Goal: Task Accomplishment & Management: Manage account settings

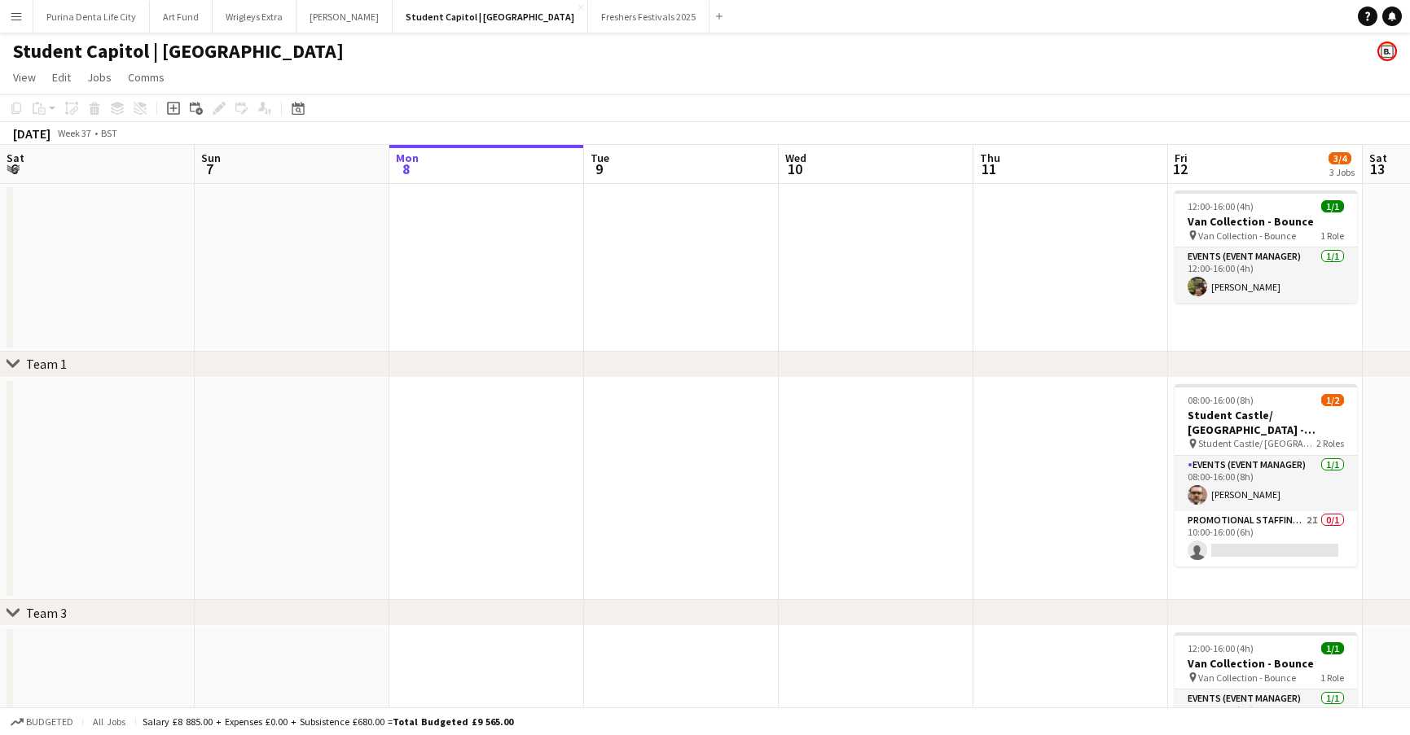
scroll to position [0, 470]
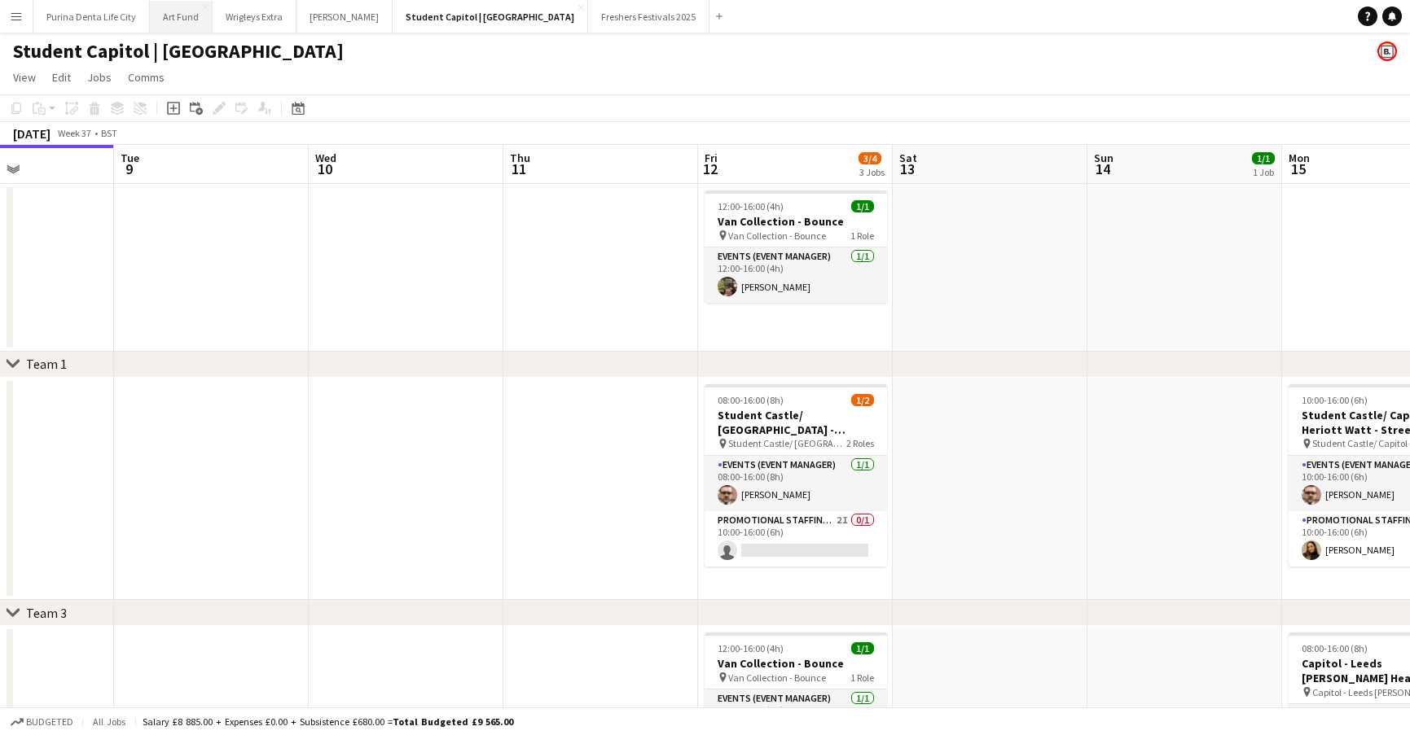
click at [165, 15] on button "Art Fund Close" at bounding box center [181, 17] width 63 height 32
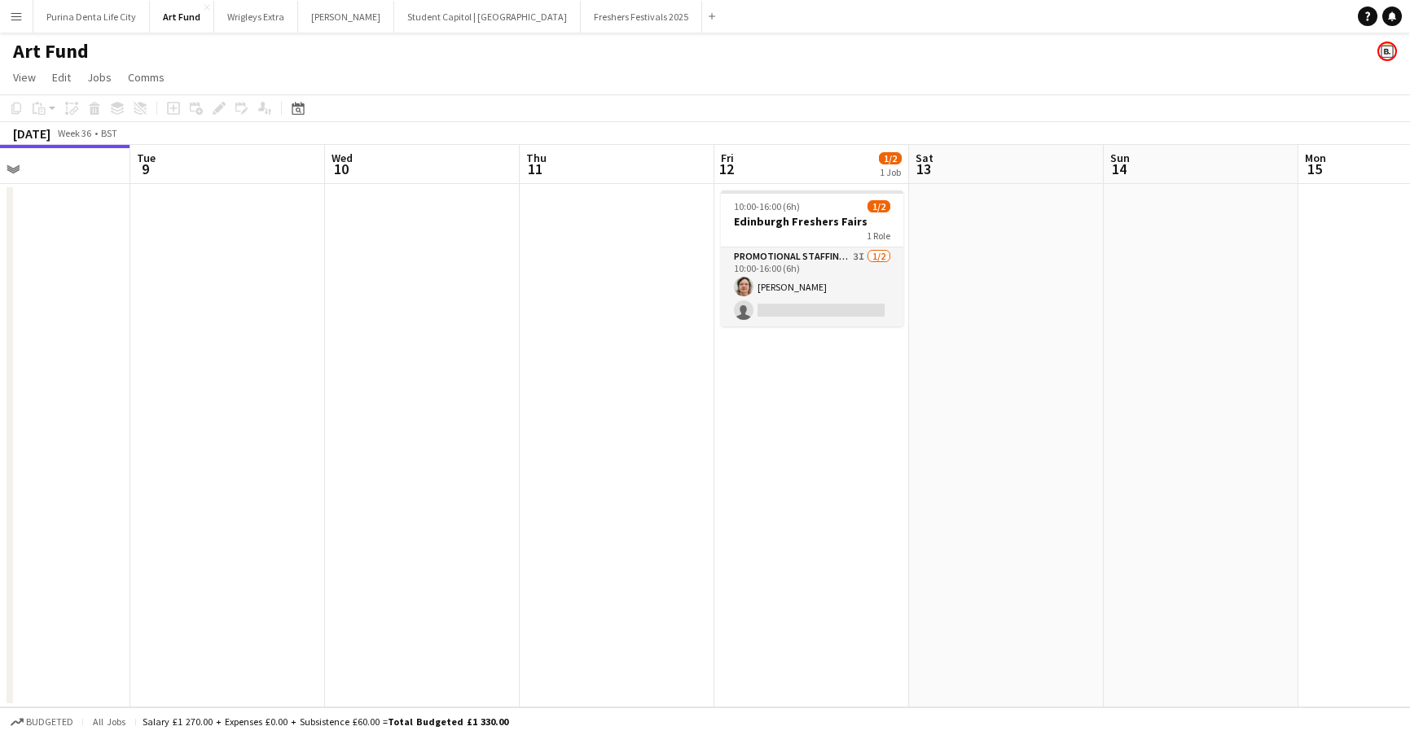
scroll to position [0, 651]
click at [799, 273] on app-card-role "Promotional Staffing (Brand Ambassadors) 3I [DATE] 10:00-16:00 (6h) [PERSON_NAM…" at bounding box center [808, 287] width 182 height 79
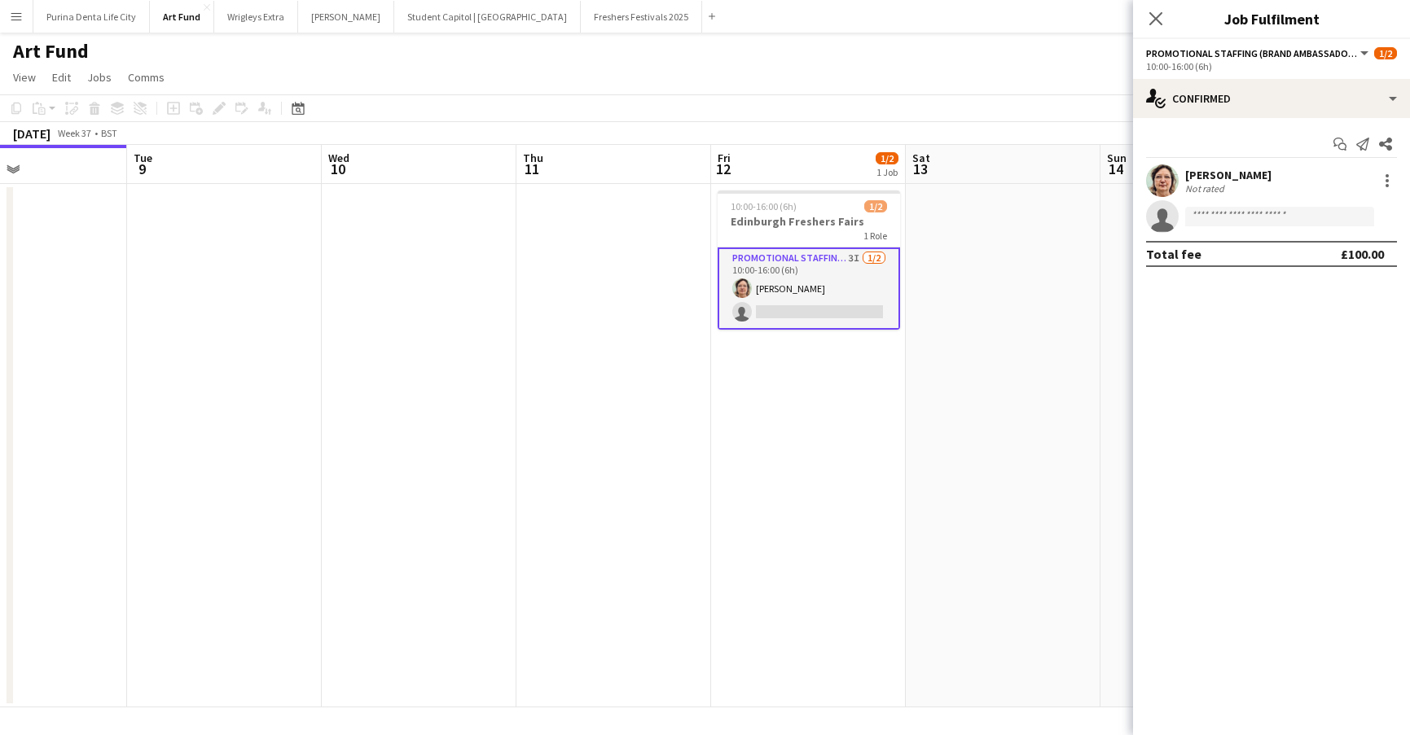
click at [1164, 181] on app-user-avatar at bounding box center [1162, 180] width 33 height 33
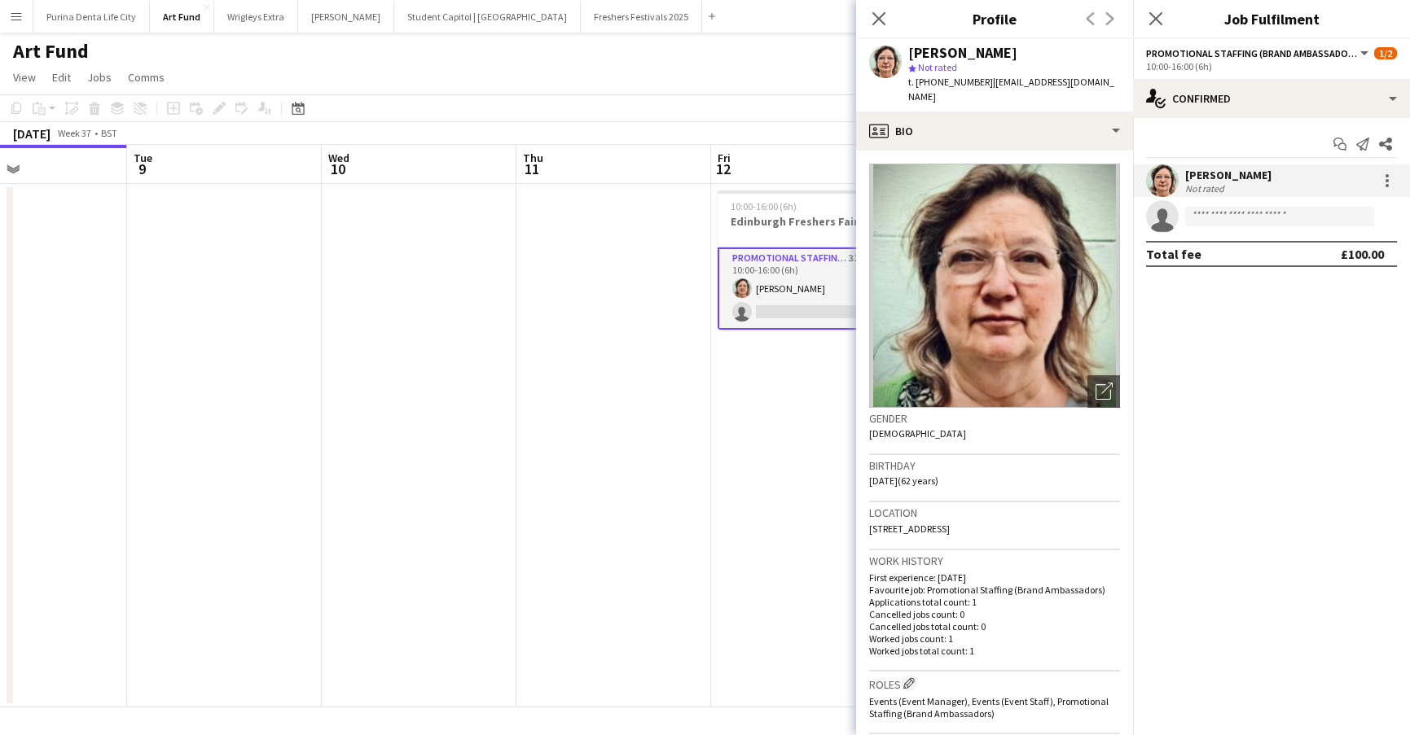
drag, startPoint x: 1019, startPoint y: 44, endPoint x: 906, endPoint y: 57, distance: 113.1
click at [906, 57] on div "[PERSON_NAME] star Not rated t. [PHONE_NUMBER] | [EMAIL_ADDRESS][DOMAIN_NAME]" at bounding box center [994, 75] width 277 height 72
copy div "[PERSON_NAME]"
click at [18, 18] on app-icon "Menu" at bounding box center [16, 16] width 13 height 13
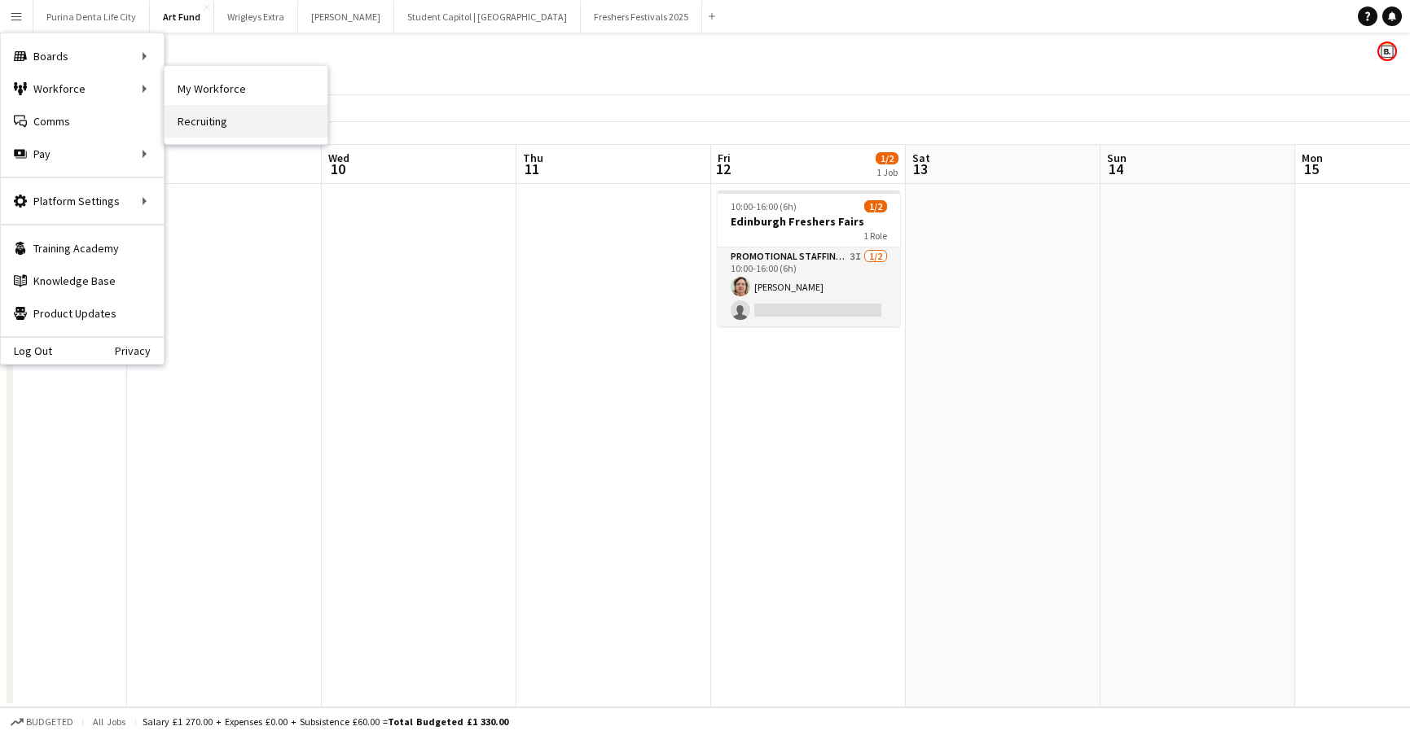
click at [193, 115] on link "Recruiting" at bounding box center [245, 121] width 163 height 33
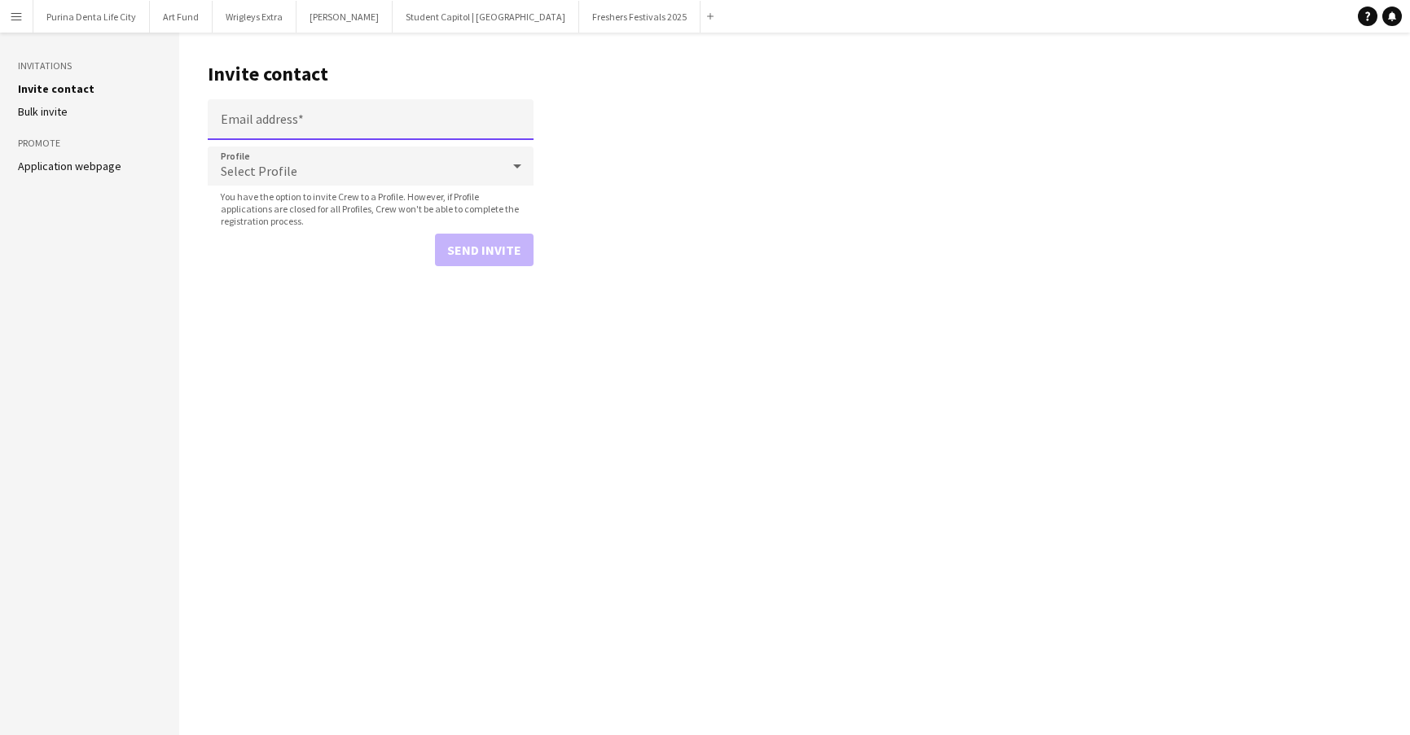
click at [309, 125] on input "Email address" at bounding box center [371, 119] width 326 height 41
paste input "**********"
type input "**********"
click at [316, 160] on div "Select Profile" at bounding box center [354, 166] width 293 height 39
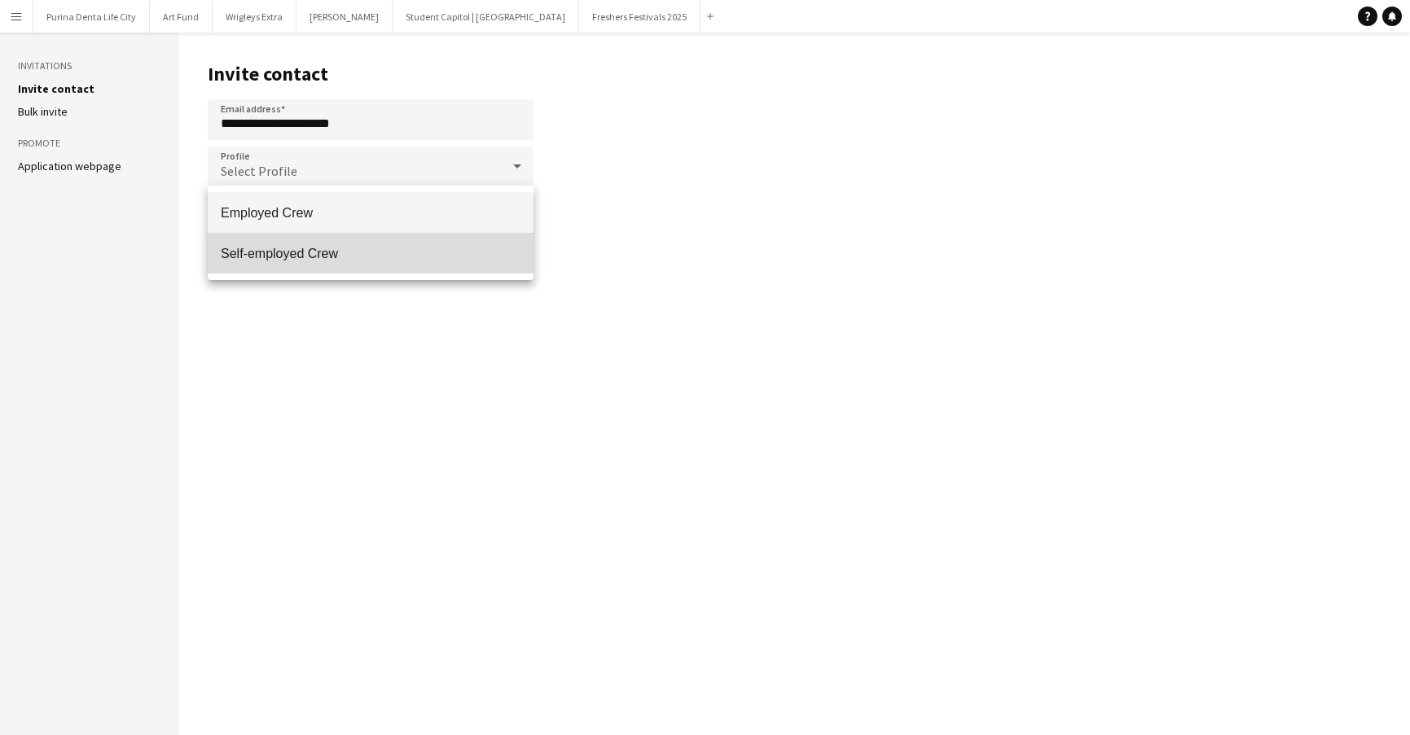
click at [321, 243] on mat-option "Self-employed Crew" at bounding box center [371, 253] width 326 height 41
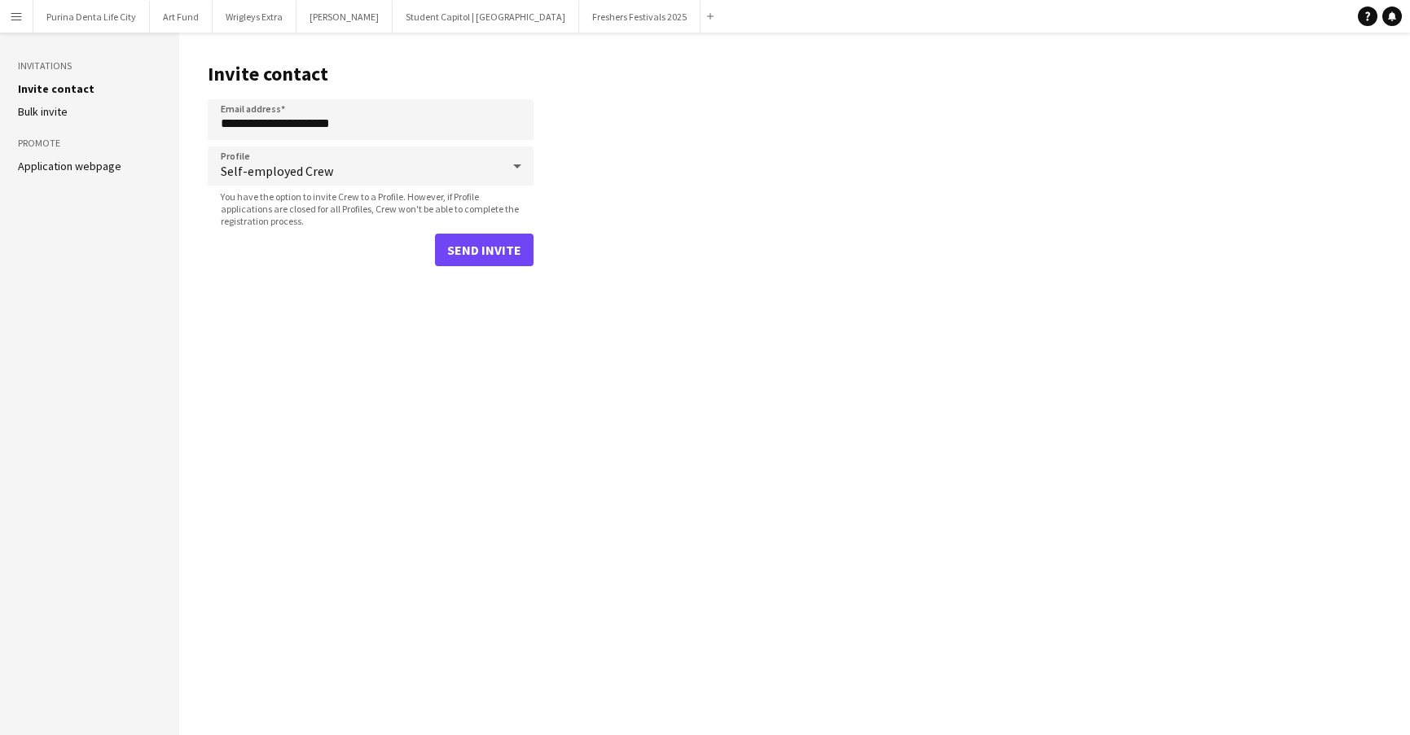
click at [496, 279] on main "**********" at bounding box center [794, 384] width 1230 height 703
click at [487, 255] on button "Send invite" at bounding box center [484, 250] width 99 height 33
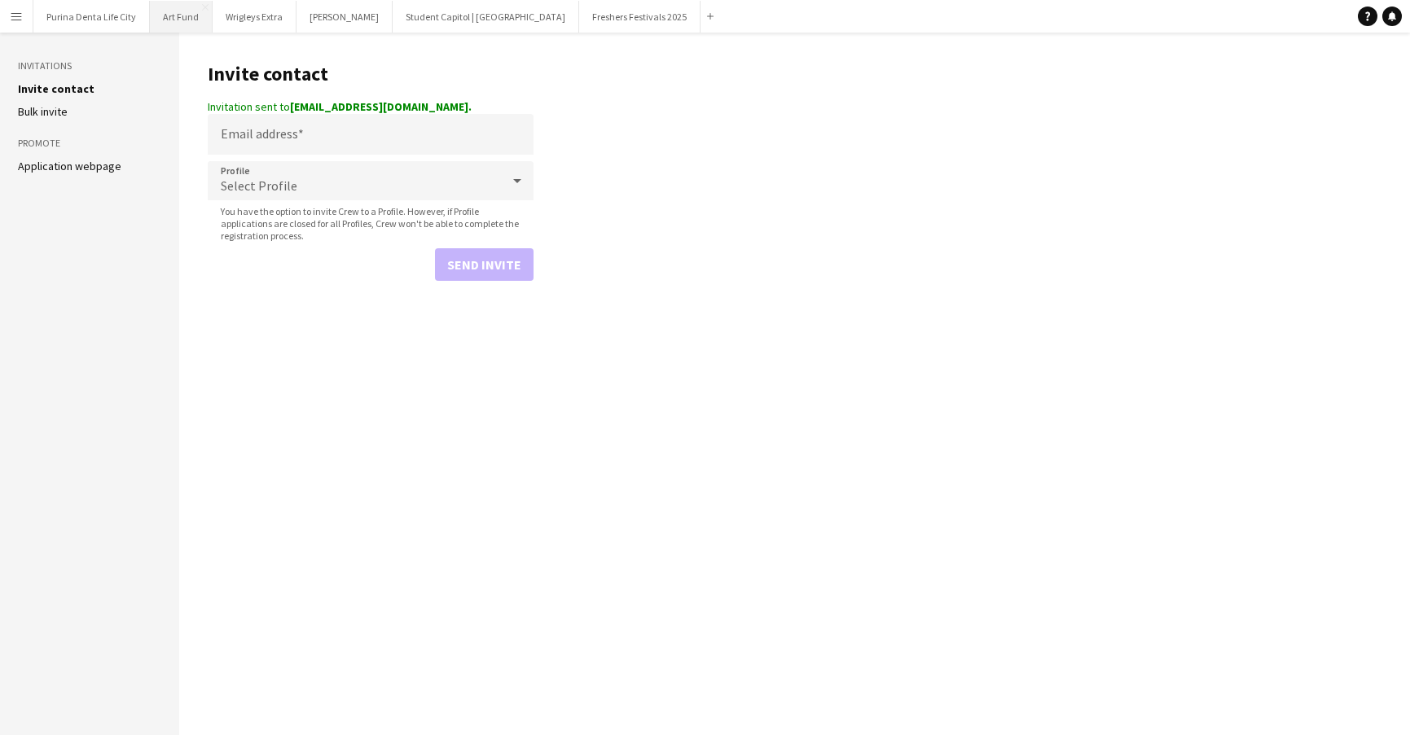
click at [182, 15] on button "Art Fund Close" at bounding box center [181, 17] width 63 height 32
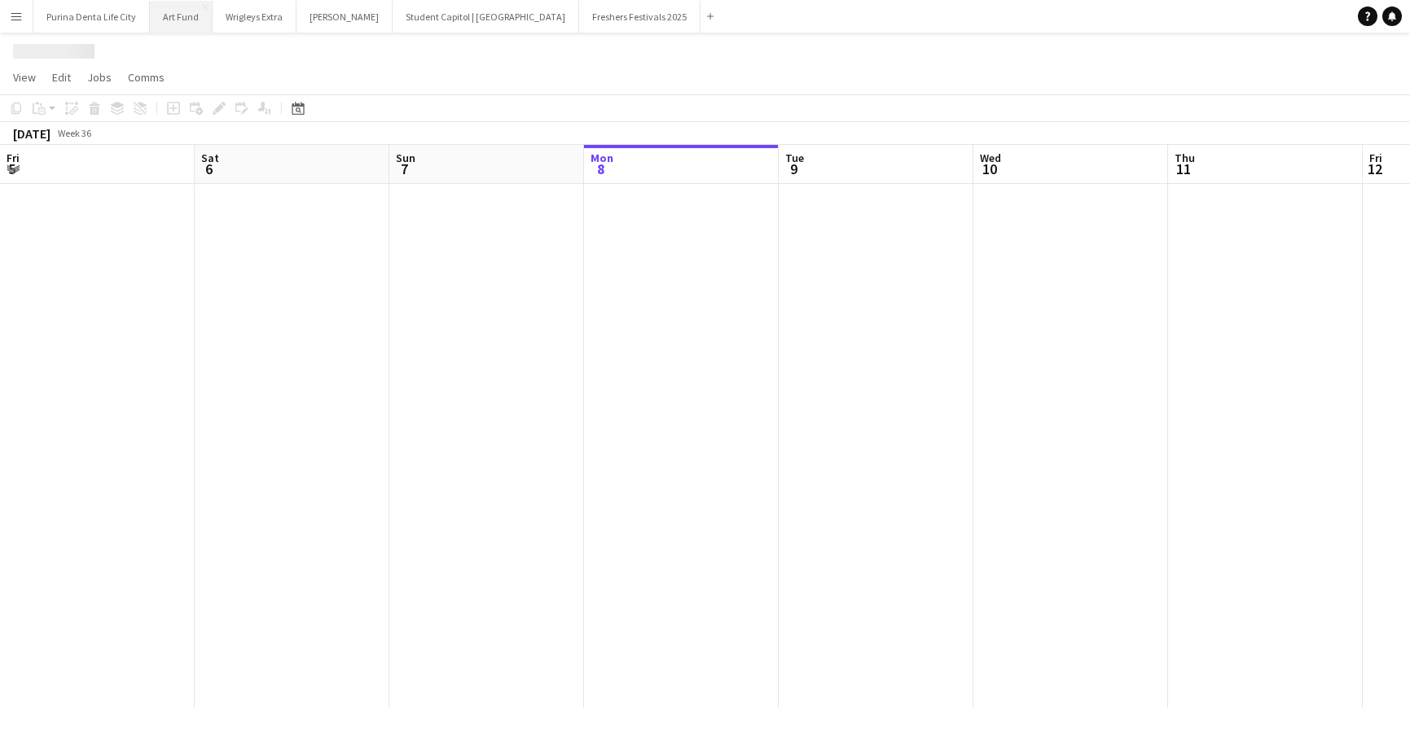
scroll to position [0, 389]
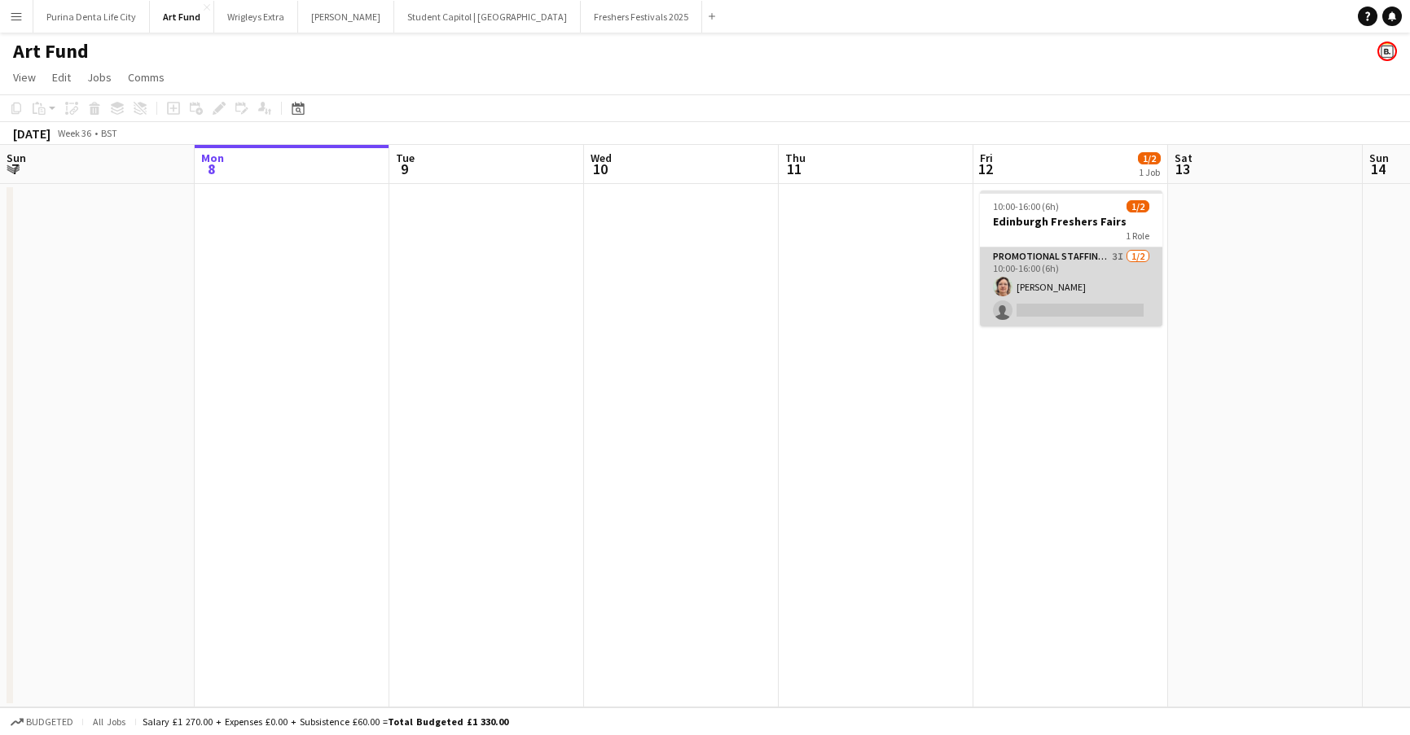
click at [1041, 282] on app-card-role "Promotional Staffing (Brand Ambassadors) 3I [DATE] 10:00-16:00 (6h) [PERSON_NAM…" at bounding box center [1071, 287] width 182 height 79
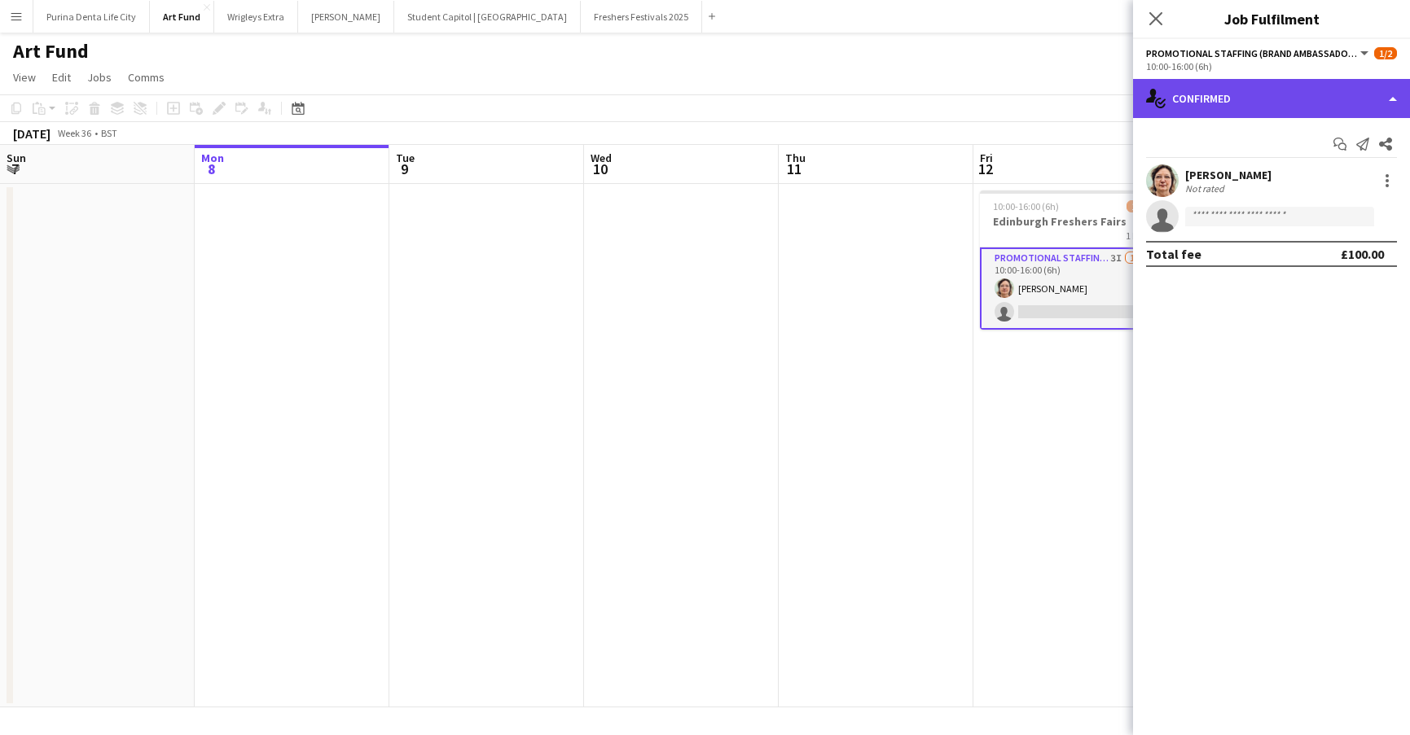
click at [1251, 90] on div "single-neutral-actions-check-2 Confirmed" at bounding box center [1271, 98] width 277 height 39
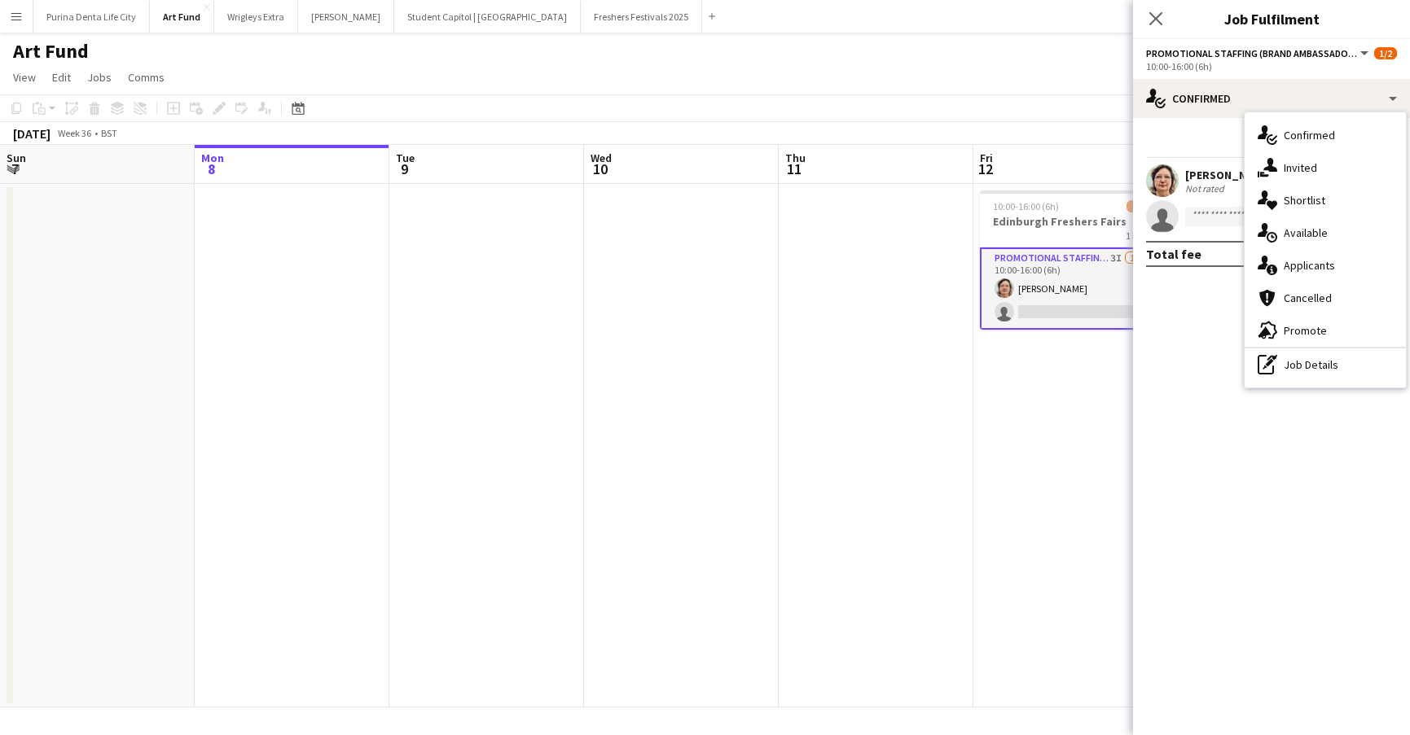
click at [1307, 237] on span "Available" at bounding box center [1305, 233] width 44 height 15
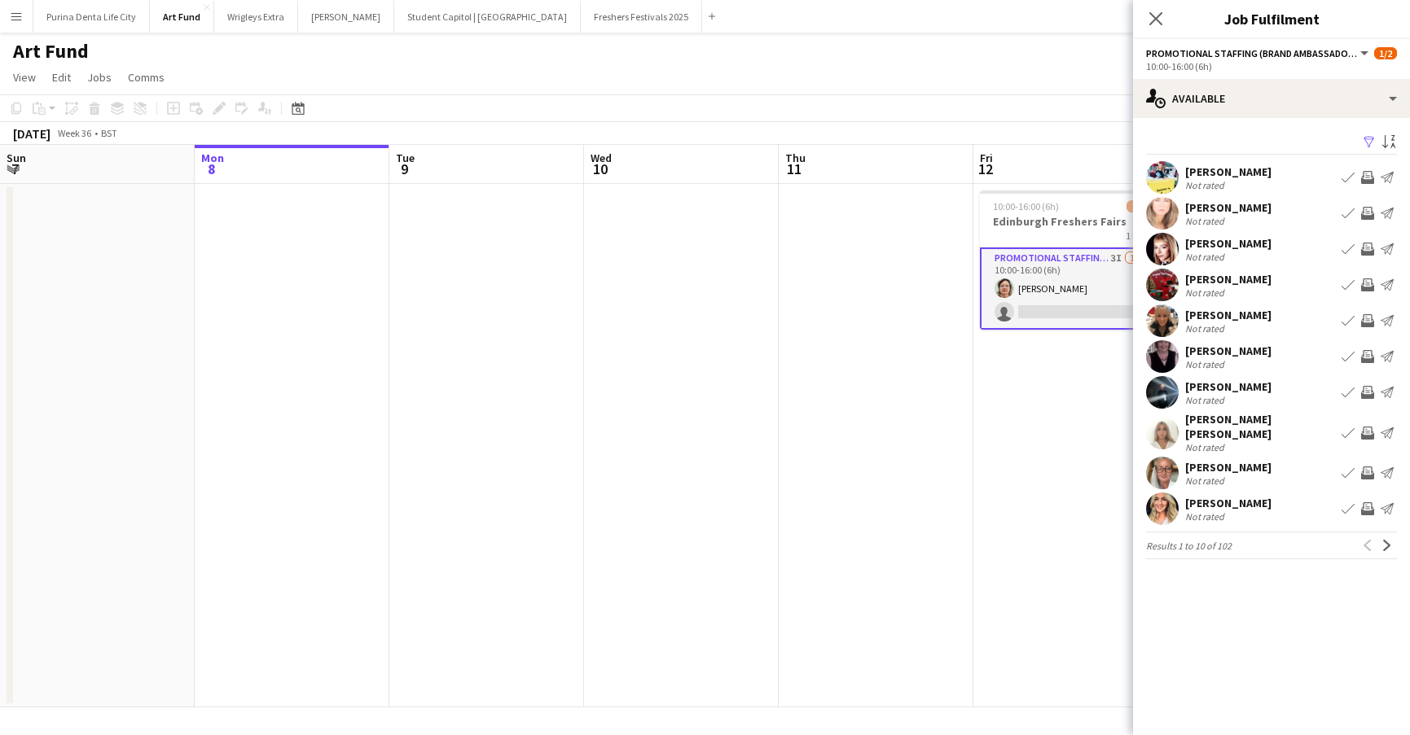
click at [1268, 130] on div "Filter Sort asc [PERSON_NAME] Not rated Book crew Invite crew Send notification…" at bounding box center [1271, 348] width 277 height 461
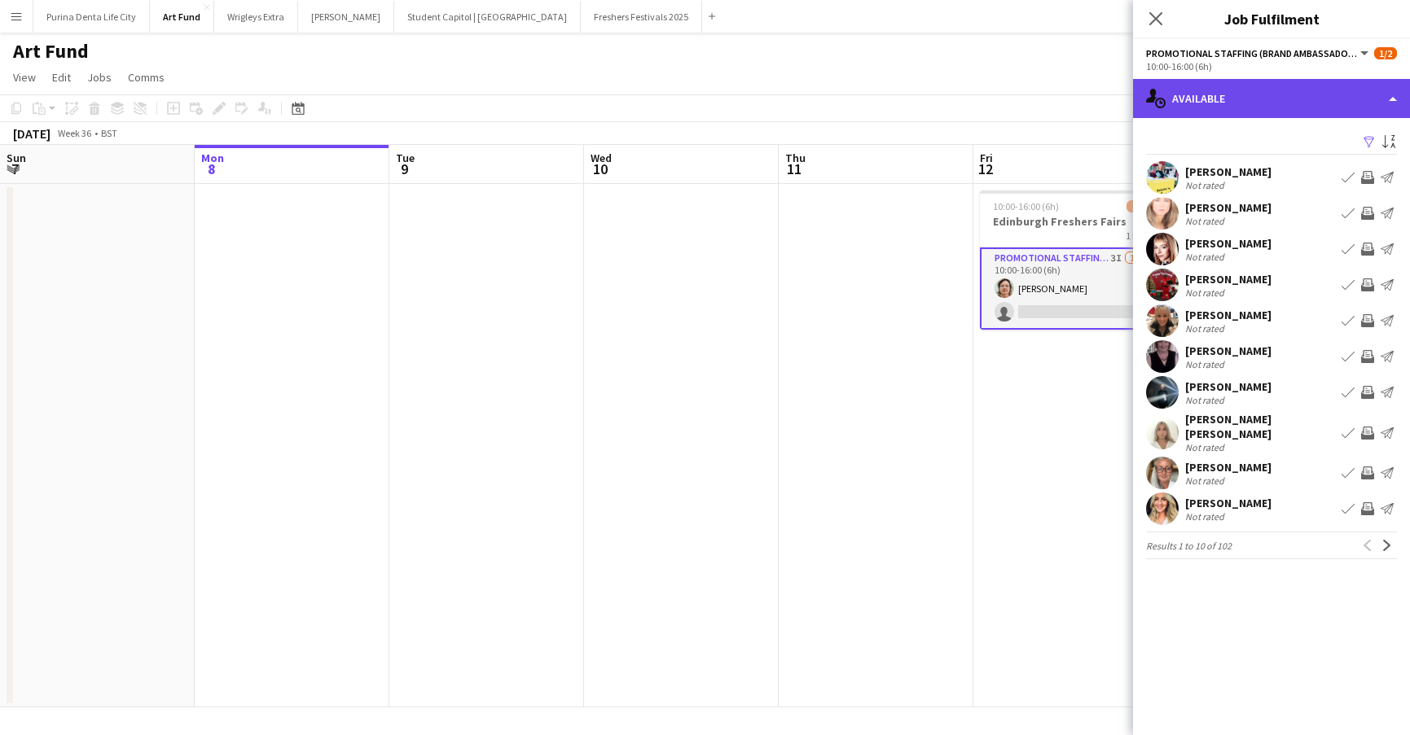
click at [1254, 107] on div "single-neutral-actions-upload Available" at bounding box center [1271, 98] width 277 height 39
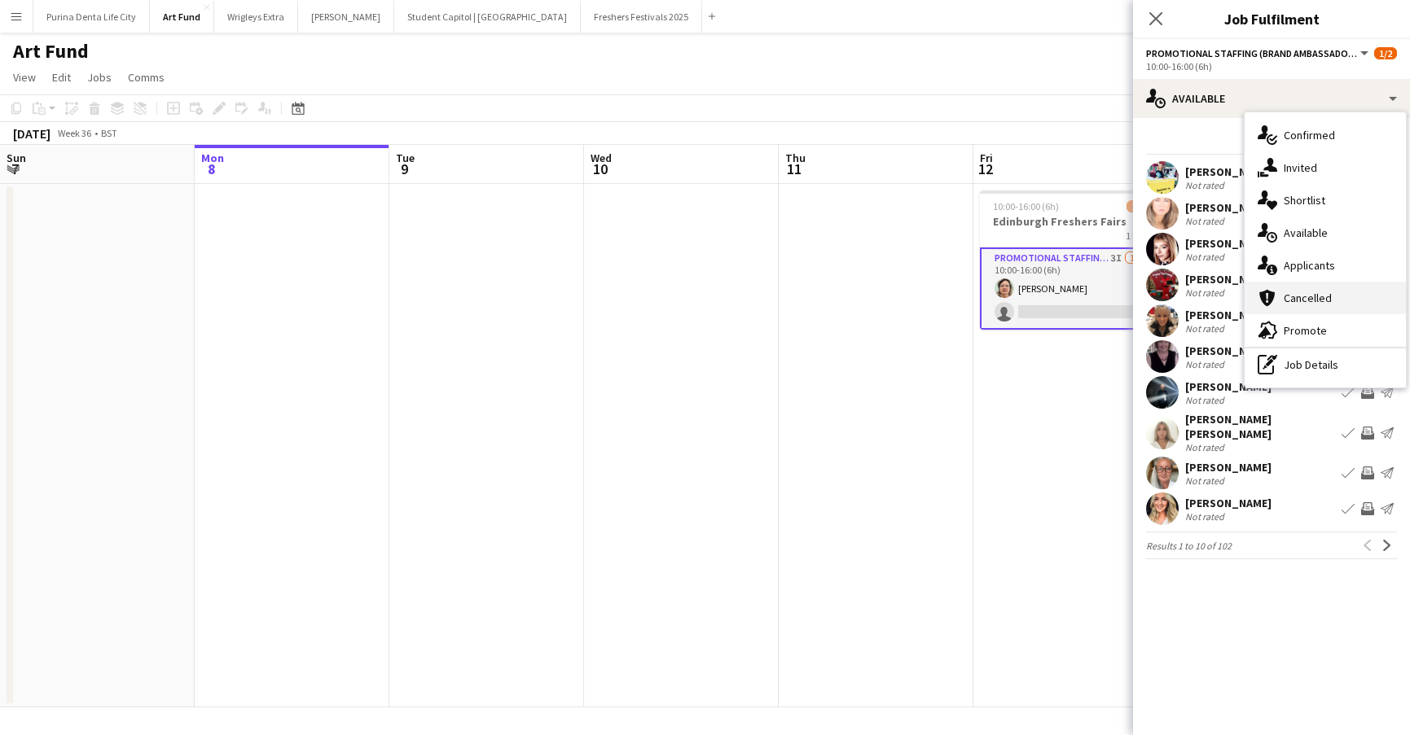
click at [1305, 282] on div "cancellation Cancelled" at bounding box center [1324, 298] width 161 height 33
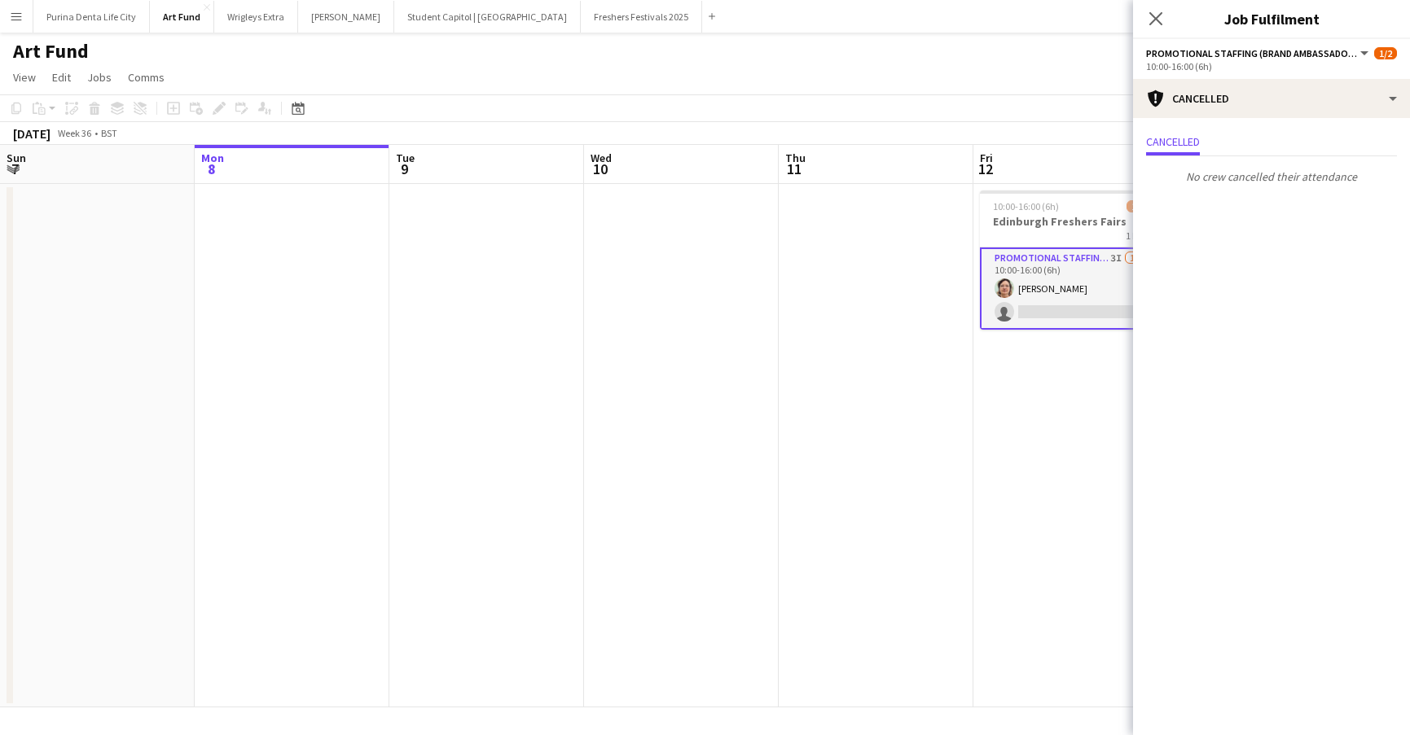
click at [1254, 129] on div "Cancelled No crew cancelled their attendance" at bounding box center [1271, 161] width 277 height 86
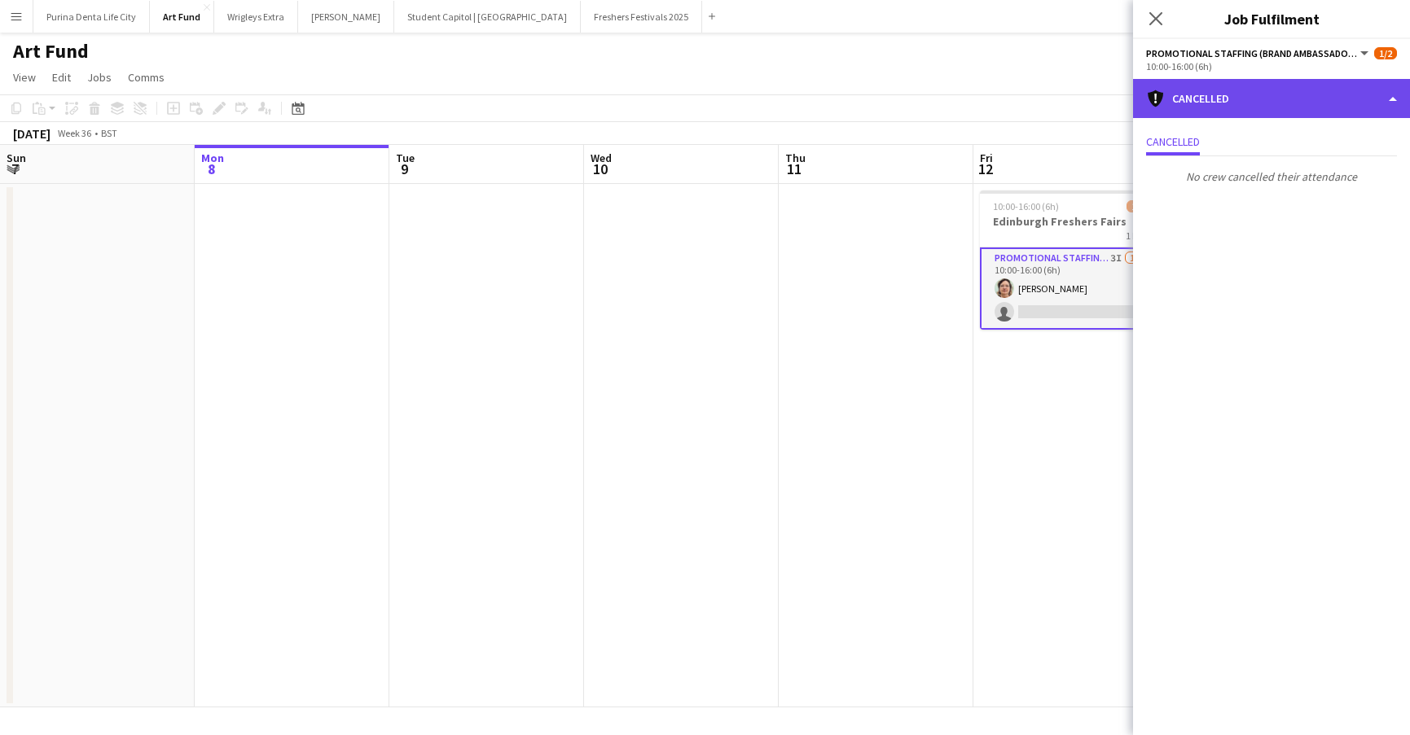
click at [1248, 91] on div "cancellation Cancelled" at bounding box center [1271, 98] width 277 height 39
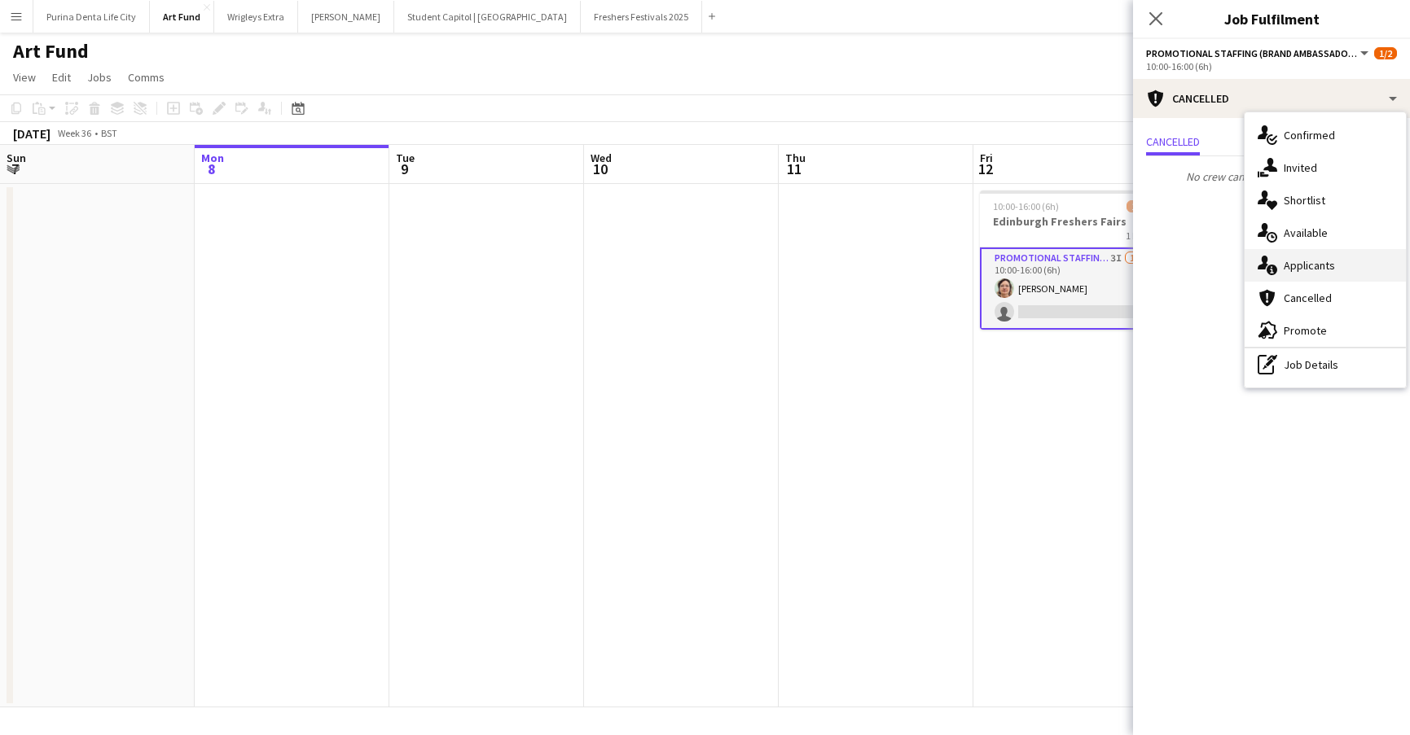
click at [1312, 269] on span "Applicants" at bounding box center [1308, 265] width 51 height 15
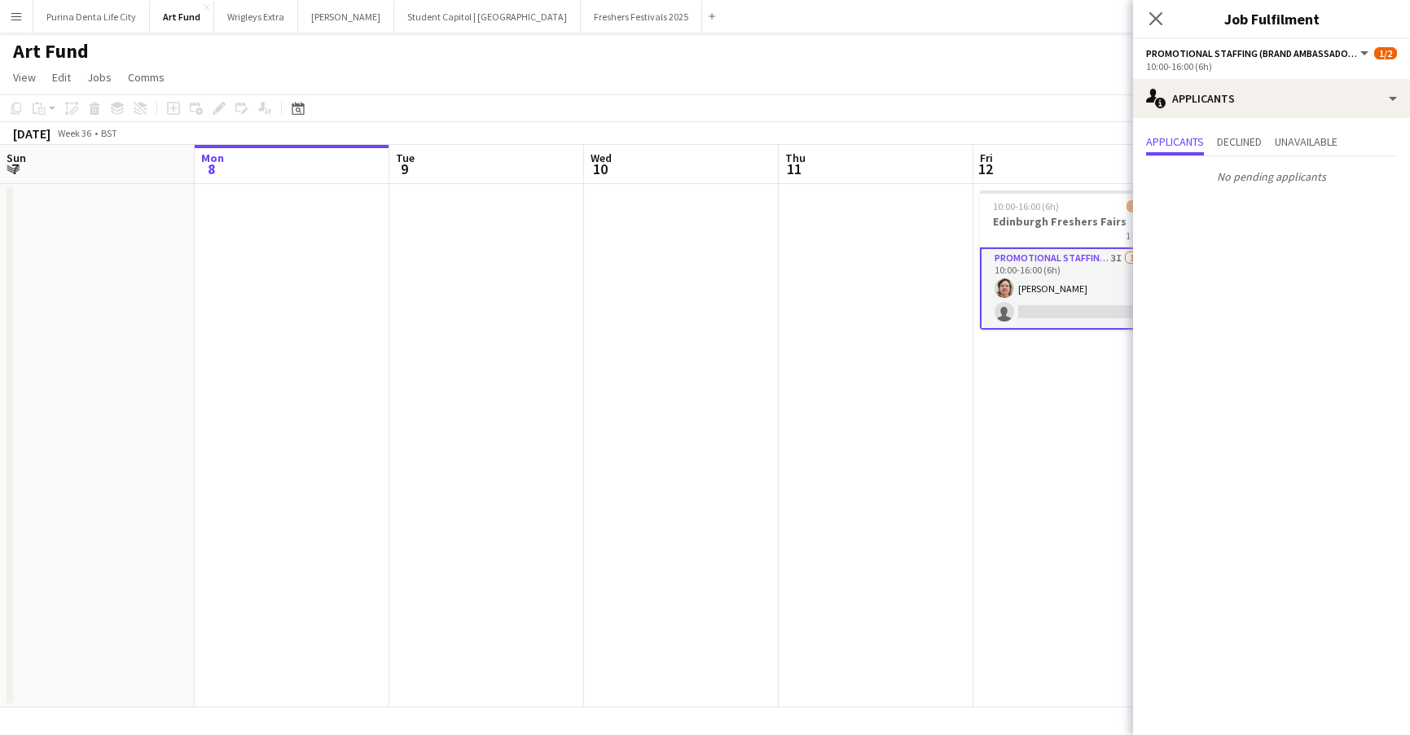
click at [949, 385] on app-date-cell at bounding box center [875, 446] width 195 height 524
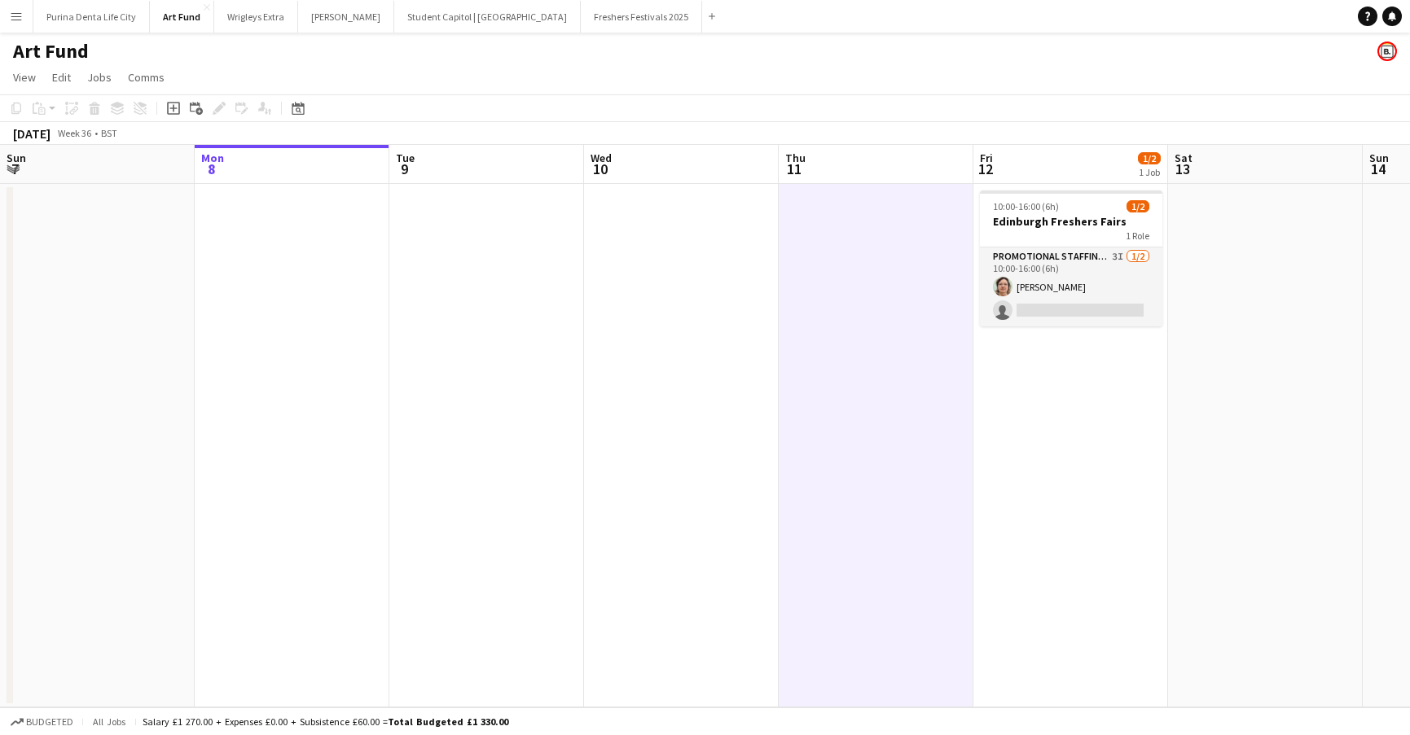
click at [11, 12] on app-icon "Menu" at bounding box center [16, 16] width 13 height 13
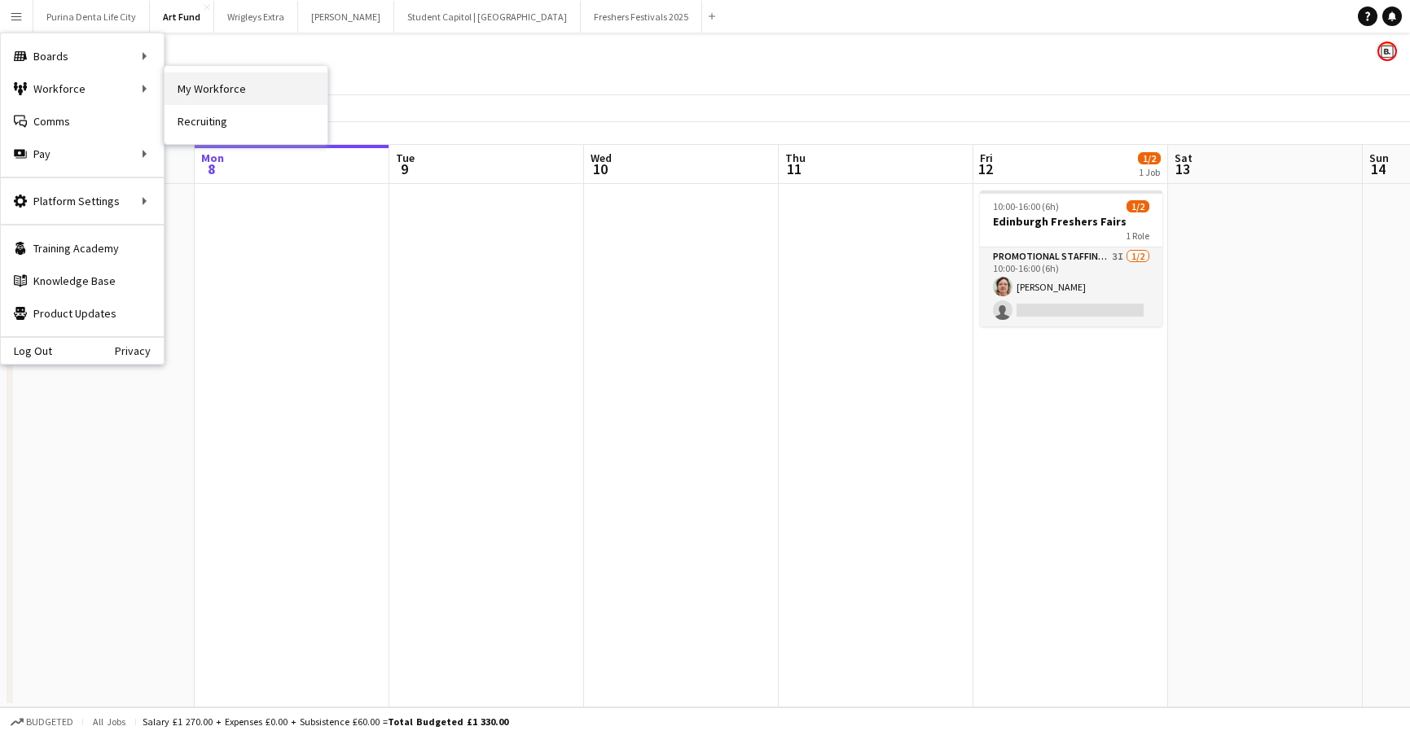
click at [188, 83] on link "My Workforce" at bounding box center [245, 88] width 163 height 33
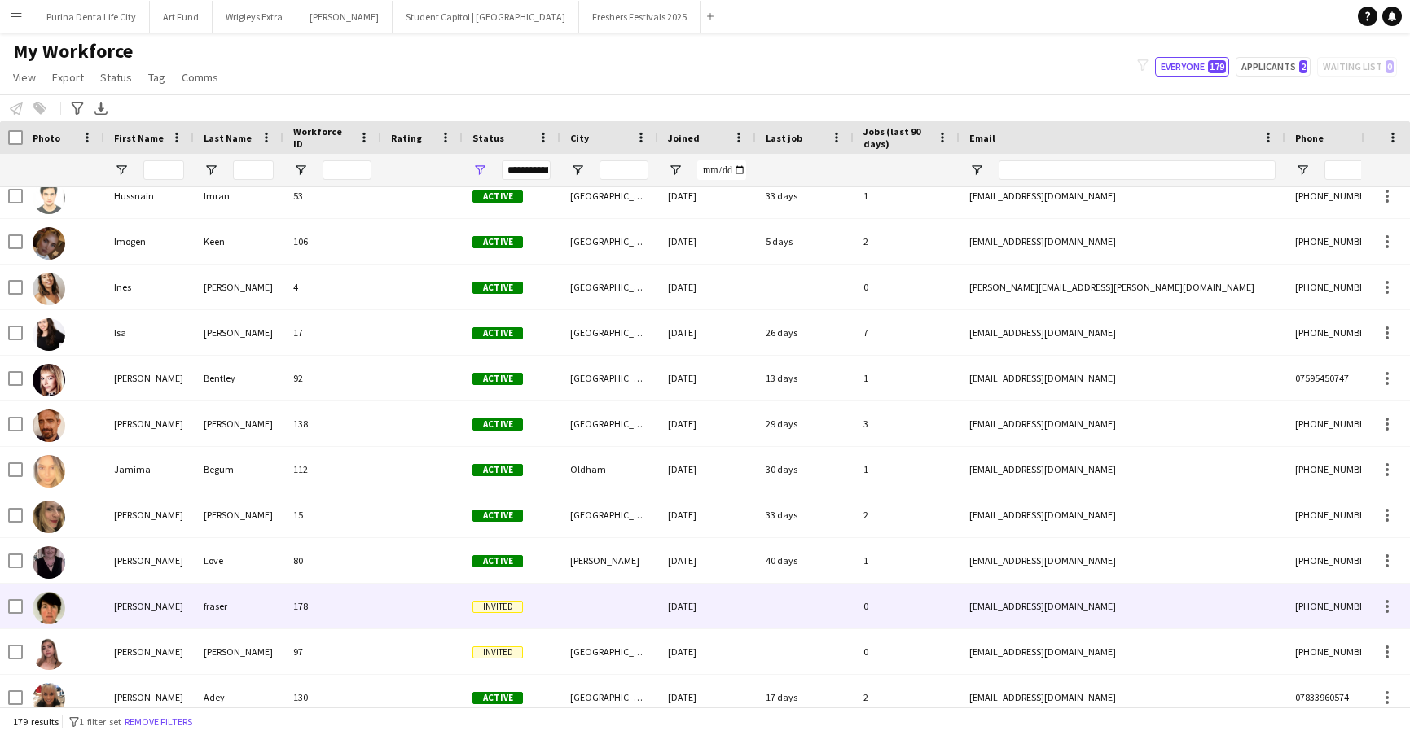
click at [502, 597] on div "Invited" at bounding box center [512, 606] width 98 height 45
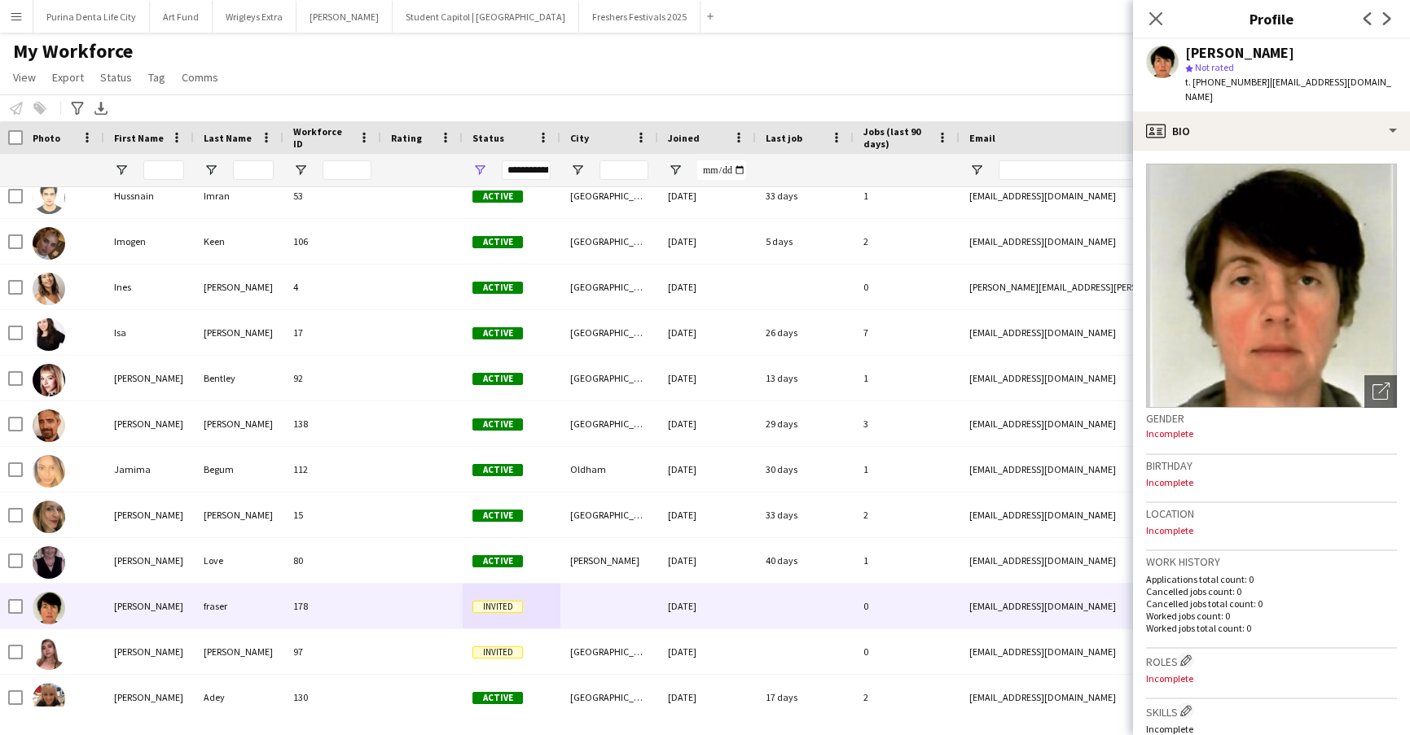
click at [1019, 58] on div "My Workforce View Views Default view New view Update view Delete view Edit name…" at bounding box center [705, 66] width 1410 height 55
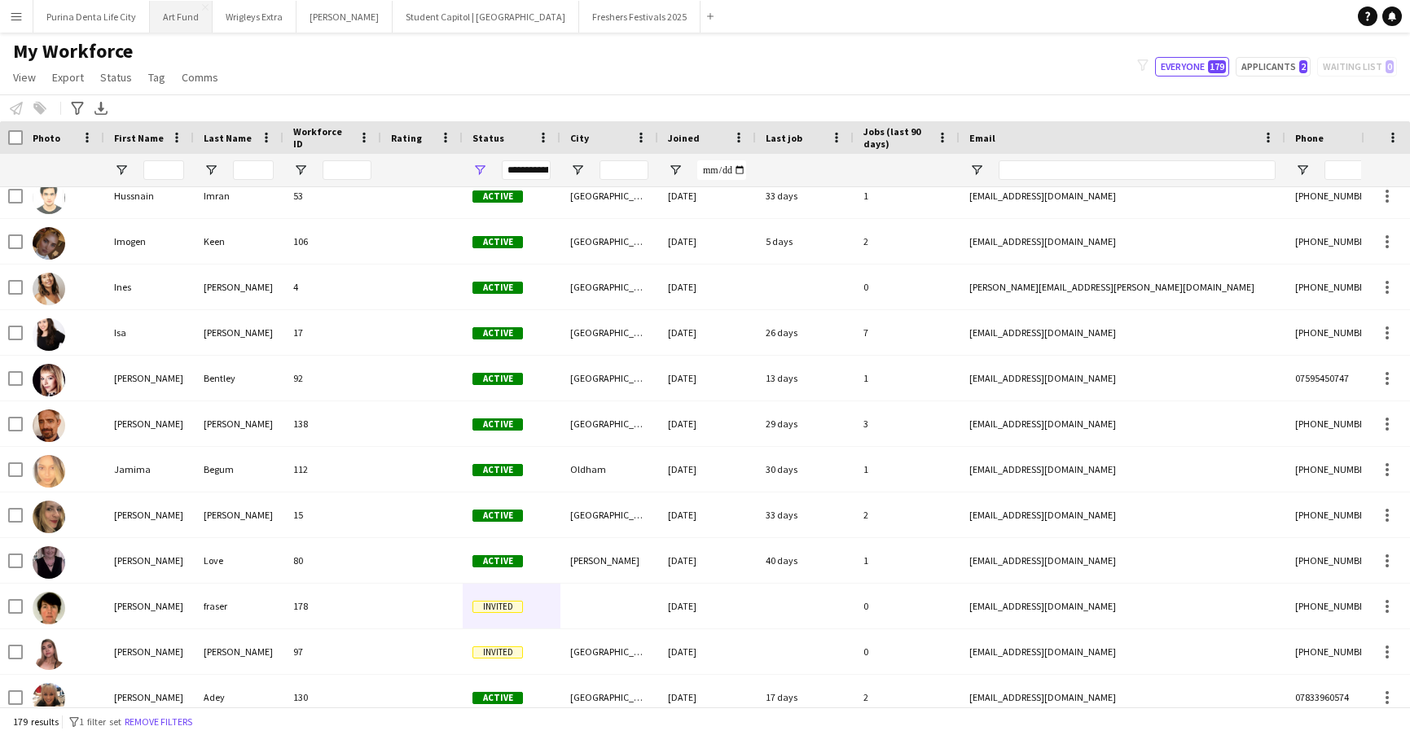
click at [167, 15] on button "Art Fund Close" at bounding box center [181, 17] width 63 height 32
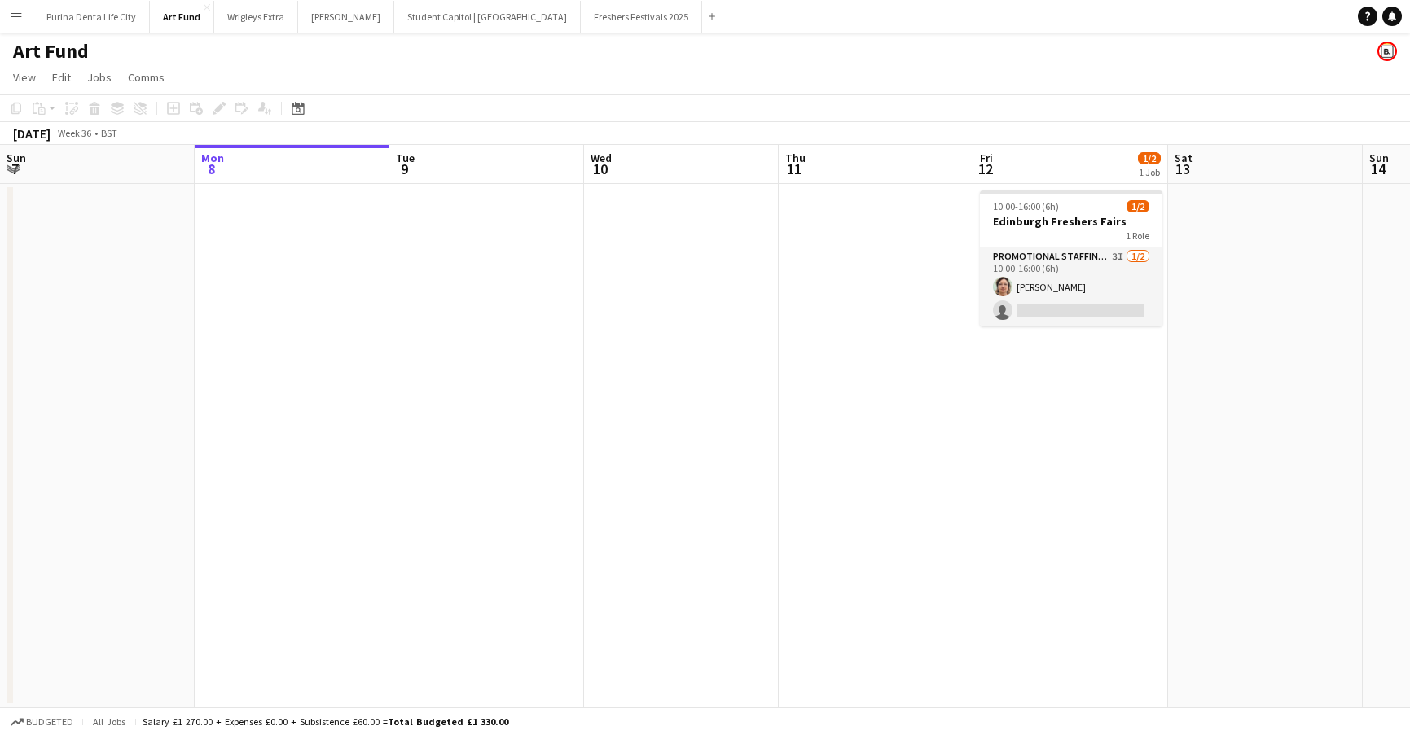
click at [1052, 327] on app-date-cell "10:00-16:00 (6h) 1/2 Edinburgh Freshers Fairs 1 Role Promotional Staffing (Bran…" at bounding box center [1070, 446] width 195 height 524
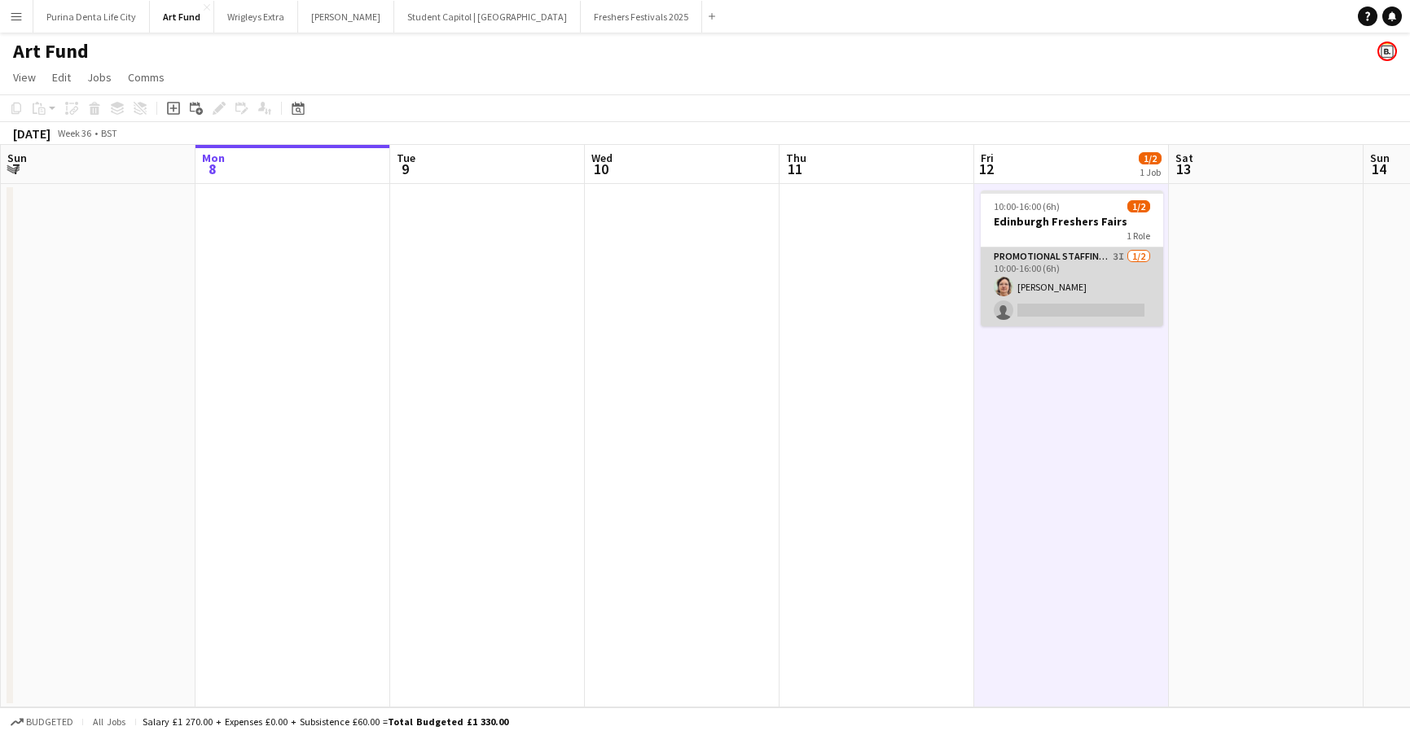
click at [1059, 309] on app-card-role "Promotional Staffing (Brand Ambassadors) 3I [DATE] 10:00-16:00 (6h) [PERSON_NAM…" at bounding box center [1071, 287] width 182 height 79
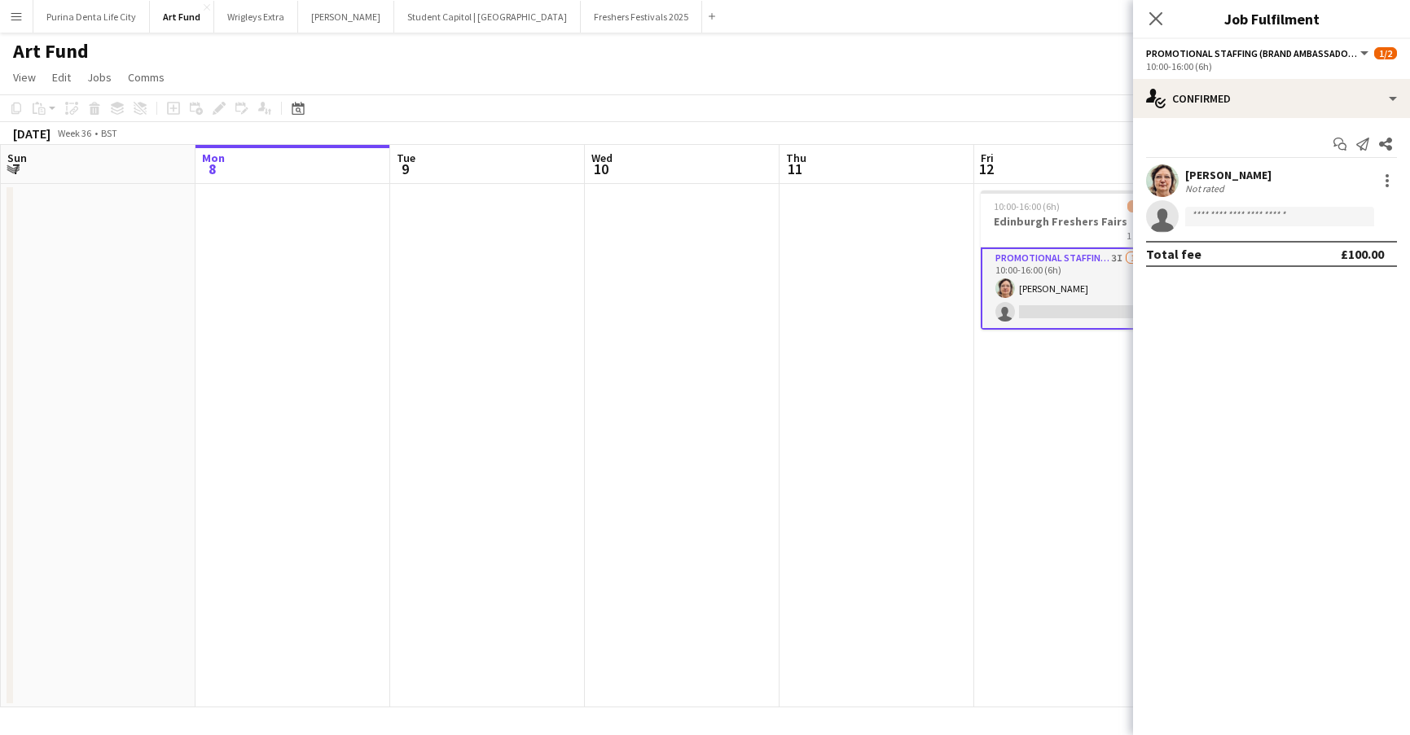
click at [1306, 204] on app-invite-slot "single-neutral-actions" at bounding box center [1271, 216] width 277 height 33
click at [1298, 207] on input at bounding box center [1279, 217] width 189 height 20
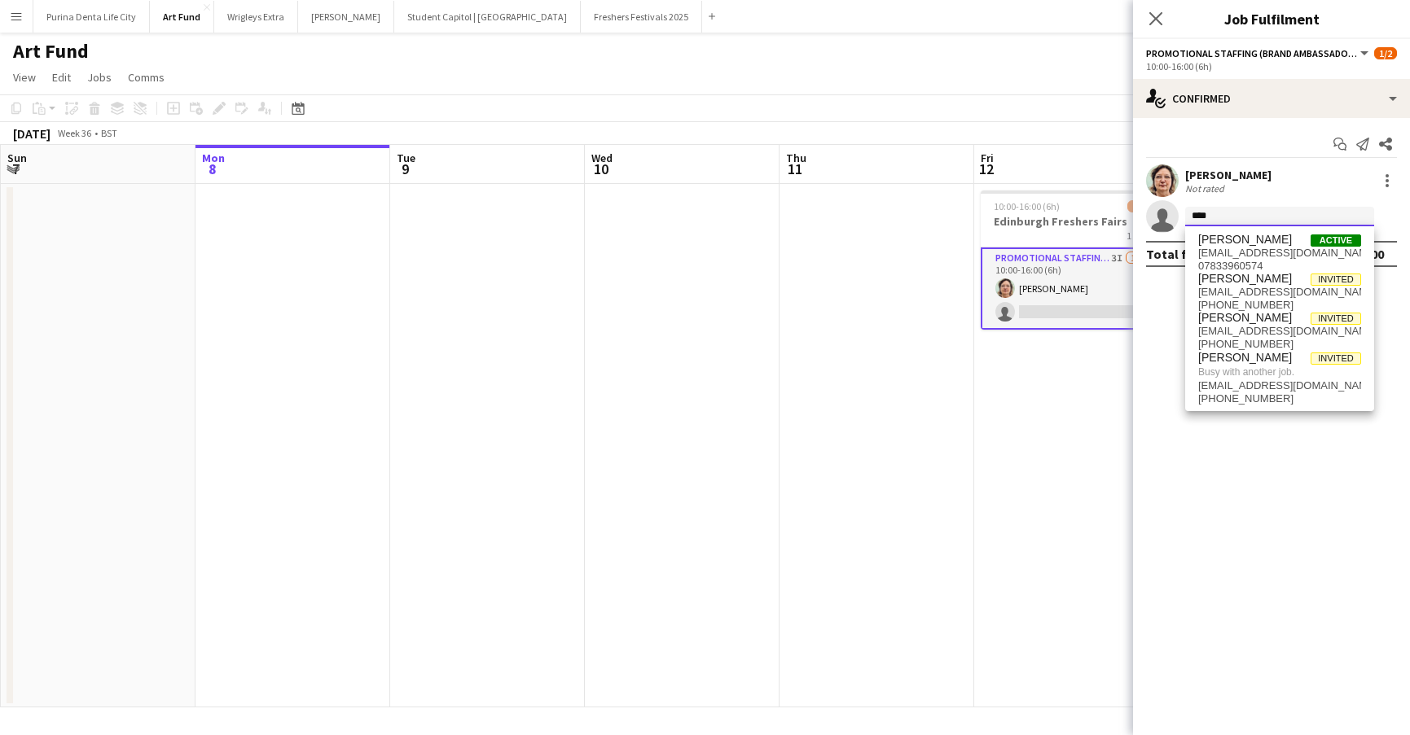
type input "****"
drag, startPoint x: 1298, startPoint y: 207, endPoint x: 1291, endPoint y: 289, distance: 82.5
click at [1291, 289] on span "[EMAIL_ADDRESS][DOMAIN_NAME]" at bounding box center [1279, 292] width 163 height 13
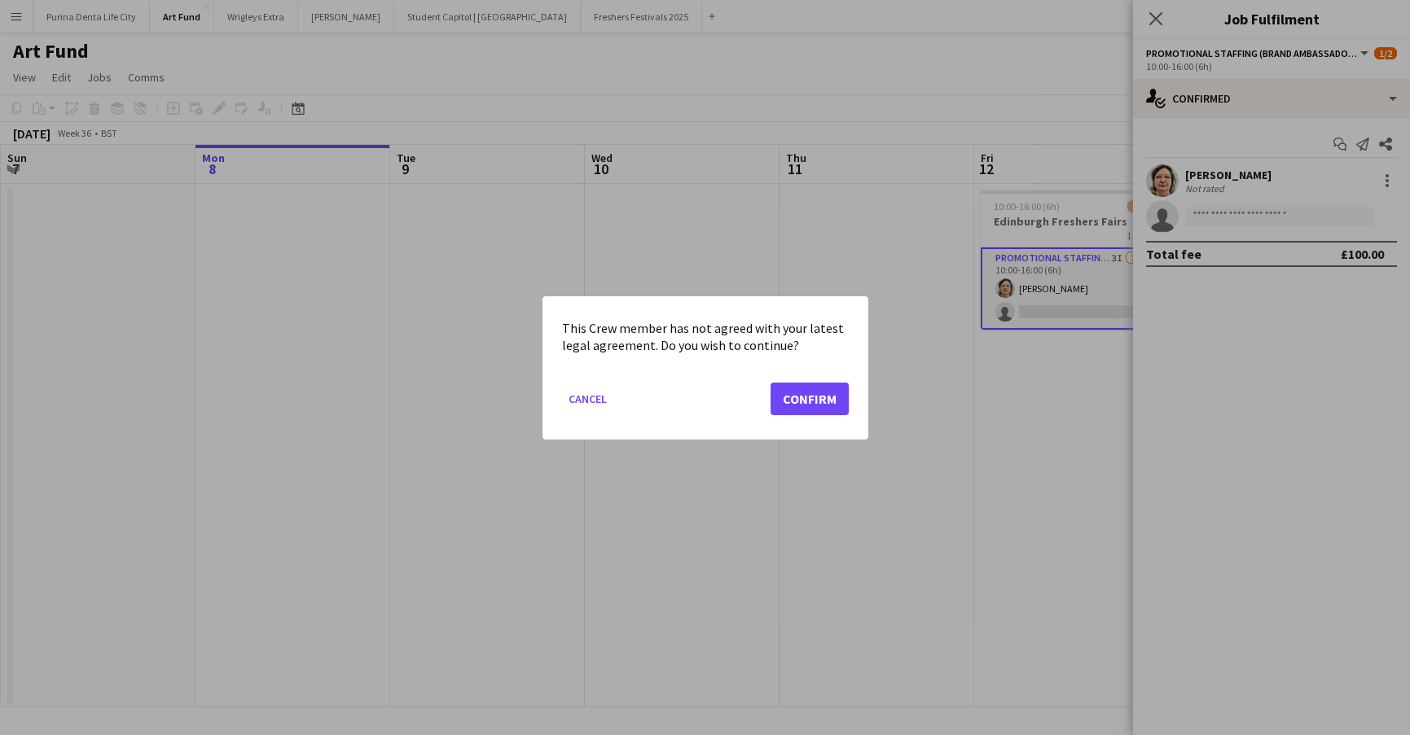
click at [784, 401] on button "Confirm" at bounding box center [809, 398] width 78 height 33
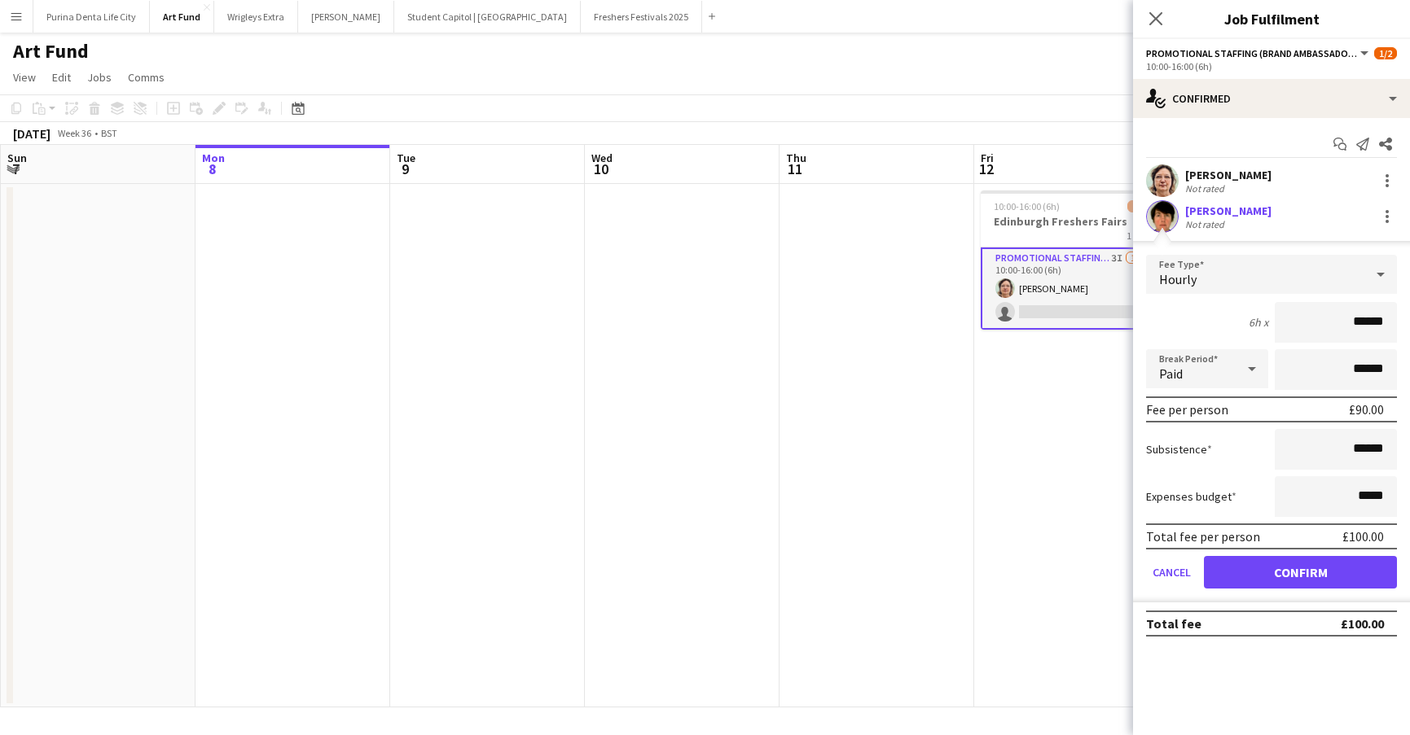
click at [1287, 559] on button "Confirm" at bounding box center [1300, 572] width 193 height 33
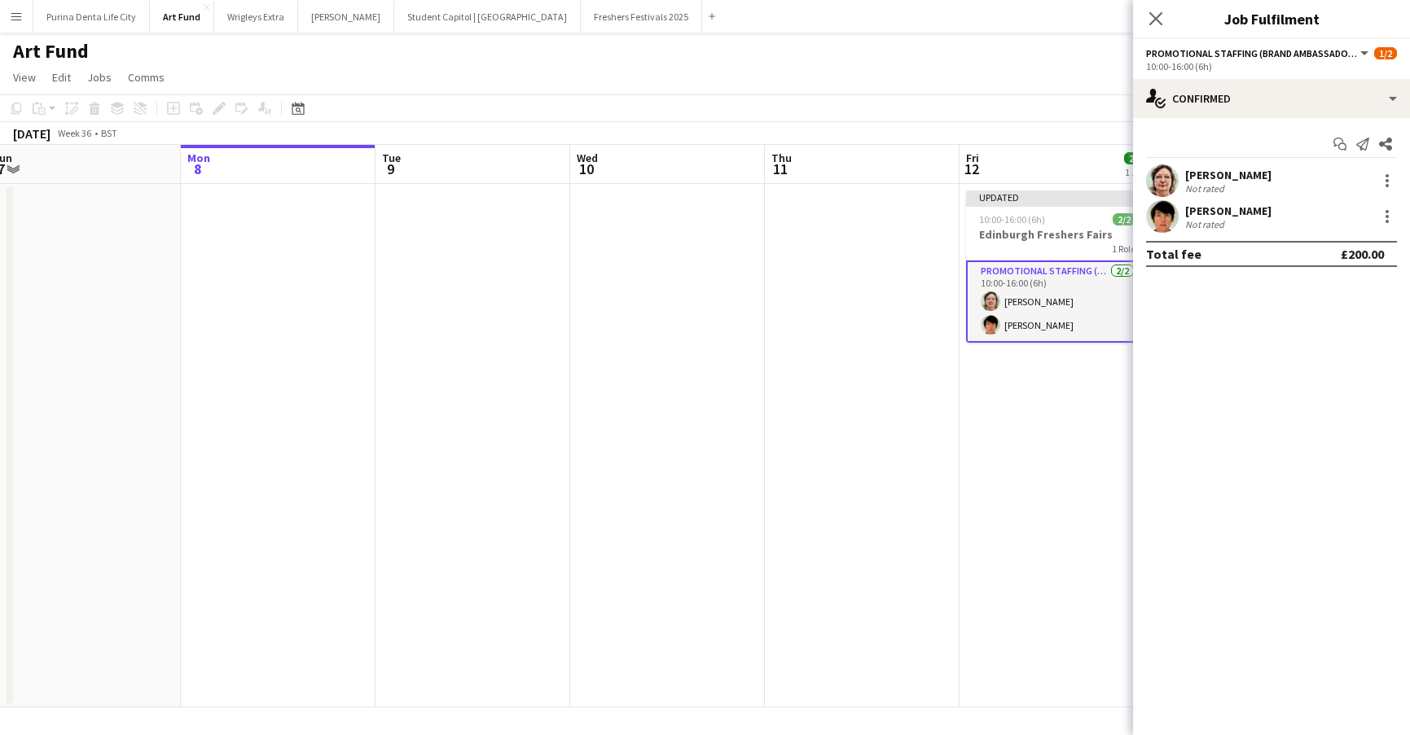
drag, startPoint x: 1055, startPoint y: 504, endPoint x: 1045, endPoint y: 502, distance: 10.1
click at [1045, 502] on app-calendar-viewport "Fri 5 Sat 6 Sun 7 Mon 8 Tue 9 Wed 10 Thu 11 Fri 12 2/2 1 Job Sat 13 Sun 14 Mon …" at bounding box center [705, 426] width 1410 height 563
click at [1041, 104] on app-toolbar "Copy Paste Paste Command V Paste with crew Command Shift V Paste linked Job [GE…" at bounding box center [705, 108] width 1410 height 28
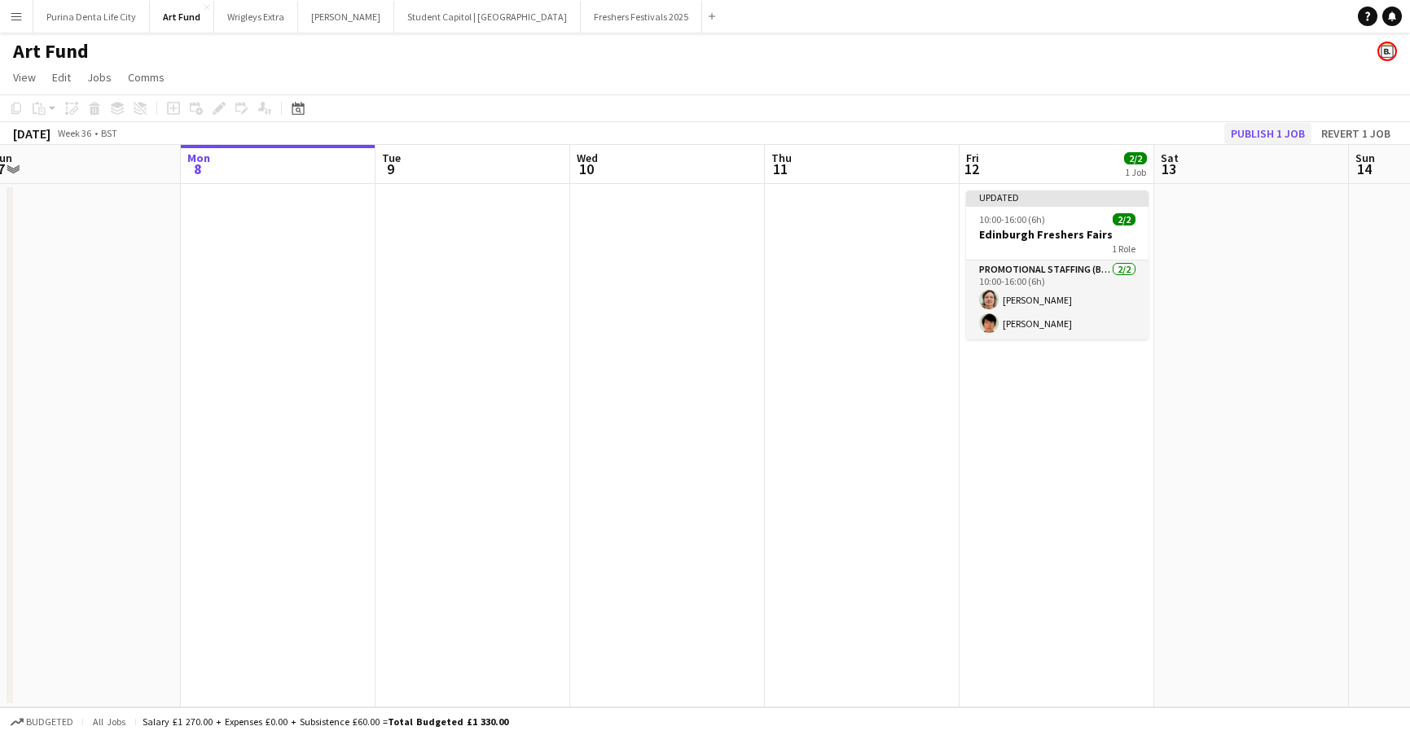
click at [1251, 125] on button "Publish 1 job" at bounding box center [1267, 133] width 87 height 21
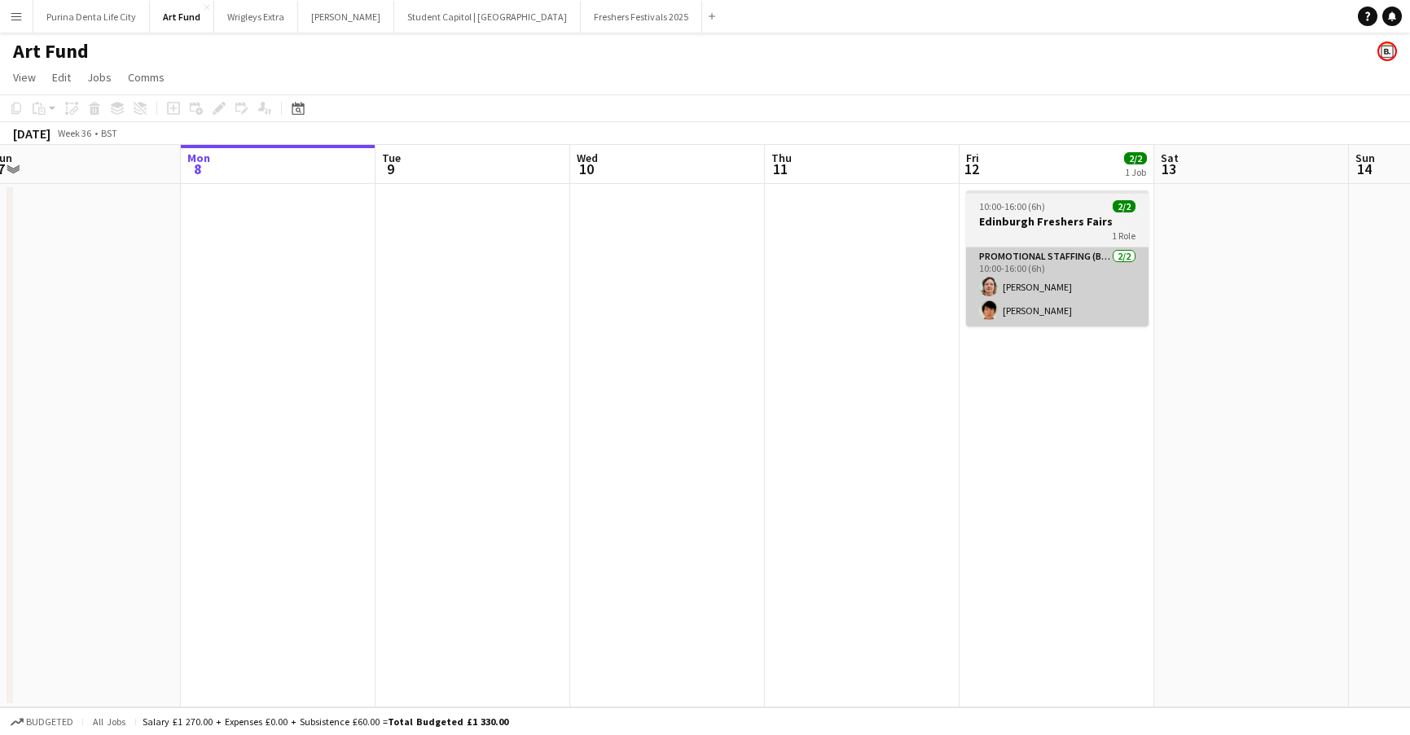
click at [1035, 292] on app-card-role "Promotional Staffing (Brand Ambassadors) [DATE] 10:00-16:00 (6h) [PERSON_NAME] …" at bounding box center [1057, 287] width 182 height 79
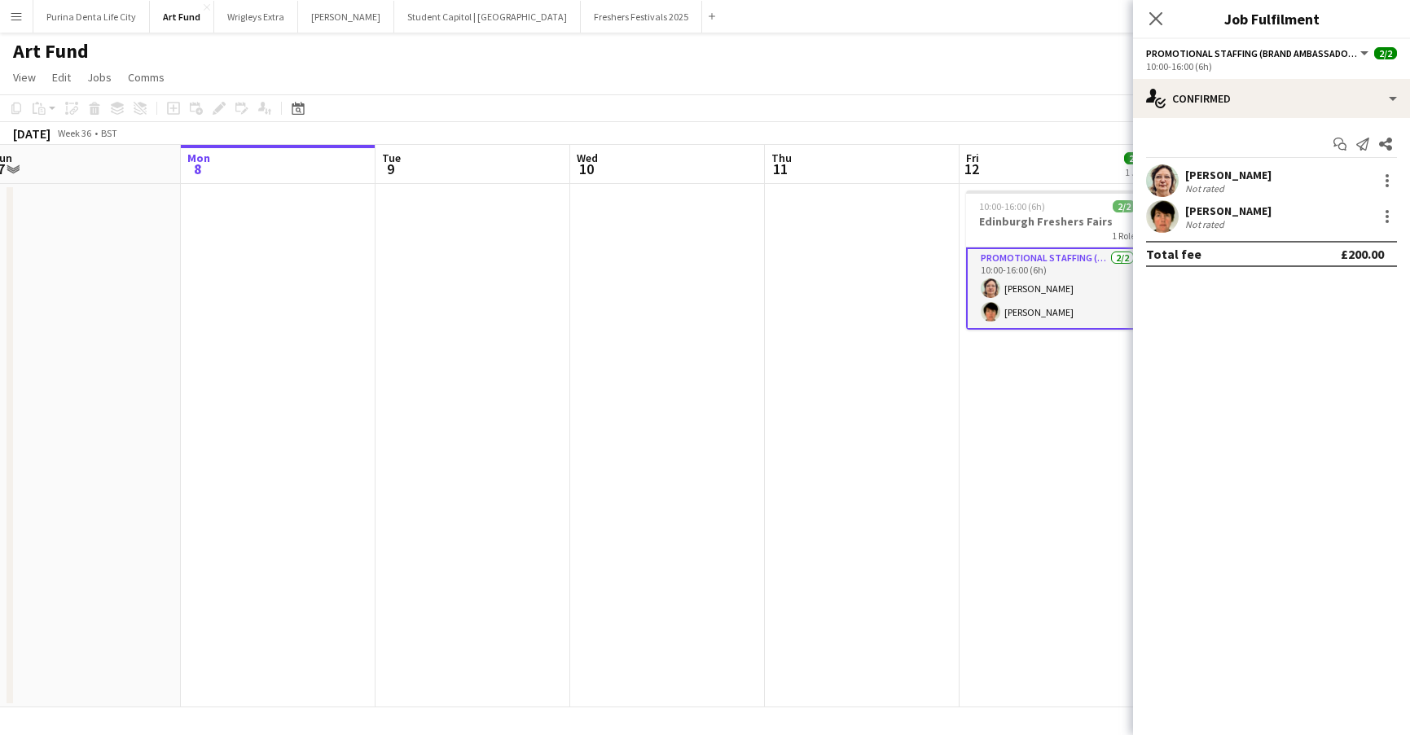
click at [1162, 179] on app-user-avatar at bounding box center [1162, 180] width 33 height 33
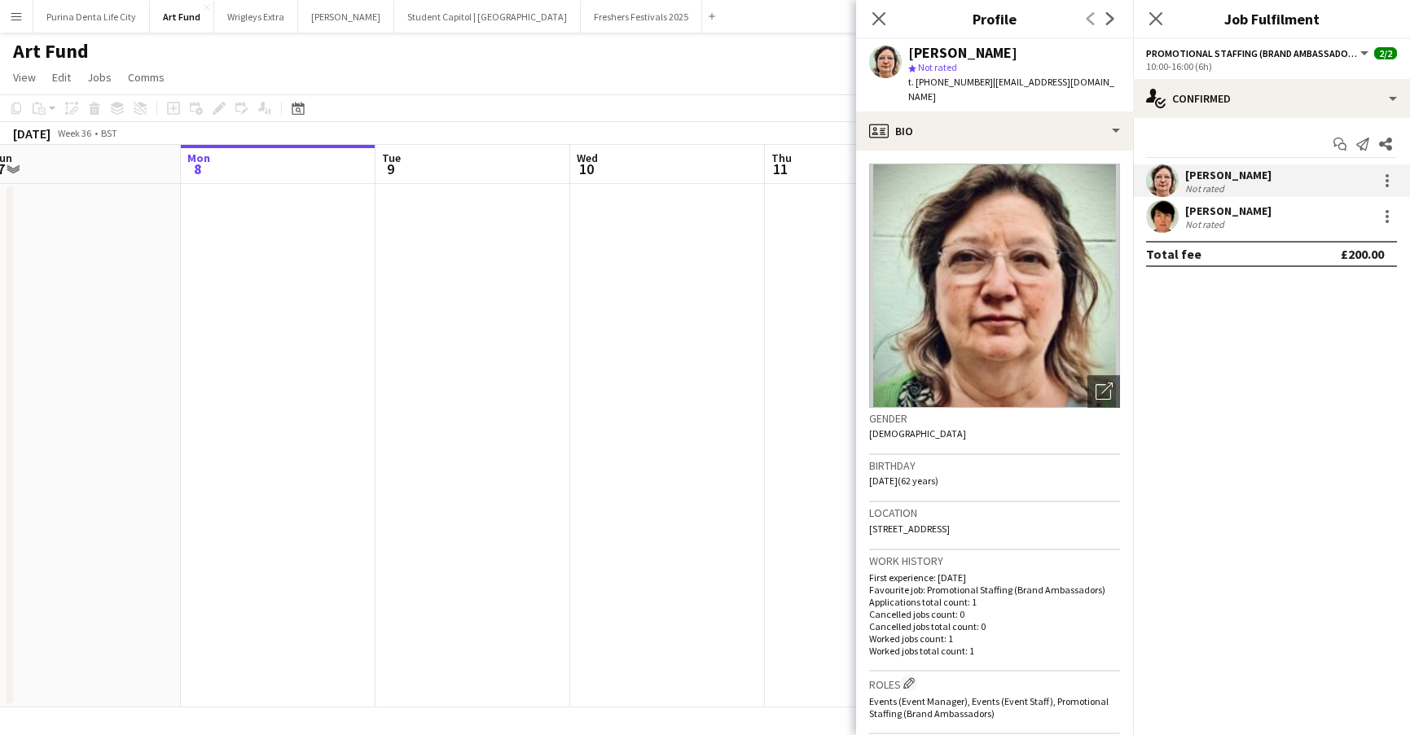
drag, startPoint x: 1121, startPoint y: 81, endPoint x: 985, endPoint y: 80, distance: 136.0
click at [985, 80] on app-profile-header "[PERSON_NAME] star Not rated t. [PHONE_NUMBER] | [EMAIL_ADDRESS][DOMAIN_NAME]" at bounding box center [994, 75] width 277 height 72
copy span "[EMAIL_ADDRESS][DOMAIN_NAME]"
drag, startPoint x: 1012, startPoint y: 50, endPoint x: 911, endPoint y: 50, distance: 101.0
click at [911, 50] on div "[PERSON_NAME]" at bounding box center [1014, 53] width 212 height 15
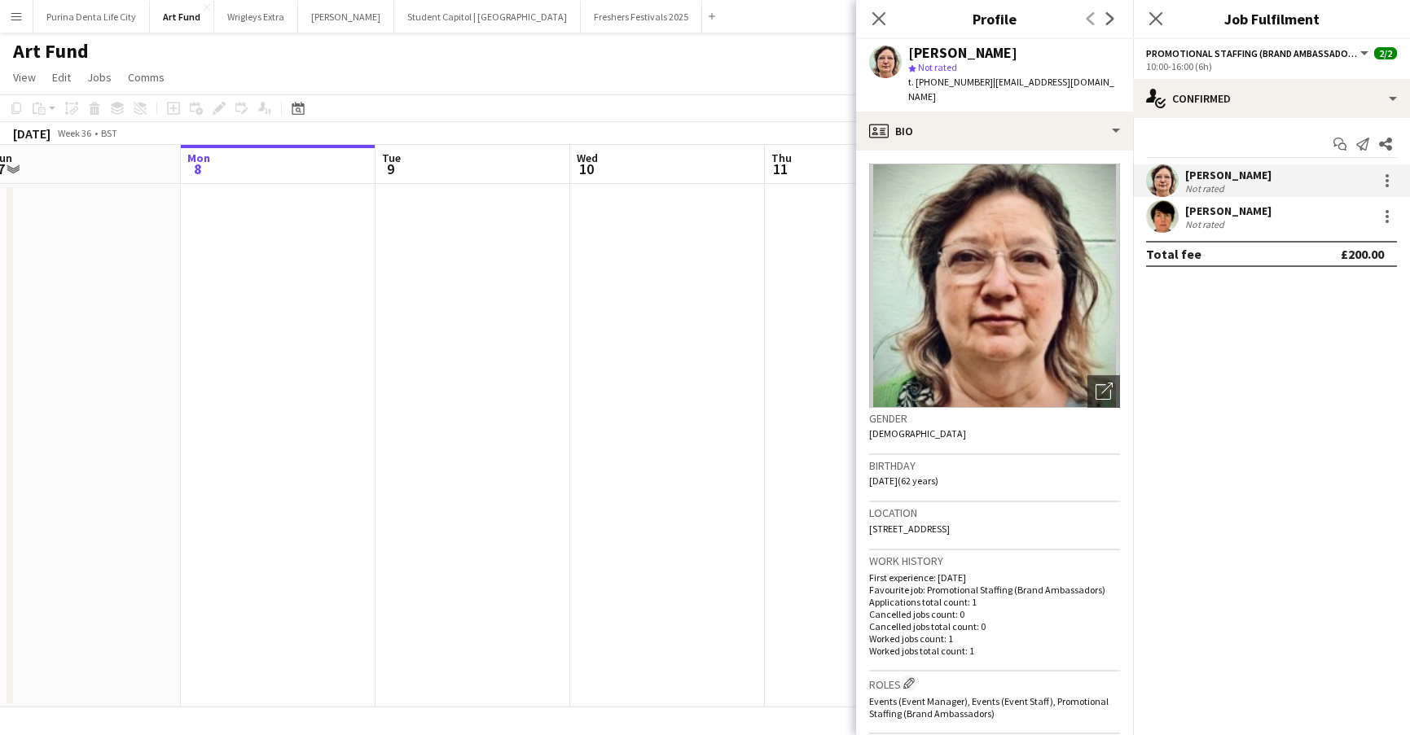
copy div "[PERSON_NAME]"
click at [1167, 218] on app-user-avatar at bounding box center [1162, 216] width 33 height 33
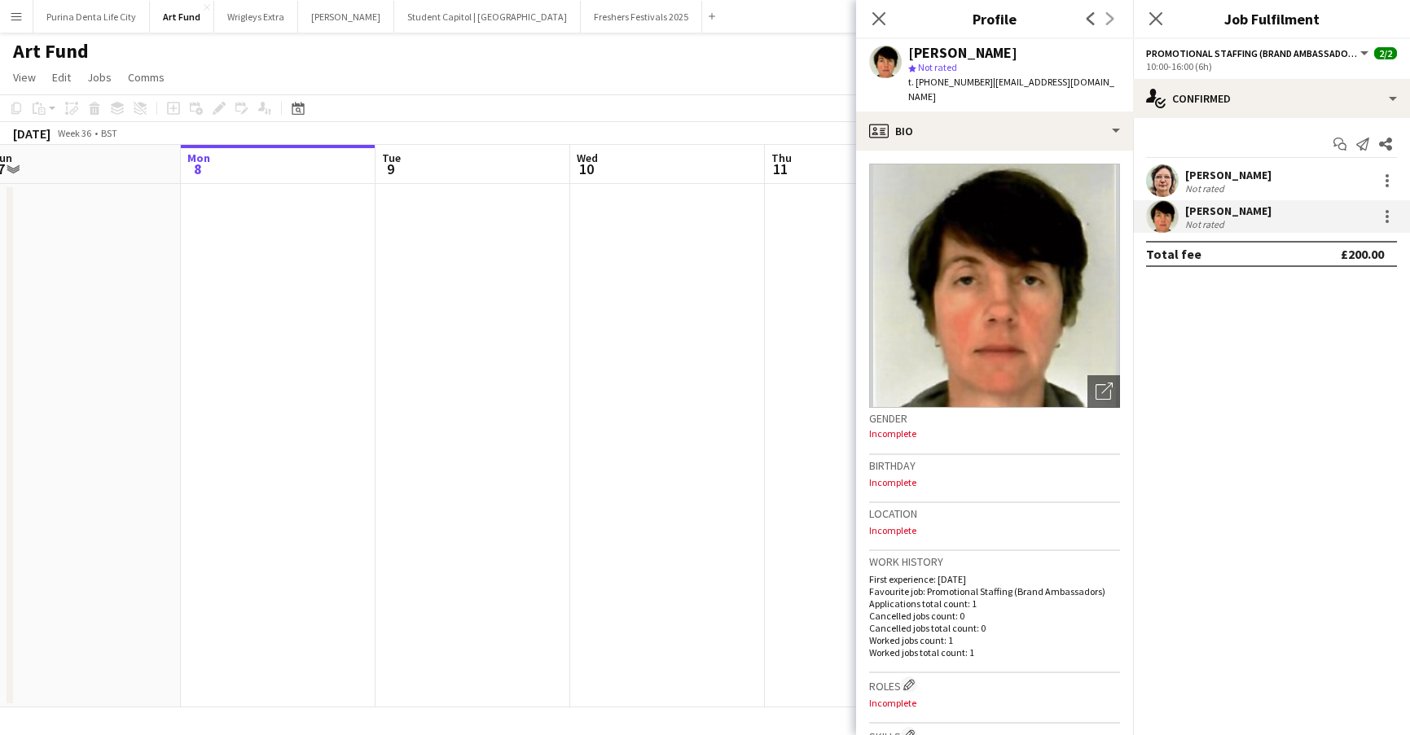
drag, startPoint x: 1027, startPoint y: 47, endPoint x: 897, endPoint y: 47, distance: 130.3
click at [897, 47] on div "[PERSON_NAME] star Not rated t. [PHONE_NUMBER] | [EMAIL_ADDRESS][DOMAIN_NAME]" at bounding box center [994, 75] width 277 height 72
copy div "[PERSON_NAME]"
click at [1011, 56] on div "[PERSON_NAME]" at bounding box center [1014, 53] width 212 height 15
drag, startPoint x: 1015, startPoint y: 49, endPoint x: 907, endPoint y: 52, distance: 108.3
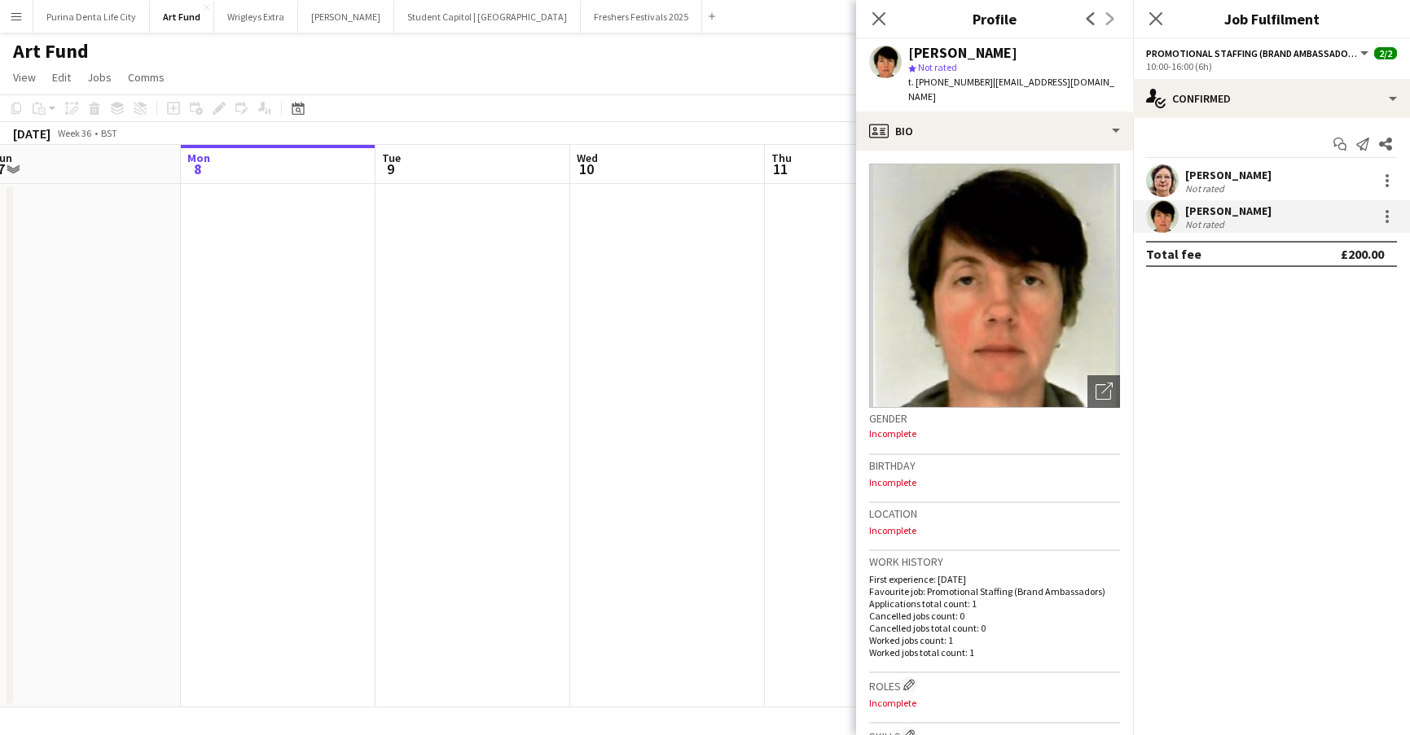
click at [907, 52] on div "[PERSON_NAME] star Not rated t. [PHONE_NUMBER] | [EMAIL_ADDRESS][DOMAIN_NAME]" at bounding box center [994, 75] width 277 height 72
copy div "[PERSON_NAME]"
drag, startPoint x: 1106, startPoint y: 82, endPoint x: 987, endPoint y: 78, distance: 119.0
click at [987, 78] on div "[PERSON_NAME] star Not rated t. [PHONE_NUMBER] | [EMAIL_ADDRESS][DOMAIN_NAME]" at bounding box center [994, 75] width 277 height 72
copy span "[EMAIL_ADDRESS][DOMAIN_NAME]"
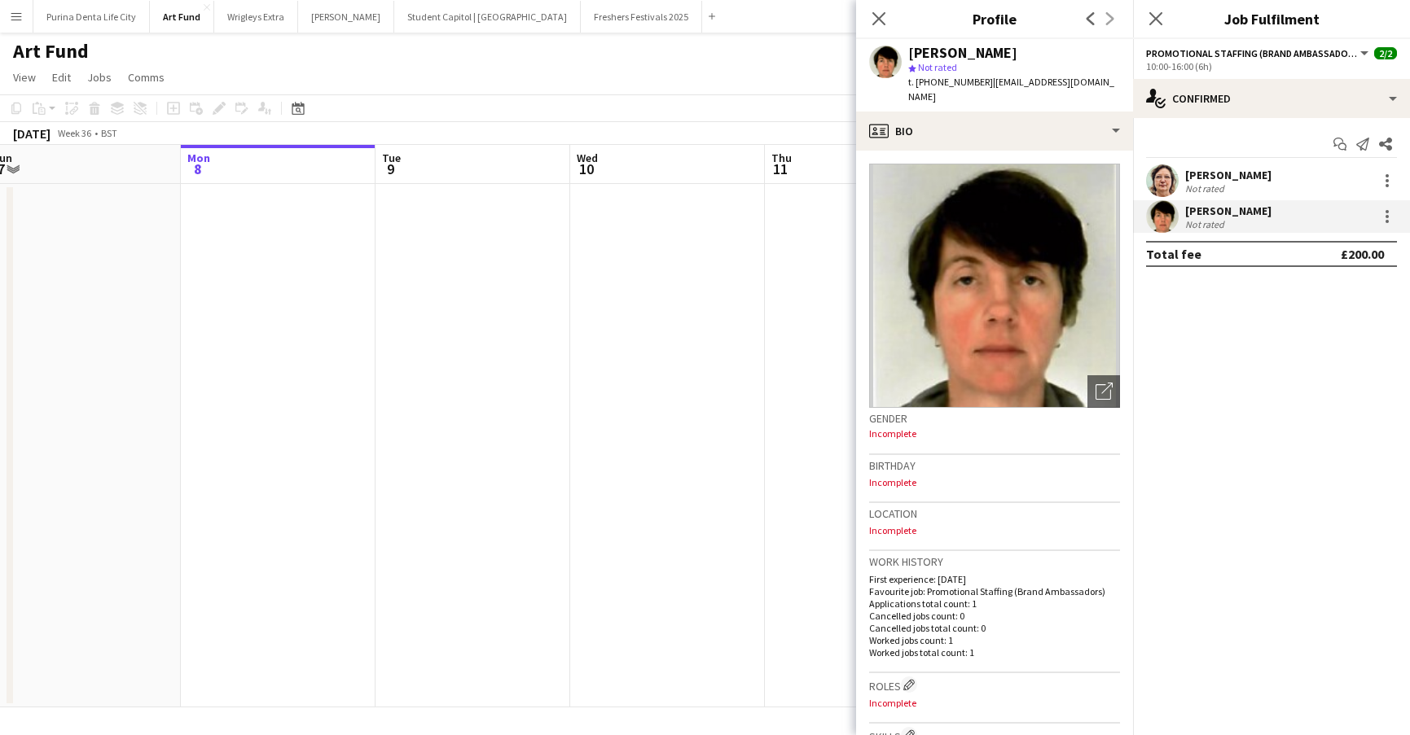
click at [594, 77] on app-page-menu "View Day view expanded Day view collapsed Month view Date picker Jump to [DATE]…" at bounding box center [705, 79] width 1410 height 31
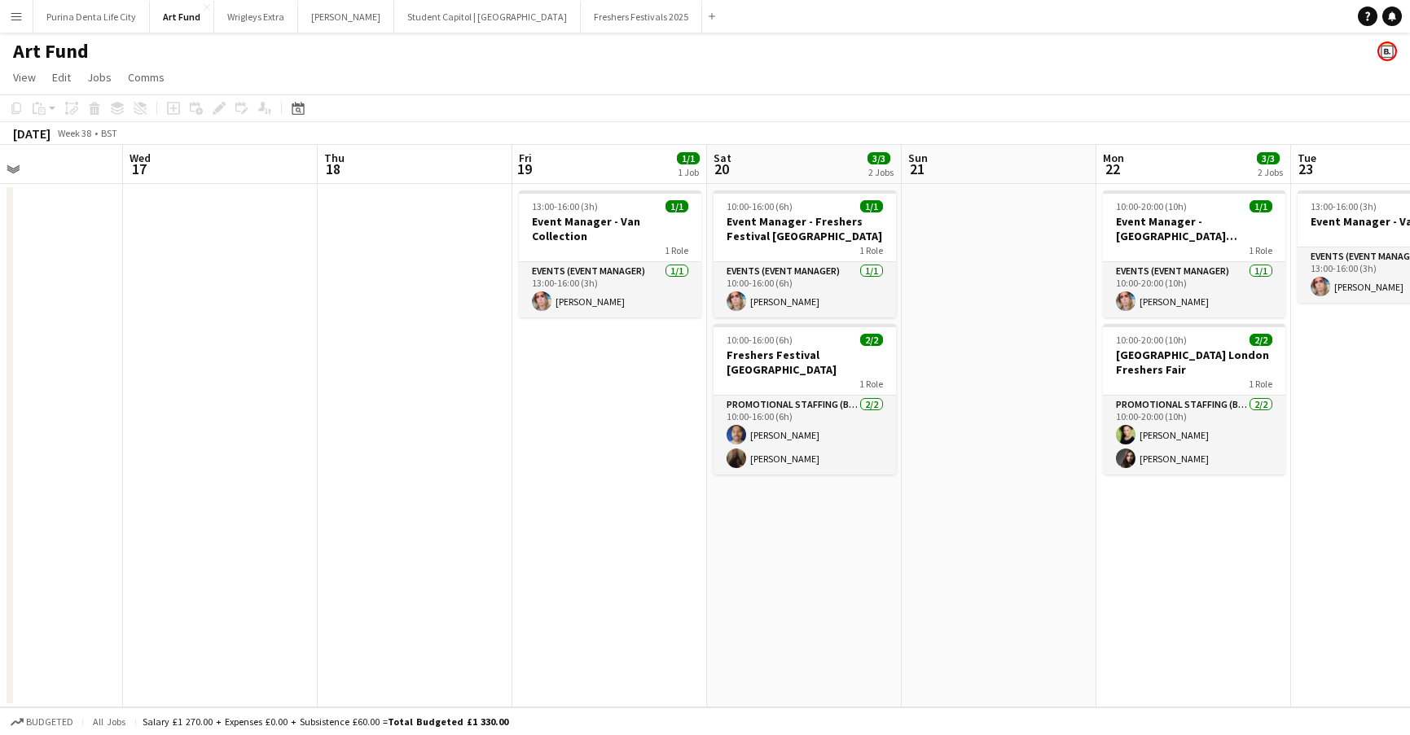
scroll to position [0, 657]
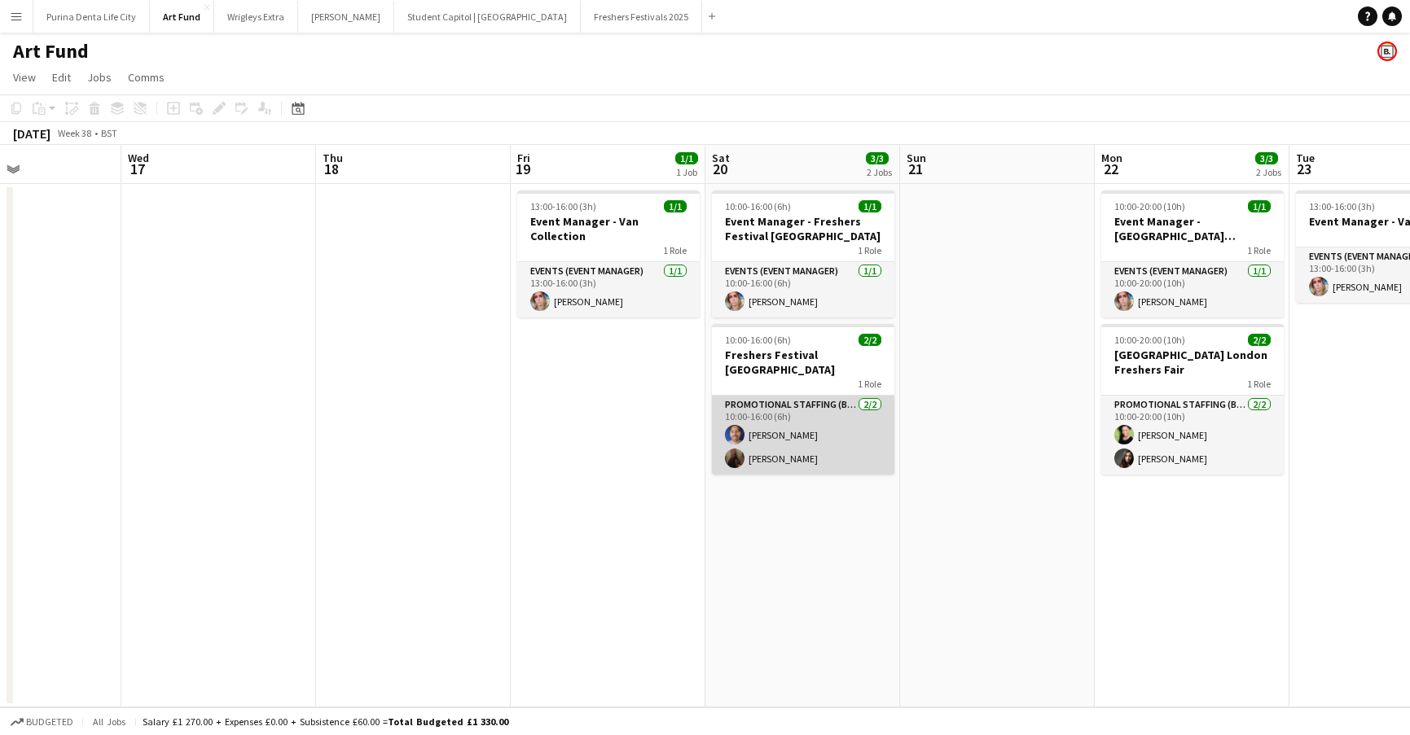
click at [841, 421] on app-card-role "Promotional Staffing (Brand Ambassadors) [DATE] 10:00-16:00 (6h) [PERSON_NAME] …" at bounding box center [803, 435] width 182 height 79
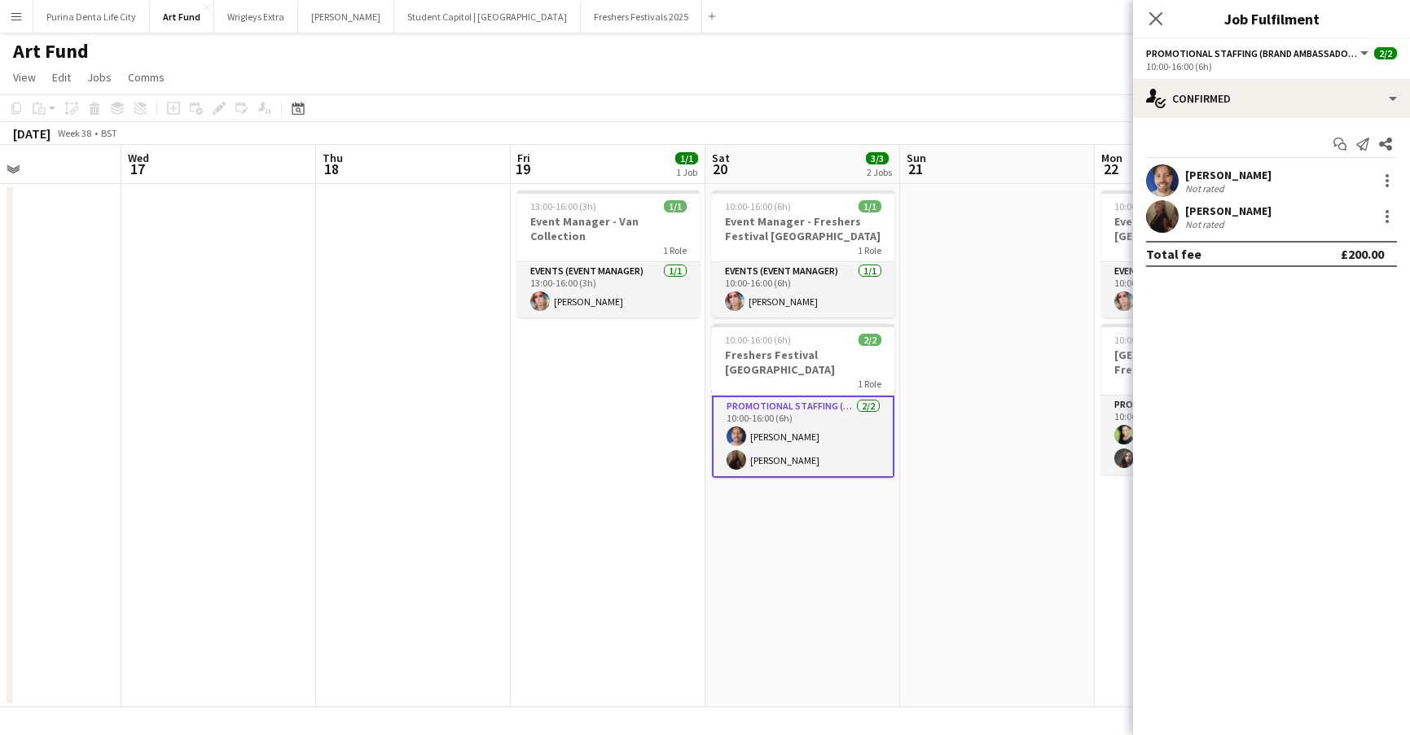
click at [1164, 208] on app-user-avatar at bounding box center [1162, 216] width 33 height 33
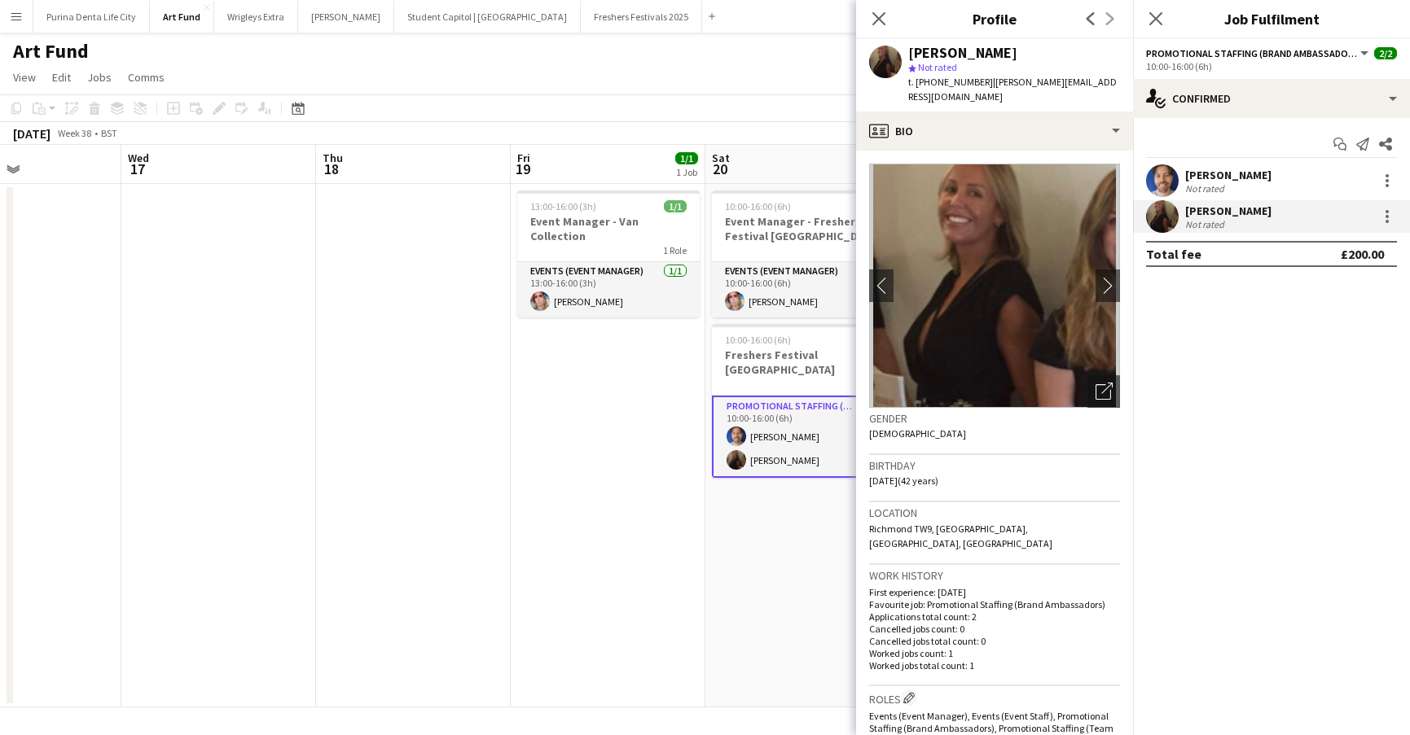
drag, startPoint x: 1101, startPoint y: 84, endPoint x: 984, endPoint y: 82, distance: 116.5
click at [984, 82] on app-profile-header "[PERSON_NAME] star Not rated t. [PHONE_NUMBER] | [PERSON_NAME][EMAIL_ADDRESS][D…" at bounding box center [994, 75] width 277 height 72
copy span "[PERSON_NAME][EMAIL_ADDRESS][DOMAIN_NAME]"
click at [428, 427] on app-date-cell at bounding box center [413, 446] width 195 height 524
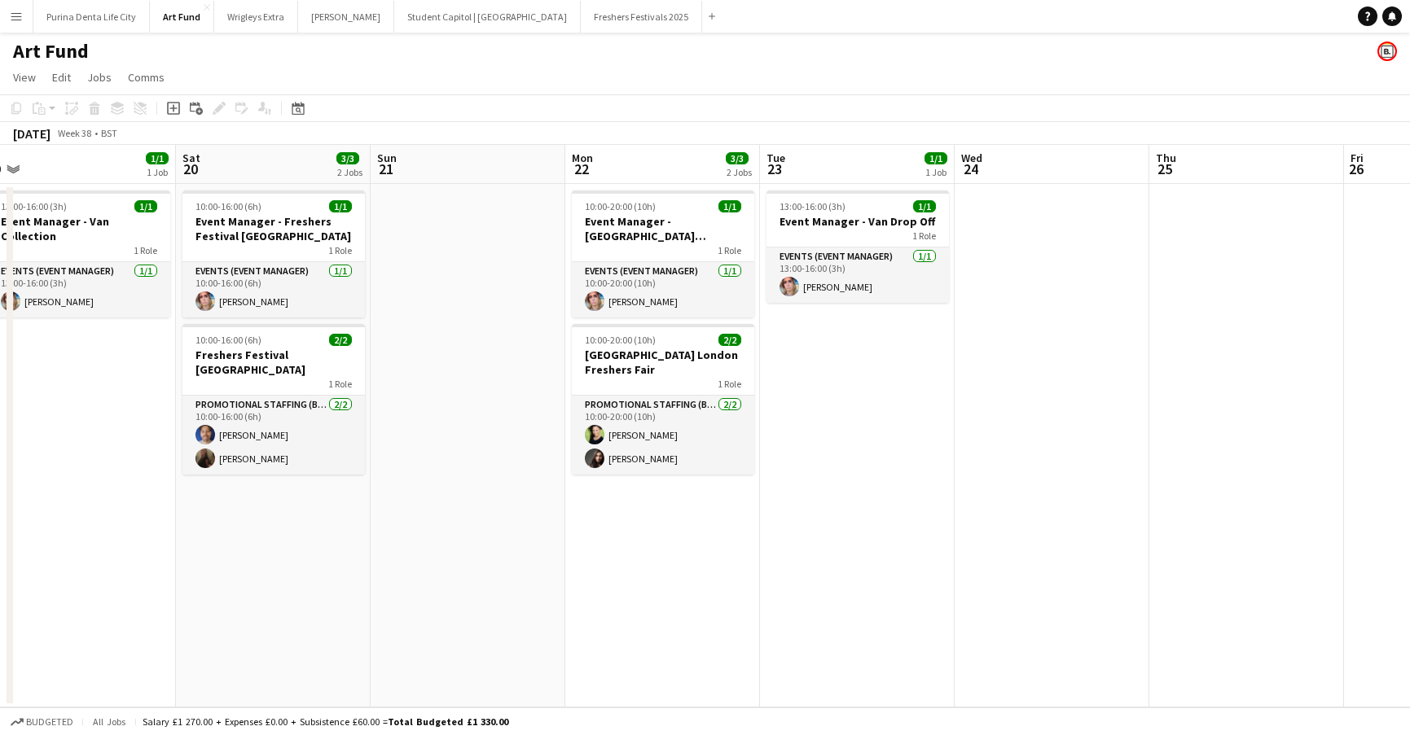
scroll to position [0, 0]
click at [584, 6] on button "Freshers Festivals 2025 Close" at bounding box center [641, 17] width 121 height 32
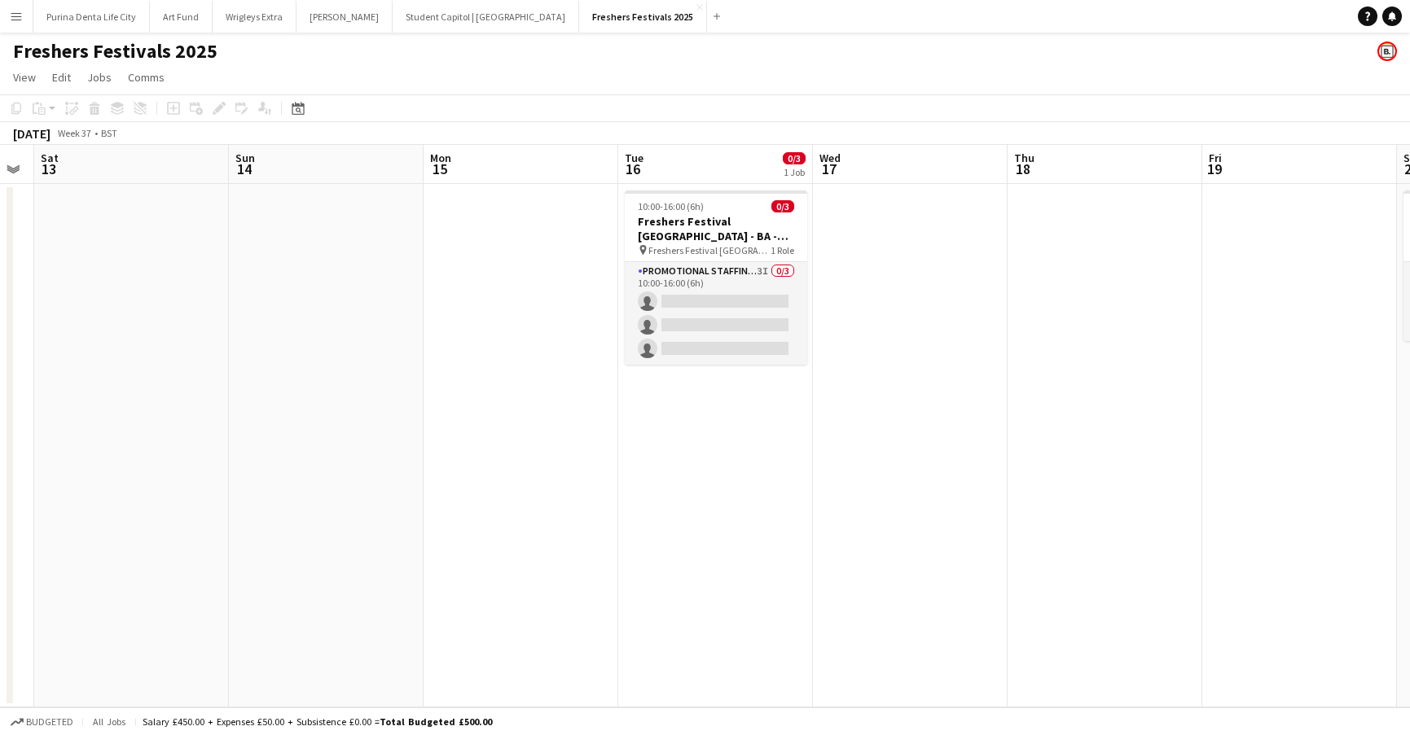
scroll to position [0, 746]
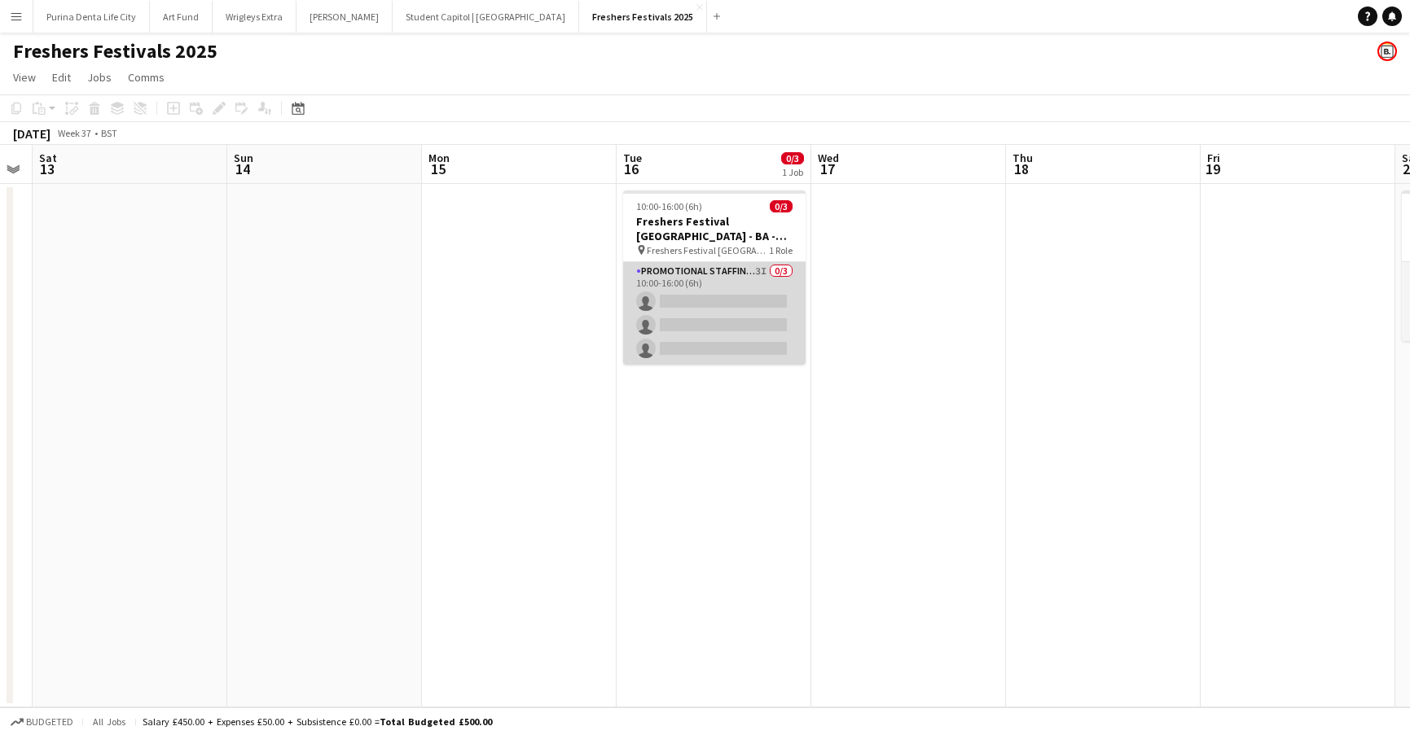
click at [717, 316] on app-card-role "Promotional Staffing (Brand Ambassadors) 3I 0/3 10:00-16:00 (6h) single-neutral…" at bounding box center [714, 313] width 182 height 103
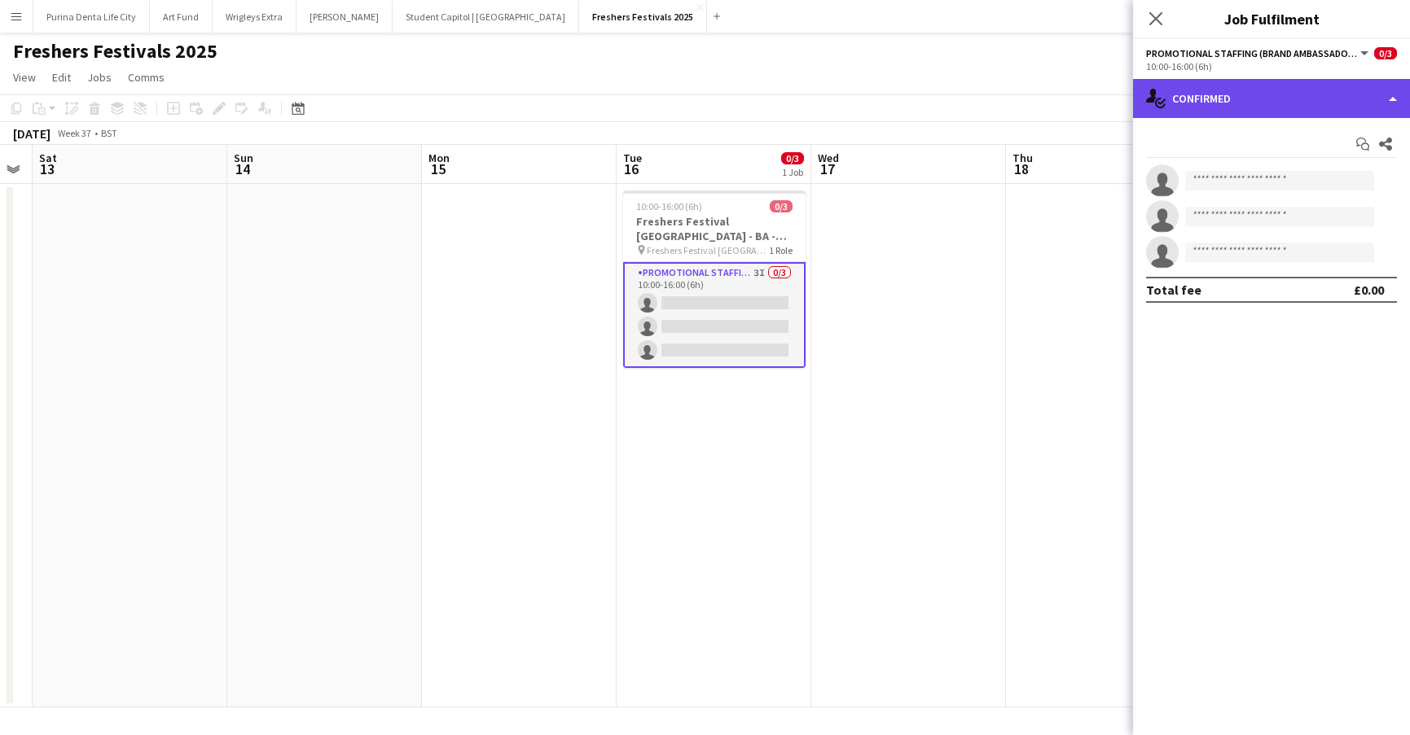
click at [1284, 94] on div "single-neutral-actions-check-2 Confirmed" at bounding box center [1271, 98] width 277 height 39
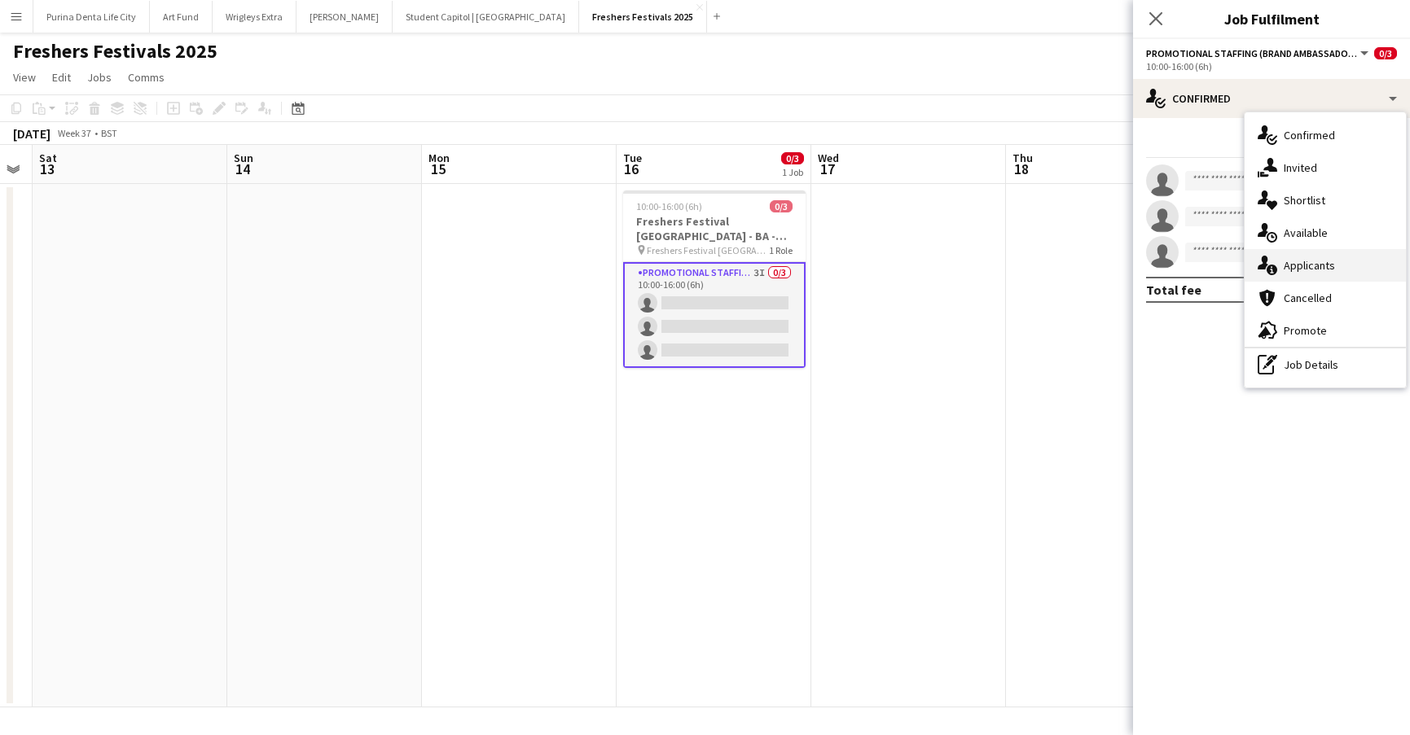
click at [1317, 262] on span "Applicants" at bounding box center [1308, 265] width 51 height 15
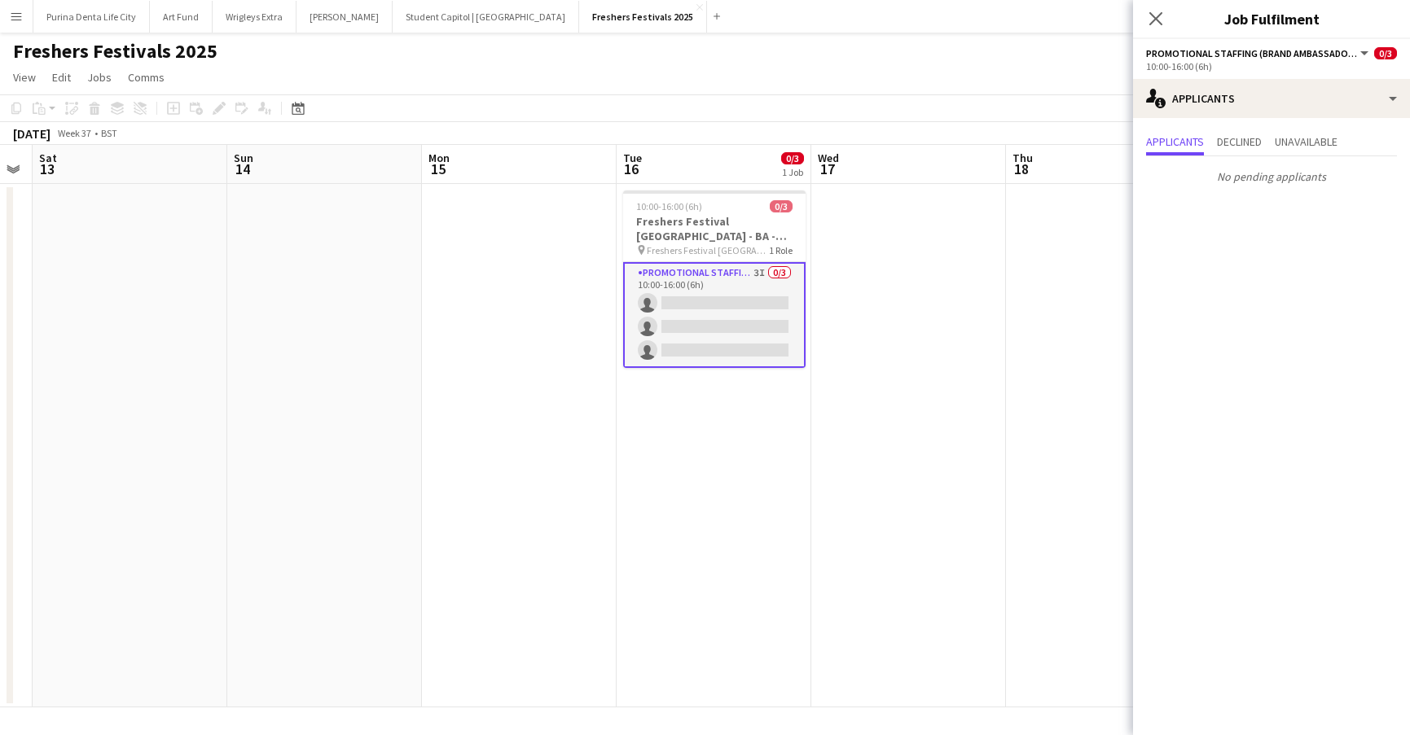
click at [1018, 405] on app-date-cell at bounding box center [1103, 446] width 195 height 524
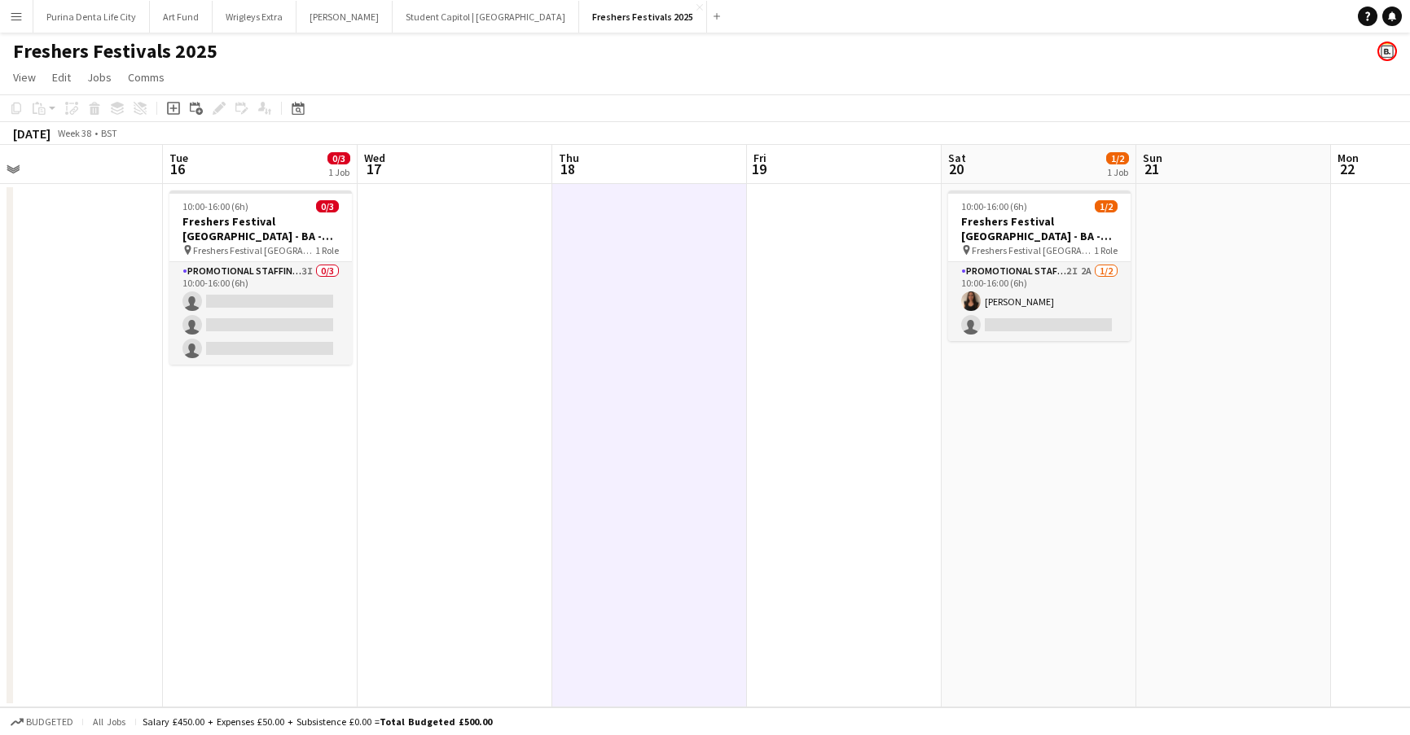
scroll to position [0, 422]
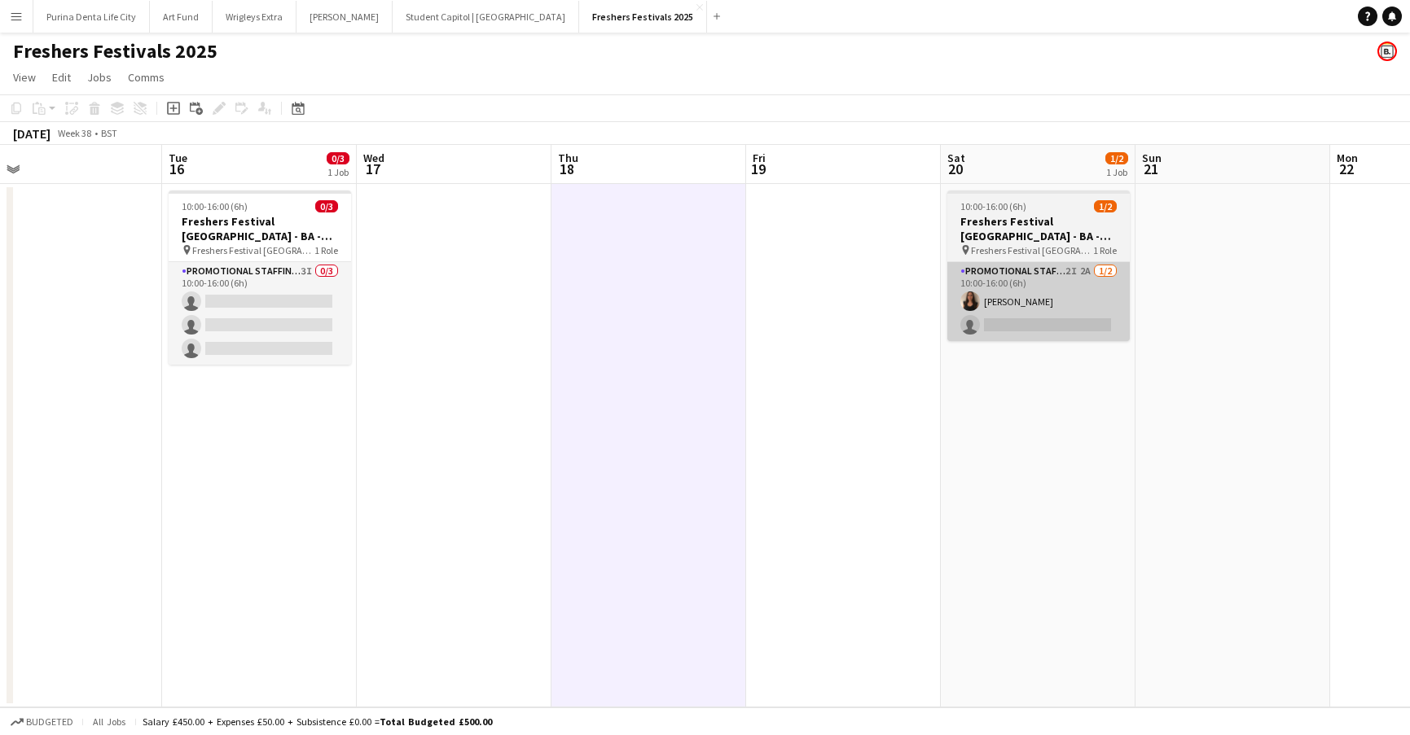
click at [1028, 318] on app-card-role "Promotional Staffing (Brand Ambassadors) 2I 2A [DATE] 10:00-16:00 (6h) [PERSON_…" at bounding box center [1038, 301] width 182 height 79
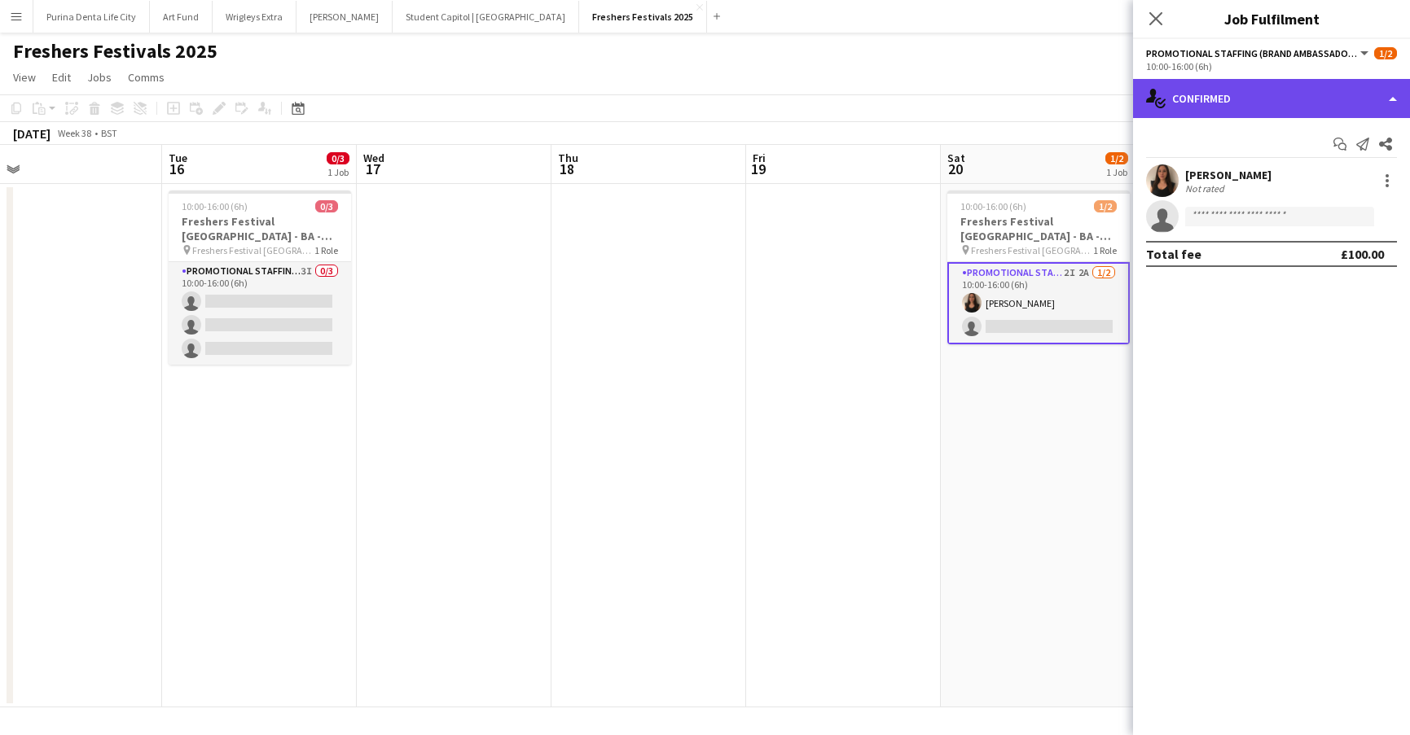
click at [1167, 89] on div "single-neutral-actions-check-2 Confirmed" at bounding box center [1271, 98] width 277 height 39
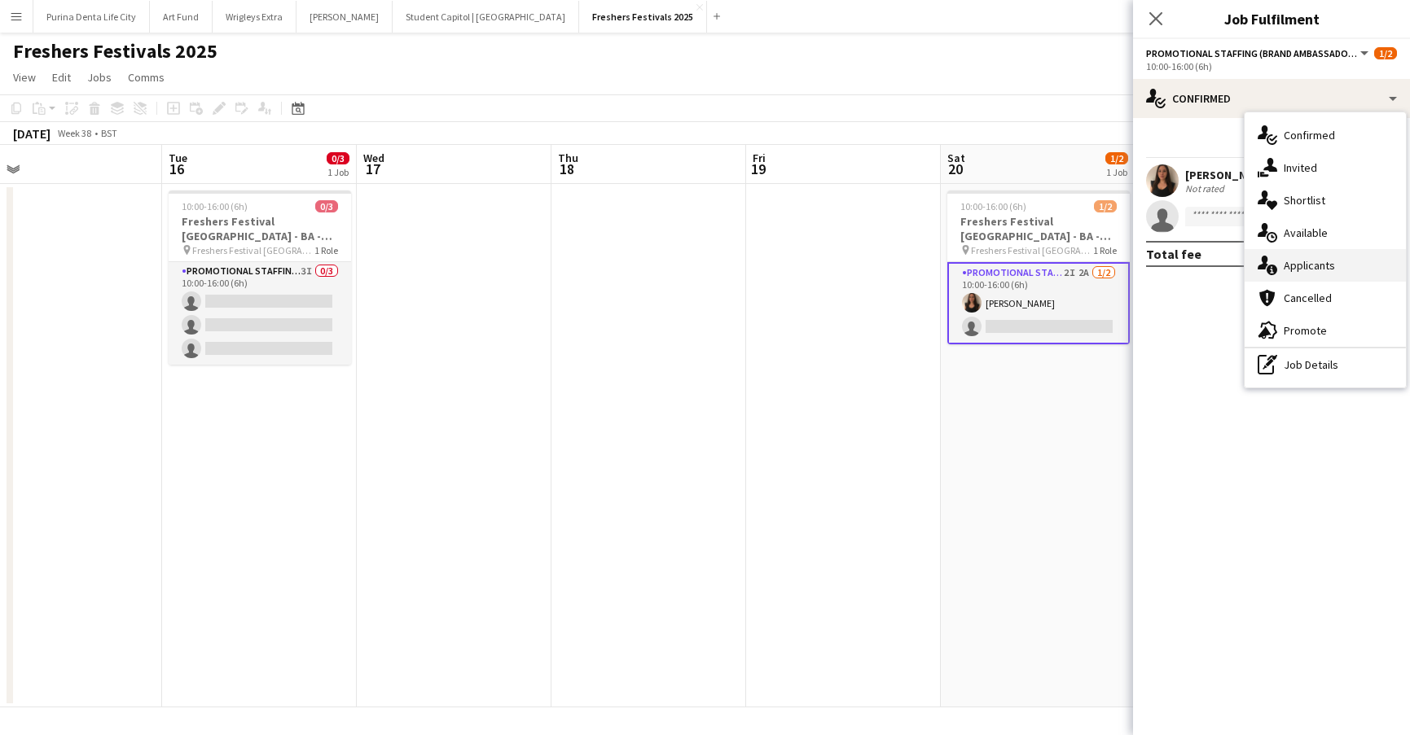
click at [1322, 257] on div "single-neutral-actions-information Applicants" at bounding box center [1324, 265] width 161 height 33
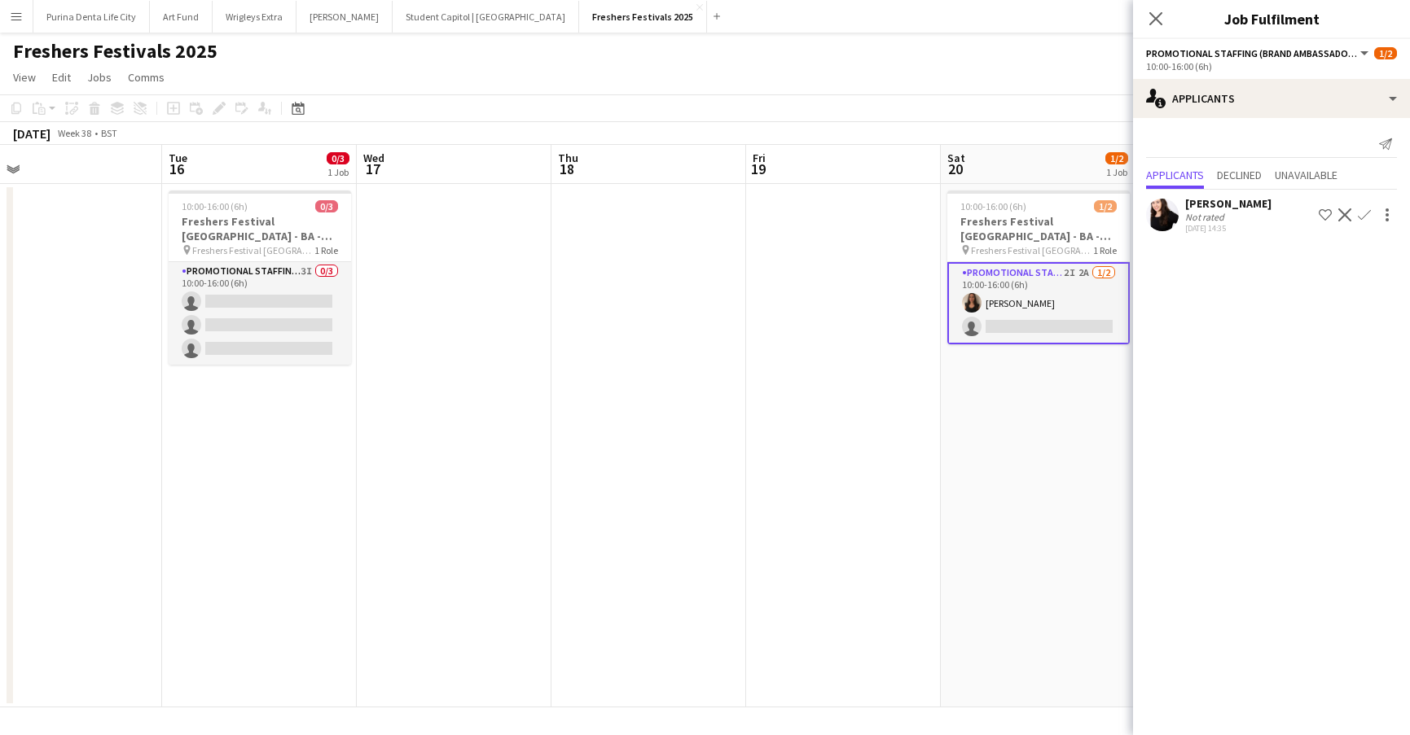
click at [1013, 399] on app-date-cell "10:00-16:00 (6h) 1/2 Freshers Festival [GEOGRAPHIC_DATA] - BA - Data Capture pi…" at bounding box center [1038, 446] width 195 height 524
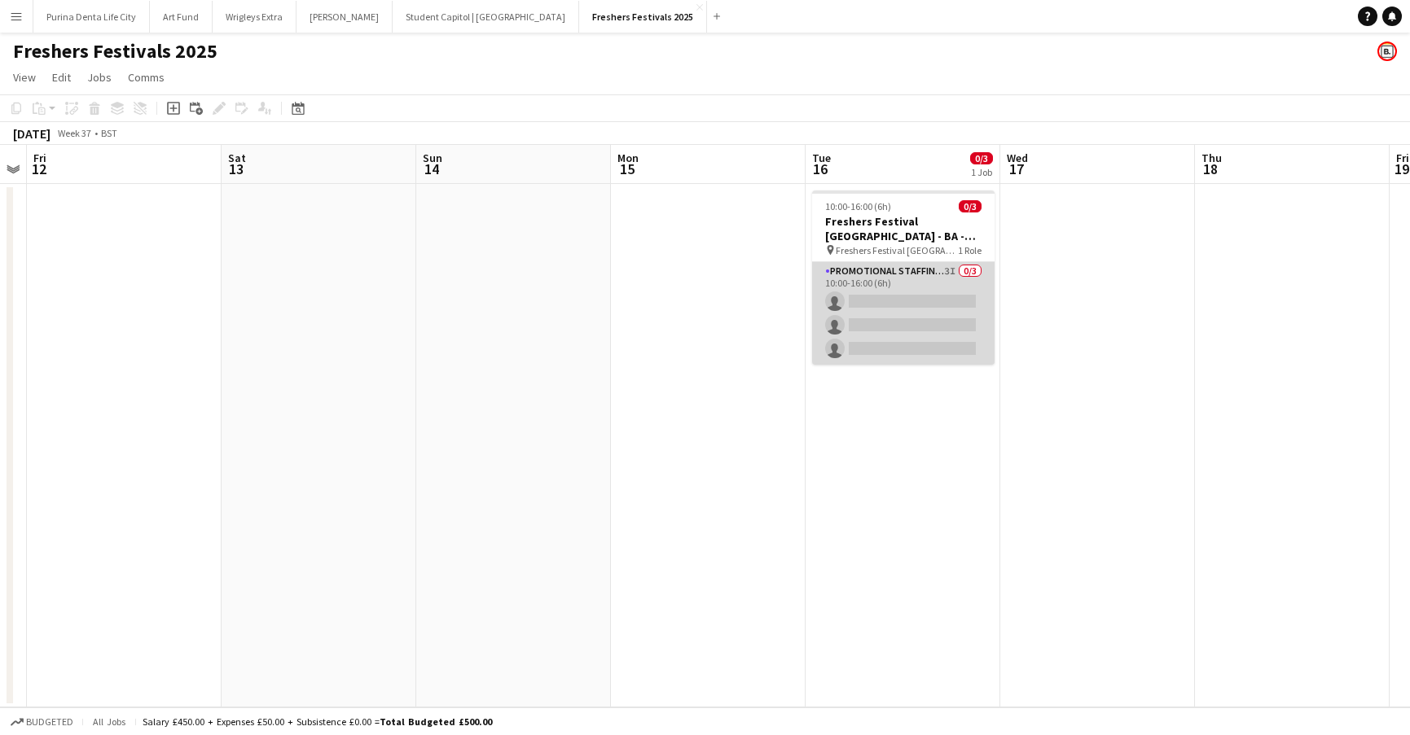
scroll to position [0, 558]
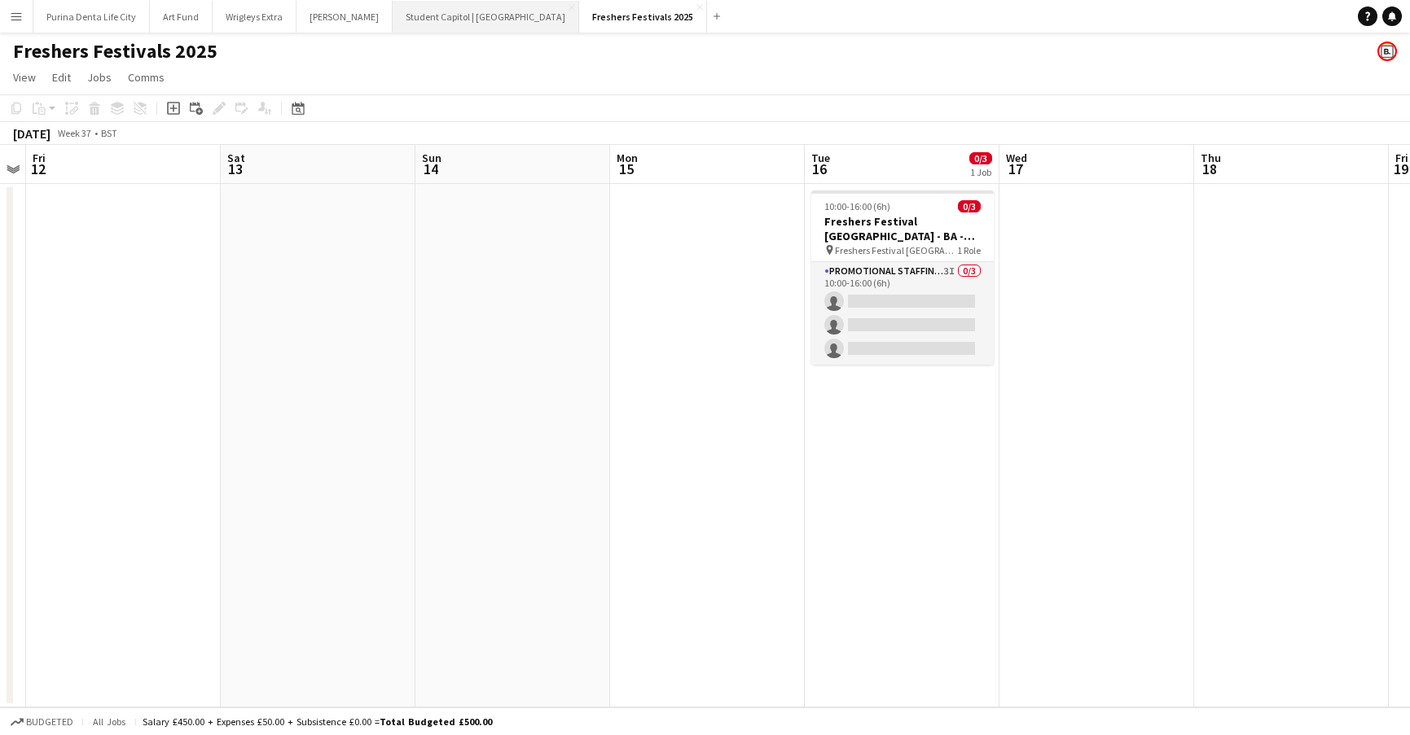
click at [439, 25] on button "Student Capitol | [GEOGRAPHIC_DATA] Close" at bounding box center [485, 17] width 186 height 32
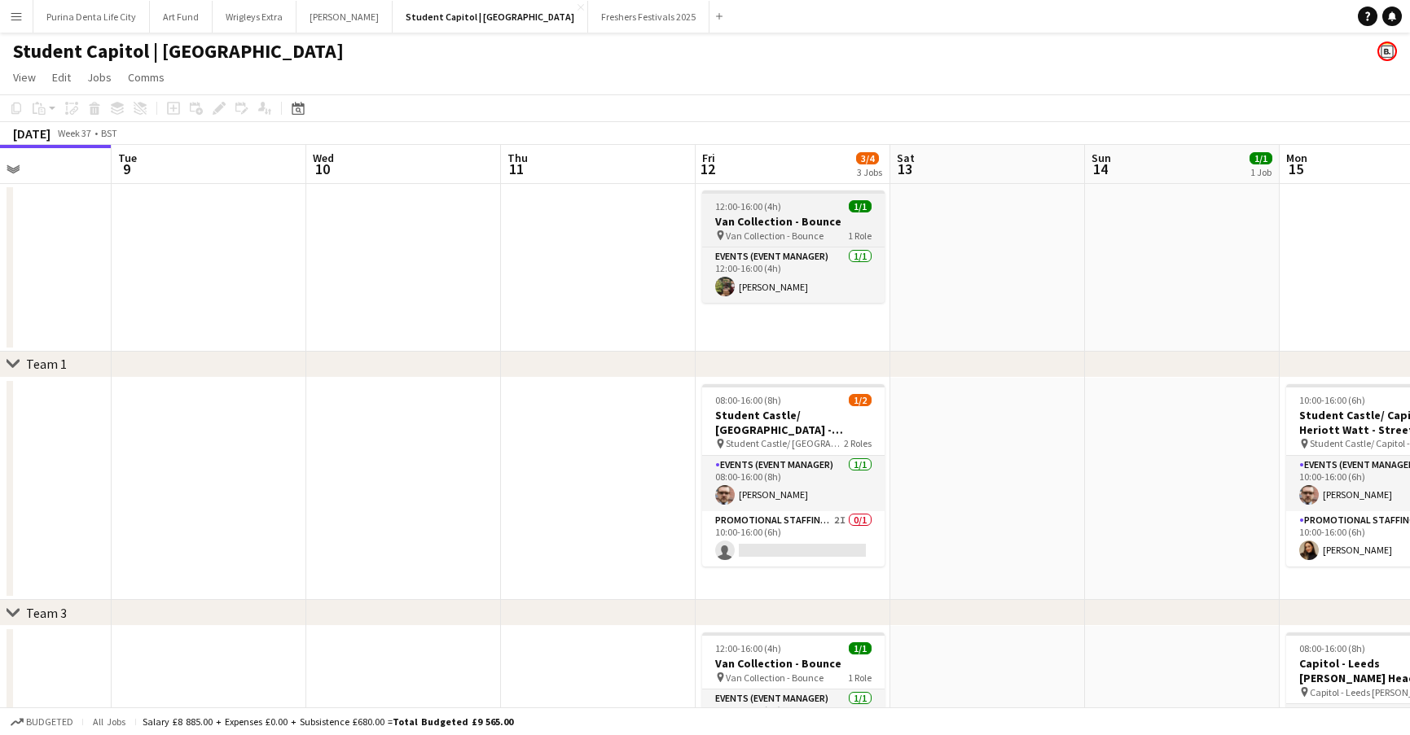
click at [764, 205] on span "12:00-16:00 (4h)" at bounding box center [748, 206] width 66 height 12
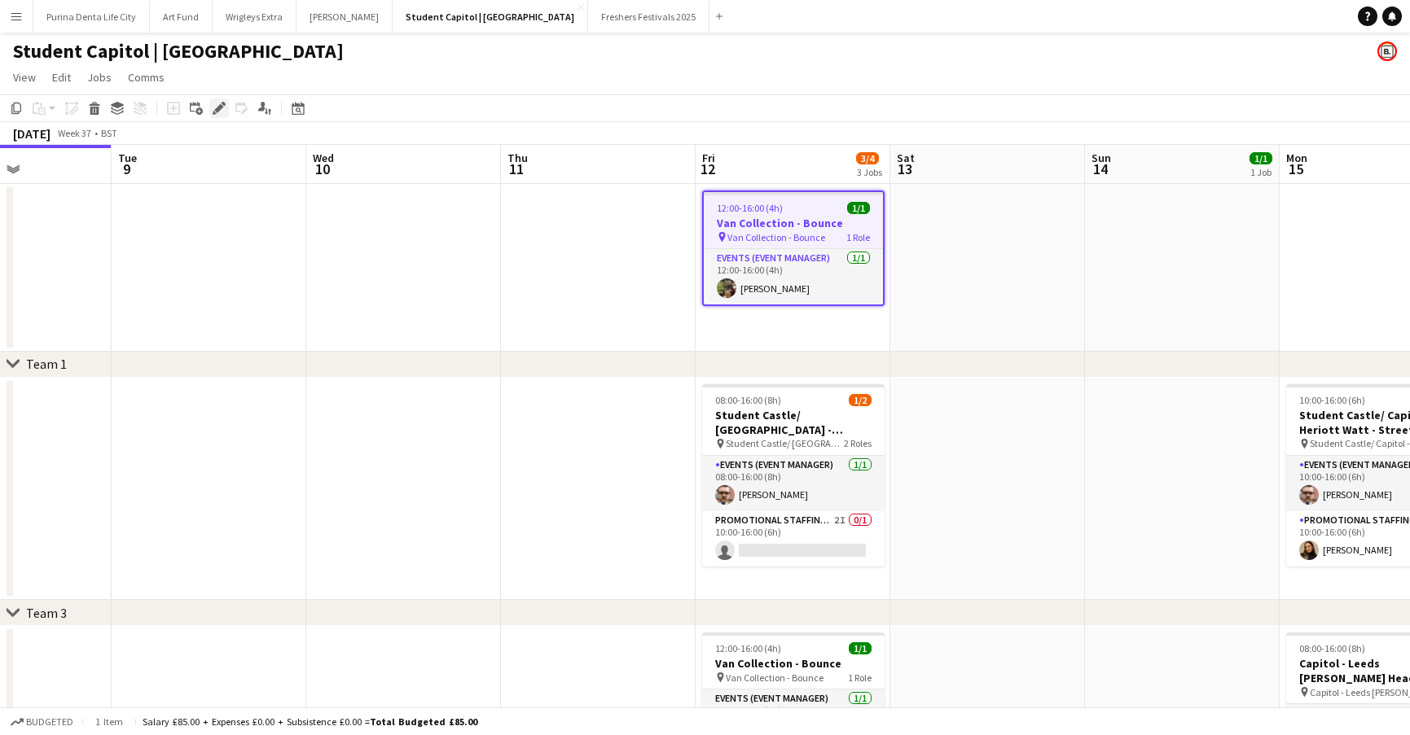
click at [223, 108] on icon "Edit" at bounding box center [219, 108] width 13 height 13
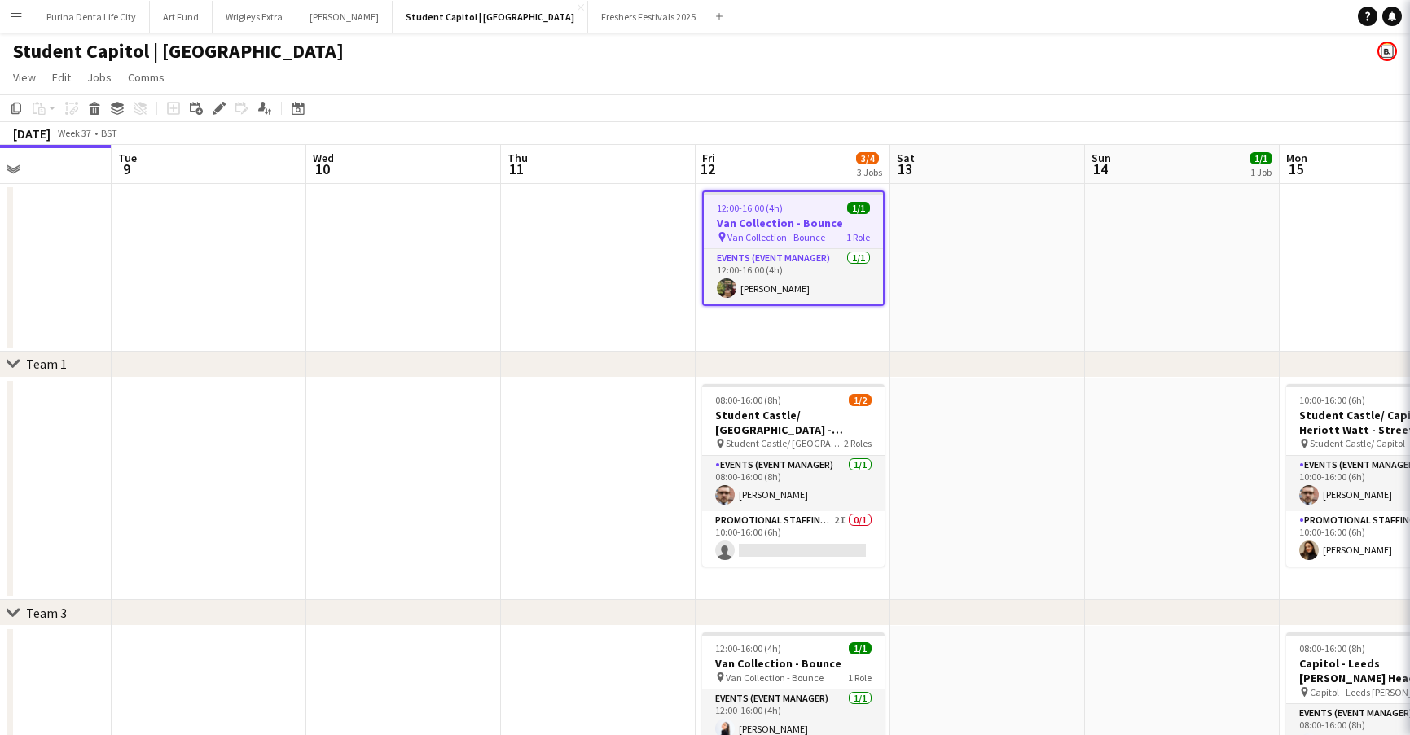
type input "**********"
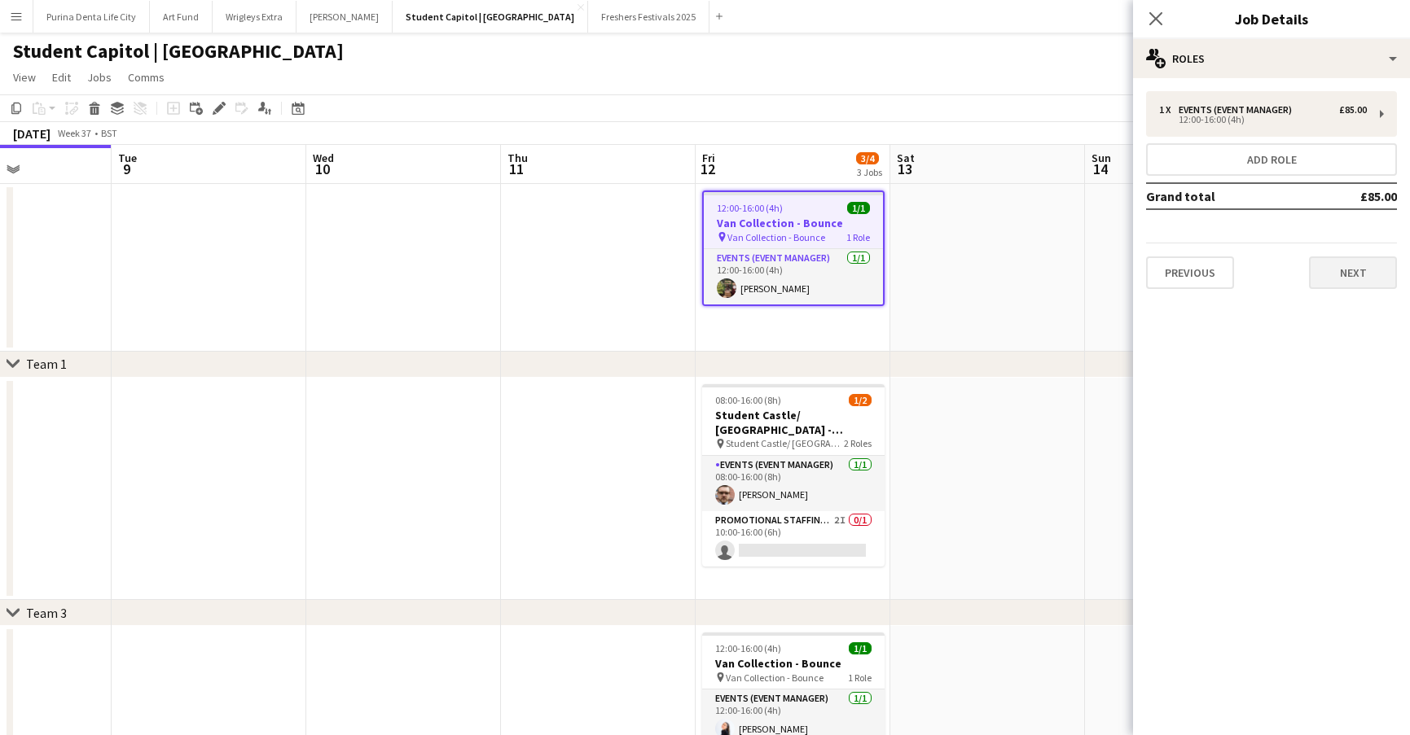
click at [1332, 274] on button "Next" at bounding box center [1353, 273] width 88 height 33
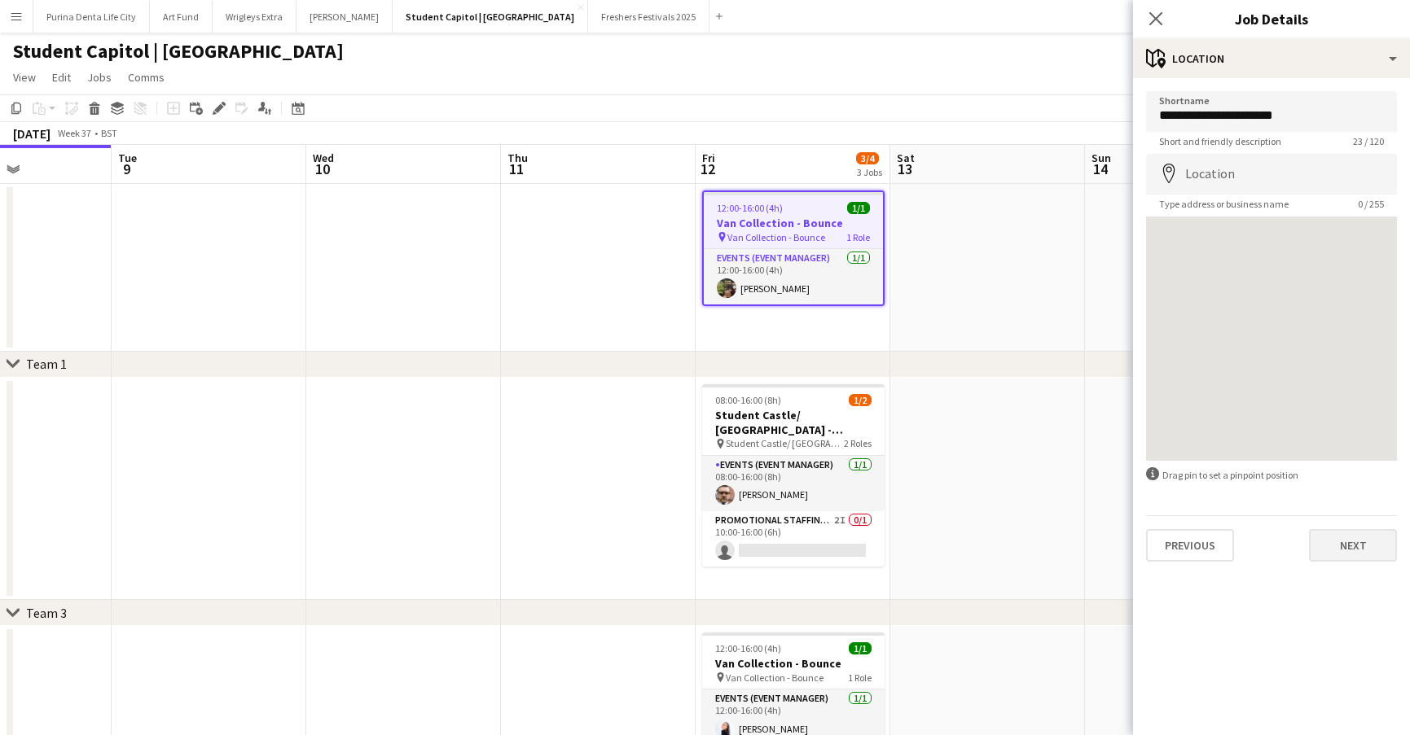
click at [1353, 549] on button "Next" at bounding box center [1353, 545] width 88 height 33
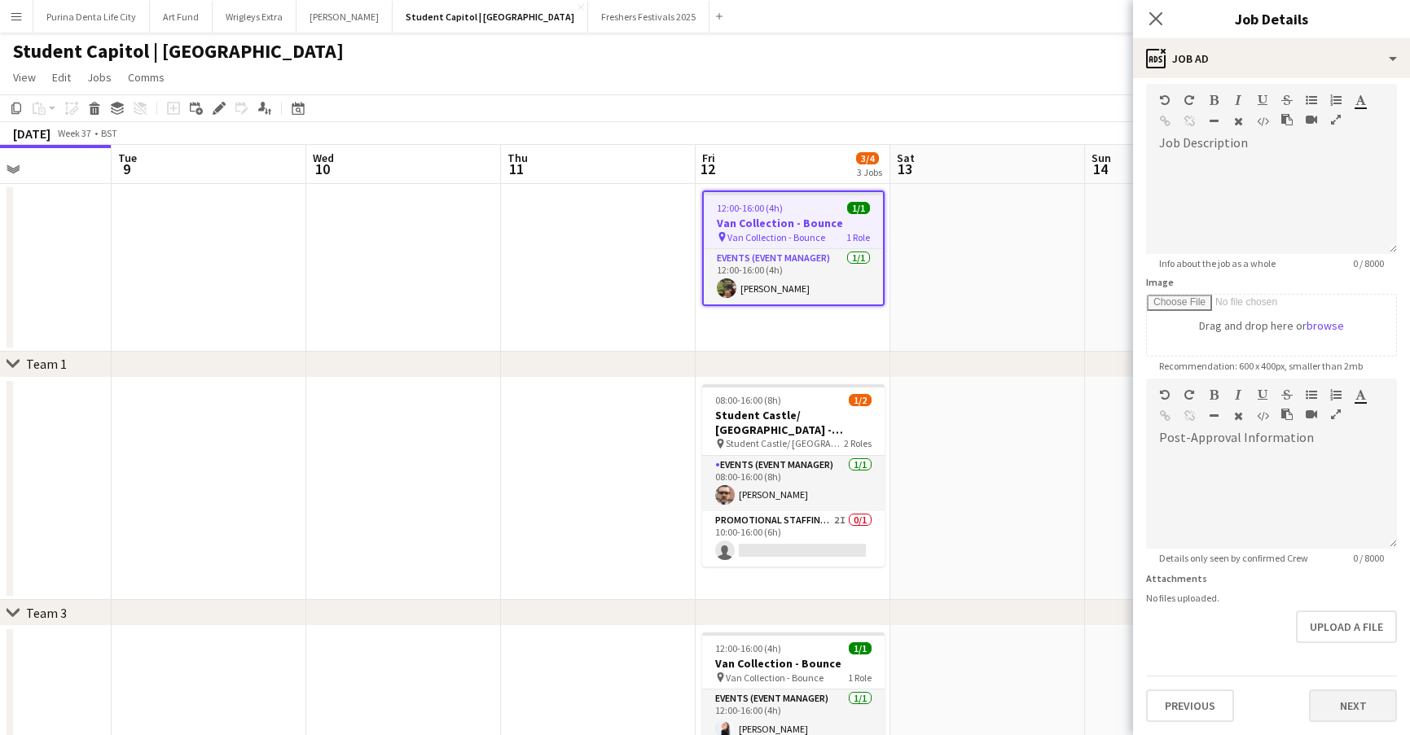
scroll to position [70, 0]
click at [1330, 705] on button "Next" at bounding box center [1353, 706] width 88 height 33
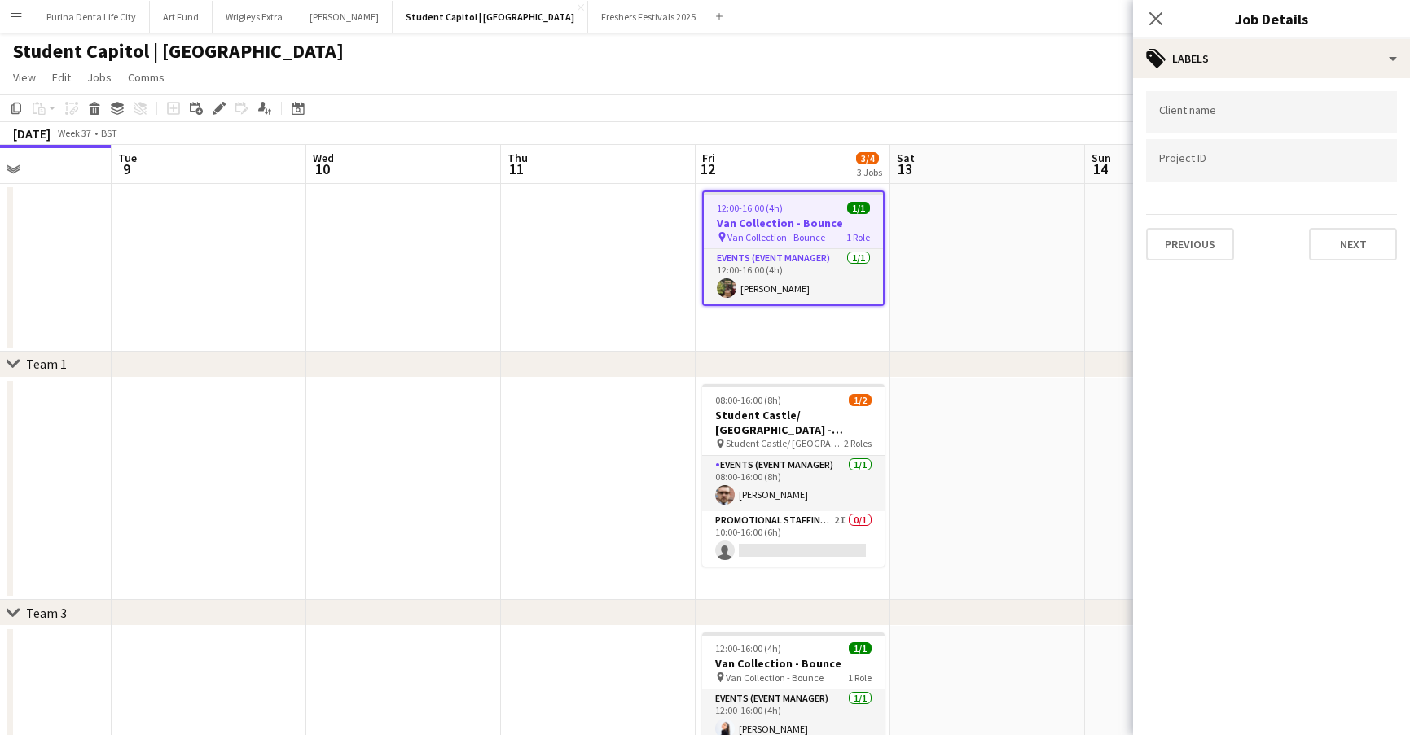
scroll to position [0, 0]
click at [1336, 240] on button "Next" at bounding box center [1353, 244] width 88 height 33
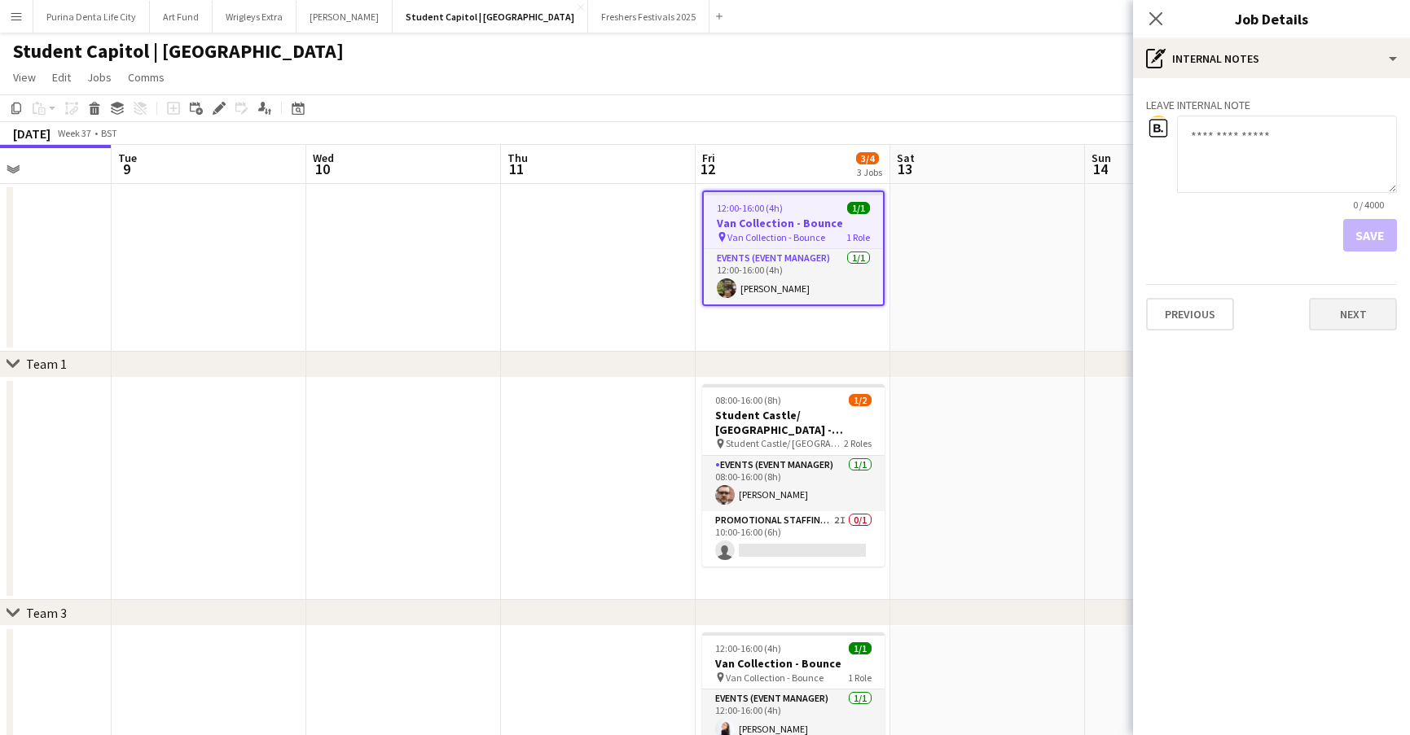
click at [1347, 322] on button "Next" at bounding box center [1353, 314] width 88 height 33
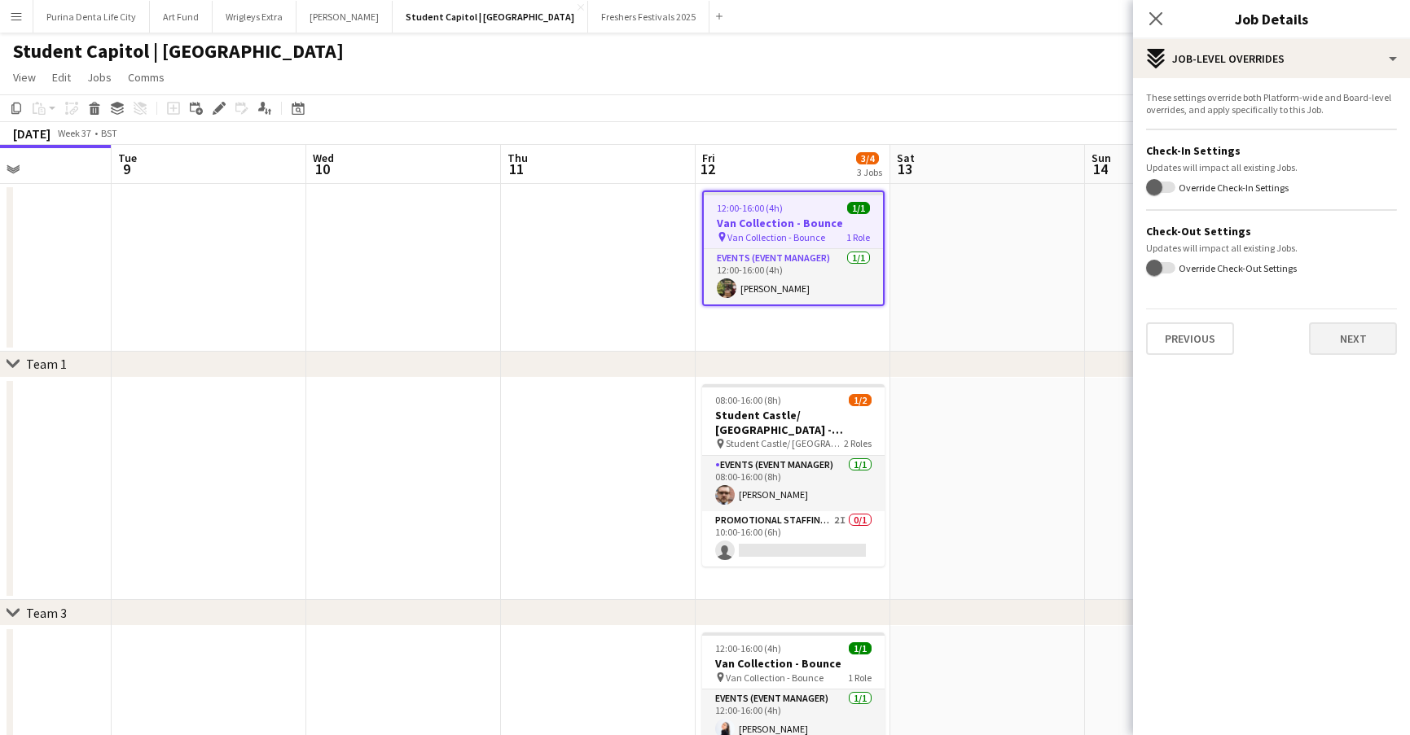
click at [1348, 336] on button "Next" at bounding box center [1353, 338] width 88 height 33
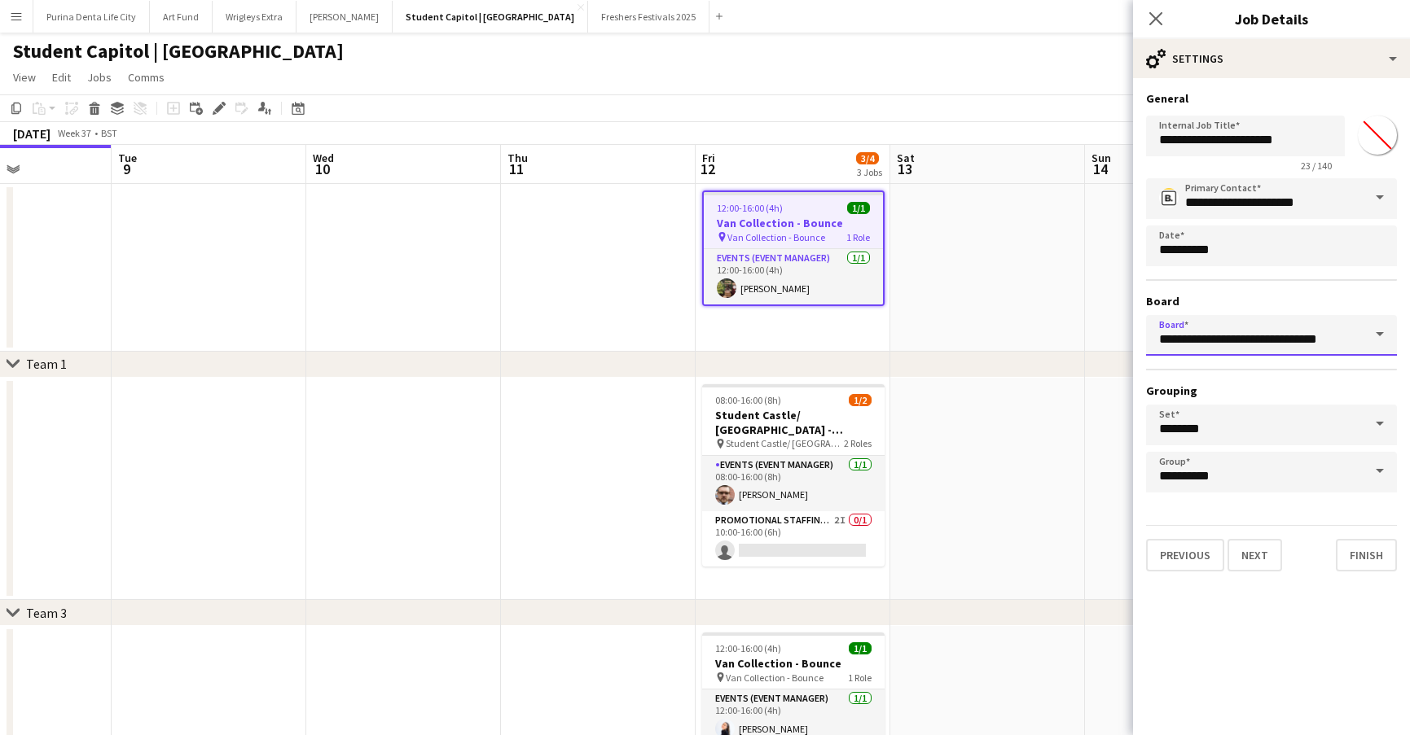
click at [1348, 336] on input "**********" at bounding box center [1271, 335] width 251 height 41
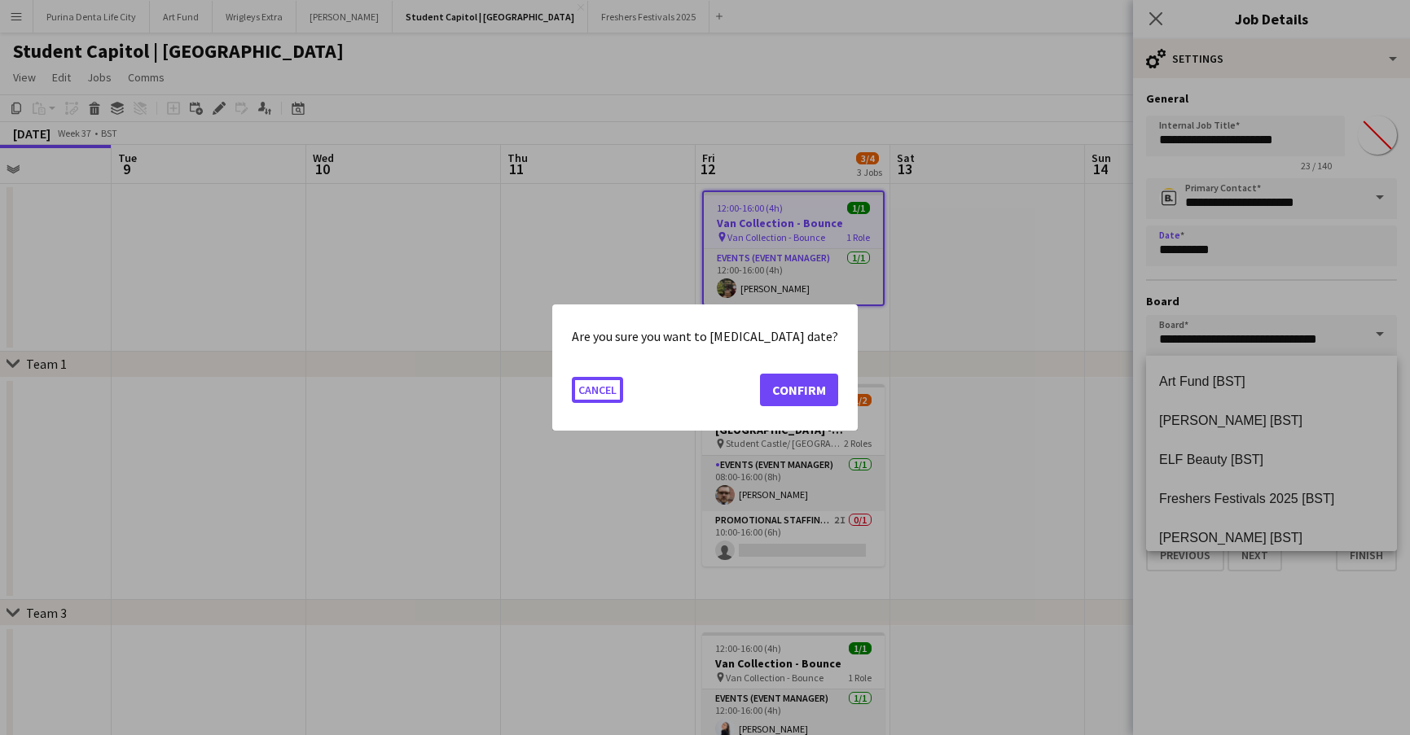
click at [1215, 250] on body "Menu Boards Boards Boards All jobs Status Workforce Workforce My Workforce Recr…" at bounding box center [705, 562] width 1410 height 1125
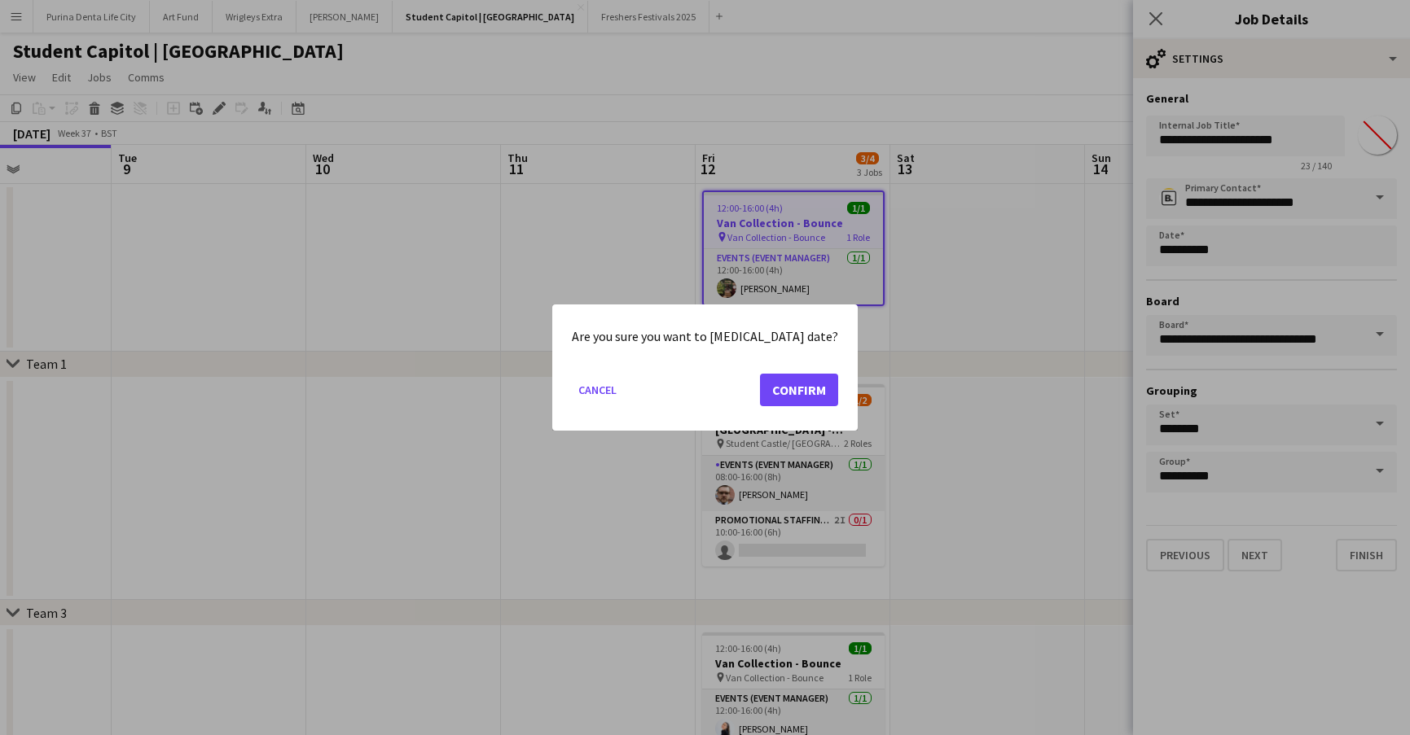
click at [783, 387] on button "Confirm" at bounding box center [799, 390] width 78 height 33
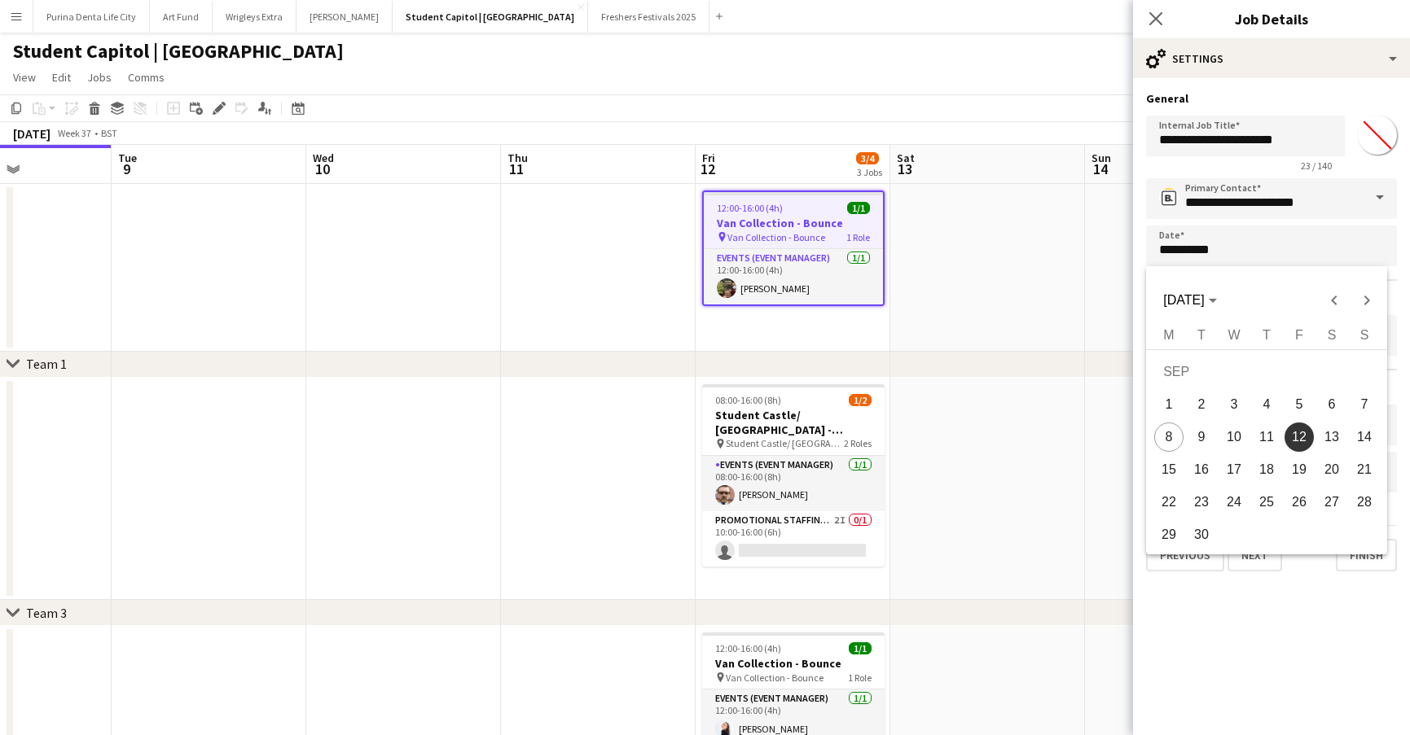
click at [1356, 468] on span "21" at bounding box center [1363, 469] width 29 height 29
type input "**********"
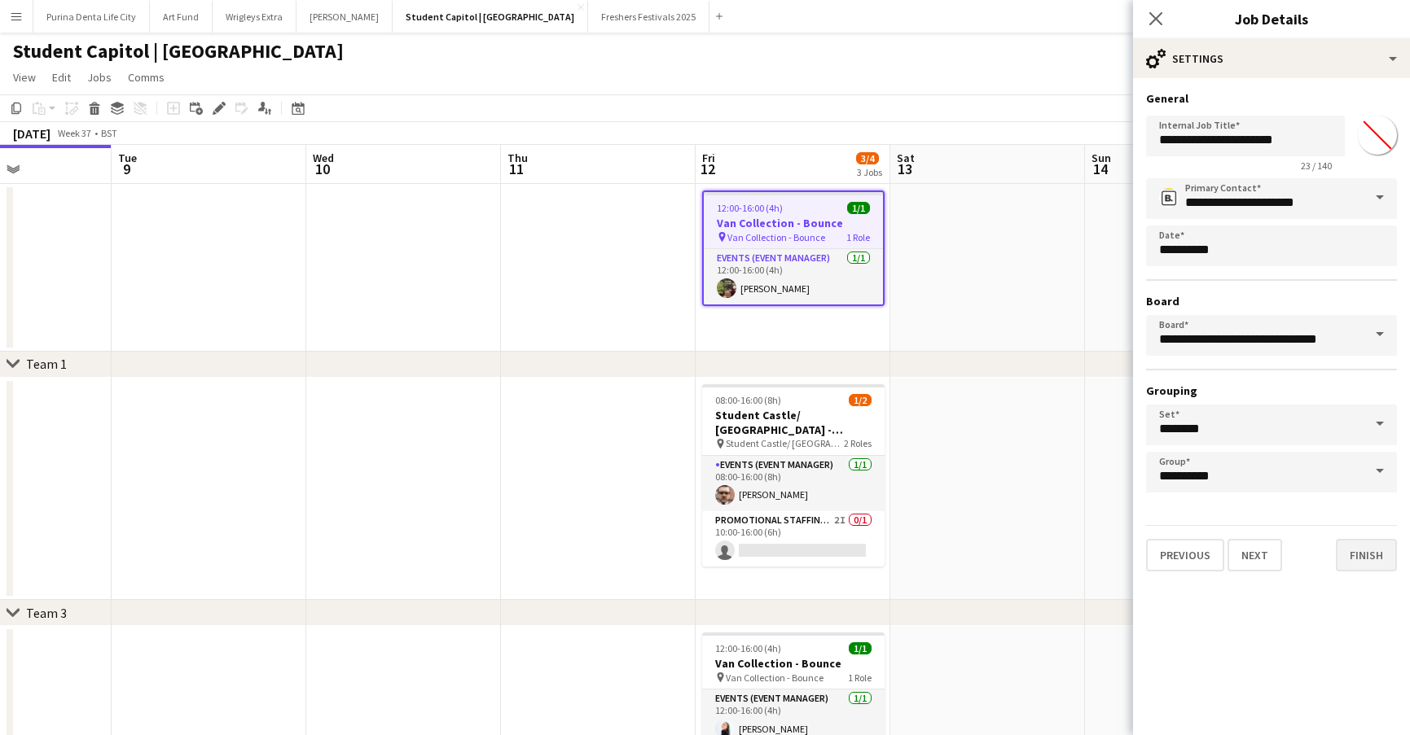
click at [1359, 554] on button "Finish" at bounding box center [1365, 555] width 61 height 33
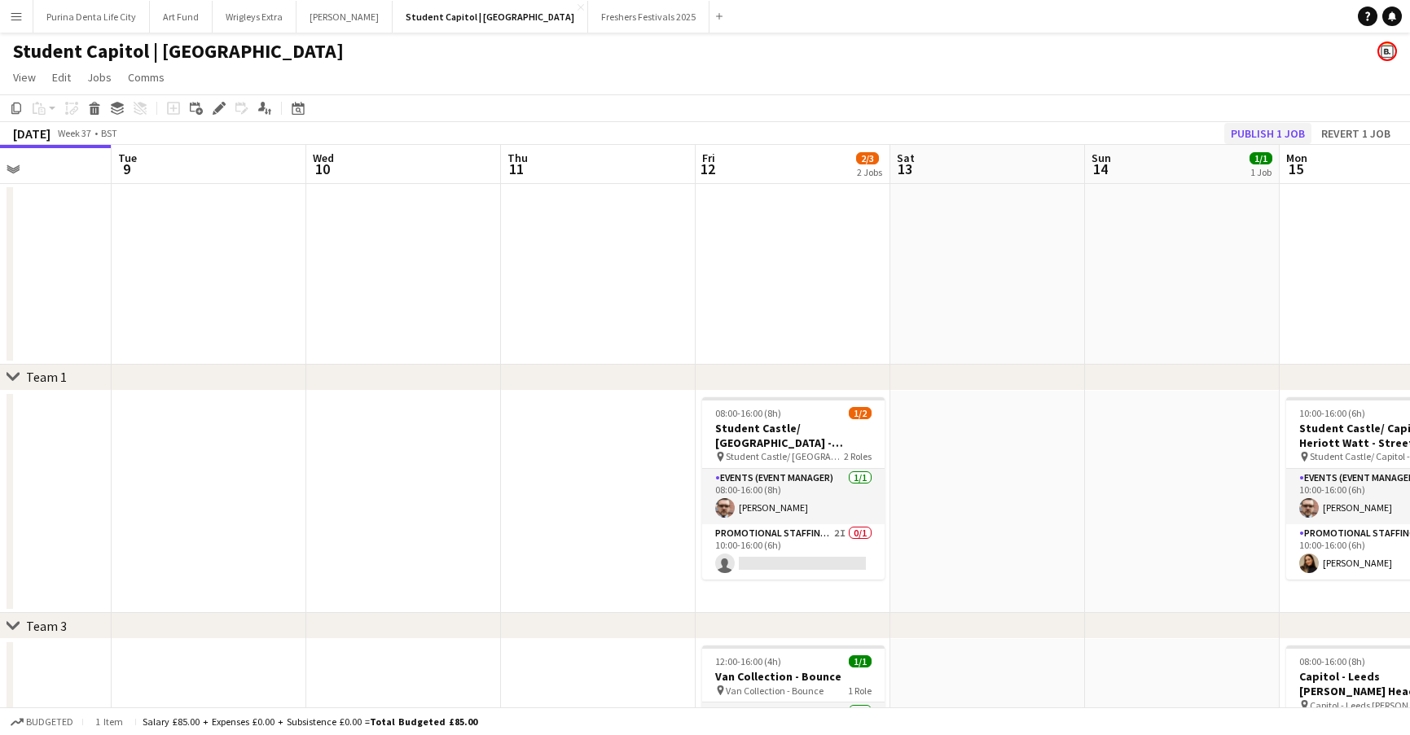
click at [1255, 133] on button "Publish 1 job" at bounding box center [1267, 133] width 87 height 21
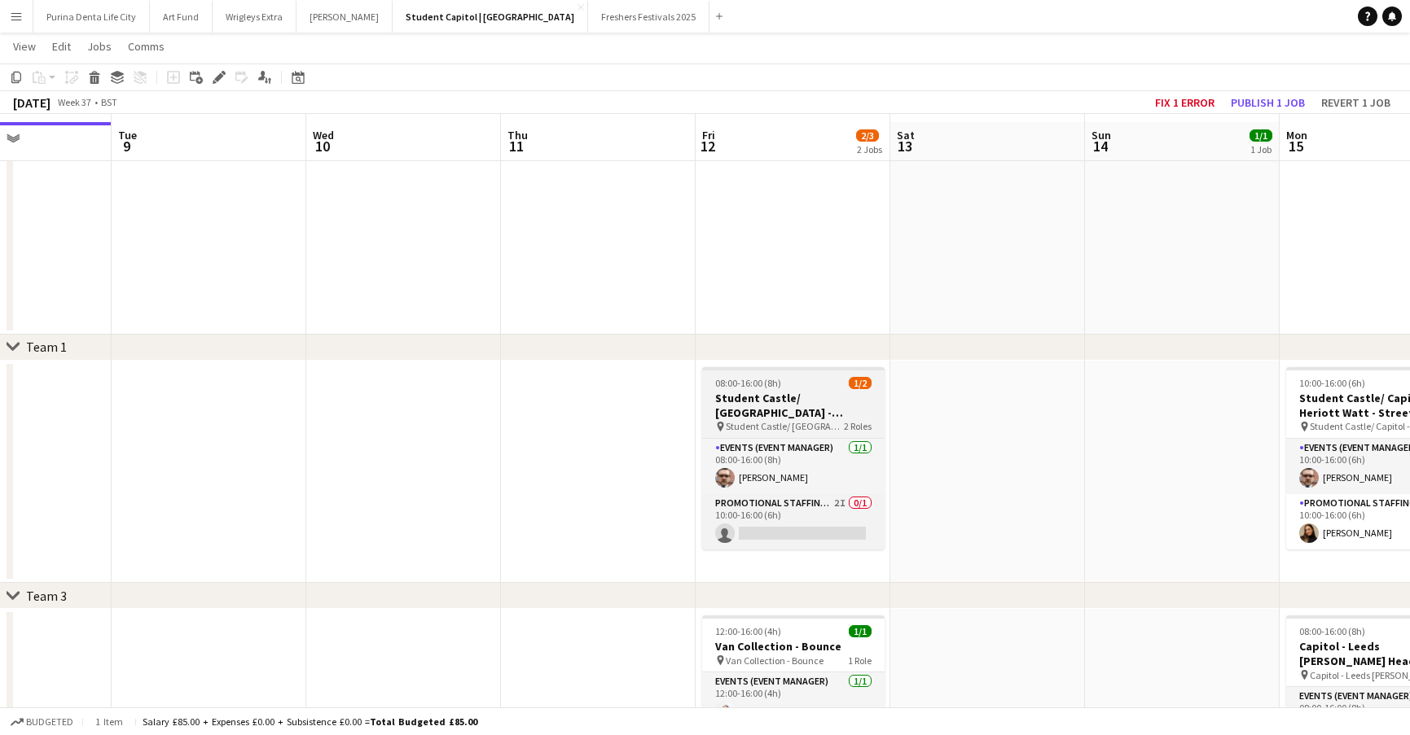
scroll to position [37, 0]
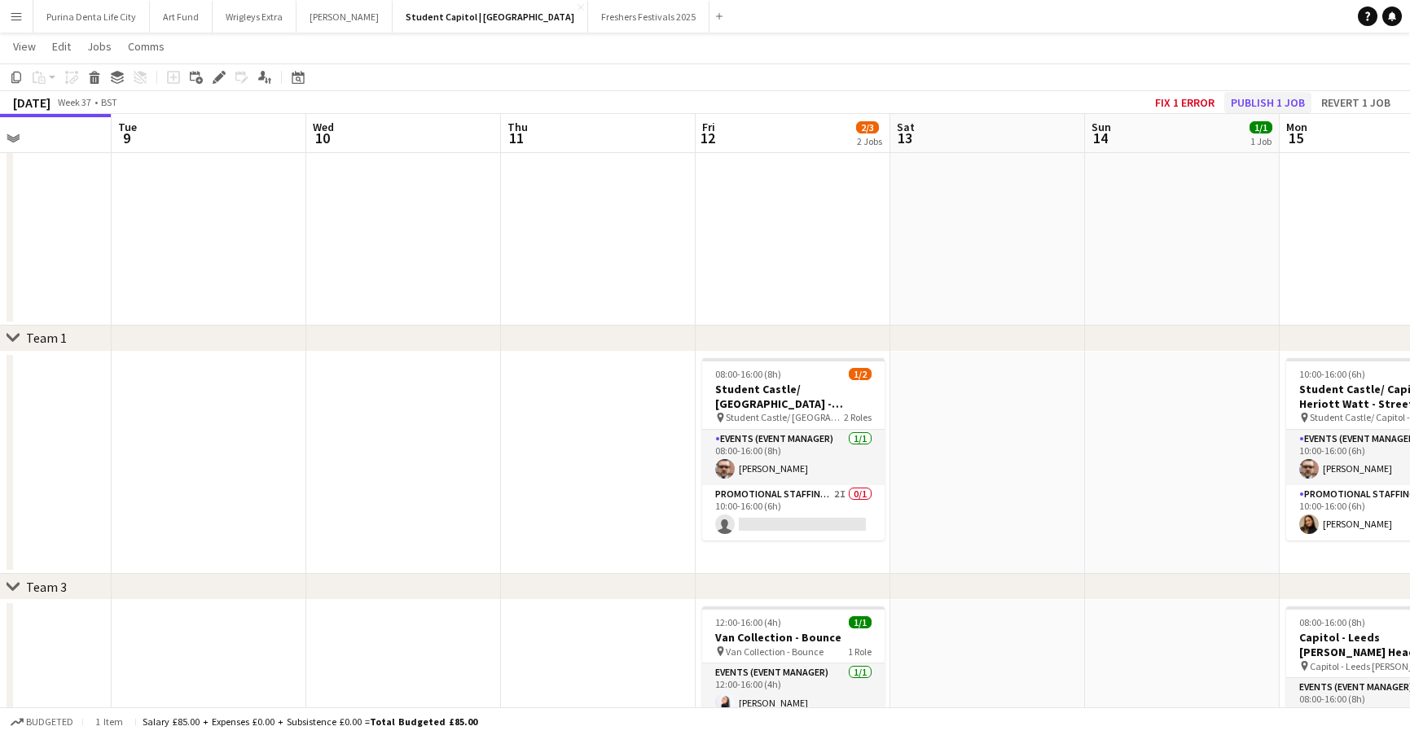
click at [1269, 99] on button "Publish 1 job" at bounding box center [1267, 102] width 87 height 21
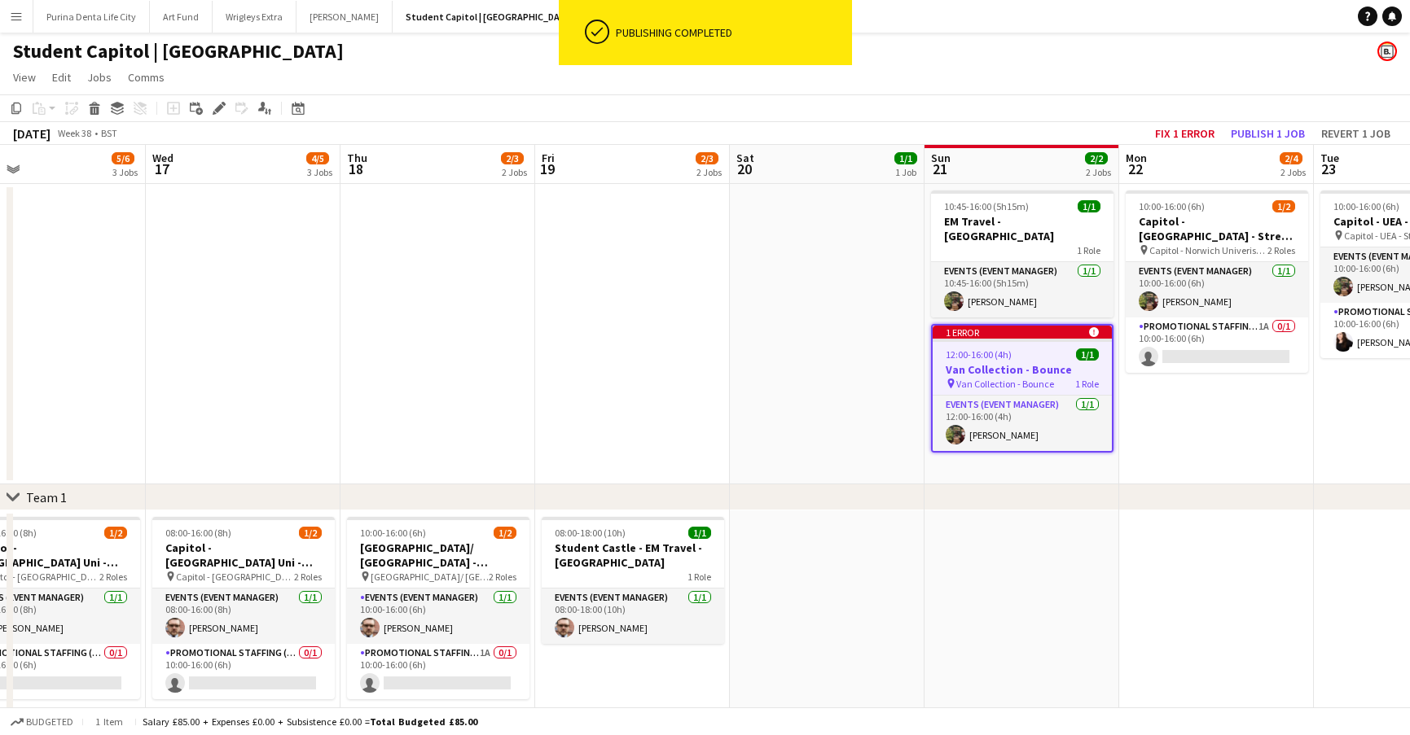
scroll to position [0, 634]
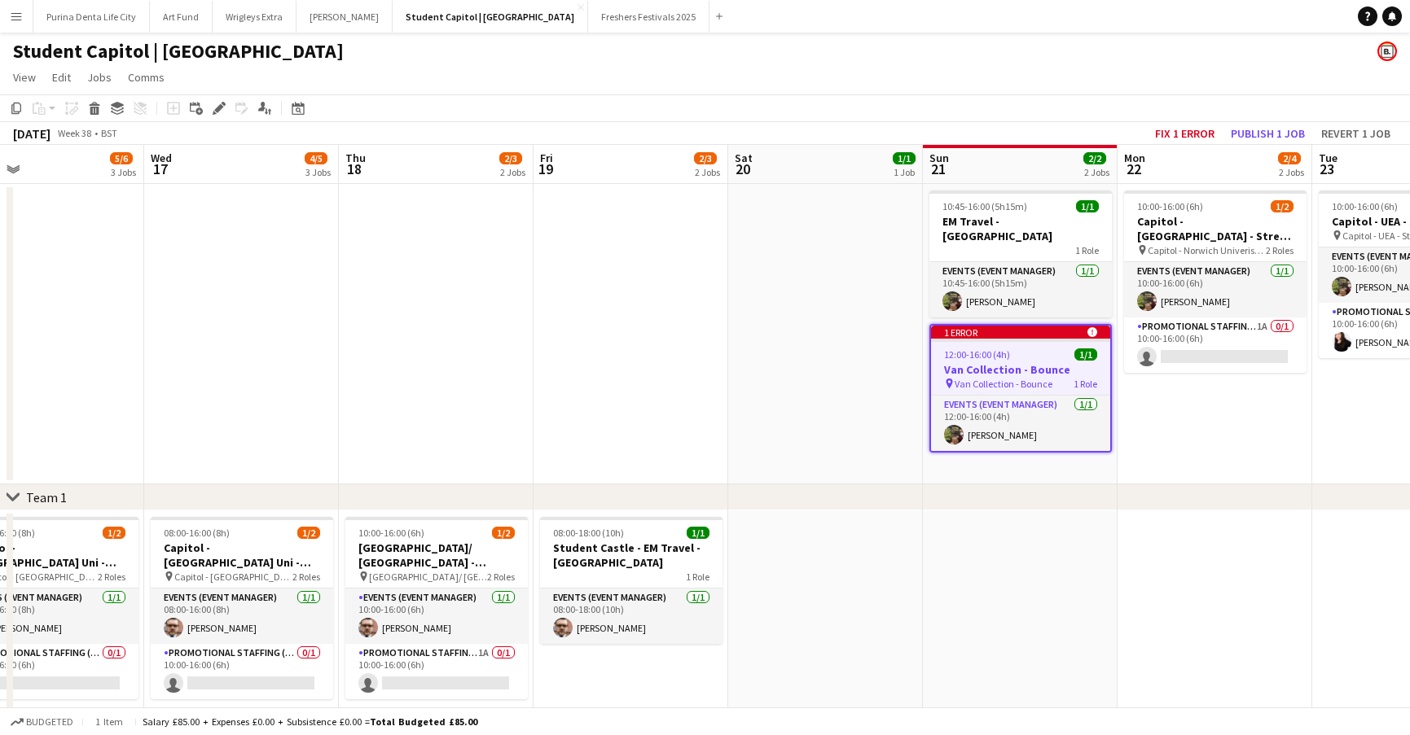
click at [1051, 331] on app-job-card "1 error alert-circle 12:00-16:00 (4h) 1/1 Van Collection - Bounce pin Van Colle…" at bounding box center [1020, 388] width 182 height 129
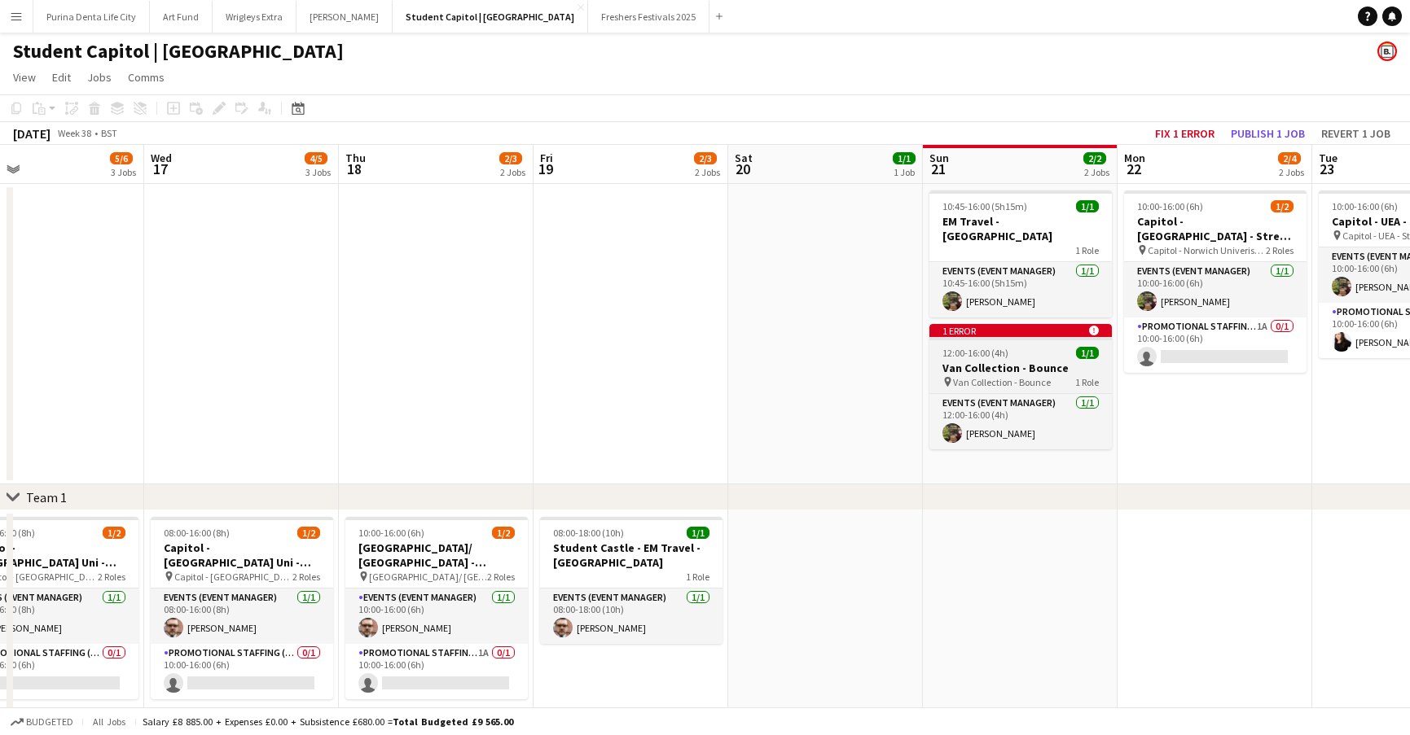
click at [1041, 331] on app-job-card "1 error alert-circle 12:00-16:00 (4h) 1/1 Van Collection - Bounce pin Van Colle…" at bounding box center [1020, 386] width 182 height 125
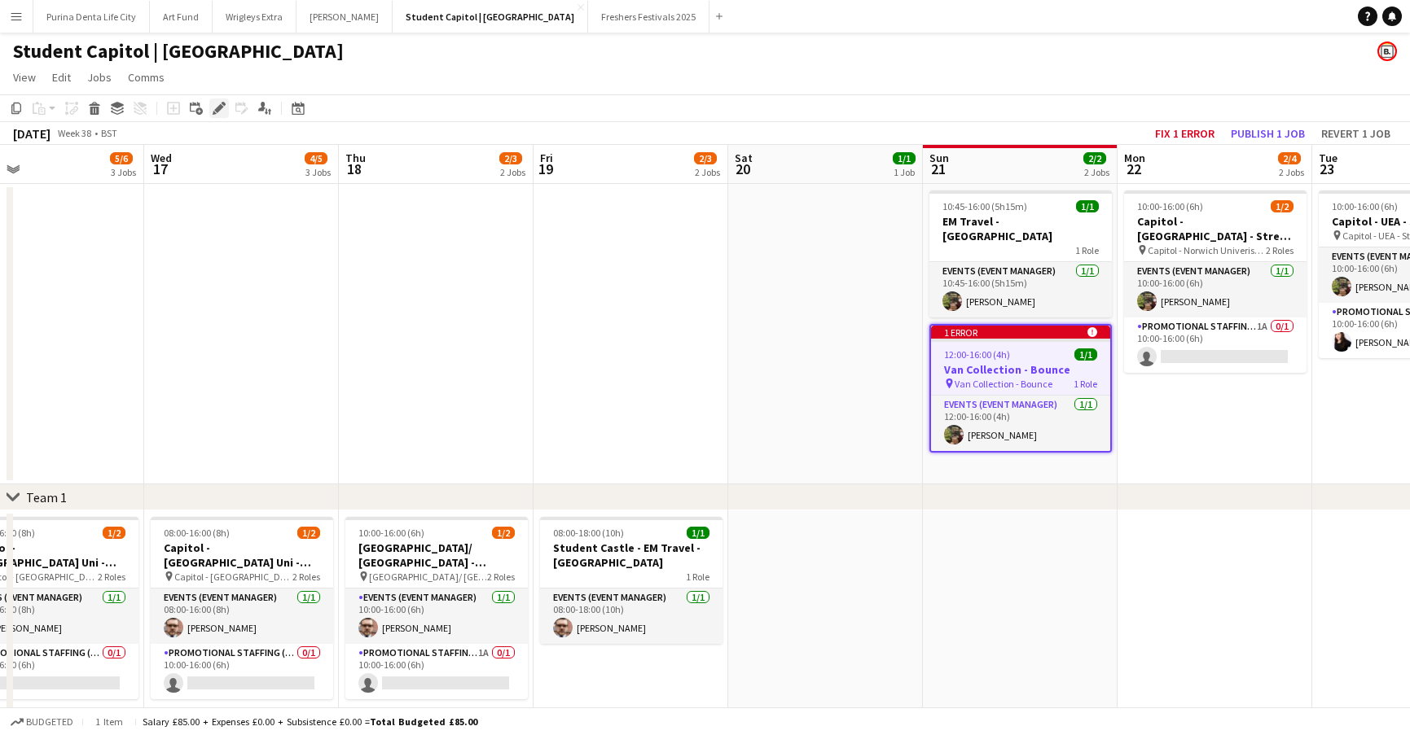
click at [216, 102] on icon "Edit" at bounding box center [219, 108] width 13 height 13
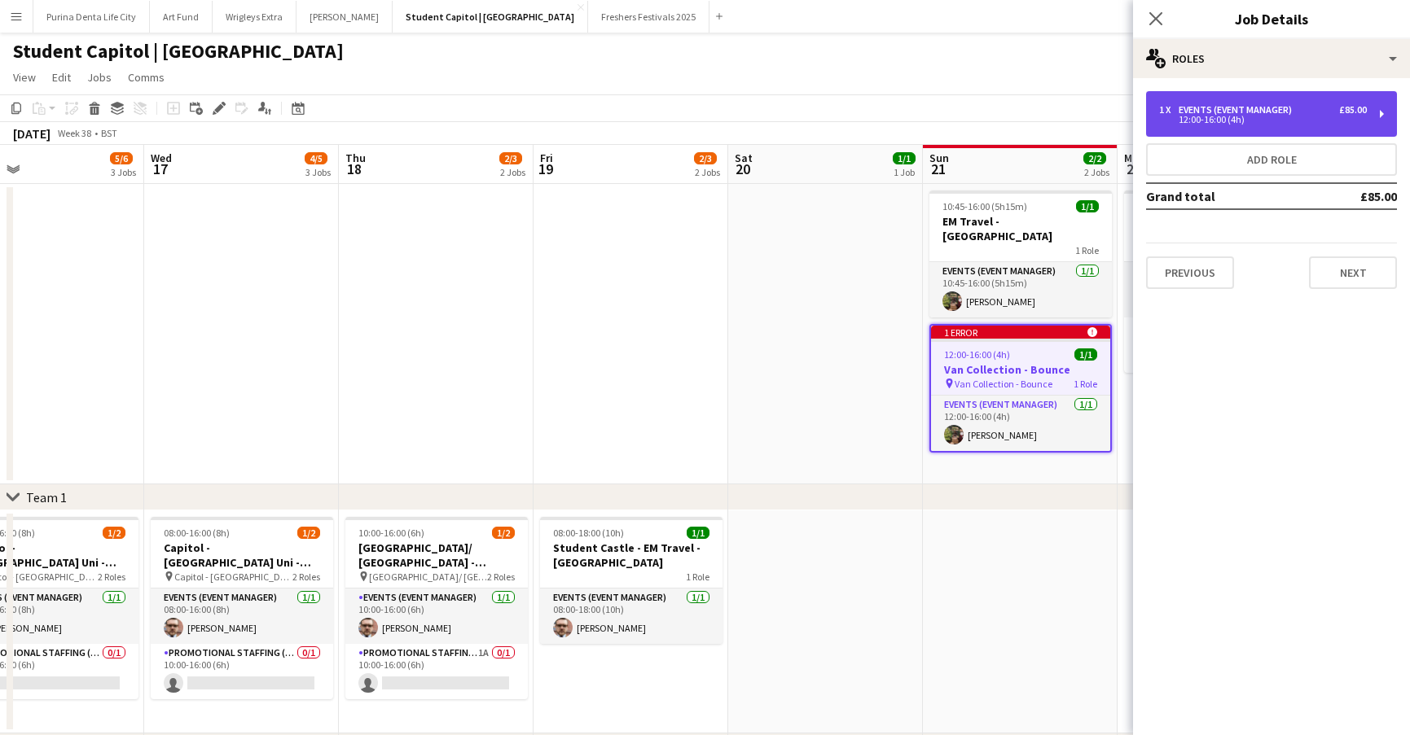
click at [1256, 111] on div "Events (Event Manager)" at bounding box center [1238, 109] width 120 height 11
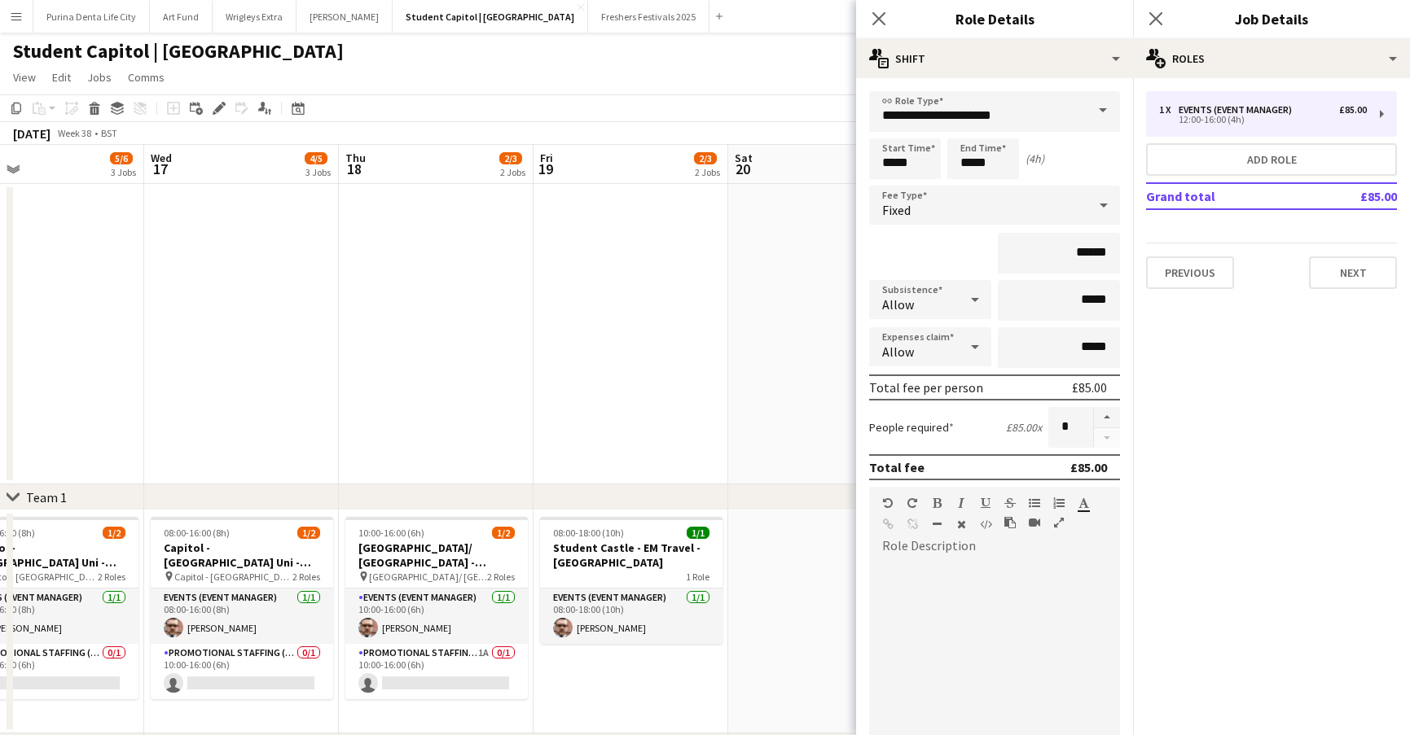
click at [823, 272] on app-date-cell at bounding box center [825, 334] width 195 height 300
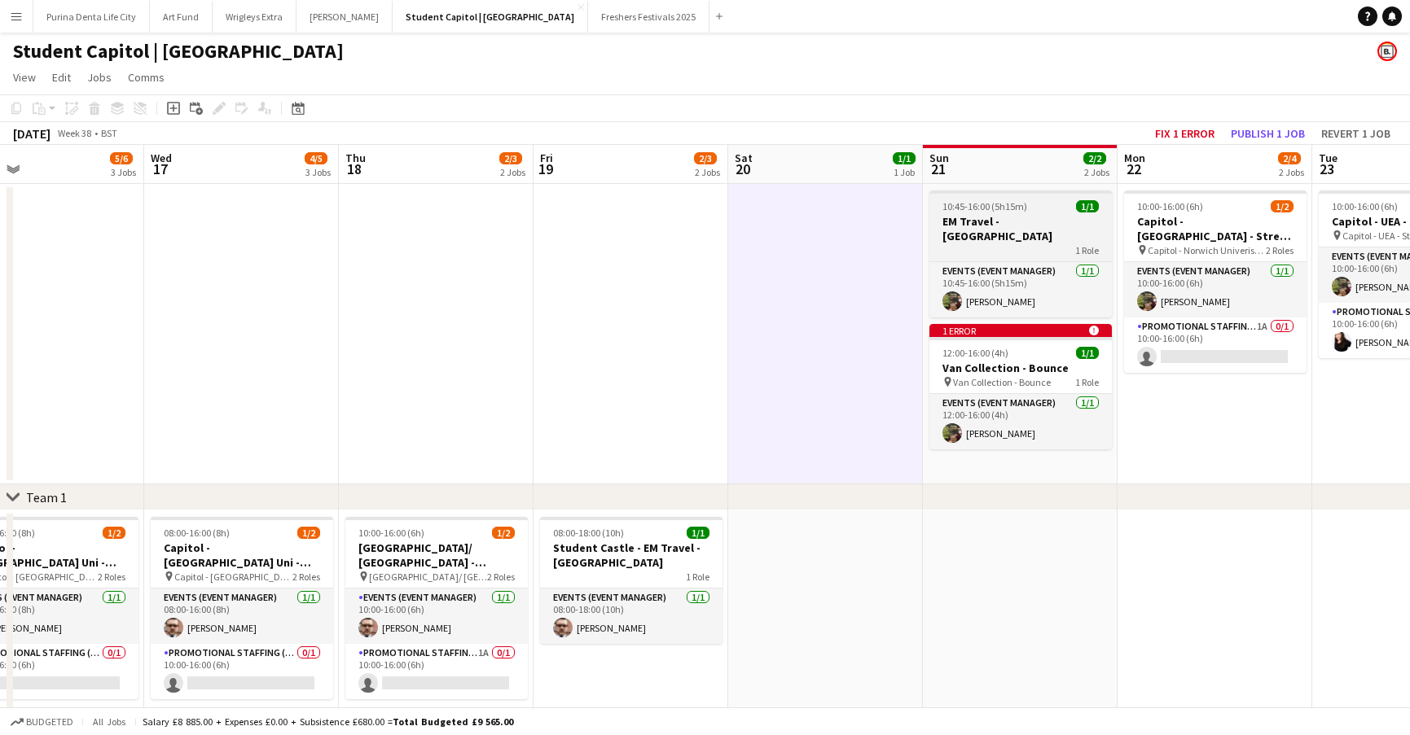
click at [974, 195] on app-job-card "10:45-16:00 (5h15m) 1/1 EM Travel - [GEOGRAPHIC_DATA] 1 Role Events (Event Mana…" at bounding box center [1020, 254] width 182 height 127
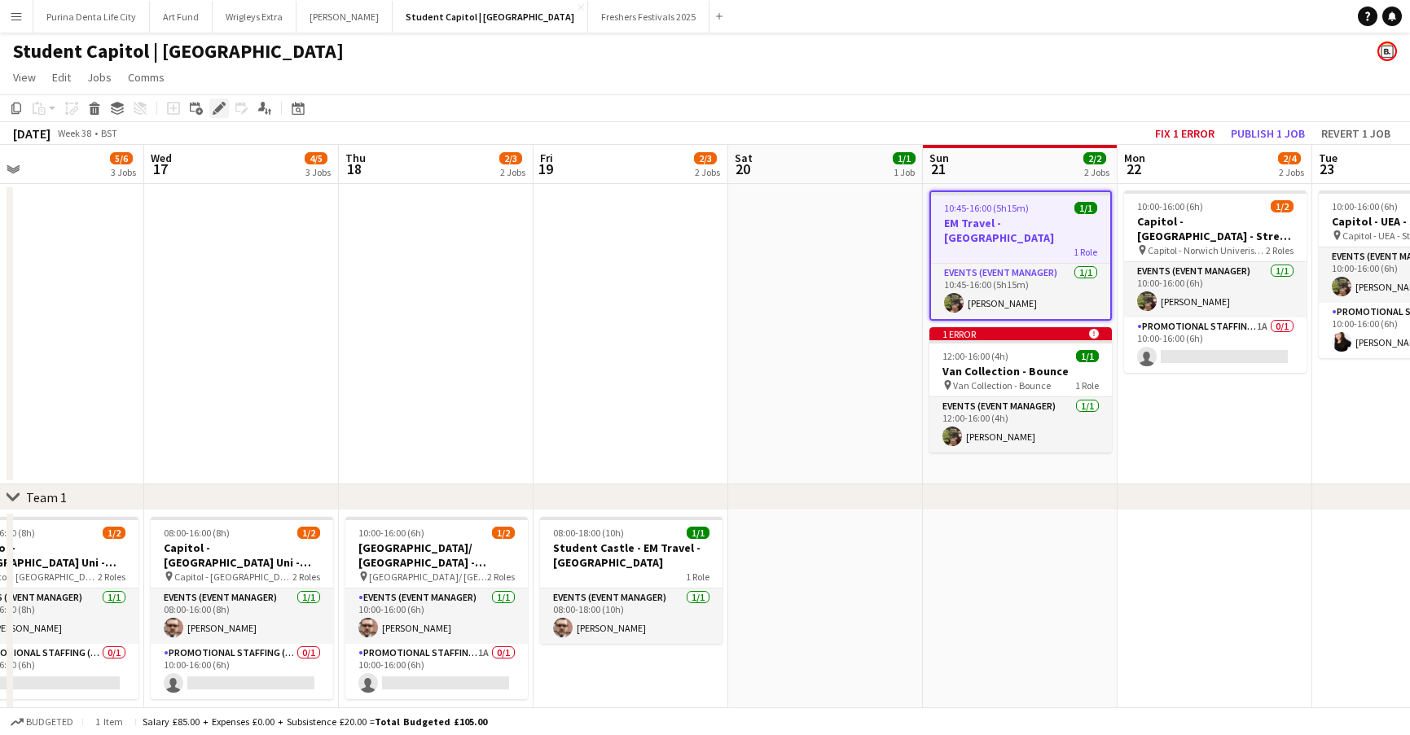
click at [213, 108] on icon "Edit" at bounding box center [219, 108] width 13 height 13
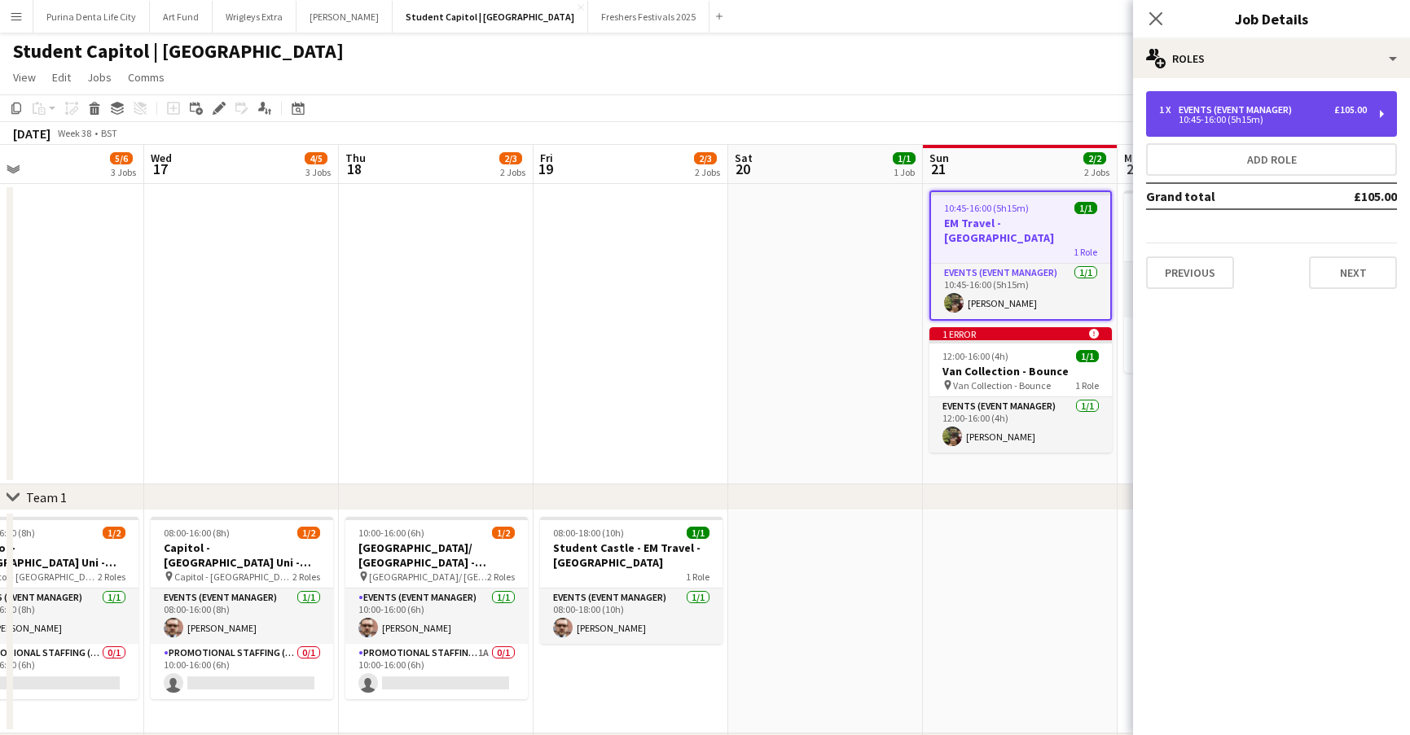
click at [1170, 97] on div "1 x Events (Event Manager) £105.00 10:45-16:00 (5h15m)" at bounding box center [1271, 114] width 251 height 46
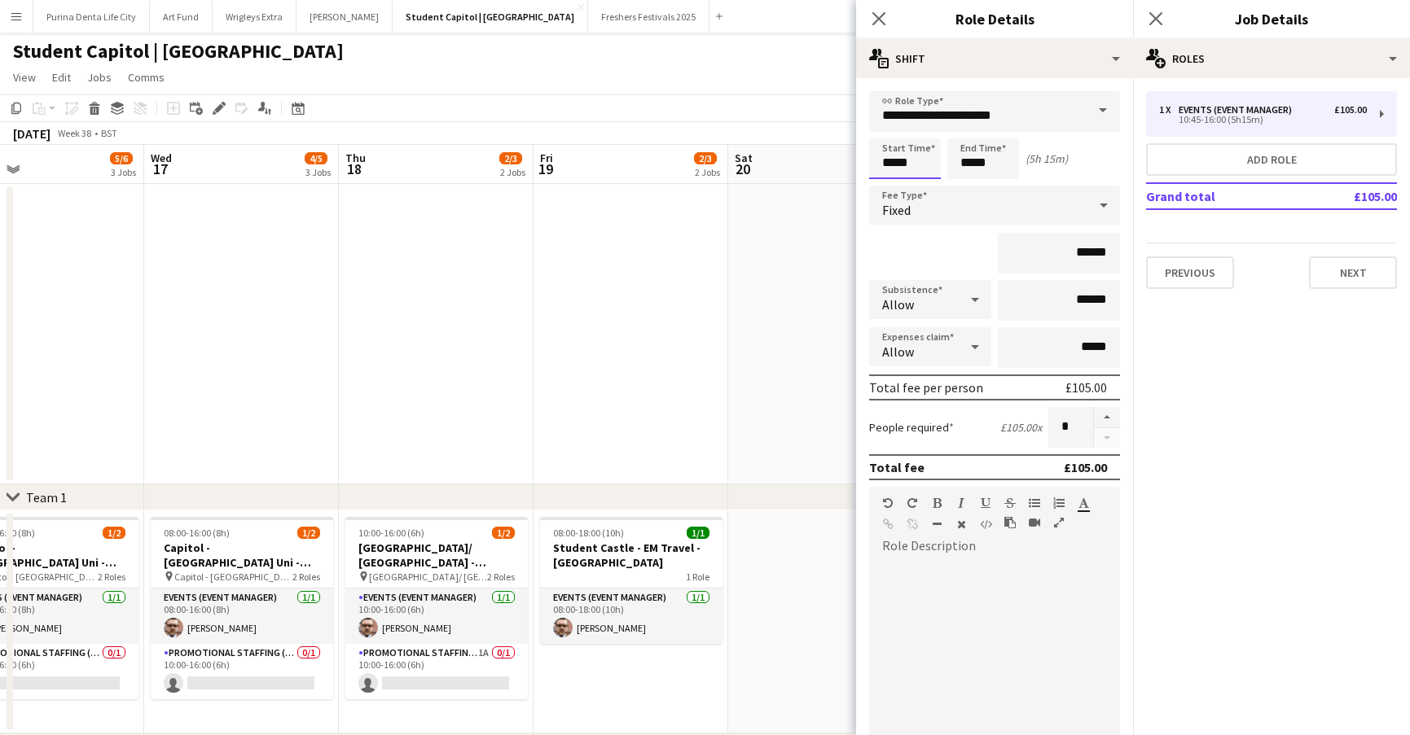
click at [914, 171] on input "*****" at bounding box center [905, 158] width 72 height 41
click at [889, 139] on input "*****" at bounding box center [905, 158] width 72 height 41
click at [889, 136] on div at bounding box center [888, 130] width 33 height 16
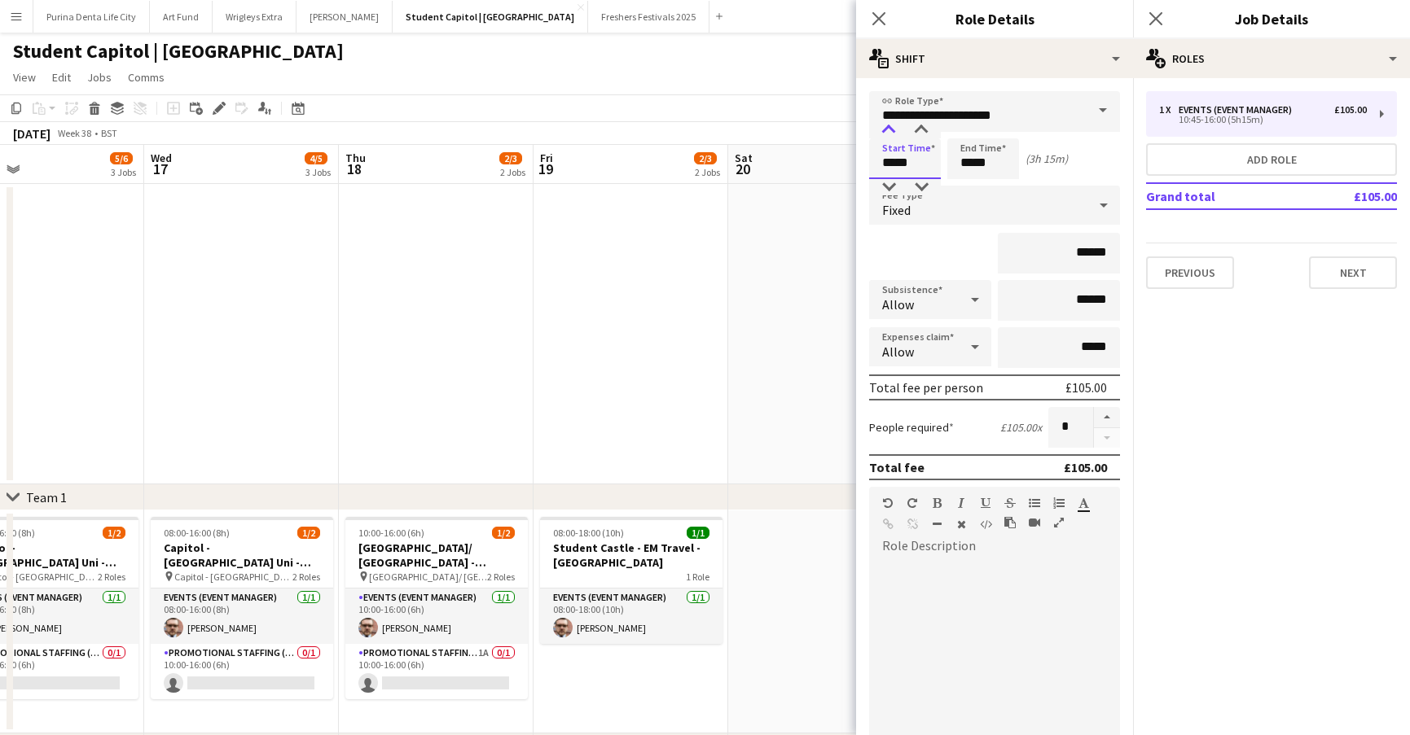
click at [889, 136] on div at bounding box center [888, 130] width 33 height 16
click at [885, 186] on div at bounding box center [888, 187] width 33 height 16
click at [913, 177] on input "*****" at bounding box center [905, 158] width 72 height 41
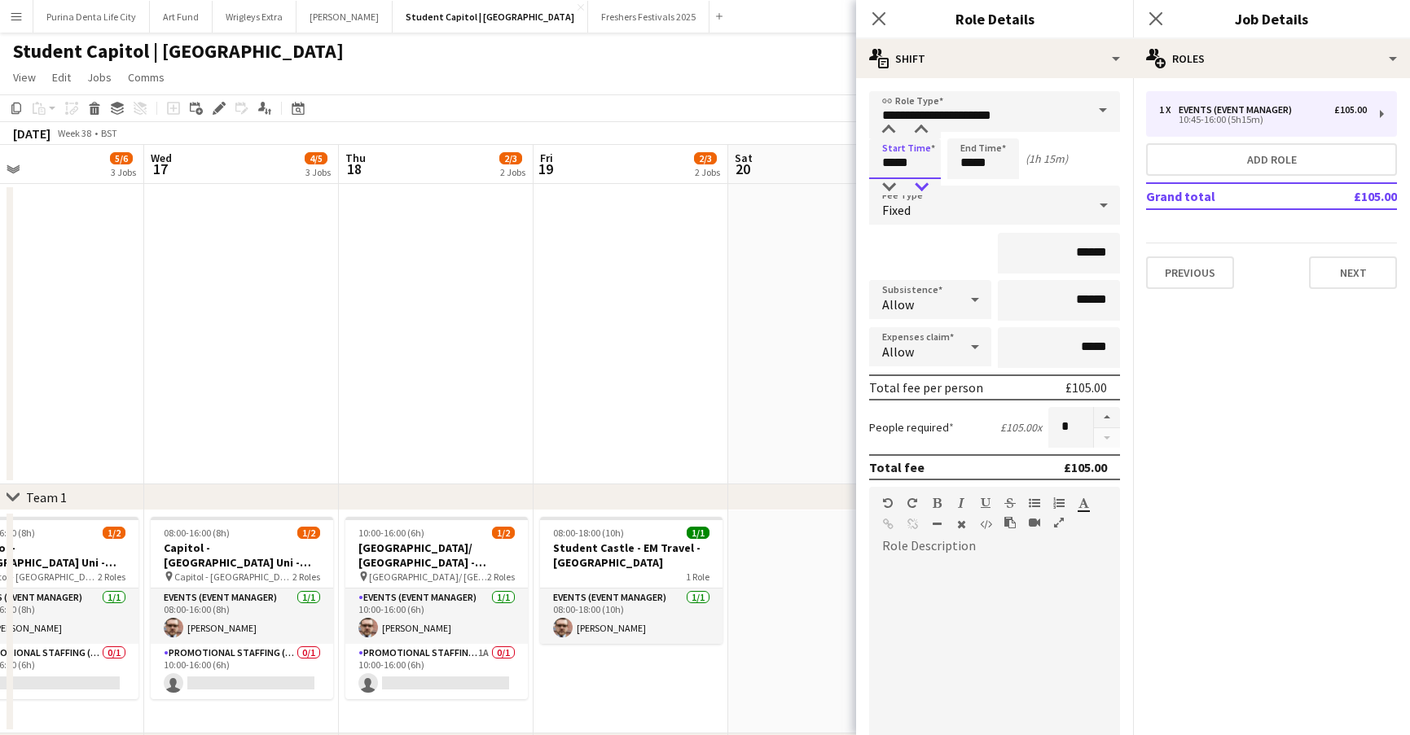
click at [918, 180] on div at bounding box center [921, 187] width 33 height 16
type input "*****"
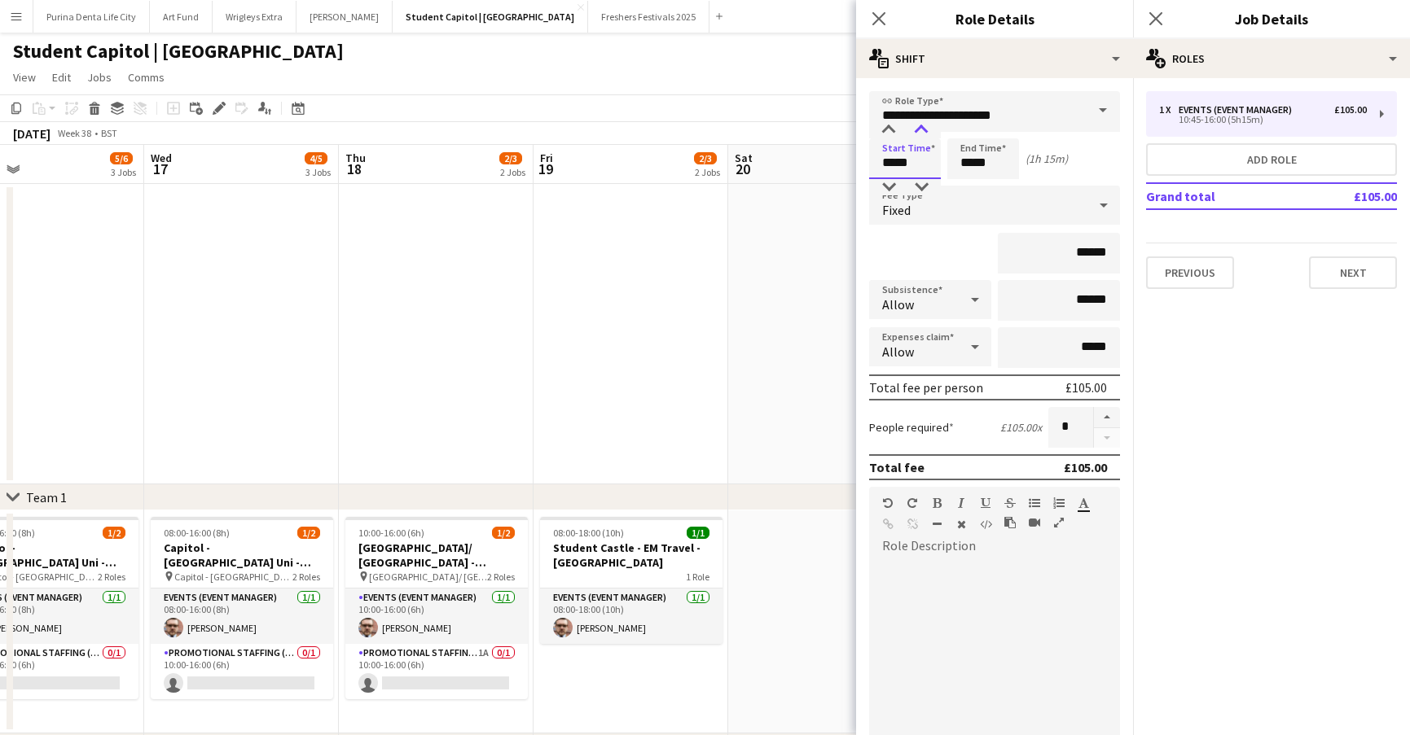
click at [923, 134] on div at bounding box center [921, 130] width 33 height 16
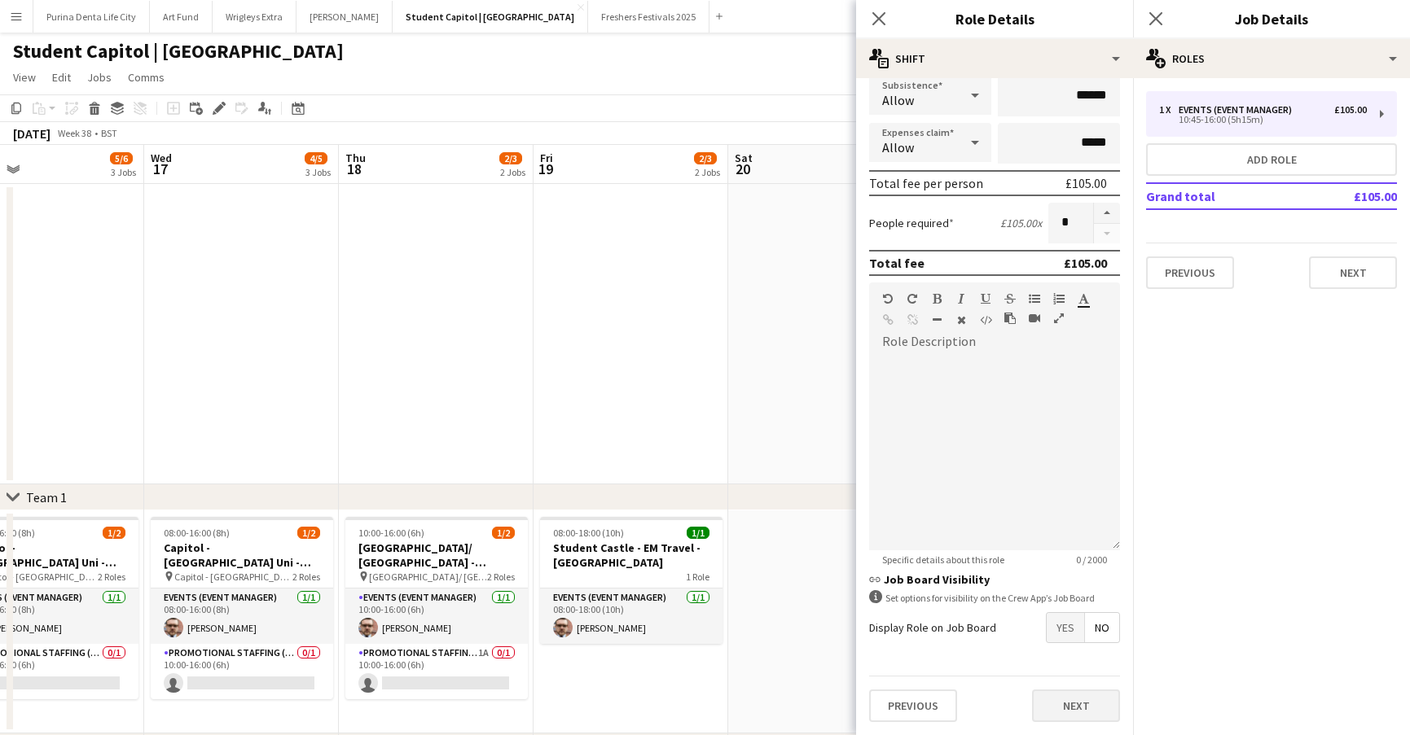
scroll to position [204, 0]
click at [1076, 708] on button "Next" at bounding box center [1076, 706] width 88 height 33
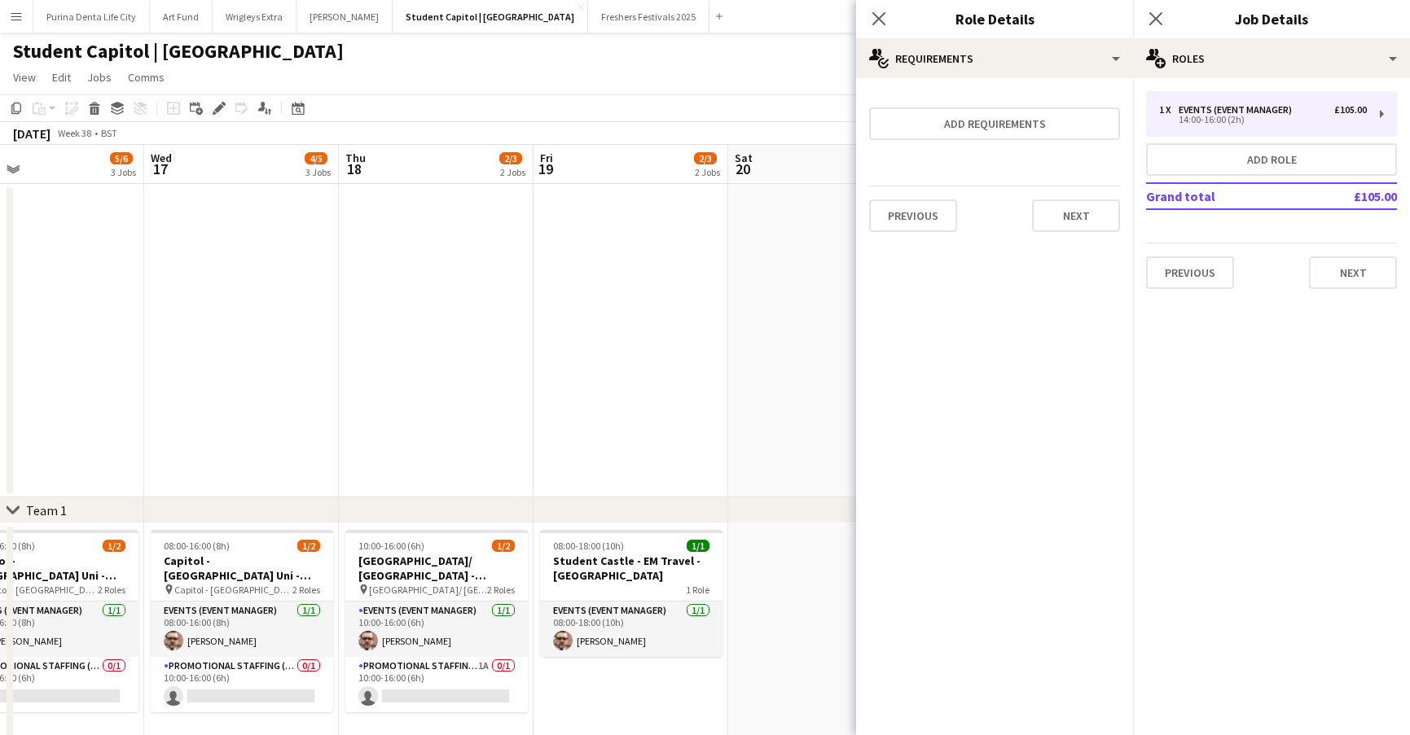
scroll to position [0, 0]
click at [771, 401] on app-date-cell at bounding box center [825, 341] width 195 height 314
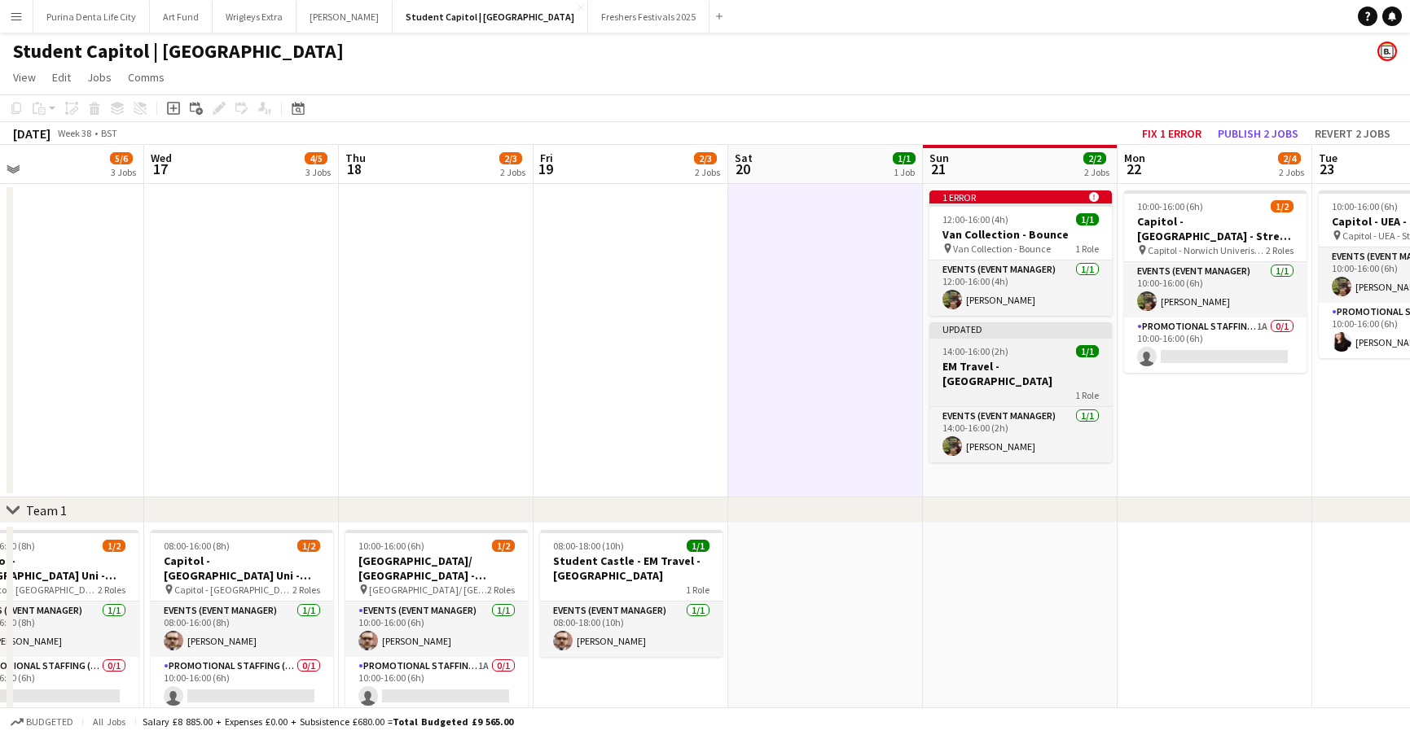
click at [986, 360] on h3 "EM Travel - [GEOGRAPHIC_DATA]" at bounding box center [1020, 373] width 182 height 29
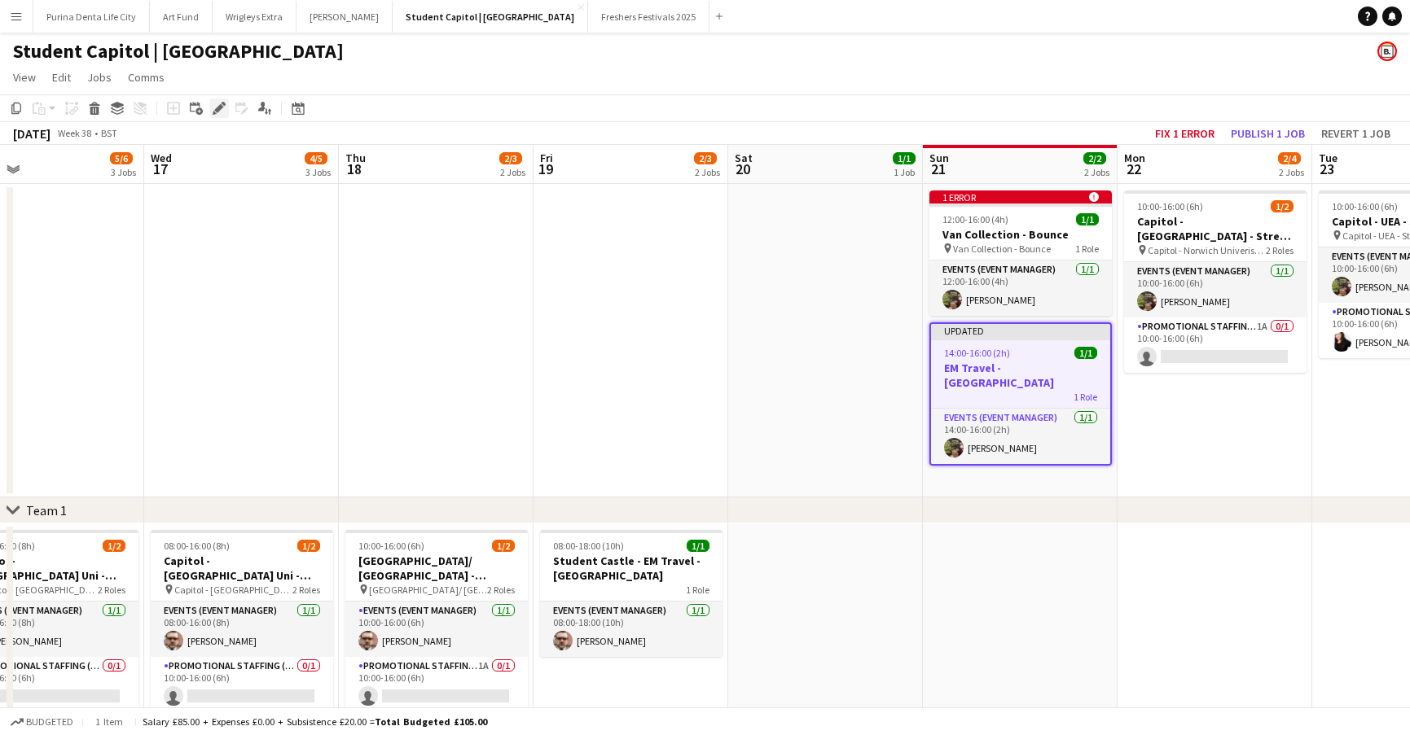
click at [223, 105] on icon at bounding box center [223, 104] width 4 height 4
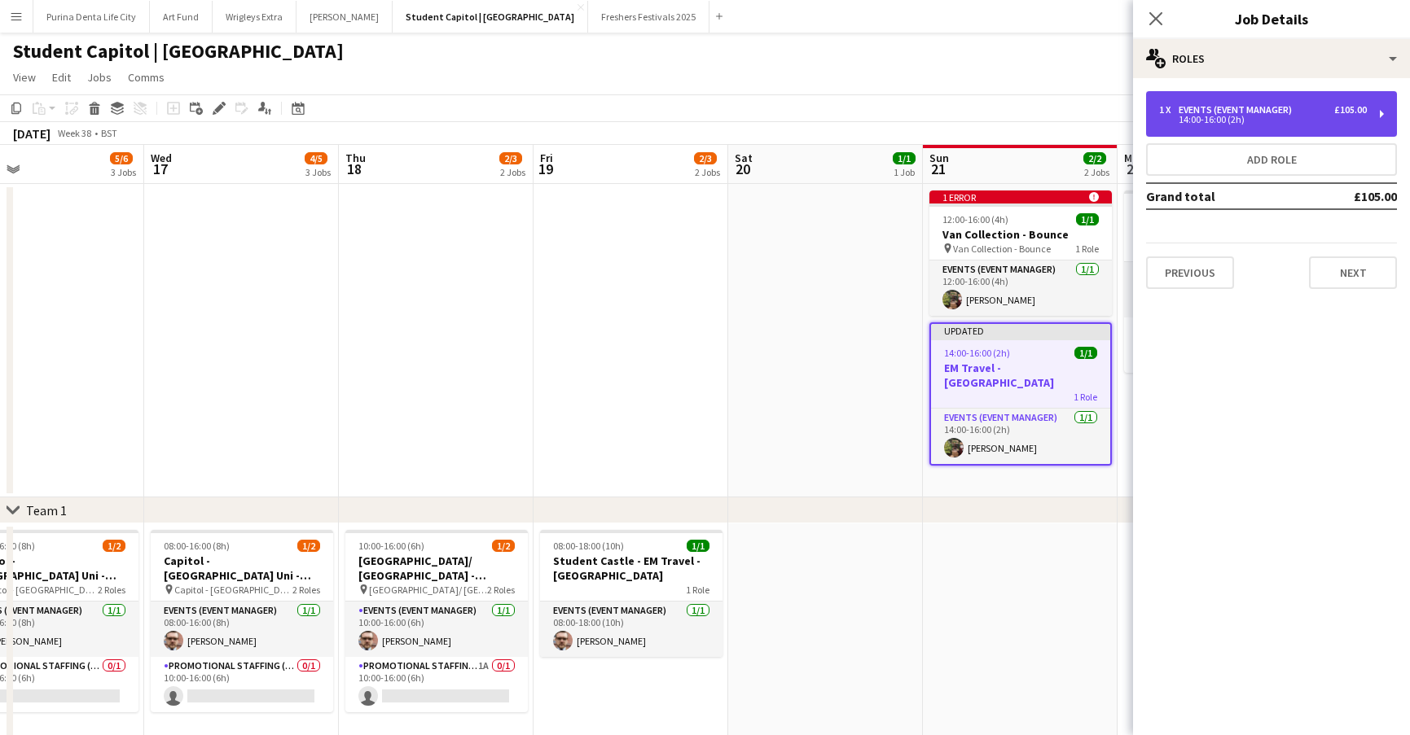
click at [1206, 103] on div "1 x Events (Event Manager) £105.00 14:00-16:00 (2h)" at bounding box center [1271, 114] width 251 height 46
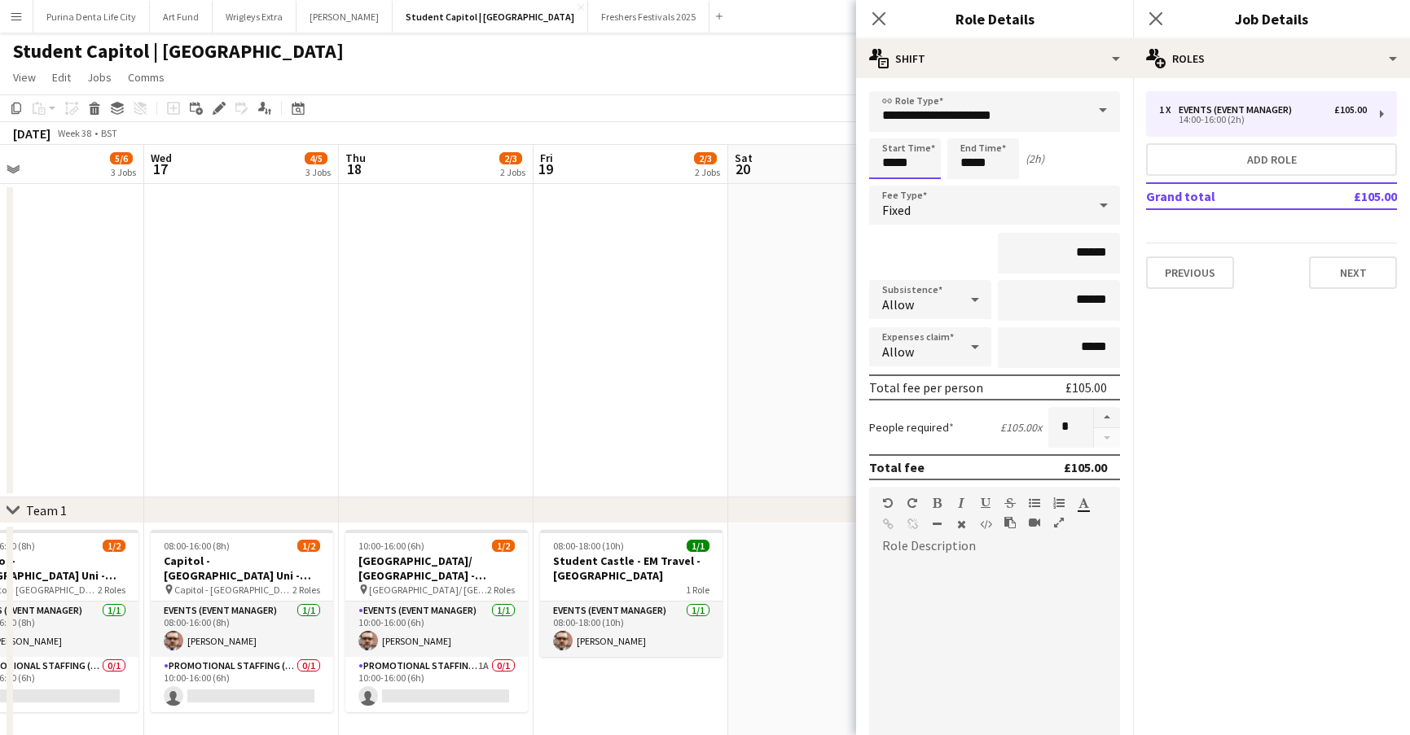
click at [930, 159] on input "*****" at bounding box center [905, 158] width 72 height 41
click at [892, 187] on div at bounding box center [888, 187] width 33 height 16
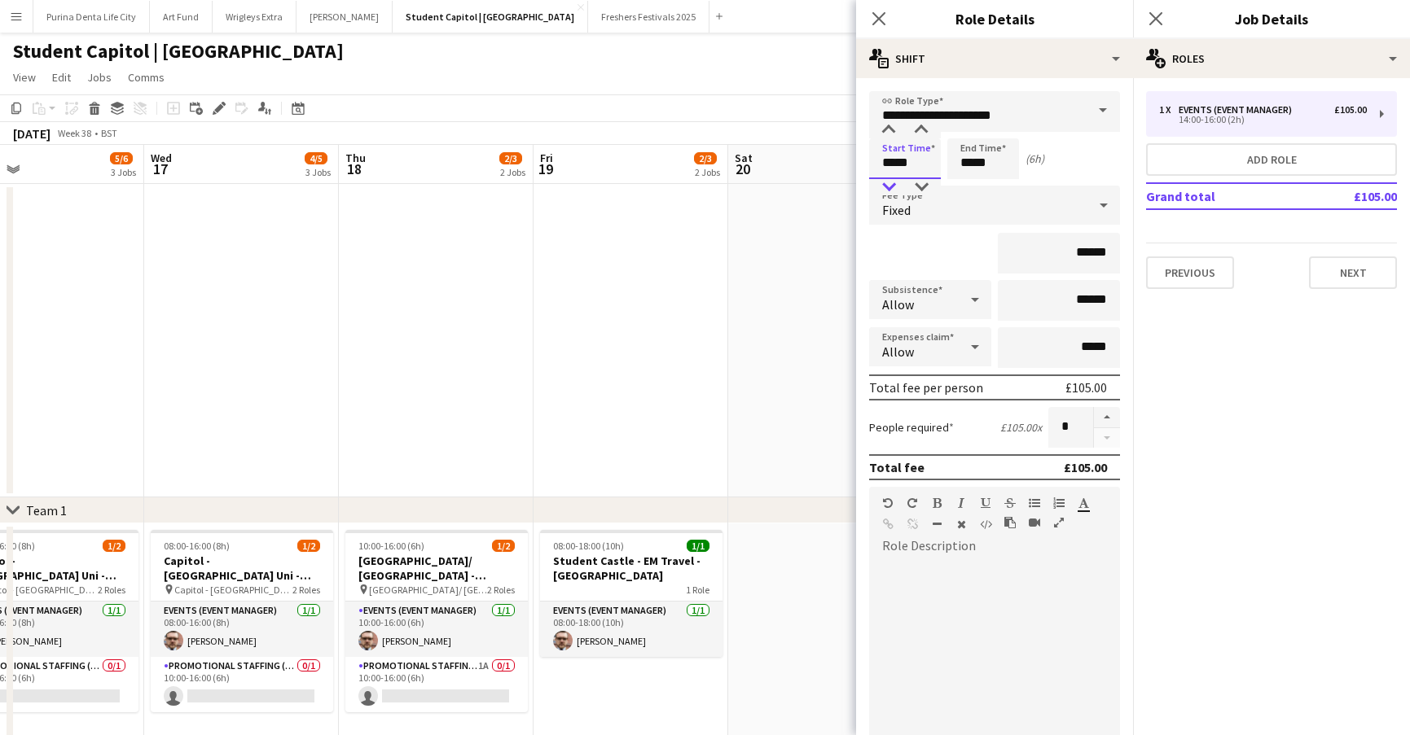
click at [892, 187] on div at bounding box center [888, 187] width 33 height 16
type input "*****"
click at [903, 186] on div at bounding box center [888, 187] width 33 height 16
click at [1098, 300] on input "******" at bounding box center [1059, 300] width 122 height 41
click at [1082, 296] on input "******" at bounding box center [1059, 300] width 122 height 41
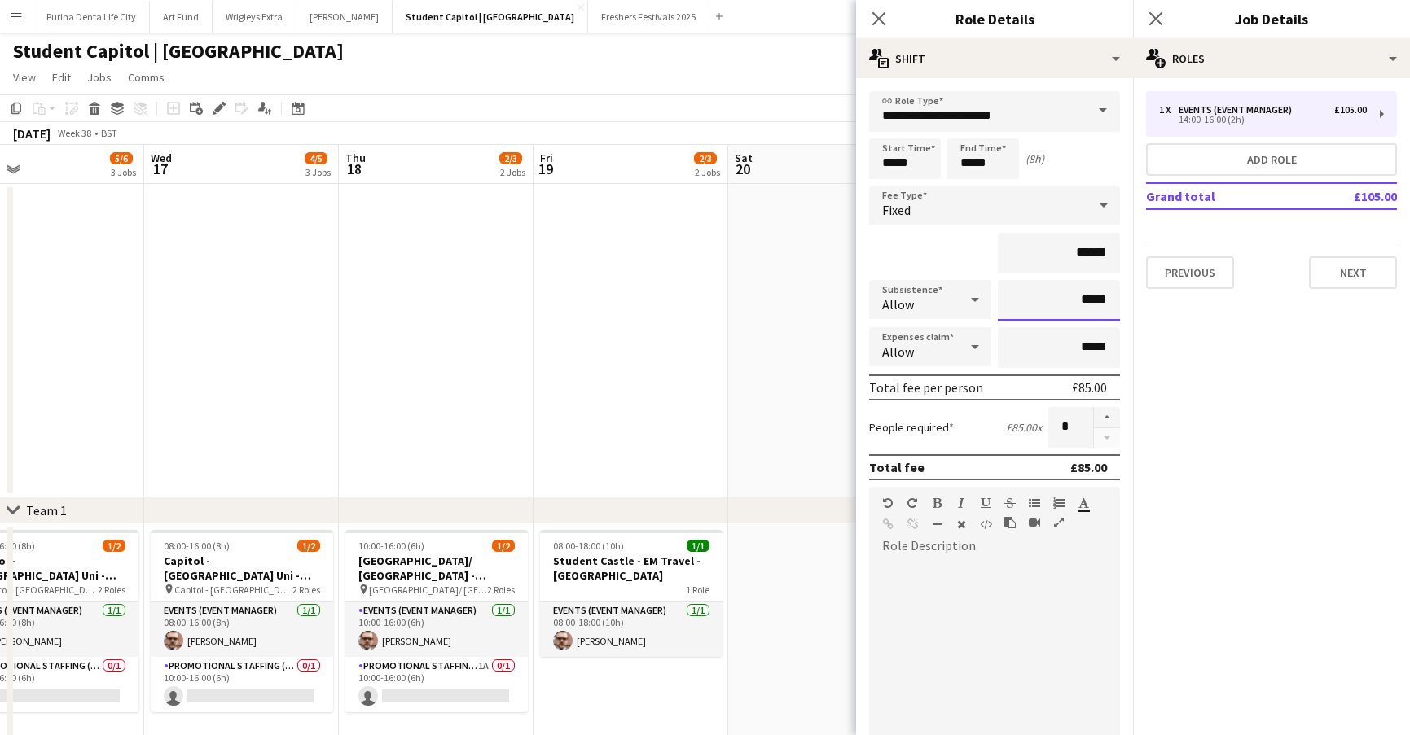
type input "*****"
click at [980, 167] on input "*****" at bounding box center [983, 158] width 72 height 41
click at [962, 182] on div at bounding box center [966, 187] width 33 height 16
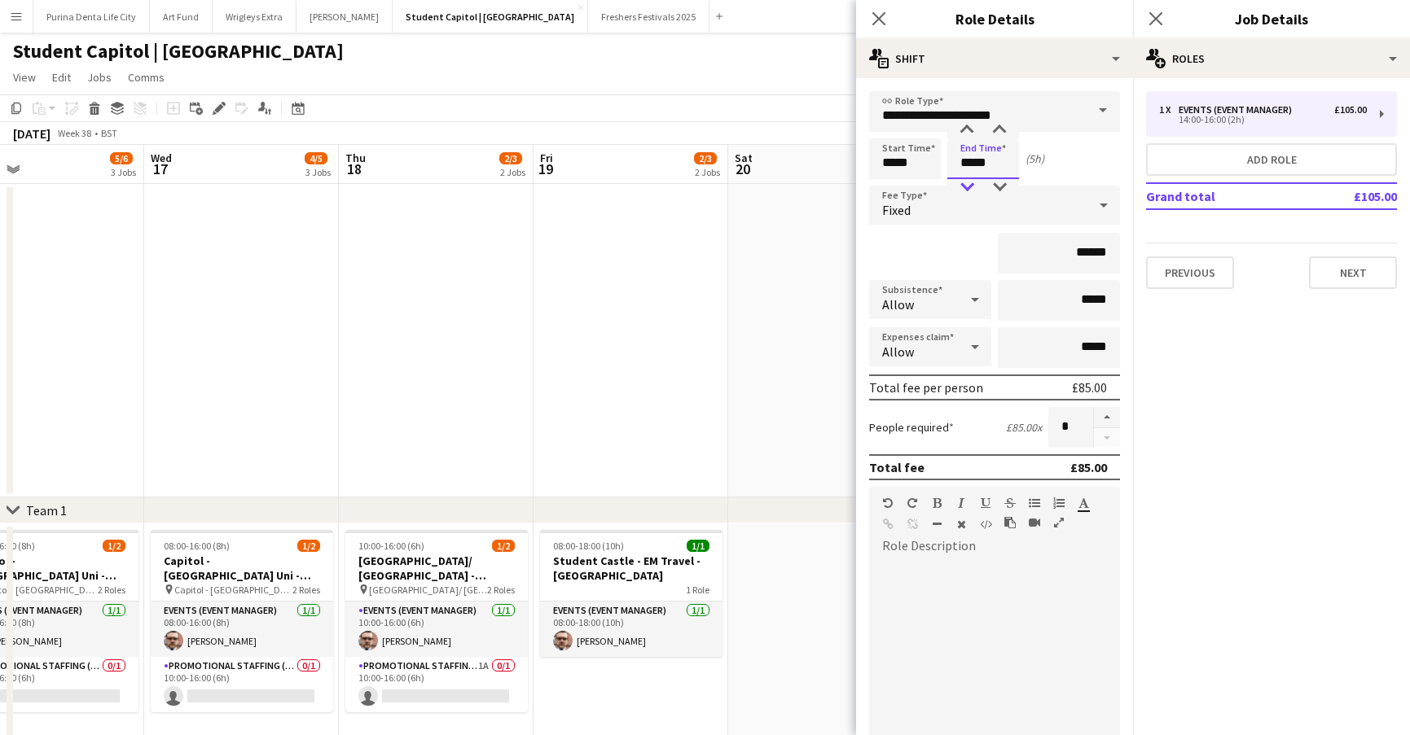
type input "*****"
click at [962, 182] on div at bounding box center [966, 187] width 33 height 16
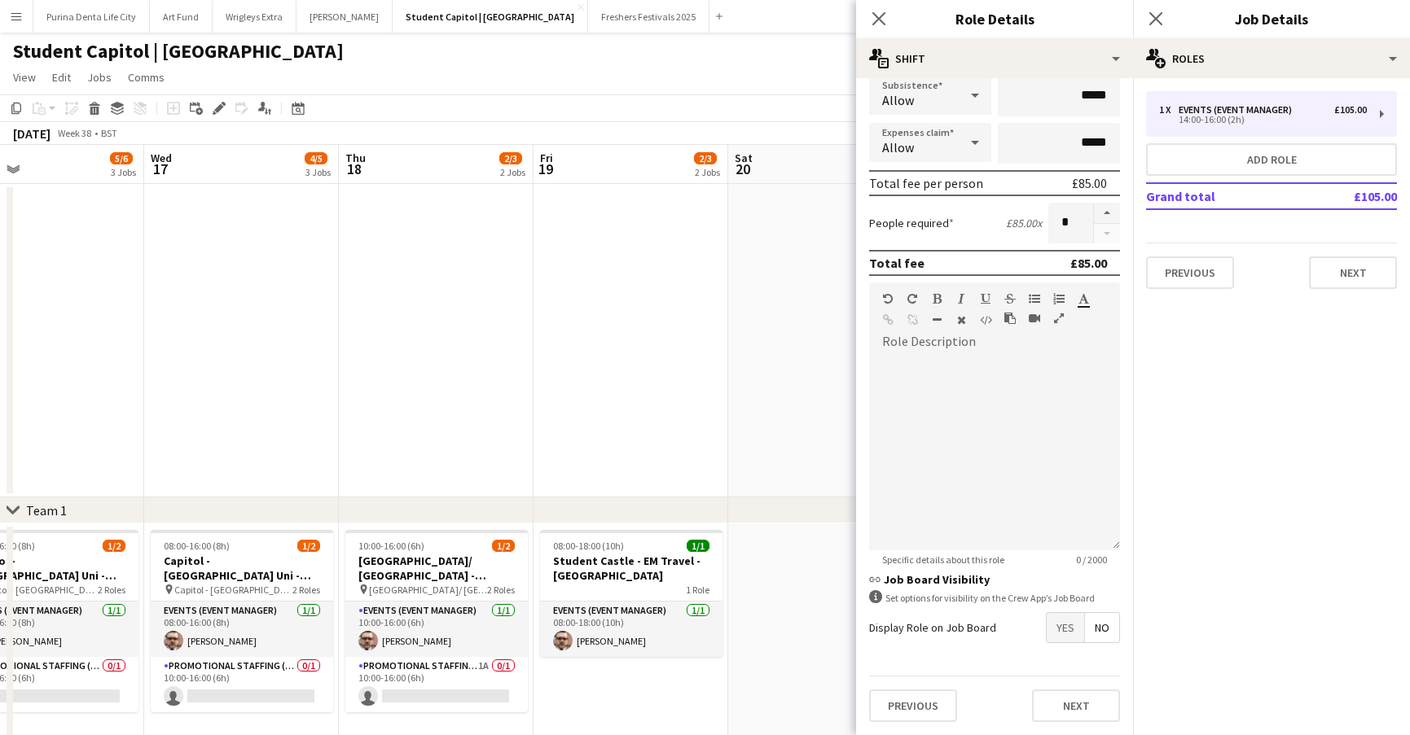
scroll to position [204, 0]
click at [1075, 717] on button "Next" at bounding box center [1076, 706] width 88 height 33
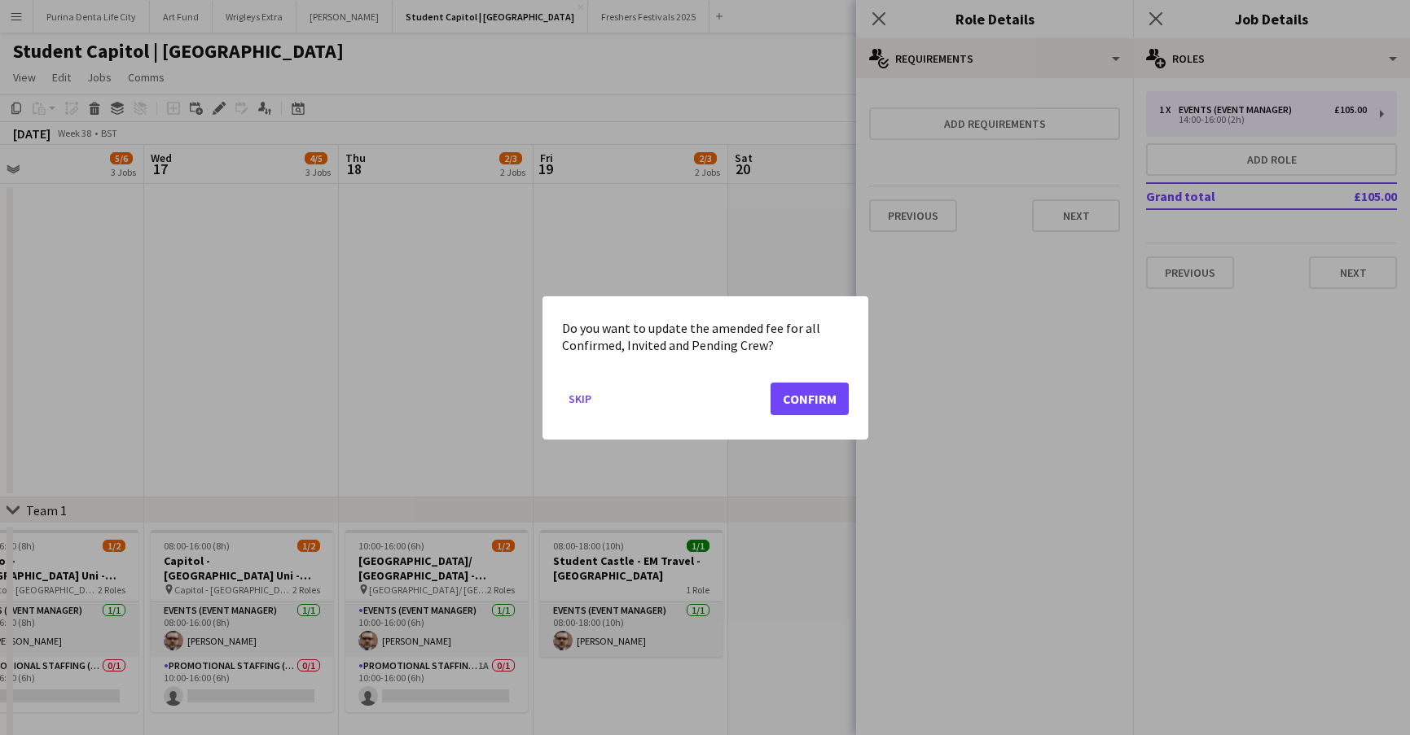
scroll to position [0, 0]
click at [811, 392] on button "Confirm" at bounding box center [809, 398] width 78 height 33
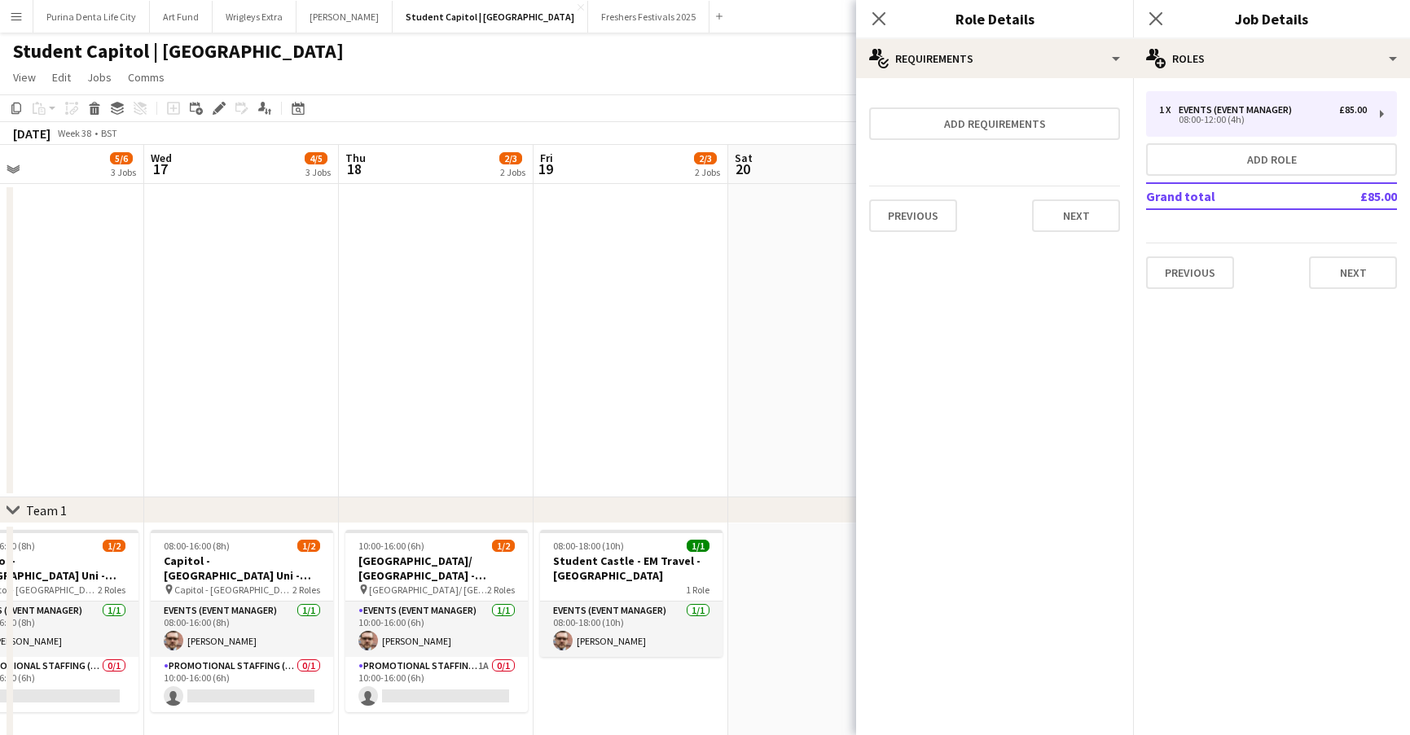
click at [736, 350] on app-date-cell at bounding box center [825, 341] width 195 height 314
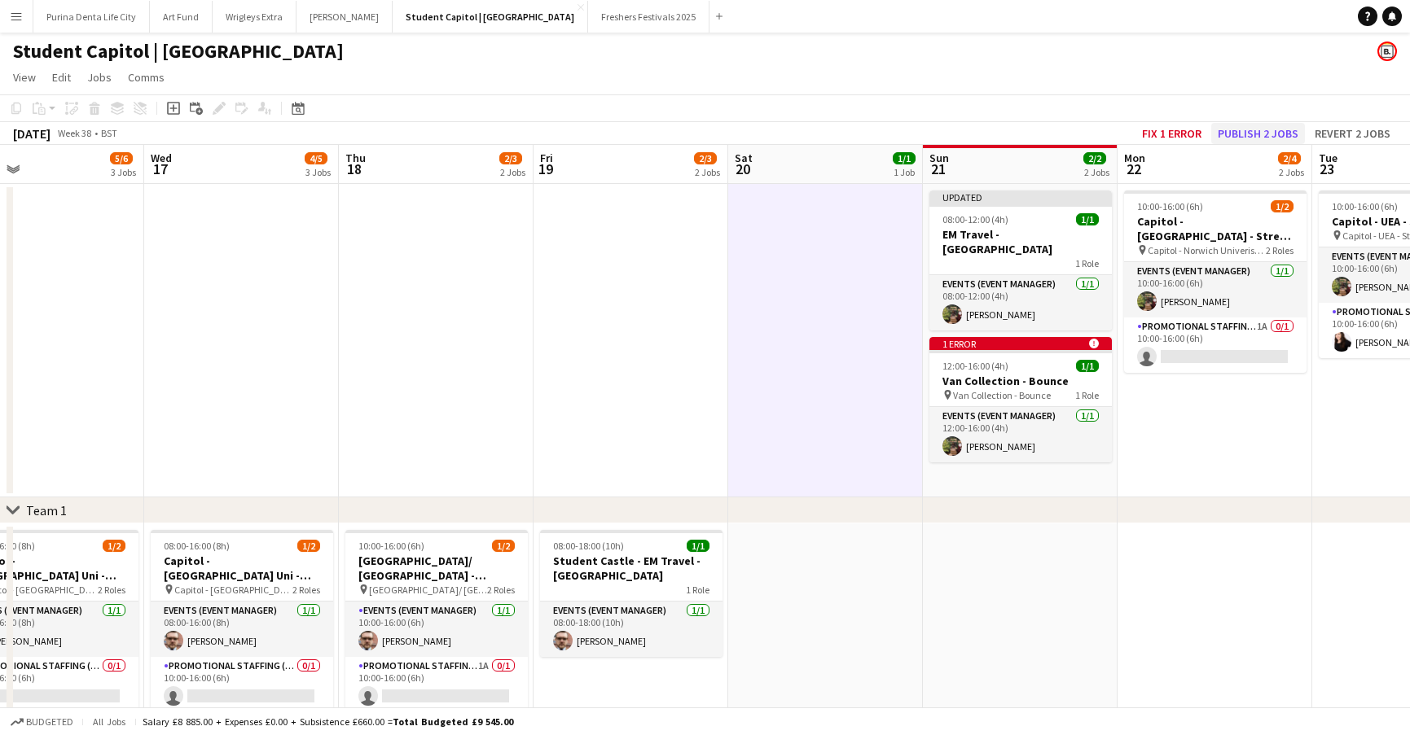
click at [1283, 128] on button "Publish 2 jobs" at bounding box center [1258, 133] width 94 height 21
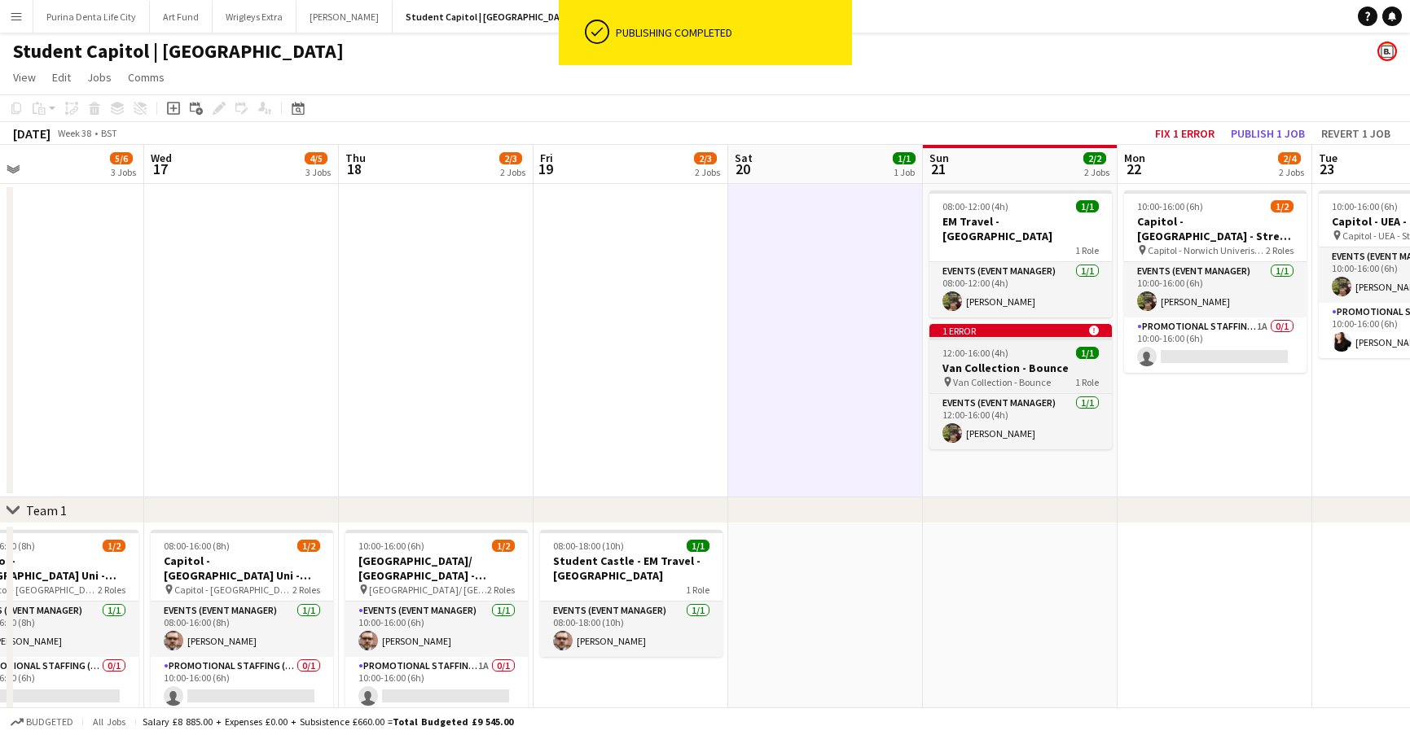
click at [1054, 330] on app-job-card "1 error alert-circle 12:00-16:00 (4h) 1/1 Van Collection - Bounce pin Van Colle…" at bounding box center [1020, 386] width 182 height 125
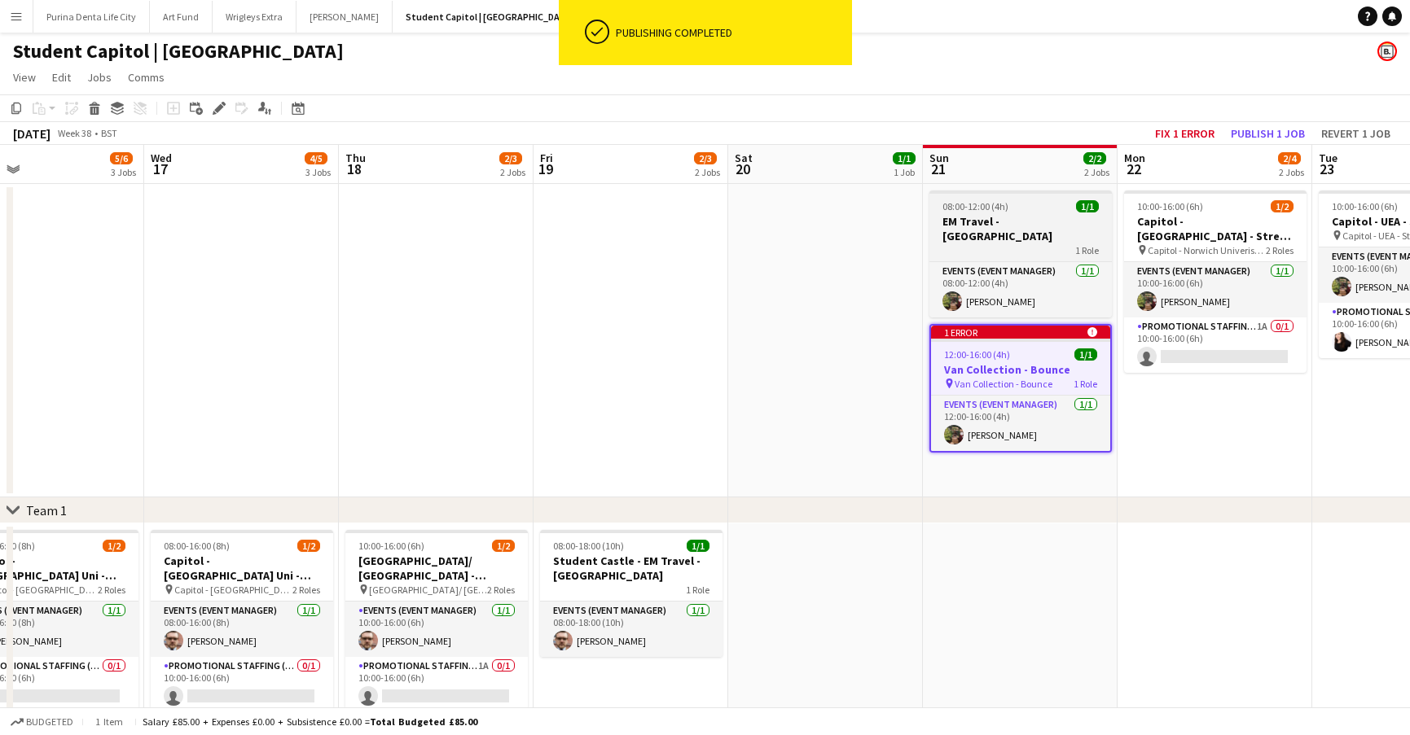
click at [977, 213] on app-job-card "08:00-12:00 (4h) 1/1 EM Travel - [GEOGRAPHIC_DATA] 1 Role Events (Event Manager…" at bounding box center [1020, 254] width 182 height 127
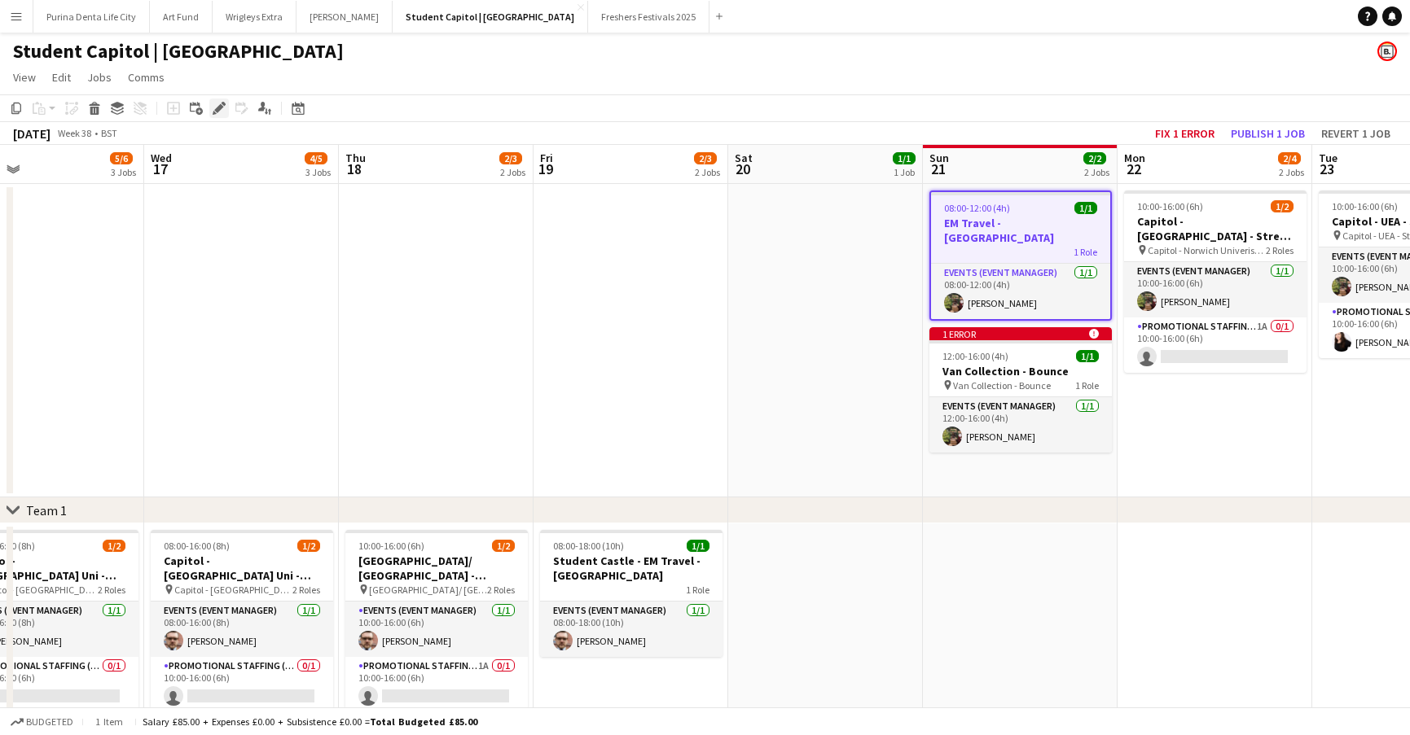
click at [217, 110] on icon at bounding box center [218, 108] width 9 height 9
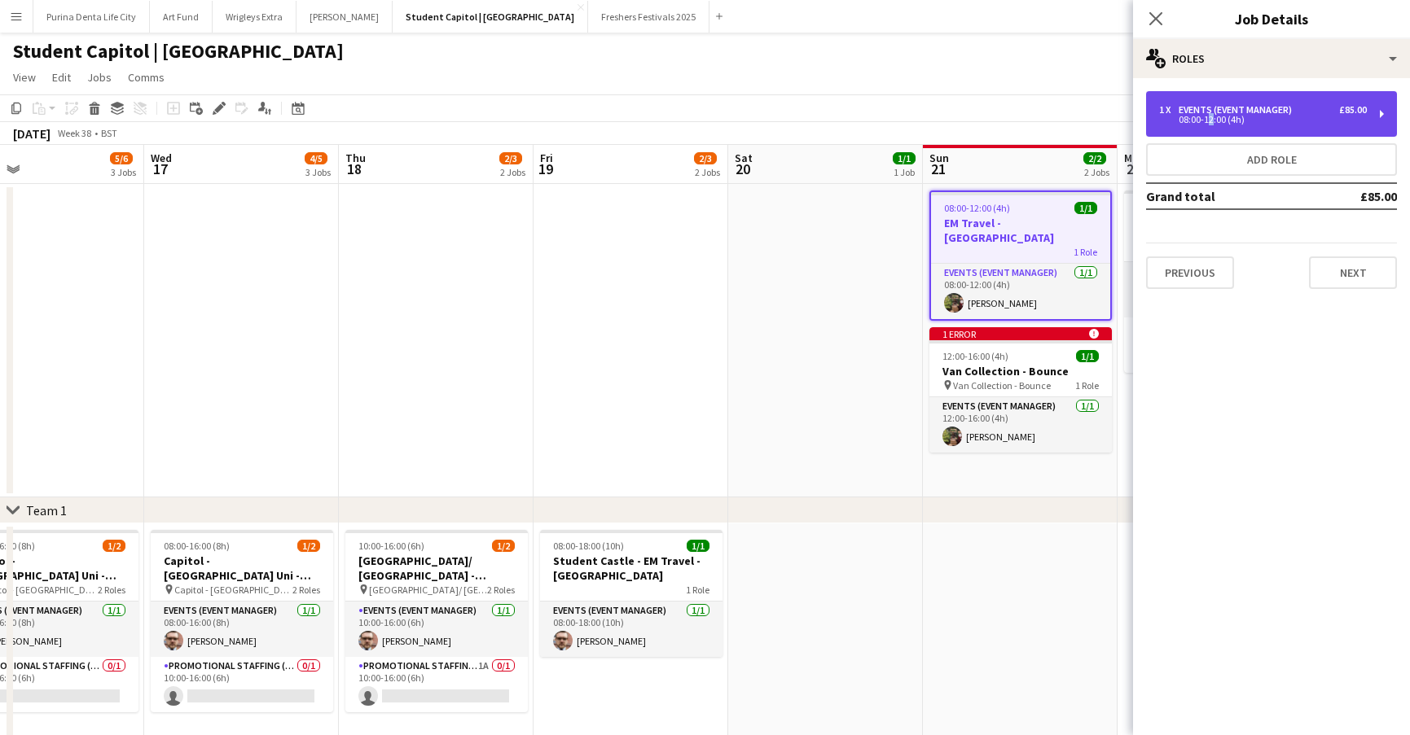
click at [1206, 121] on div "08:00-12:00 (4h)" at bounding box center [1263, 120] width 208 height 8
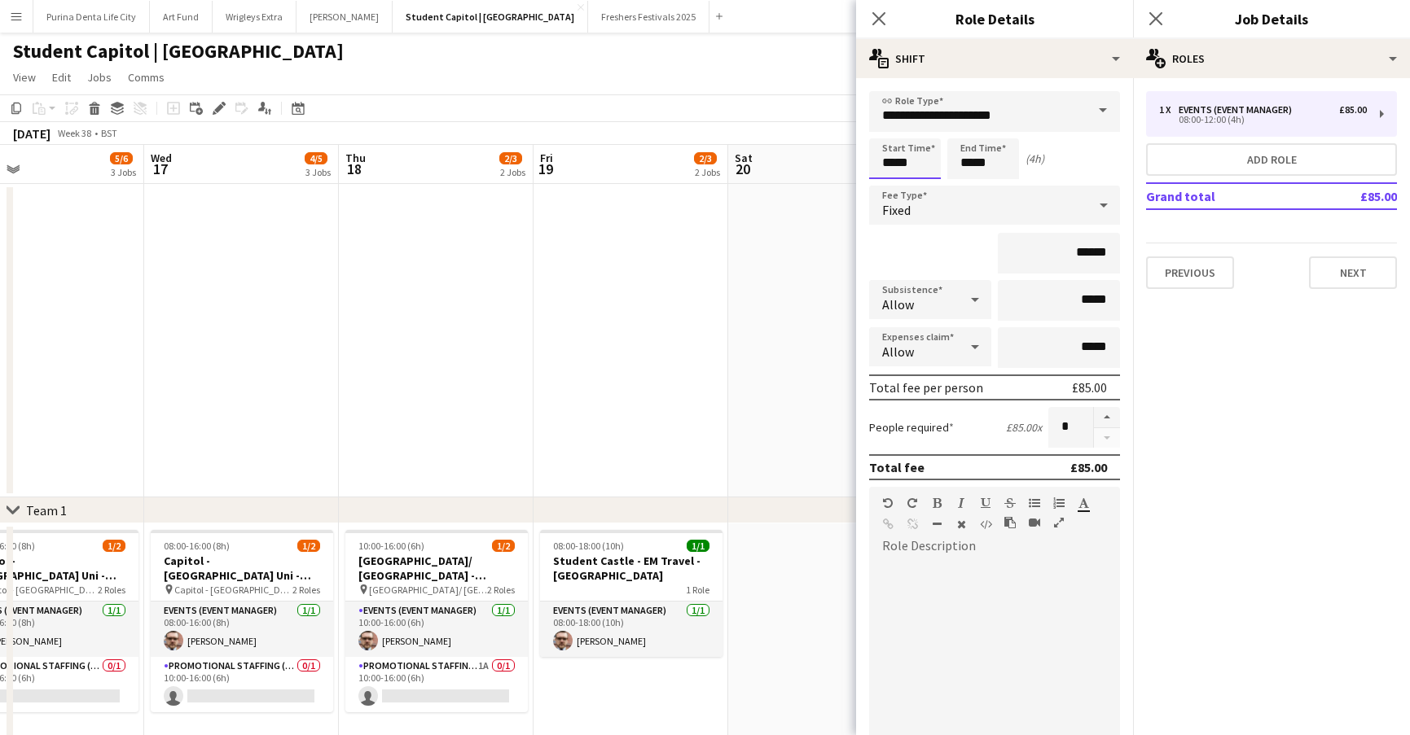
click at [911, 160] on input "*****" at bounding box center [905, 158] width 72 height 41
click at [886, 132] on div at bounding box center [888, 130] width 33 height 16
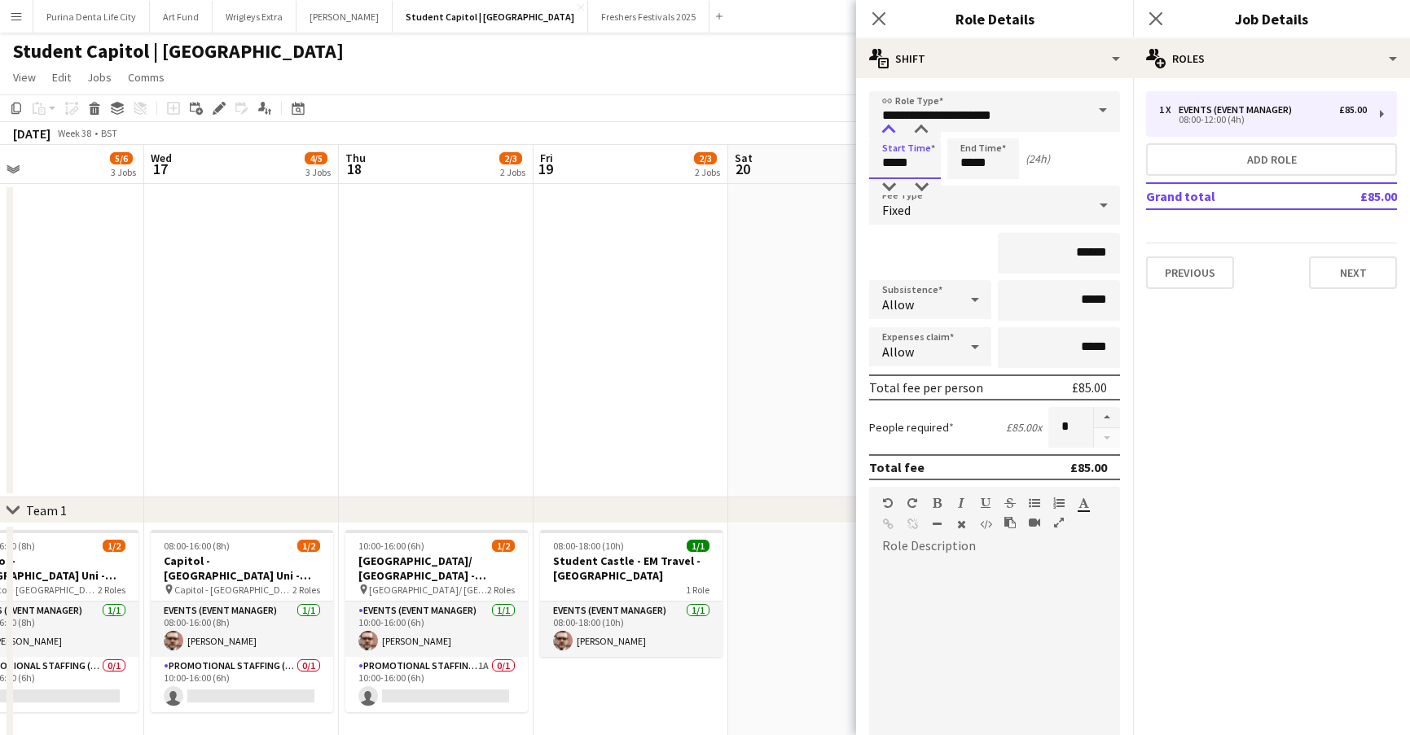
type input "*****"
click at [886, 132] on div at bounding box center [888, 130] width 33 height 16
click at [975, 160] on input "*****" at bounding box center [983, 158] width 72 height 41
click at [971, 130] on div at bounding box center [966, 130] width 33 height 16
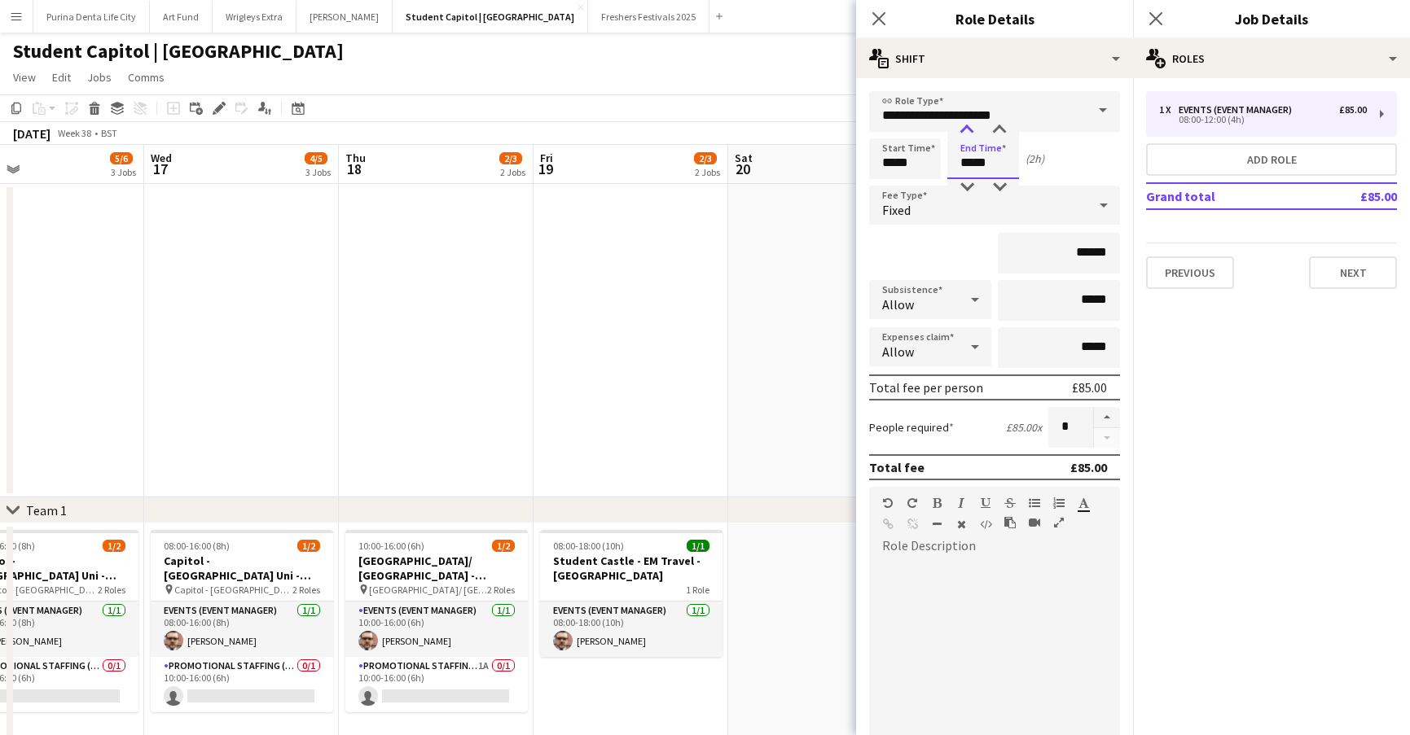
click at [971, 130] on div at bounding box center [966, 130] width 33 height 16
type input "*****"
click at [971, 130] on div at bounding box center [966, 130] width 33 height 16
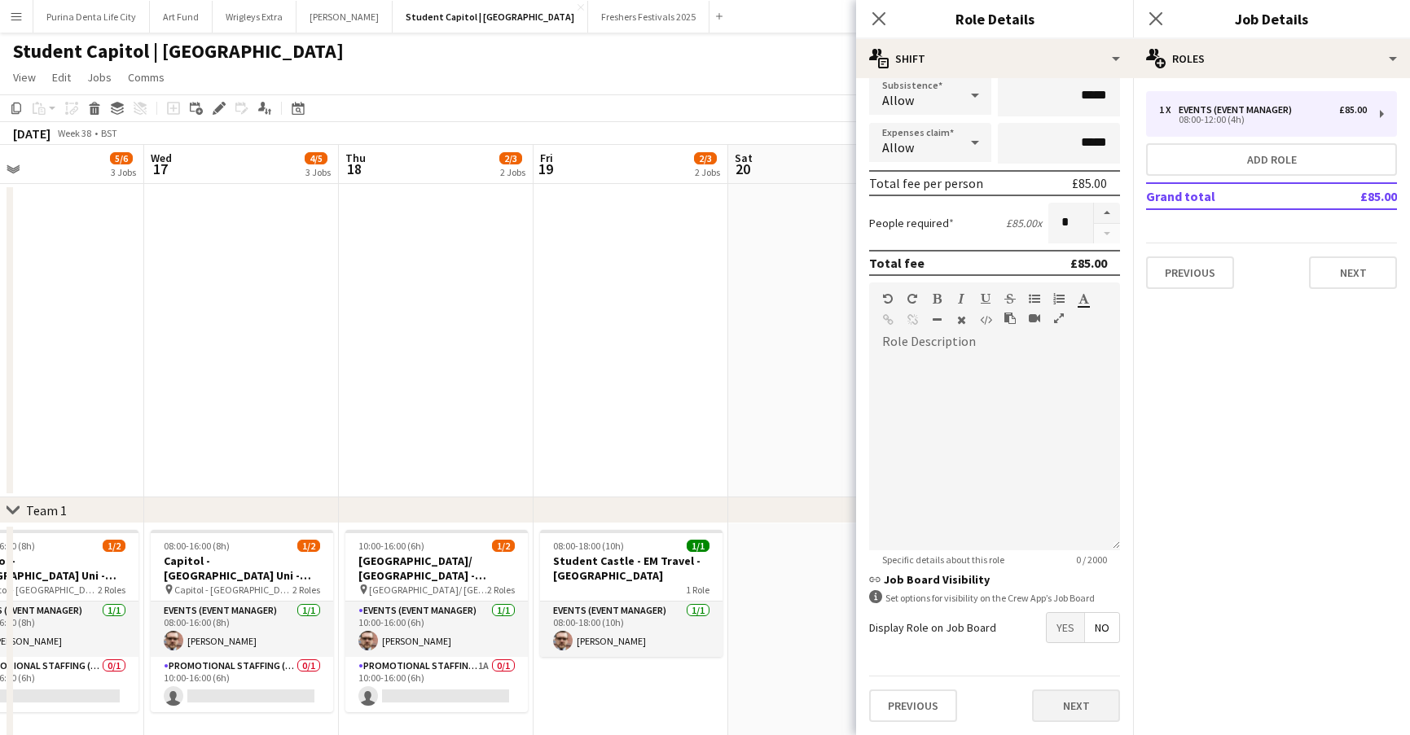
scroll to position [204, 0]
click at [1086, 692] on button "Next" at bounding box center [1076, 706] width 88 height 33
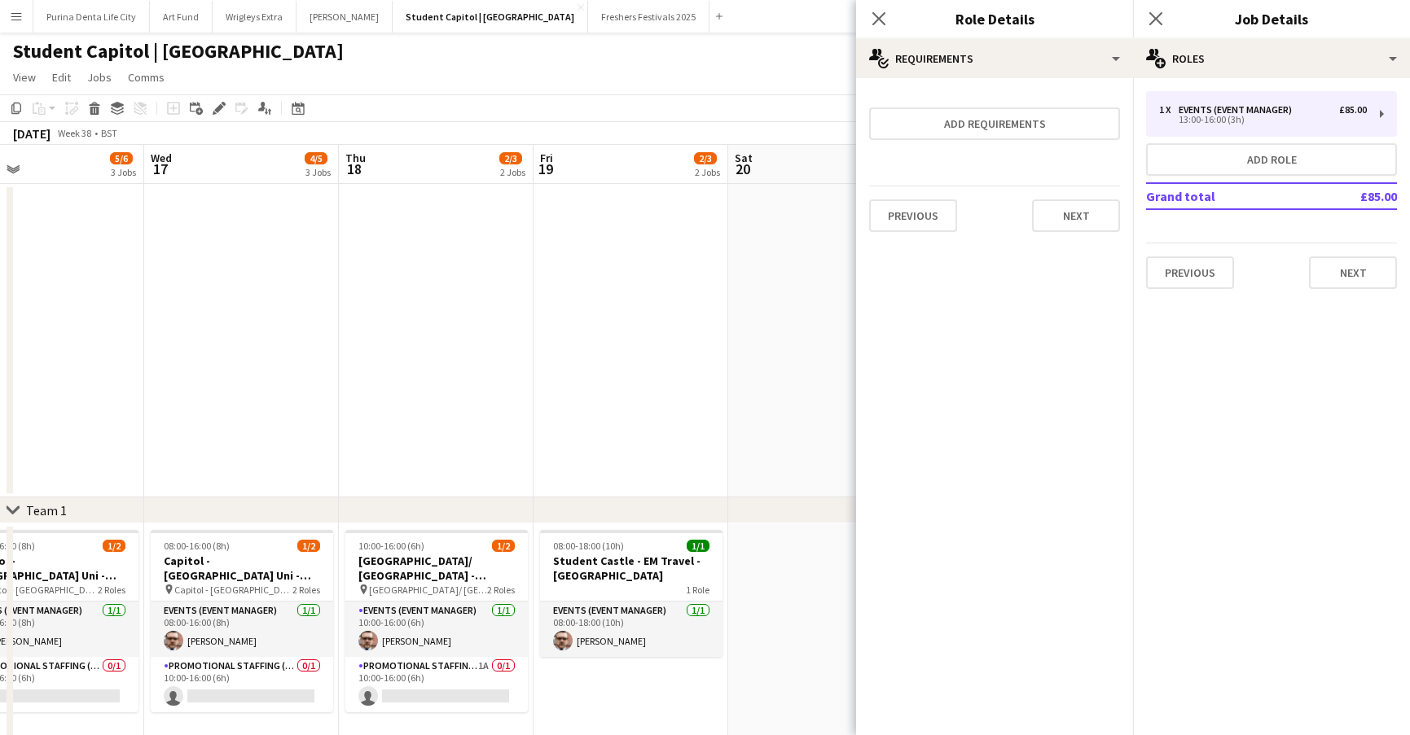
scroll to position [0, 0]
click at [767, 385] on app-date-cell at bounding box center [825, 341] width 195 height 314
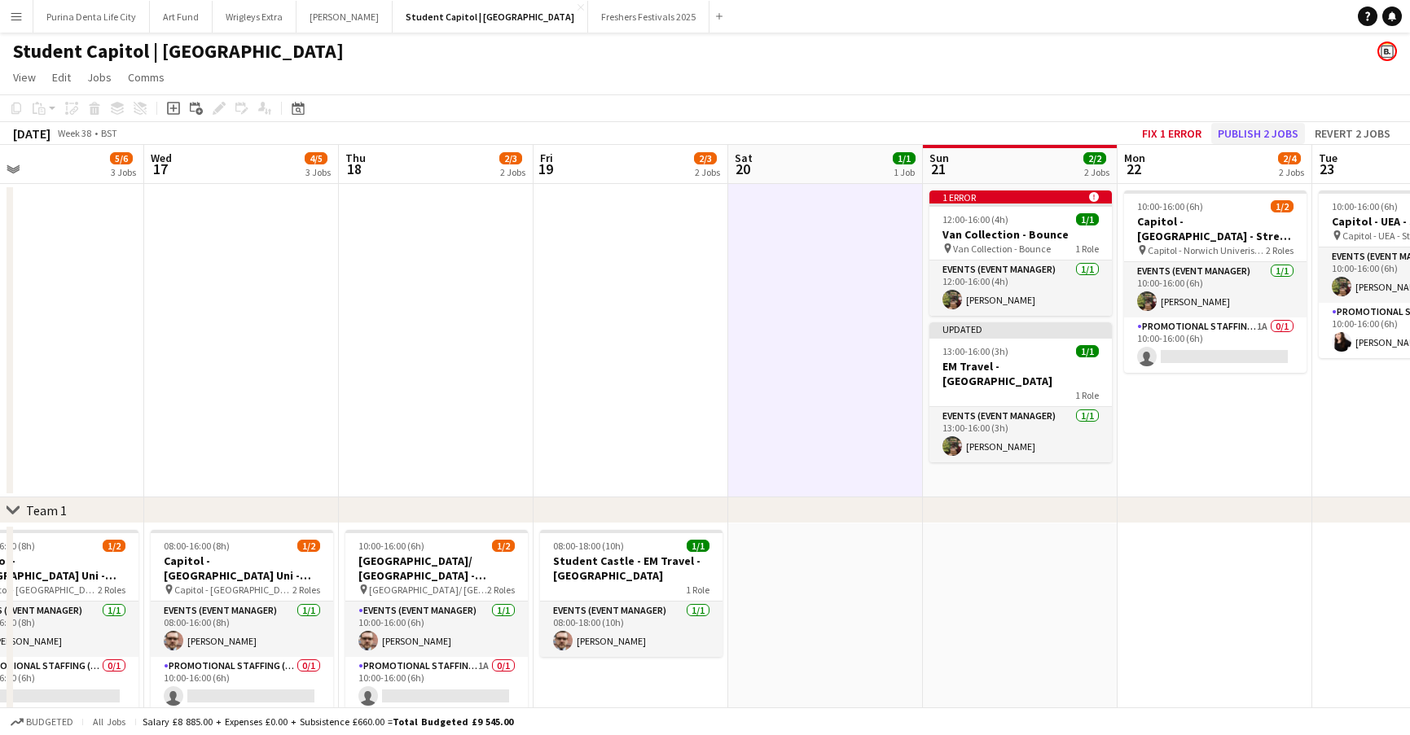
click at [1245, 129] on button "Publish 2 jobs" at bounding box center [1258, 133] width 94 height 21
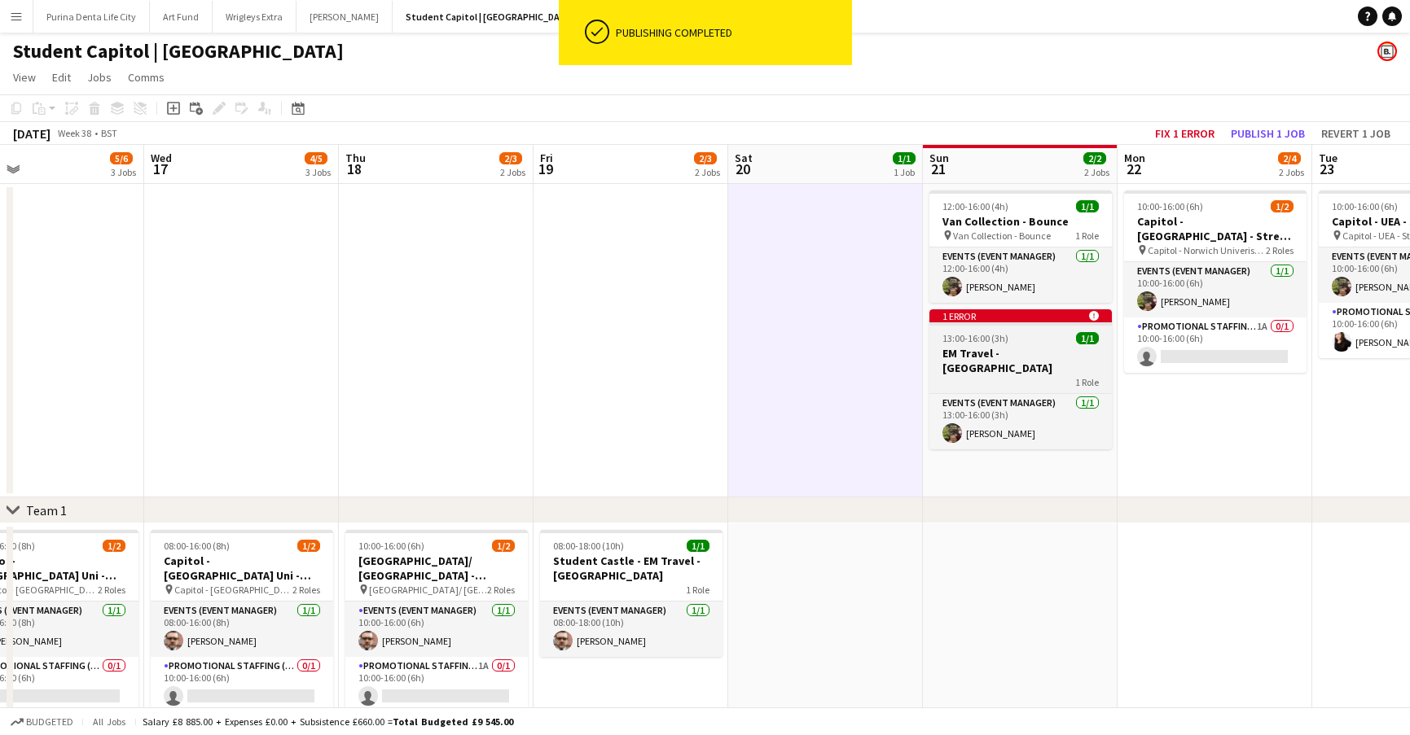
click at [1002, 338] on span "13:00-16:00 (3h)" at bounding box center [975, 338] width 66 height 12
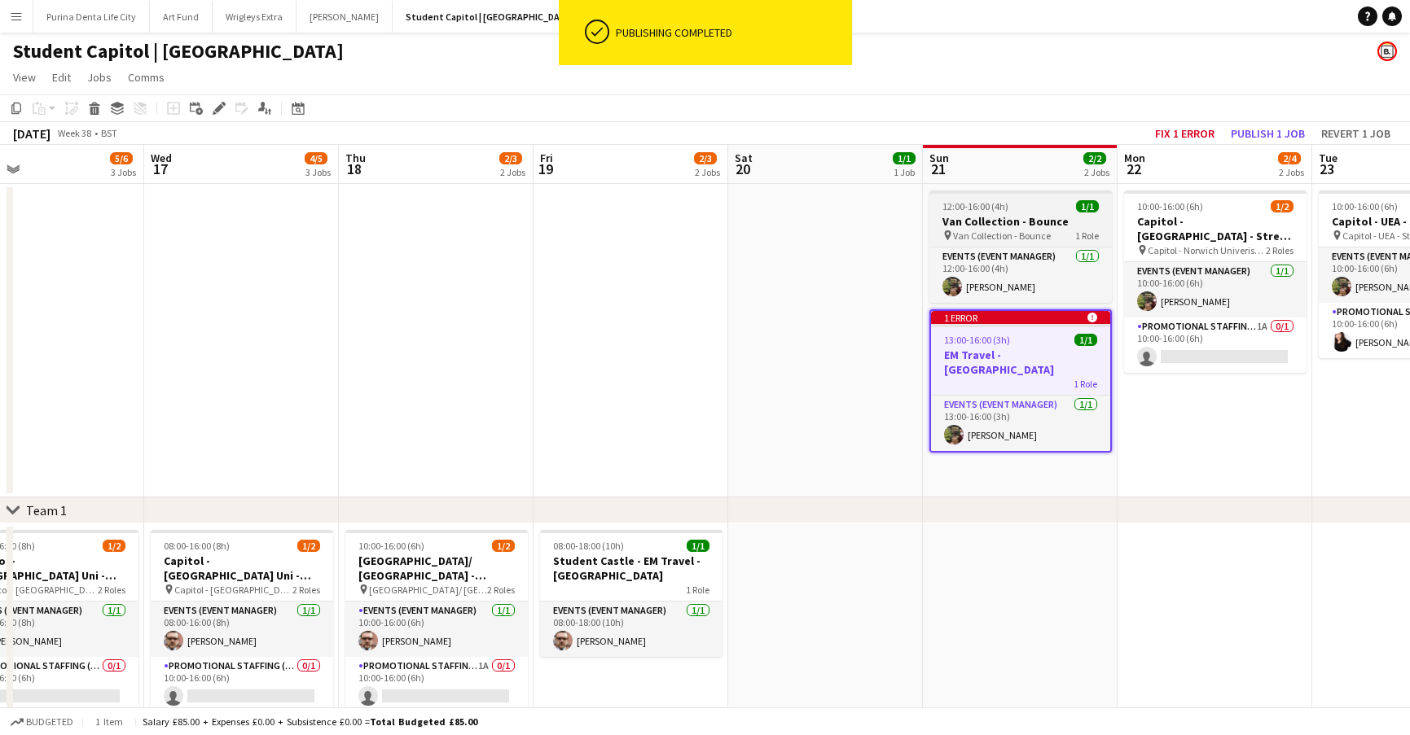
click at [972, 197] on app-job-card "12:00-16:00 (4h) 1/1 Van Collection - Bounce pin Van Collection - Bounce 1 Role…" at bounding box center [1020, 247] width 182 height 112
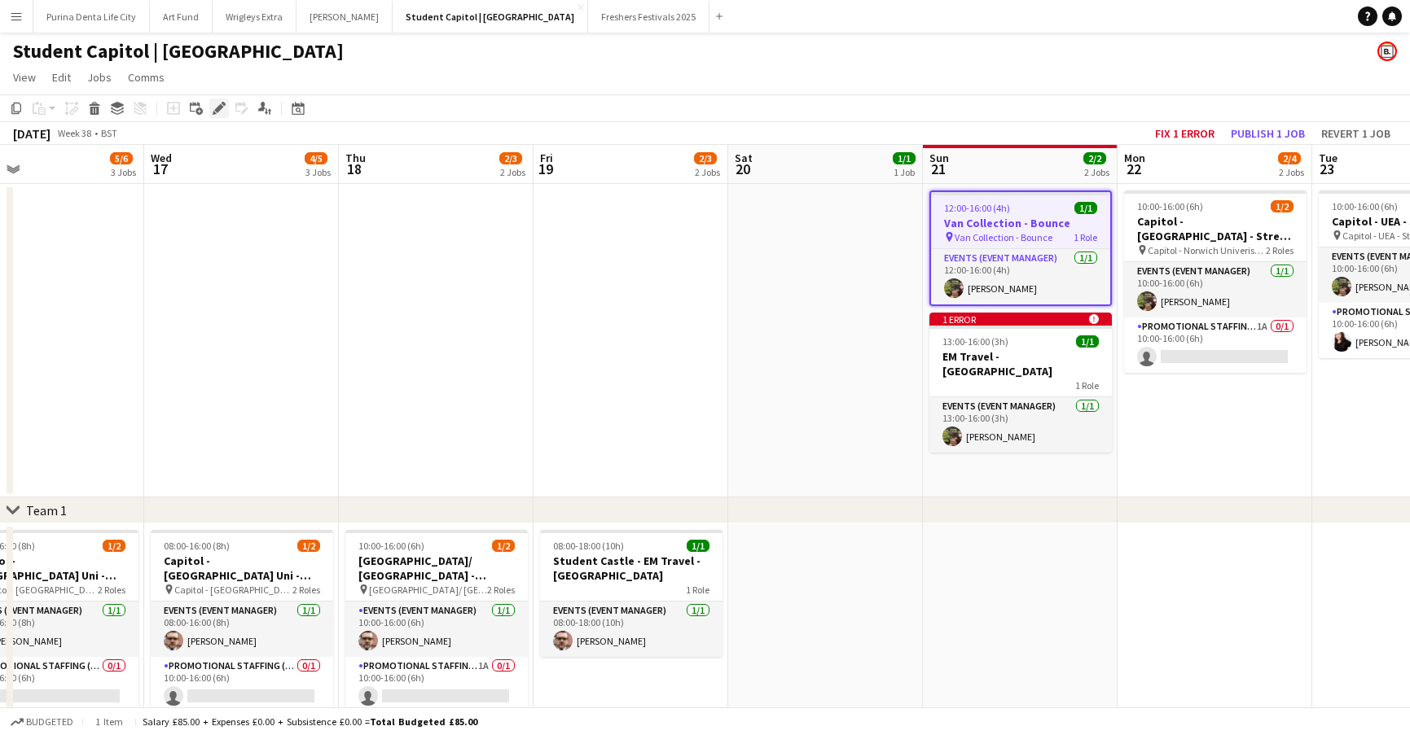
click at [221, 110] on icon "Edit" at bounding box center [219, 108] width 13 height 13
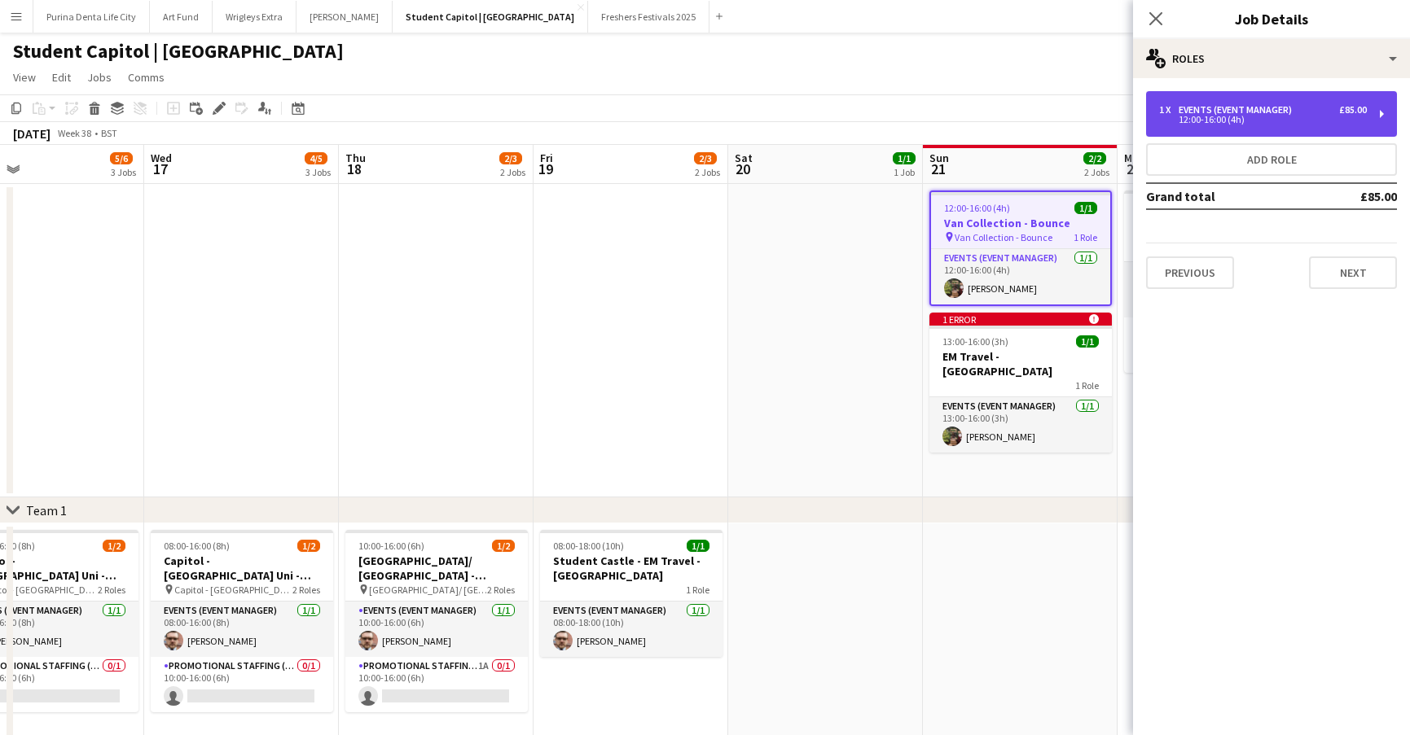
click at [1253, 95] on div "1 x Events (Event Manager) £85.00 12:00-16:00 (4h)" at bounding box center [1271, 114] width 251 height 46
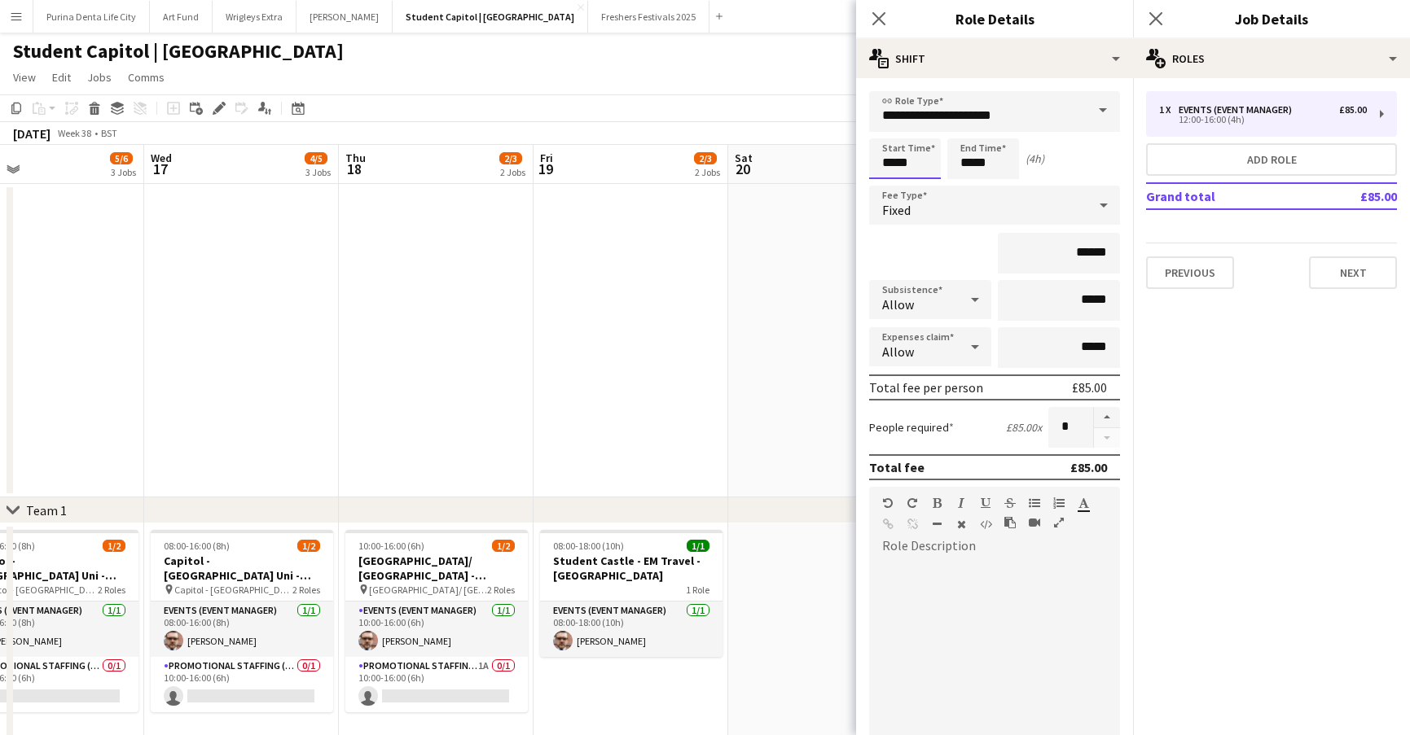
click at [905, 177] on input "*****" at bounding box center [905, 158] width 72 height 41
click at [894, 186] on div at bounding box center [888, 187] width 33 height 16
type input "*****"
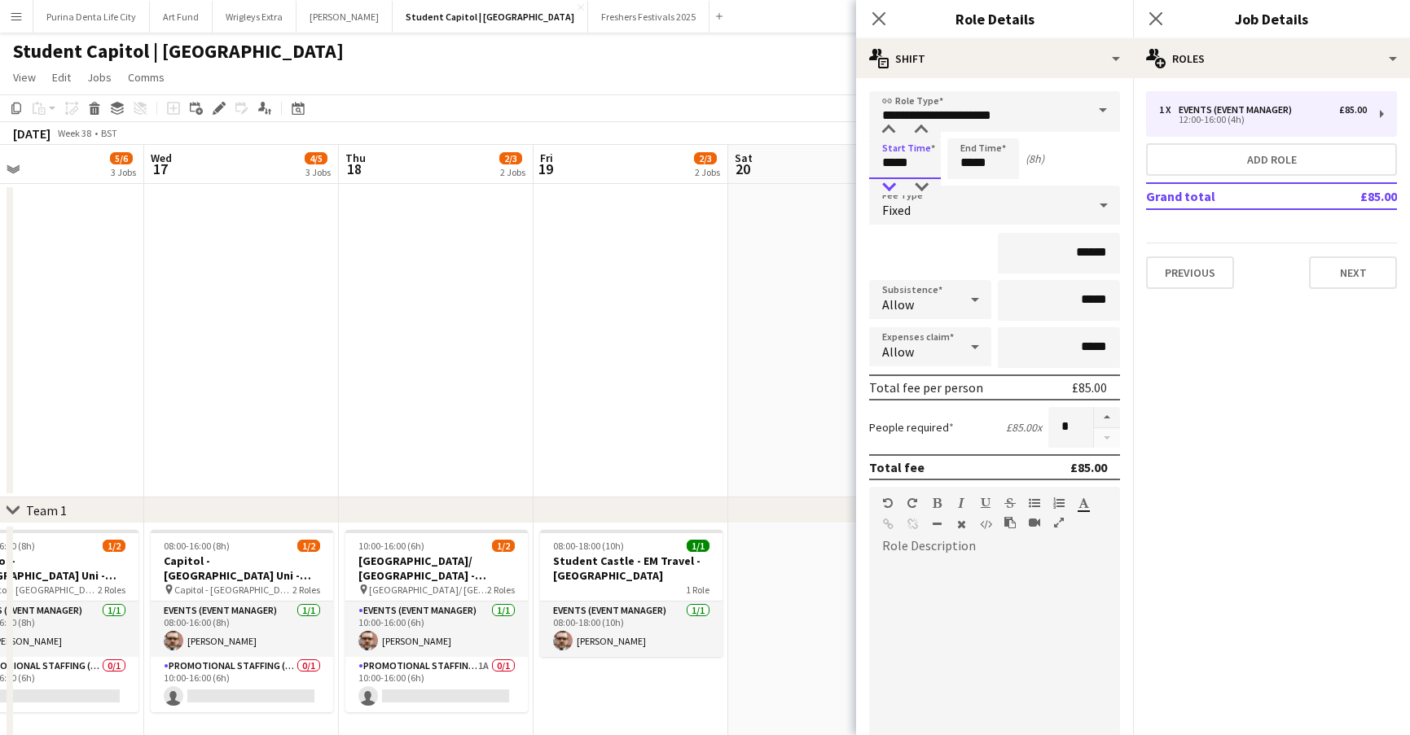
click at [894, 186] on div at bounding box center [888, 187] width 33 height 16
click at [1004, 153] on input "*****" at bounding box center [983, 158] width 72 height 41
click at [970, 184] on div at bounding box center [966, 187] width 33 height 16
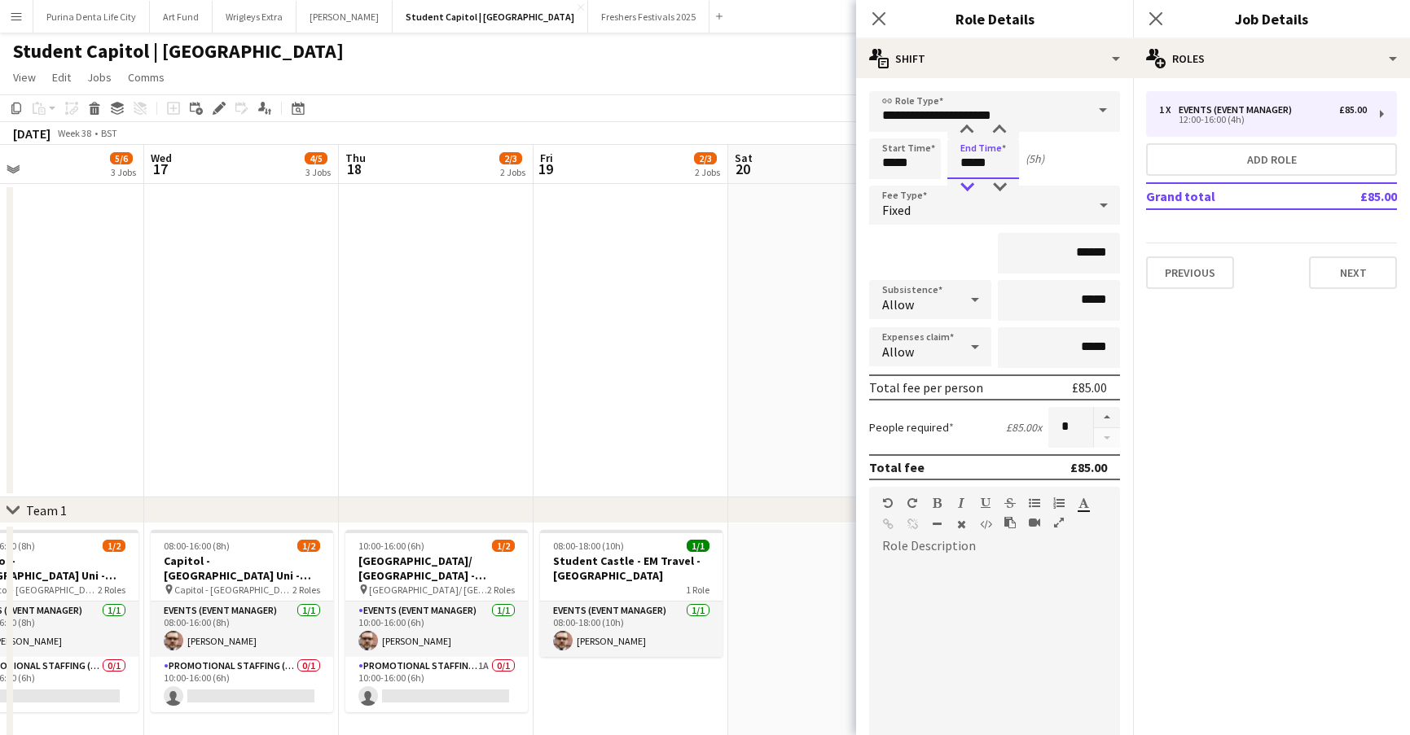
type input "*****"
click at [970, 184] on div at bounding box center [966, 187] width 33 height 16
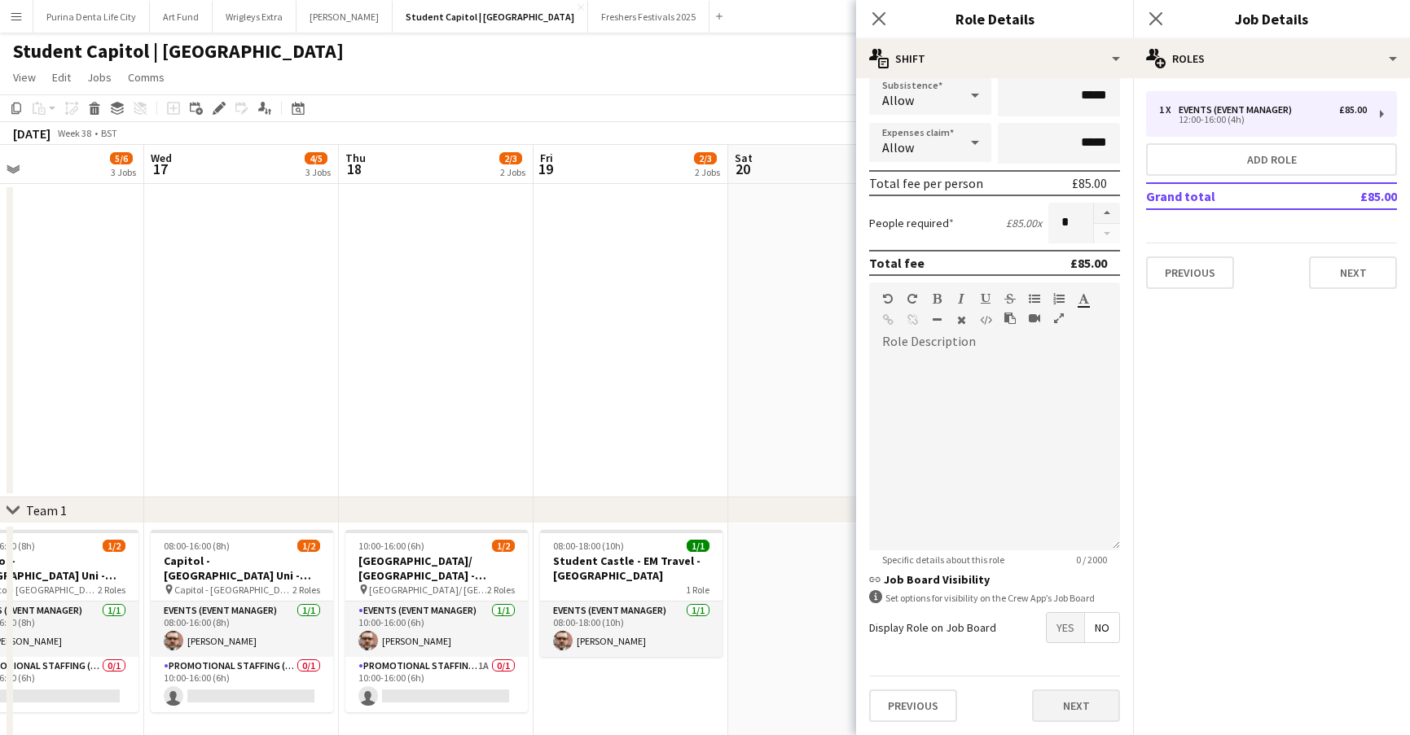
scroll to position [204, 0]
click at [1069, 707] on button "Next" at bounding box center [1076, 706] width 88 height 33
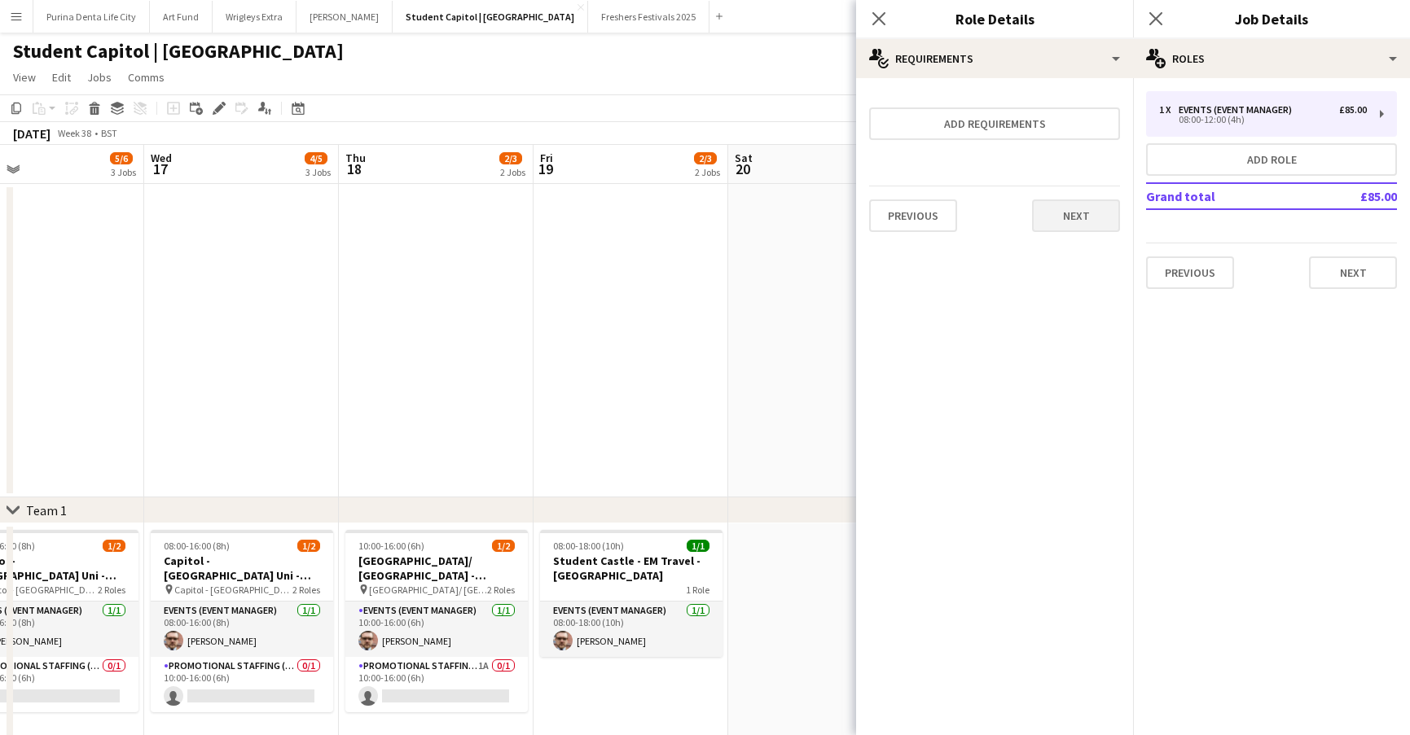
click at [1083, 217] on button "Next" at bounding box center [1076, 216] width 88 height 33
click at [794, 265] on app-date-cell at bounding box center [825, 341] width 195 height 314
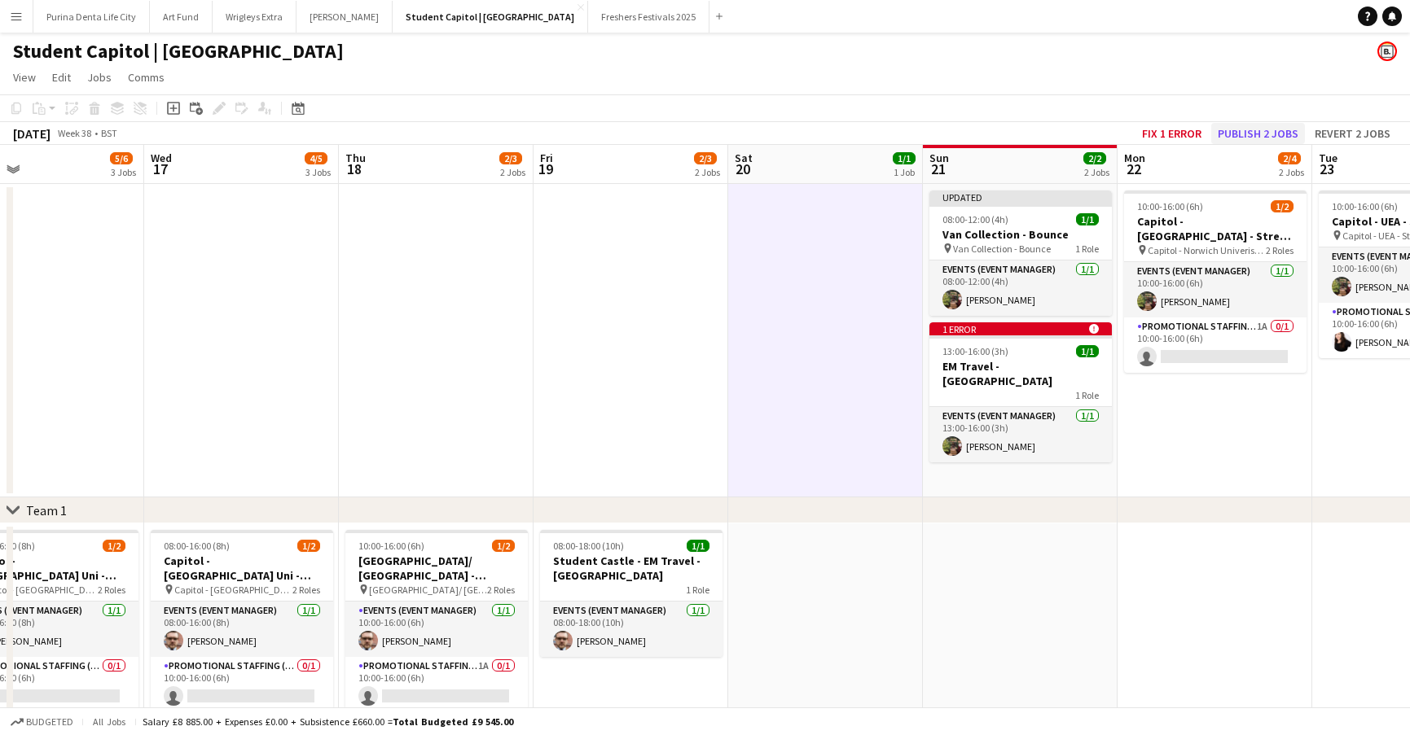
click at [1247, 129] on button "Publish 2 jobs" at bounding box center [1258, 133] width 94 height 21
click at [1169, 129] on button "Fix 2 errors" at bounding box center [1168, 133] width 79 height 21
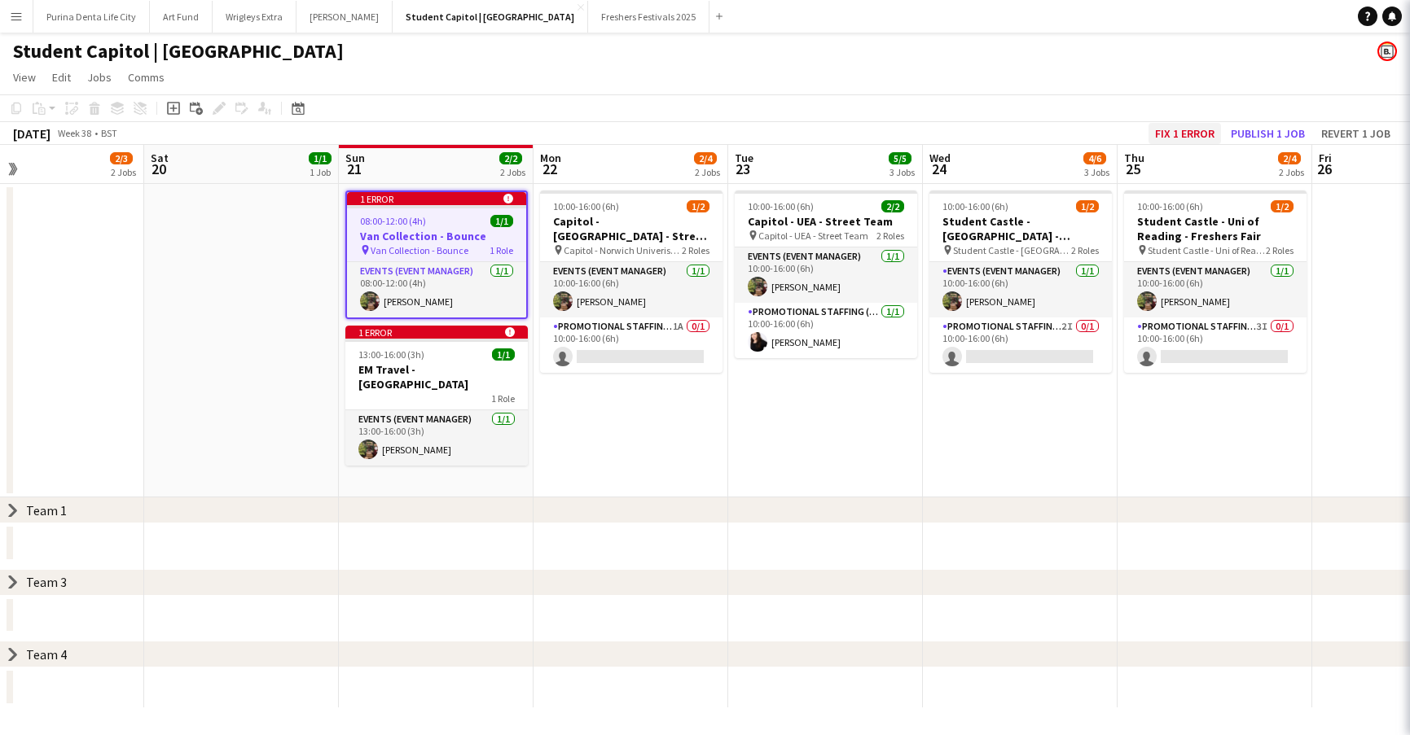
scroll to position [0, 559]
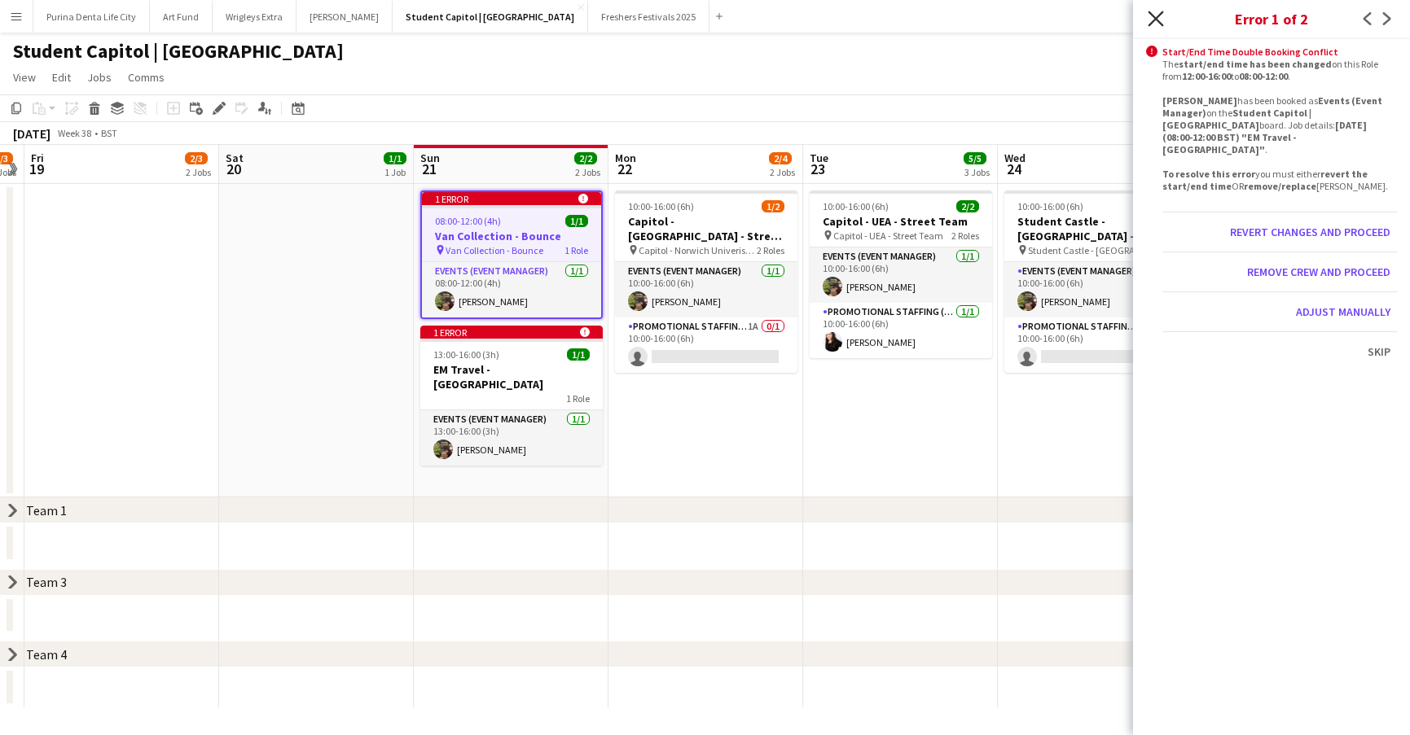
click at [1155, 20] on icon at bounding box center [1154, 18] width 15 height 15
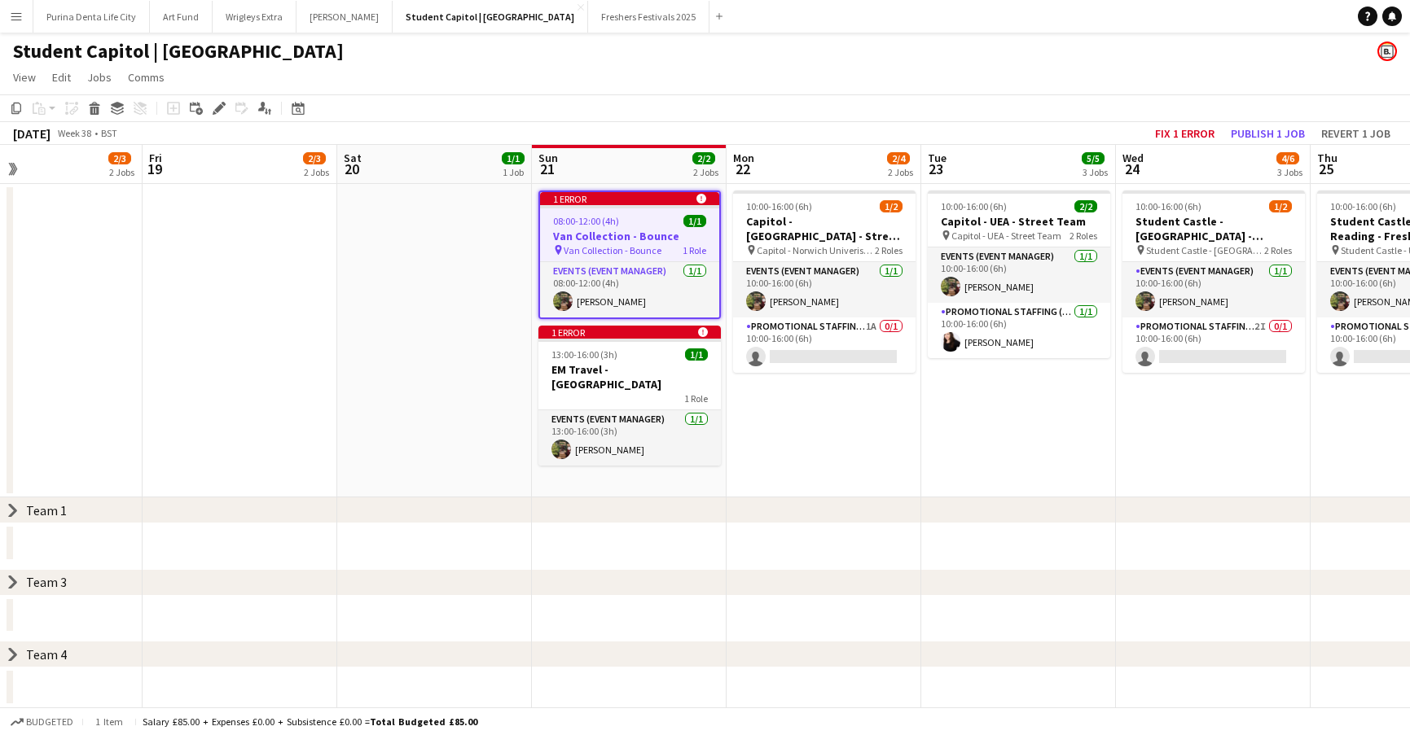
scroll to position [0, 433]
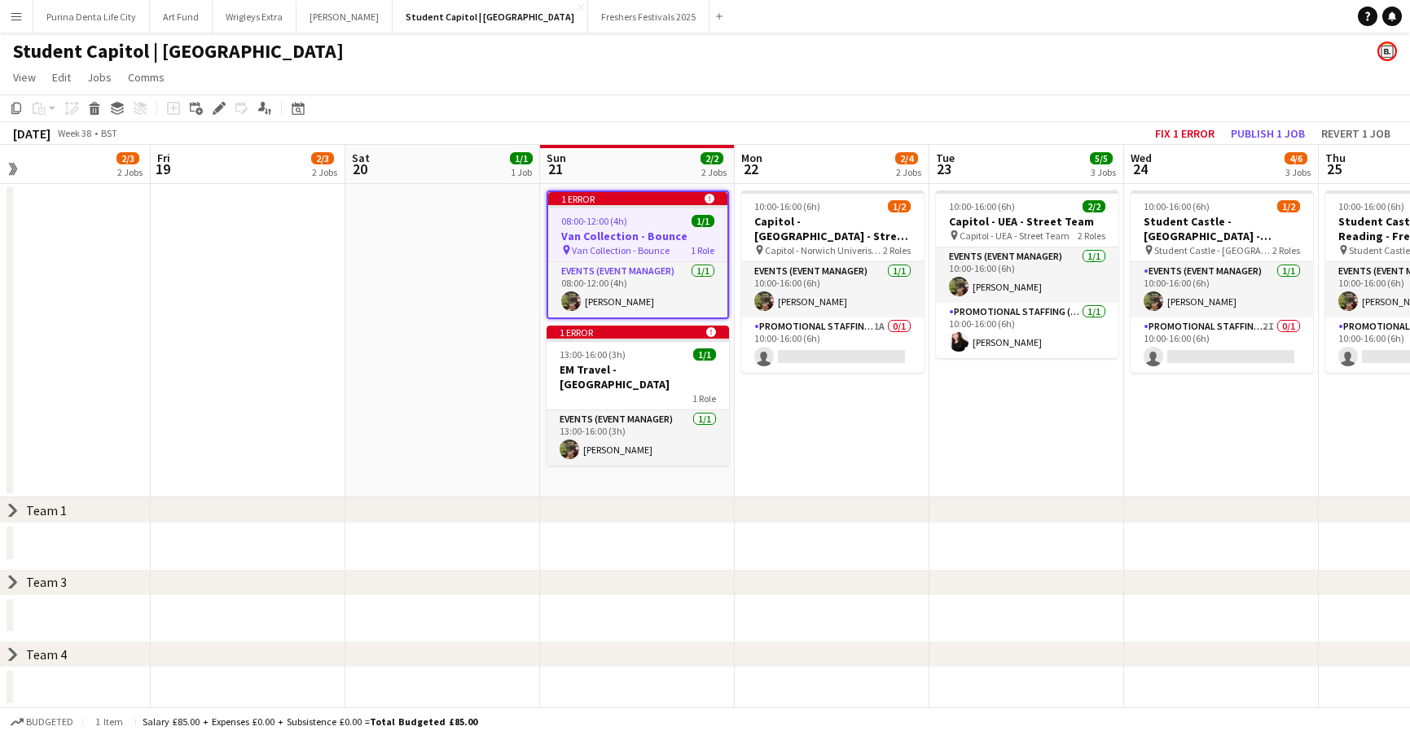
click at [776, 409] on app-date-cell "10:00-16:00 (6h) 1/2 Capitol - [GEOGRAPHIC_DATA] Team pin Capitol - Norwich Uni…" at bounding box center [831, 341] width 195 height 314
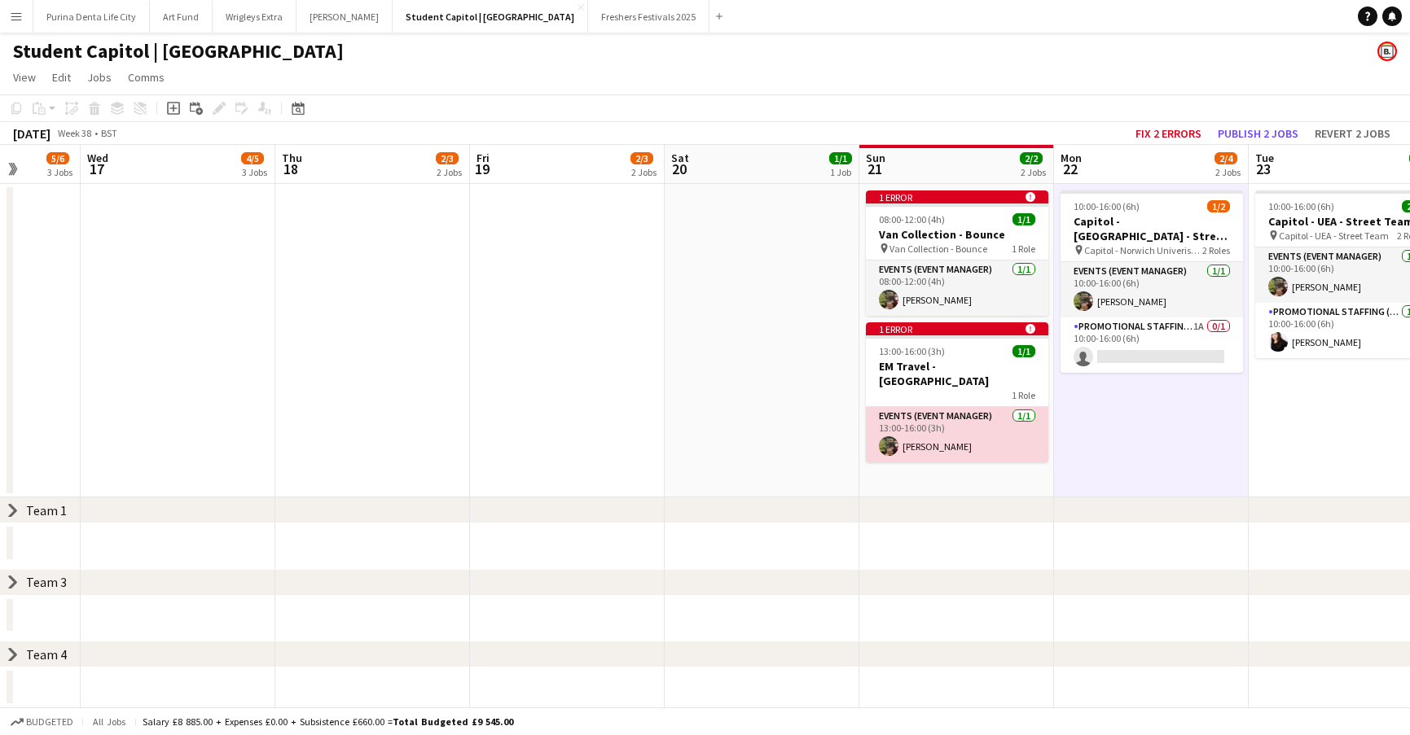
scroll to position [0, 502]
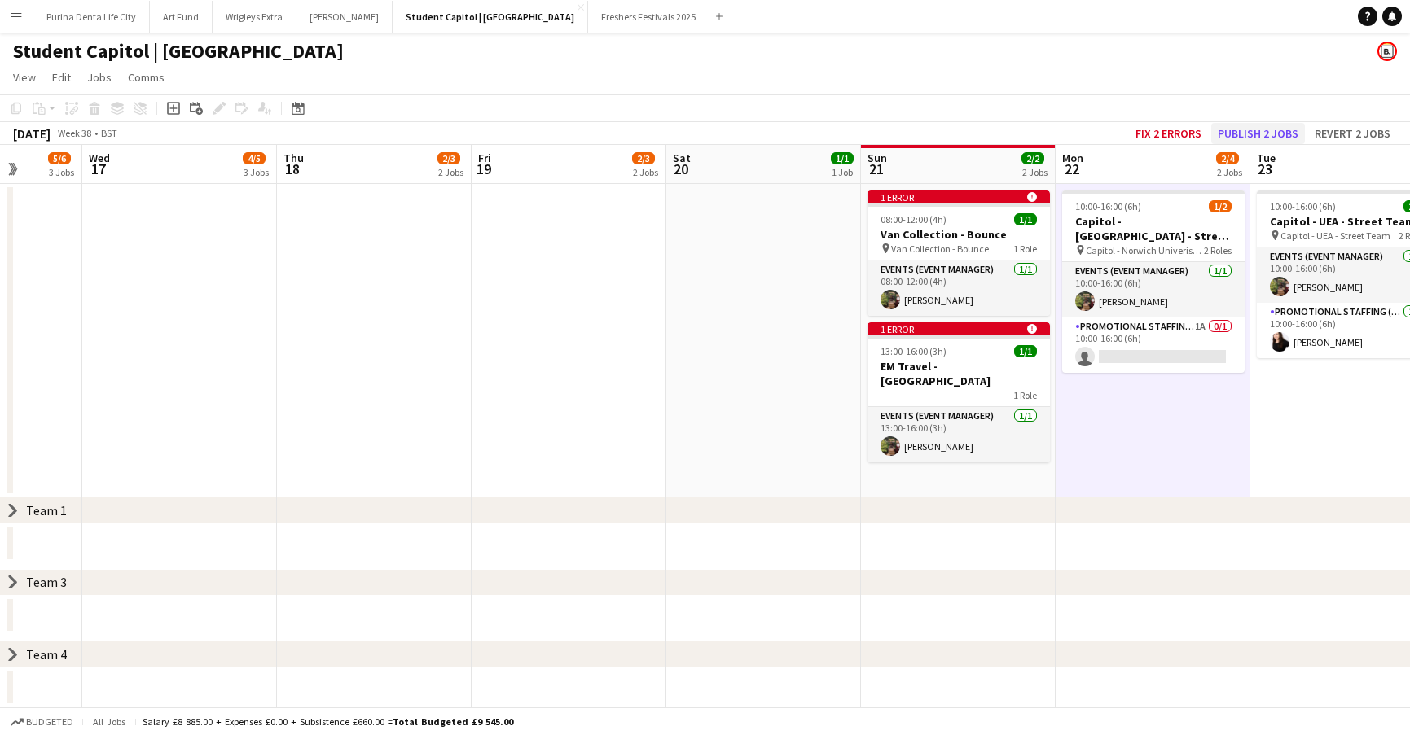
click at [1241, 129] on button "Publish 2 jobs" at bounding box center [1258, 133] width 94 height 21
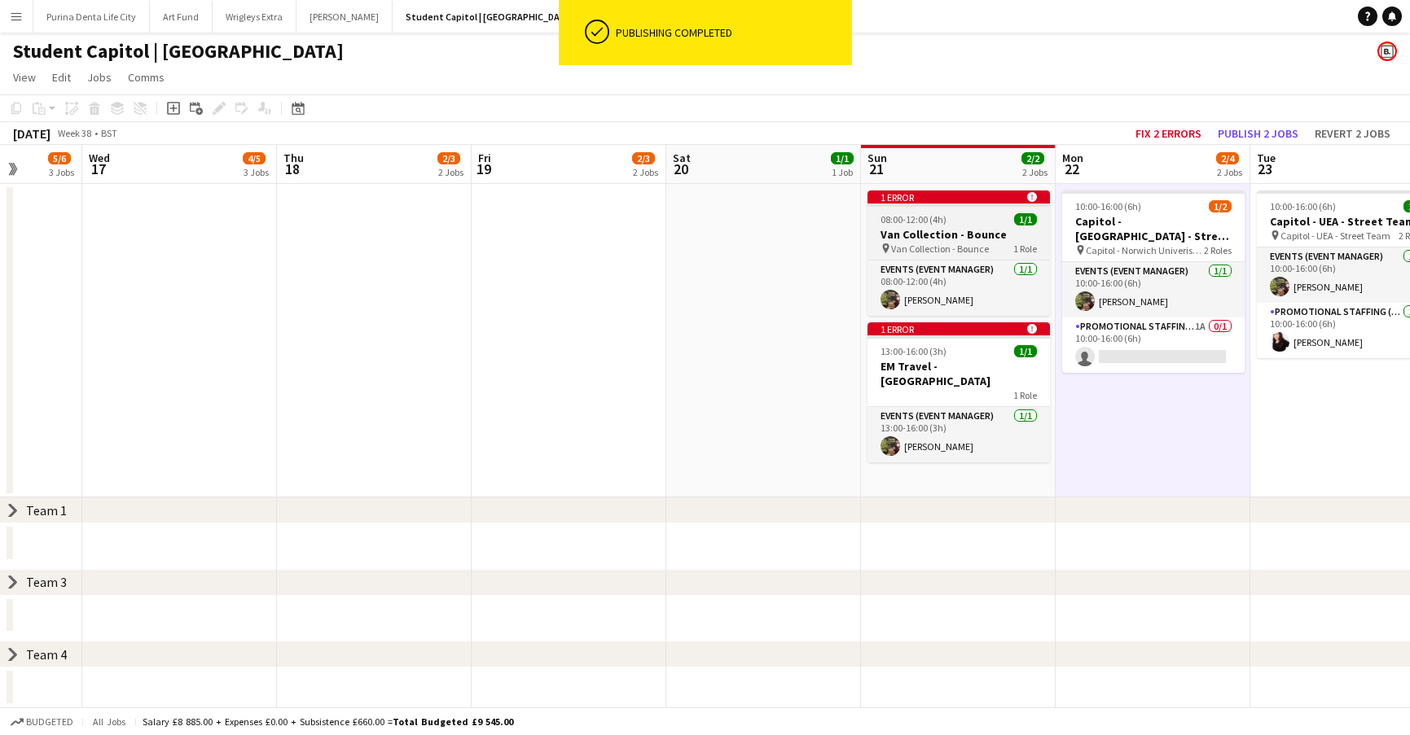
click at [987, 215] on div "08:00-12:00 (4h) 1/1" at bounding box center [958, 219] width 182 height 12
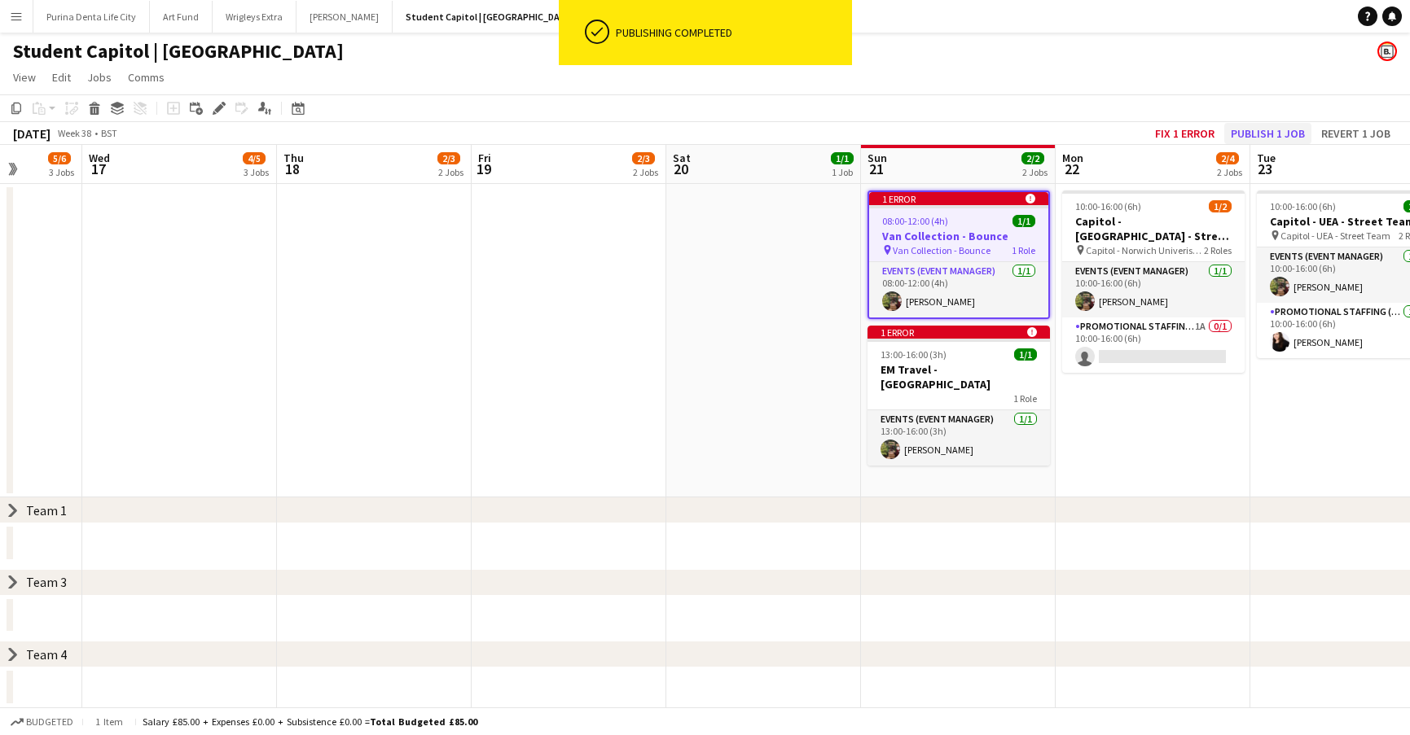
click at [1275, 131] on button "Publish 1 job" at bounding box center [1267, 133] width 87 height 21
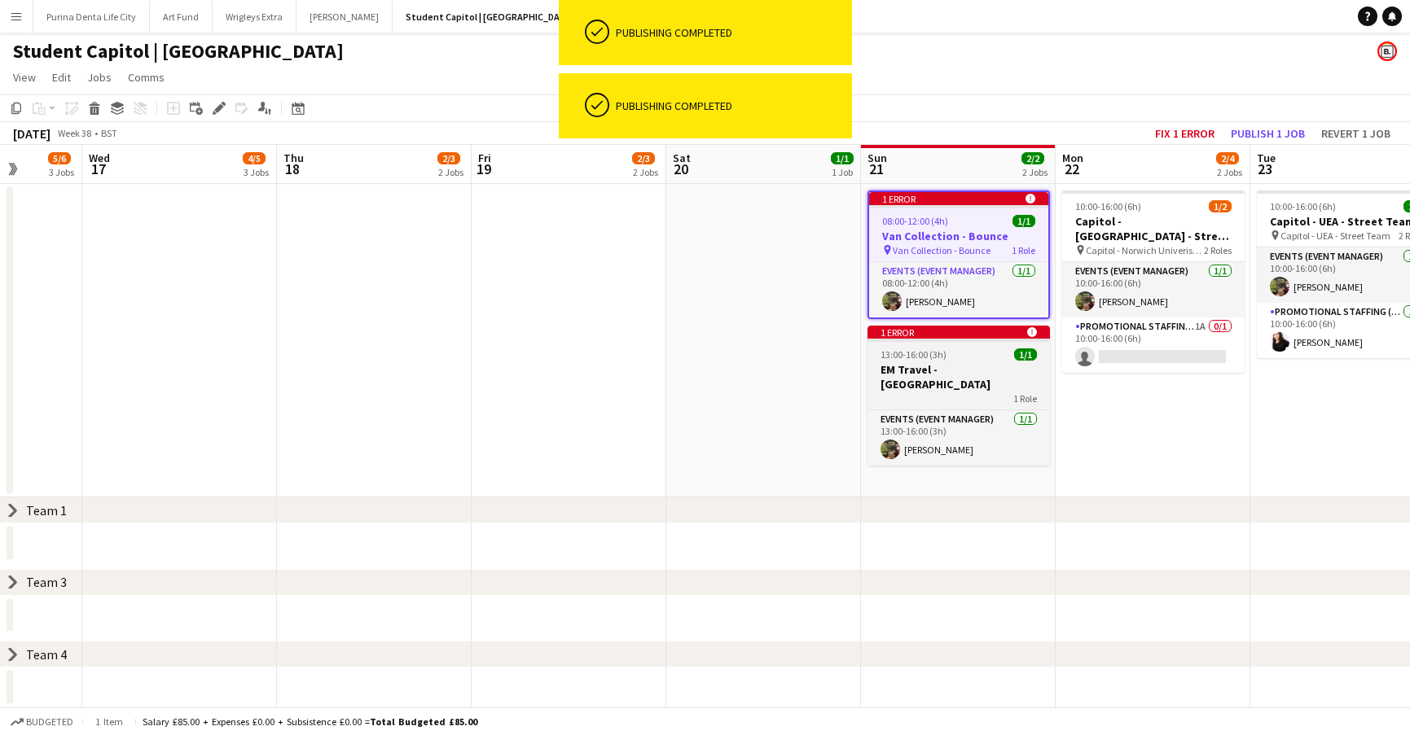
click at [997, 345] on app-job-card "1 error alert-circle 13:00-16:00 (3h) 1/1 EM Travel - [GEOGRAPHIC_DATA] 1 Role …" at bounding box center [958, 396] width 182 height 140
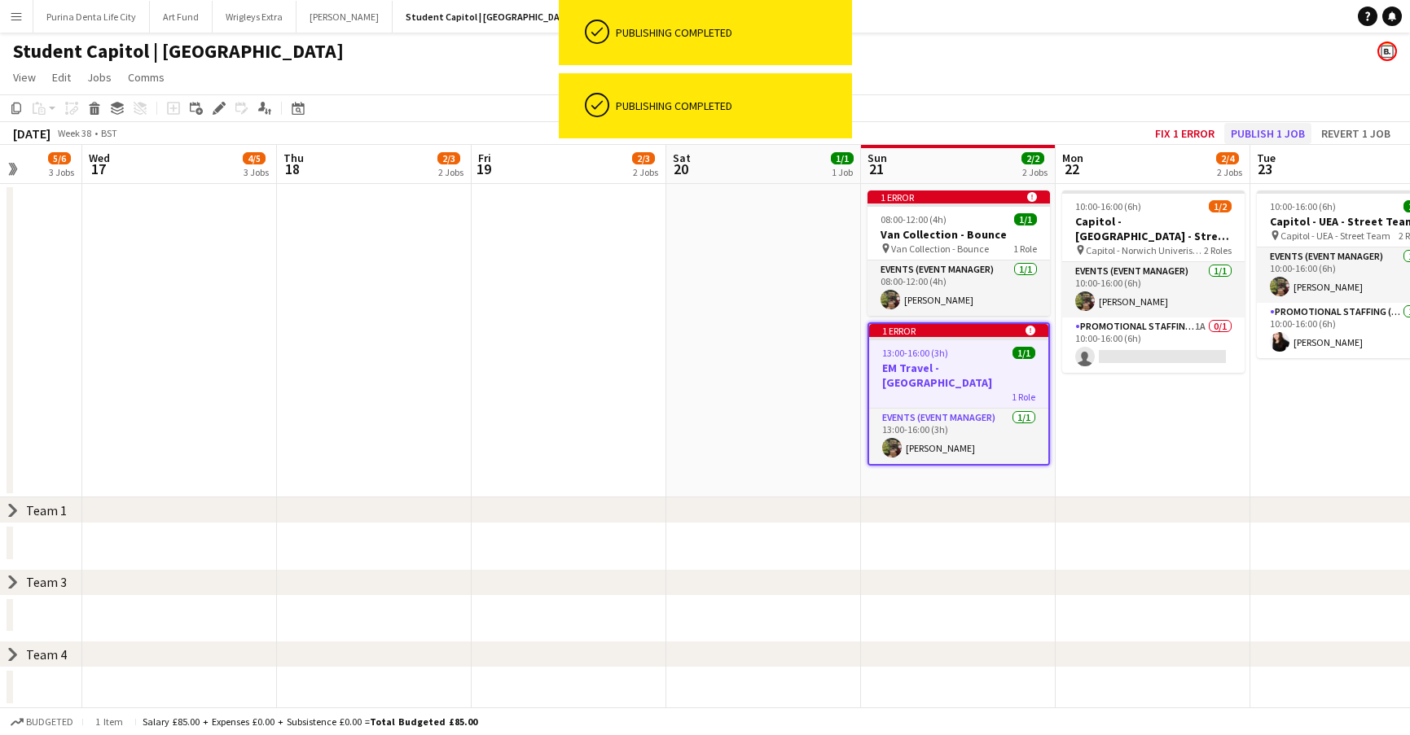
click at [1266, 123] on button "Publish 1 job" at bounding box center [1267, 133] width 87 height 21
click at [966, 284] on app-card-role "Events (Event Manager) [DATE] 08:00-12:00 (4h) [PERSON_NAME]" at bounding box center [958, 288] width 182 height 55
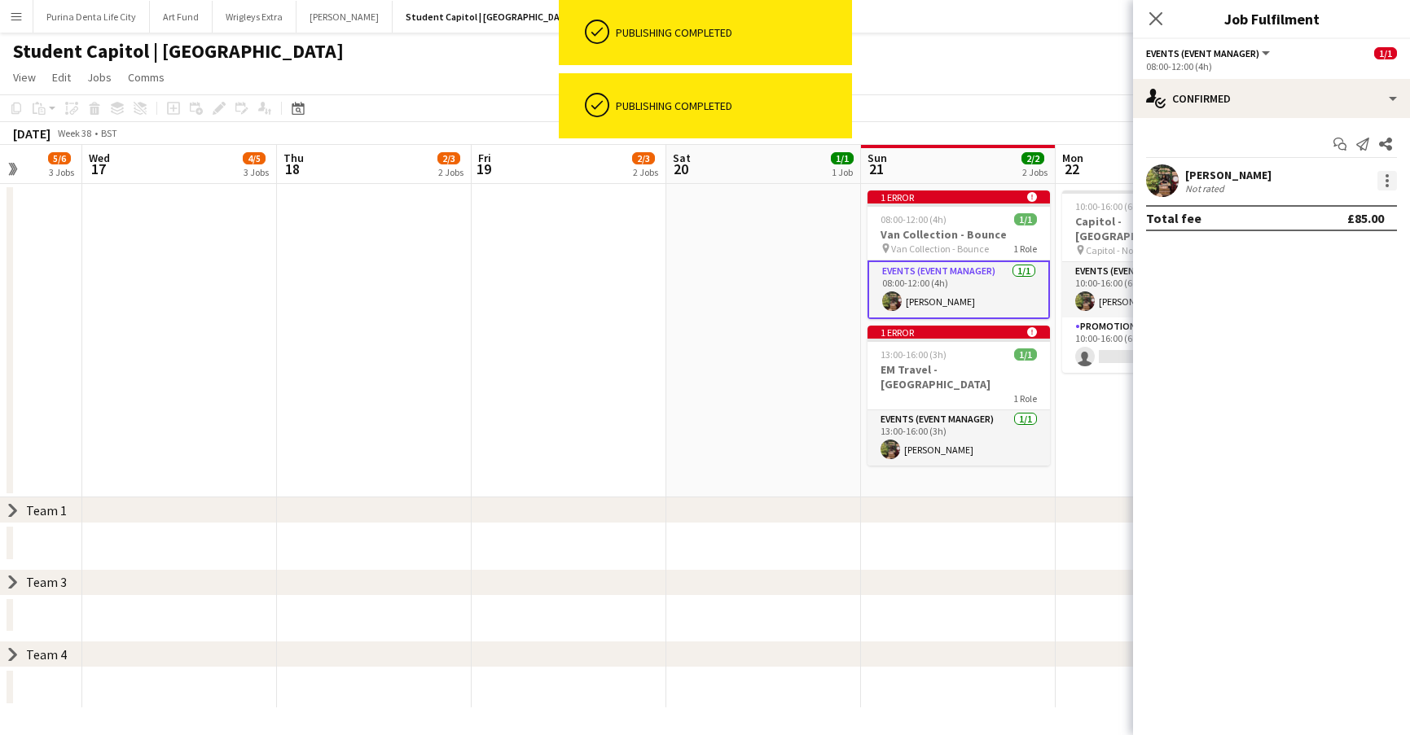
click at [1381, 176] on div at bounding box center [1387, 181] width 20 height 20
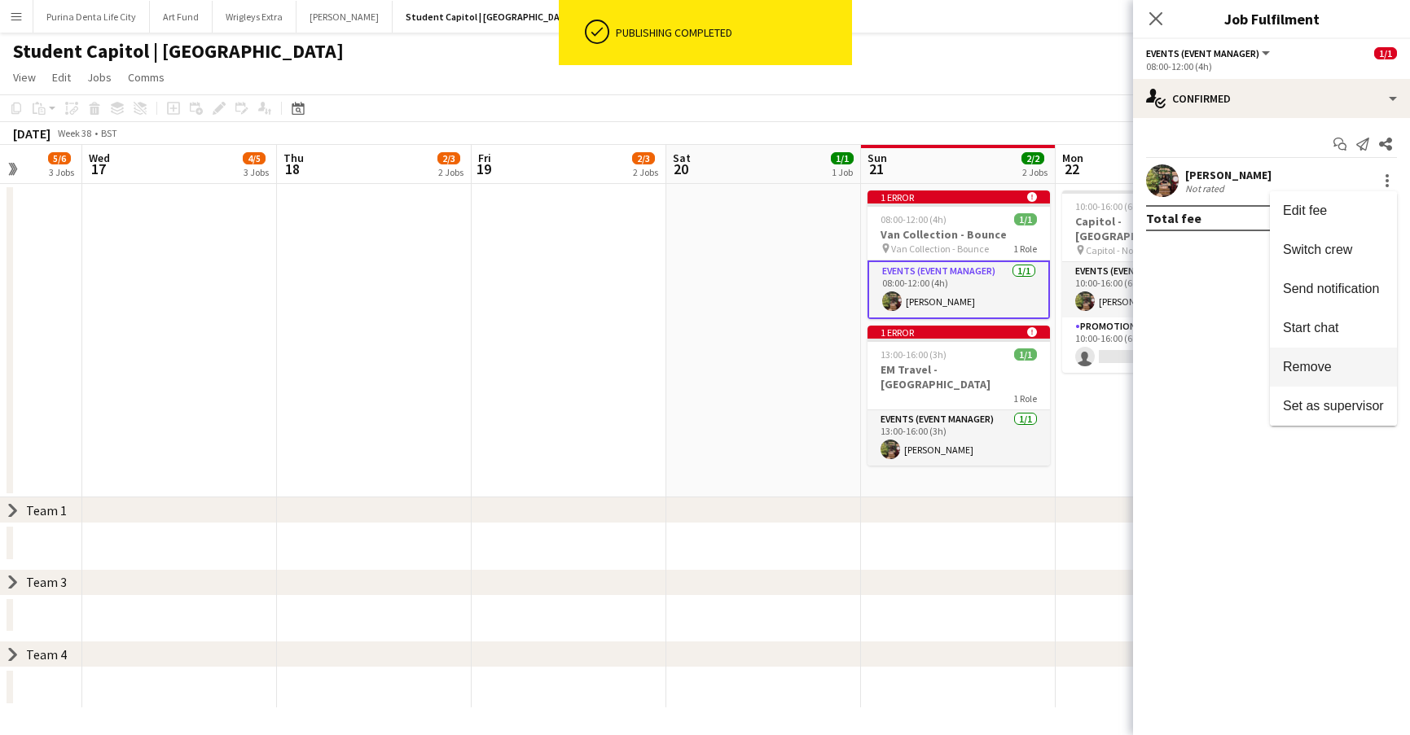
drag, startPoint x: 1361, startPoint y: 201, endPoint x: 1323, endPoint y: 358, distance: 161.6
click at [1323, 358] on div "Edit fee Switch crew Send notification Start chat Remove Set as supervisor" at bounding box center [1332, 308] width 127 height 235
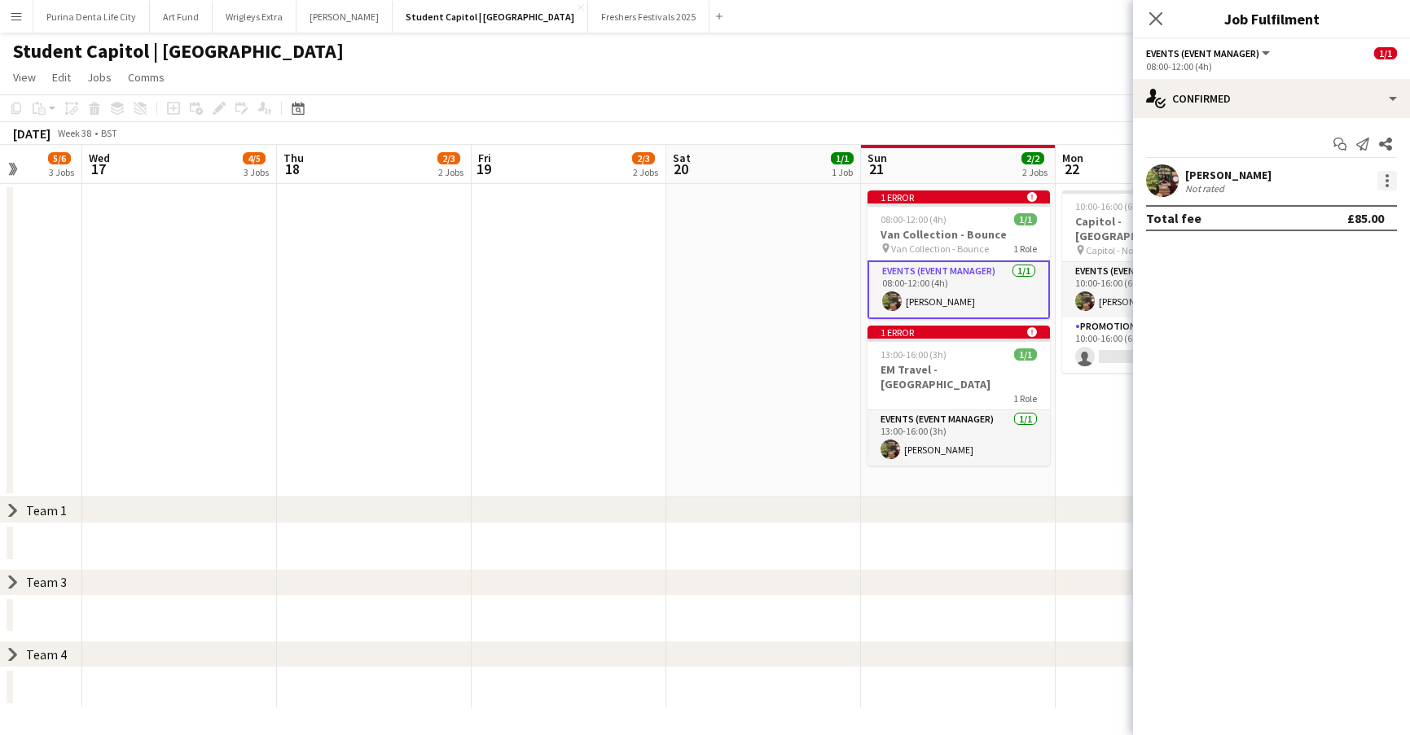
click at [1387, 179] on div at bounding box center [1386, 180] width 3 height 3
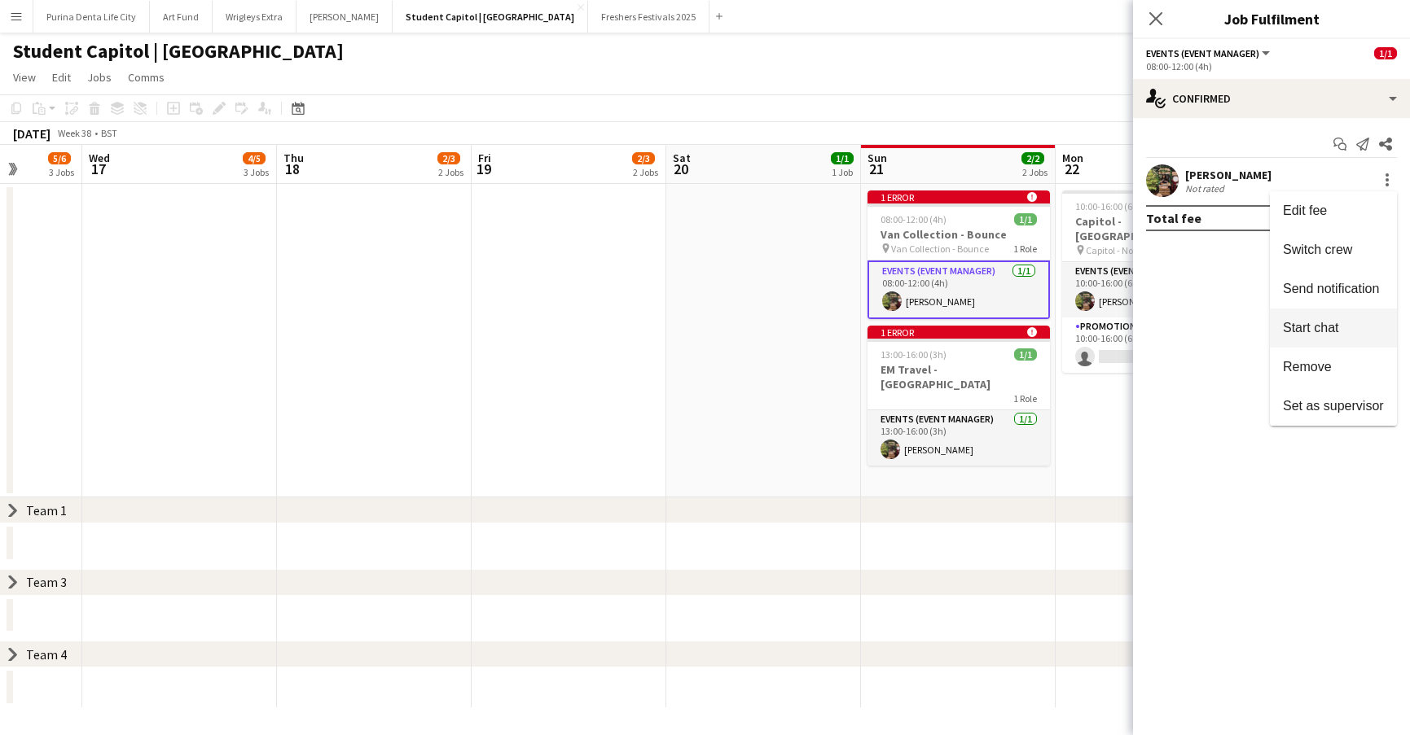
click at [1326, 341] on button "Start chat" at bounding box center [1332, 328] width 127 height 39
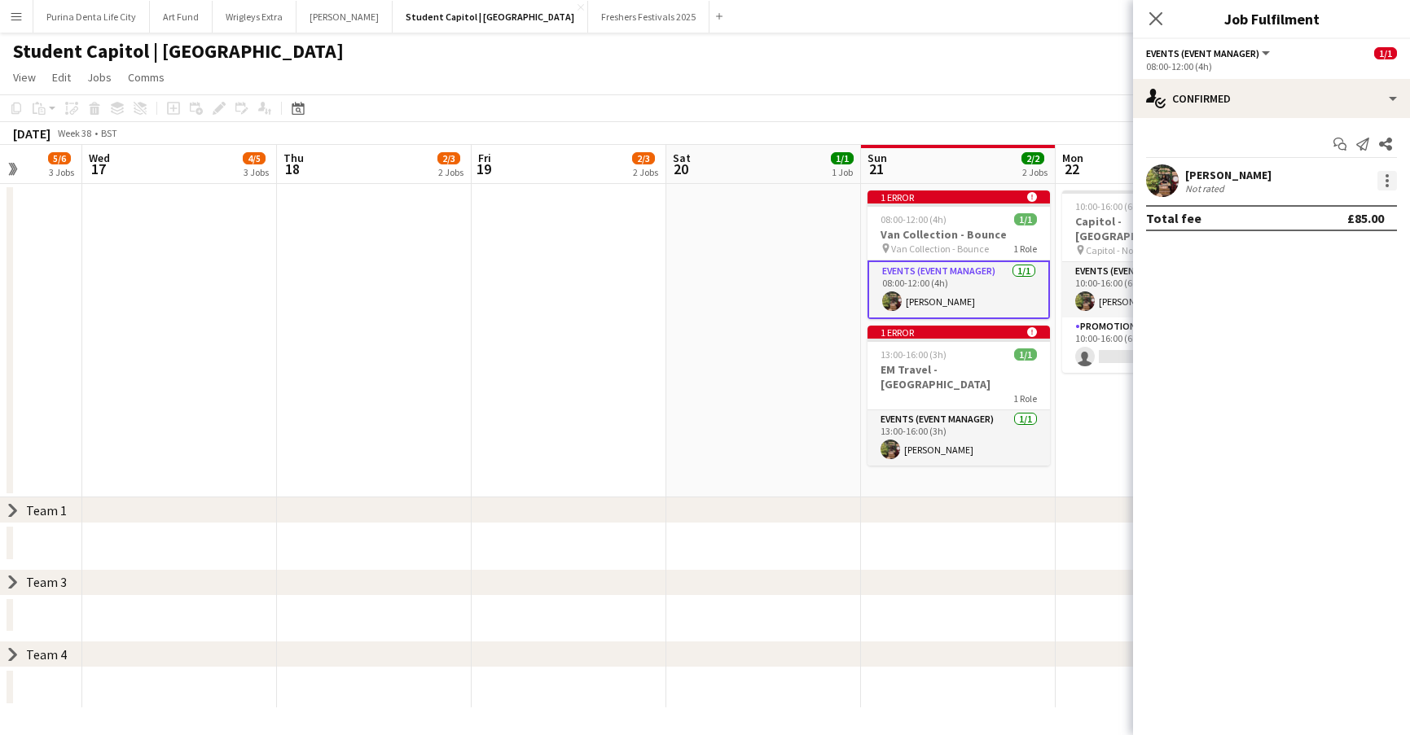
click at [1388, 189] on div at bounding box center [1387, 181] width 20 height 20
click at [1331, 363] on span "Remove" at bounding box center [1307, 367] width 49 height 14
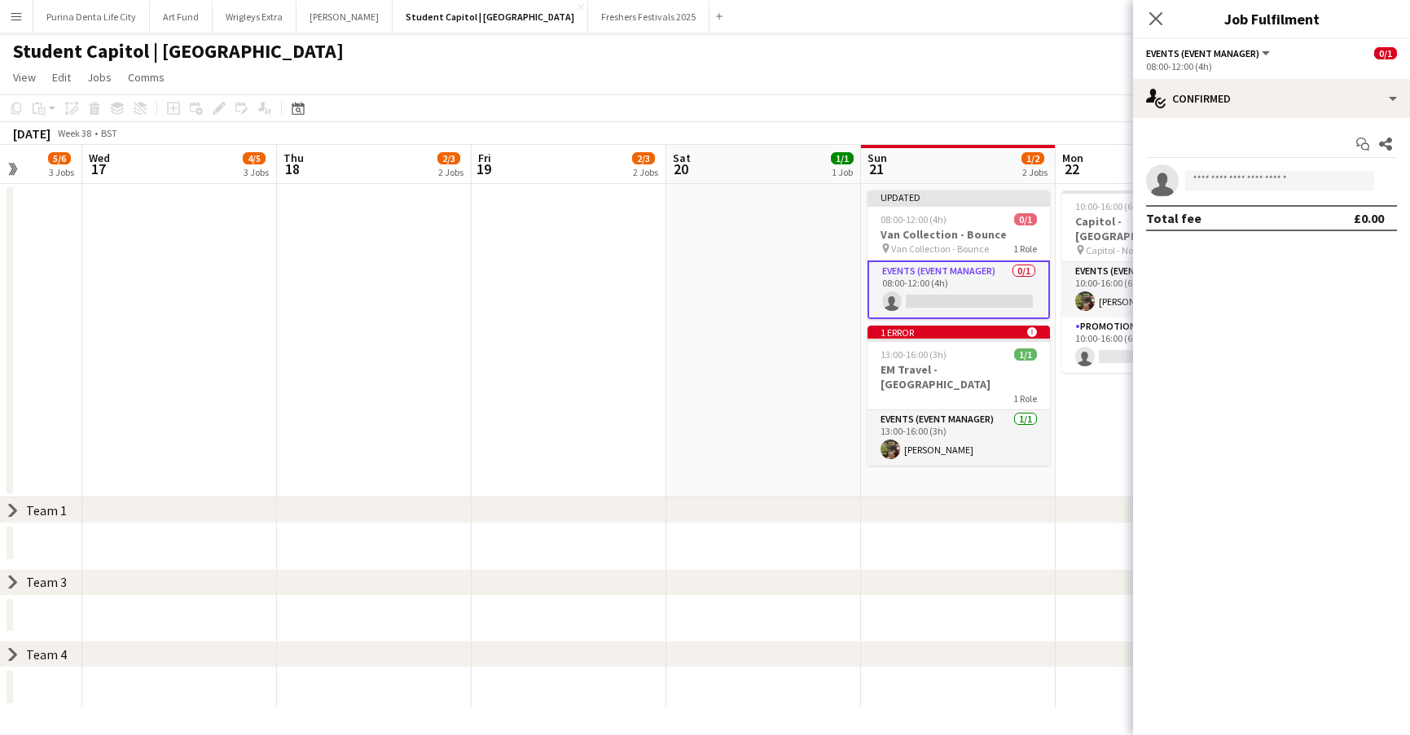
click at [1034, 472] on app-date-cell "Updated 08:00-12:00 (4h) 0/1 Van Collection - Bounce pin Van Collection - Bounc…" at bounding box center [958, 341] width 195 height 314
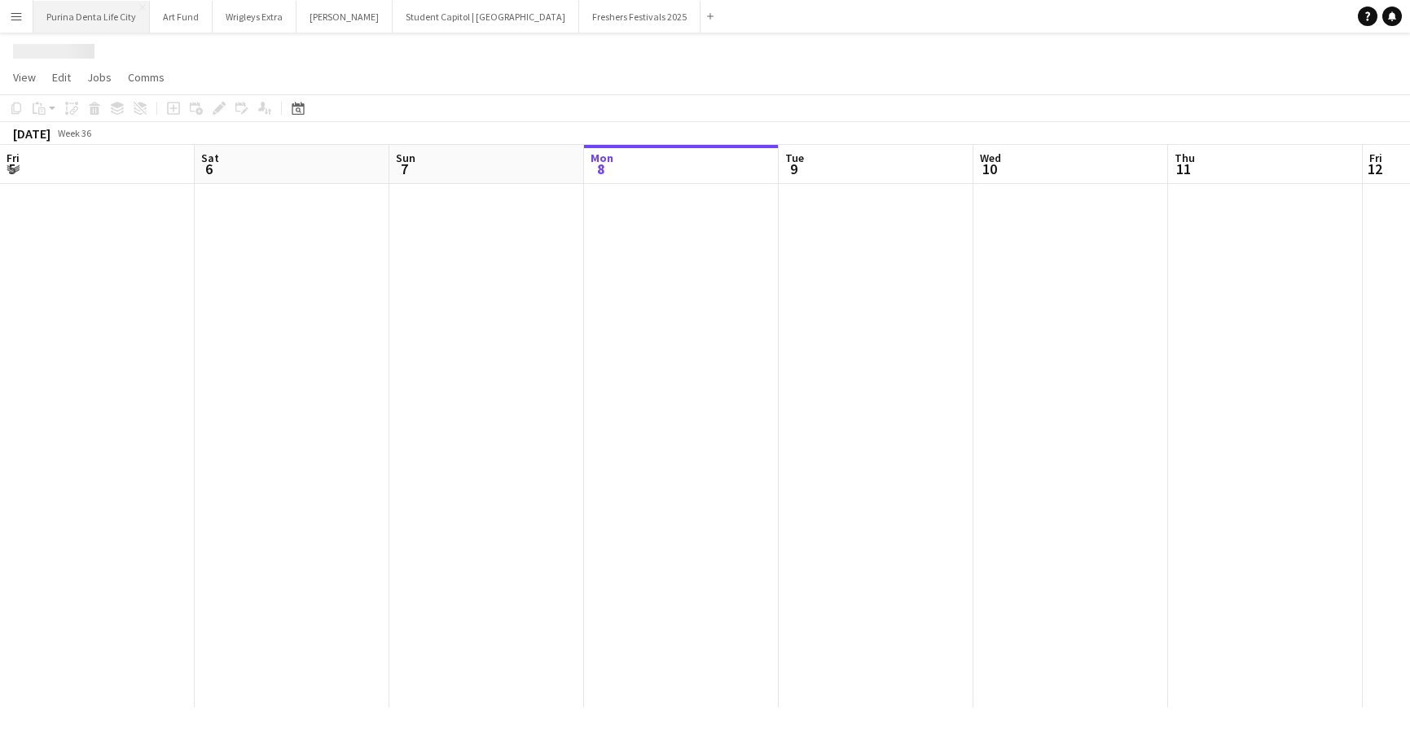
scroll to position [0, 389]
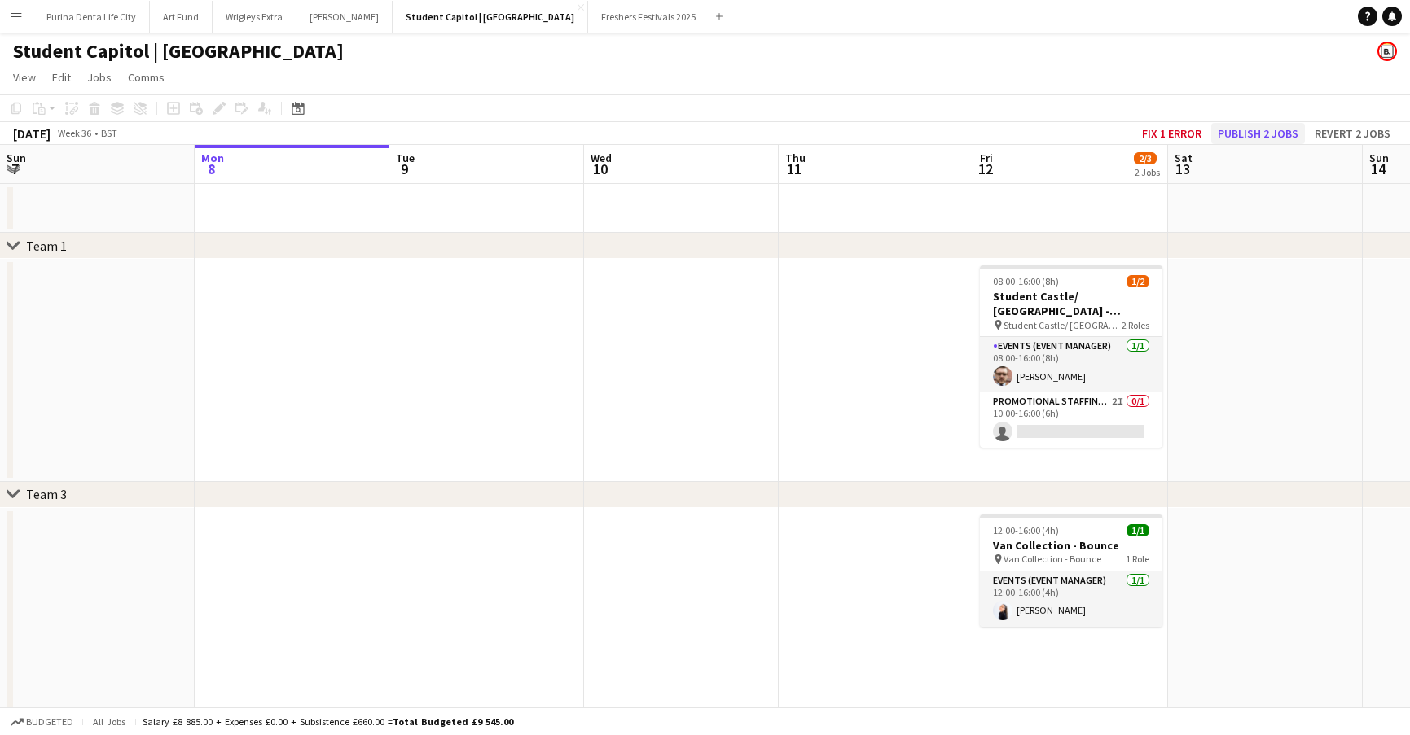
click at [1265, 135] on button "Publish 2 jobs" at bounding box center [1258, 133] width 94 height 21
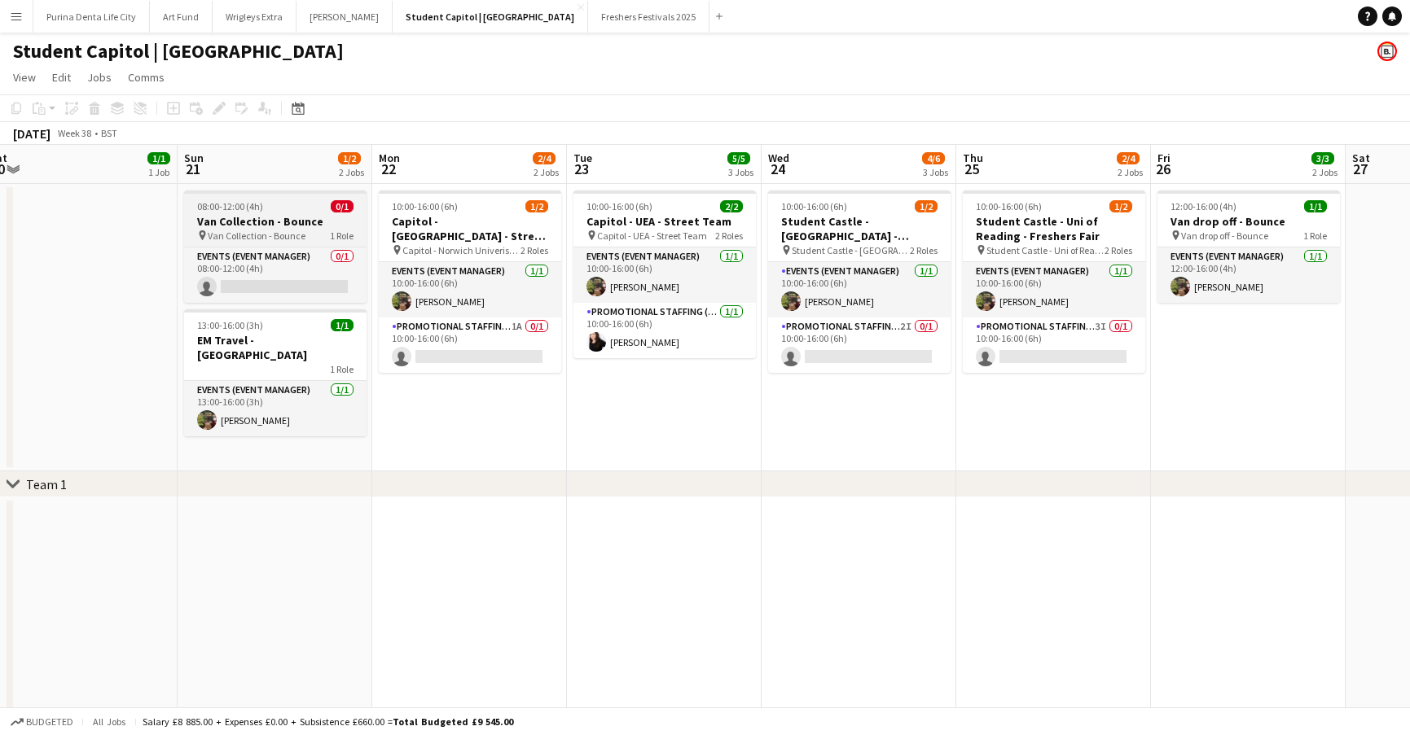
scroll to position [0, 414]
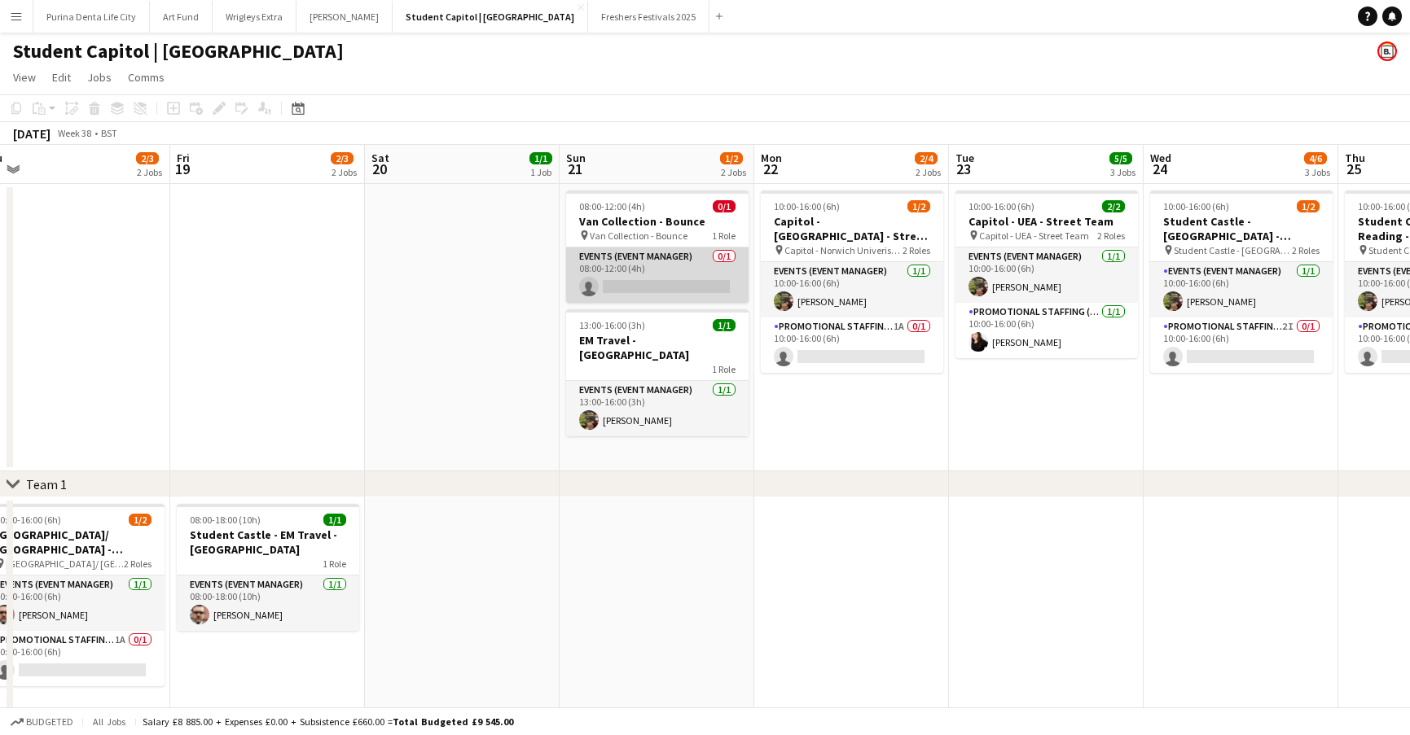
click at [674, 274] on app-card-role "Events (Event Manager) 0/1 08:00-12:00 (4h) single-neutral-actions" at bounding box center [657, 275] width 182 height 55
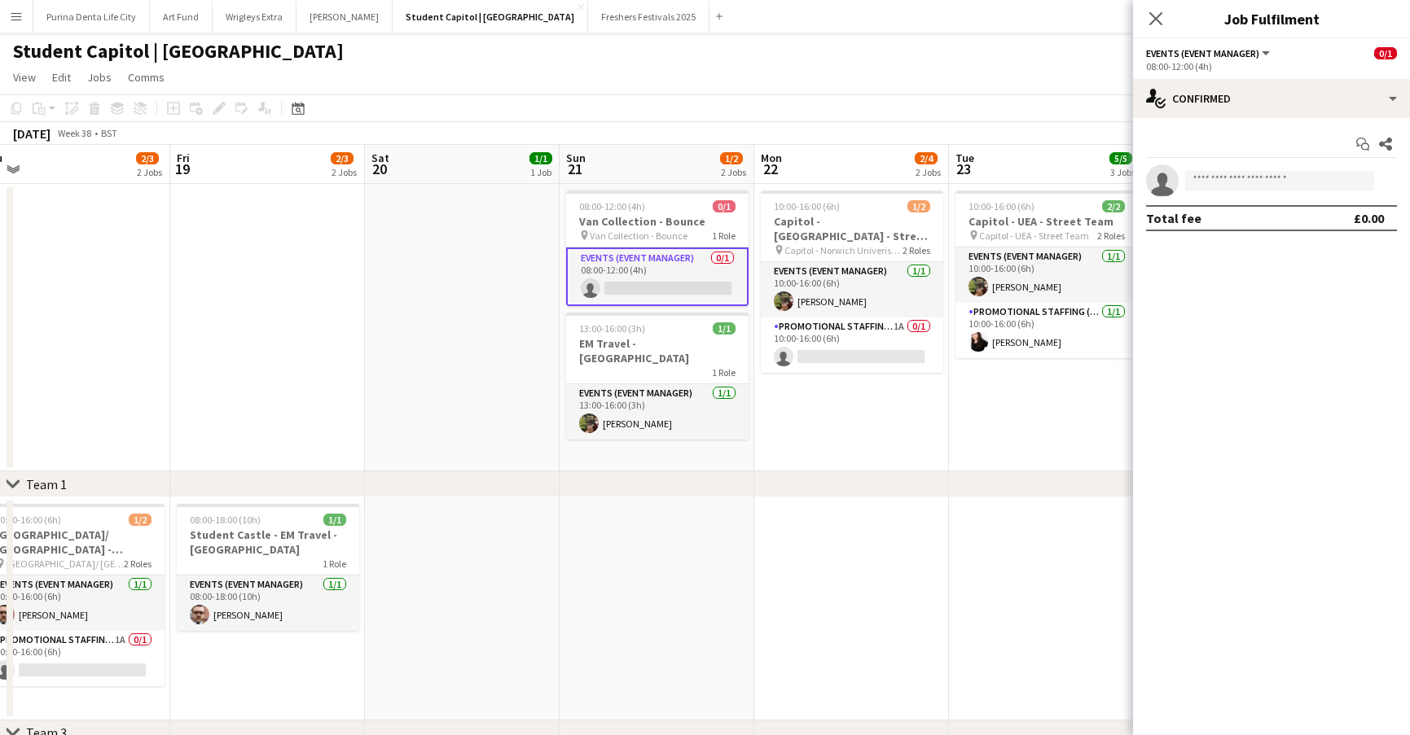
click at [1212, 170] on app-invite-slot "single-neutral-actions" at bounding box center [1271, 180] width 277 height 33
click at [1223, 186] on input at bounding box center [1279, 181] width 189 height 20
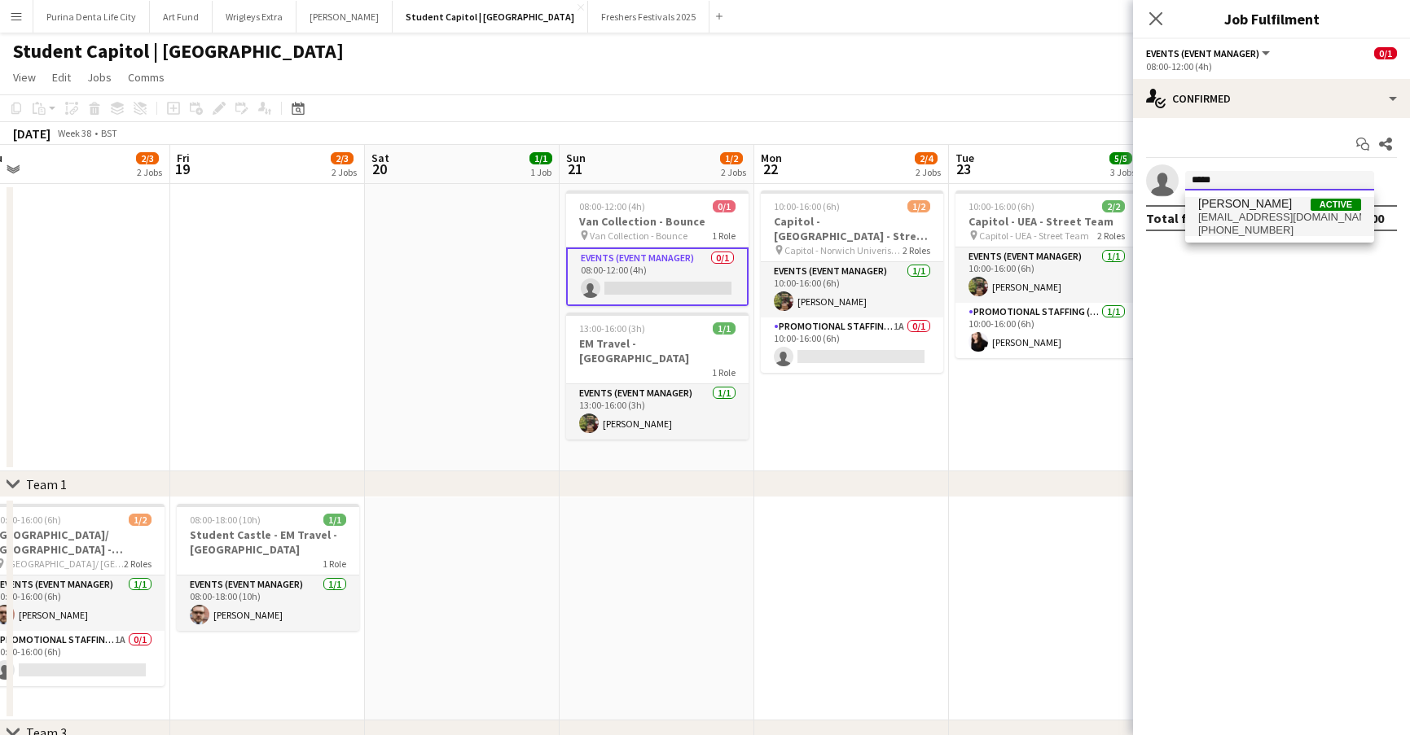
type input "*****"
click at [1252, 213] on span "[EMAIL_ADDRESS][DOMAIN_NAME]" at bounding box center [1279, 217] width 163 height 13
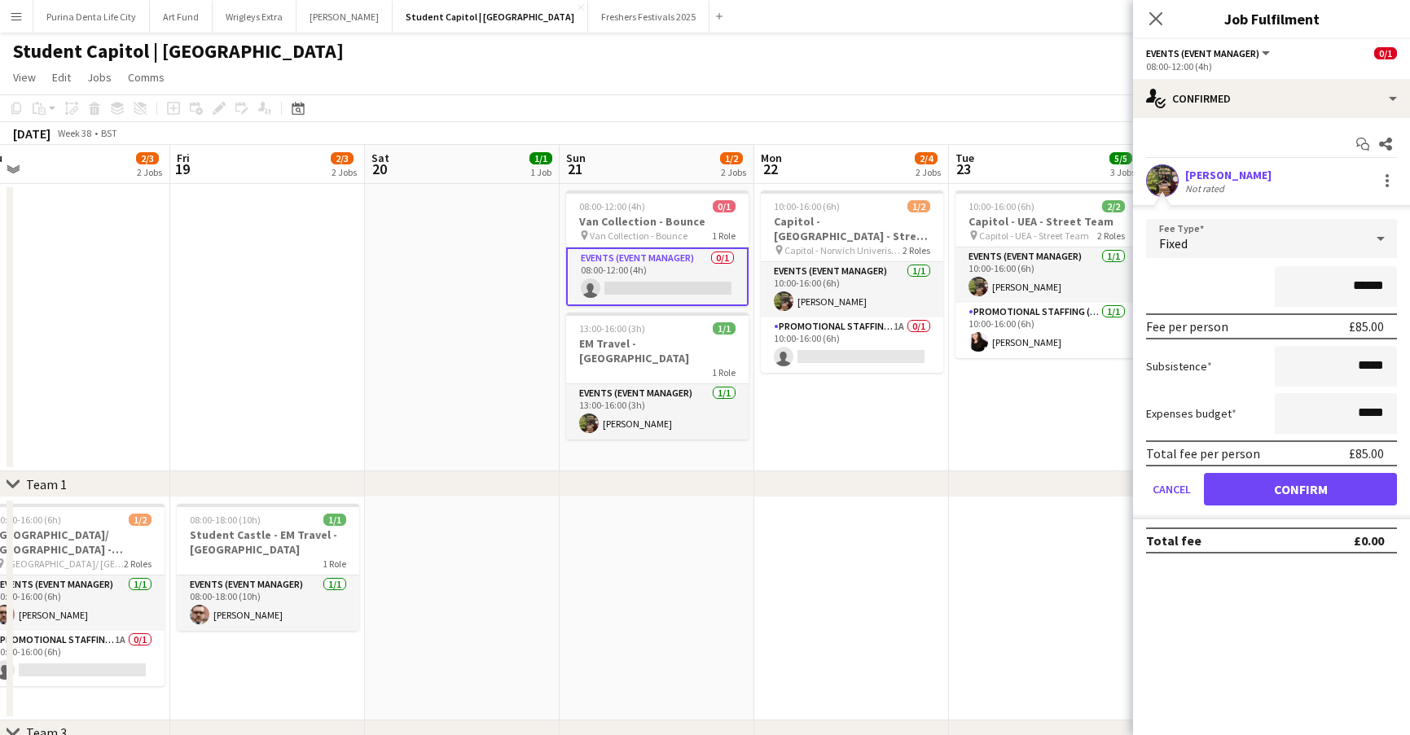
click at [1278, 508] on form "Fee Type Fixed ****** Fee per person £85.00 Subsistence ***** Expenses budget *…" at bounding box center [1271, 369] width 277 height 300
click at [1276, 487] on button "Confirm" at bounding box center [1300, 489] width 193 height 33
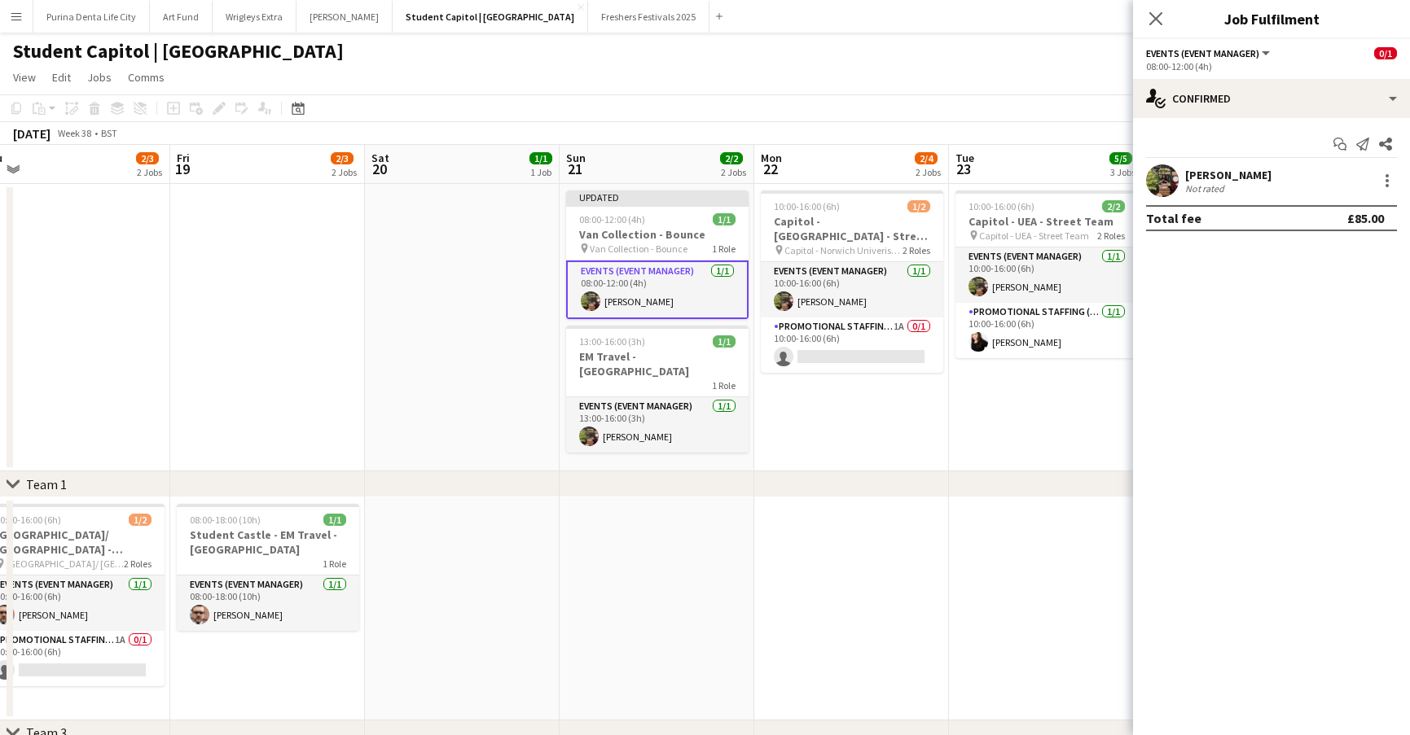
click at [1039, 439] on app-date-cell "10:00-16:00 (6h) 2/2 Capitol - UEA - Street Team pin Capitol - UEA - Street Tea…" at bounding box center [1046, 327] width 195 height 287
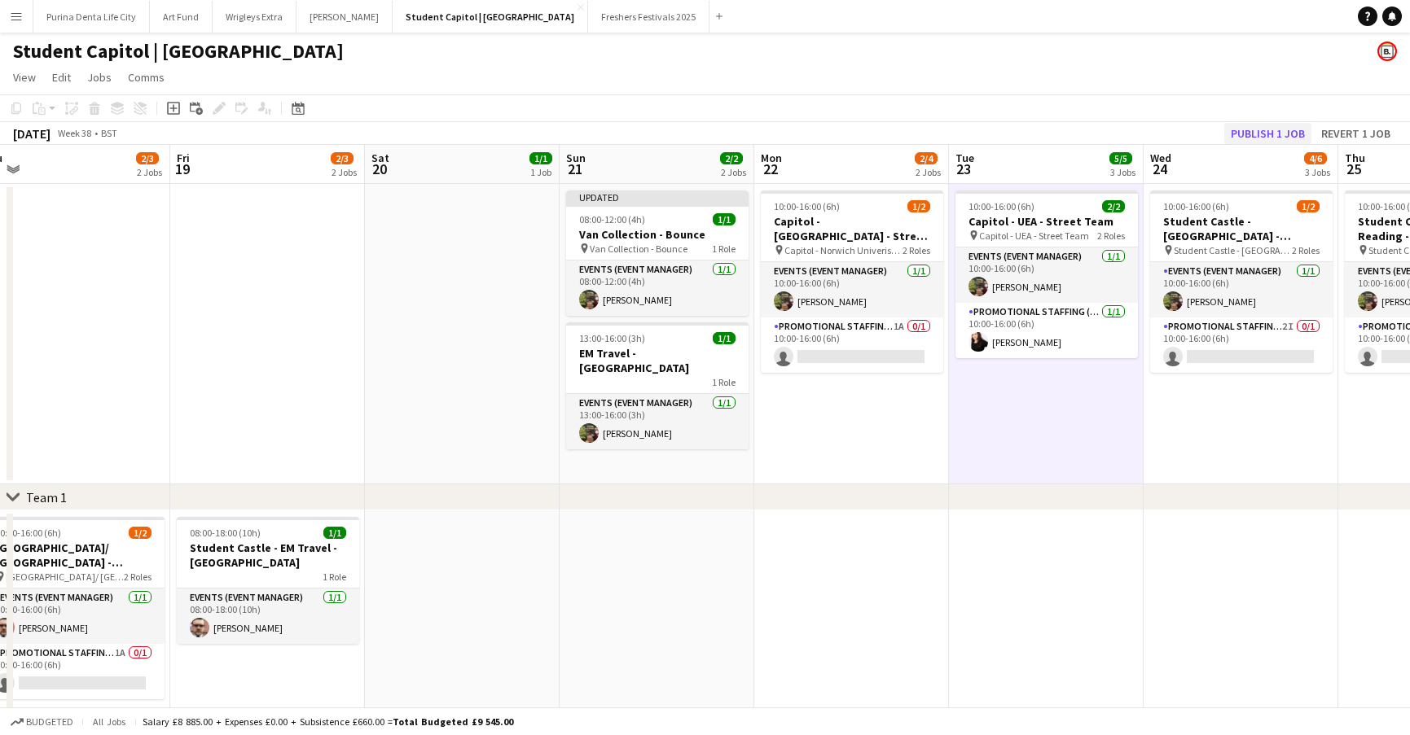
click at [1286, 126] on button "Publish 1 job" at bounding box center [1267, 133] width 87 height 21
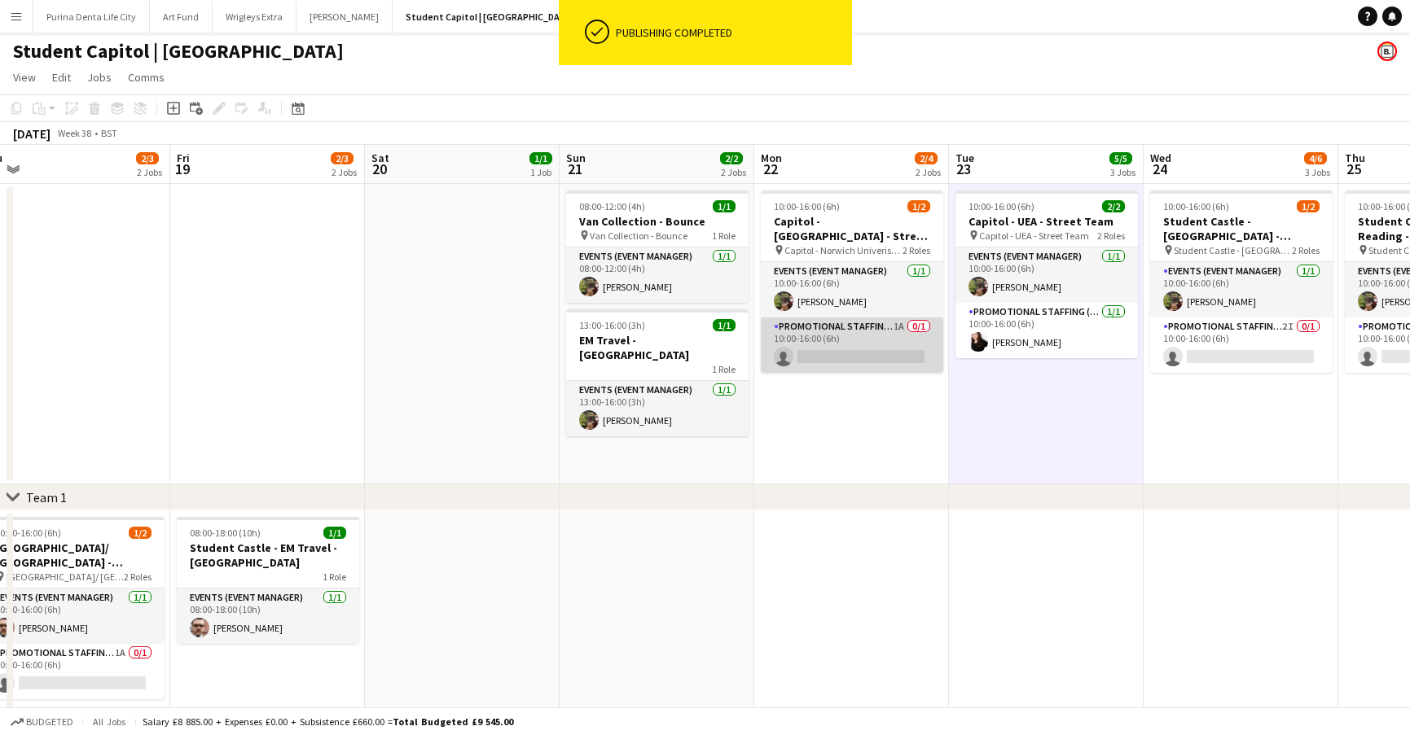
click at [851, 353] on app-card-role "Promotional Staffing (Brand Ambassadors) 1A 0/1 10:00-16:00 (6h) single-neutral…" at bounding box center [852, 345] width 182 height 55
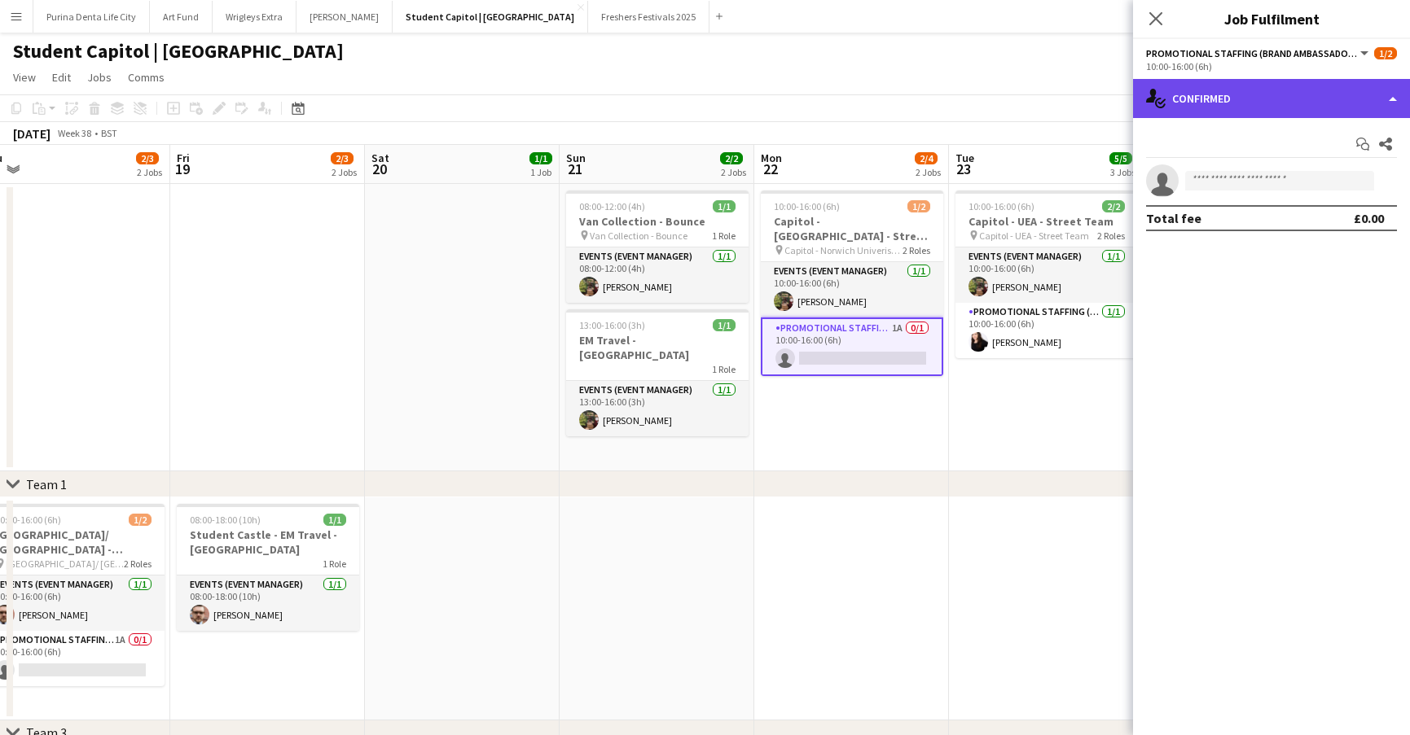
click at [1232, 106] on div "single-neutral-actions-check-2 Confirmed" at bounding box center [1271, 98] width 277 height 39
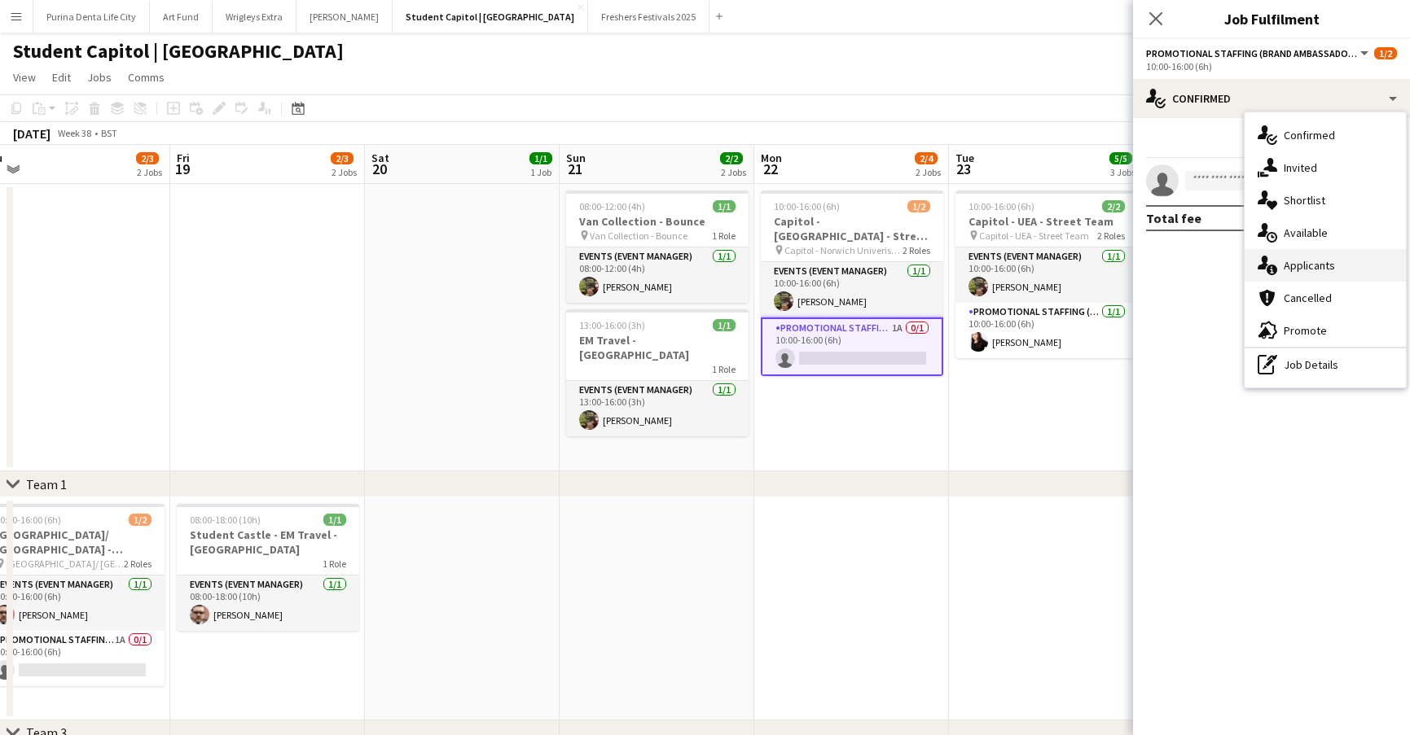
click at [1291, 260] on span "Applicants" at bounding box center [1308, 265] width 51 height 15
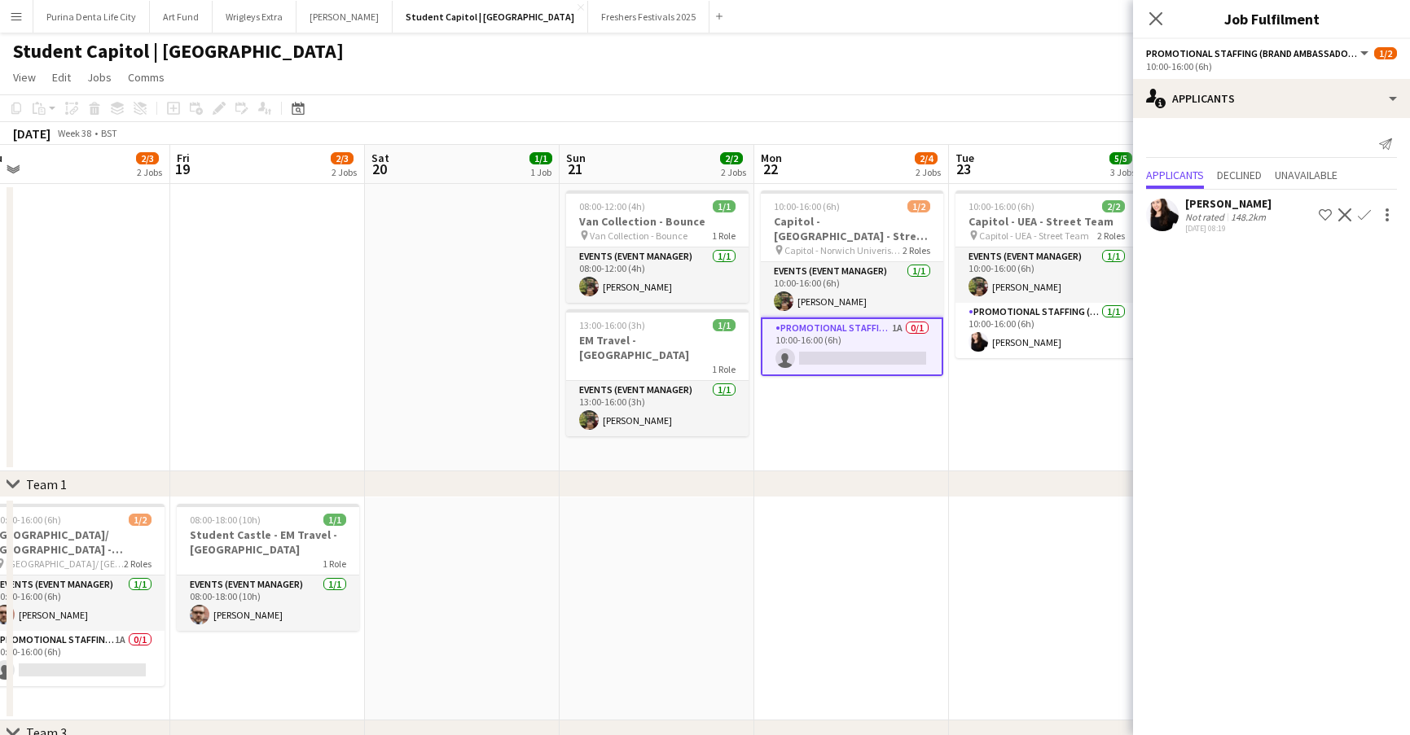
click at [1065, 401] on app-date-cell "10:00-16:00 (6h) 2/2 Capitol - UEA - Street Team pin Capitol - UEA - Street Tea…" at bounding box center [1046, 327] width 195 height 287
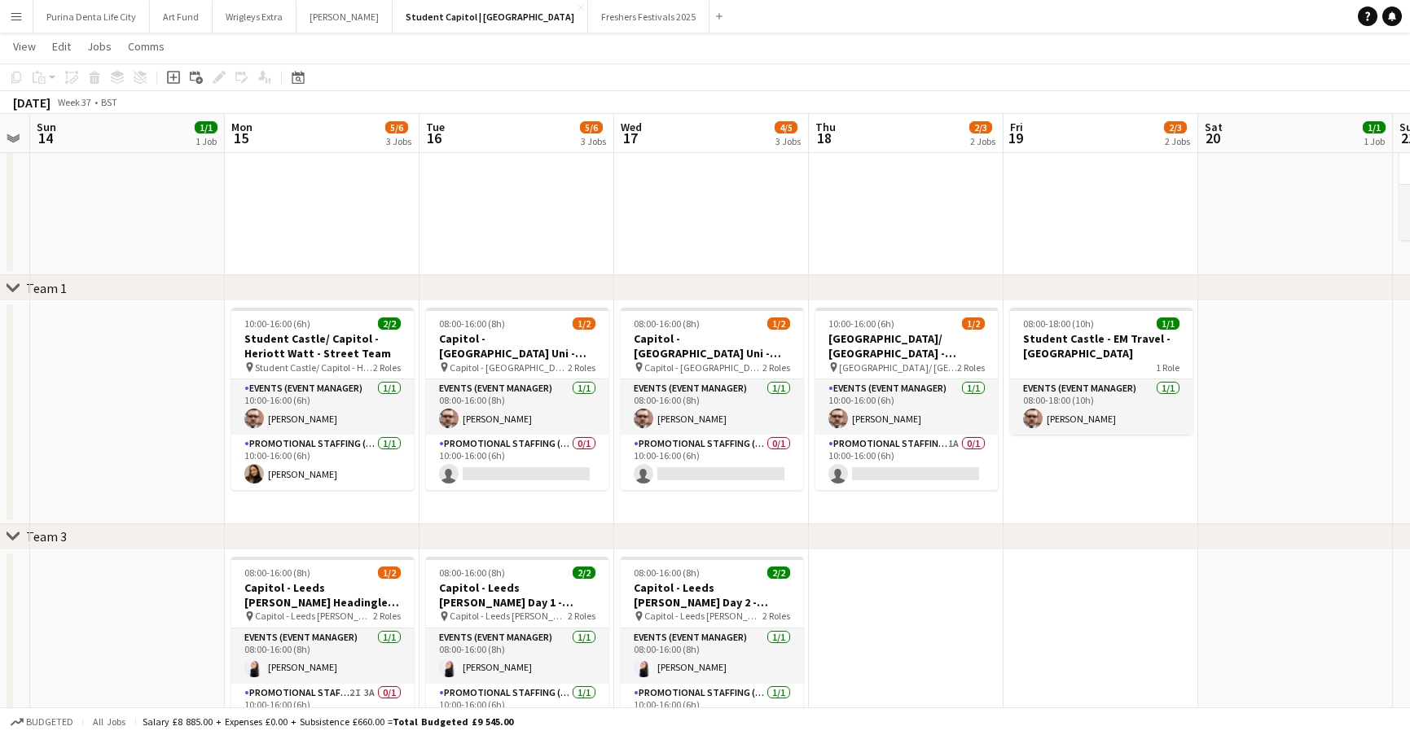
scroll to position [0, 348]
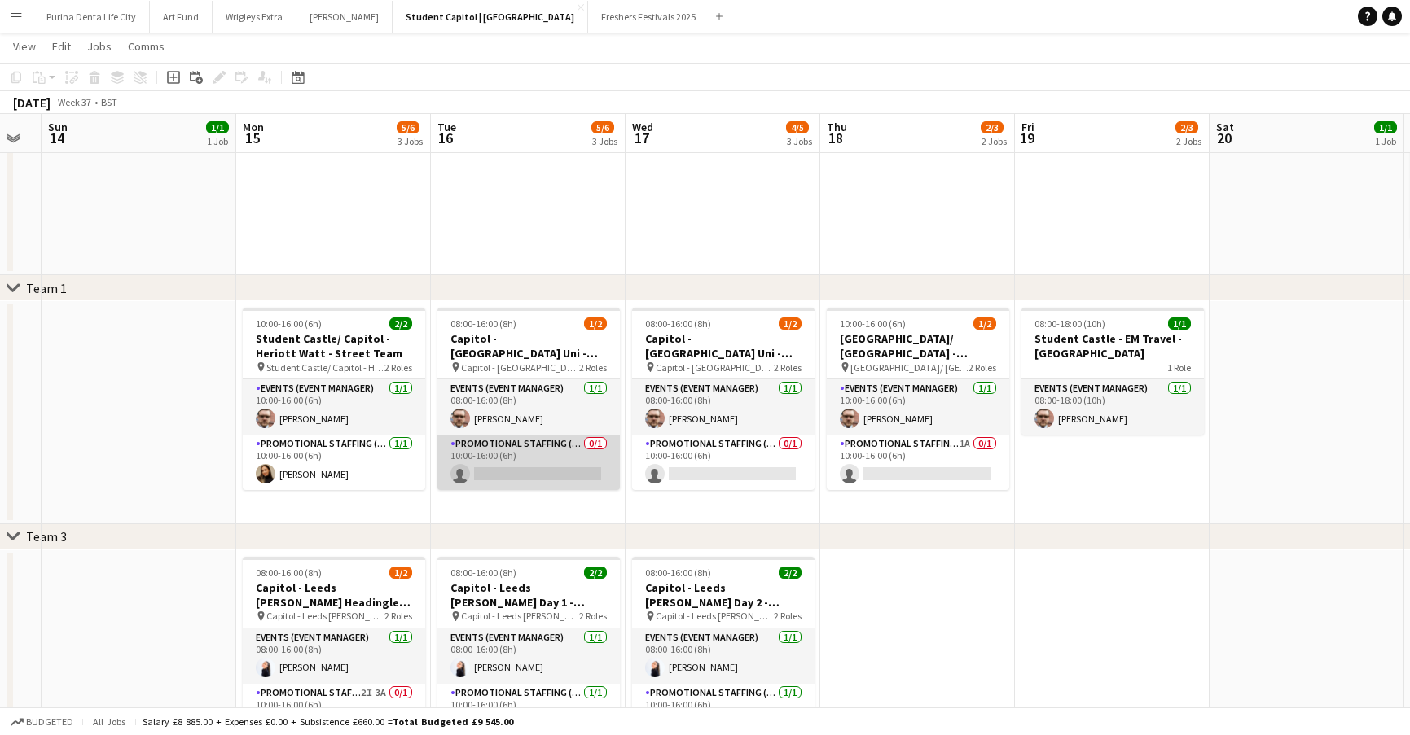
click at [492, 475] on app-card-role "Promotional Staffing (Brand Ambassadors) 0/1 10:00-16:00 (6h) single-neutral-ac…" at bounding box center [528, 462] width 182 height 55
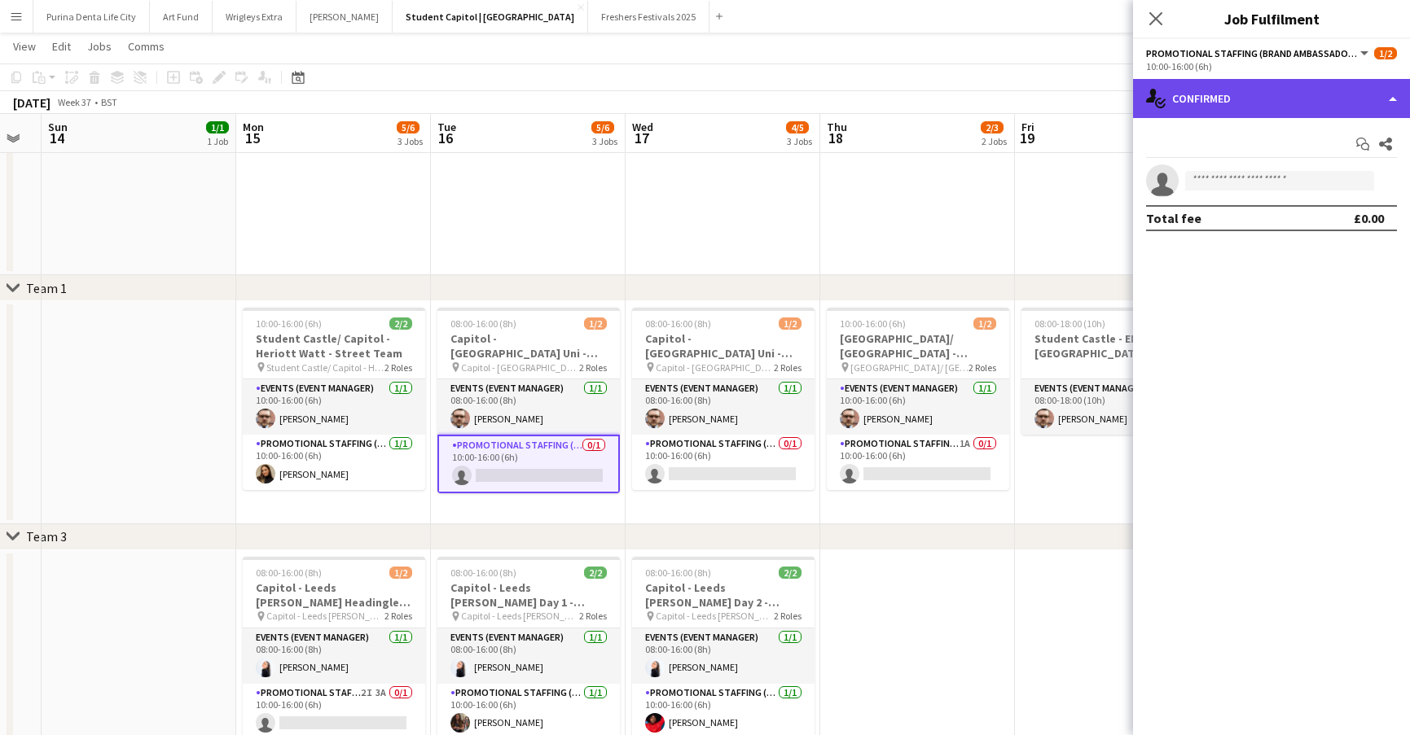
click at [1265, 107] on div "single-neutral-actions-check-2 Confirmed" at bounding box center [1271, 98] width 277 height 39
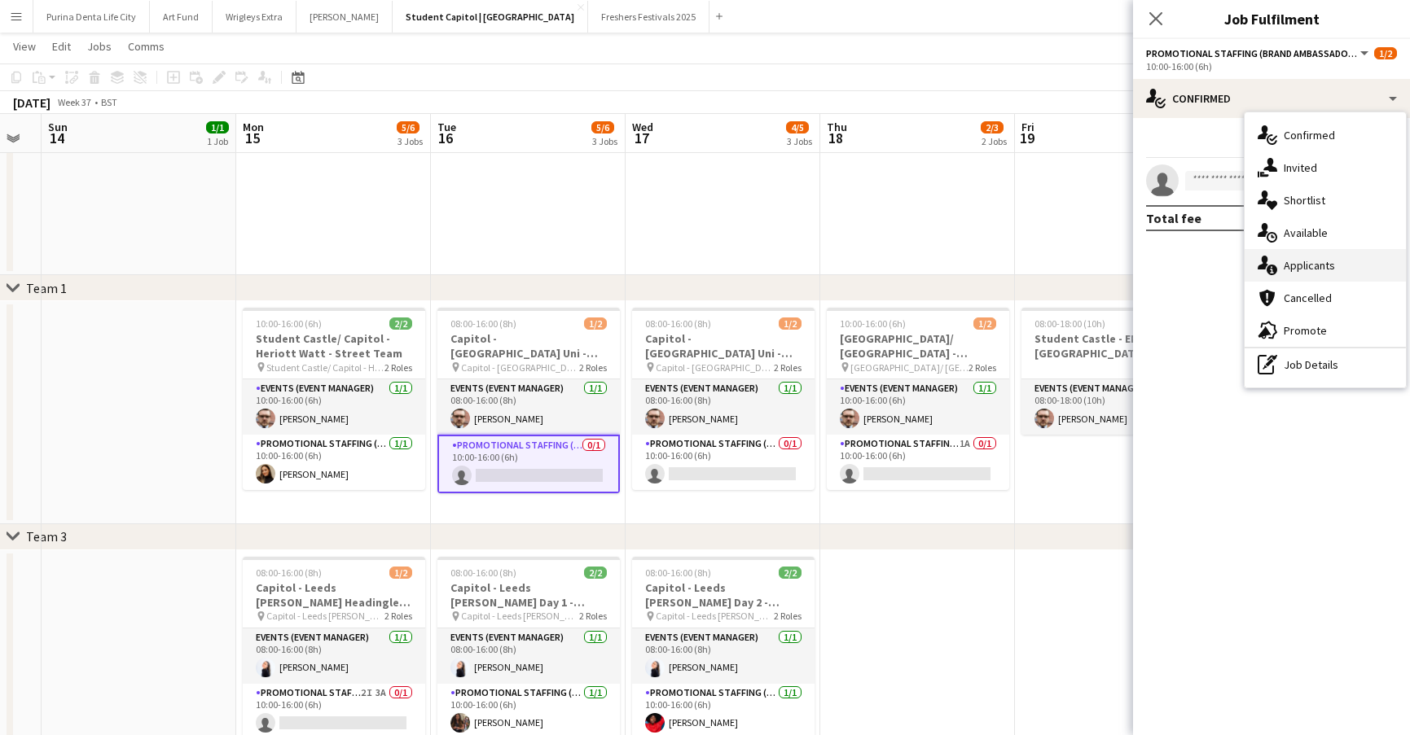
click at [1316, 255] on div "single-neutral-actions-information Applicants" at bounding box center [1324, 265] width 161 height 33
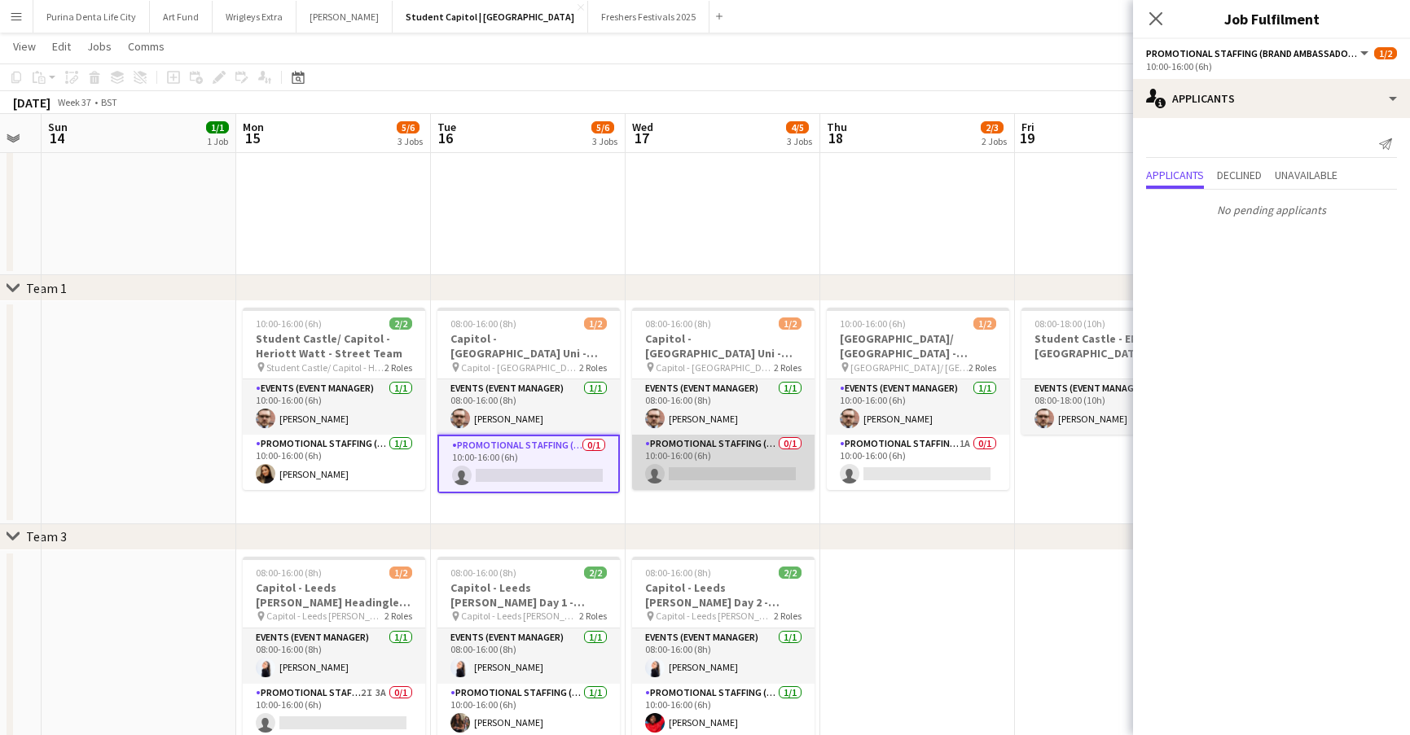
click at [705, 457] on app-card-role "Promotional Staffing (Brand Ambassadors) 0/1 10:00-16:00 (6h) single-neutral-ac…" at bounding box center [723, 462] width 182 height 55
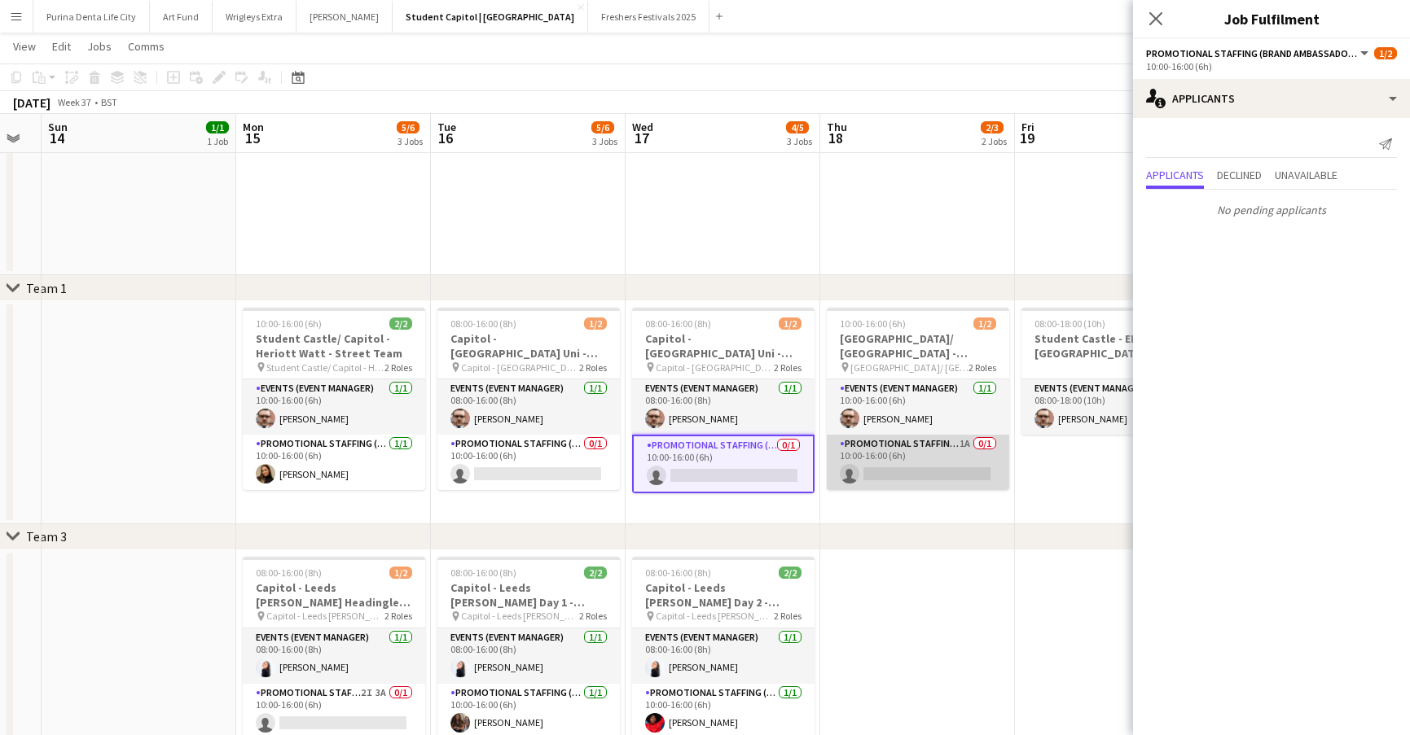
click at [958, 458] on app-card-role "Promotional Staffing (Brand Ambassadors) 1A 0/1 10:00-16:00 (6h) single-neutral…" at bounding box center [918, 462] width 182 height 55
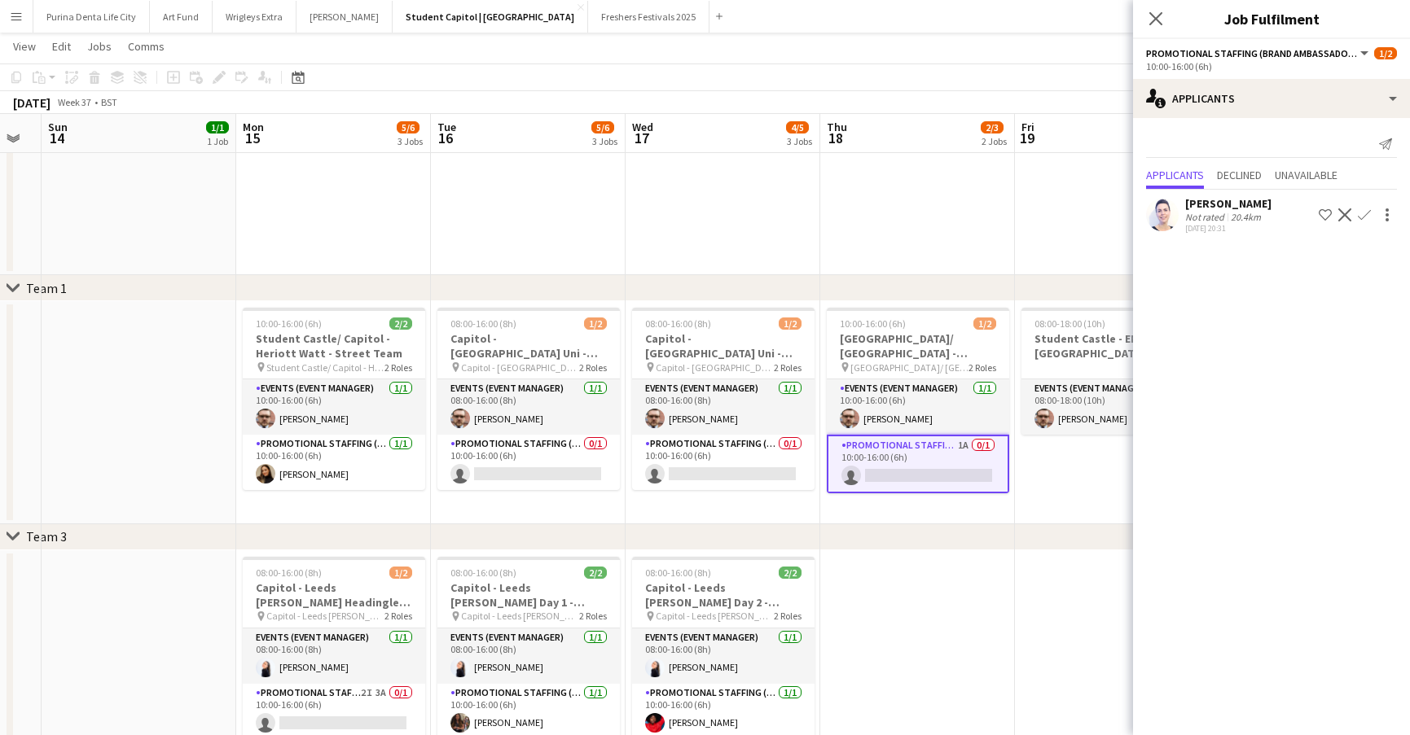
click at [1364, 209] on app-icon "Confirm" at bounding box center [1363, 214] width 13 height 13
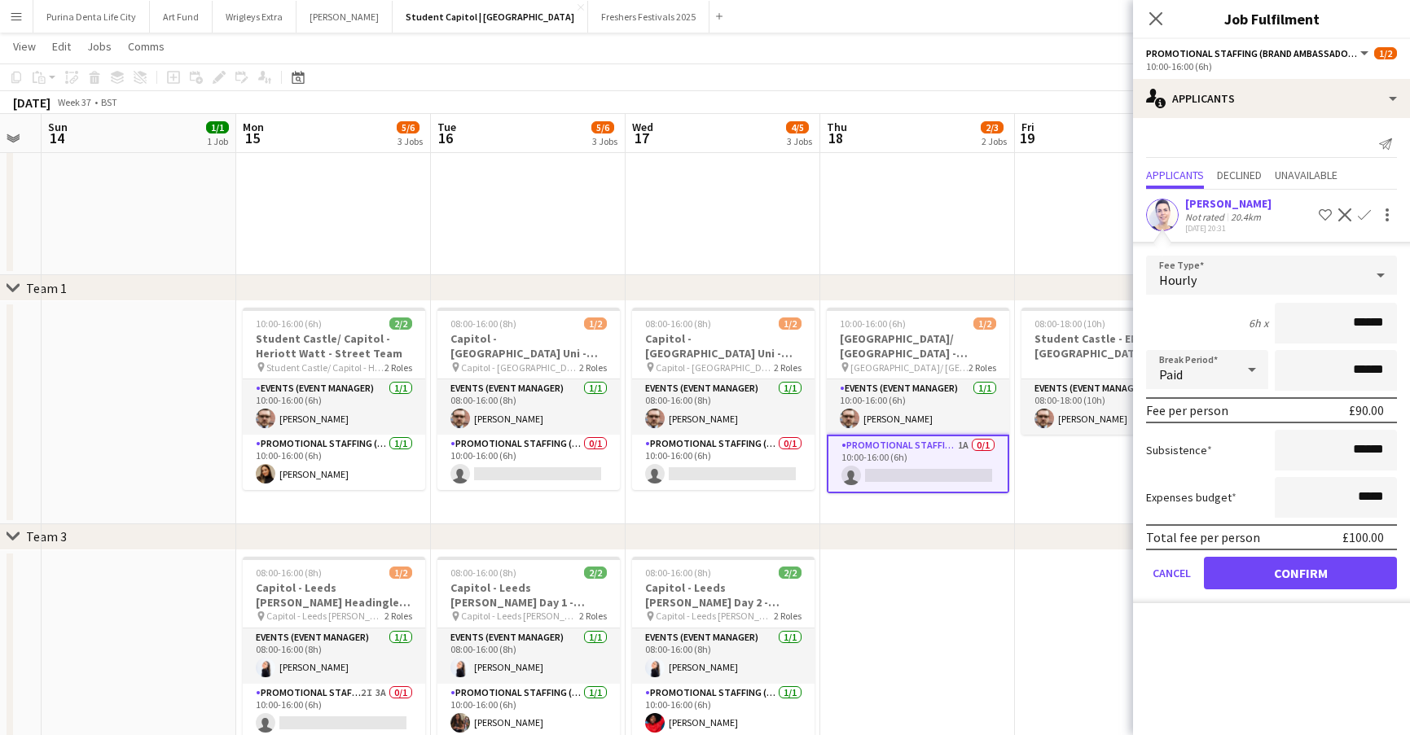
click at [1310, 579] on button "Confirm" at bounding box center [1300, 573] width 193 height 33
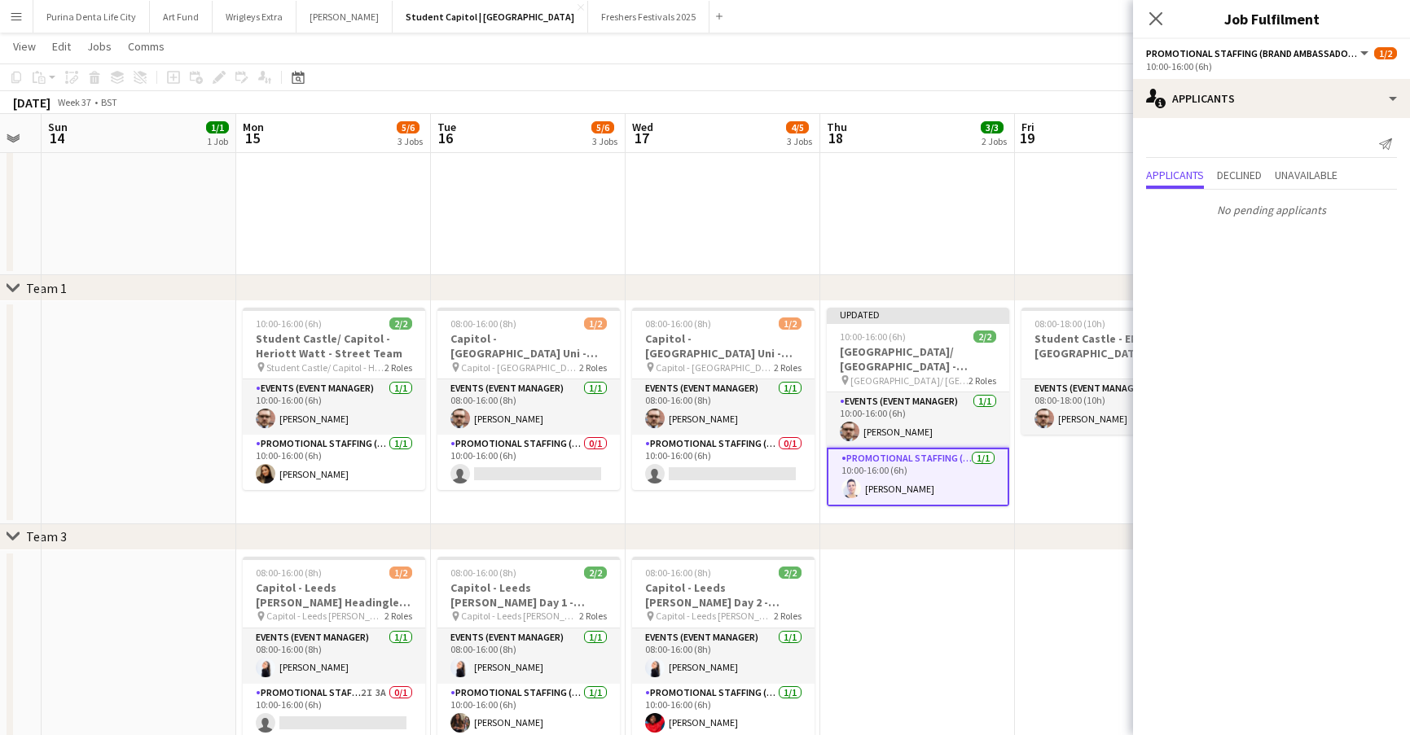
click at [1065, 546] on div "chevron-right Team 3" at bounding box center [705, 537] width 1410 height 26
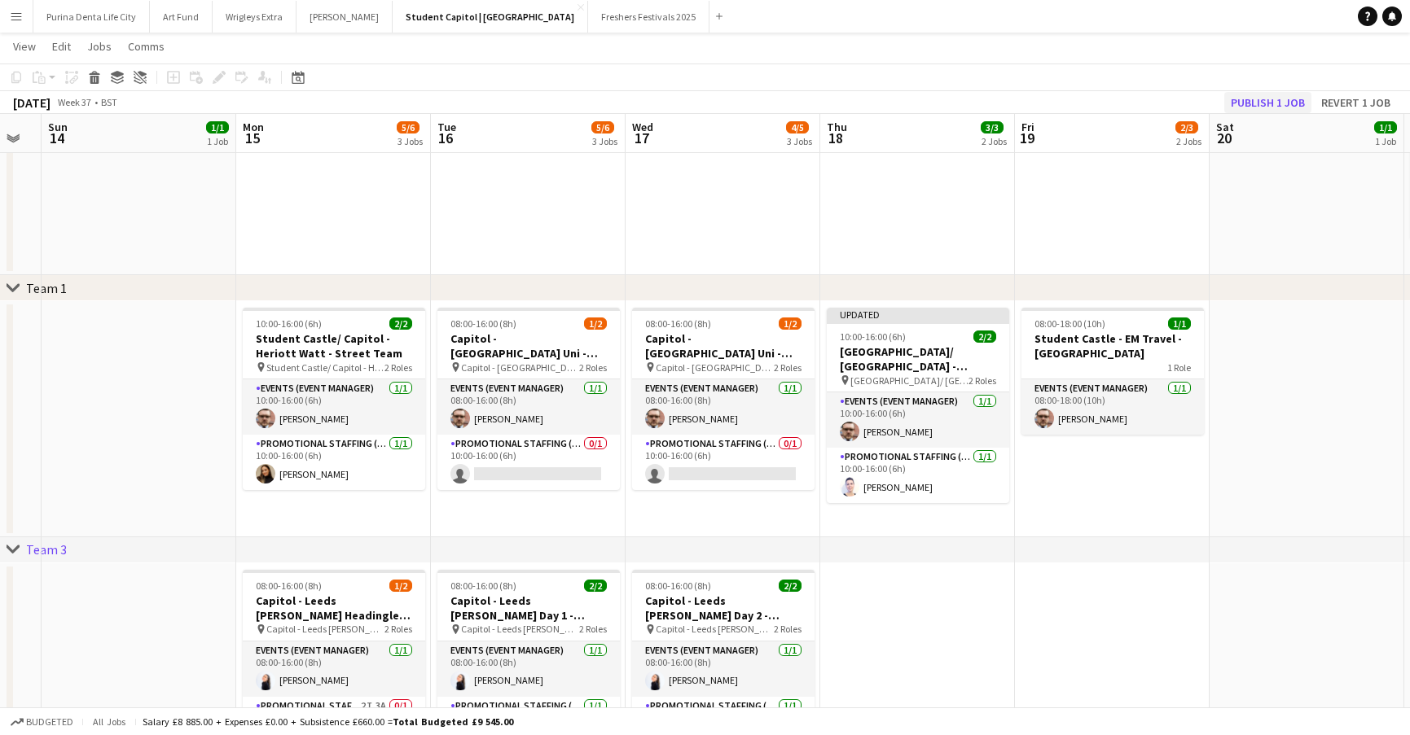
click at [1279, 103] on button "Publish 1 job" at bounding box center [1267, 102] width 87 height 21
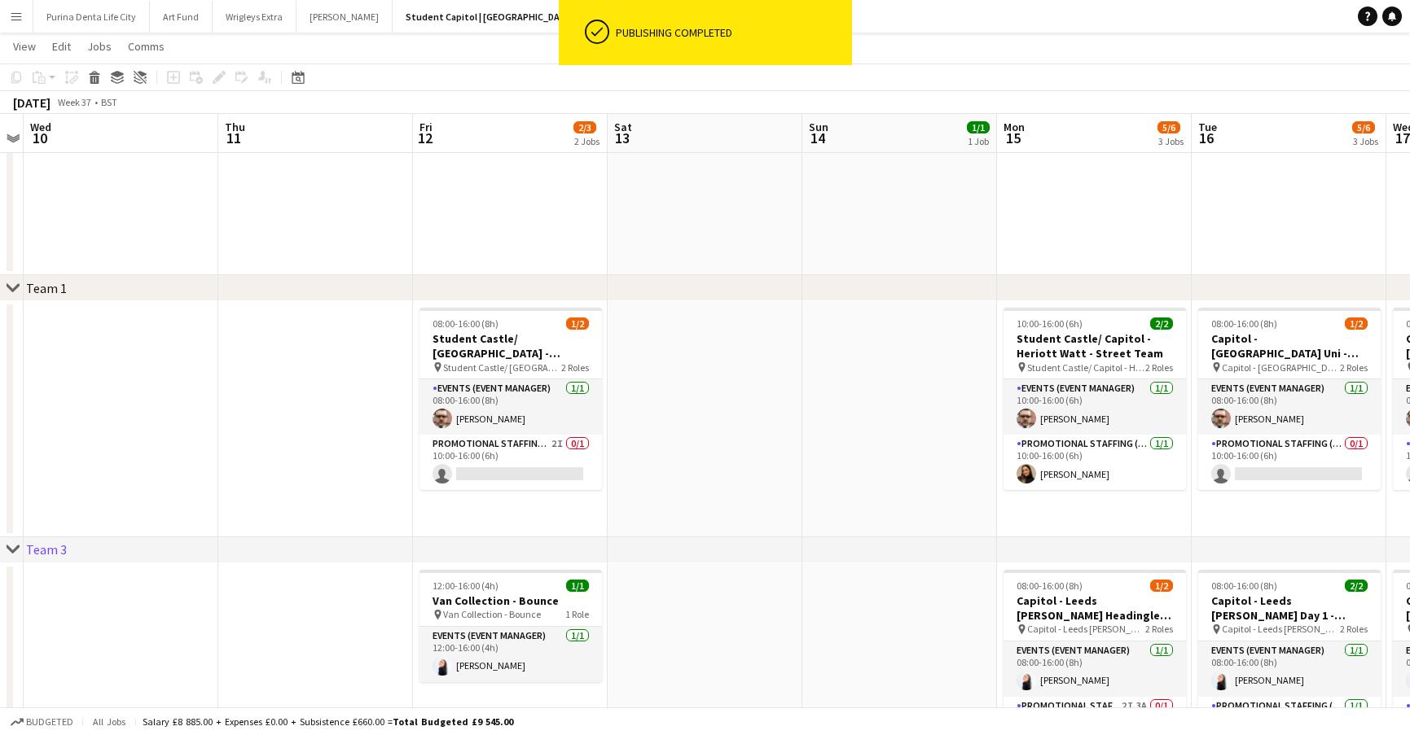
scroll to position [0, 367]
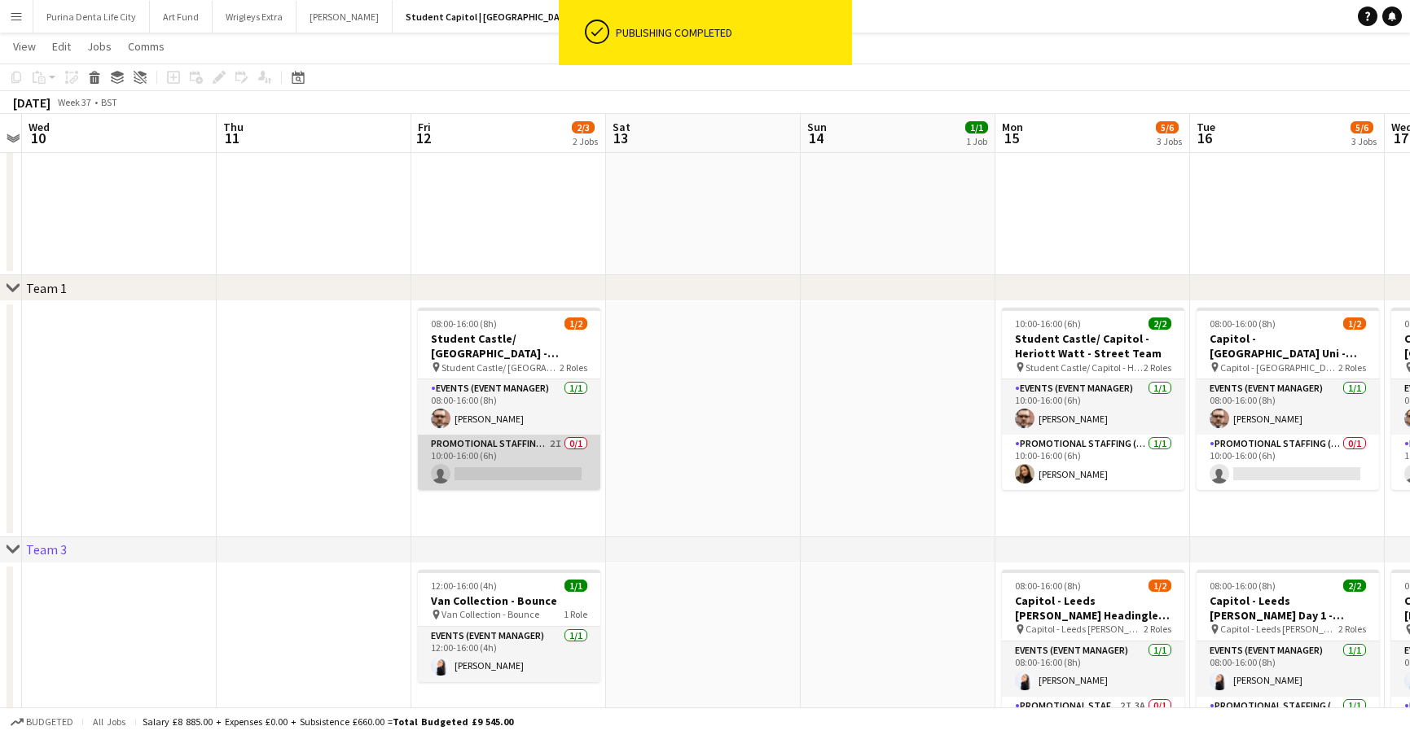
click at [537, 462] on app-card-role "Promotional Staffing (Brand Ambassadors) 2I 0/1 10:00-16:00 (6h) single-neutral…" at bounding box center [509, 462] width 182 height 55
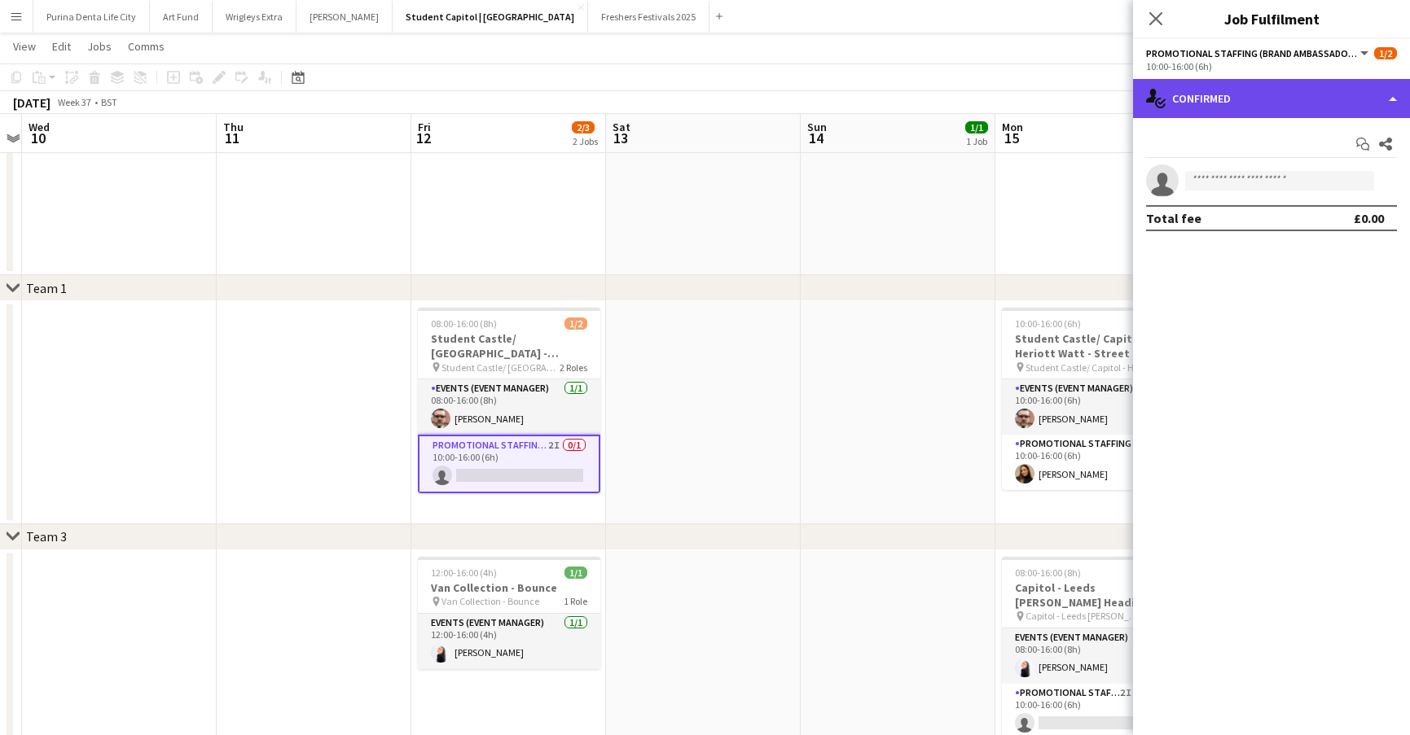
click at [1265, 102] on div "single-neutral-actions-check-2 Confirmed" at bounding box center [1271, 98] width 277 height 39
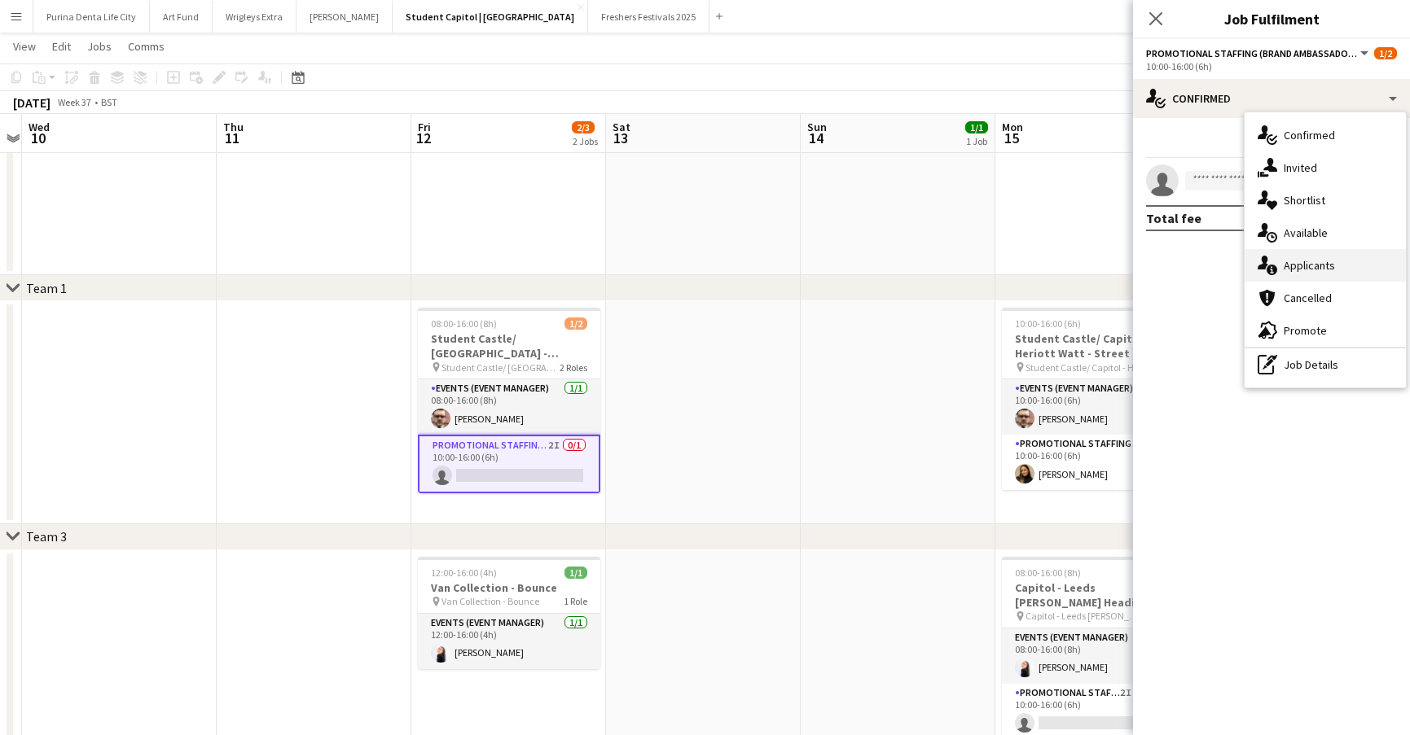
click at [1290, 274] on div "single-neutral-actions-information Applicants" at bounding box center [1324, 265] width 161 height 33
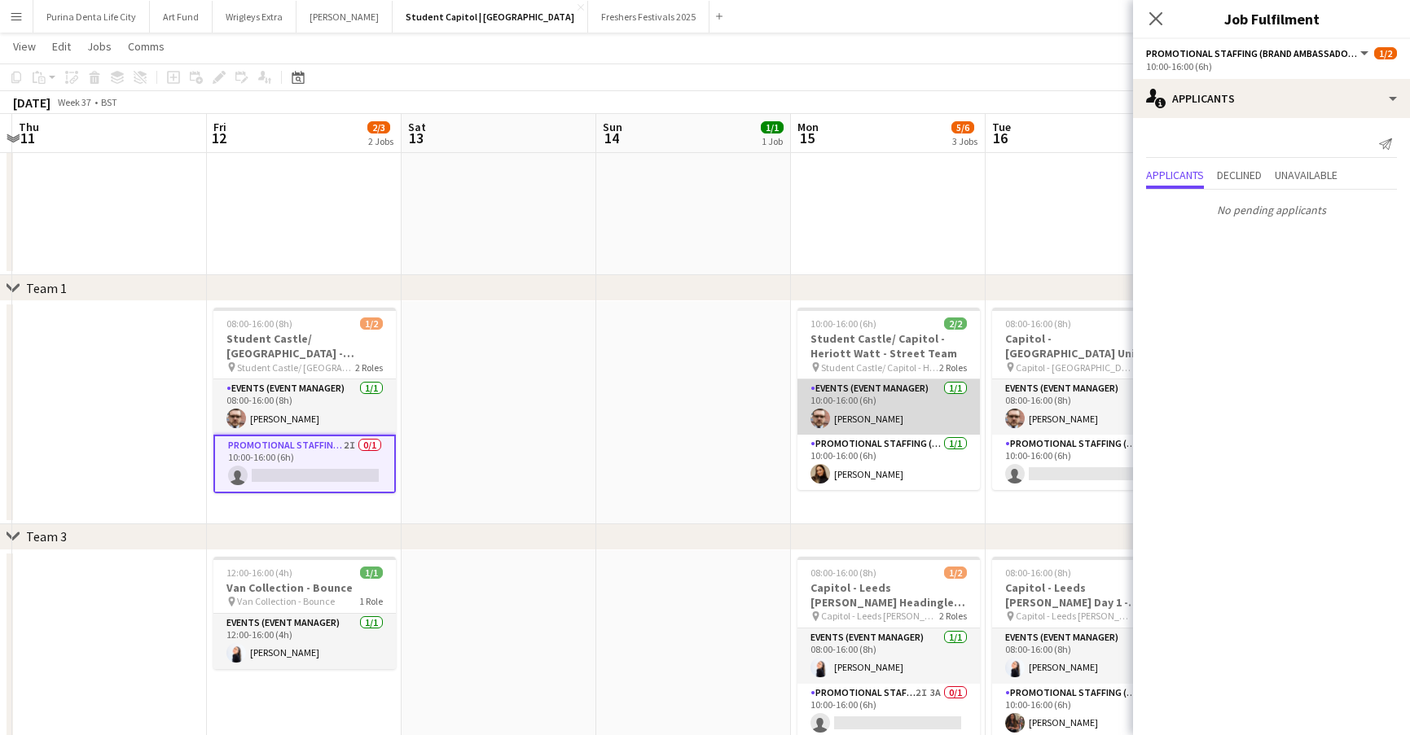
scroll to position [0, 577]
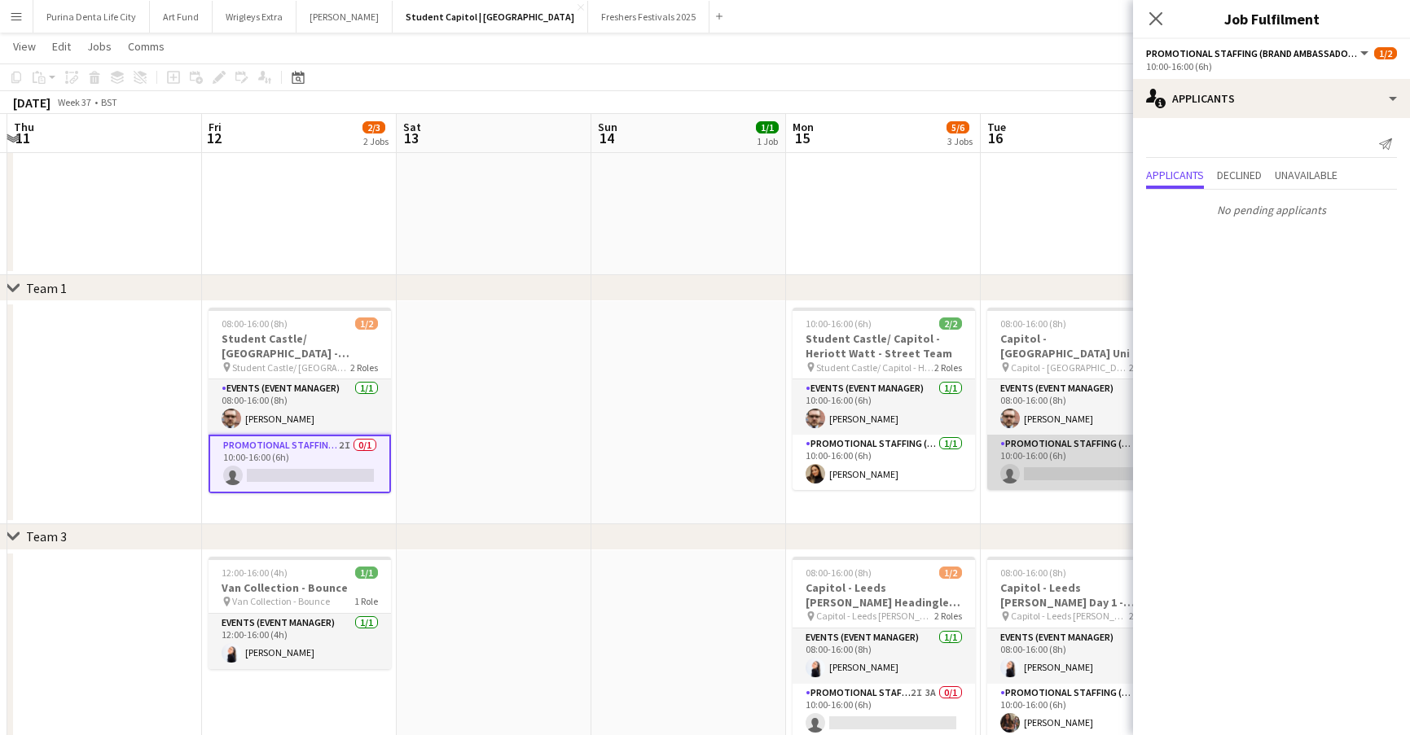
click at [1027, 473] on app-card-role "Promotional Staffing (Brand Ambassadors) 0/1 10:00-16:00 (6h) single-neutral-ac…" at bounding box center [1078, 462] width 182 height 55
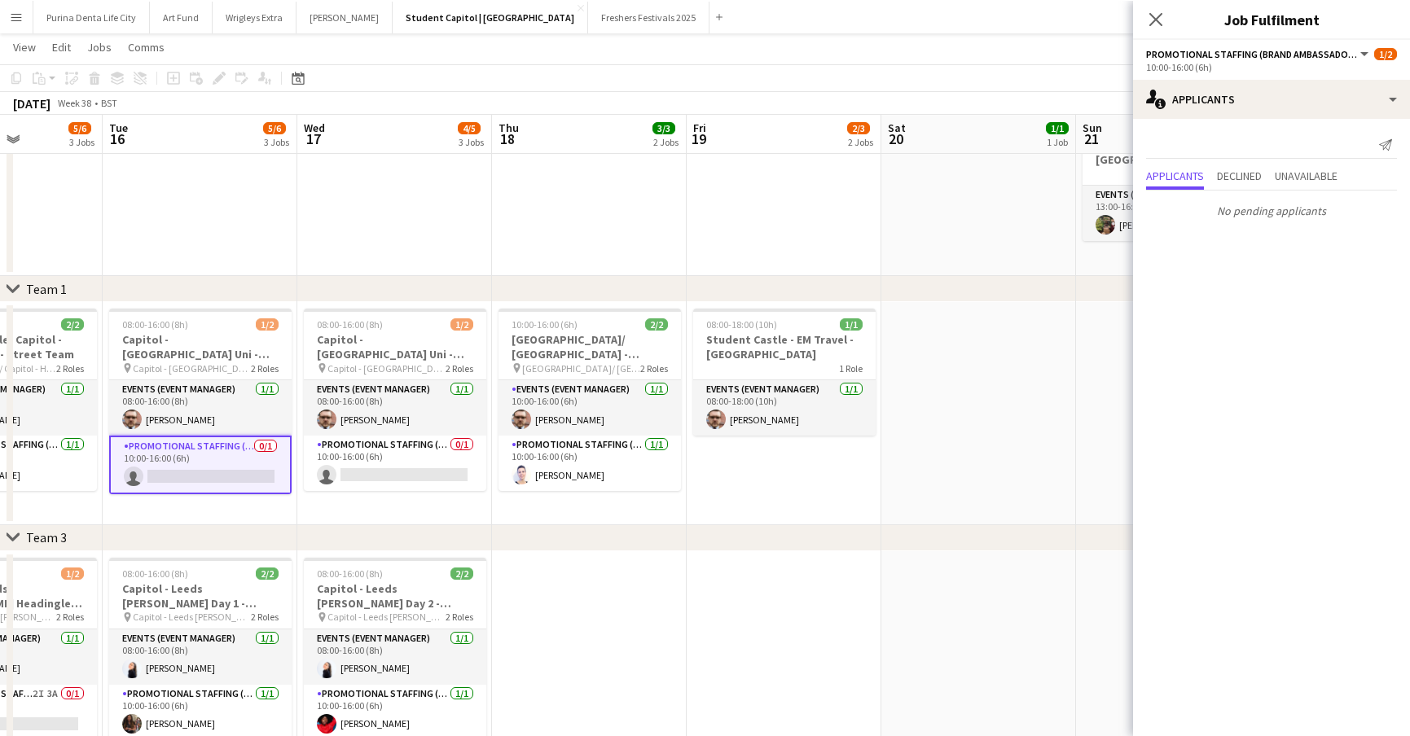
scroll to position [0, 433]
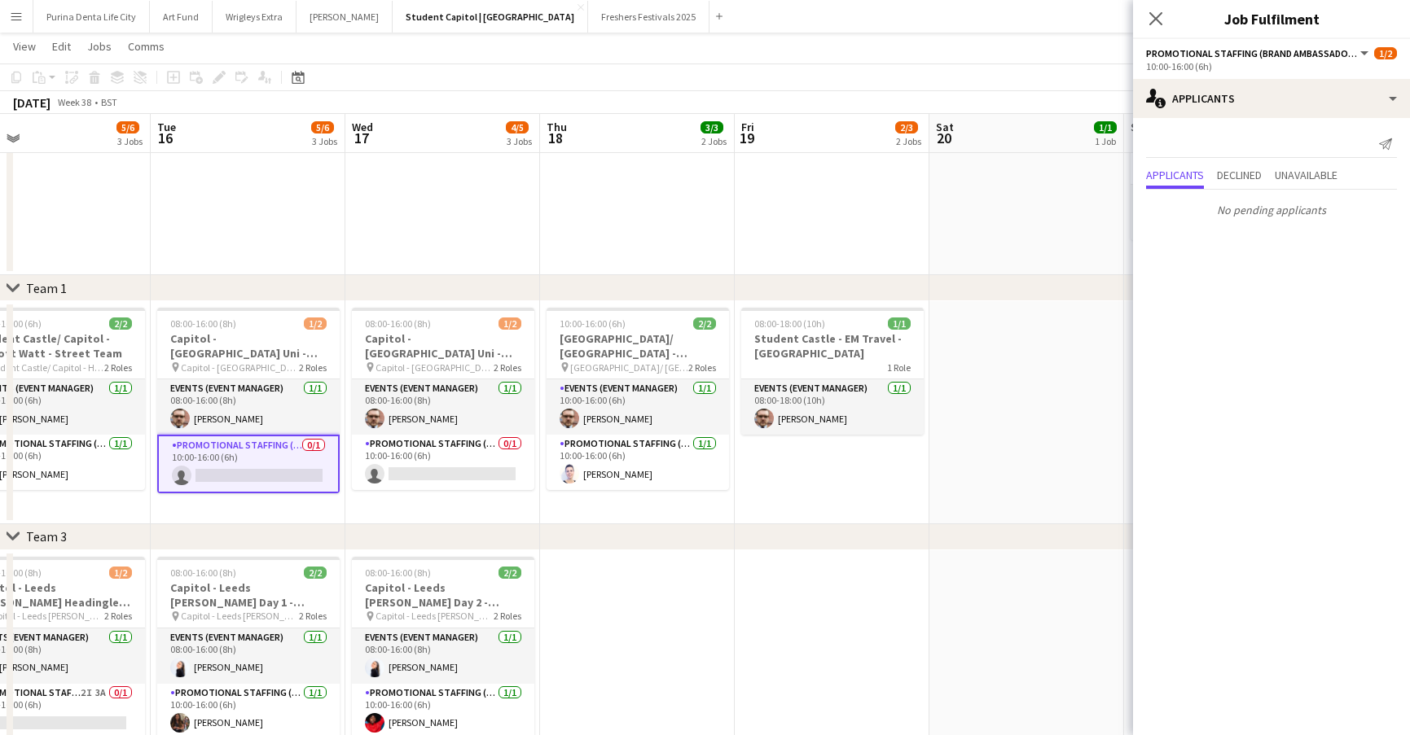
click at [830, 485] on app-date-cell "08:00-18:00 (10h) 1/1 Student Castle - EM Travel - [GEOGRAPHIC_DATA] 1 Role Eve…" at bounding box center [831, 412] width 195 height 223
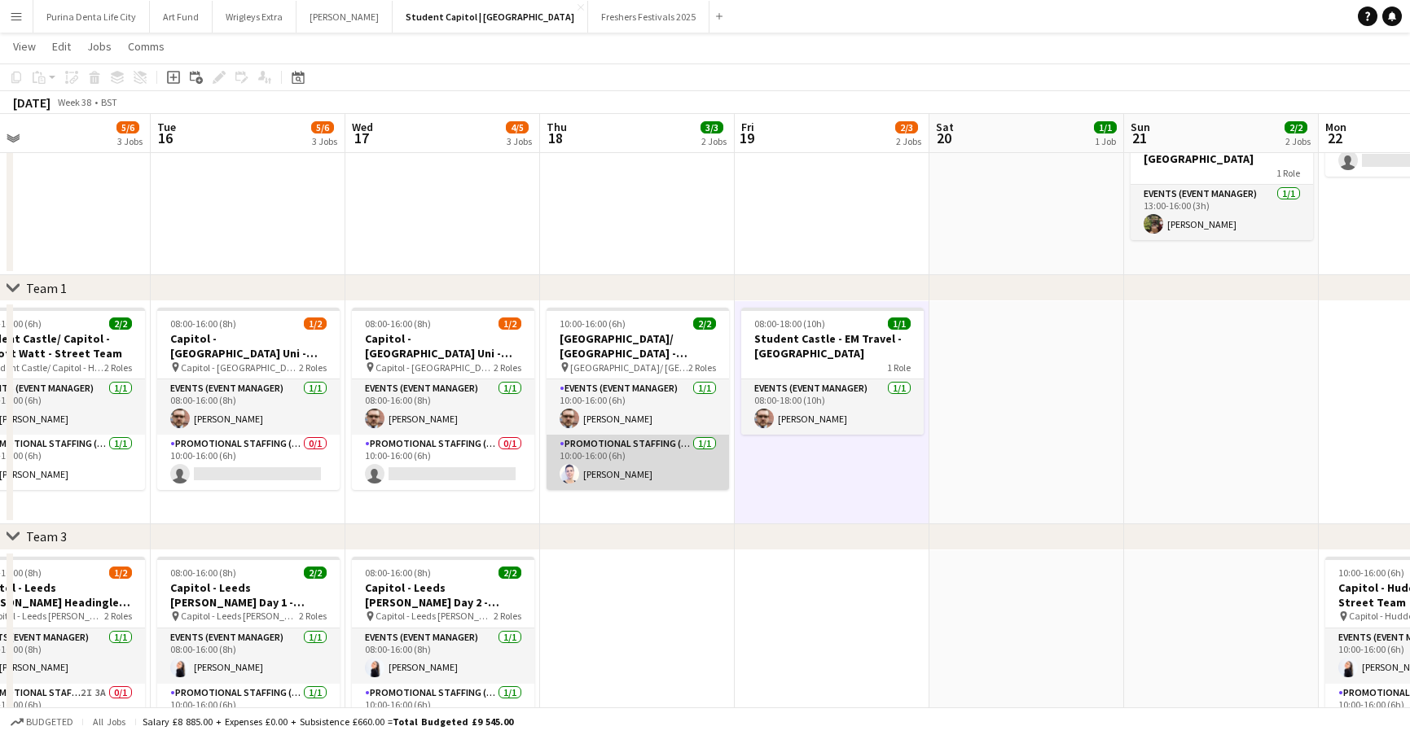
click at [635, 475] on app-card-role "Promotional Staffing (Brand Ambassadors) [DATE] 10:00-16:00 (6h) [PERSON_NAME]" at bounding box center [637, 462] width 182 height 55
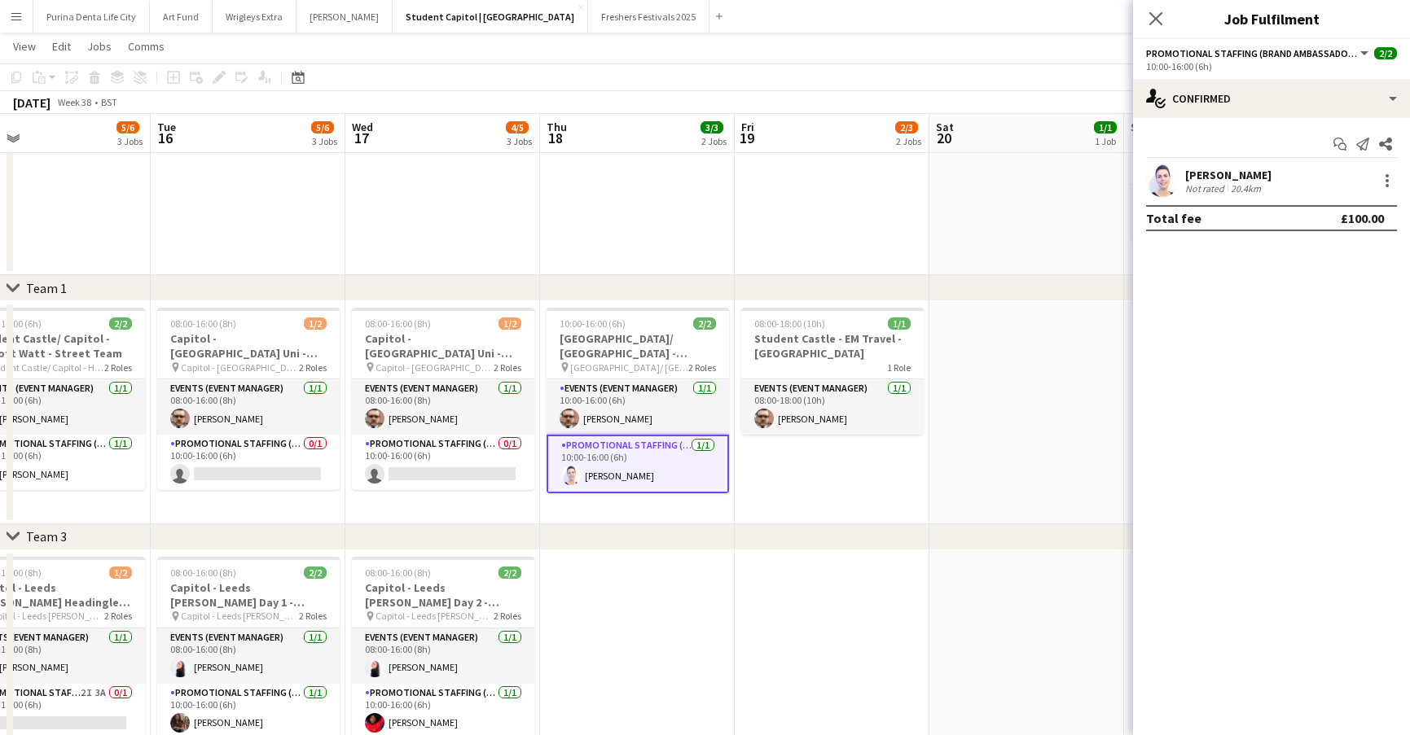
click at [1149, 186] on app-user-avatar at bounding box center [1162, 180] width 33 height 33
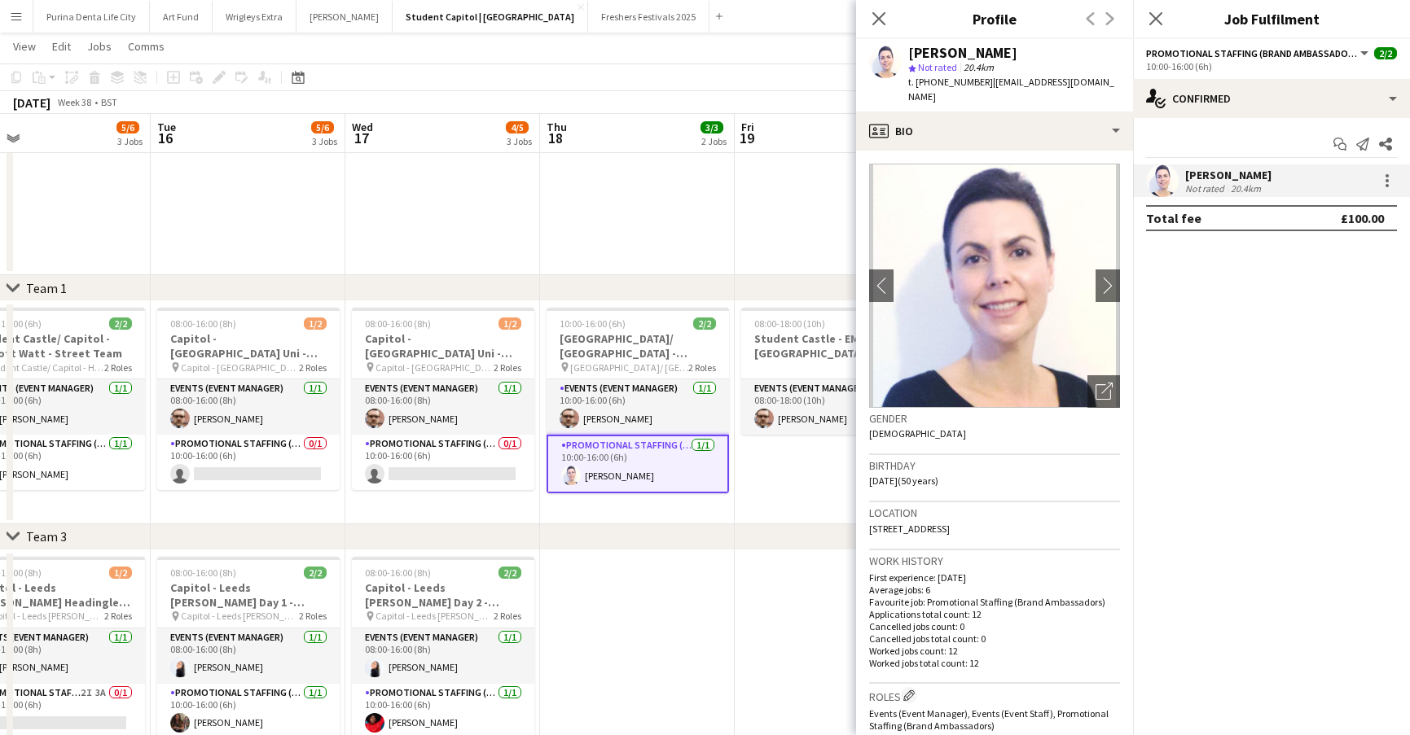
drag, startPoint x: 1103, startPoint y: 78, endPoint x: 985, endPoint y: 86, distance: 117.5
click at [985, 86] on div "[PERSON_NAME] star Not rated 20.4km t. [PHONE_NUMBER] | [EMAIL_ADDRESS][DOMAIN_…" at bounding box center [994, 75] width 277 height 72
copy span "[EMAIL_ADDRESS][DOMAIN_NAME]"
click at [788, 490] on app-date-cell "08:00-18:00 (10h) 1/1 Student Castle - EM Travel - [GEOGRAPHIC_DATA] 1 Role Eve…" at bounding box center [831, 412] width 195 height 223
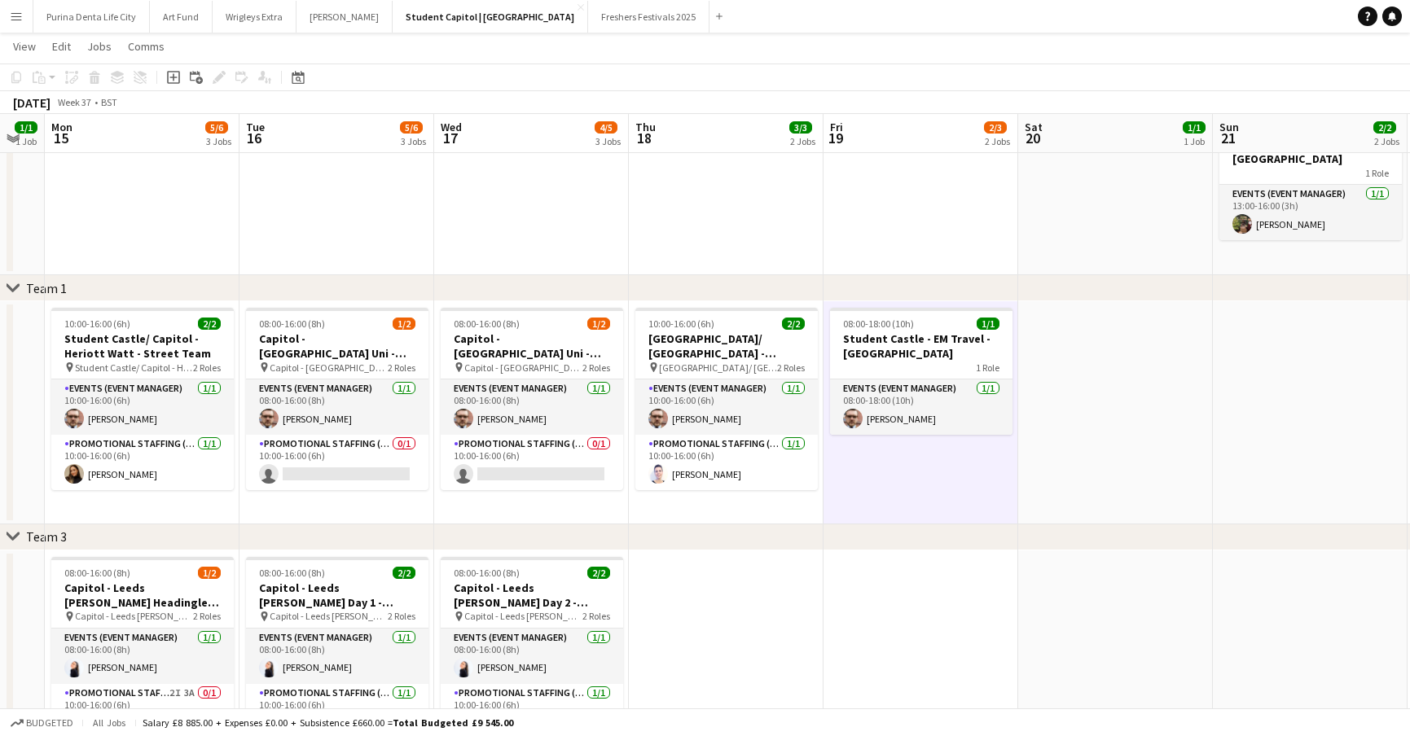
scroll to position [0, 344]
click at [718, 472] on app-card-role "Promotional Staffing (Brand Ambassadors) [DATE] 10:00-16:00 (6h) [PERSON_NAME]" at bounding box center [727, 462] width 182 height 55
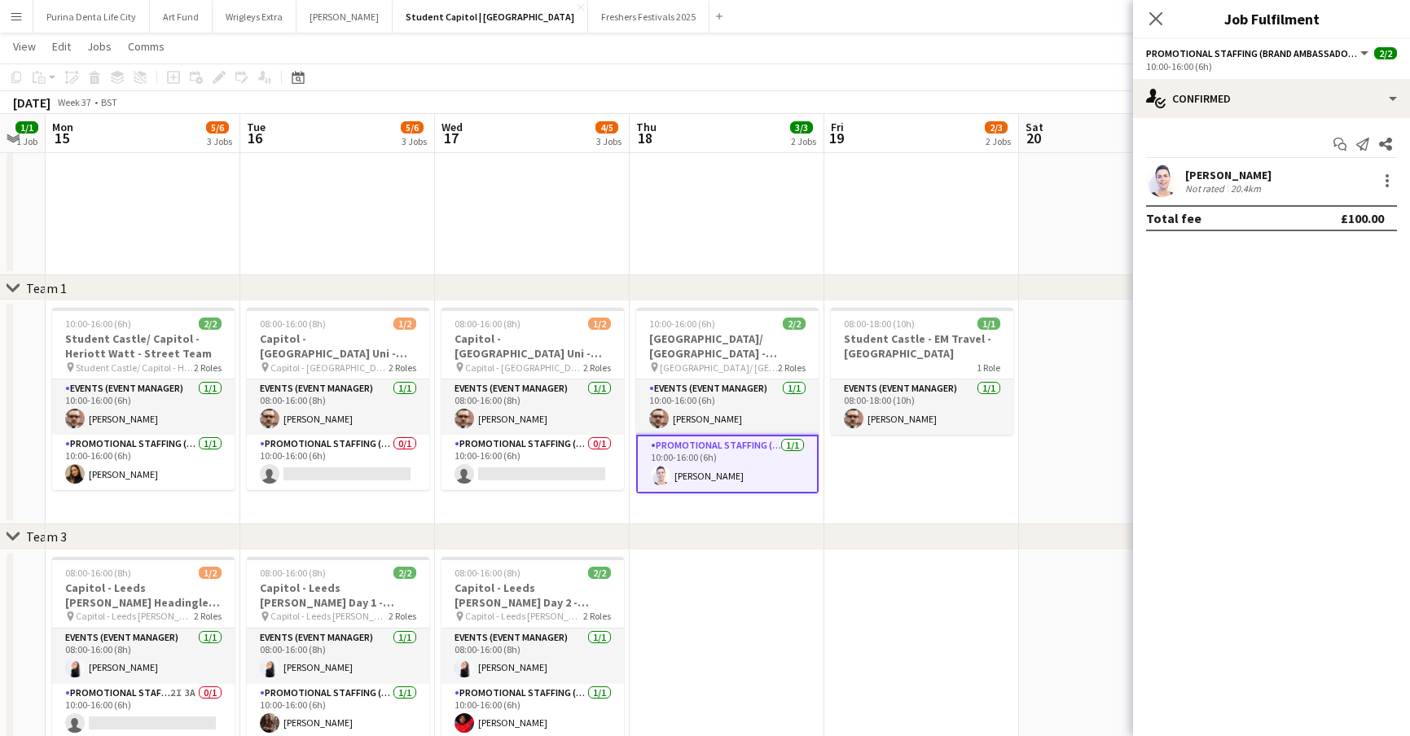
click at [675, 472] on app-card-role "Promotional Staffing (Brand Ambassadors) [DATE] 10:00-16:00 (6h) [PERSON_NAME]" at bounding box center [727, 464] width 182 height 59
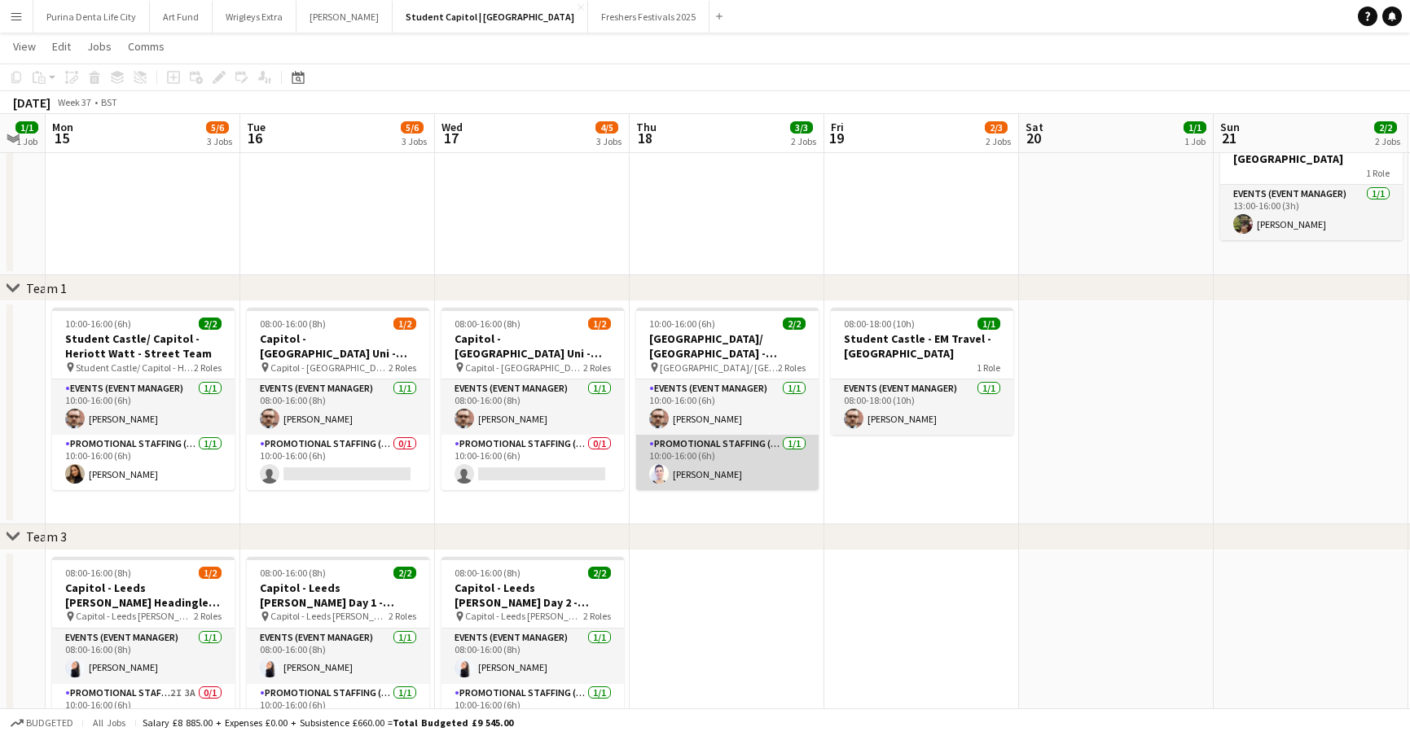
click at [675, 472] on app-card-role "Promotional Staffing (Brand Ambassadors) [DATE] 10:00-16:00 (6h) [PERSON_NAME]" at bounding box center [727, 462] width 182 height 55
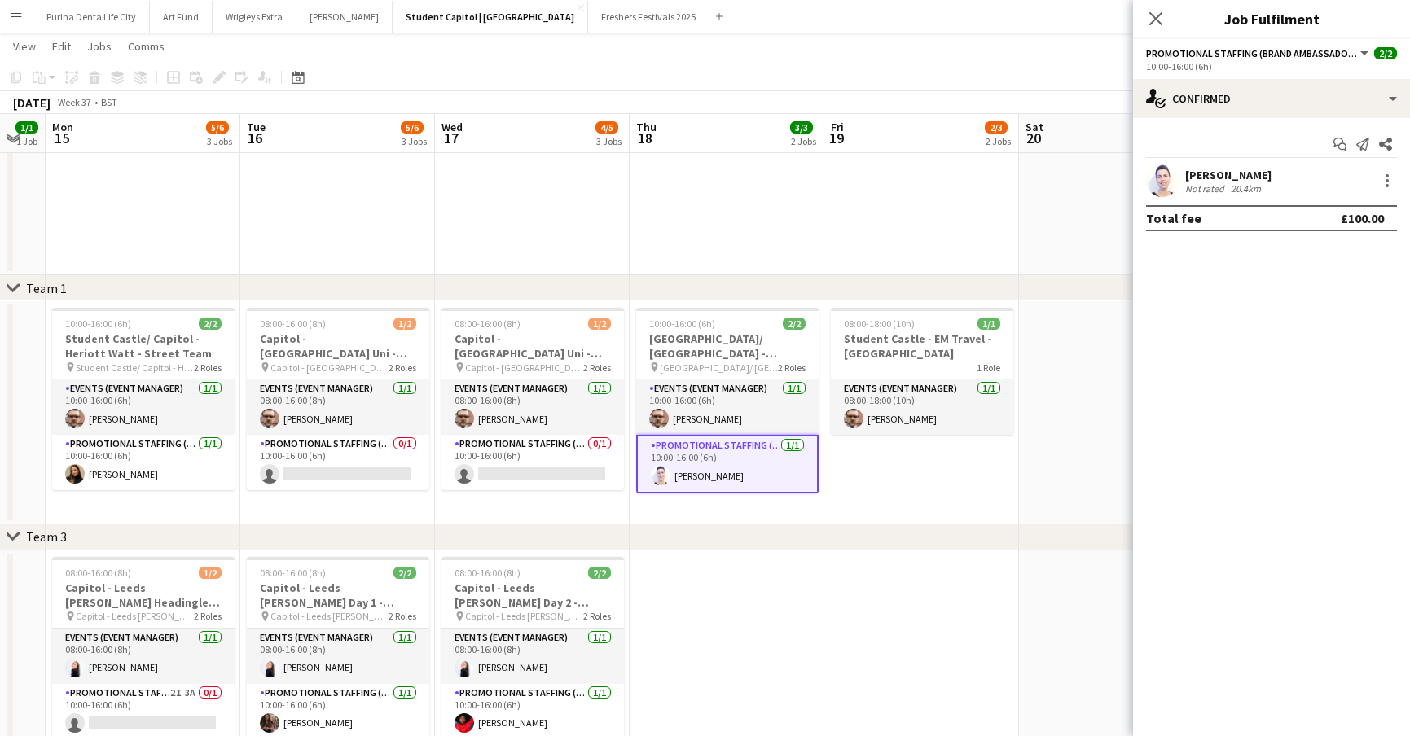
click at [664, 475] on app-user-avatar at bounding box center [661, 476] width 20 height 20
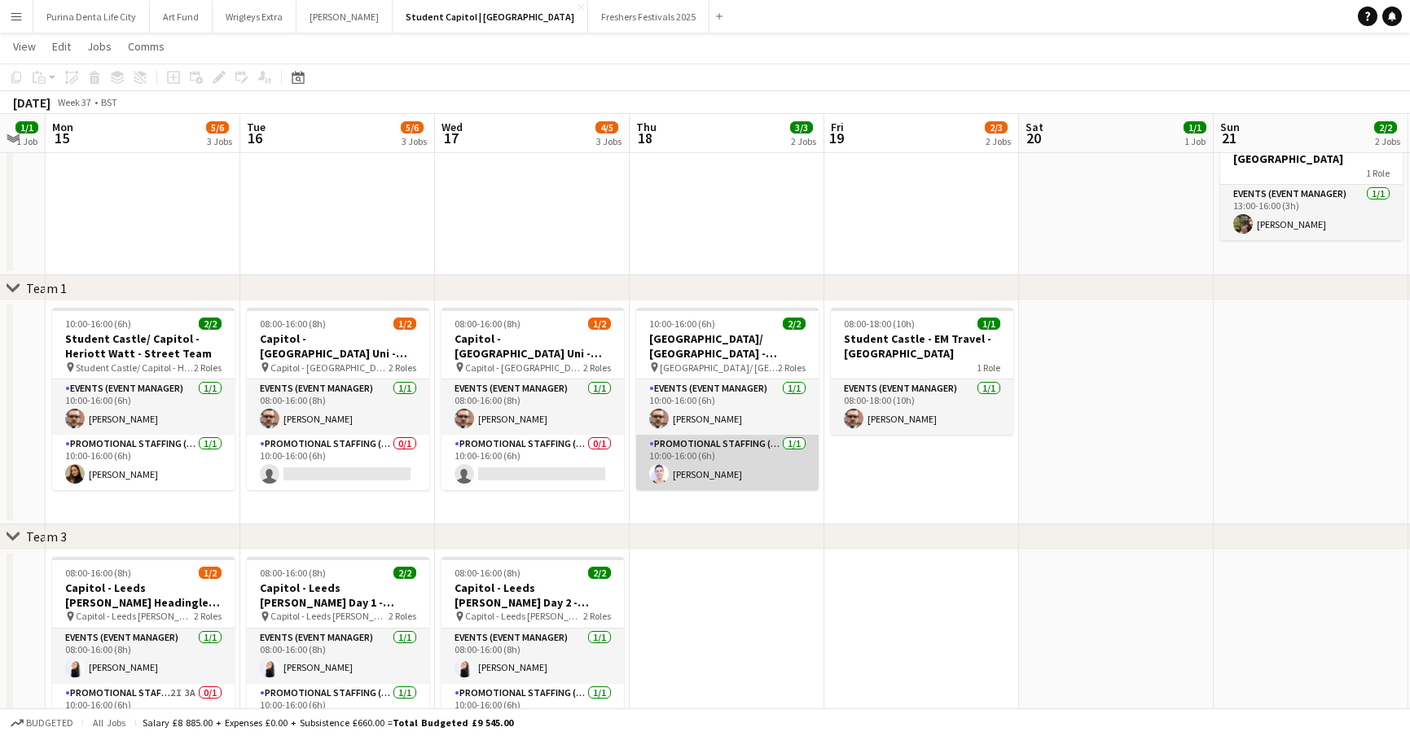
click at [726, 464] on app-card-role "Promotional Staffing (Brand Ambassadors) [DATE] 10:00-16:00 (6h) [PERSON_NAME]" at bounding box center [727, 462] width 182 height 55
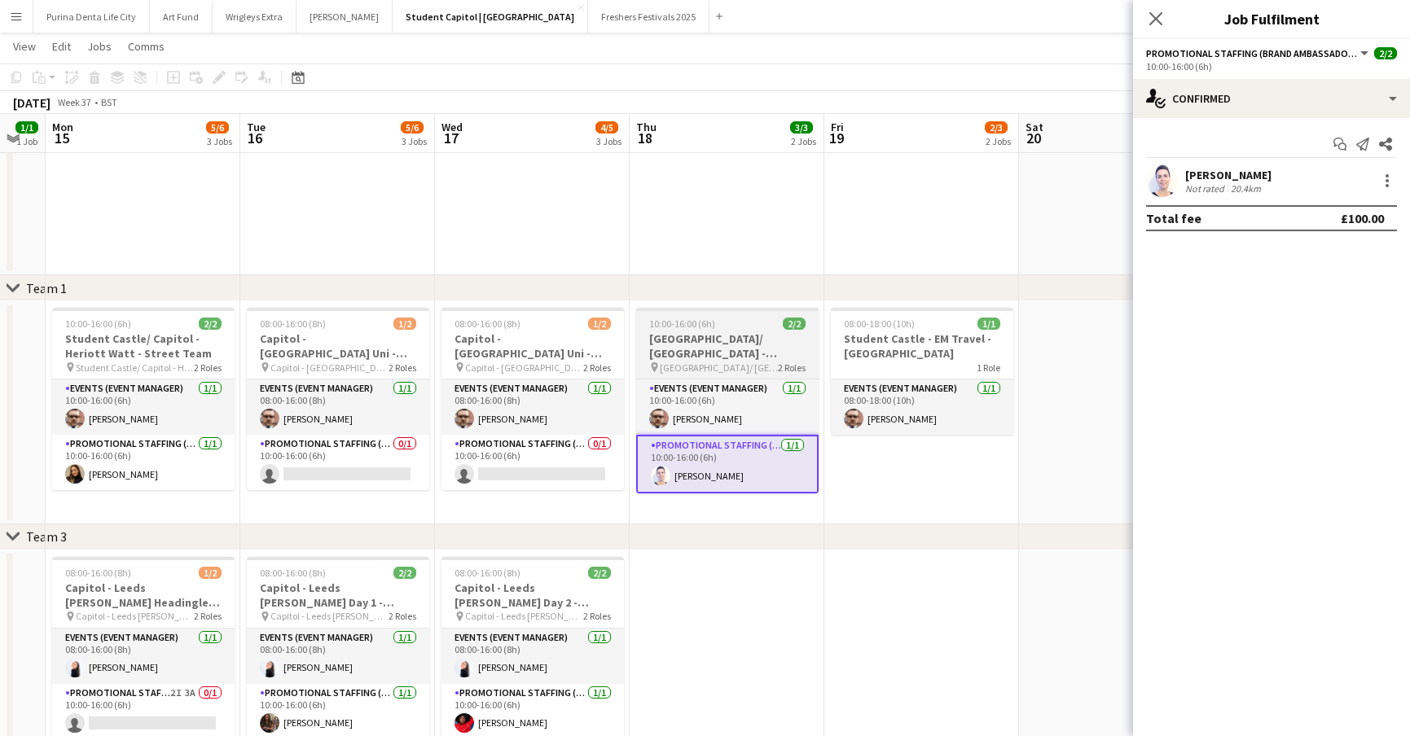
click at [660, 327] on span "10:00-16:00 (6h)" at bounding box center [682, 324] width 66 height 12
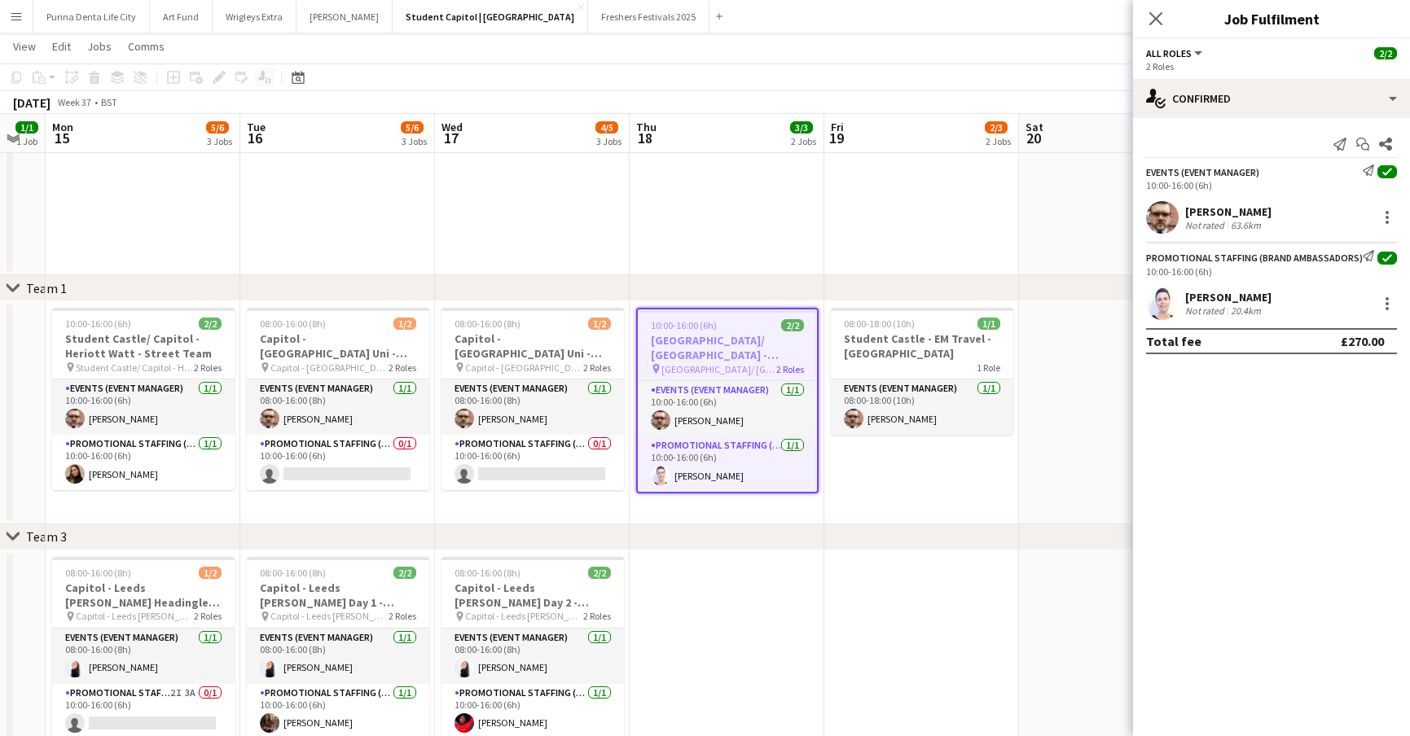
scroll to position [0, 343]
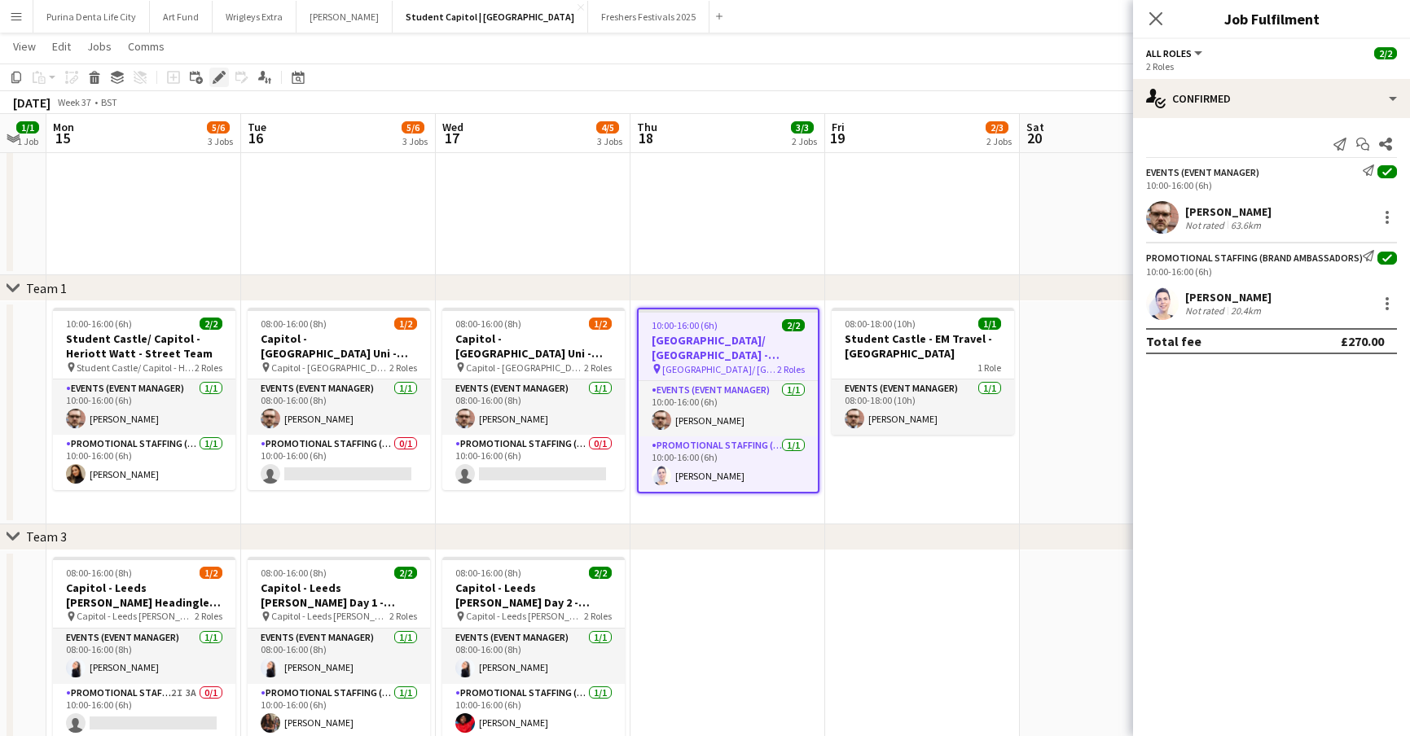
click at [228, 77] on div "Edit" at bounding box center [219, 78] width 20 height 20
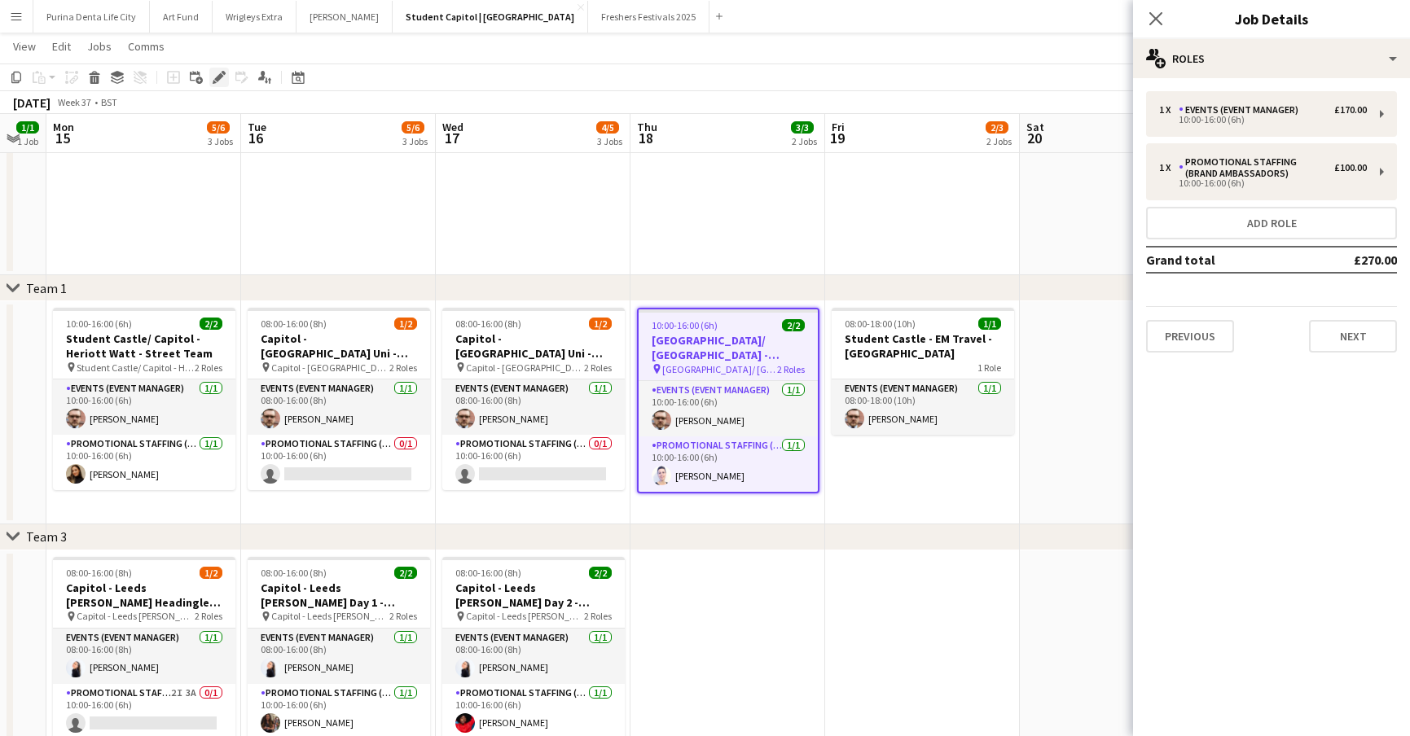
click at [218, 72] on icon "Edit" at bounding box center [219, 77] width 13 height 13
click at [217, 74] on icon "Edit" at bounding box center [219, 77] width 13 height 13
click at [695, 467] on app-card-role "Promotional Staffing (Brand Ambassadors) [DATE] 10:00-16:00 (6h) [PERSON_NAME]" at bounding box center [727, 463] width 179 height 55
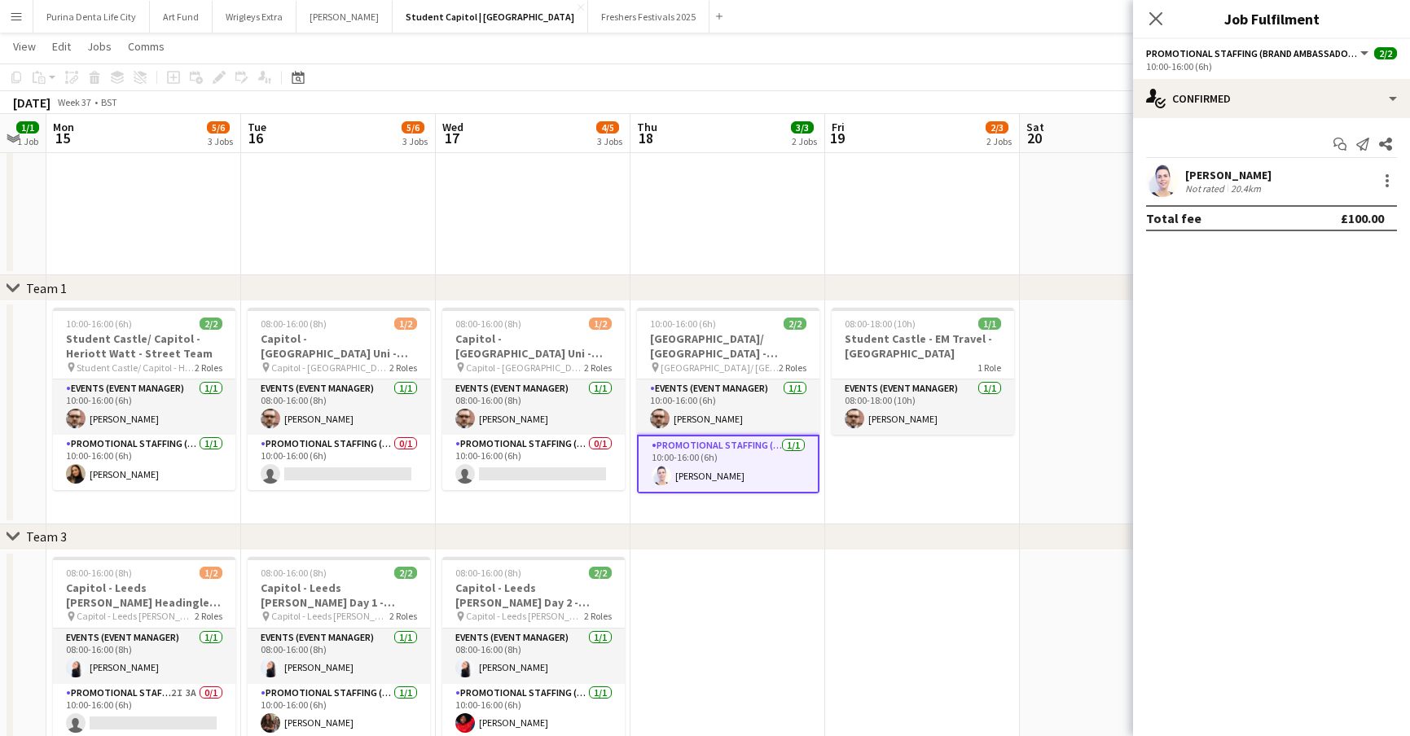
click at [659, 466] on app-user-avatar at bounding box center [661, 476] width 20 height 20
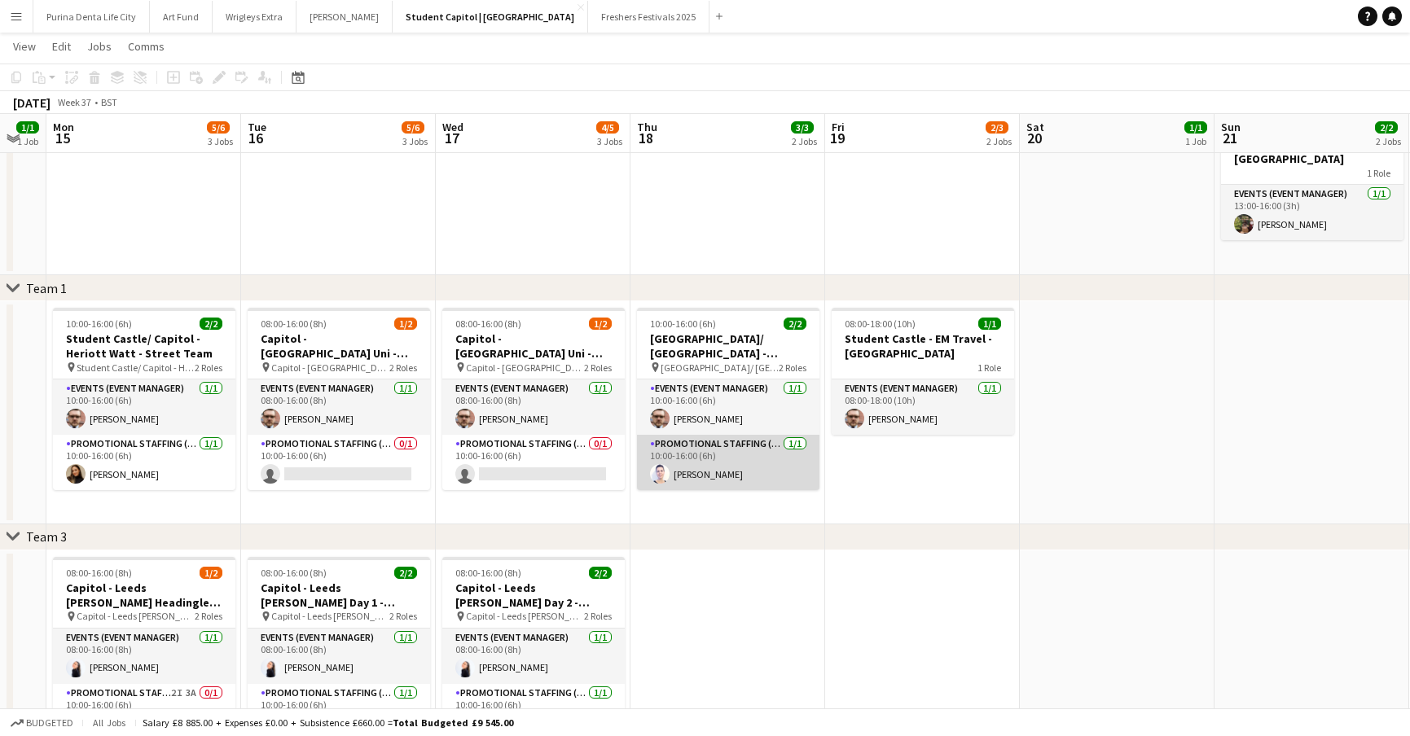
click at [690, 467] on app-card-role "Promotional Staffing (Brand Ambassadors) [DATE] 10:00-16:00 (6h) [PERSON_NAME]" at bounding box center [728, 462] width 182 height 55
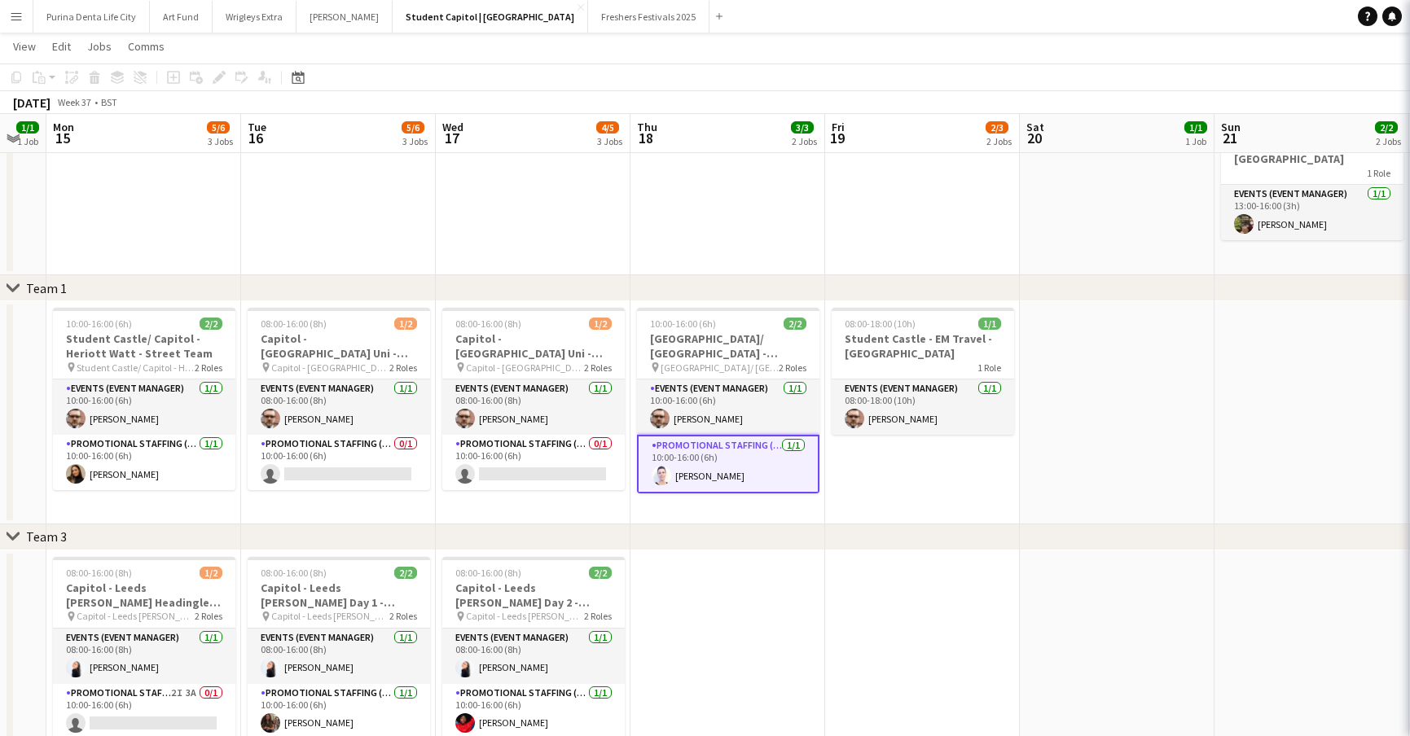
click at [690, 467] on app-card-role "Promotional Staffing (Brand Ambassadors) [DATE] 10:00-16:00 (6h) [PERSON_NAME]" at bounding box center [728, 464] width 182 height 59
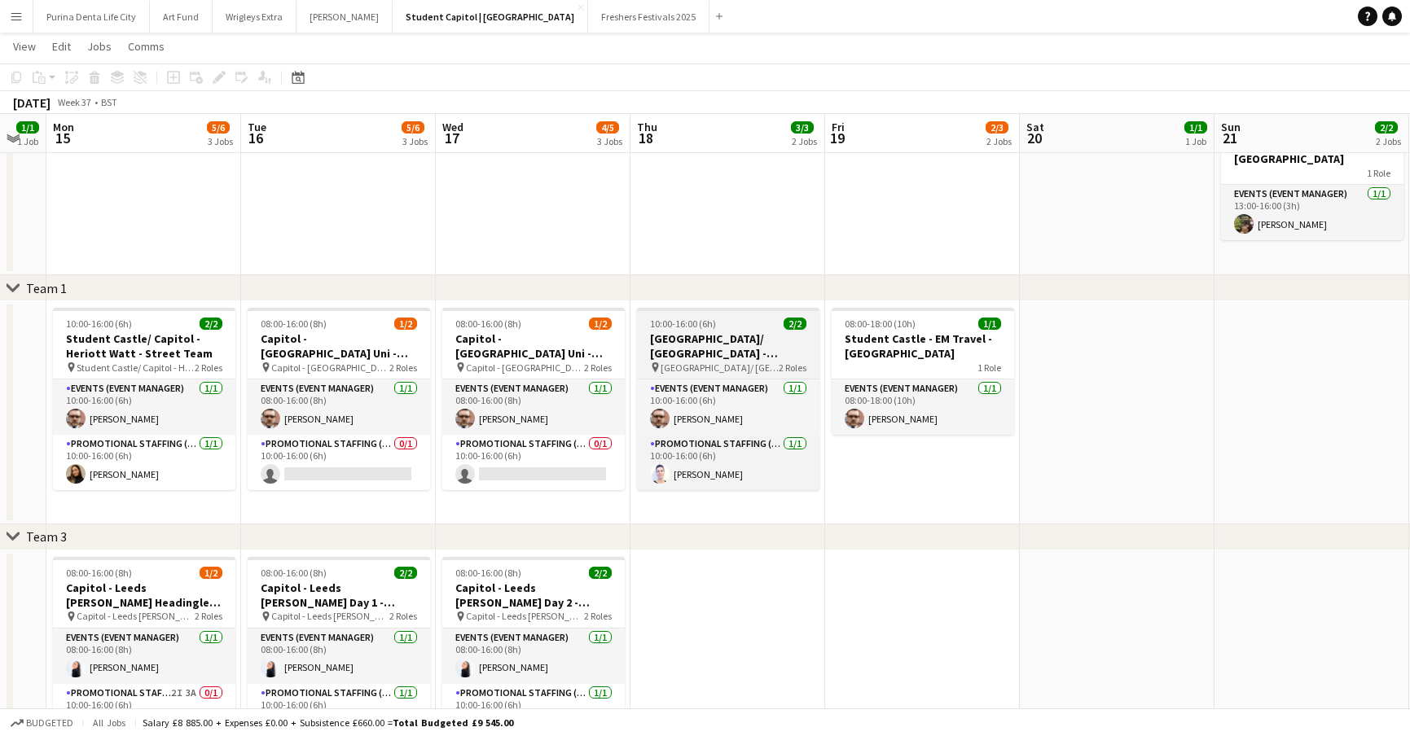
click at [701, 337] on h3 "[GEOGRAPHIC_DATA]/ [GEOGRAPHIC_DATA] - [GEOGRAPHIC_DATA][PERSON_NAME] Team" at bounding box center [728, 345] width 182 height 29
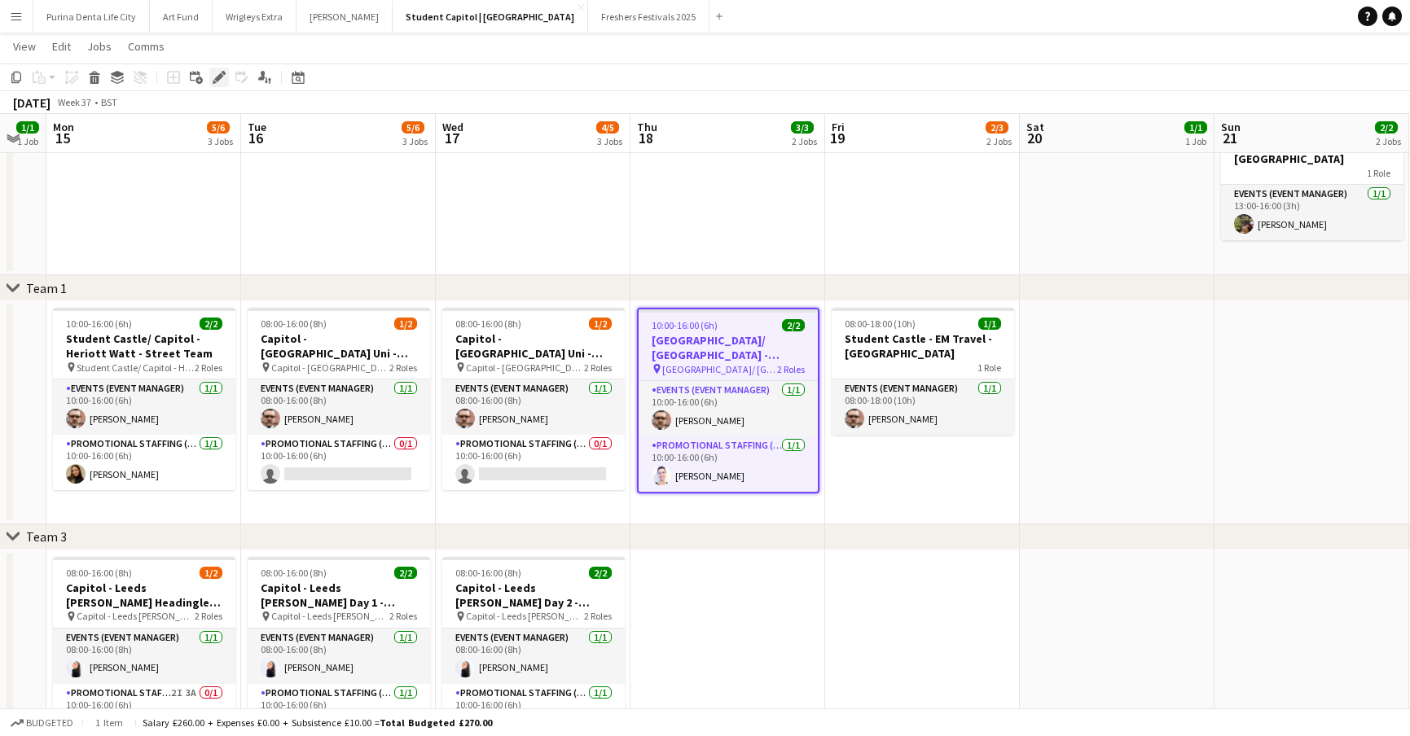
click at [217, 84] on div "Edit" at bounding box center [219, 78] width 20 height 20
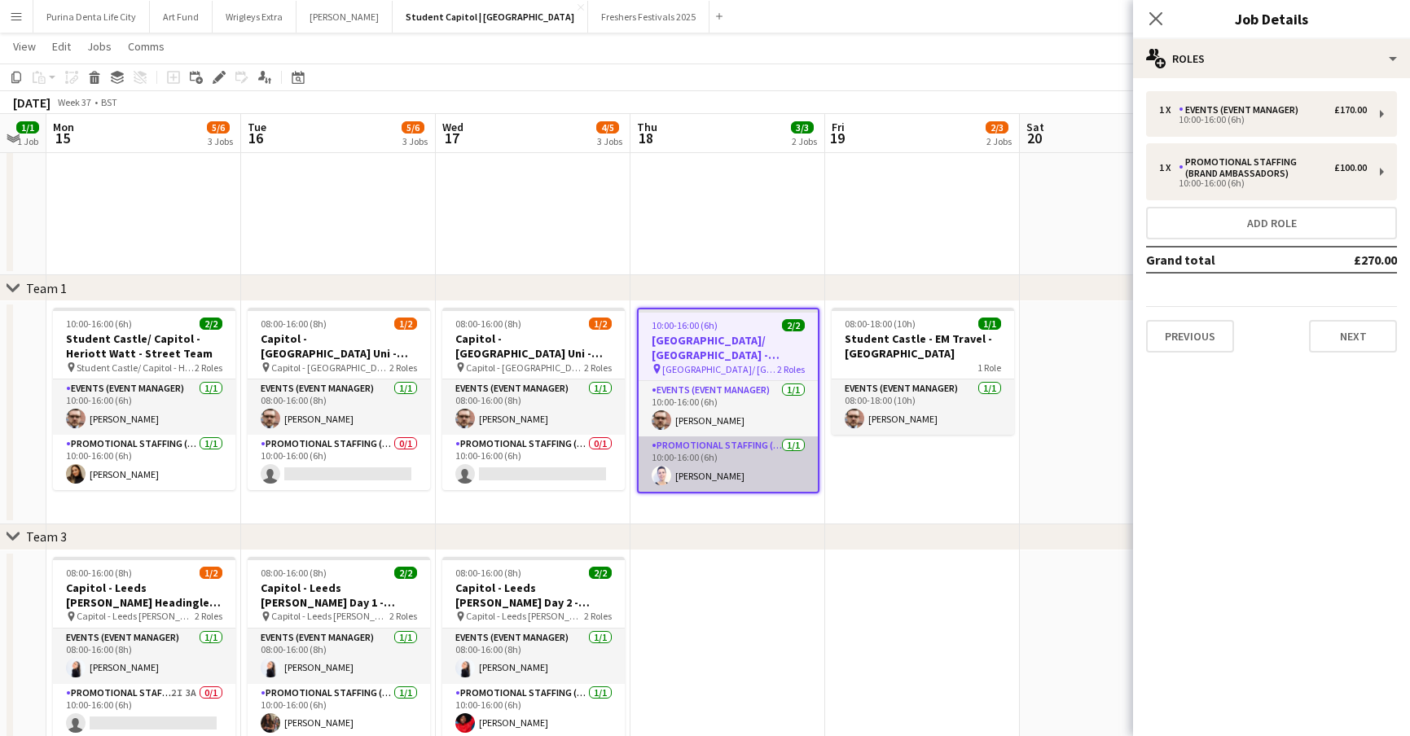
click at [726, 479] on app-card-role "Promotional Staffing (Brand Ambassadors) [DATE] 10:00-16:00 (6h) [PERSON_NAME]" at bounding box center [727, 463] width 179 height 55
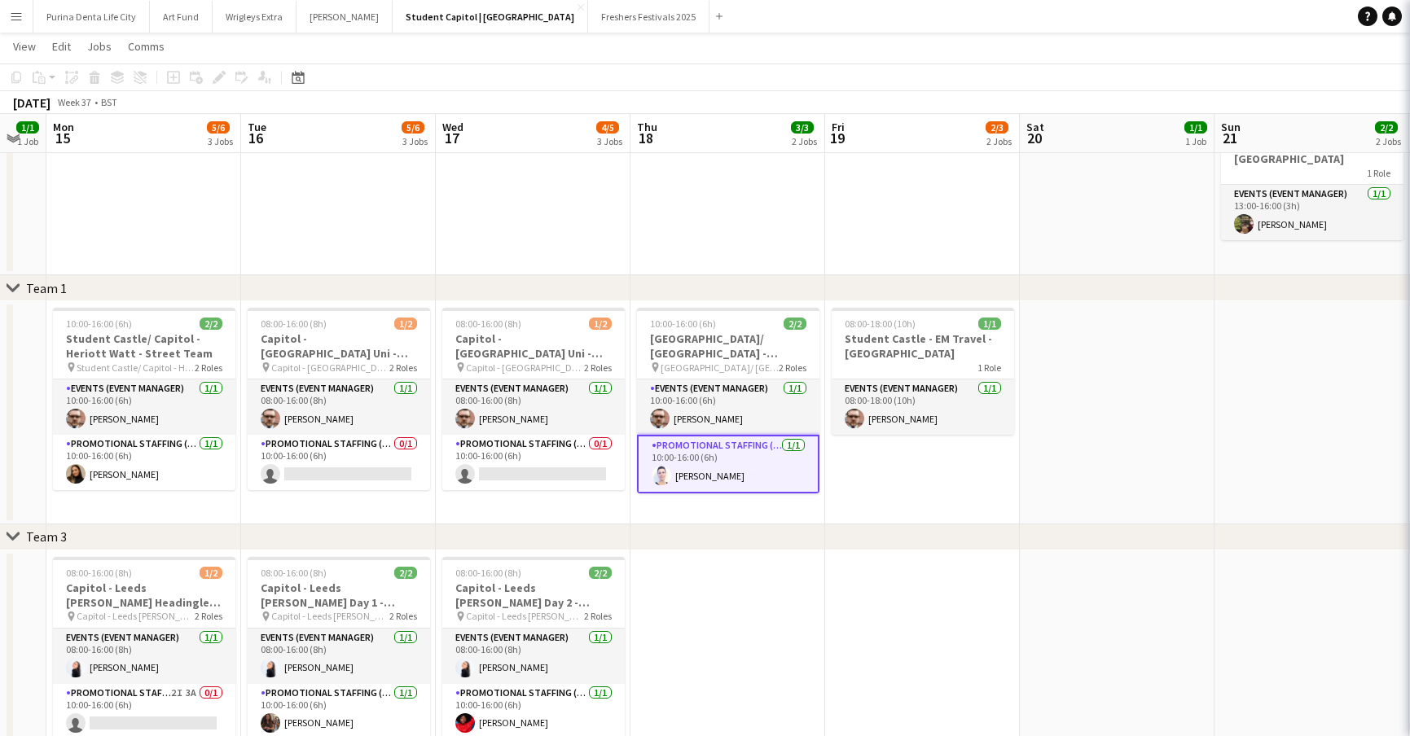
click at [676, 478] on app-card-role "Promotional Staffing (Brand Ambassadors) [DATE] 10:00-16:00 (6h) [PERSON_NAME]" at bounding box center [728, 464] width 182 height 59
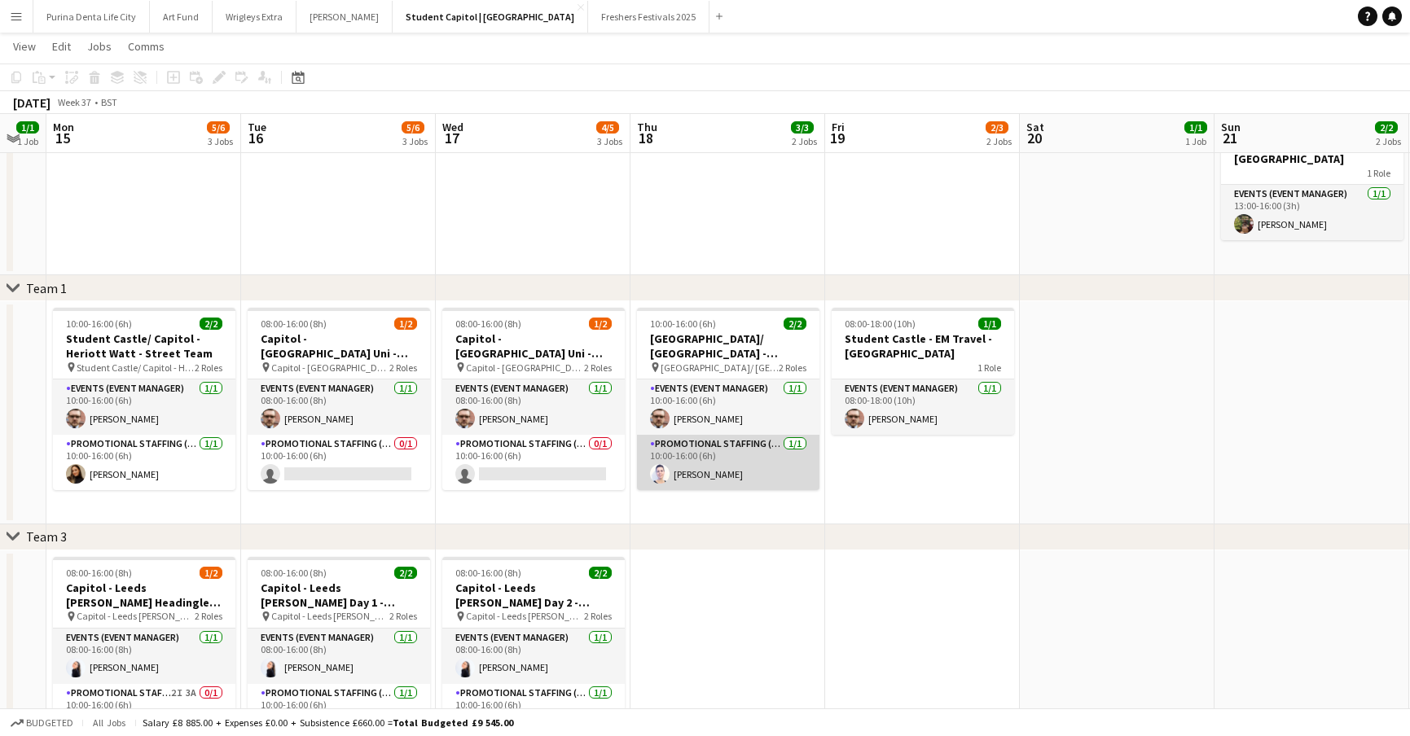
click at [676, 478] on app-card-role "Promotional Staffing (Brand Ambassadors) [DATE] 10:00-16:00 (6h) [PERSON_NAME]" at bounding box center [728, 462] width 182 height 55
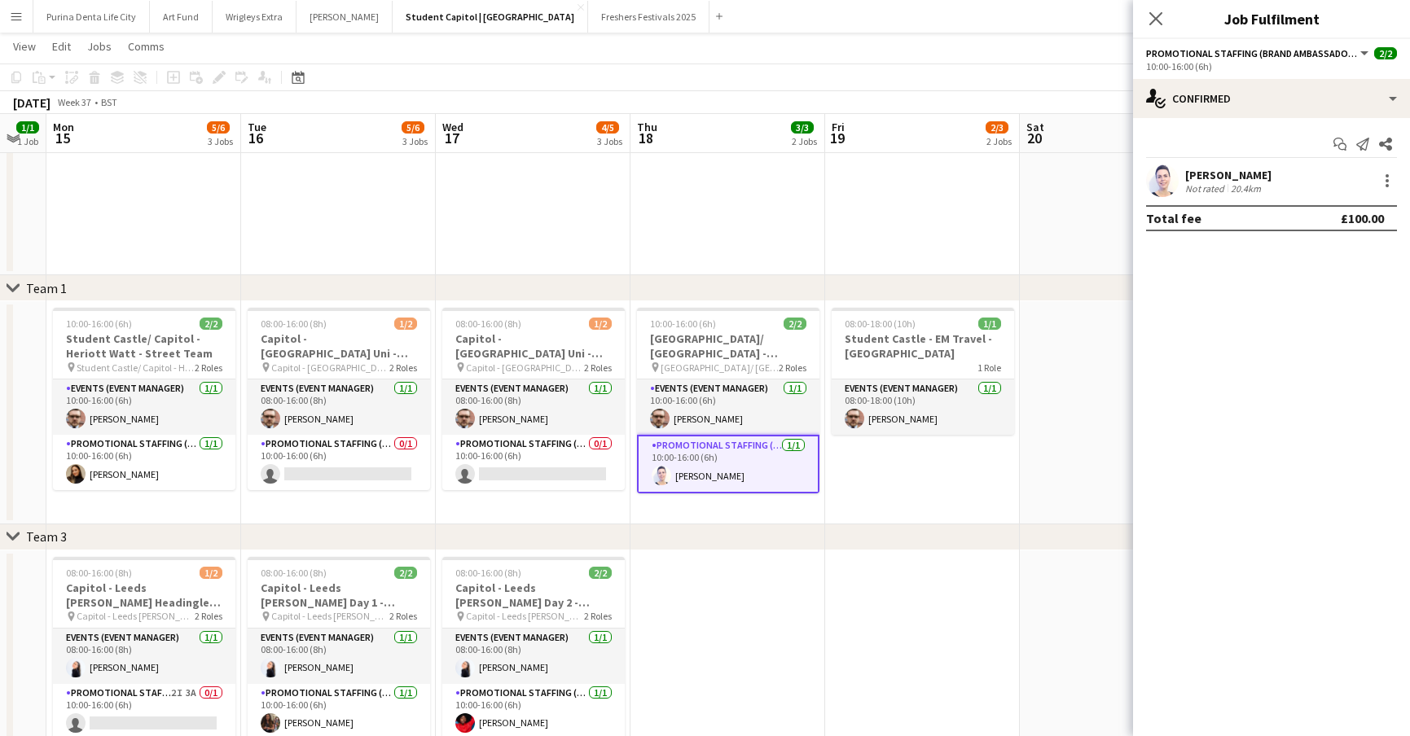
click at [1151, 187] on app-user-avatar at bounding box center [1162, 180] width 33 height 33
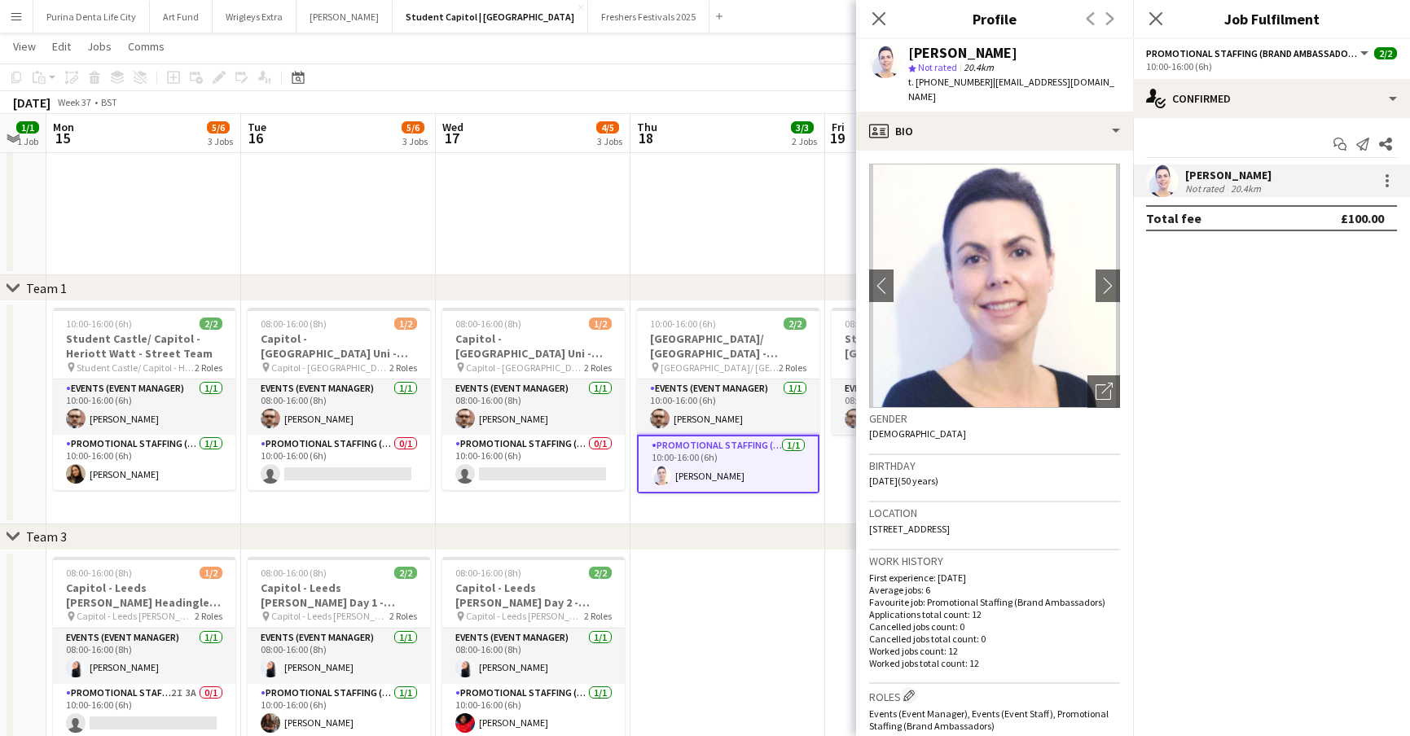
drag, startPoint x: 1103, startPoint y: 76, endPoint x: 985, endPoint y: 86, distance: 117.7
click at [985, 86] on div "[PERSON_NAME] star Not rated 20.4km t. [PHONE_NUMBER] | [EMAIL_ADDRESS][DOMAIN_…" at bounding box center [994, 75] width 277 height 72
copy span "[EMAIL_ADDRESS][DOMAIN_NAME]"
click at [1062, 82] on span "| [EMAIL_ADDRESS][DOMAIN_NAME]" at bounding box center [1011, 89] width 206 height 27
drag, startPoint x: 1098, startPoint y: 77, endPoint x: 986, endPoint y: 81, distance: 111.6
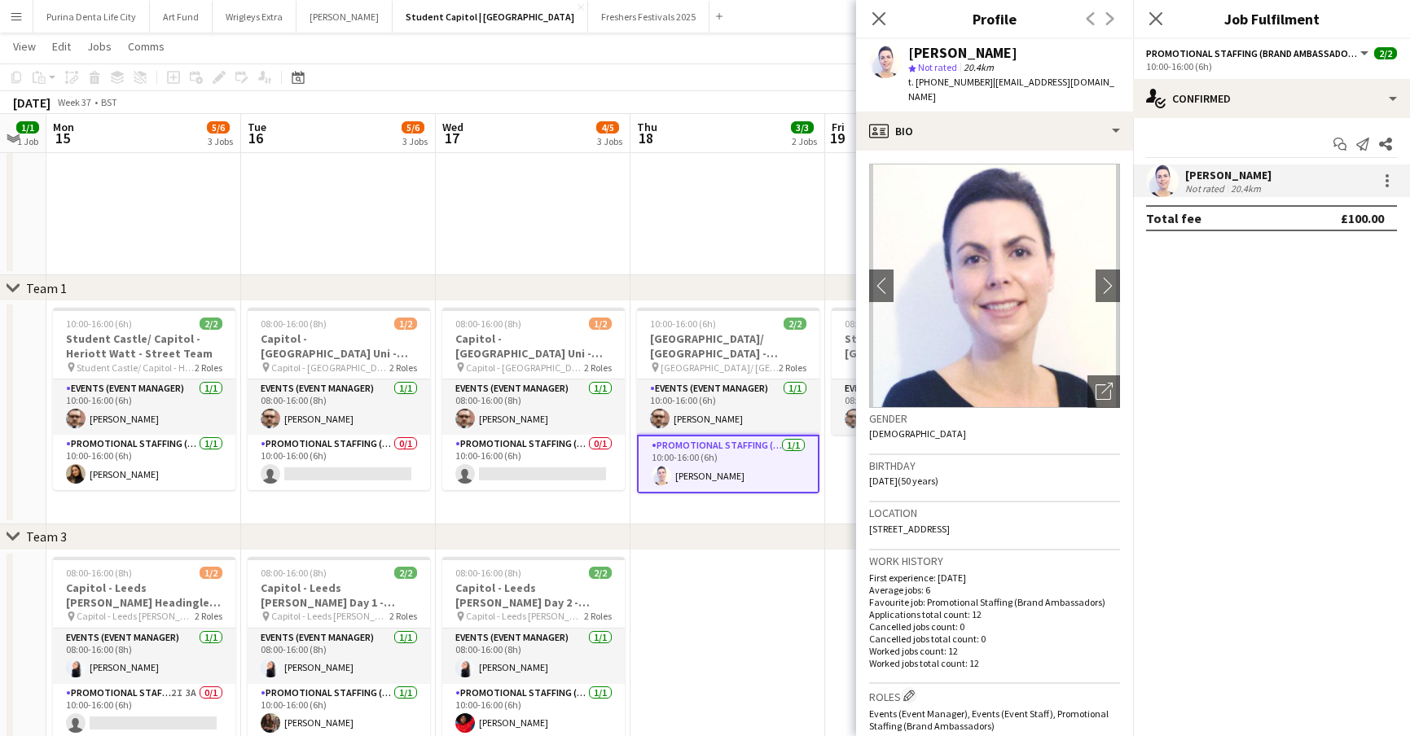
click at [986, 81] on div "[PERSON_NAME] star Not rated 20.4km t. [PHONE_NUMBER] | [EMAIL_ADDRESS][DOMAIN_…" at bounding box center [994, 75] width 277 height 72
copy span "[EMAIL_ADDRESS][DOMAIN_NAME]"
click at [604, 156] on app-date-cell at bounding box center [533, 131] width 195 height 287
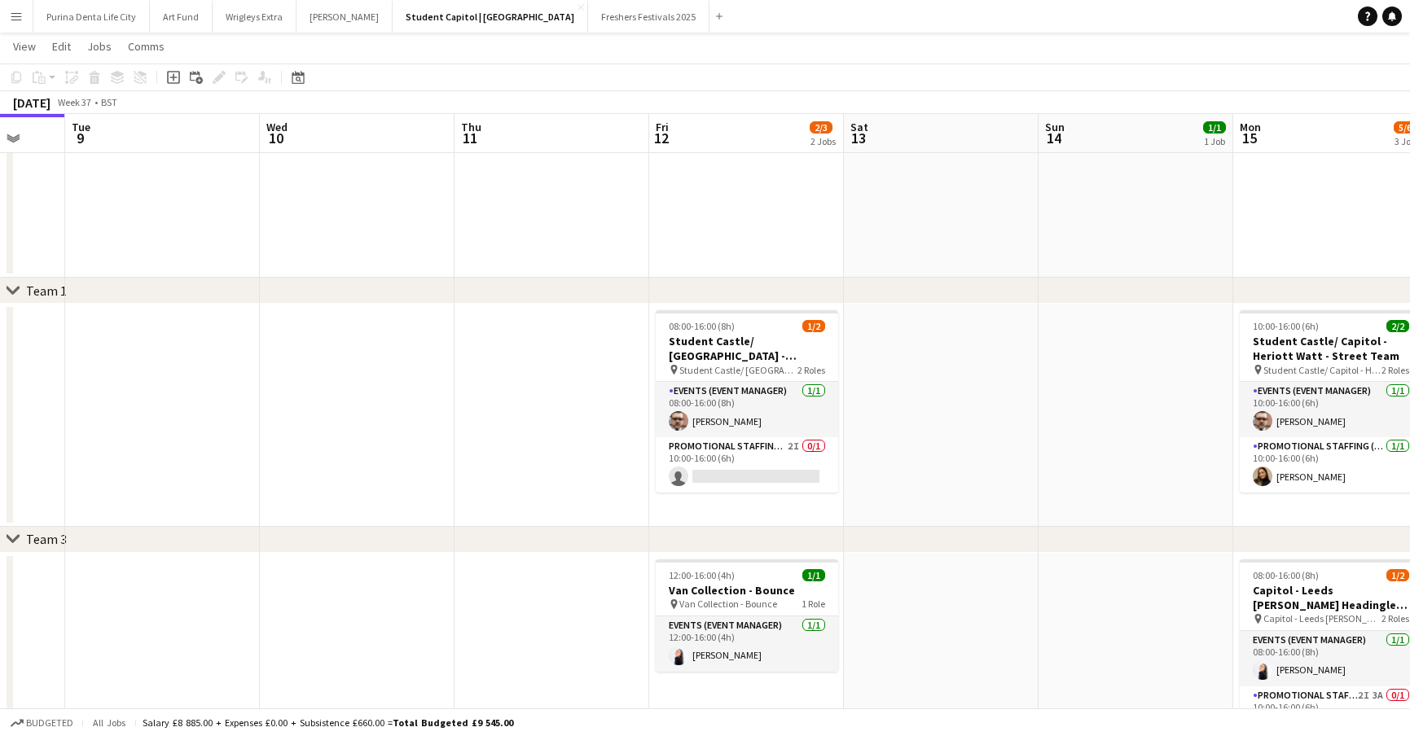
scroll to position [0, 787]
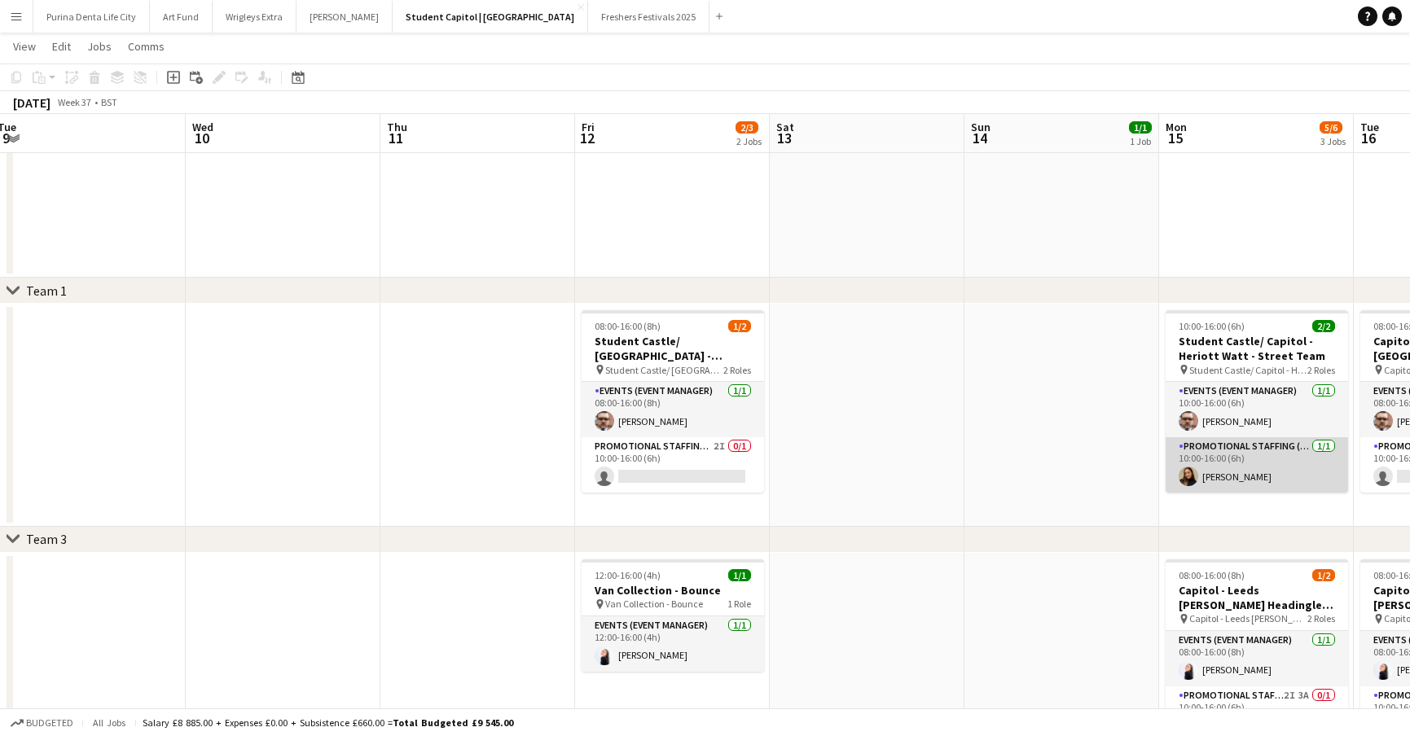
click at [1217, 476] on app-card-role "Promotional Staffing (Brand Ambassadors) [DATE] 10:00-16:00 (6h) [PERSON_NAME]" at bounding box center [1256, 464] width 182 height 55
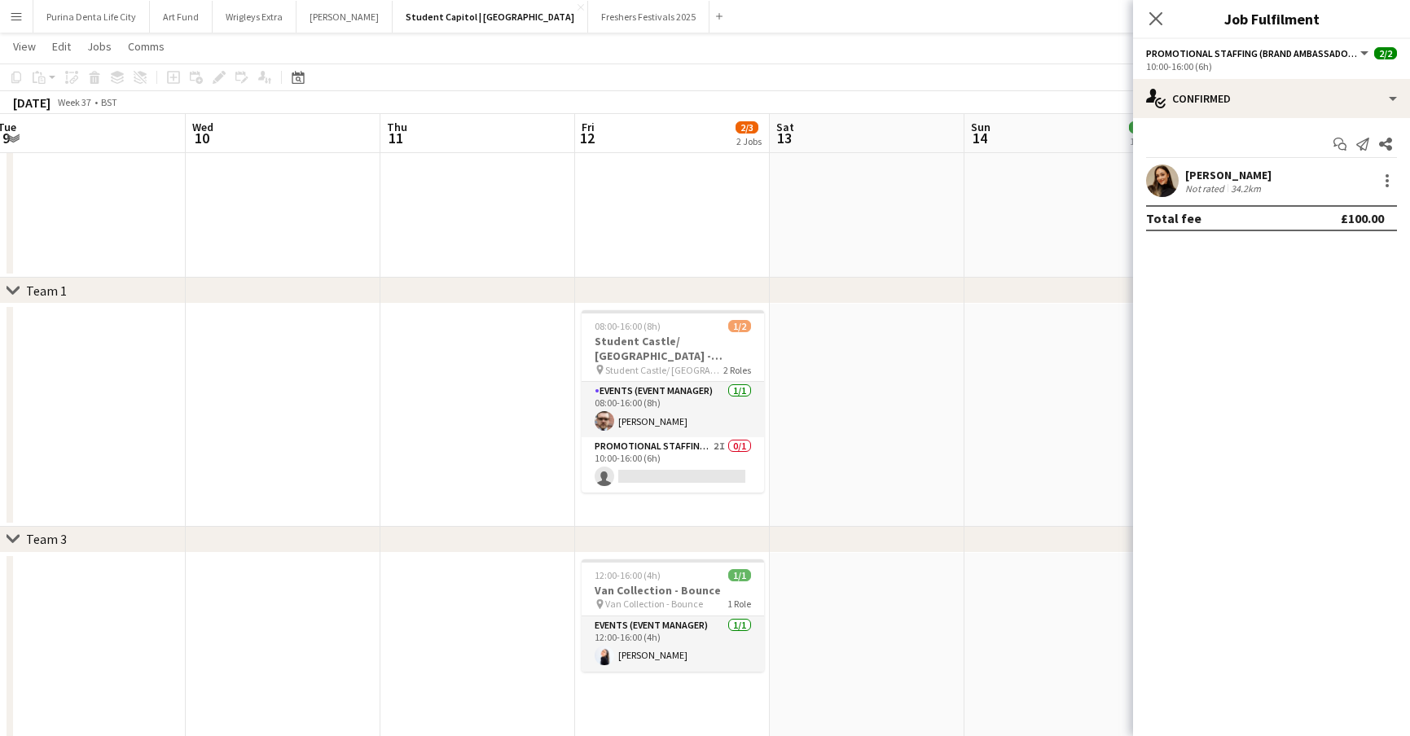
click at [1164, 178] on app-user-avatar at bounding box center [1162, 180] width 33 height 33
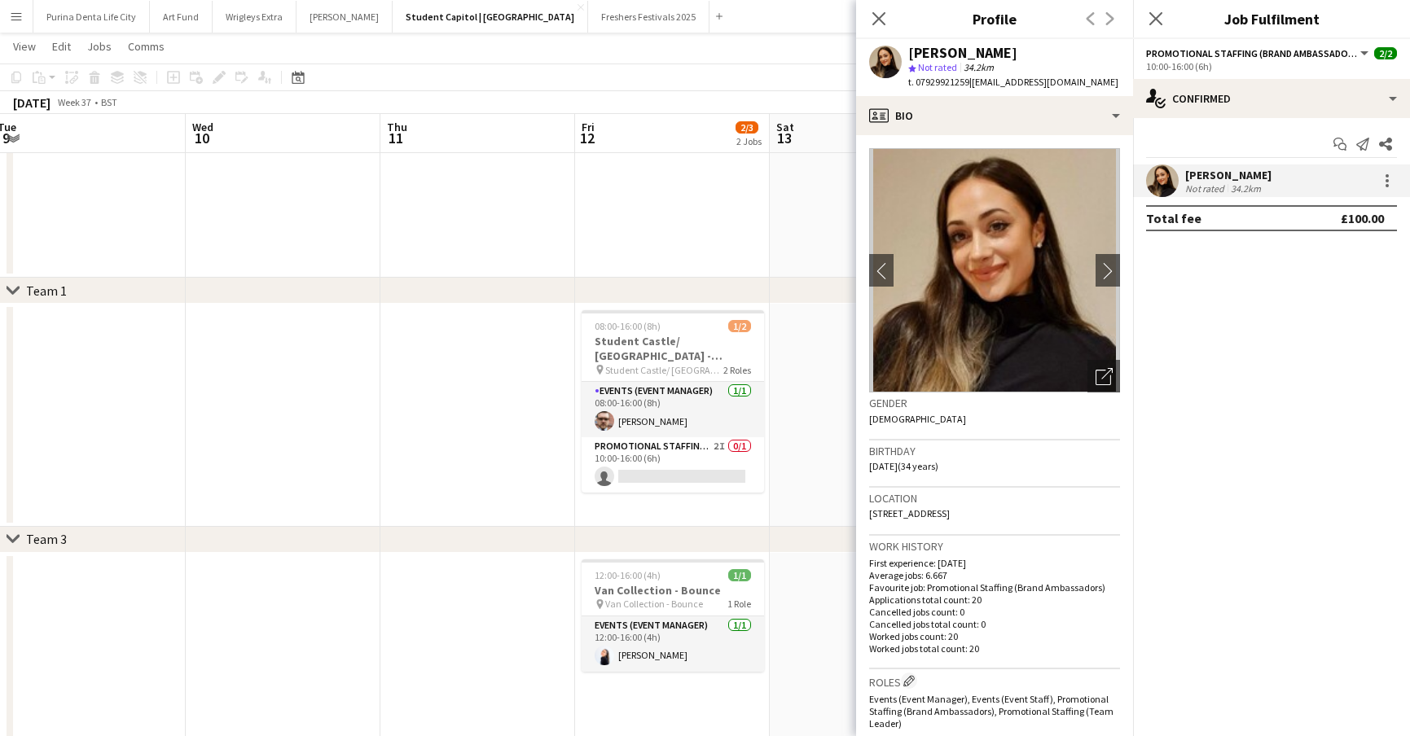
drag, startPoint x: 1112, startPoint y: 83, endPoint x: 975, endPoint y: 86, distance: 137.7
click at [975, 86] on app-profile-header "[PERSON_NAME] star Not rated 34.2km t. 07929921259 | [EMAIL_ADDRESS][DOMAIN_NAM…" at bounding box center [994, 67] width 277 height 57
click at [380, 270] on app-date-cell at bounding box center [477, 133] width 195 height 287
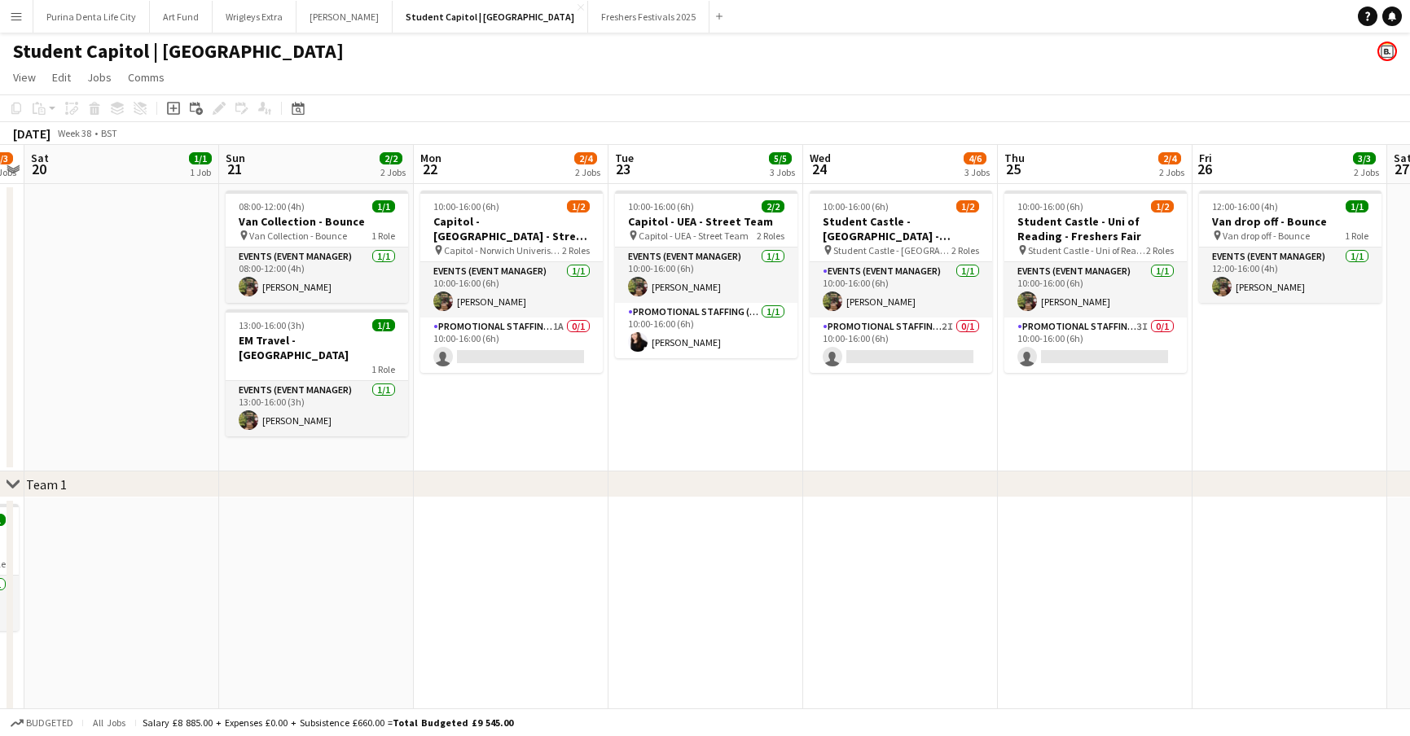
scroll to position [0, 568]
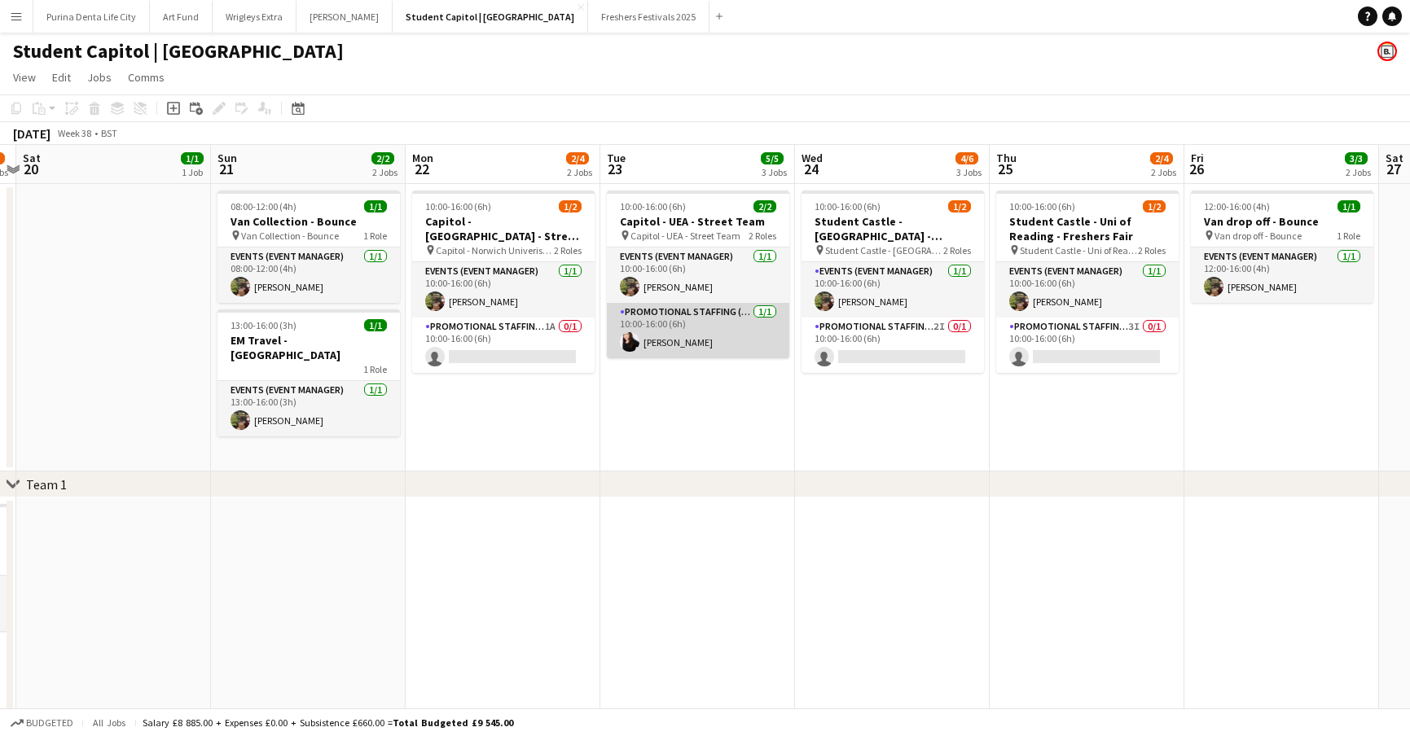
click at [651, 340] on app-card-role "Promotional Staffing (Brand Ambassadors) [DATE] 10:00-16:00 (6h) [PERSON_NAME]" at bounding box center [698, 330] width 182 height 55
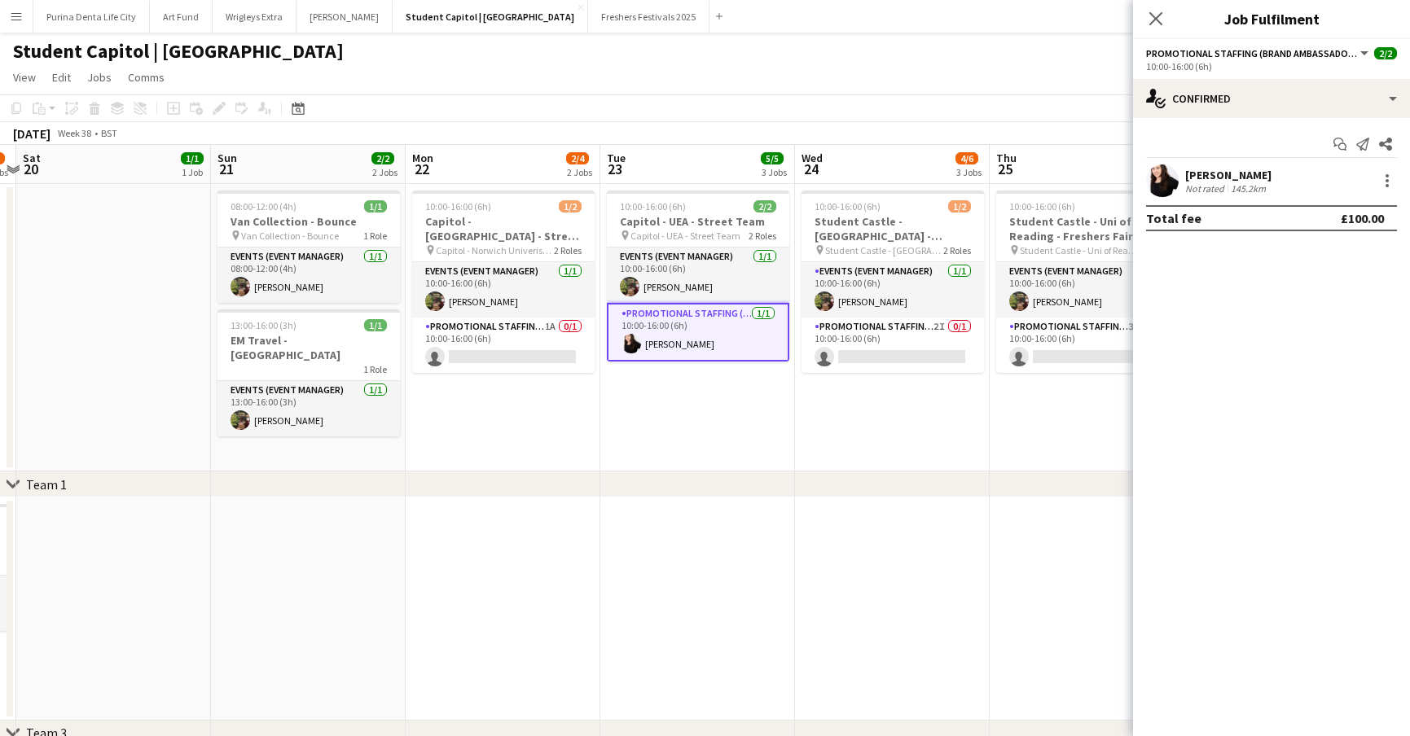
click at [1179, 186] on div "[PERSON_NAME] Not rated 145.2km" at bounding box center [1271, 180] width 277 height 33
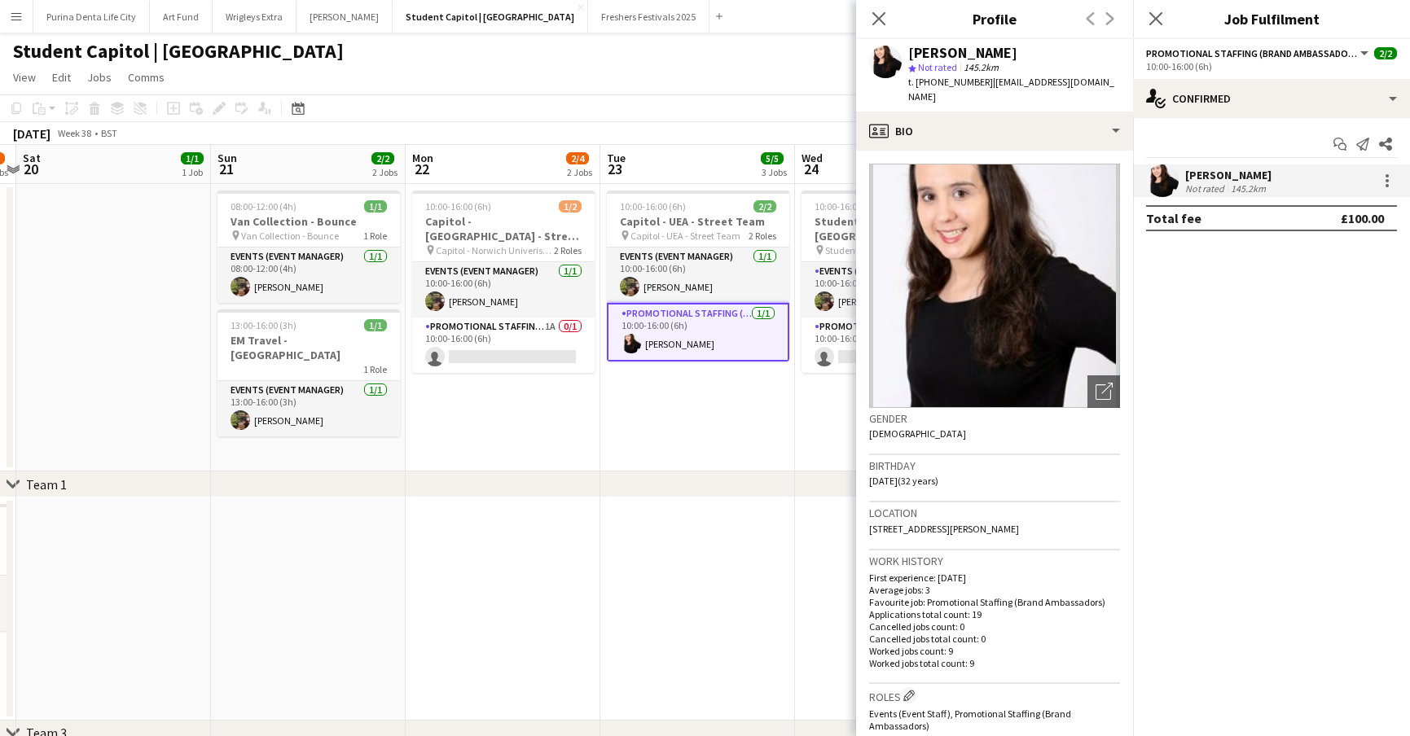
drag, startPoint x: 1107, startPoint y: 82, endPoint x: 984, endPoint y: 79, distance: 123.0
click at [984, 79] on app-profile-header "[PERSON_NAME] star Not rated 145.2km t. [PHONE_NUMBER] | [EMAIL_ADDRESS][DOMAIN…" at bounding box center [994, 75] width 277 height 72
drag, startPoint x: 1016, startPoint y: 50, endPoint x: 902, endPoint y: 49, distance: 114.0
click at [902, 49] on div "[PERSON_NAME] star Not rated 145.2km t. [PHONE_NUMBER] | [EMAIL_ADDRESS][DOMAIN…" at bounding box center [994, 75] width 277 height 72
click at [605, 459] on app-date-cell "10:00-16:00 (6h) 2/2 Capitol - UEA - Street Team pin Capitol - UEA - Street Tea…" at bounding box center [697, 327] width 195 height 287
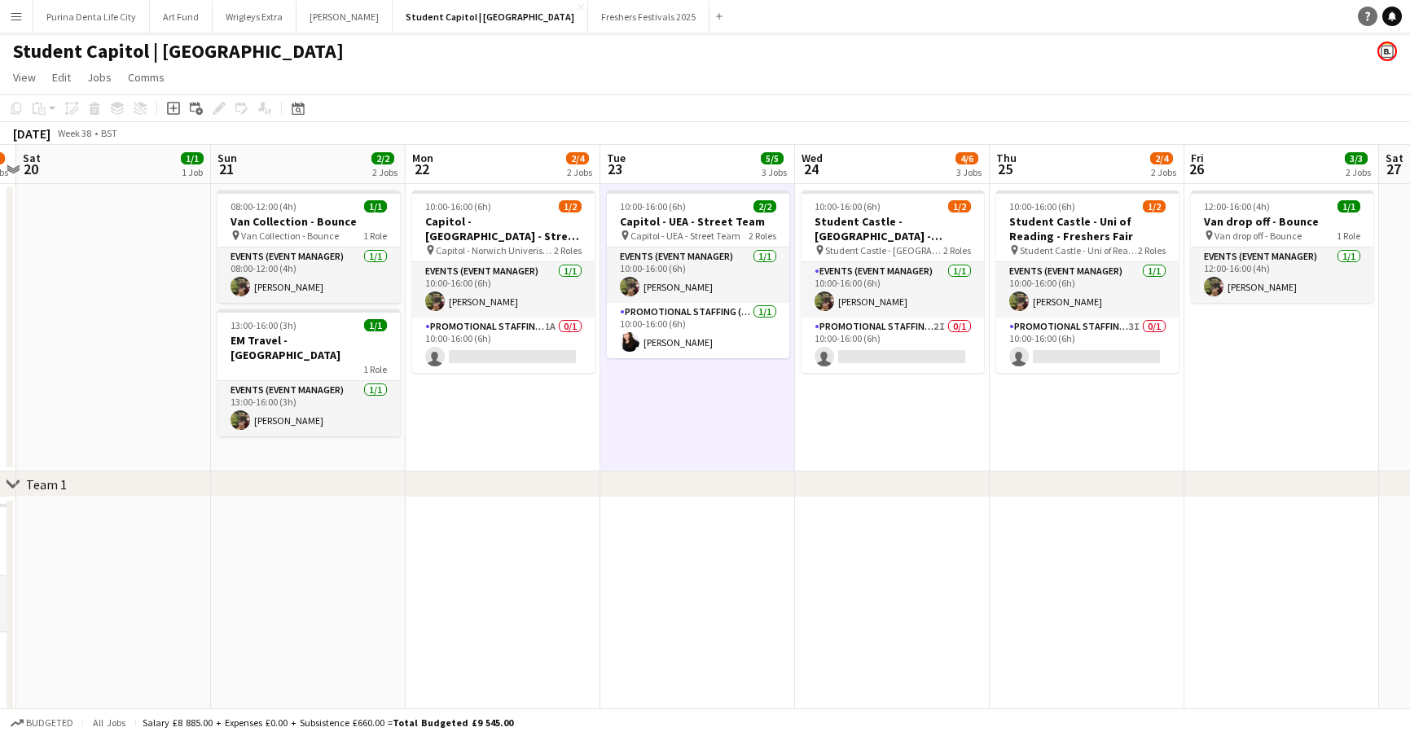
click at [1372, 22] on link "Help" at bounding box center [1367, 17] width 20 height 20
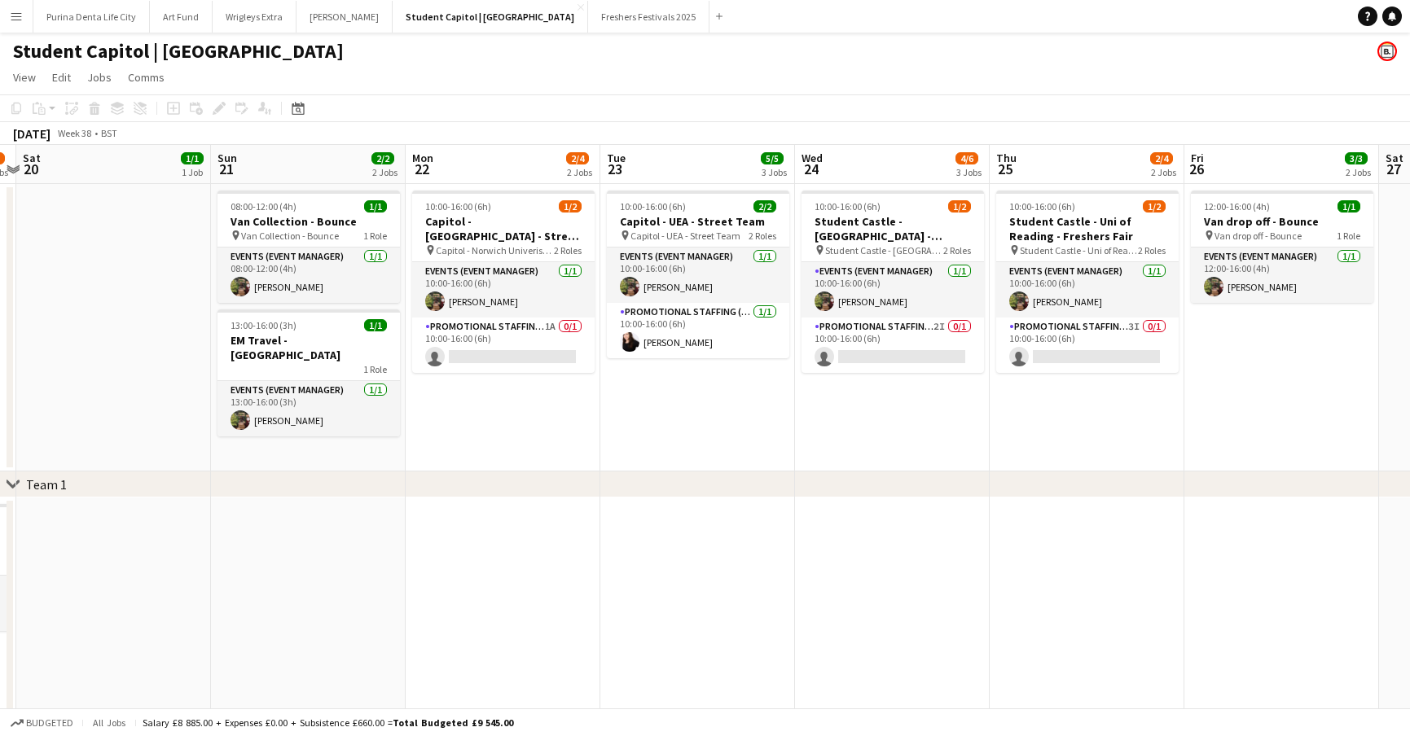
click at [1327, 65] on app-page-menu "View Day view expanded Day view collapsed Month view Date picker Jump to [DATE]…" at bounding box center [705, 79] width 1410 height 31
click at [1397, 15] on link "Notifications" at bounding box center [1392, 17] width 20 height 20
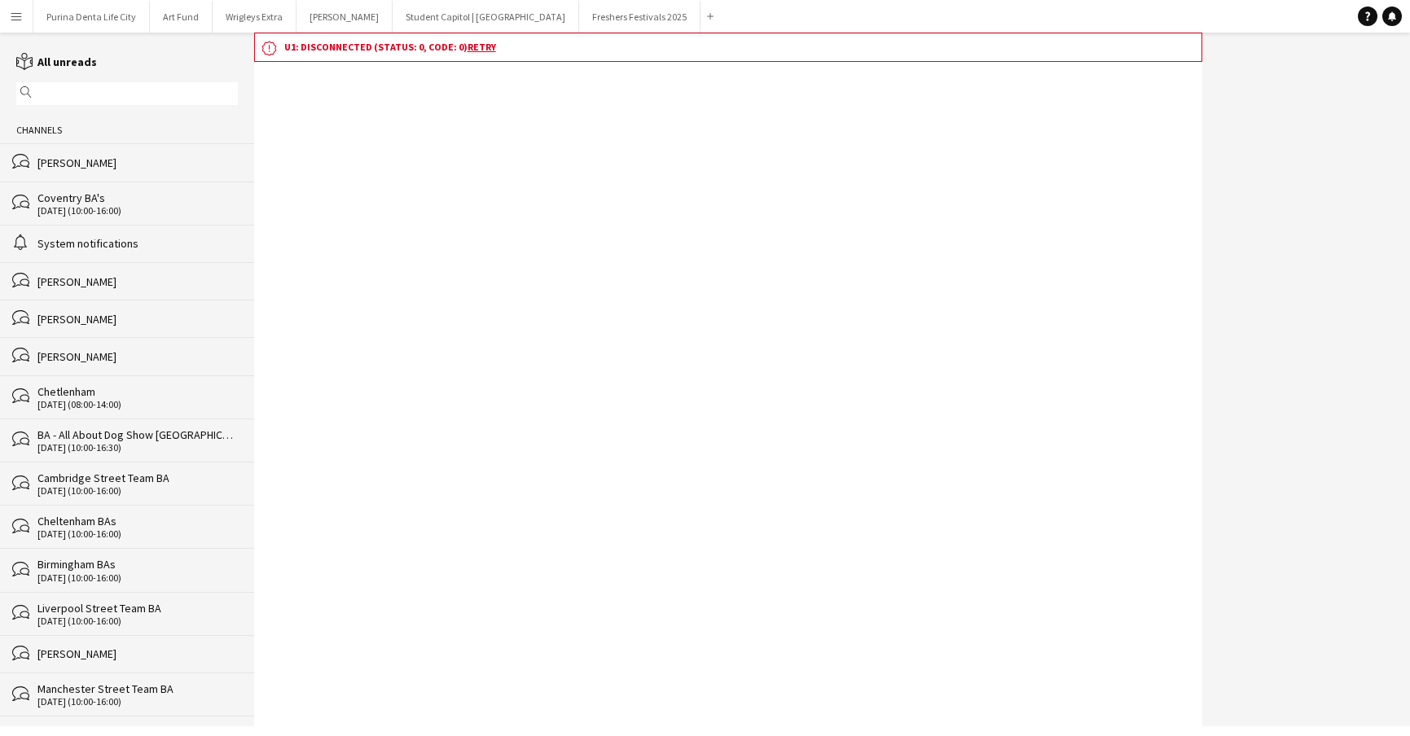
click at [191, 156] on div "[PERSON_NAME]" at bounding box center [137, 163] width 200 height 15
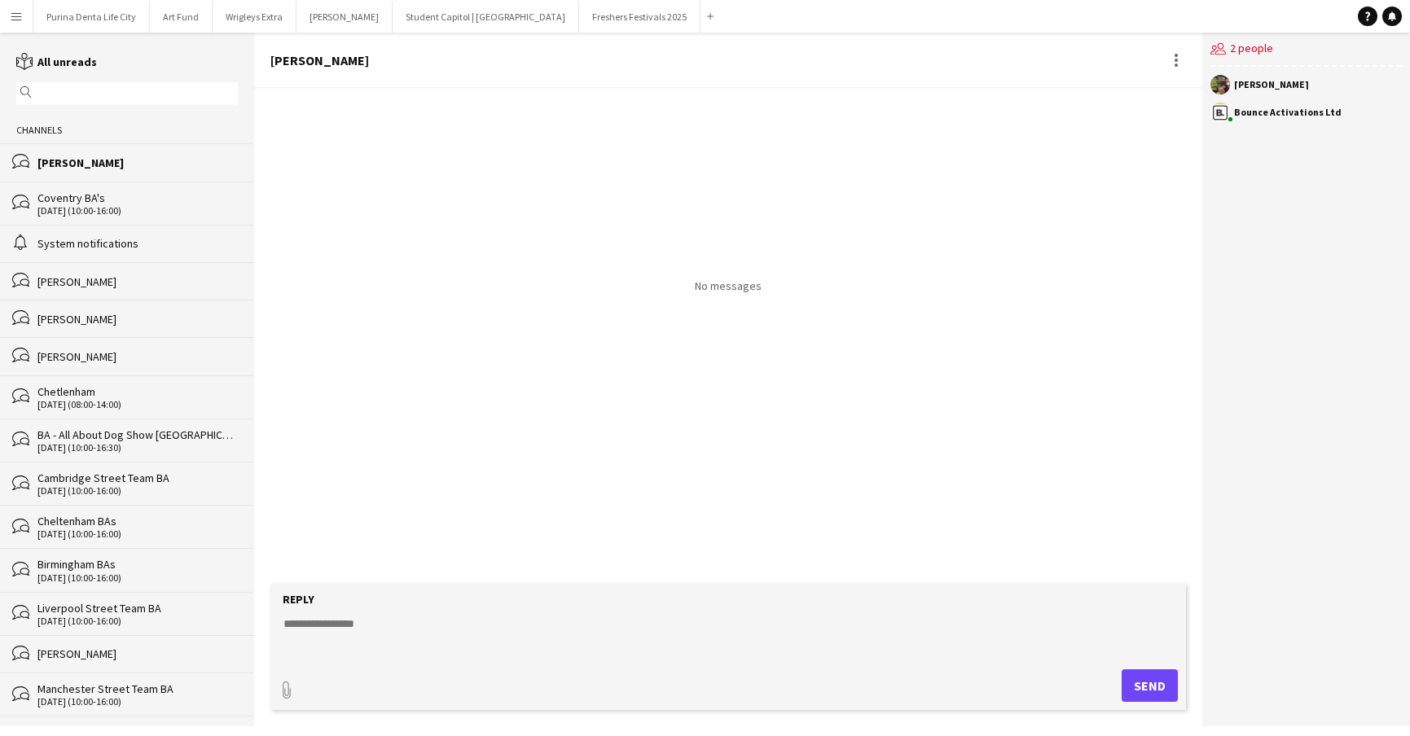
click at [175, 197] on div "Coventry BA's" at bounding box center [137, 198] width 200 height 15
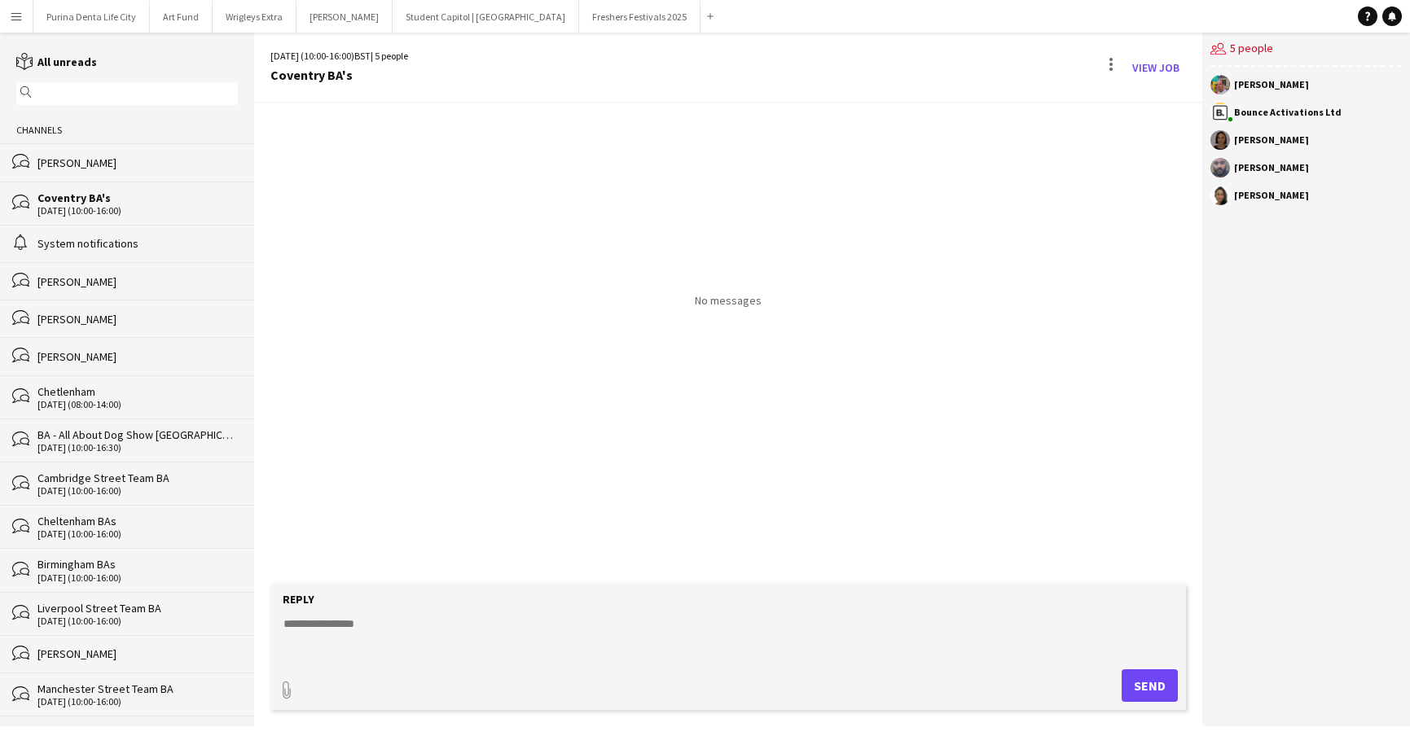
click at [171, 236] on div "System notifications" at bounding box center [137, 243] width 200 height 15
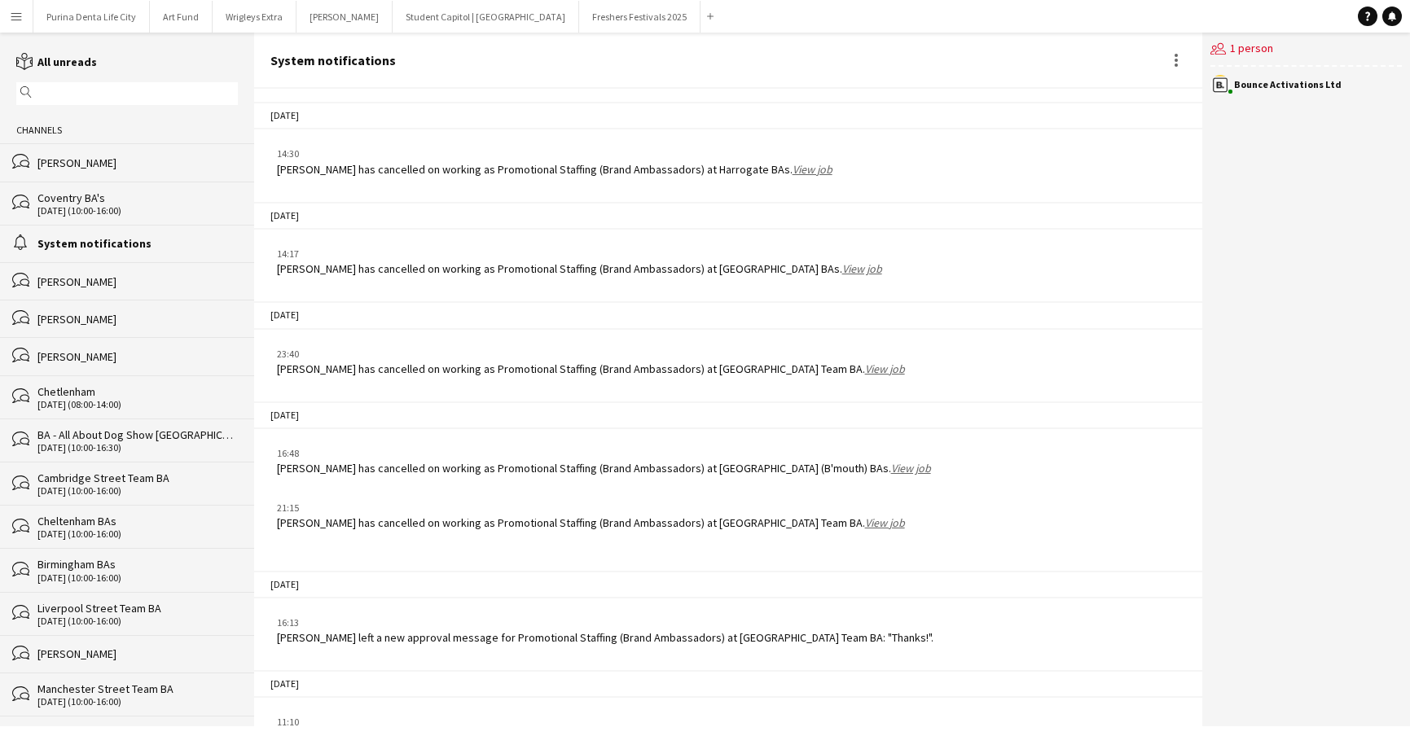
scroll to position [2093, 0]
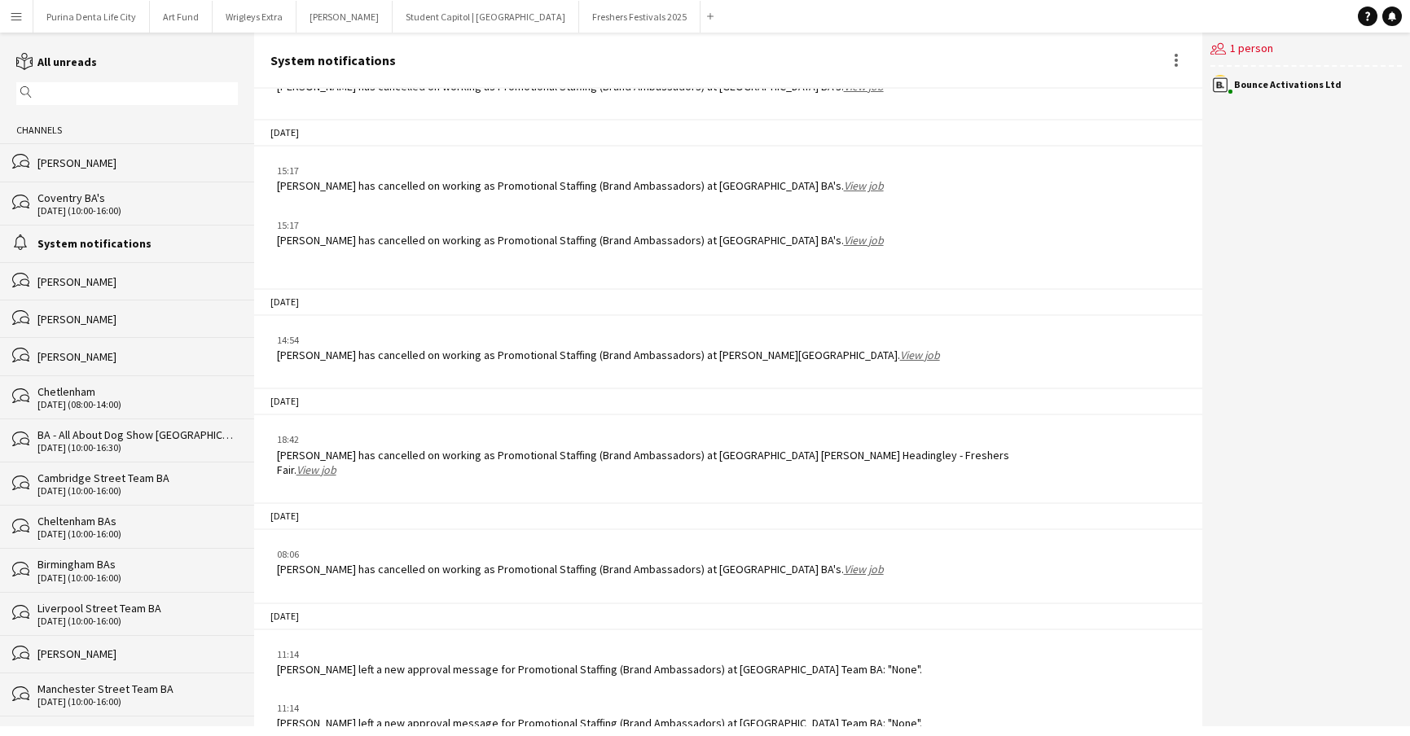
click at [177, 214] on div "[DATE] (10:00-16:00)" at bounding box center [137, 210] width 200 height 11
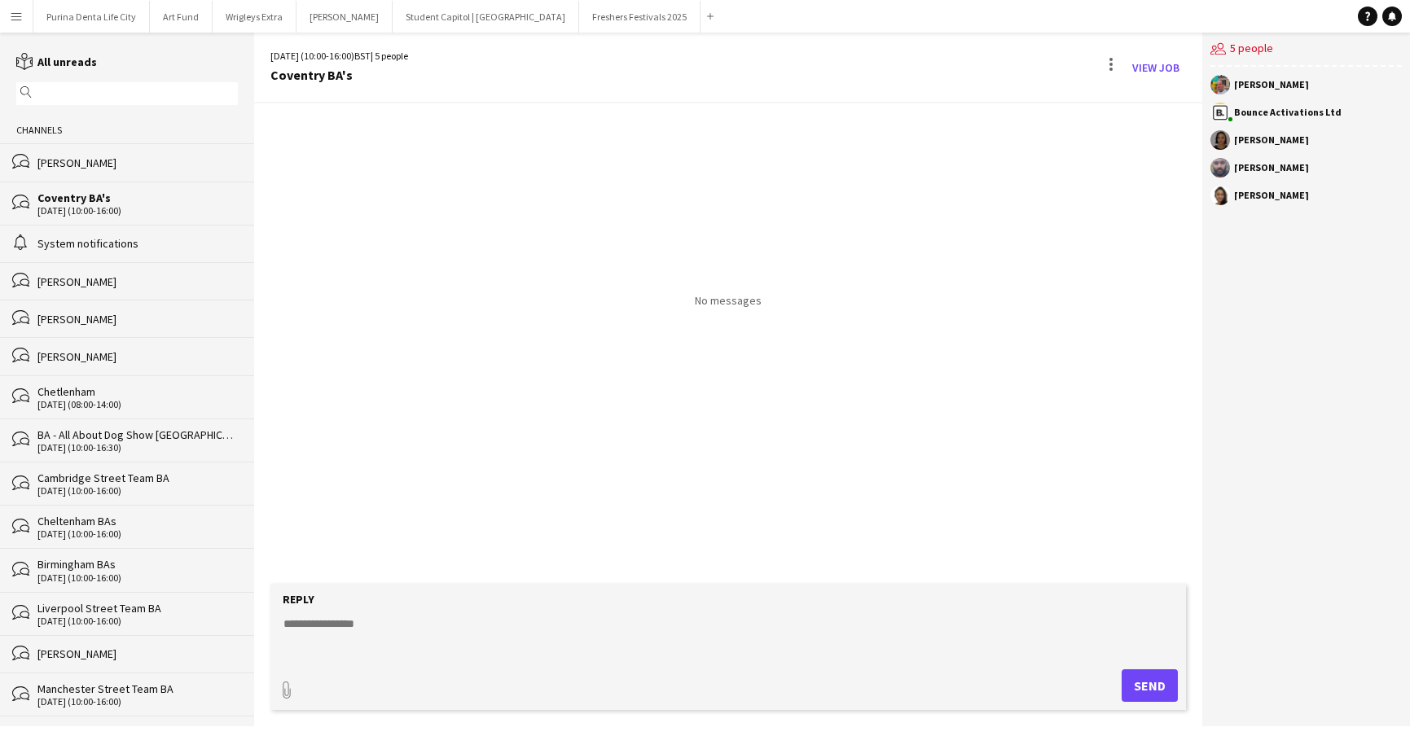
click at [77, 357] on div "[PERSON_NAME]" at bounding box center [137, 356] width 200 height 15
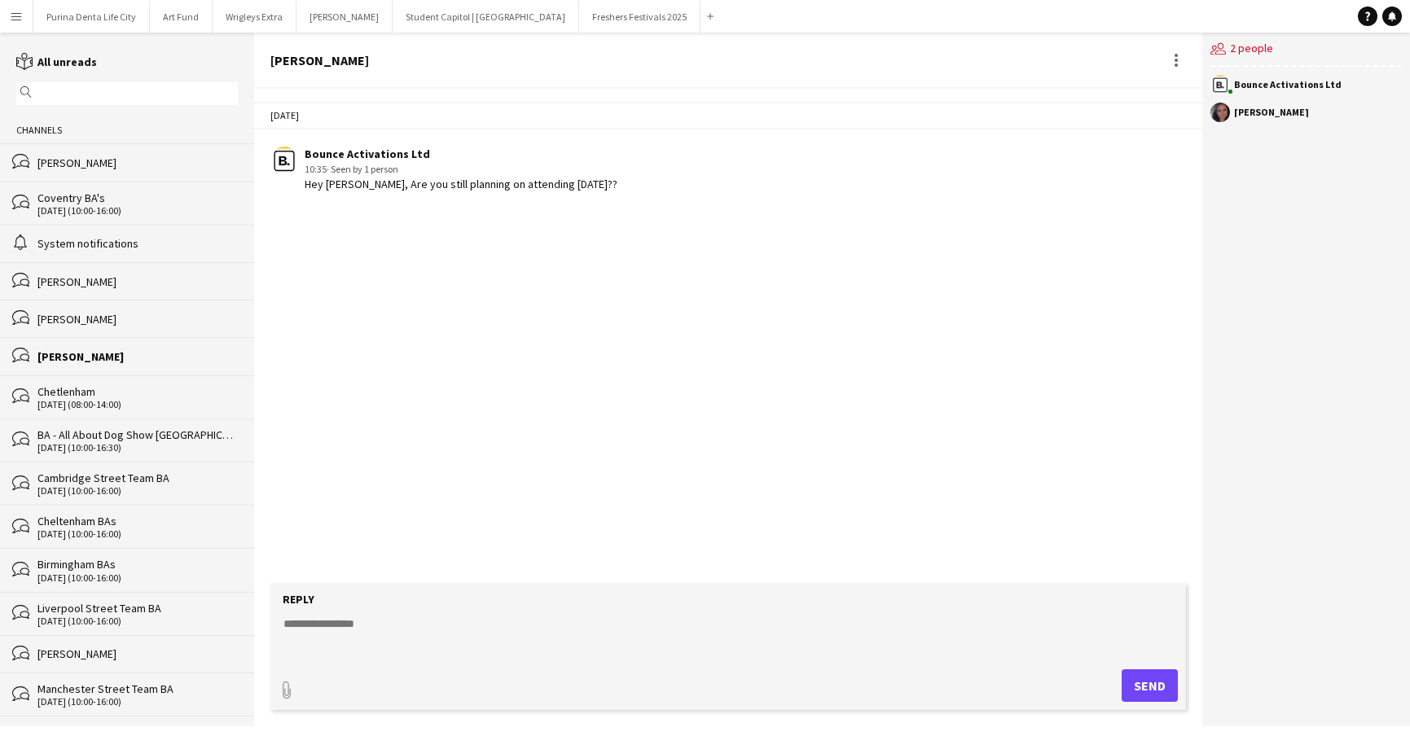
click at [85, 324] on div "[PERSON_NAME]" at bounding box center [137, 319] width 200 height 15
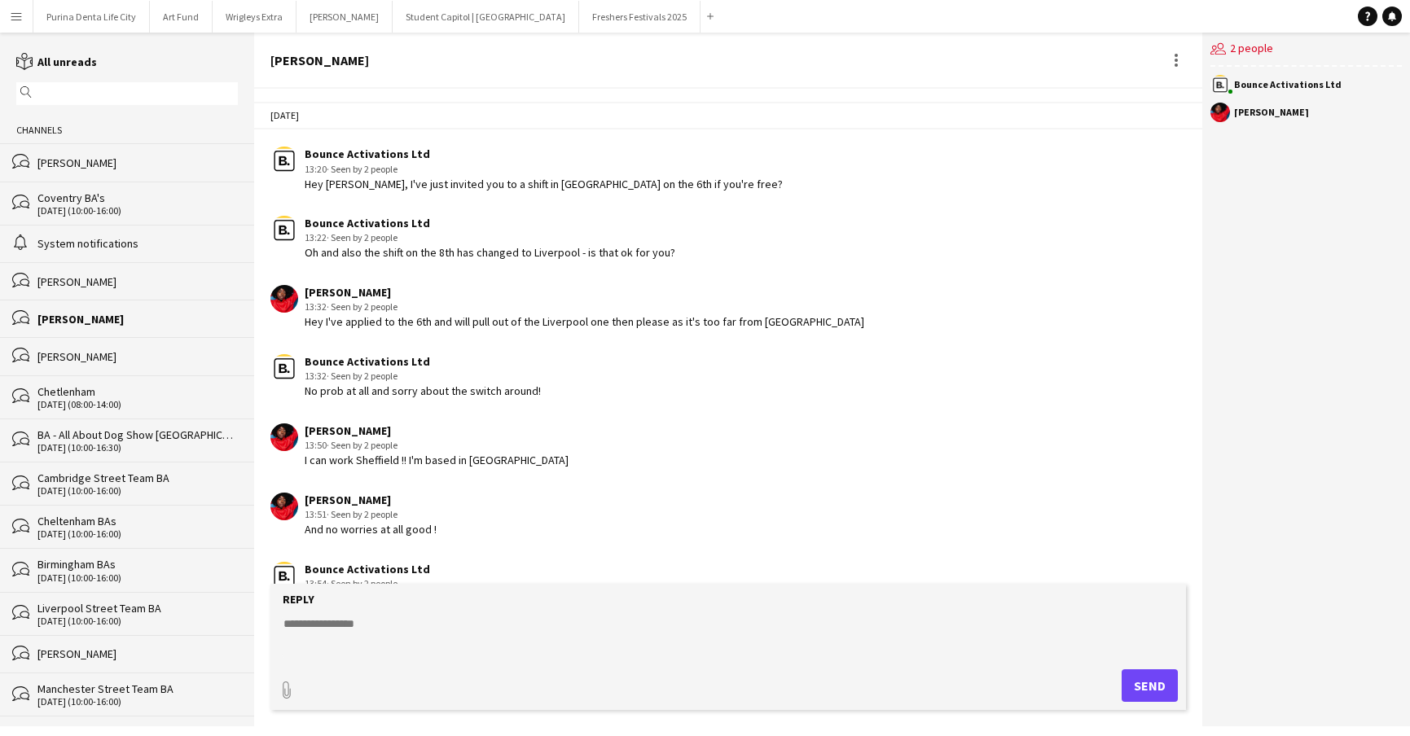
scroll to position [412, 0]
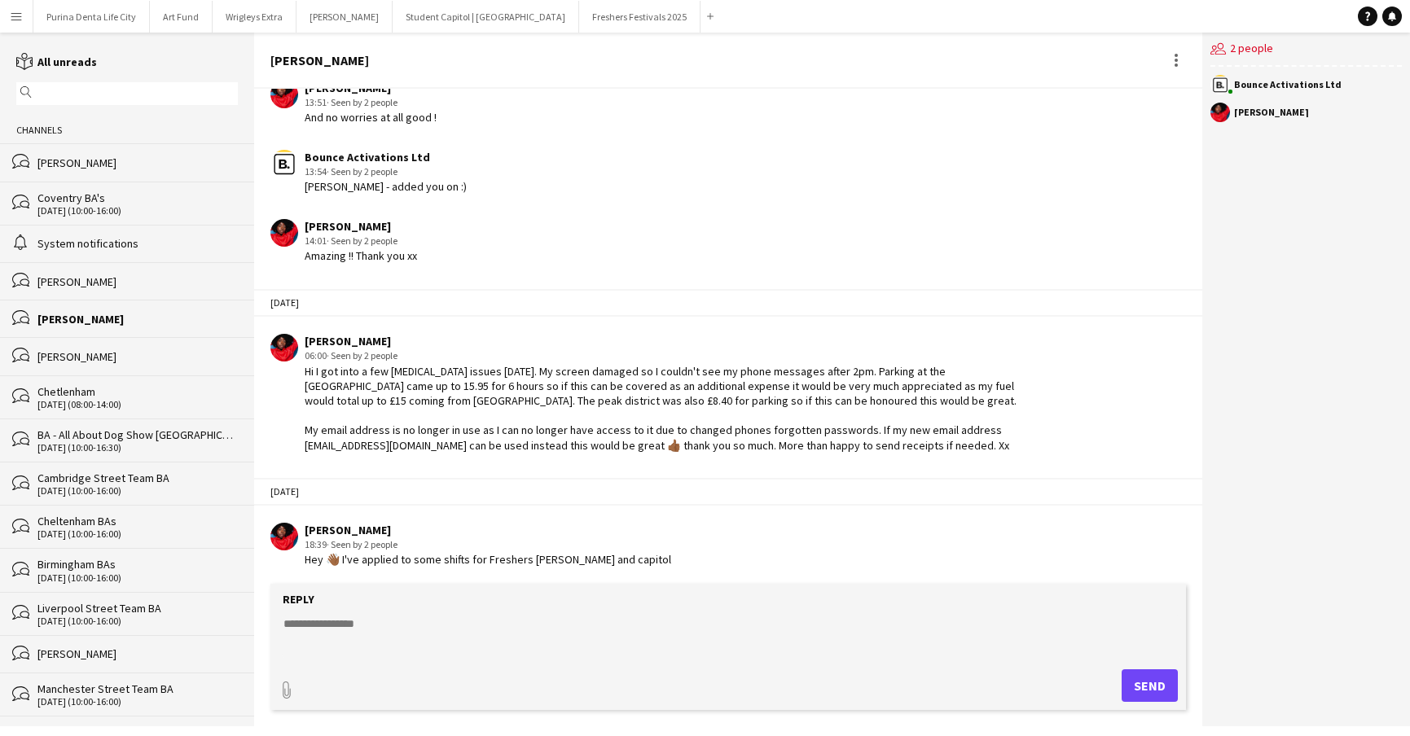
click at [72, 325] on div "bubbles [PERSON_NAME]" at bounding box center [127, 318] width 254 height 37
click at [90, 292] on div "bubbles [PERSON_NAME]" at bounding box center [127, 280] width 254 height 37
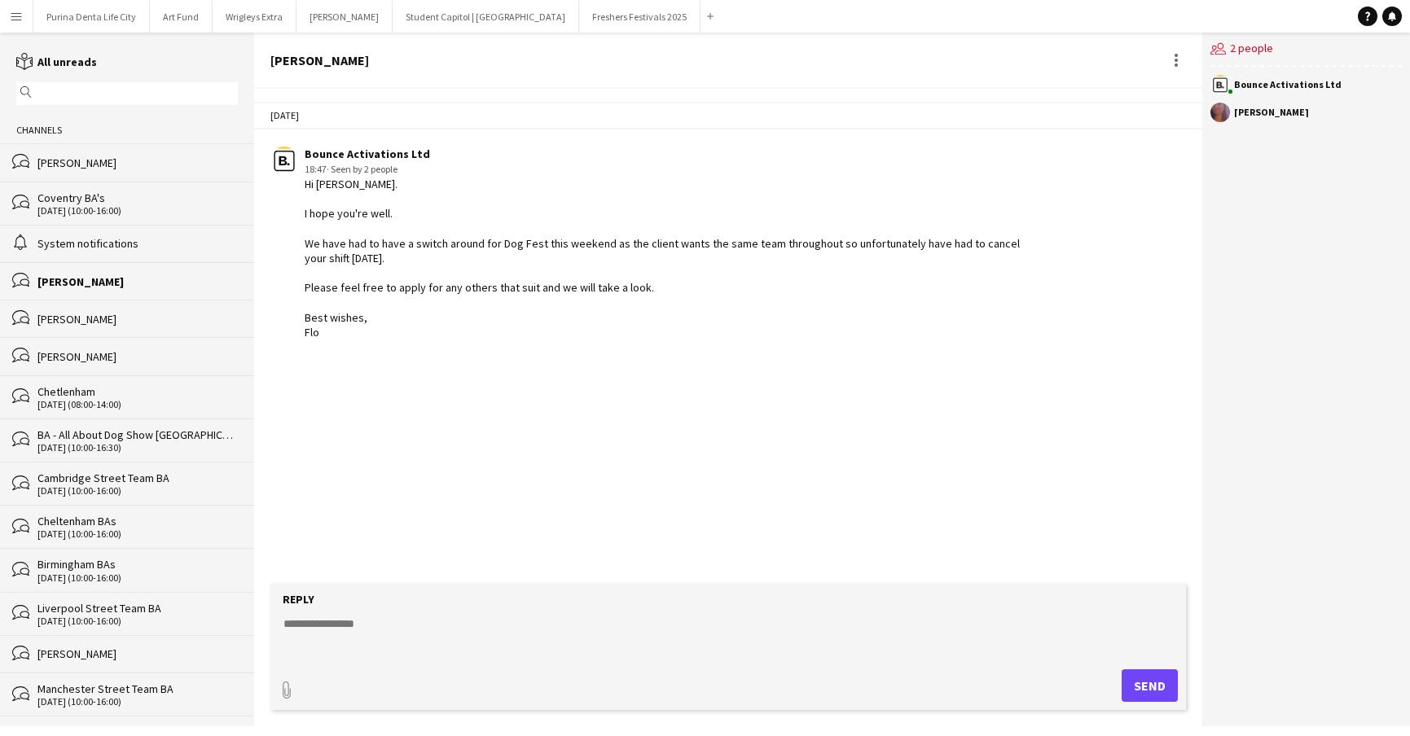
click at [85, 253] on div "alarm System notifications" at bounding box center [127, 243] width 254 height 37
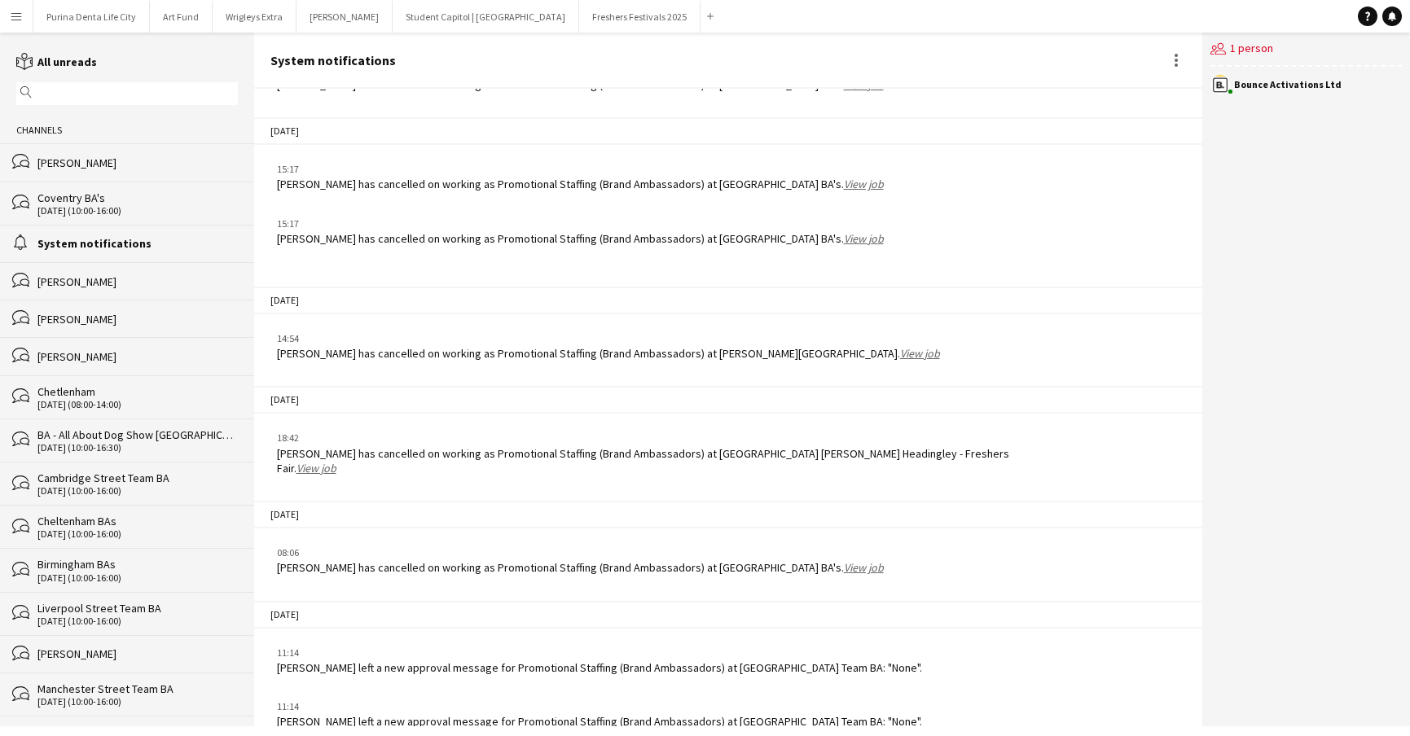
scroll to position [2093, 0]
click at [503, 716] on div "[PERSON_NAME] left a new approval message for Promotional Staffing (Brand Ambas…" at bounding box center [599, 723] width 645 height 15
click at [100, 16] on button "Purina Denta Life City Close" at bounding box center [91, 17] width 116 height 32
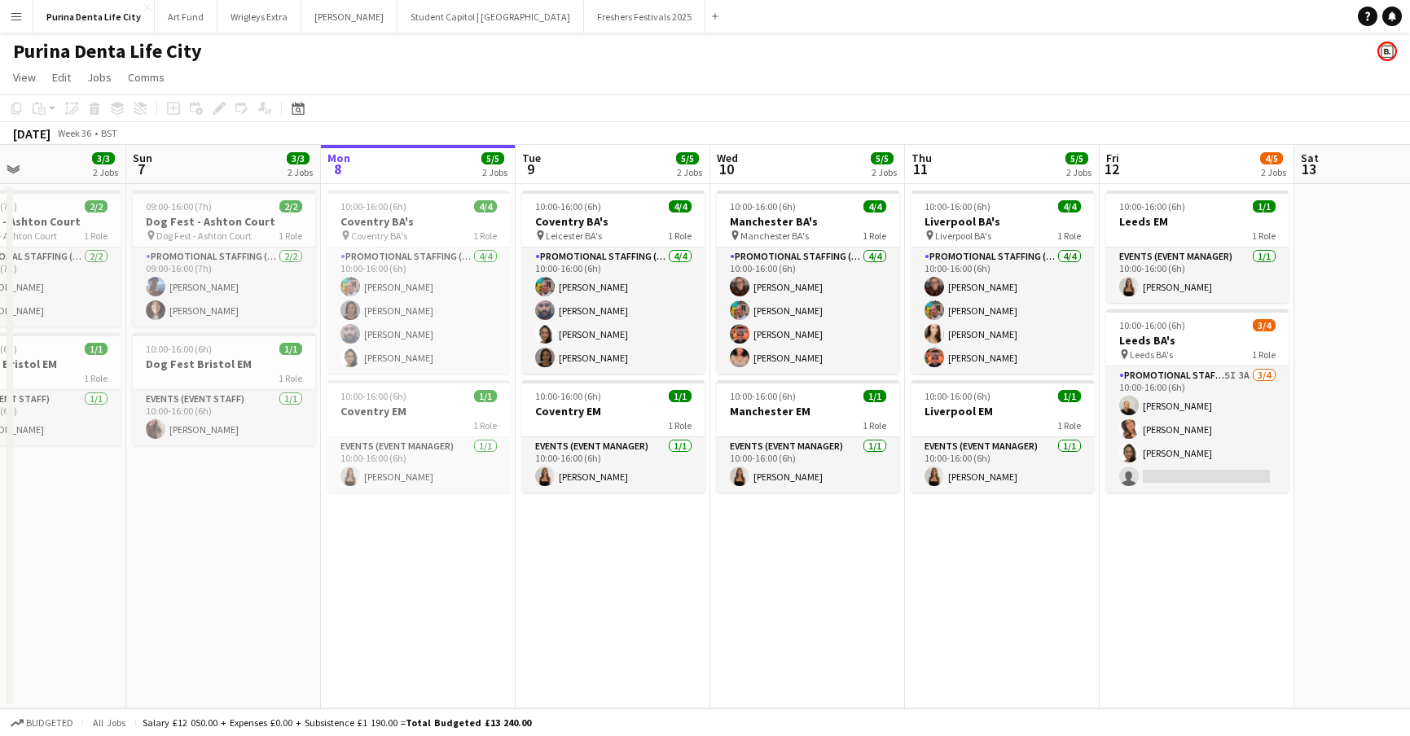
scroll to position [0, 479]
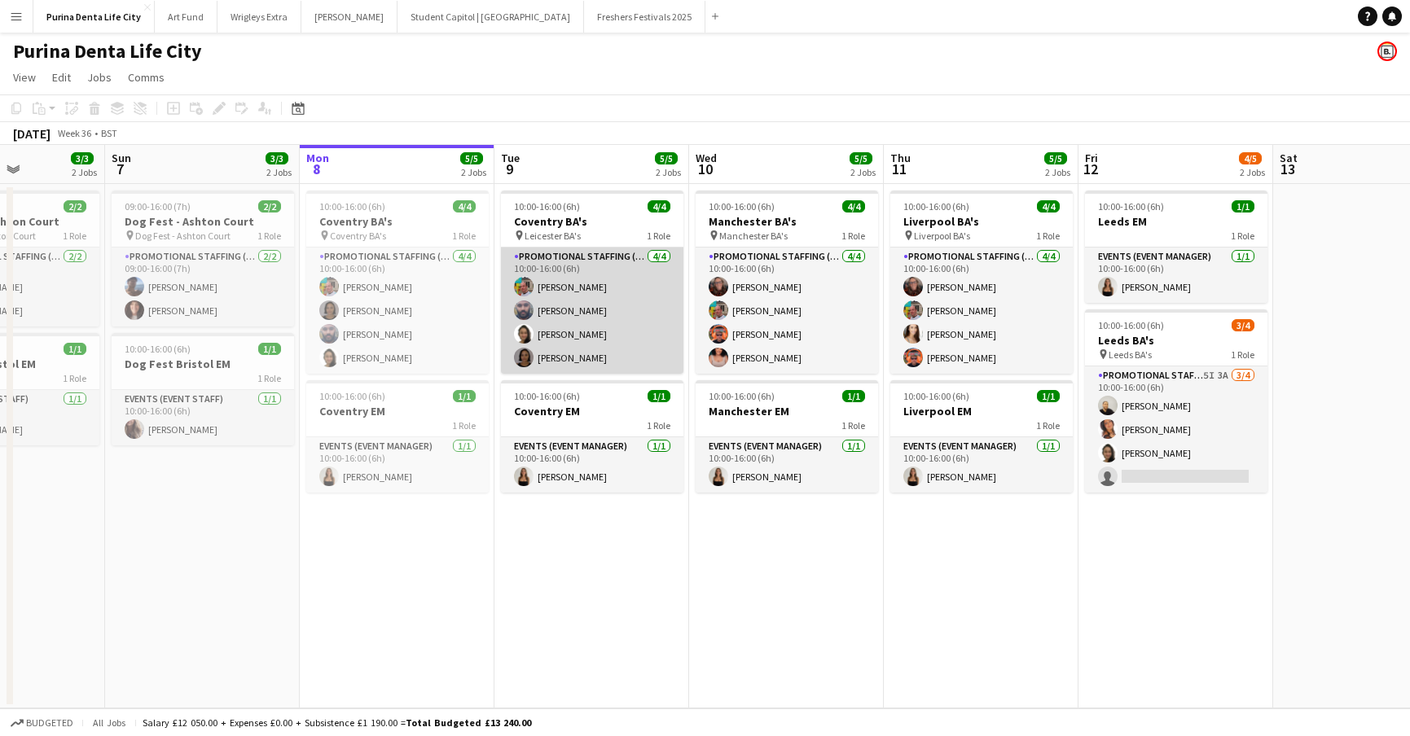
click at [611, 315] on app-card-role "Promotional Staffing (Brand Ambassadors) [DATE] 10:00-16:00 (6h) [PERSON_NAME] …" at bounding box center [592, 311] width 182 height 126
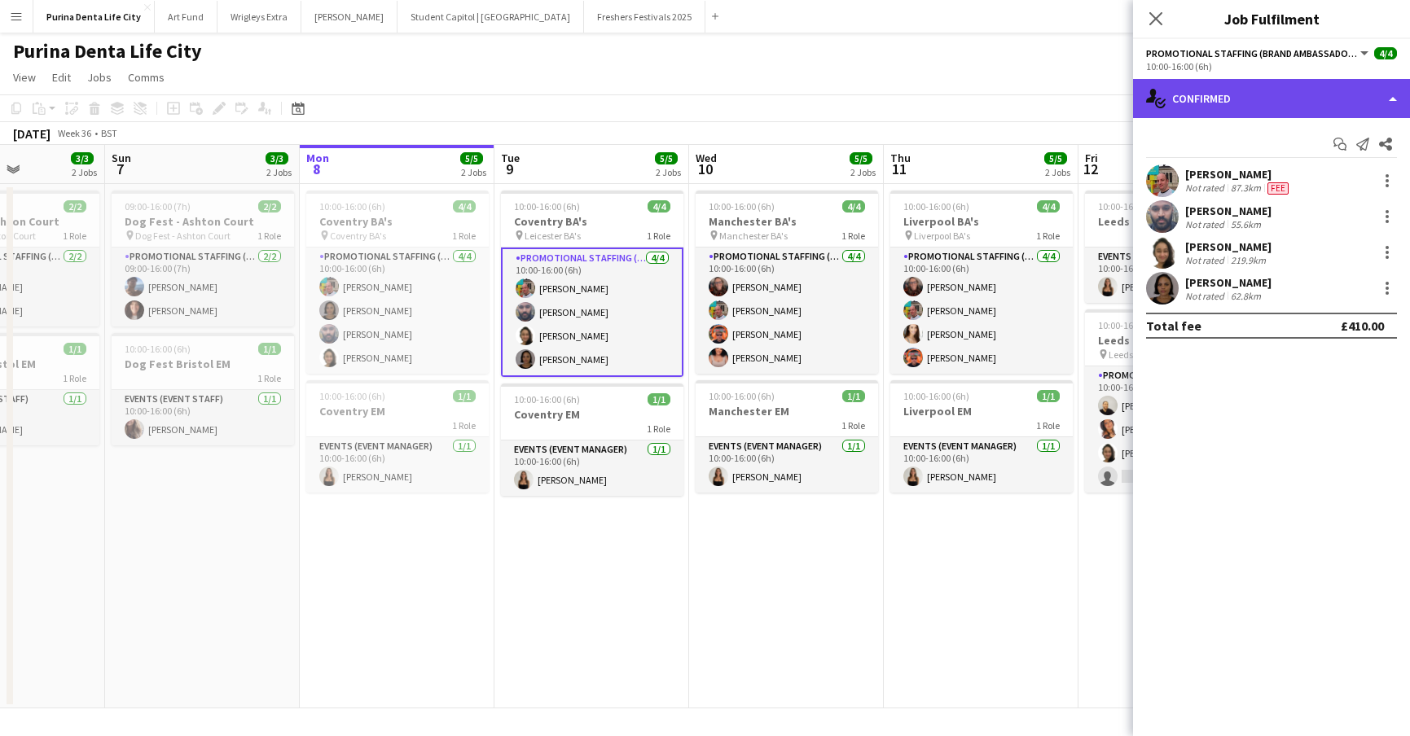
click at [1298, 100] on div "single-neutral-actions-check-2 Confirmed" at bounding box center [1271, 98] width 277 height 39
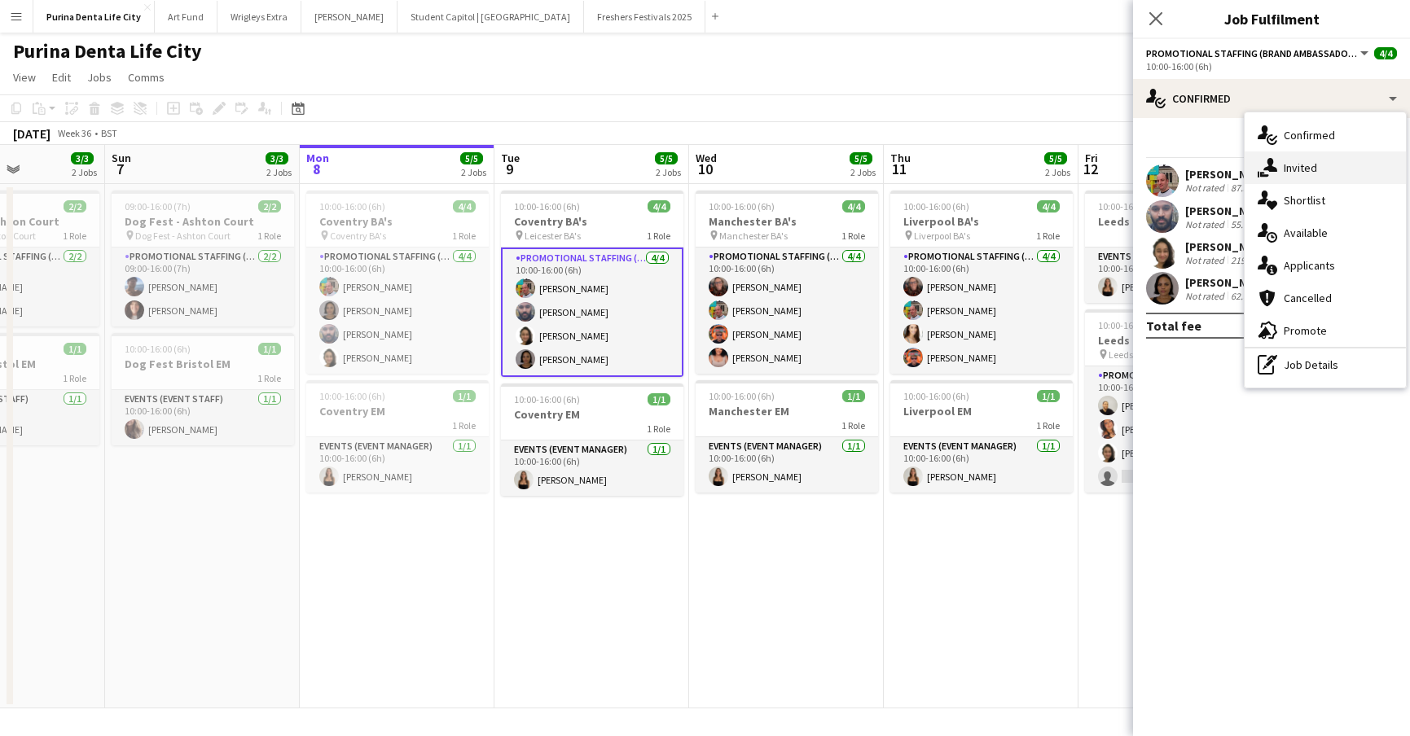
click at [1322, 177] on div "single-neutral-actions-share-1 Invited" at bounding box center [1324, 167] width 161 height 33
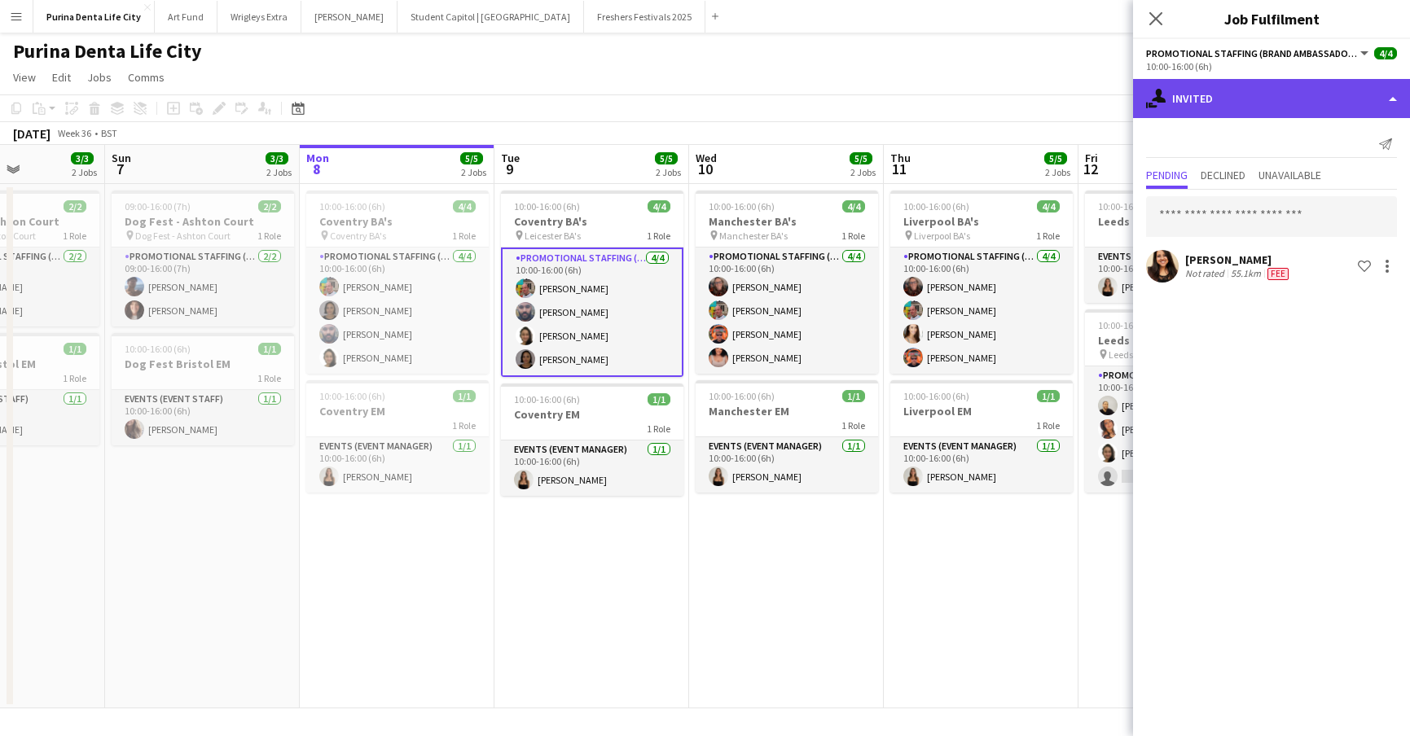
click at [1271, 103] on div "single-neutral-actions-share-1 Invited" at bounding box center [1271, 98] width 277 height 39
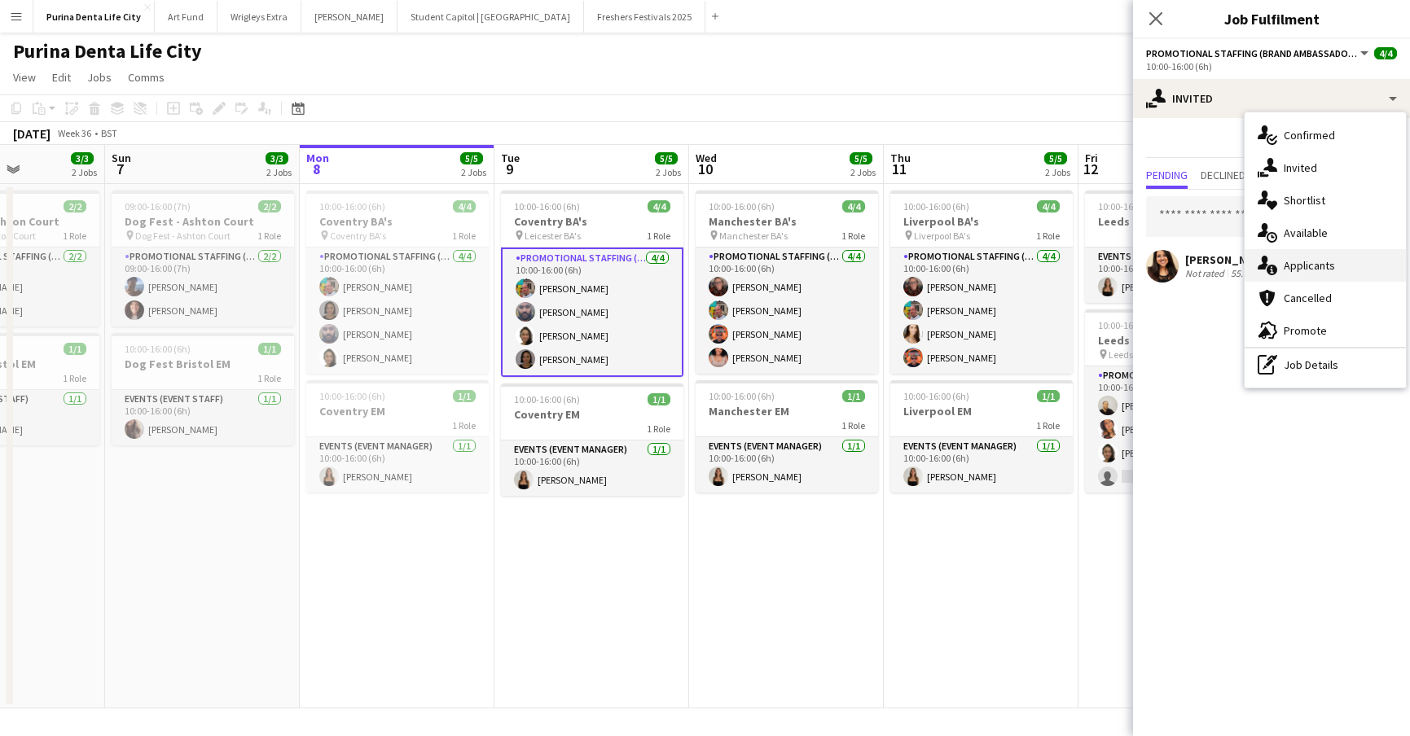
click at [1308, 253] on div "single-neutral-actions-information Applicants" at bounding box center [1324, 265] width 161 height 33
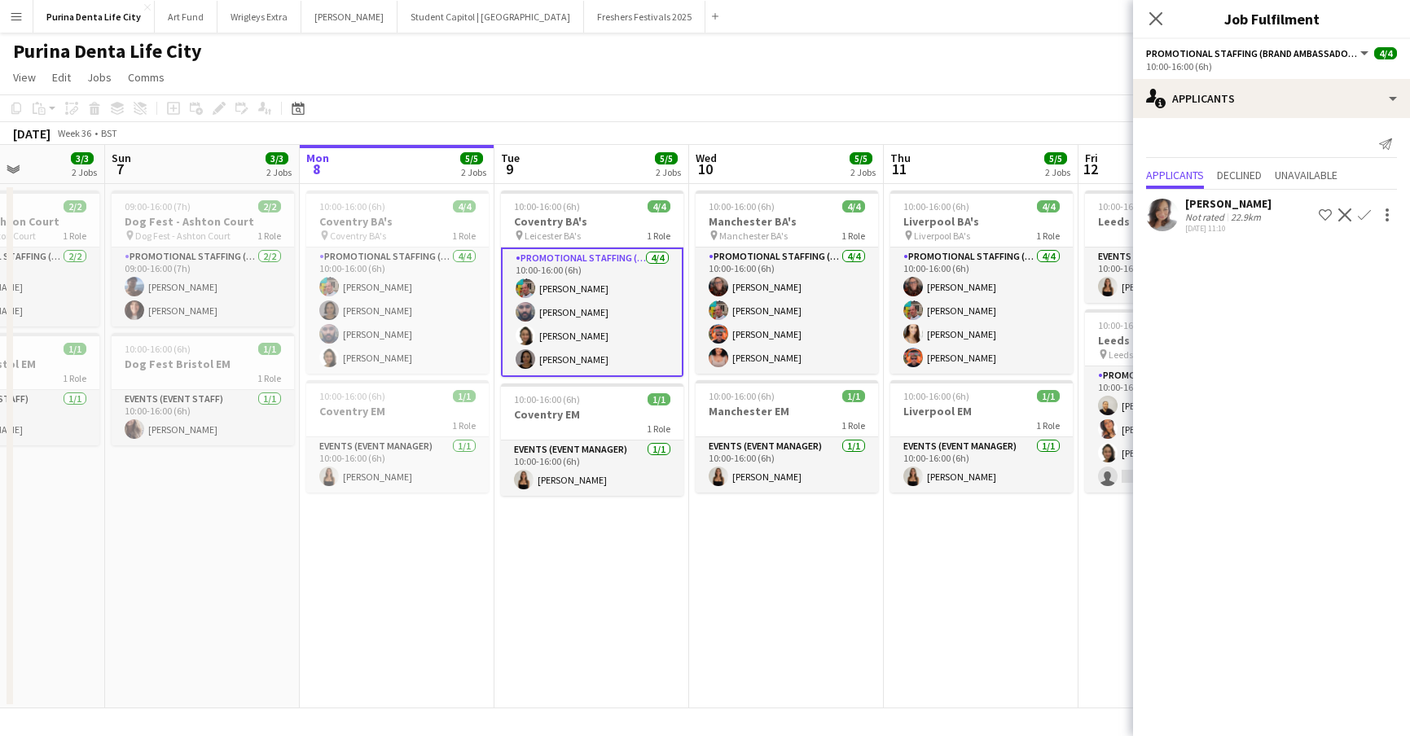
click at [1157, 213] on app-user-avatar at bounding box center [1162, 215] width 33 height 33
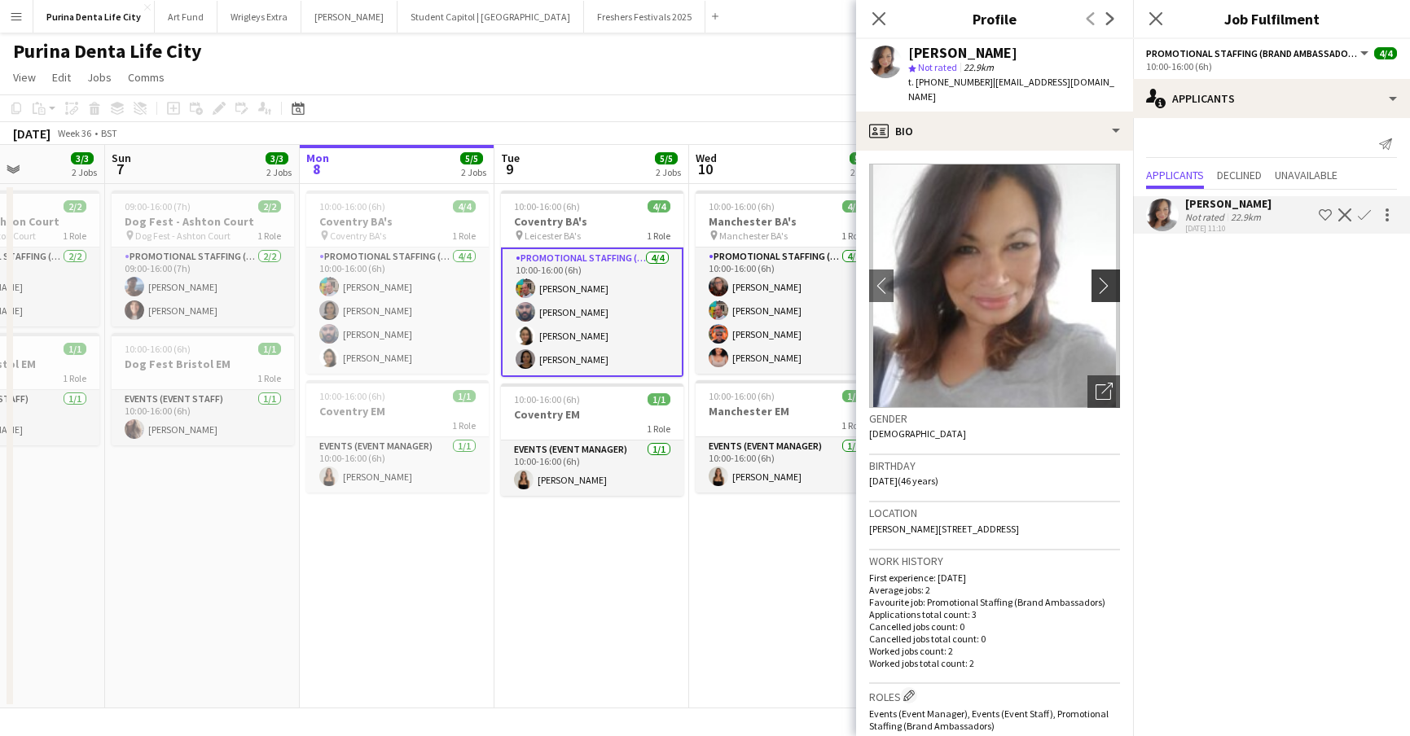
click at [1113, 277] on app-icon "chevron-right" at bounding box center [1107, 285] width 25 height 17
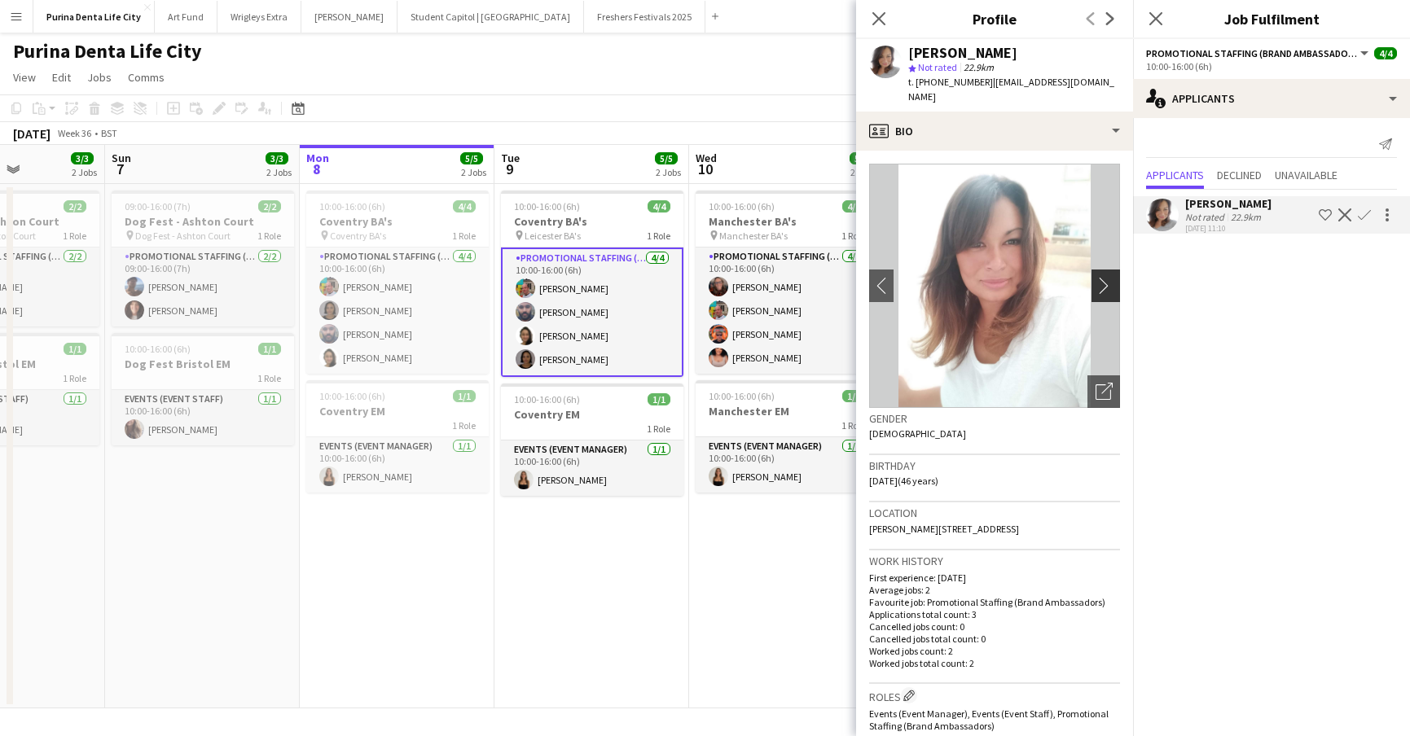
click at [1113, 277] on app-icon "chevron-right" at bounding box center [1107, 285] width 25 height 17
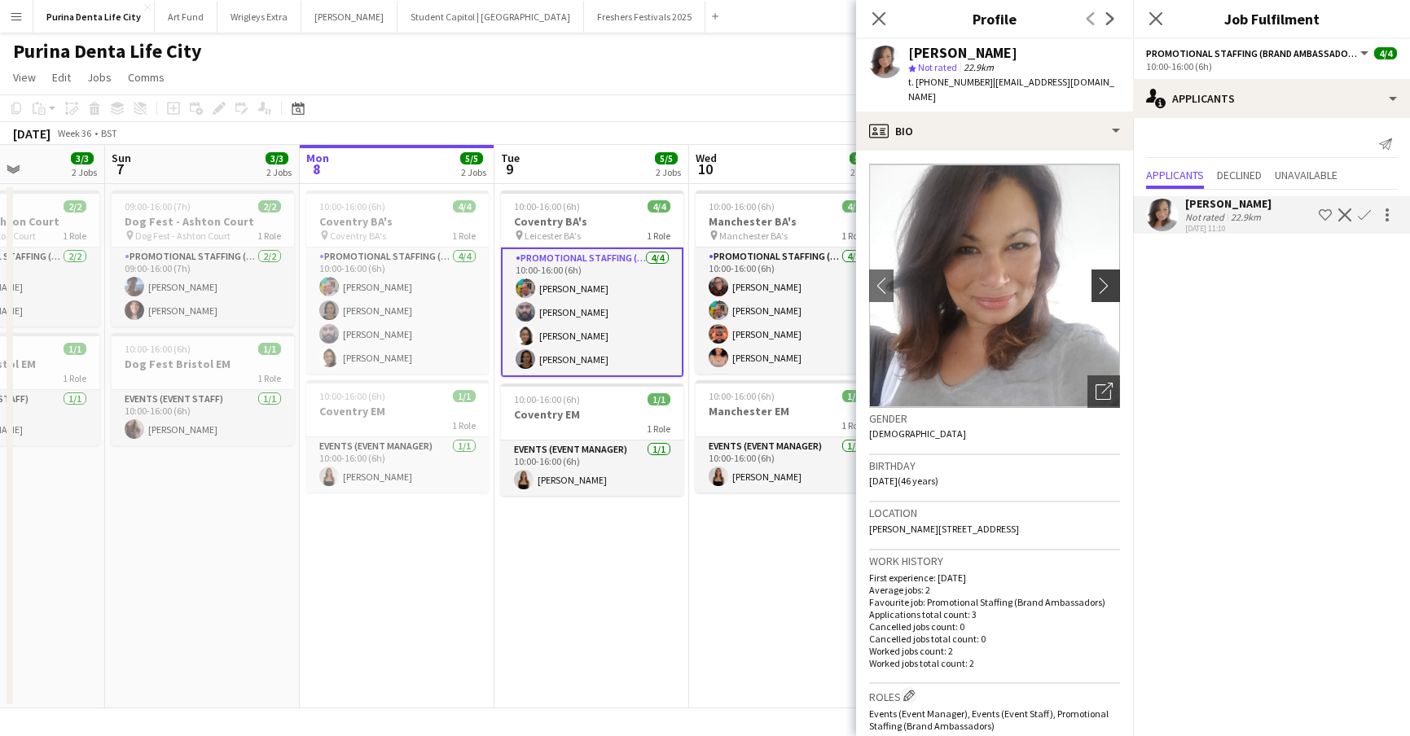
click at [1113, 277] on app-icon "chevron-right" at bounding box center [1107, 285] width 25 height 17
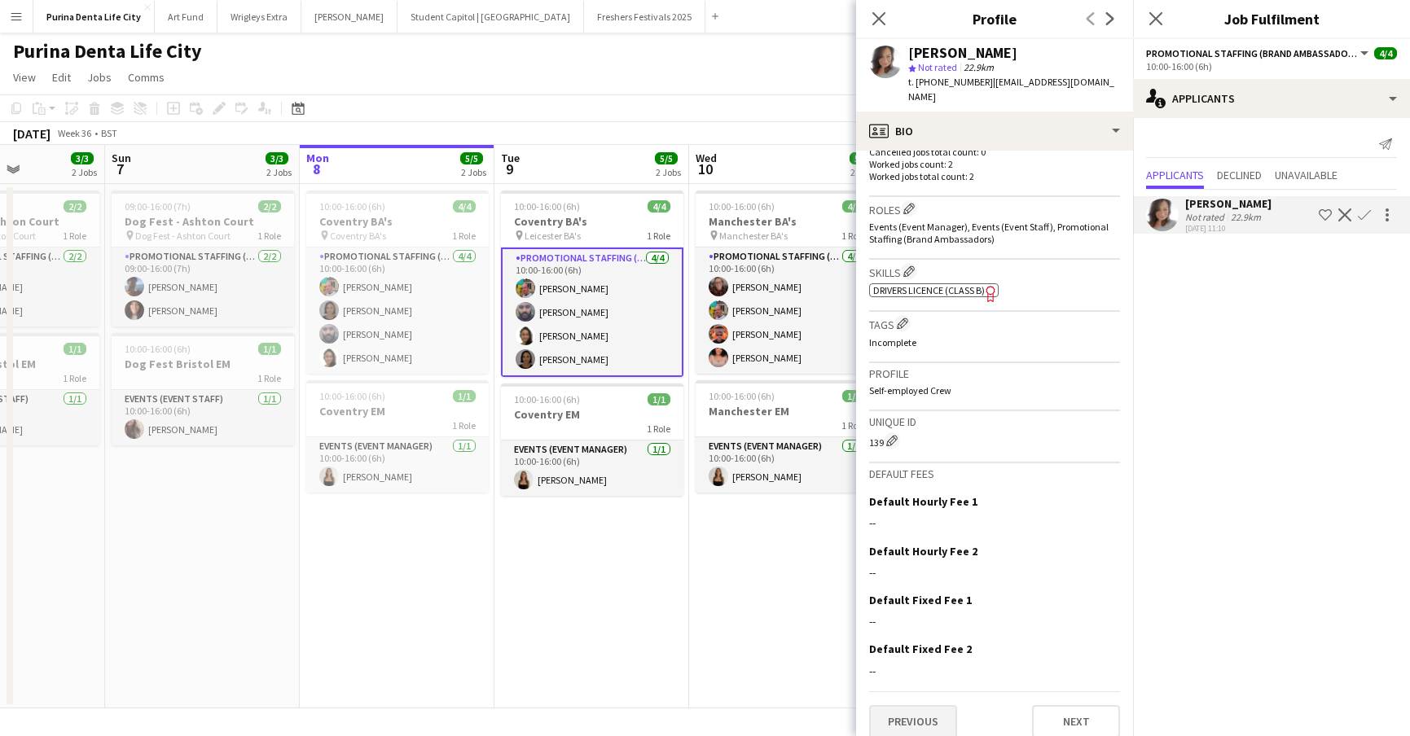
scroll to position [484, 0]
click at [936, 710] on button "Previous" at bounding box center [913, 724] width 88 height 33
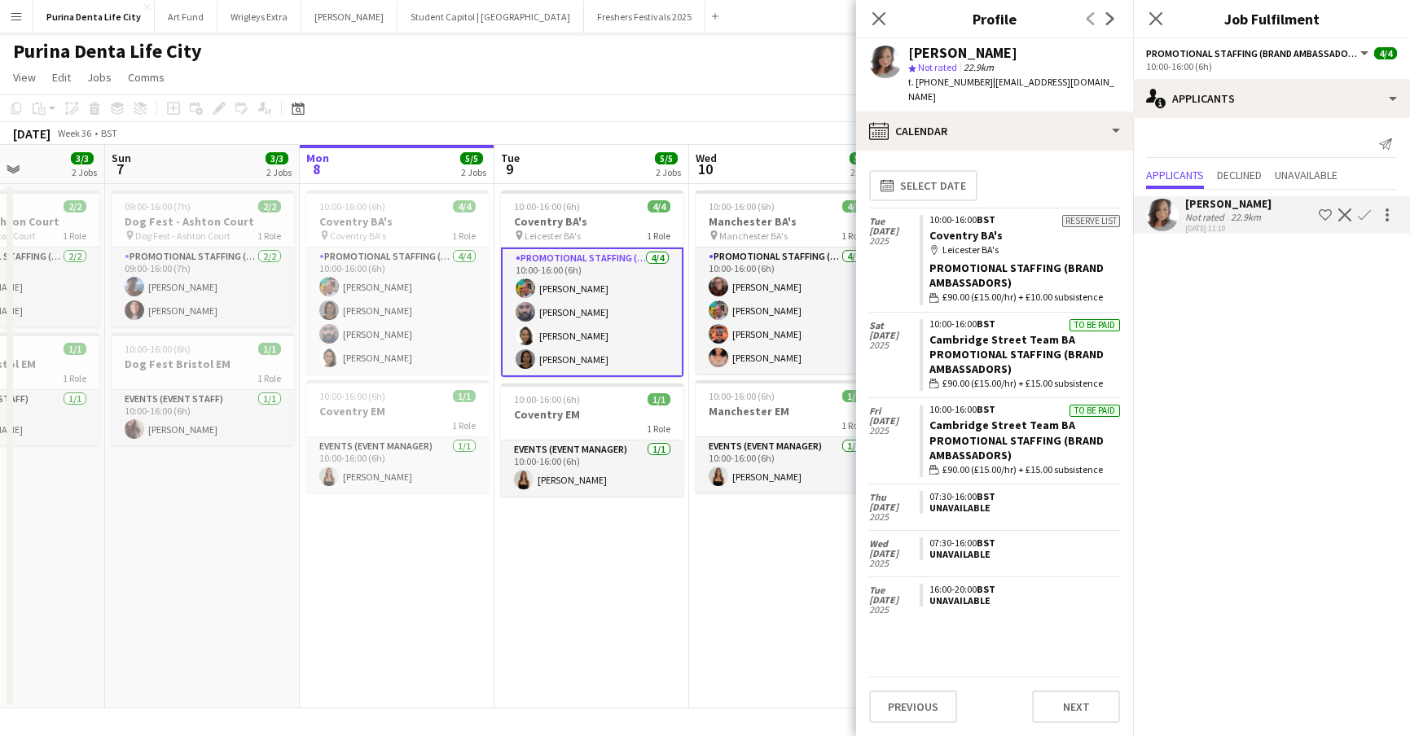
scroll to position [0, 0]
click at [800, 590] on app-date-cell "10:00-16:00 (6h) 4/4 Manchester BA's pin Manchester BA's 1 Role Promotional Sta…" at bounding box center [786, 446] width 195 height 524
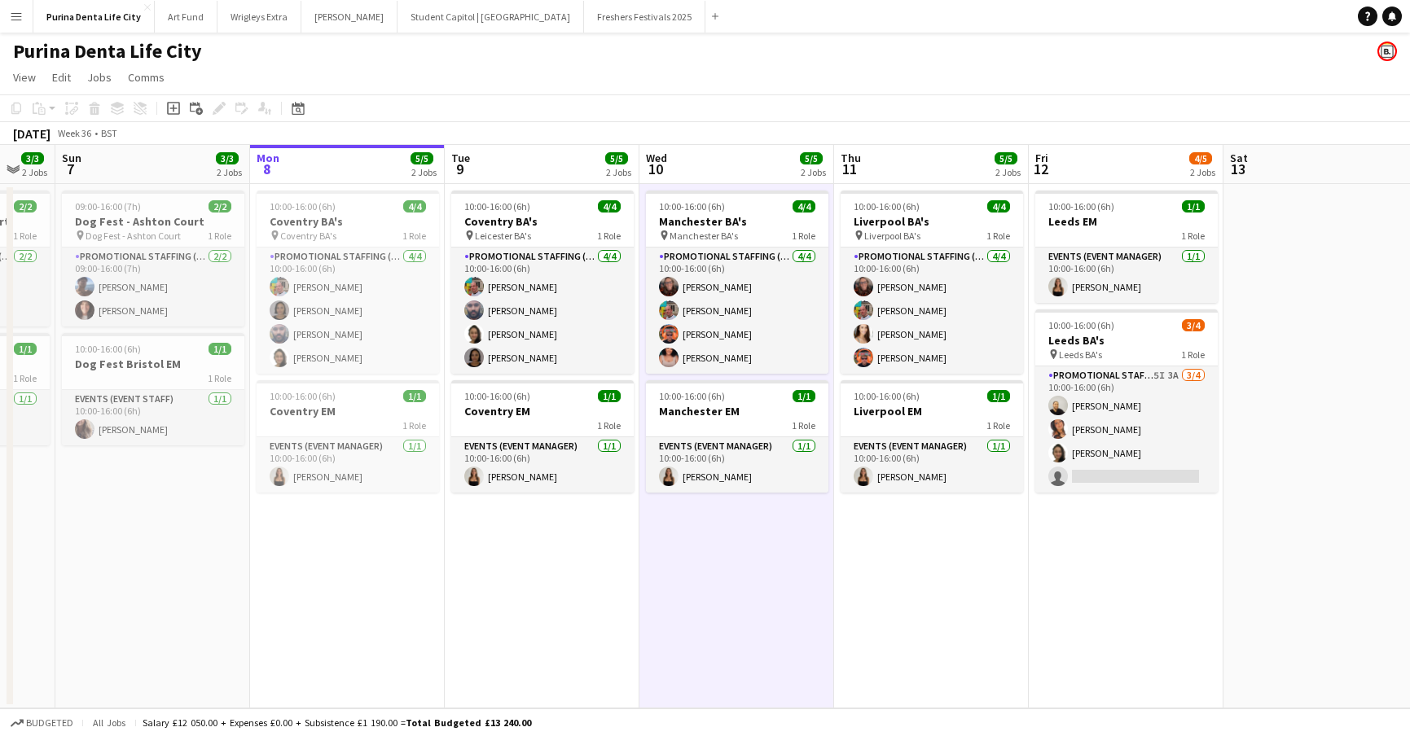
scroll to position [0, 532]
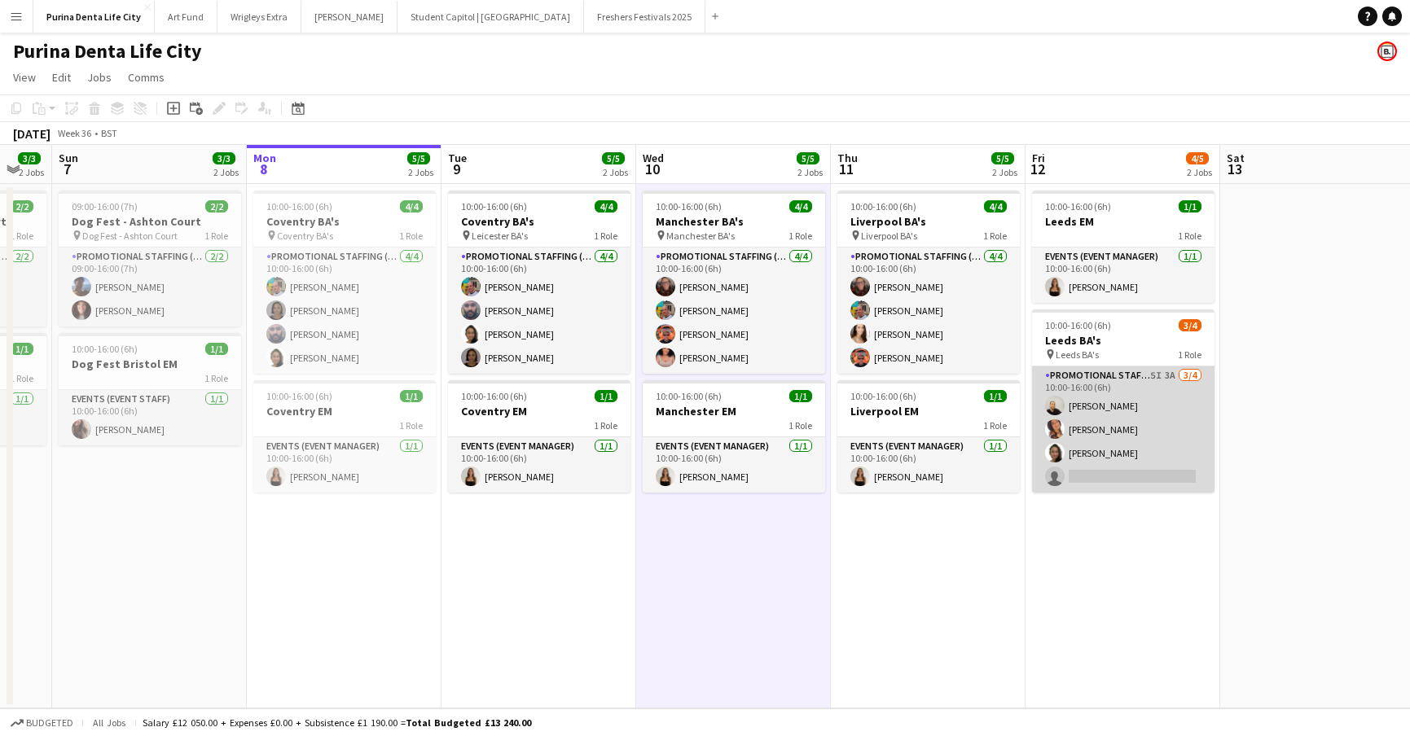
click at [1100, 486] on app-card-role "Promotional Staffing (Brand Ambassadors) 5I 3A [DATE] 10:00-16:00 (6h) [PERSON_…" at bounding box center [1123, 429] width 182 height 126
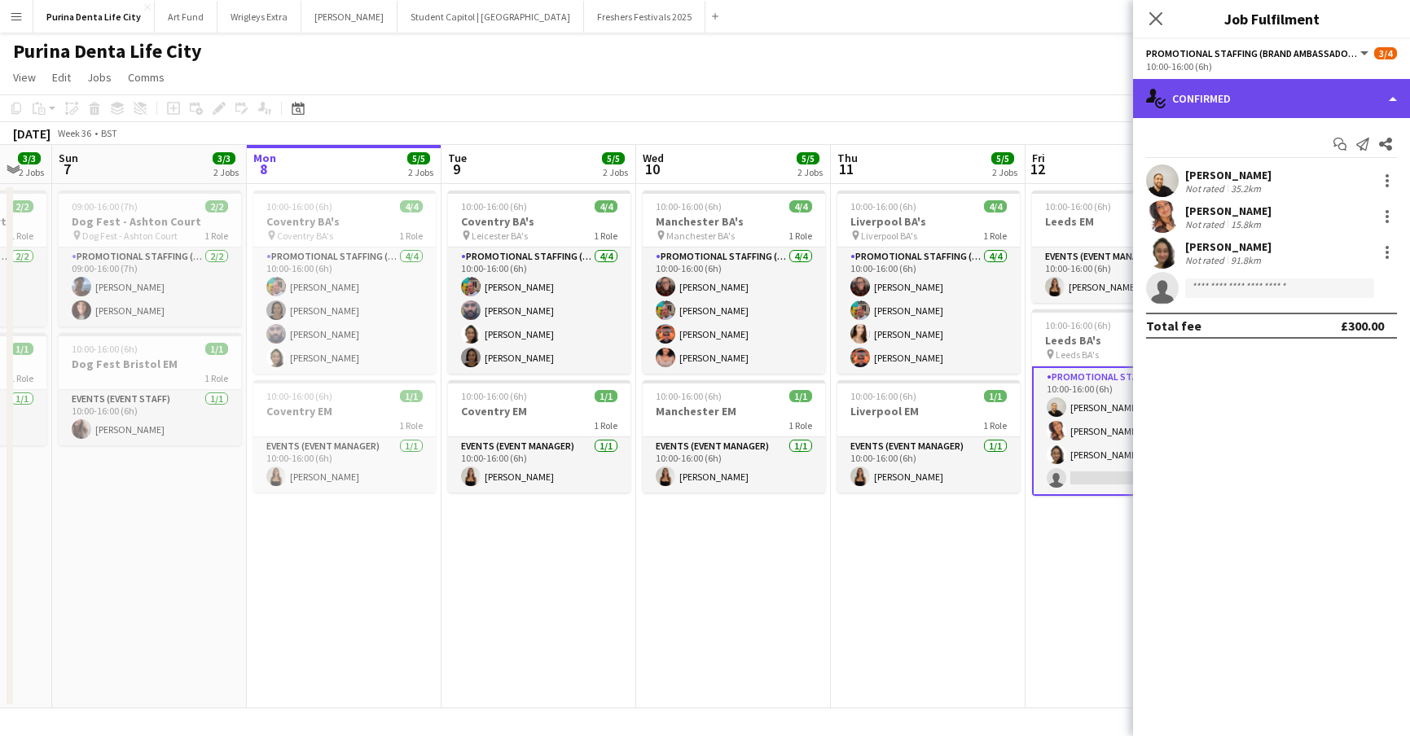
click at [1296, 90] on div "single-neutral-actions-check-2 Confirmed" at bounding box center [1271, 98] width 277 height 39
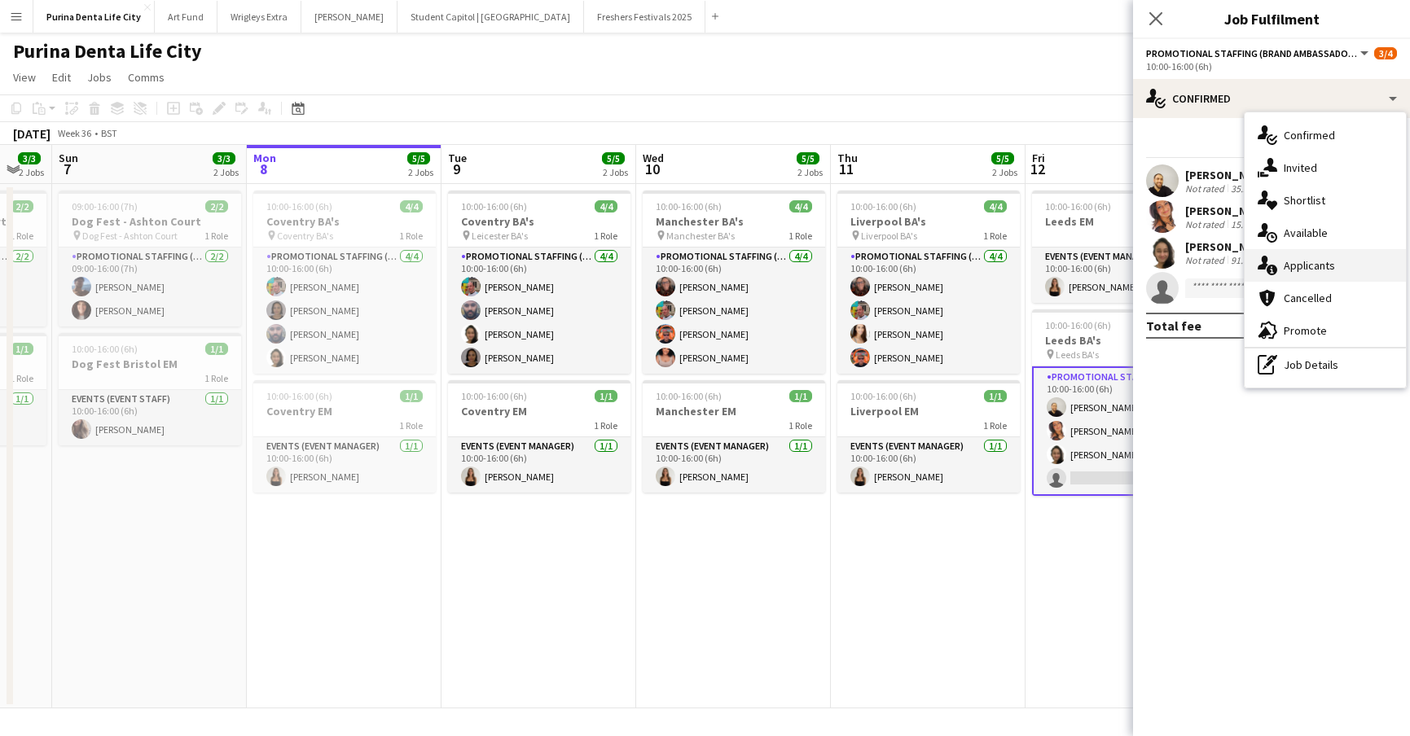
click at [1313, 261] on span "Applicants" at bounding box center [1308, 265] width 51 height 15
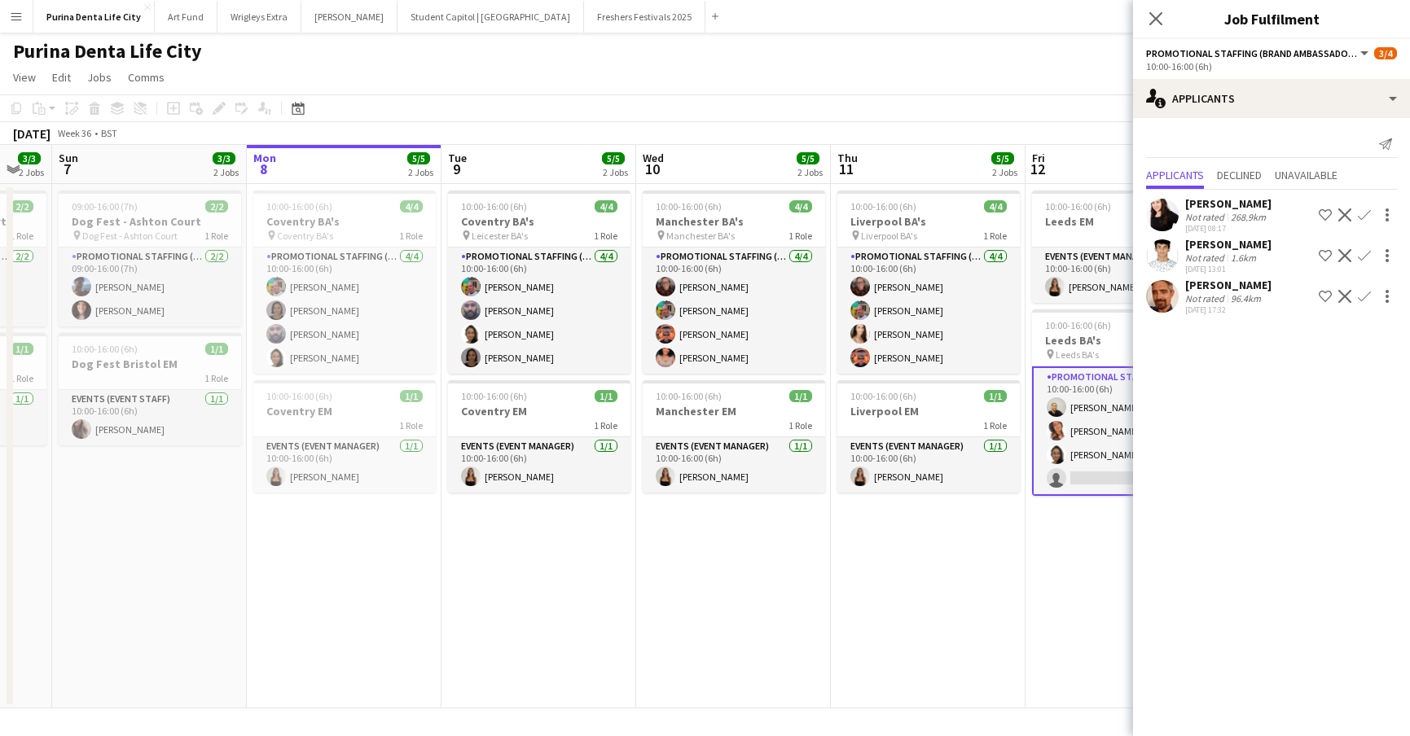
click at [1375, 295] on div at bounding box center [1385, 297] width 23 height 20
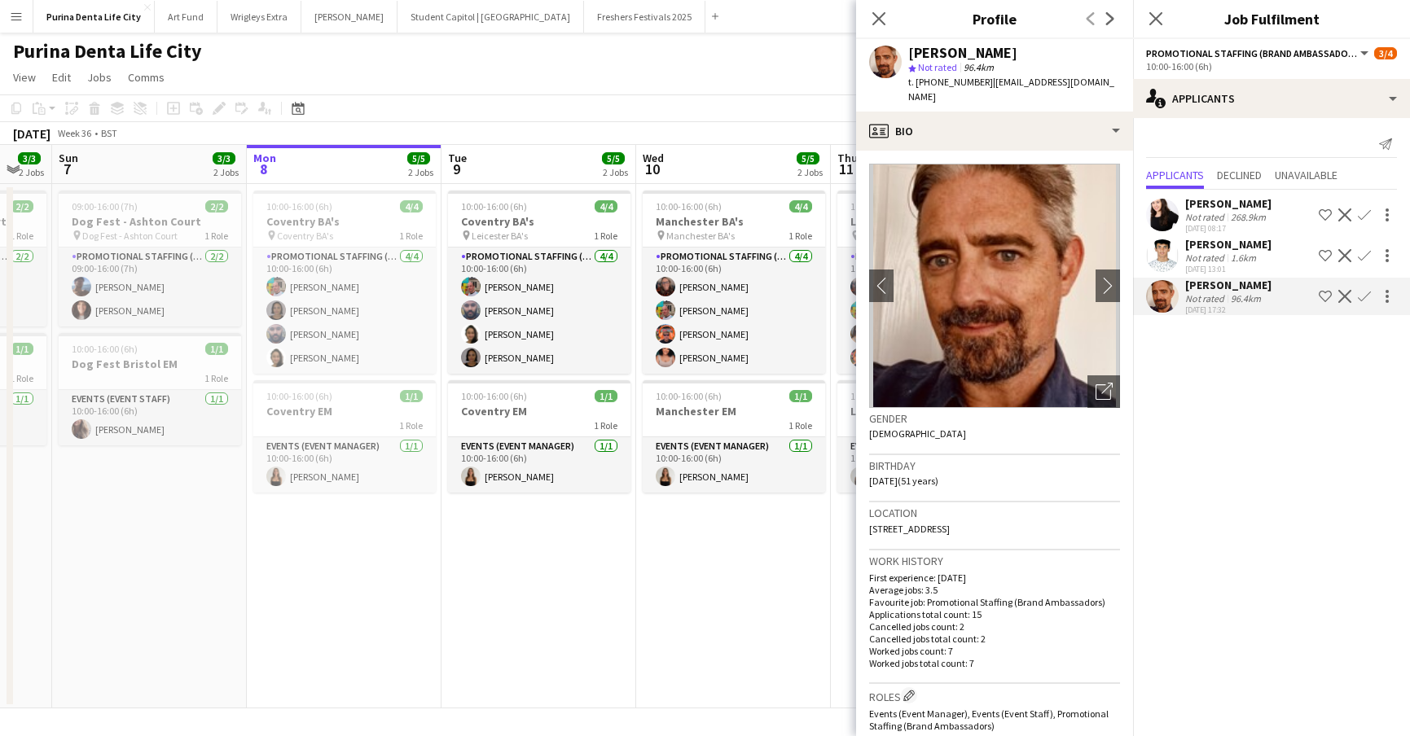
click at [1370, 292] on app-icon "Confirm" at bounding box center [1363, 296] width 13 height 13
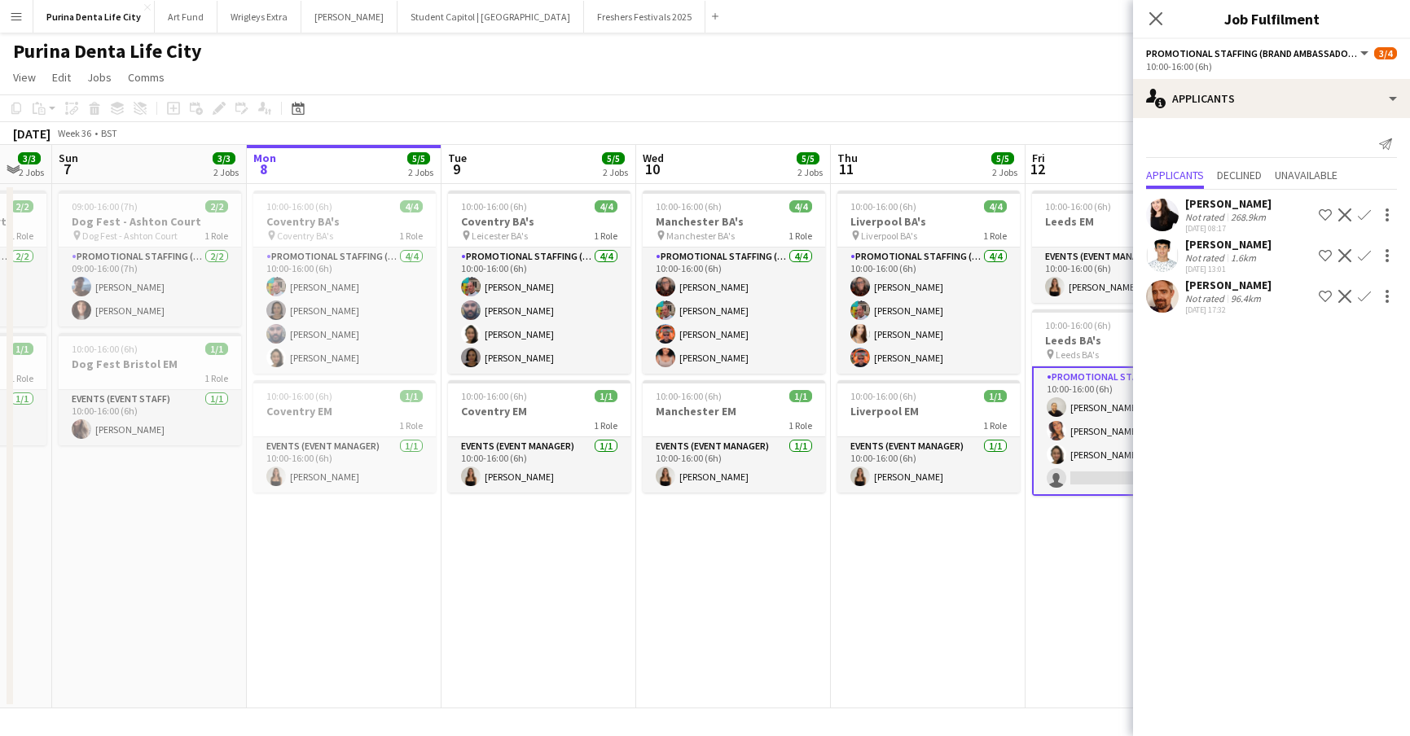
click at [1368, 294] on app-icon "Confirm" at bounding box center [1363, 296] width 13 height 13
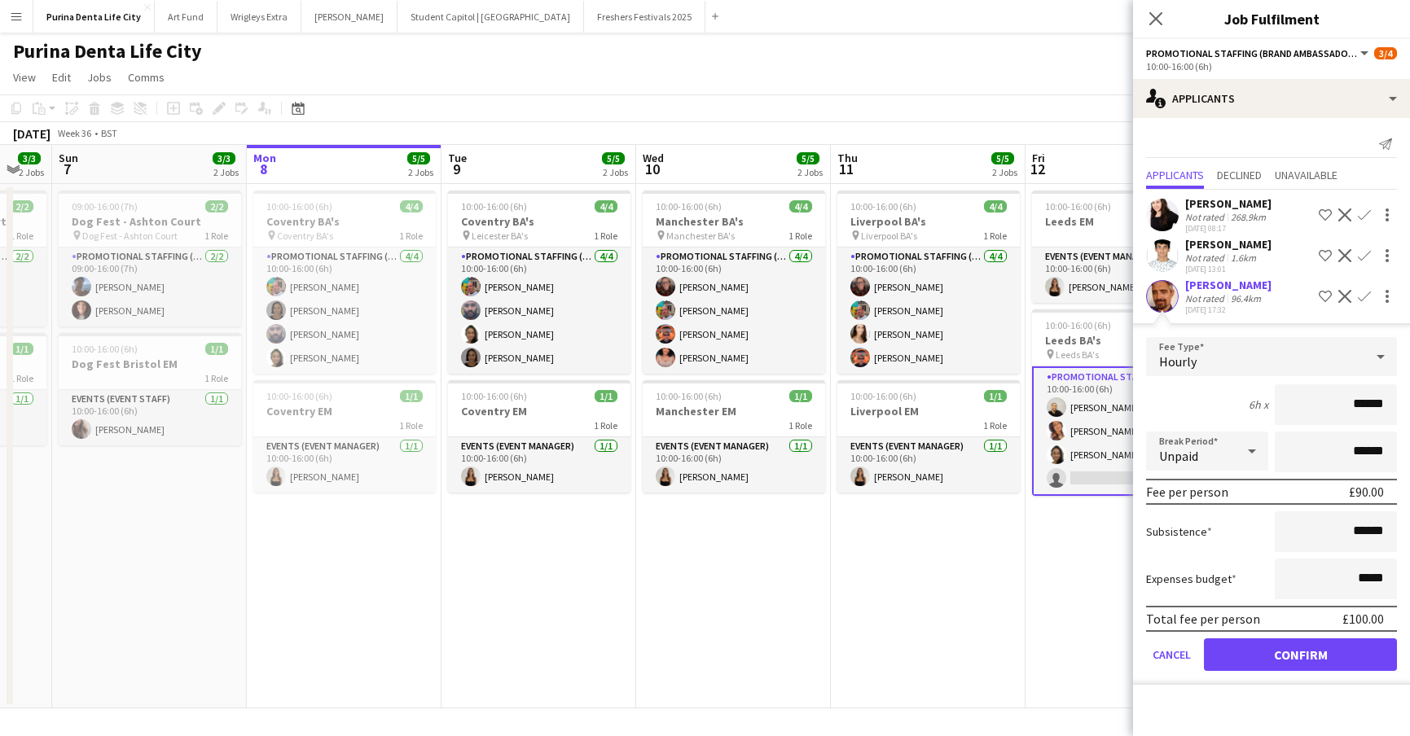
click at [1341, 653] on button "Confirm" at bounding box center [1300, 654] width 193 height 33
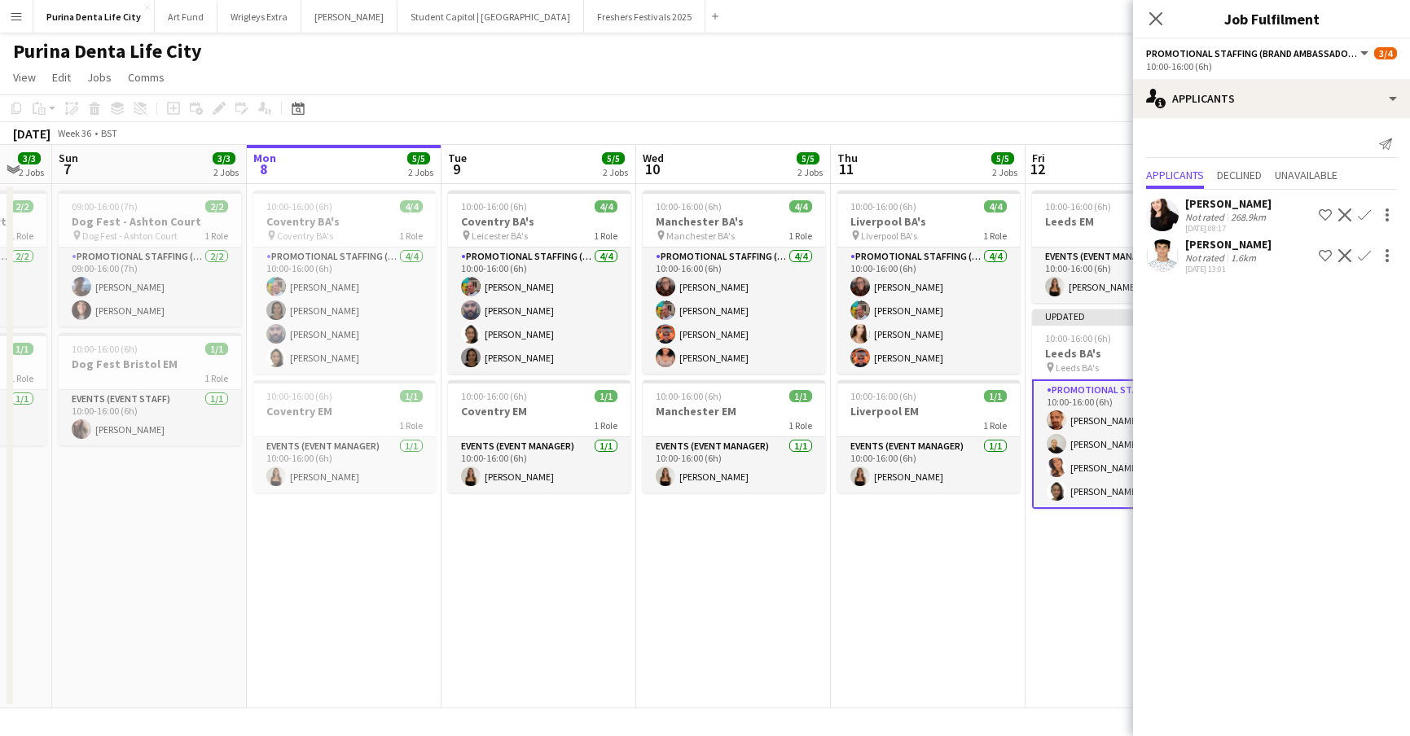
click at [1077, 603] on app-date-cell "10:00-16:00 (6h) 1/1 [GEOGRAPHIC_DATA] EM 1 Role Events (Event Manager) [DATE] …" at bounding box center [1122, 446] width 195 height 524
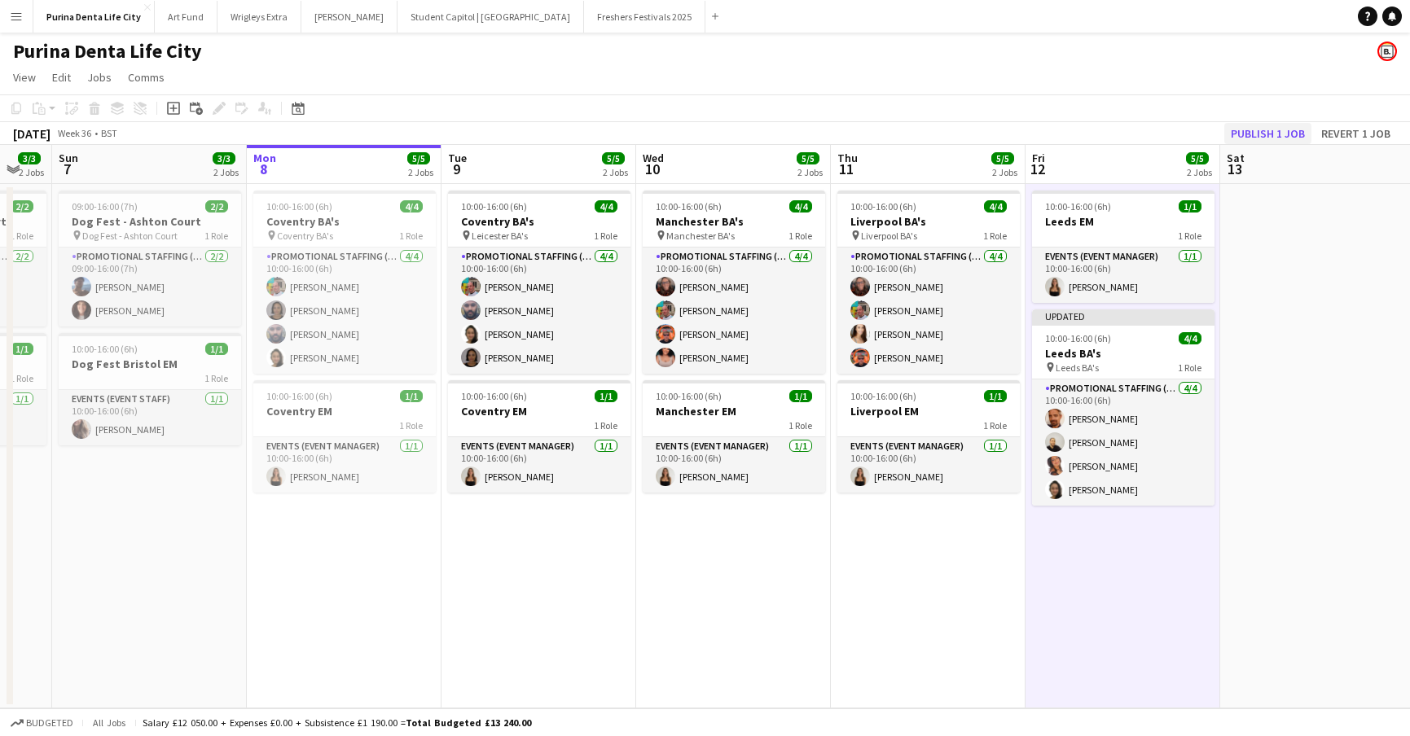
click at [1259, 138] on button "Publish 1 job" at bounding box center [1267, 133] width 87 height 21
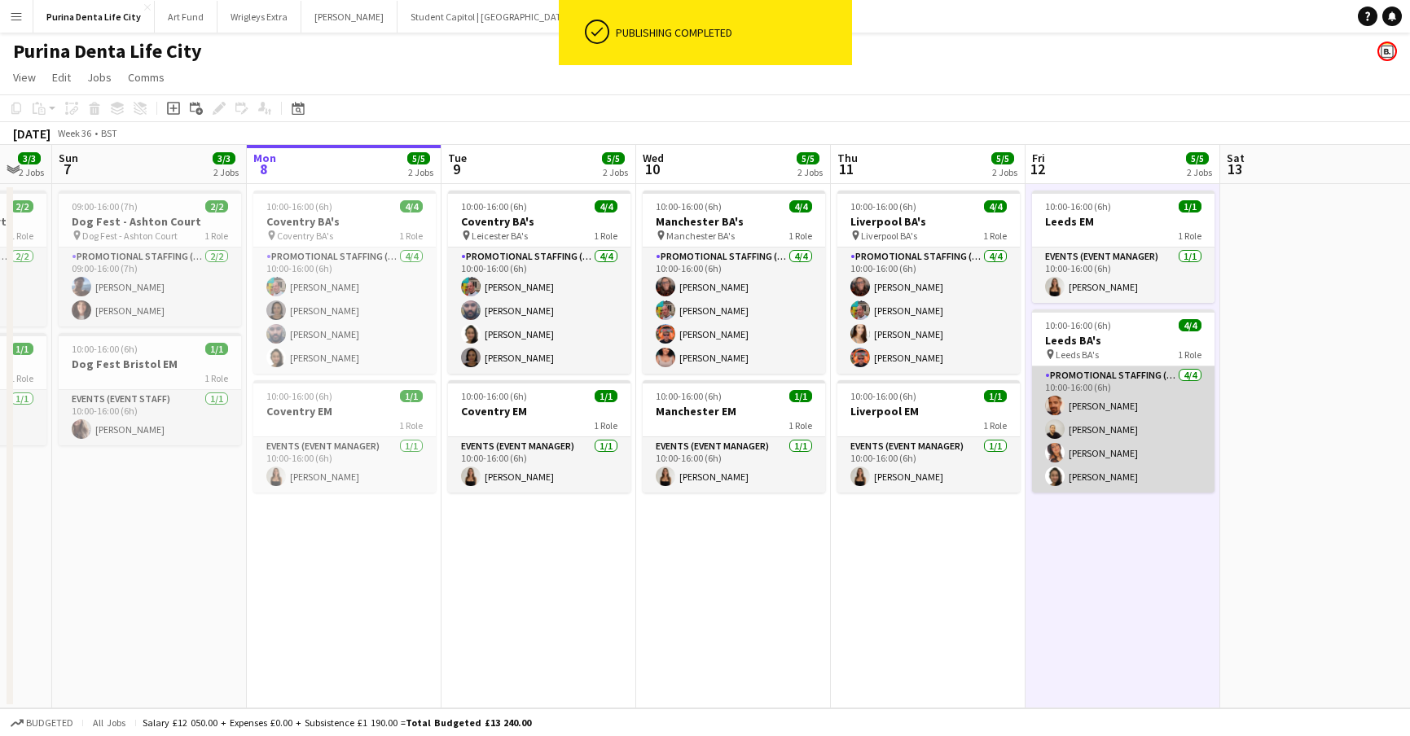
click at [1125, 409] on app-card-role "Promotional Staffing (Brand Ambassadors) [DATE] 10:00-16:00 (6h) [PERSON_NAME] …" at bounding box center [1123, 429] width 182 height 126
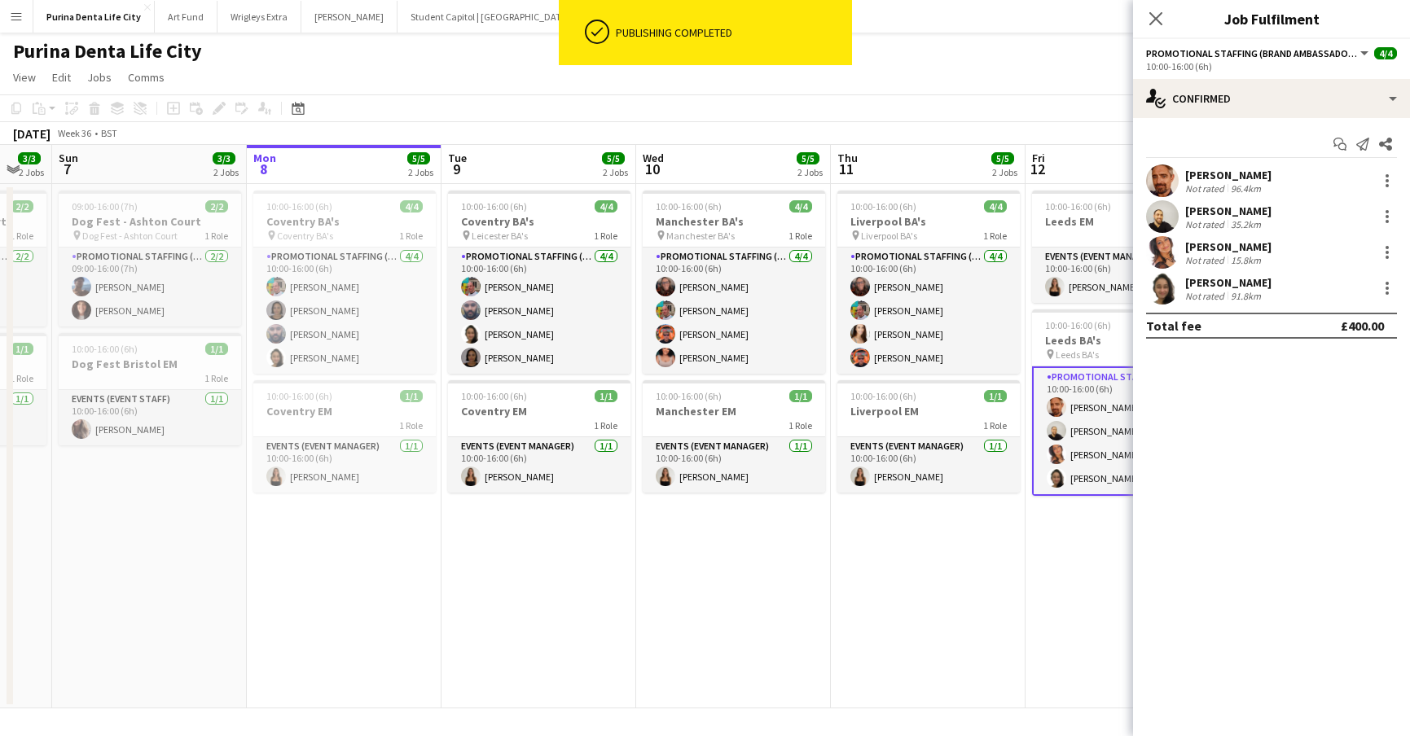
click at [1049, 91] on app-page-menu "View Day view expanded Day view collapsed Month view Date picker Jump to [DATE]…" at bounding box center [705, 79] width 1410 height 31
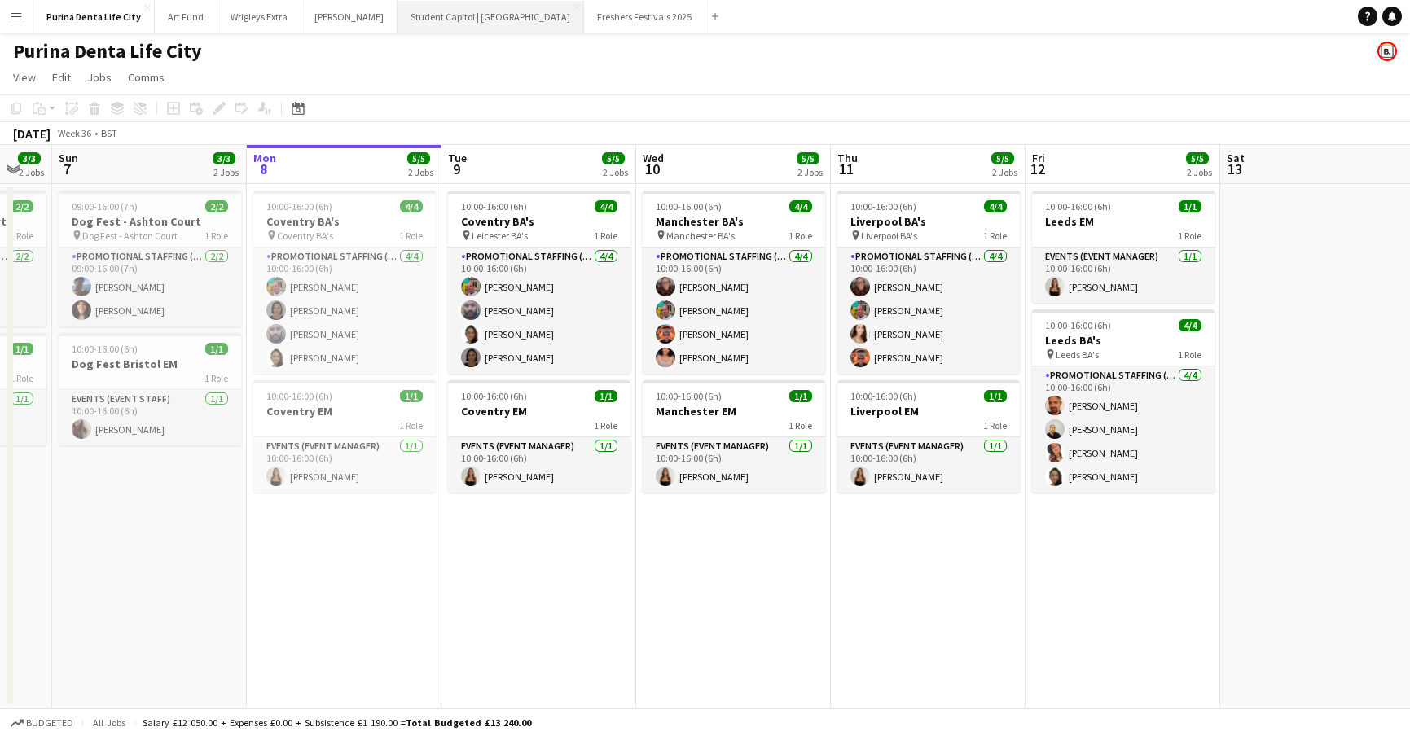
click at [414, 16] on button "Student Capitol | [GEOGRAPHIC_DATA] Close" at bounding box center [490, 17] width 186 height 32
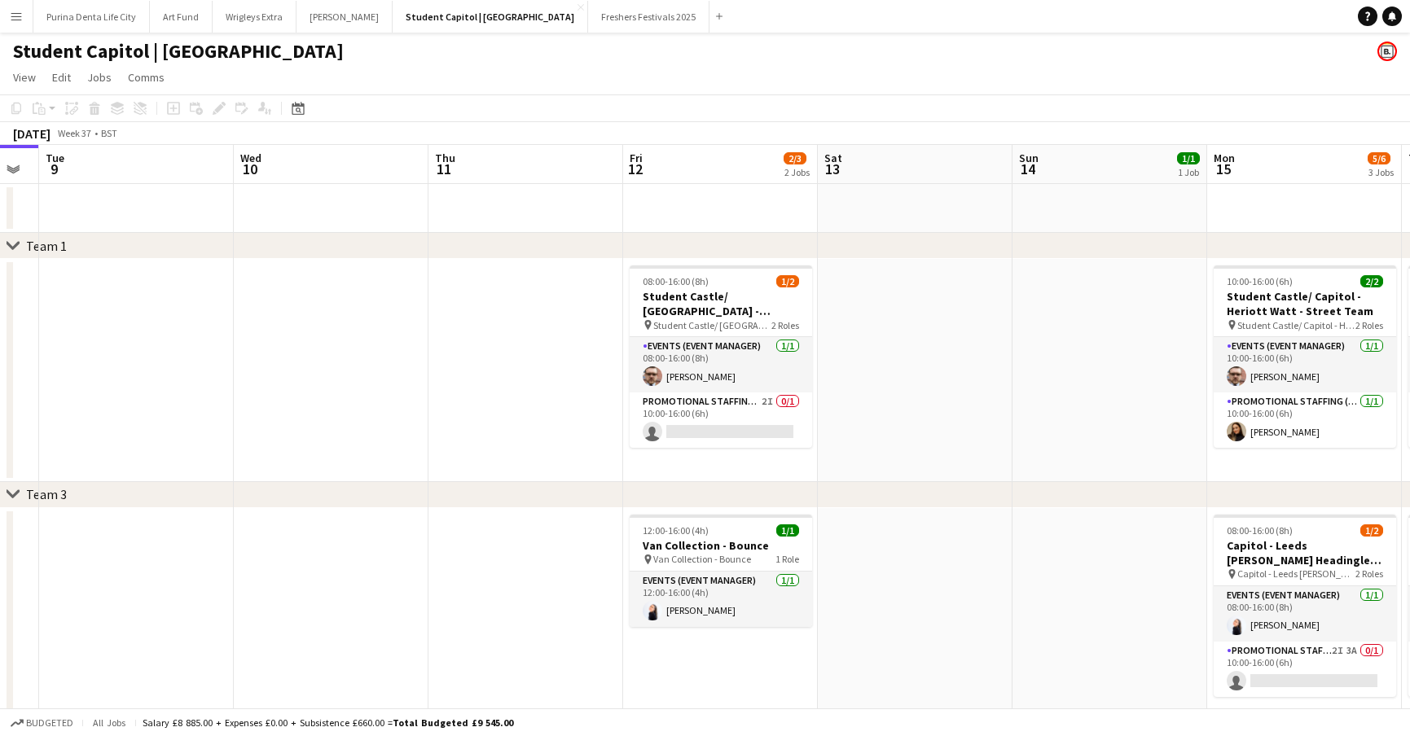
scroll to position [0, 756]
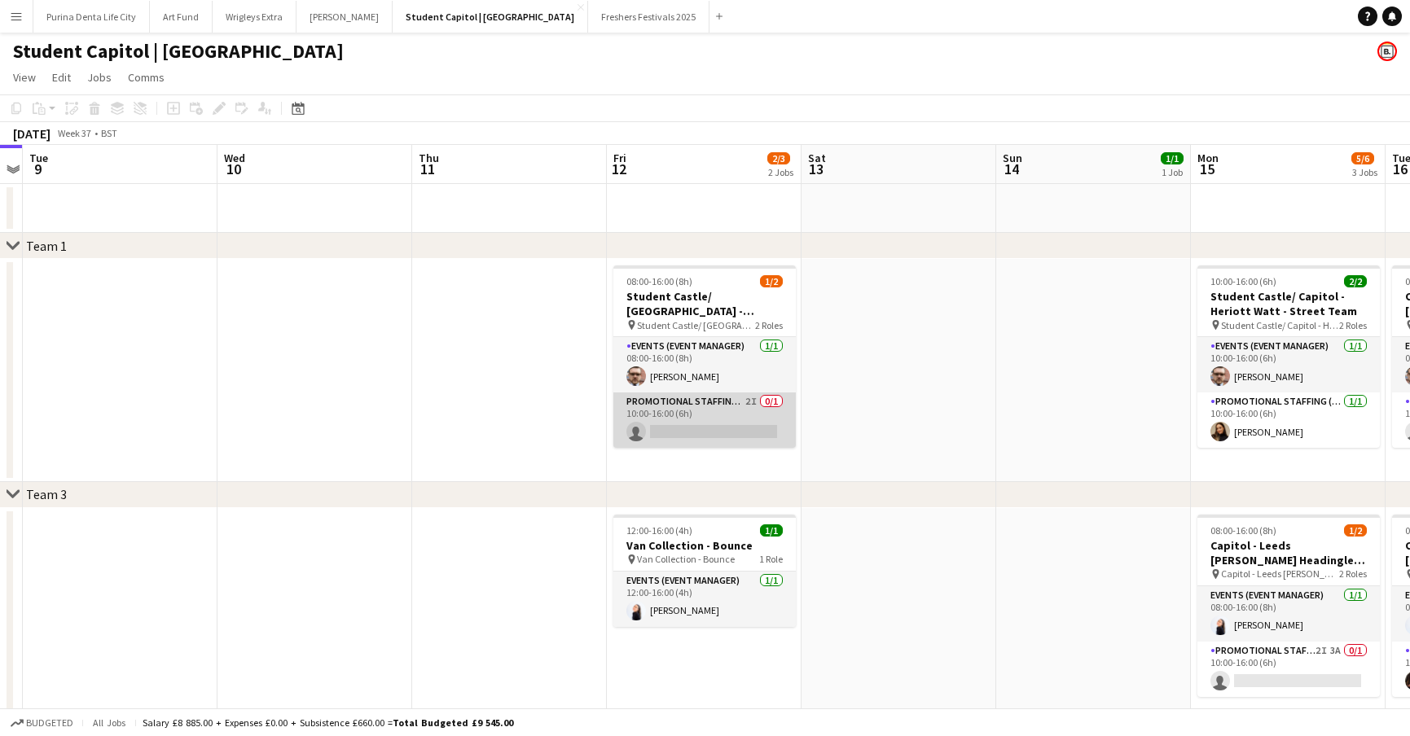
click at [656, 437] on app-card-role "Promotional Staffing (Brand Ambassadors) 2I 0/1 10:00-16:00 (6h) single-neutral…" at bounding box center [704, 419] width 182 height 55
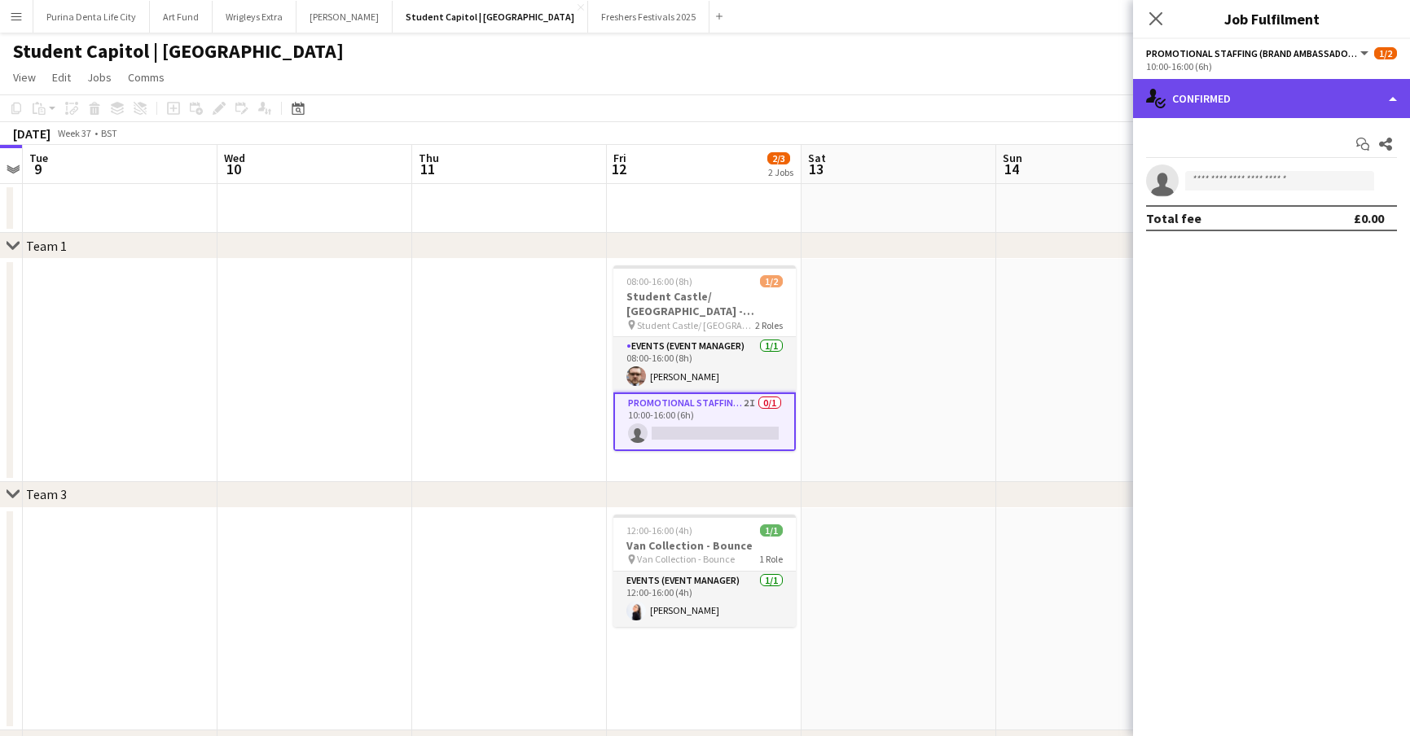
click at [1291, 101] on div "single-neutral-actions-check-2 Confirmed" at bounding box center [1271, 98] width 277 height 39
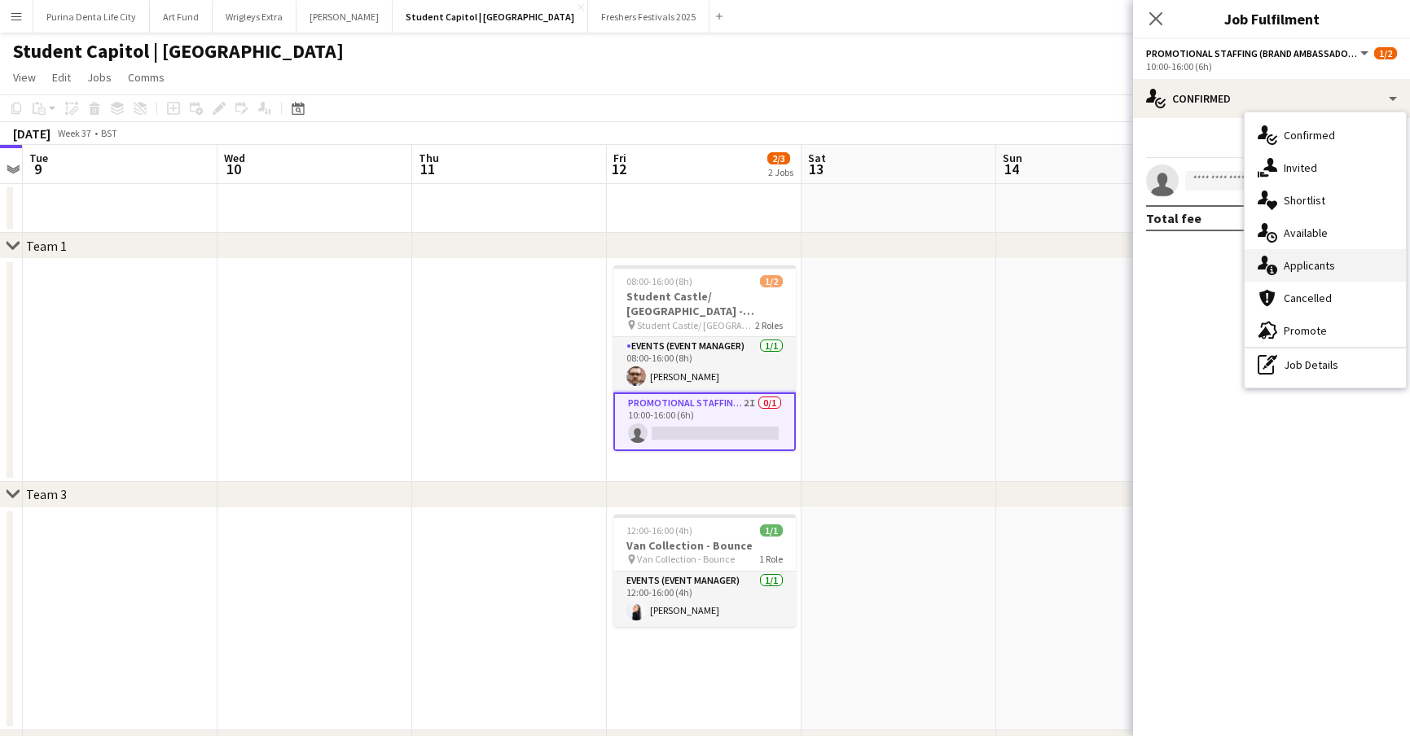
click at [1320, 259] on span "Applicants" at bounding box center [1308, 265] width 51 height 15
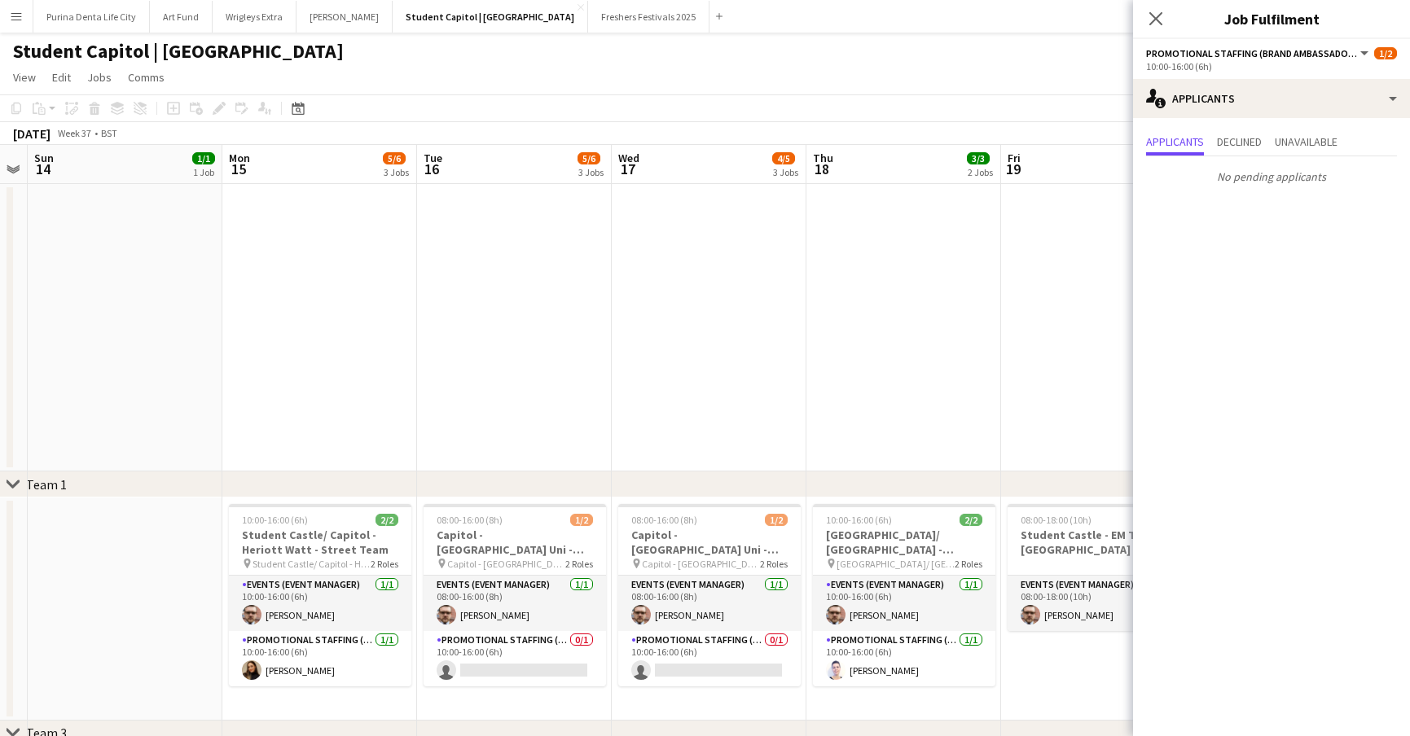
scroll to position [0, 559]
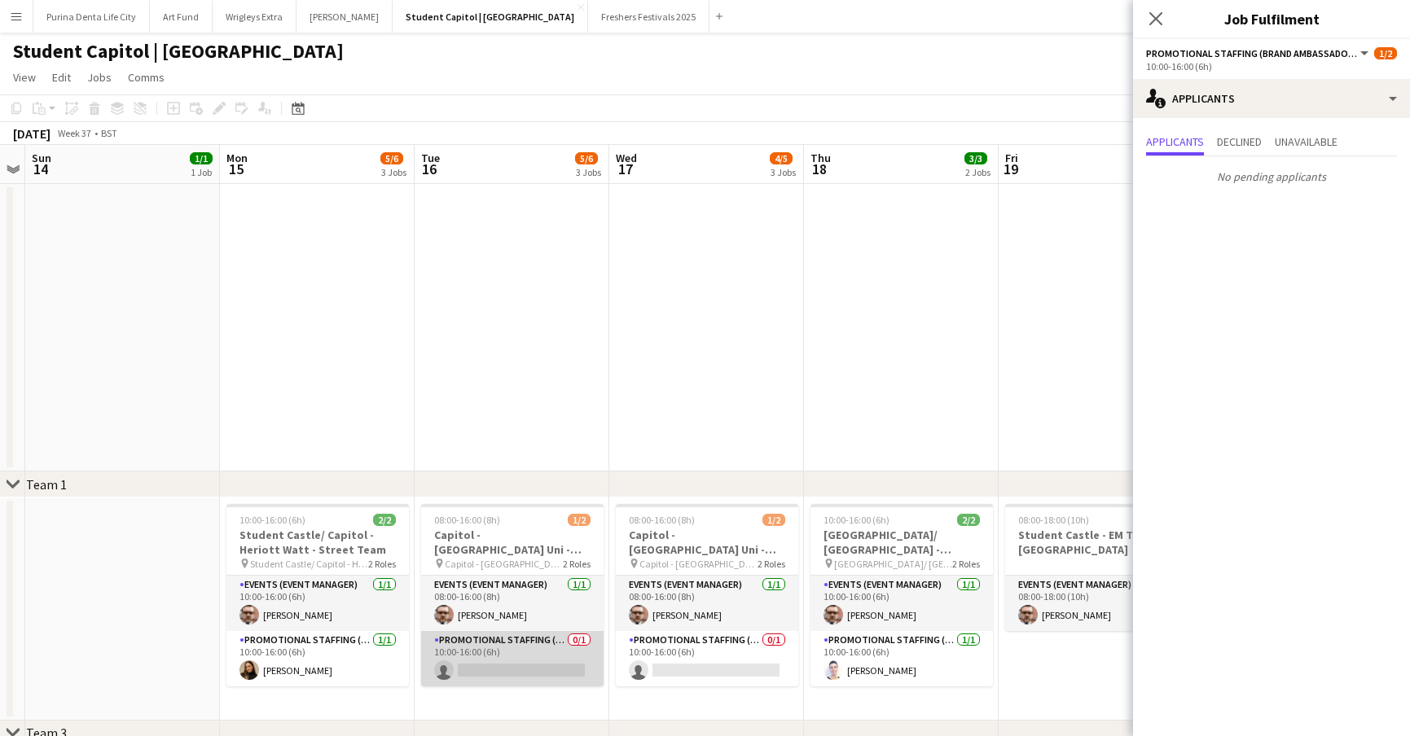
click at [525, 668] on app-card-role "Promotional Staffing (Brand Ambassadors) 0/1 10:00-16:00 (6h) single-neutral-ac…" at bounding box center [512, 658] width 182 height 55
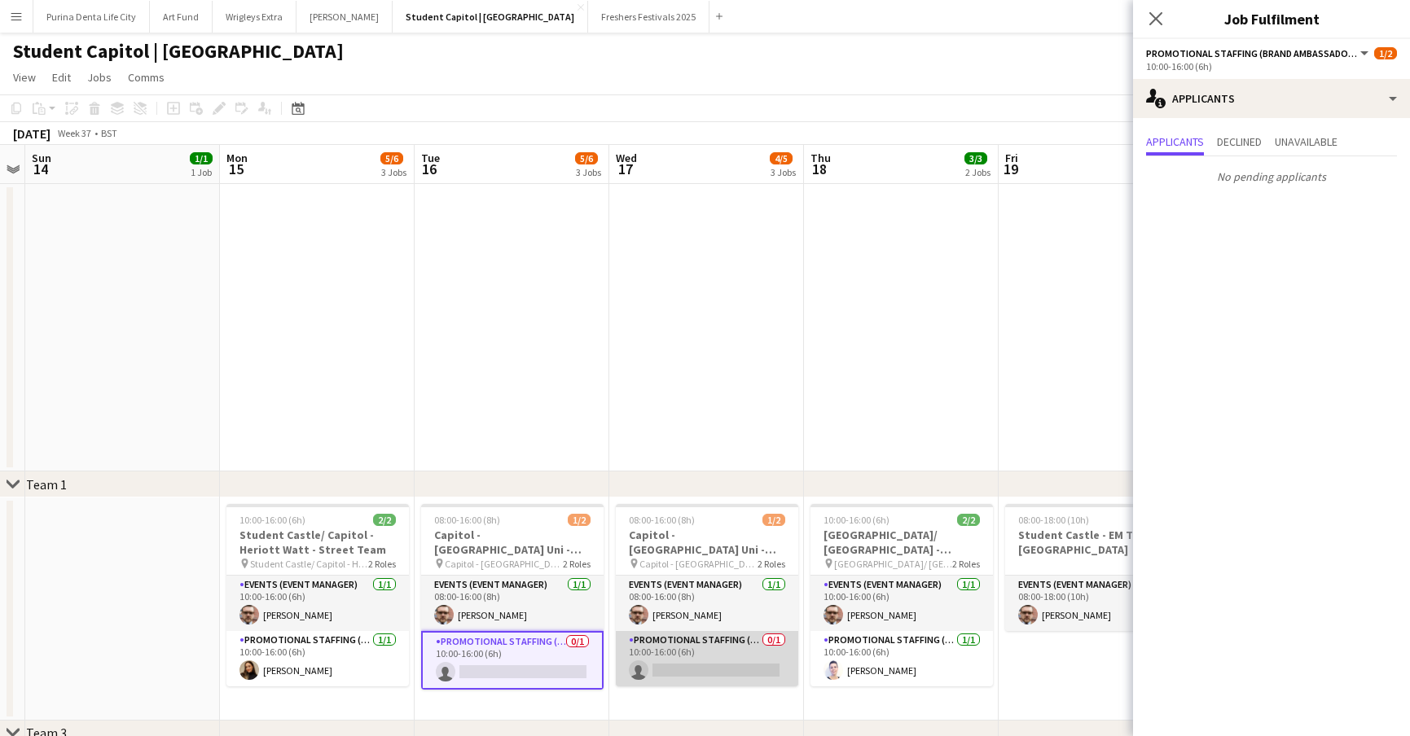
click at [755, 652] on app-card-role "Promotional Staffing (Brand Ambassadors) 0/1 10:00-16:00 (6h) single-neutral-ac…" at bounding box center [707, 658] width 182 height 55
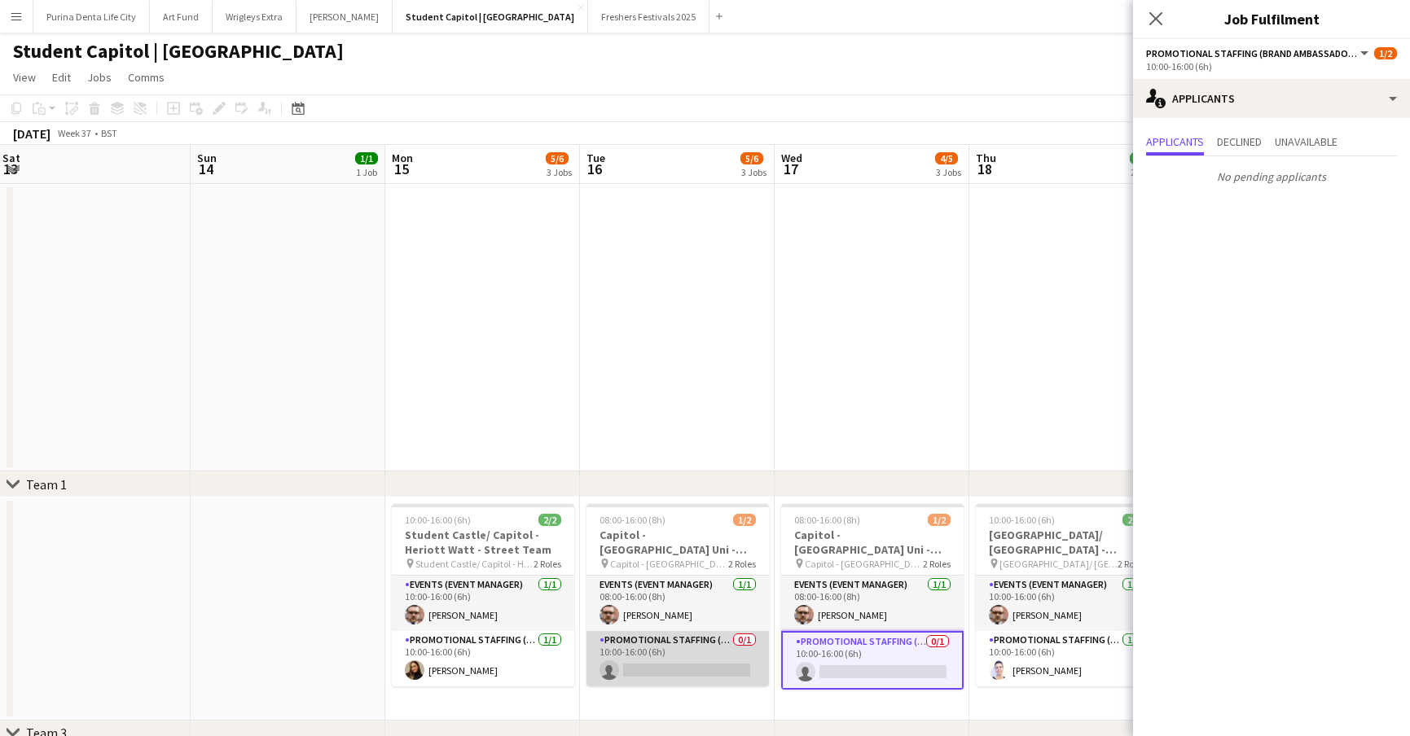
scroll to position [0, 782]
click at [635, 656] on app-card-role "Promotional Staffing (Brand Ambassadors) 0/1 10:00-16:00 (6h) single-neutral-ac…" at bounding box center [678, 658] width 182 height 55
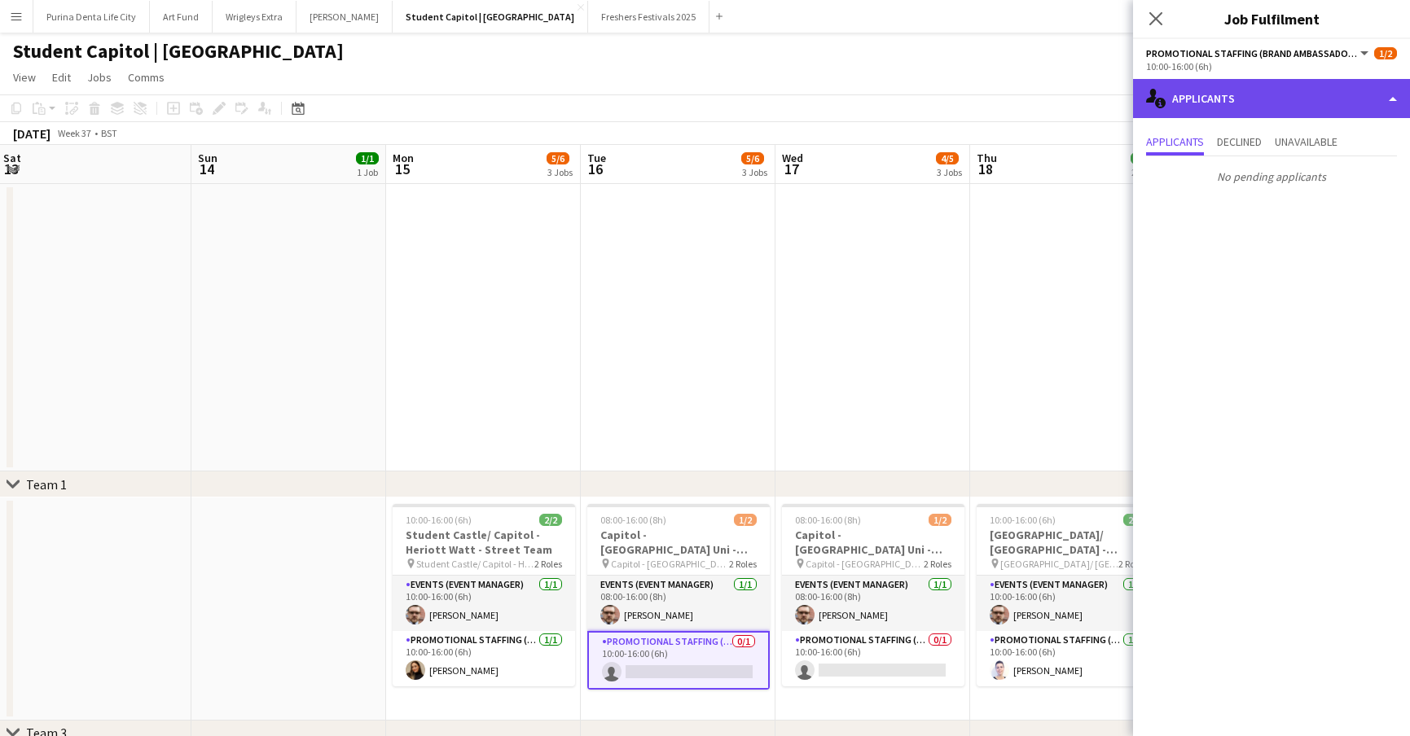
click at [1275, 91] on div "single-neutral-actions-information Applicants" at bounding box center [1271, 98] width 277 height 39
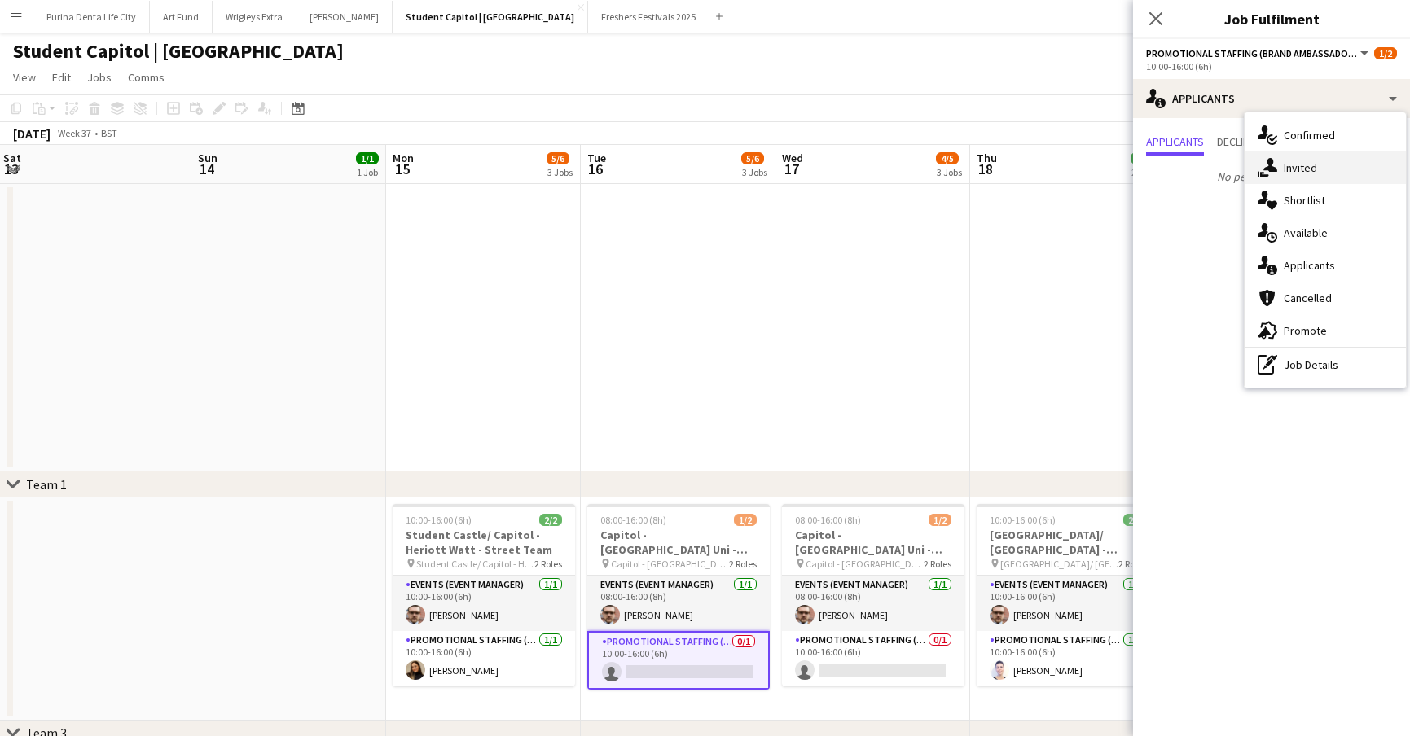
click at [1268, 156] on div "single-neutral-actions-share-1 Invited" at bounding box center [1324, 167] width 161 height 33
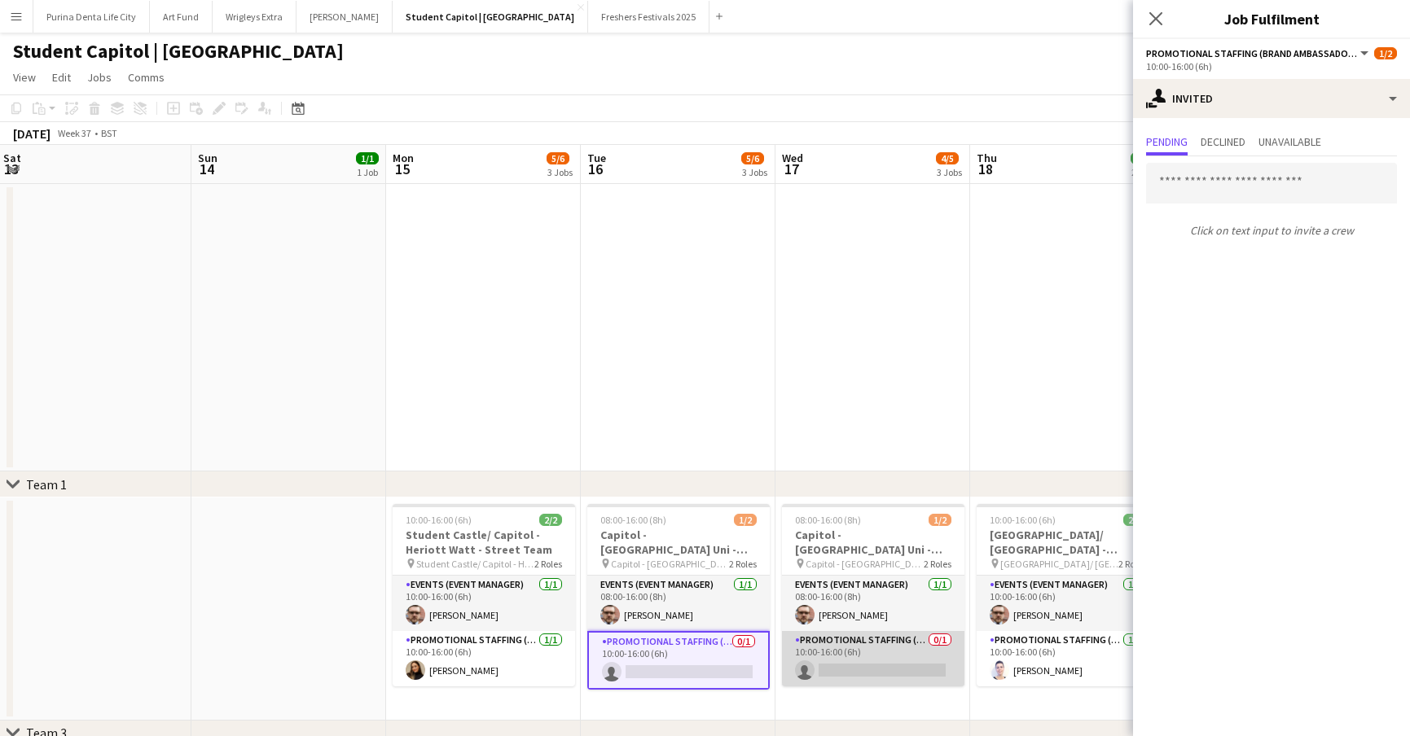
click at [866, 645] on app-card-role "Promotional Staffing (Brand Ambassadors) 0/1 10:00-16:00 (6h) single-neutral-ac…" at bounding box center [873, 658] width 182 height 55
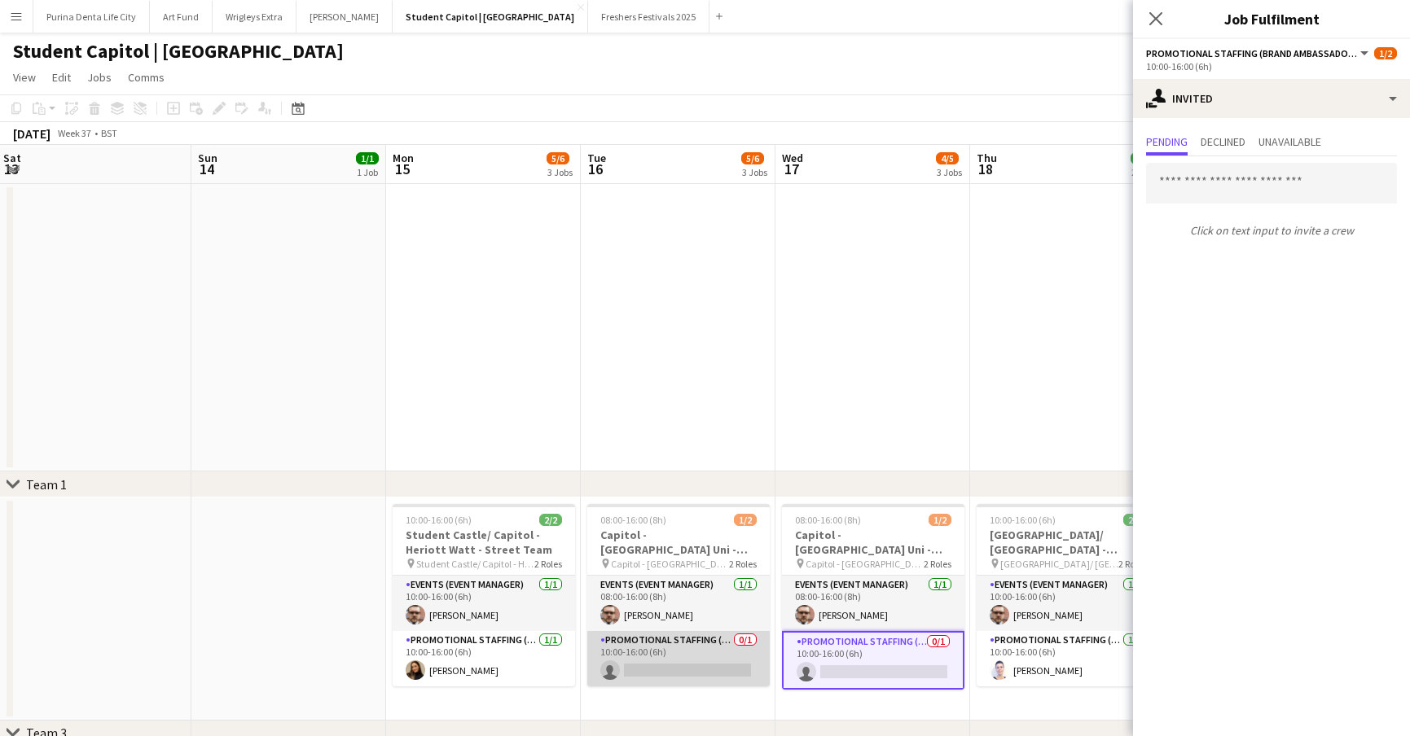
click at [712, 672] on app-card-role "Promotional Staffing (Brand Ambassadors) 0/1 10:00-16:00 (6h) single-neutral-ac…" at bounding box center [678, 658] width 182 height 55
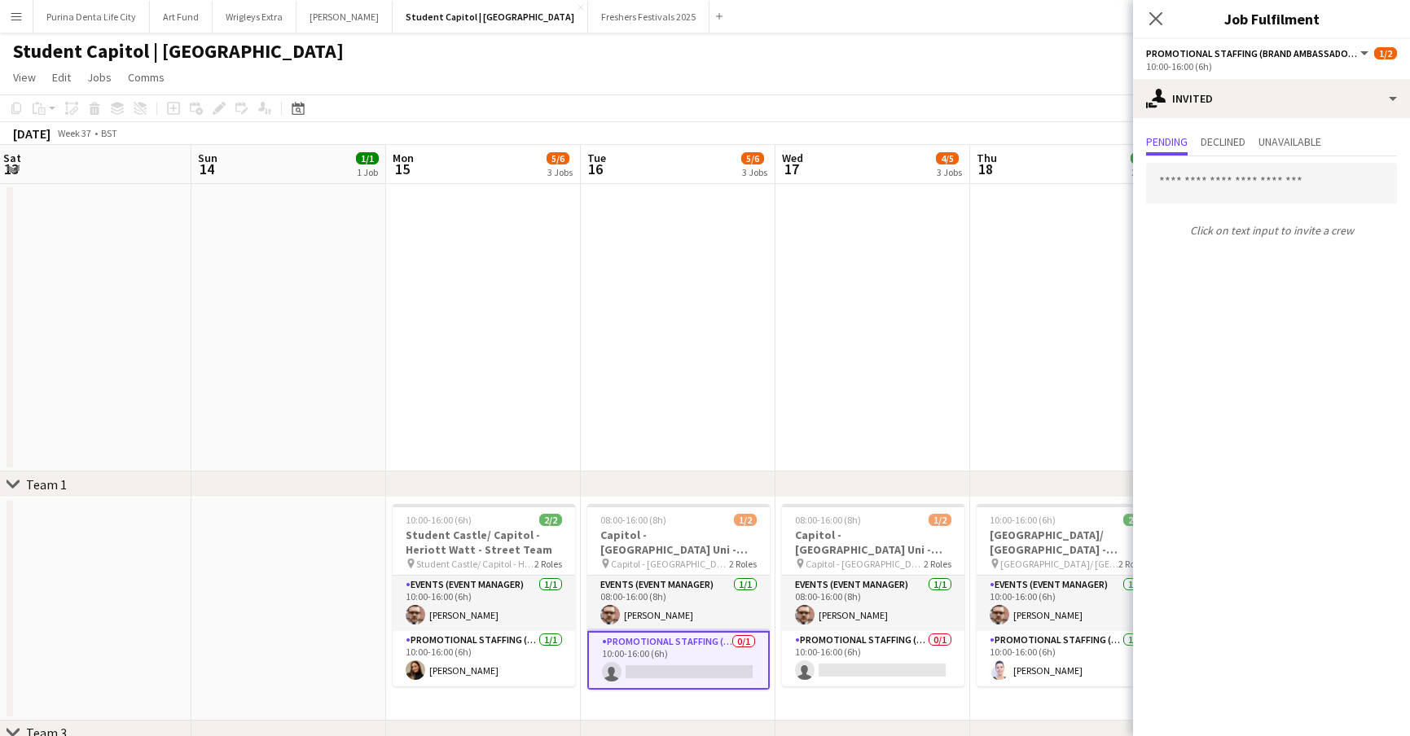
click at [796, 187] on app-date-cell at bounding box center [872, 327] width 195 height 287
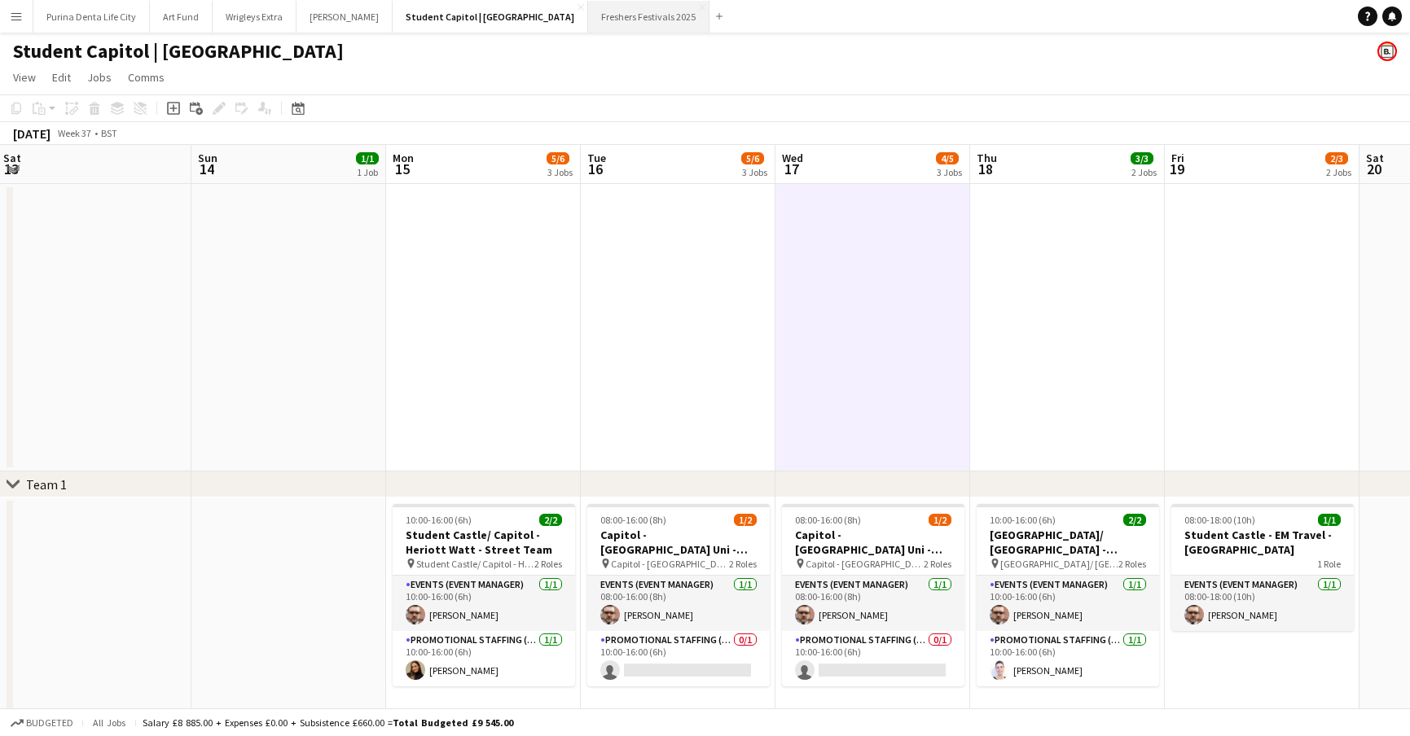
click at [588, 9] on button "Freshers Festivals 2025 Close" at bounding box center [648, 17] width 121 height 32
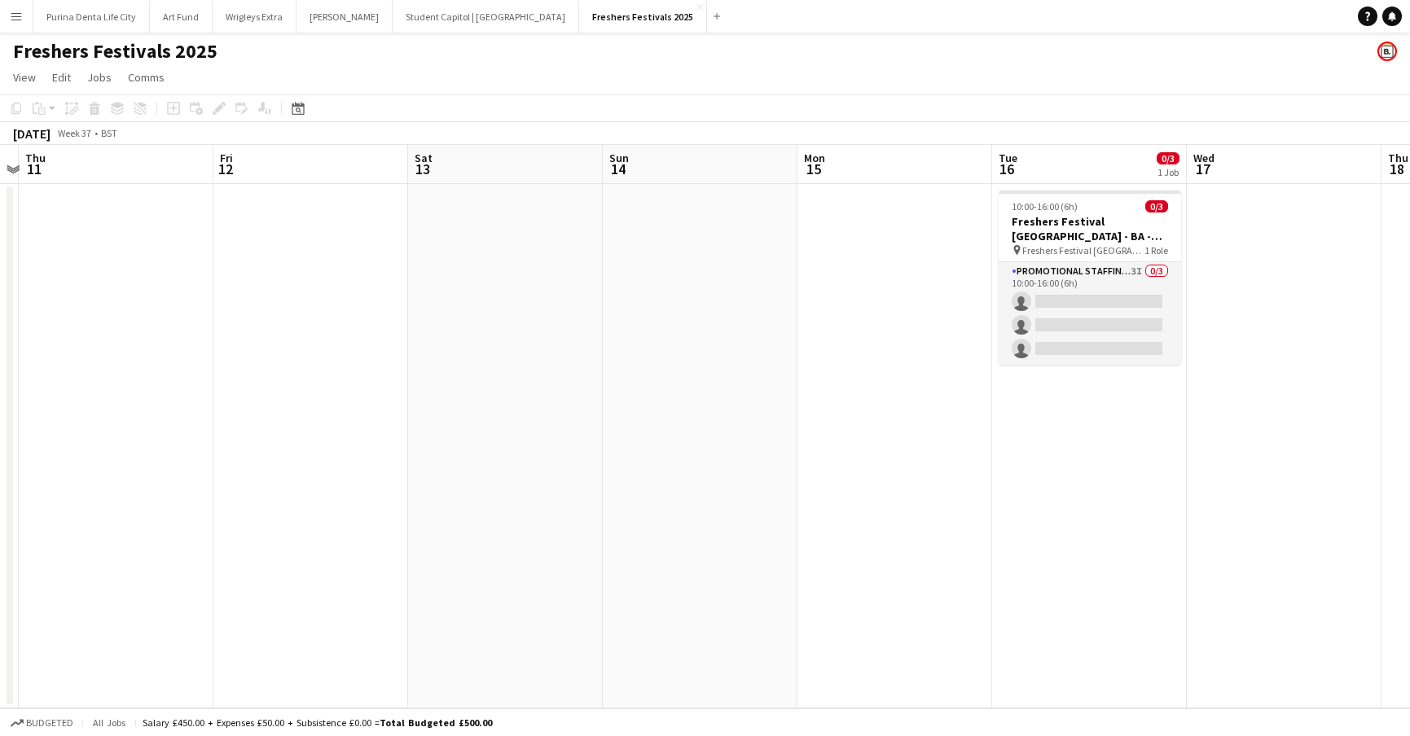
scroll to position [0, 771]
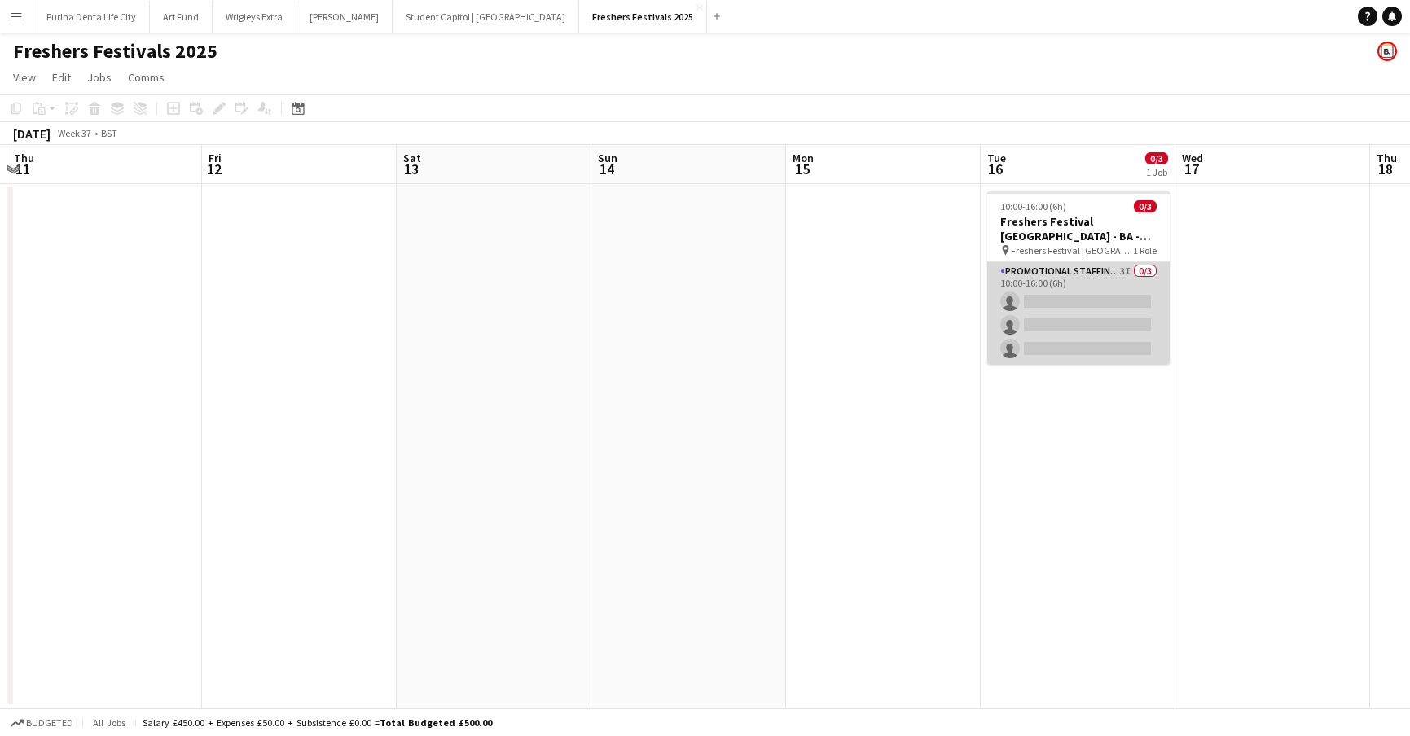
click at [1032, 328] on app-card-role "Promotional Staffing (Brand Ambassadors) 3I 0/3 10:00-16:00 (6h) single-neutral…" at bounding box center [1078, 313] width 182 height 103
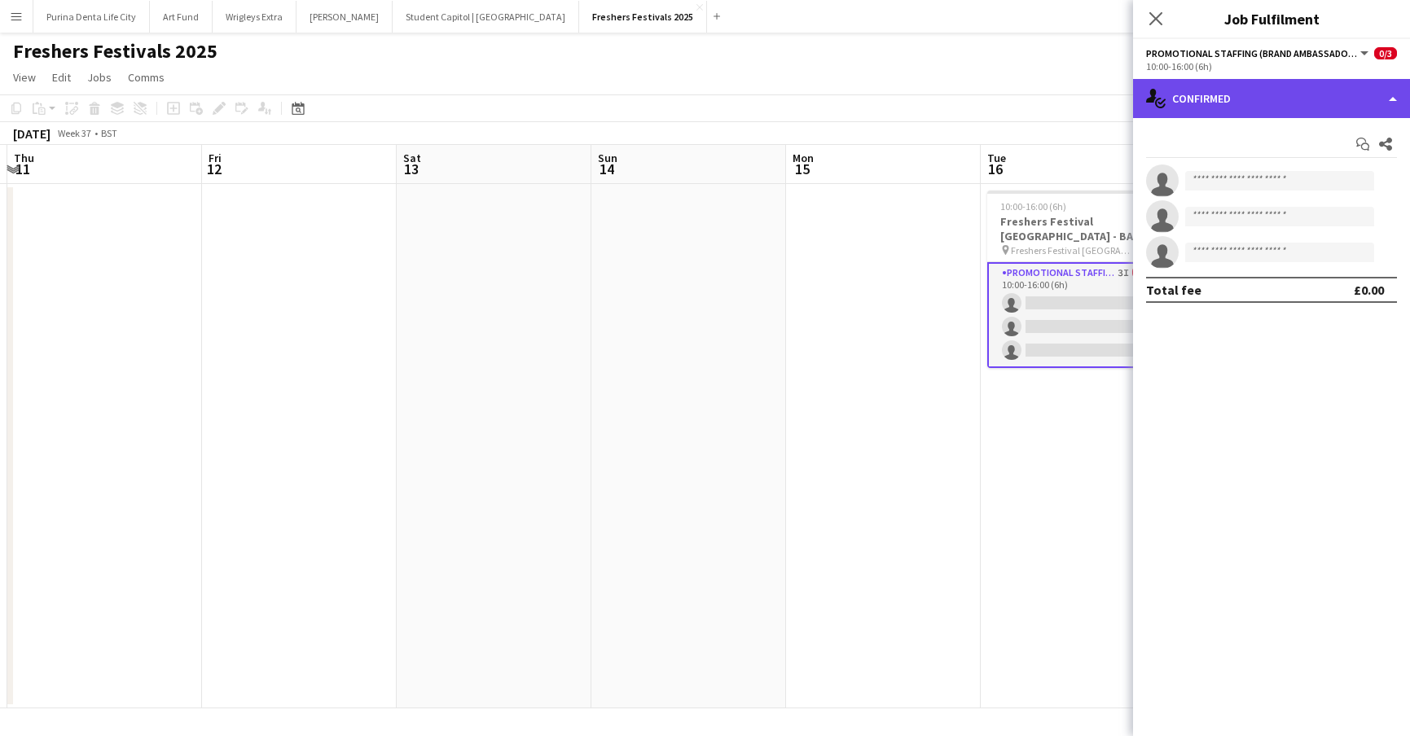
click at [1248, 107] on div "single-neutral-actions-check-2 Confirmed" at bounding box center [1271, 98] width 277 height 39
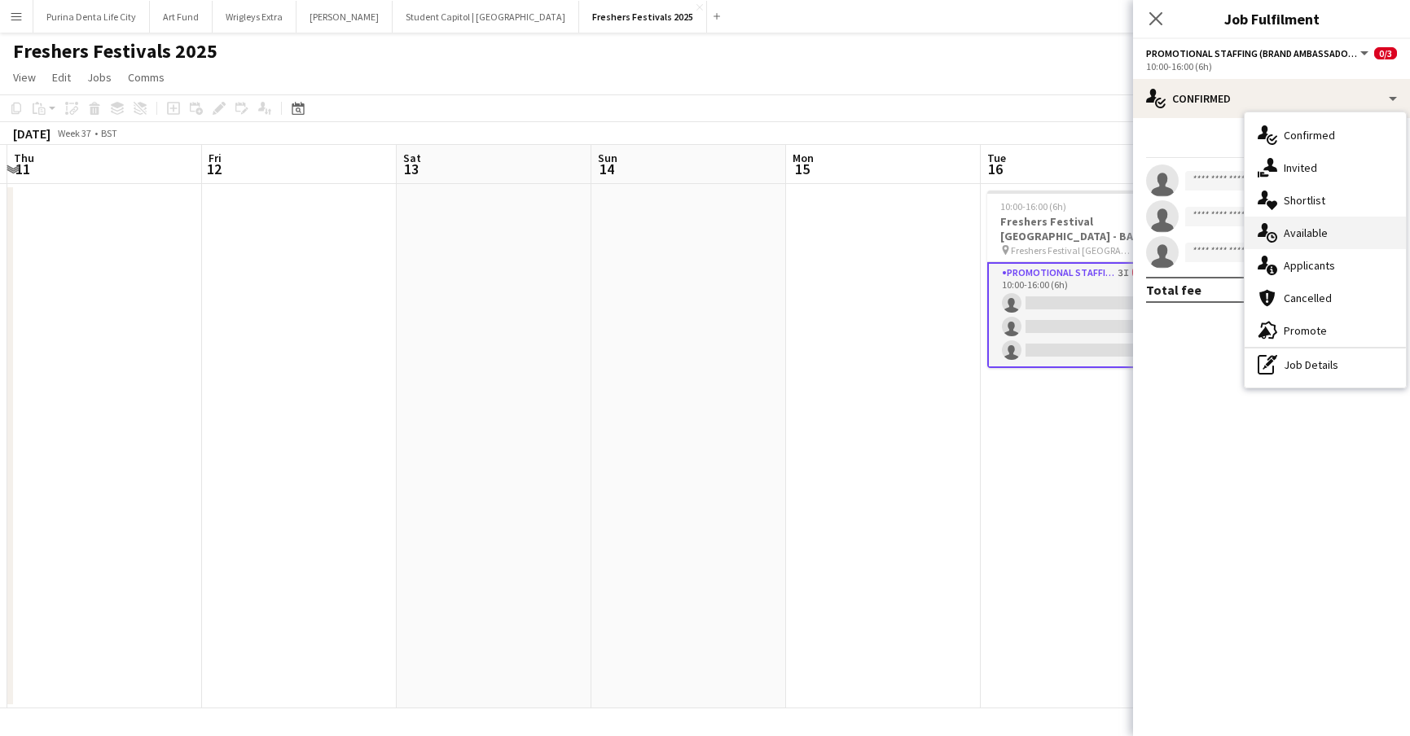
click at [1309, 247] on div "single-neutral-actions-upload Available" at bounding box center [1324, 233] width 161 height 33
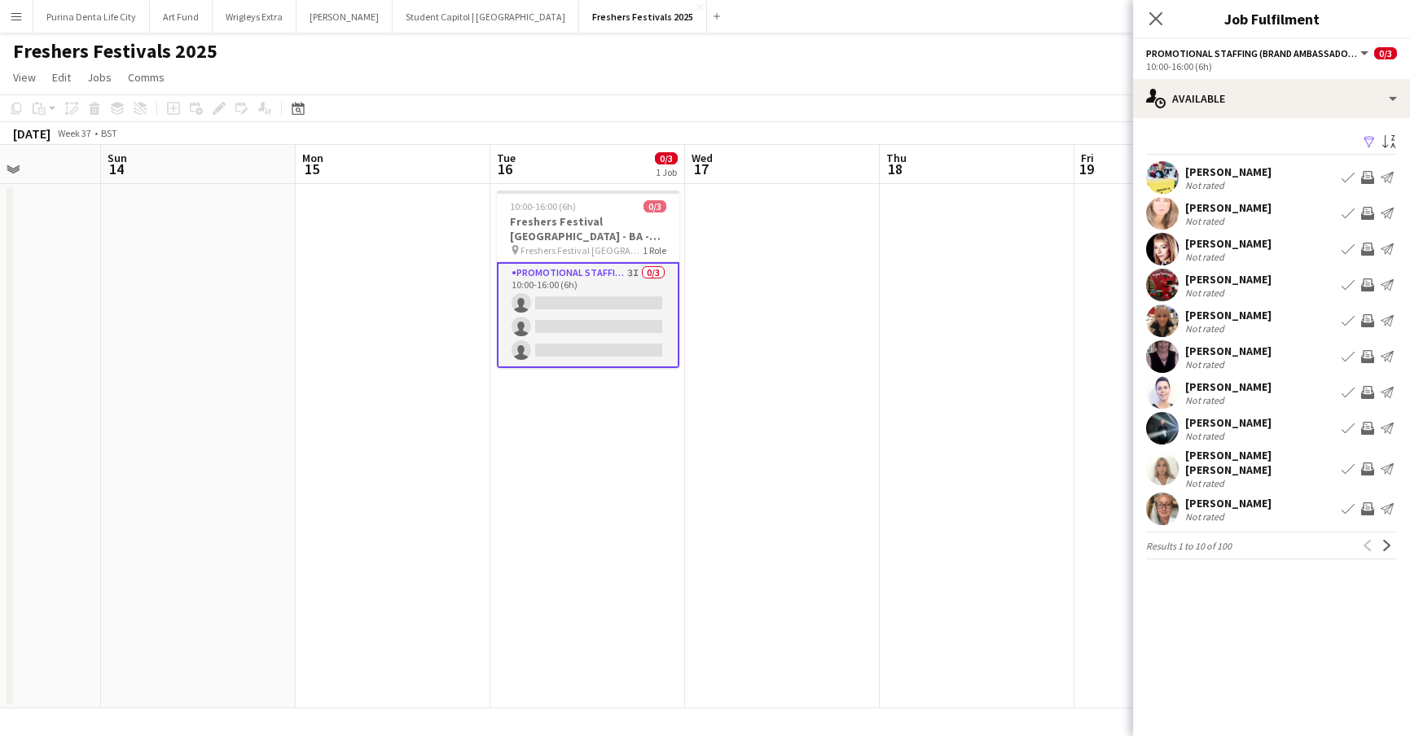
scroll to position [0, 515]
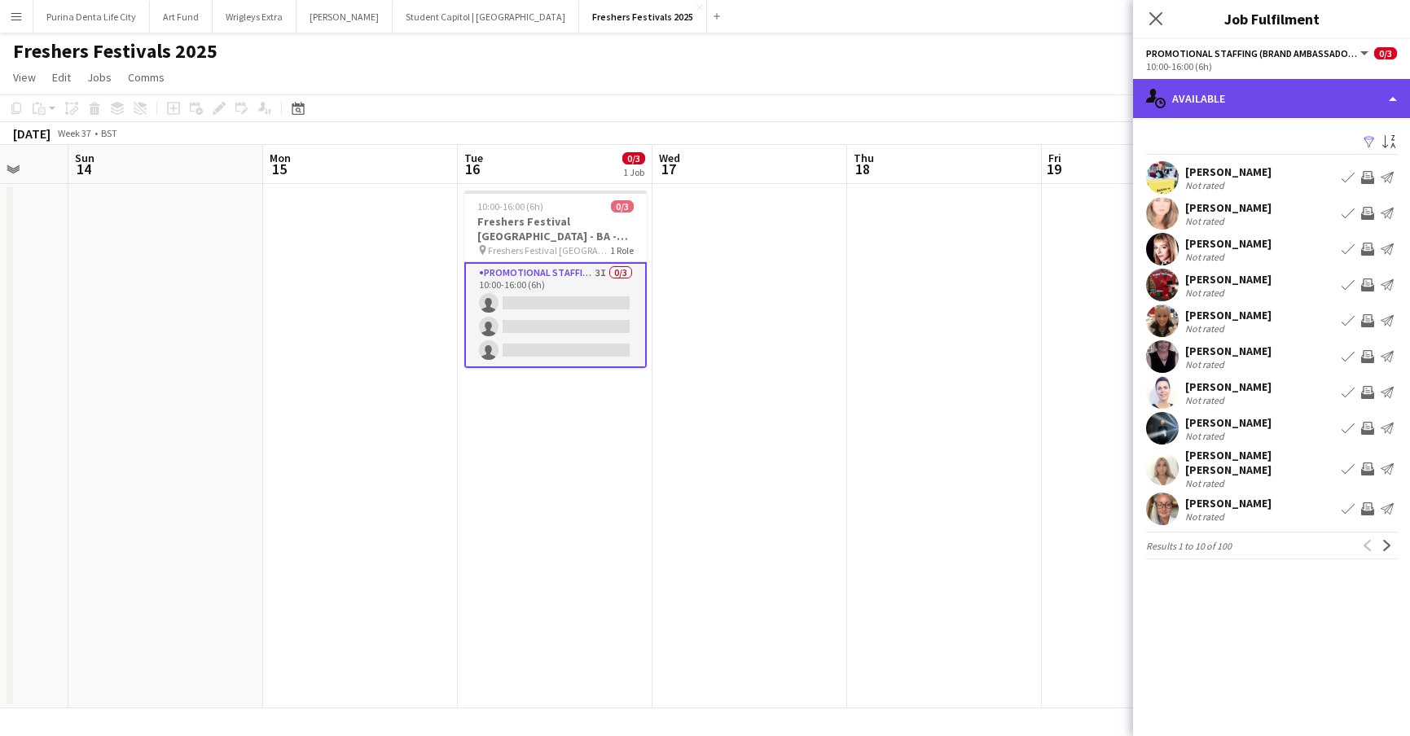
click at [1328, 84] on div "single-neutral-actions-upload Available" at bounding box center [1271, 98] width 277 height 39
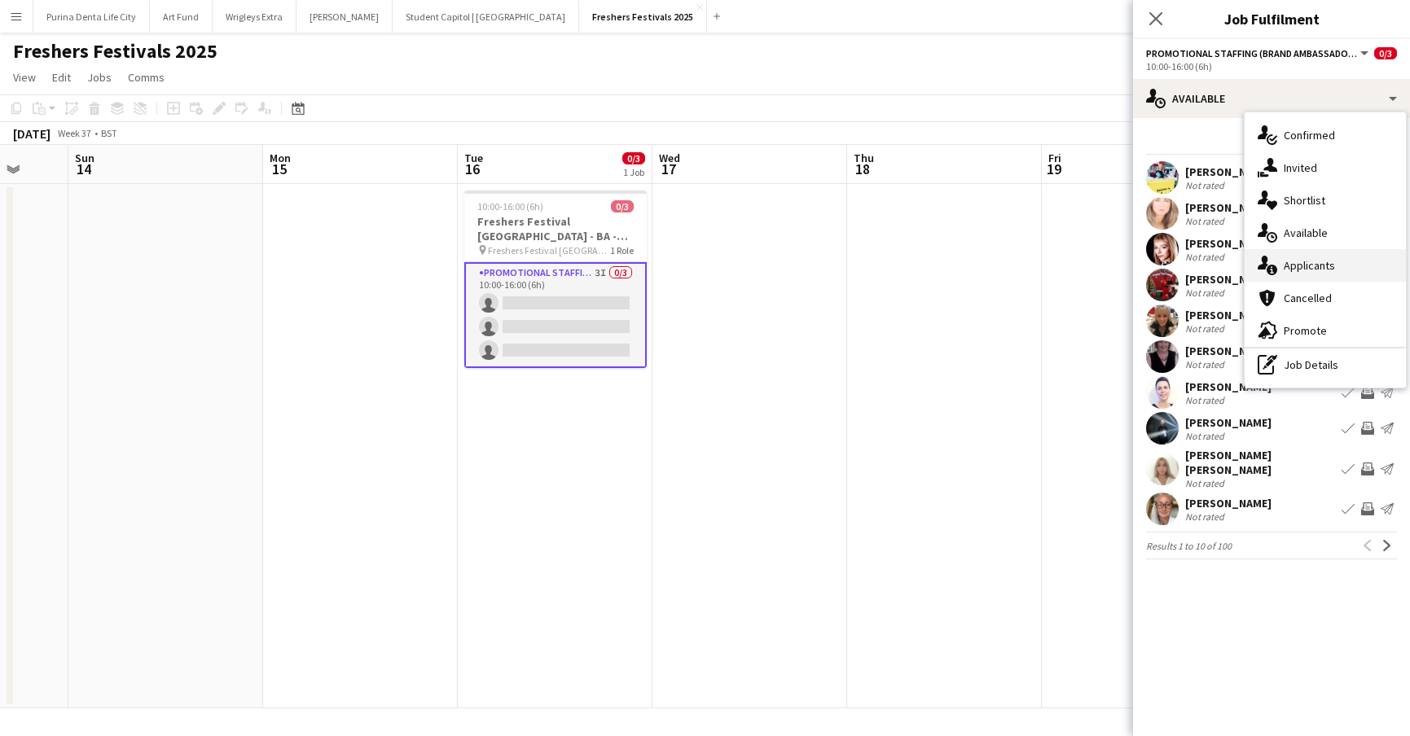
click at [1310, 261] on span "Applicants" at bounding box center [1308, 265] width 51 height 15
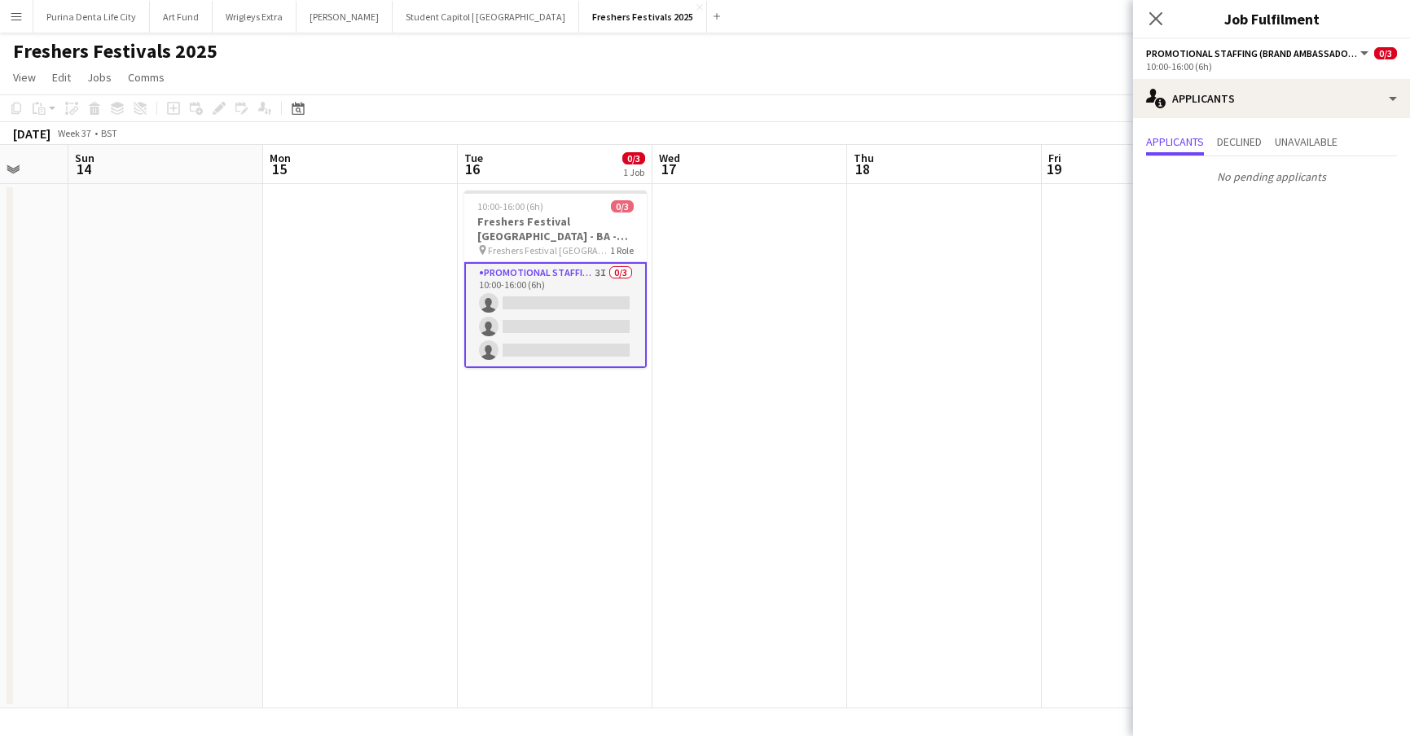
click at [1055, 333] on app-date-cell at bounding box center [1138, 446] width 195 height 524
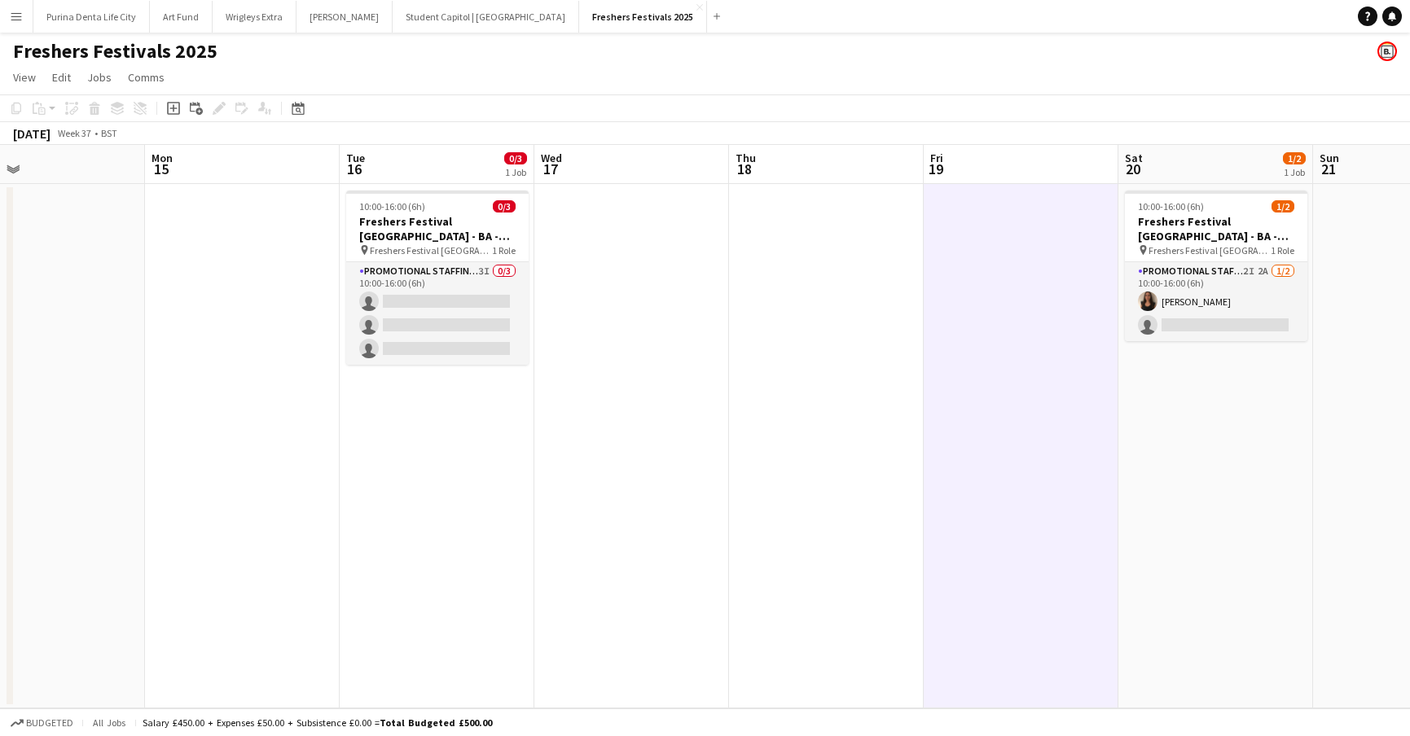
scroll to position [0, 655]
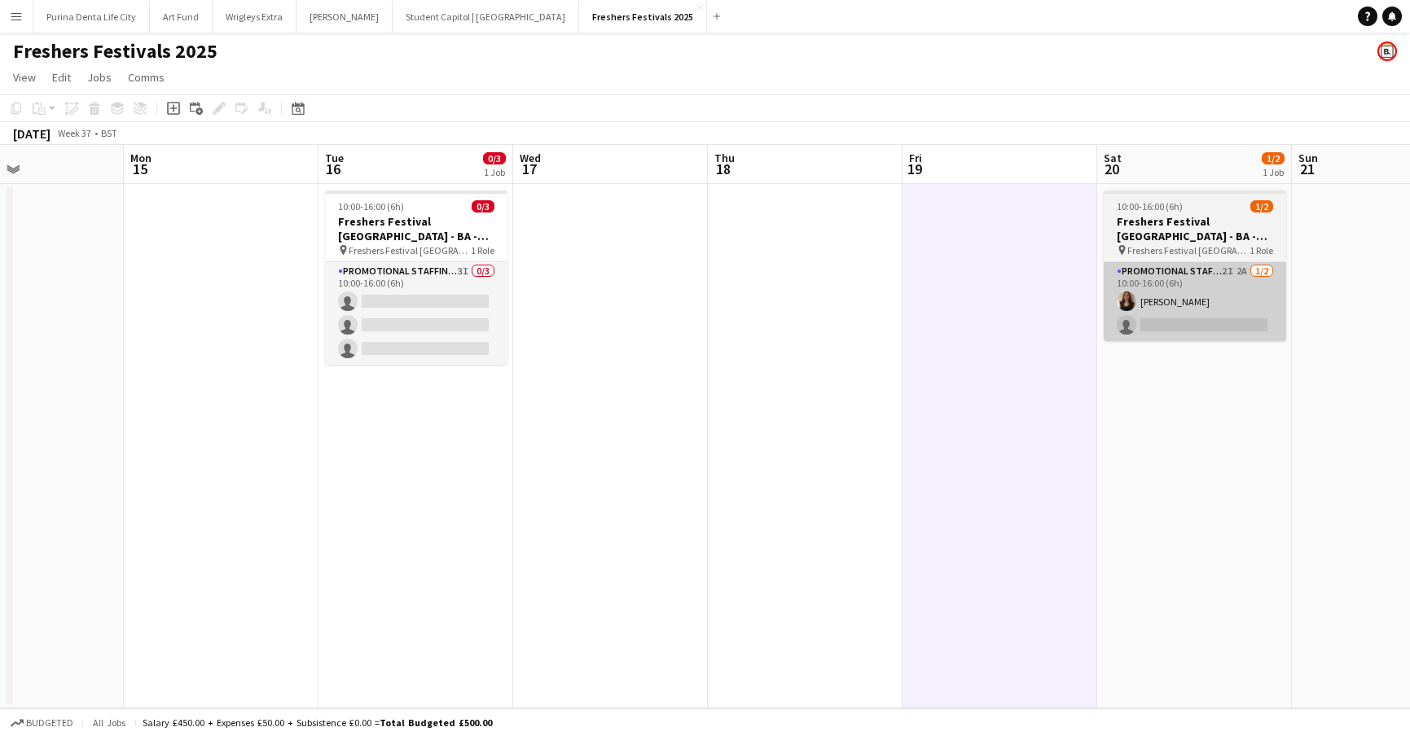
click at [1198, 295] on app-card-role "Promotional Staffing (Brand Ambassadors) 2I 2A [DATE] 10:00-16:00 (6h) [PERSON_…" at bounding box center [1194, 301] width 182 height 79
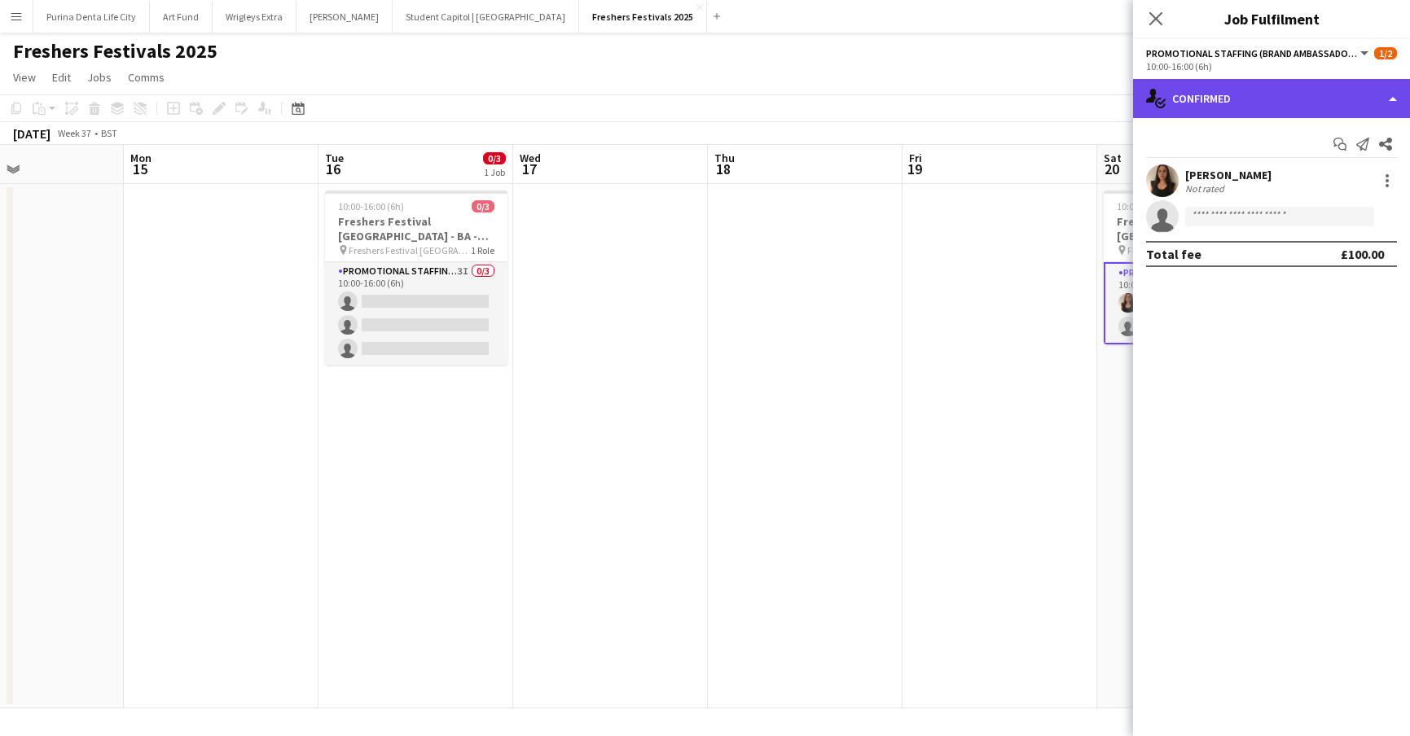
click at [1313, 82] on div "single-neutral-actions-check-2 Confirmed" at bounding box center [1271, 98] width 277 height 39
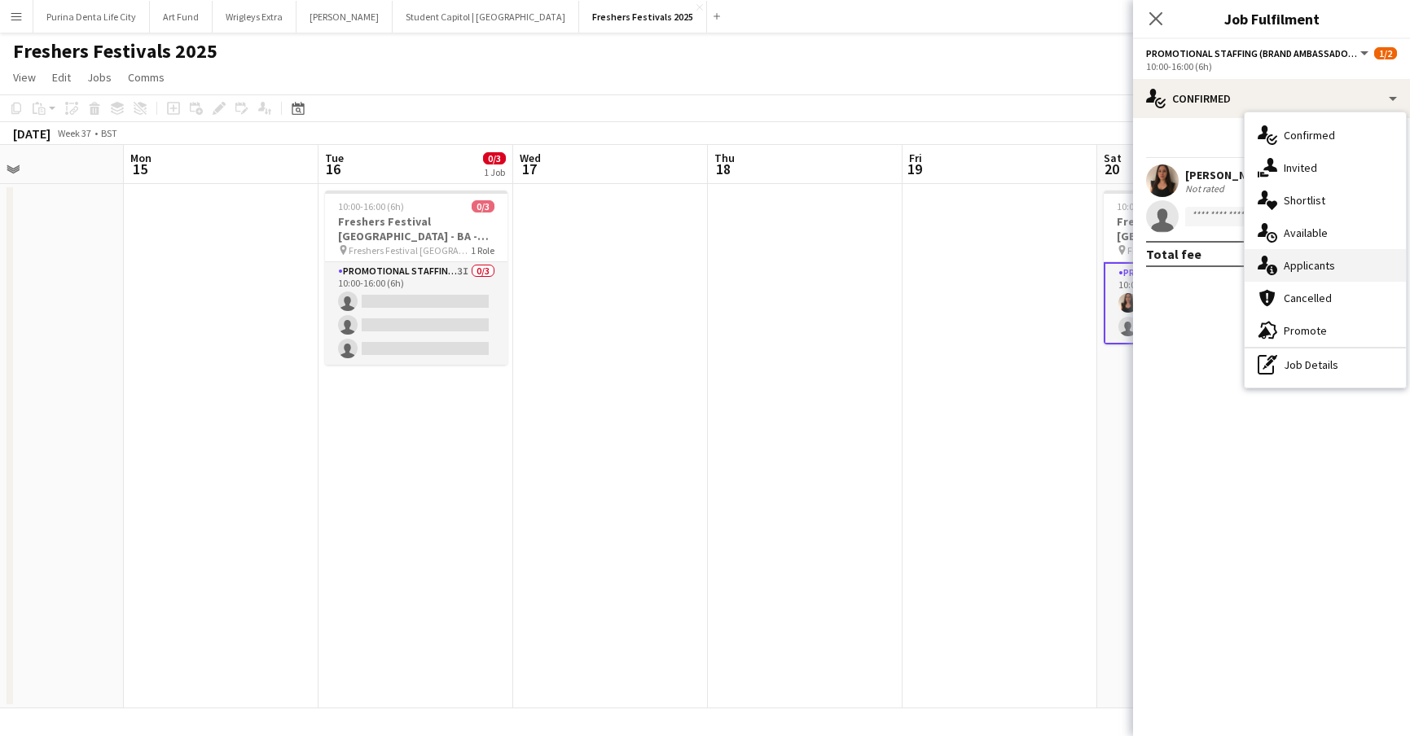
click at [1327, 271] on span "Applicants" at bounding box center [1308, 265] width 51 height 15
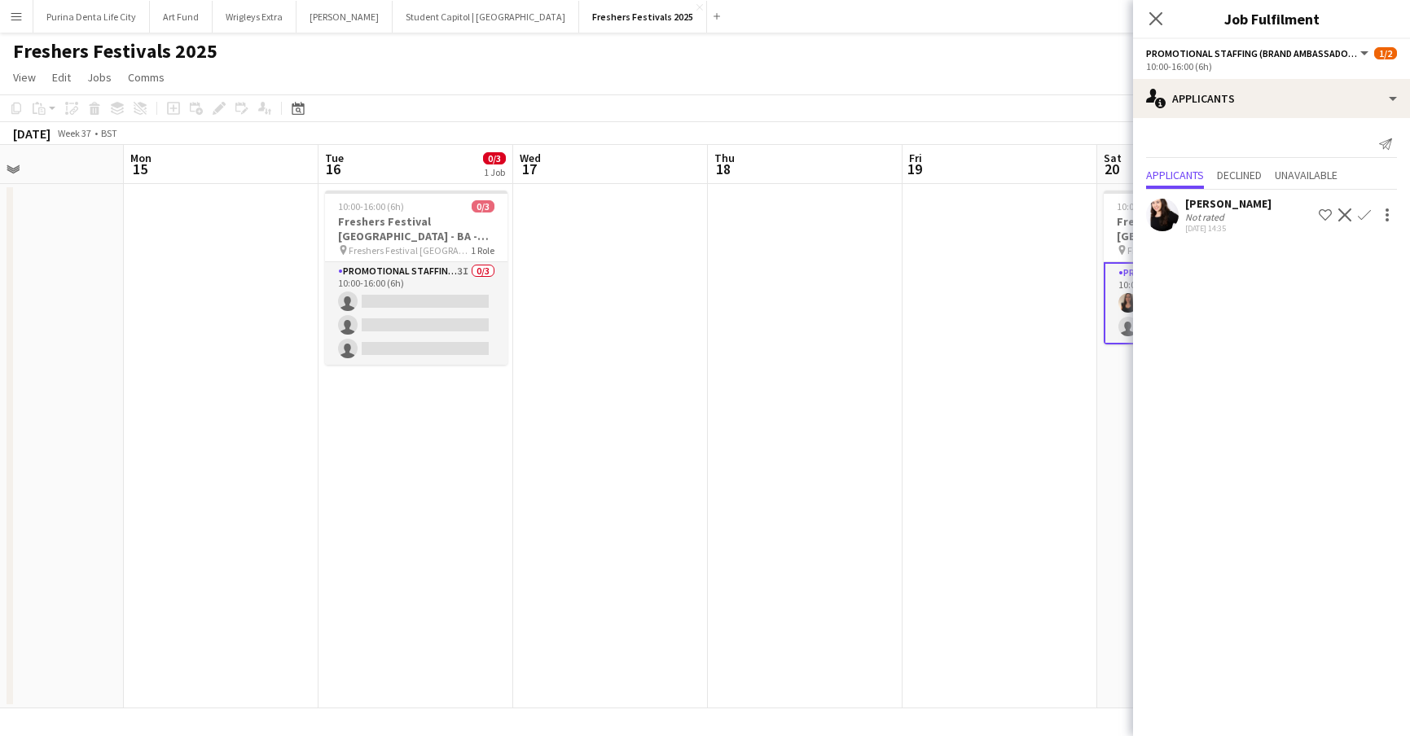
click at [791, 372] on app-date-cell at bounding box center [805, 446] width 195 height 524
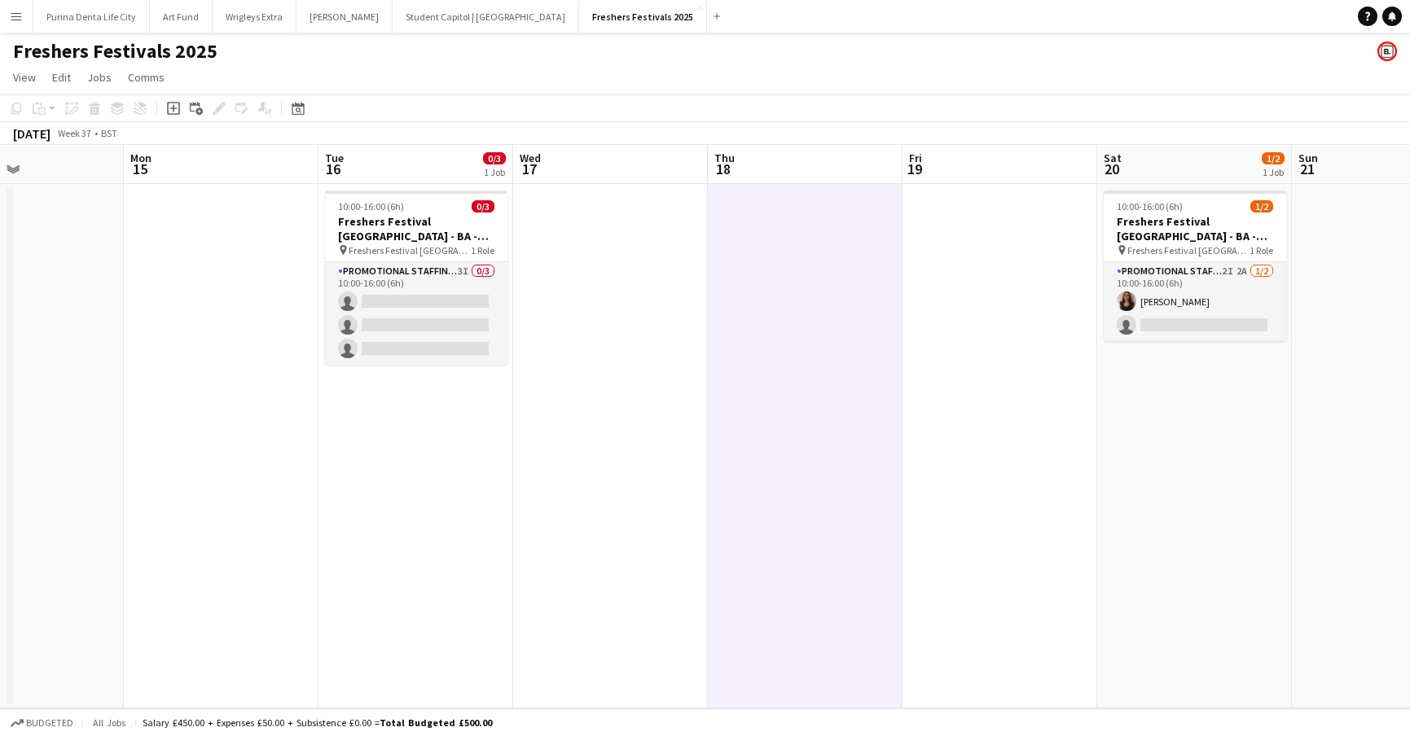
click at [929, 366] on app-date-cell at bounding box center [999, 446] width 195 height 524
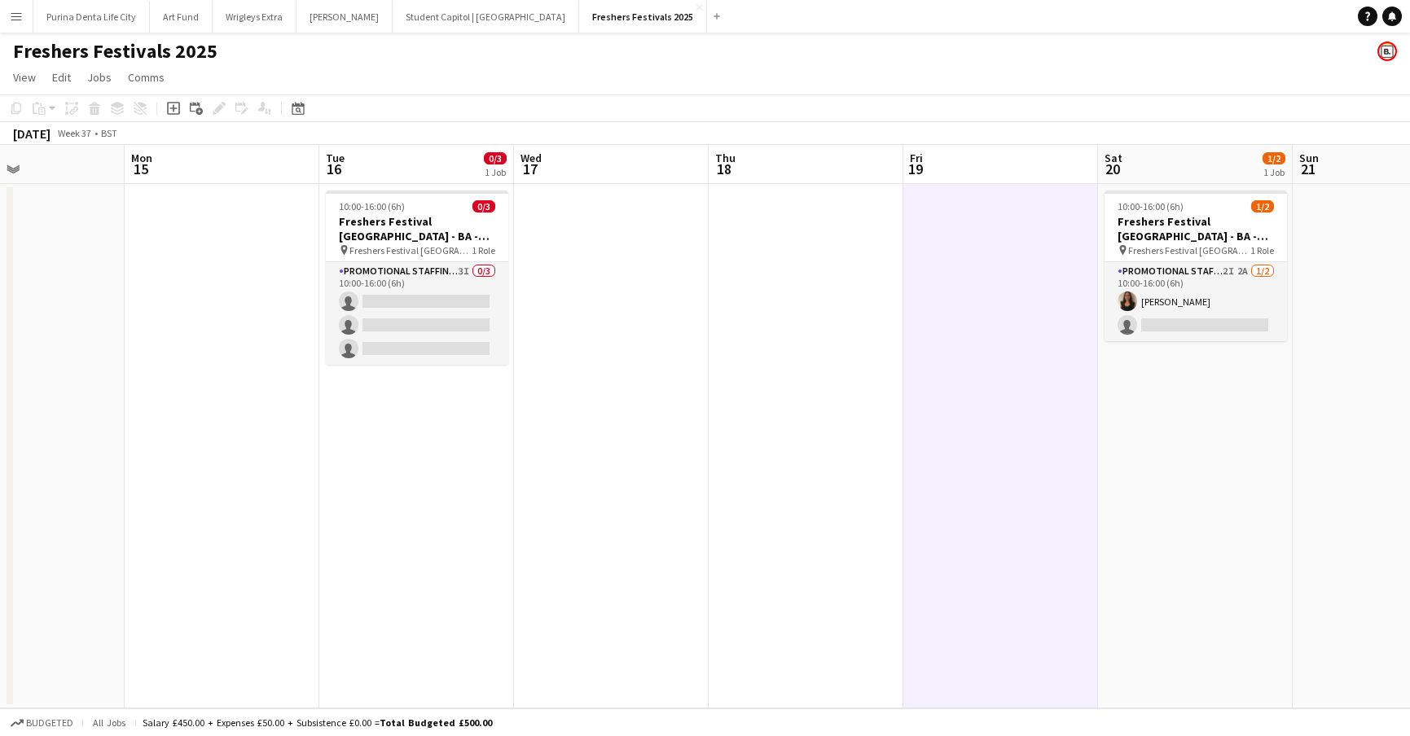
click at [881, 77] on app-page-menu "View Day view expanded Day view collapsed Month view Date picker Jump to [DATE]…" at bounding box center [705, 79] width 1410 height 31
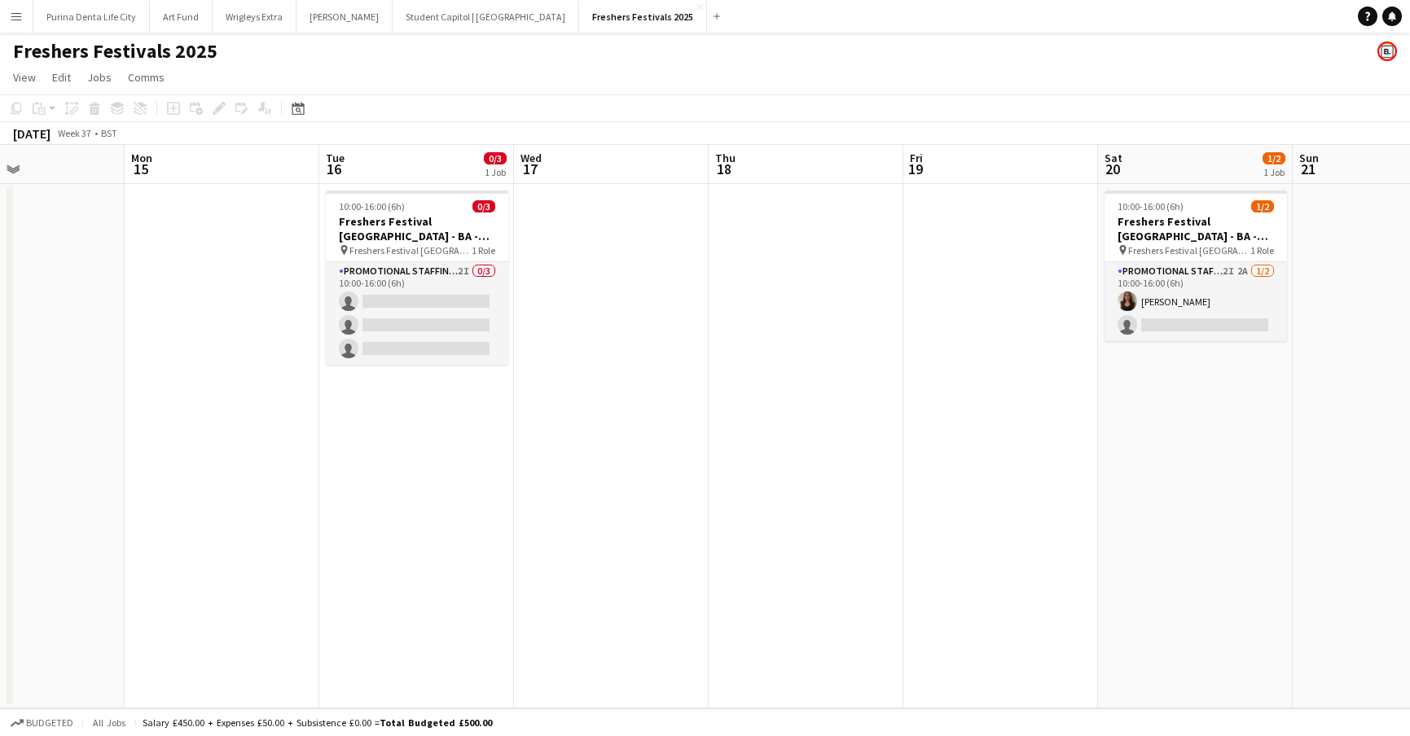
click at [439, 379] on app-date-cell "10:00-16:00 (6h) 0/3 Freshers Festival [GEOGRAPHIC_DATA] - BA - Data Capture pi…" at bounding box center [416, 446] width 195 height 524
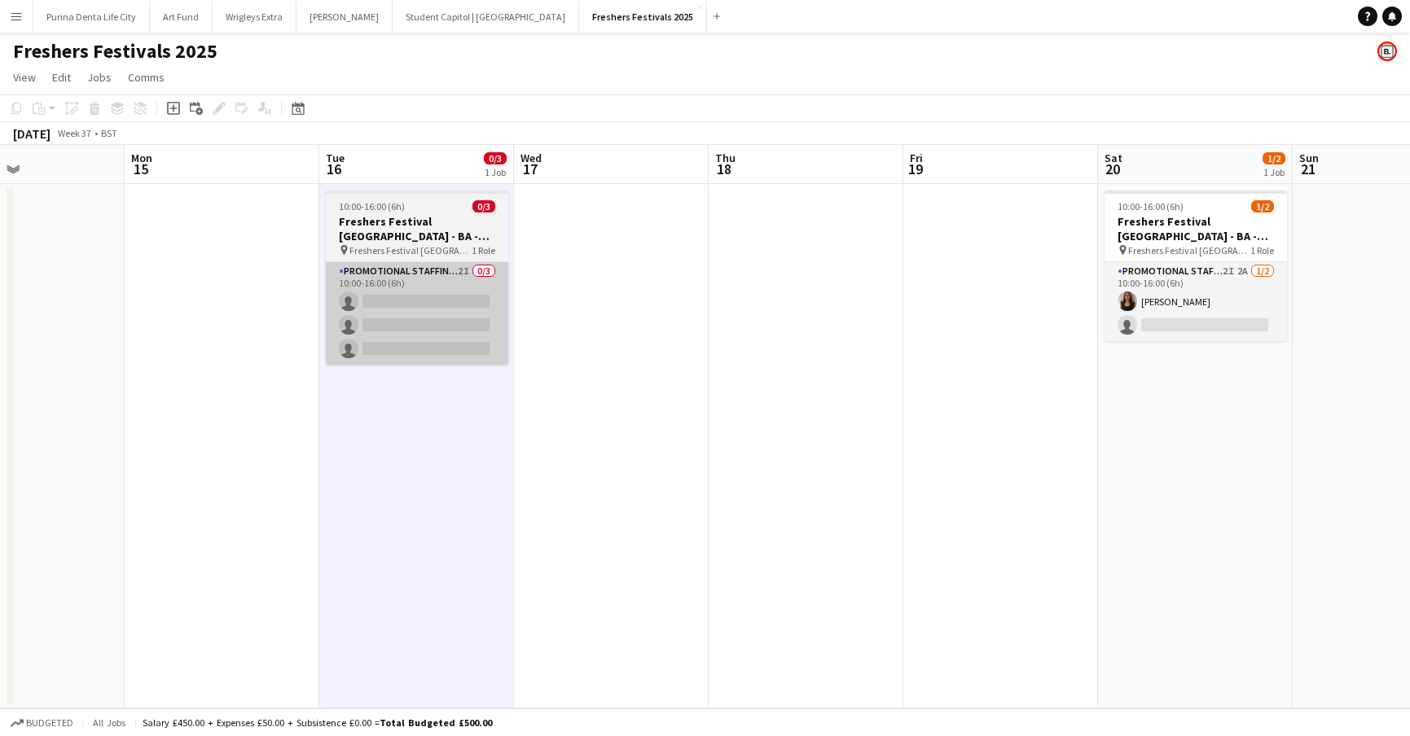
click at [435, 360] on app-card-role "Promotional Staffing (Brand Ambassadors) 2I 0/3 10:00-16:00 (6h) single-neutral…" at bounding box center [417, 313] width 182 height 103
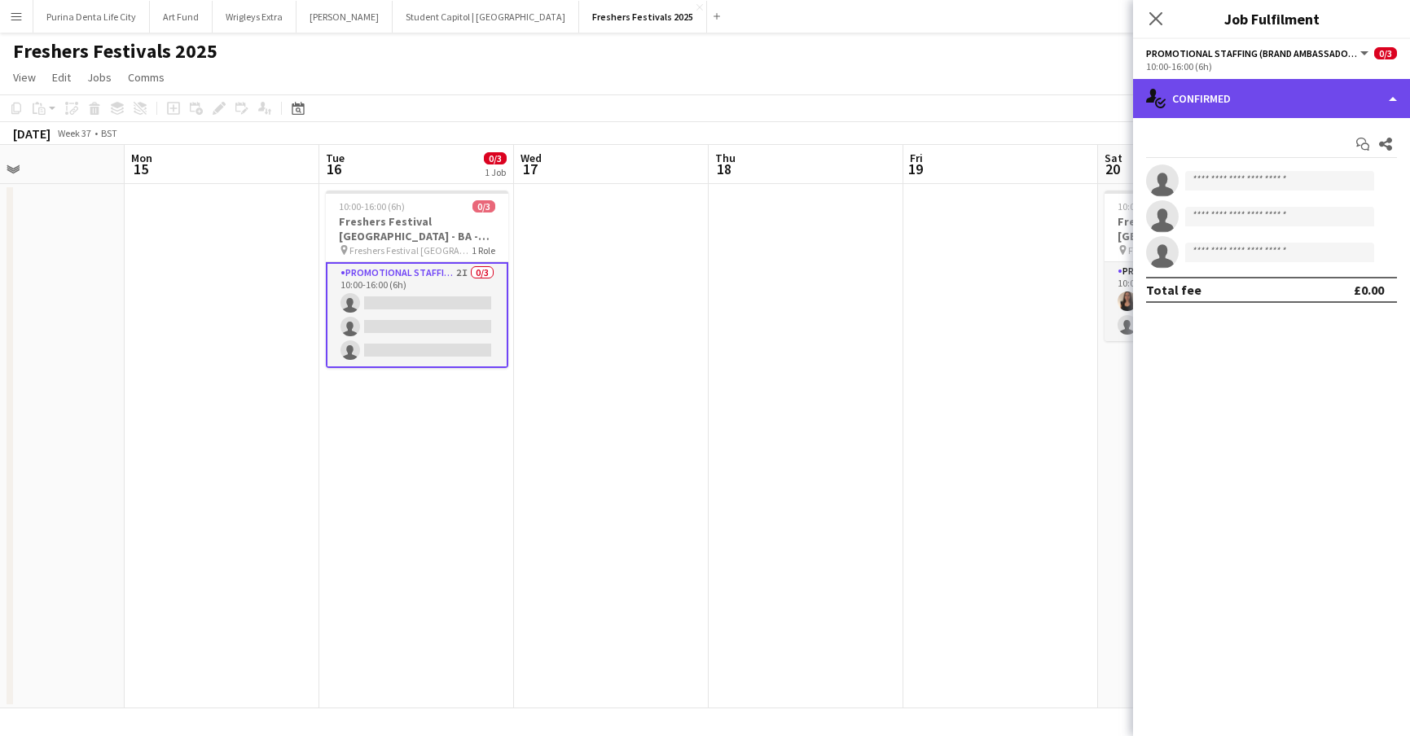
click at [1319, 107] on div "single-neutral-actions-check-2 Confirmed" at bounding box center [1271, 98] width 277 height 39
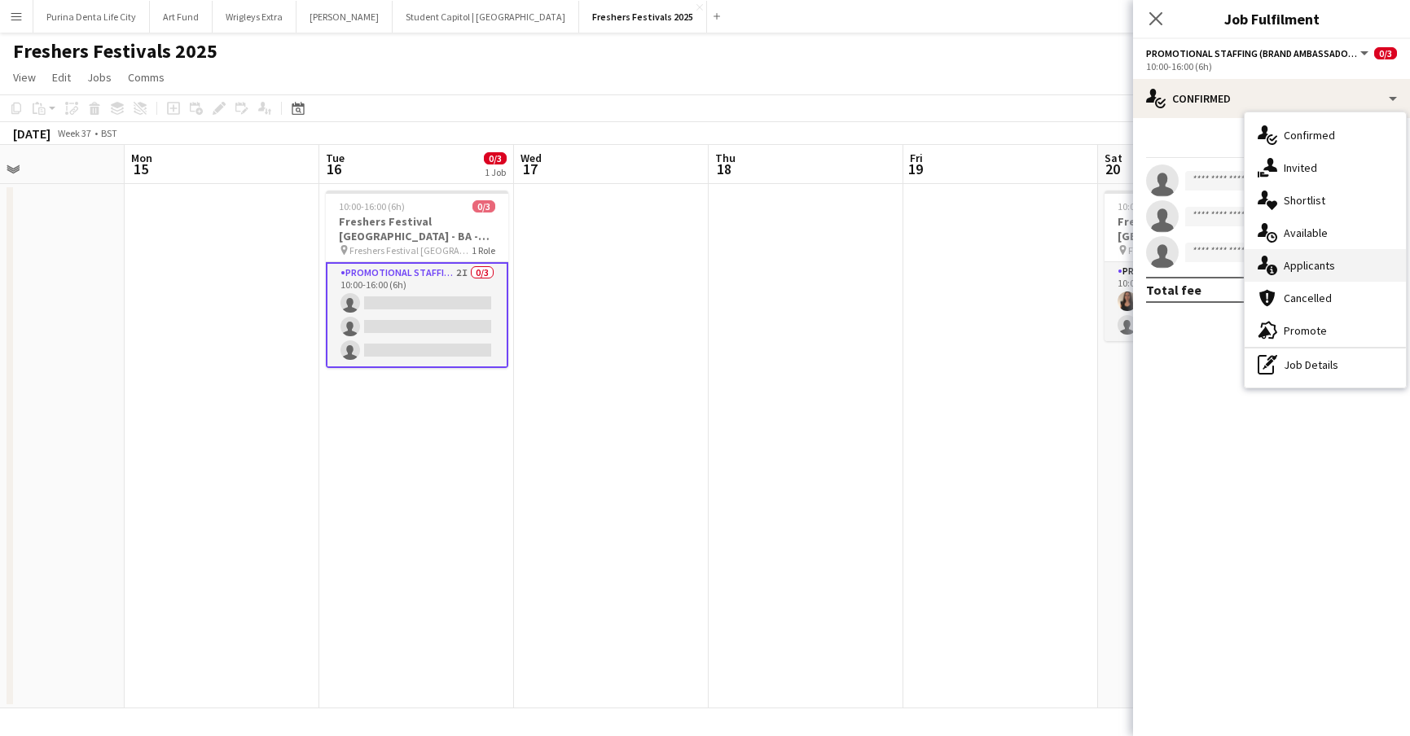
click at [1303, 254] on div "single-neutral-actions-information Applicants" at bounding box center [1324, 265] width 161 height 33
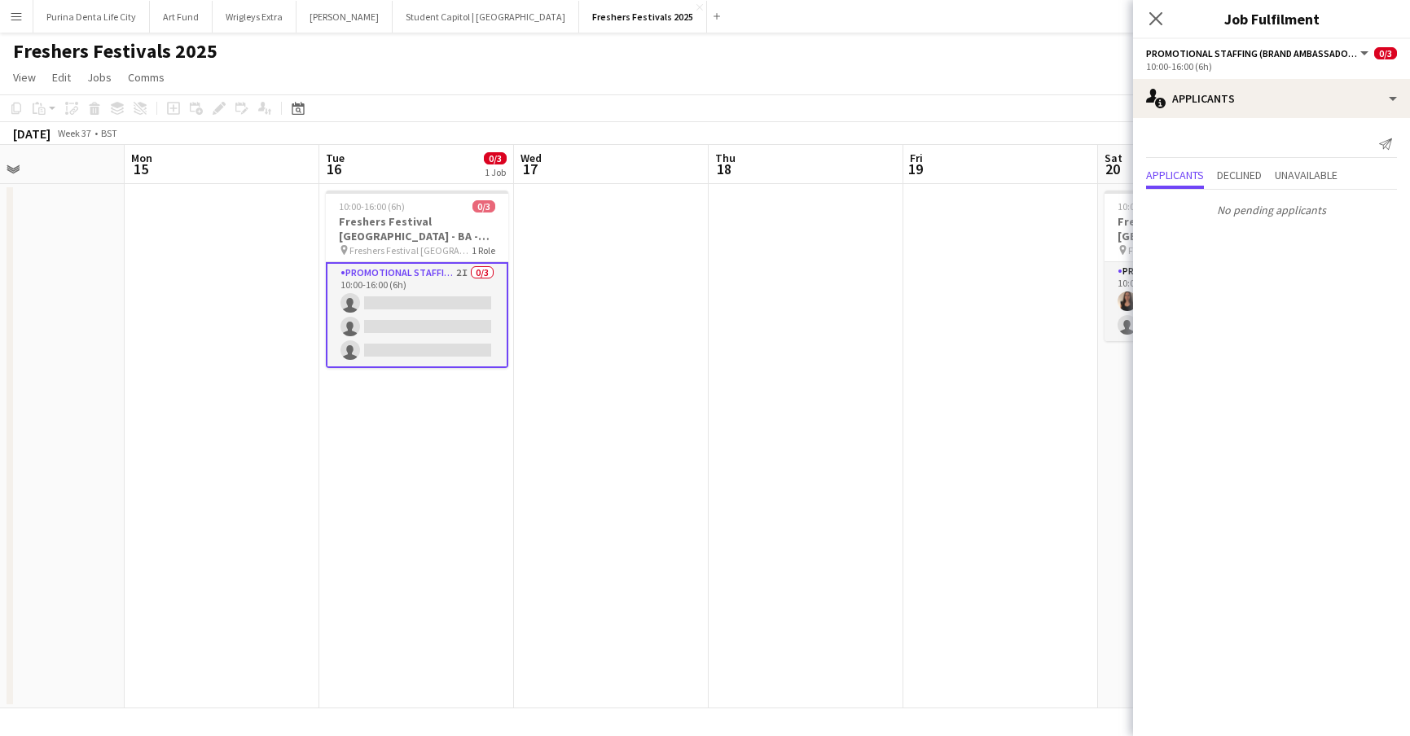
click at [1039, 360] on app-date-cell at bounding box center [1000, 446] width 195 height 524
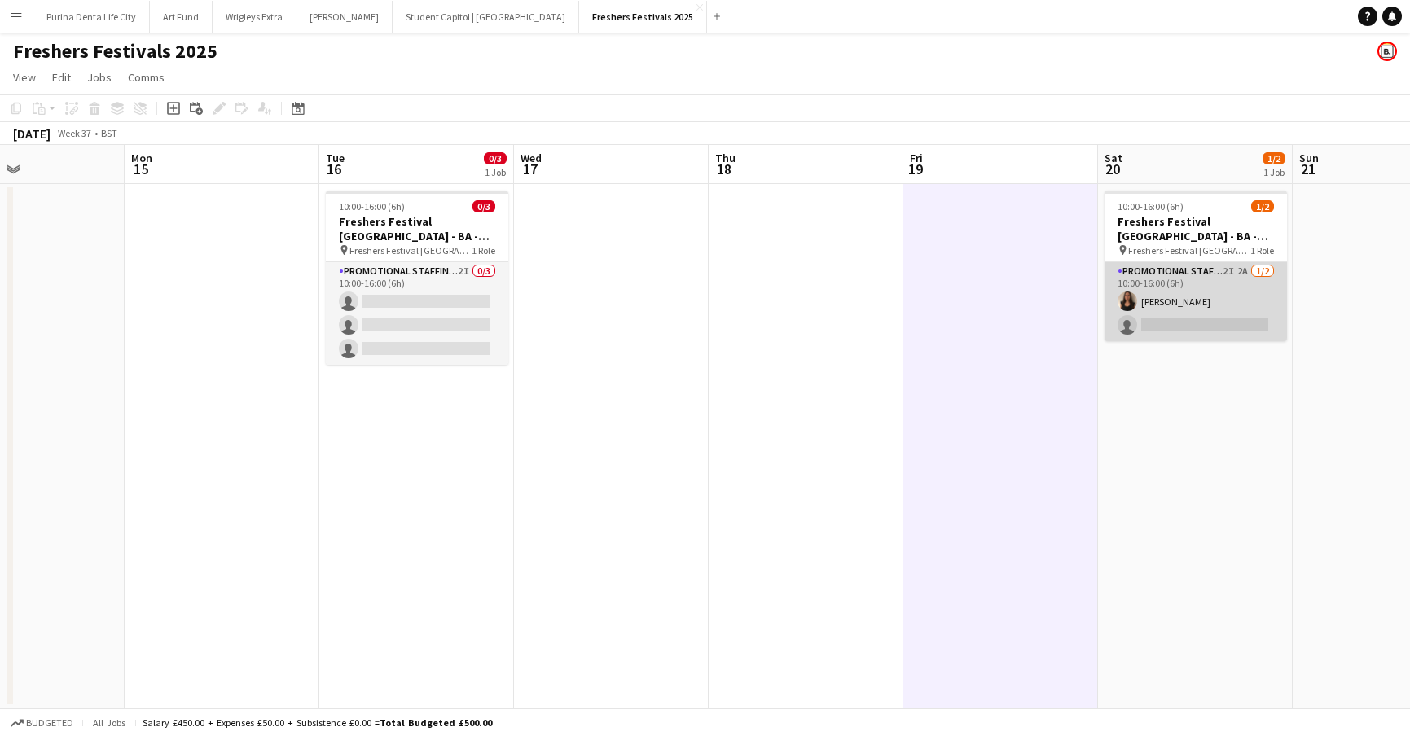
click at [1175, 303] on app-card-role "Promotional Staffing (Brand Ambassadors) 2I 2A [DATE] 10:00-16:00 (6h) [PERSON_…" at bounding box center [1195, 301] width 182 height 79
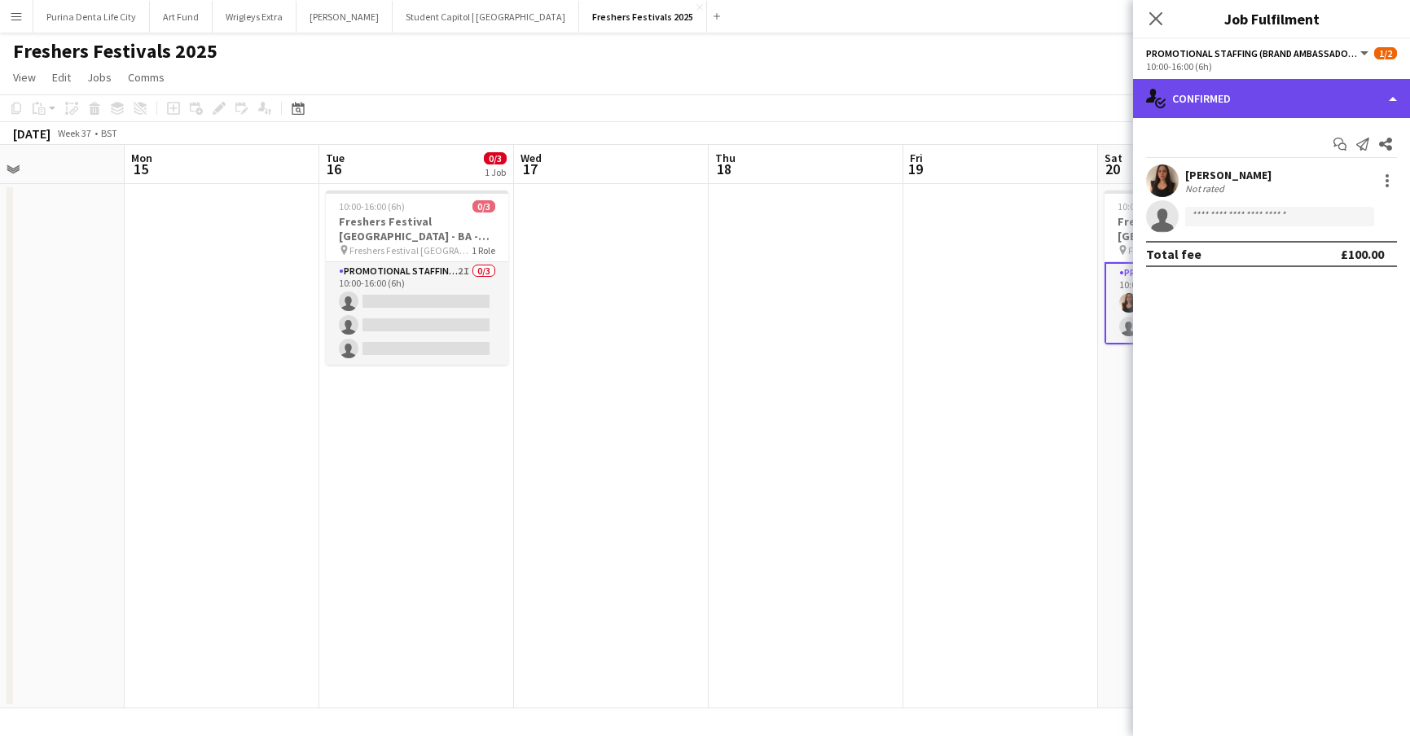
click at [1239, 91] on div "single-neutral-actions-check-2 Confirmed" at bounding box center [1271, 98] width 277 height 39
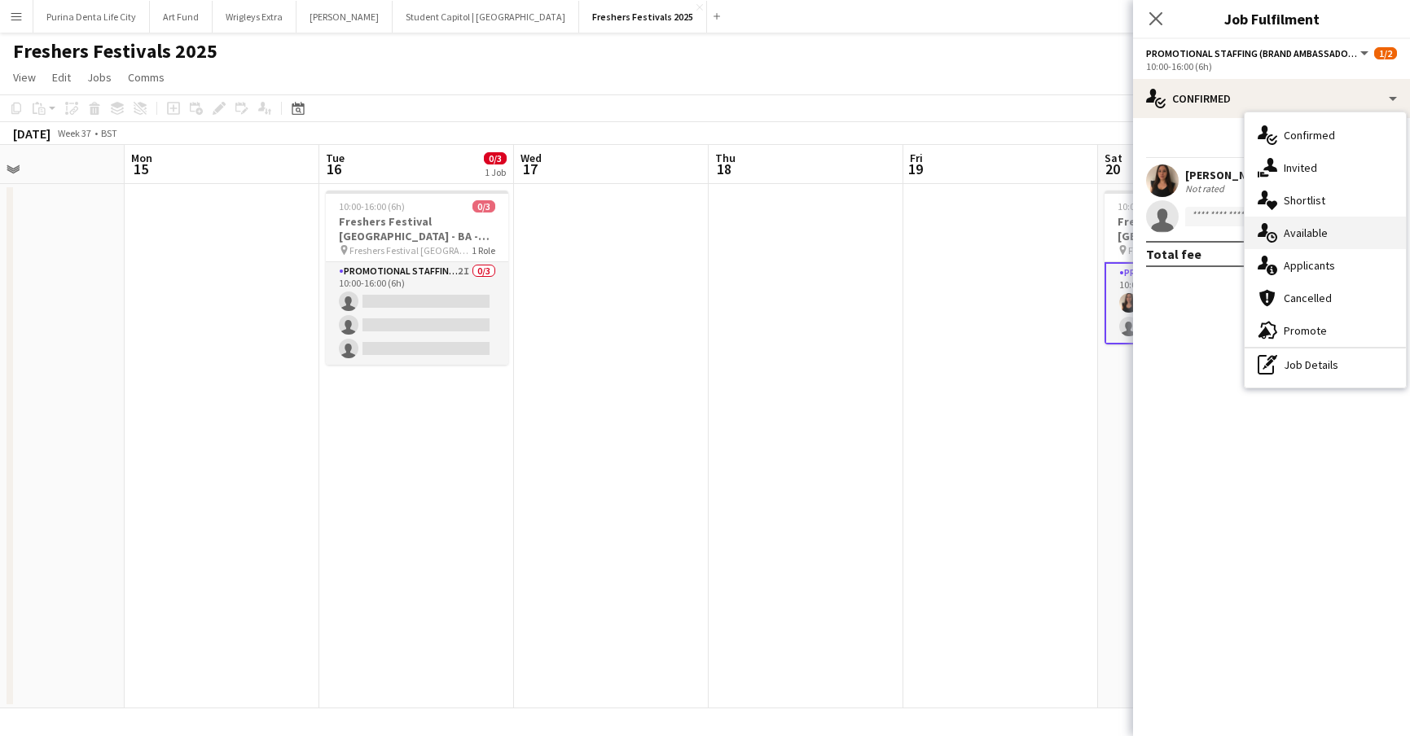
click at [1269, 229] on icon "single-neutral-actions-upload" at bounding box center [1267, 233] width 20 height 20
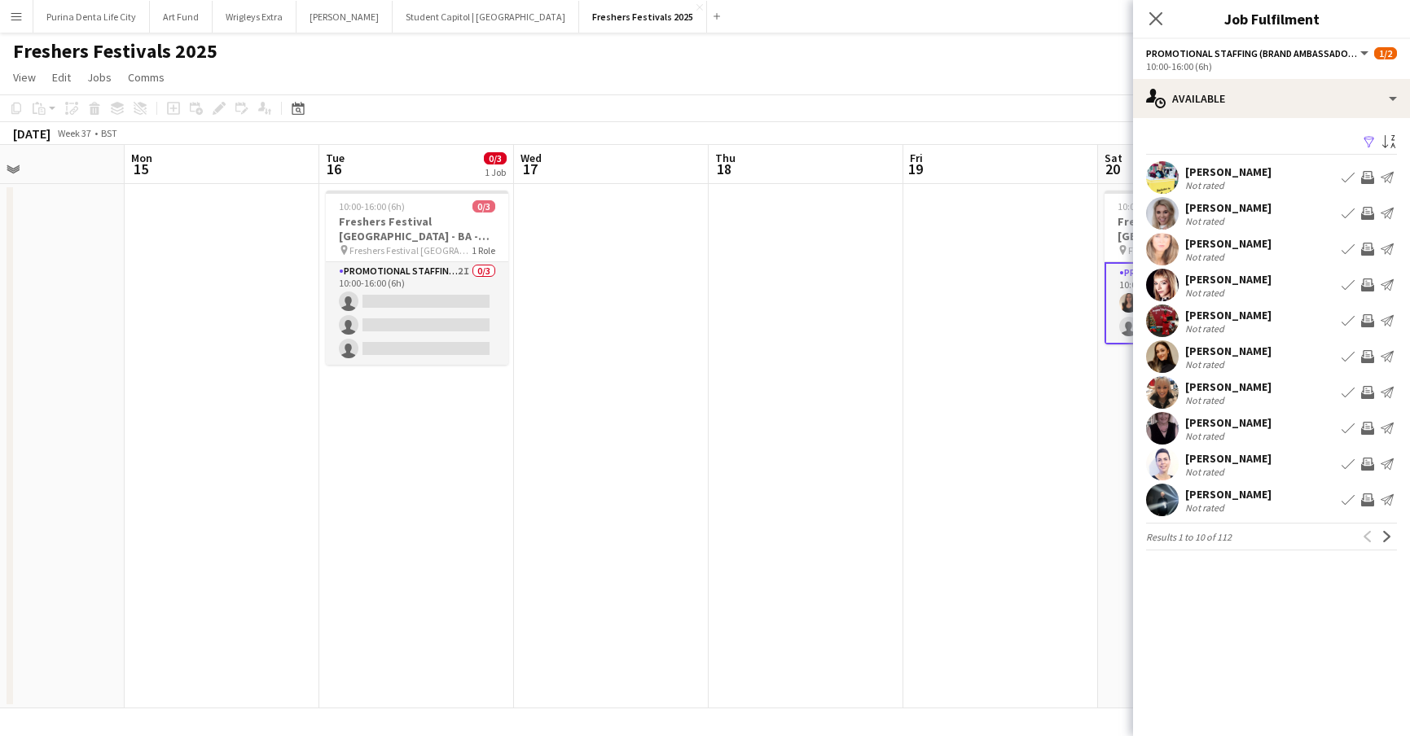
click at [1270, 120] on div "Filter Sort asc [PERSON_NAME] Not rated Book crew Invite crew Send notification…" at bounding box center [1271, 344] width 277 height 452
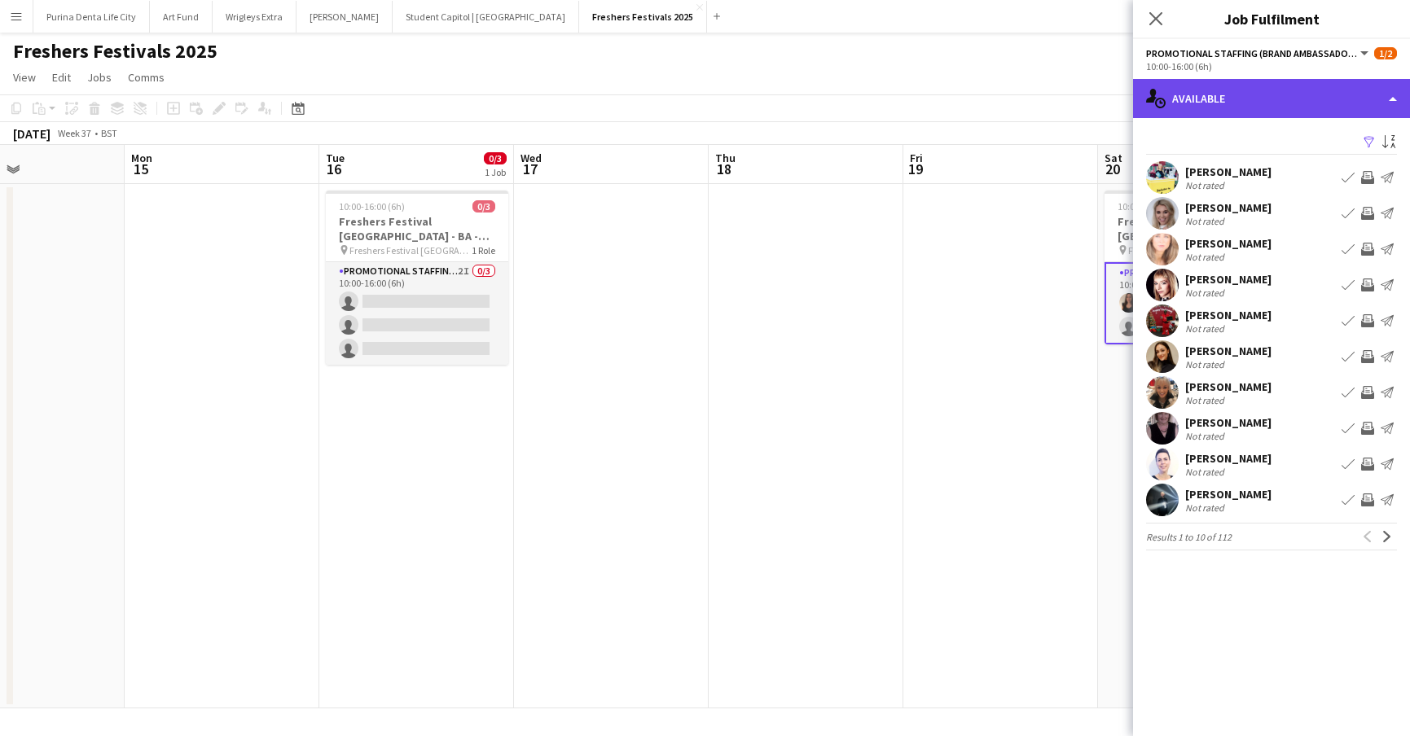
click at [1268, 99] on div "single-neutral-actions-upload Available" at bounding box center [1271, 98] width 277 height 39
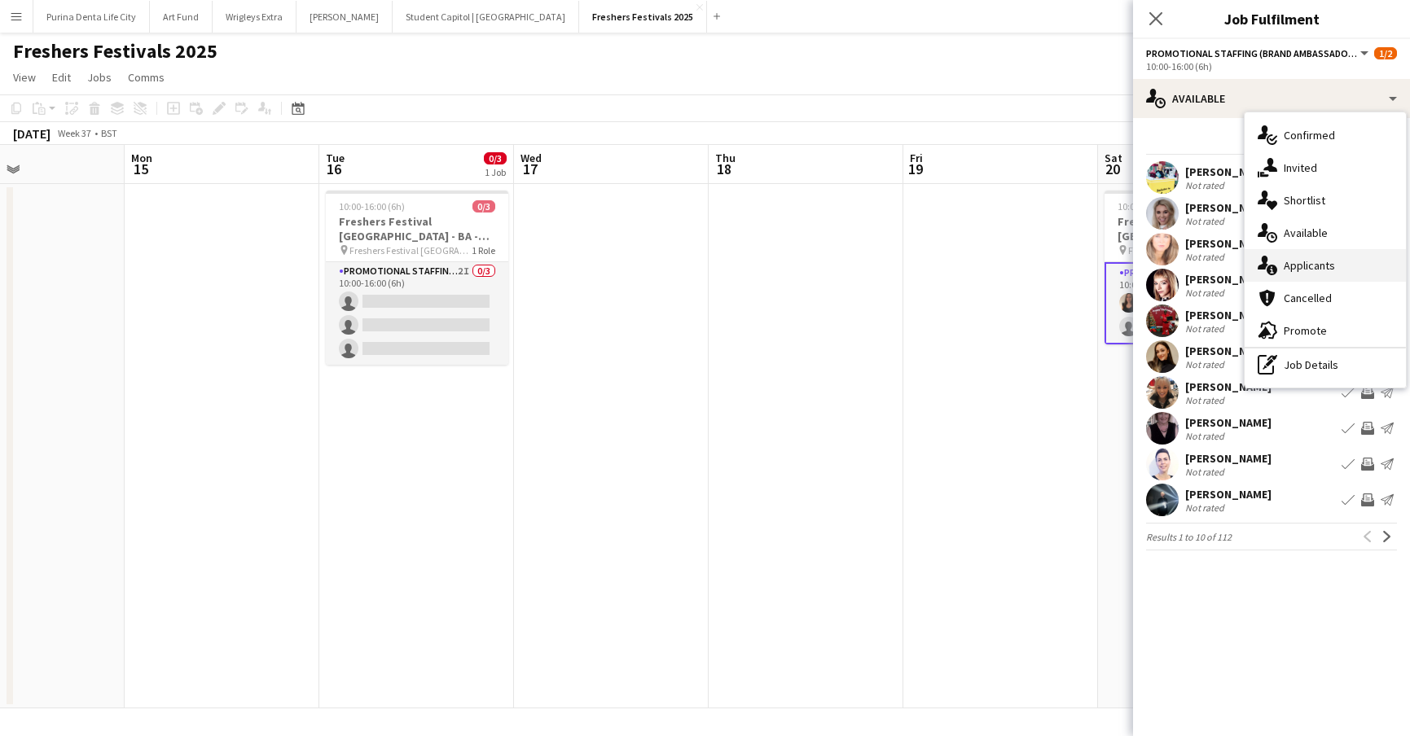
click at [1296, 261] on span "Applicants" at bounding box center [1308, 265] width 51 height 15
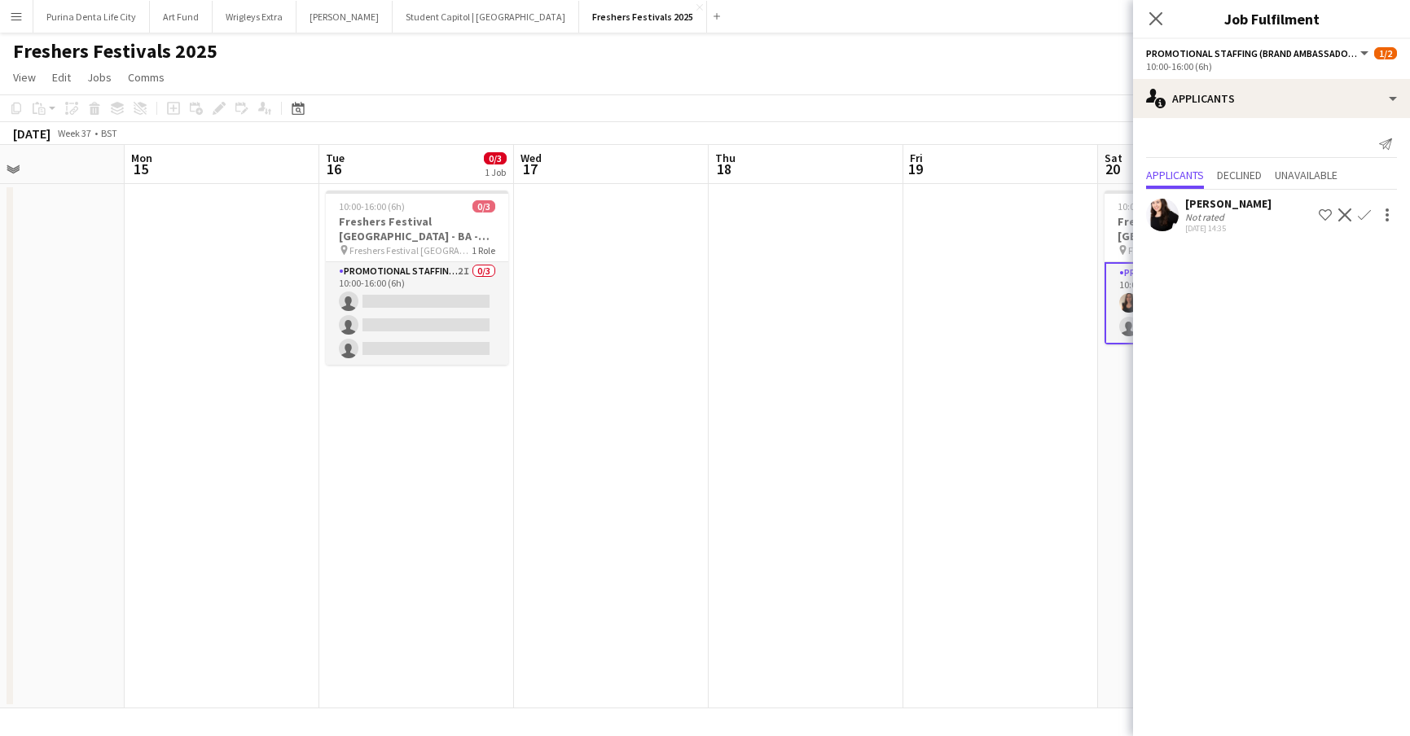
click at [934, 375] on app-date-cell at bounding box center [1000, 446] width 195 height 524
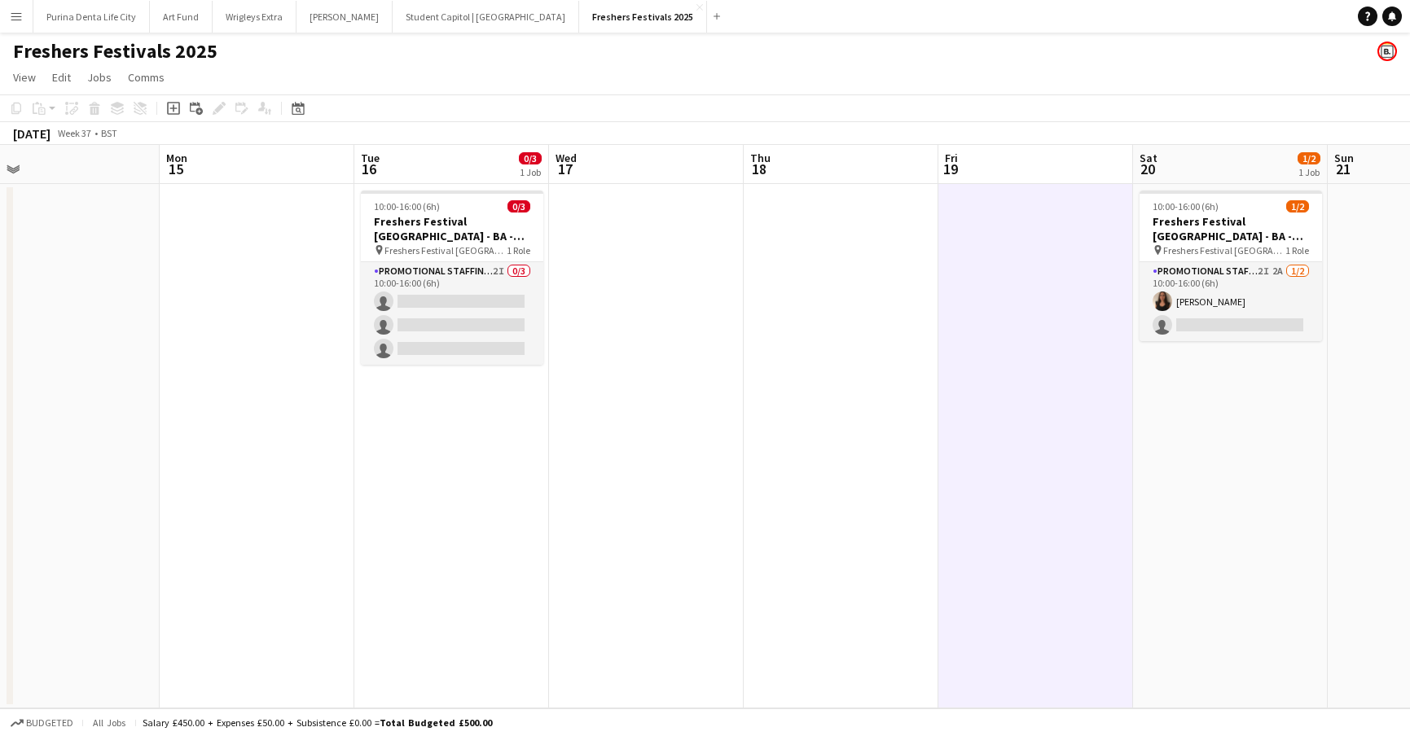
scroll to position [0, 618]
click at [441, 20] on button "Student Capitol | [GEOGRAPHIC_DATA] Close" at bounding box center [485, 17] width 186 height 32
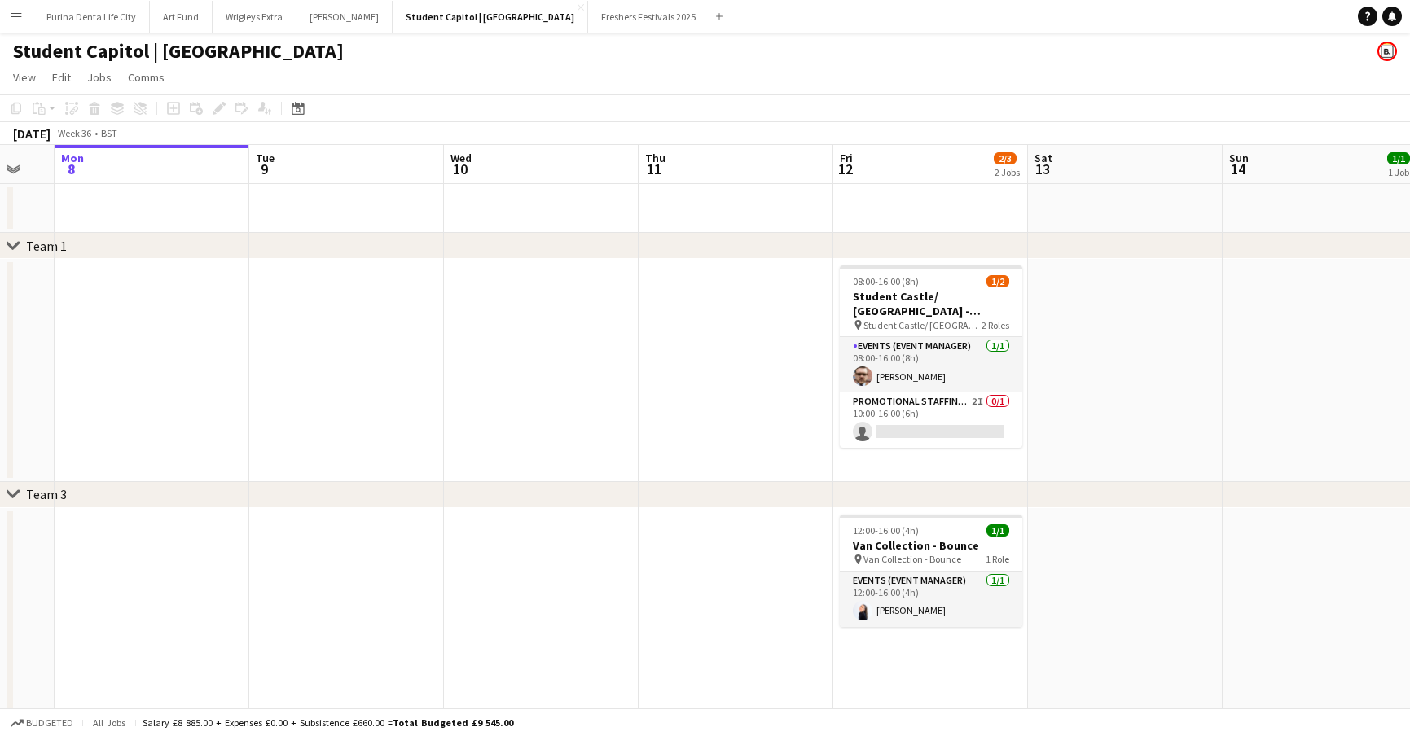
scroll to position [0, 530]
click at [930, 449] on app-date-cell "08:00-16:00 (8h) 1/2 Student Castle/ [GEOGRAPHIC_DATA] - [GEOGRAPHIC_DATA] Uni …" at bounding box center [929, 370] width 195 height 223
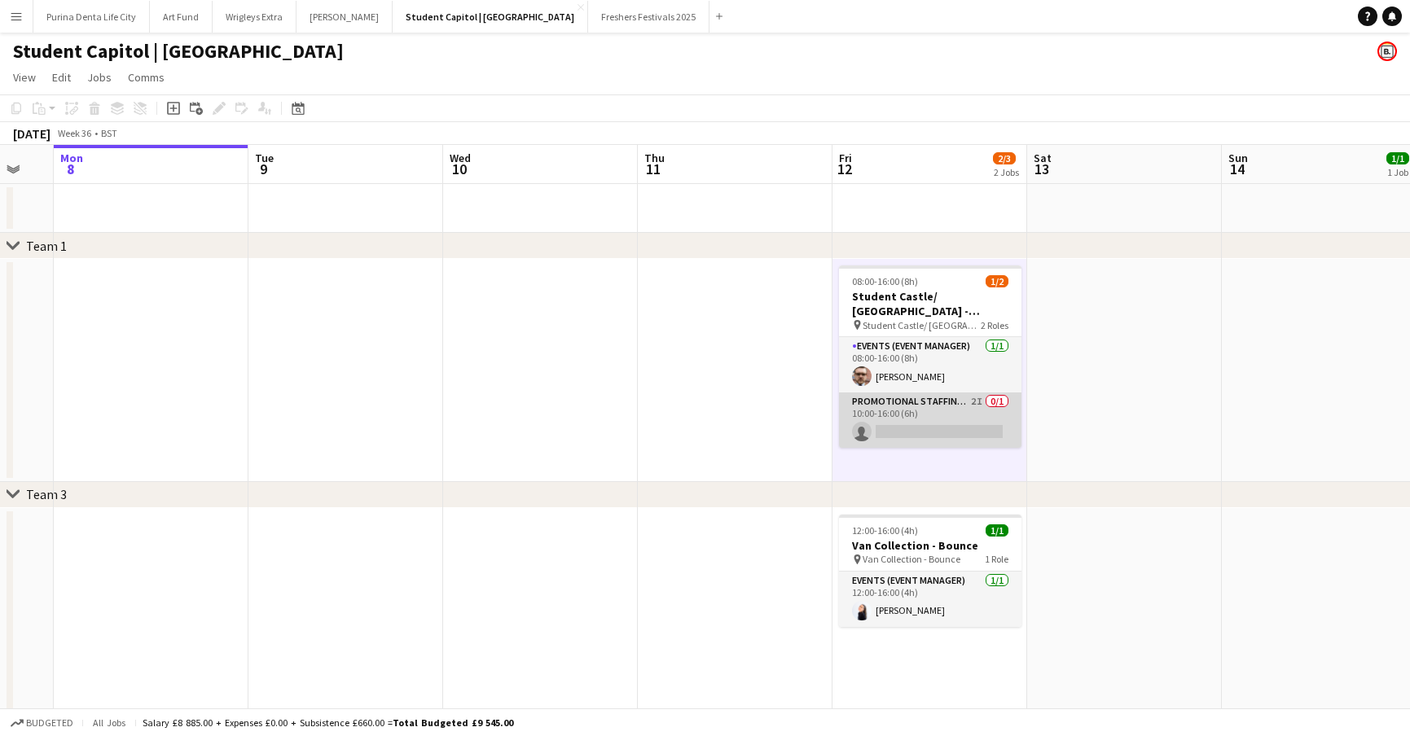
click at [912, 432] on app-card-role "Promotional Staffing (Brand Ambassadors) 2I 0/1 10:00-16:00 (6h) single-neutral…" at bounding box center [930, 419] width 182 height 55
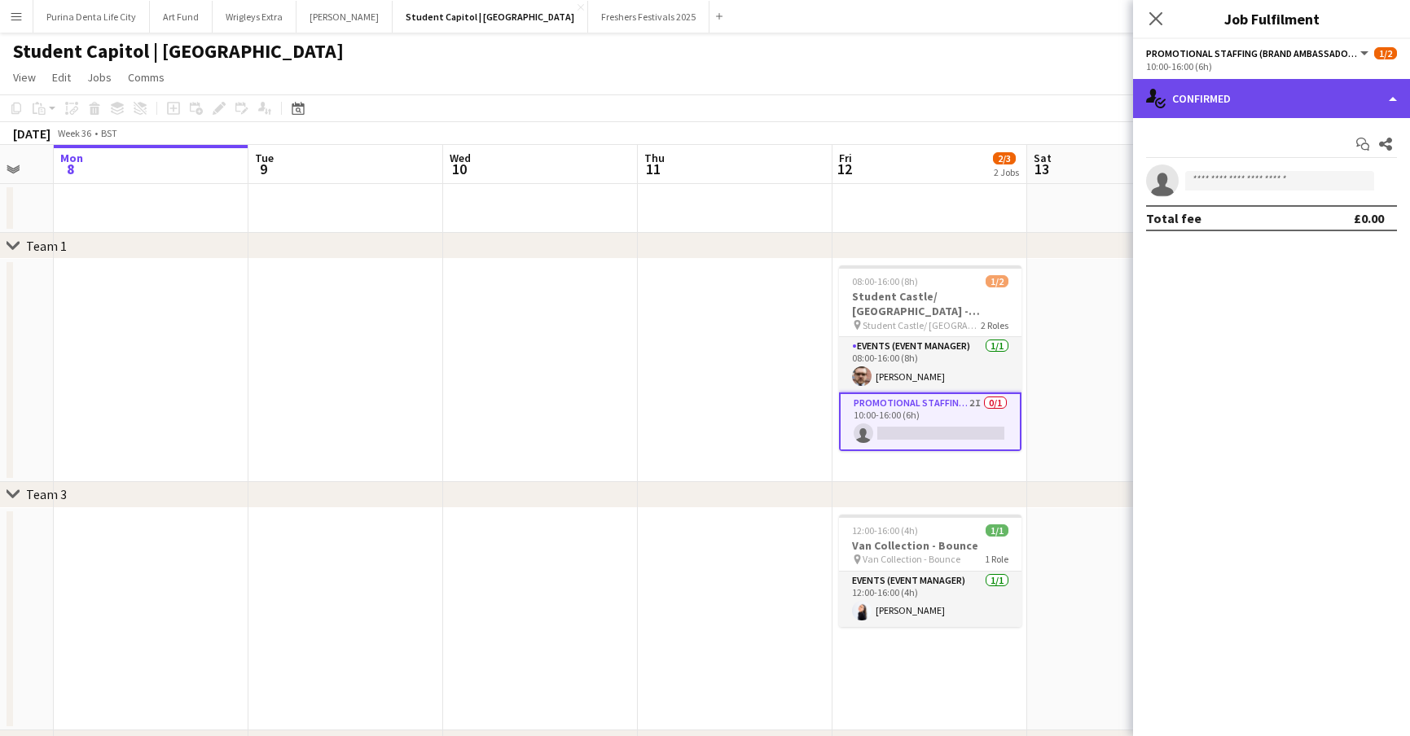
click at [1261, 112] on div "single-neutral-actions-check-2 Confirmed" at bounding box center [1271, 98] width 277 height 39
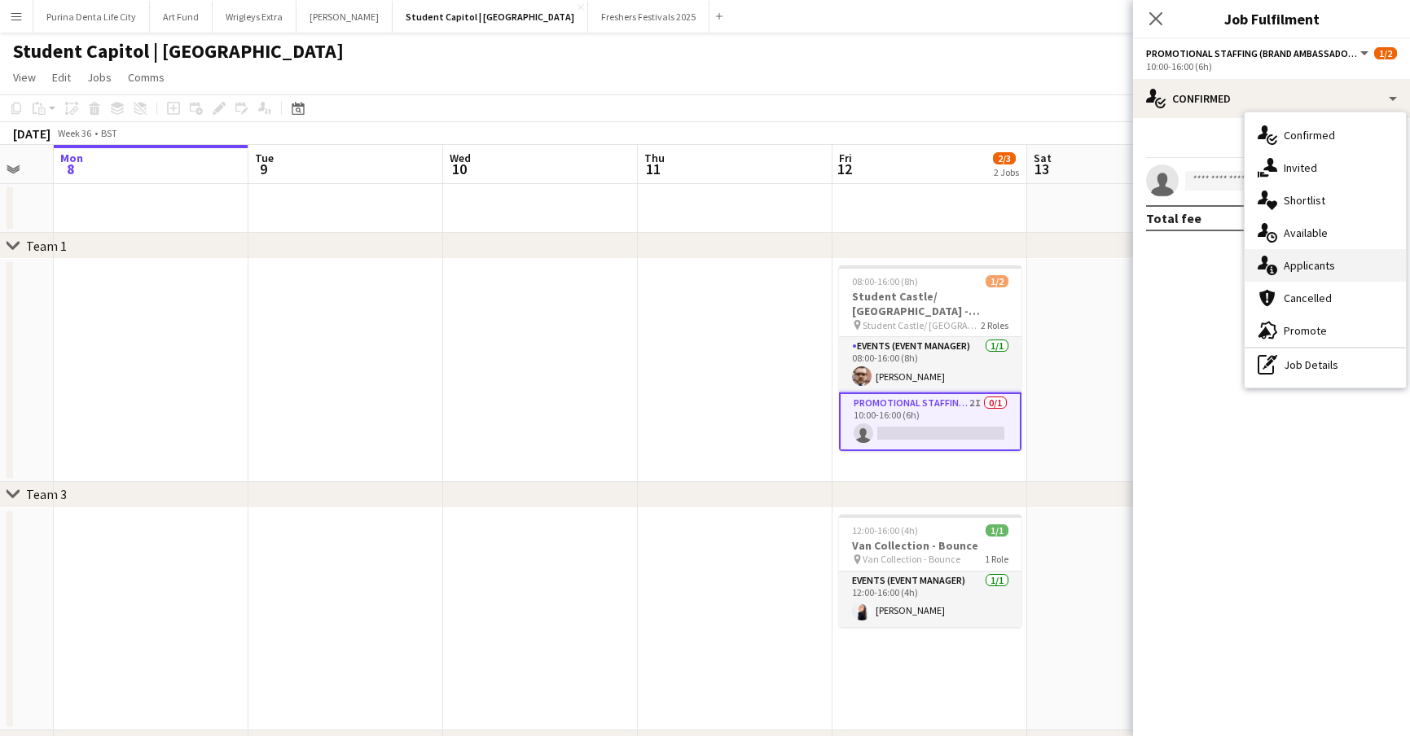
click at [1304, 259] on span "Applicants" at bounding box center [1308, 265] width 51 height 15
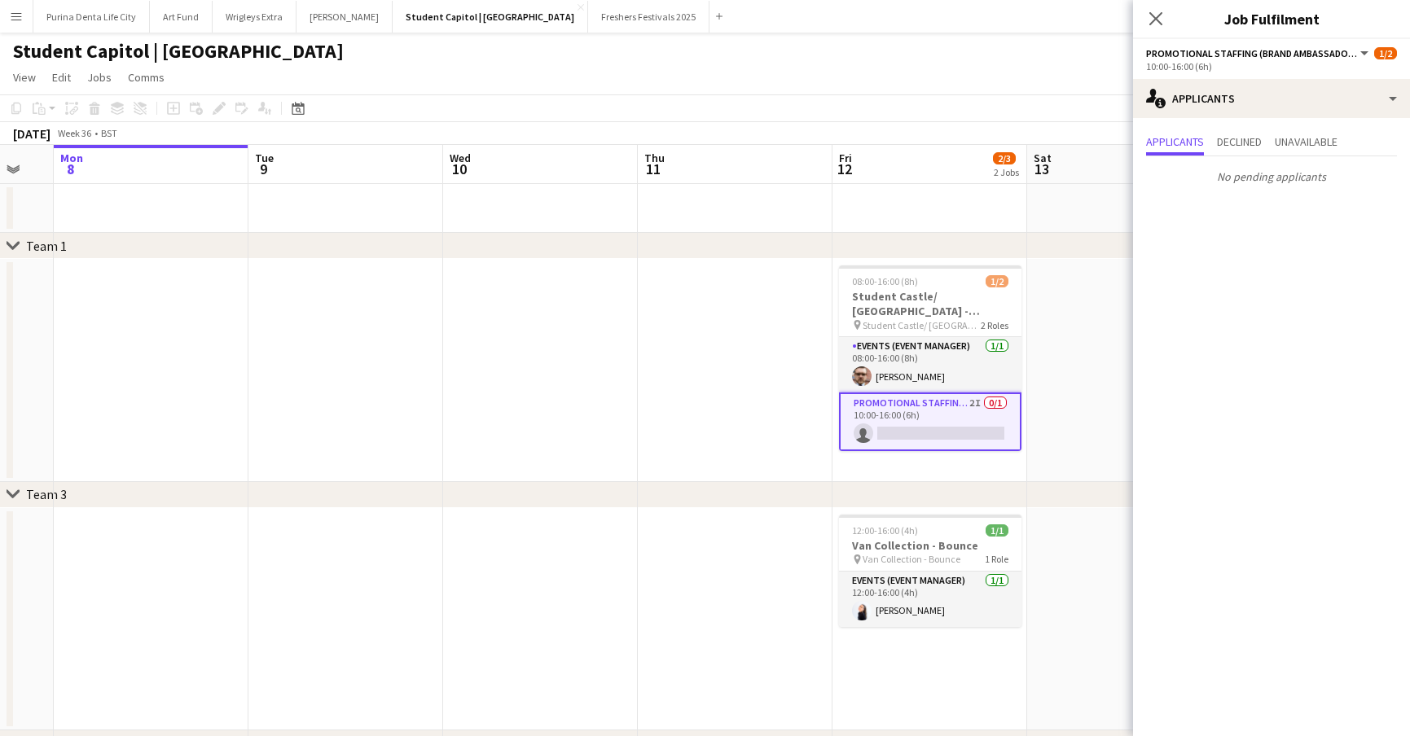
click at [1285, 125] on div "Applicants Declined Unavailable No pending applicants" at bounding box center [1271, 161] width 277 height 86
click at [1261, 137] on span "Declined" at bounding box center [1239, 141] width 45 height 11
click at [1313, 141] on span "Unavailable" at bounding box center [1305, 141] width 63 height 11
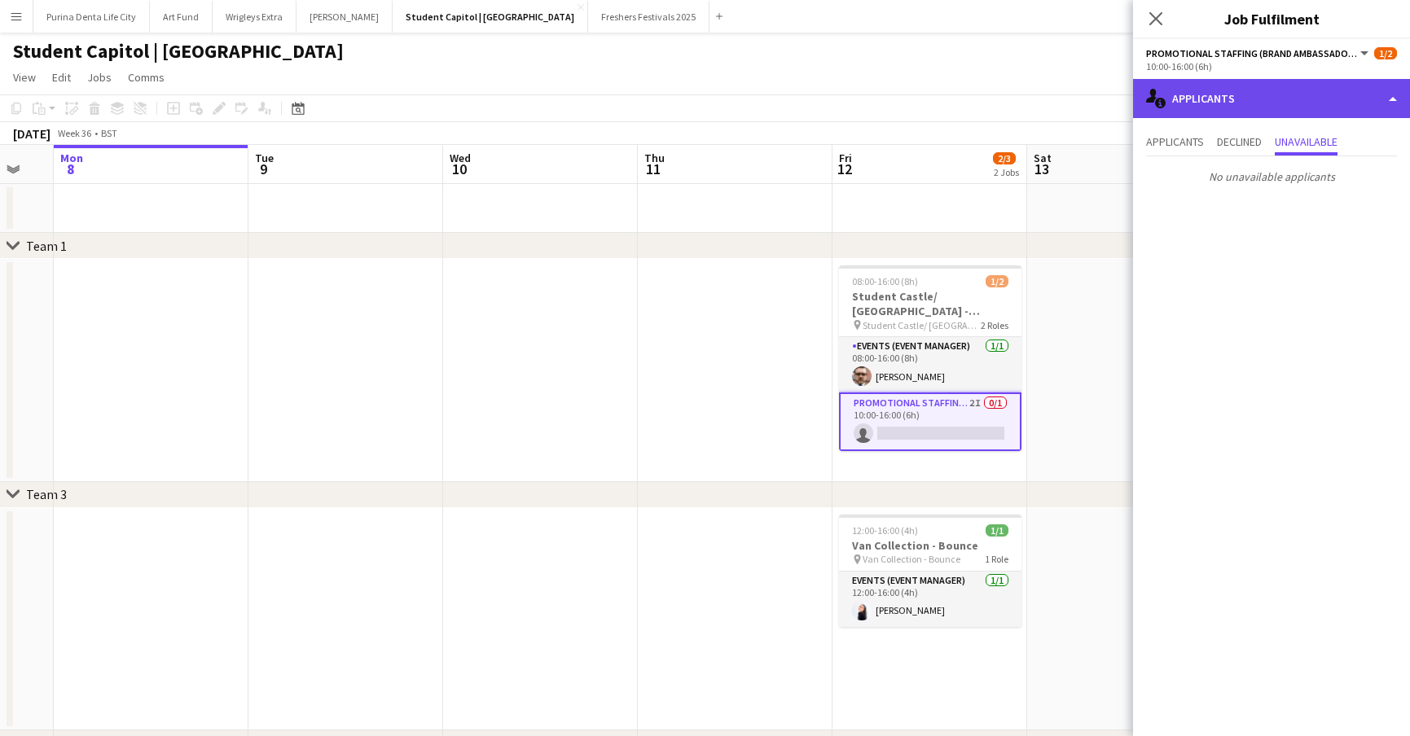
click at [1273, 103] on div "single-neutral-actions-information Applicants" at bounding box center [1271, 98] width 277 height 39
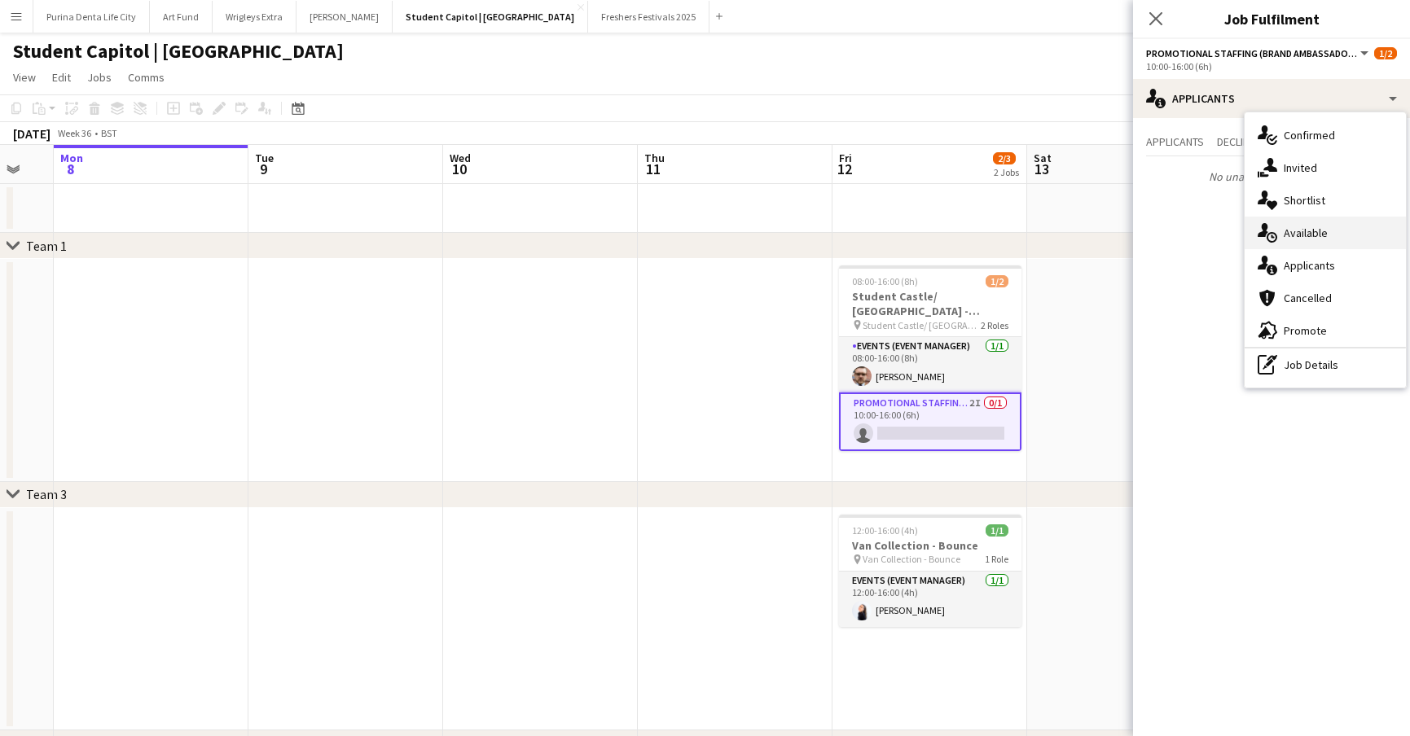
click at [1297, 230] on span "Available" at bounding box center [1305, 233] width 44 height 15
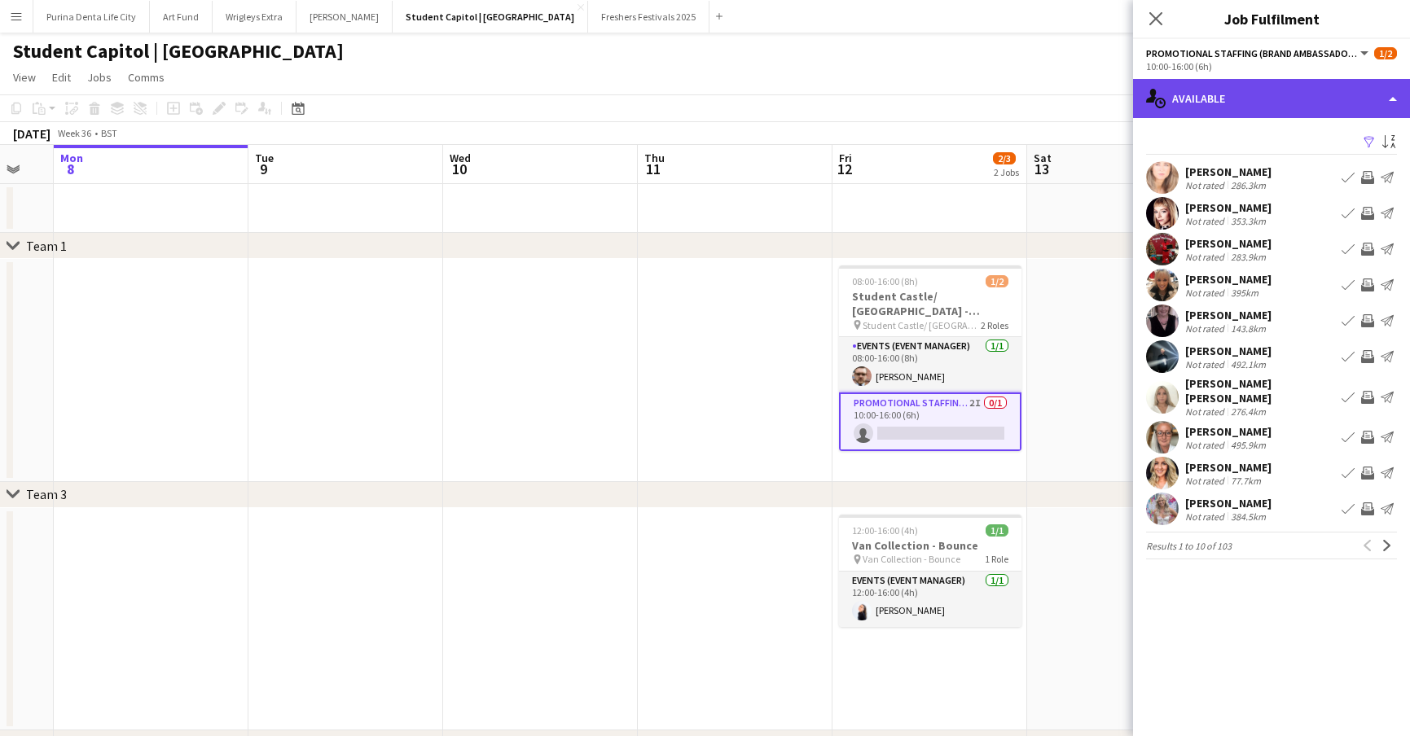
click at [1258, 92] on div "single-neutral-actions-upload Available" at bounding box center [1271, 98] width 277 height 39
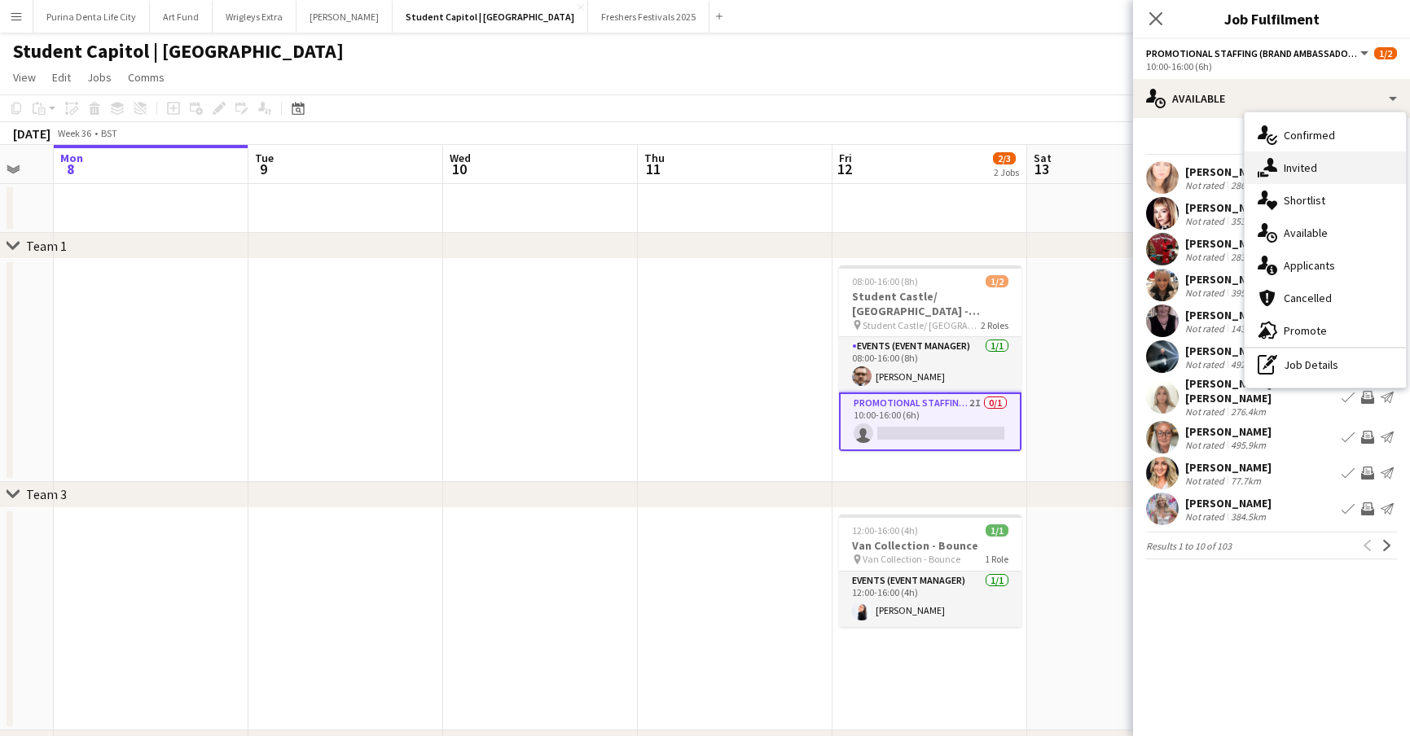
click at [1287, 156] on div "single-neutral-actions-share-1 Invited" at bounding box center [1324, 167] width 161 height 33
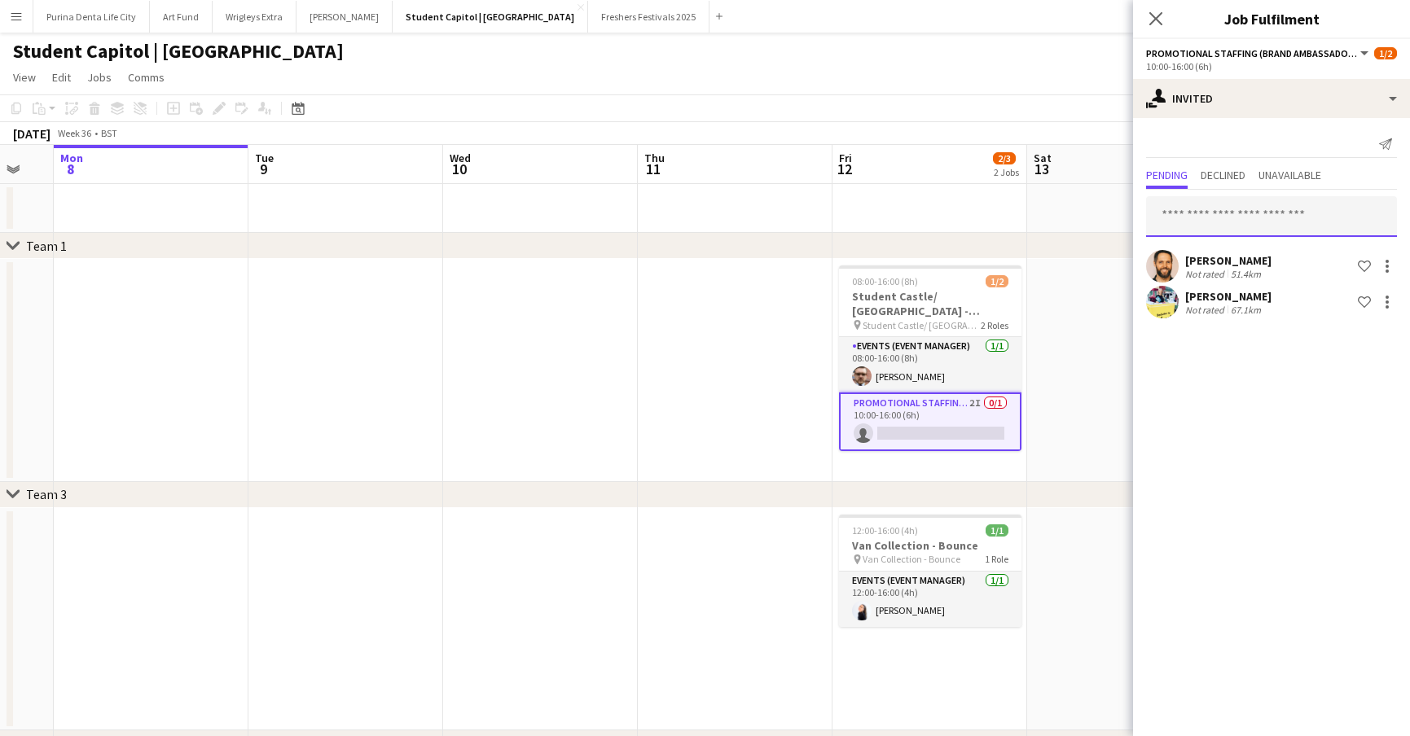
click at [1237, 206] on input "text" at bounding box center [1271, 216] width 251 height 41
click at [972, 103] on app-toolbar "Copy Paste Paste Command V Paste with crew Command Shift V Paste linked Job [GE…" at bounding box center [705, 108] width 1410 height 28
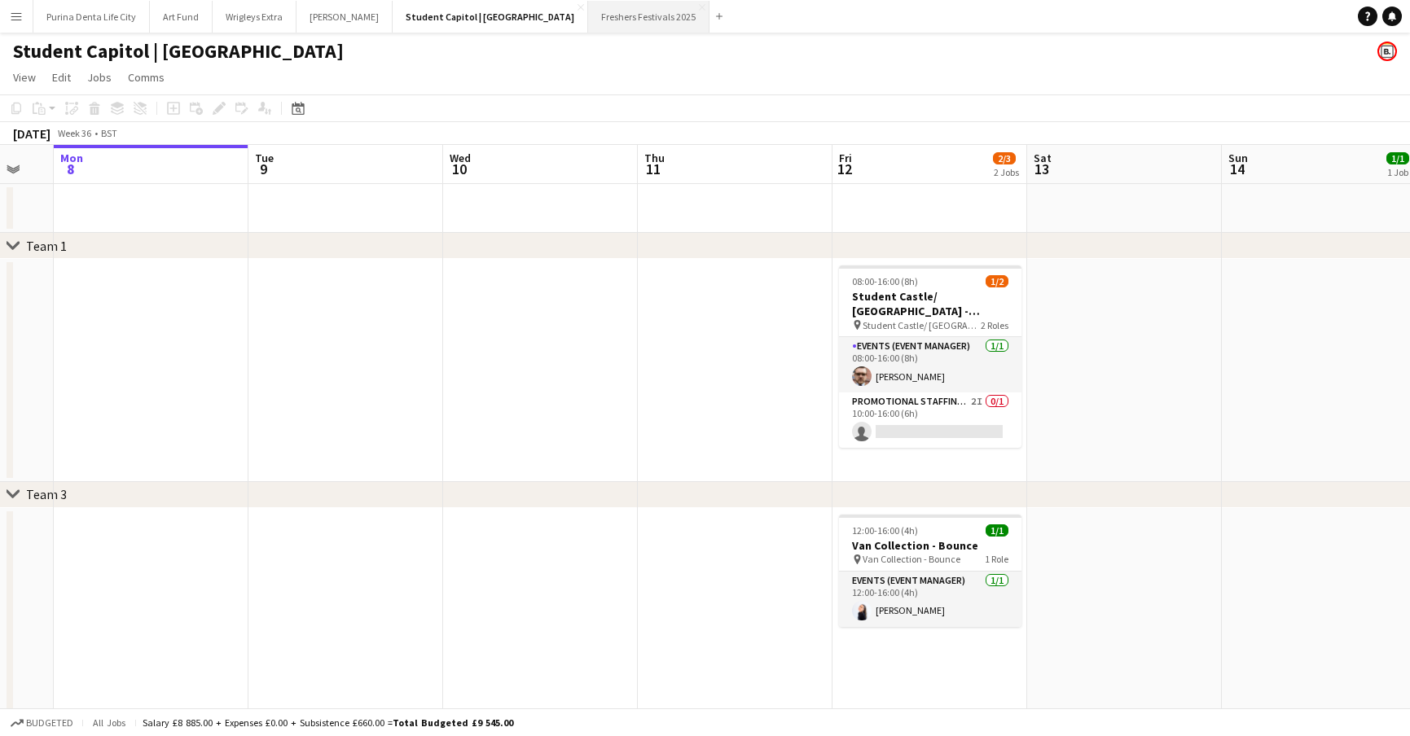
click at [596, 23] on button "Freshers Festivals 2025 Close" at bounding box center [648, 17] width 121 height 32
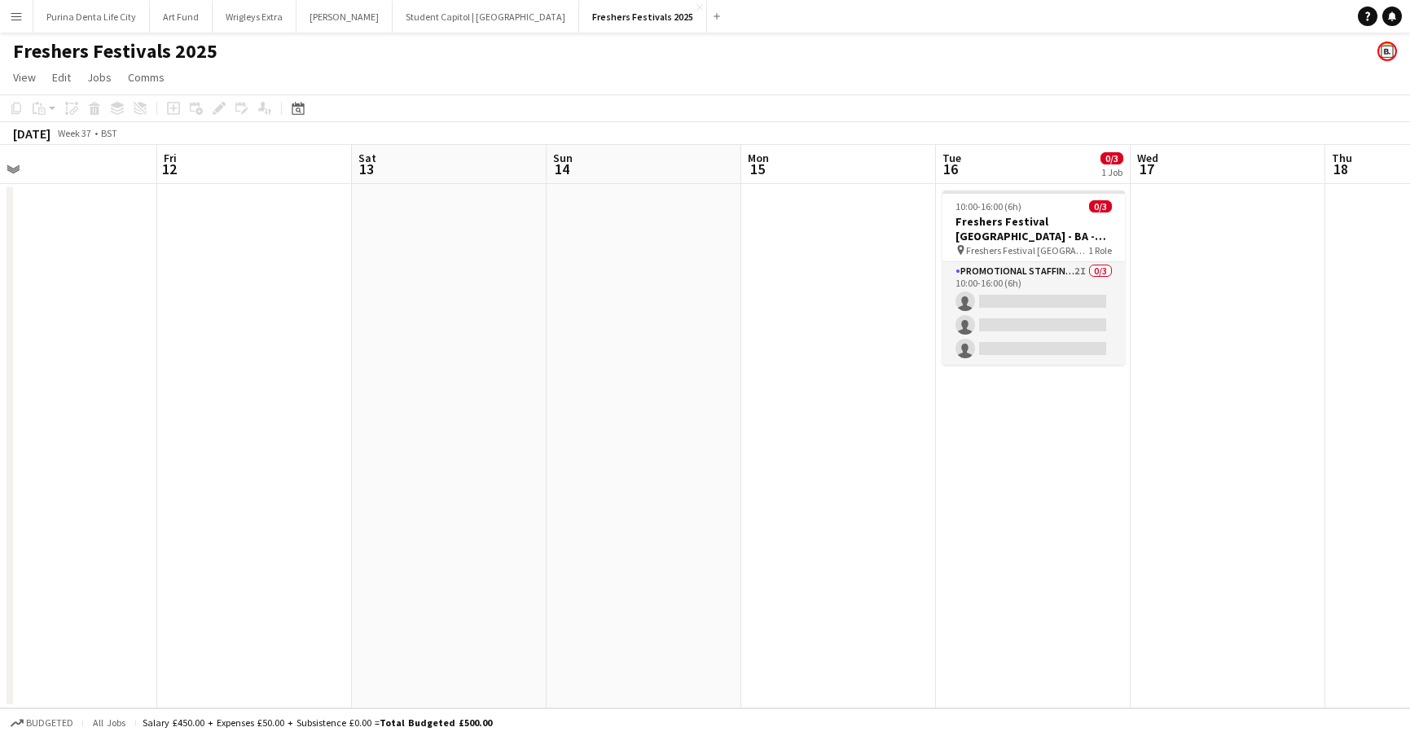
scroll to position [0, 708]
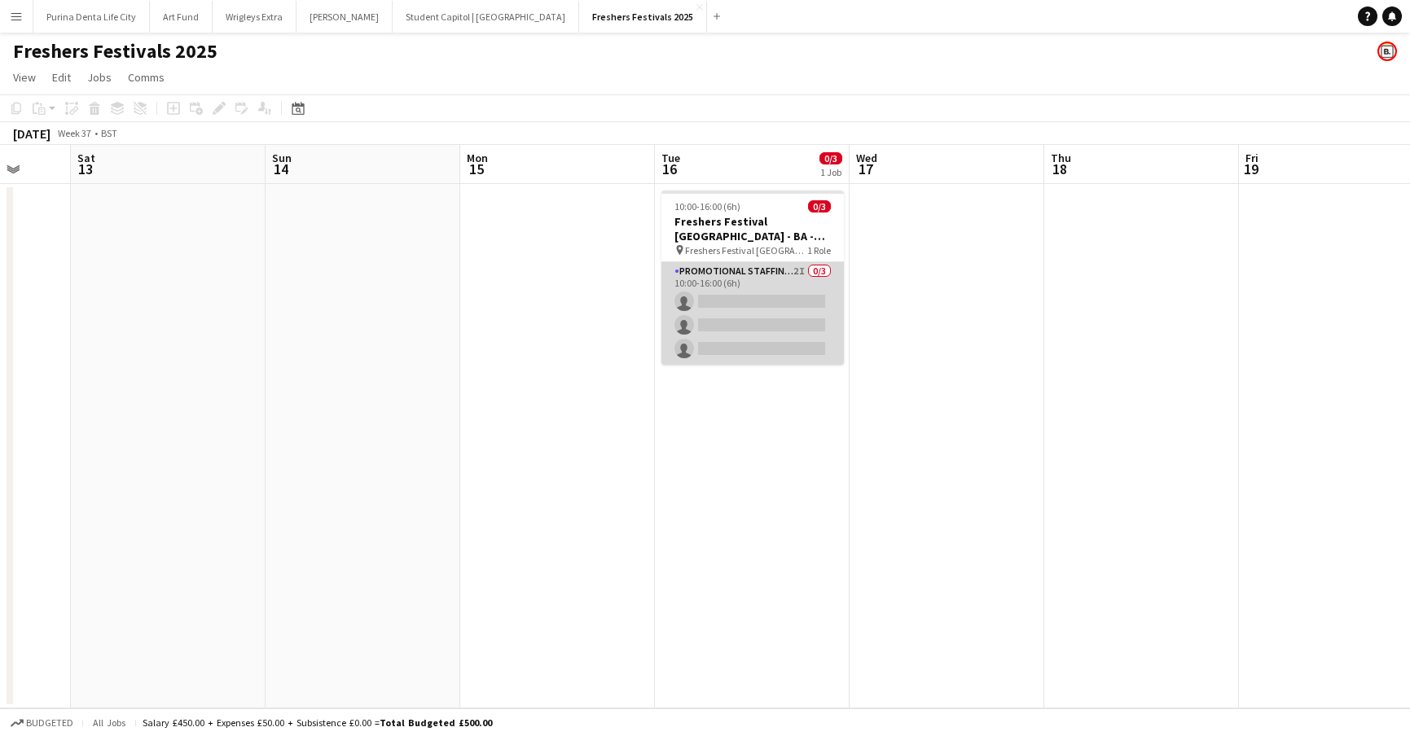
click at [745, 318] on app-card-role "Promotional Staffing (Brand Ambassadors) 2I 0/3 10:00-16:00 (6h) single-neutral…" at bounding box center [752, 313] width 182 height 103
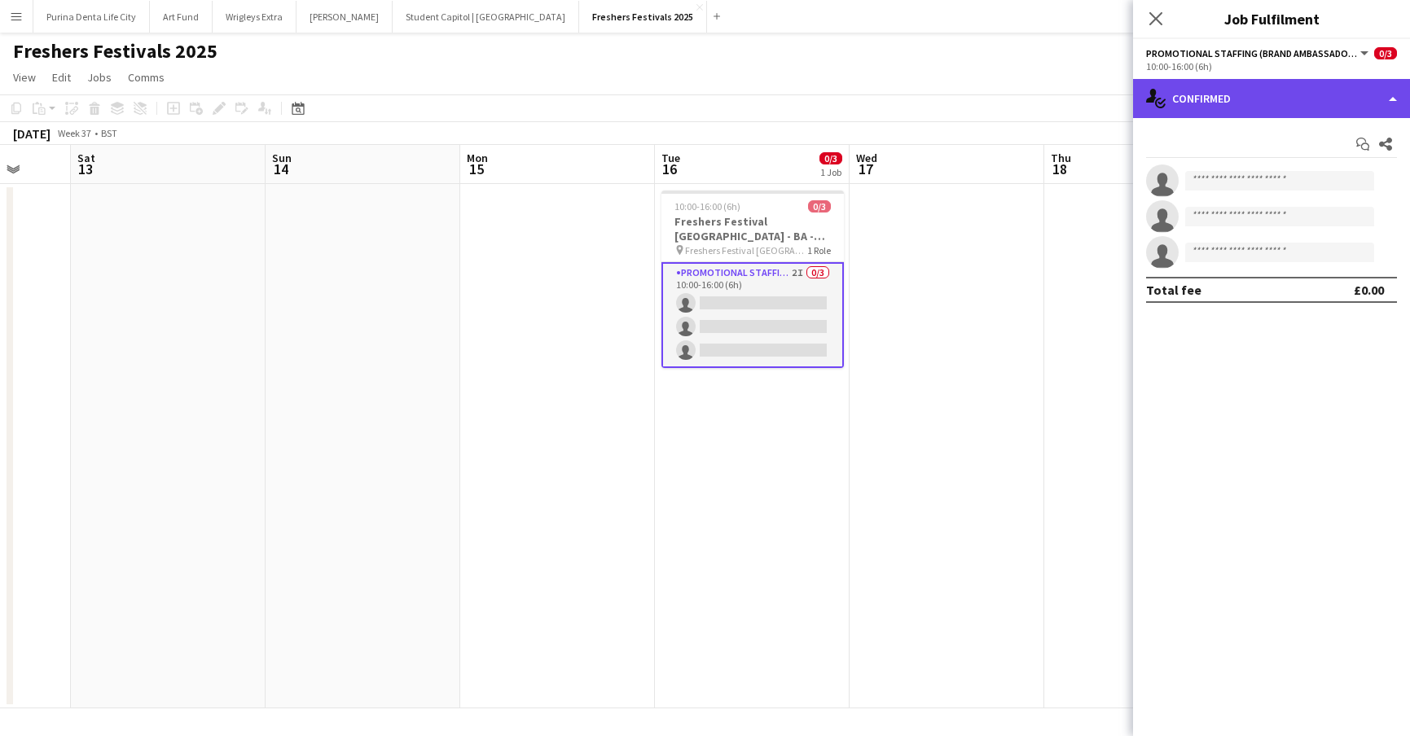
click at [1209, 116] on div "single-neutral-actions-check-2 Confirmed" at bounding box center [1271, 98] width 277 height 39
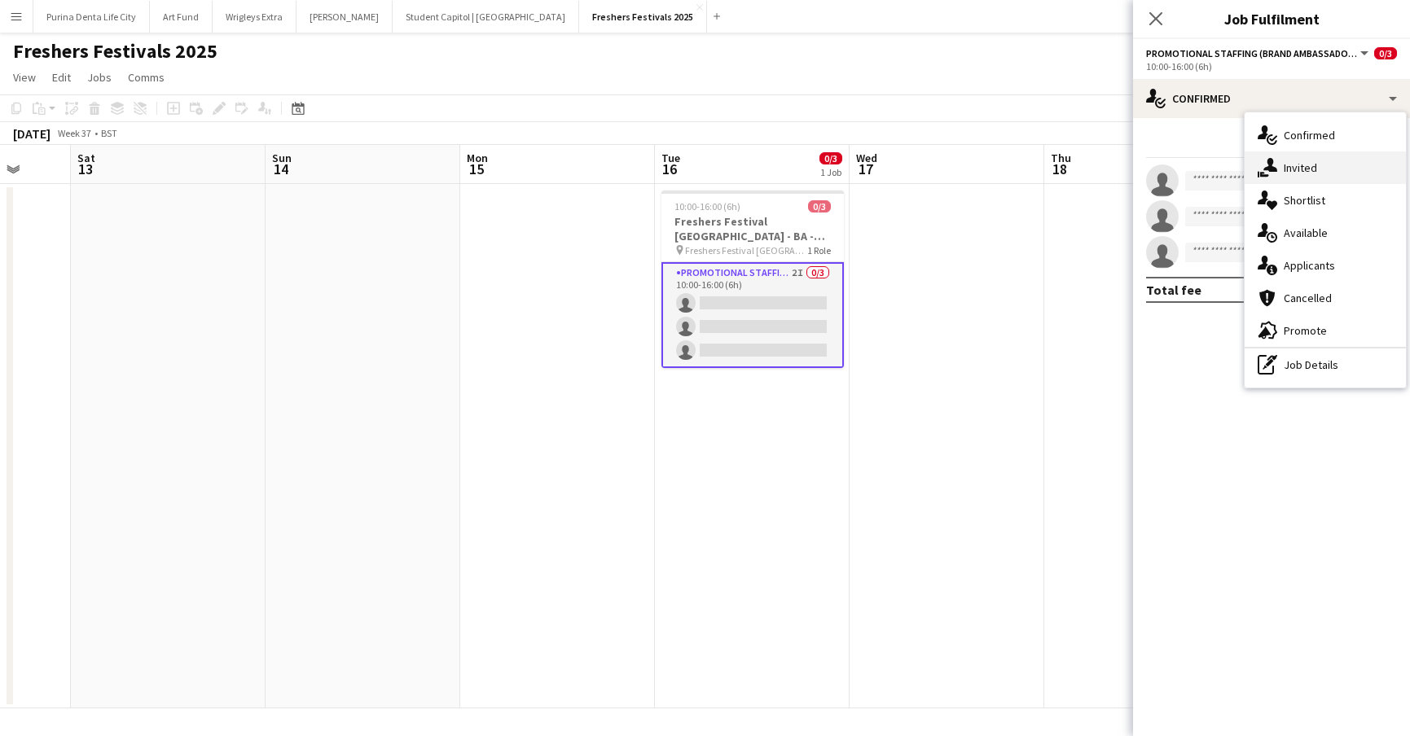
click at [1289, 171] on span "Invited" at bounding box center [1299, 167] width 33 height 15
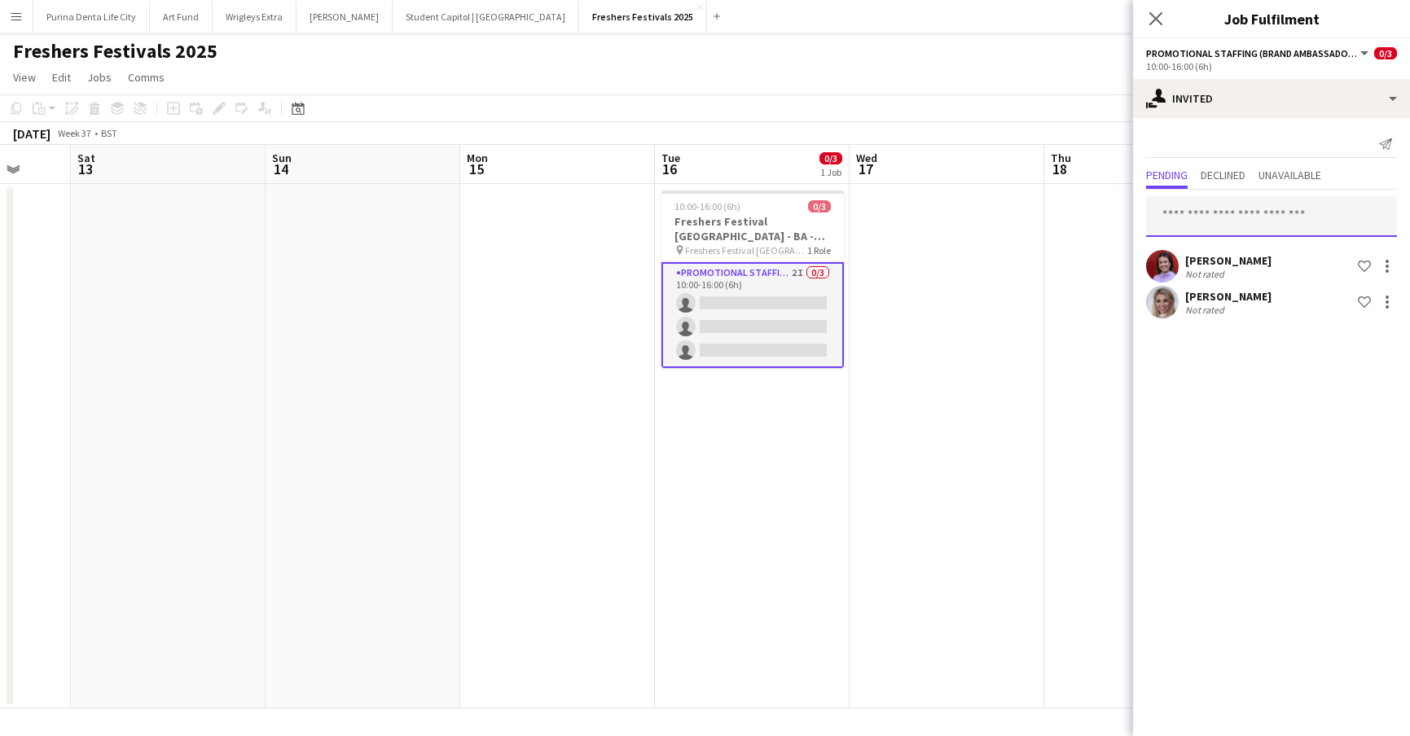
click at [1277, 214] on input "text" at bounding box center [1271, 216] width 251 height 41
type input "*"
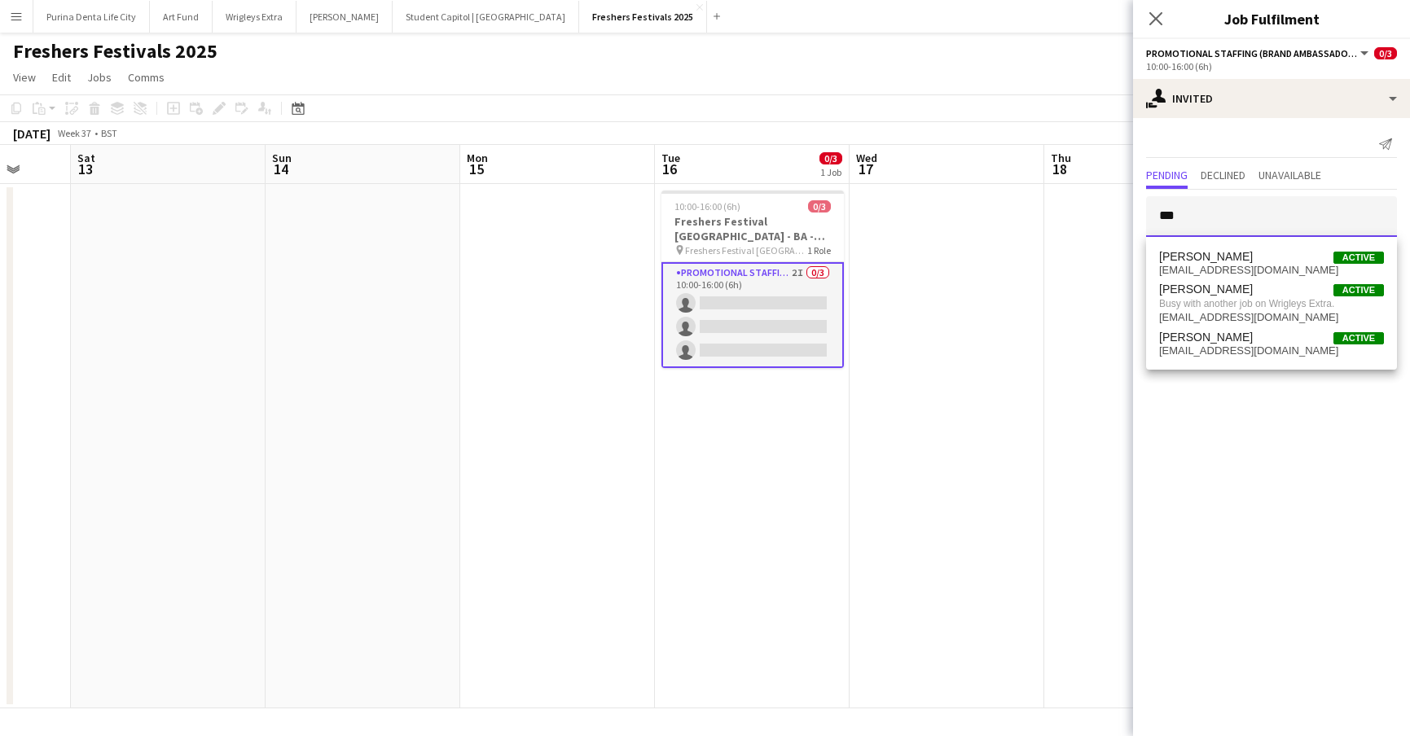
type input "***"
click at [1071, 327] on app-date-cell at bounding box center [1141, 446] width 195 height 524
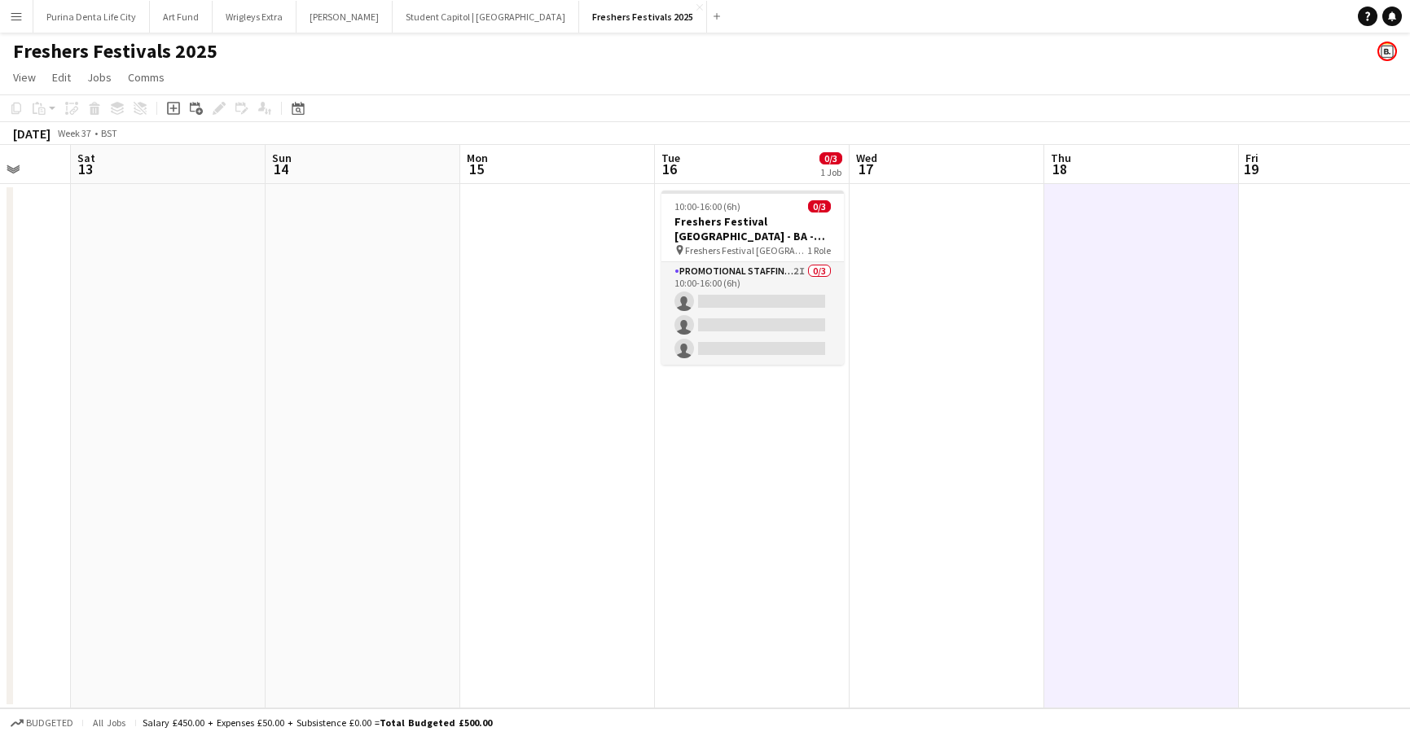
click at [853, 319] on app-date-cell at bounding box center [946, 446] width 195 height 524
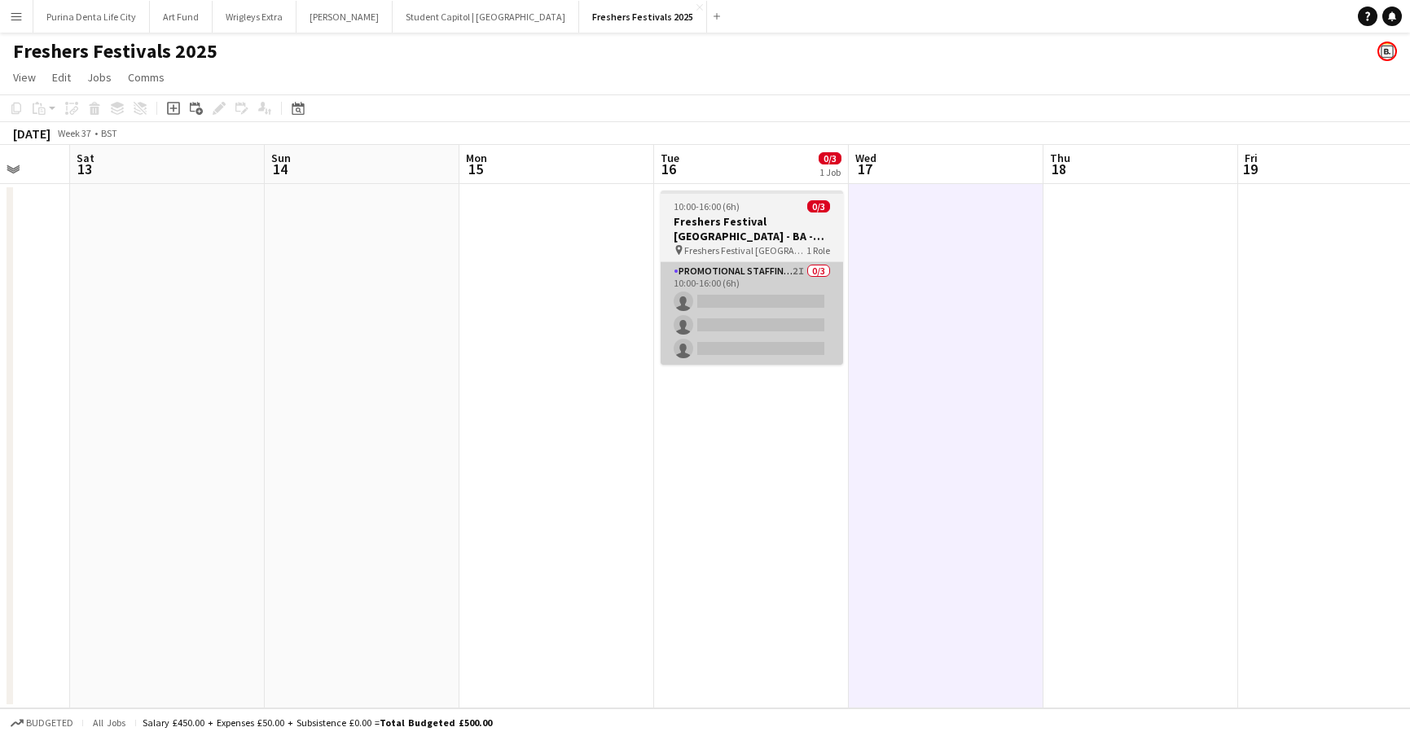
click at [815, 319] on app-card-role "Promotional Staffing (Brand Ambassadors) 2I 0/3 10:00-16:00 (6h) single-neutral…" at bounding box center [751, 313] width 182 height 103
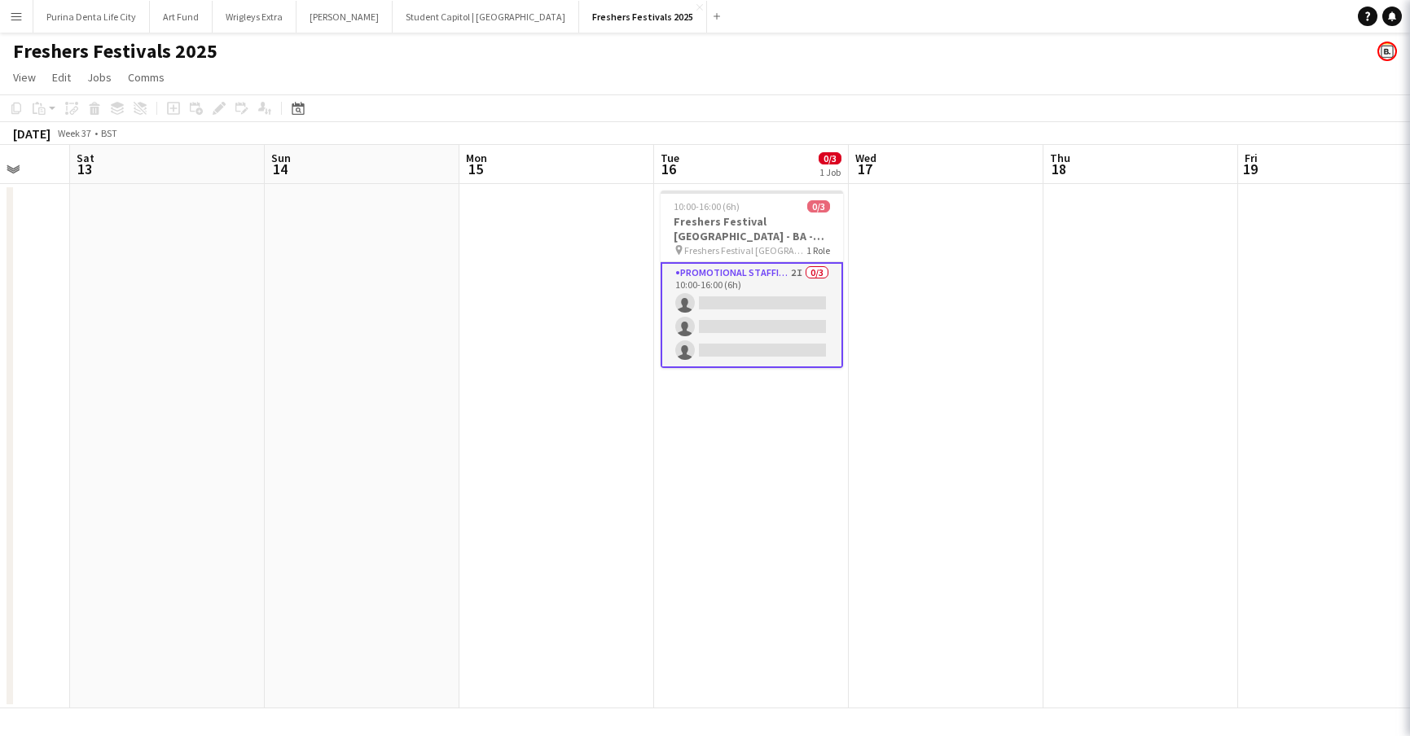
scroll to position [0, 709]
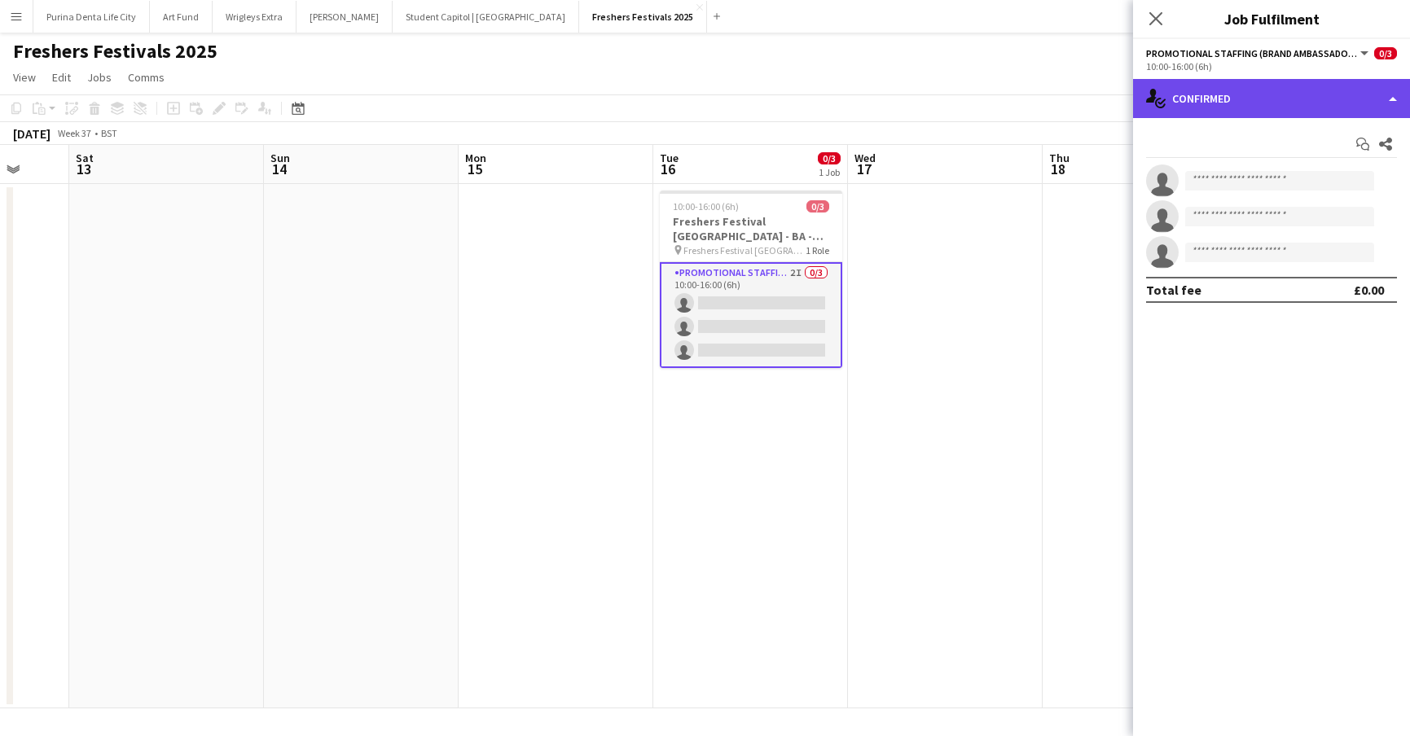
click at [1308, 90] on div "single-neutral-actions-check-2 Confirmed" at bounding box center [1271, 98] width 277 height 39
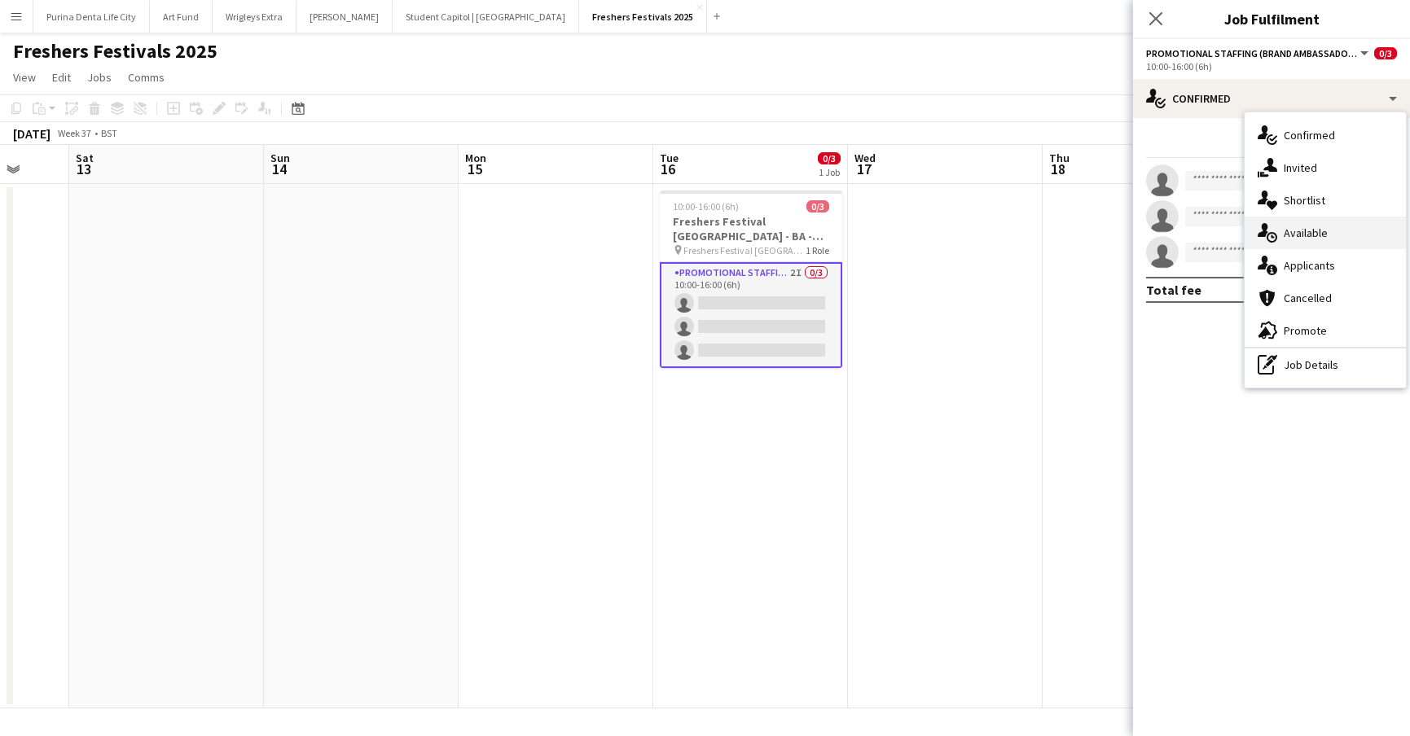
click at [1340, 227] on div "single-neutral-actions-upload Available" at bounding box center [1324, 233] width 161 height 33
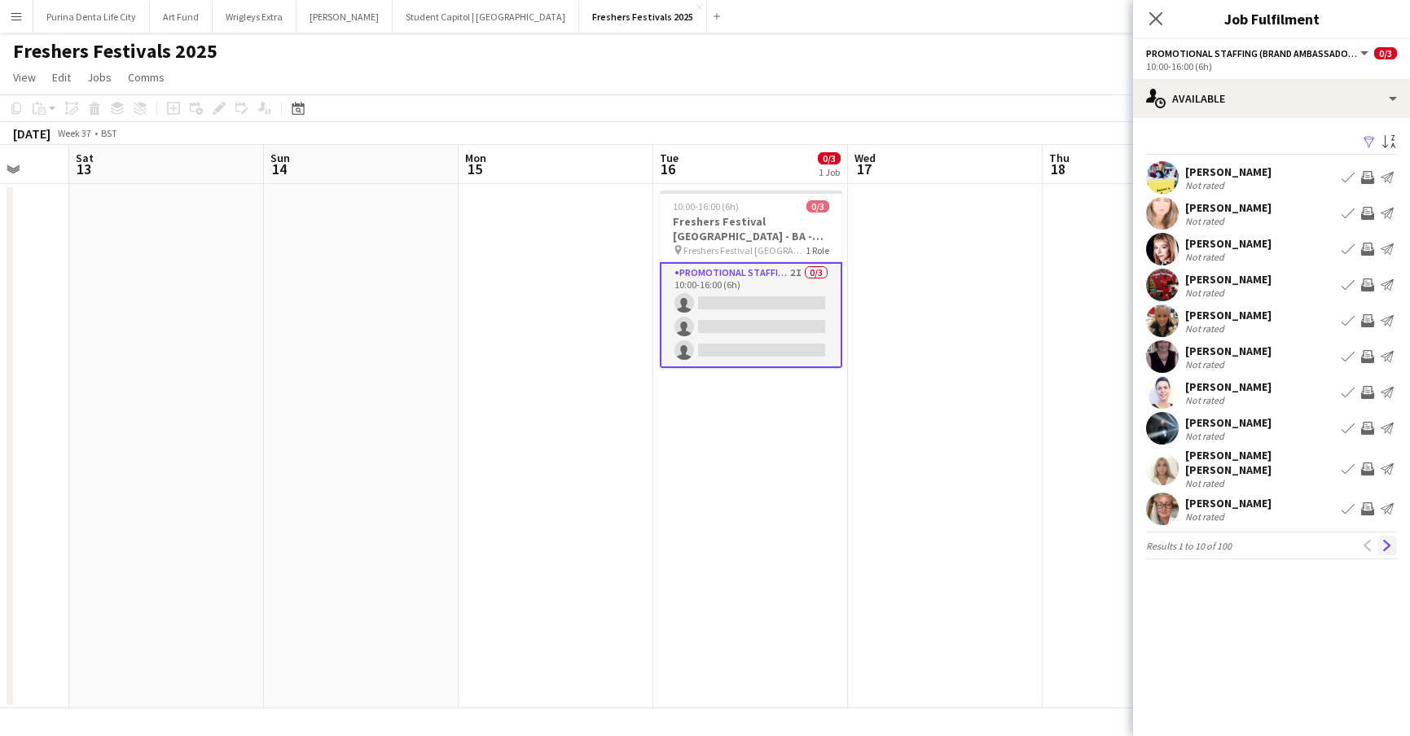
click at [1384, 540] on app-icon "Next" at bounding box center [1386, 545] width 11 height 11
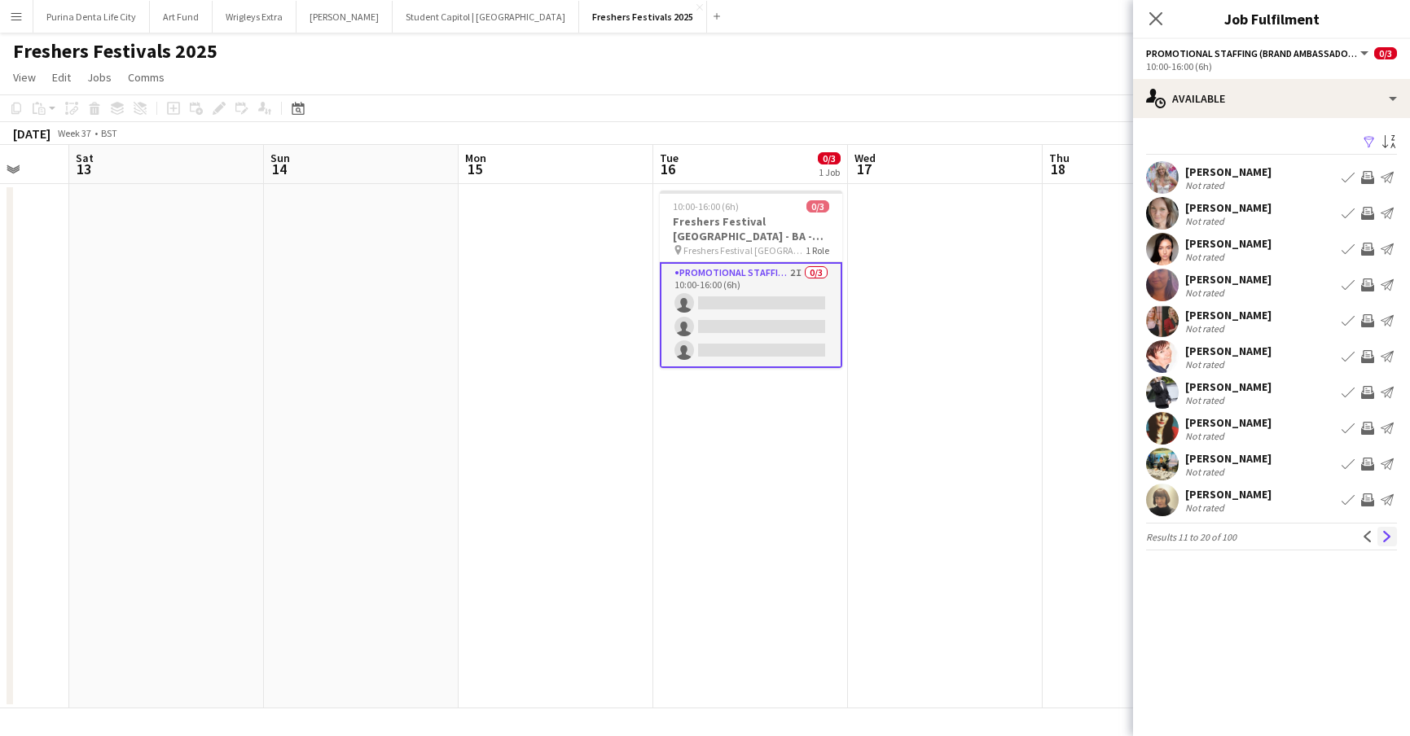
click at [1384, 535] on app-icon "Next" at bounding box center [1386, 536] width 11 height 11
click at [1359, 544] on button "Previous" at bounding box center [1367, 537] width 20 height 20
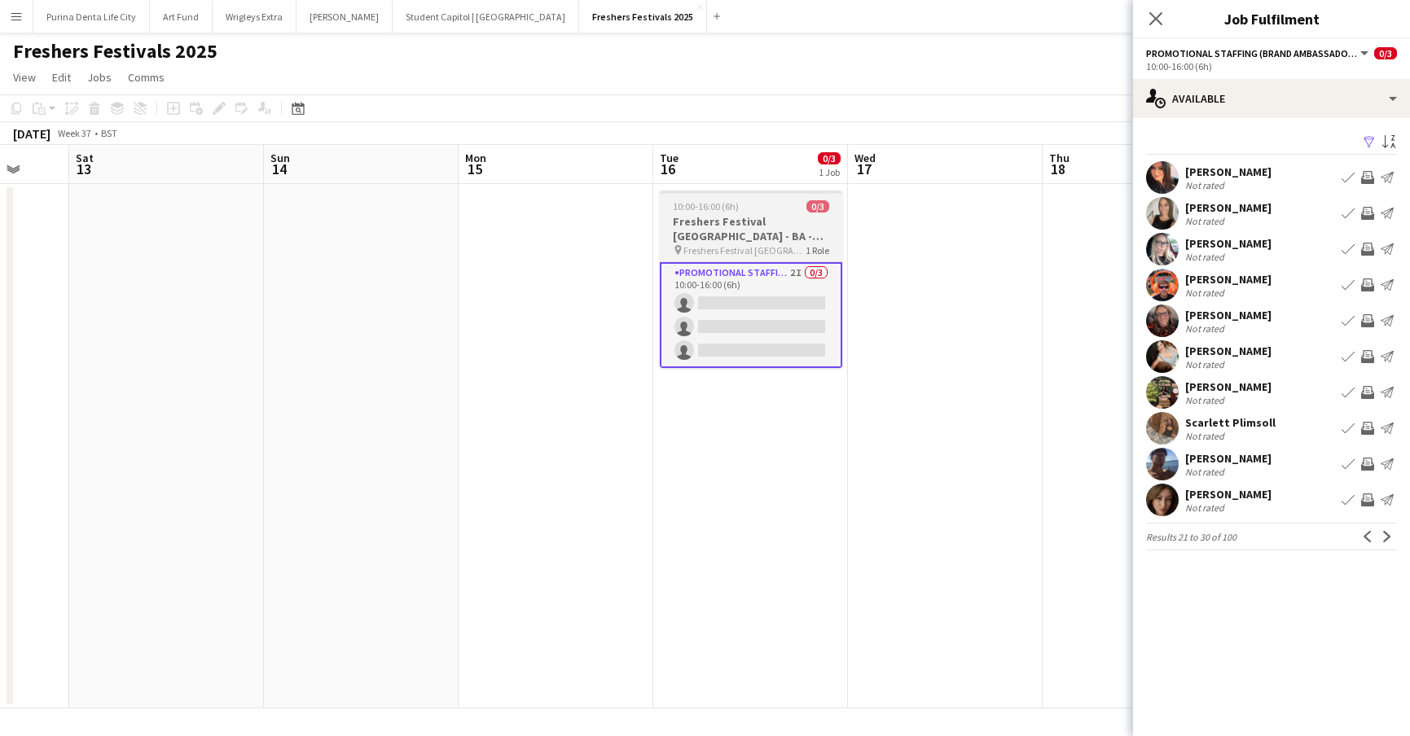
click at [732, 348] on app-card-role "Promotional Staffing (Brand Ambassadors) 2I 0/3 10:00-16:00 (6h) single-neutral…" at bounding box center [751, 315] width 182 height 106
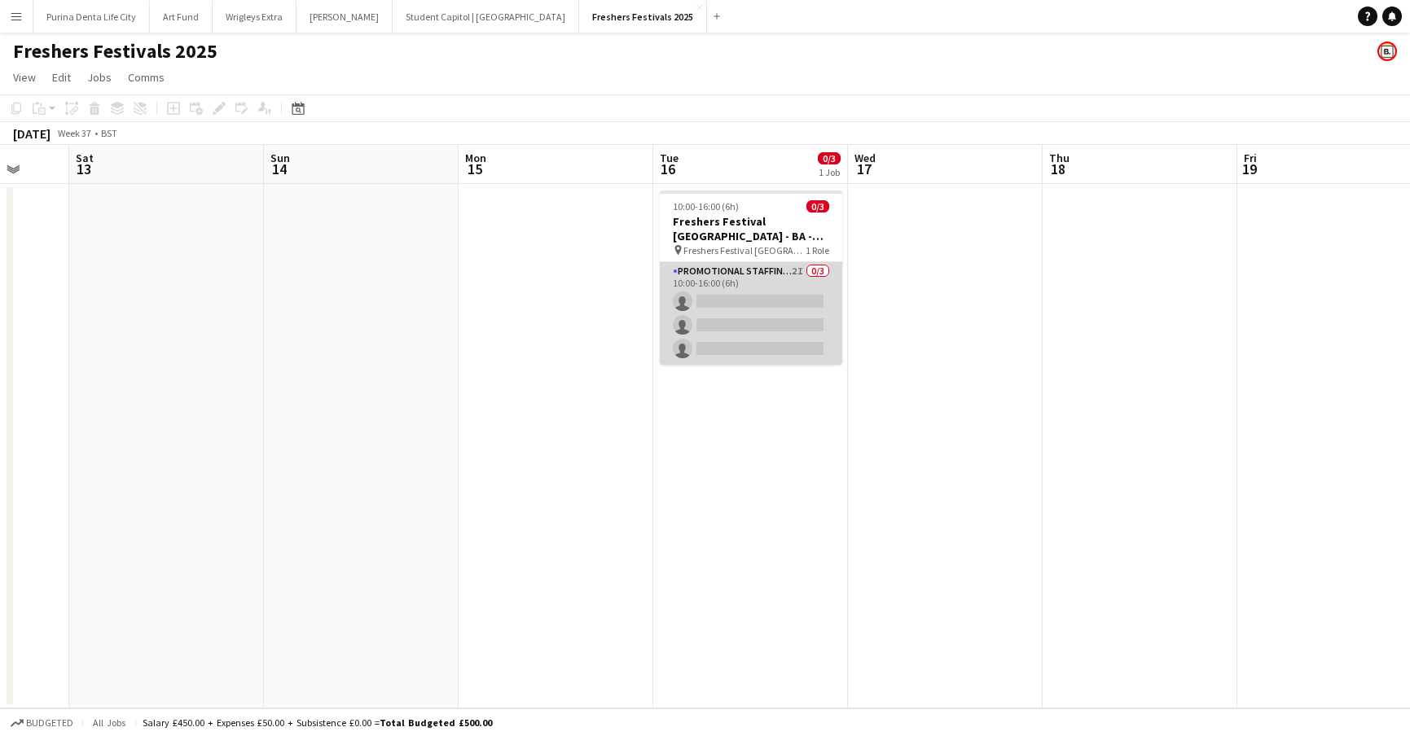
click at [731, 348] on app-card-role "Promotional Staffing (Brand Ambassadors) 2I 0/3 10:00-16:00 (6h) single-neutral…" at bounding box center [751, 313] width 182 height 103
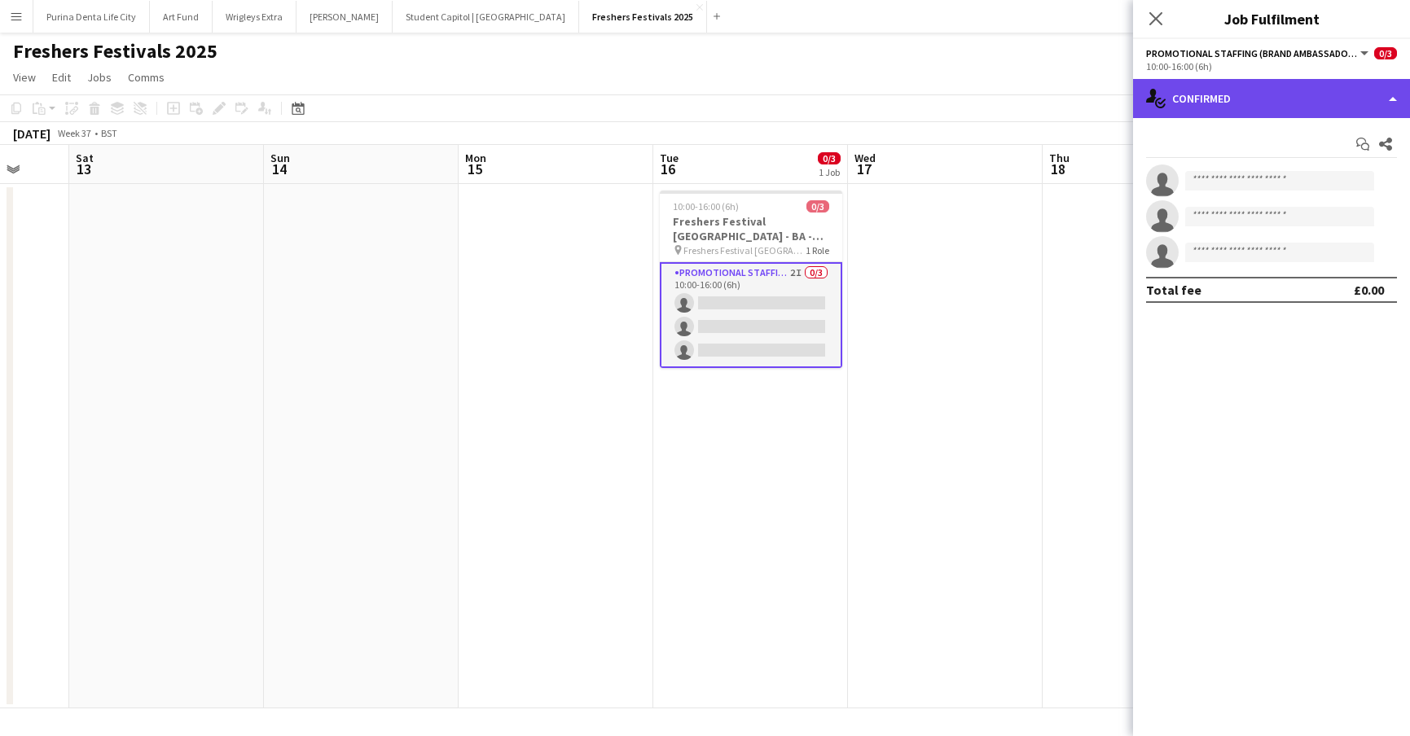
click at [1323, 94] on div "single-neutral-actions-check-2 Confirmed" at bounding box center [1271, 98] width 277 height 39
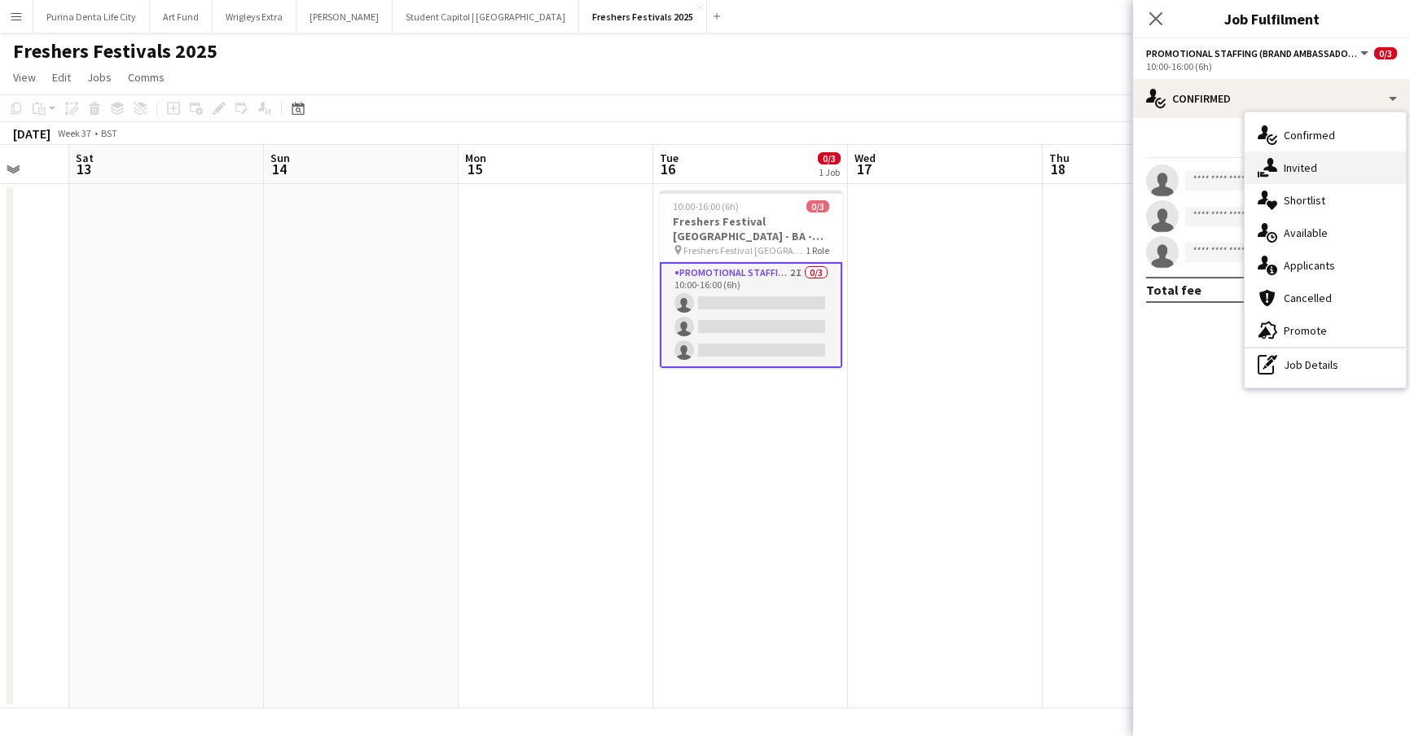
click at [1332, 163] on div "single-neutral-actions-share-1 Invited" at bounding box center [1324, 167] width 161 height 33
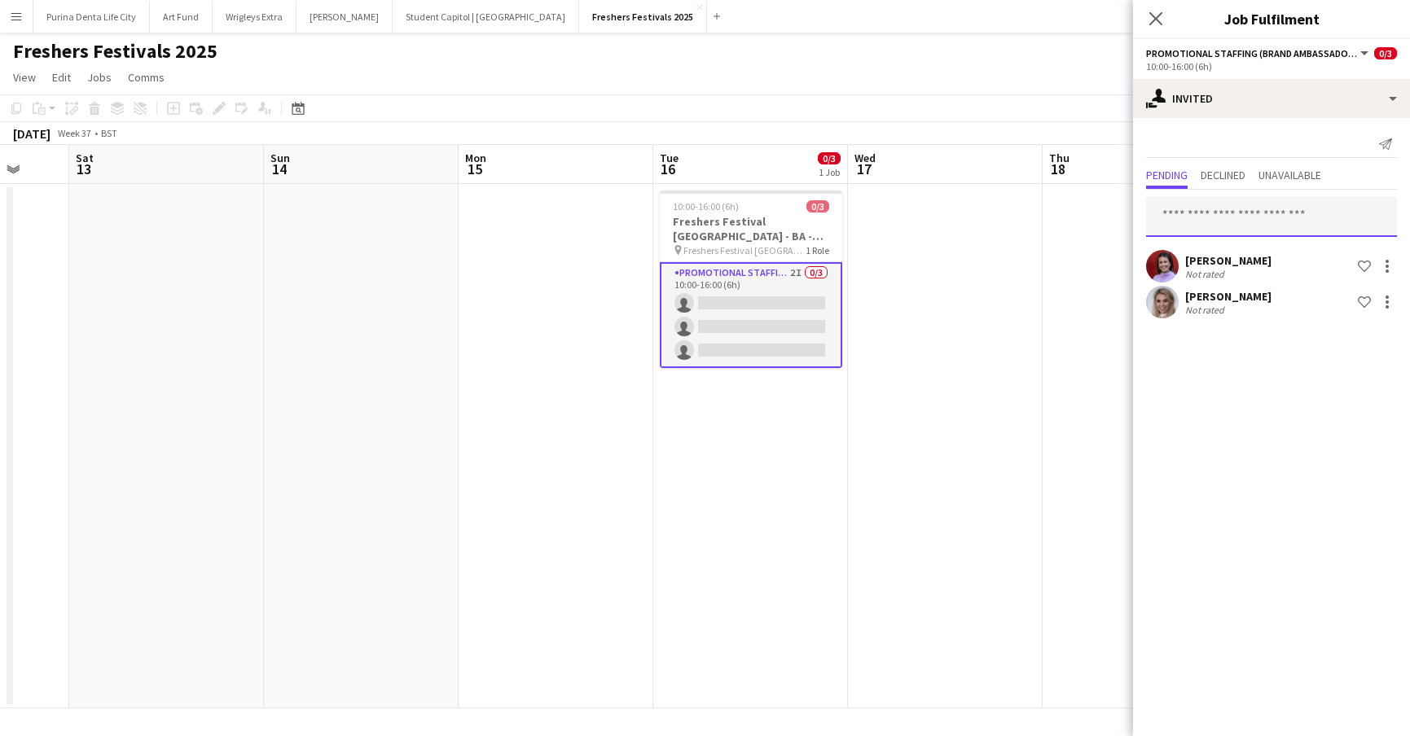
click at [1234, 208] on input "text" at bounding box center [1271, 216] width 251 height 41
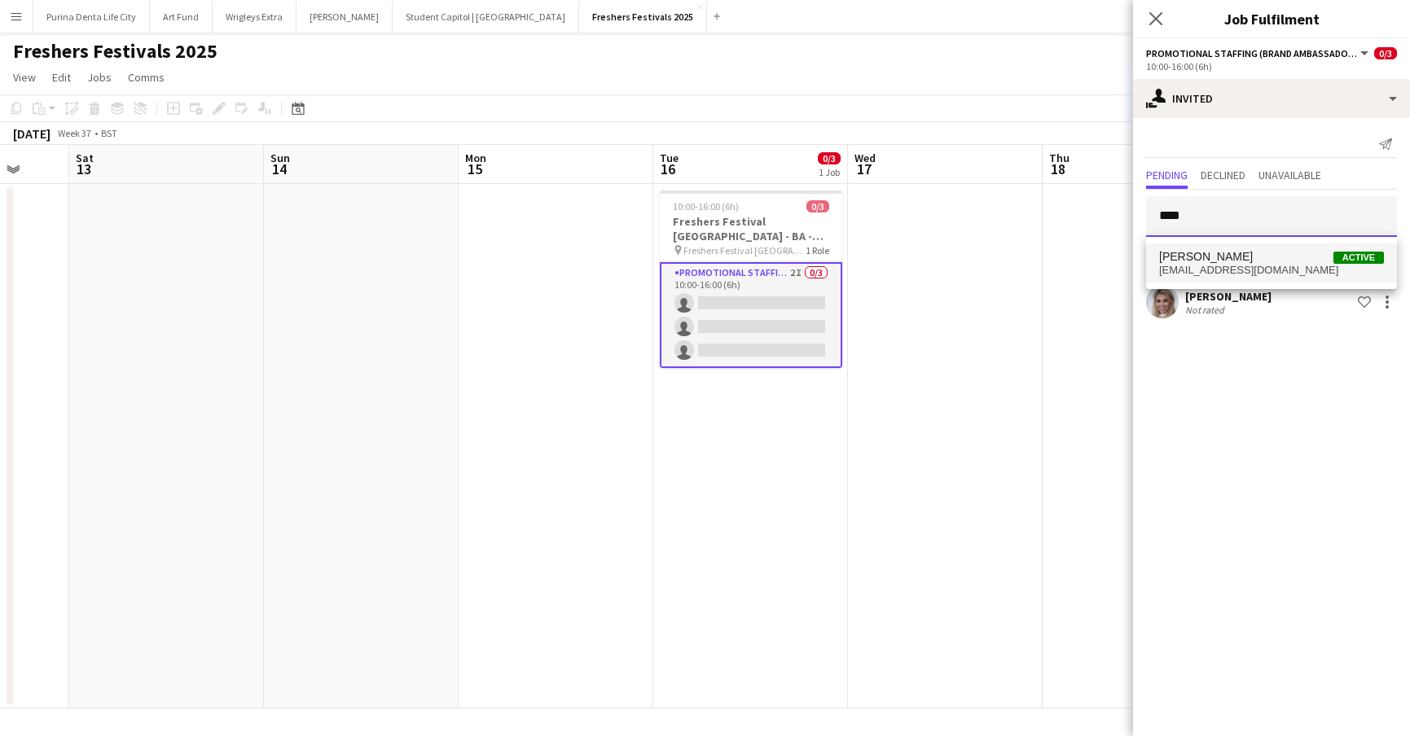
type input "****"
click at [1246, 244] on mat-option "[PERSON_NAME] Active [EMAIL_ADDRESS][DOMAIN_NAME]" at bounding box center [1271, 262] width 251 height 39
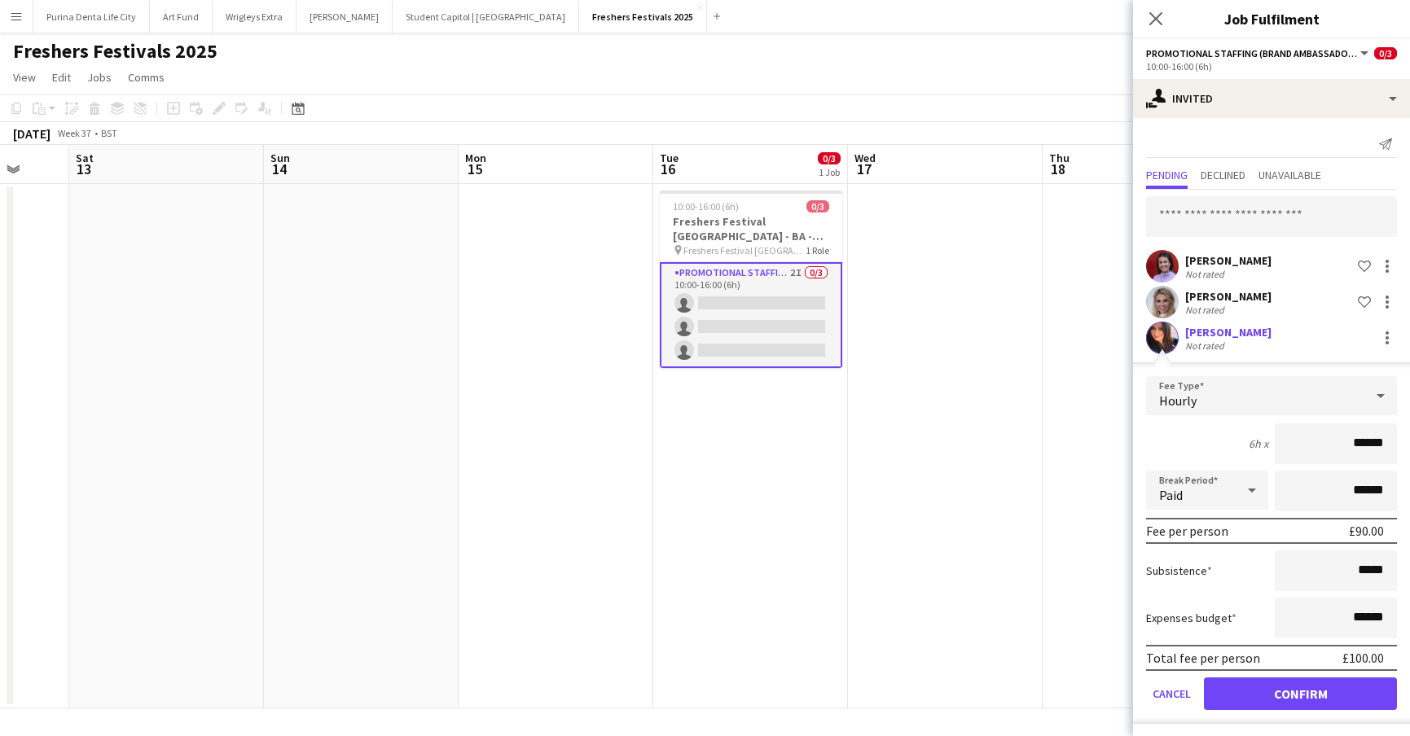
click at [1319, 688] on button "Confirm" at bounding box center [1300, 693] width 193 height 33
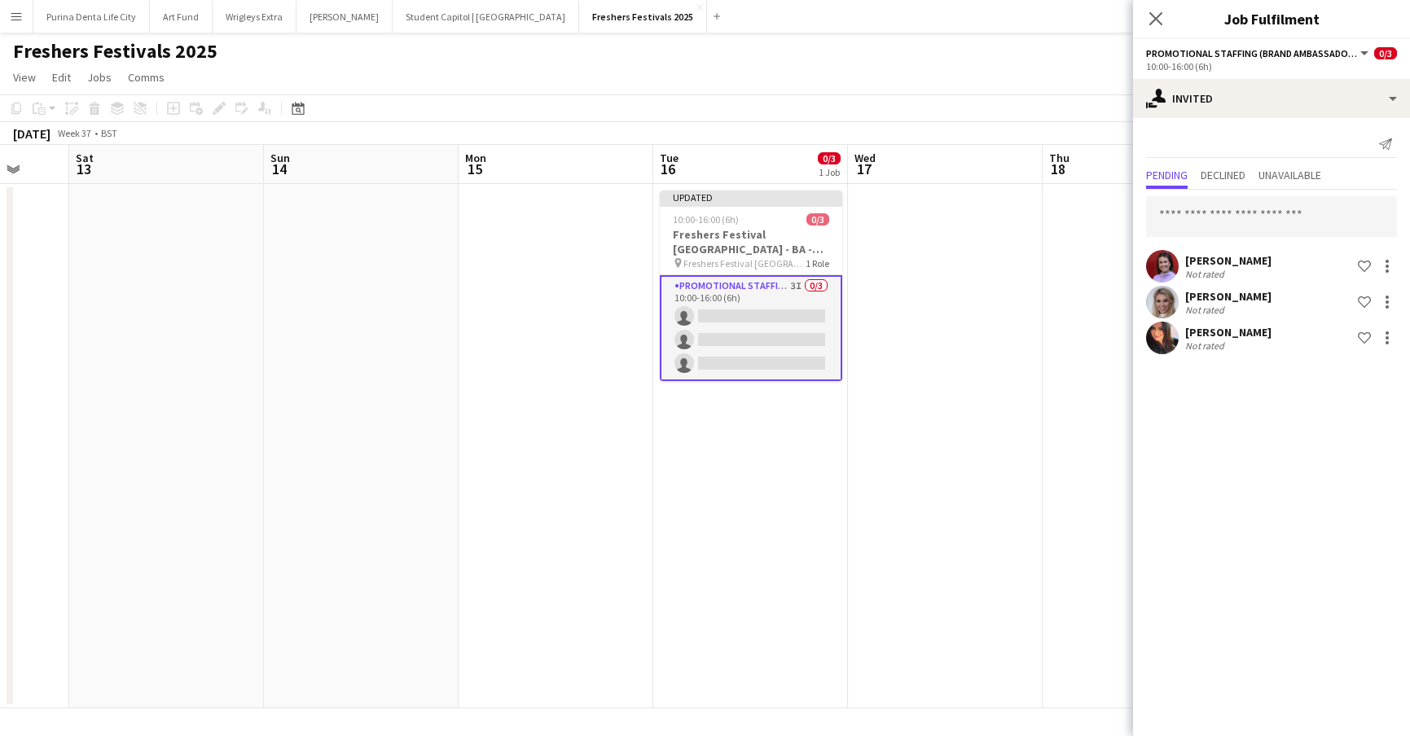
click at [964, 433] on app-date-cell at bounding box center [945, 446] width 195 height 524
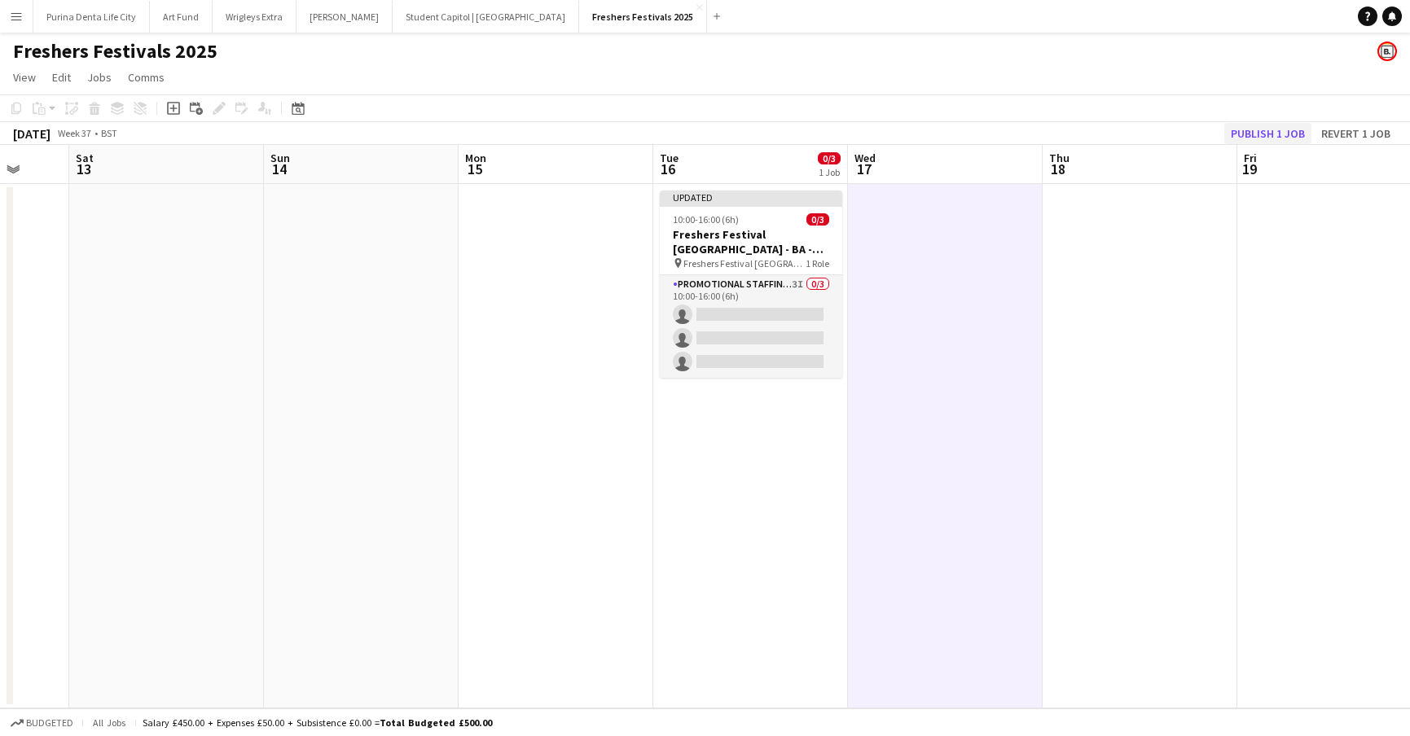
click at [1275, 131] on button "Publish 1 job" at bounding box center [1267, 133] width 87 height 21
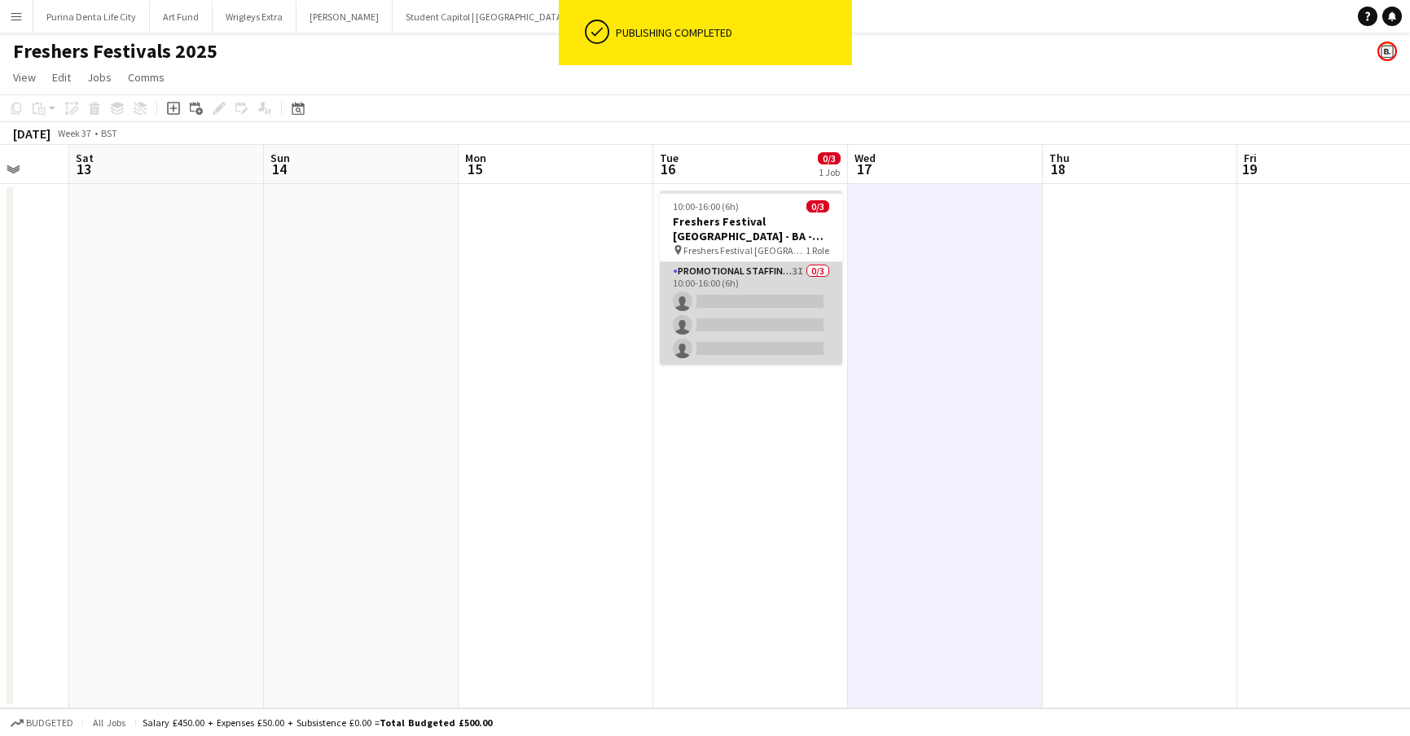
click at [776, 327] on app-card-role "Promotional Staffing (Brand Ambassadors) 3I 0/3 10:00-16:00 (6h) single-neutral…" at bounding box center [751, 313] width 182 height 103
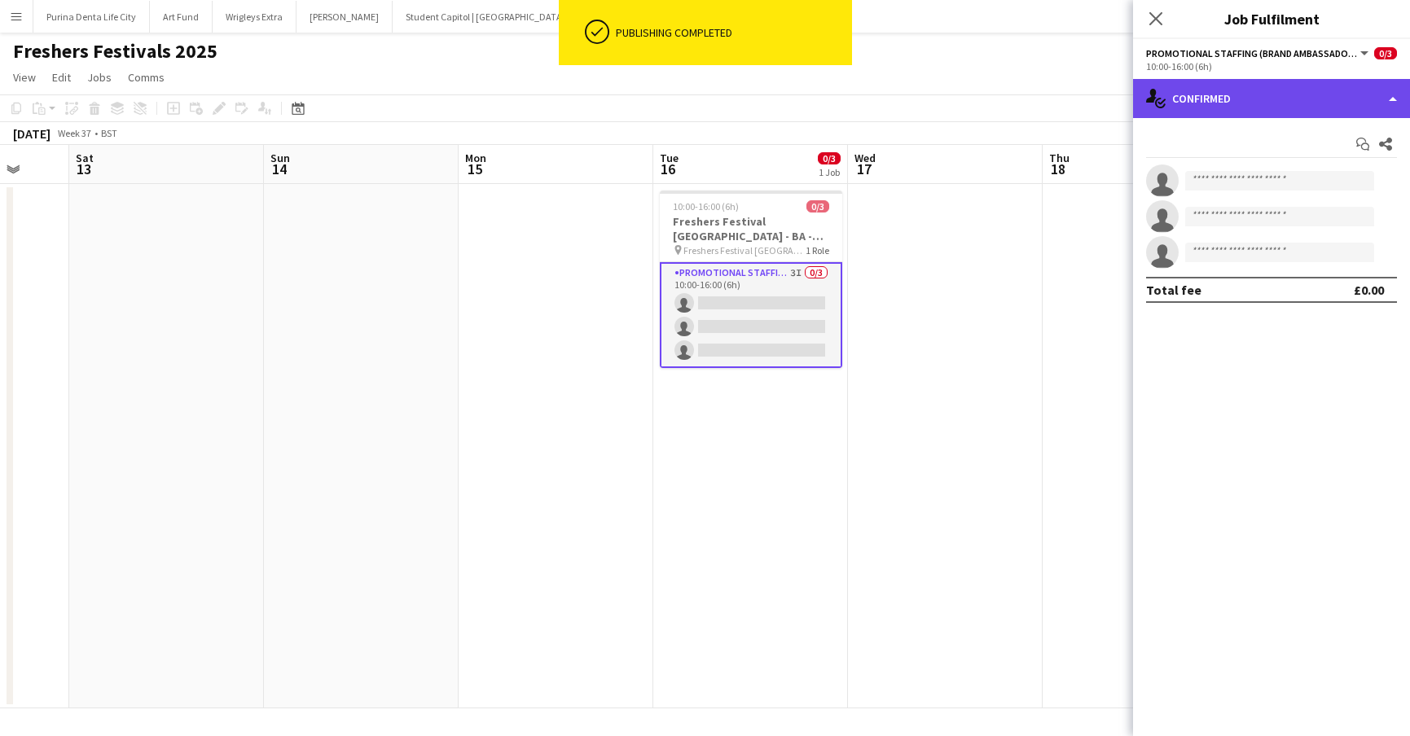
click at [1257, 82] on div "single-neutral-actions-check-2 Confirmed" at bounding box center [1271, 98] width 277 height 39
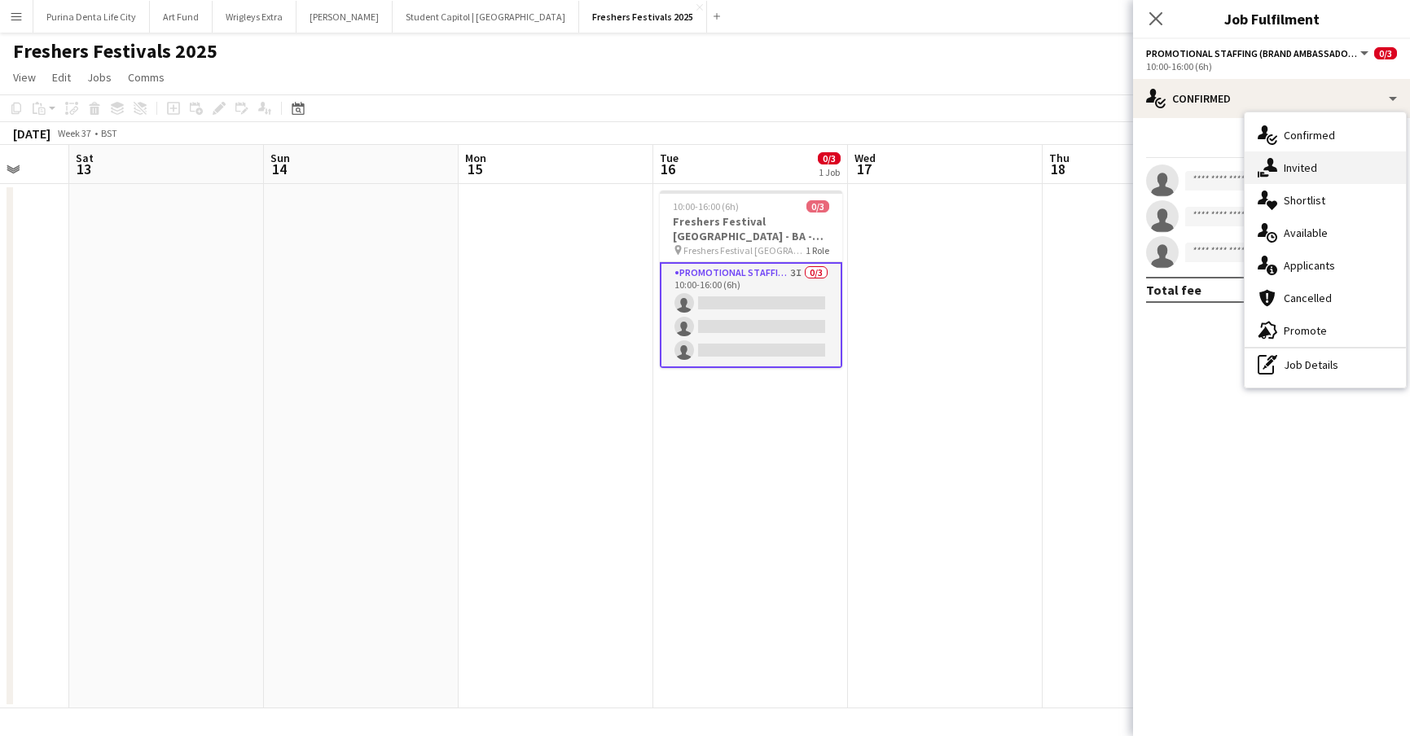
click at [1306, 171] on span "Invited" at bounding box center [1299, 167] width 33 height 15
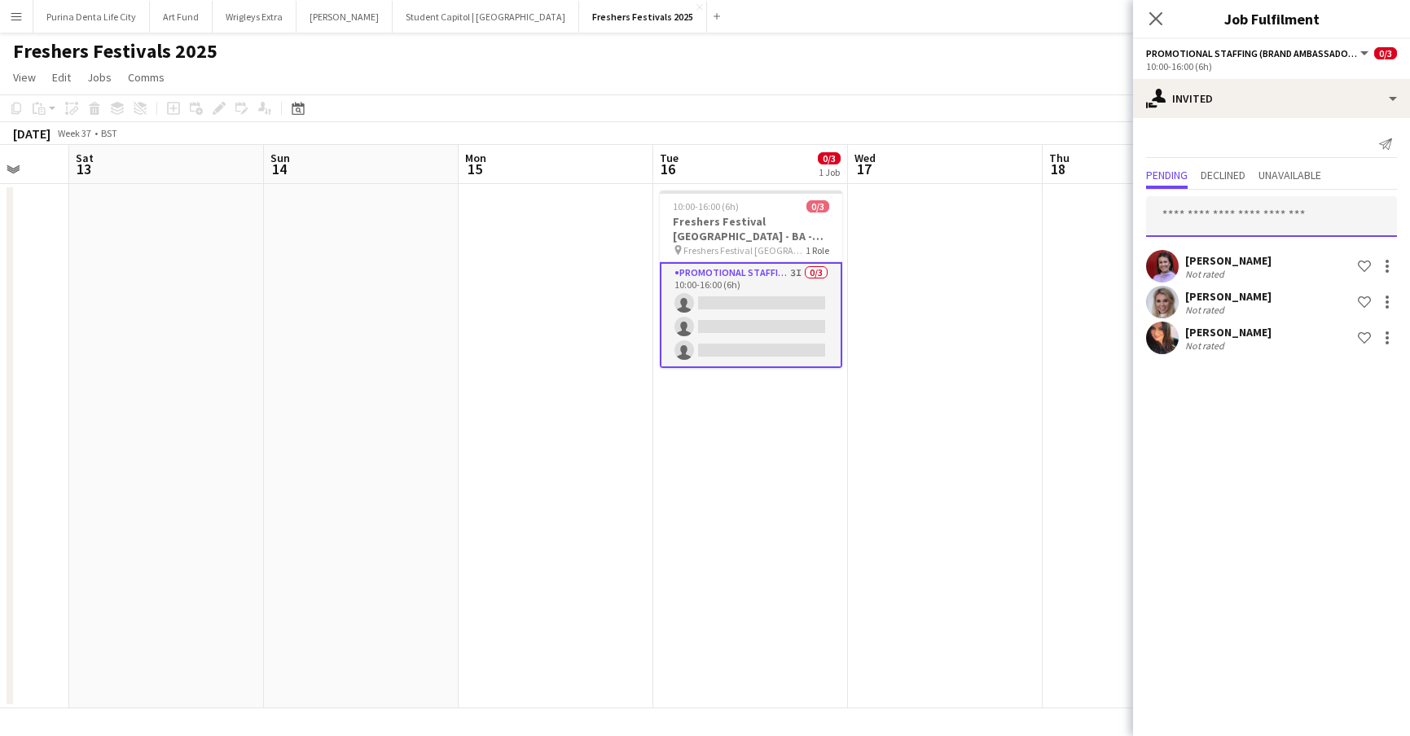
click at [1259, 208] on input "text" at bounding box center [1271, 216] width 251 height 41
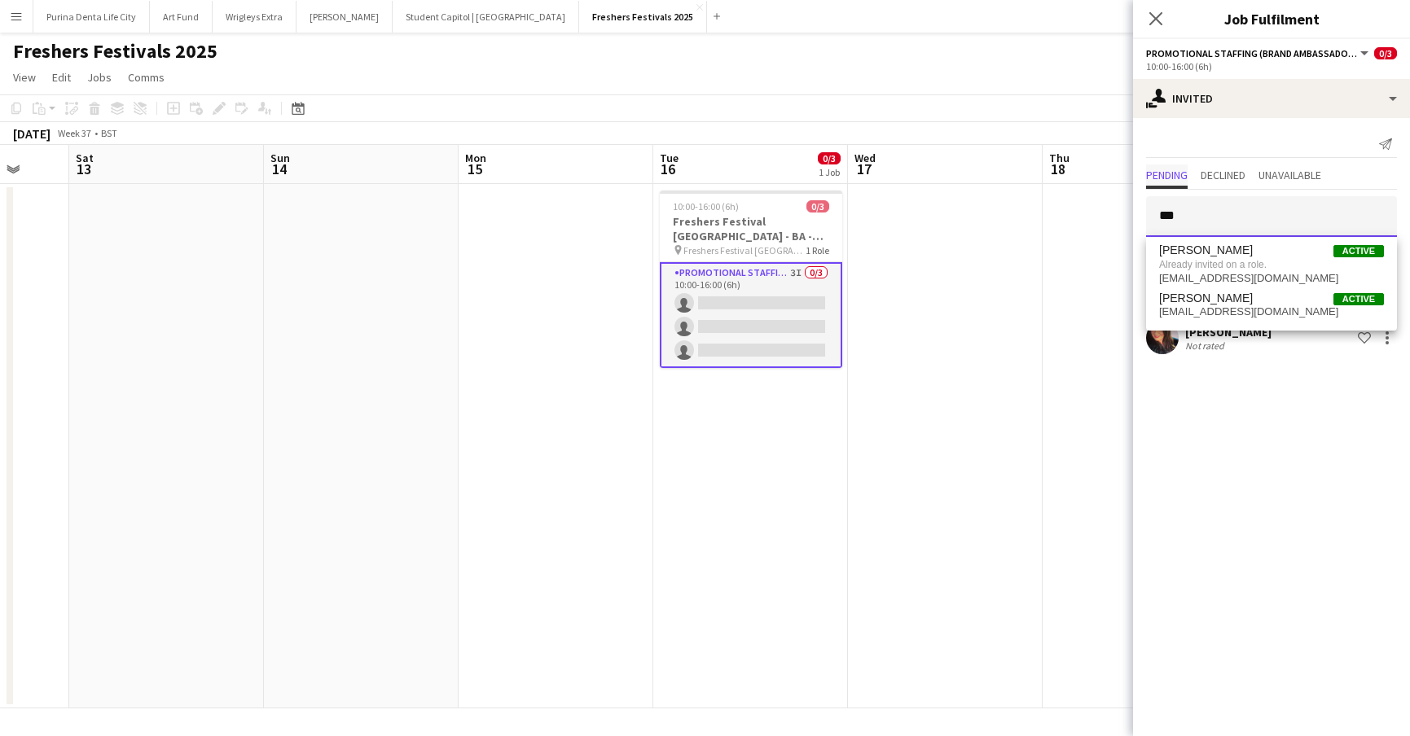
type input "***"
click at [1168, 187] on span "Pending" at bounding box center [1167, 176] width 42 height 24
drag, startPoint x: 1199, startPoint y: 213, endPoint x: 1148, endPoint y: 208, distance: 51.5
click at [1148, 208] on input "***" at bounding box center [1271, 216] width 251 height 41
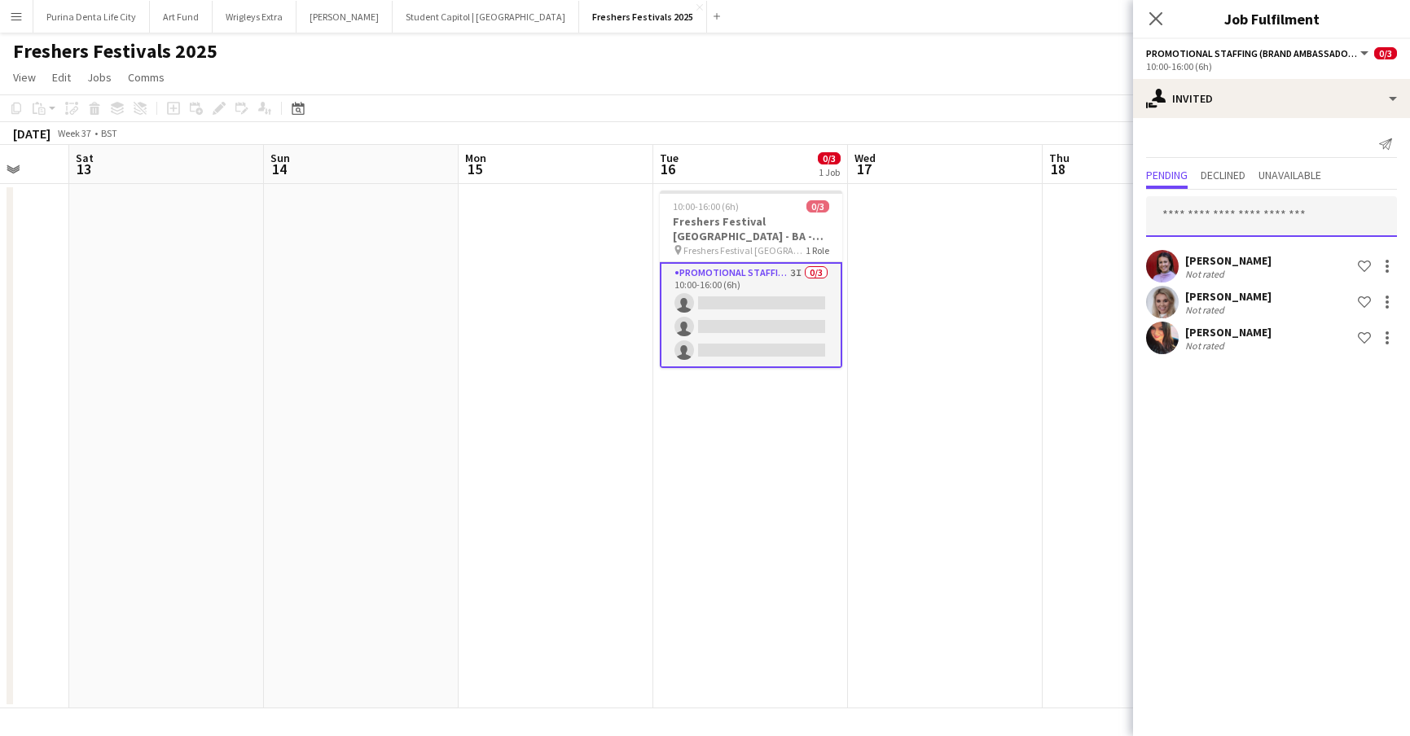
type input "*"
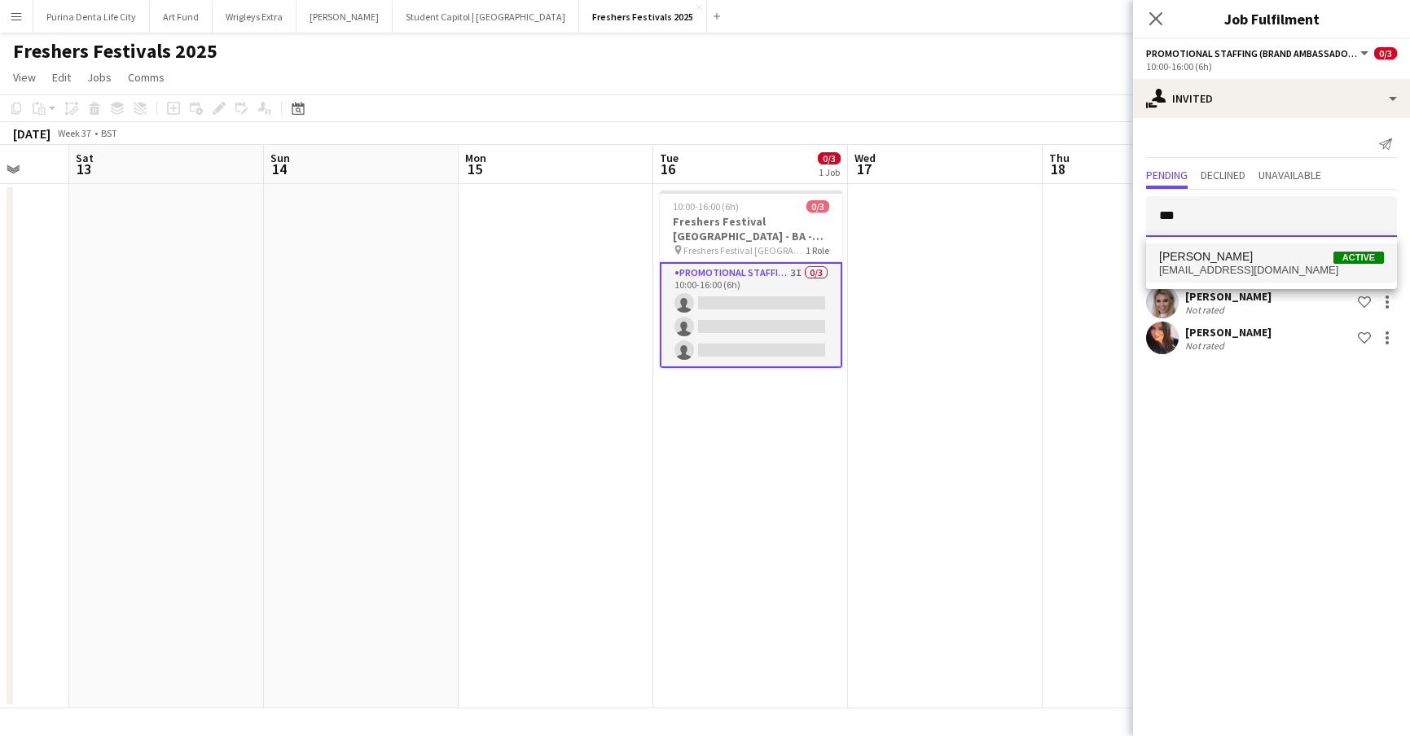
type input "***"
click at [1297, 247] on mat-option "[PERSON_NAME] Active [EMAIL_ADDRESS][DOMAIN_NAME]" at bounding box center [1271, 262] width 251 height 39
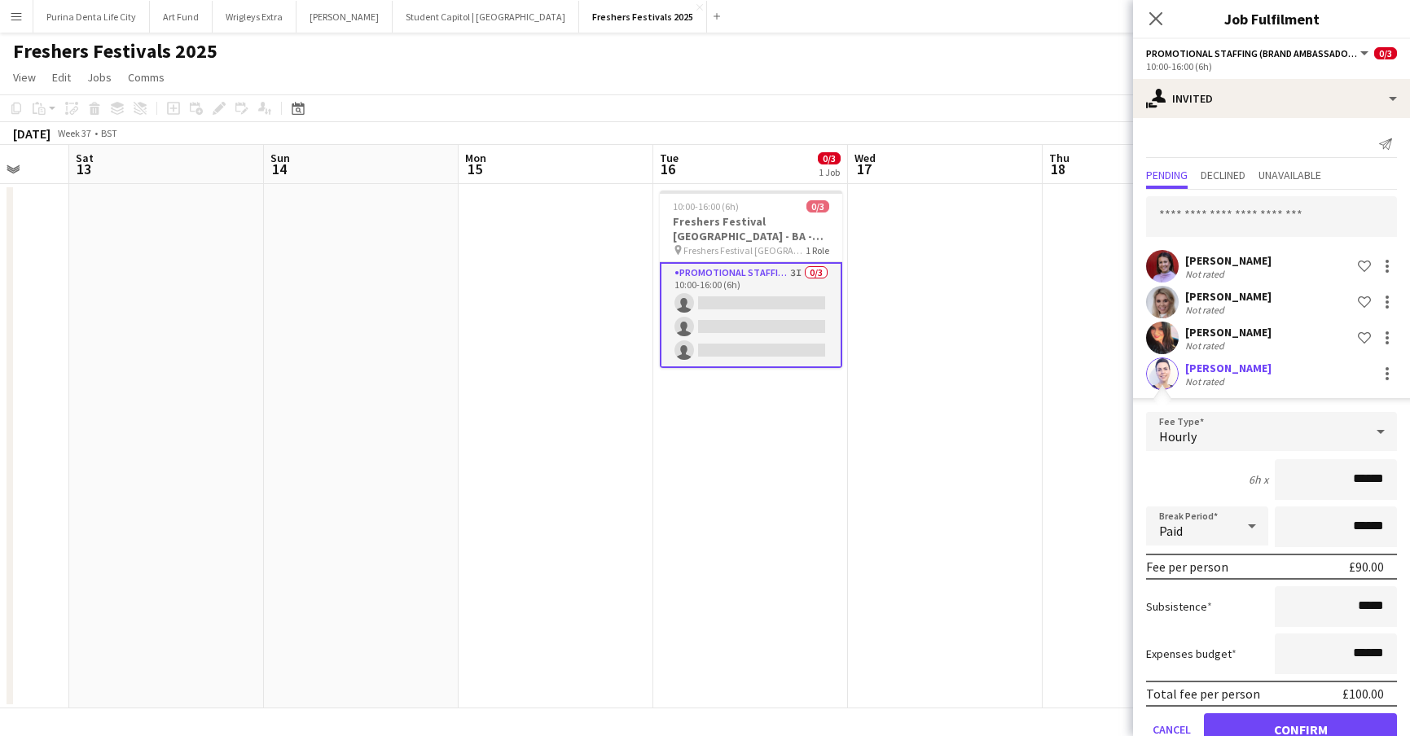
click at [1293, 721] on button "Confirm" at bounding box center [1300, 729] width 193 height 33
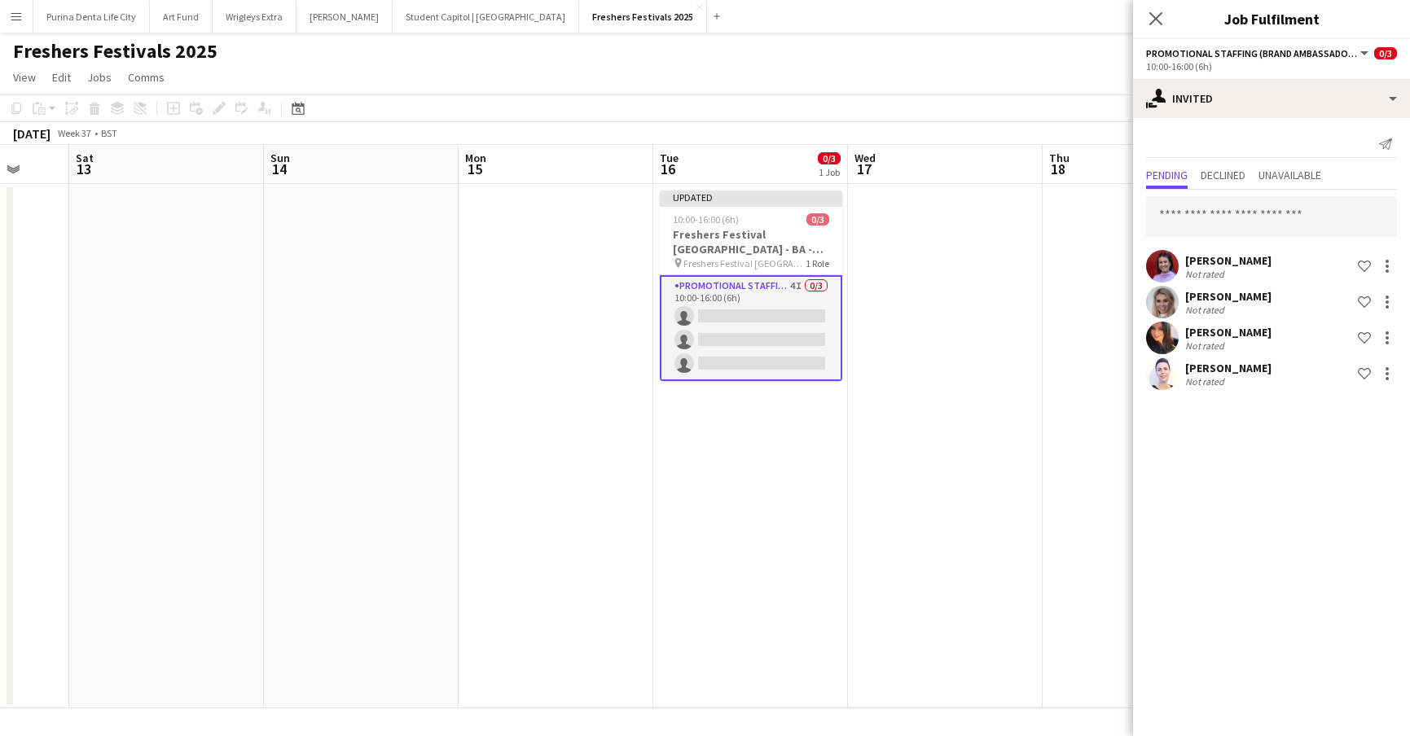
click at [976, 406] on app-date-cell at bounding box center [945, 446] width 195 height 524
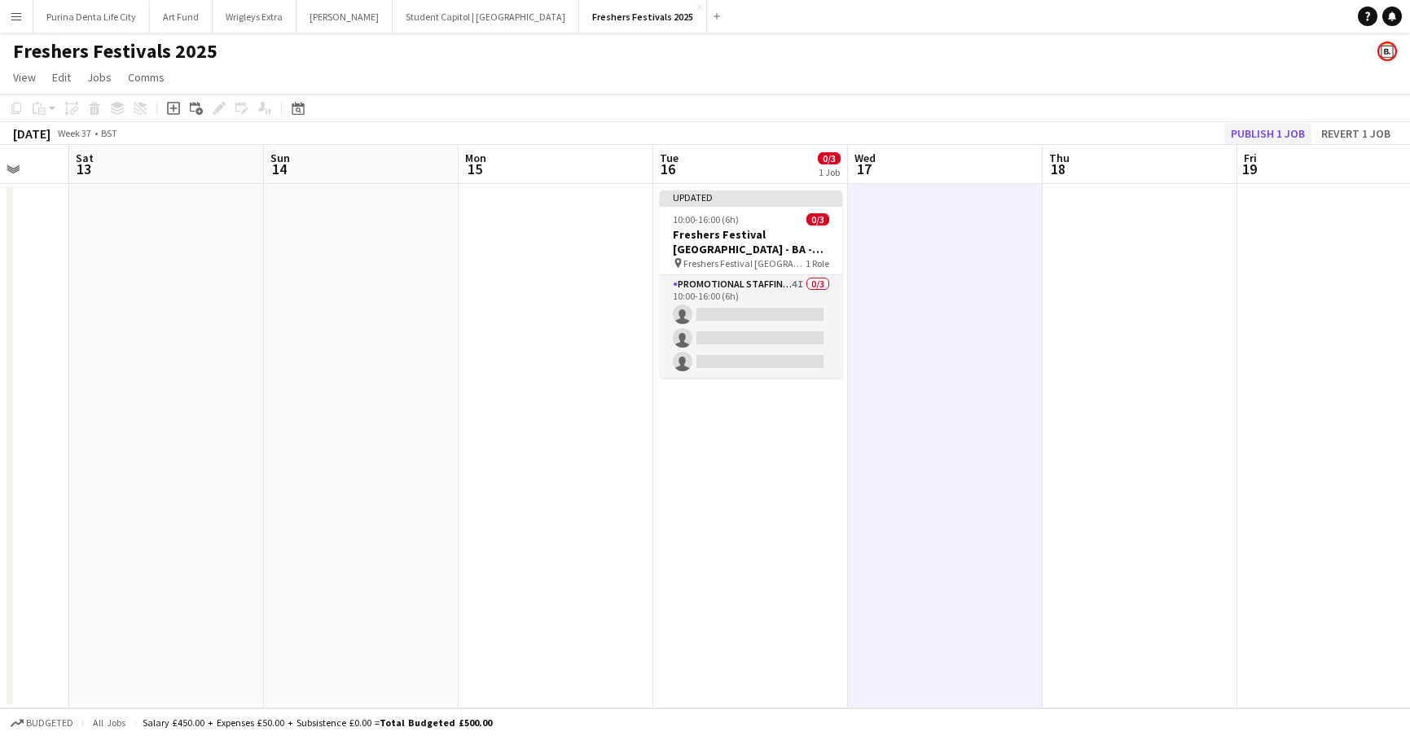
click at [1240, 129] on button "Publish 1 job" at bounding box center [1267, 133] width 87 height 21
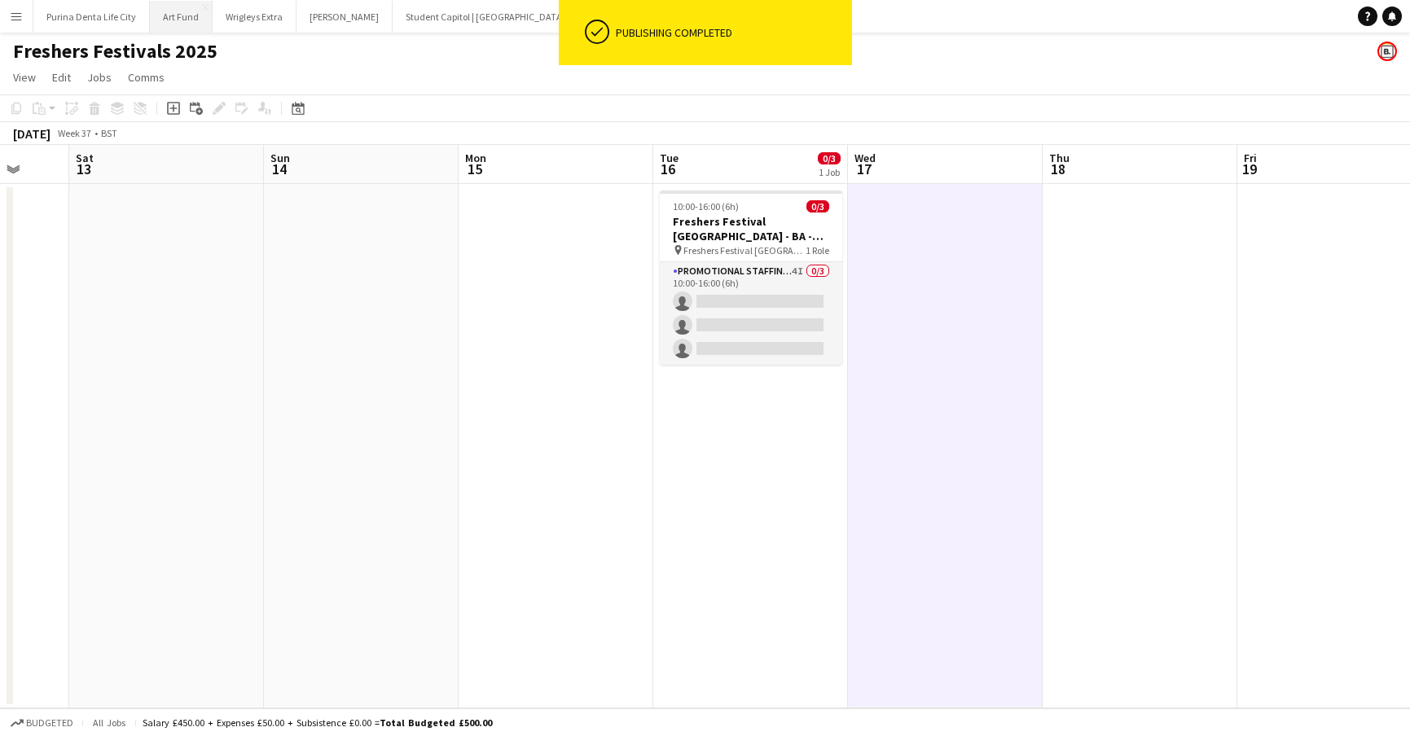
click at [173, 20] on button "Art Fund Close" at bounding box center [181, 17] width 63 height 32
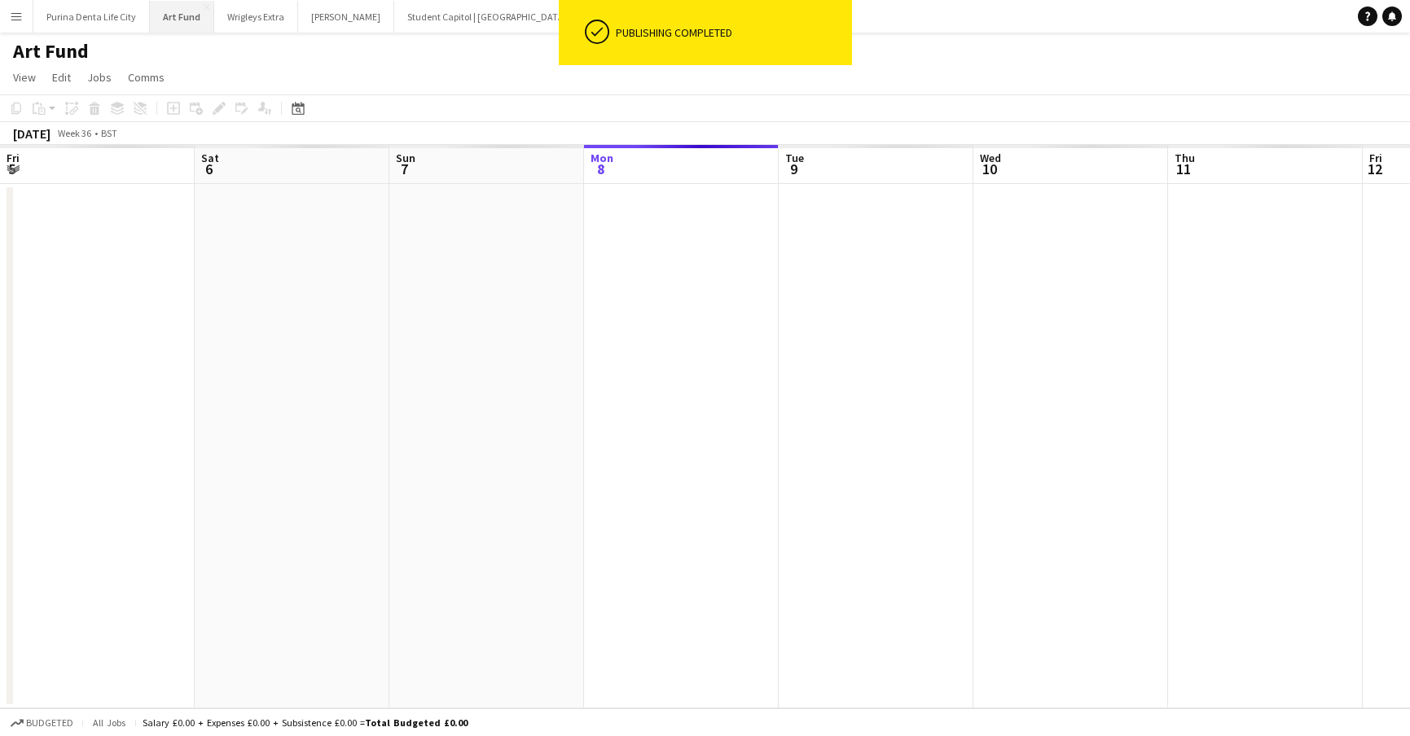
scroll to position [0, 389]
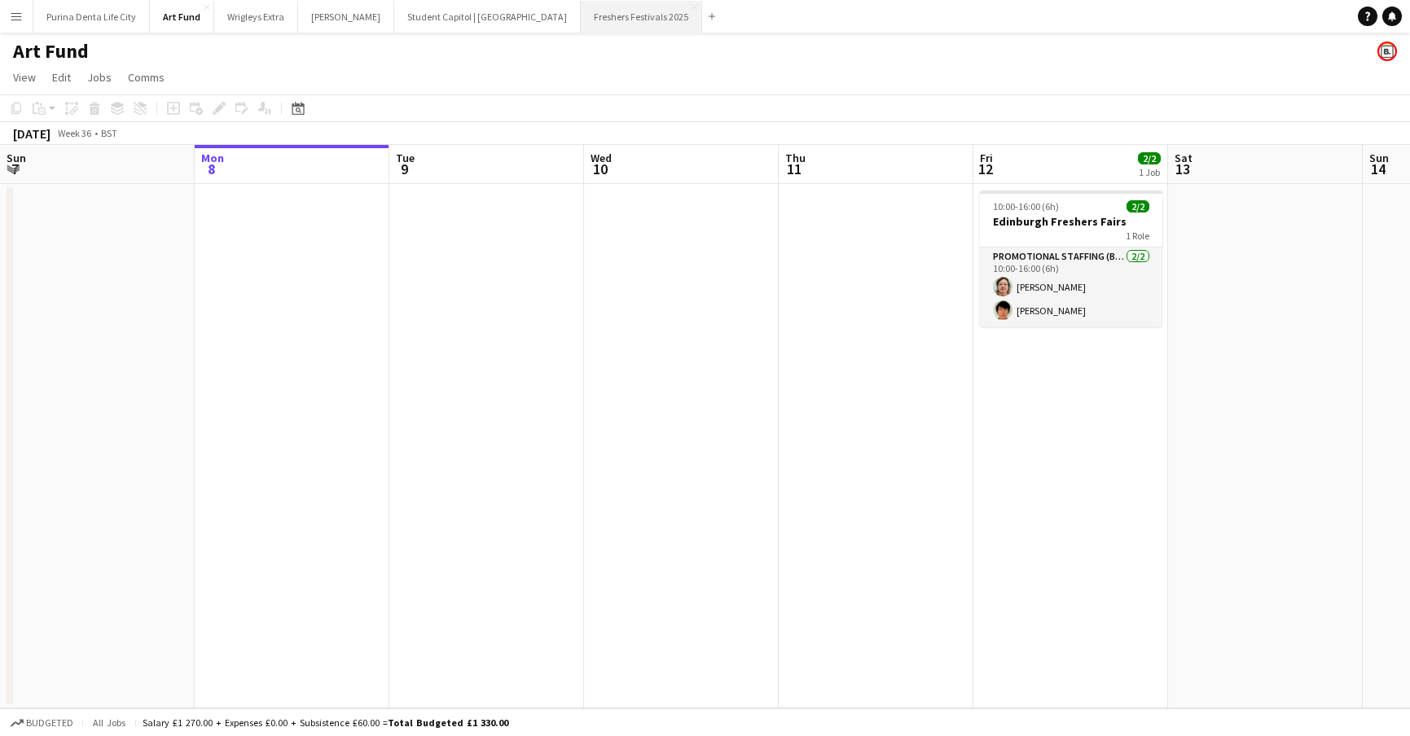
click at [581, 25] on button "Freshers Festivals 2025 Close" at bounding box center [641, 17] width 121 height 32
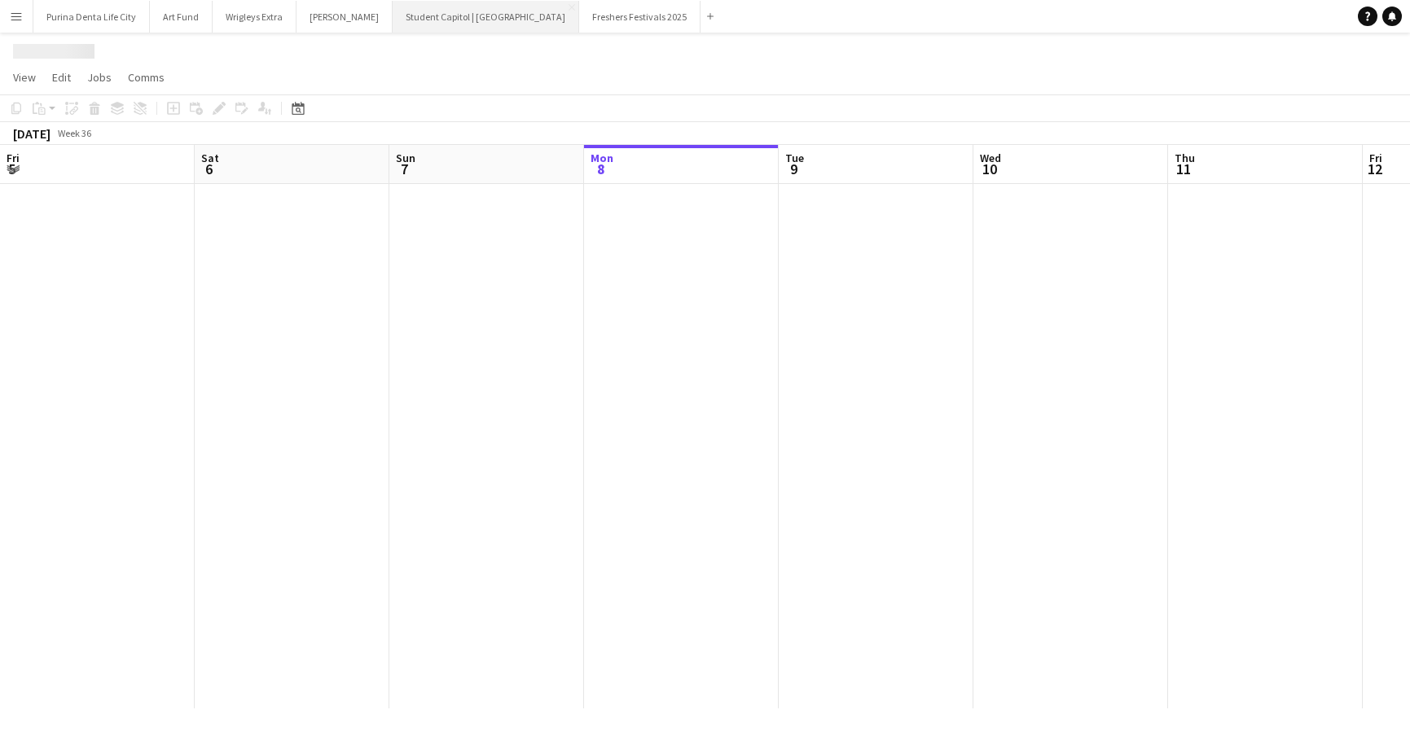
scroll to position [0, 389]
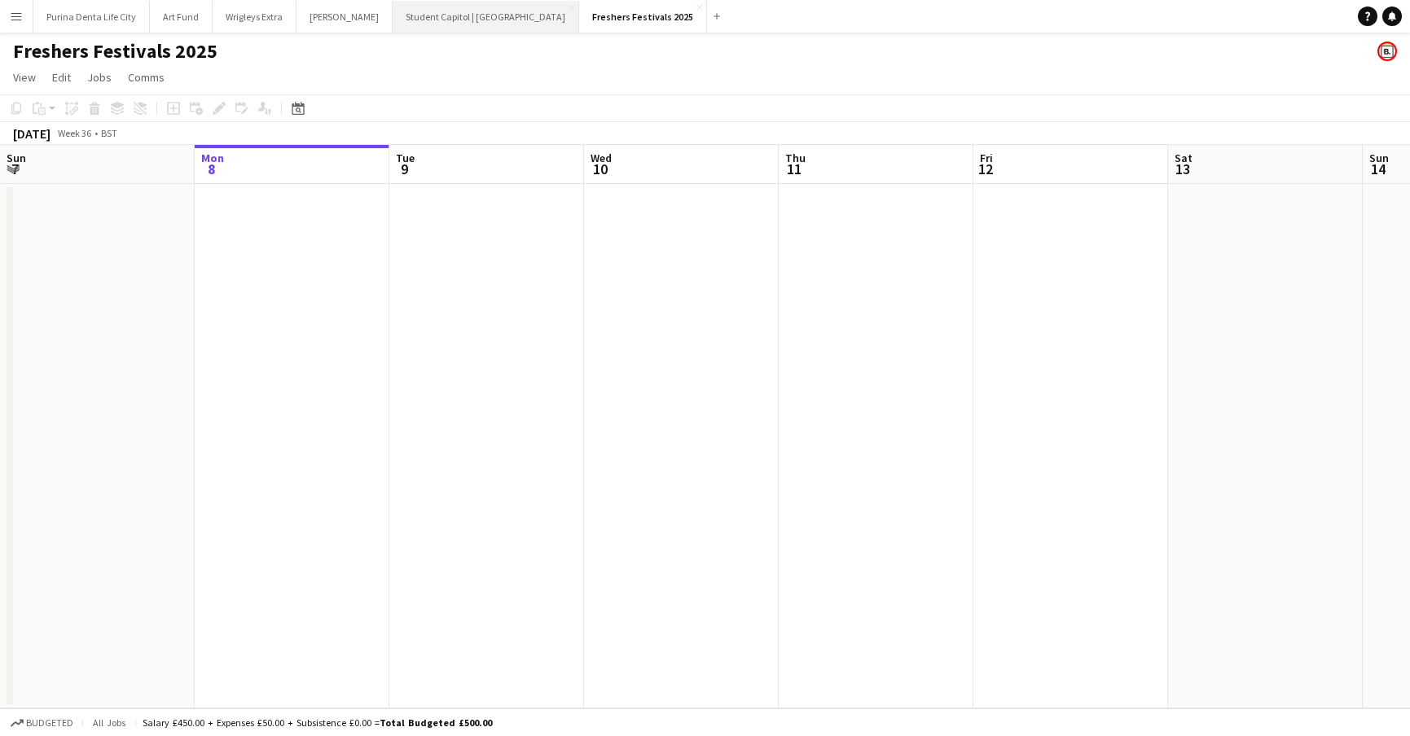
click at [443, 24] on button "Student Capitol | [GEOGRAPHIC_DATA] Close" at bounding box center [485, 17] width 186 height 32
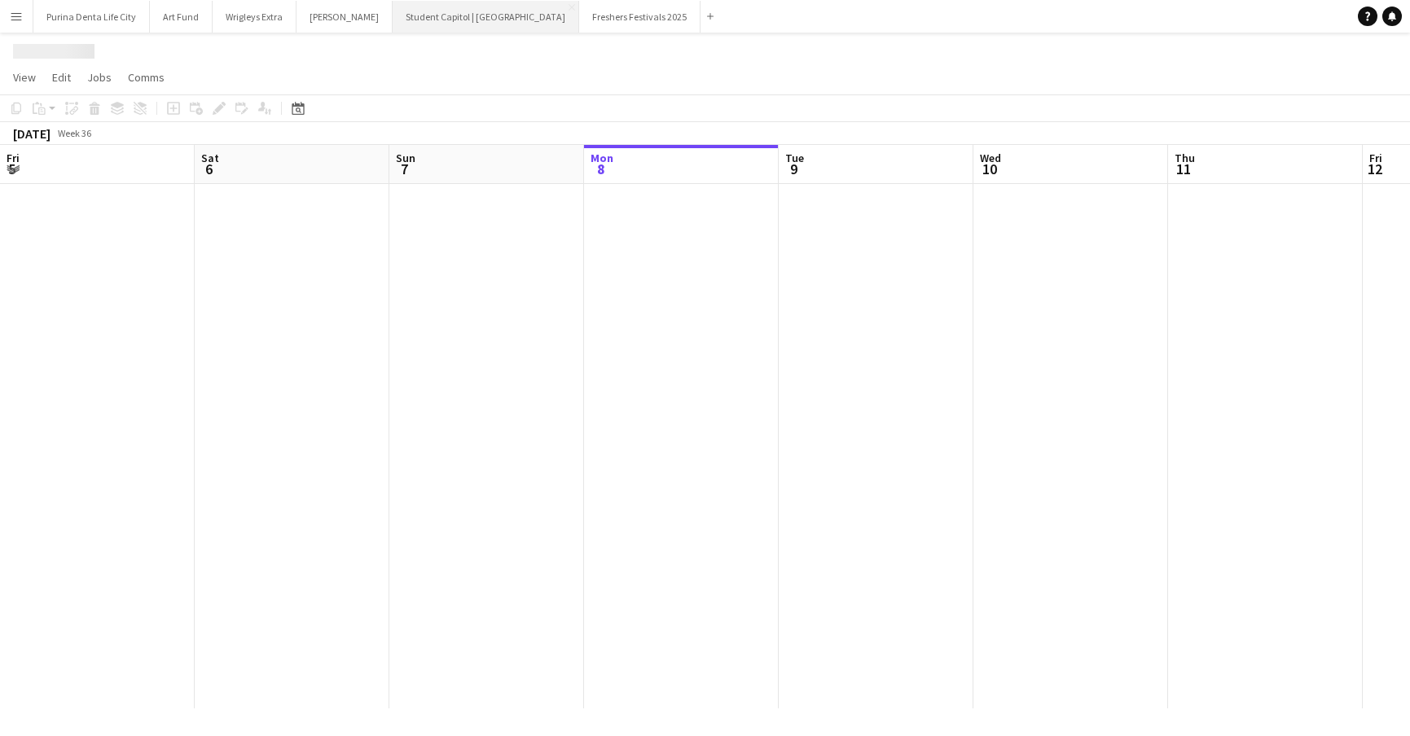
scroll to position [0, 389]
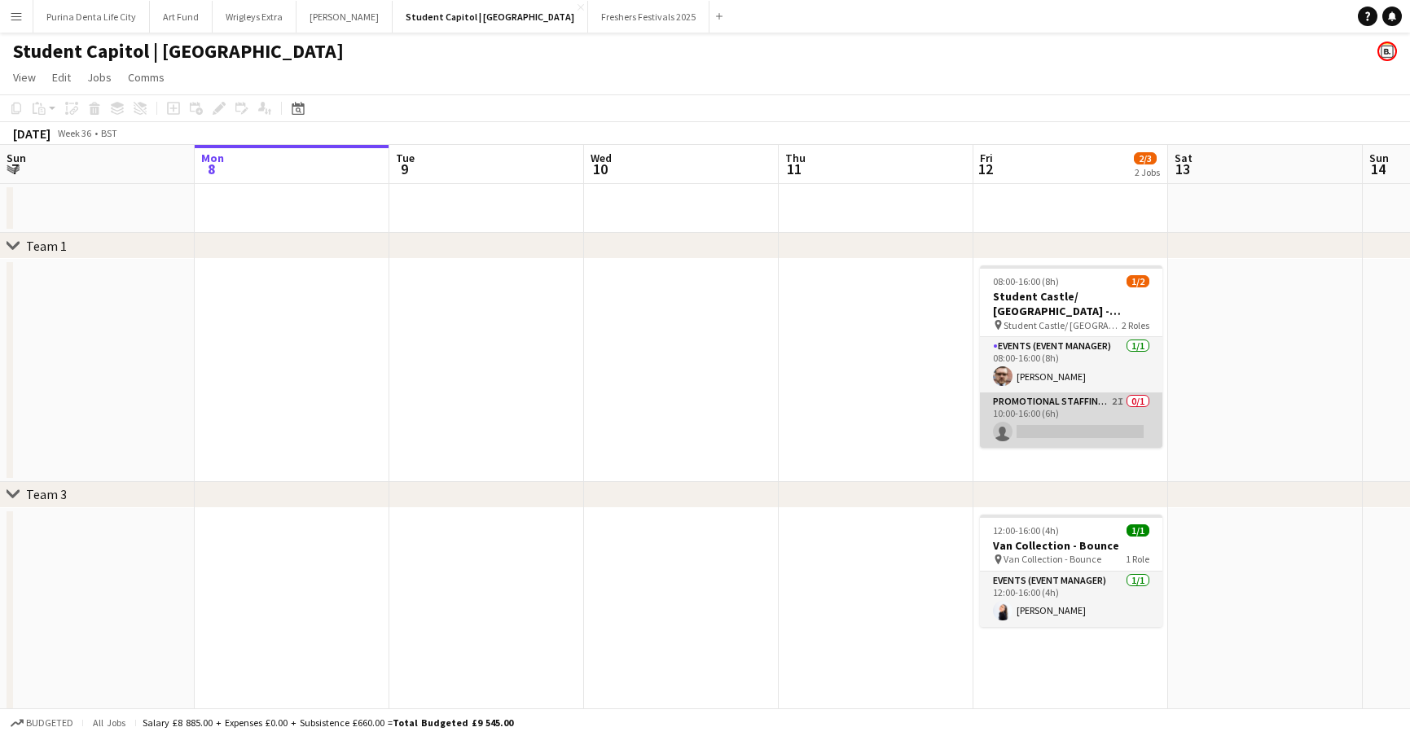
click at [989, 425] on app-card-role "Promotional Staffing (Brand Ambassadors) 2I 0/1 10:00-16:00 (6h) single-neutral…" at bounding box center [1071, 419] width 182 height 55
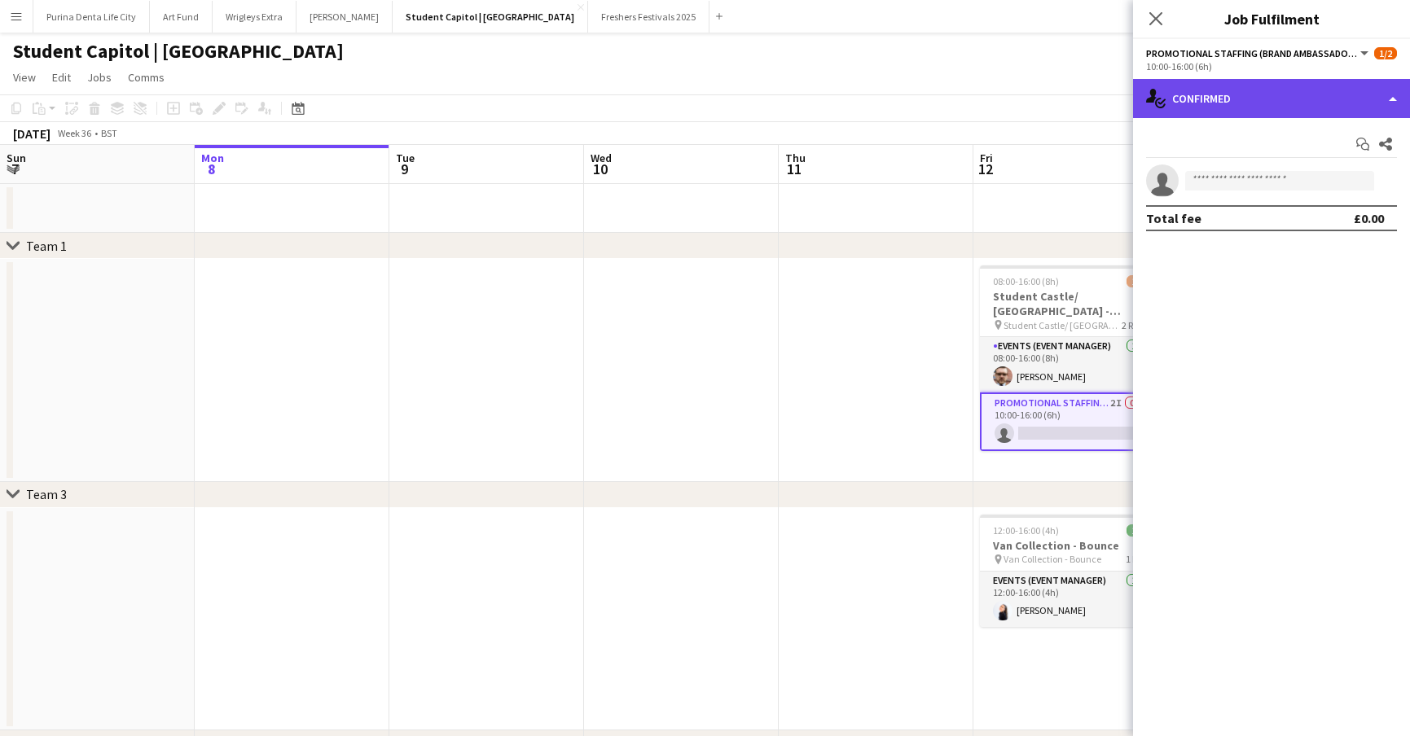
click at [1299, 113] on div "single-neutral-actions-check-2 Confirmed" at bounding box center [1271, 98] width 277 height 39
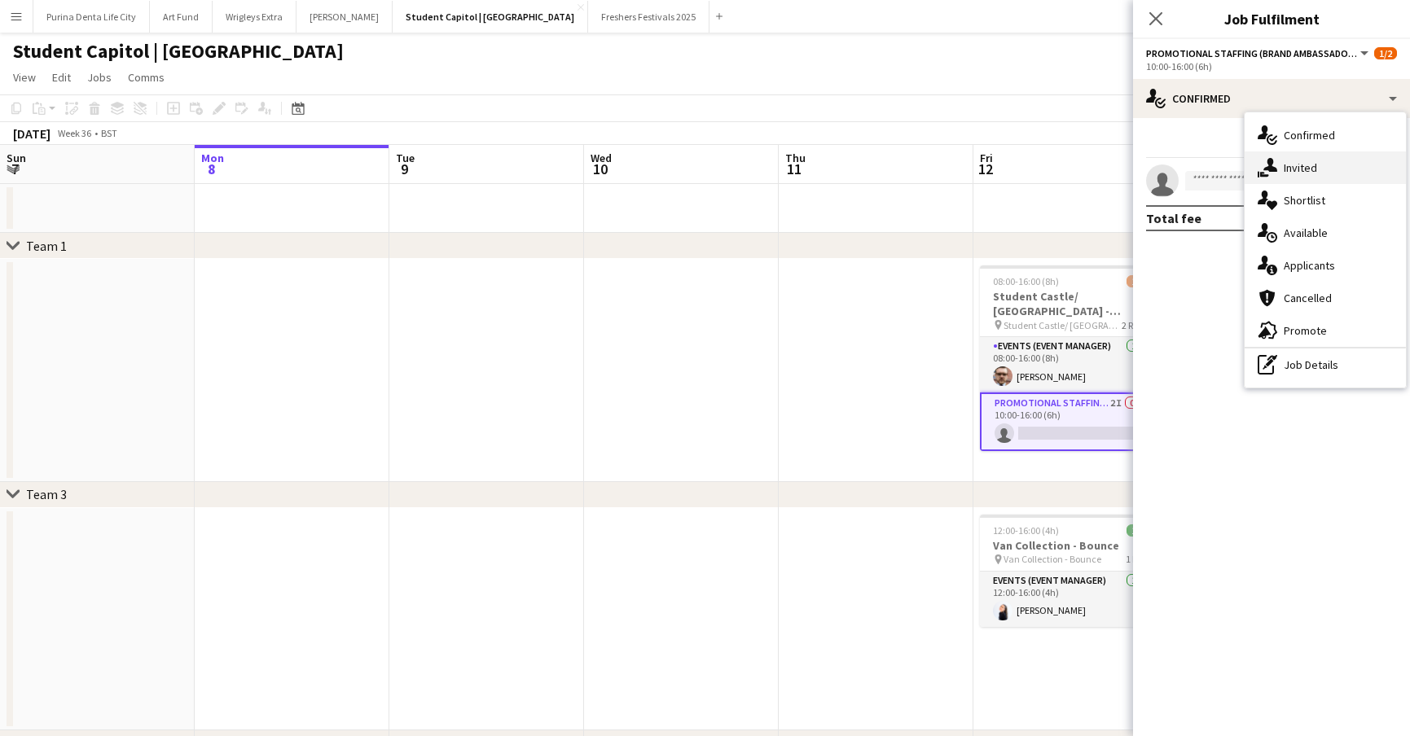
click at [1318, 169] on div "single-neutral-actions-share-1 Invited" at bounding box center [1324, 167] width 161 height 33
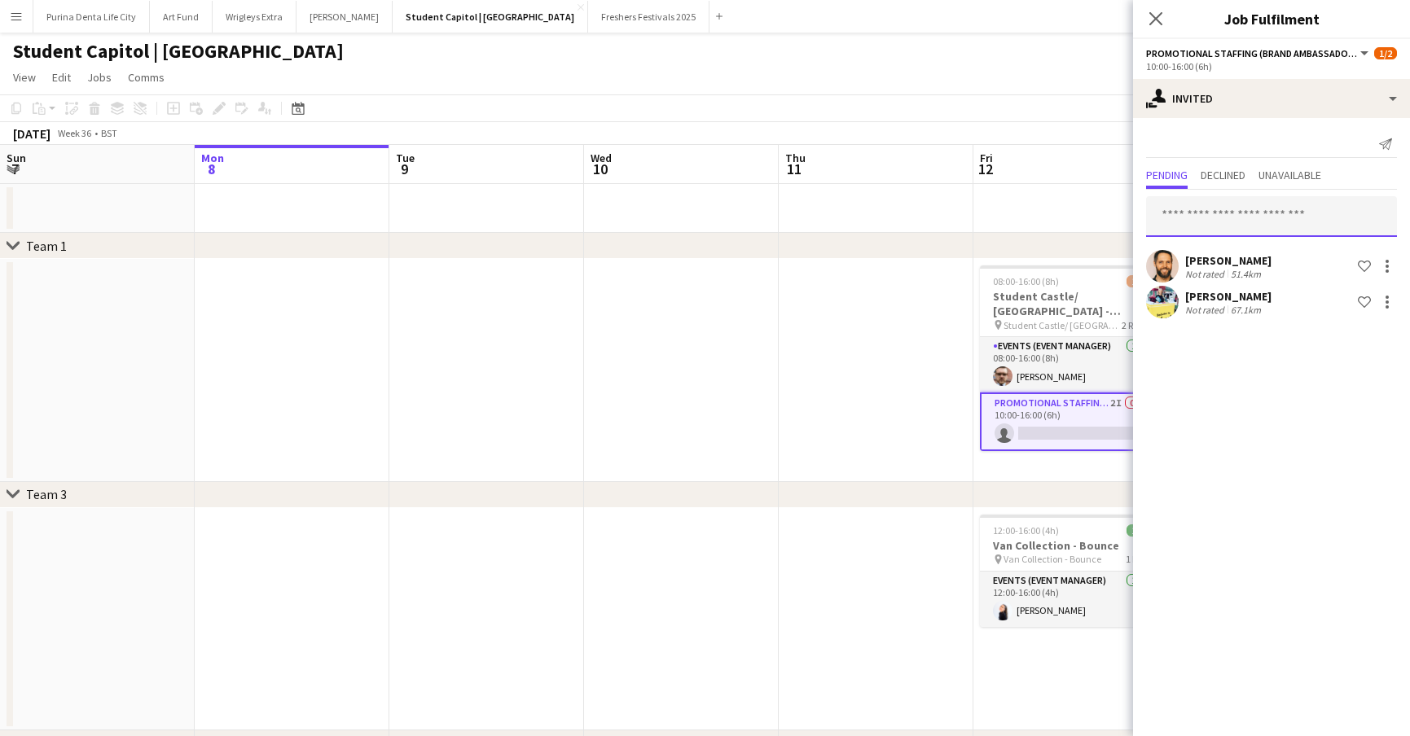
click at [1253, 217] on input "text" at bounding box center [1271, 216] width 251 height 41
type input "***"
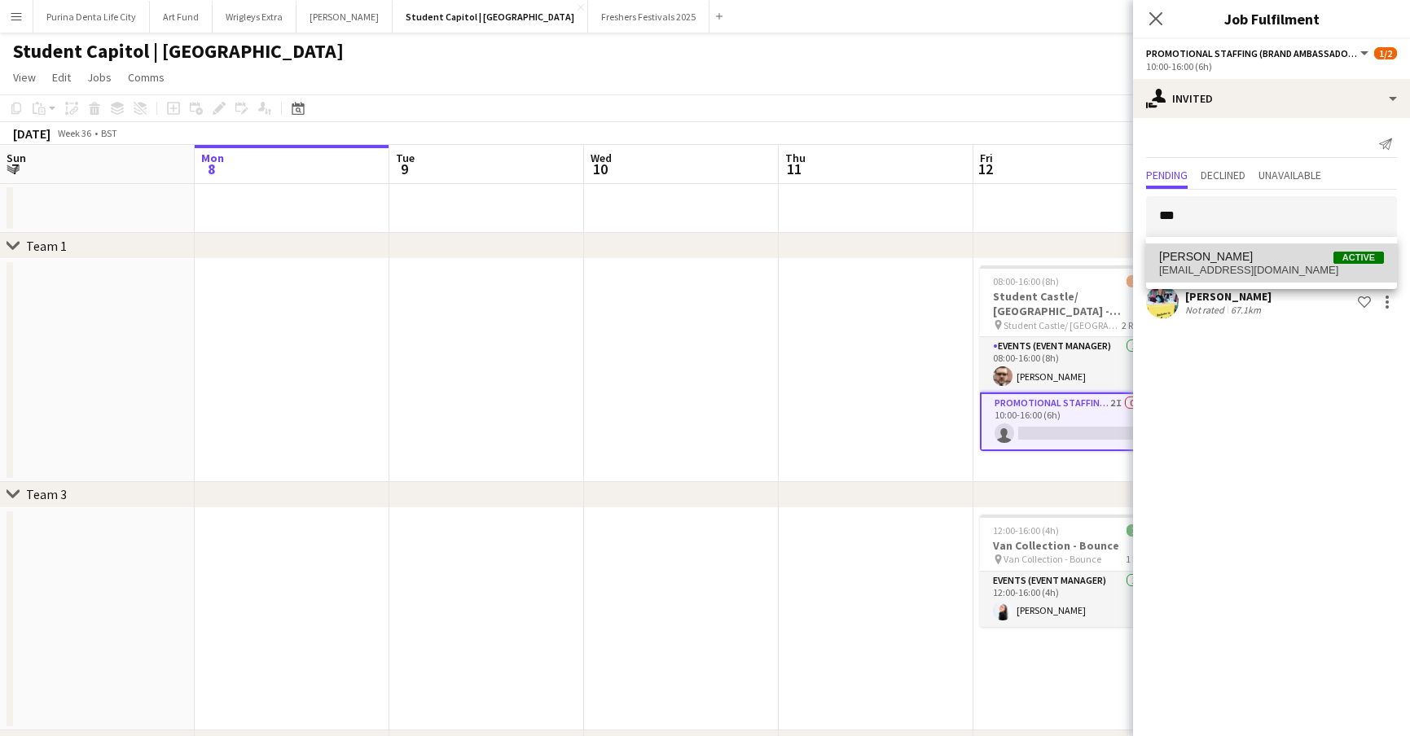
click at [1265, 250] on span "[PERSON_NAME] Active" at bounding box center [1271, 257] width 225 height 14
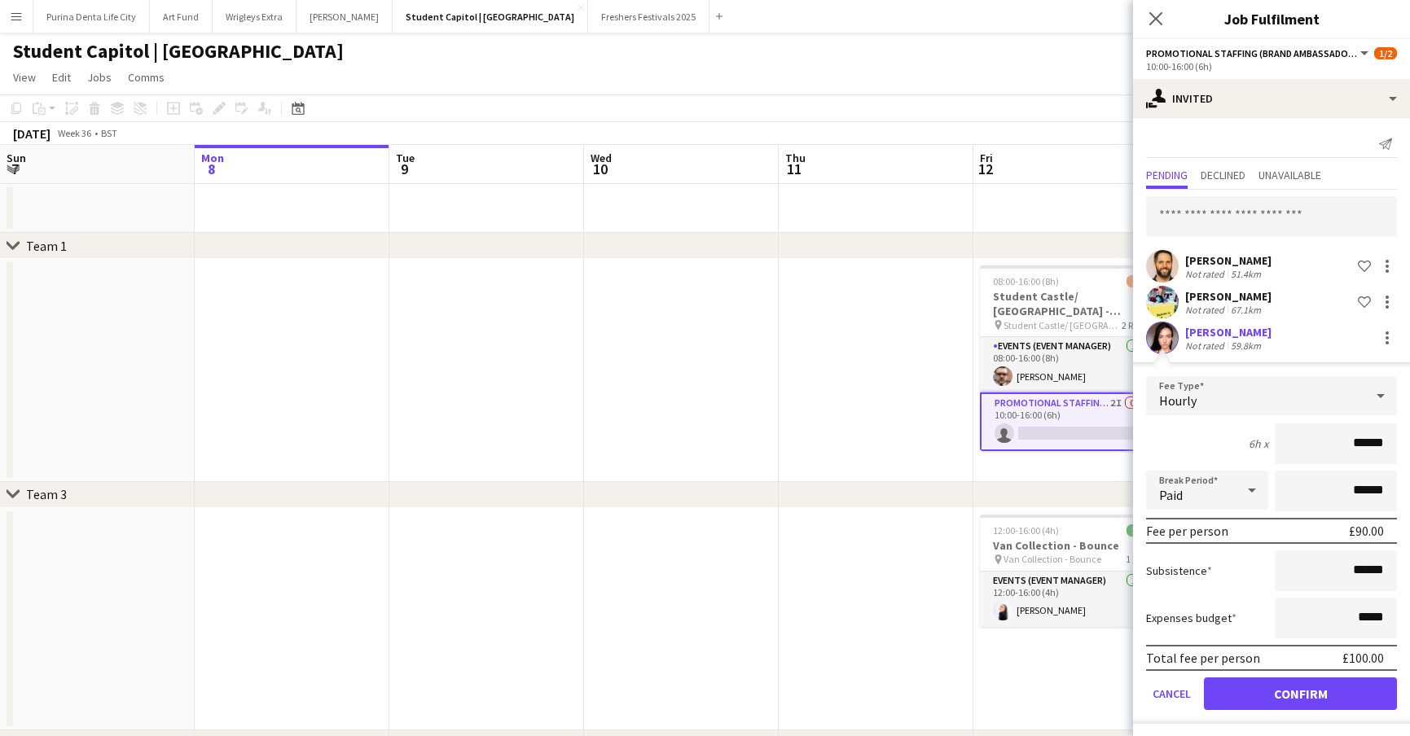
click at [1307, 701] on button "Confirm" at bounding box center [1300, 693] width 193 height 33
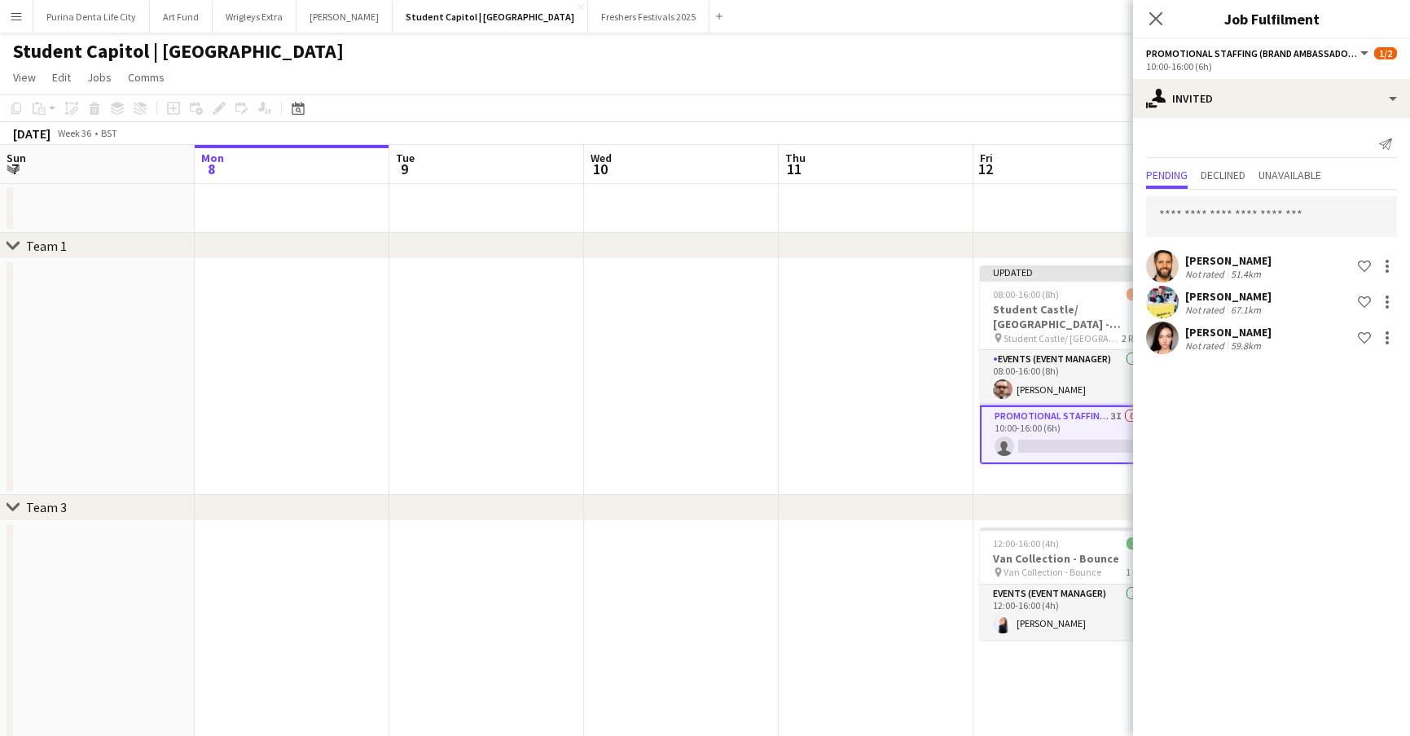
click at [804, 463] on app-date-cell at bounding box center [875, 377] width 195 height 236
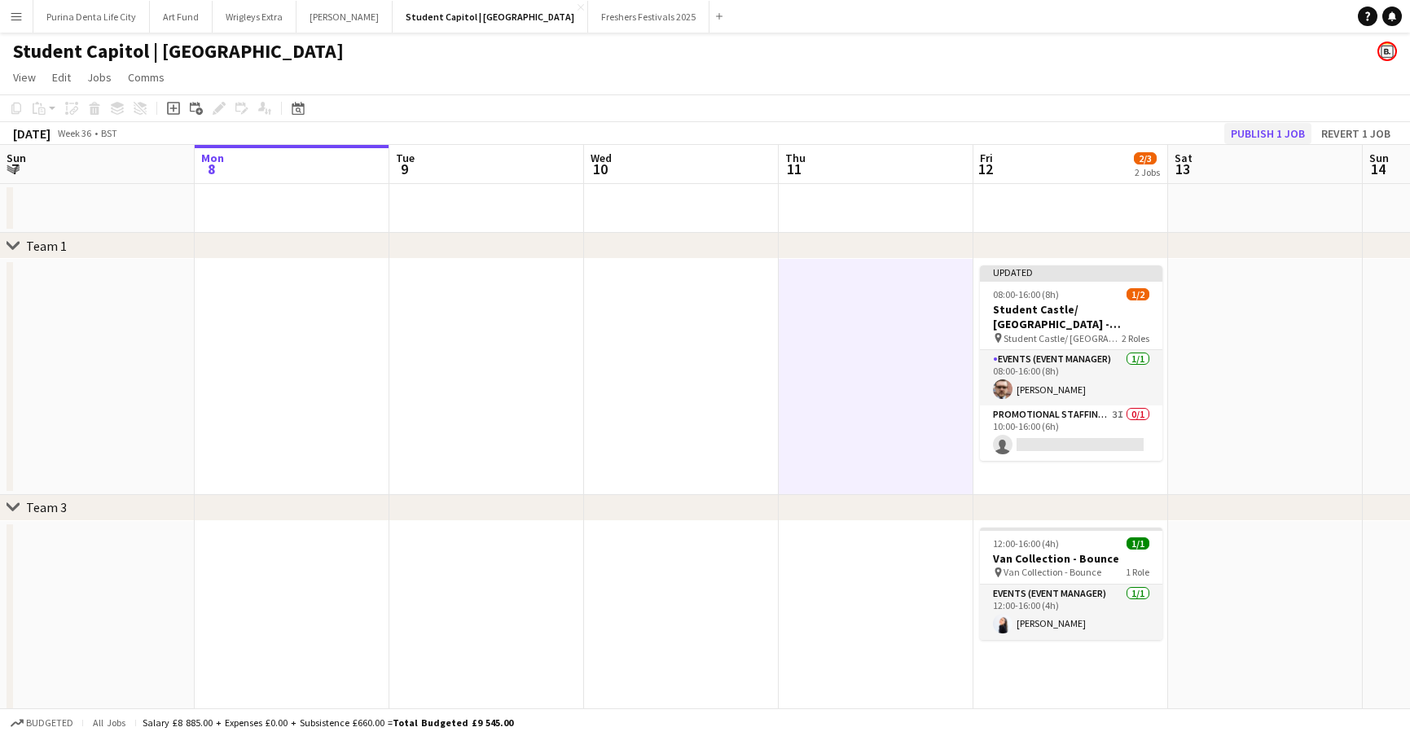
click at [1246, 135] on button "Publish 1 job" at bounding box center [1267, 133] width 87 height 21
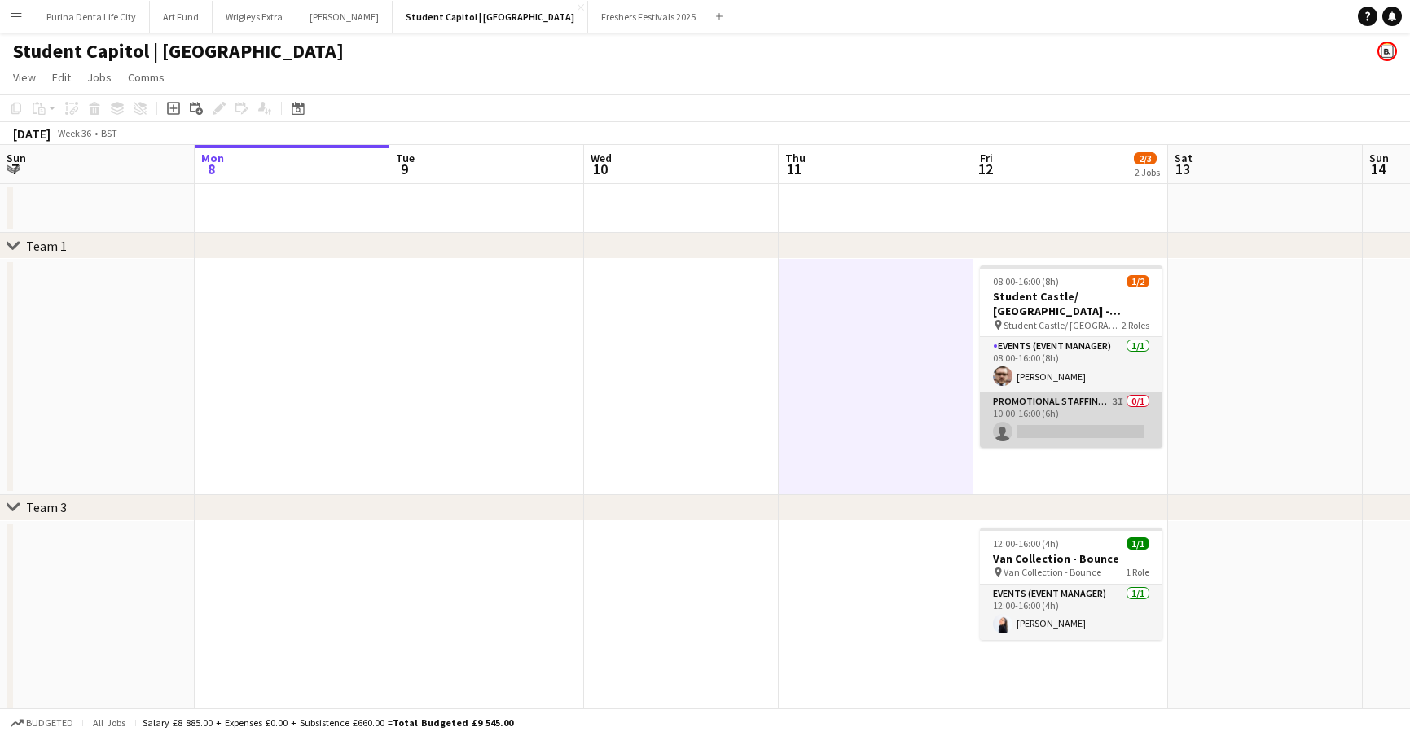
click at [1130, 428] on app-card-role "Promotional Staffing (Brand Ambassadors) 3I 0/1 10:00-16:00 (6h) single-neutral…" at bounding box center [1071, 419] width 182 height 55
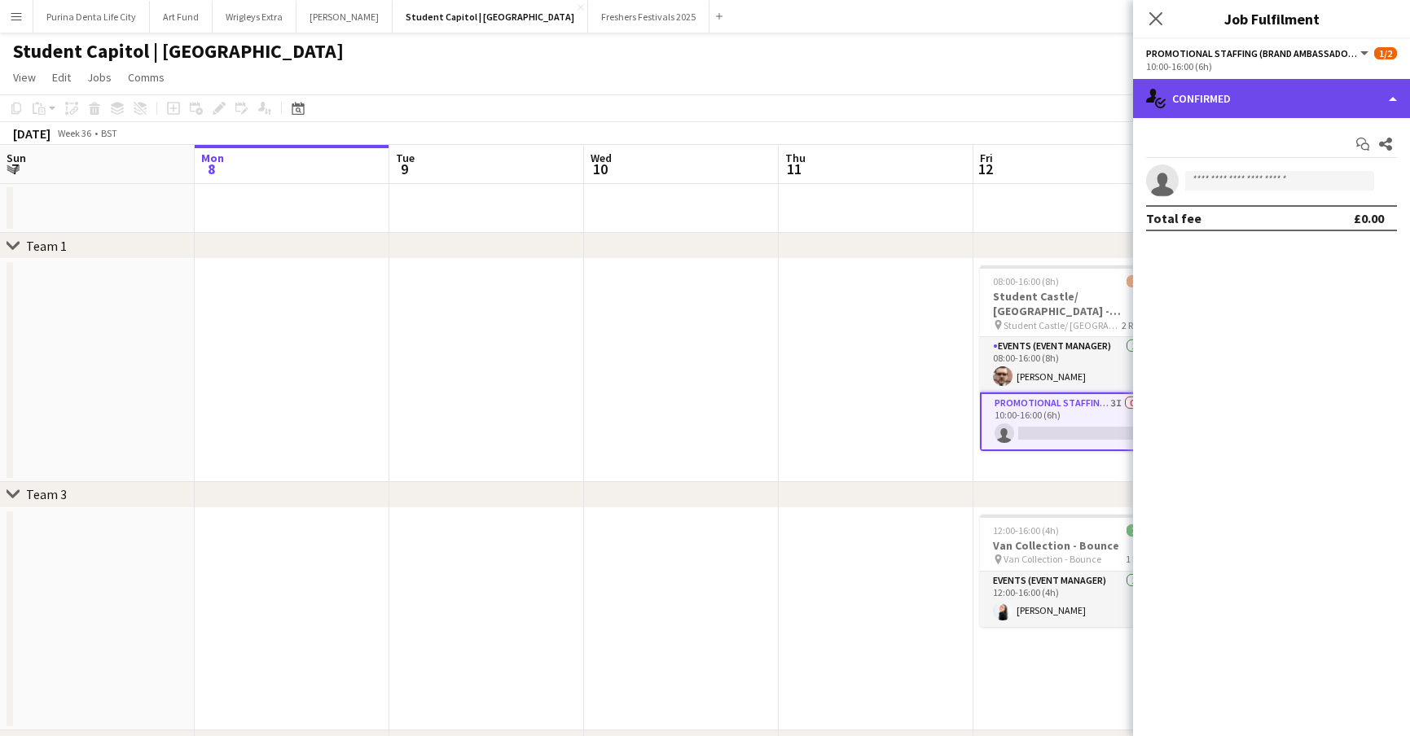
click at [1213, 113] on div "single-neutral-actions-check-2 Confirmed" at bounding box center [1271, 98] width 277 height 39
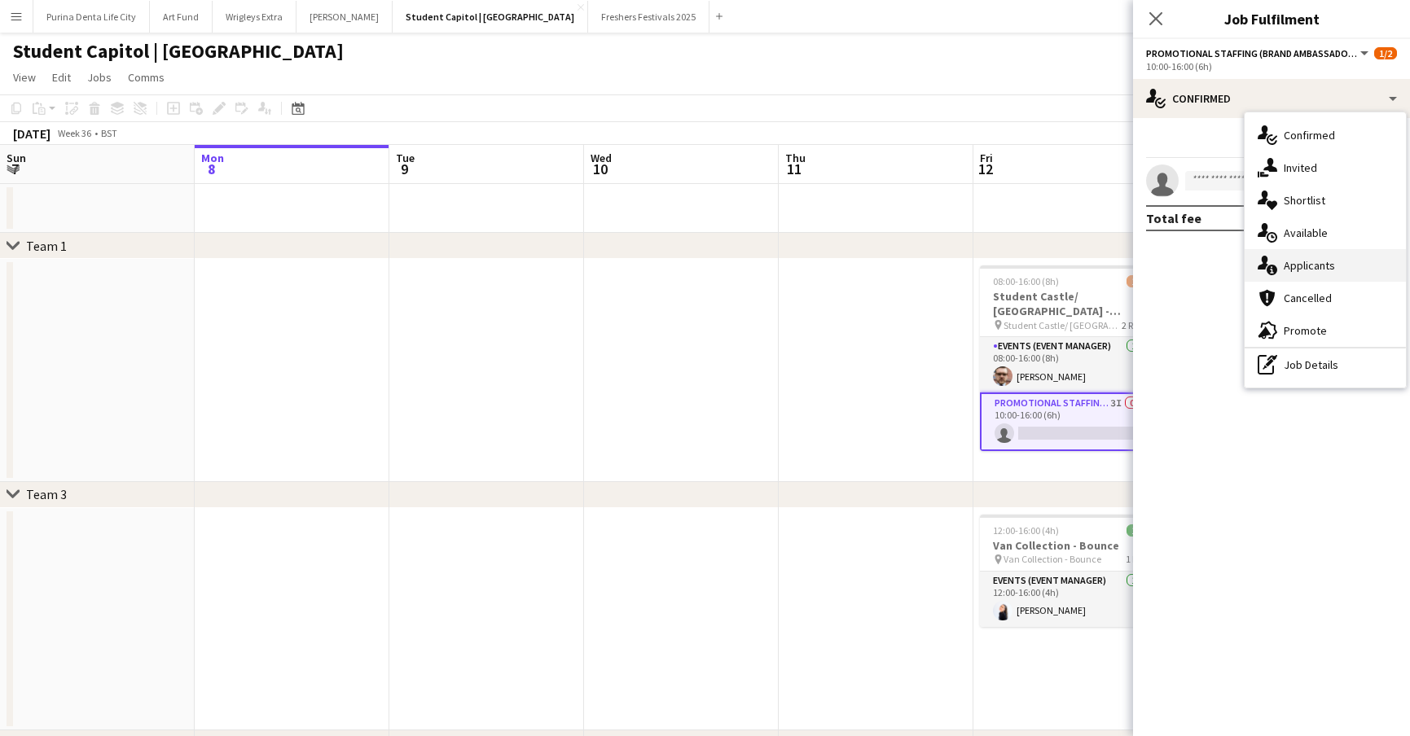
click at [1281, 271] on div "single-neutral-actions-information Applicants" at bounding box center [1324, 265] width 161 height 33
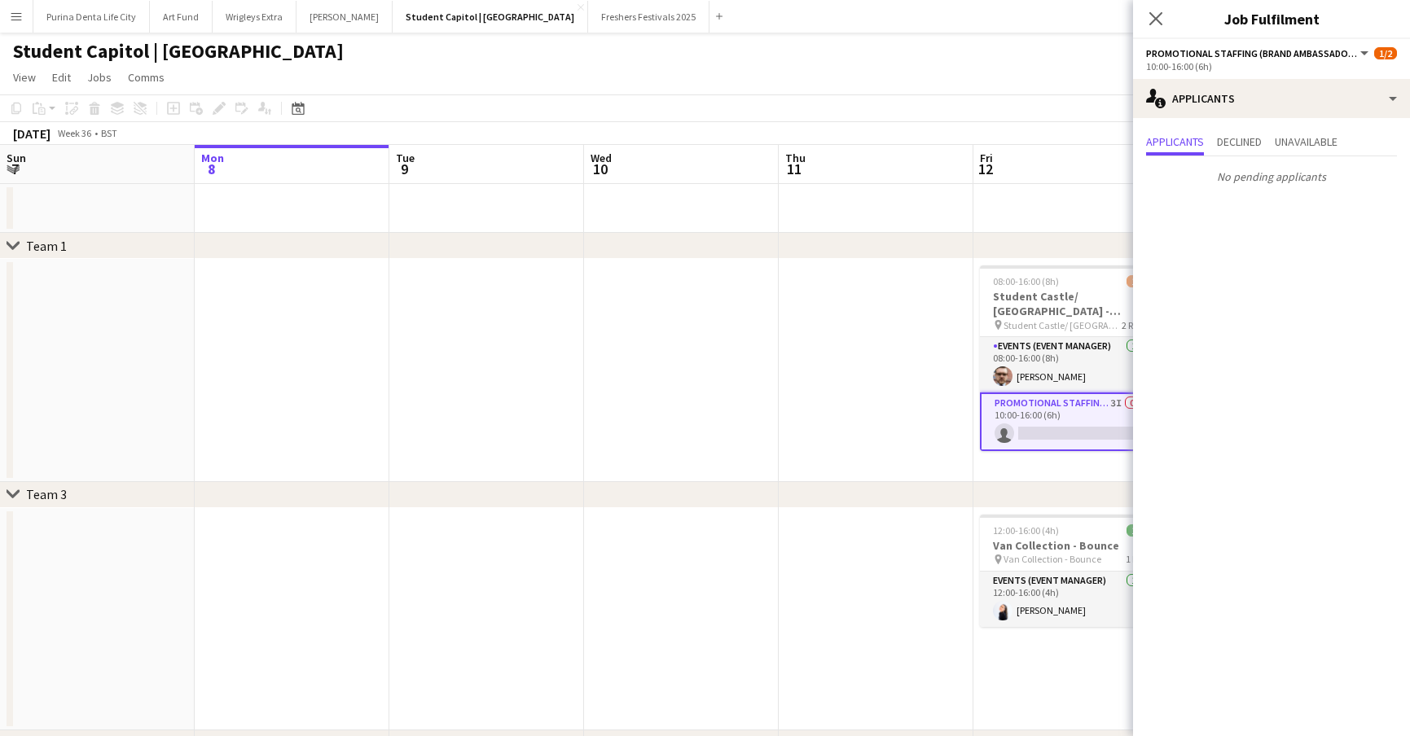
click at [774, 393] on app-date-cell at bounding box center [681, 370] width 195 height 223
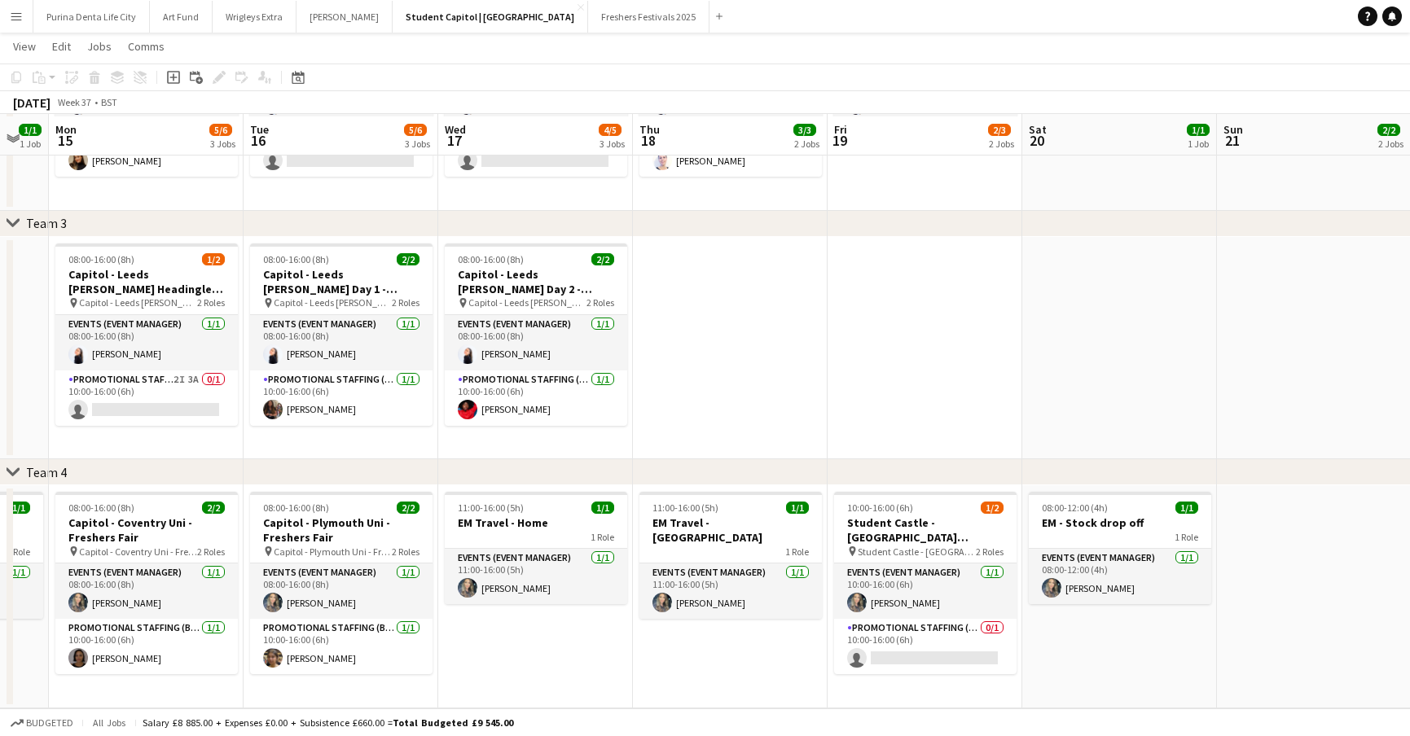
scroll to position [508, 0]
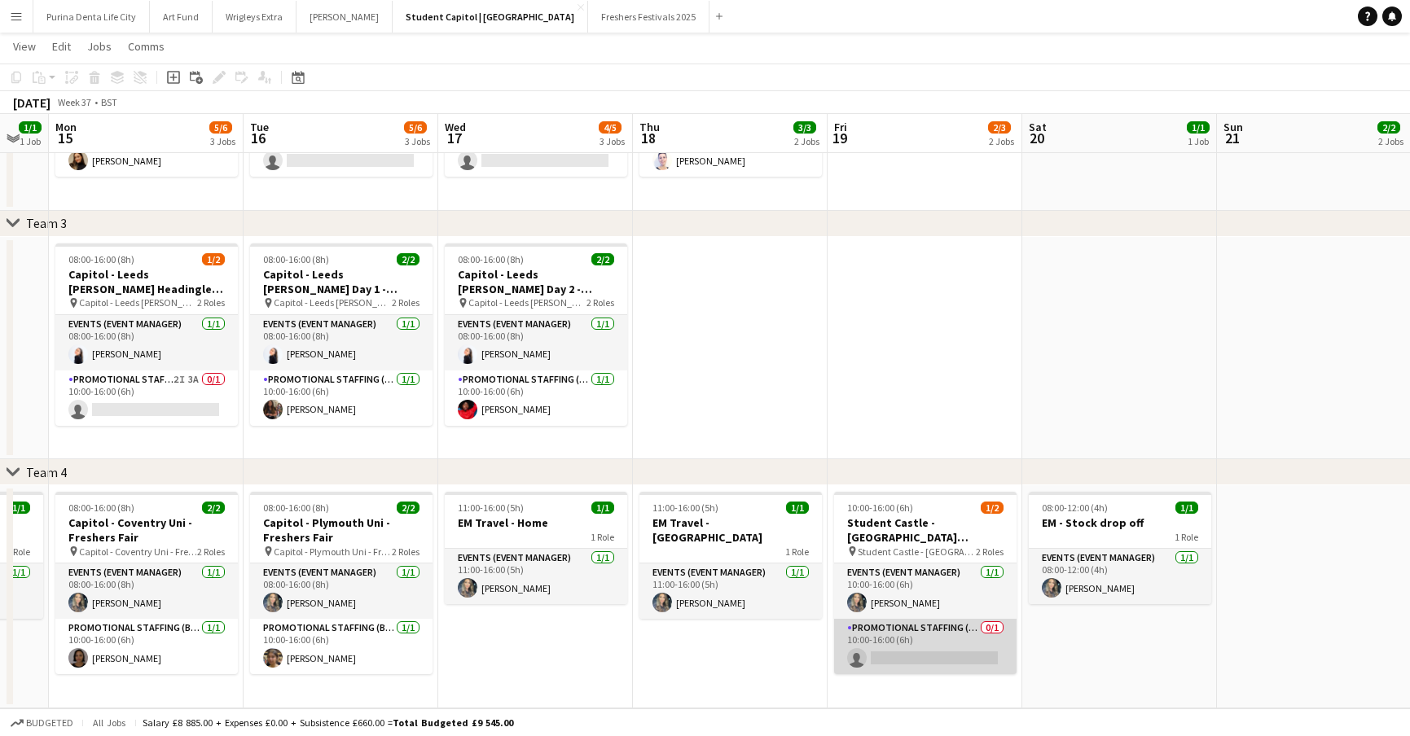
click at [916, 645] on app-card-role "Promotional Staffing (Brand Ambassadors) 0/1 10:00-16:00 (6h) single-neutral-ac…" at bounding box center [925, 646] width 182 height 55
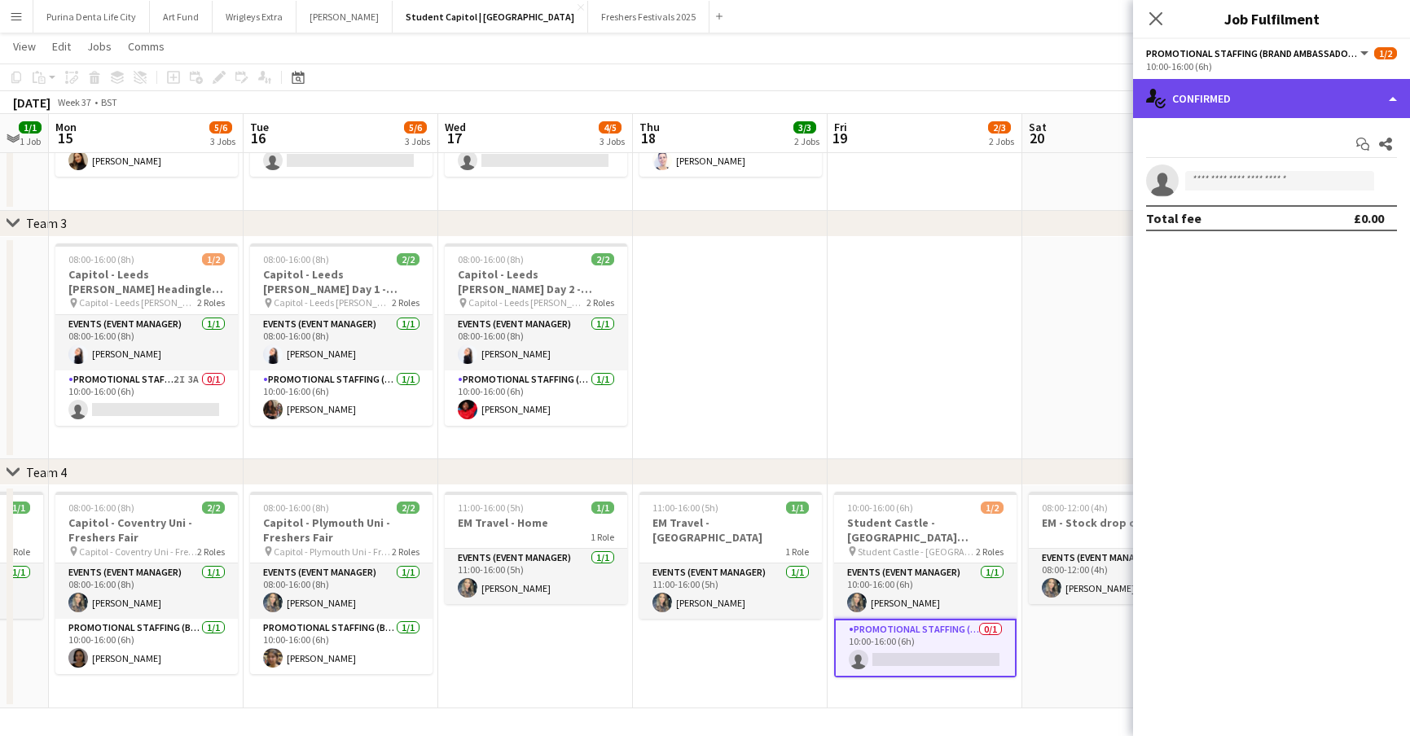
click at [1251, 96] on div "single-neutral-actions-check-2 Confirmed" at bounding box center [1271, 98] width 277 height 39
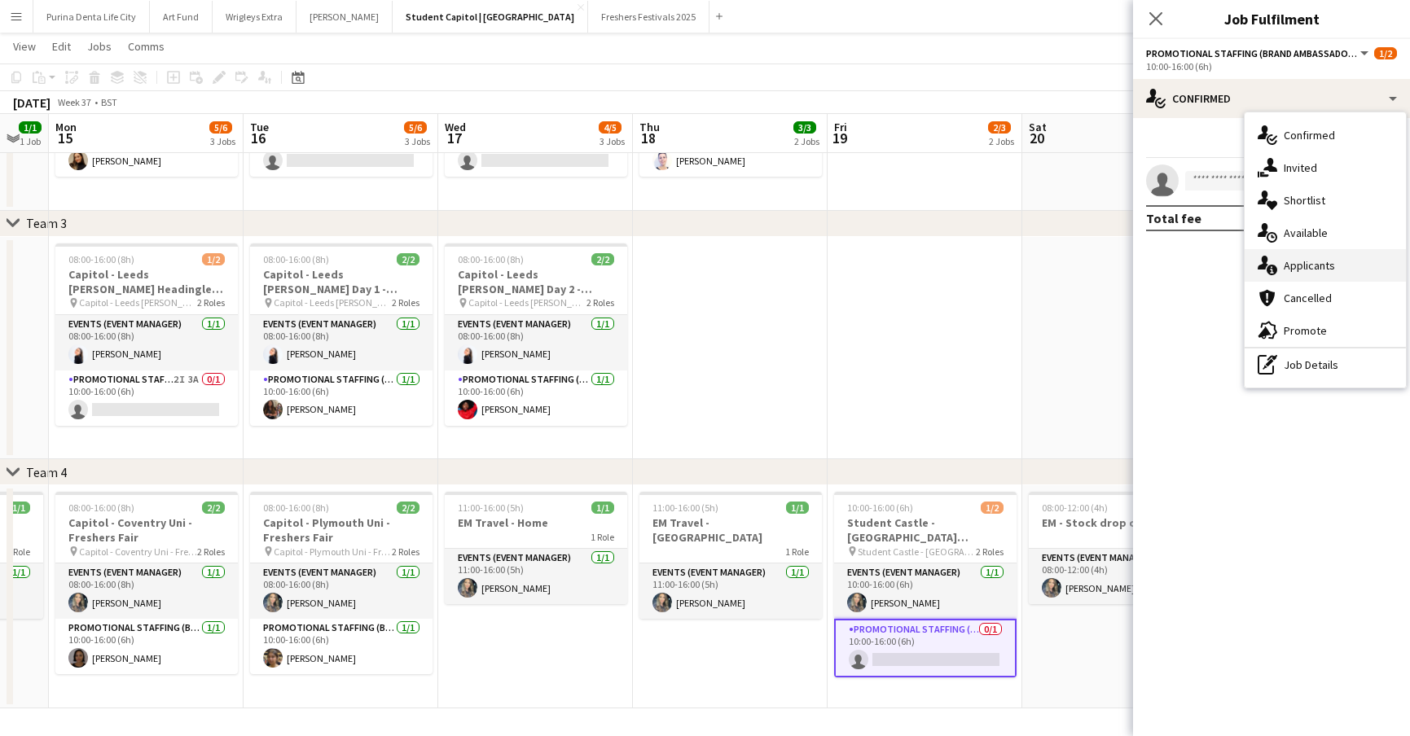
click at [1301, 259] on span "Applicants" at bounding box center [1308, 265] width 51 height 15
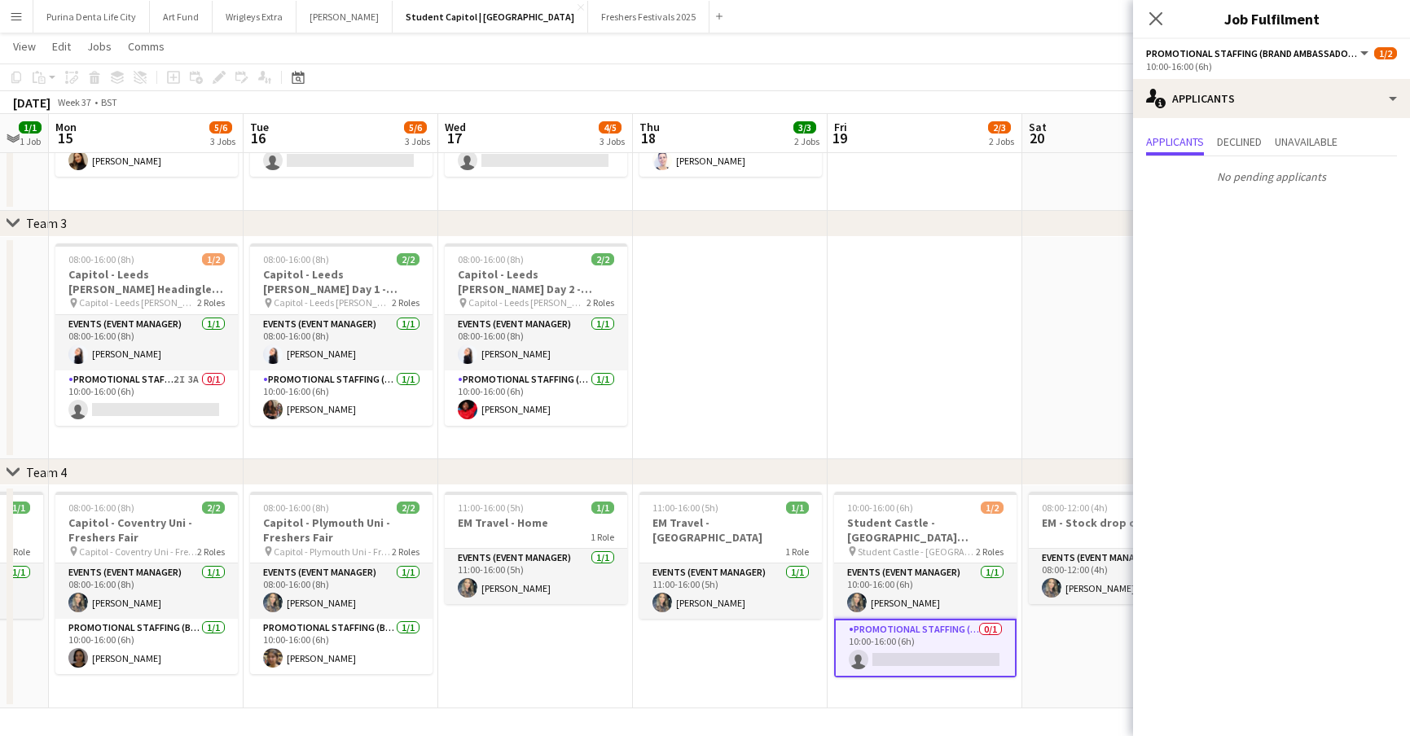
click at [1056, 366] on app-date-cell at bounding box center [1119, 348] width 195 height 223
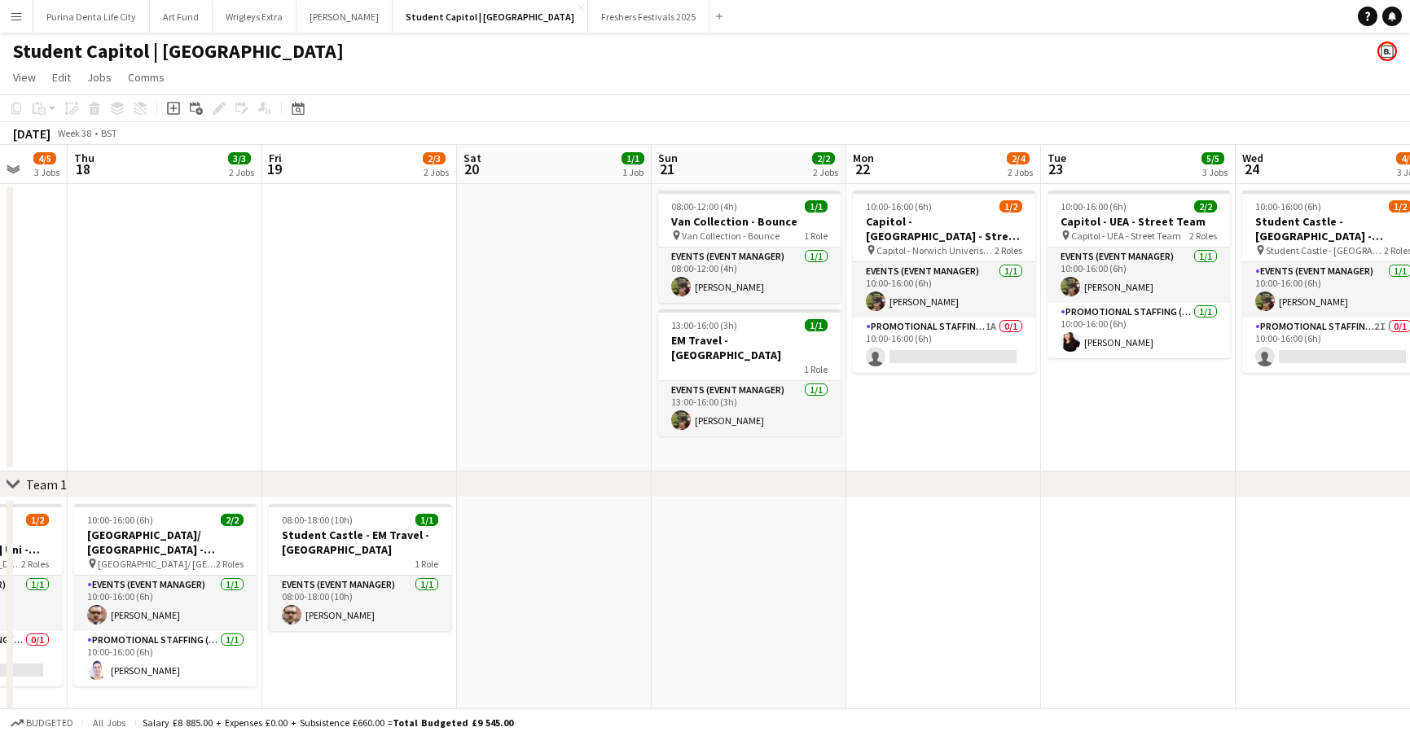
scroll to position [0, 524]
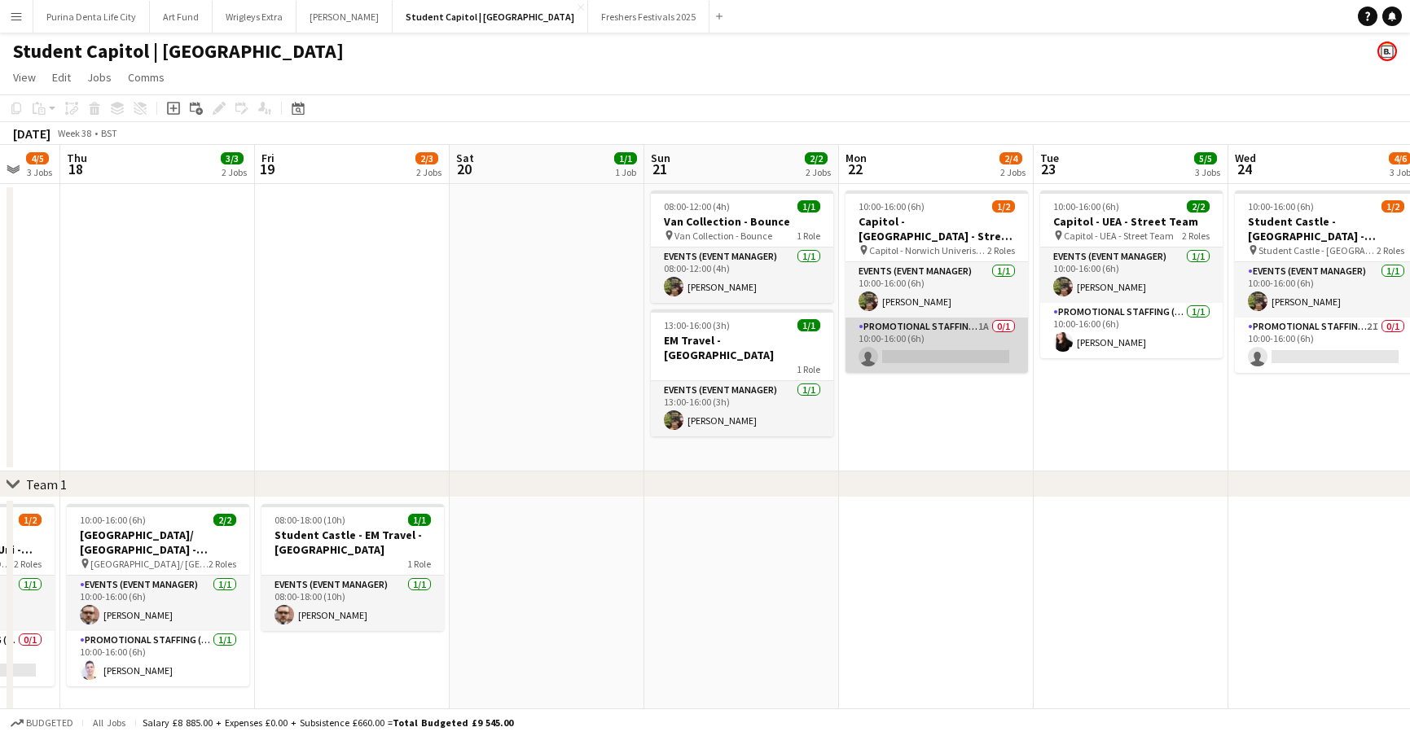
click at [976, 368] on app-card-role "Promotional Staffing (Brand Ambassadors) 1A 0/1 10:00-16:00 (6h) single-neutral…" at bounding box center [936, 345] width 182 height 55
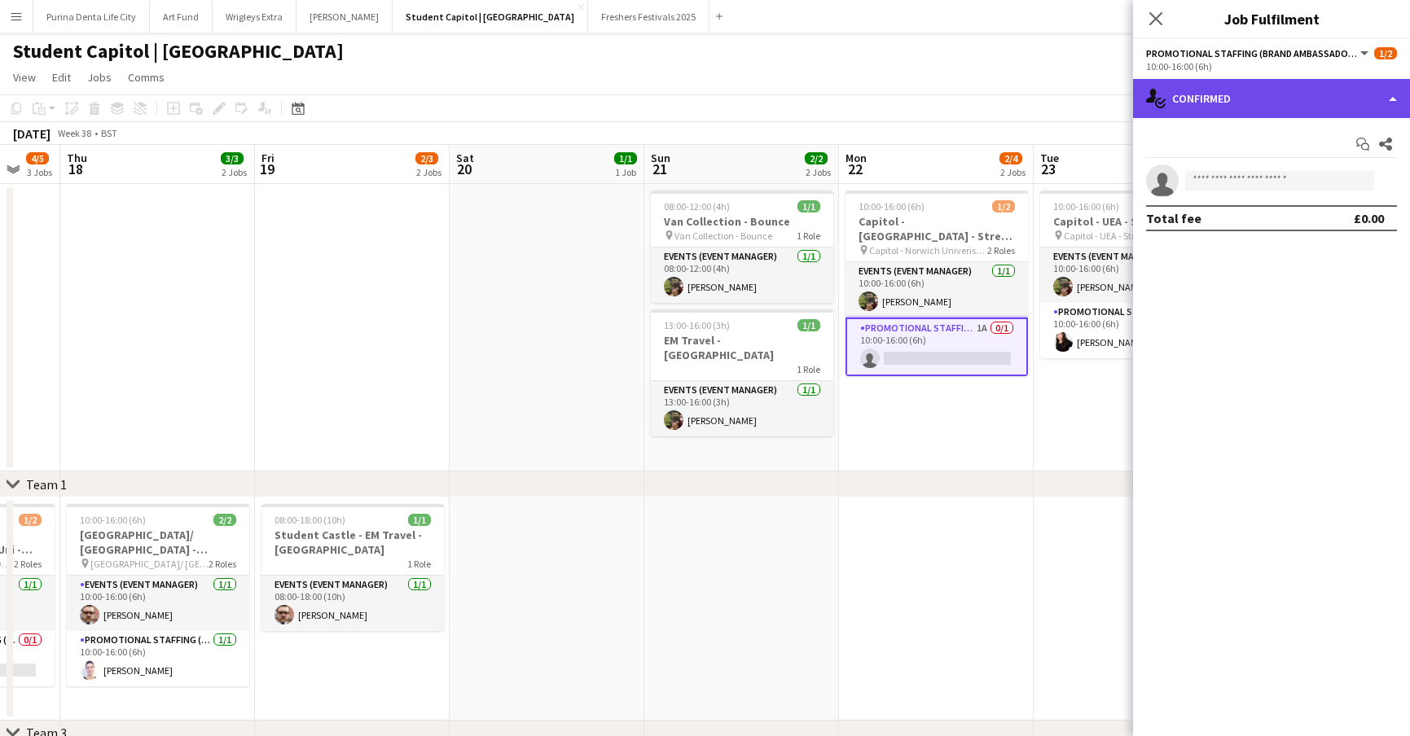
click at [1291, 99] on div "single-neutral-actions-check-2 Confirmed" at bounding box center [1271, 98] width 277 height 39
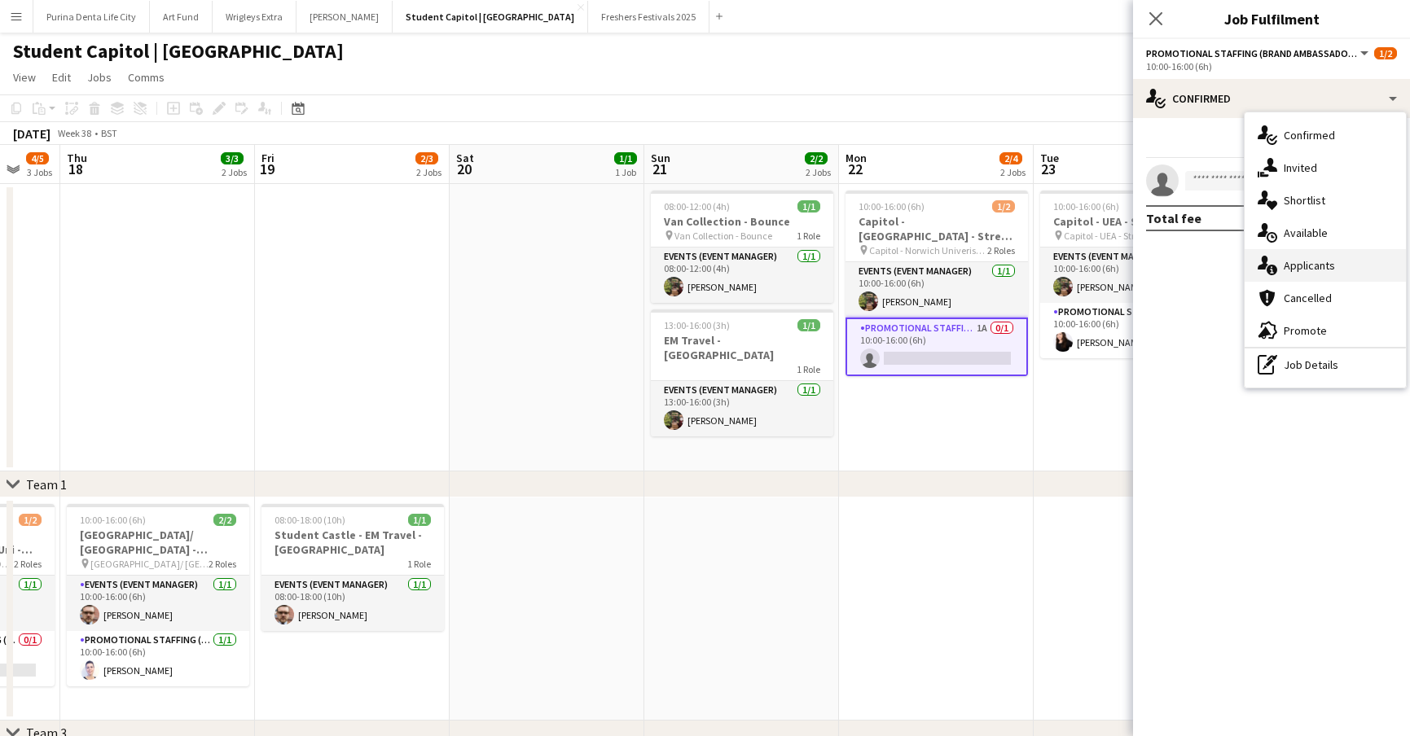
click at [1302, 250] on div "single-neutral-actions-information Applicants" at bounding box center [1324, 265] width 161 height 33
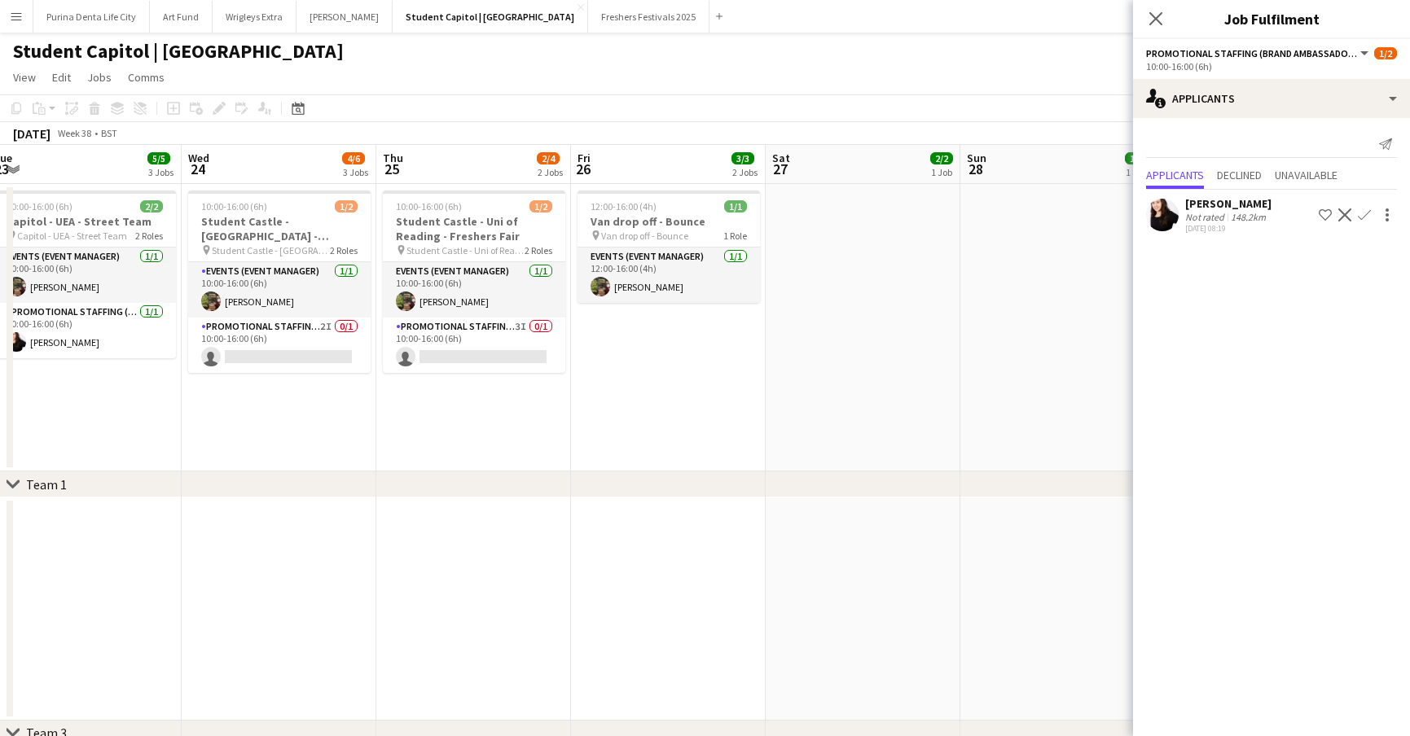
scroll to position [0, 415]
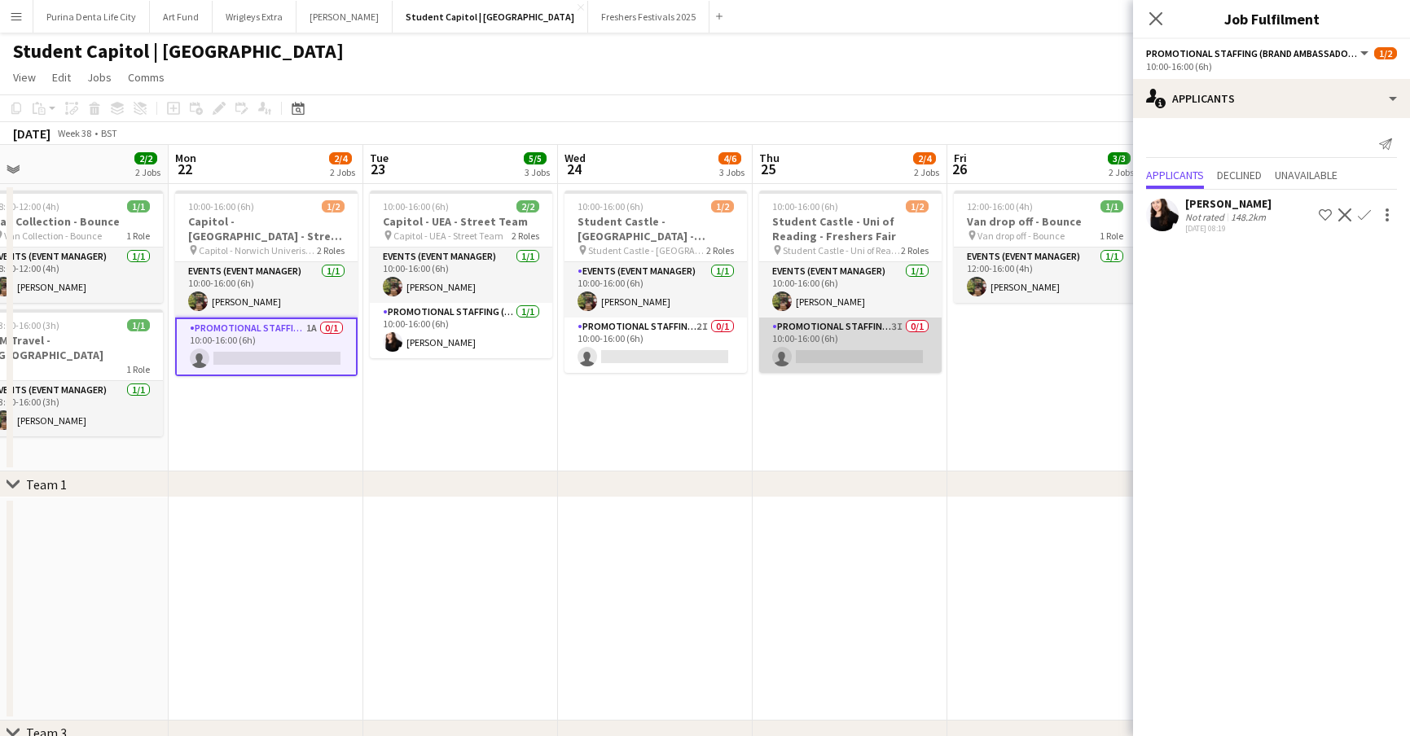
click at [844, 358] on app-card-role "Promotional Staffing (Brand Ambassadors) 3I 0/1 10:00-16:00 (6h) single-neutral…" at bounding box center [850, 345] width 182 height 55
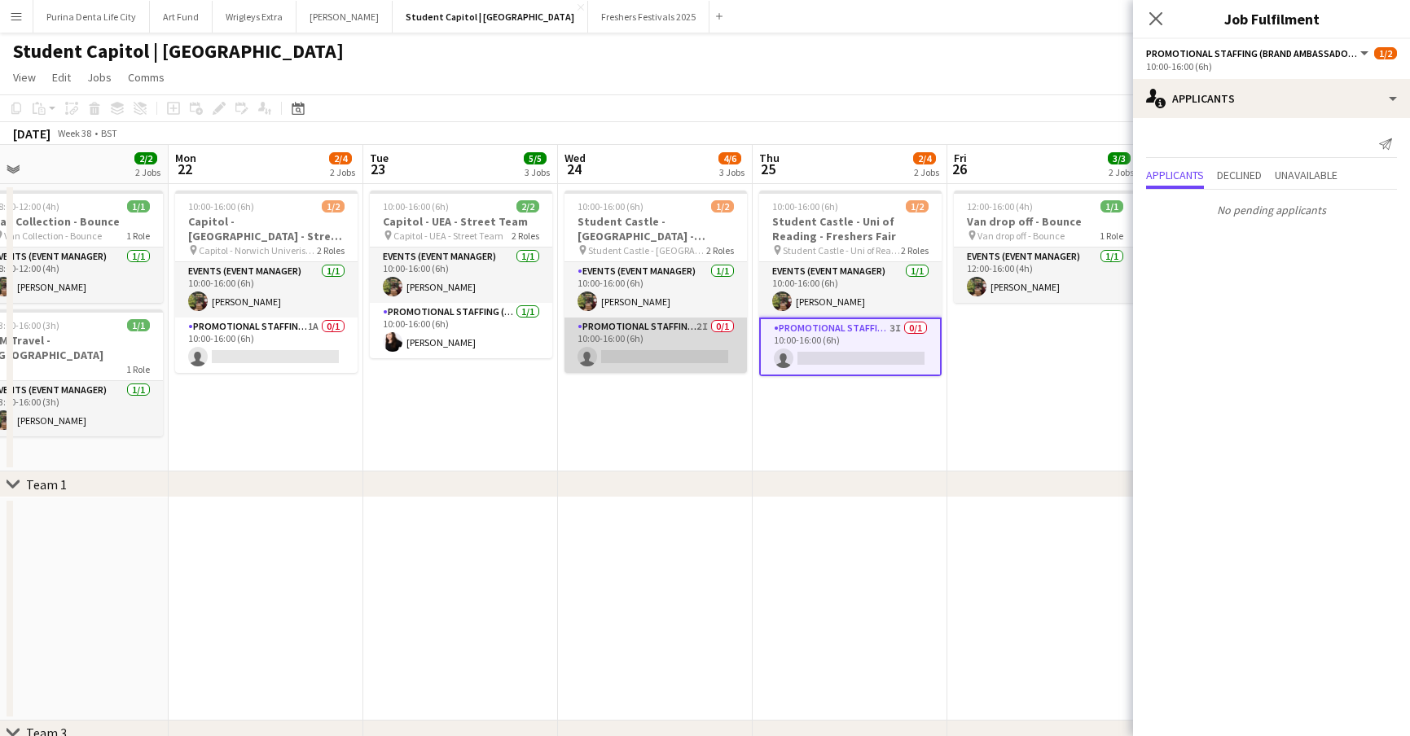
click at [664, 368] on app-card-role "Promotional Staffing (Brand Ambassadors) 2I 0/1 10:00-16:00 (6h) single-neutral…" at bounding box center [655, 345] width 182 height 55
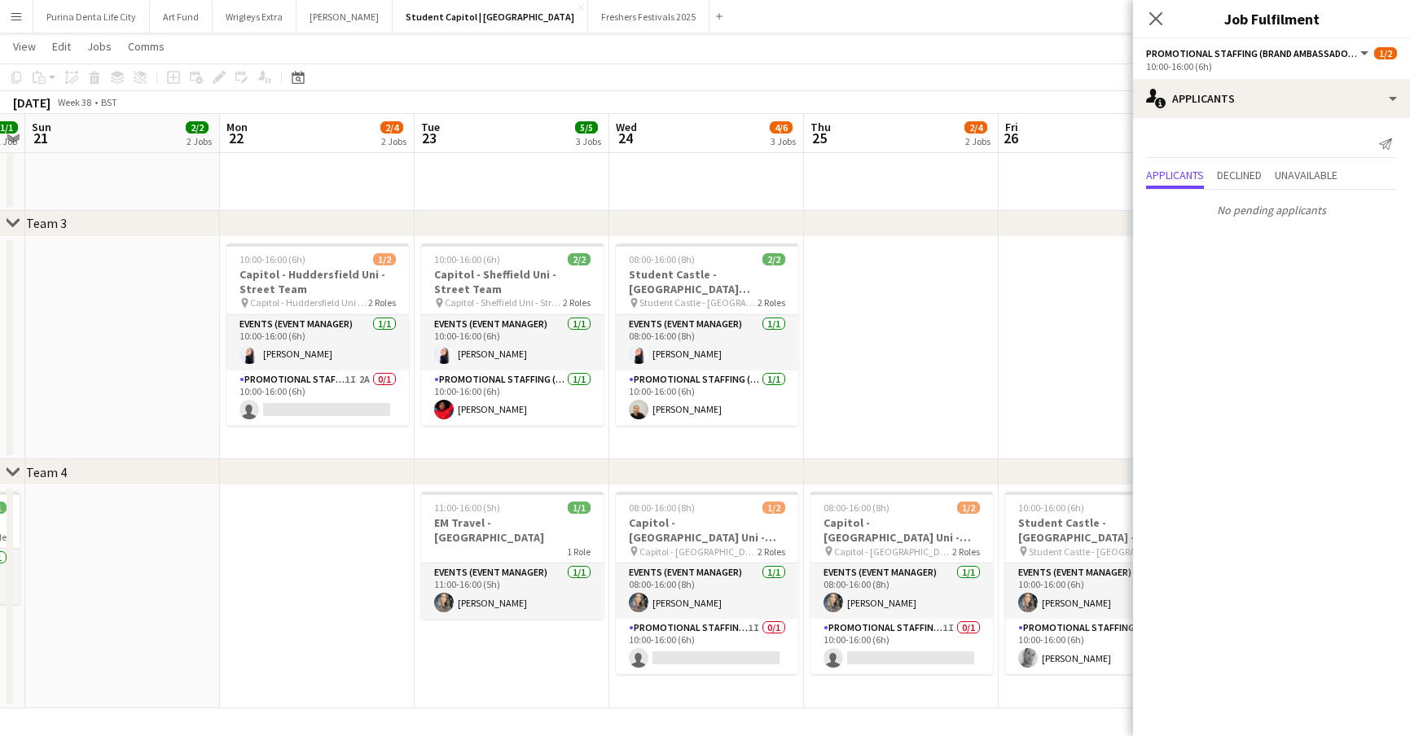
scroll to position [0, 350]
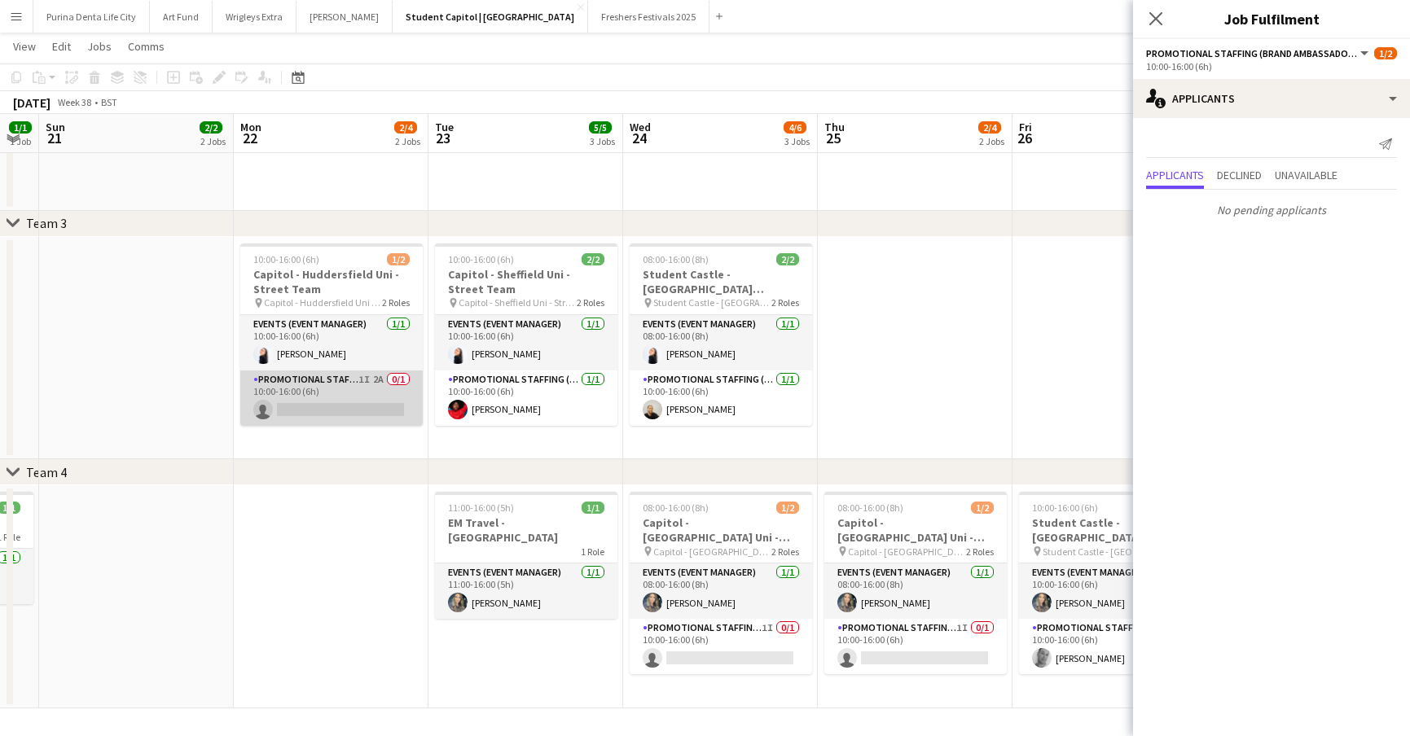
click at [355, 407] on app-card-role "Promotional Staffing (Brand Ambassadors) 1I 2A 0/1 10:00-16:00 (6h) single-neut…" at bounding box center [331, 398] width 182 height 55
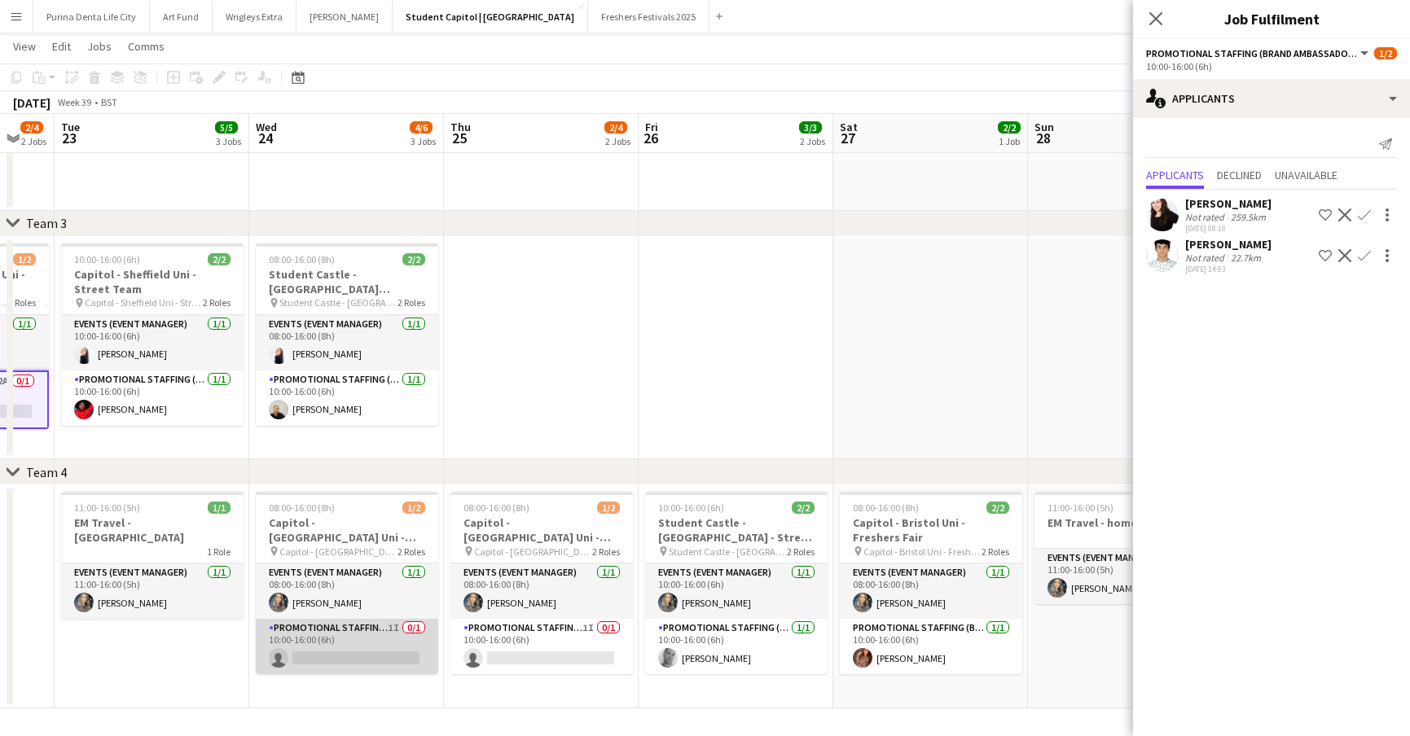
scroll to position [0, 723]
click at [392, 660] on app-card-role "Promotional Staffing (Brand Ambassadors) 1I 0/1 10:00-16:00 (6h) single-neutral…" at bounding box center [348, 646] width 182 height 55
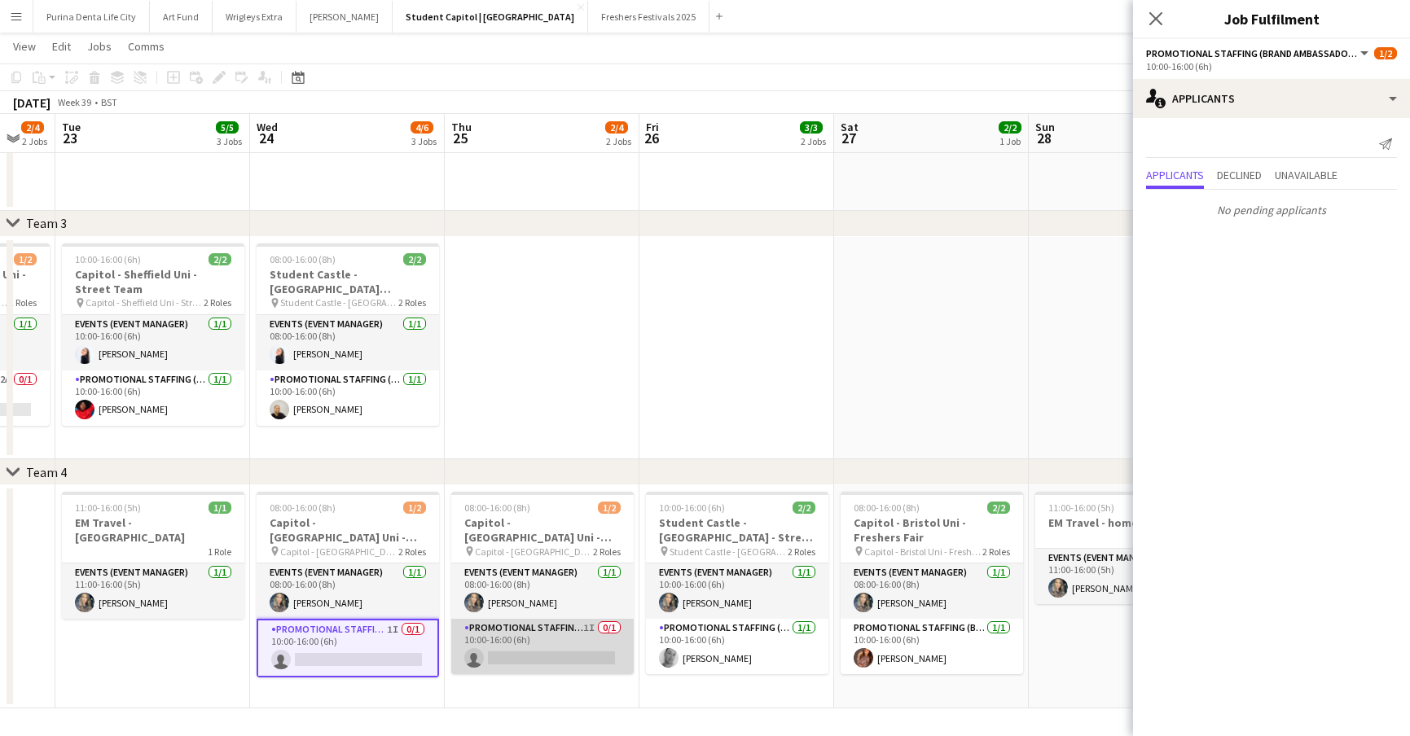
click at [562, 659] on app-card-role "Promotional Staffing (Brand Ambassadors) 1I 0/1 10:00-16:00 (6h) single-neutral…" at bounding box center [542, 646] width 182 height 55
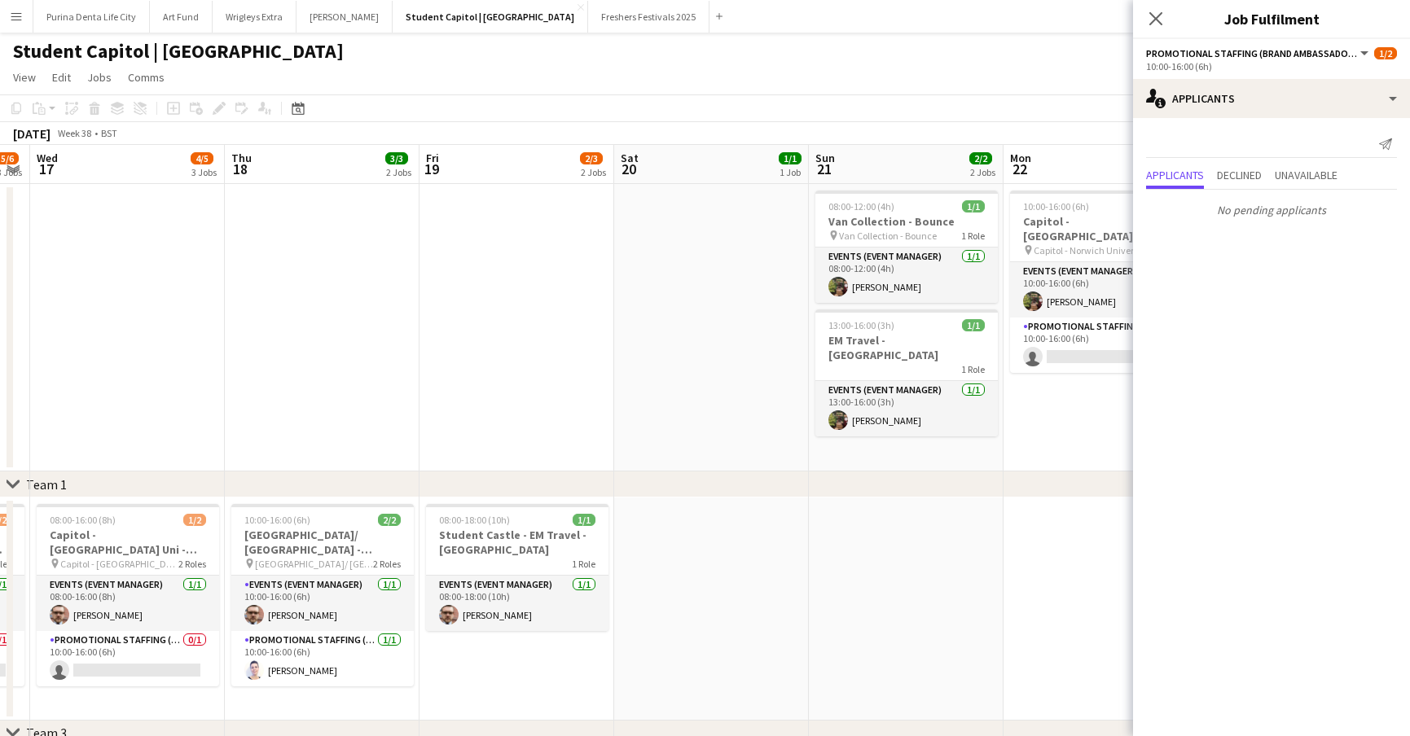
scroll to position [0, 397]
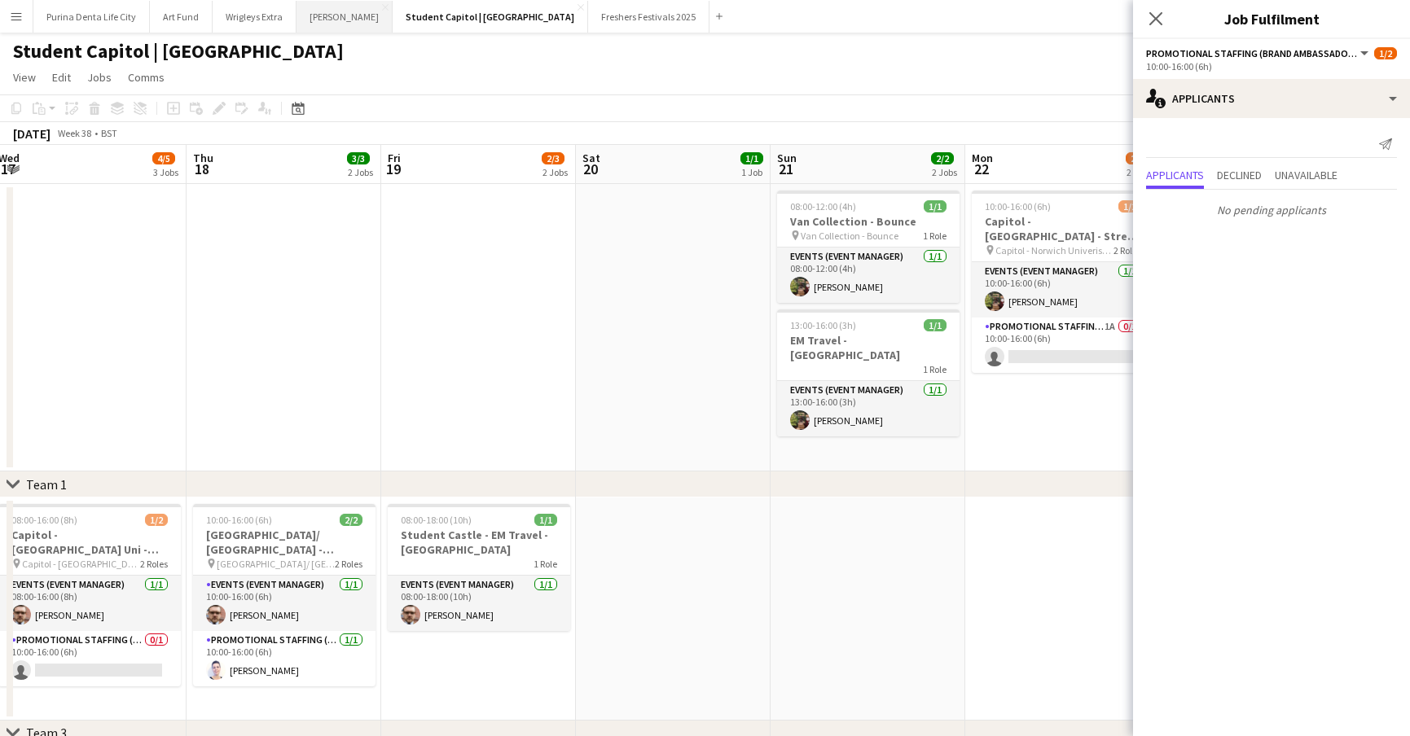
click at [322, 15] on button "[PERSON_NAME] Close" at bounding box center [344, 17] width 96 height 32
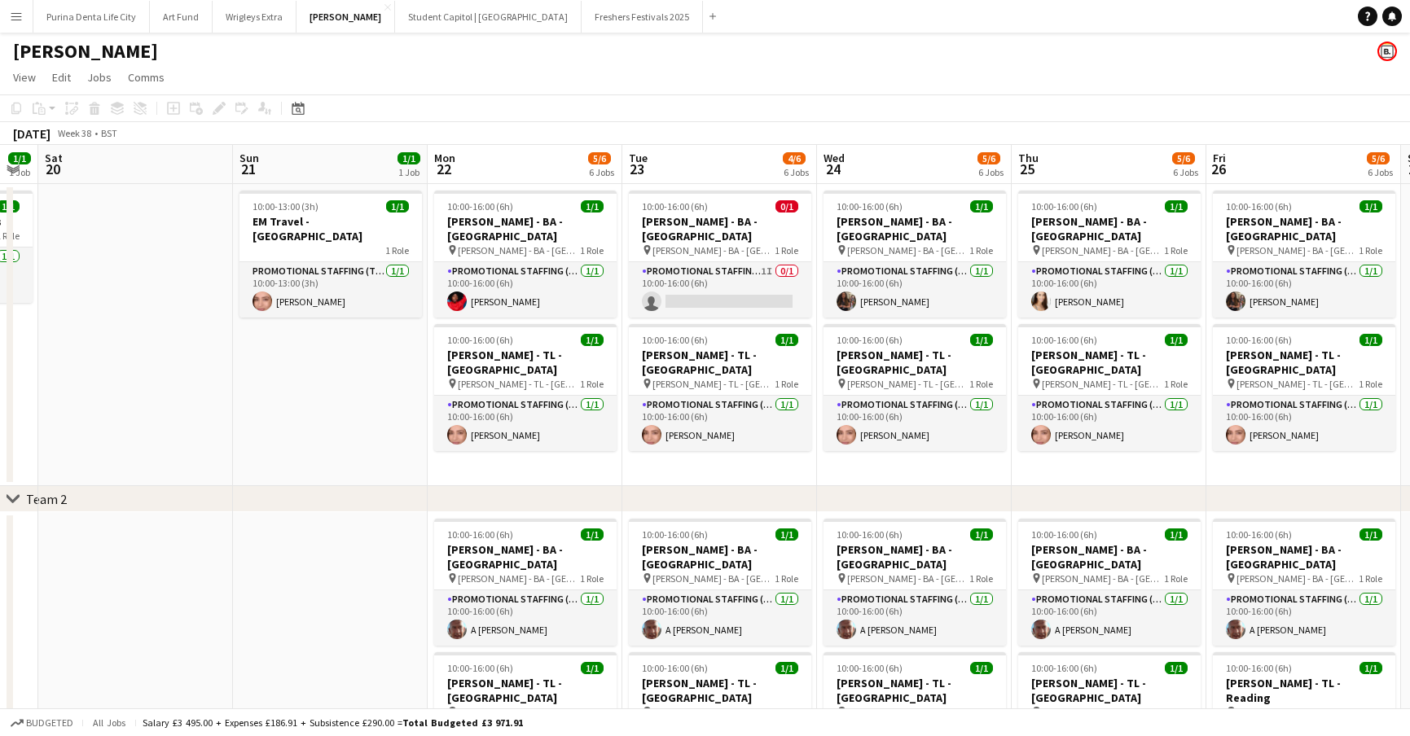
scroll to position [0, 550]
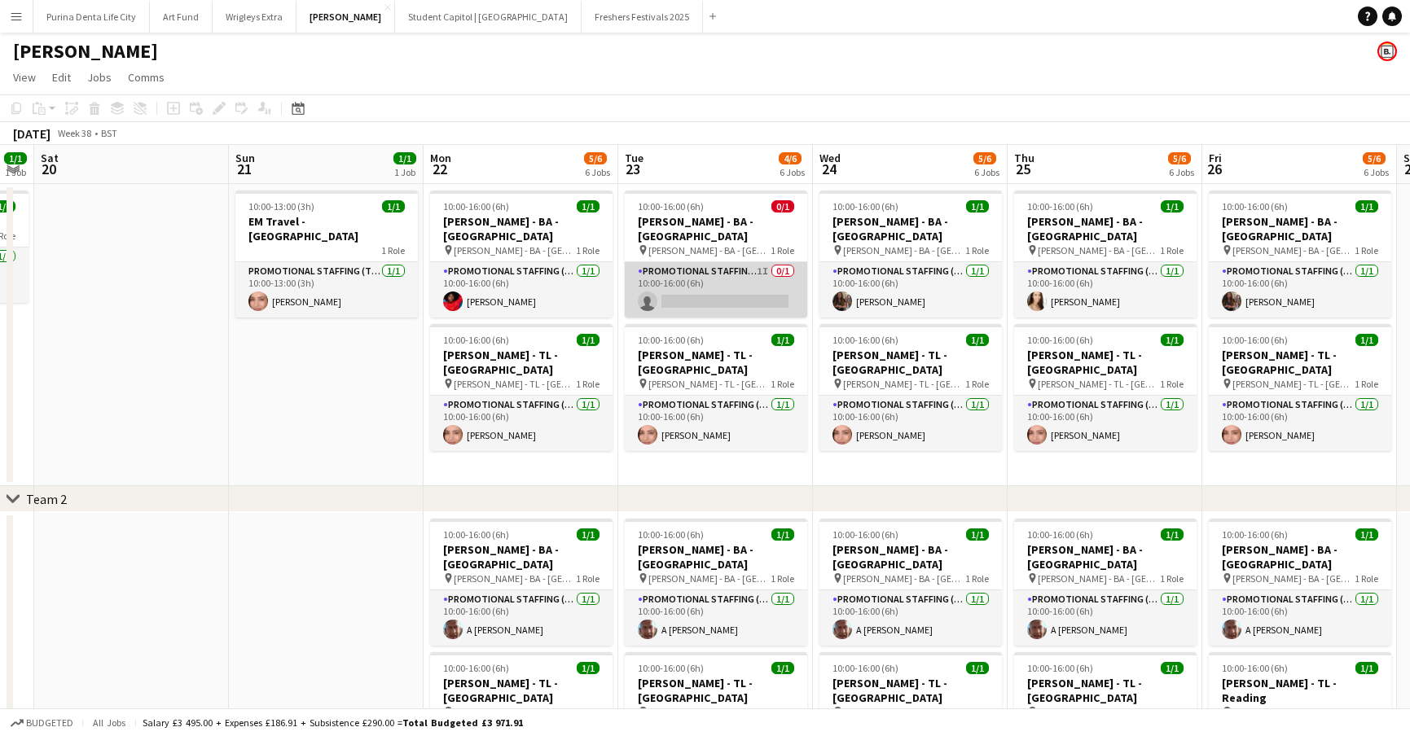
click at [743, 281] on app-card-role "Promotional Staffing (Brand Ambassadors) 1I 0/1 10:00-16:00 (6h) single-neutral…" at bounding box center [716, 289] width 182 height 55
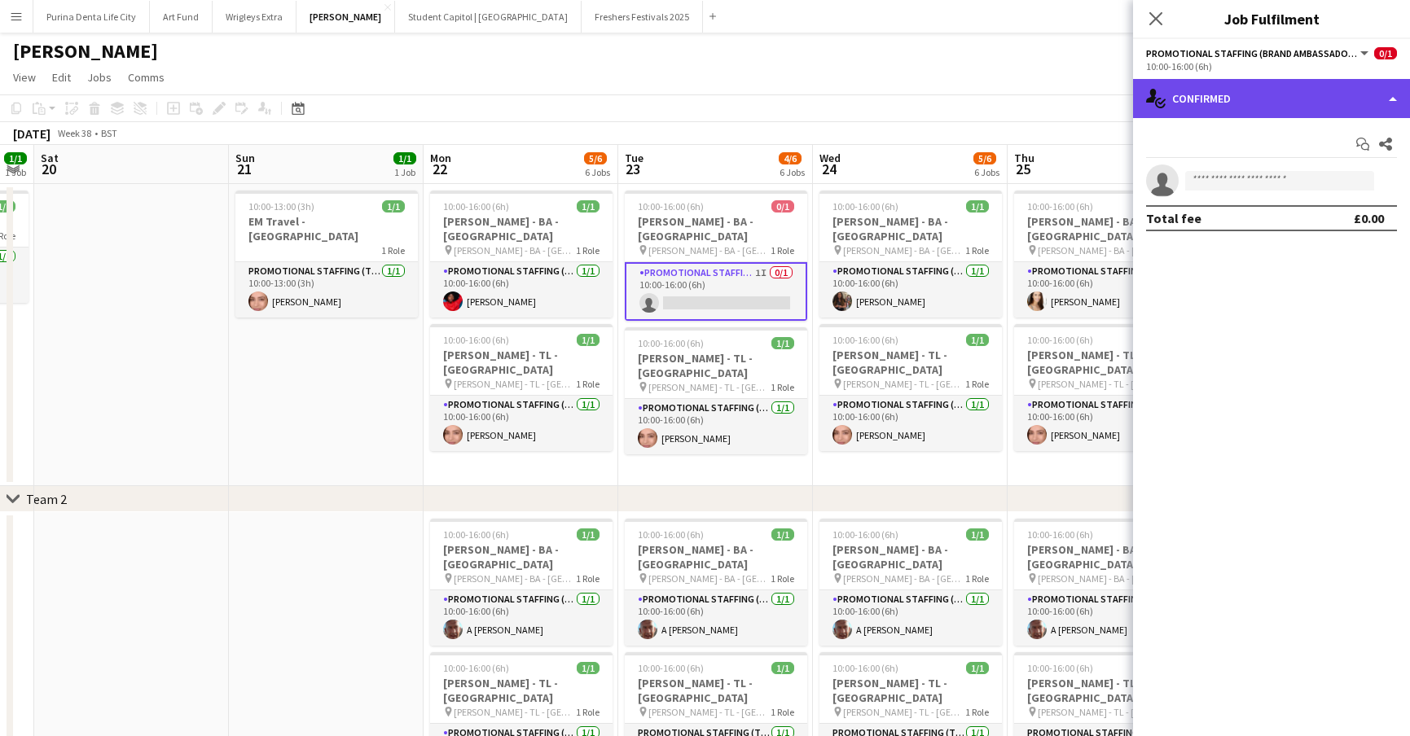
click at [1315, 99] on div "single-neutral-actions-check-2 Confirmed" at bounding box center [1271, 98] width 277 height 39
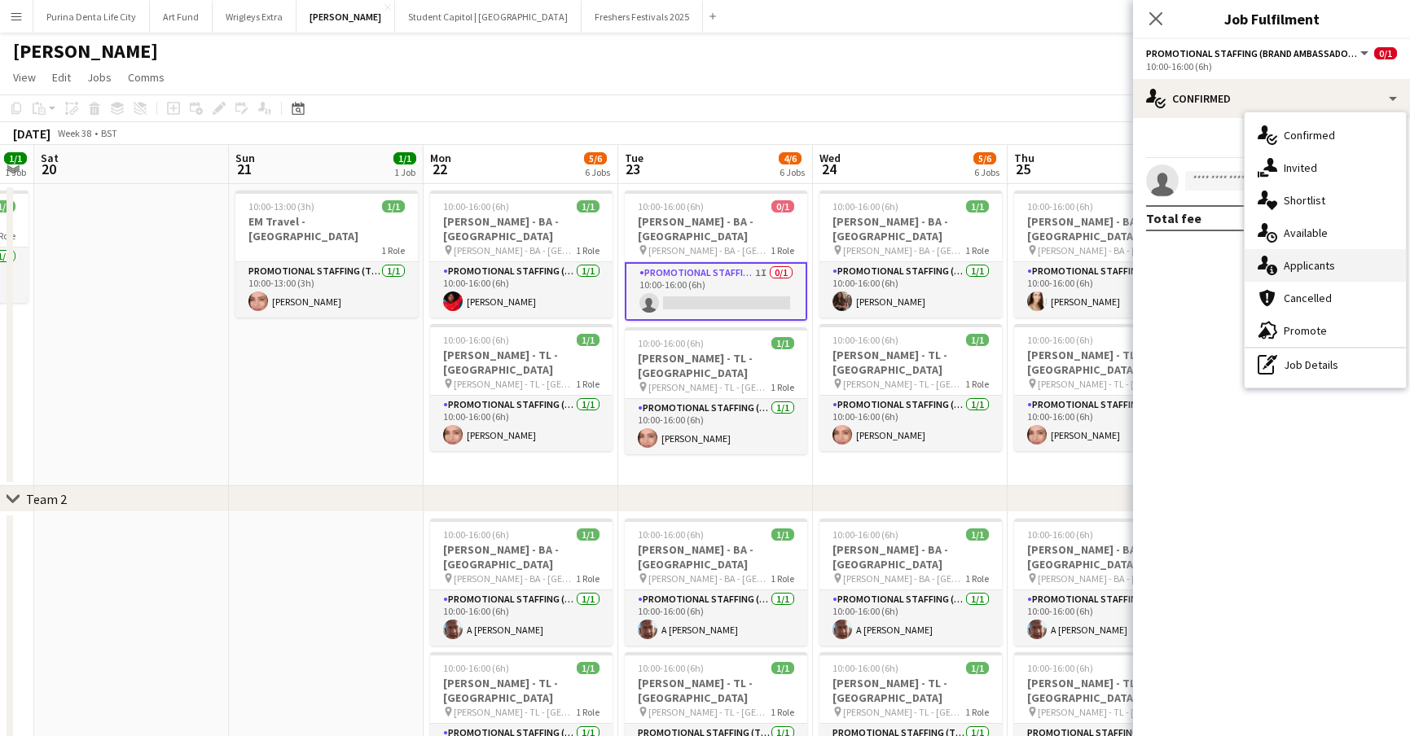
click at [1324, 260] on span "Applicants" at bounding box center [1308, 265] width 51 height 15
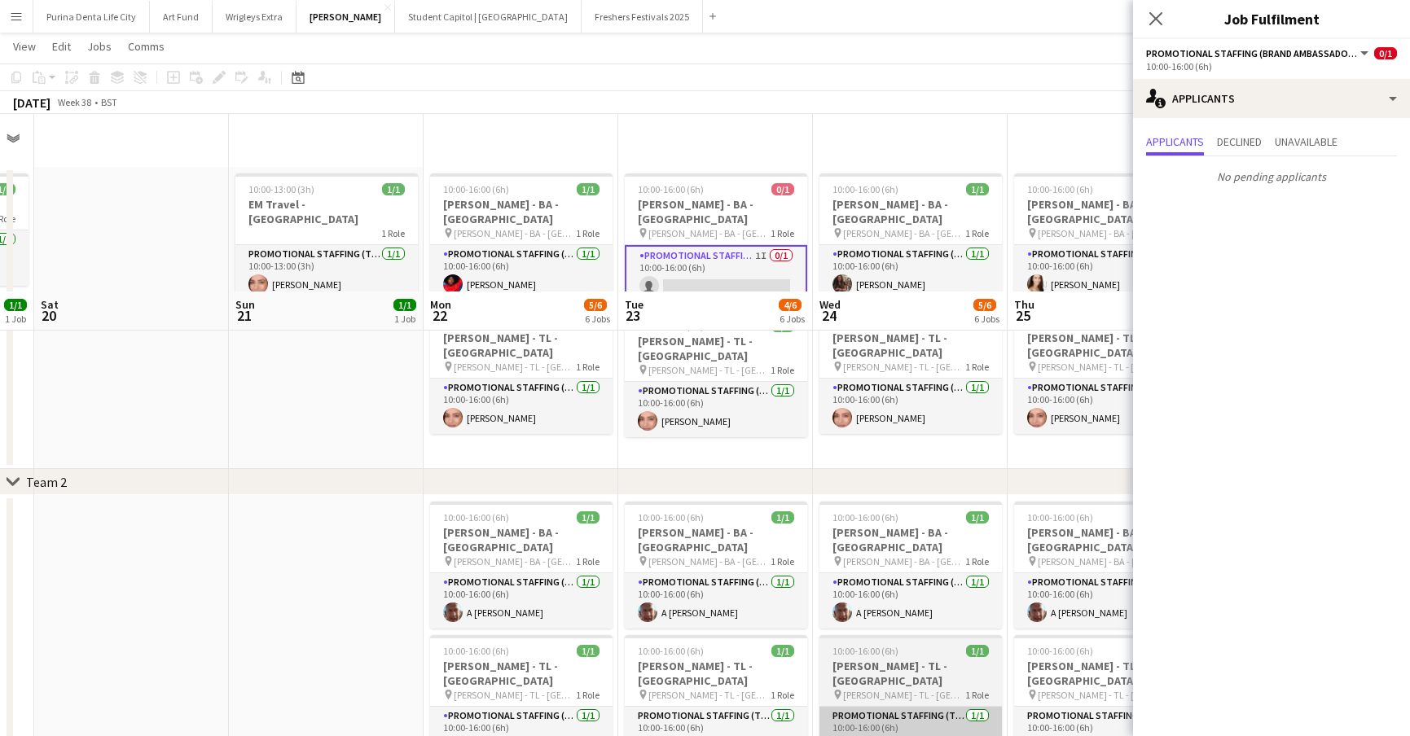
scroll to position [193, 0]
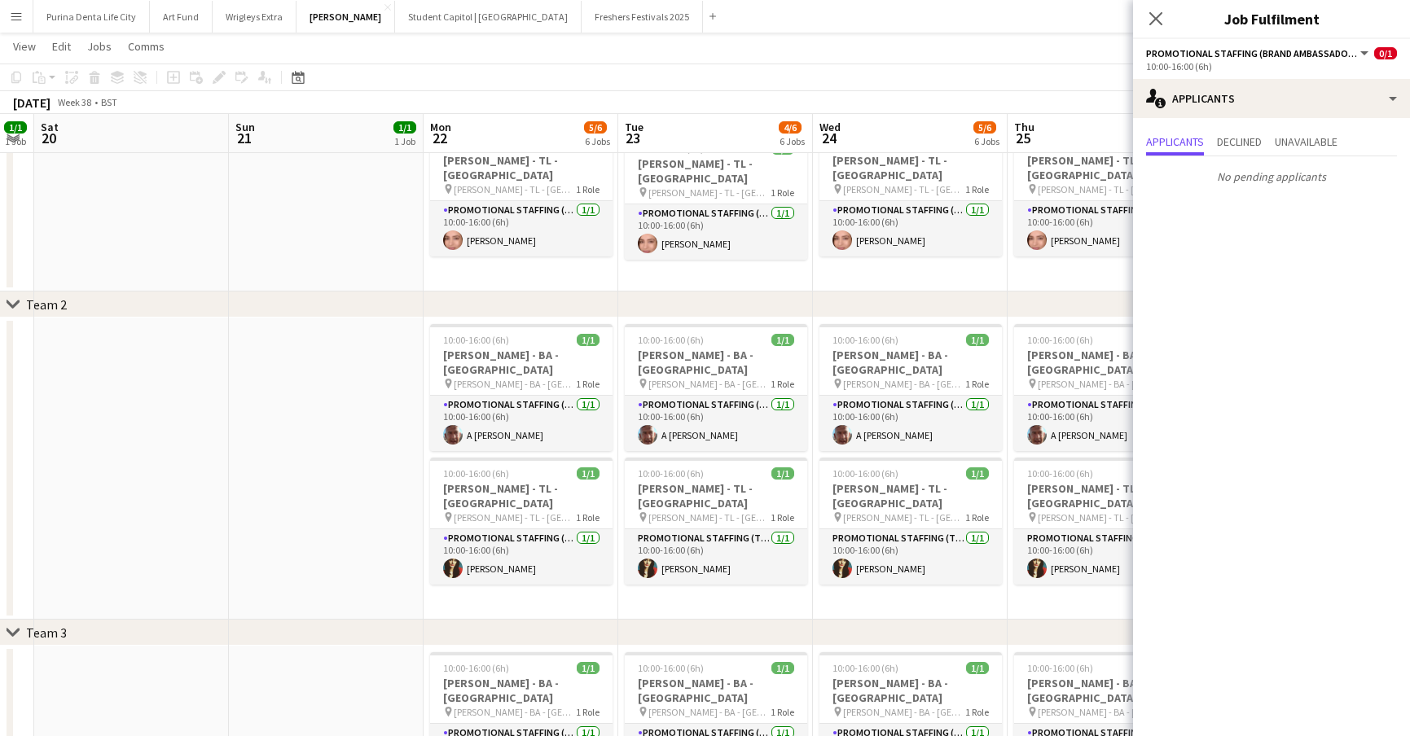
click at [848, 588] on app-date-cell "10:00-16:00 (6h) 1/1 [PERSON_NAME] - [GEOGRAPHIC_DATA] - [GEOGRAPHIC_DATA] pin …" at bounding box center [910, 469] width 195 height 302
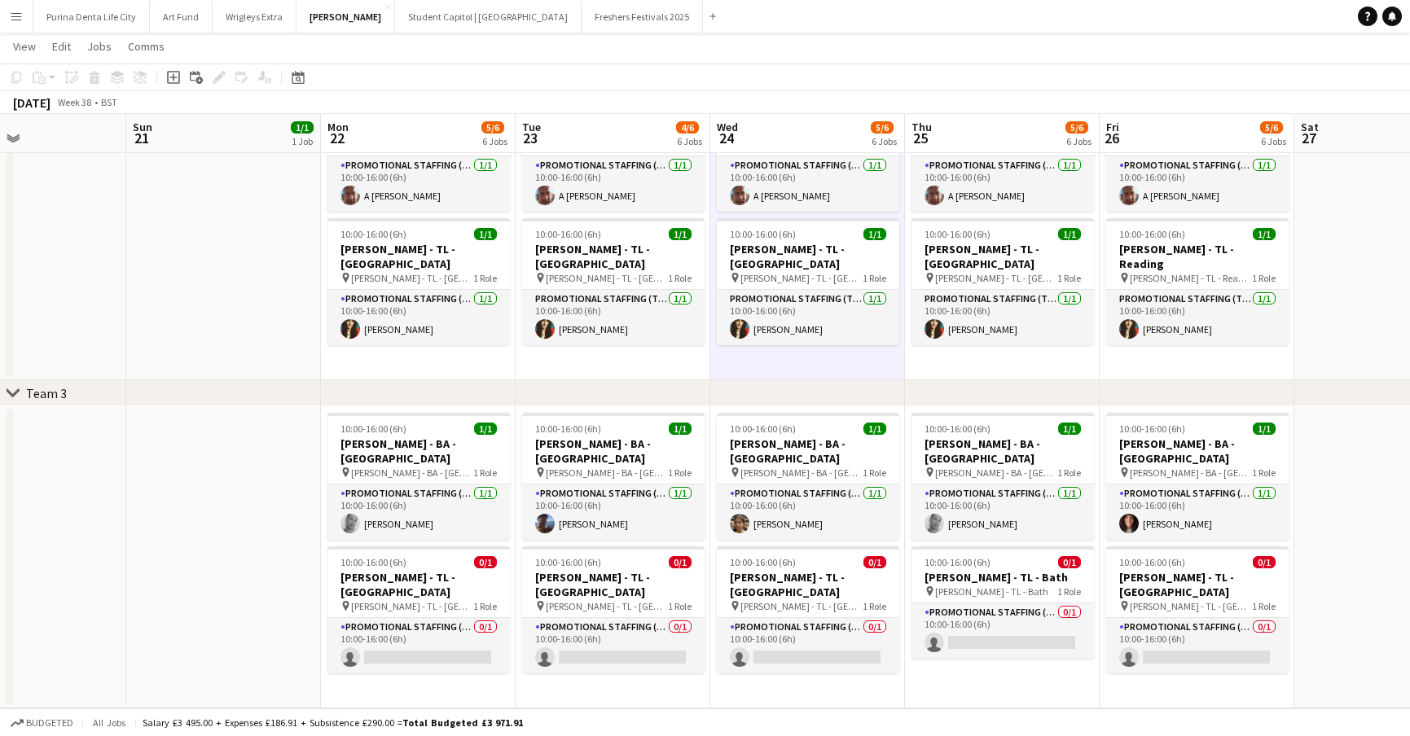
scroll to position [432, 0]
click at [458, 644] on app-date-cell "10:00-16:00 (6h) 1/1 [PERSON_NAME] - BA - [GEOGRAPHIC_DATA] pin [PERSON_NAME] -…" at bounding box center [418, 557] width 195 height 302
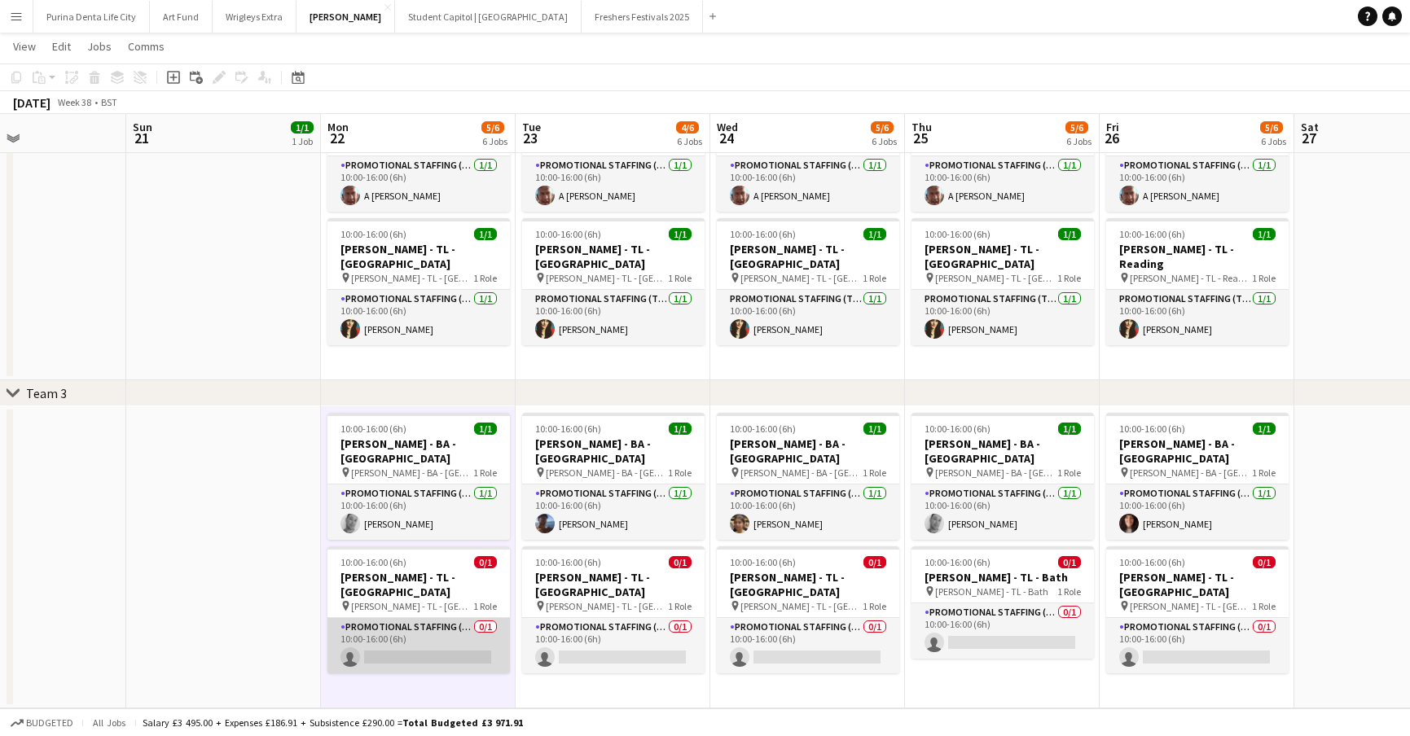
click at [455, 621] on app-card-role "Promotional Staffing (Team Leader) 0/1 10:00-16:00 (6h) single-neutral-actions" at bounding box center [418, 645] width 182 height 55
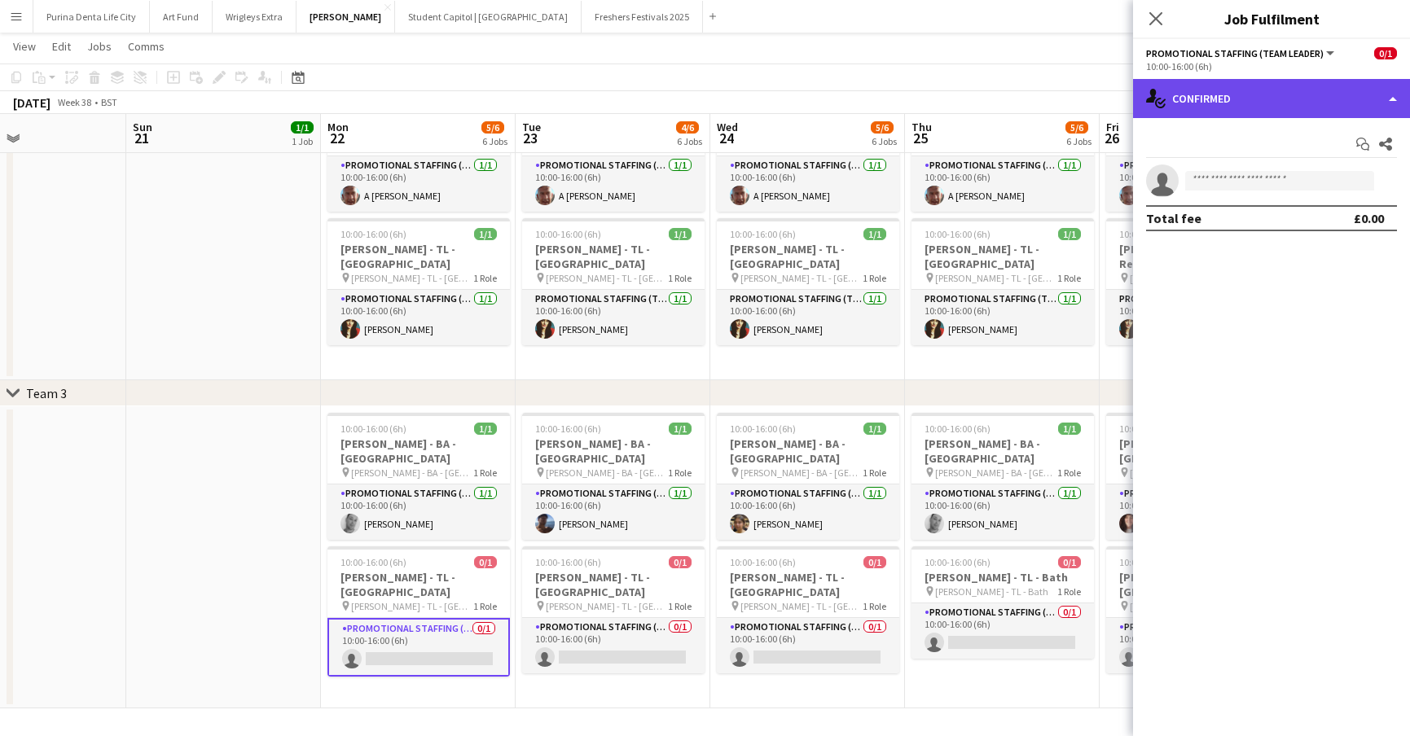
click at [1295, 105] on div "single-neutral-actions-check-2 Confirmed" at bounding box center [1271, 98] width 277 height 39
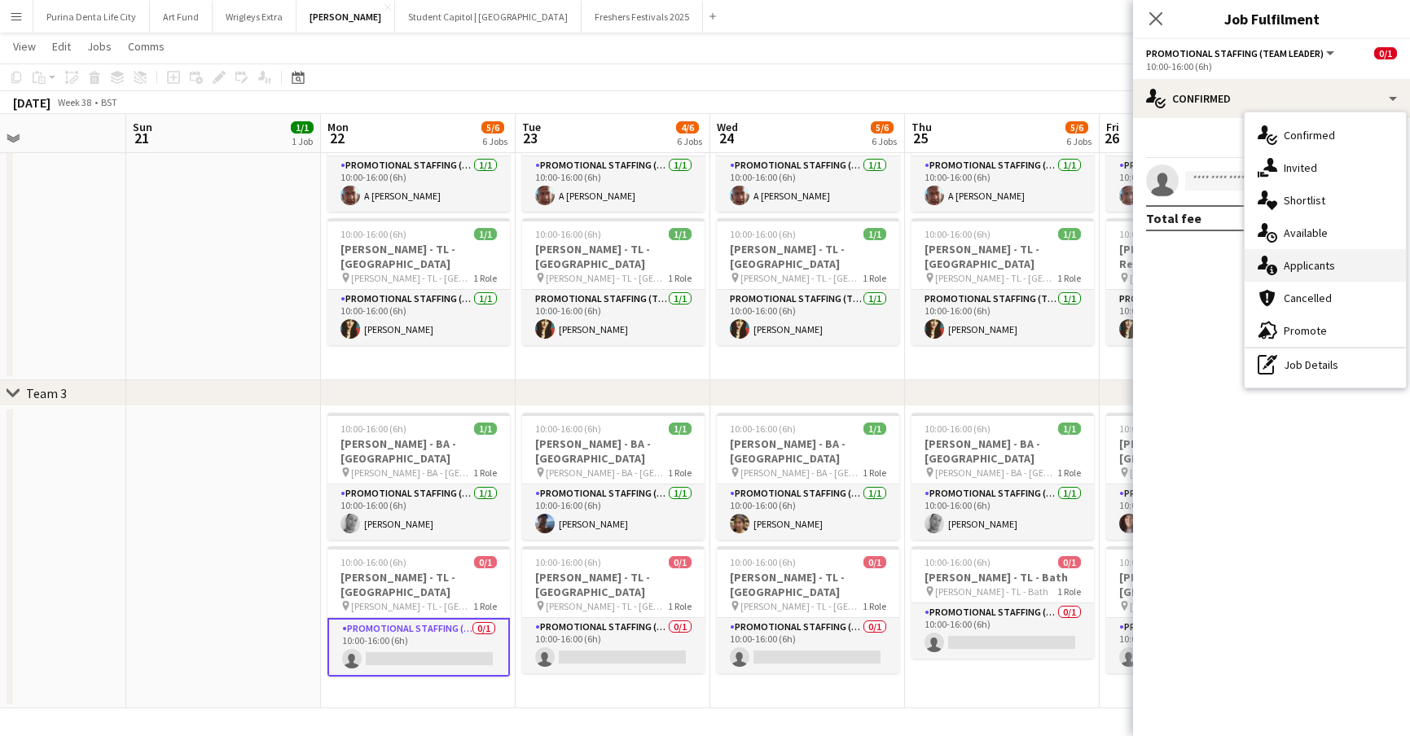
click at [1301, 261] on span "Applicants" at bounding box center [1308, 265] width 51 height 15
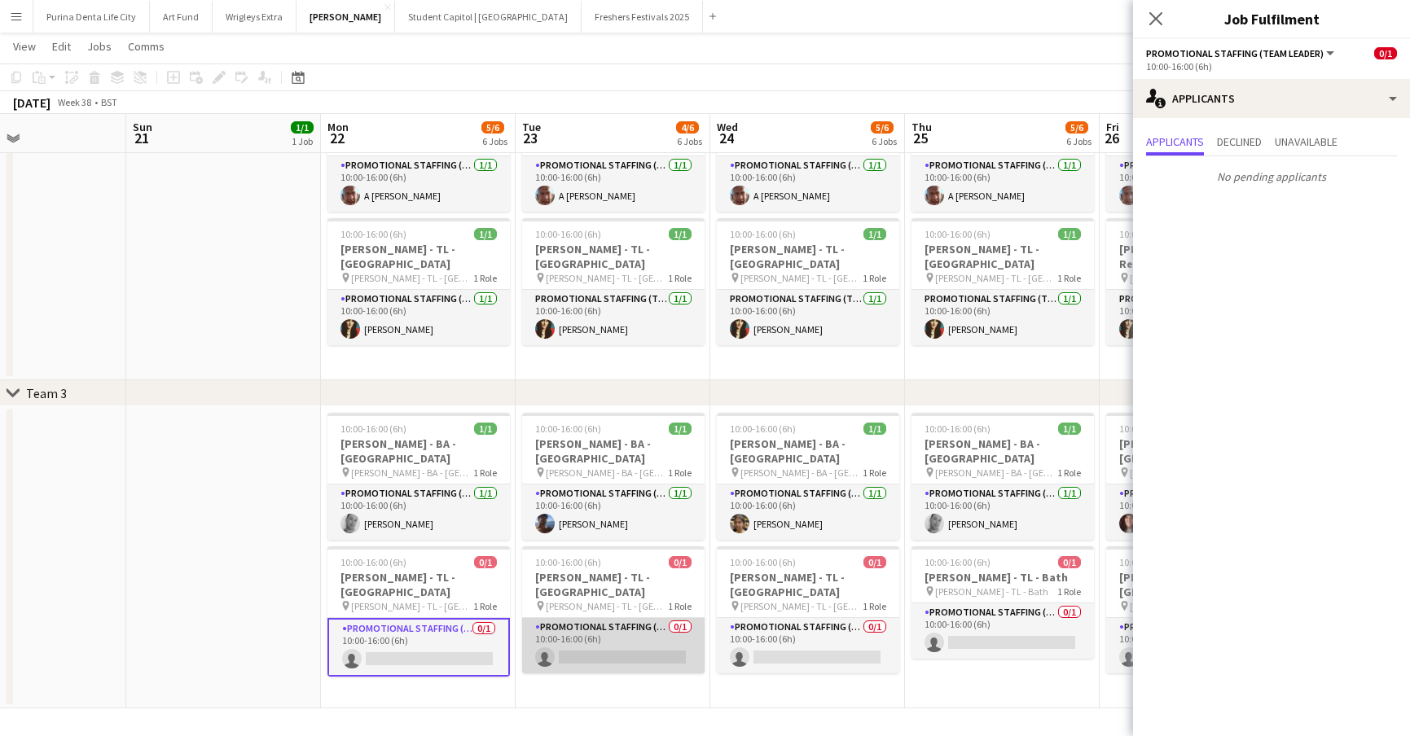
click at [573, 618] on app-card-role "Promotional Staffing (Team Leader) 0/1 10:00-16:00 (6h) single-neutral-actions" at bounding box center [613, 645] width 182 height 55
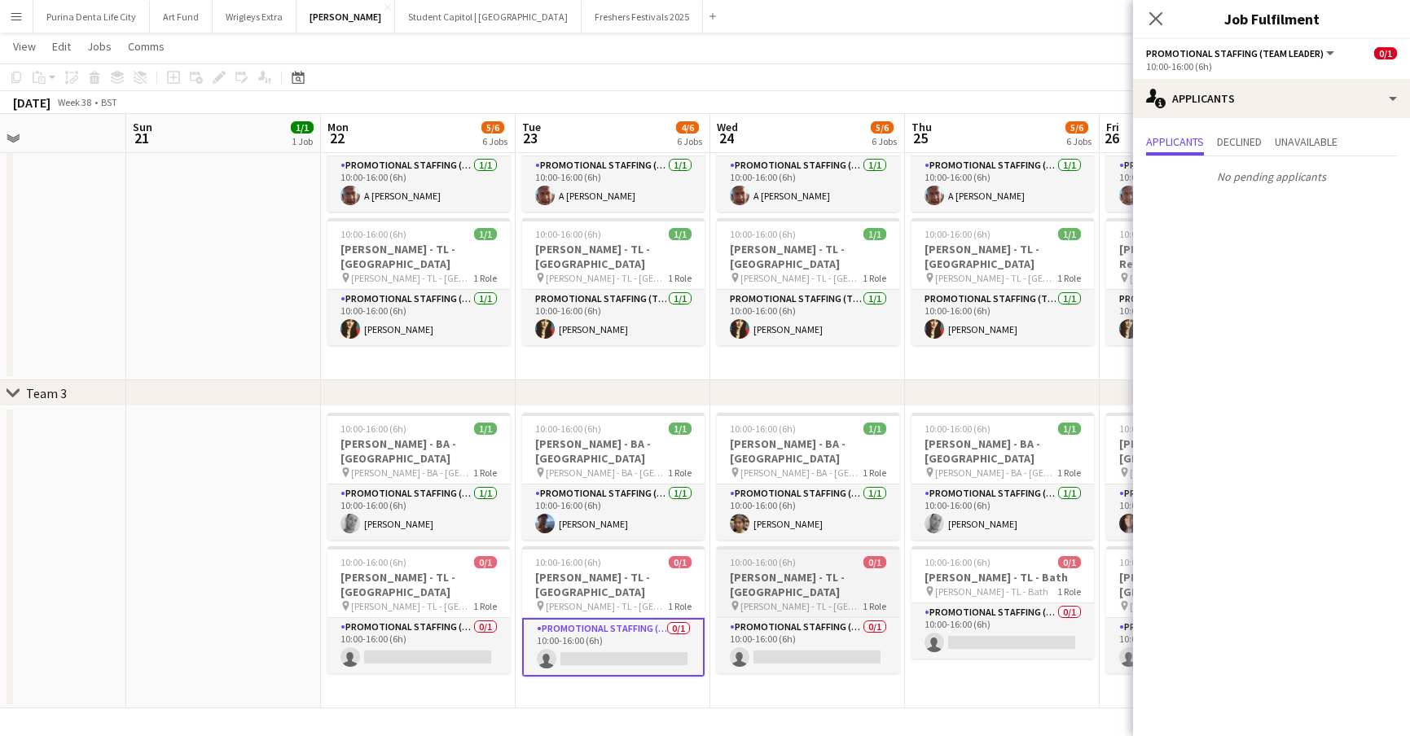
click at [816, 617] on div "Promotional Staffing (Team Leader) 0/1 10:00-16:00 (6h) single-neutral-actions" at bounding box center [808, 645] width 182 height 56
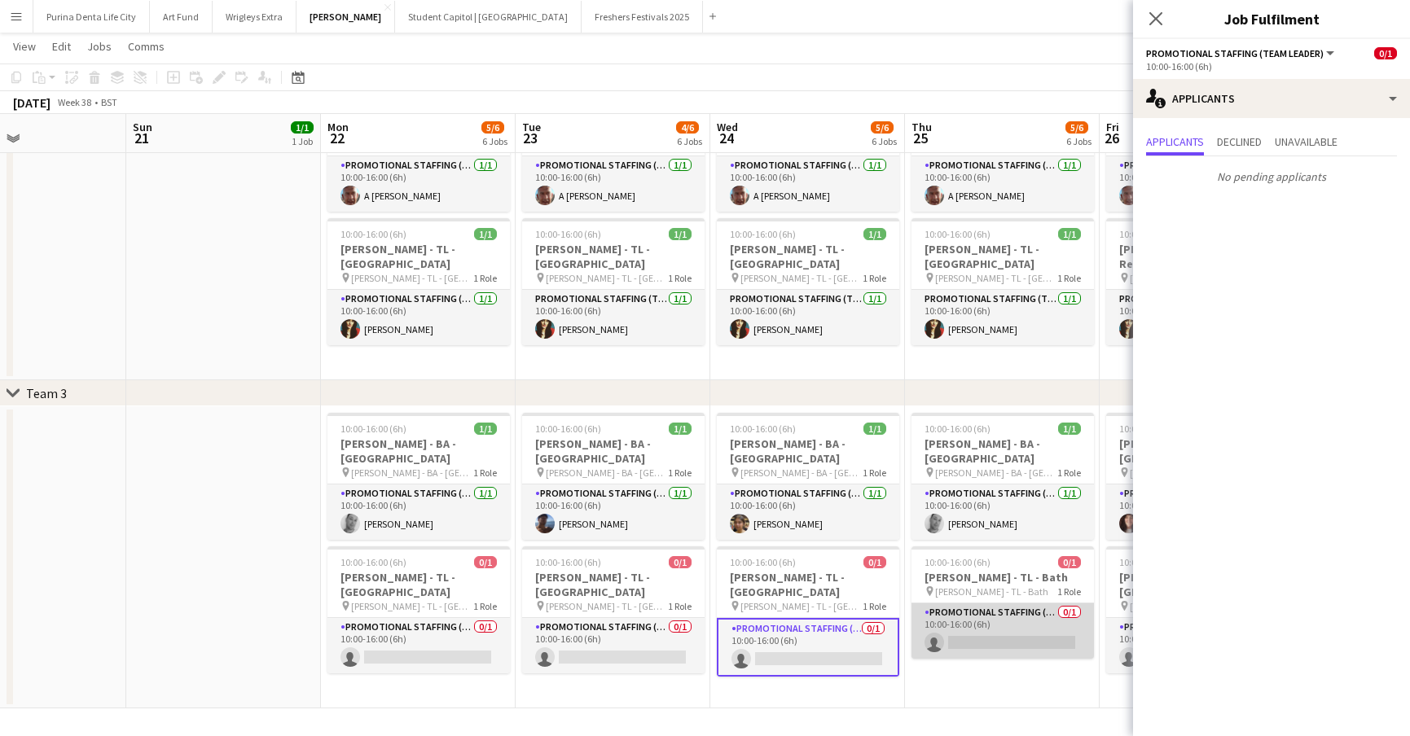
click at [933, 603] on app-card-role "Promotional Staffing (Team Leader) 0/1 10:00-16:00 (6h) single-neutral-actions" at bounding box center [1002, 630] width 182 height 55
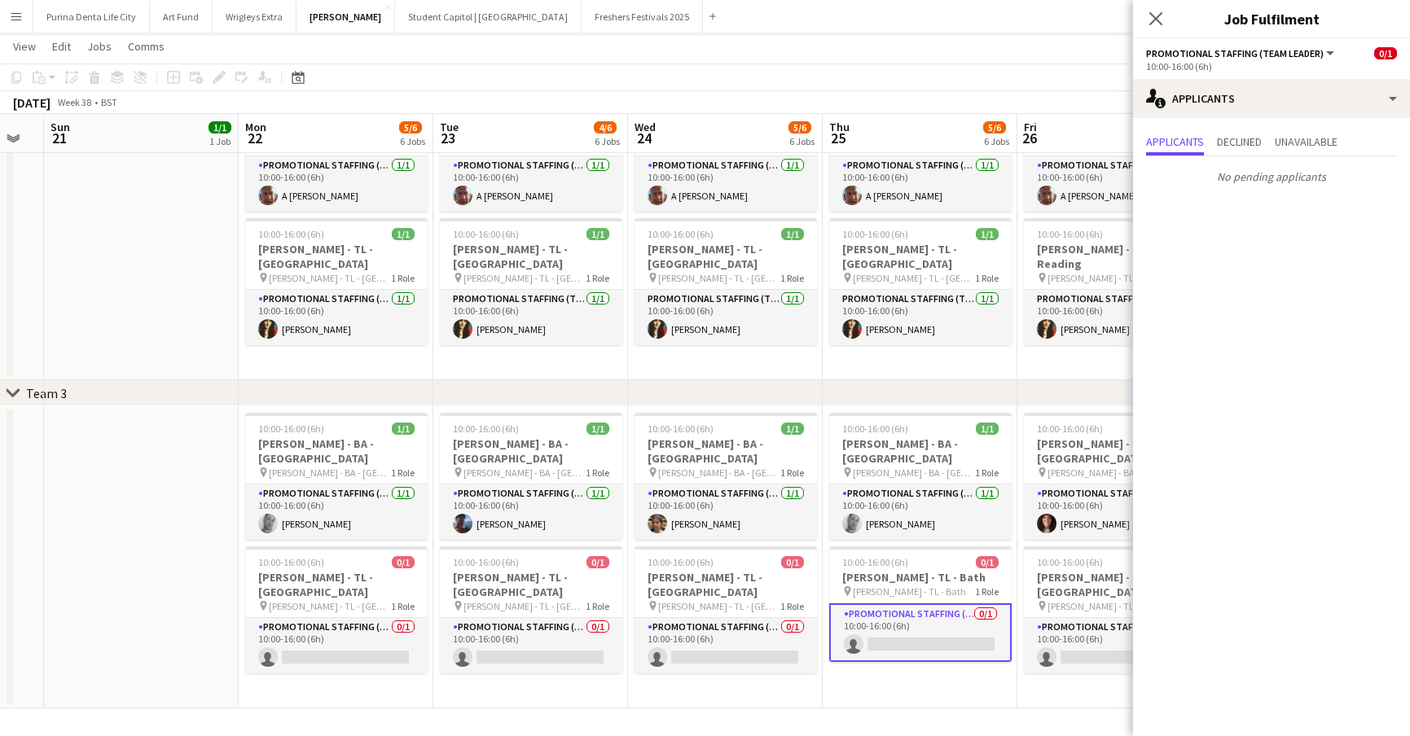
scroll to position [0, 739]
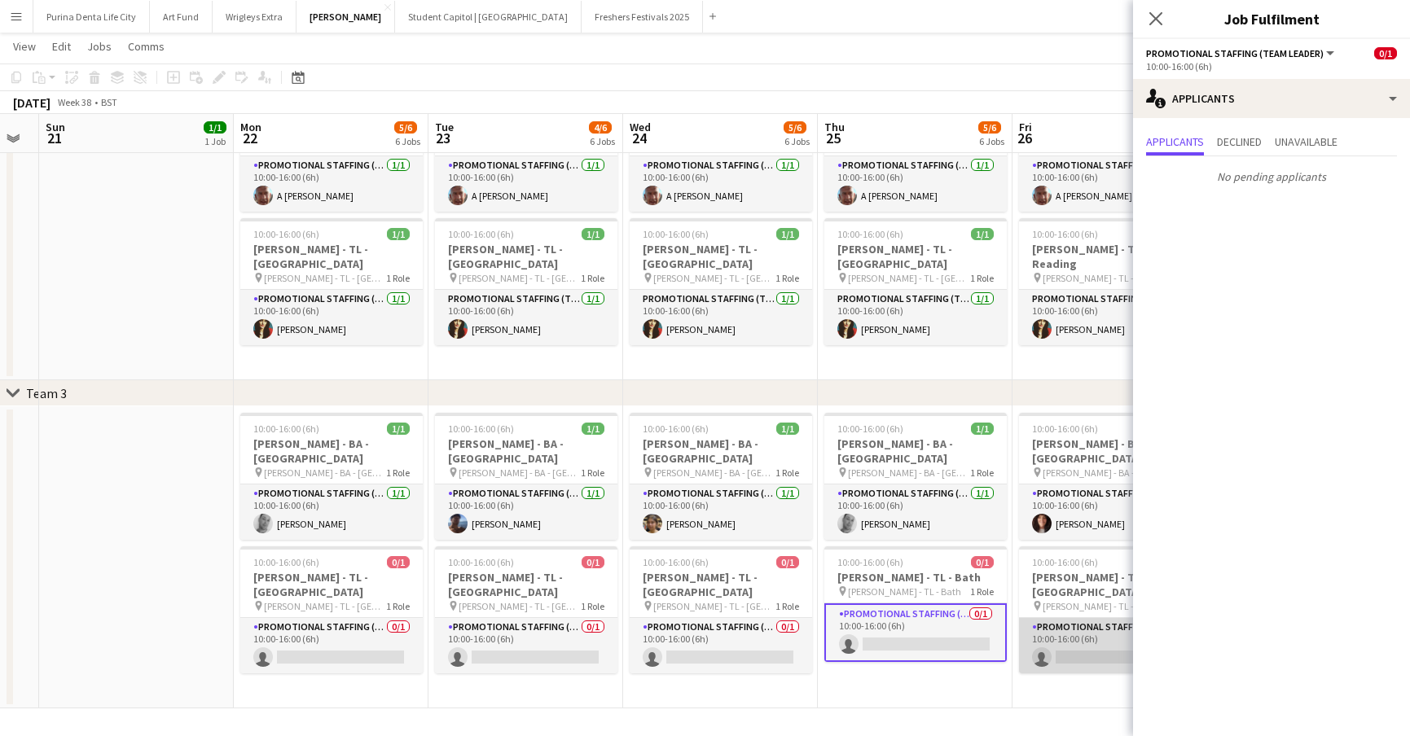
click at [1079, 618] on app-card-role "Promotional Staffing (Team Leader) 0/1 10:00-16:00 (6h) single-neutral-actions" at bounding box center [1110, 645] width 182 height 55
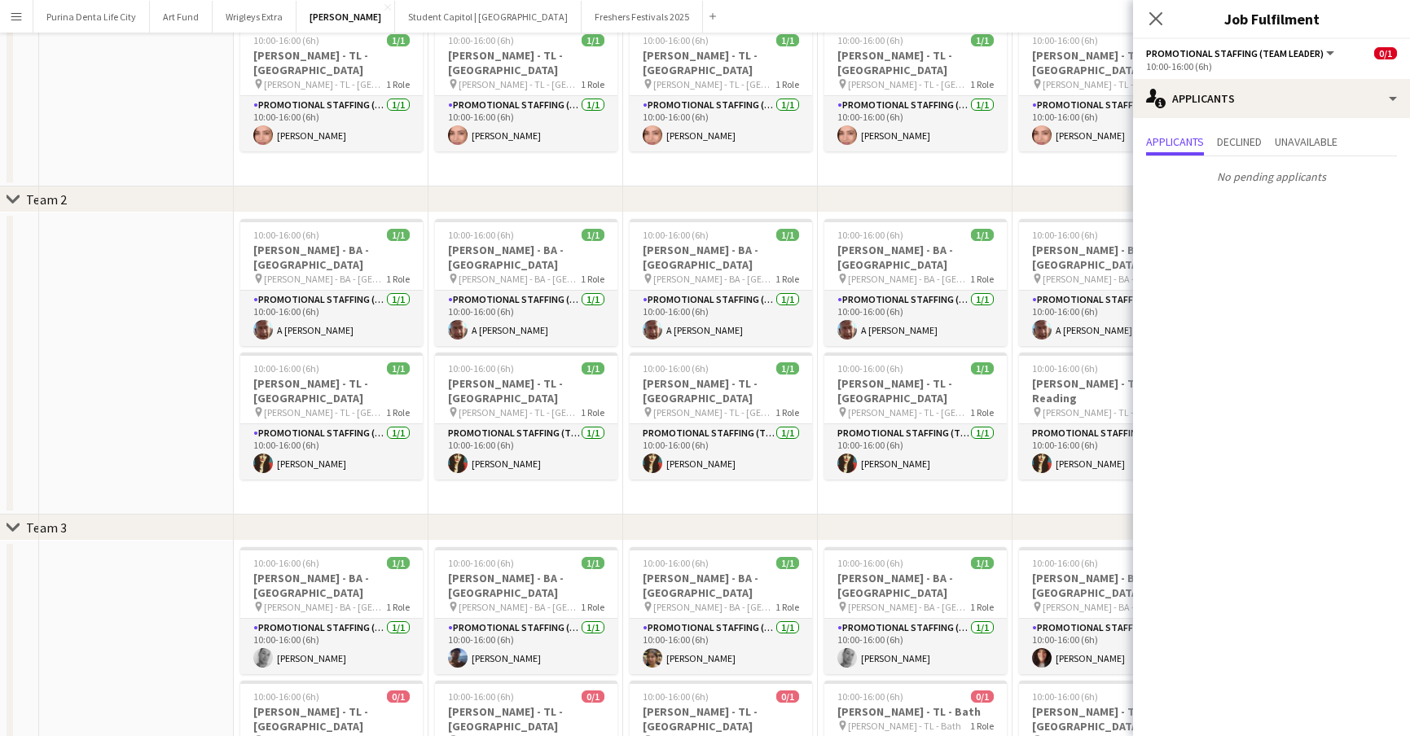
scroll to position [0, 0]
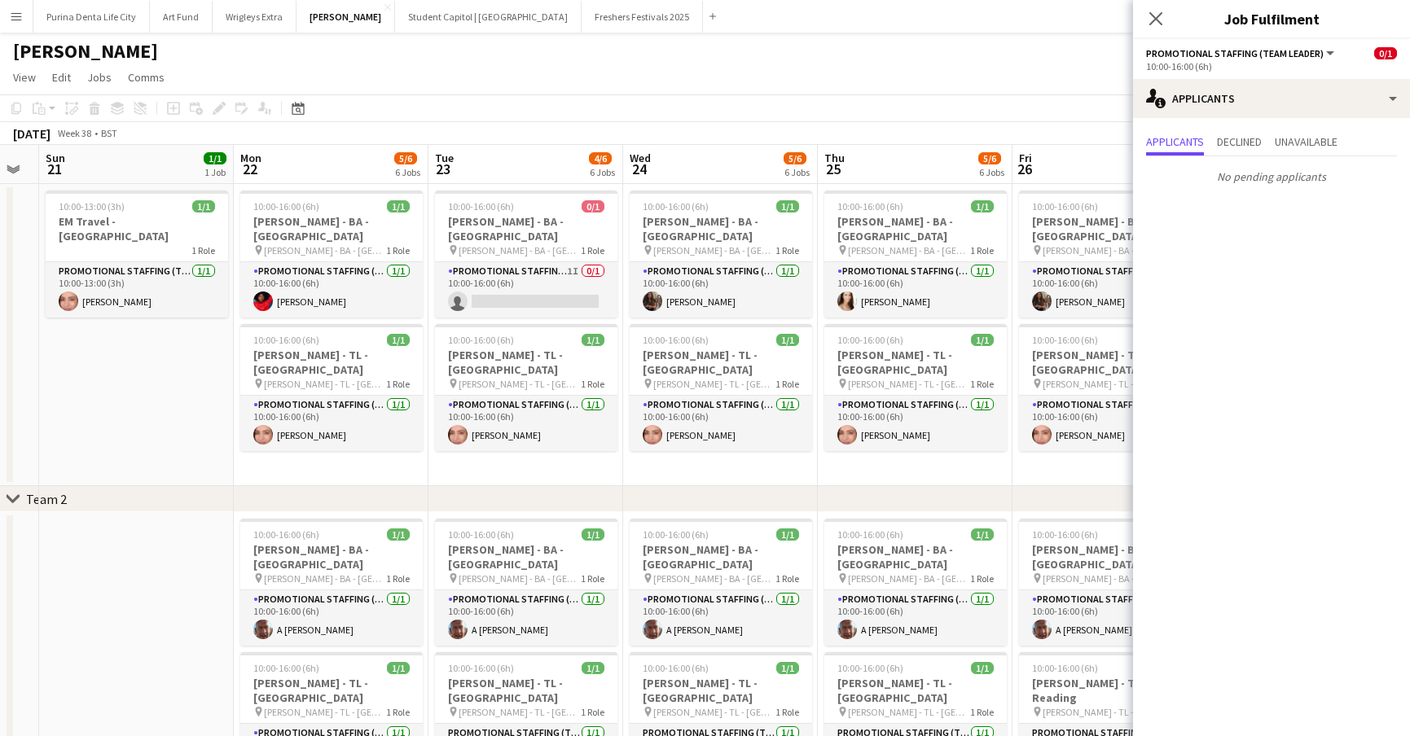
click at [903, 91] on app-page-menu "View Day view expanded Day view collapsed Month view Date picker Jump to [DATE]…" at bounding box center [705, 79] width 1410 height 31
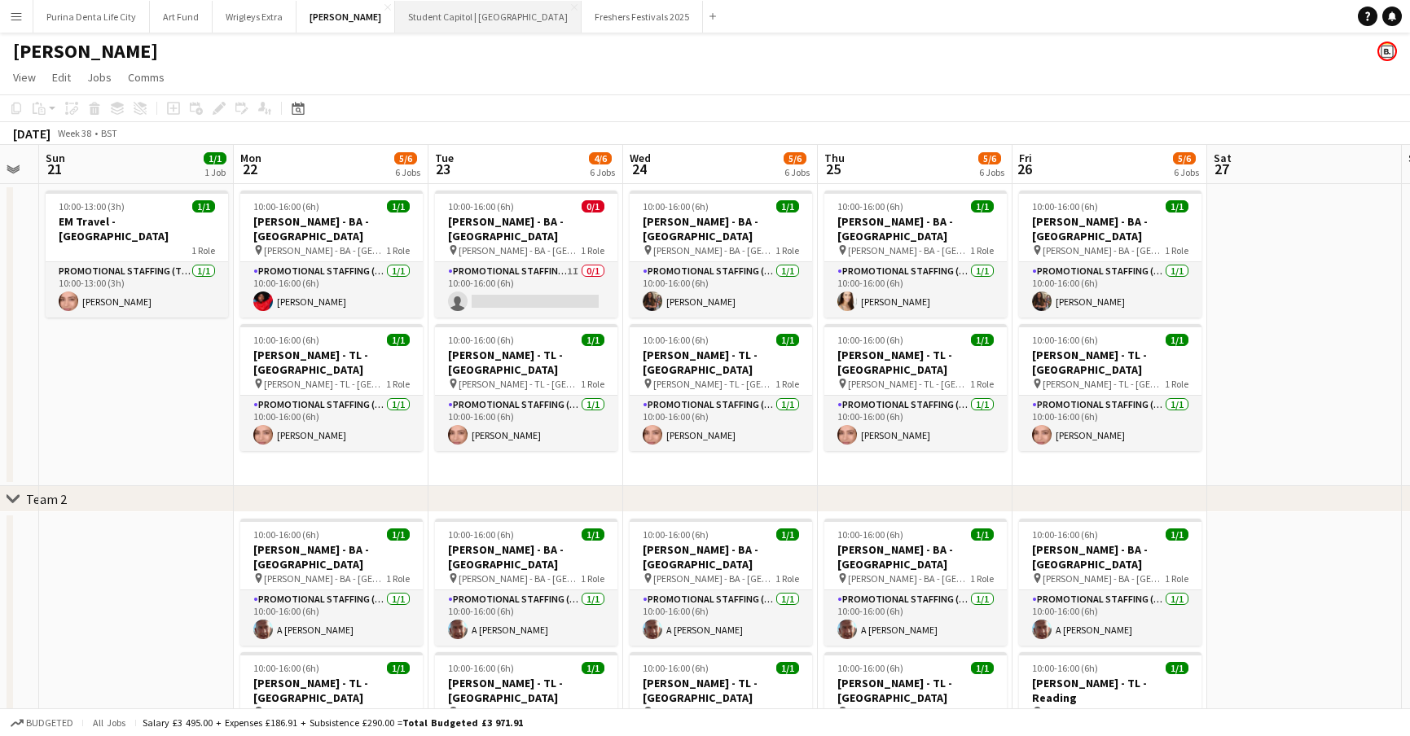
click at [423, 17] on button "Student Capitol | [GEOGRAPHIC_DATA] Close" at bounding box center [488, 17] width 186 height 32
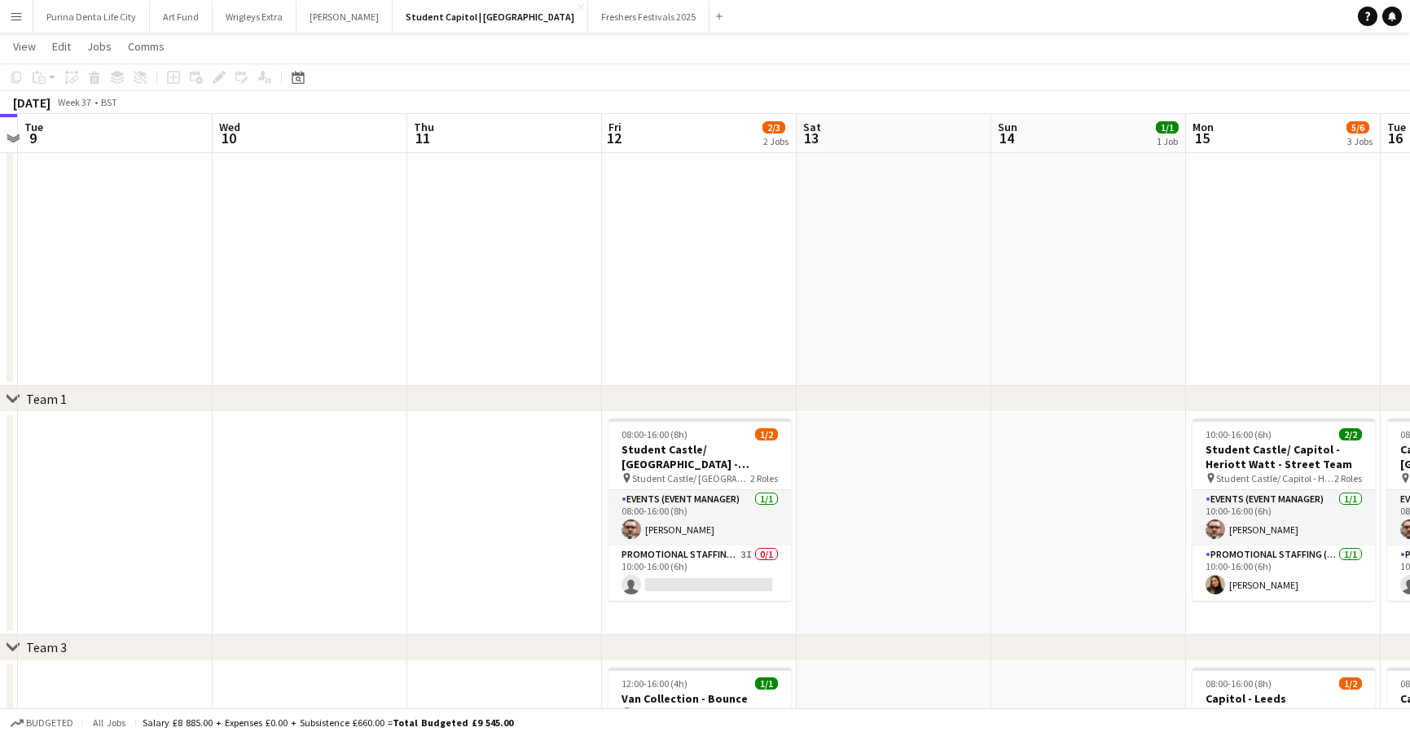
scroll to position [0, 371]
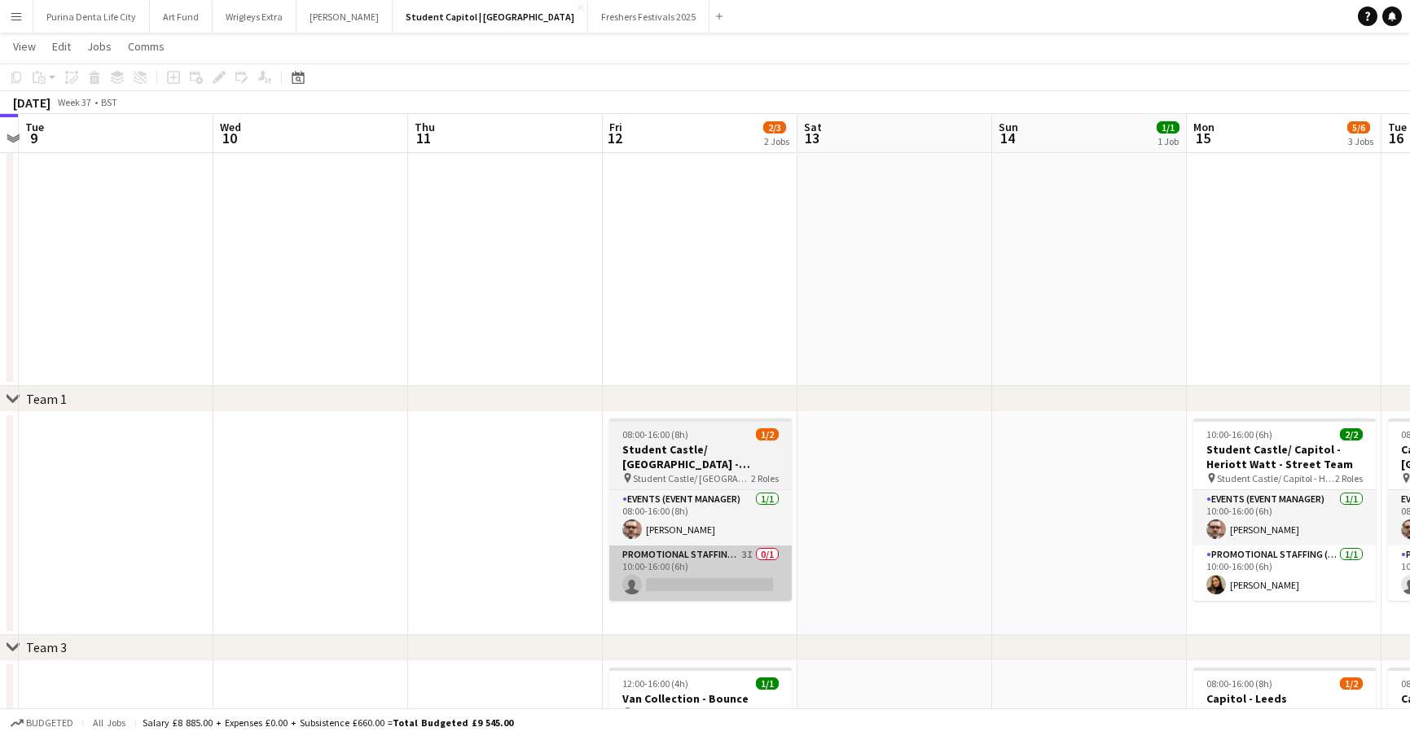
click at [746, 591] on app-card-role "Promotional Staffing (Brand Ambassadors) 3I 0/1 10:00-16:00 (6h) single-neutral…" at bounding box center [700, 573] width 182 height 55
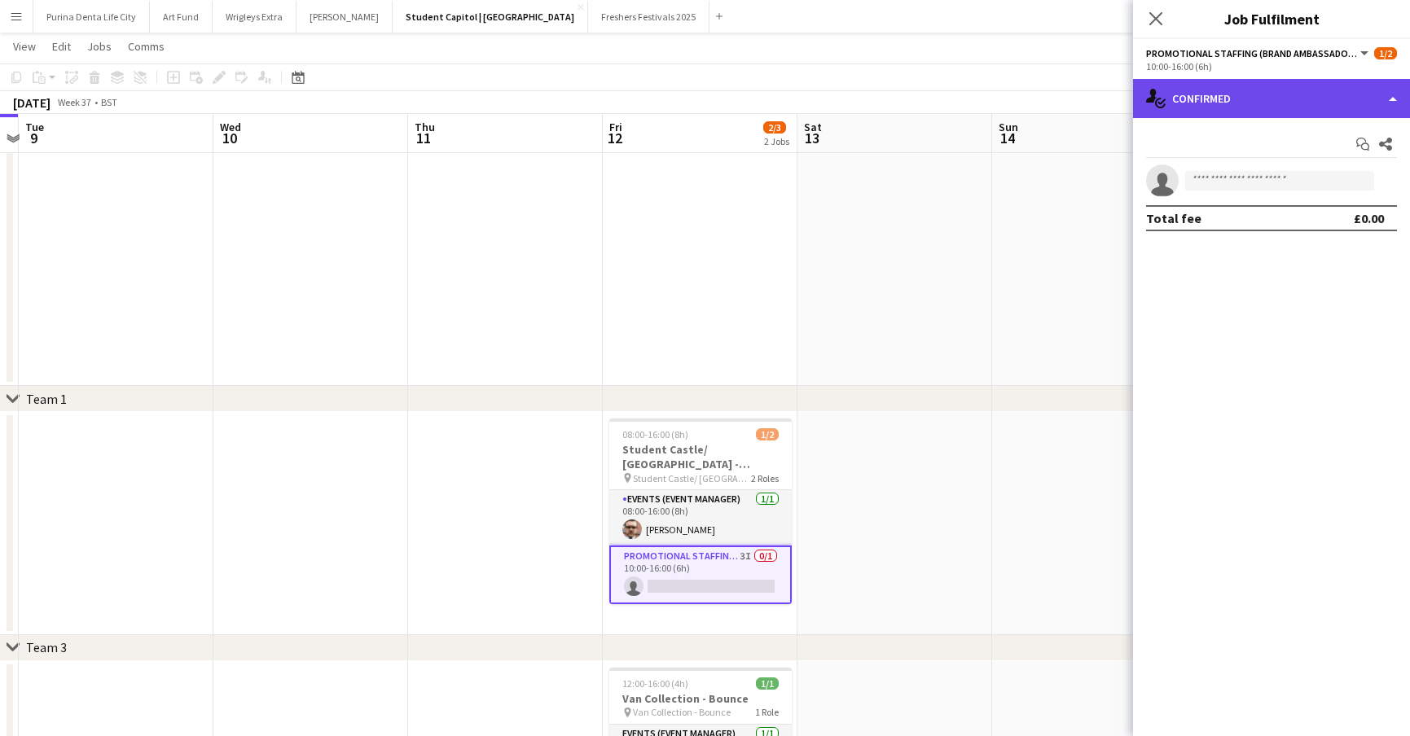
click at [1211, 116] on div "single-neutral-actions-check-2 Confirmed" at bounding box center [1271, 98] width 277 height 39
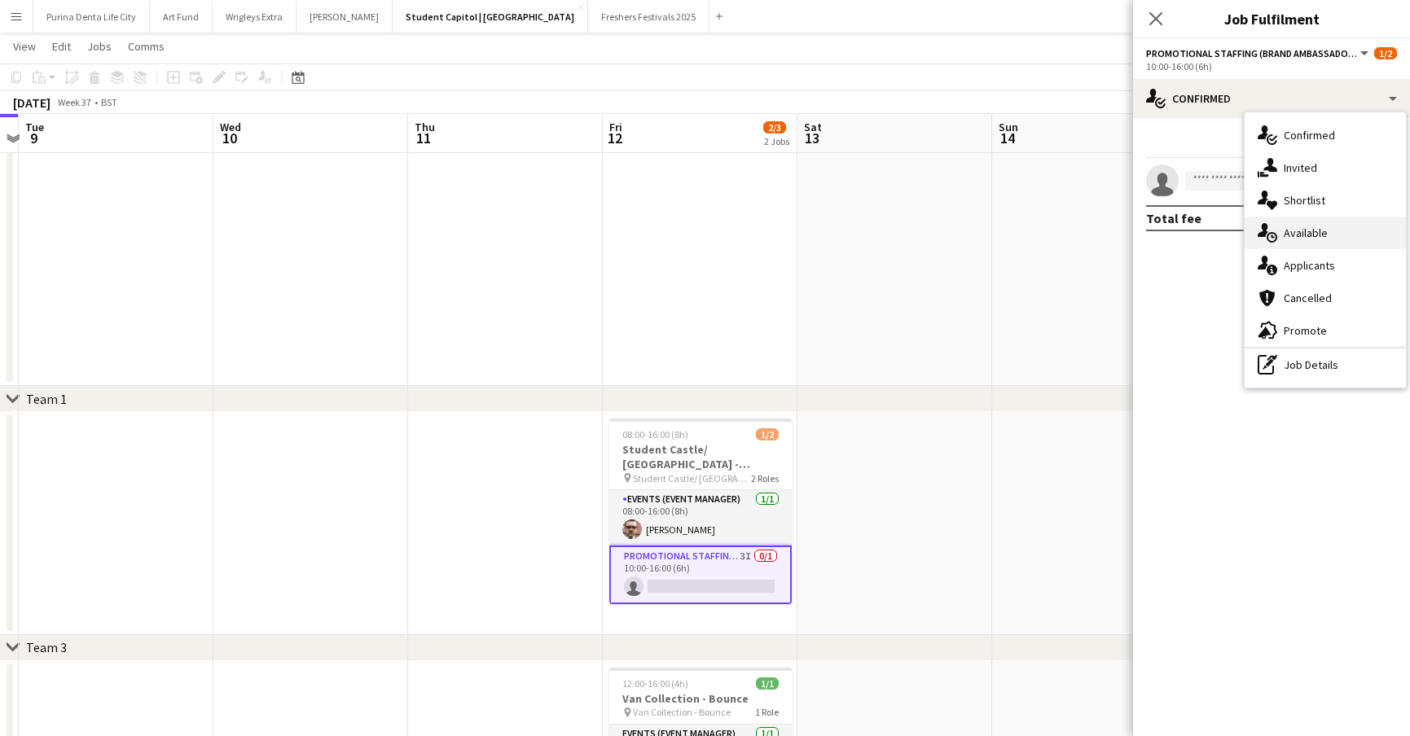
click at [1277, 245] on div "single-neutral-actions-upload Available" at bounding box center [1324, 233] width 161 height 33
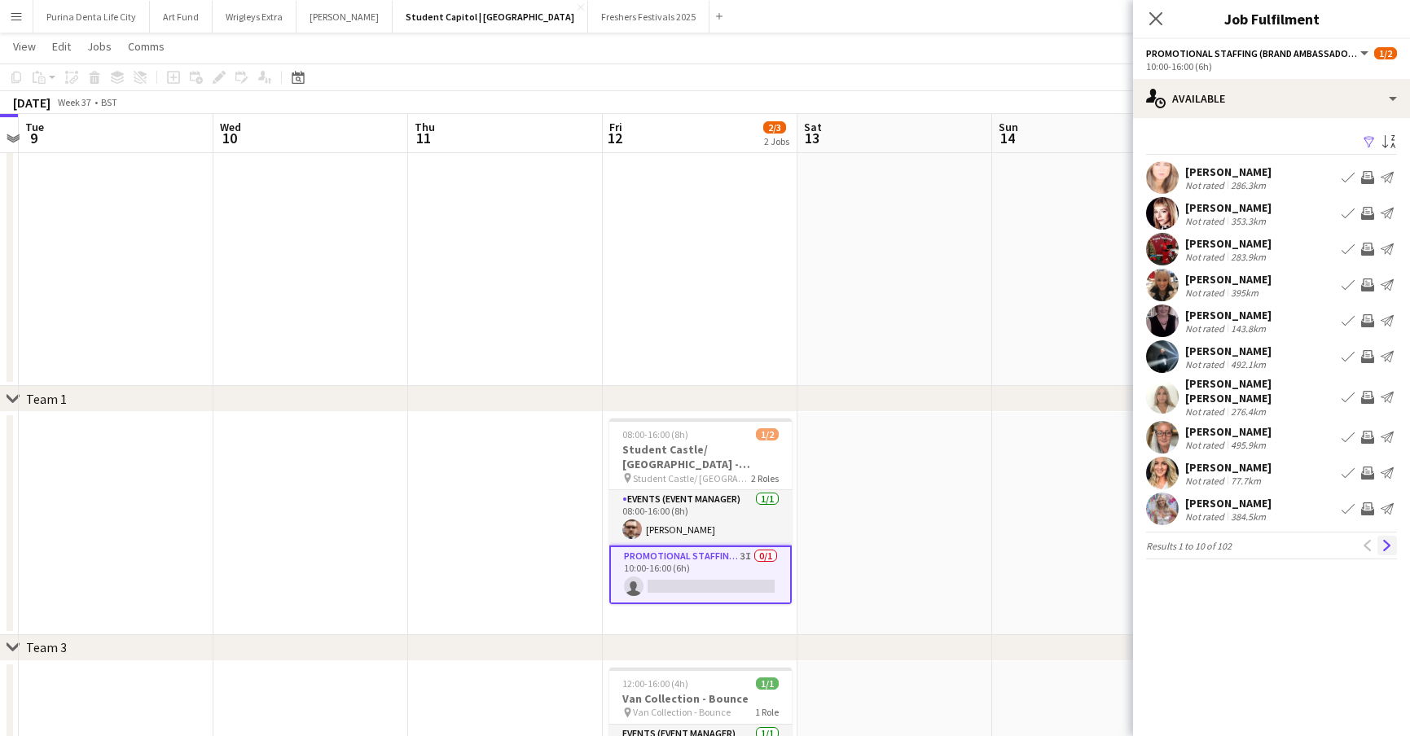
click at [1383, 540] on app-icon "Next" at bounding box center [1386, 545] width 11 height 11
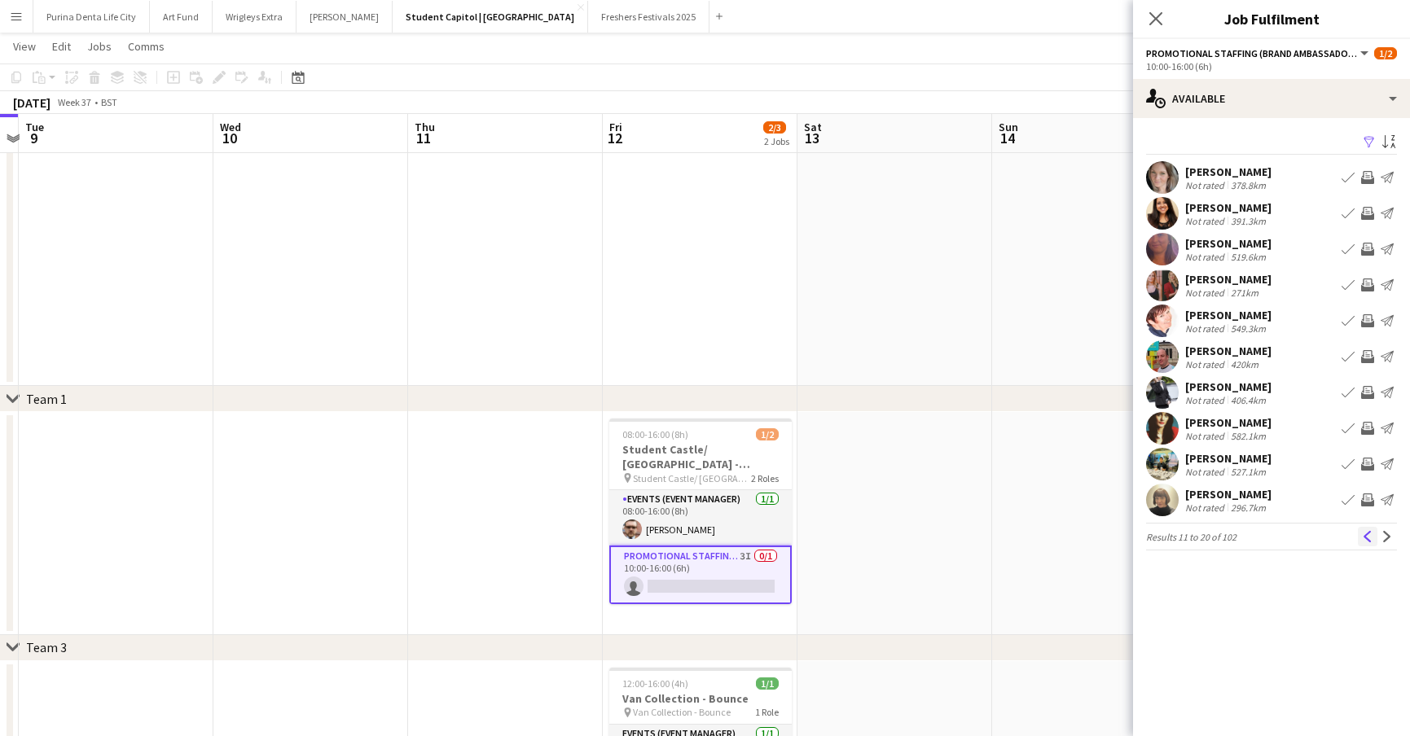
click at [1365, 541] on app-icon "Previous" at bounding box center [1366, 536] width 11 height 11
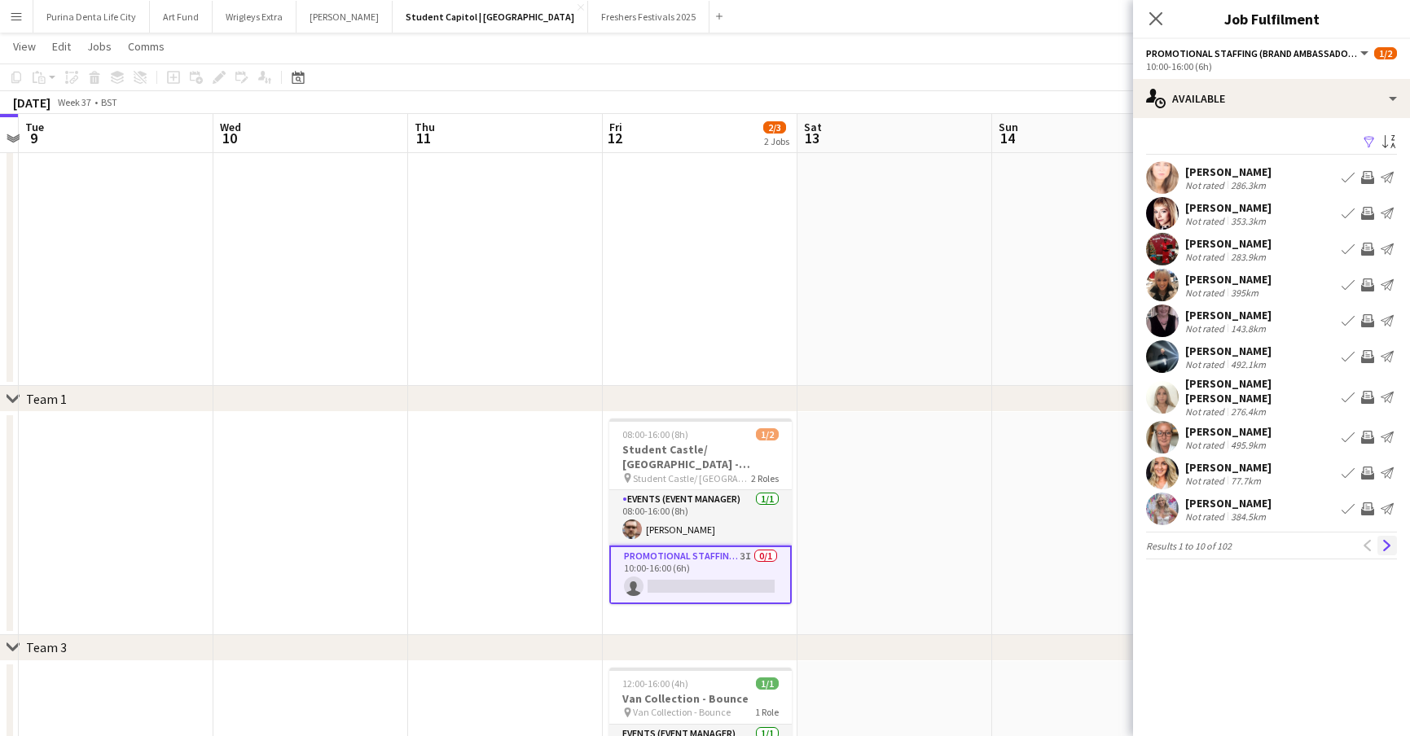
click at [1384, 541] on app-icon "Next" at bounding box center [1386, 545] width 11 height 11
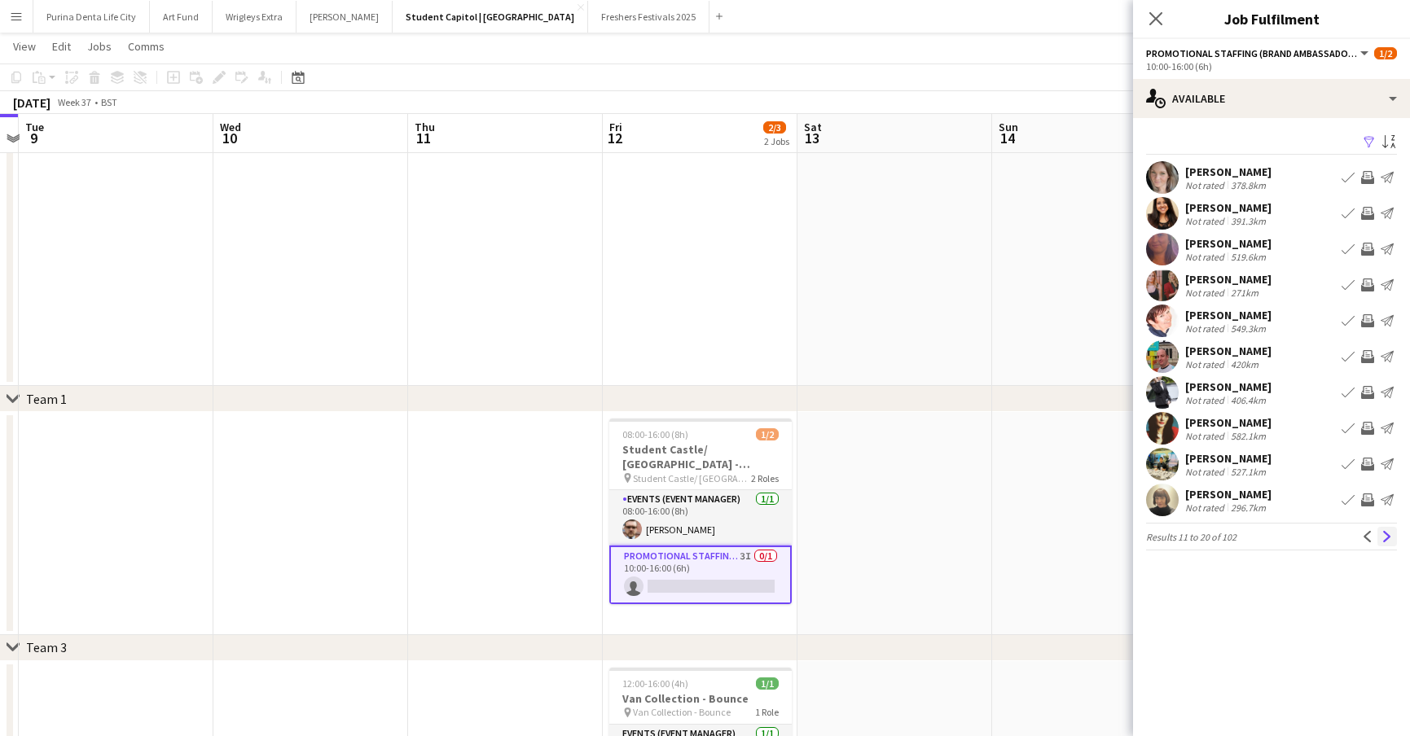
click at [1384, 539] on app-icon "Next" at bounding box center [1386, 536] width 11 height 11
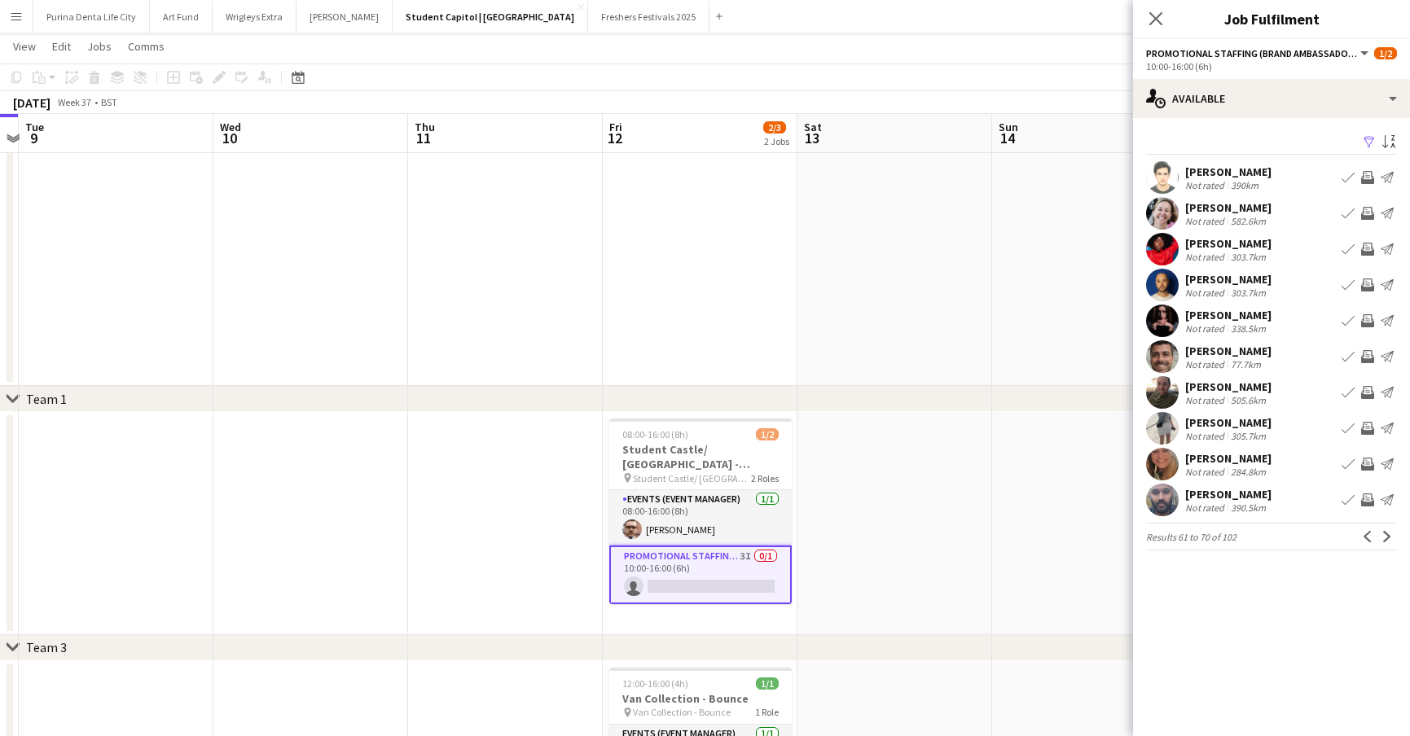
click at [1384, 539] on app-icon "Next" at bounding box center [1386, 536] width 11 height 11
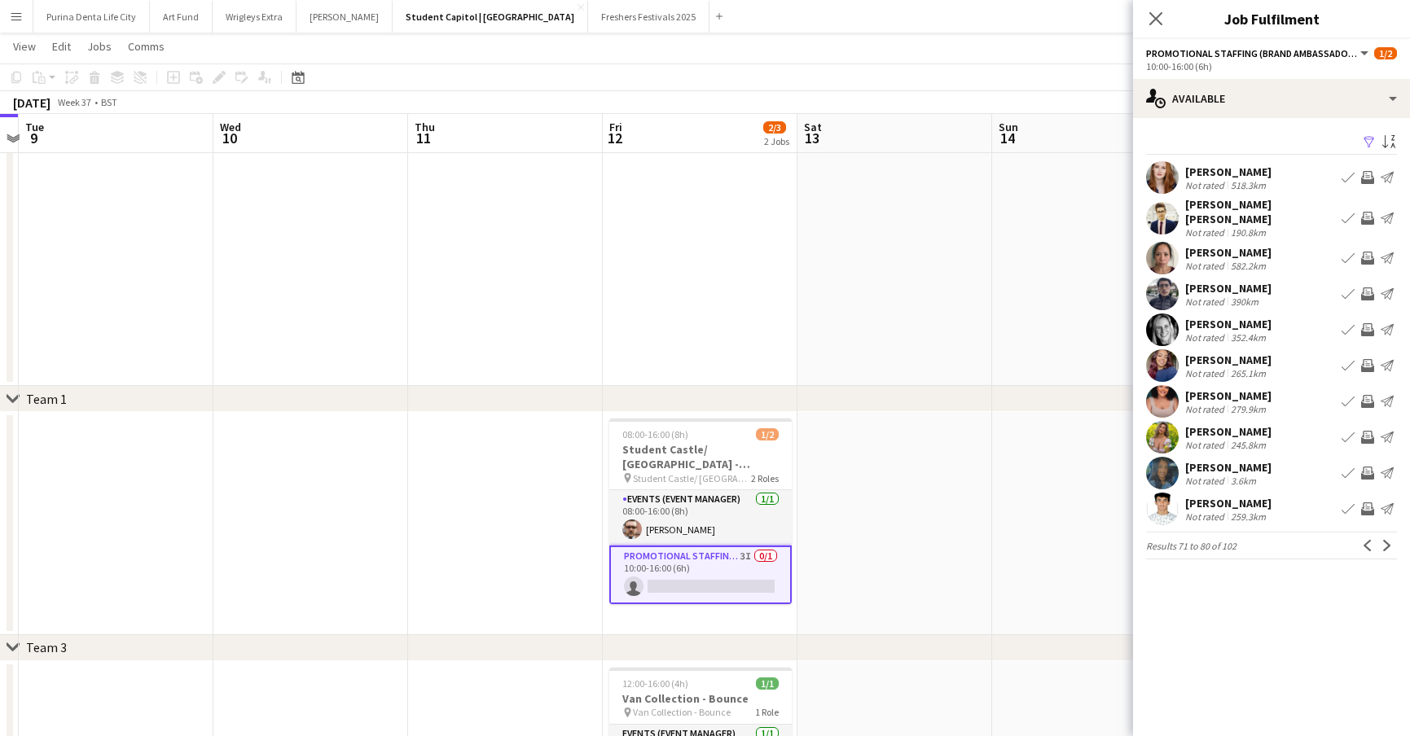
click at [1384, 540] on app-icon "Next" at bounding box center [1386, 545] width 11 height 11
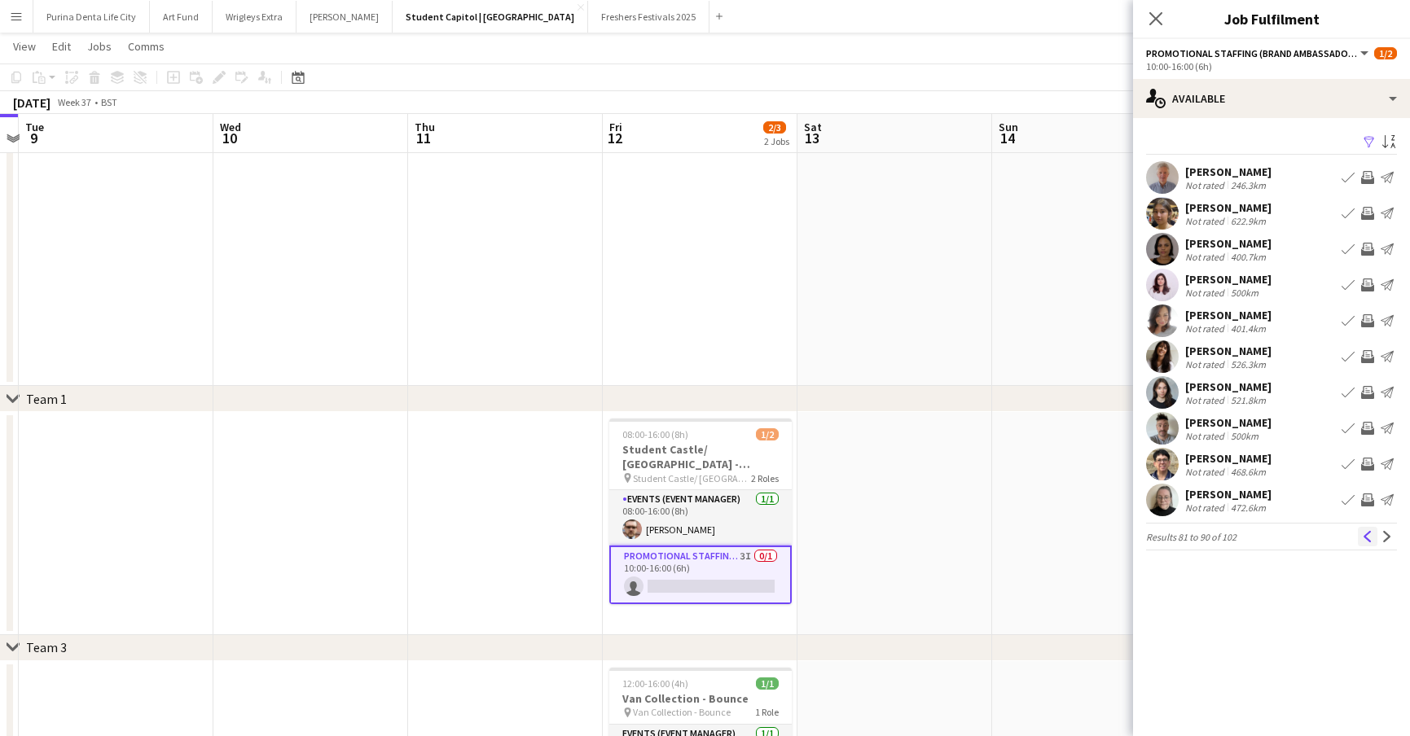
click at [1372, 539] on app-icon "Previous" at bounding box center [1366, 536] width 11 height 11
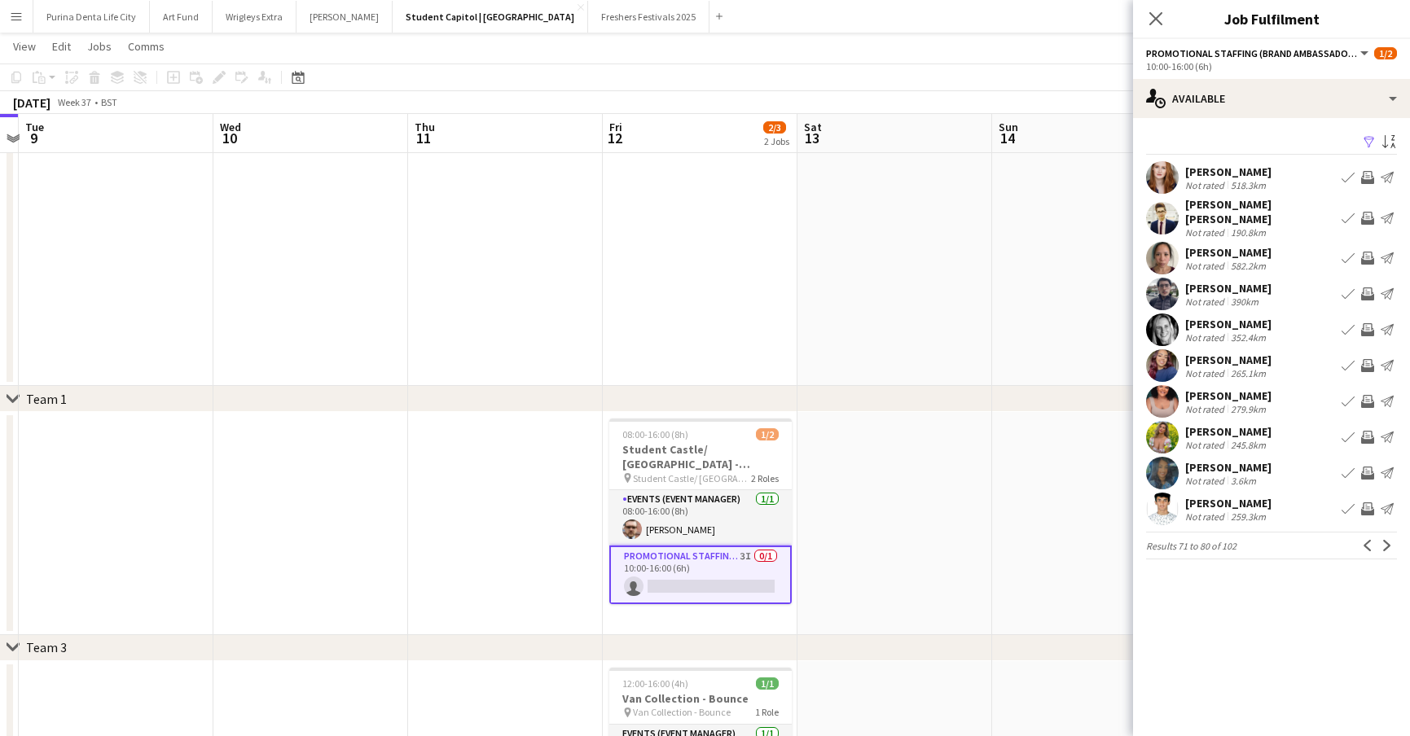
click at [1351, 473] on app-icon "Book crew" at bounding box center [1347, 473] width 13 height 13
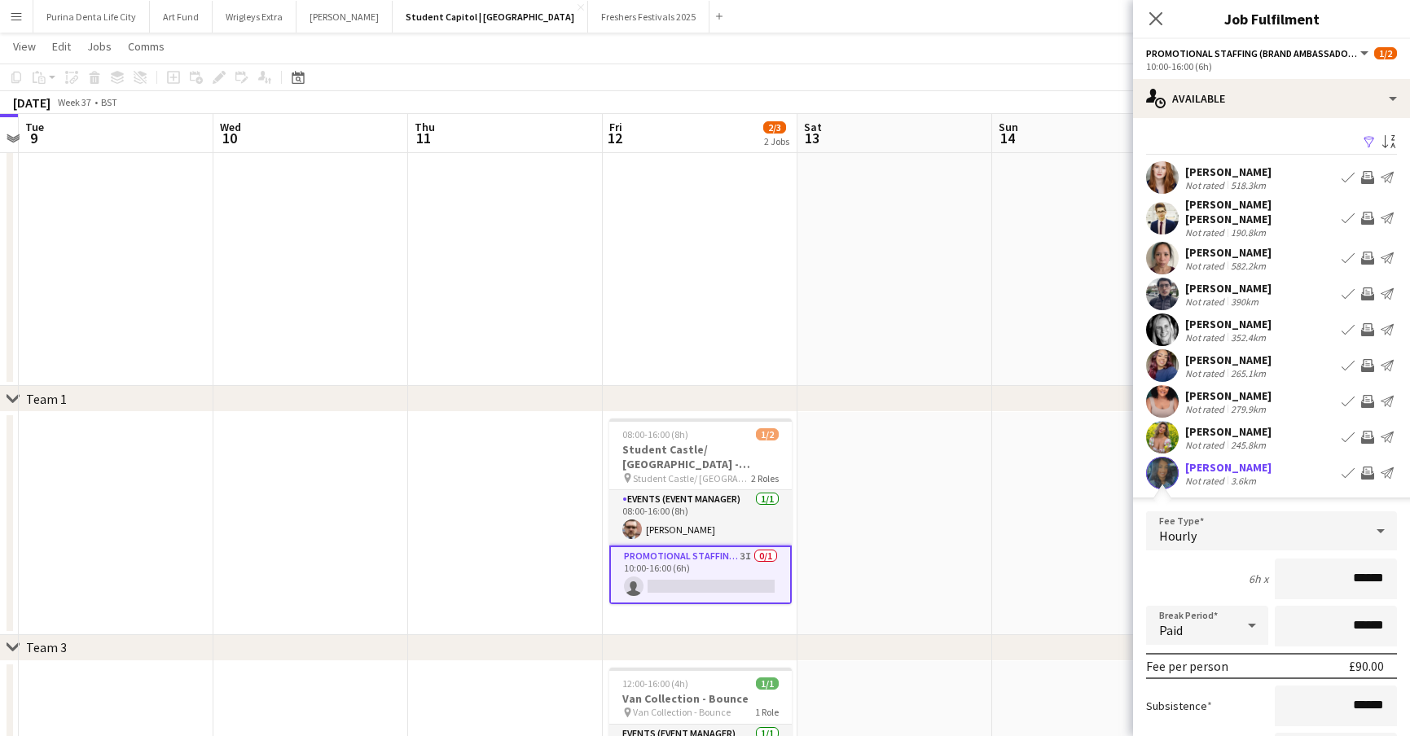
scroll to position [0, 0]
click at [1161, 475] on app-user-avatar at bounding box center [1162, 473] width 33 height 33
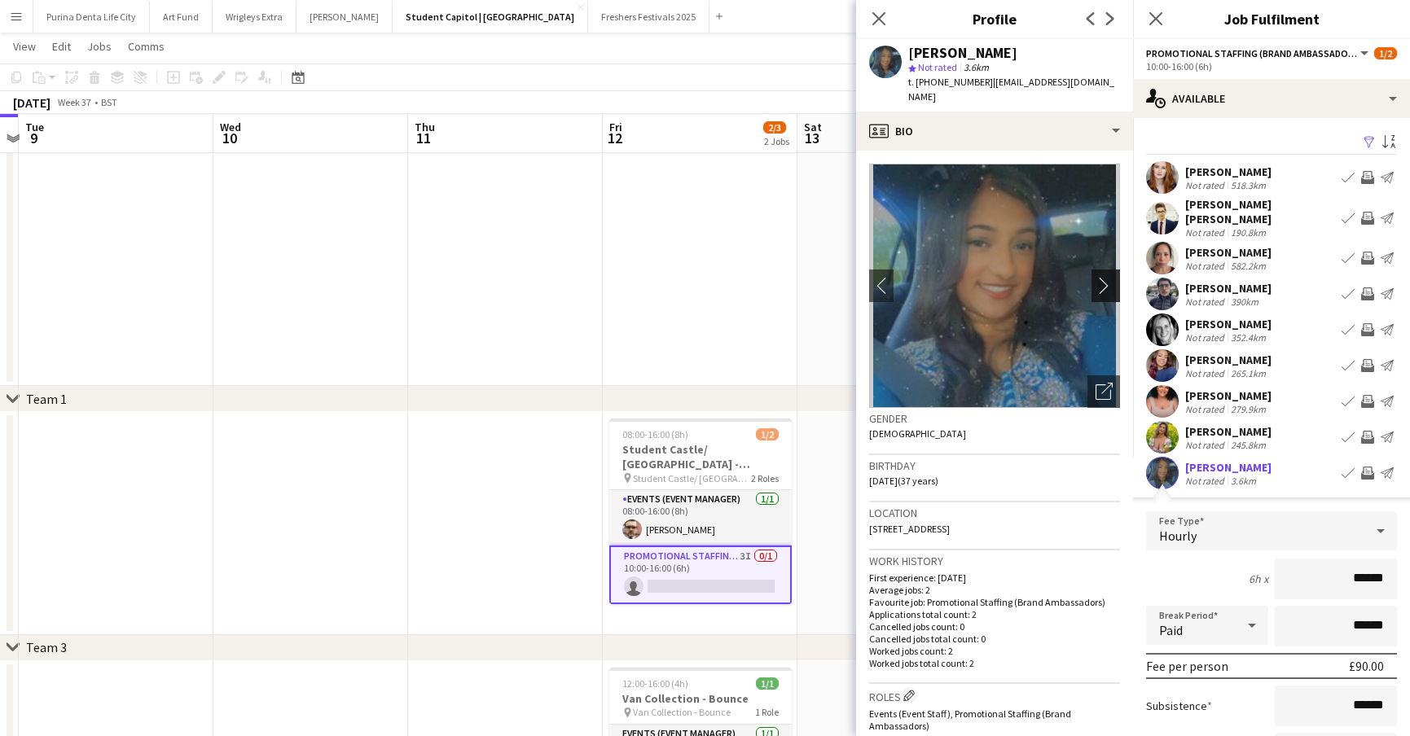
click at [1105, 277] on app-icon "chevron-right" at bounding box center [1107, 285] width 25 height 17
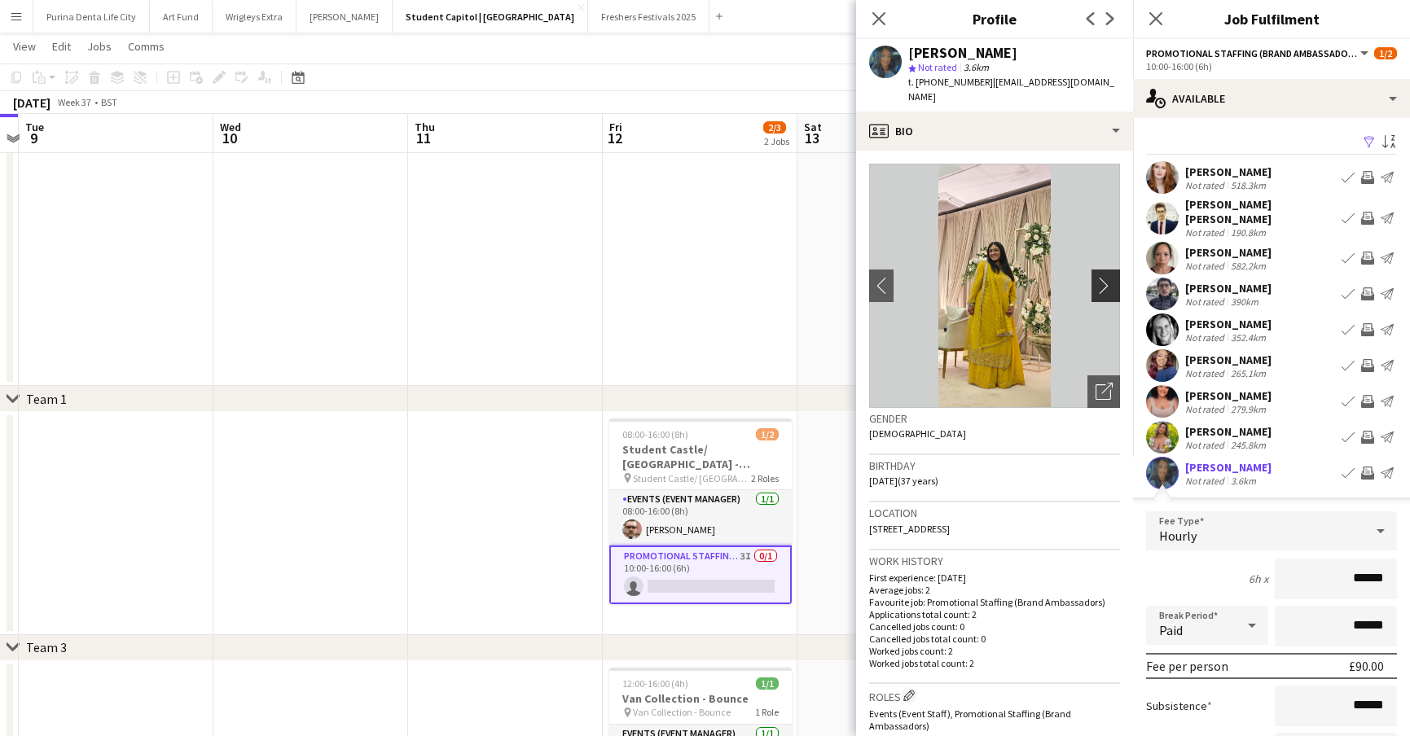
click at [1105, 277] on app-icon "chevron-right" at bounding box center [1107, 285] width 25 height 17
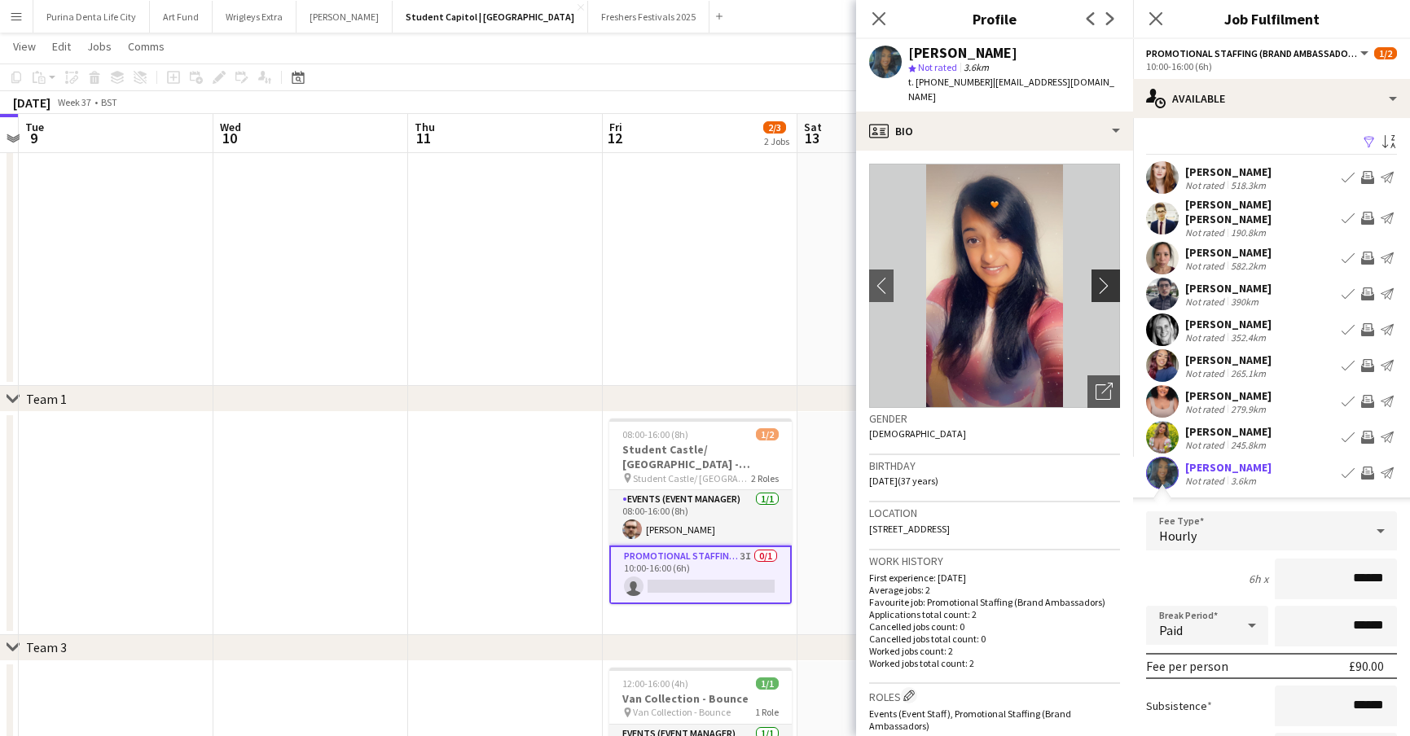
click at [1105, 277] on app-icon "chevron-right" at bounding box center [1107, 285] width 25 height 17
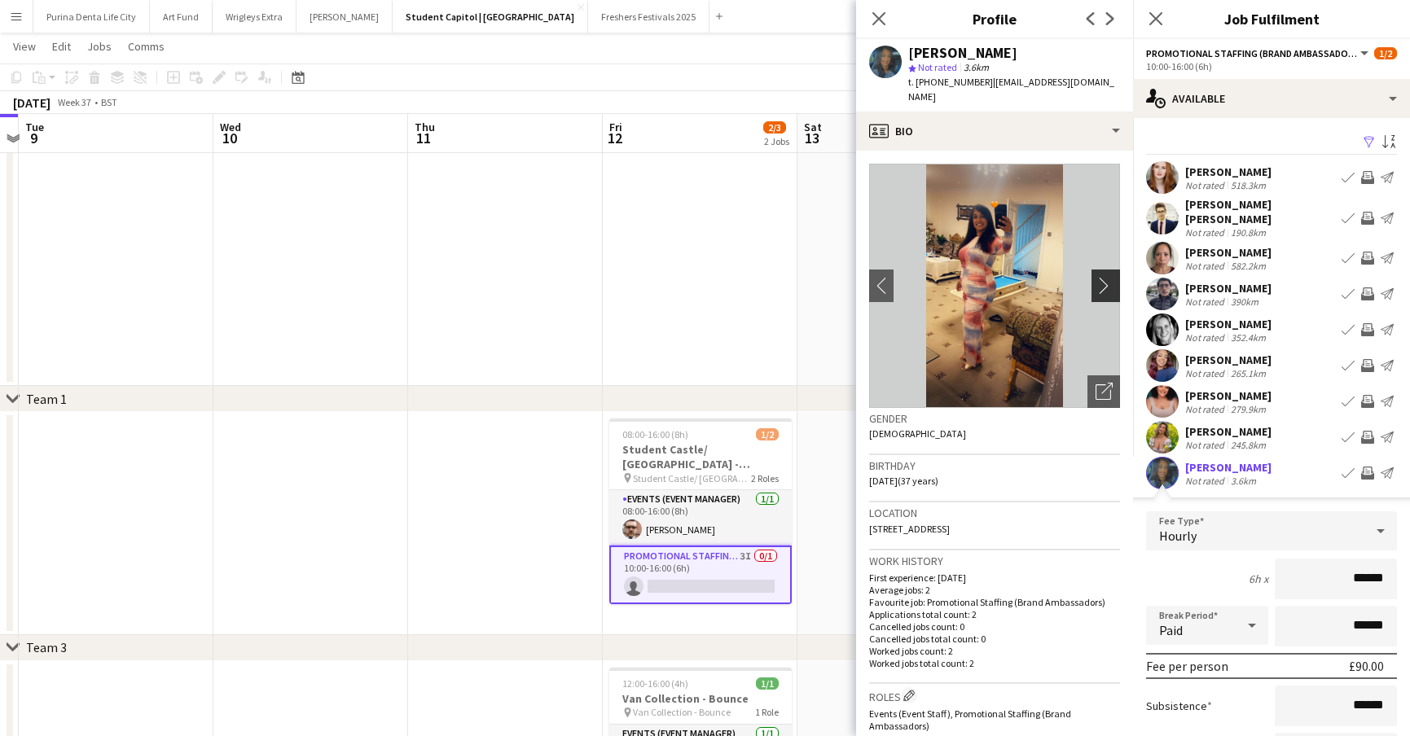
click at [1105, 277] on app-icon "chevron-right" at bounding box center [1107, 285] width 25 height 17
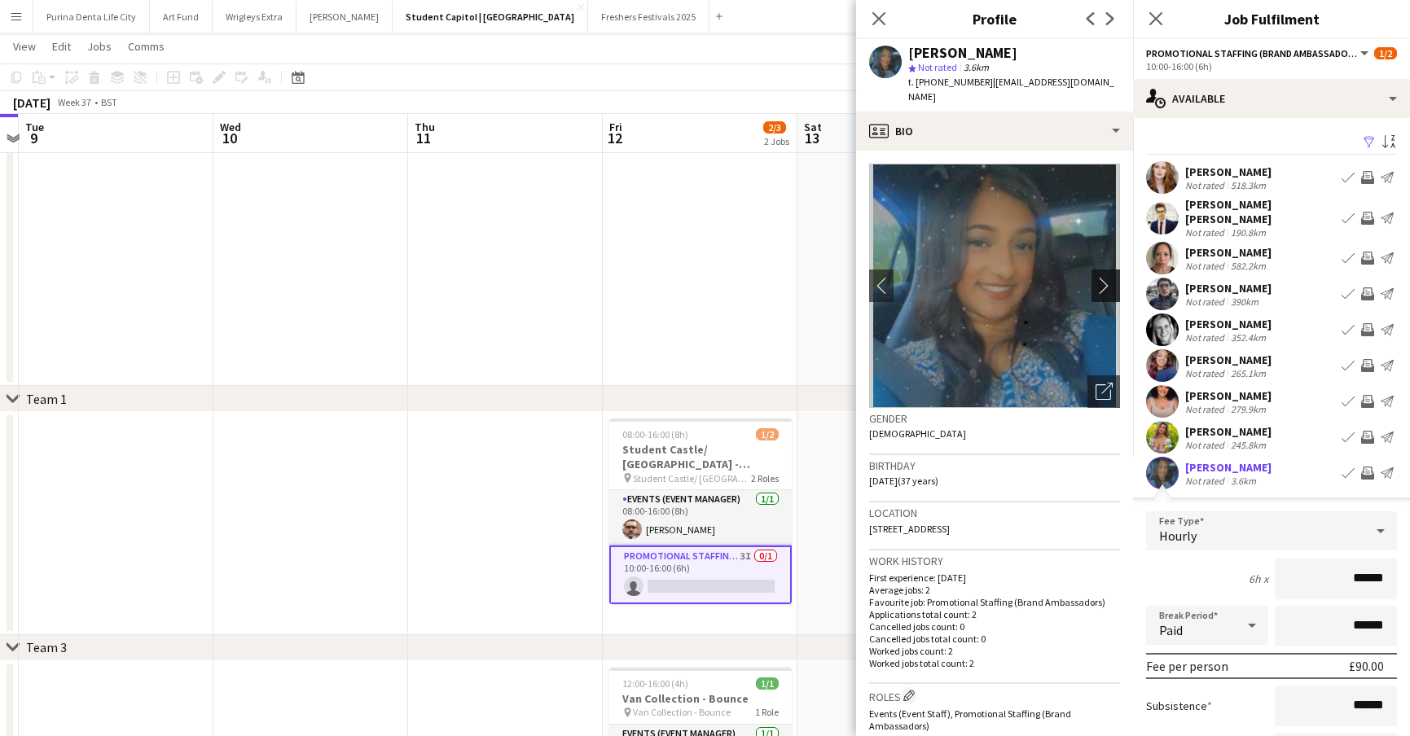
click at [1105, 277] on app-icon "chevron-right" at bounding box center [1107, 285] width 25 height 17
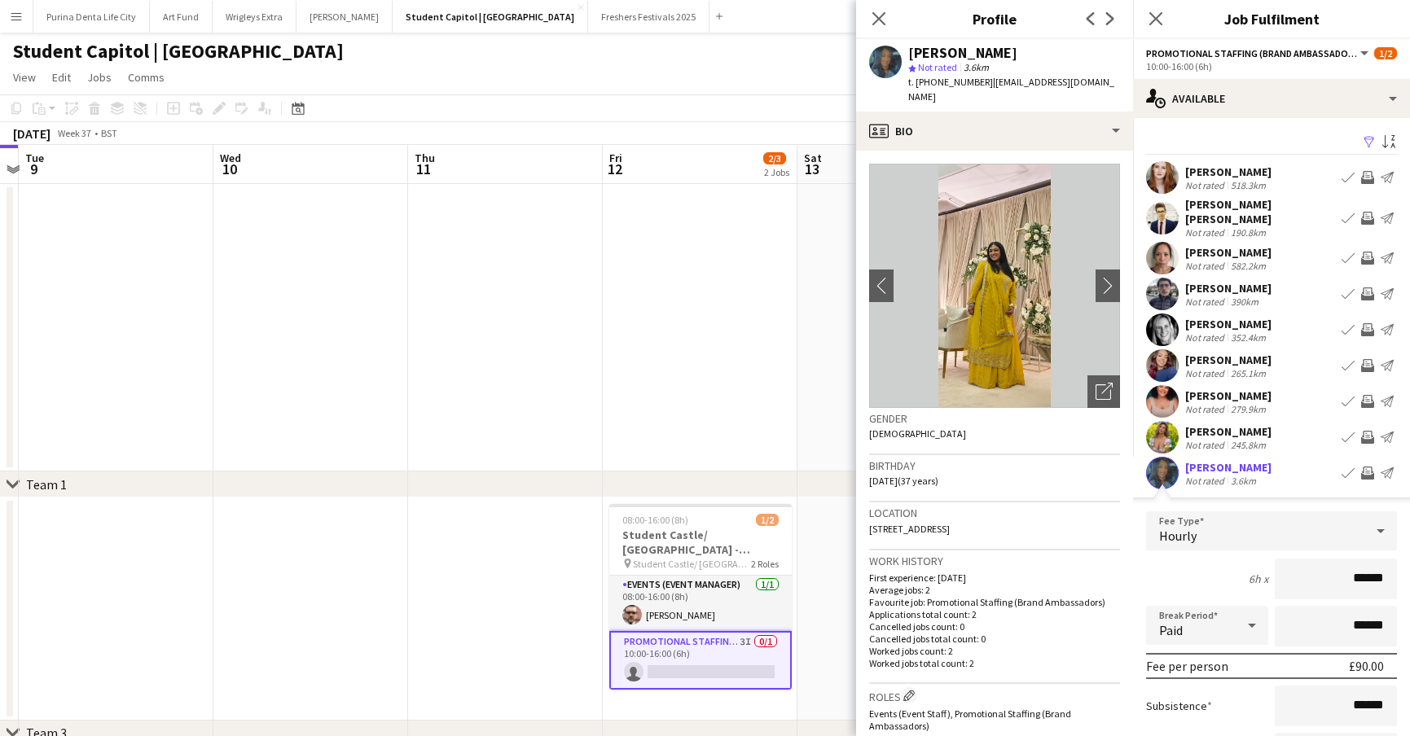
scroll to position [0, 371]
click at [766, 670] on app-card-role "Promotional Staffing (Brand Ambassadors) 3I 0/1 10:00-16:00 (6h) single-neutral…" at bounding box center [699, 660] width 182 height 59
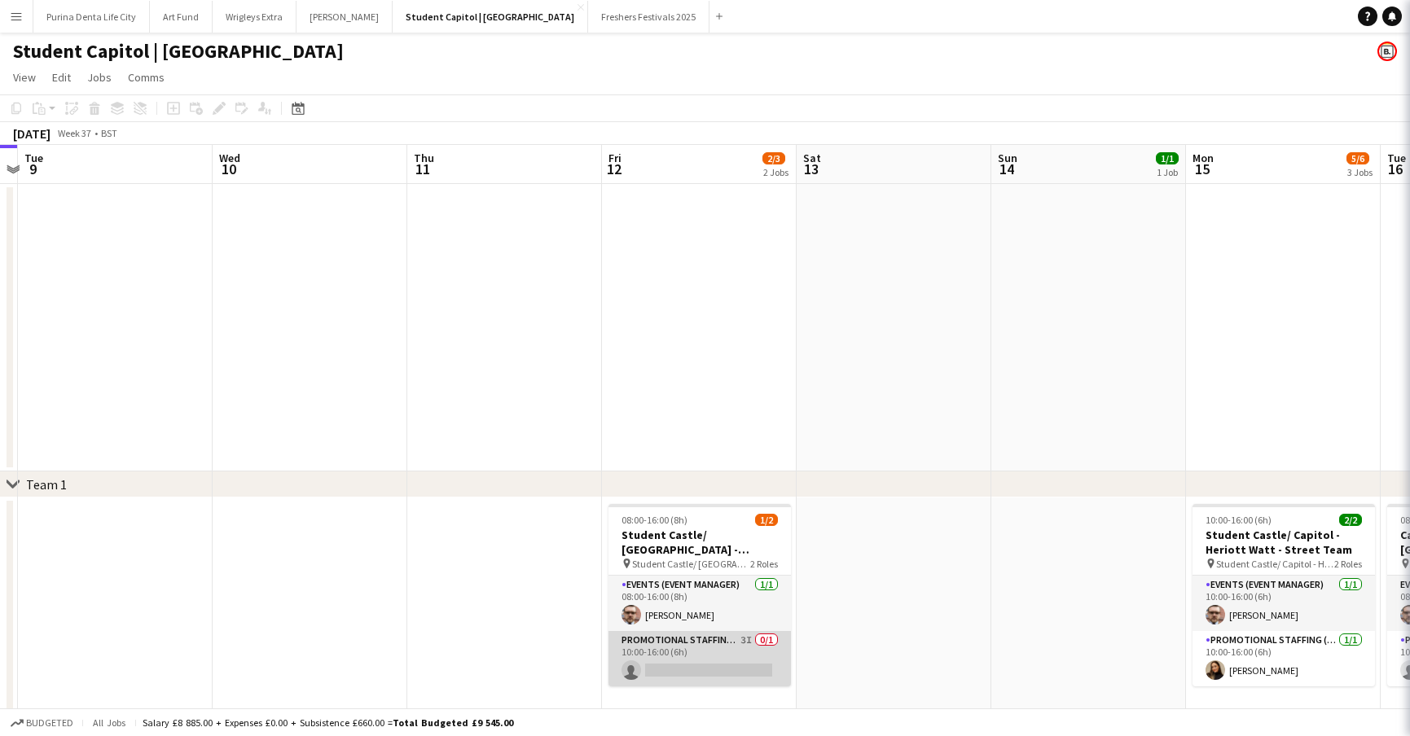
click at [766, 670] on app-card-role "Promotional Staffing (Brand Ambassadors) 3I 0/1 10:00-16:00 (6h) single-neutral…" at bounding box center [699, 658] width 182 height 55
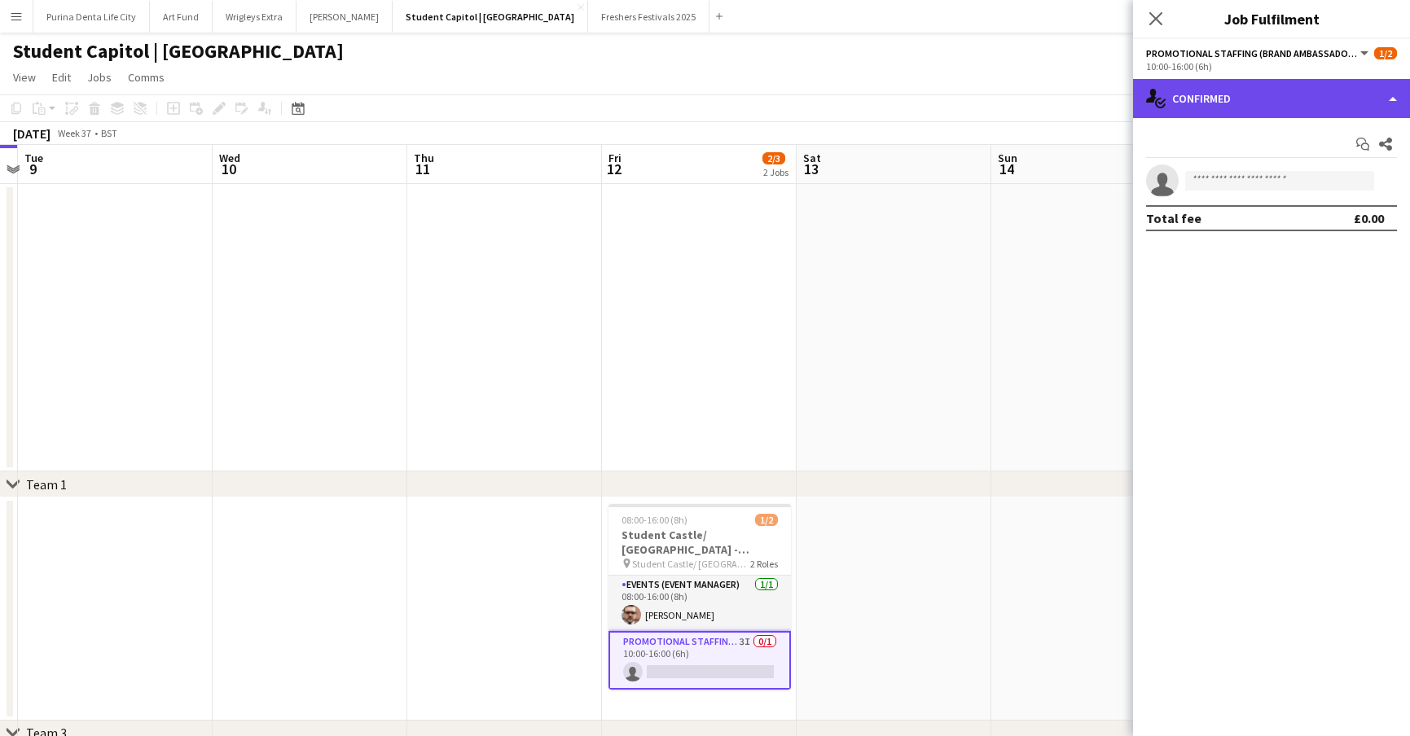
click at [1215, 99] on div "single-neutral-actions-check-2 Confirmed" at bounding box center [1271, 98] width 277 height 39
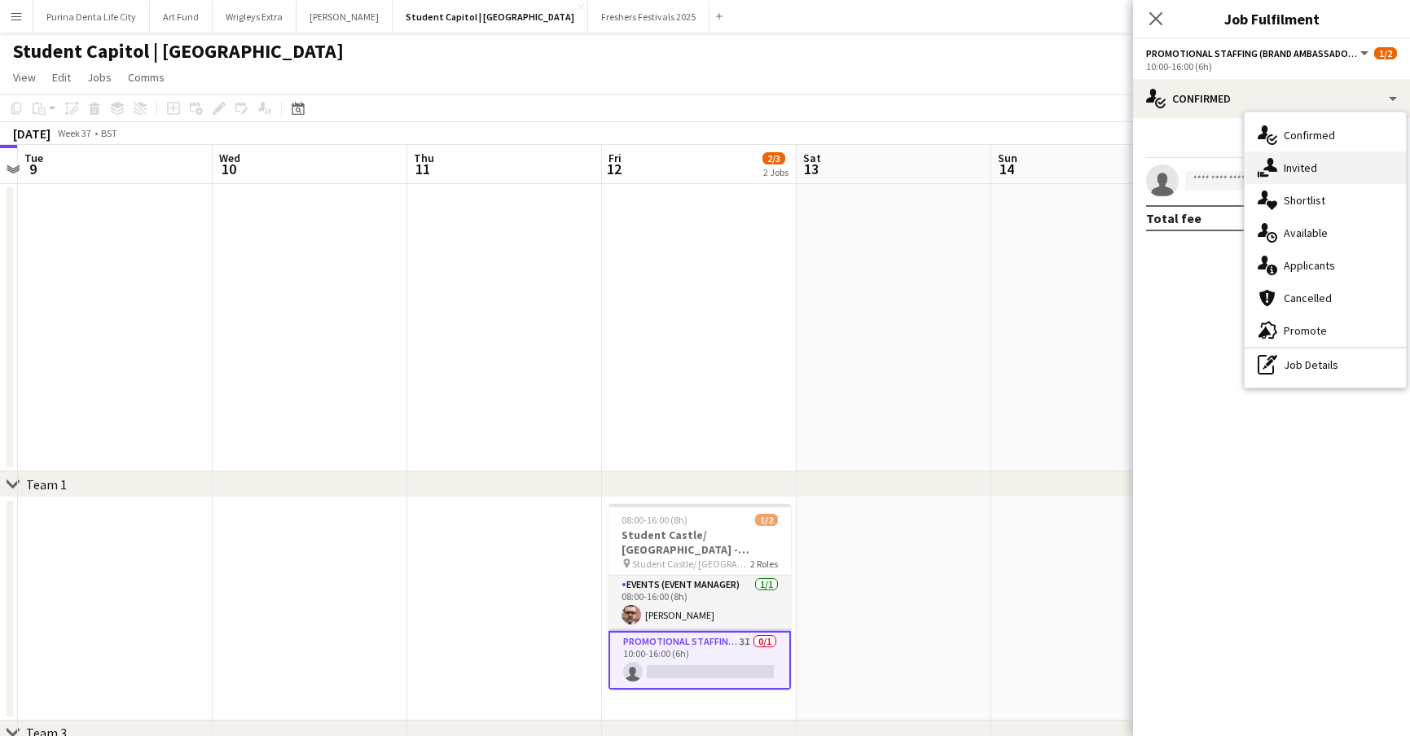
click at [1272, 151] on div "single-neutral-actions-share-1 Invited" at bounding box center [1324, 167] width 161 height 33
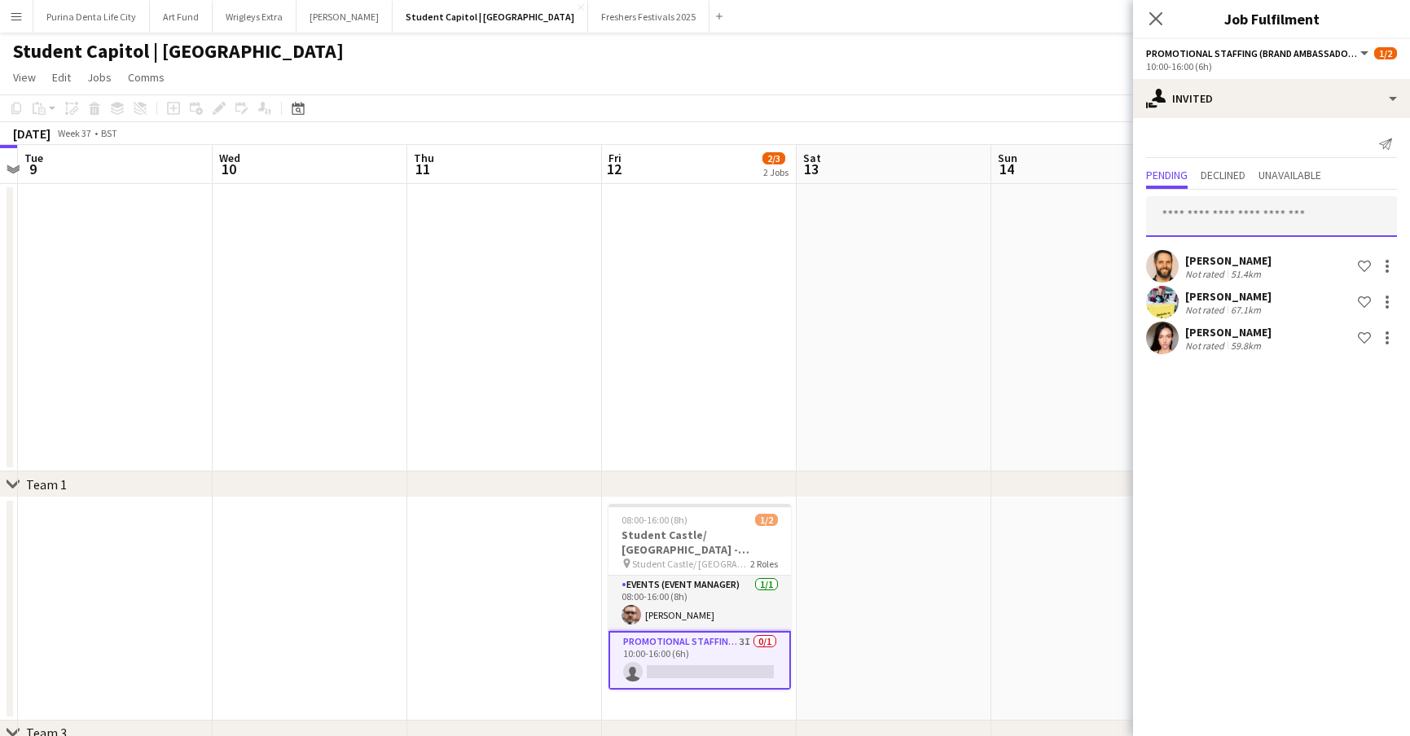
click at [1232, 221] on input "text" at bounding box center [1271, 216] width 251 height 41
type input "*"
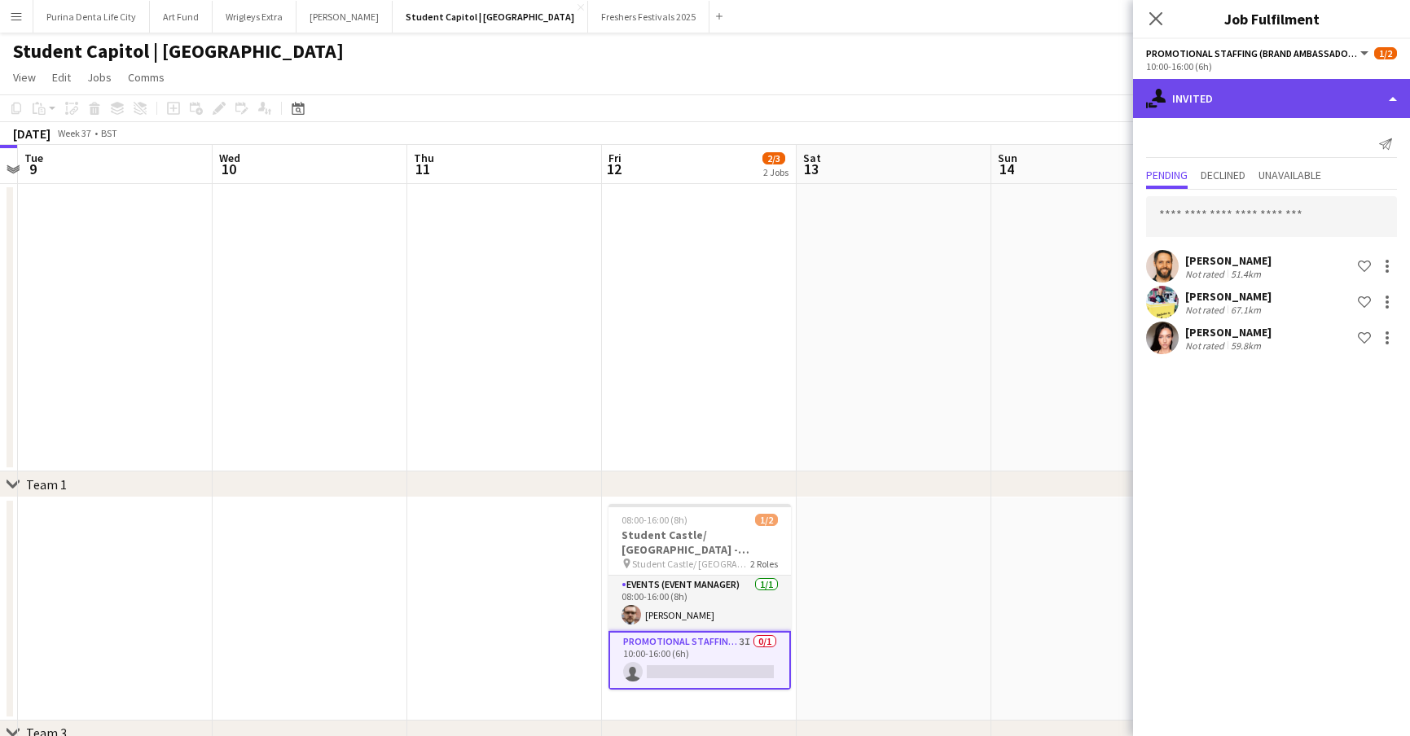
click at [1301, 94] on div "single-neutral-actions-share-1 Invited" at bounding box center [1271, 98] width 277 height 39
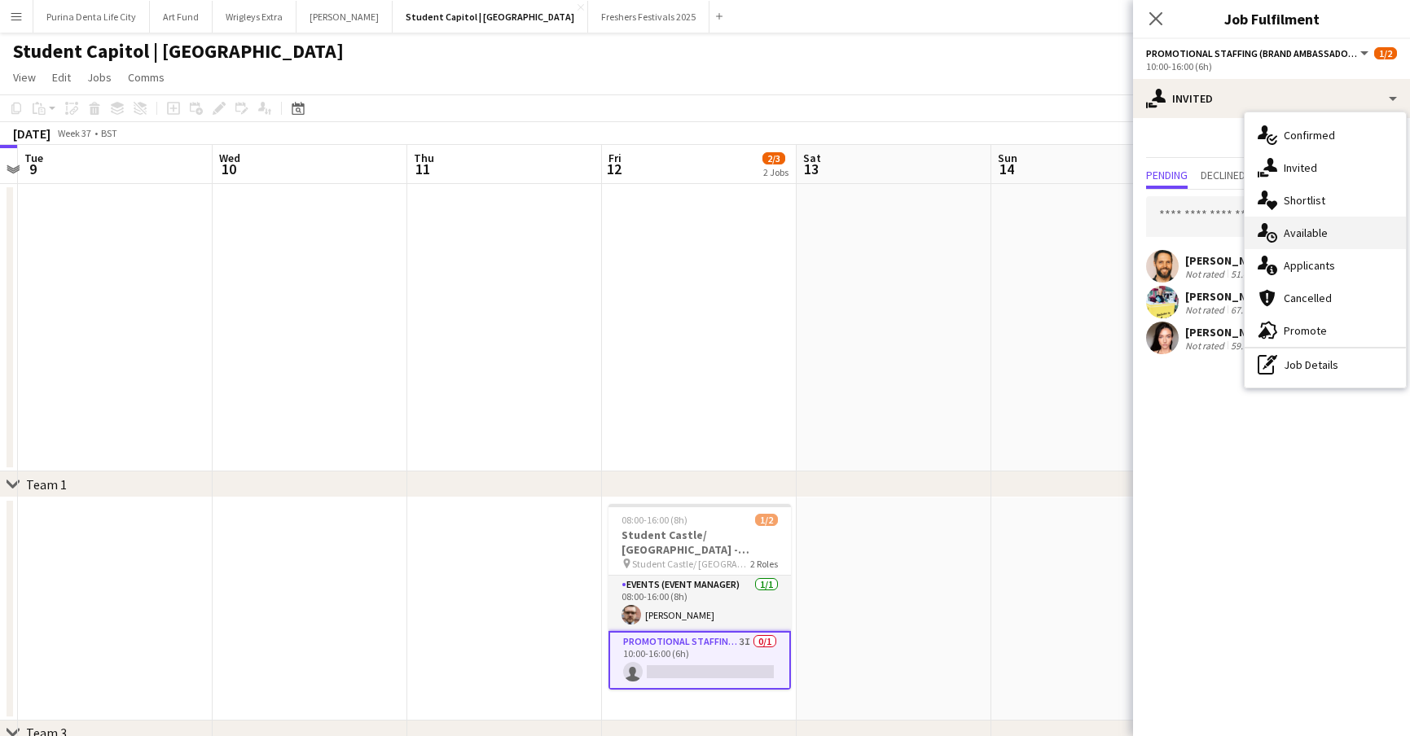
click at [1332, 234] on div "single-neutral-actions-upload Available" at bounding box center [1324, 233] width 161 height 33
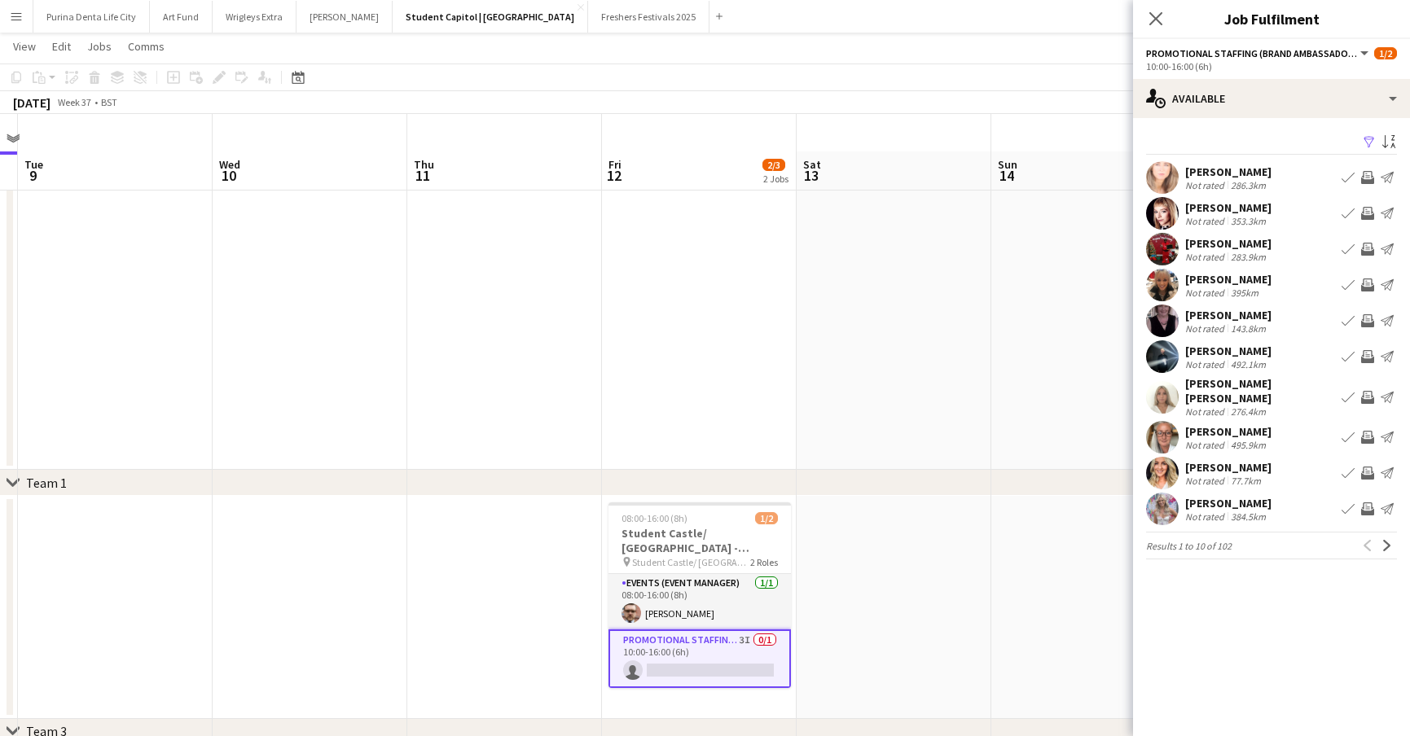
scroll to position [327, 0]
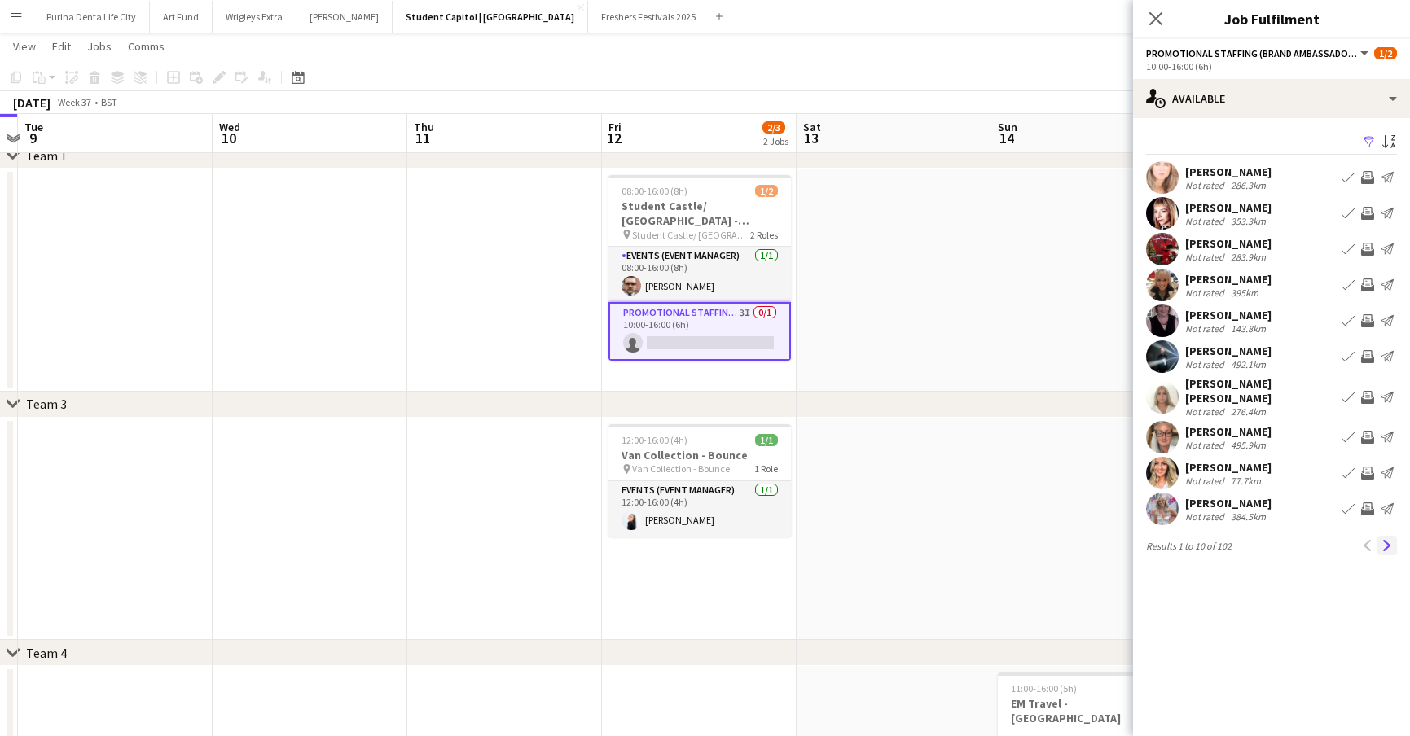
click at [1386, 540] on app-icon "Next" at bounding box center [1386, 545] width 11 height 11
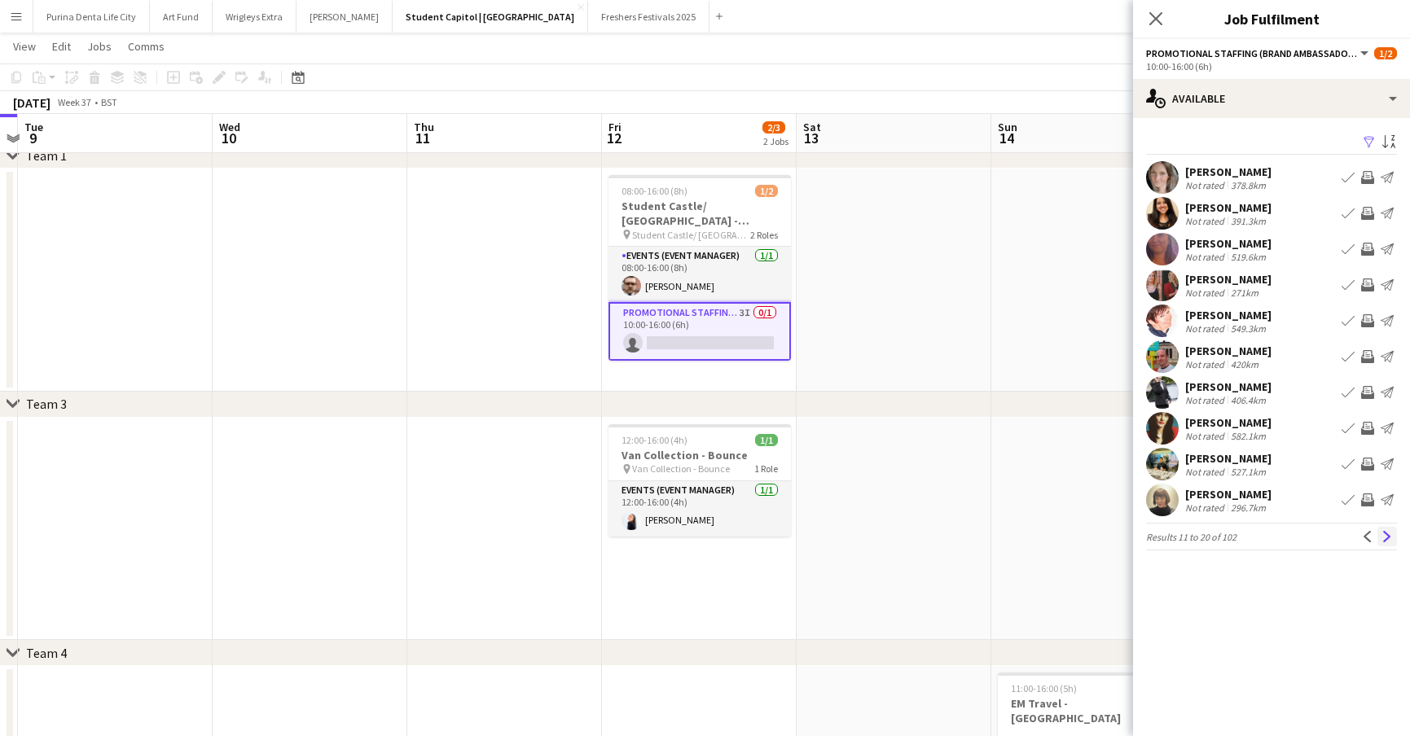
click at [1385, 543] on button "Next" at bounding box center [1387, 537] width 20 height 20
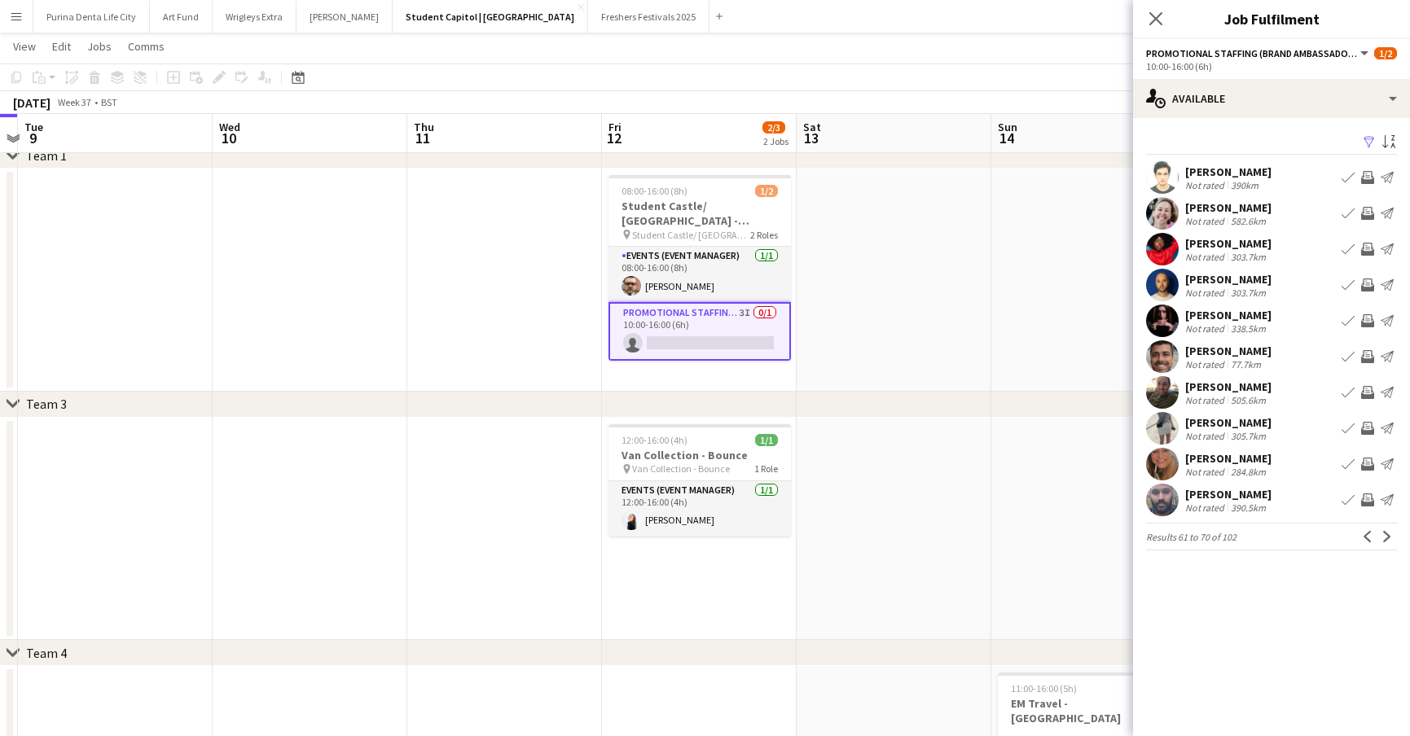
click at [1385, 543] on button "Next" at bounding box center [1387, 537] width 20 height 20
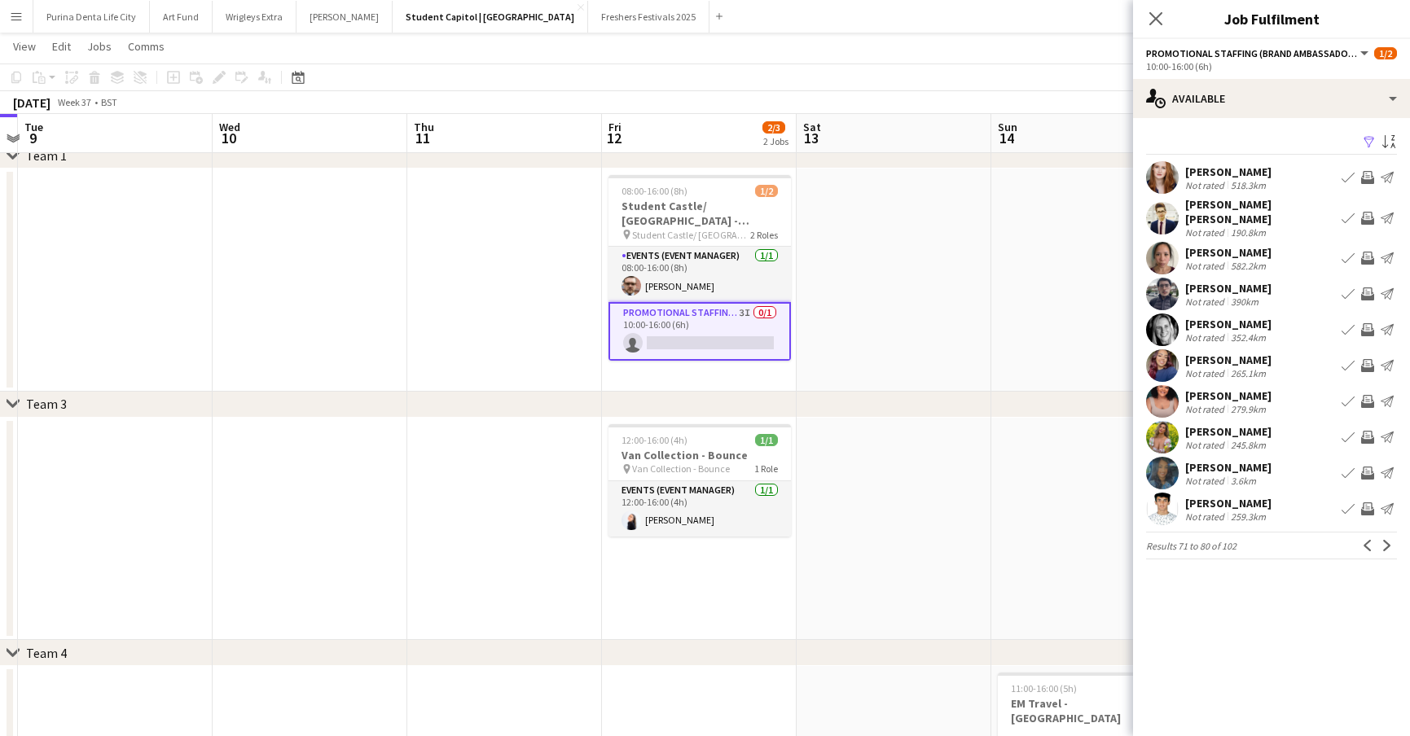
click at [638, 353] on app-card-role "Promotional Staffing (Brand Ambassadors) 3I 0/1 10:00-16:00 (6h) single-neutral…" at bounding box center [699, 331] width 182 height 59
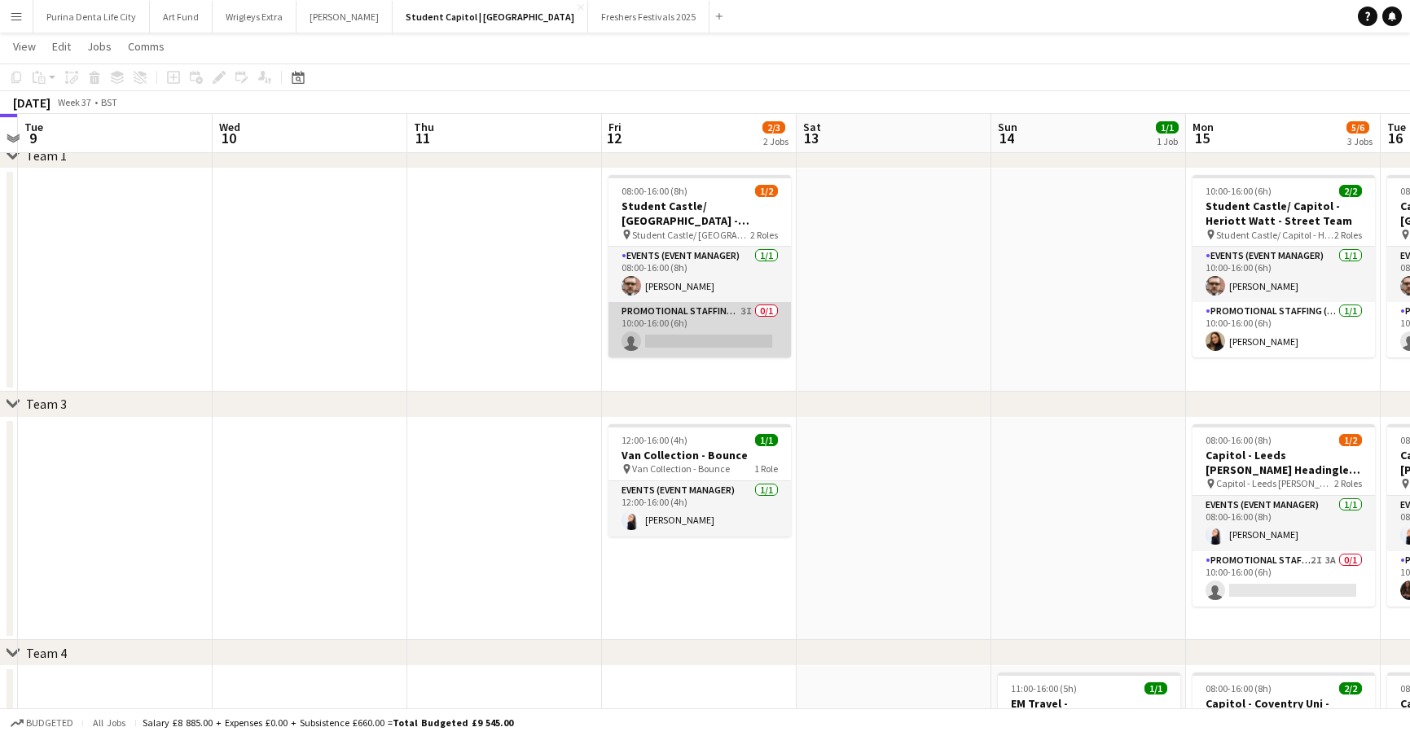
click at [665, 344] on app-card-role "Promotional Staffing (Brand Ambassadors) 3I 0/1 10:00-16:00 (6h) single-neutral…" at bounding box center [699, 329] width 182 height 55
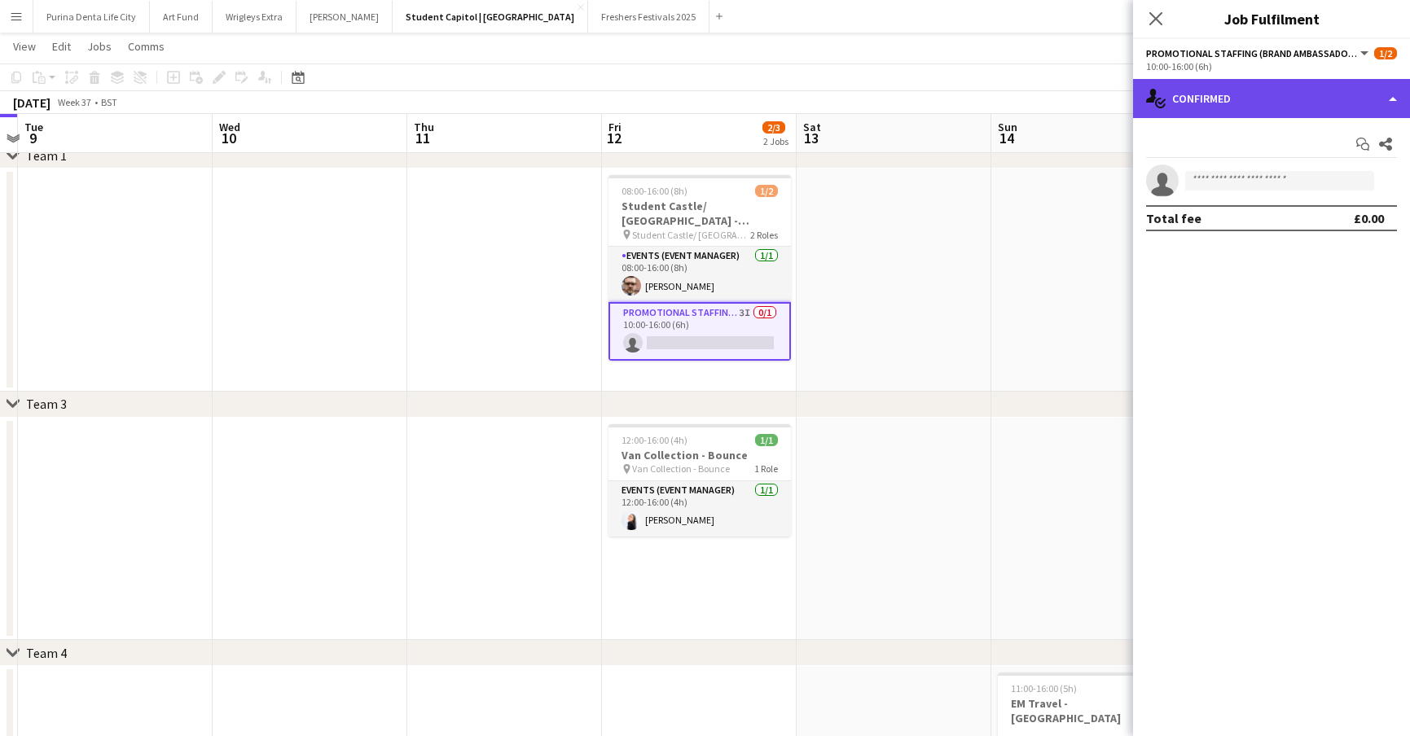
click at [1271, 96] on div "single-neutral-actions-check-2 Confirmed" at bounding box center [1271, 98] width 277 height 39
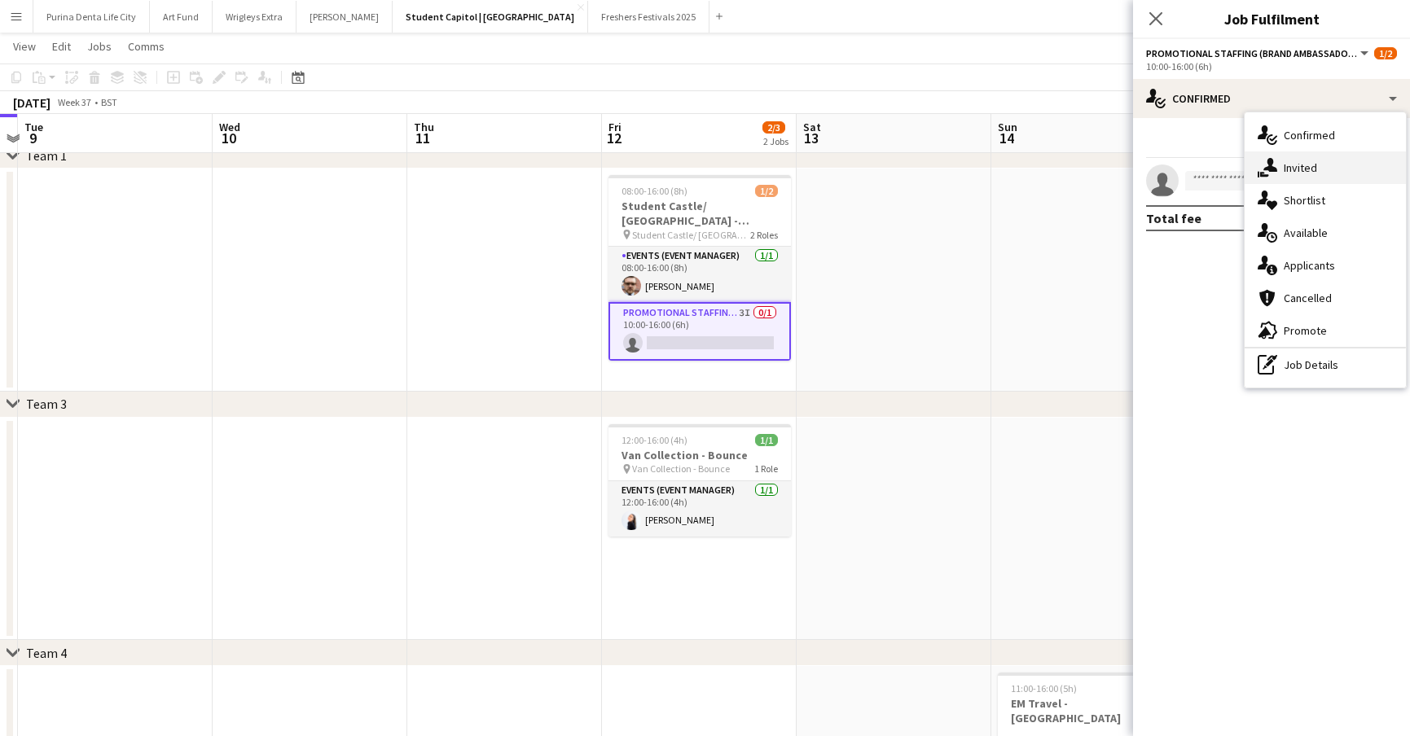
click at [1324, 166] on div "single-neutral-actions-share-1 Invited" at bounding box center [1324, 167] width 161 height 33
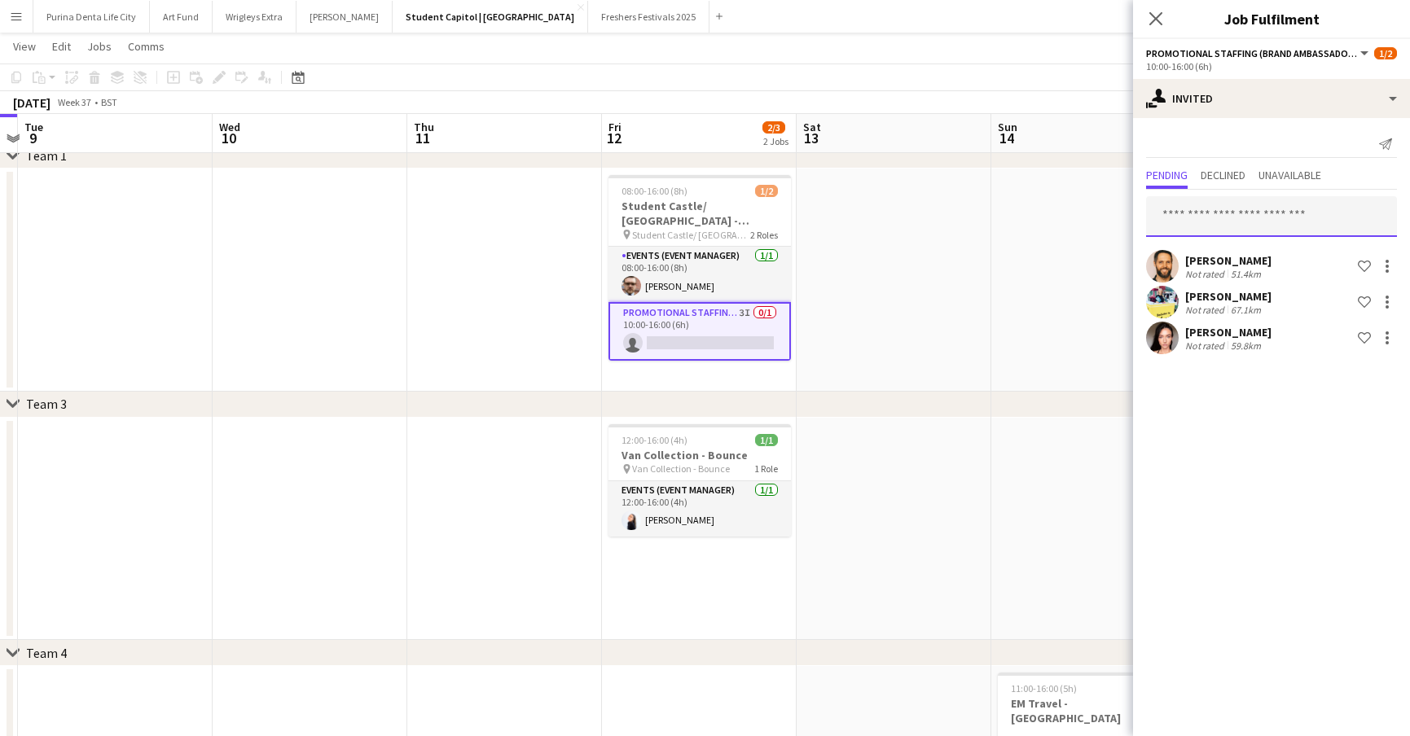
click at [1267, 217] on input "text" at bounding box center [1271, 216] width 251 height 41
type input "***"
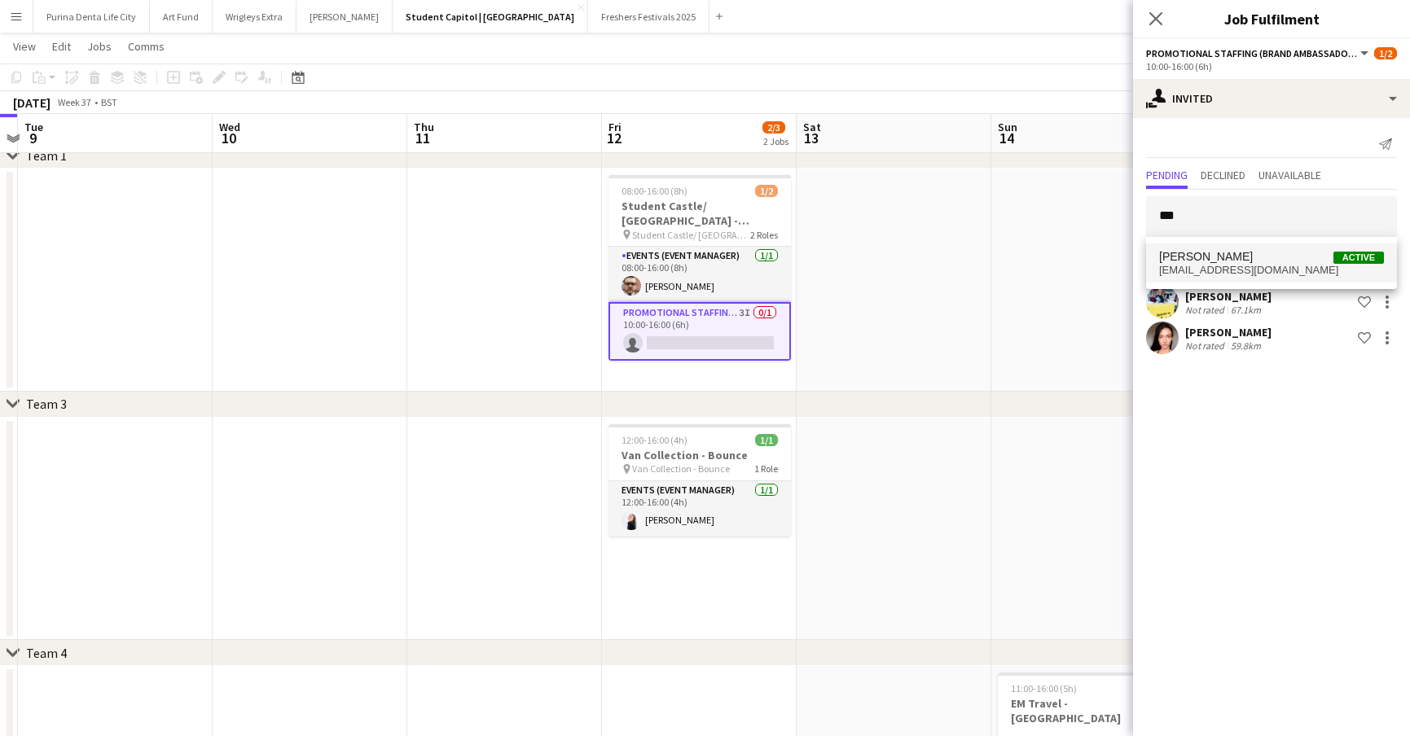
click at [1298, 243] on mat-option "[PERSON_NAME] Active [EMAIL_ADDRESS][DOMAIN_NAME]" at bounding box center [1271, 262] width 251 height 39
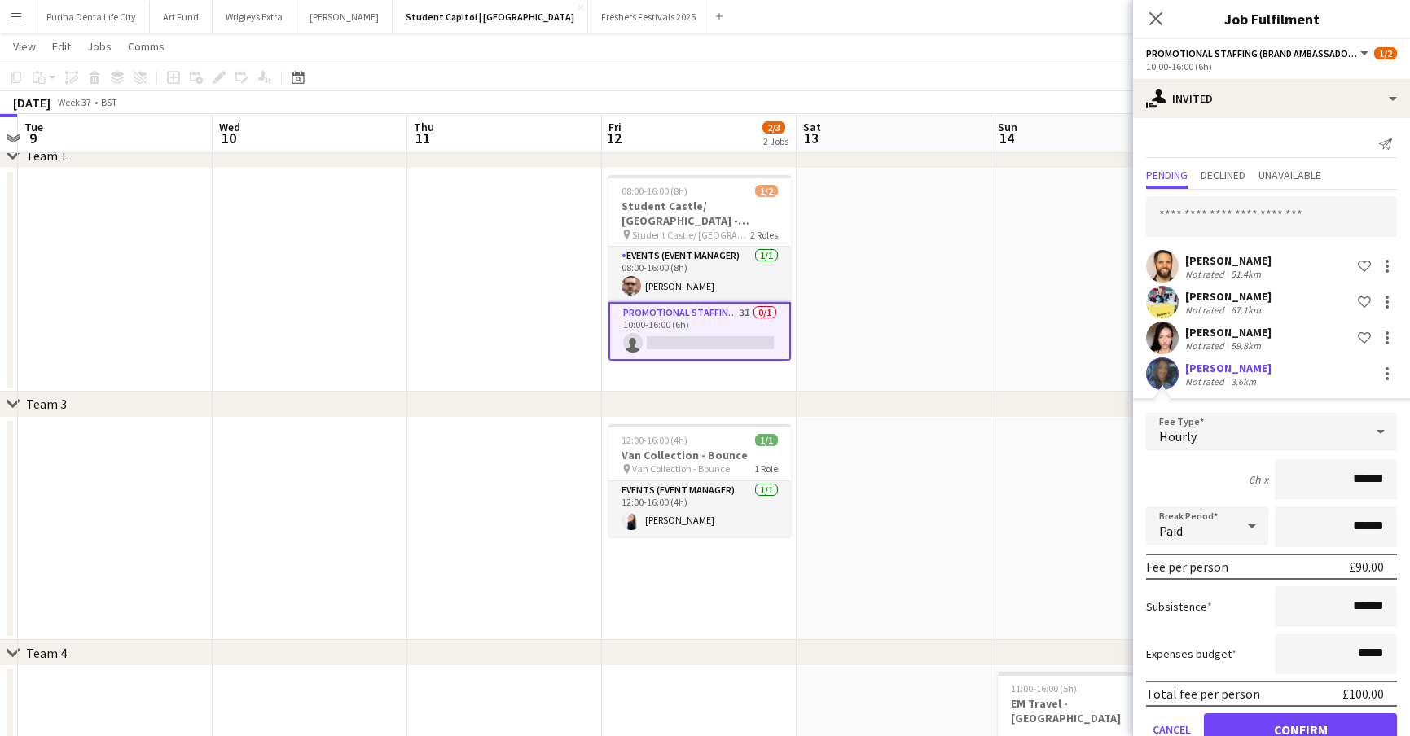
click at [1304, 721] on button "Confirm" at bounding box center [1300, 729] width 193 height 33
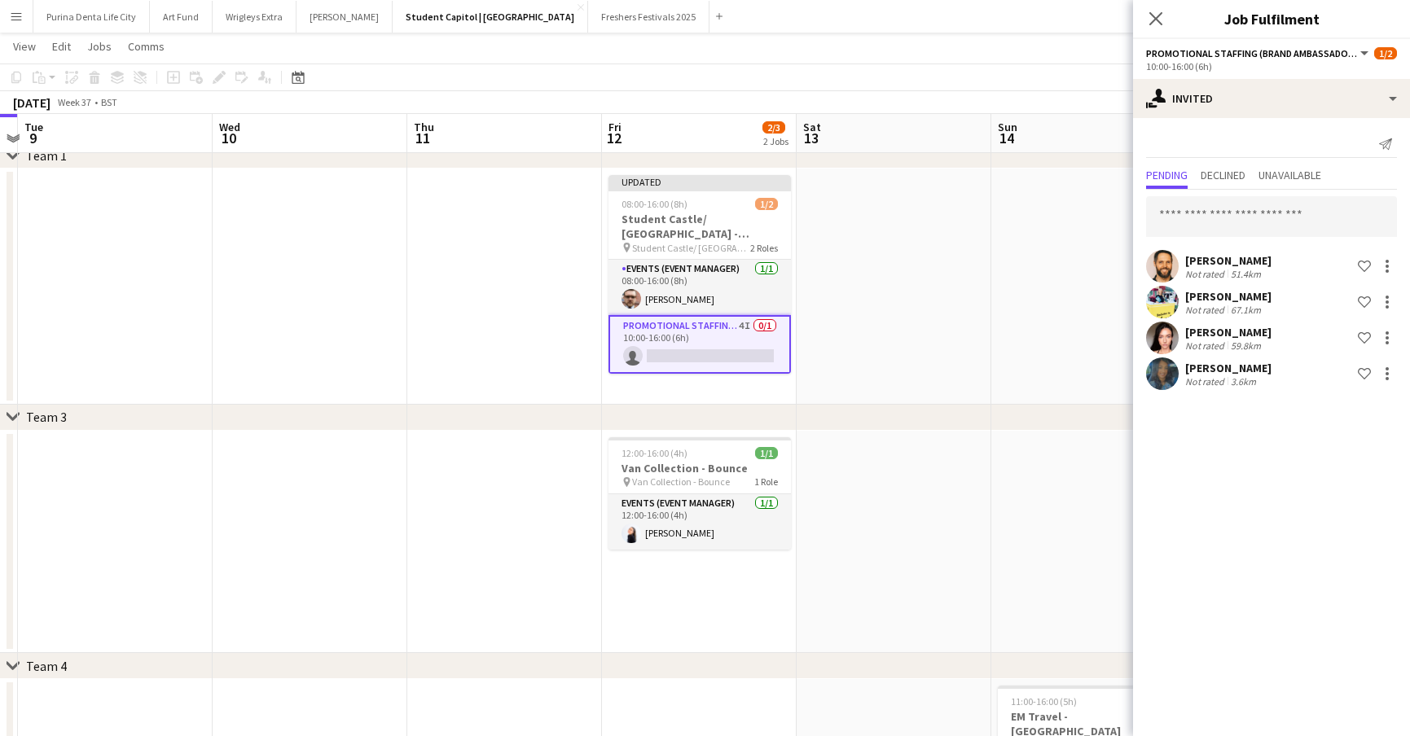
click at [1009, 528] on app-date-cell at bounding box center [1088, 542] width 195 height 223
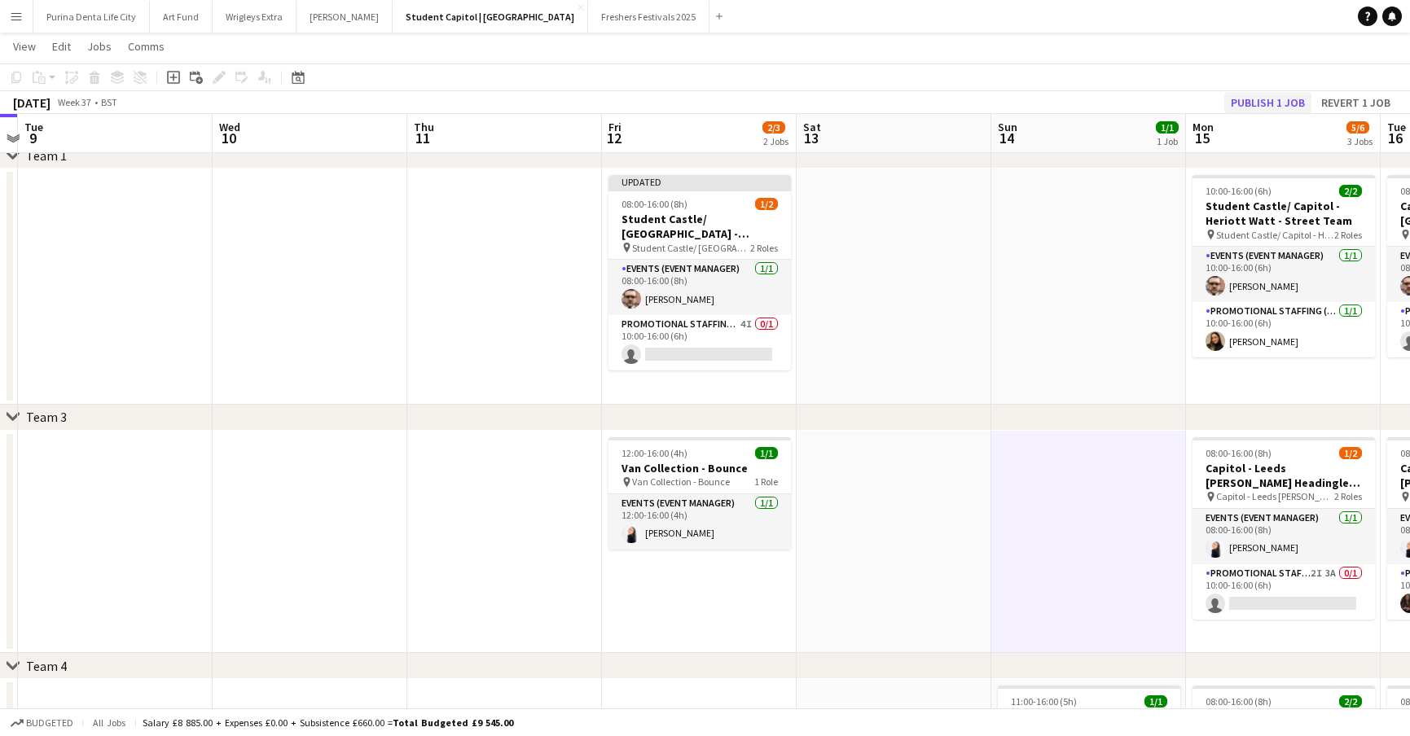
click at [1262, 99] on button "Publish 1 job" at bounding box center [1267, 102] width 87 height 21
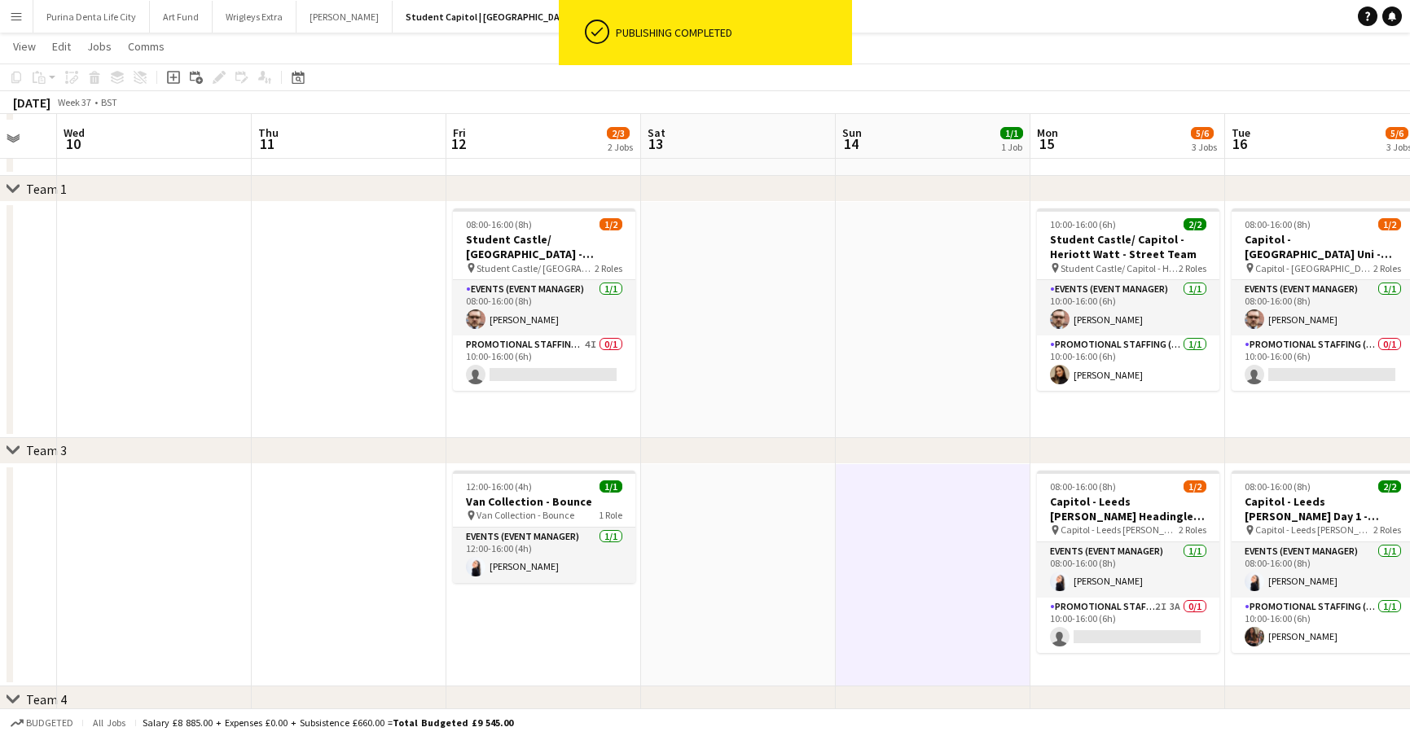
scroll to position [300, 0]
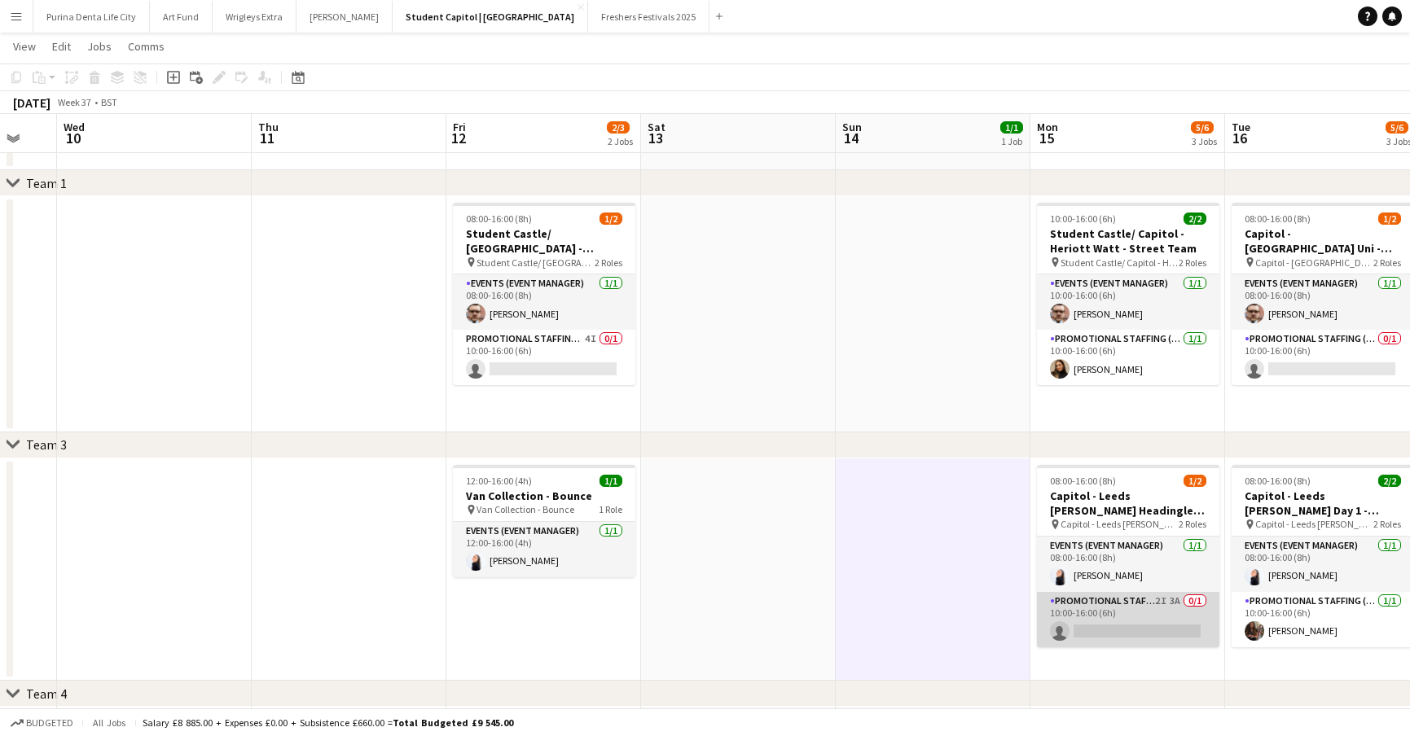
click at [1112, 642] on app-card-role "Promotional Staffing (Brand Ambassadors) 2I 3A 0/1 10:00-16:00 (6h) single-neut…" at bounding box center [1128, 619] width 182 height 55
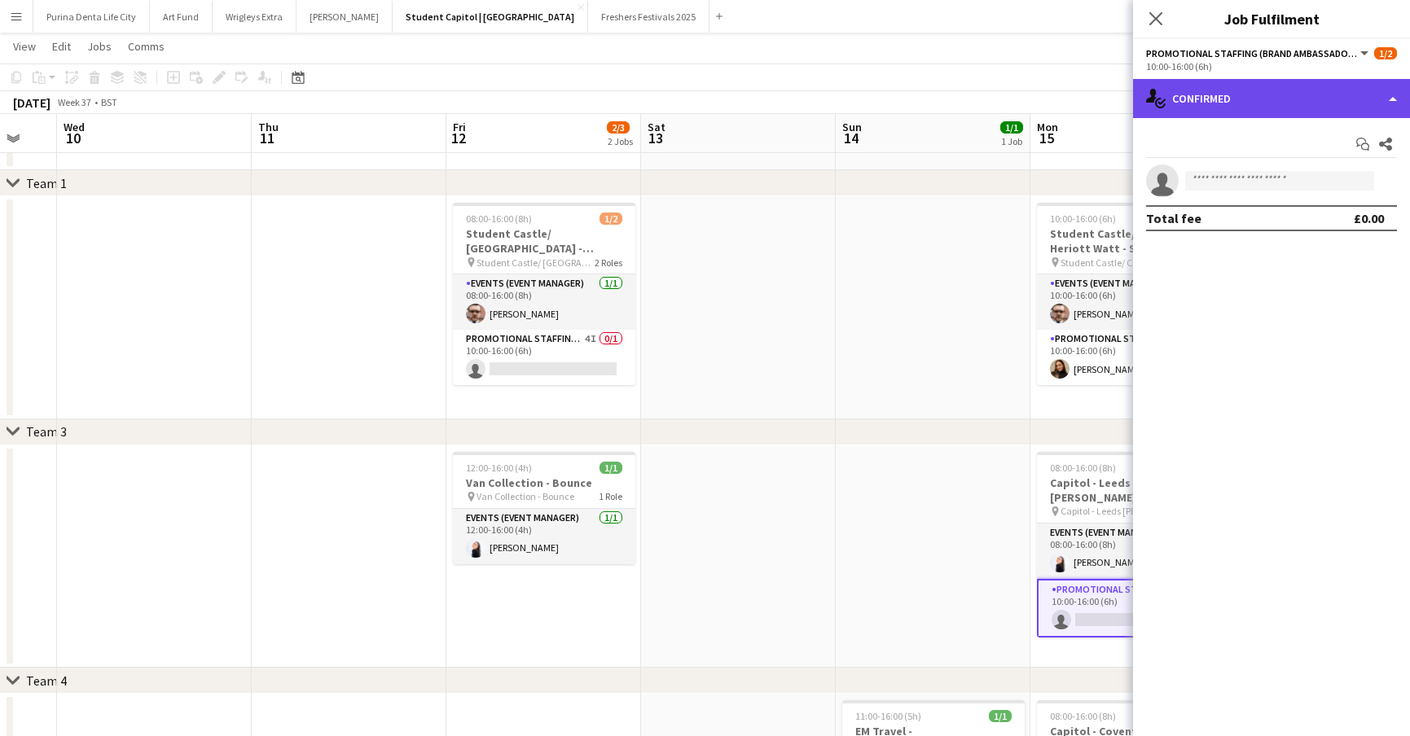
click at [1350, 108] on div "single-neutral-actions-check-2 Confirmed" at bounding box center [1271, 98] width 277 height 39
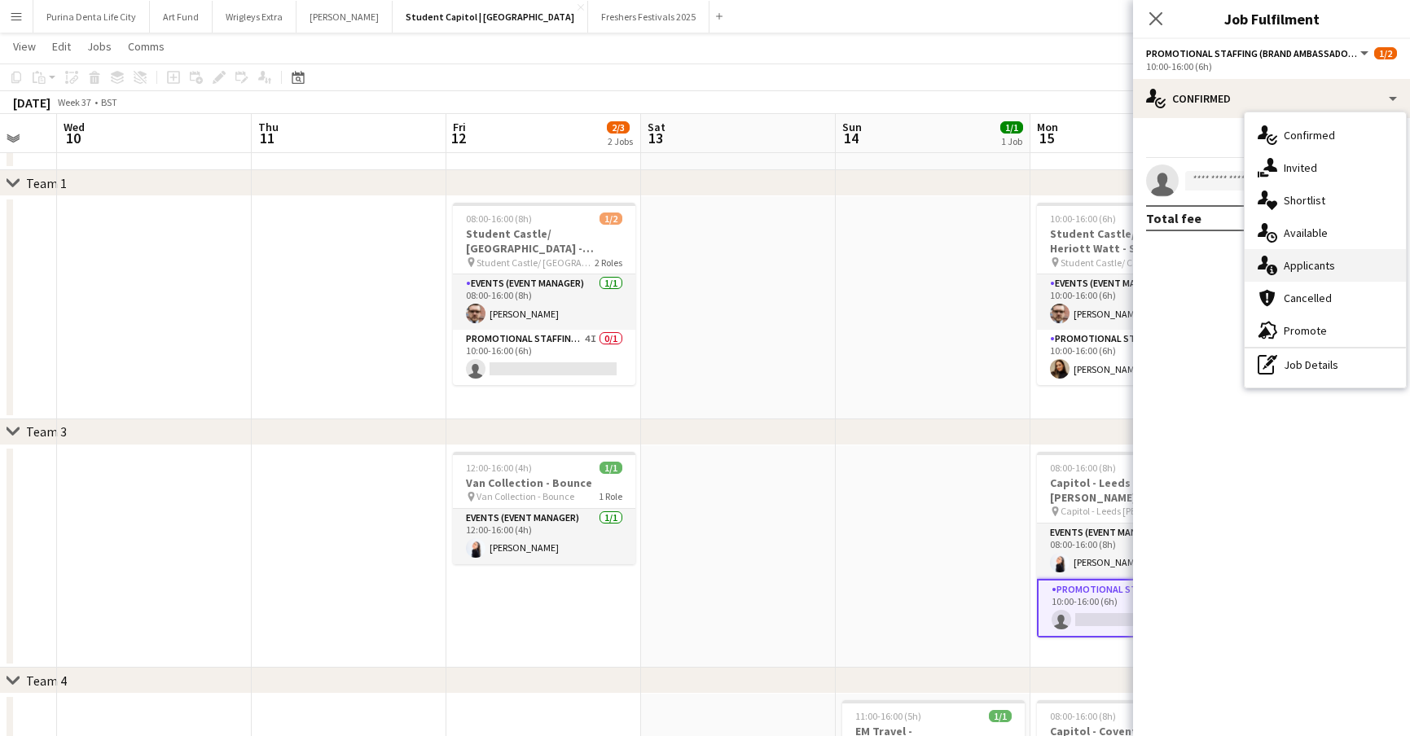
click at [1366, 267] on div "single-neutral-actions-information Applicants" at bounding box center [1324, 265] width 161 height 33
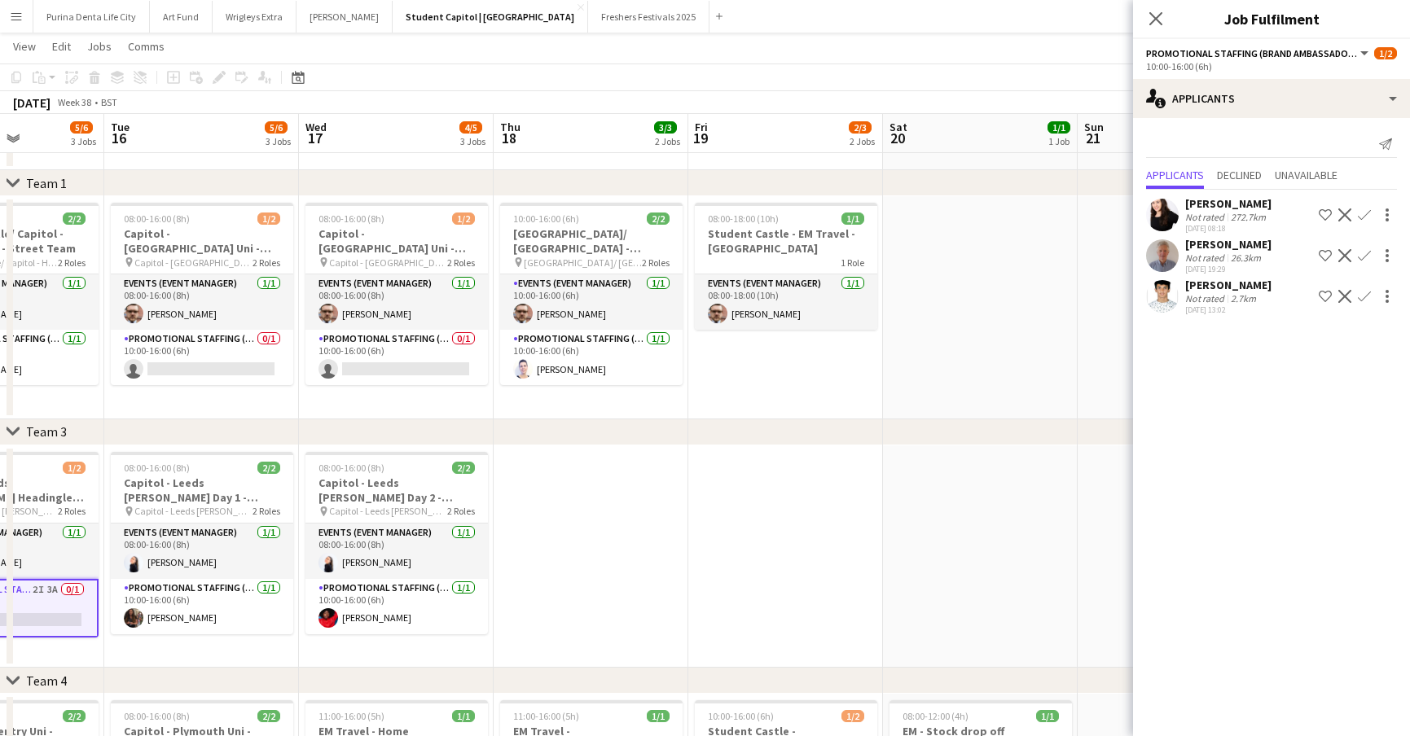
scroll to position [0, 477]
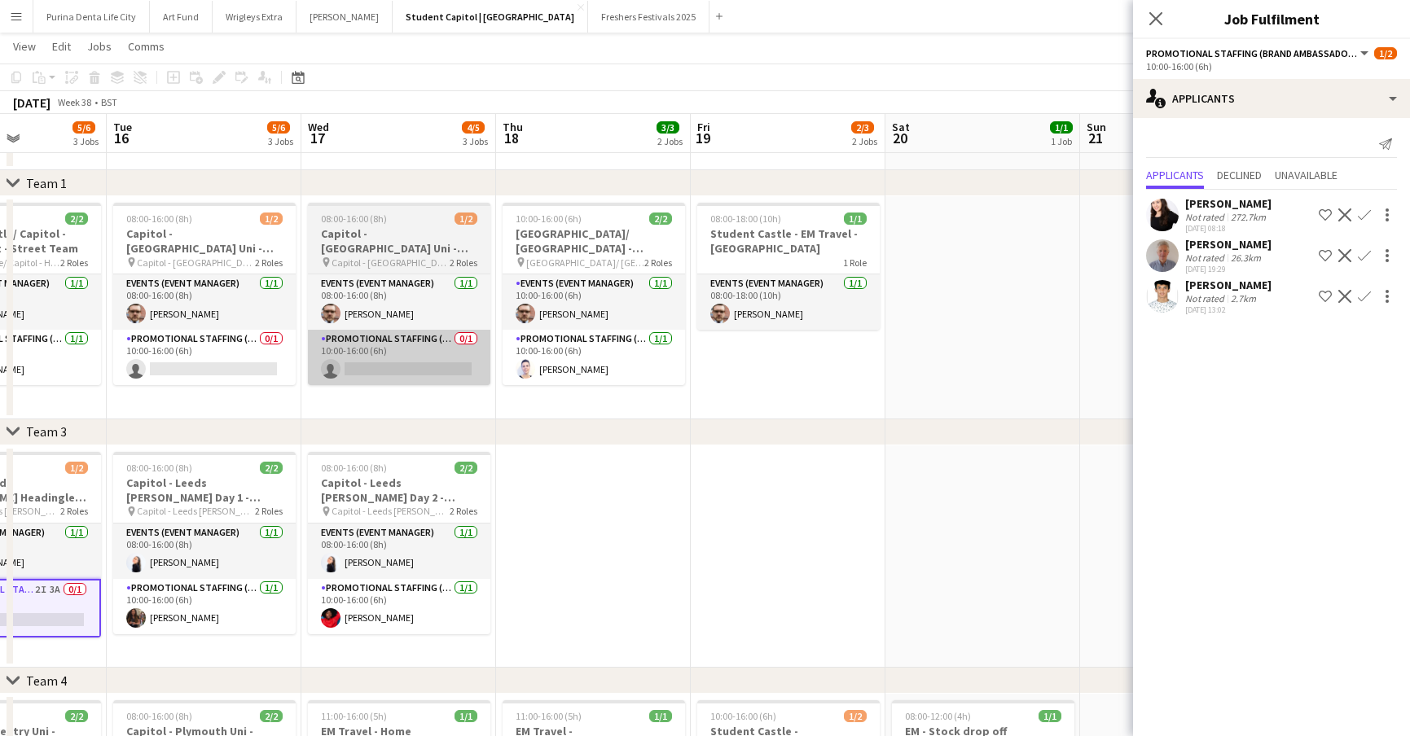
click at [447, 382] on app-card-role "Promotional Staffing (Brand Ambassadors) 0/1 10:00-16:00 (6h) single-neutral-ac…" at bounding box center [399, 357] width 182 height 55
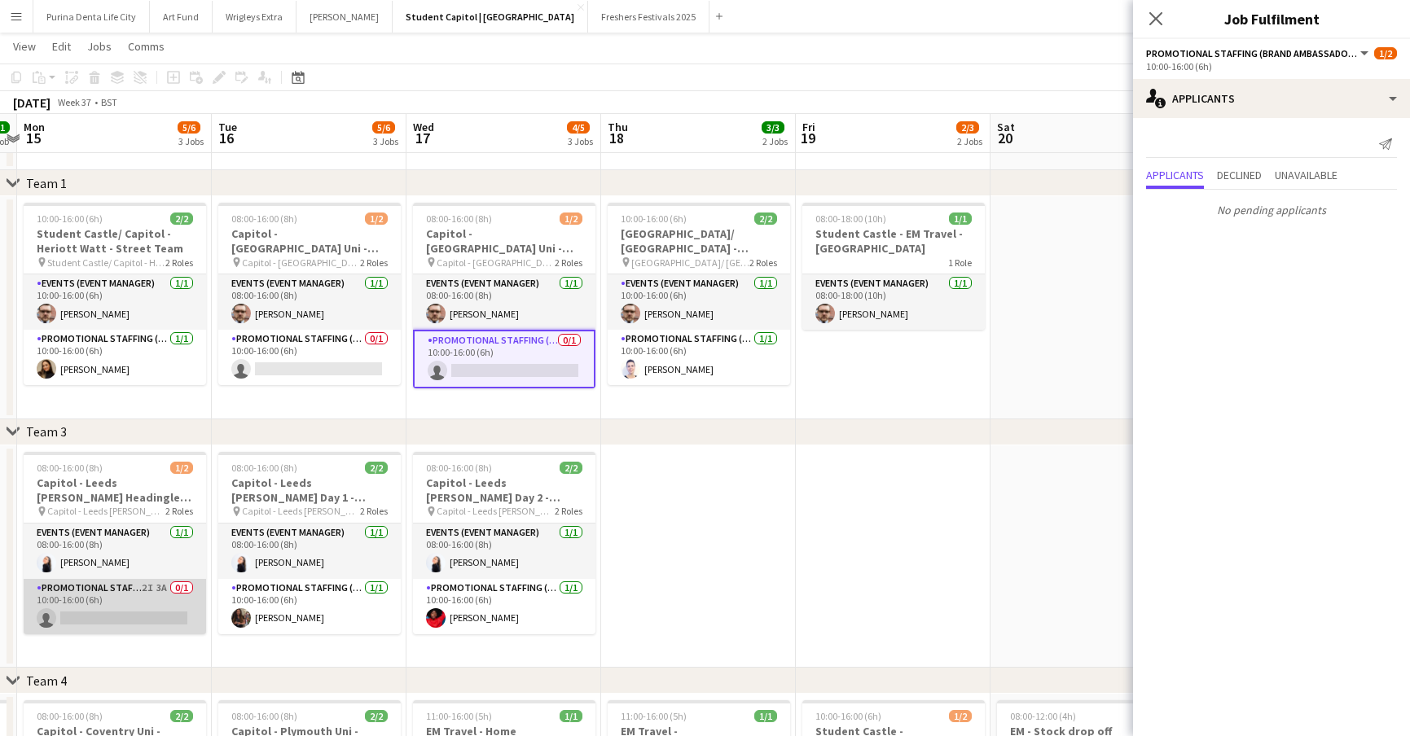
click at [188, 595] on app-card-role "Promotional Staffing (Brand Ambassadors) 2I 3A 0/1 10:00-16:00 (6h) single-neut…" at bounding box center [115, 606] width 182 height 55
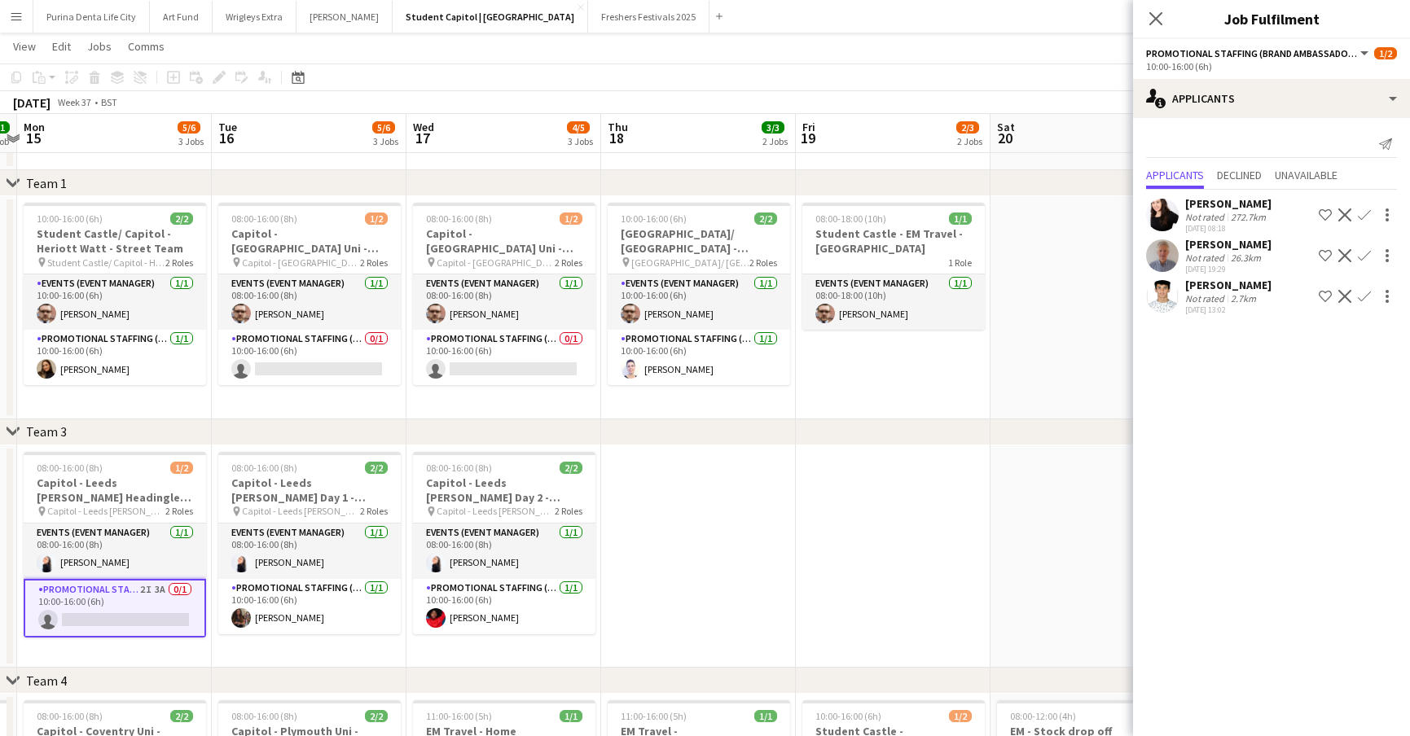
scroll to position [0, 373]
click at [1160, 254] on app-user-avatar at bounding box center [1162, 255] width 33 height 33
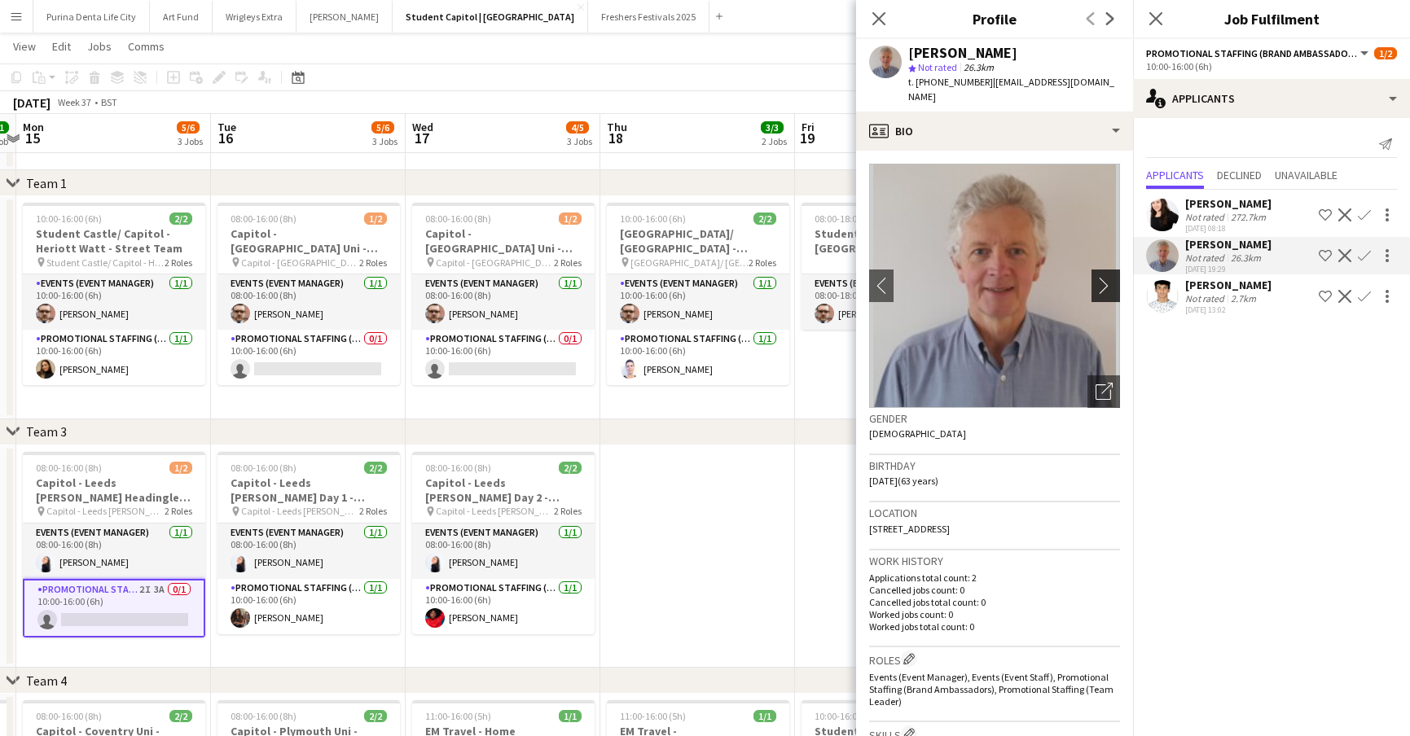
click at [1099, 277] on app-icon "chevron-right" at bounding box center [1107, 285] width 25 height 17
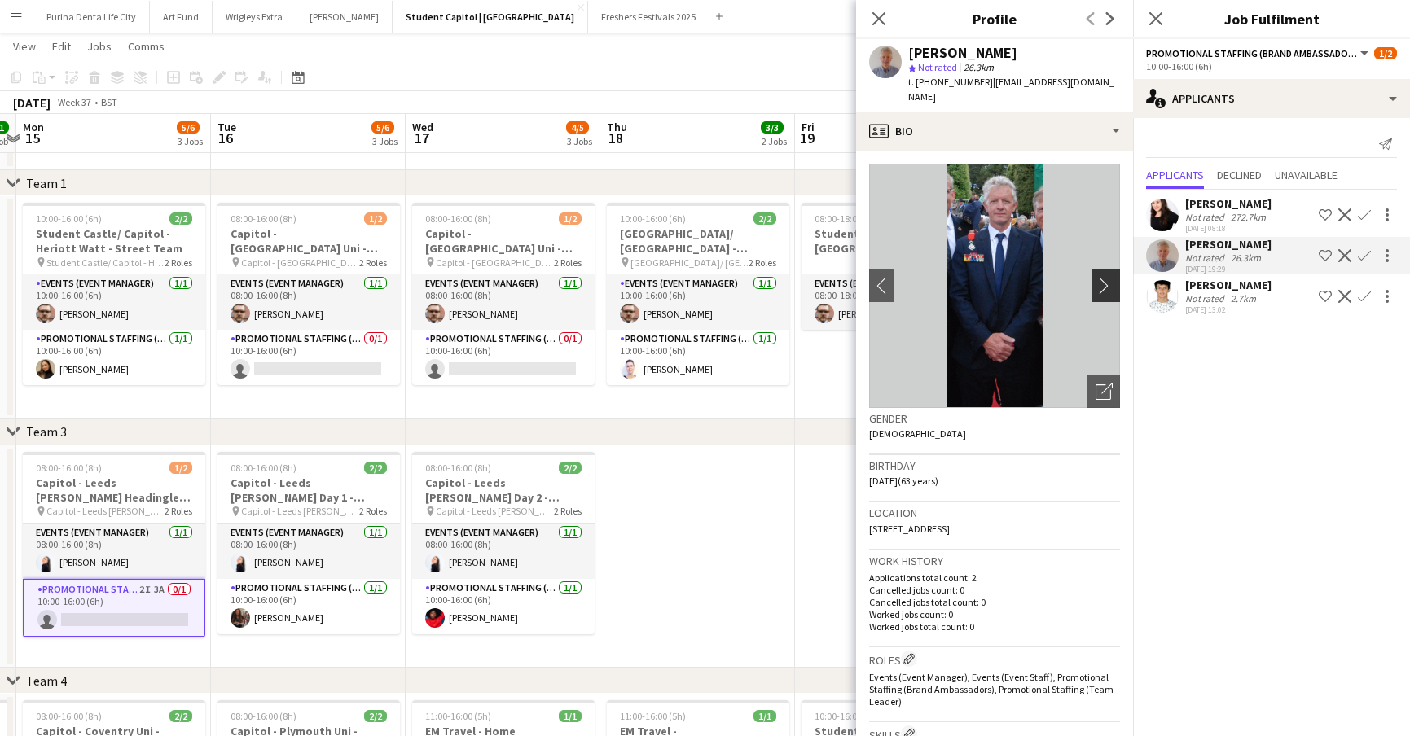
click at [1099, 277] on app-icon "chevron-right" at bounding box center [1107, 285] width 25 height 17
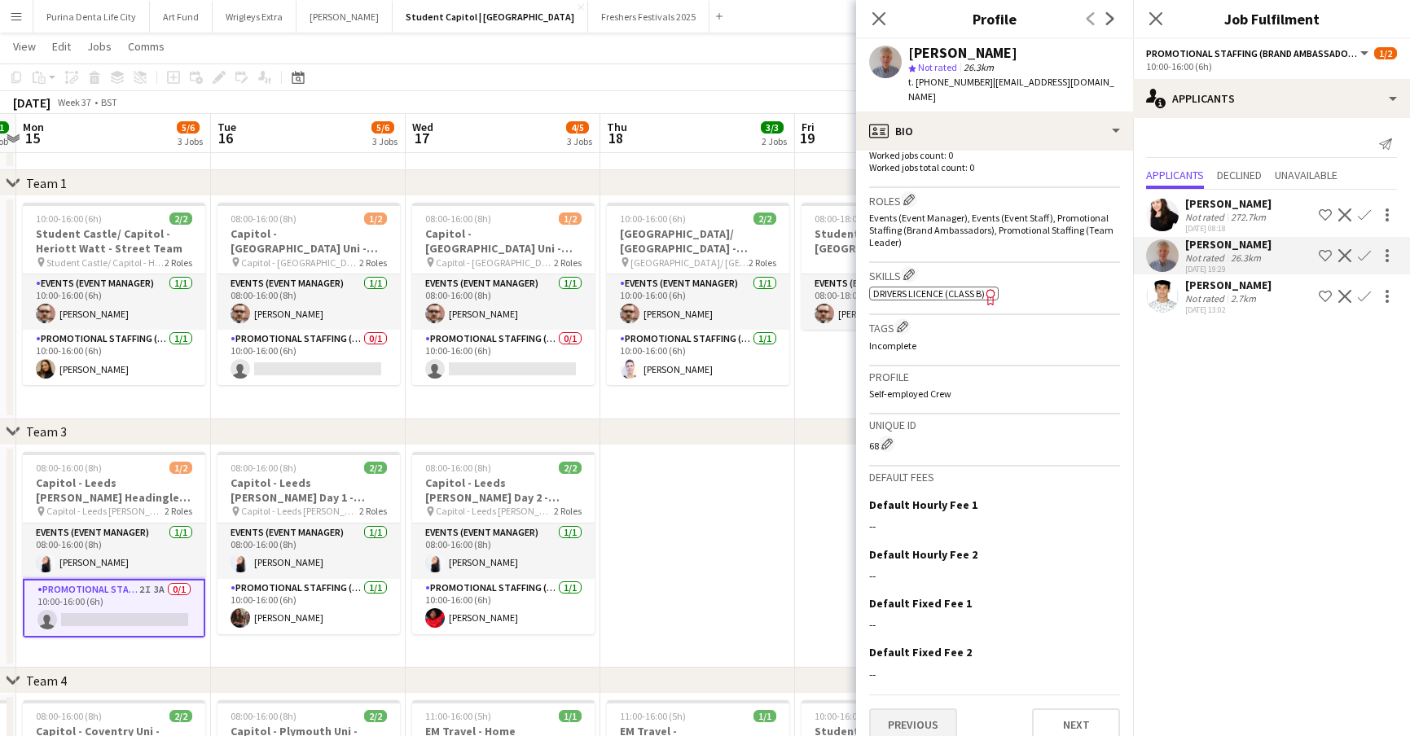
scroll to position [458, 0]
click at [914, 721] on button "Previous" at bounding box center [913, 725] width 88 height 33
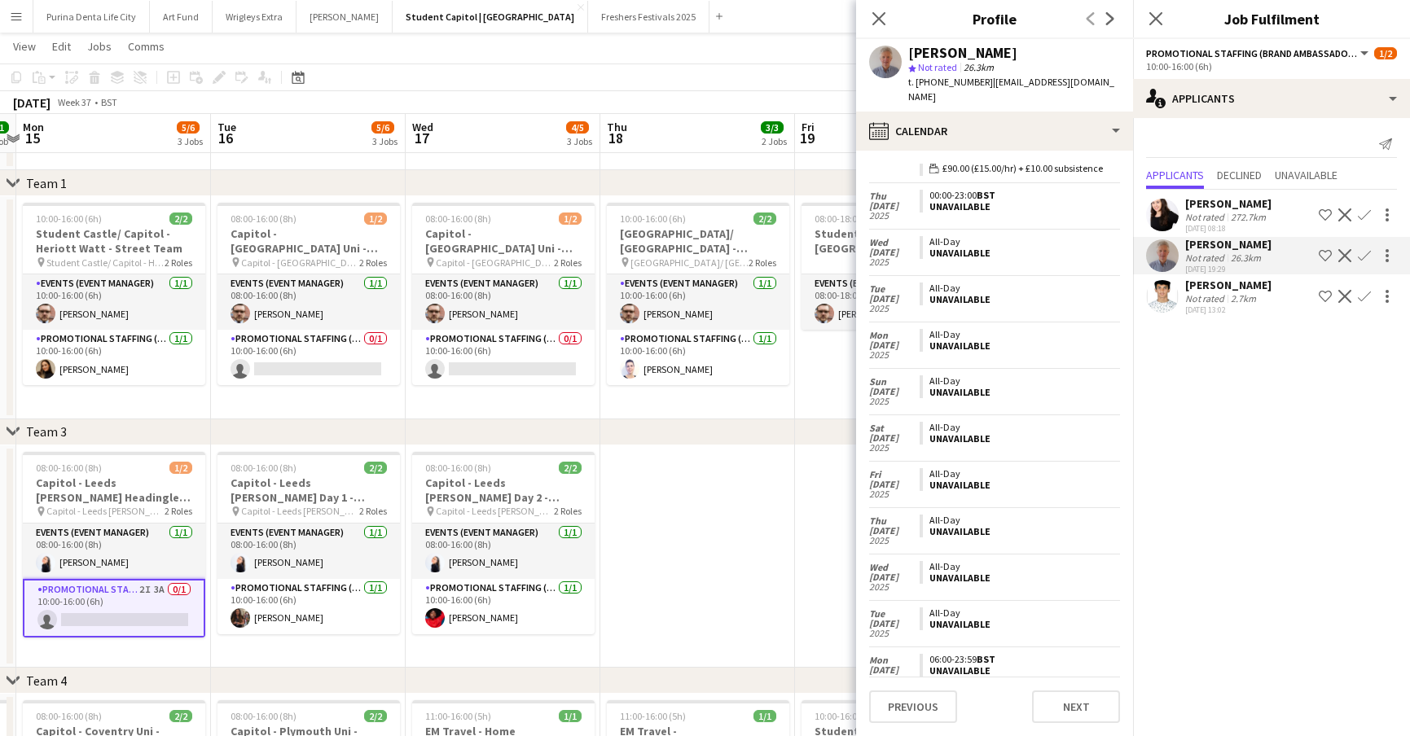
scroll to position [291, 0]
click at [774, 583] on app-date-cell at bounding box center [697, 556] width 195 height 223
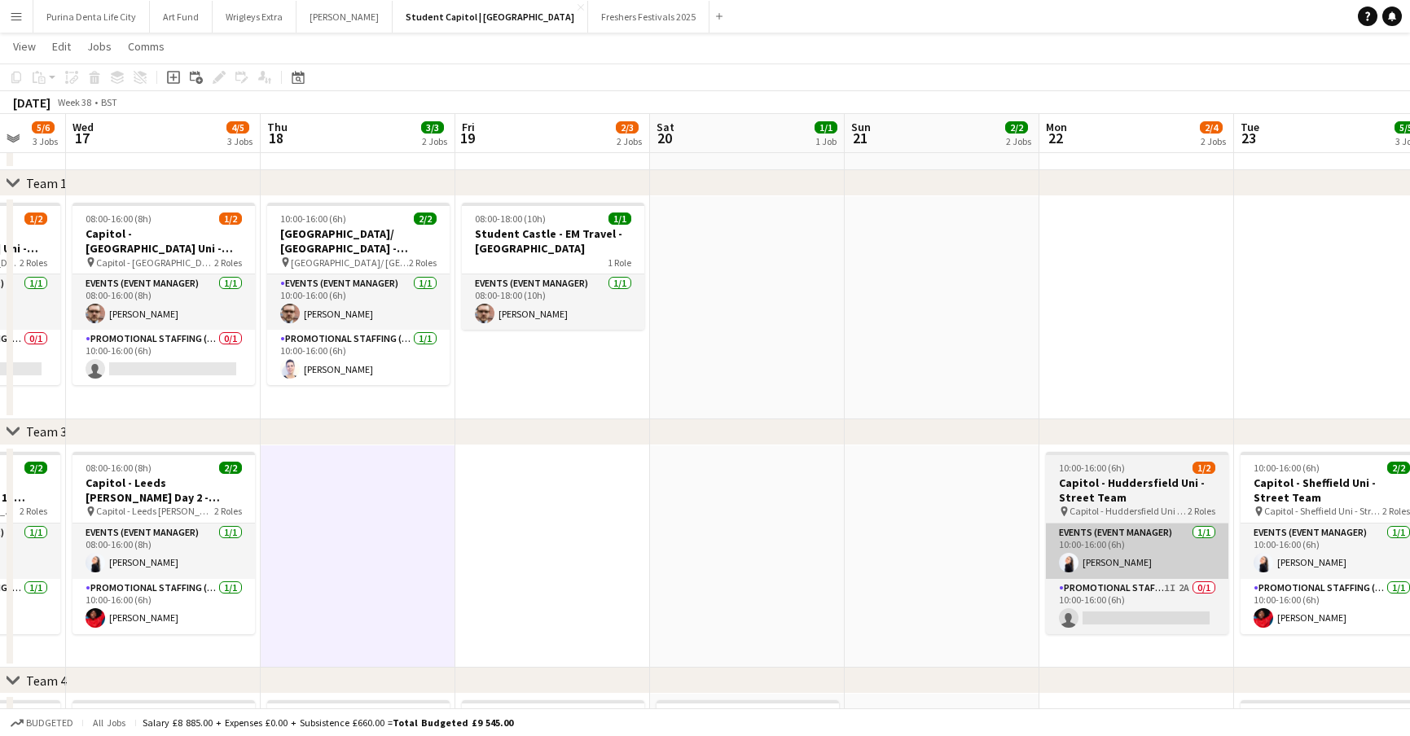
scroll to position [0, 715]
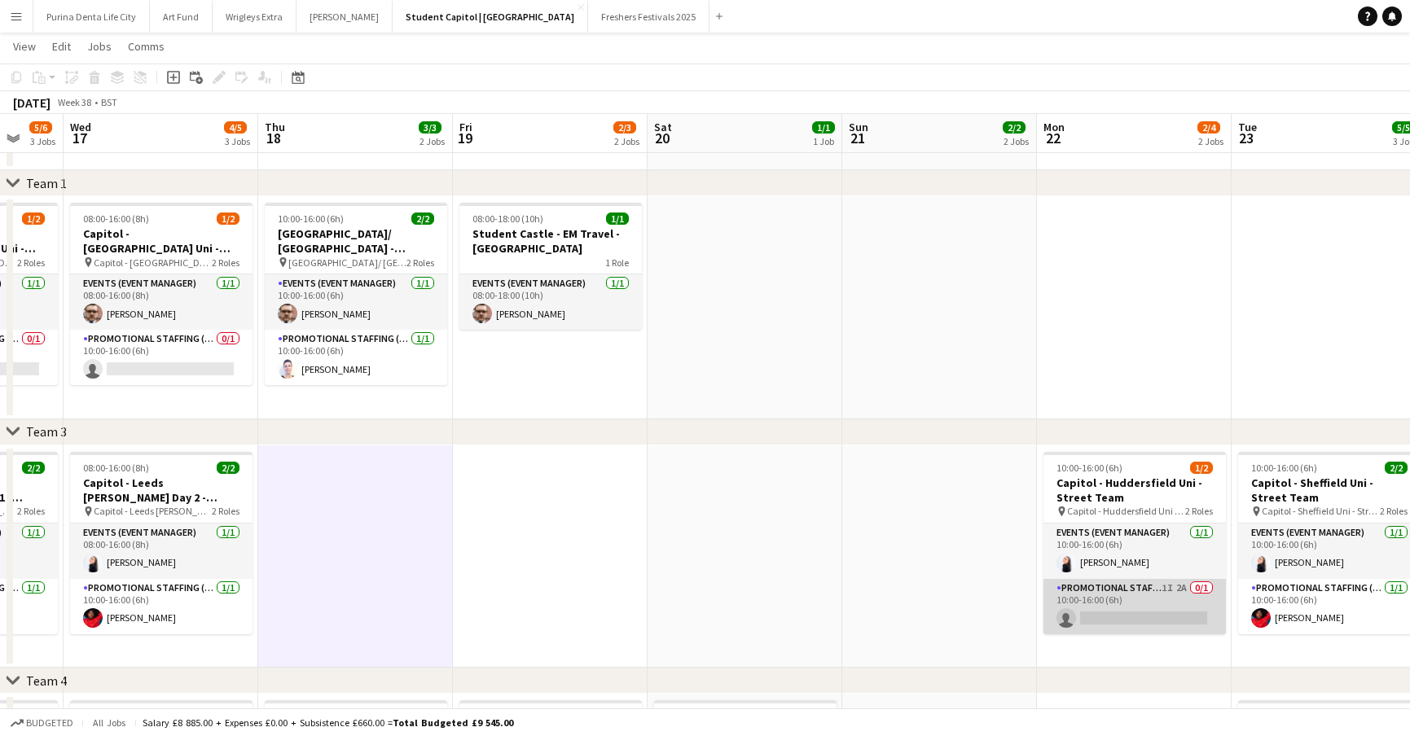
click at [1182, 612] on app-card-role "Promotional Staffing (Brand Ambassadors) 1I 2A 0/1 10:00-16:00 (6h) single-neut…" at bounding box center [1134, 606] width 182 height 55
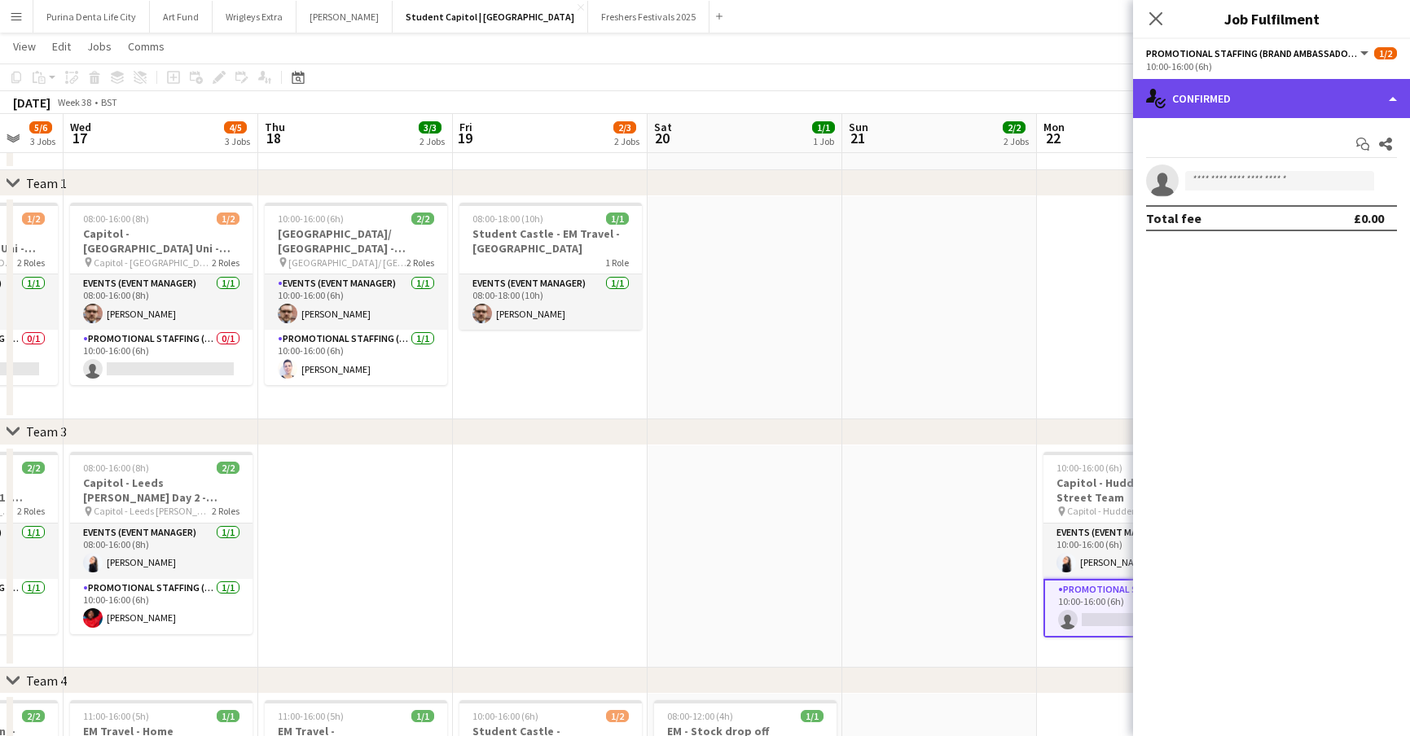
click at [1334, 111] on div "single-neutral-actions-check-2 Confirmed" at bounding box center [1271, 98] width 277 height 39
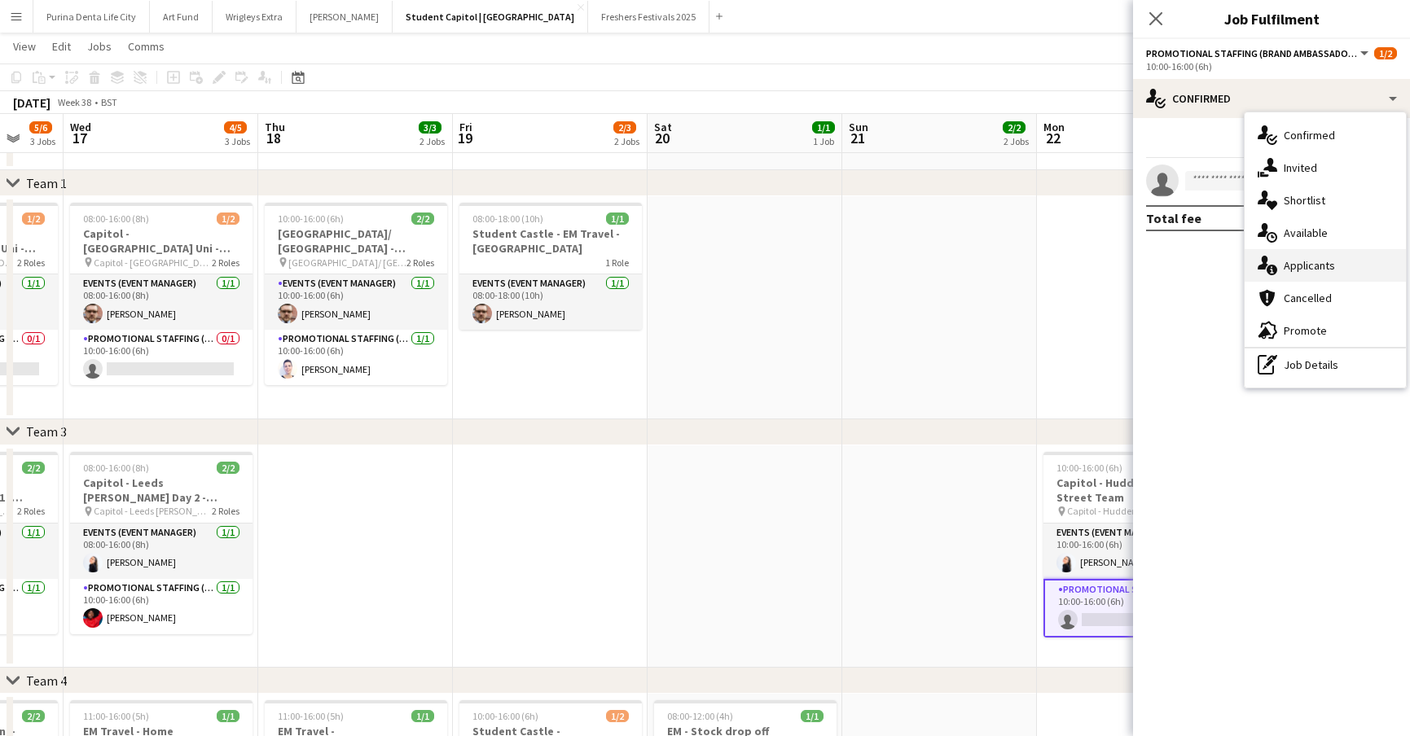
click at [1309, 270] on span "Applicants" at bounding box center [1308, 265] width 51 height 15
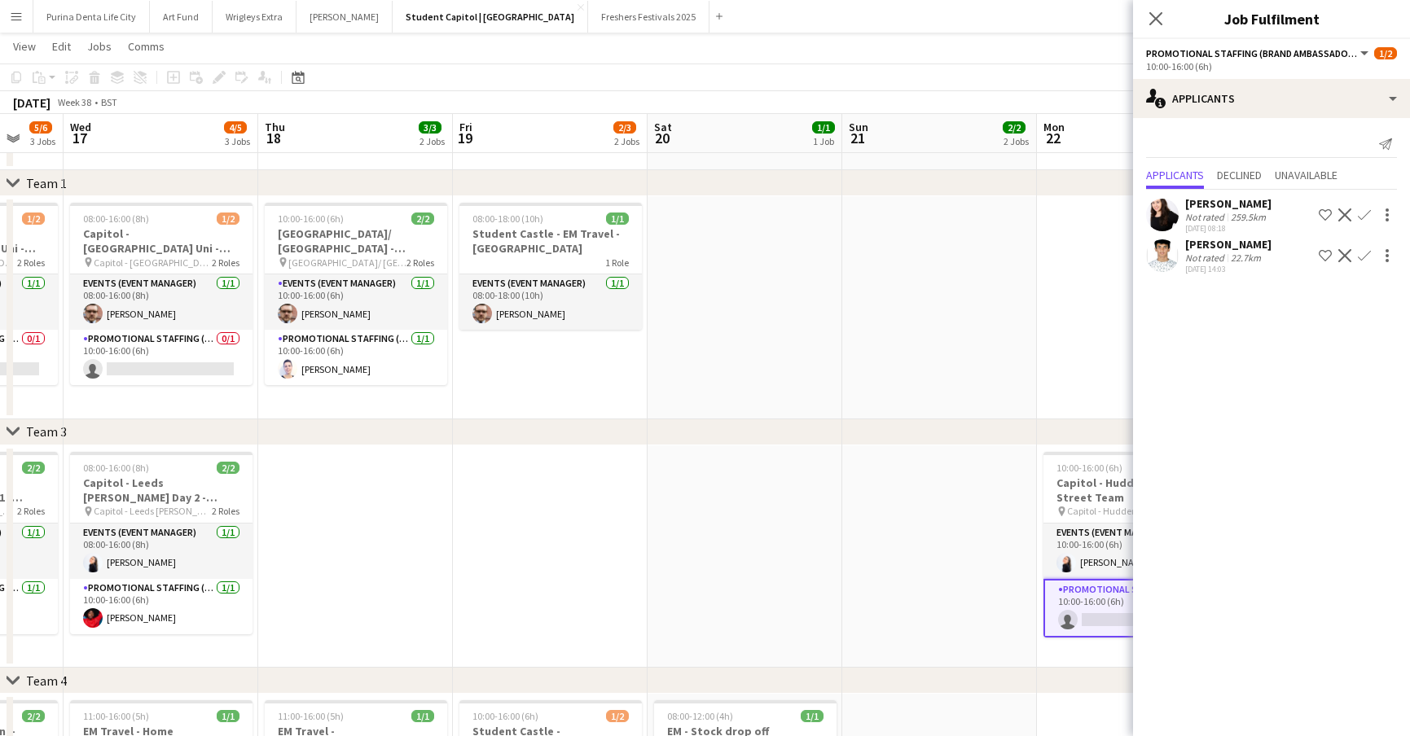
click at [898, 522] on app-date-cell at bounding box center [939, 556] width 195 height 223
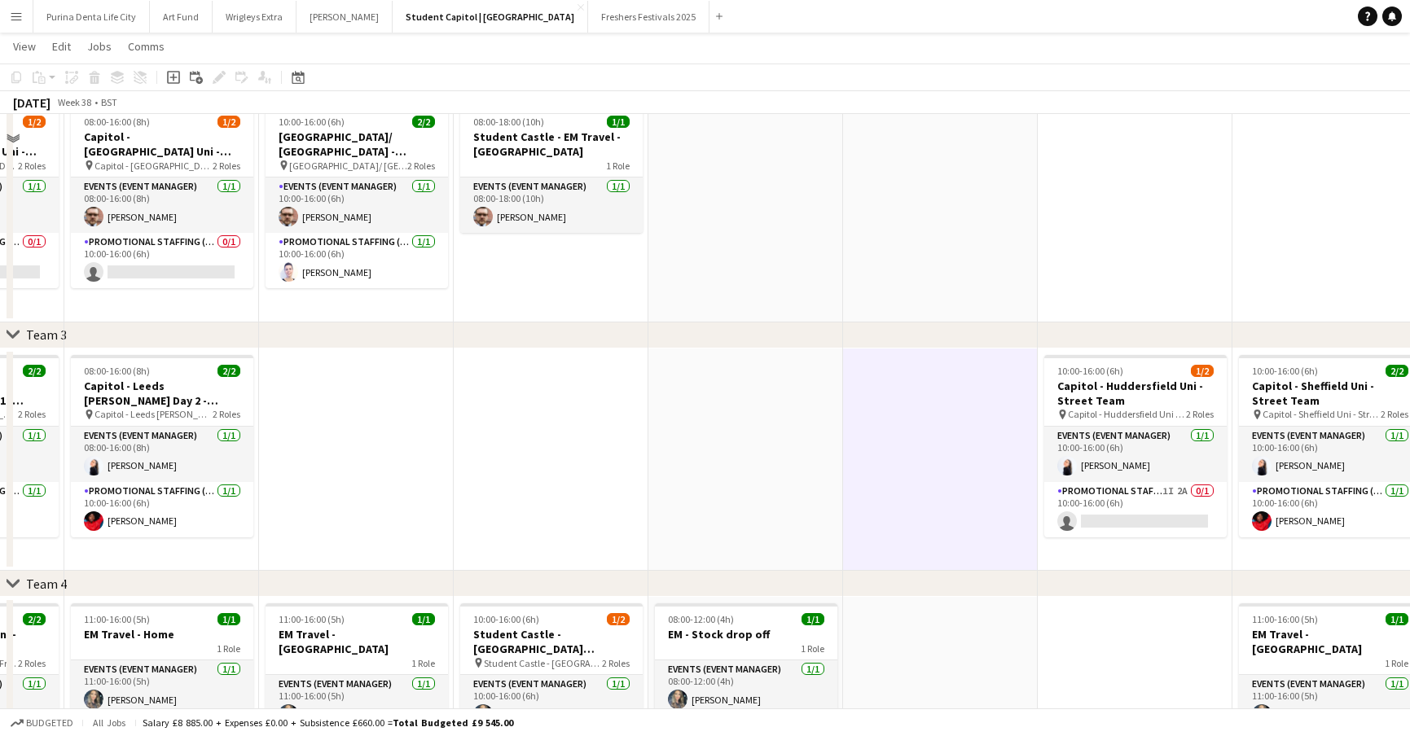
scroll to position [470, 0]
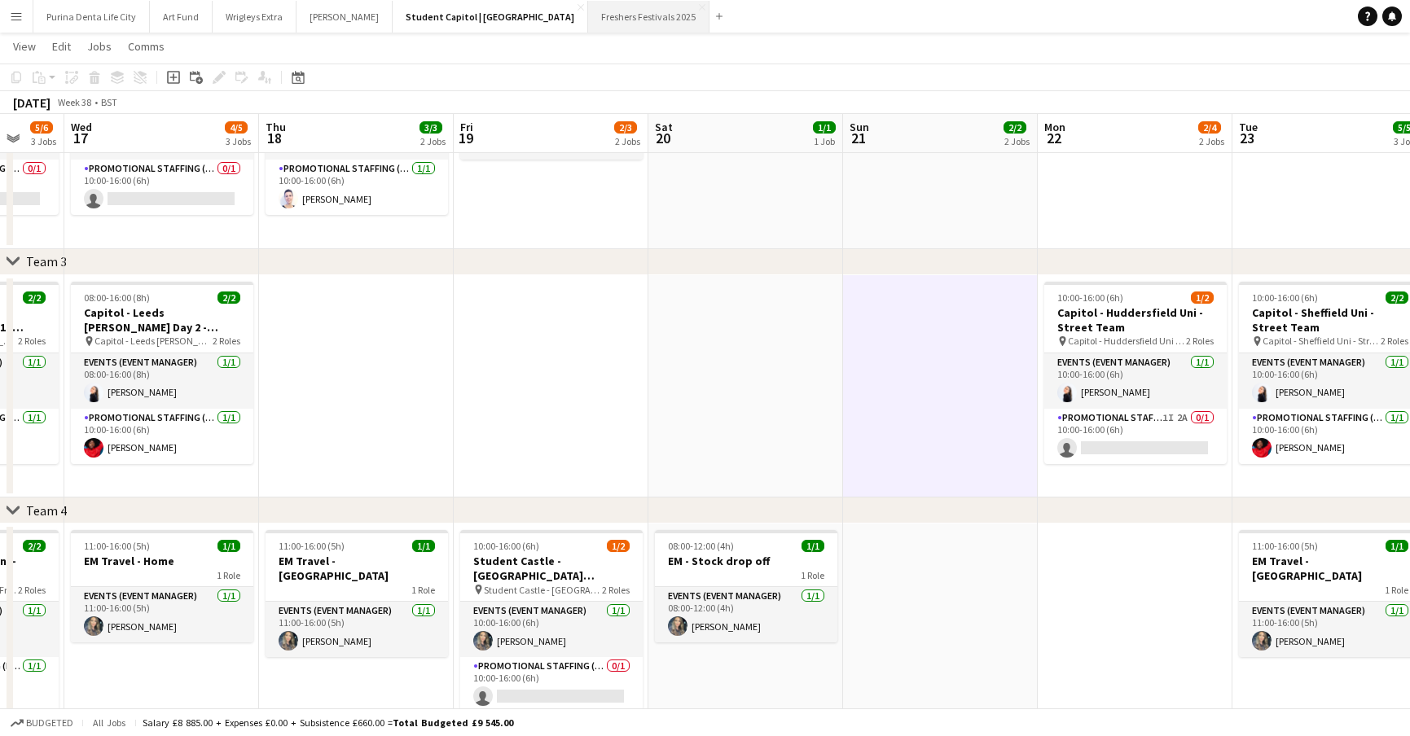
click at [588, 32] on button "Freshers Festivals 2025 Close" at bounding box center [648, 17] width 121 height 32
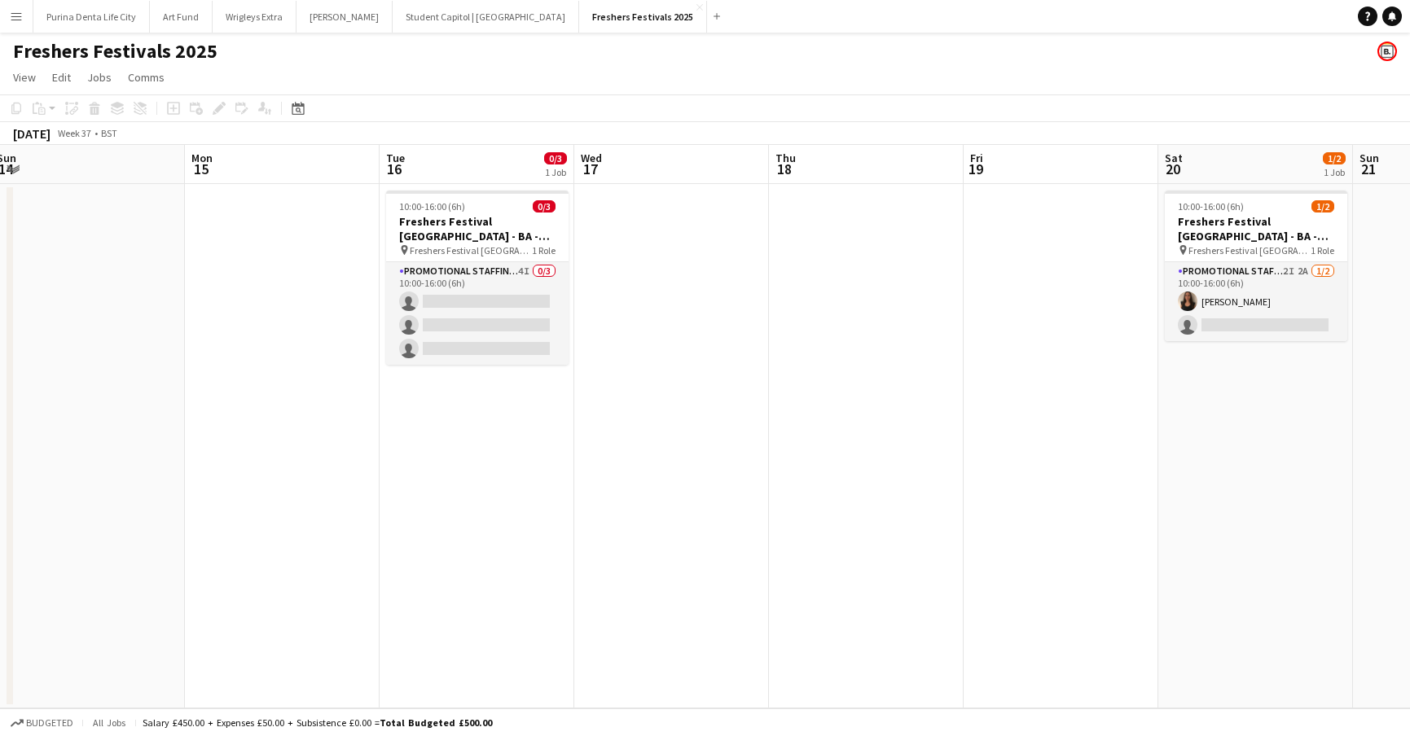
scroll to position [0, 384]
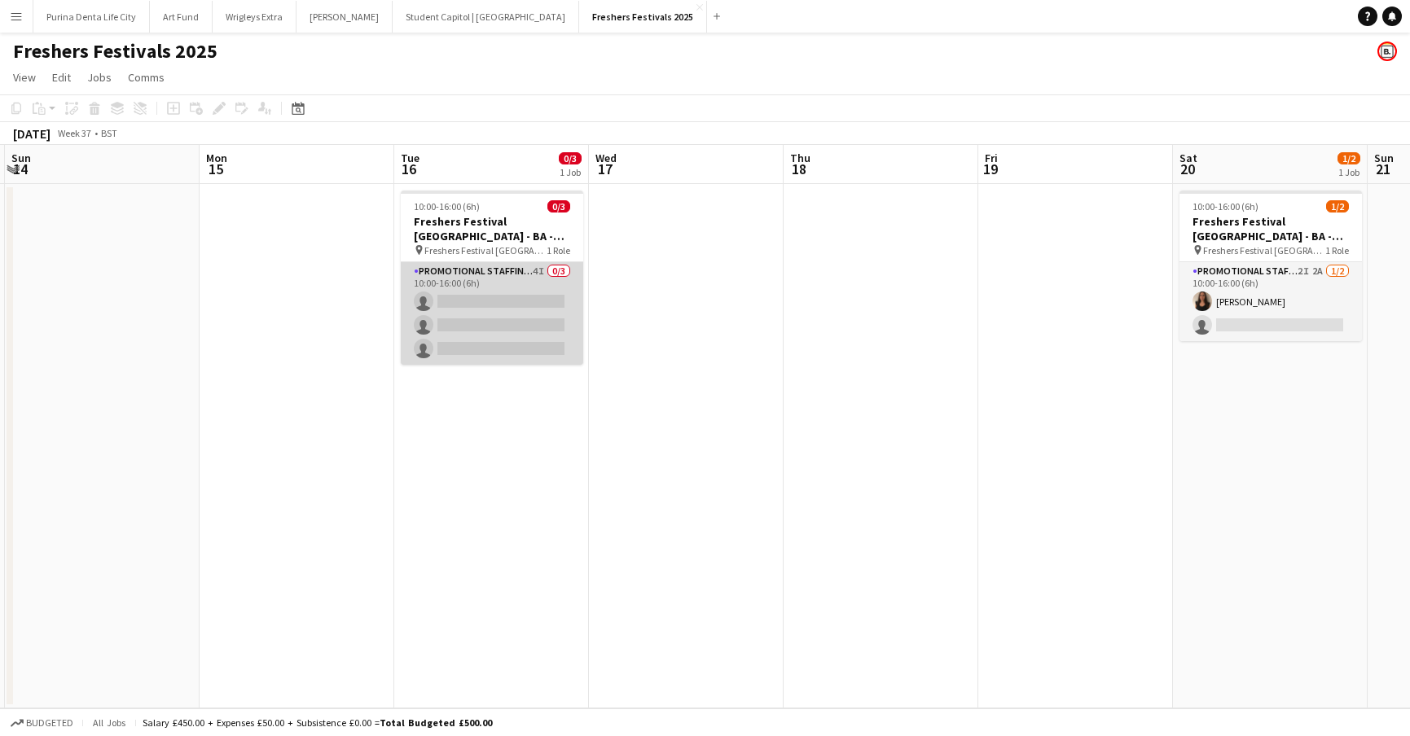
click at [529, 300] on app-card-role "Promotional Staffing (Brand Ambassadors) 4I 0/3 10:00-16:00 (6h) single-neutral…" at bounding box center [492, 313] width 182 height 103
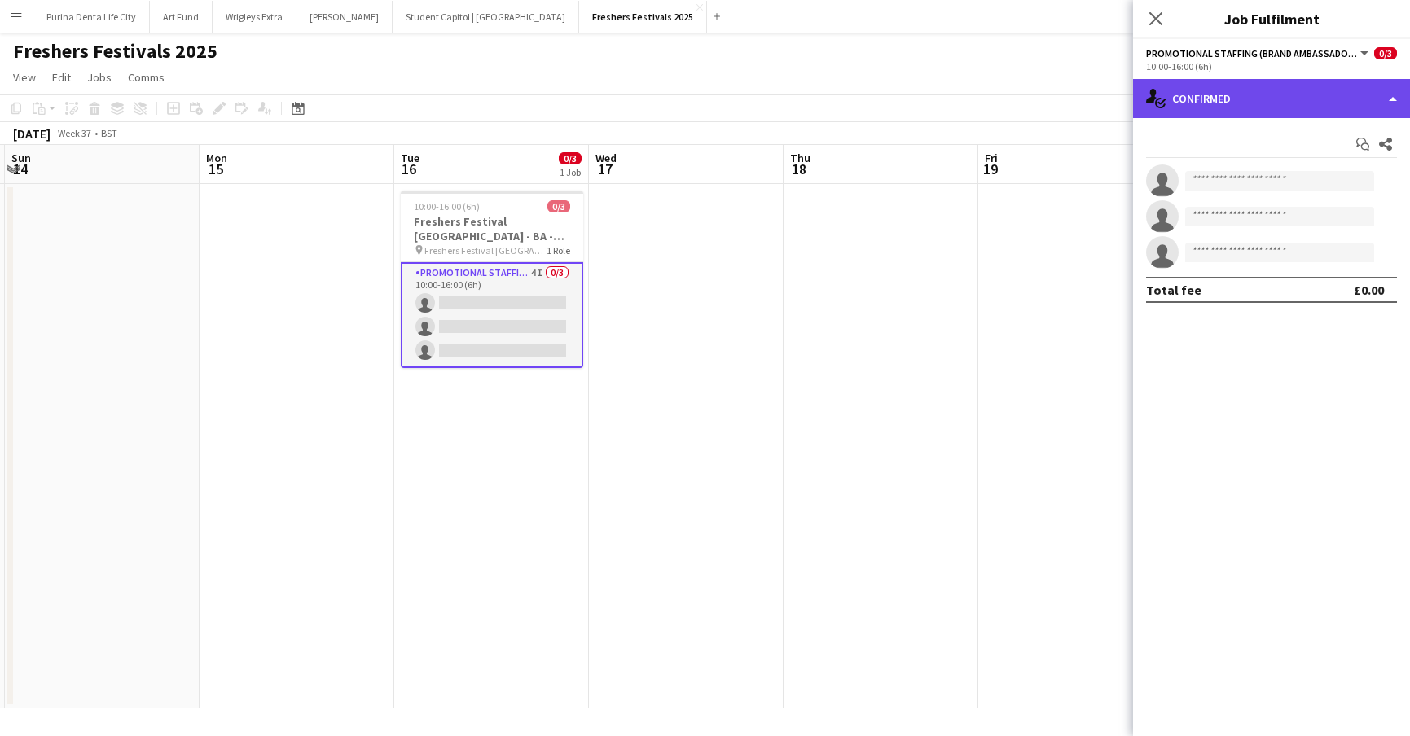
click at [1272, 103] on div "single-neutral-actions-check-2 Confirmed" at bounding box center [1271, 98] width 277 height 39
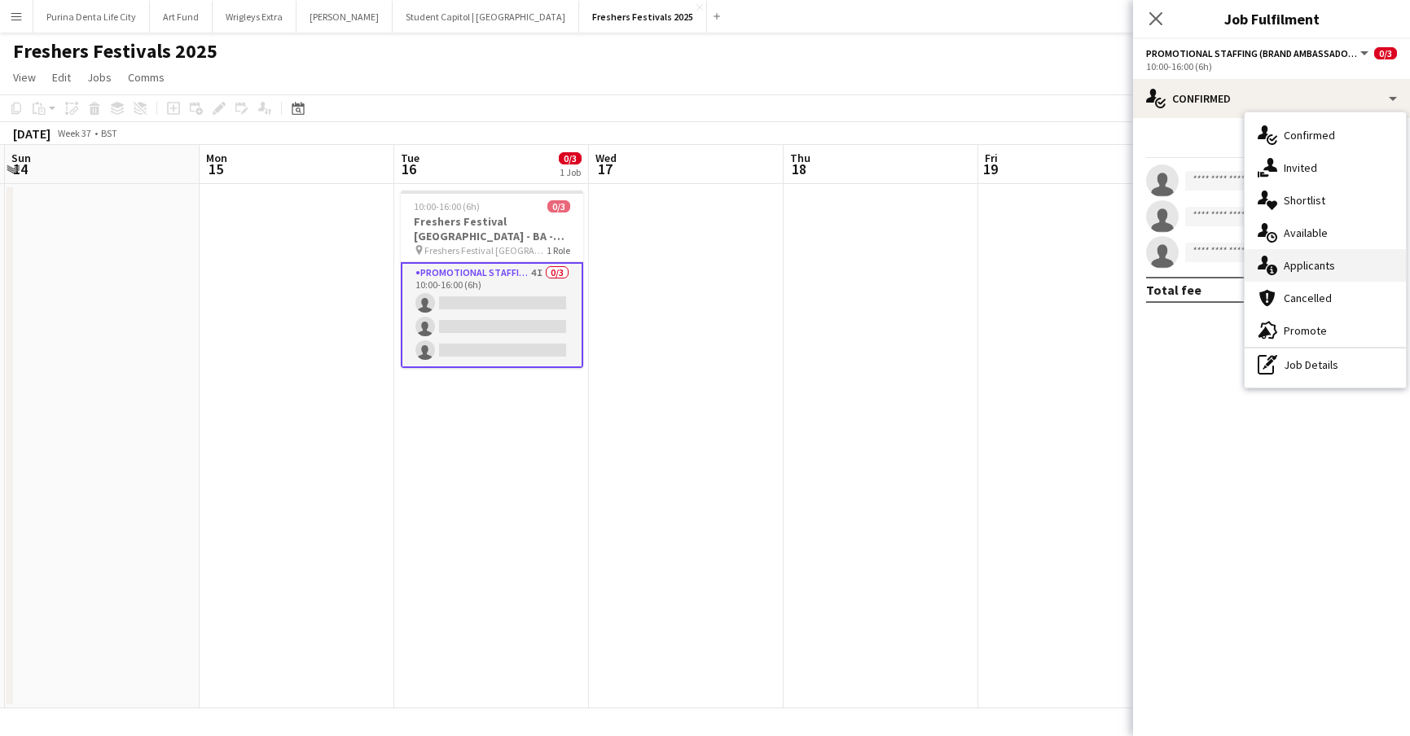
click at [1337, 257] on div "single-neutral-actions-information Applicants" at bounding box center [1324, 265] width 161 height 33
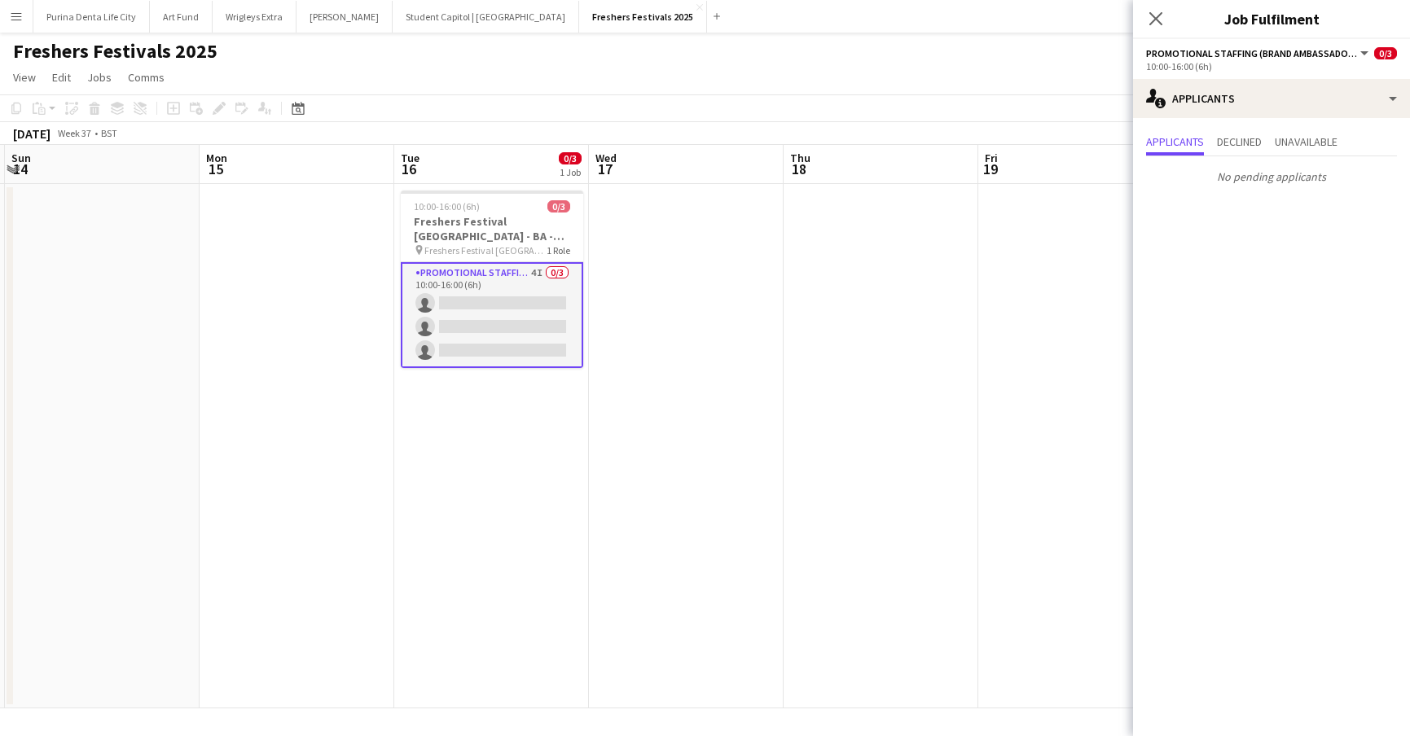
click at [983, 347] on app-date-cell at bounding box center [1075, 446] width 195 height 524
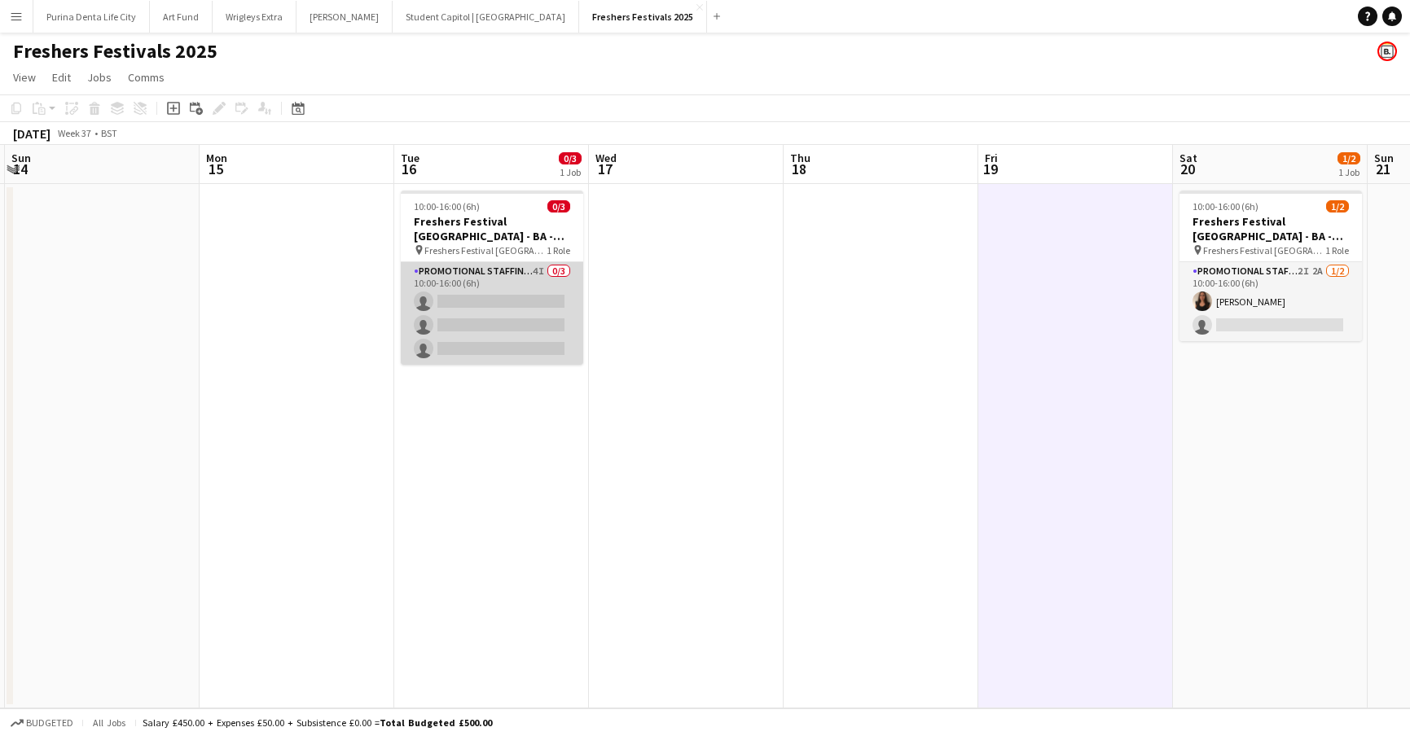
click at [468, 308] on app-card-role "Promotional Staffing (Brand Ambassadors) 4I 0/3 10:00-16:00 (6h) single-neutral…" at bounding box center [492, 313] width 182 height 103
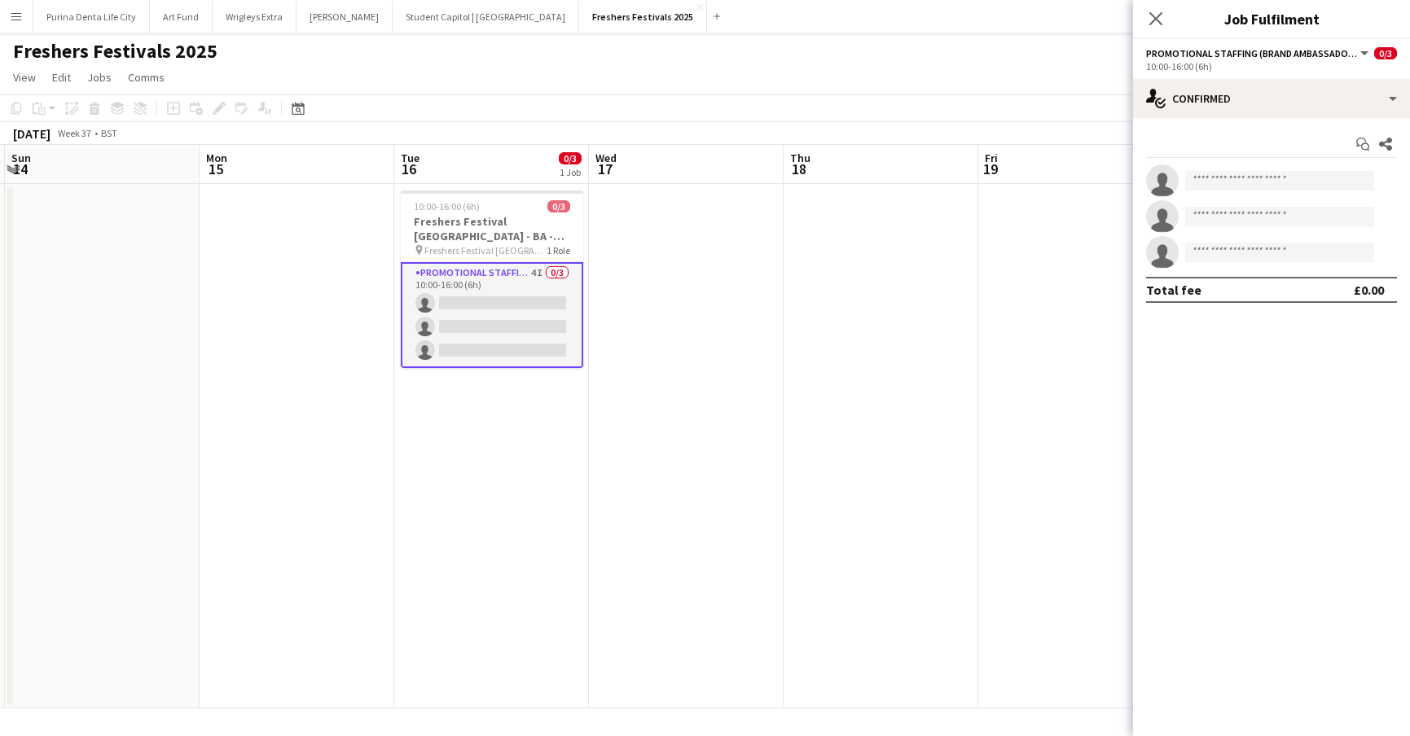
click at [713, 287] on app-date-cell at bounding box center [686, 446] width 195 height 524
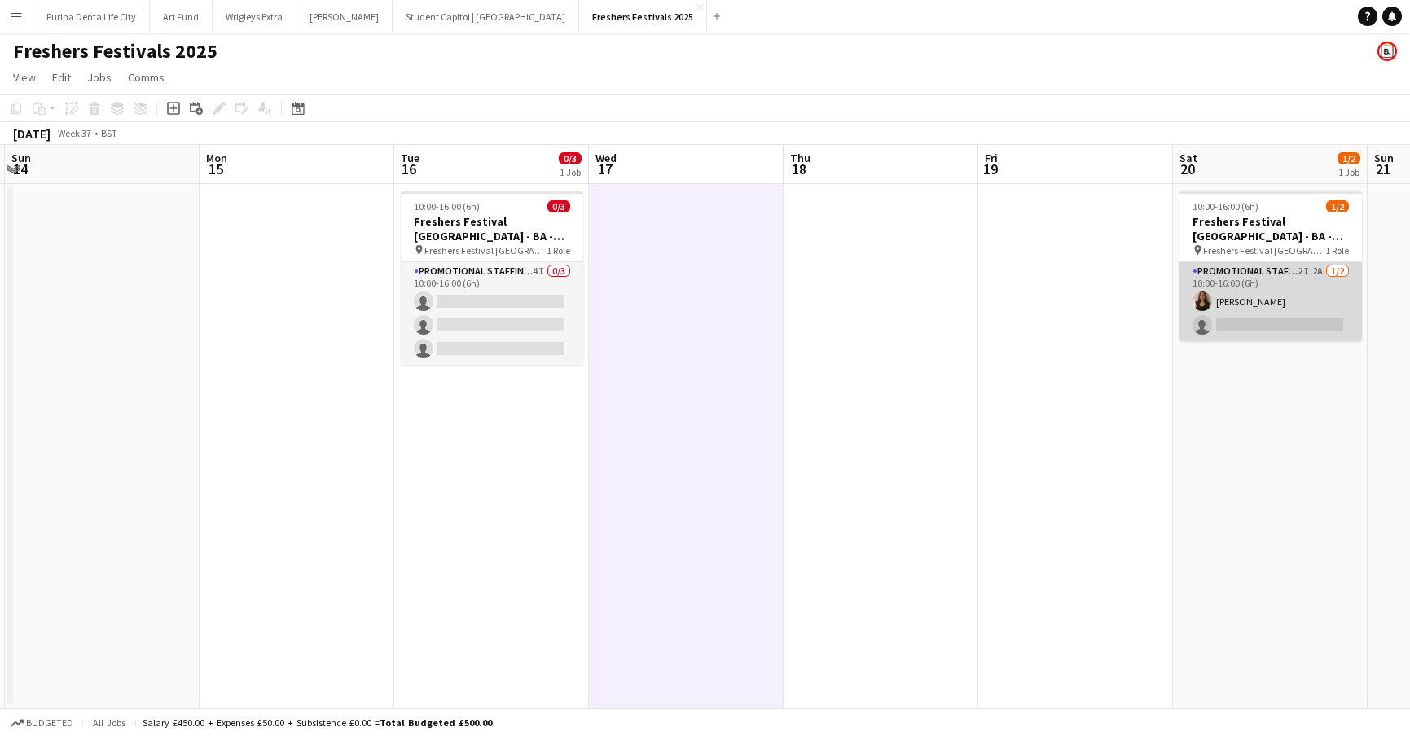
click at [1243, 313] on app-card-role "Promotional Staffing (Brand Ambassadors) 2I 2A [DATE] 10:00-16:00 (6h) [PERSON_…" at bounding box center [1270, 301] width 182 height 79
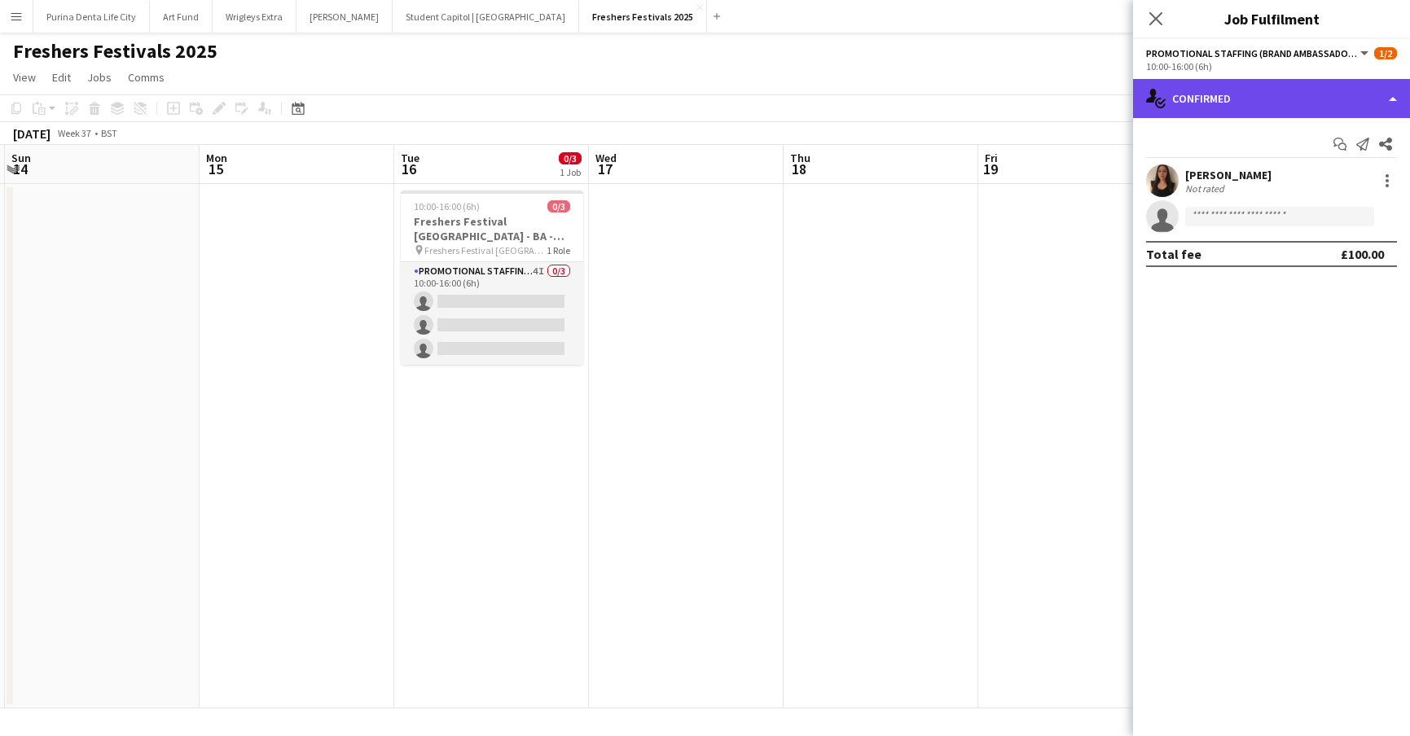
click at [1291, 94] on div "single-neutral-actions-check-2 Confirmed" at bounding box center [1271, 98] width 277 height 39
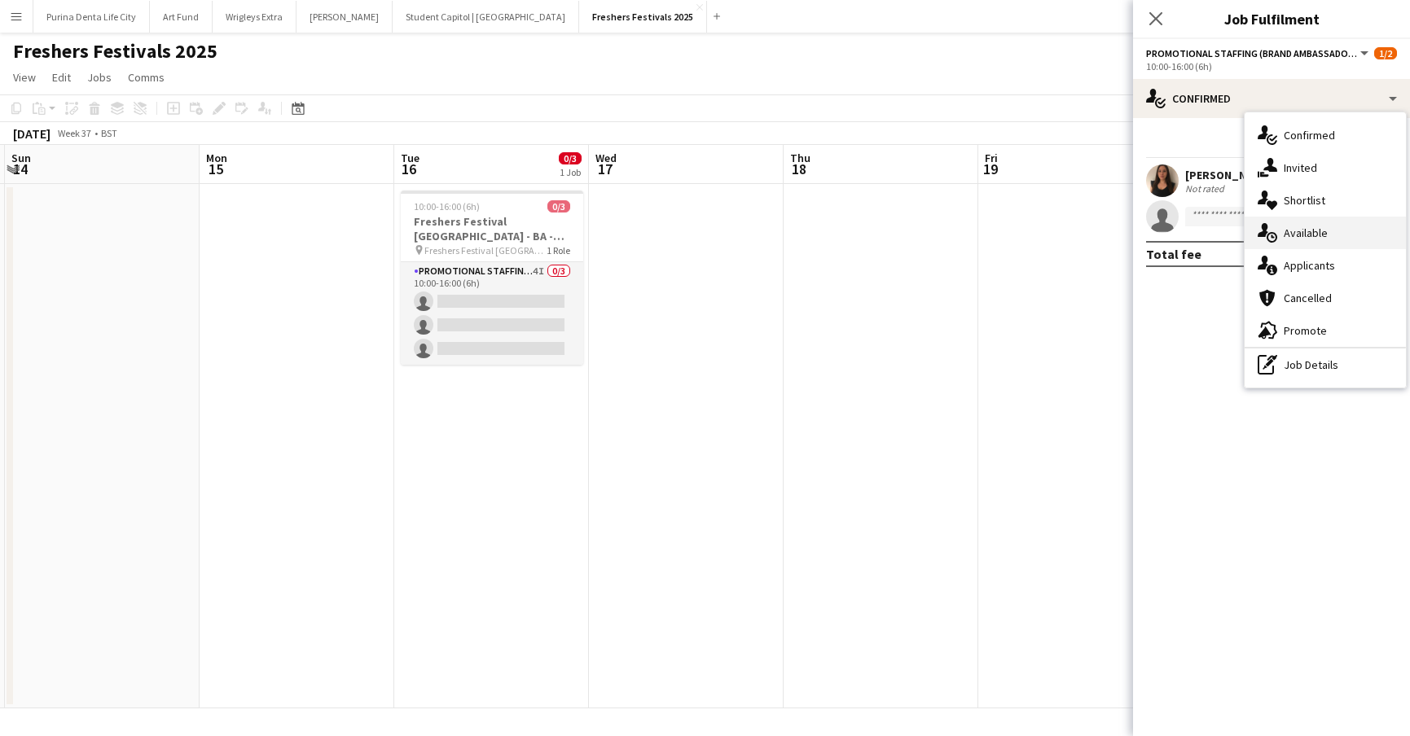
click at [1331, 217] on div "single-neutral-actions-upload Available" at bounding box center [1324, 233] width 161 height 33
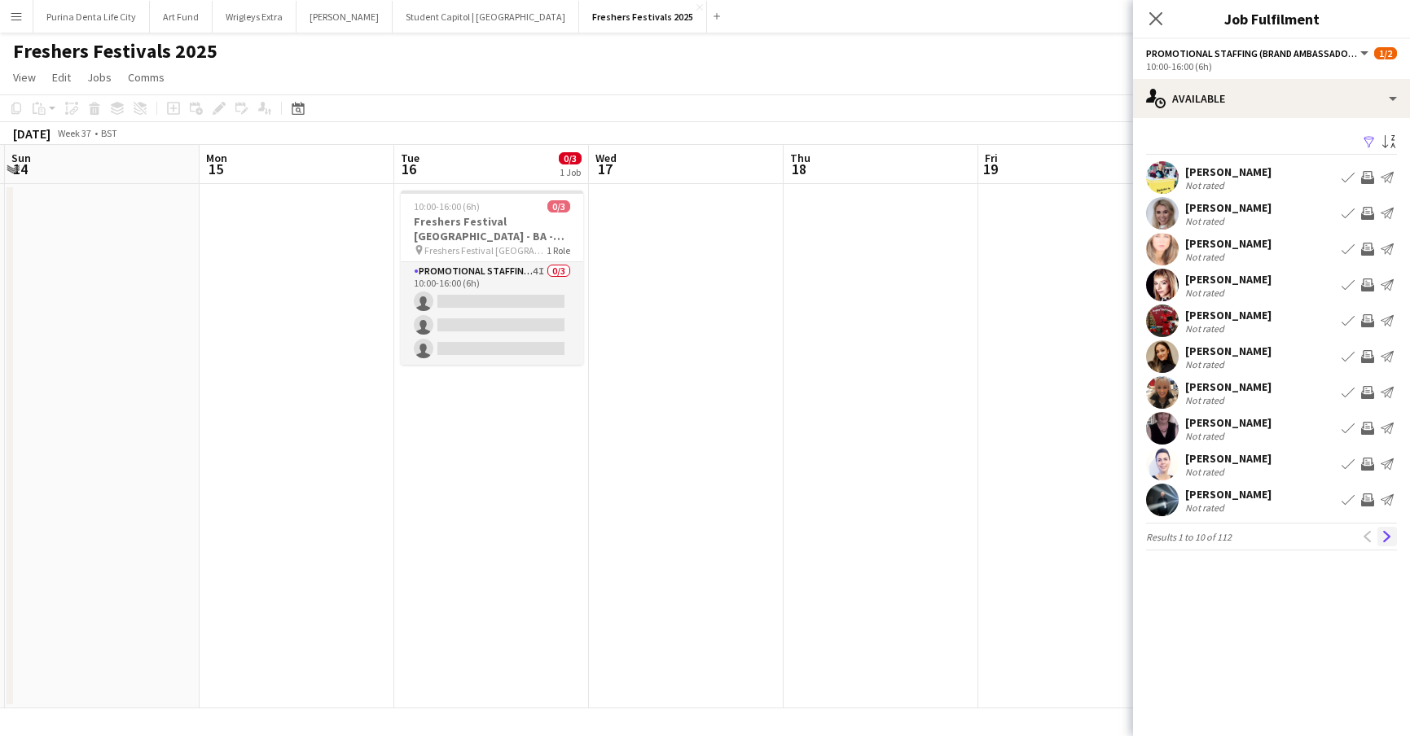
click at [1385, 533] on app-icon "Next" at bounding box center [1386, 536] width 11 height 11
click at [1381, 542] on button "Next" at bounding box center [1387, 537] width 20 height 20
click at [1381, 542] on app-icon "Next" at bounding box center [1386, 536] width 11 height 11
click at [809, 485] on app-date-cell at bounding box center [880, 446] width 195 height 524
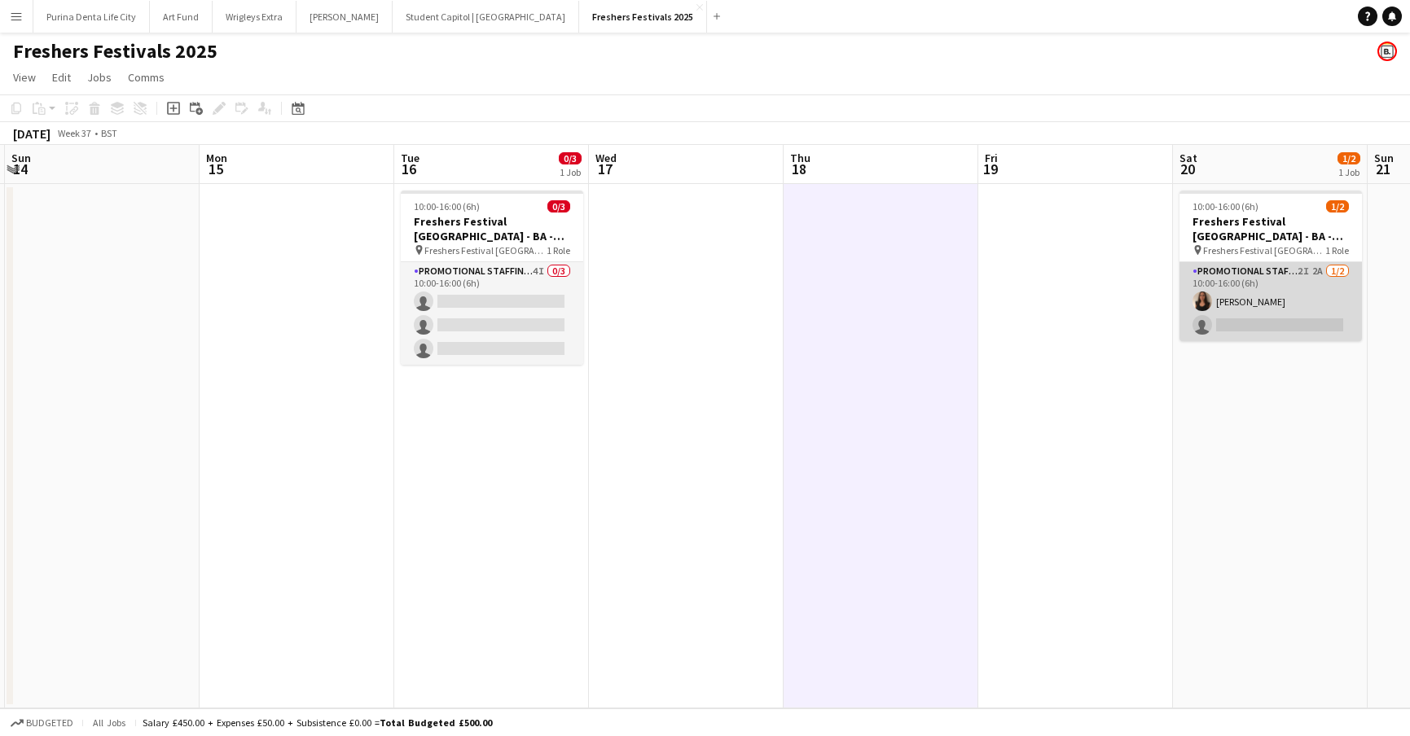
click at [1281, 320] on app-card-role "Promotional Staffing (Brand Ambassadors) 2I 2A [DATE] 10:00-16:00 (6h) [PERSON_…" at bounding box center [1270, 301] width 182 height 79
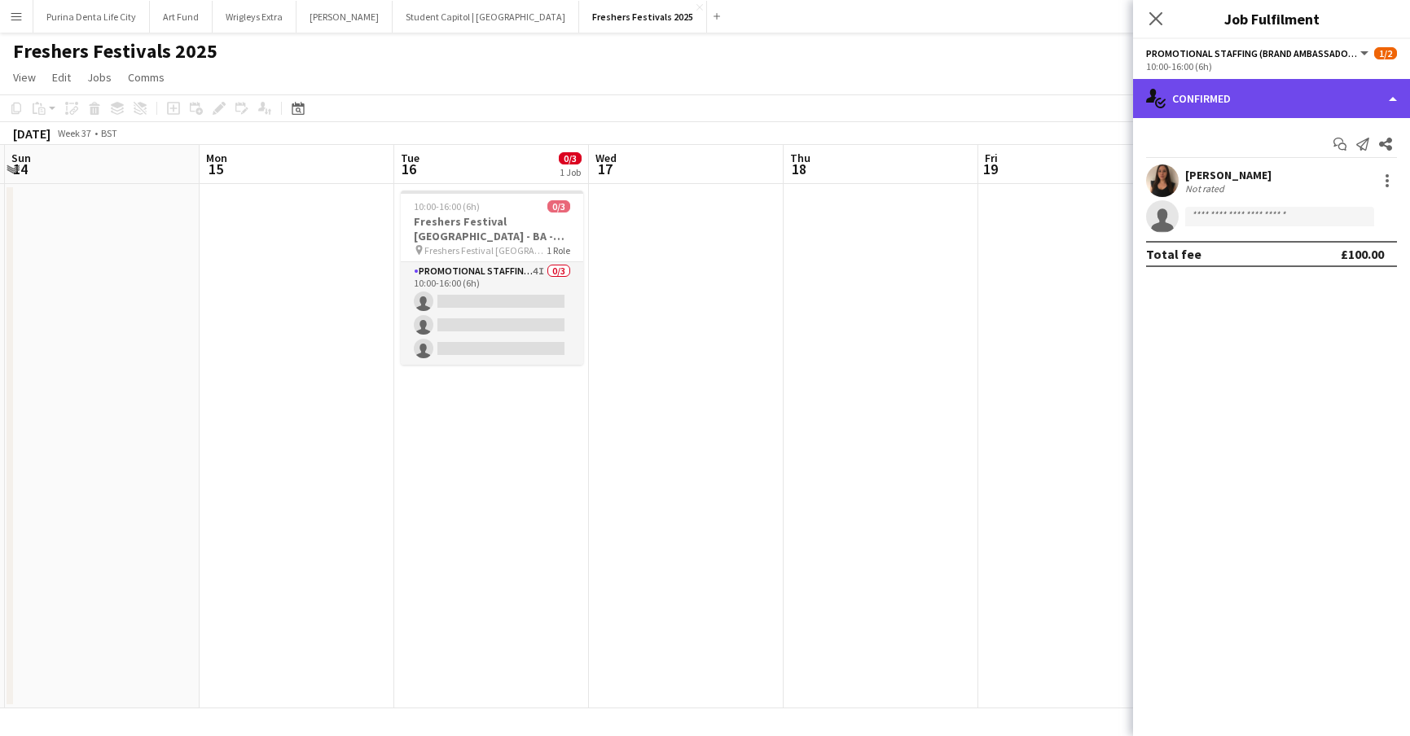
click at [1278, 92] on div "single-neutral-actions-check-2 Confirmed" at bounding box center [1271, 98] width 277 height 39
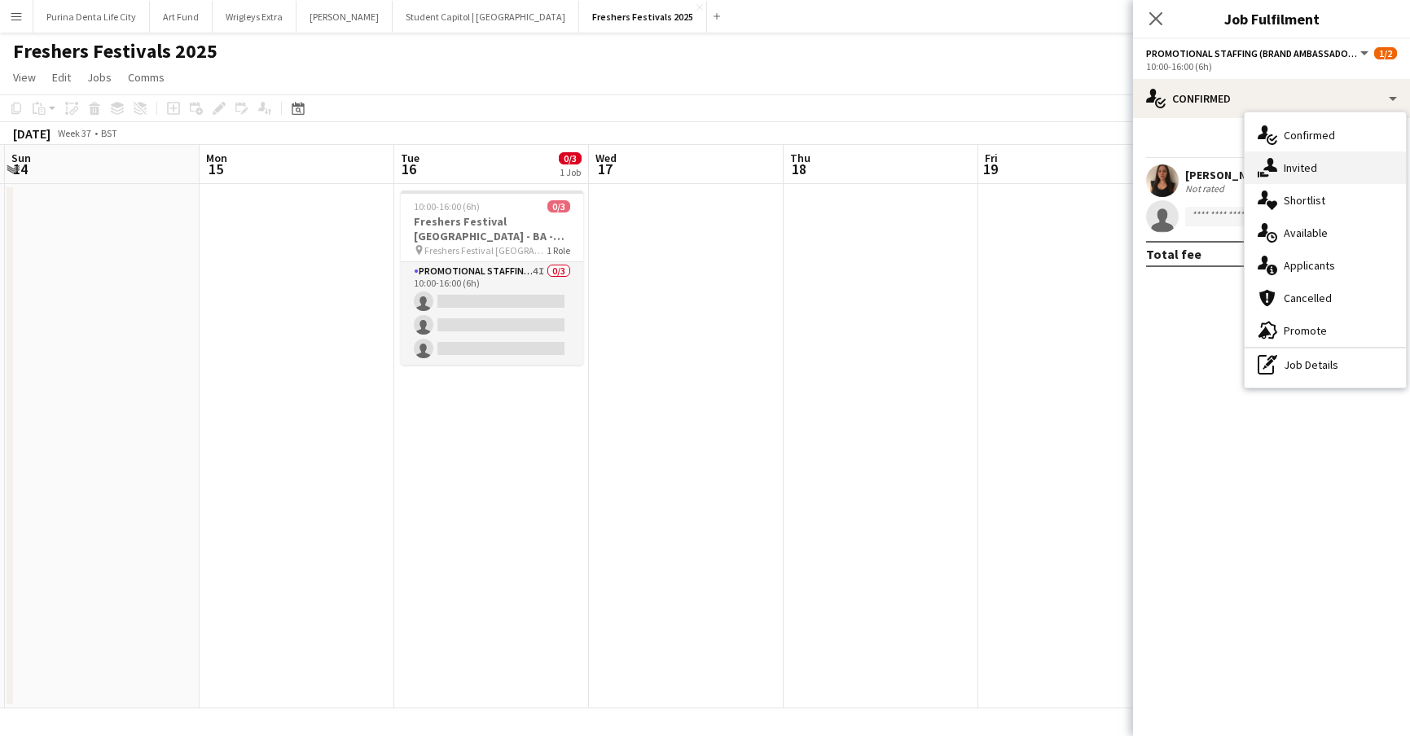
click at [1301, 164] on span "Invited" at bounding box center [1299, 167] width 33 height 15
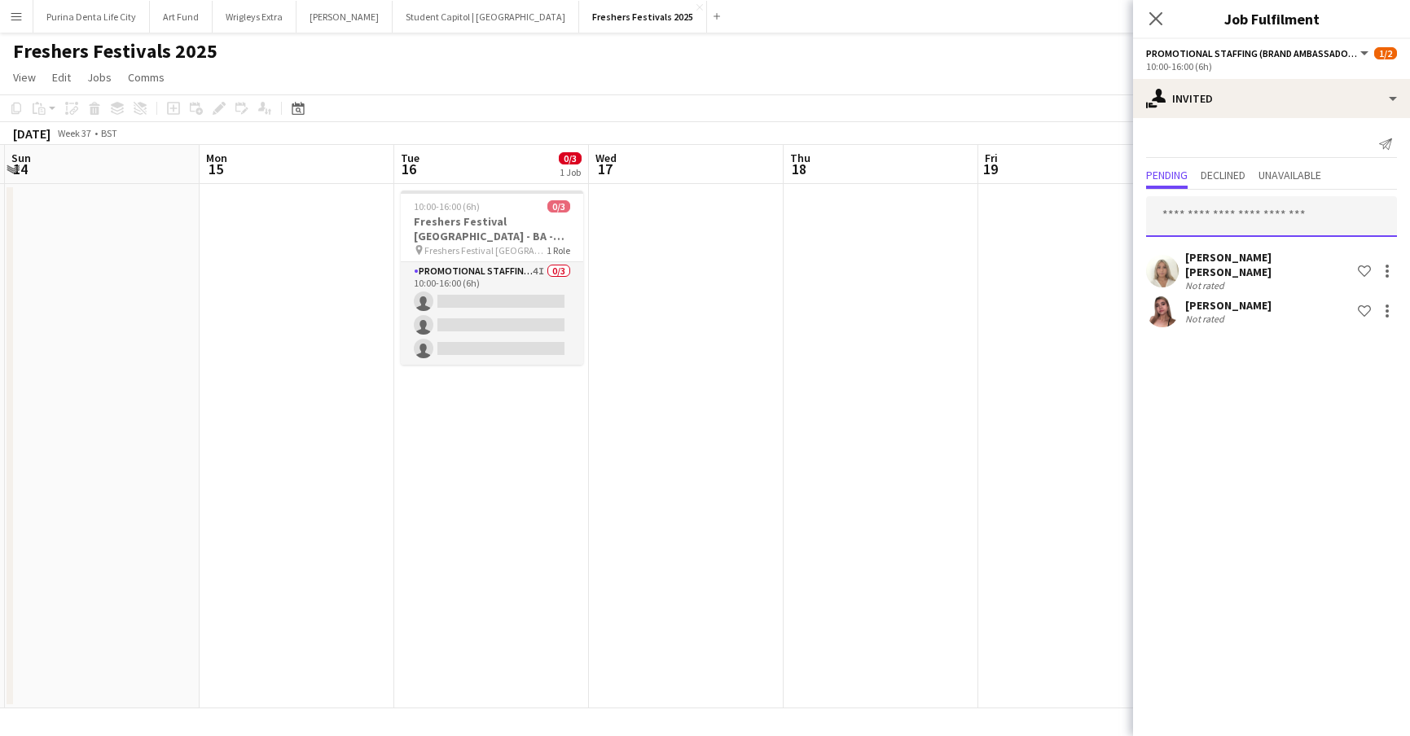
click at [1239, 223] on input "text" at bounding box center [1271, 216] width 251 height 41
type input "*"
type input "***"
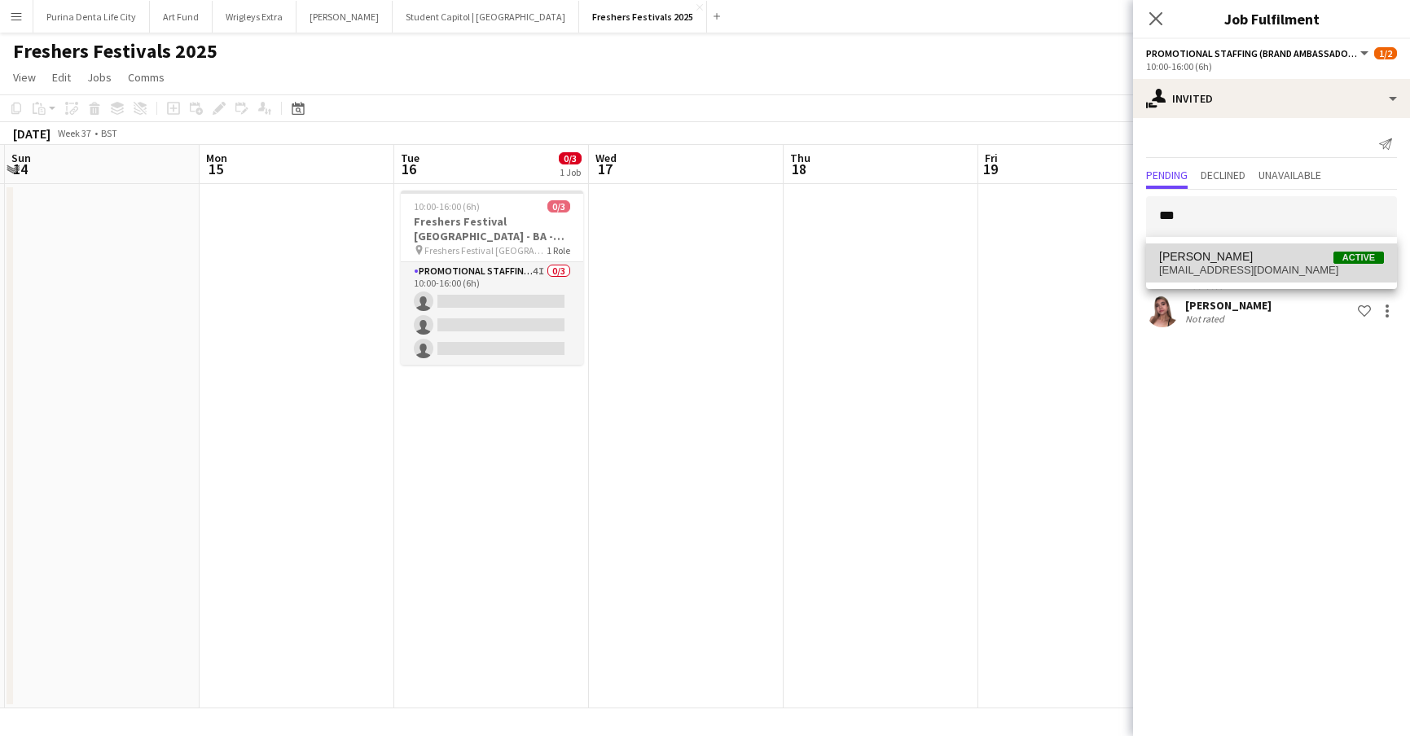
drag, startPoint x: 1239, startPoint y: 151, endPoint x: 1254, endPoint y: 261, distance: 111.0
click at [1254, 261] on span "[PERSON_NAME] Active" at bounding box center [1271, 257] width 225 height 14
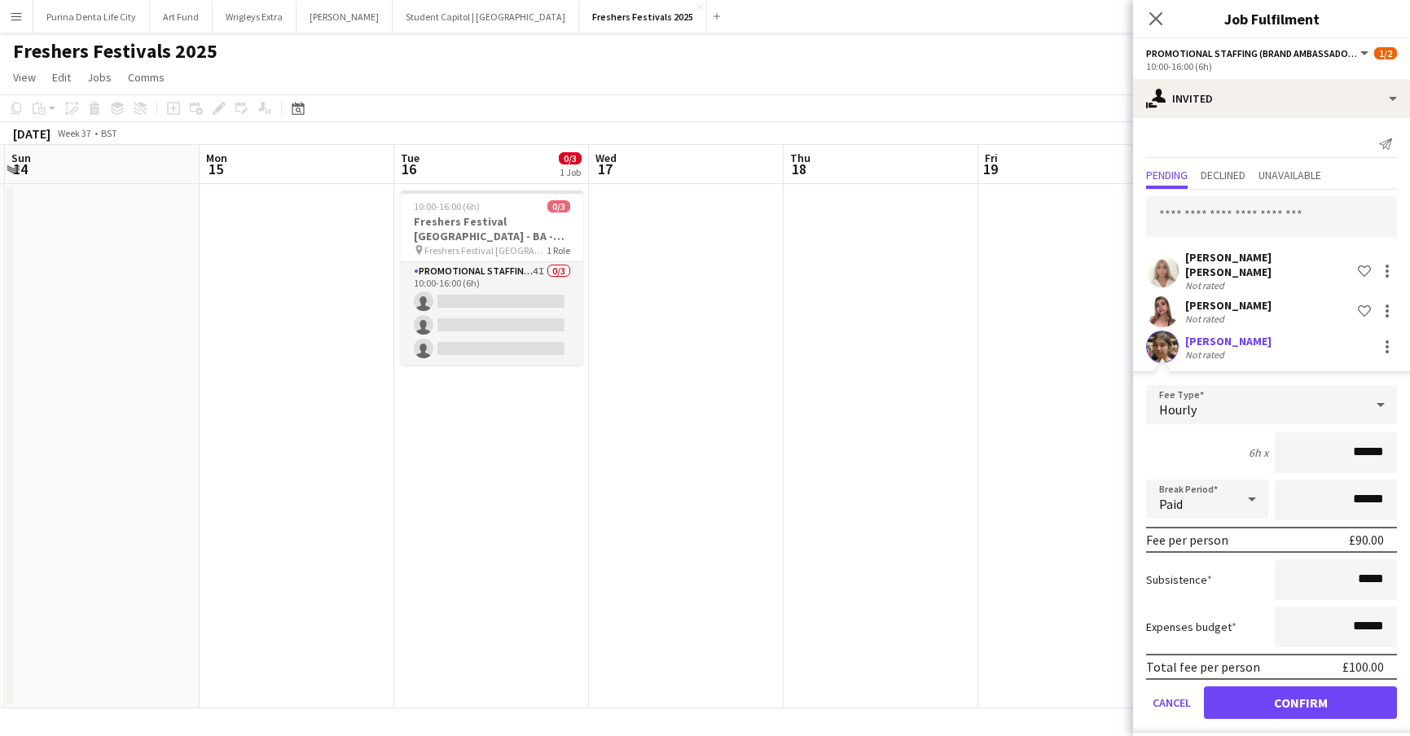
click at [1028, 332] on app-date-cell at bounding box center [1075, 446] width 195 height 524
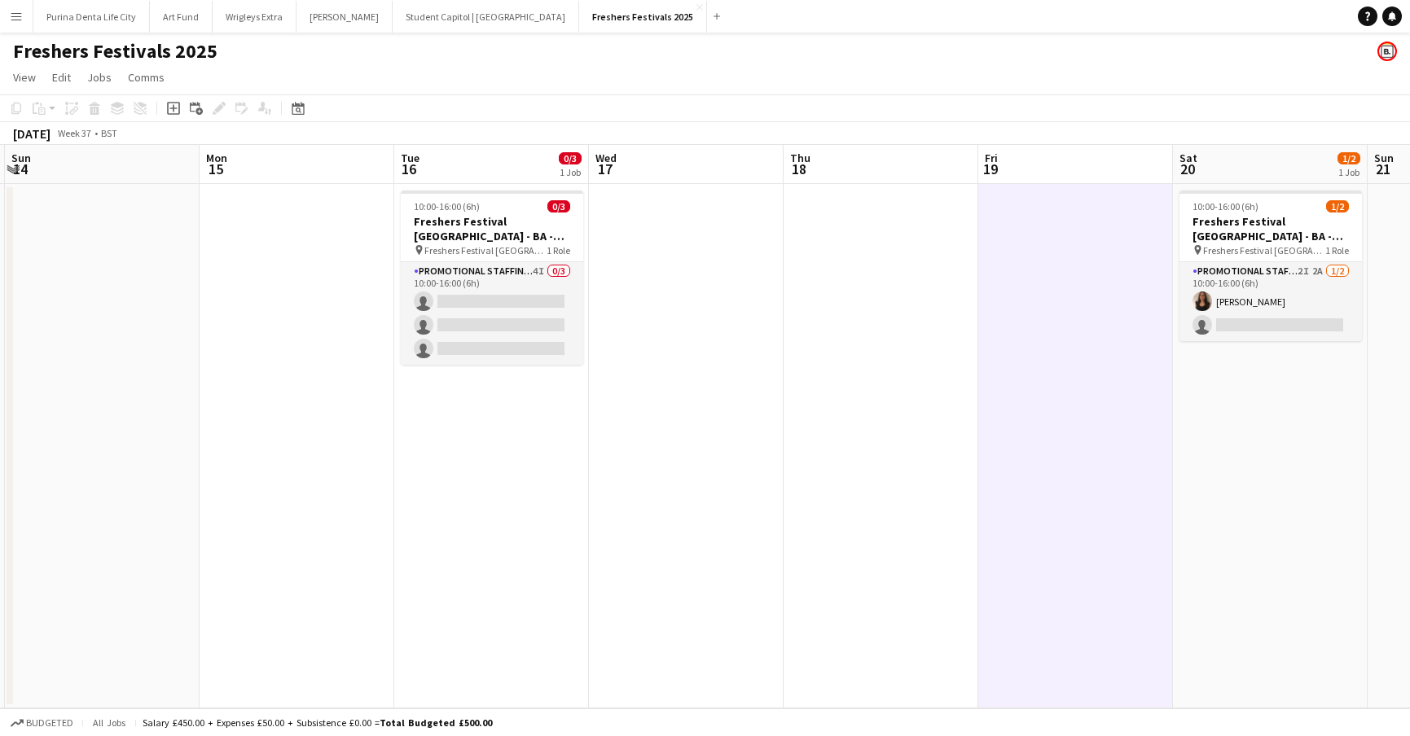
click at [1240, 343] on app-date-cell "10:00-16:00 (6h) 1/2 Freshers Festival [GEOGRAPHIC_DATA] - BA - Data Capture pi…" at bounding box center [1270, 446] width 195 height 524
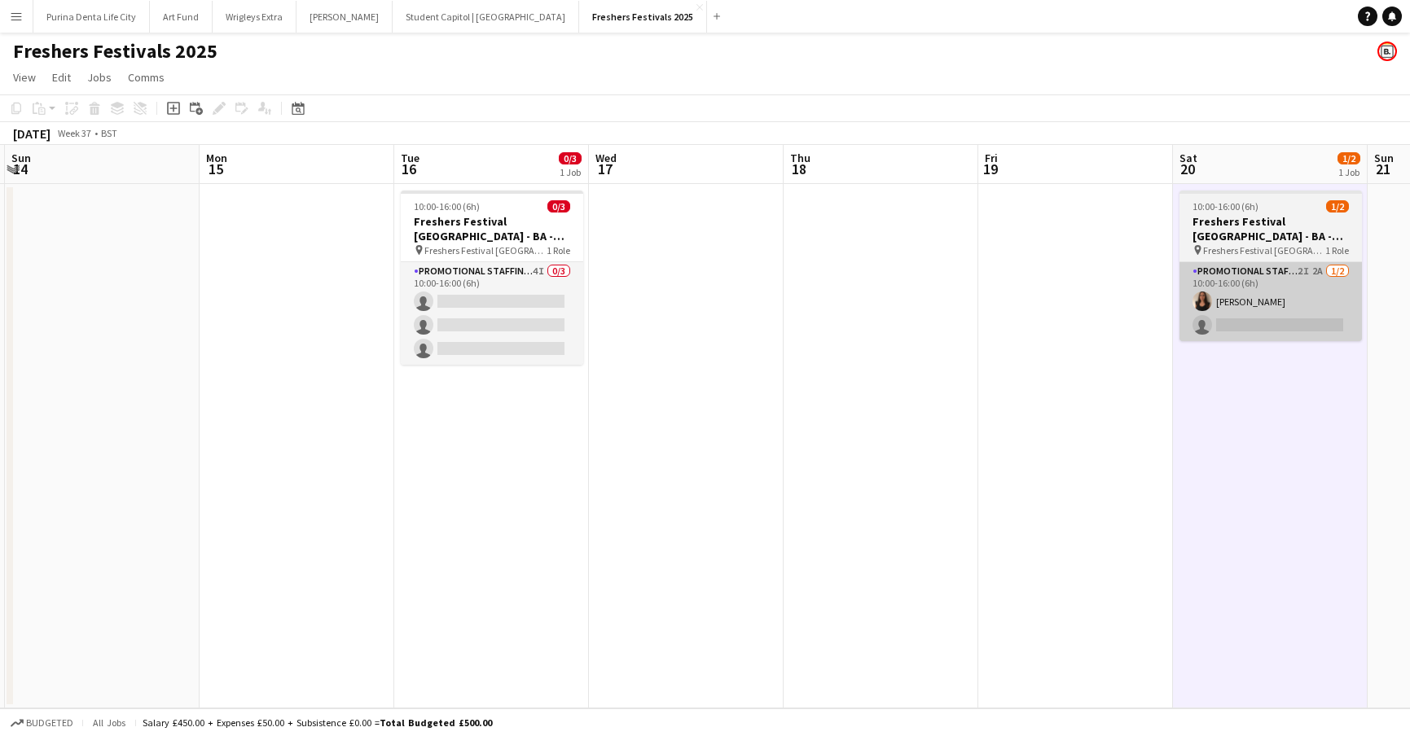
click at [1233, 316] on app-card-role "Promotional Staffing (Brand Ambassadors) 2I 2A [DATE] 10:00-16:00 (6h) [PERSON_…" at bounding box center [1270, 301] width 182 height 79
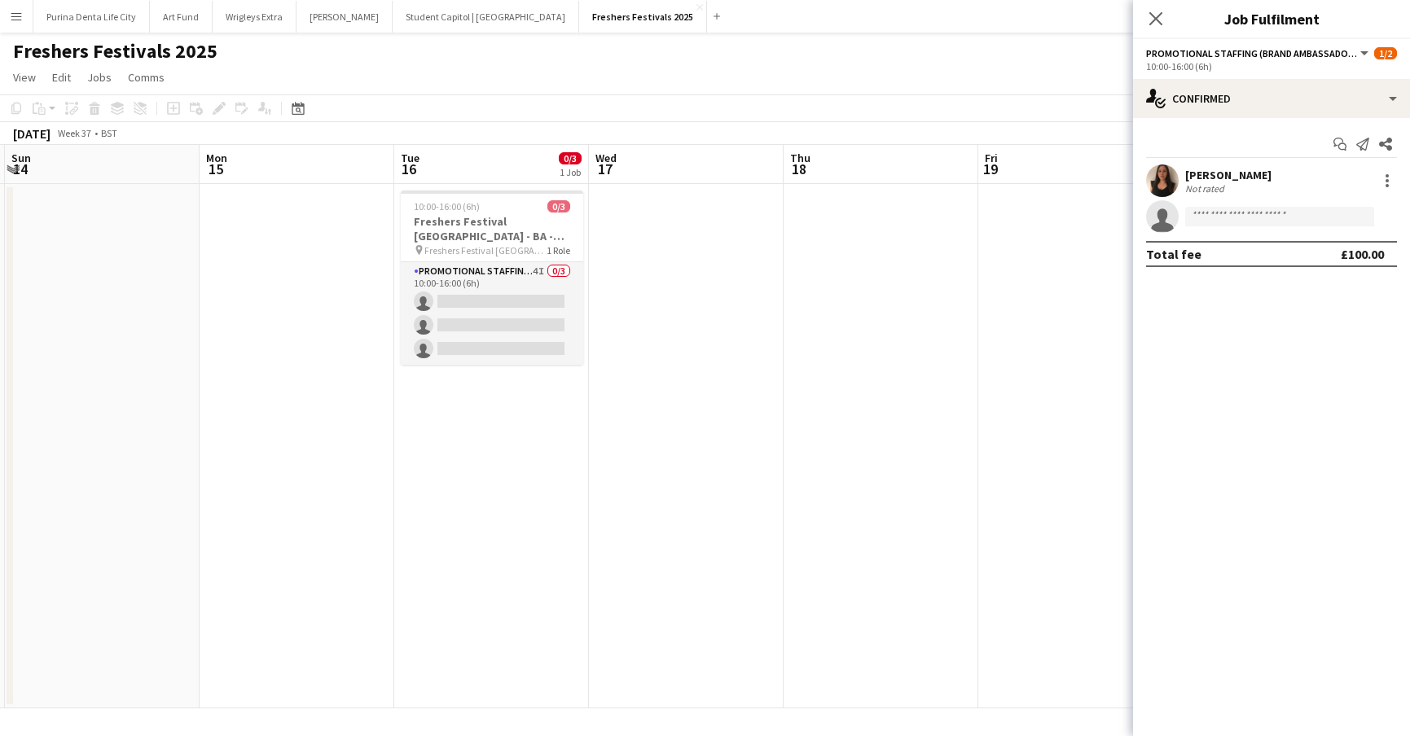
click at [1298, 118] on div "Start chat Send notification Share [PERSON_NAME] Not rated single-neutral-actio…" at bounding box center [1271, 199] width 277 height 162
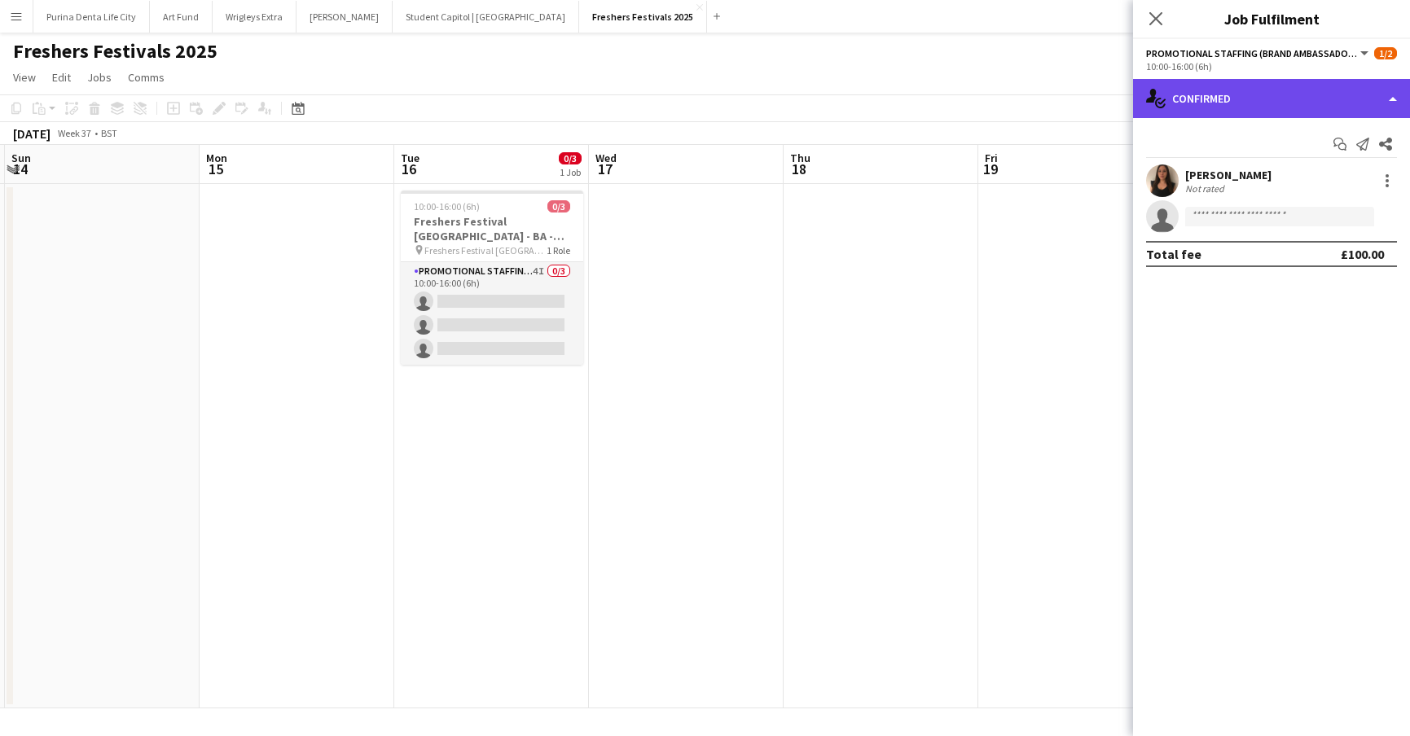
click at [1286, 103] on div "single-neutral-actions-check-2 Confirmed" at bounding box center [1271, 98] width 277 height 39
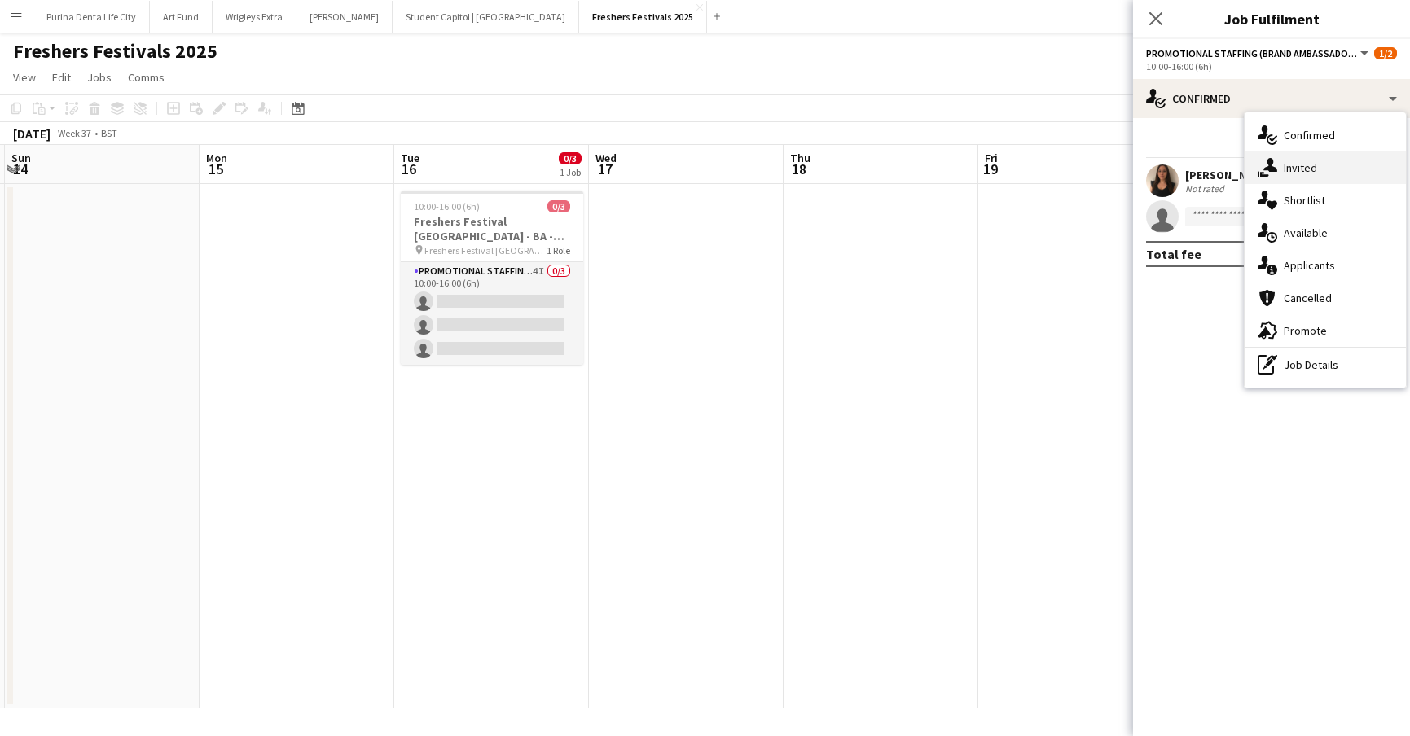
click at [1308, 166] on span "Invited" at bounding box center [1299, 167] width 33 height 15
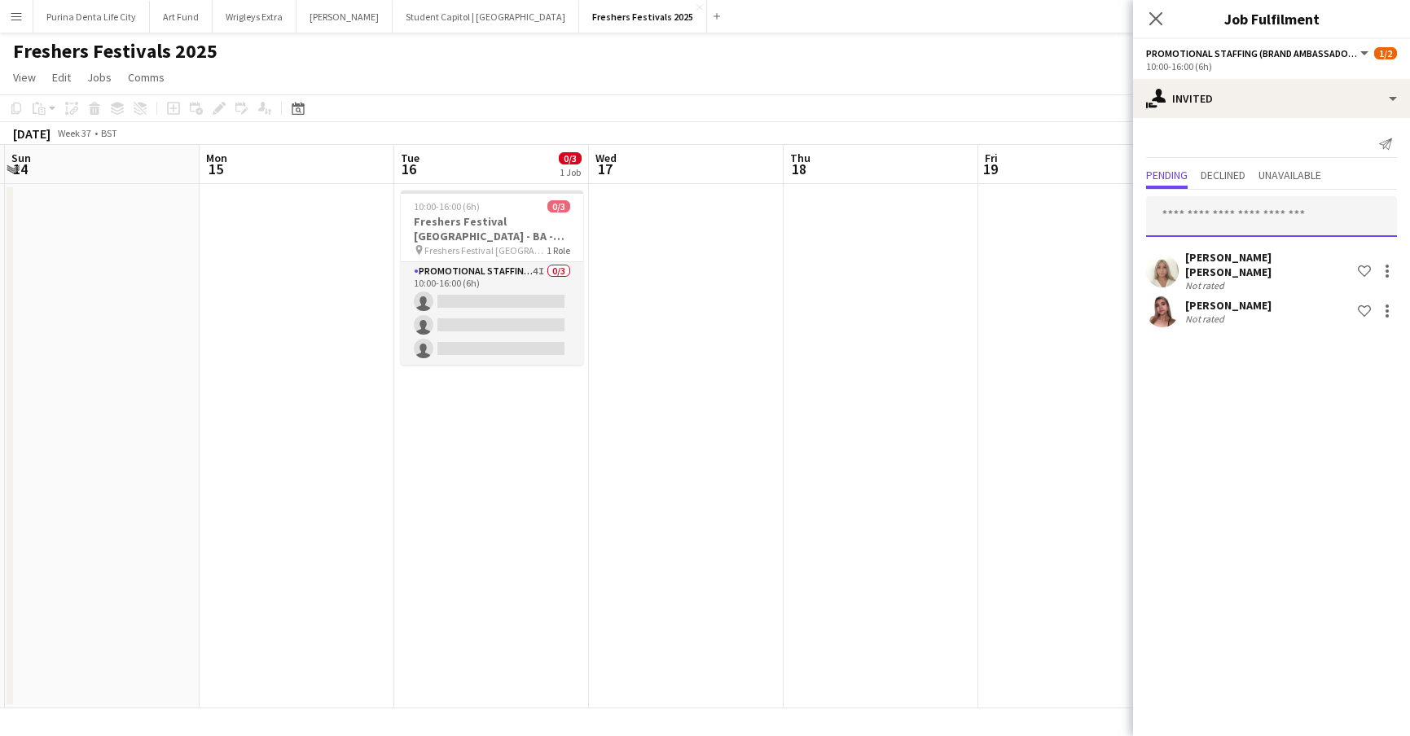
click at [1219, 231] on input "text" at bounding box center [1271, 216] width 251 height 41
click at [1215, 221] on input "text" at bounding box center [1271, 216] width 251 height 41
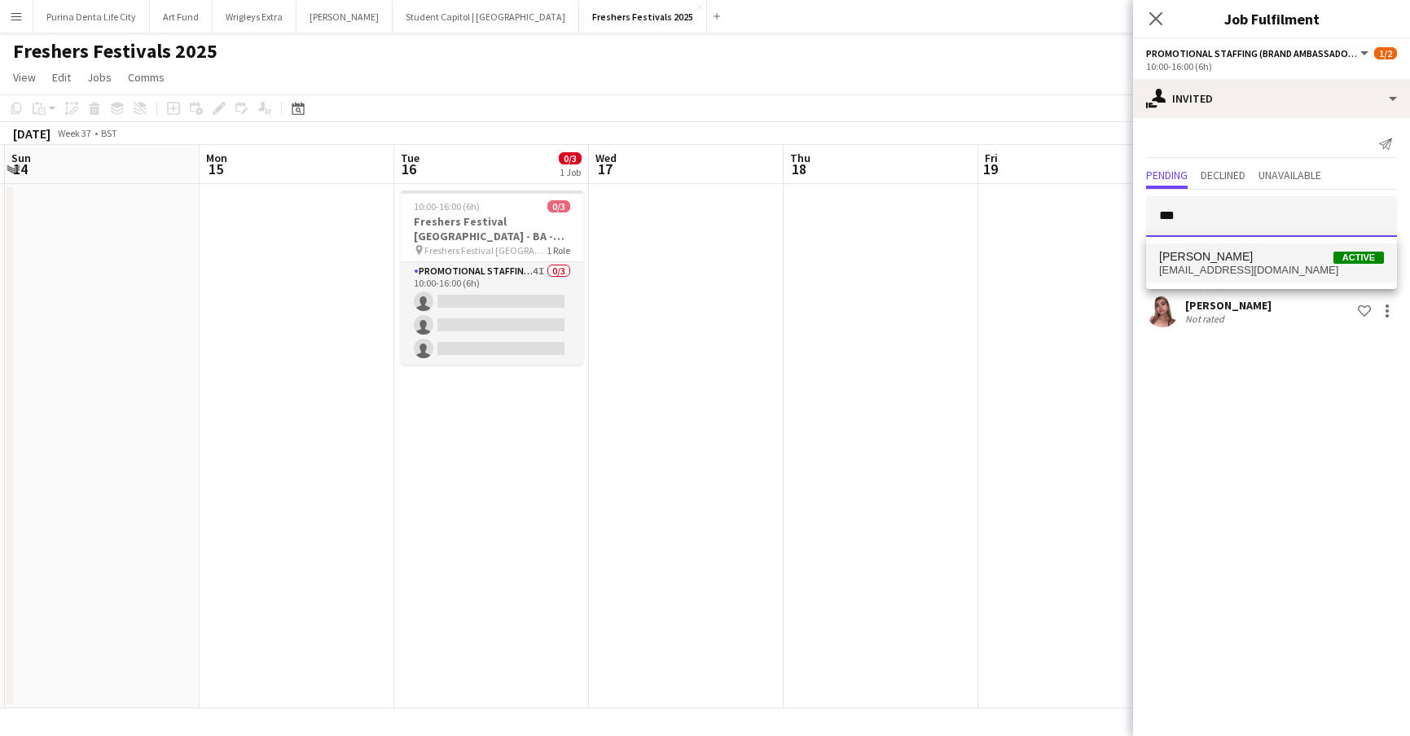
type input "***"
click at [1231, 252] on span "[PERSON_NAME]" at bounding box center [1206, 257] width 94 height 14
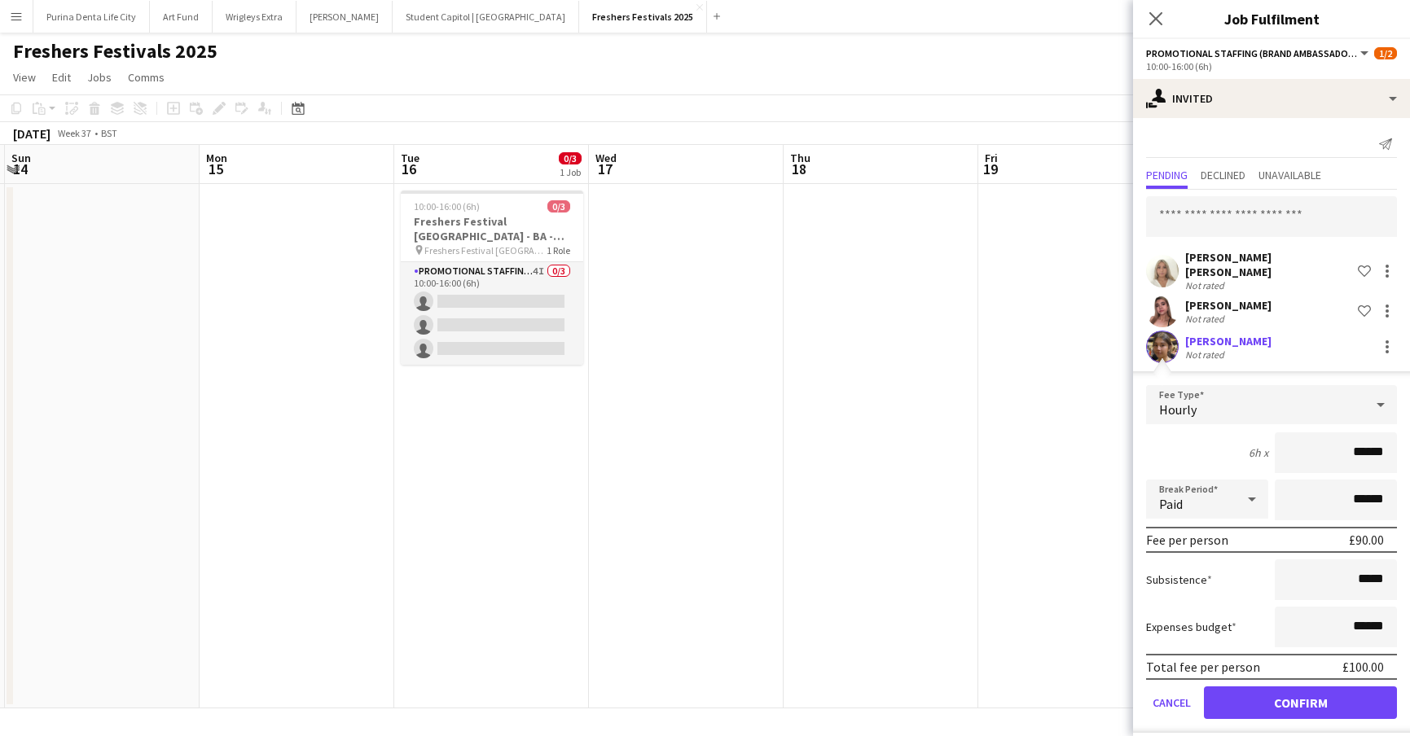
click at [1310, 686] on button "Confirm" at bounding box center [1300, 702] width 193 height 33
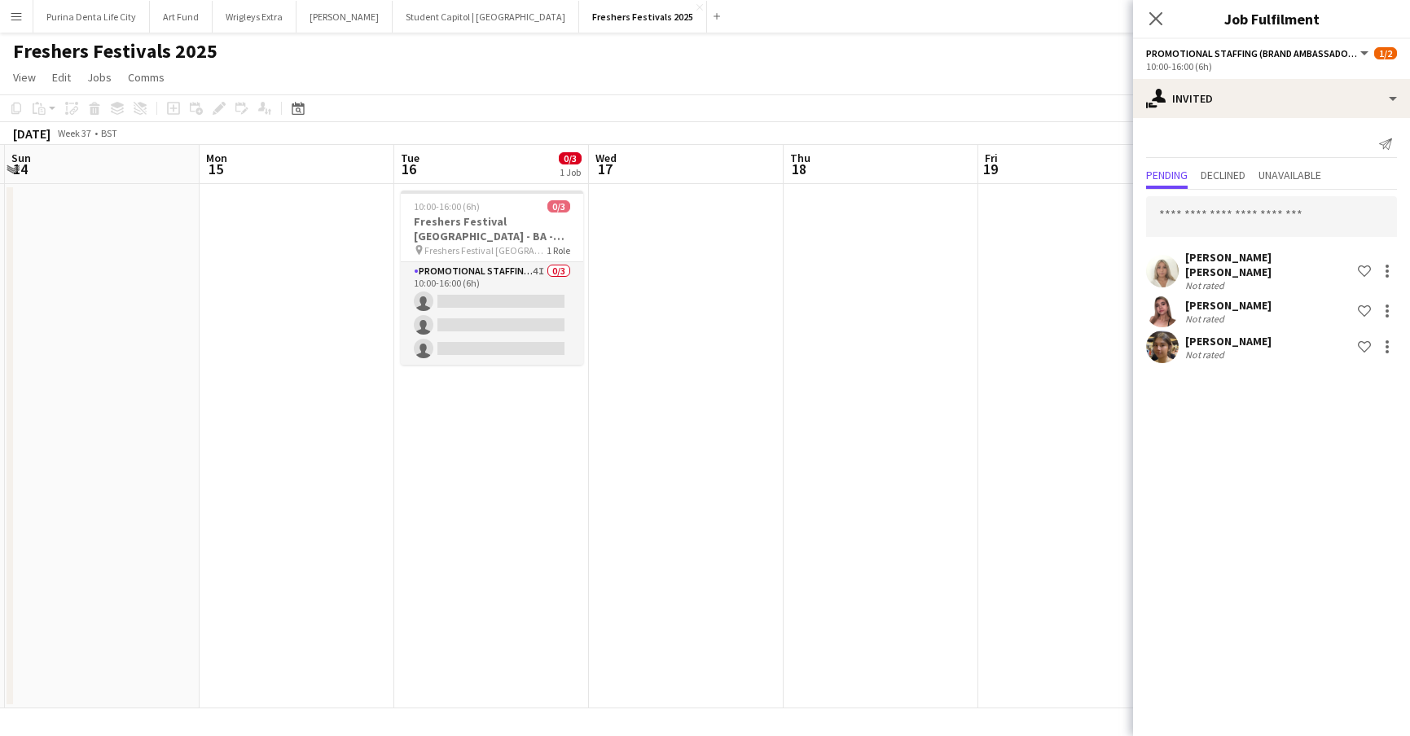
click at [949, 492] on app-date-cell at bounding box center [880, 446] width 195 height 524
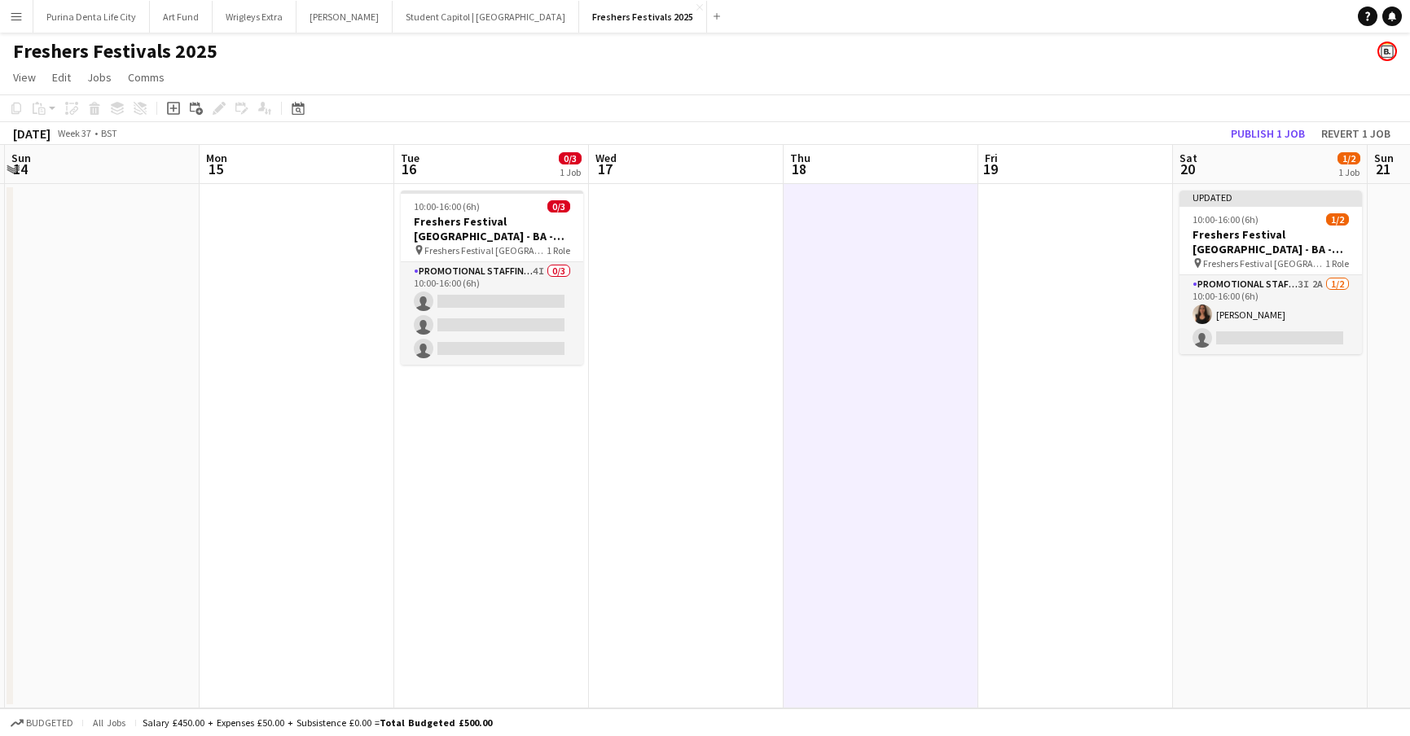
click at [1250, 145] on app-board-header-date "Sat 20 1/2 1 Job" at bounding box center [1270, 164] width 195 height 39
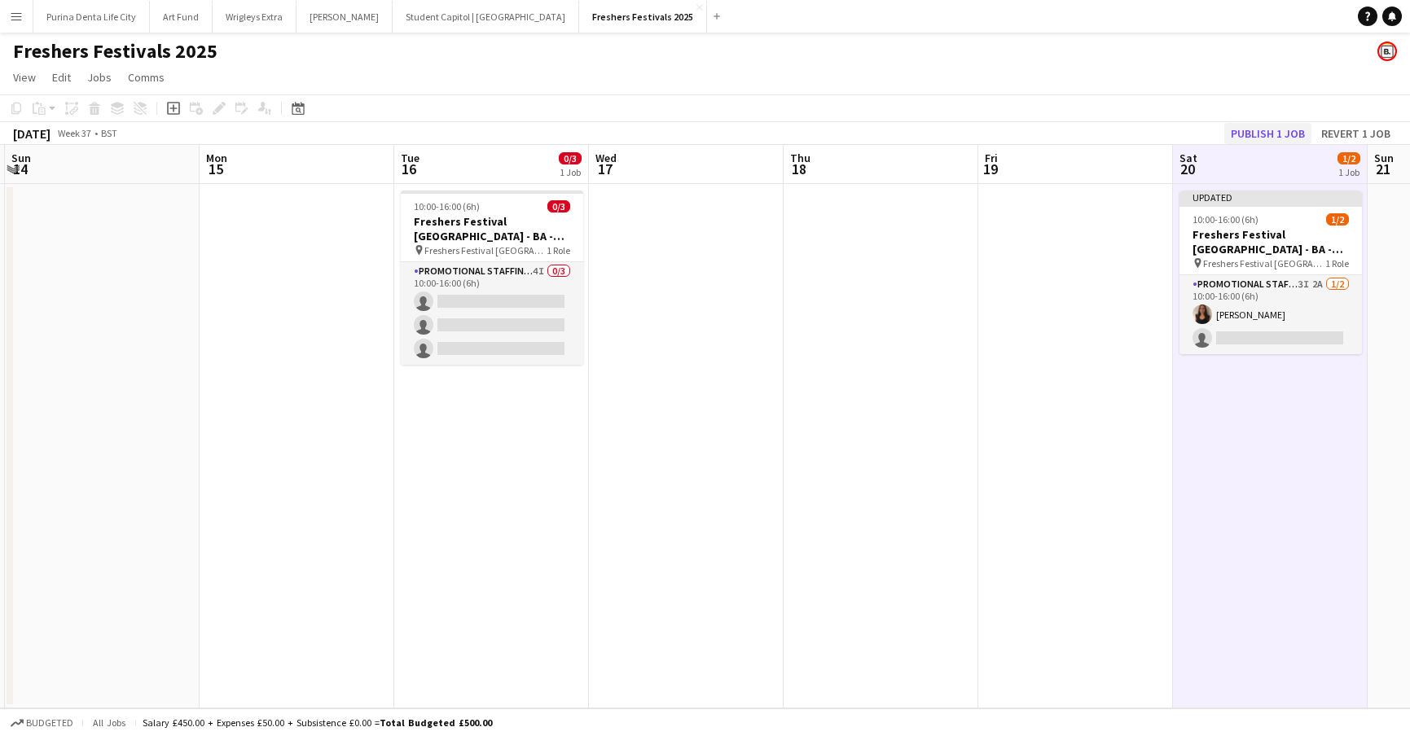
click at [1250, 133] on button "Publish 1 job" at bounding box center [1267, 133] width 87 height 21
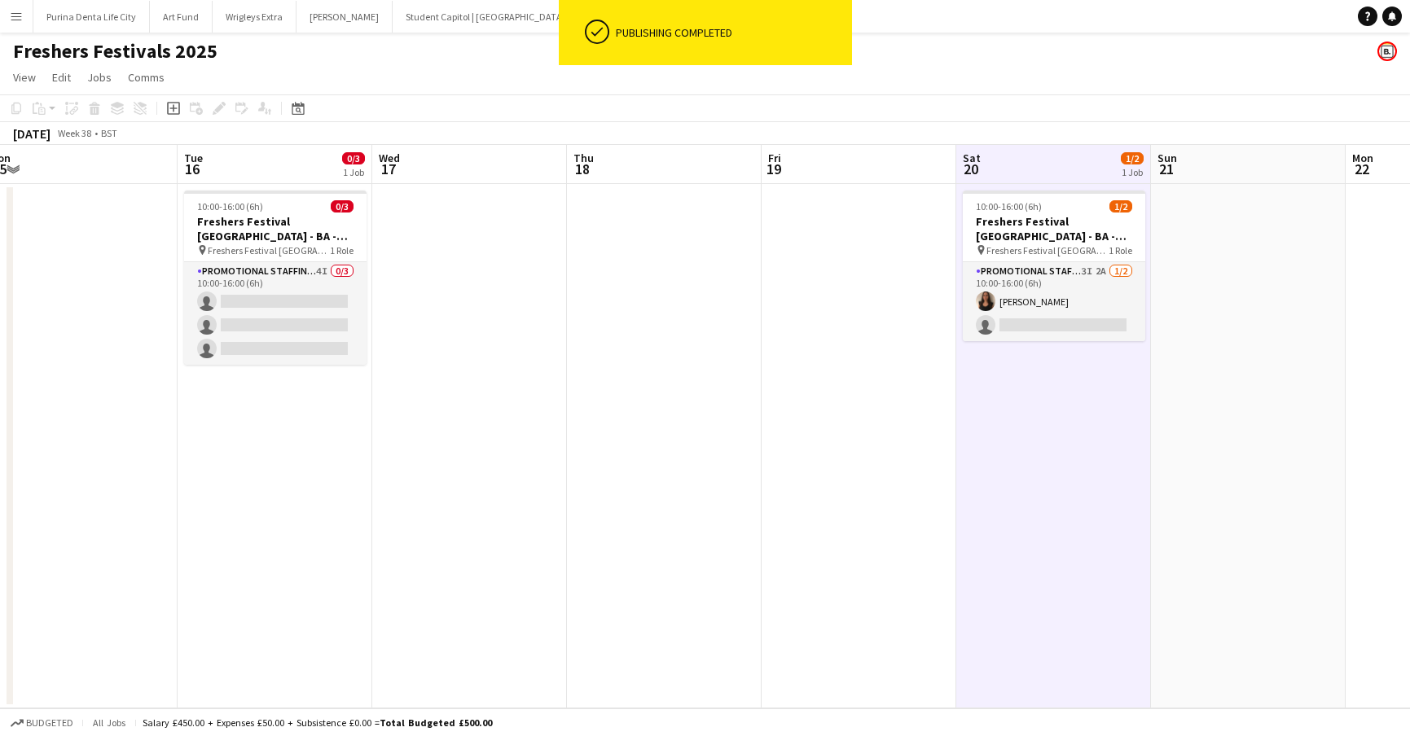
scroll to position [0, 398]
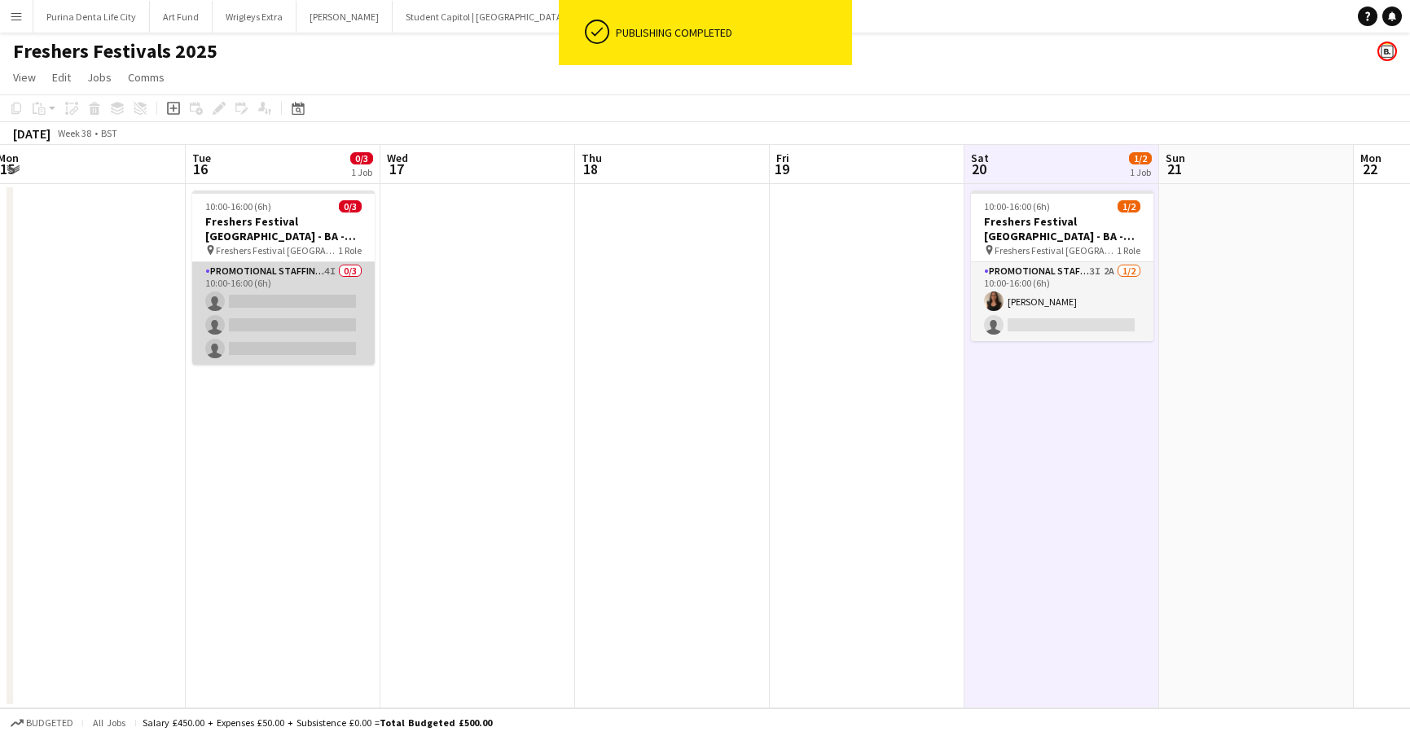
click at [246, 342] on app-card-role "Promotional Staffing (Brand Ambassadors) 4I 0/3 10:00-16:00 (6h) single-neutral…" at bounding box center [283, 313] width 182 height 103
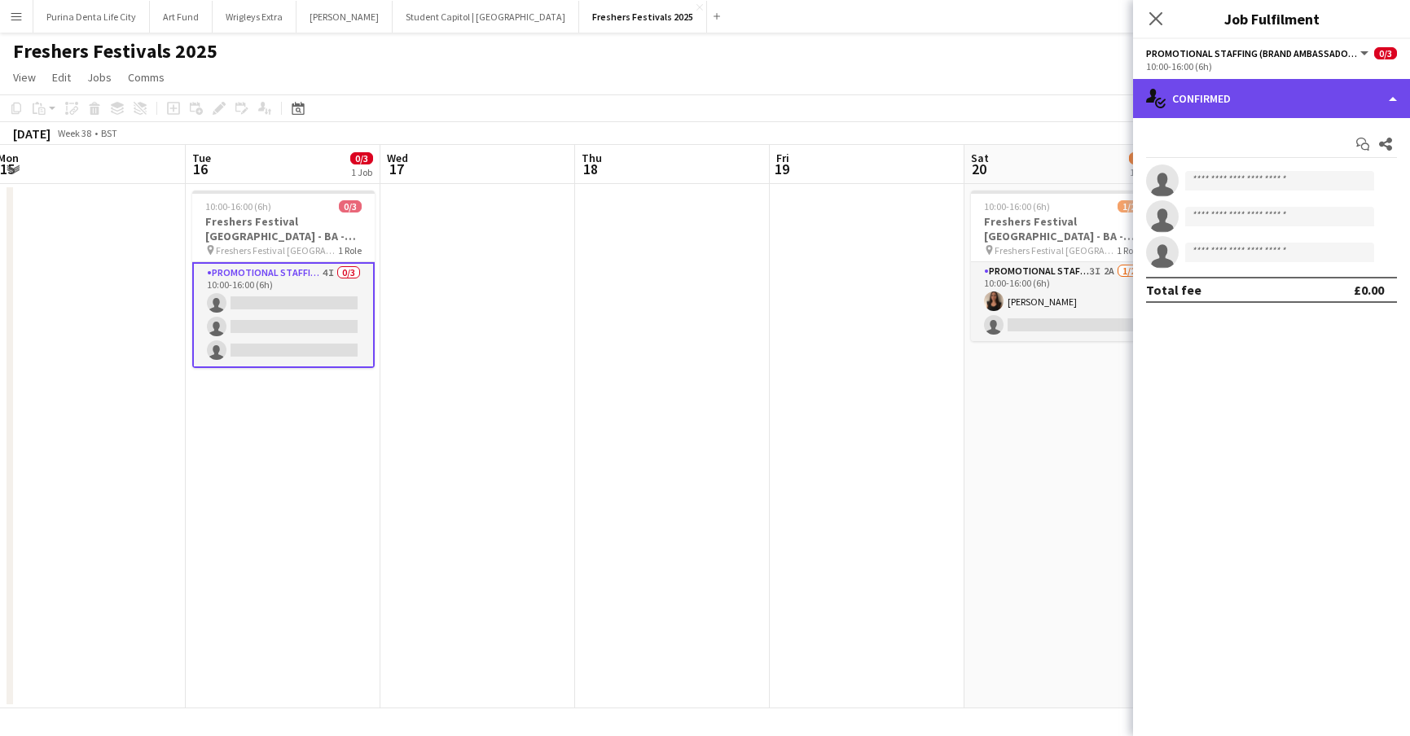
click at [1210, 99] on div "single-neutral-actions-check-2 Confirmed" at bounding box center [1271, 98] width 277 height 39
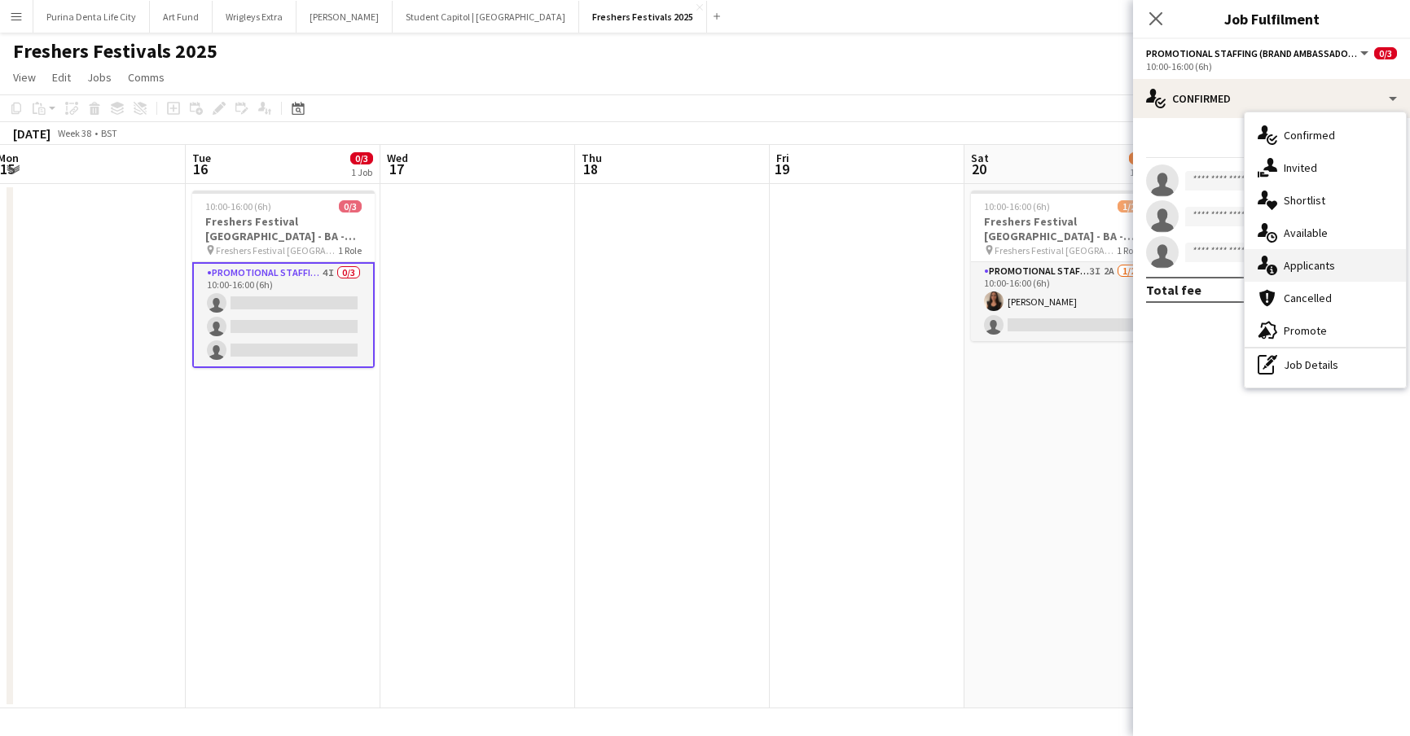
click at [1295, 250] on div "single-neutral-actions-information Applicants" at bounding box center [1324, 265] width 161 height 33
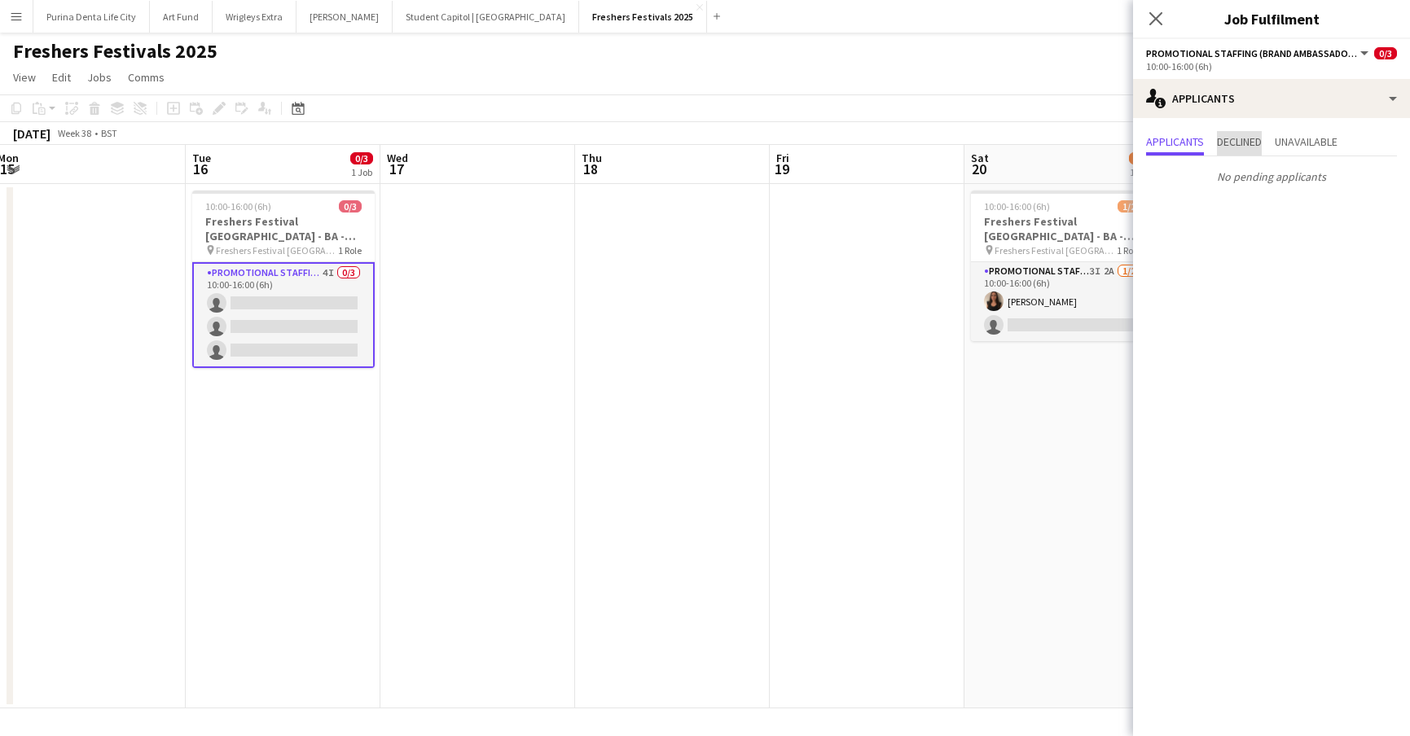
click at [1244, 151] on span "Declined" at bounding box center [1239, 143] width 45 height 24
click at [1287, 150] on span "Unavailable" at bounding box center [1305, 143] width 63 height 24
click at [569, 401] on app-date-cell at bounding box center [477, 446] width 195 height 524
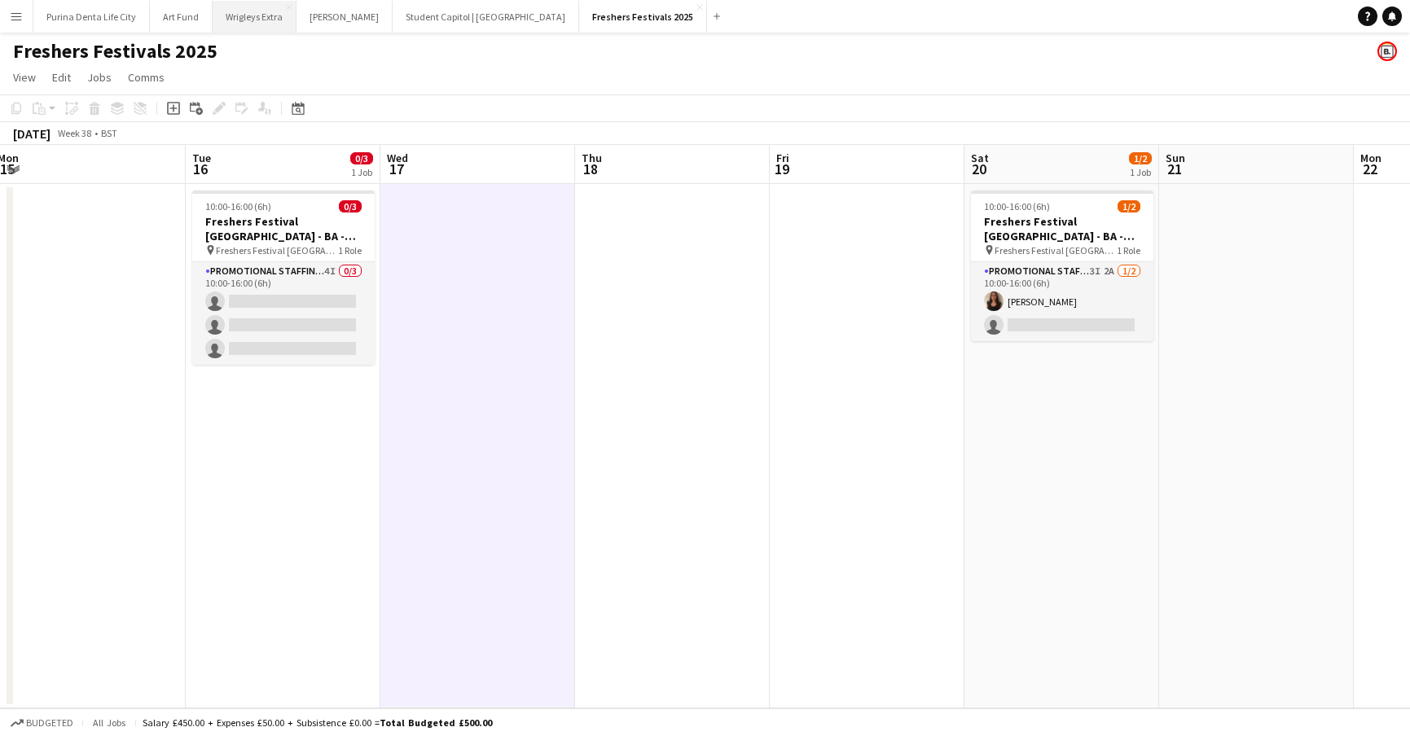
click at [253, 15] on button "Wrigleys Extra Close" at bounding box center [255, 17] width 84 height 32
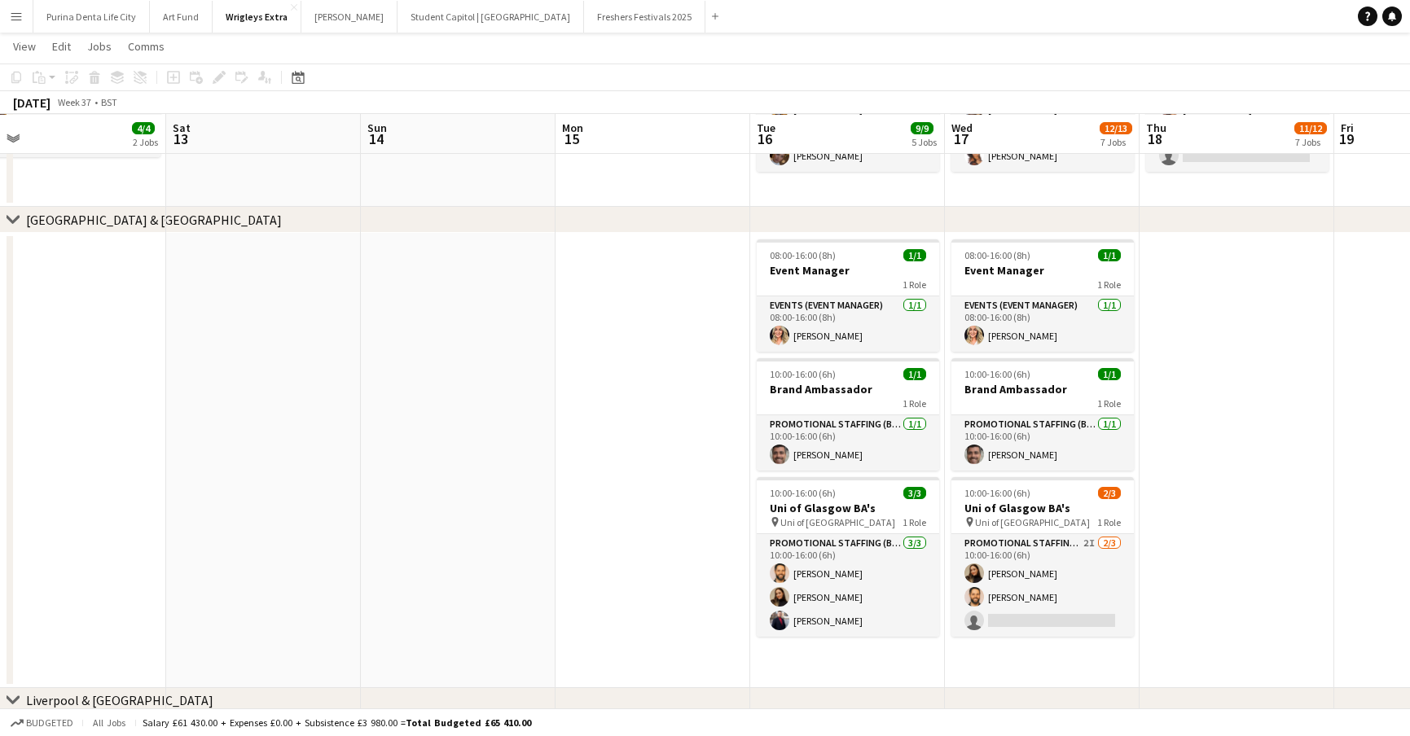
scroll to position [672, 0]
click at [1045, 641] on app-date-cell "08:00-16:00 (8h) 1/1 Event Manager 1 Role Events (Event Manager) [DATE] 08:00-1…" at bounding box center [1042, 459] width 195 height 455
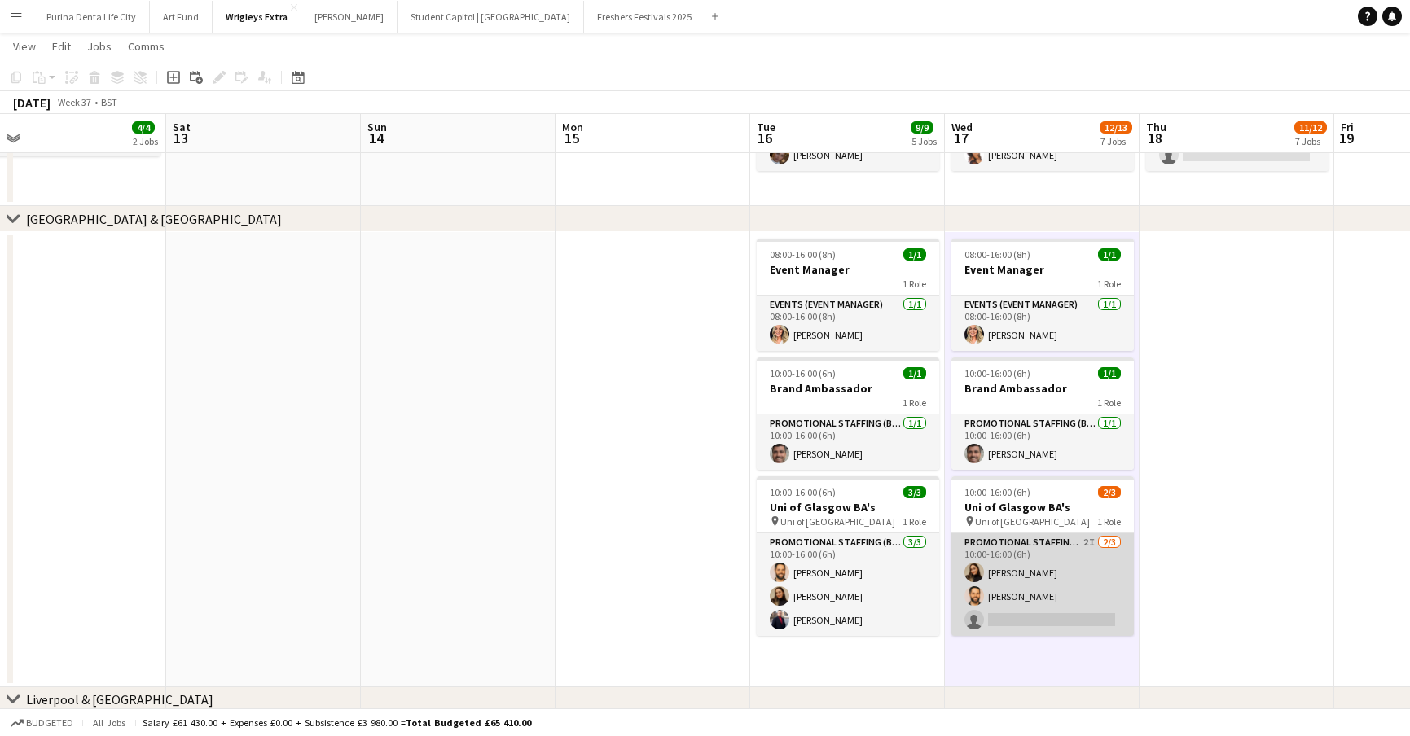
click at [1044, 612] on app-card-role "Promotional Staffing (Brand Ambassadors) 2I [DATE] 10:00-16:00 (6h) [PERSON_NAM…" at bounding box center [1042, 584] width 182 height 103
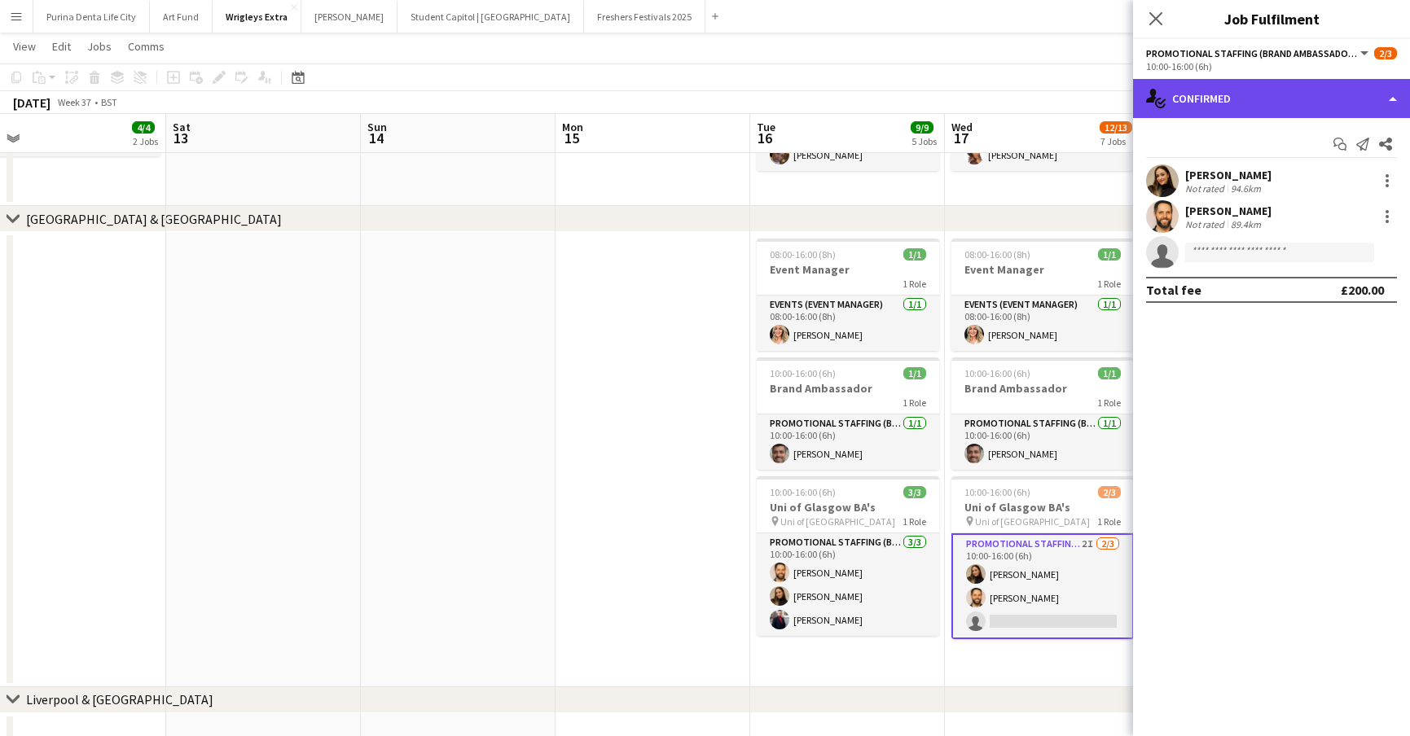
click at [1296, 107] on div "single-neutral-actions-check-2 Confirmed" at bounding box center [1271, 98] width 277 height 39
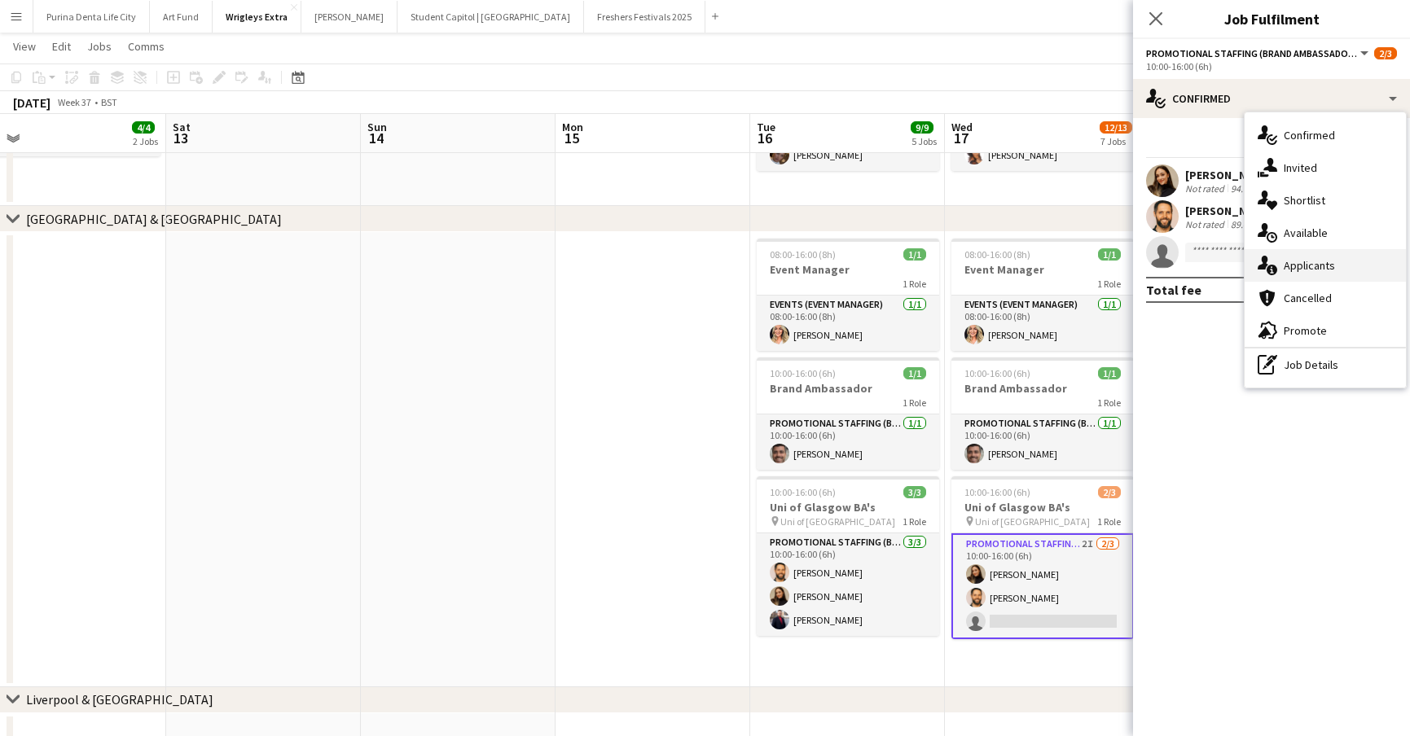
click at [1331, 259] on span "Applicants" at bounding box center [1308, 265] width 51 height 15
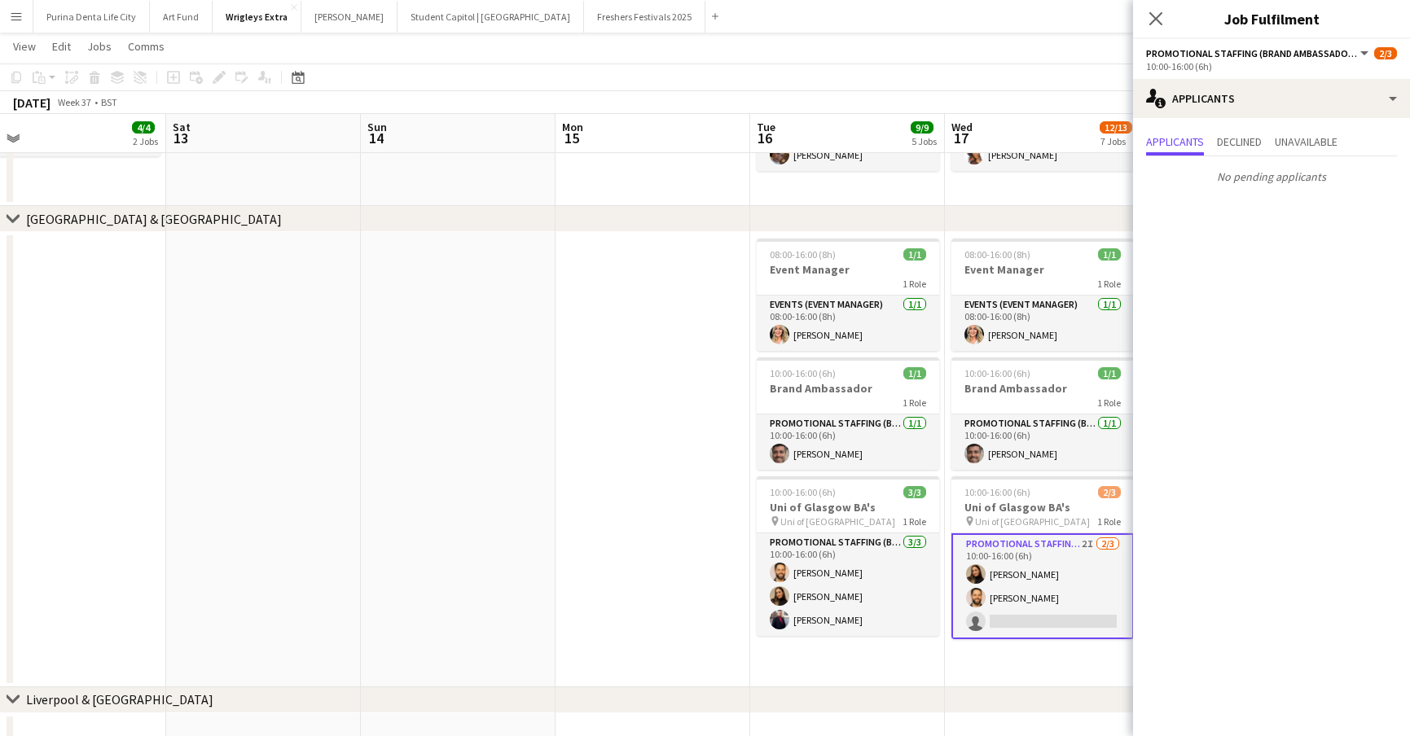
click at [1268, 72] on app-options-switcher "Promotional Staffing (Brand Ambassadors) All roles Promotional Staffing (Brand …" at bounding box center [1271, 59] width 277 height 40
click at [645, 528] on app-date-cell at bounding box center [652, 459] width 195 height 455
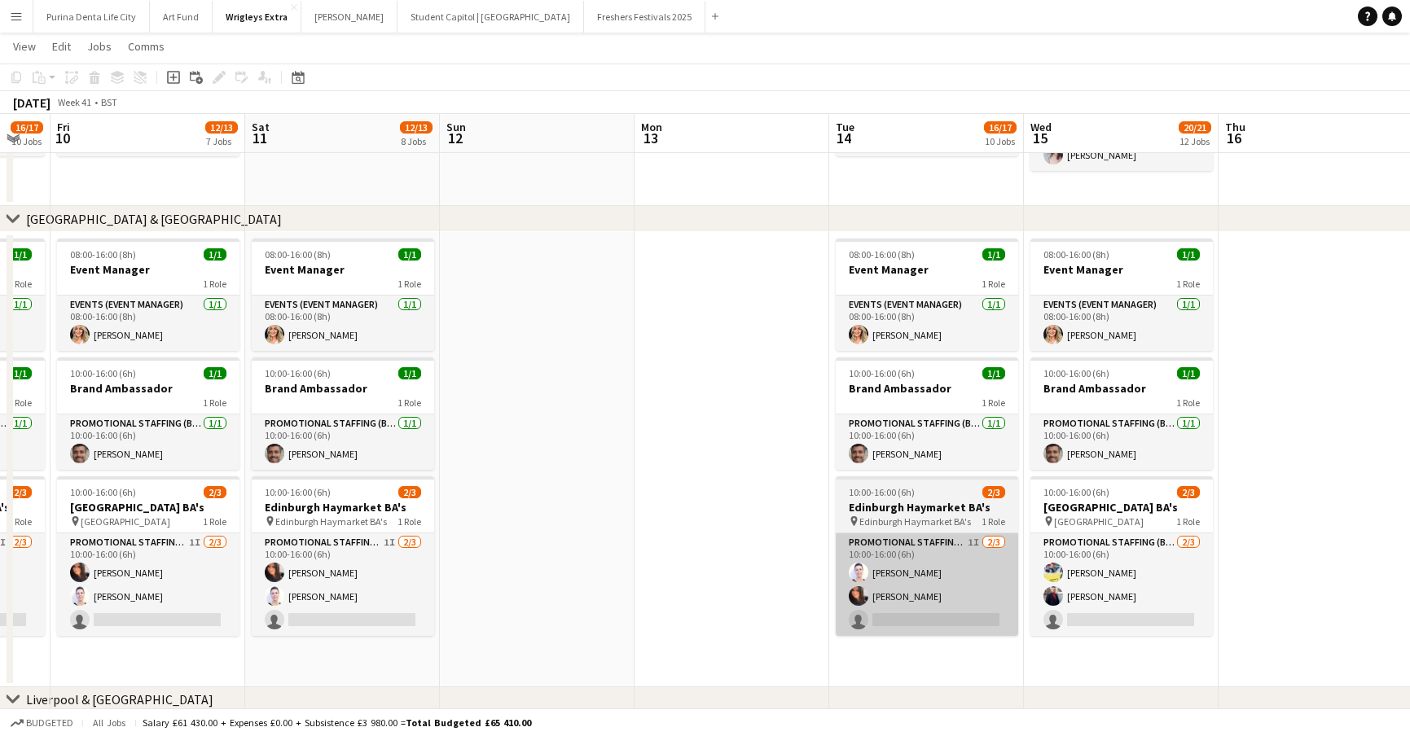
scroll to position [0, 534]
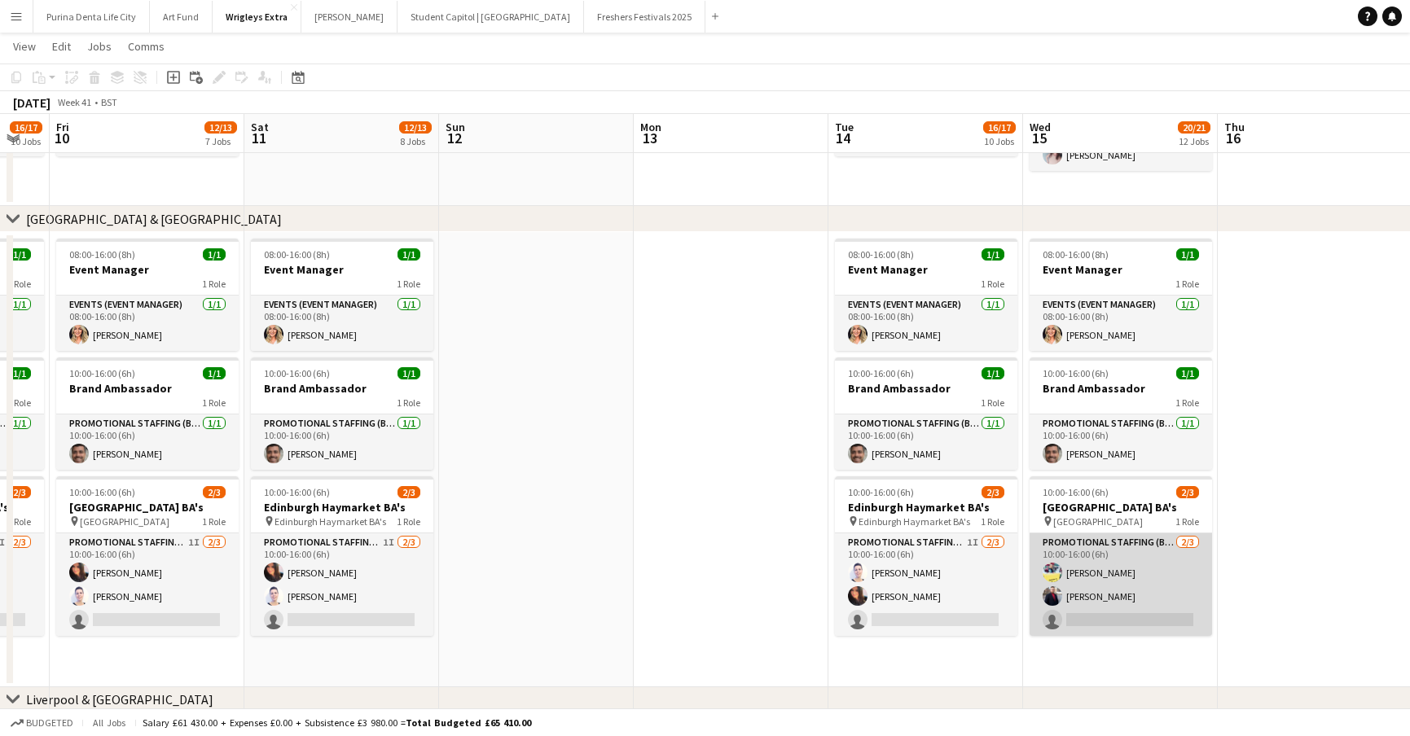
click at [1127, 611] on app-card-role "Promotional Staffing (Brand Ambassadors) [DATE] 10:00-16:00 (6h) [PERSON_NAME] …" at bounding box center [1120, 584] width 182 height 103
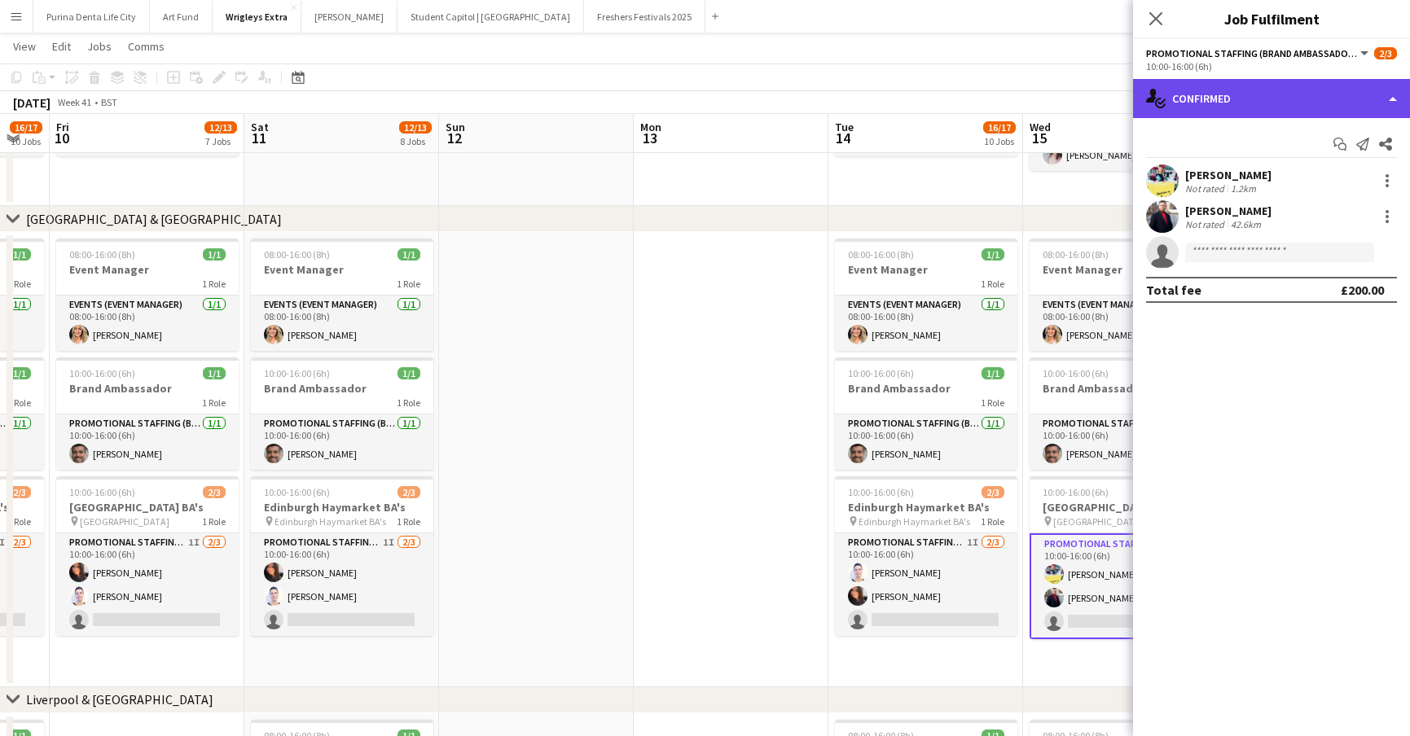
click at [1256, 81] on div "single-neutral-actions-check-2 Confirmed" at bounding box center [1271, 98] width 277 height 39
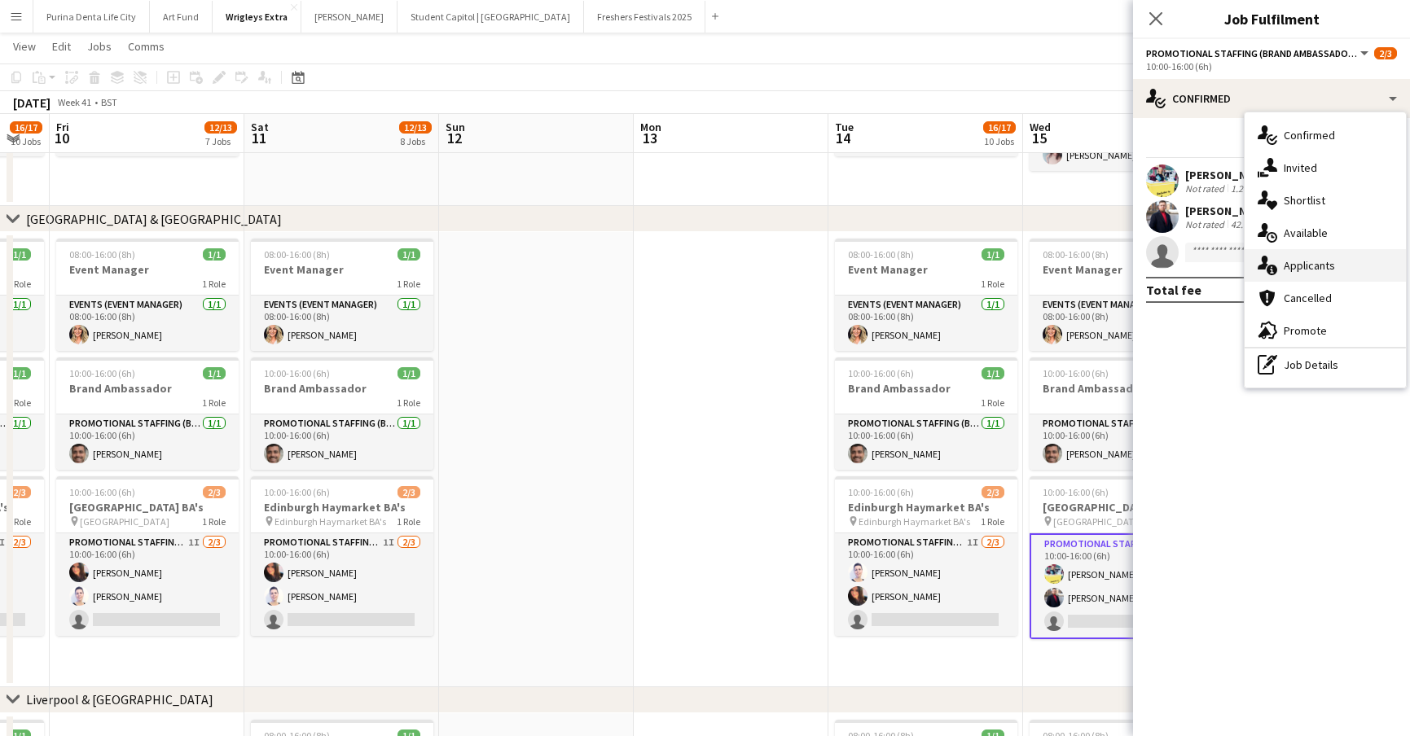
click at [1318, 260] on span "Applicants" at bounding box center [1308, 265] width 51 height 15
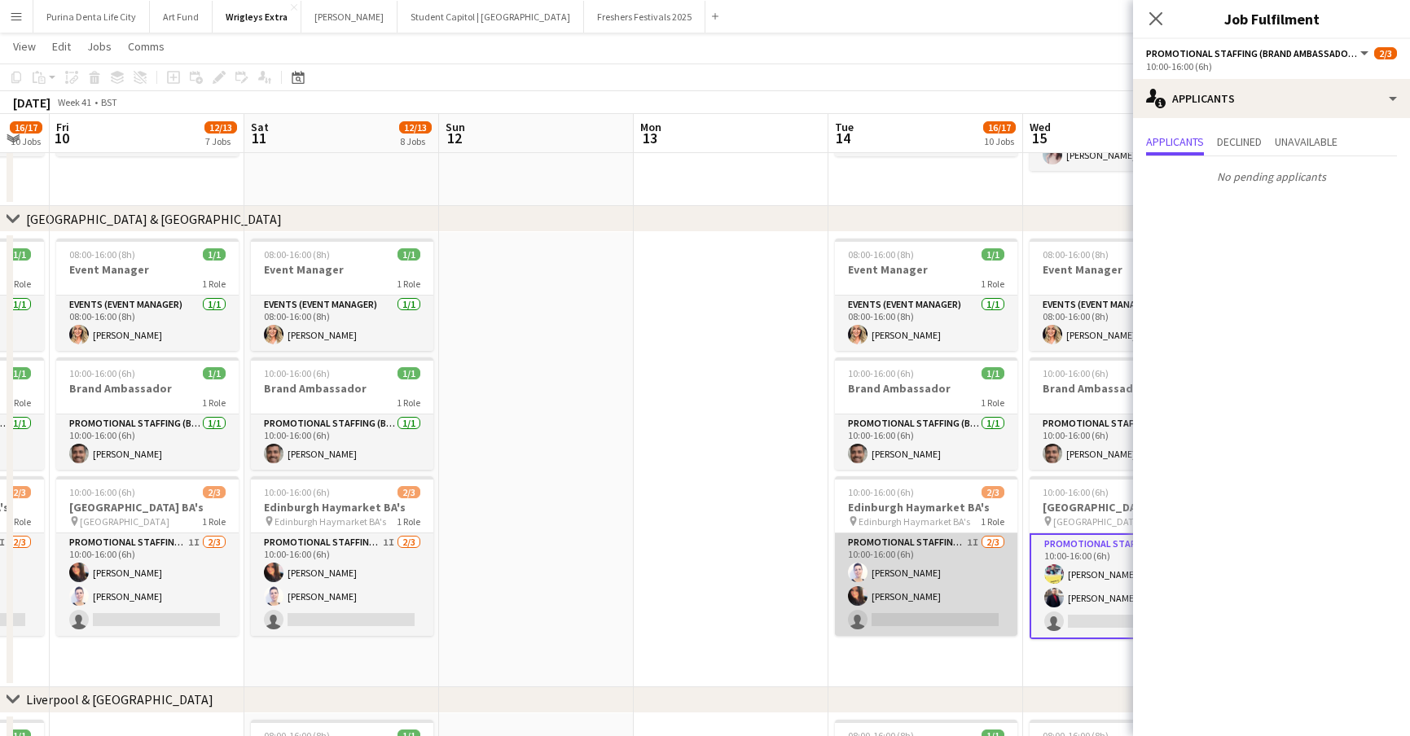
click at [989, 607] on app-card-role "Promotional Staffing (Brand Ambassadors) 1I [DATE] 10:00-16:00 (6h) [PERSON_NAM…" at bounding box center [926, 584] width 182 height 103
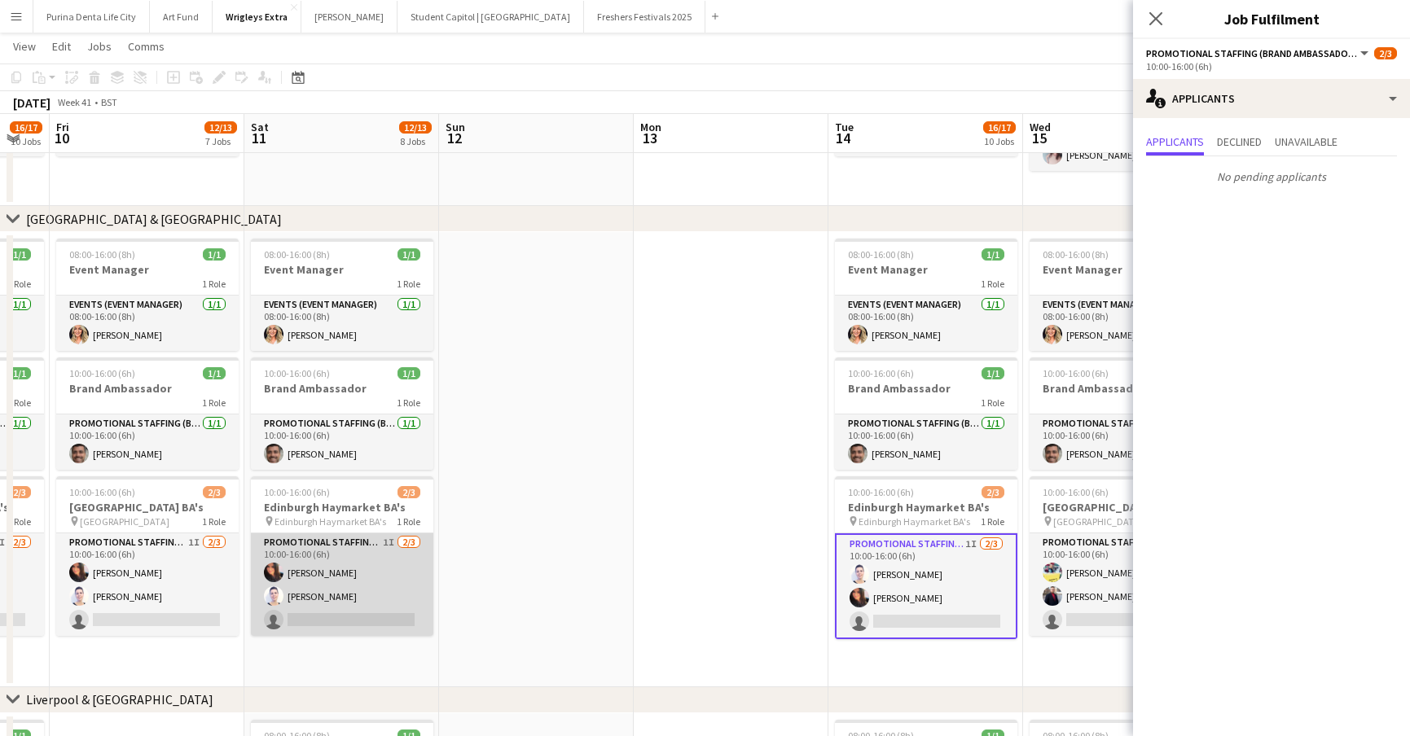
click at [361, 634] on app-card-role "Promotional Staffing (Brand Ambassadors) 1I [DATE] 10:00-16:00 (6h) [PERSON_NAM…" at bounding box center [342, 584] width 182 height 103
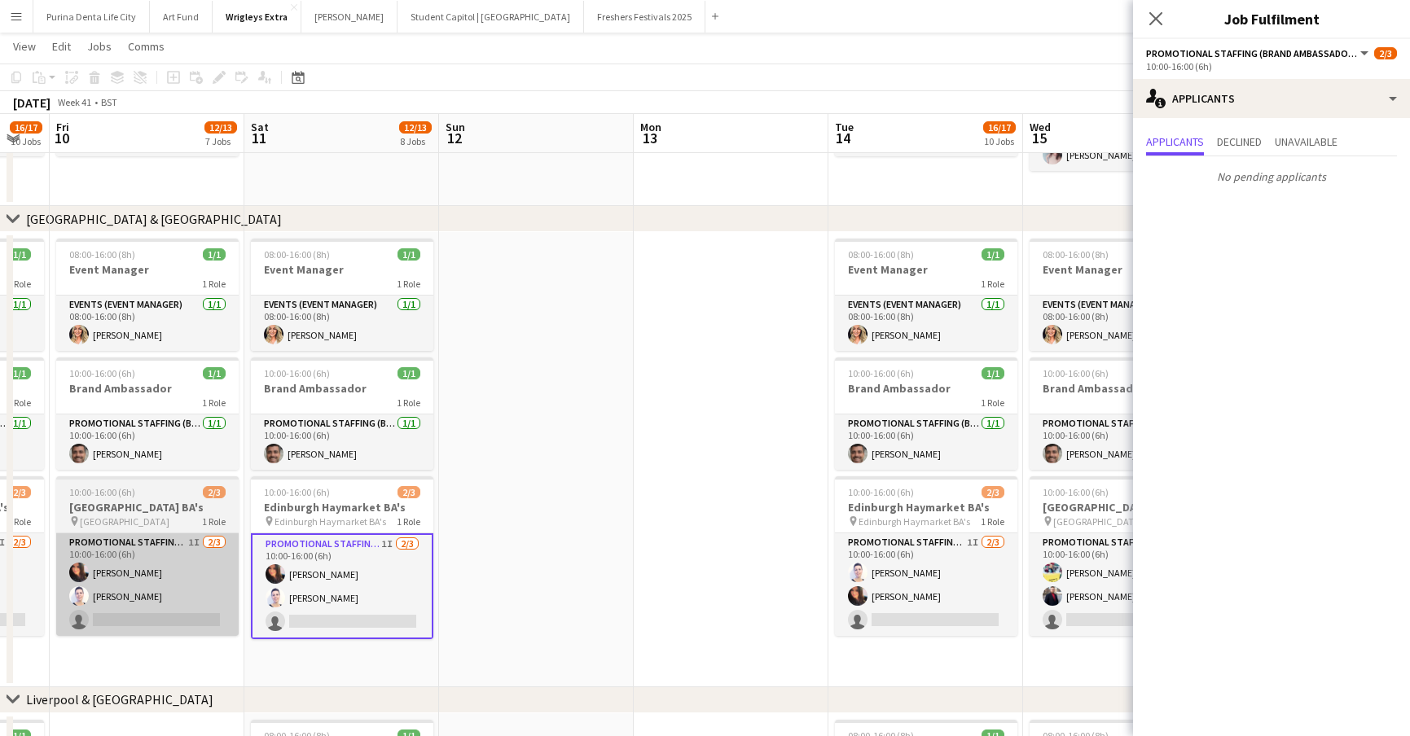
click at [213, 624] on app-card-role "Promotional Staffing (Brand Ambassadors) 1I [DATE] 10:00-16:00 (6h) [PERSON_NAM…" at bounding box center [147, 584] width 182 height 103
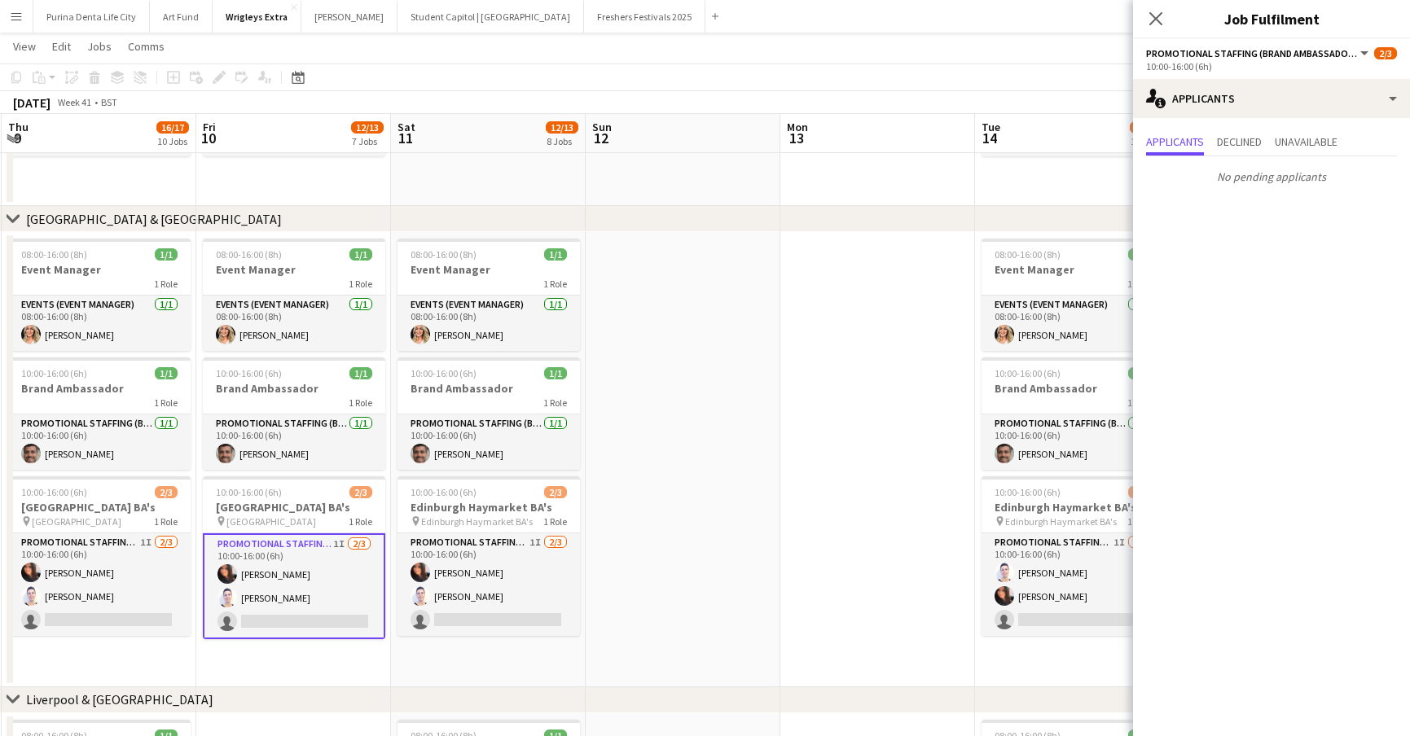
scroll to position [0, 382]
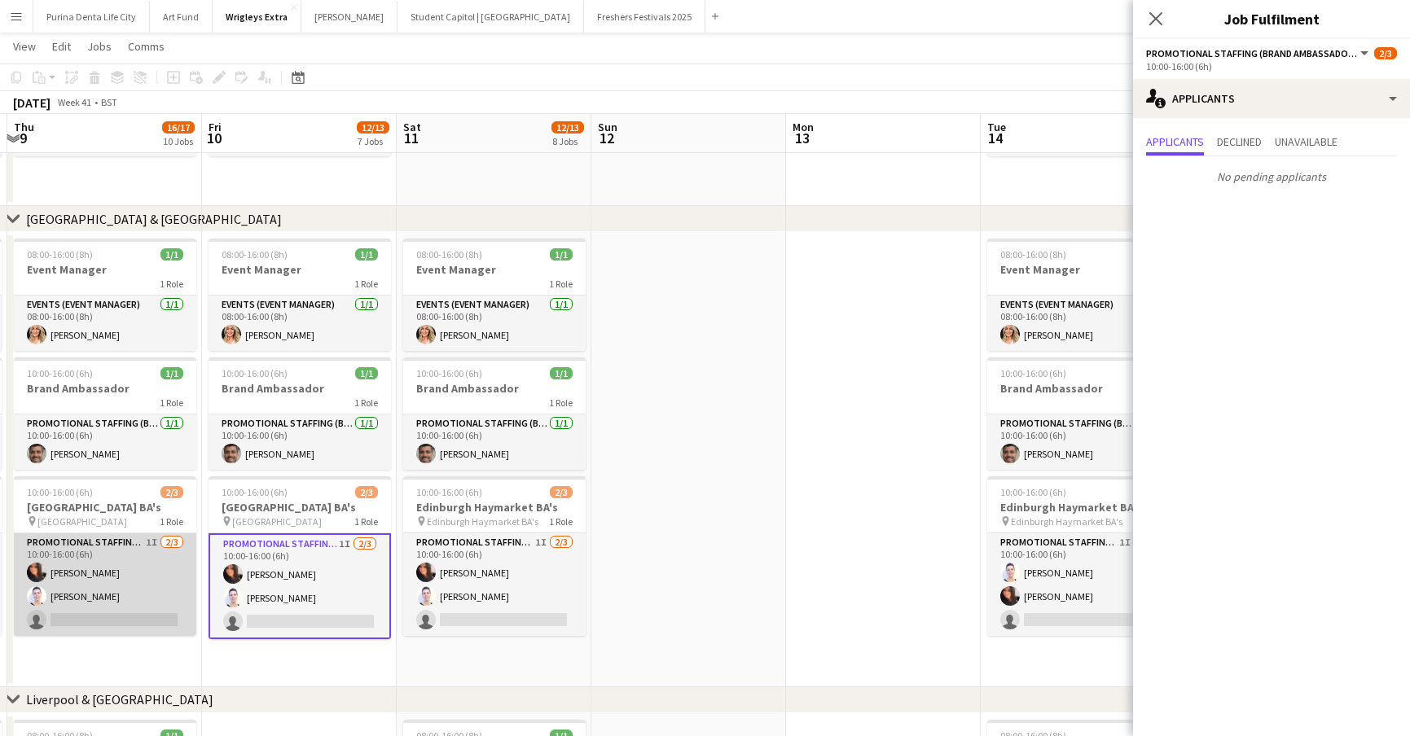
click at [170, 628] on app-card-role "Promotional Staffing (Brand Ambassadors) 1I [DATE] 10:00-16:00 (6h) [PERSON_NAM…" at bounding box center [105, 584] width 182 height 103
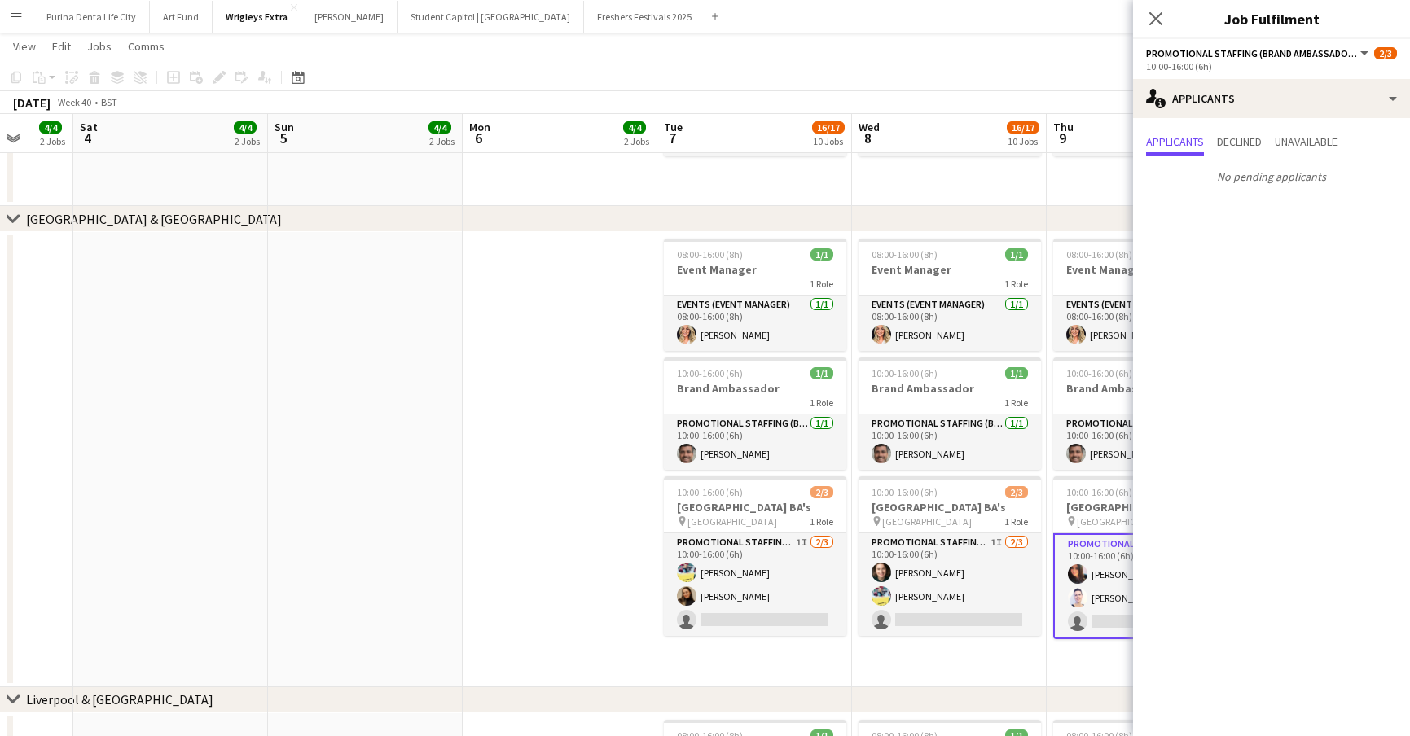
scroll to position [0, 389]
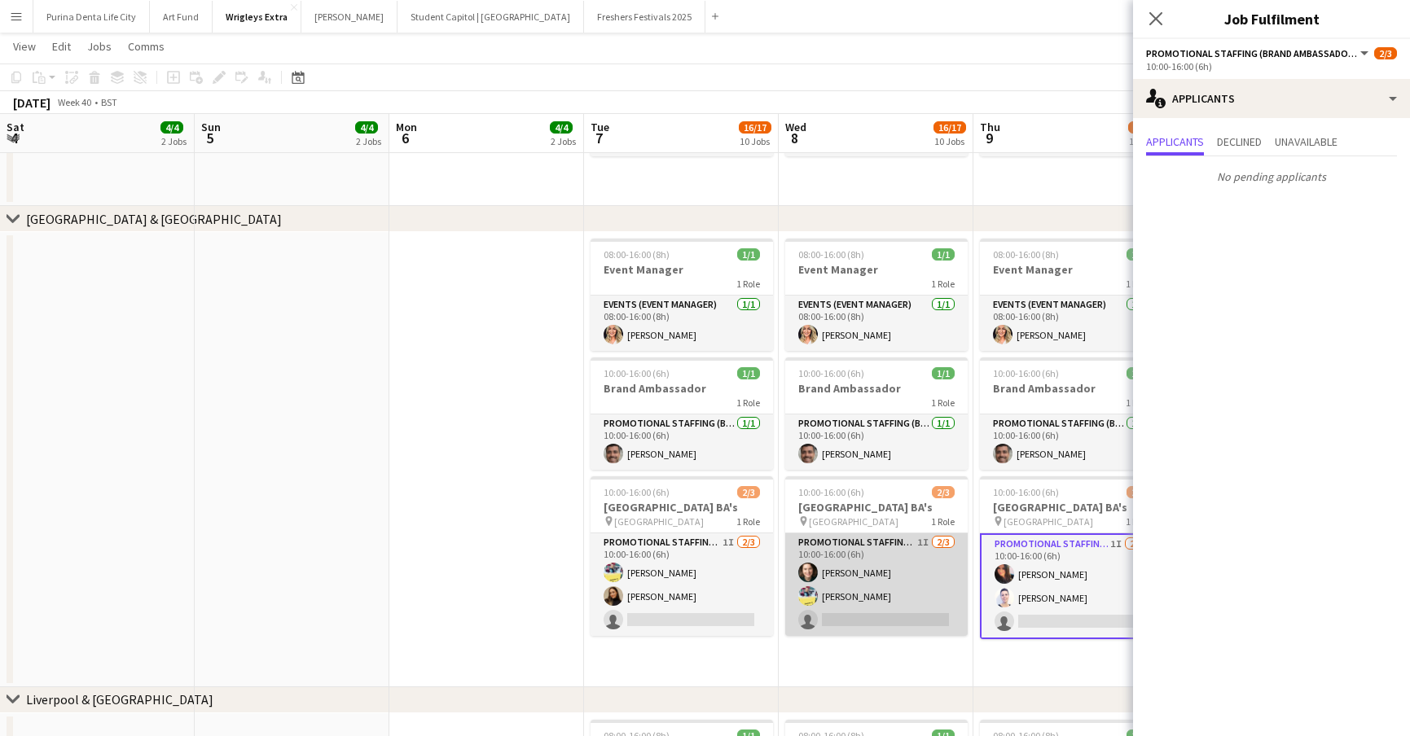
click at [837, 618] on app-card-role "Promotional Staffing (Brand Ambassadors) 1I [DATE] 10:00-16:00 (6h) [PERSON_NAM…" at bounding box center [876, 584] width 182 height 103
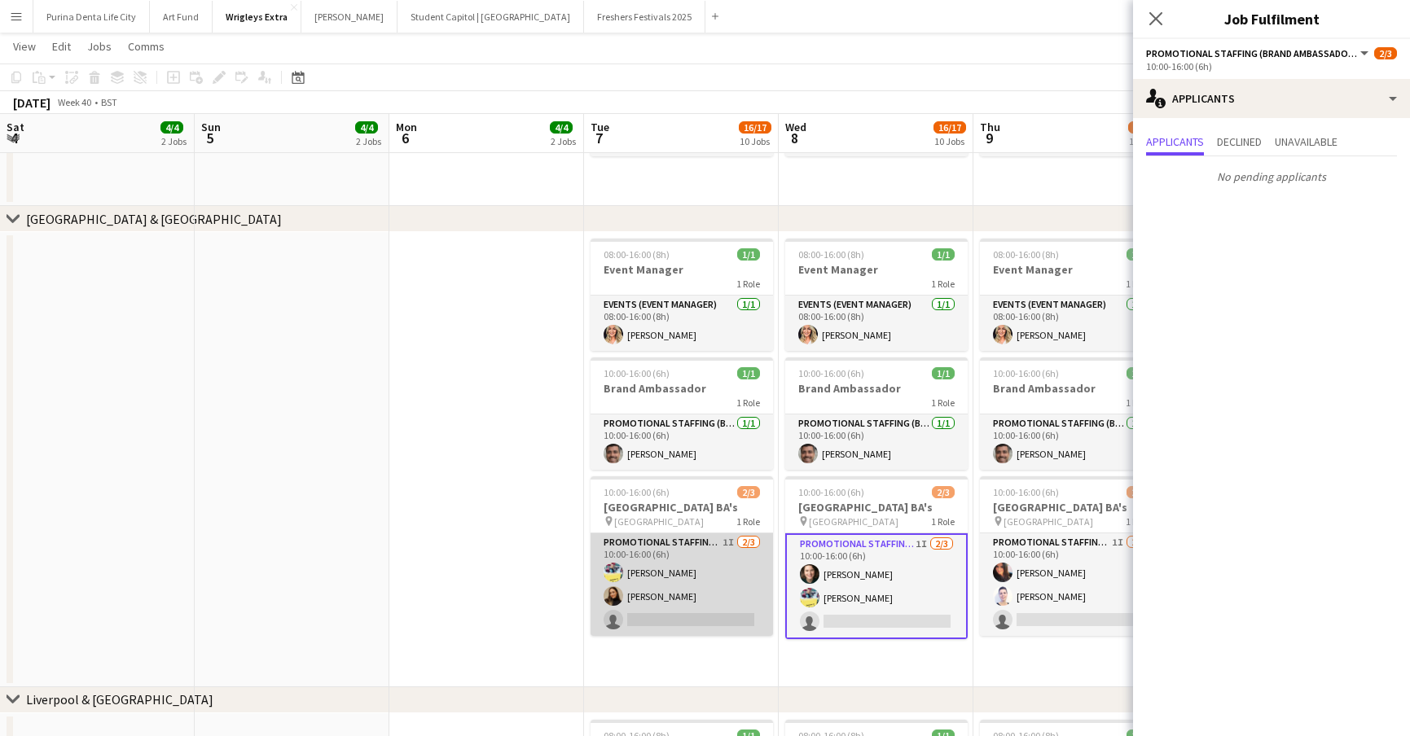
click at [762, 614] on app-card-role "Promotional Staffing (Brand Ambassadors) 1I [DATE] 10:00-16:00 (6h) [PERSON_NAM…" at bounding box center [681, 584] width 182 height 103
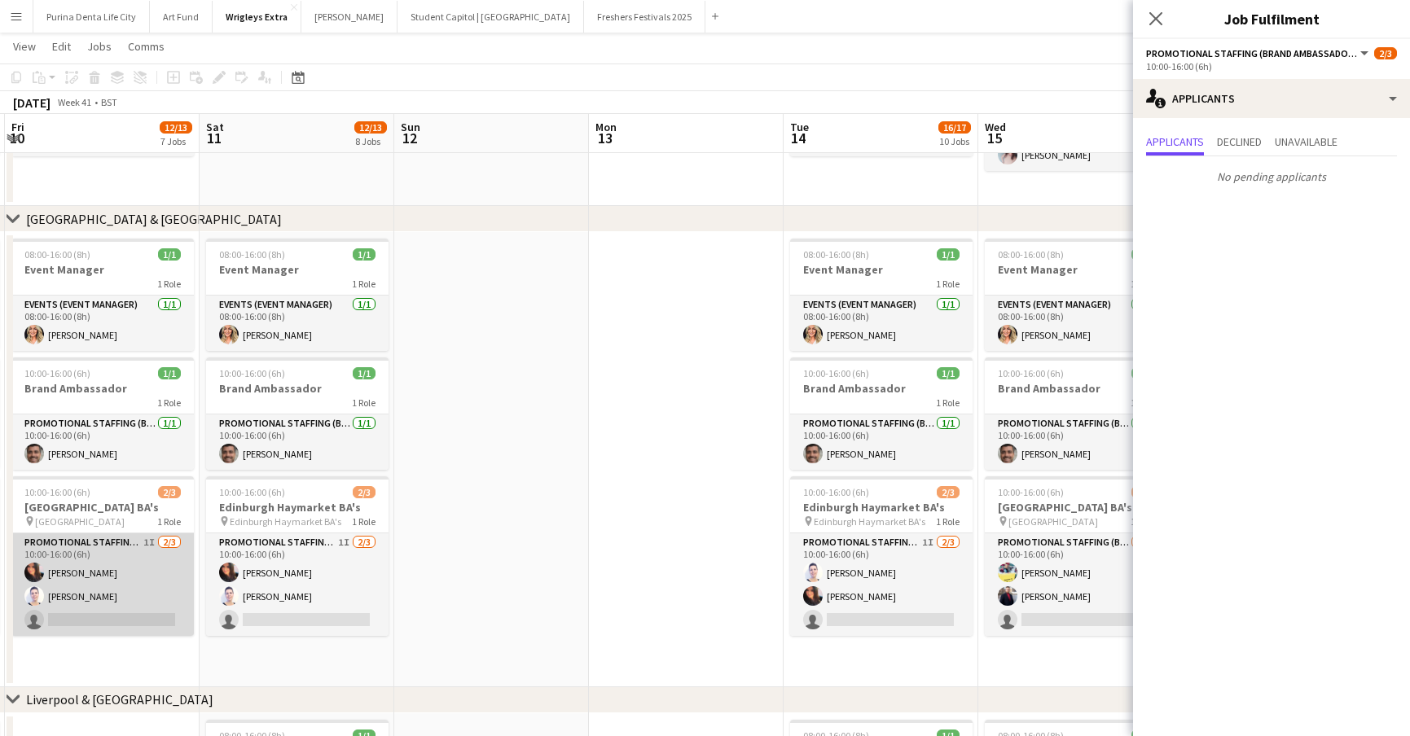
scroll to position [0, 385]
click at [177, 607] on app-card-role "Promotional Staffing (Brand Ambassadors) 1I [DATE] 10:00-16:00 (6h) [PERSON_NAM…" at bounding box center [102, 584] width 182 height 103
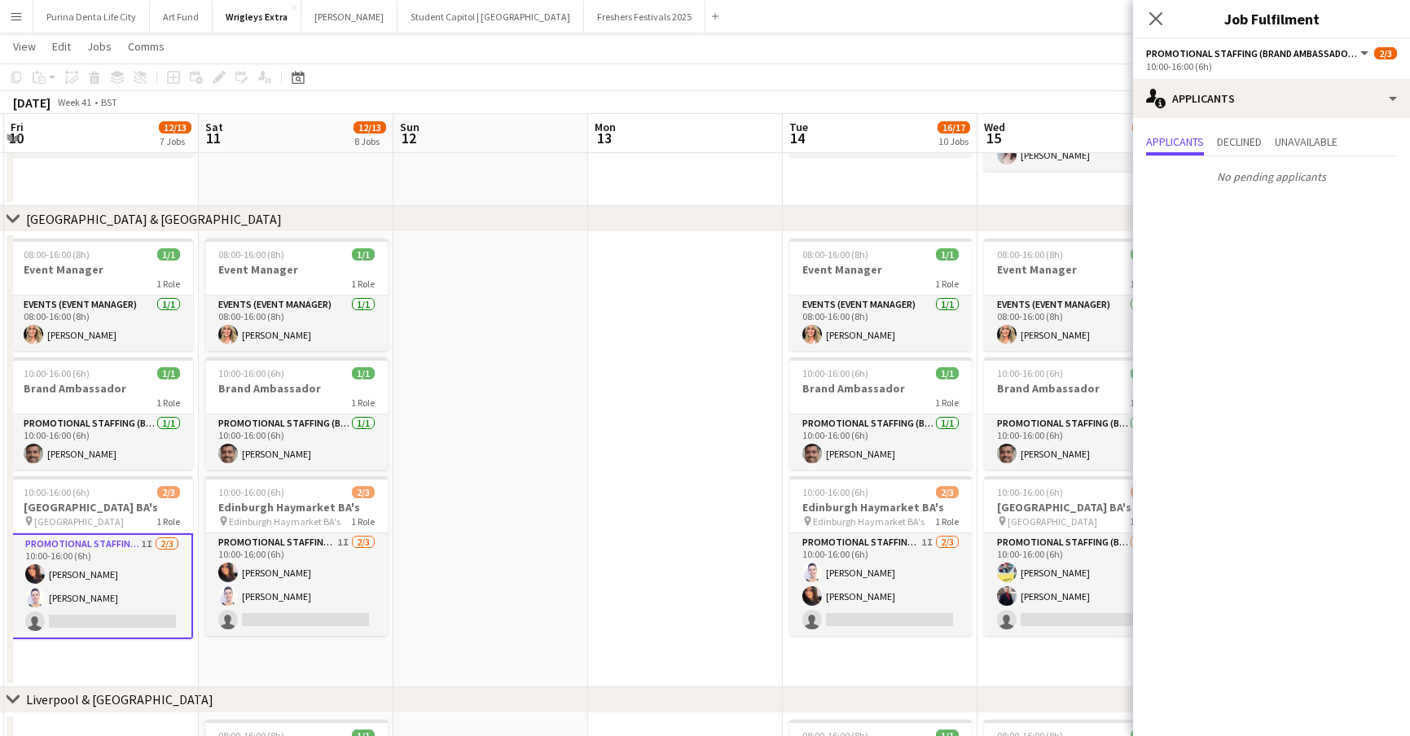
click at [129, 616] on app-card-role "Promotional Staffing (Brand Ambassadors) 1I [DATE] 10:00-16:00 (6h) [PERSON_NAM…" at bounding box center [102, 586] width 182 height 106
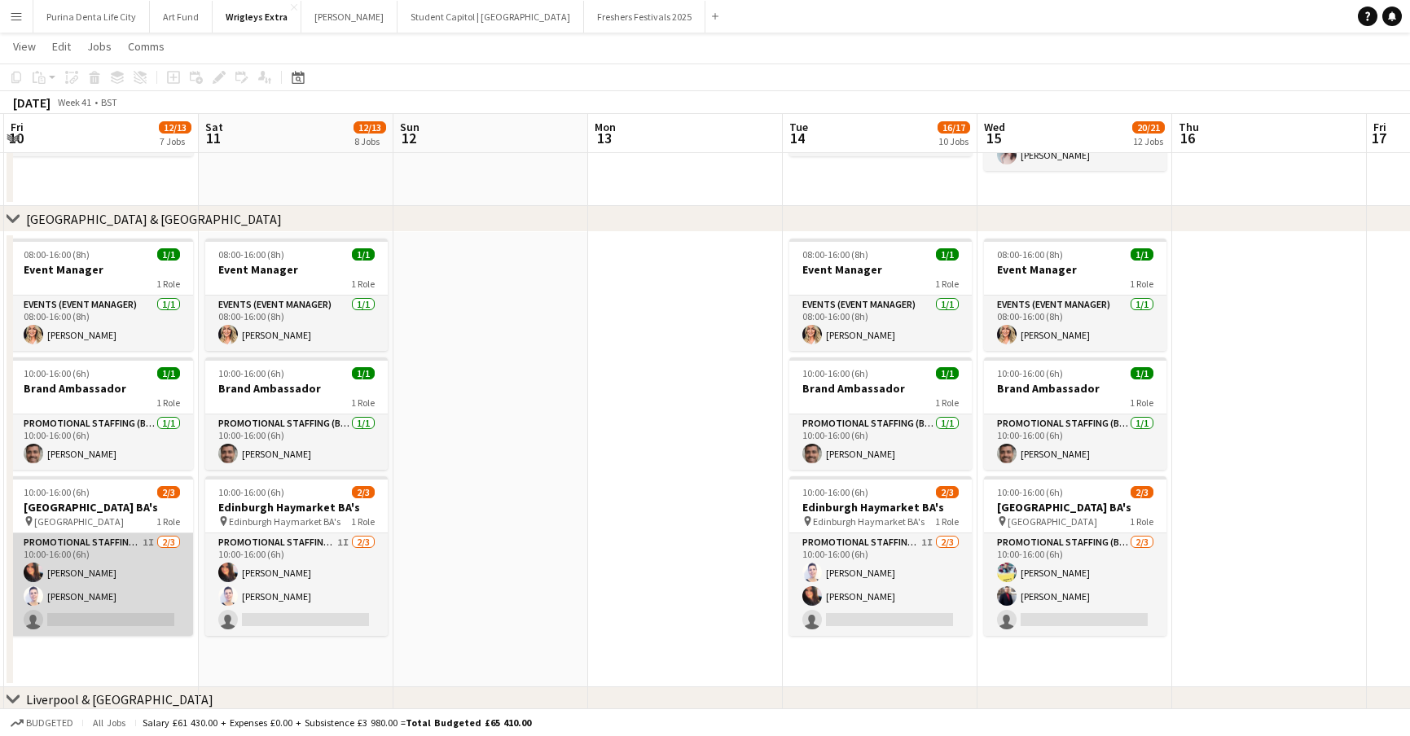
click at [98, 607] on app-card-role "Promotional Staffing (Brand Ambassadors) 1I [DATE] 10:00-16:00 (6h) [PERSON_NAM…" at bounding box center [102, 584] width 182 height 103
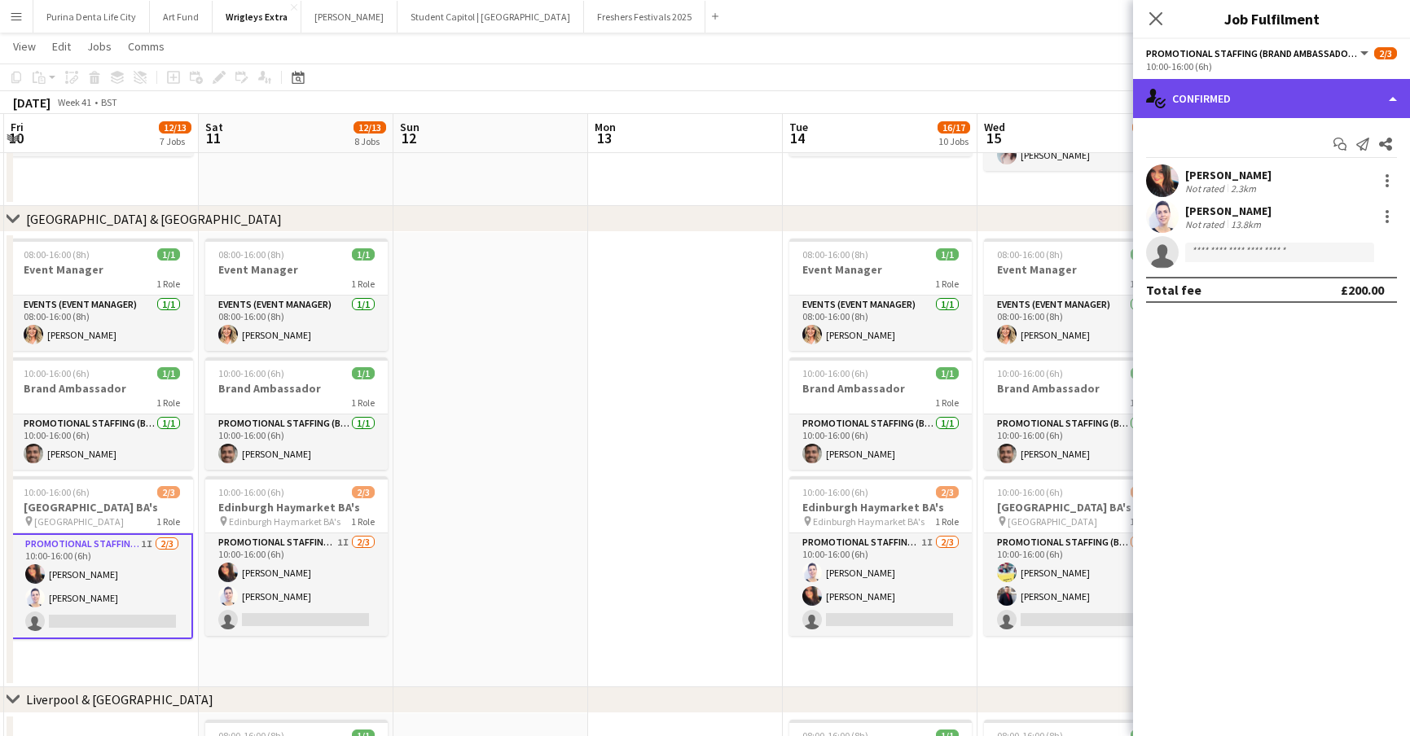
click at [1264, 85] on div "single-neutral-actions-check-2 Confirmed" at bounding box center [1271, 98] width 277 height 39
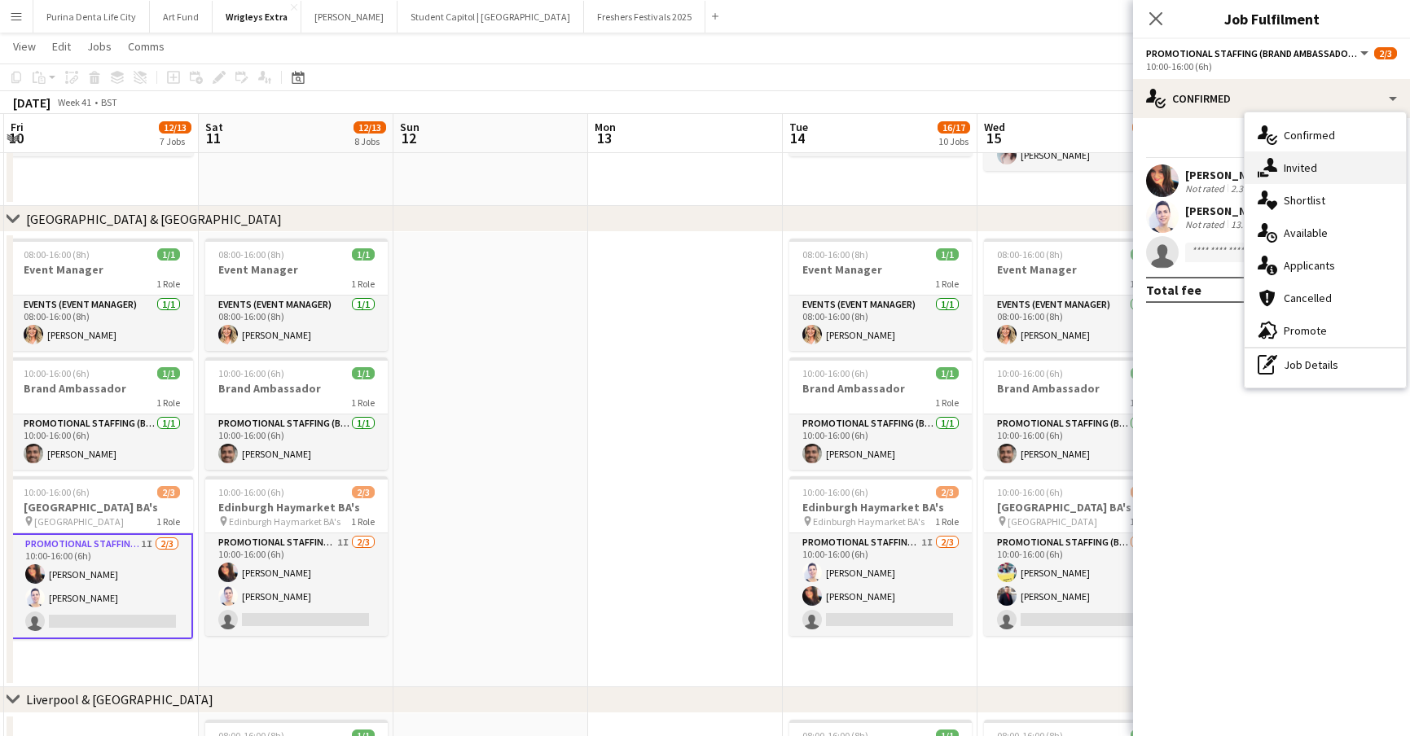
click at [1283, 159] on div "single-neutral-actions-share-1 Invited" at bounding box center [1324, 167] width 161 height 33
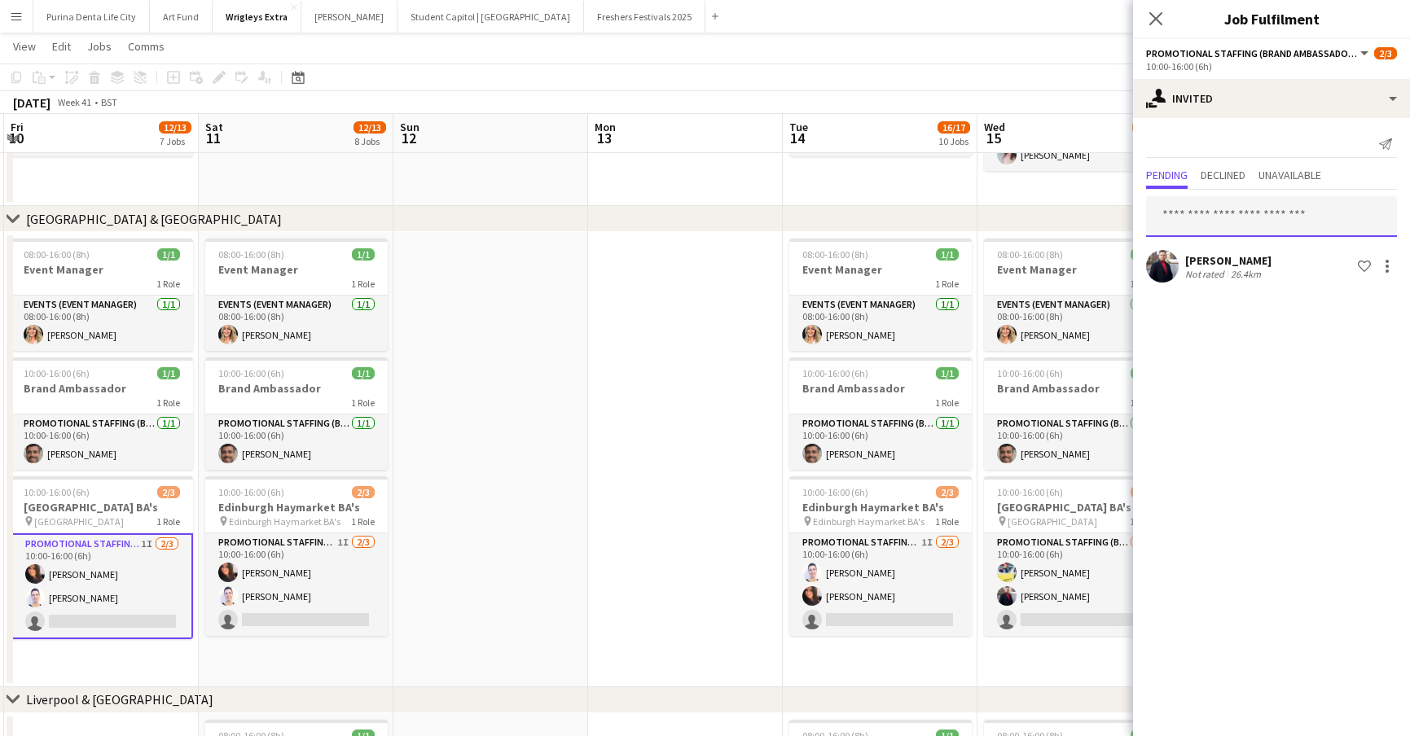
click at [1243, 217] on input "text" at bounding box center [1271, 216] width 251 height 41
type input "******"
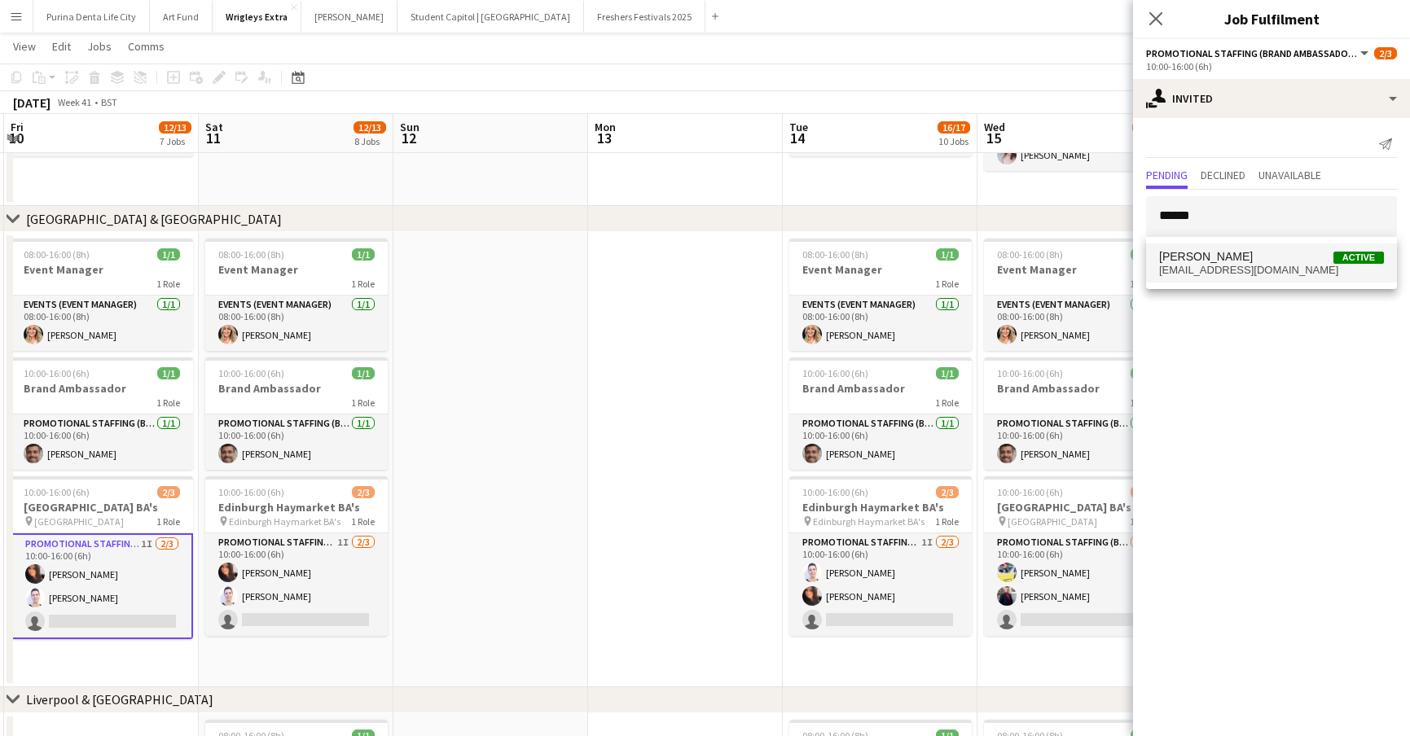
drag, startPoint x: 1265, startPoint y: 213, endPoint x: 1243, endPoint y: 252, distance: 45.2
click at [1243, 252] on span "[PERSON_NAME] Active" at bounding box center [1271, 257] width 225 height 14
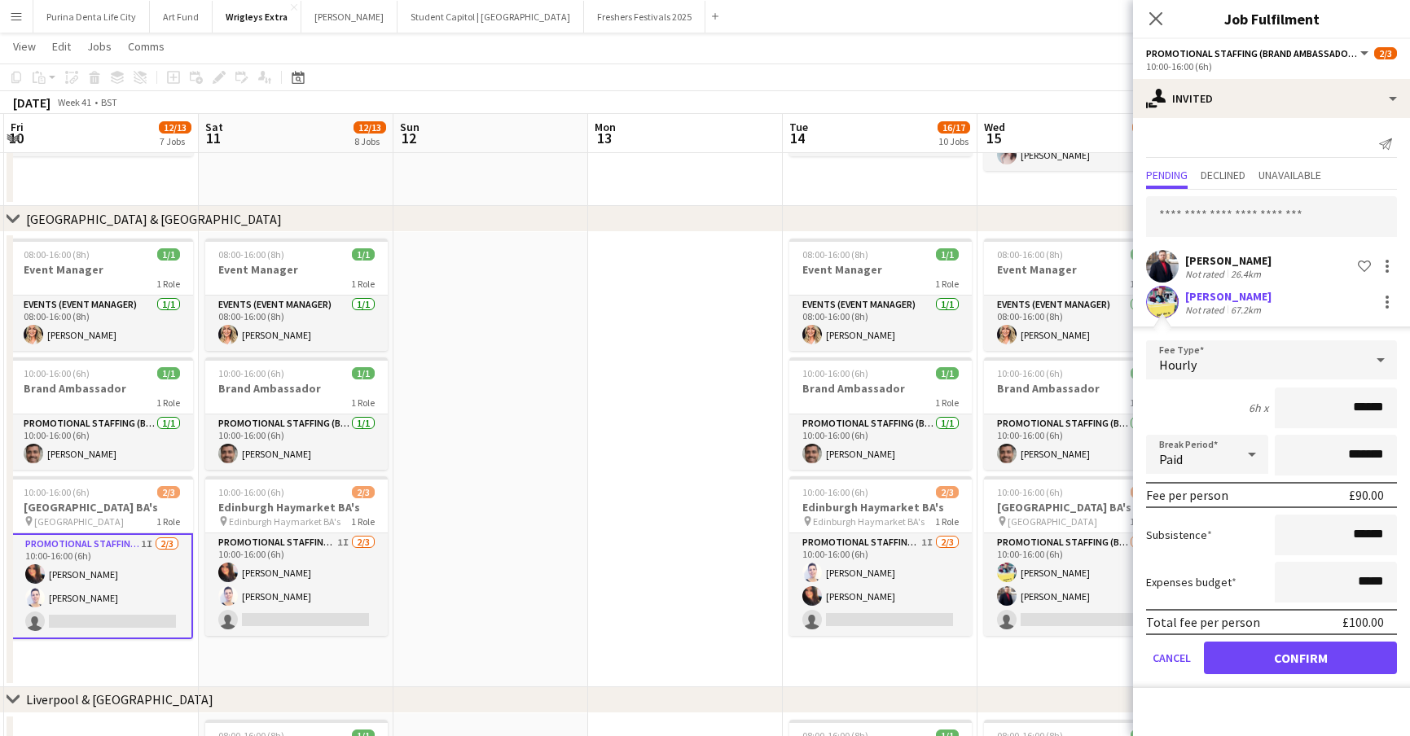
click at [1293, 667] on button "Confirm" at bounding box center [1300, 658] width 193 height 33
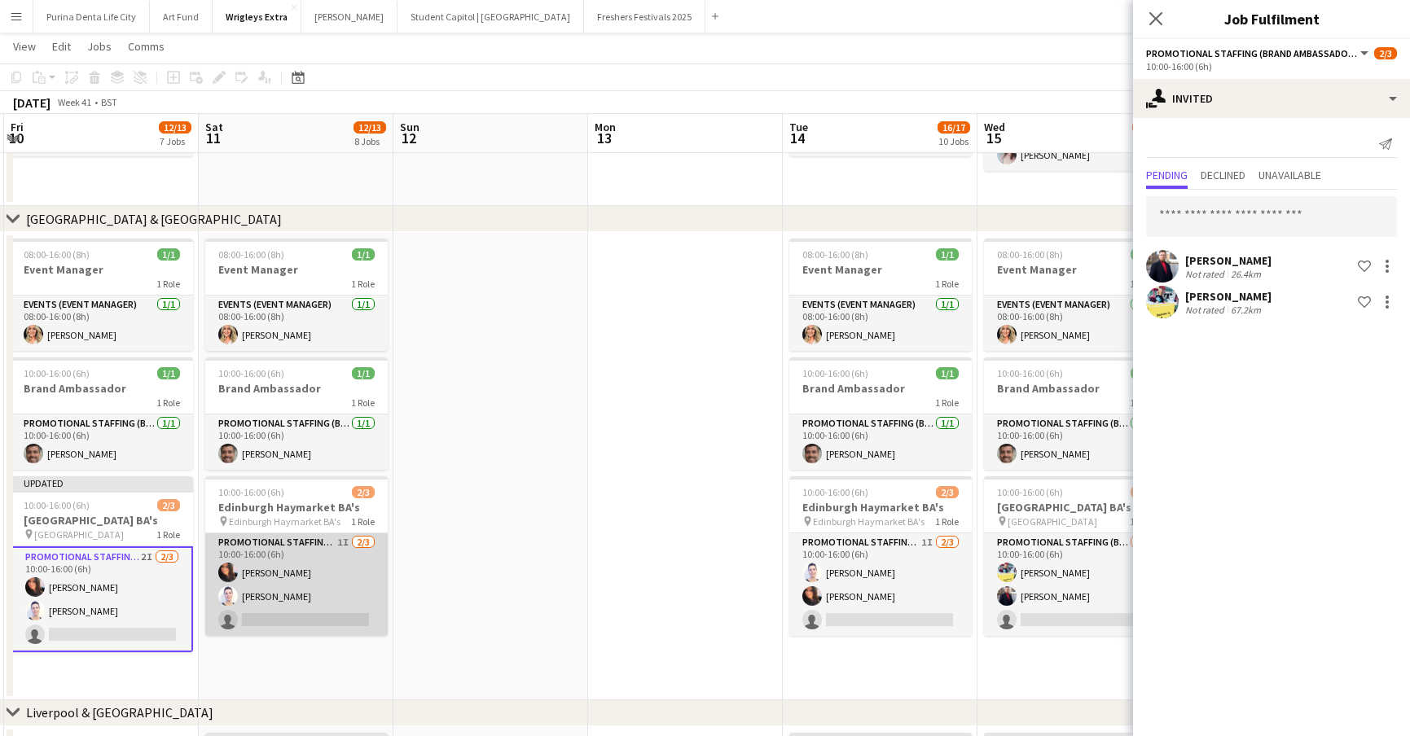
click at [283, 604] on app-card-role "Promotional Staffing (Brand Ambassadors) 1I [DATE] 10:00-16:00 (6h) [PERSON_NAM…" at bounding box center [296, 584] width 182 height 103
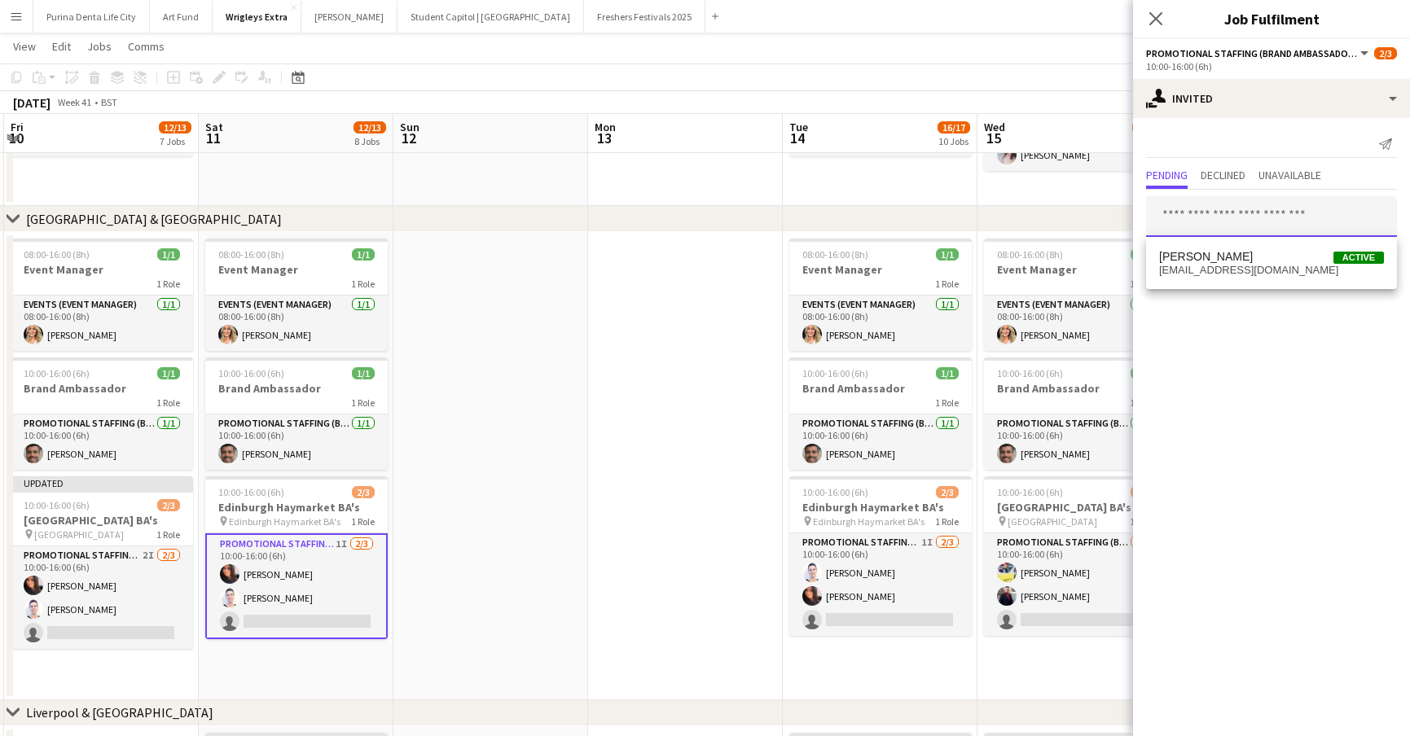
click at [1184, 218] on input "text" at bounding box center [1271, 216] width 251 height 41
type input "*"
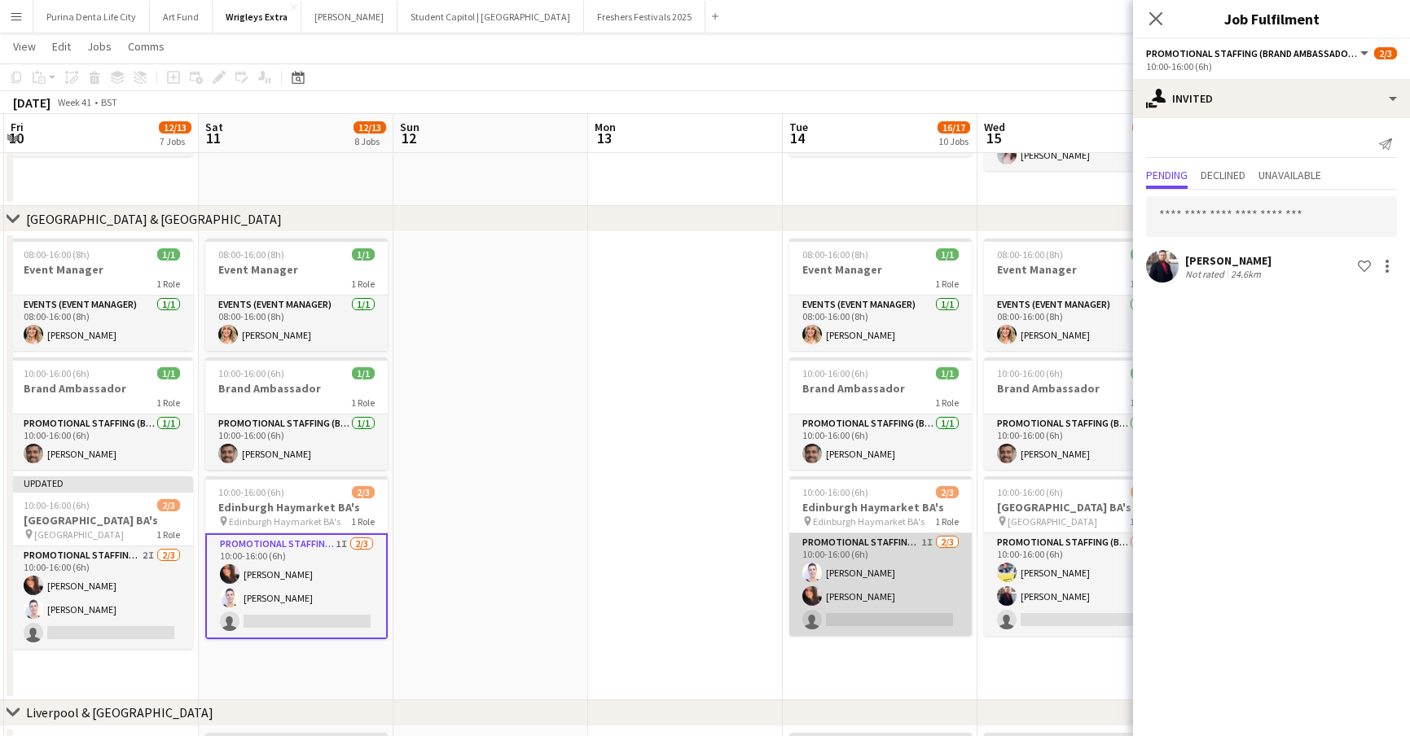
click at [908, 612] on app-card-role "Promotional Staffing (Brand Ambassadors) 1I [DATE] 10:00-16:00 (6h) [PERSON_NAM…" at bounding box center [880, 584] width 182 height 103
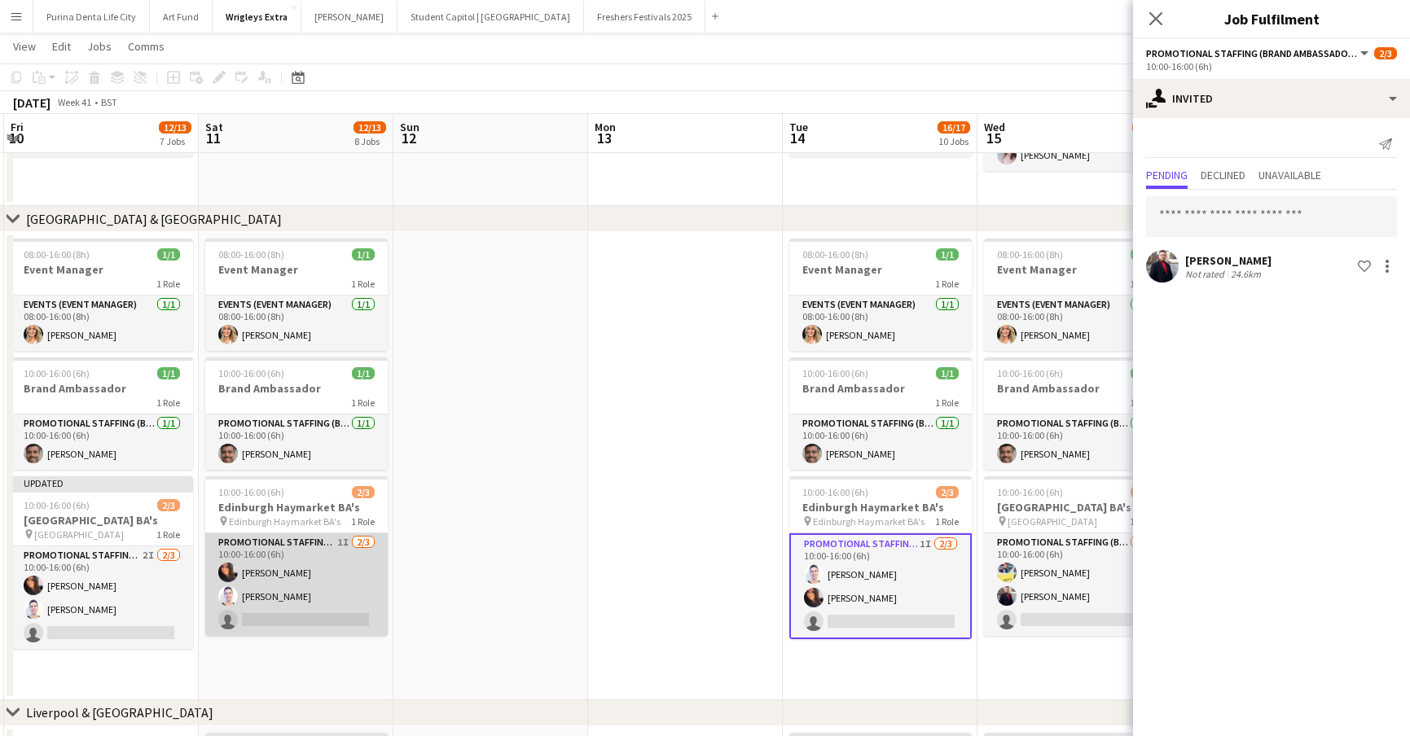
click at [323, 619] on app-card-role "Promotional Staffing (Brand Ambassadors) 1I [DATE] 10:00-16:00 (6h) [PERSON_NAM…" at bounding box center [296, 584] width 182 height 103
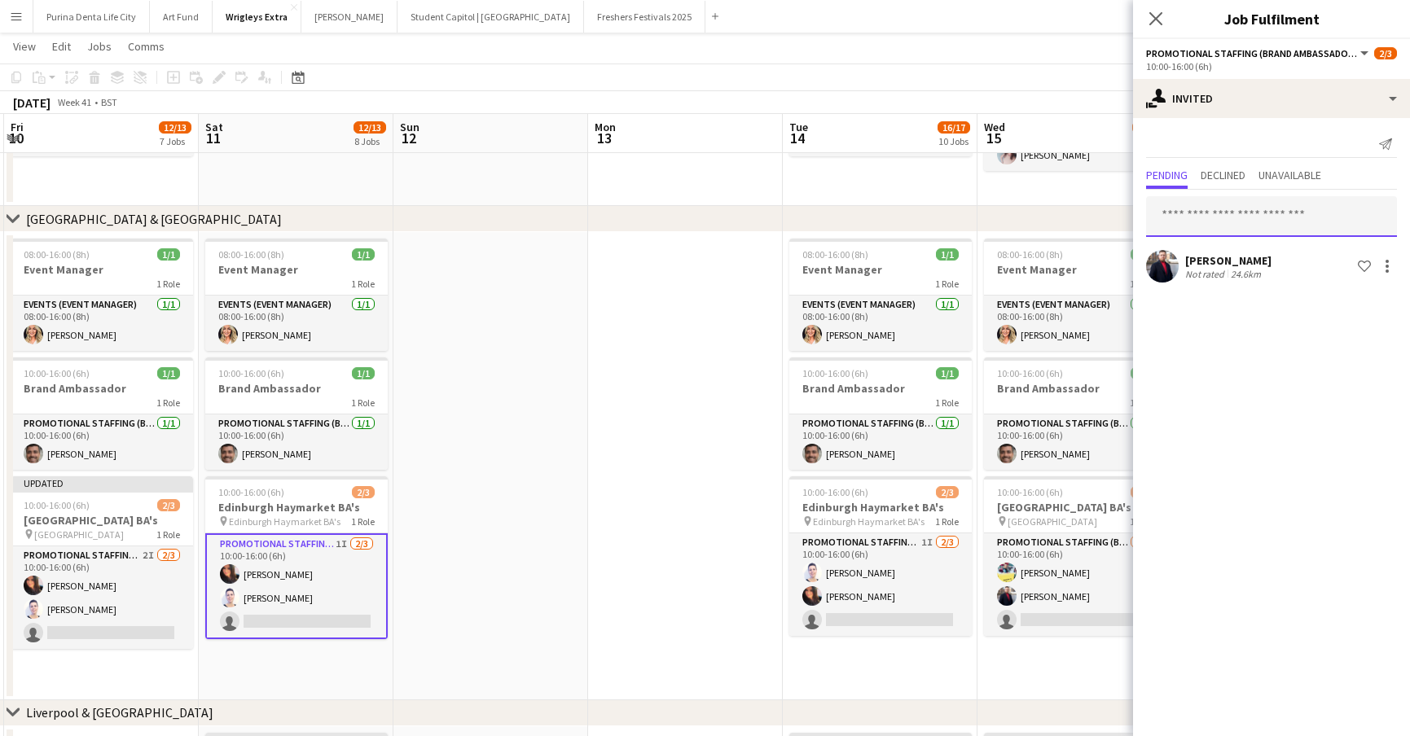
click at [1237, 215] on input "text" at bounding box center [1271, 216] width 251 height 41
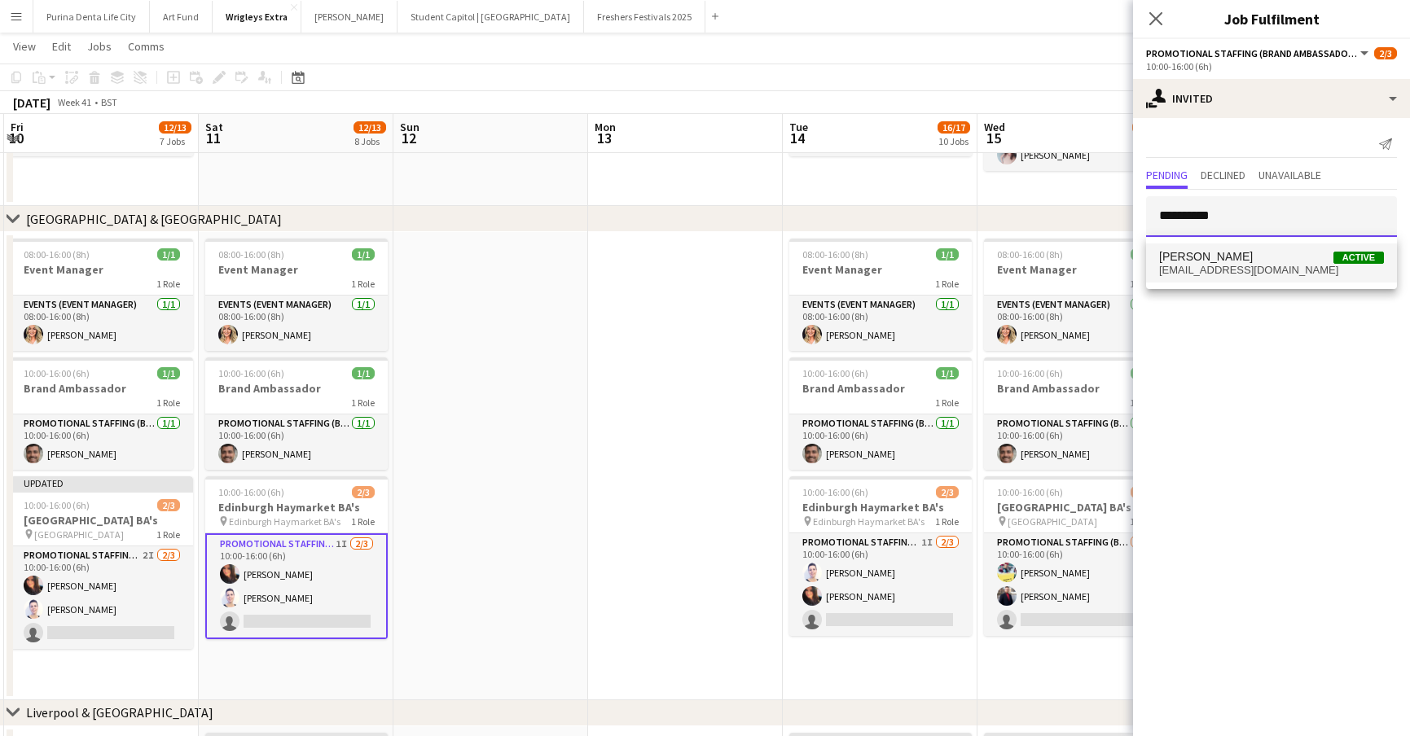
type input "**********"
click at [1329, 257] on span "[PERSON_NAME] Active" at bounding box center [1271, 257] width 225 height 14
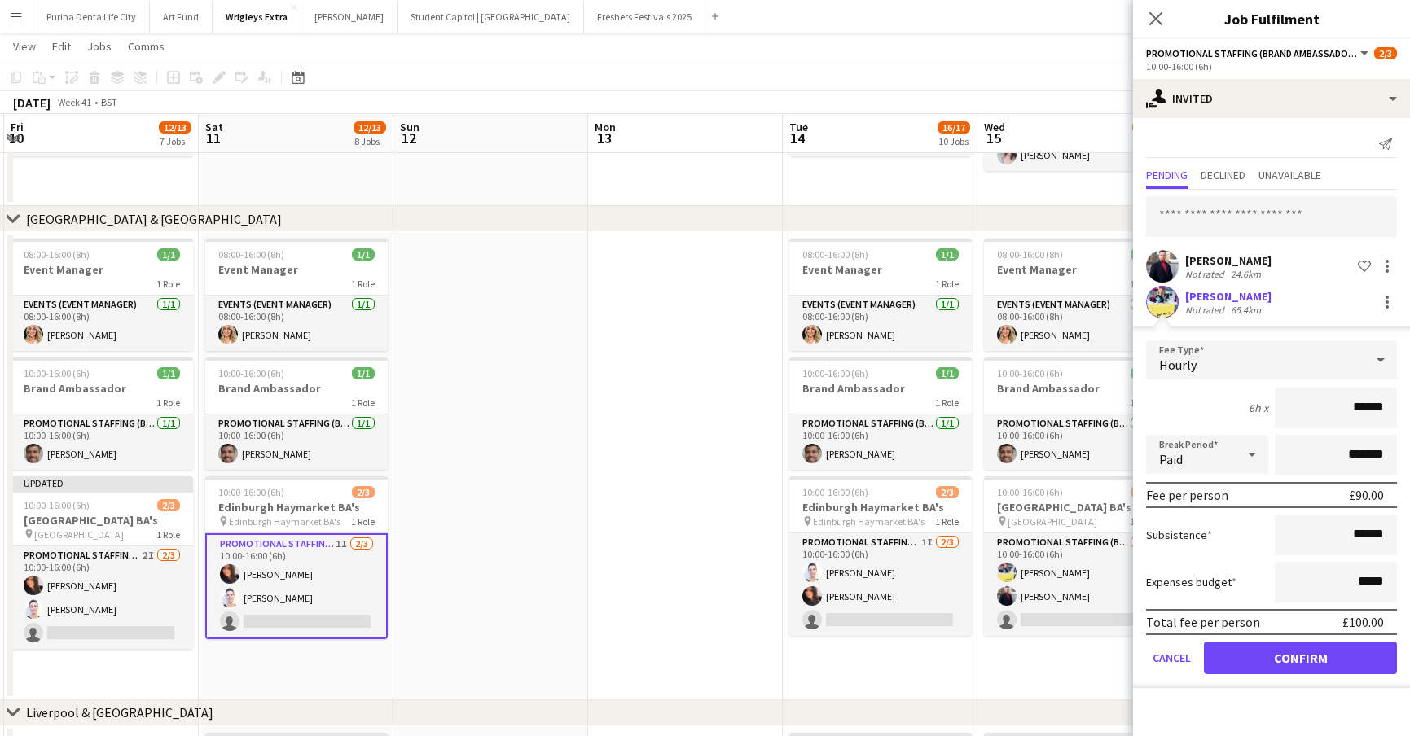
click at [1265, 659] on button "Confirm" at bounding box center [1300, 658] width 193 height 33
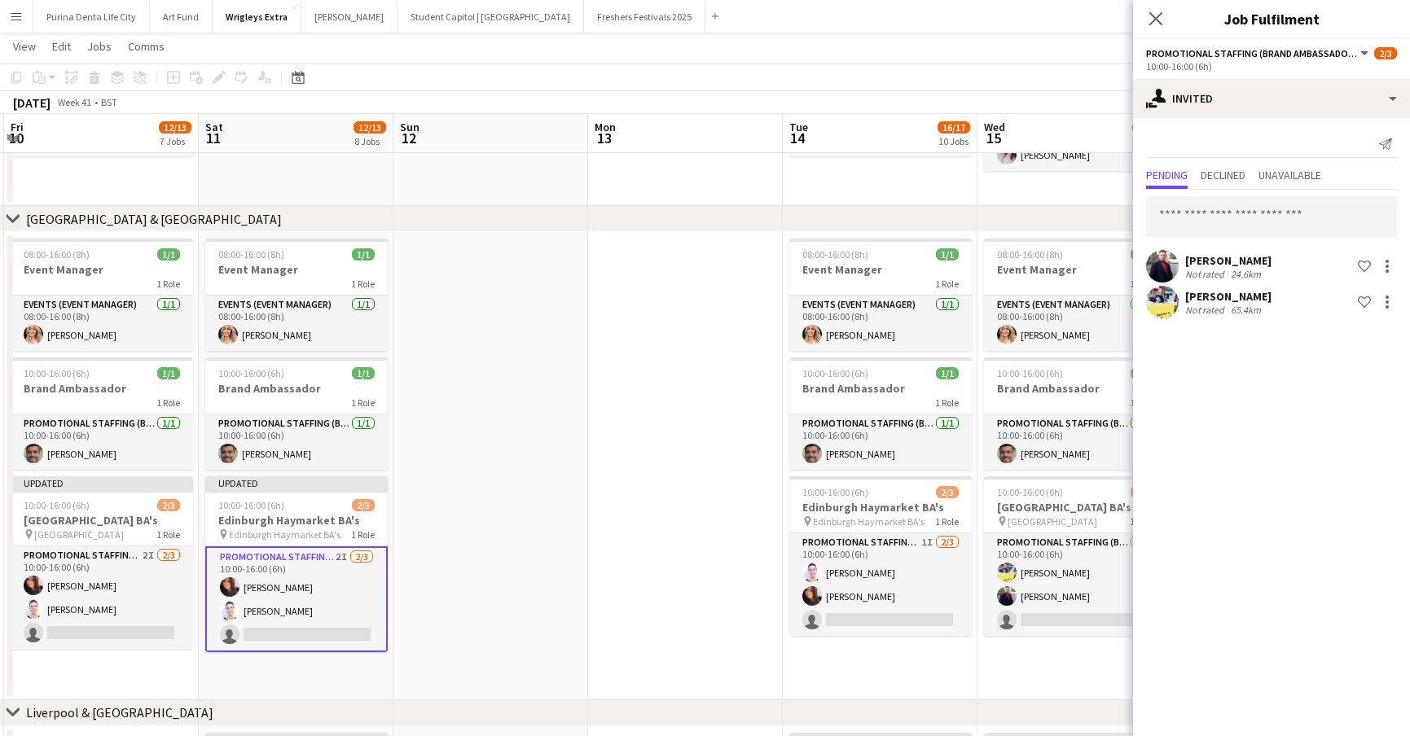
click at [937, 640] on app-date-cell "08:00-16:00 (8h) 1/1 Event Manager 1 Role Events (Event Manager) [DATE] 08:00-1…" at bounding box center [880, 466] width 195 height 468
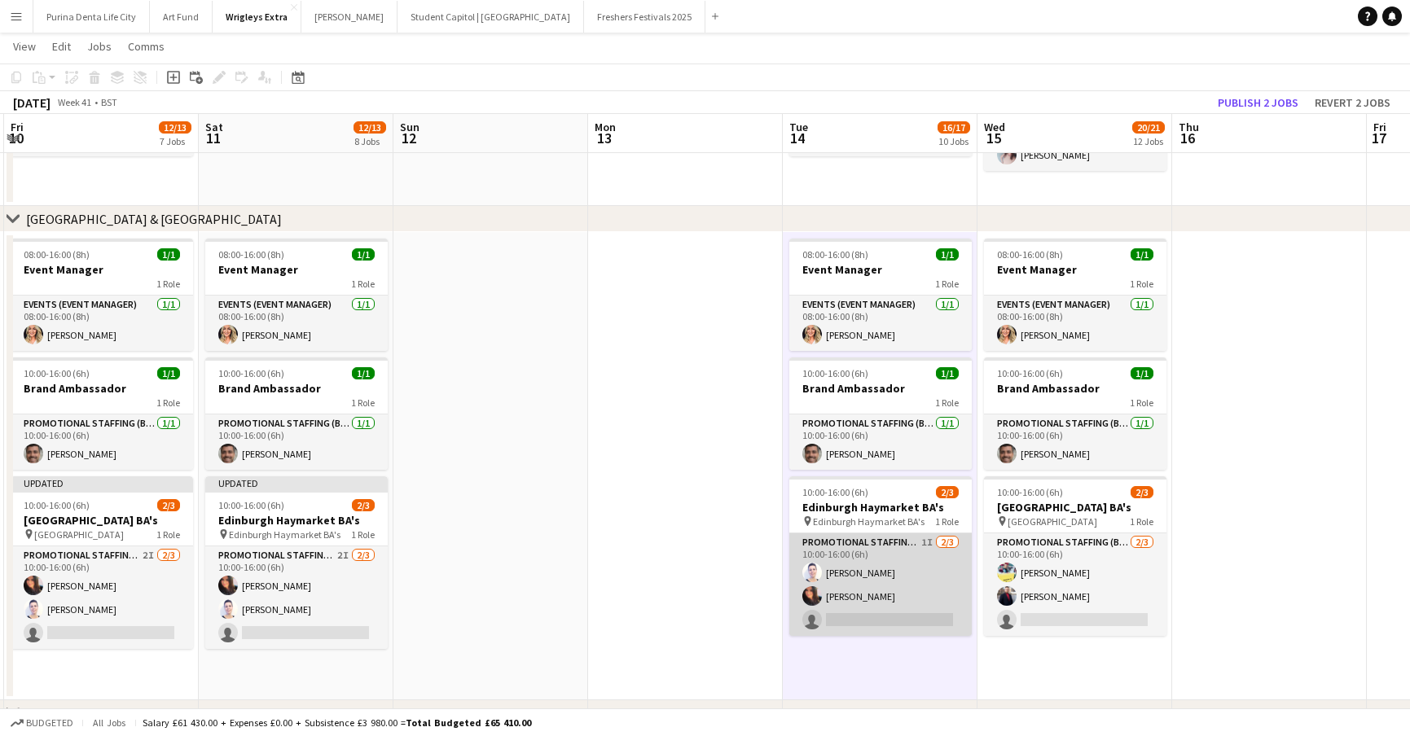
click at [916, 606] on app-card-role "Promotional Staffing (Brand Ambassadors) 1I [DATE] 10:00-16:00 (6h) [PERSON_NAM…" at bounding box center [880, 584] width 182 height 103
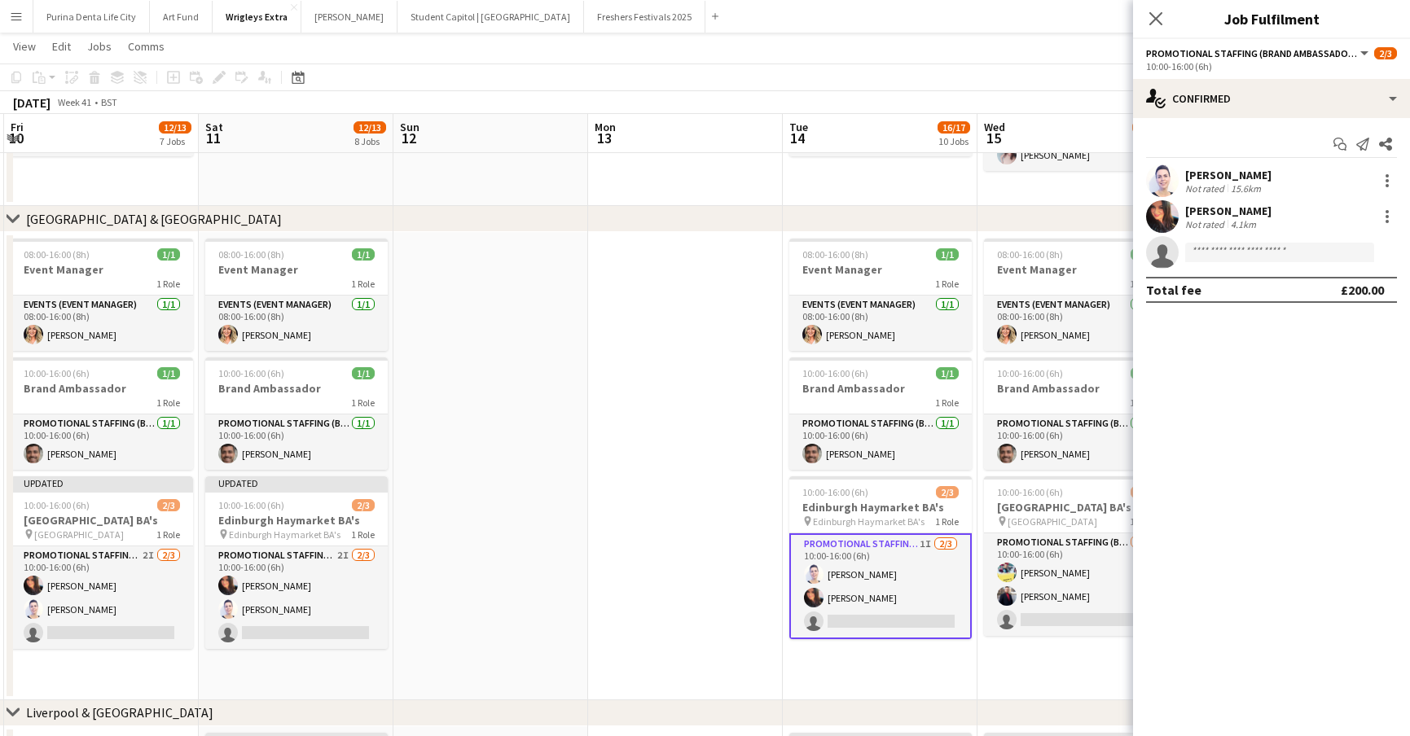
click at [1286, 118] on div "Start chat Send notification Share [PERSON_NAME] Not rated 15.6km [PERSON_NAME]…" at bounding box center [1271, 217] width 277 height 198
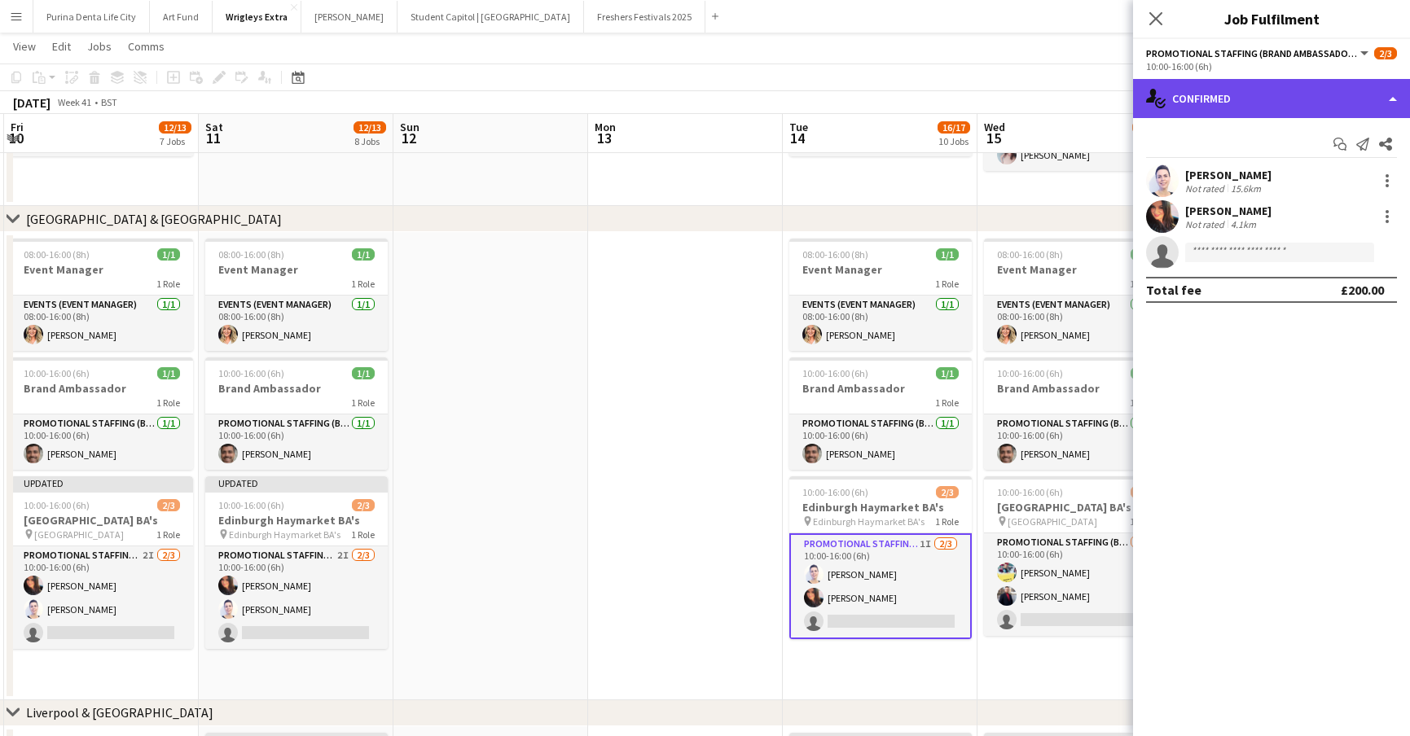
click at [1272, 106] on div "single-neutral-actions-check-2 Confirmed" at bounding box center [1271, 98] width 277 height 39
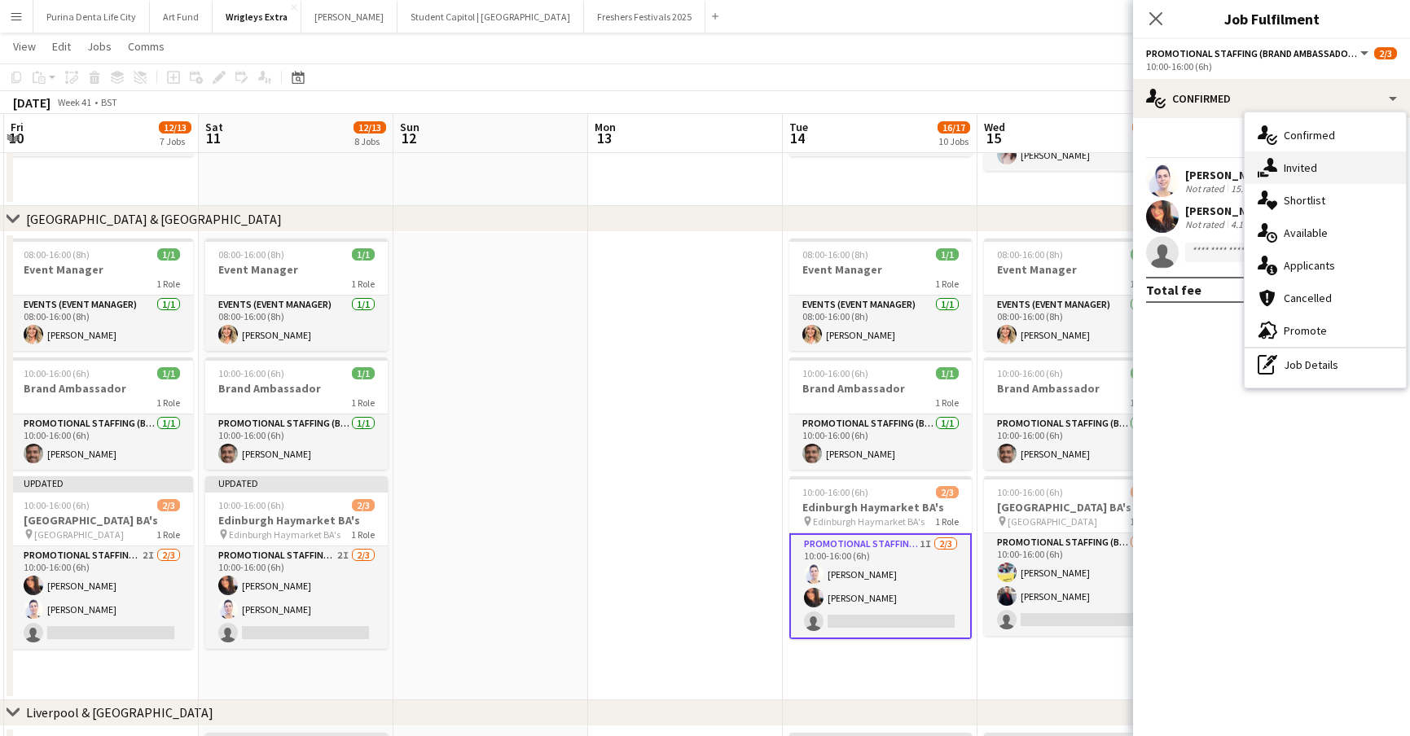
click at [1293, 155] on div "single-neutral-actions-share-1 Invited" at bounding box center [1324, 167] width 161 height 33
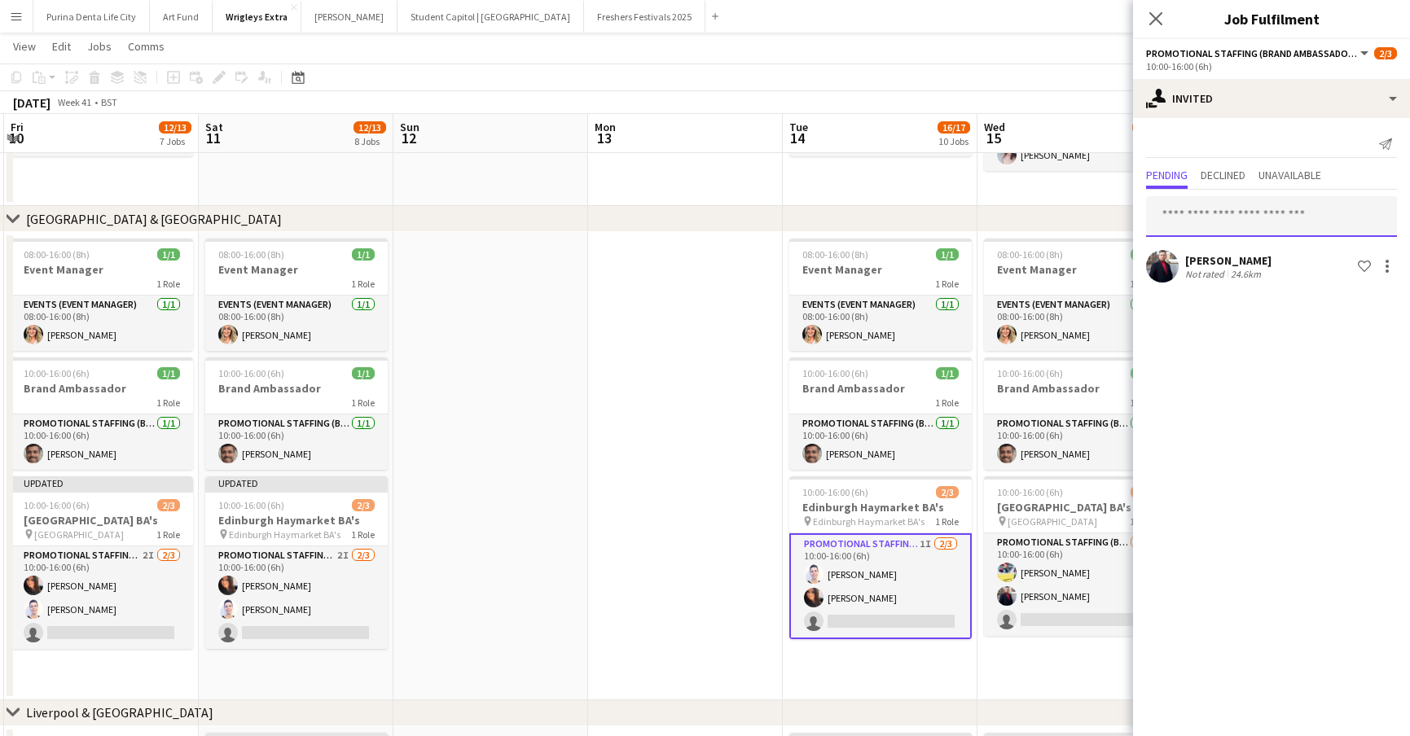
click at [1233, 204] on input "text" at bounding box center [1271, 216] width 251 height 41
type input "*"
type input "**"
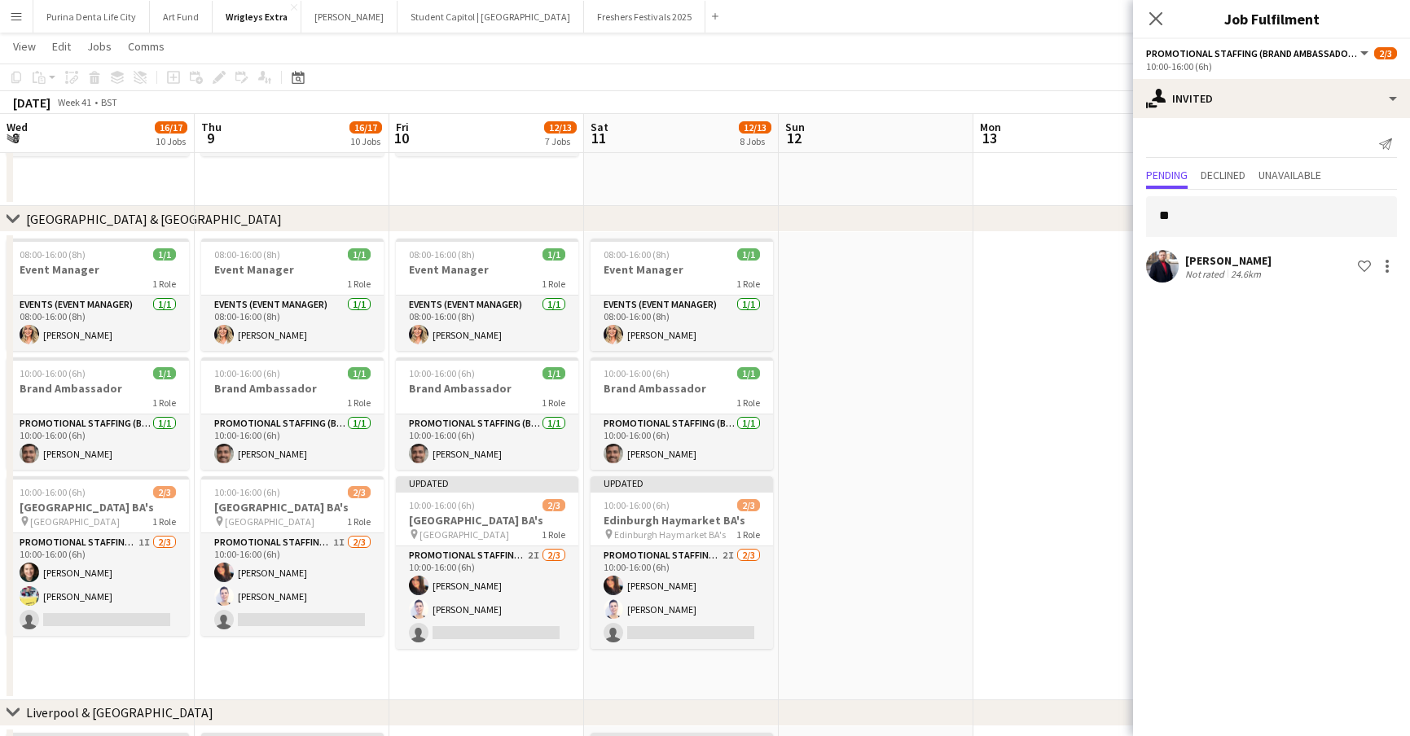
scroll to position [0, 385]
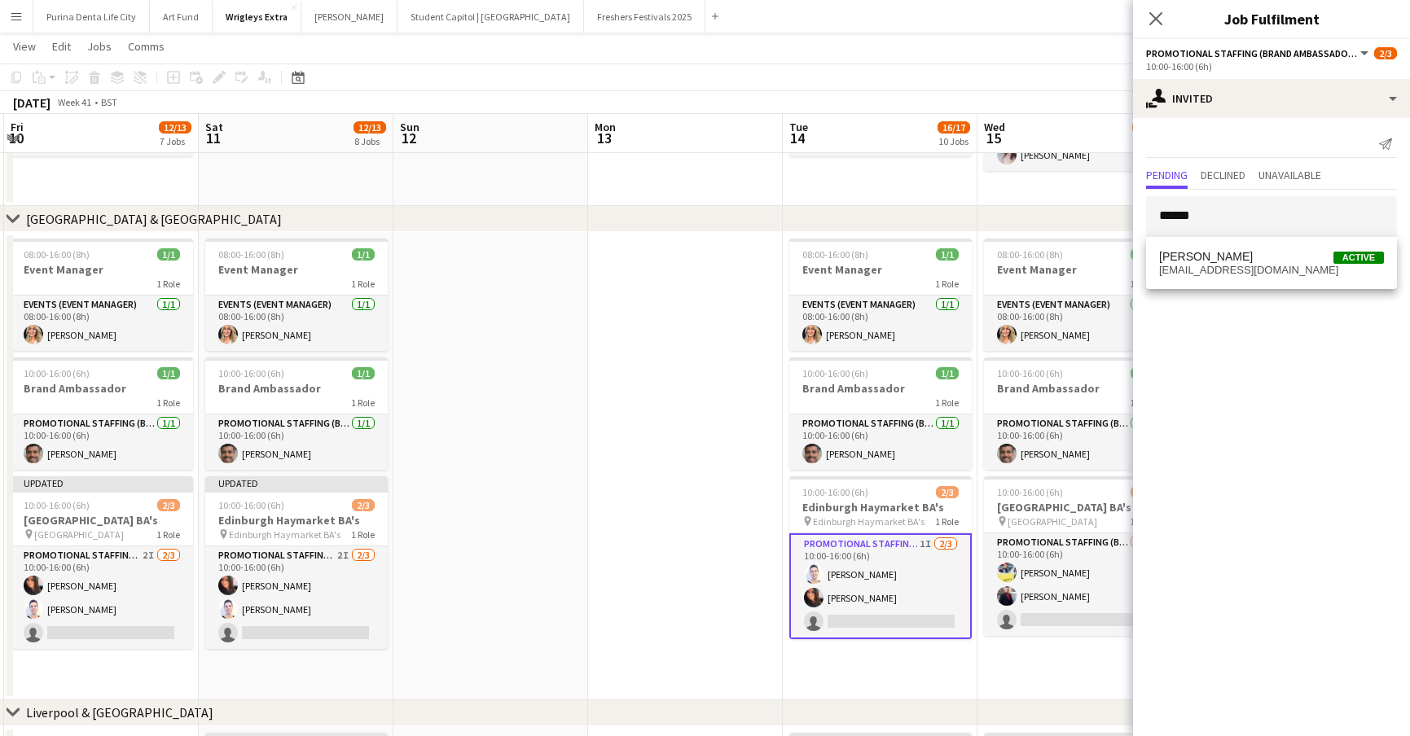
type input "******"
drag, startPoint x: 1253, startPoint y: 230, endPoint x: 1260, endPoint y: 270, distance: 39.6
click at [1260, 270] on span "[EMAIL_ADDRESS][DOMAIN_NAME]" at bounding box center [1271, 270] width 225 height 13
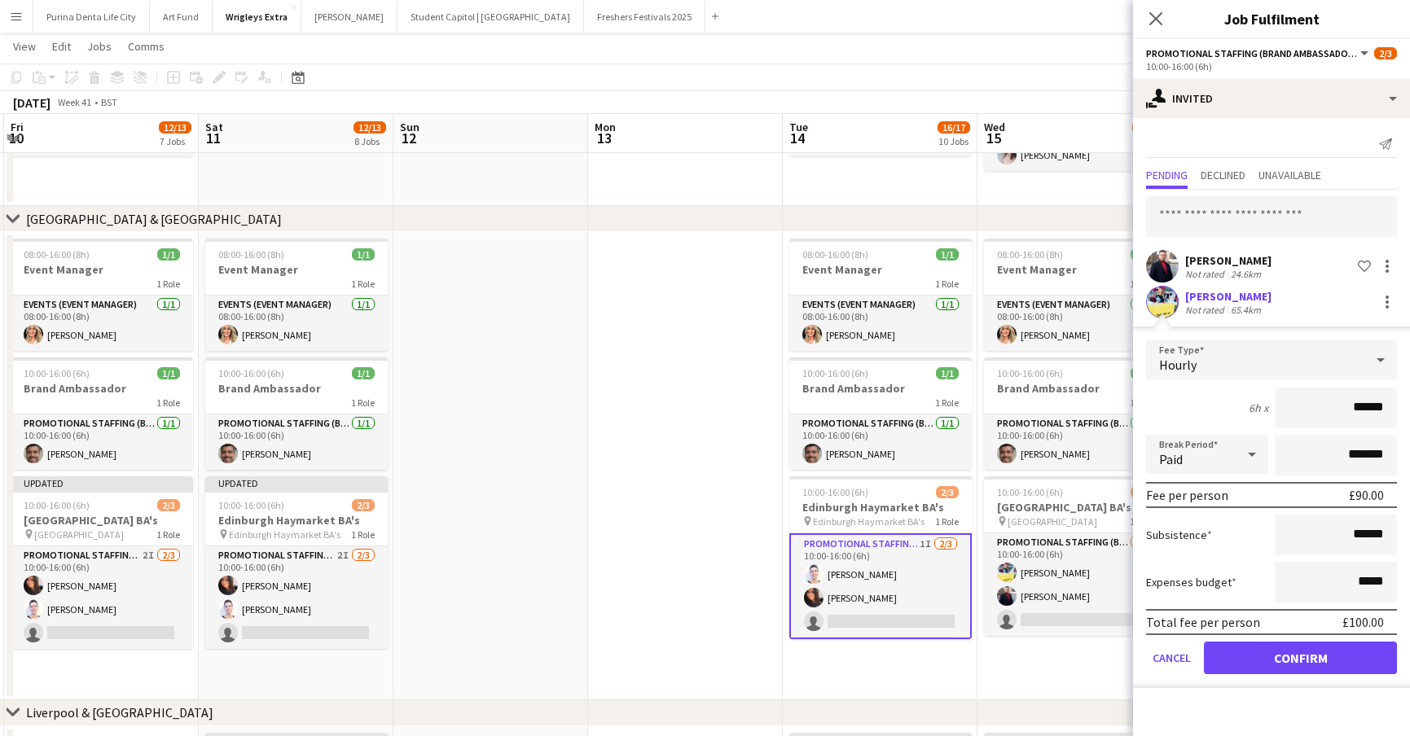
click at [1274, 647] on button "Confirm" at bounding box center [1300, 658] width 193 height 33
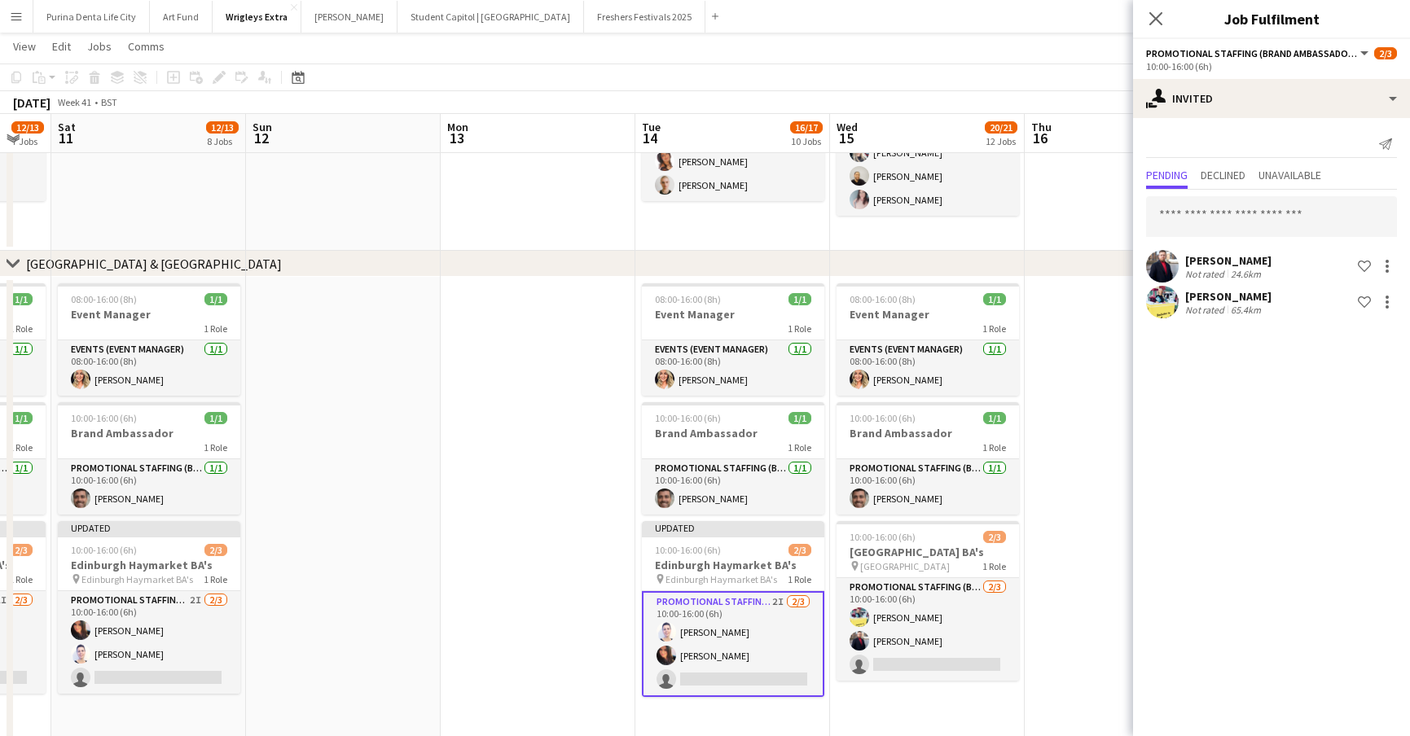
scroll to position [0, 520]
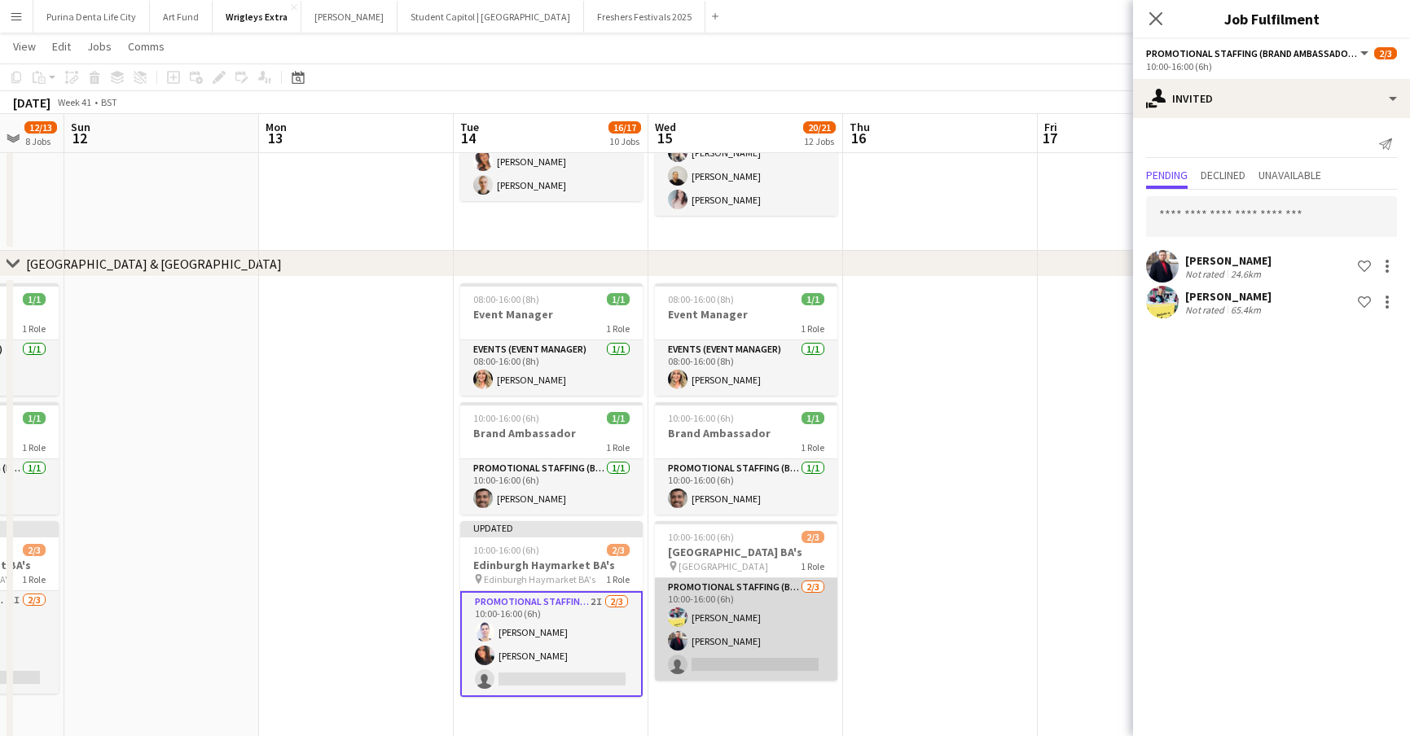
click at [798, 658] on app-card-role "Promotional Staffing (Brand Ambassadors) [DATE] 10:00-16:00 (6h) [PERSON_NAME] …" at bounding box center [746, 629] width 182 height 103
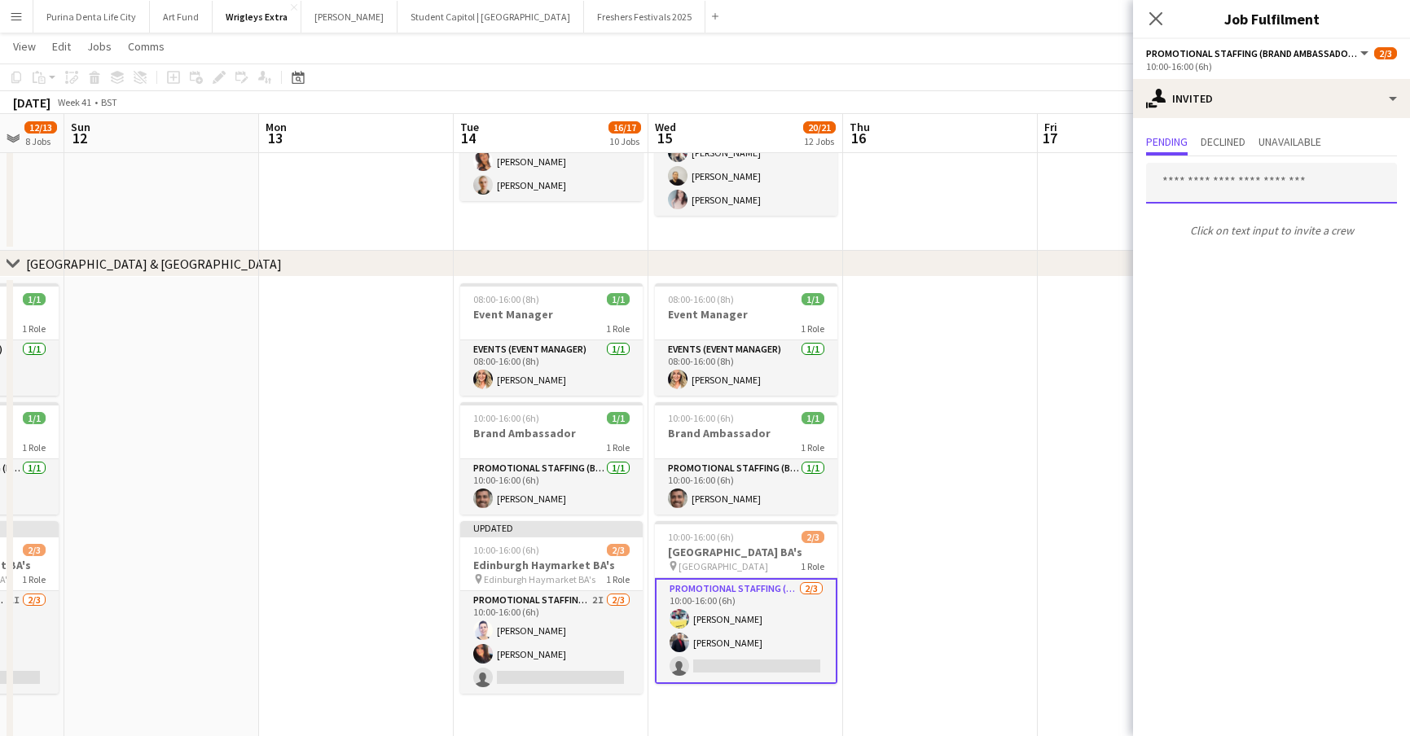
click at [1221, 178] on input "text" at bounding box center [1271, 183] width 251 height 41
type input "****"
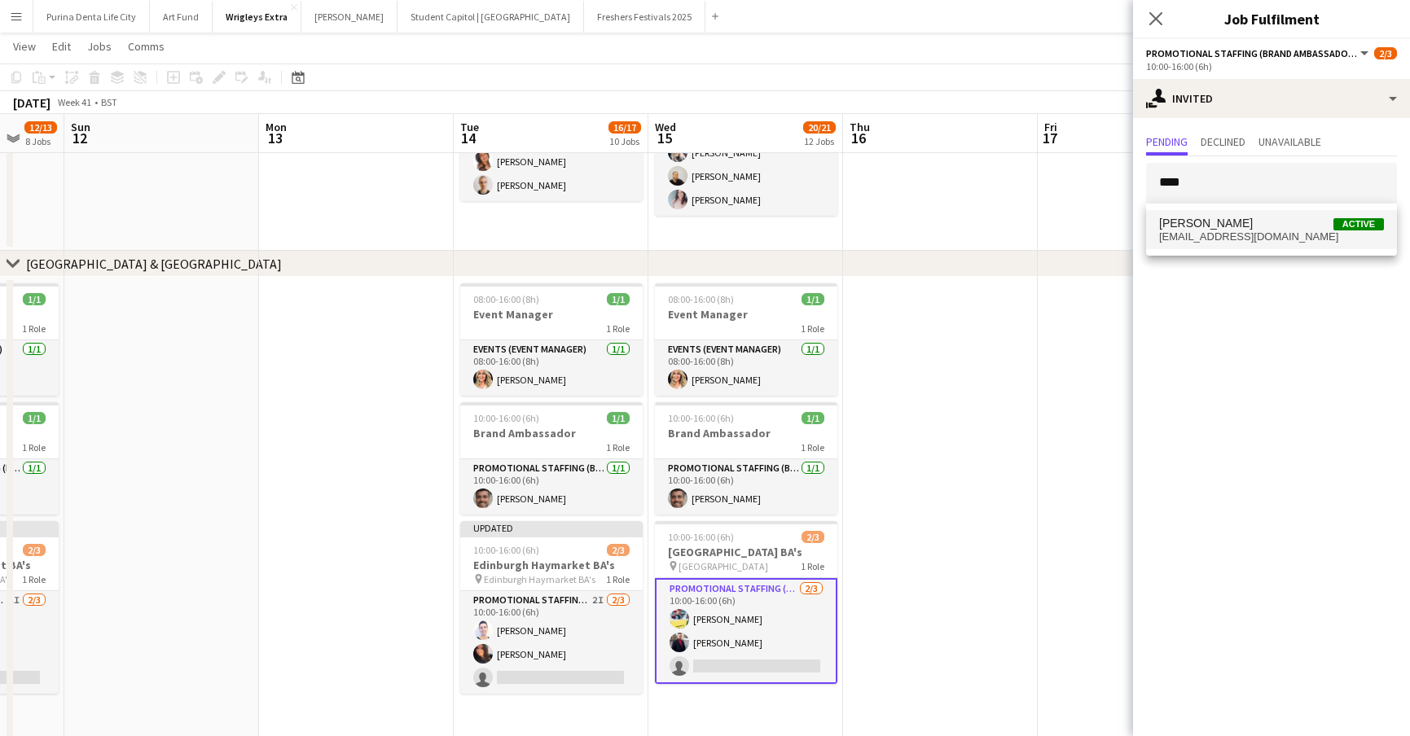
click at [1218, 221] on span "[PERSON_NAME]" at bounding box center [1206, 224] width 94 height 14
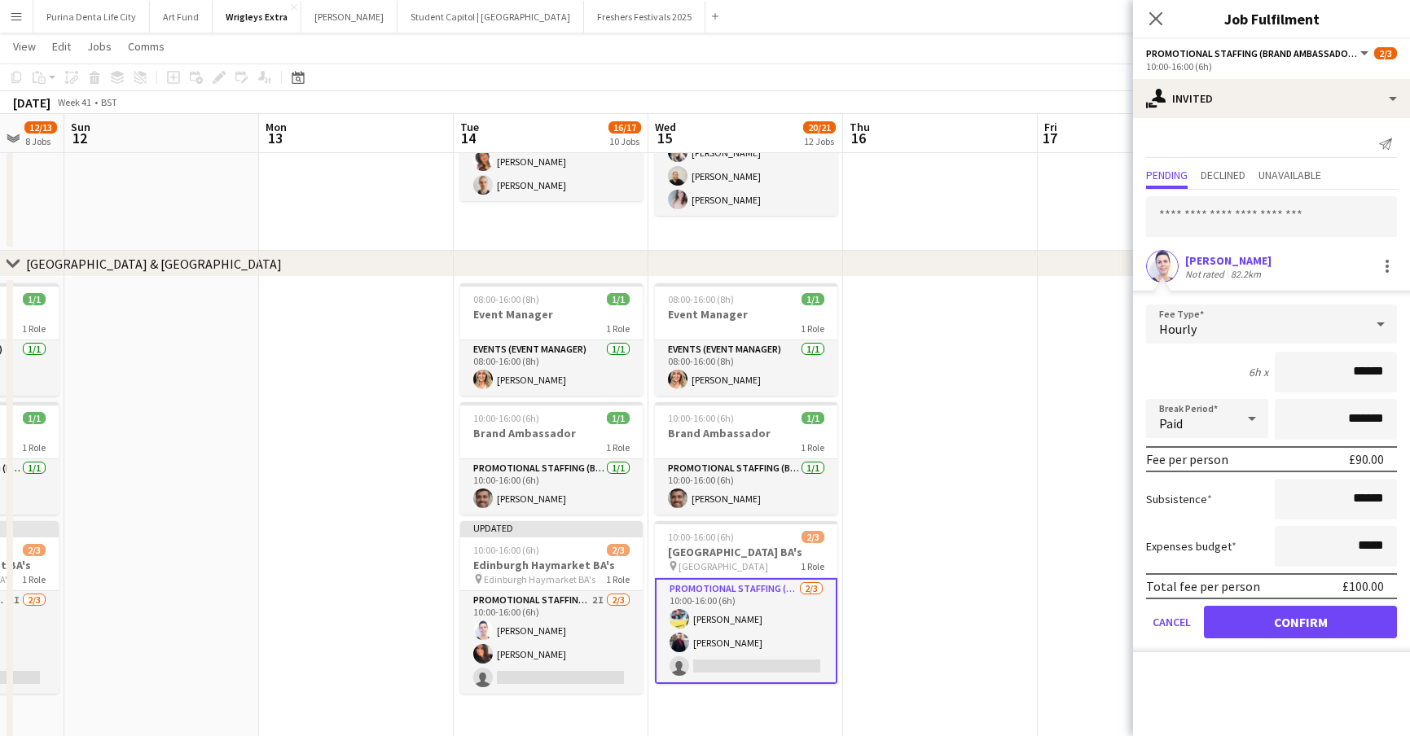
click at [1286, 625] on button "Confirm" at bounding box center [1300, 622] width 193 height 33
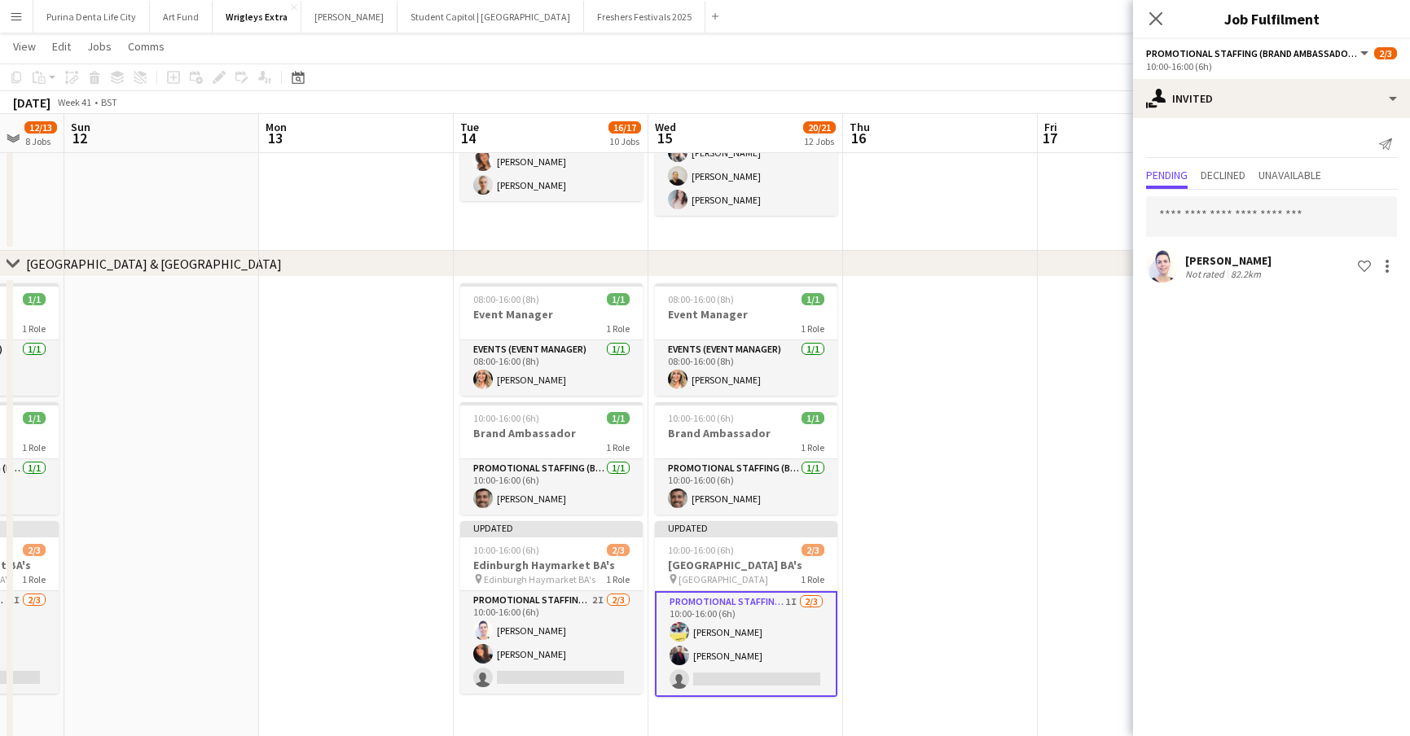
click at [944, 578] on app-date-cell at bounding box center [940, 511] width 195 height 468
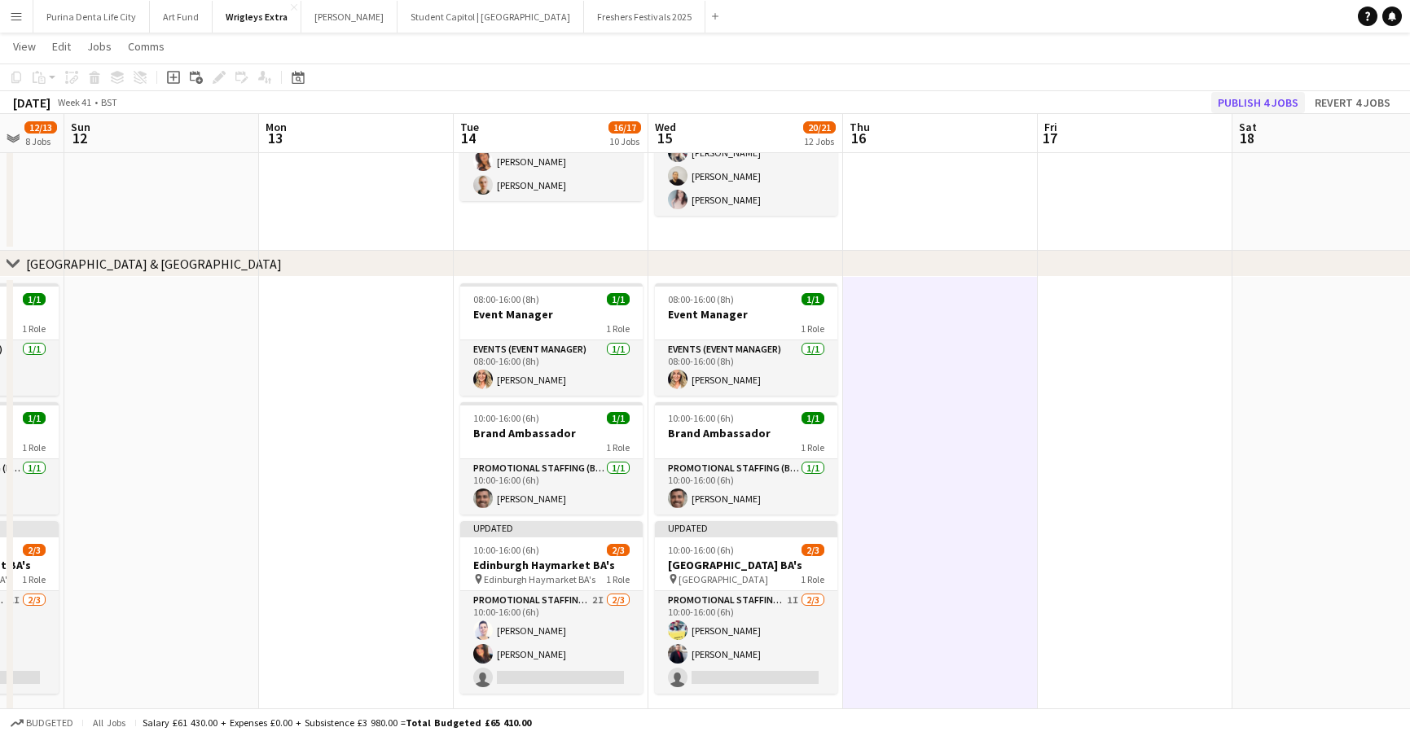
click at [1256, 110] on button "Publish 4 jobs" at bounding box center [1258, 102] width 94 height 21
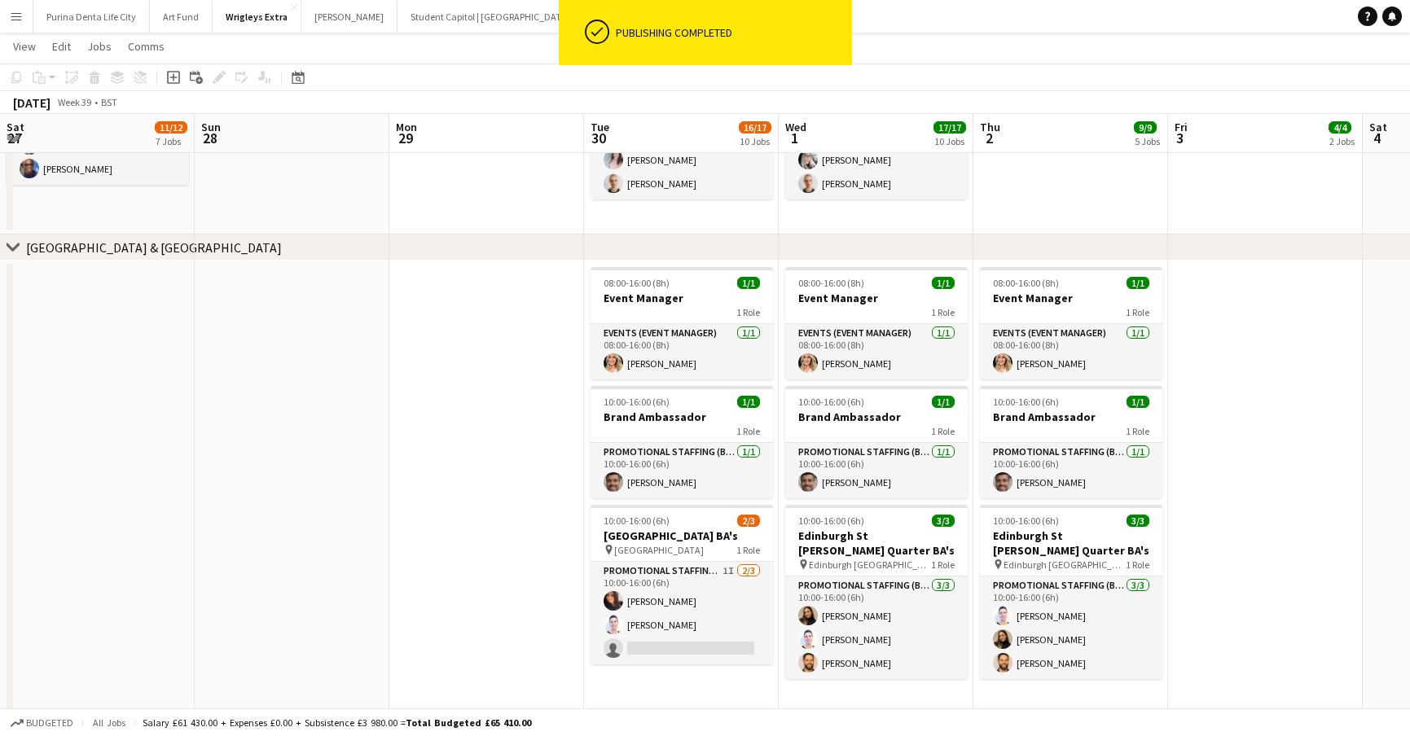
scroll to position [0, 414]
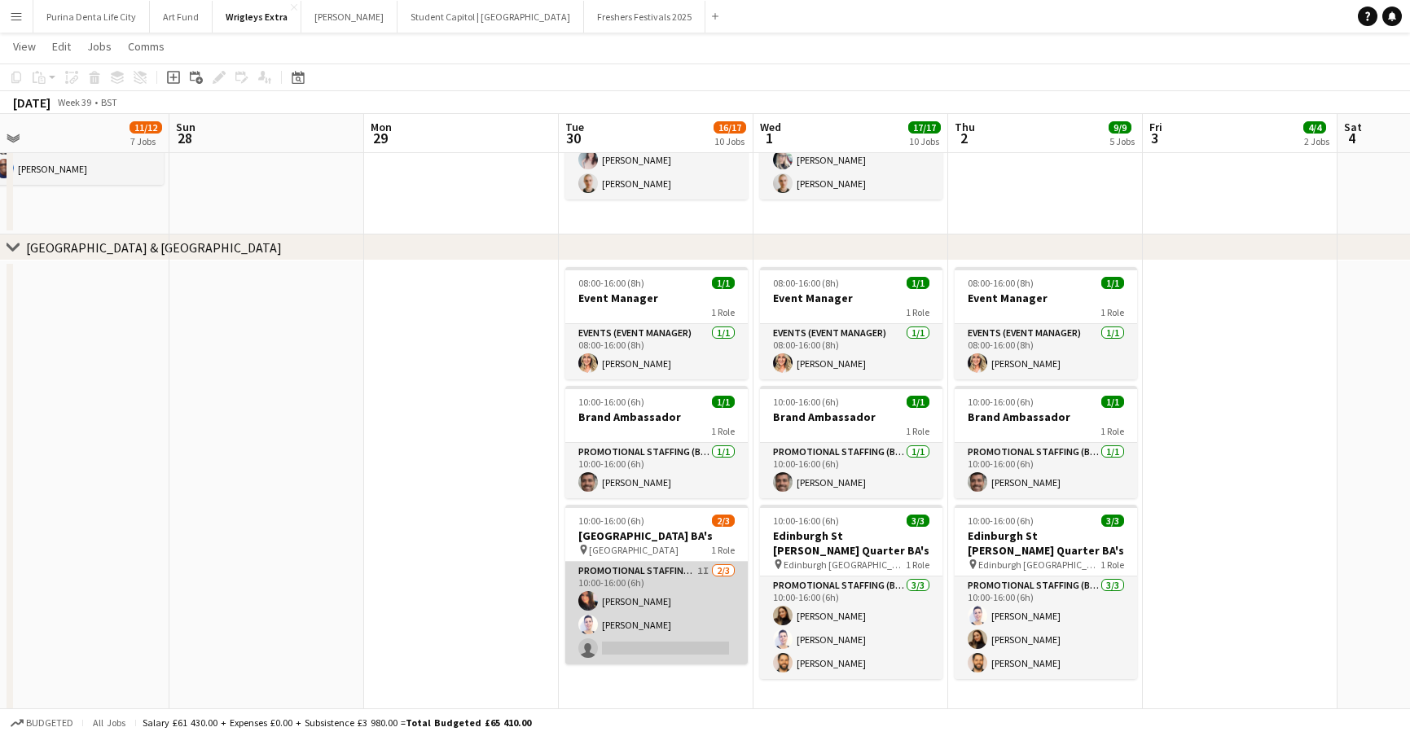
click at [679, 634] on app-card-role "Promotional Staffing (Brand Ambassadors) 1I [DATE] 10:00-16:00 (6h) [PERSON_NAM…" at bounding box center [656, 613] width 182 height 103
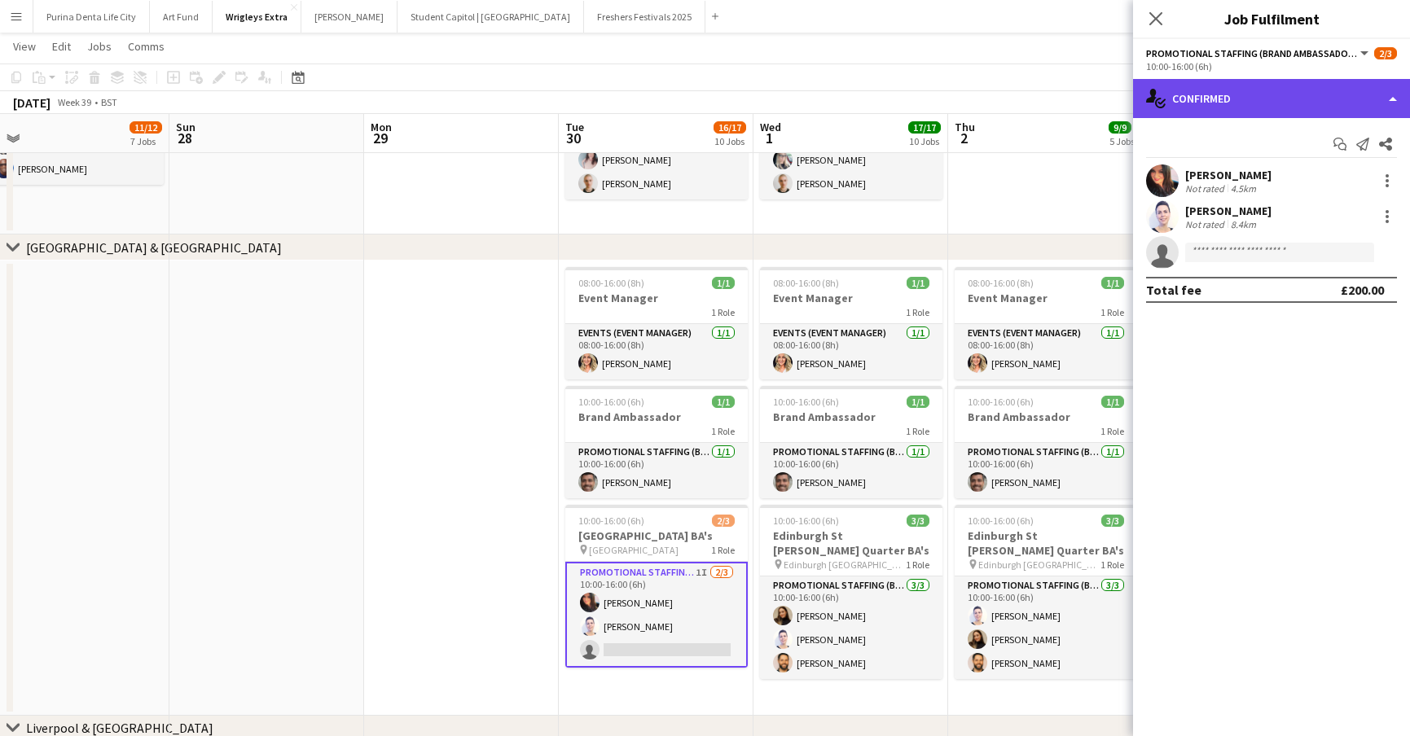
click at [1278, 91] on div "single-neutral-actions-check-2 Confirmed" at bounding box center [1271, 98] width 277 height 39
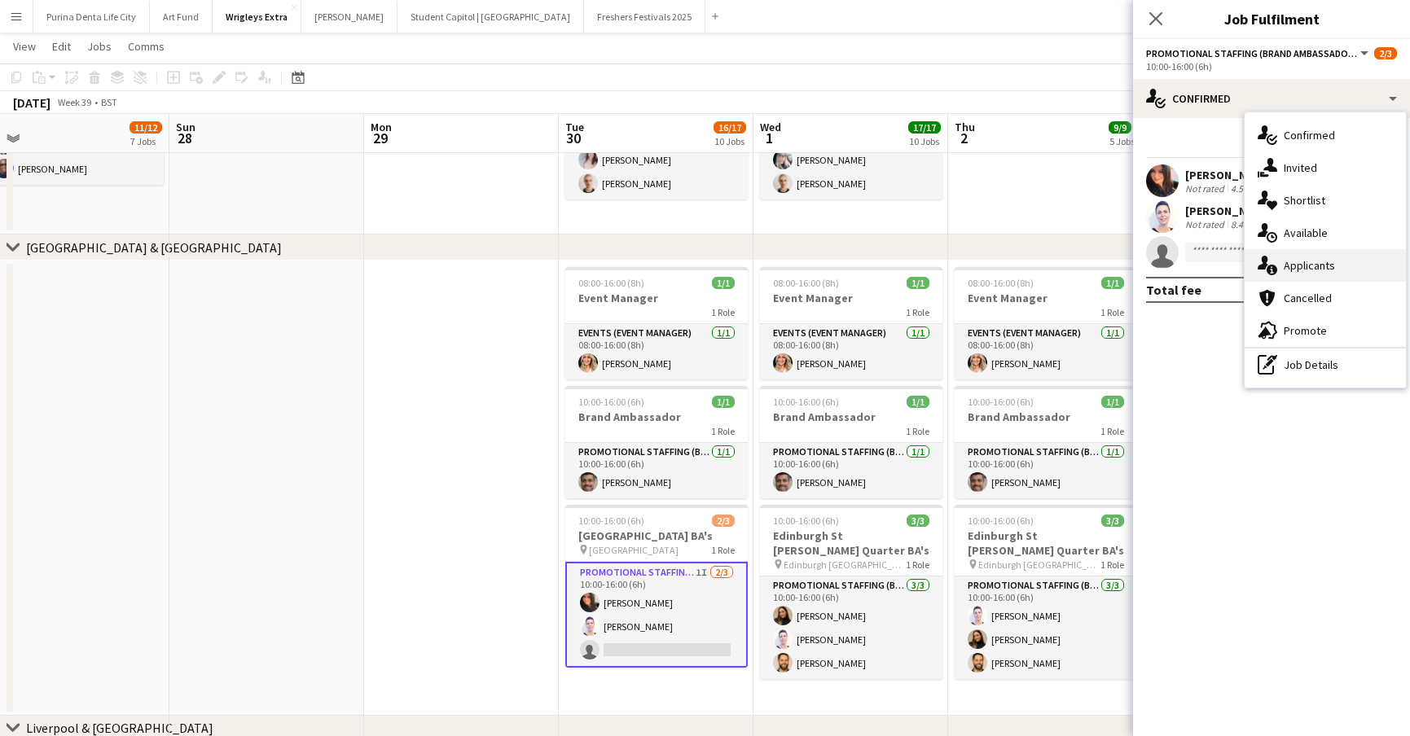
click at [1300, 252] on div "single-neutral-actions-information Applicants" at bounding box center [1324, 265] width 161 height 33
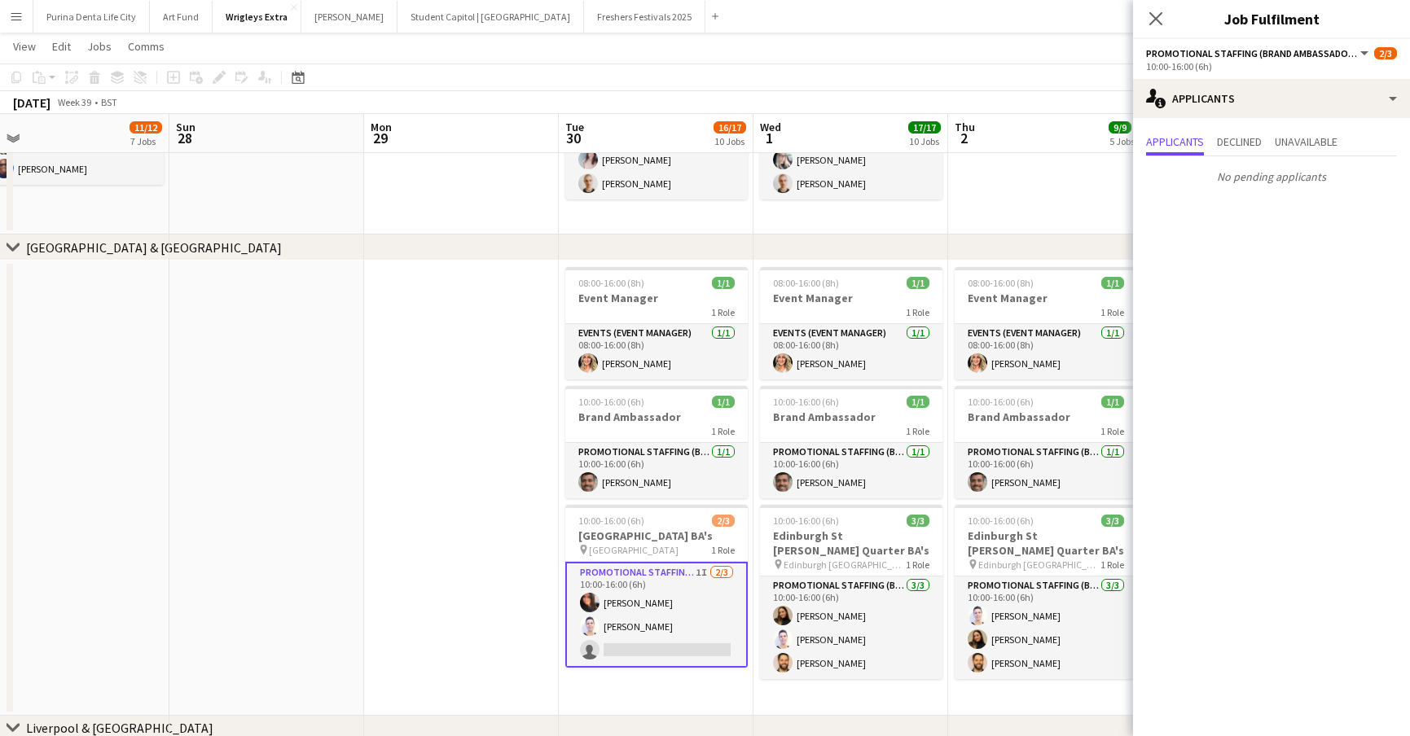
click at [308, 461] on app-date-cell at bounding box center [266, 488] width 195 height 455
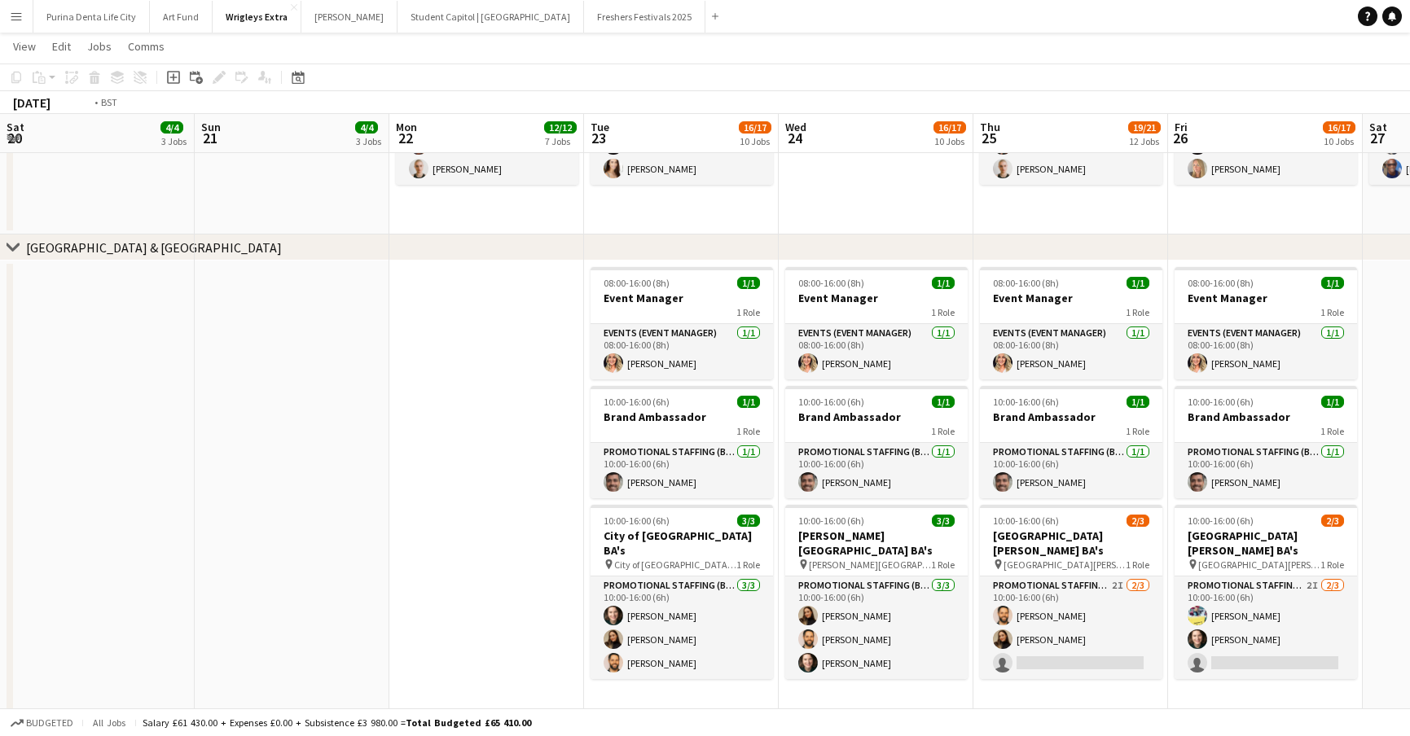
scroll to position [0, 389]
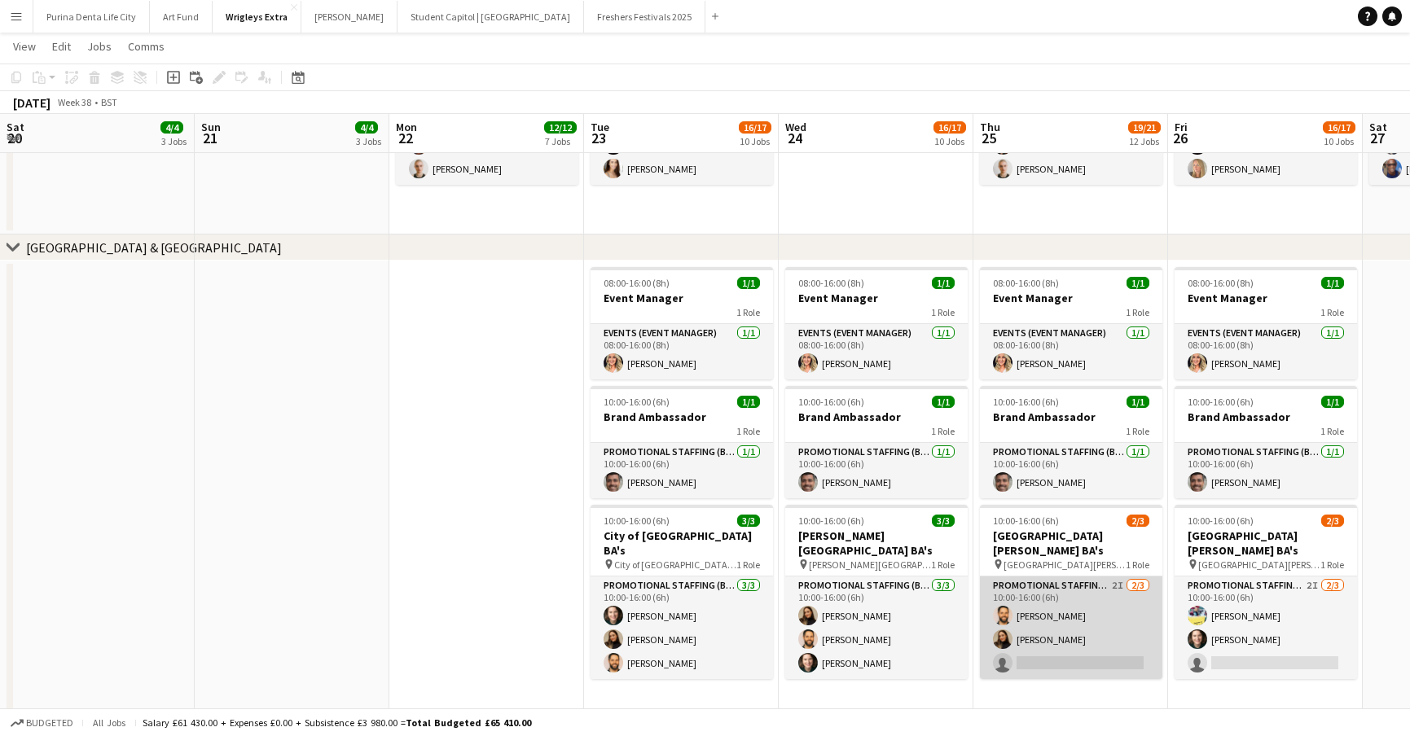
click at [1109, 653] on app-card-role "Promotional Staffing (Brand Ambassadors) 2I 2/3 10:00-16:00 (6h) Gareth Morriso…" at bounding box center [1071, 628] width 182 height 103
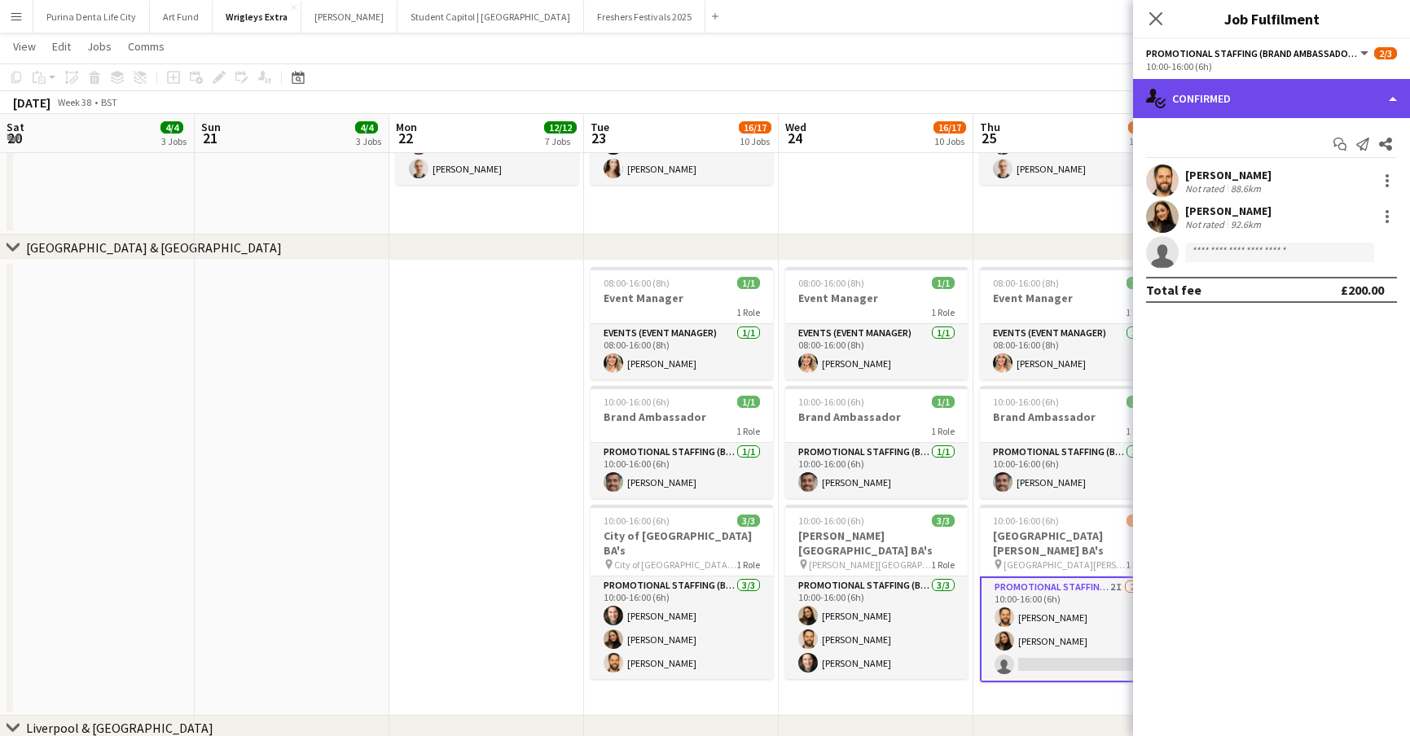
click at [1178, 101] on div "single-neutral-actions-check-2 Confirmed" at bounding box center [1271, 98] width 277 height 39
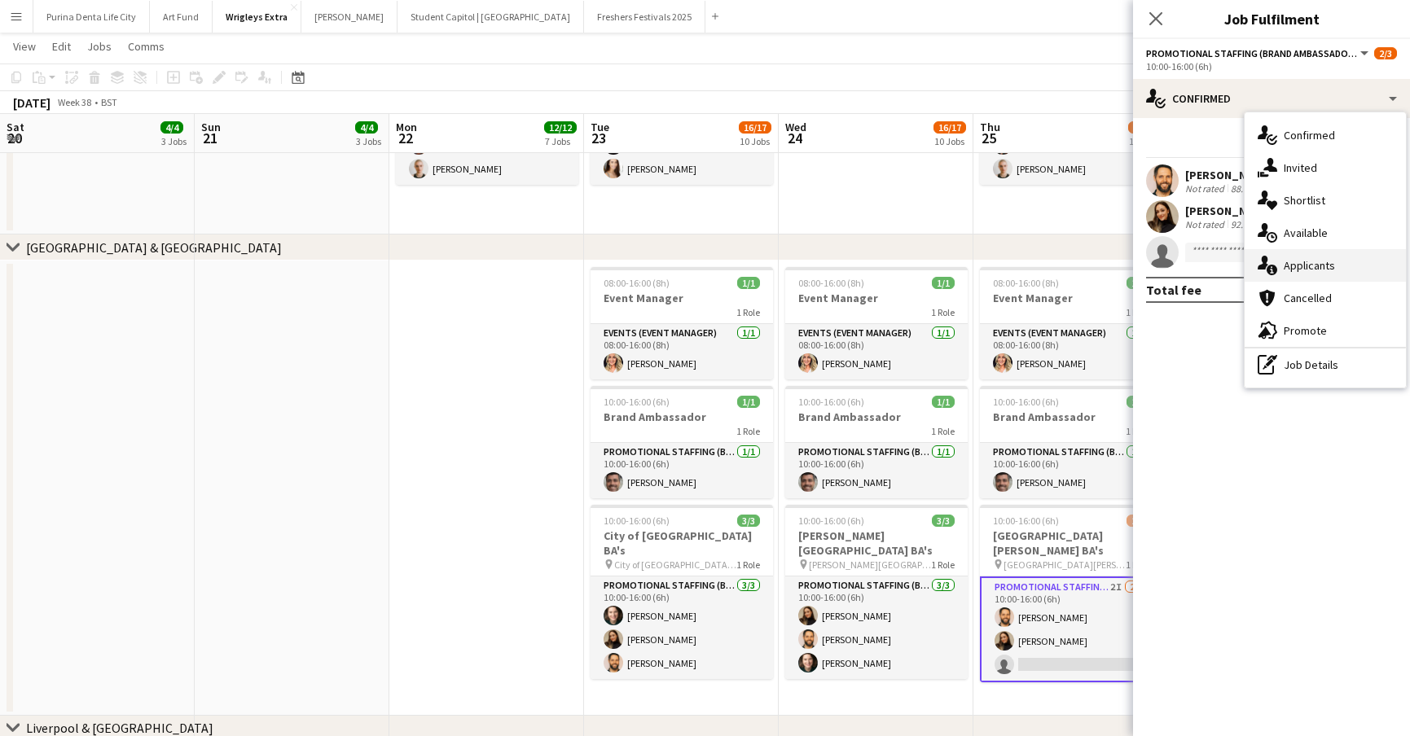
click at [1322, 269] on span "Applicants" at bounding box center [1308, 265] width 51 height 15
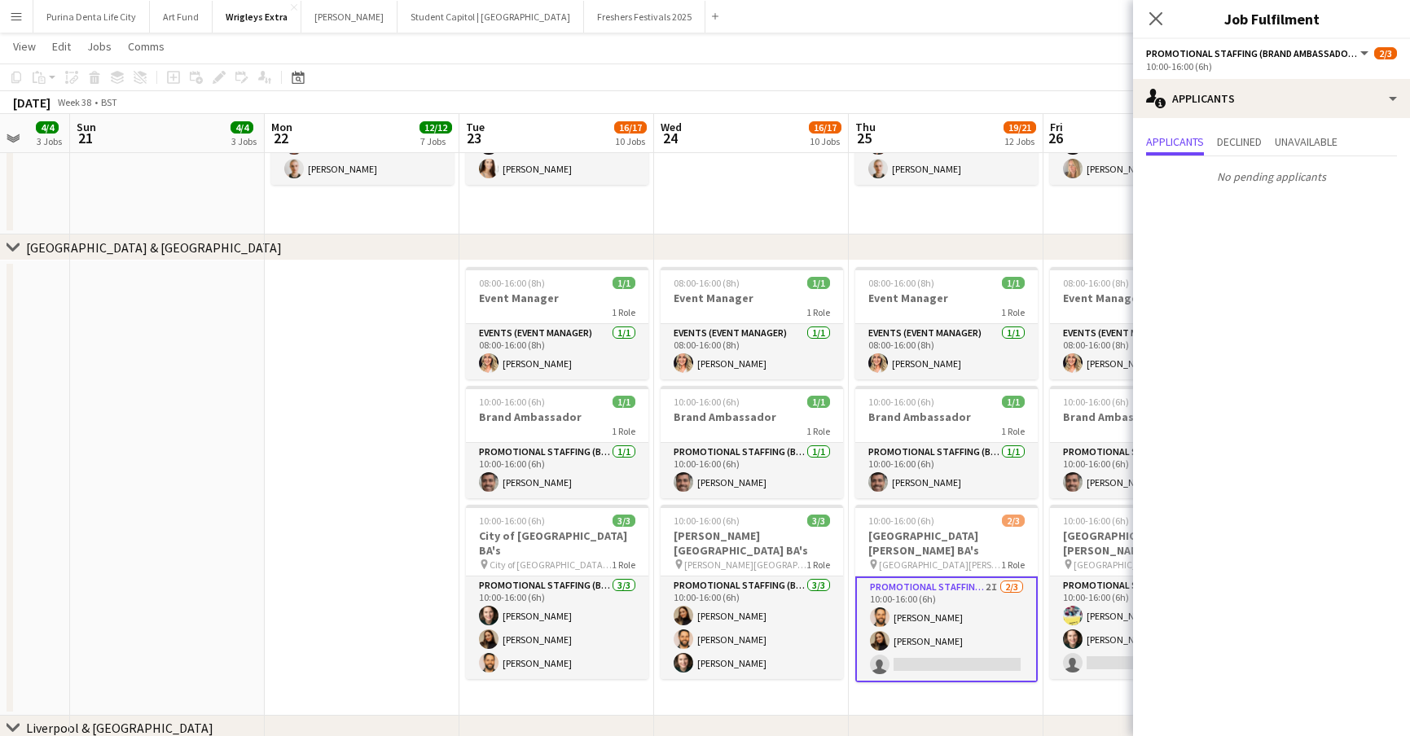
scroll to position [0, 515]
click at [1086, 629] on app-card-role "Promotional Staffing (Brand Ambassadors) 2I 2/3 10:00-16:00 (6h) Yvonne Smith S…" at bounding box center [1140, 628] width 182 height 103
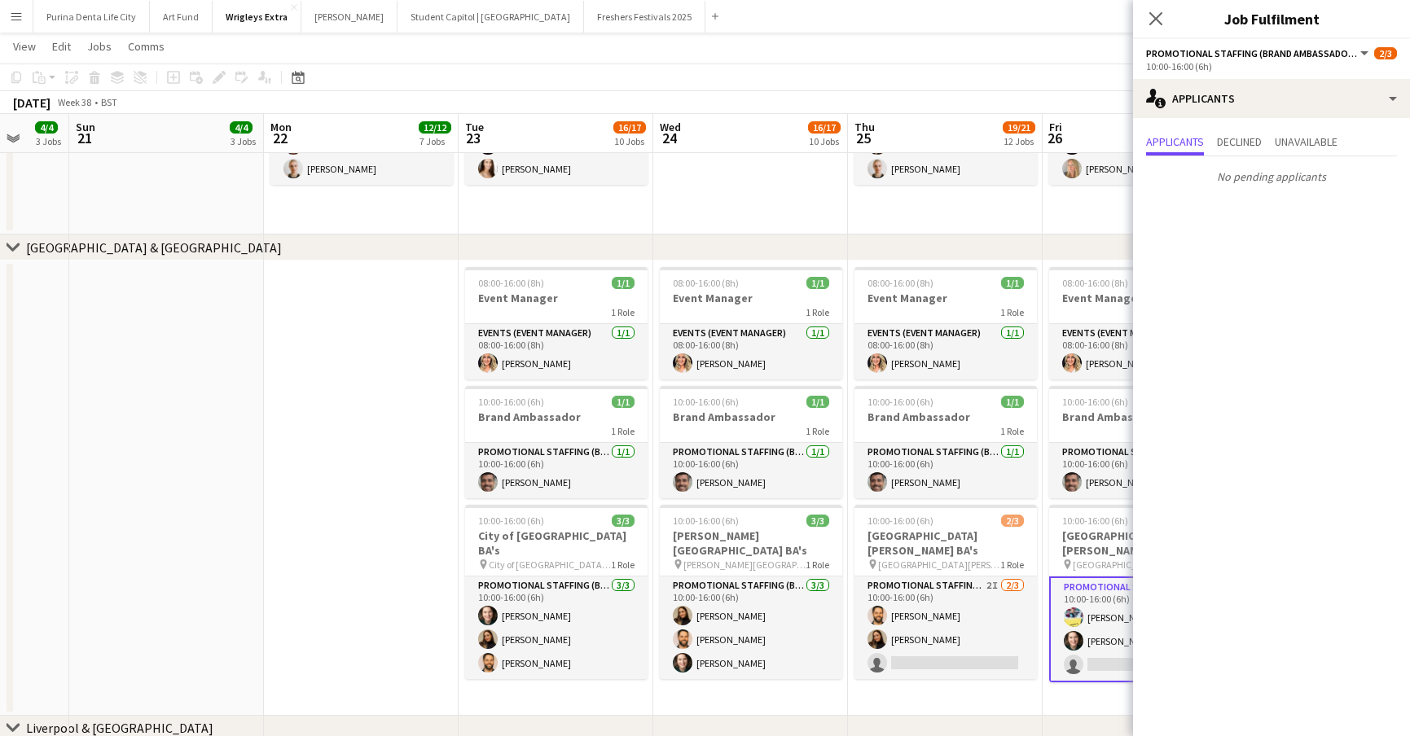
click at [970, 88] on app-toolbar "Copy Paste Paste Command V Paste with crew Command Shift V Paste linked Job [GE…" at bounding box center [705, 78] width 1410 height 28
